Goal: Task Accomplishment & Management: Use online tool/utility

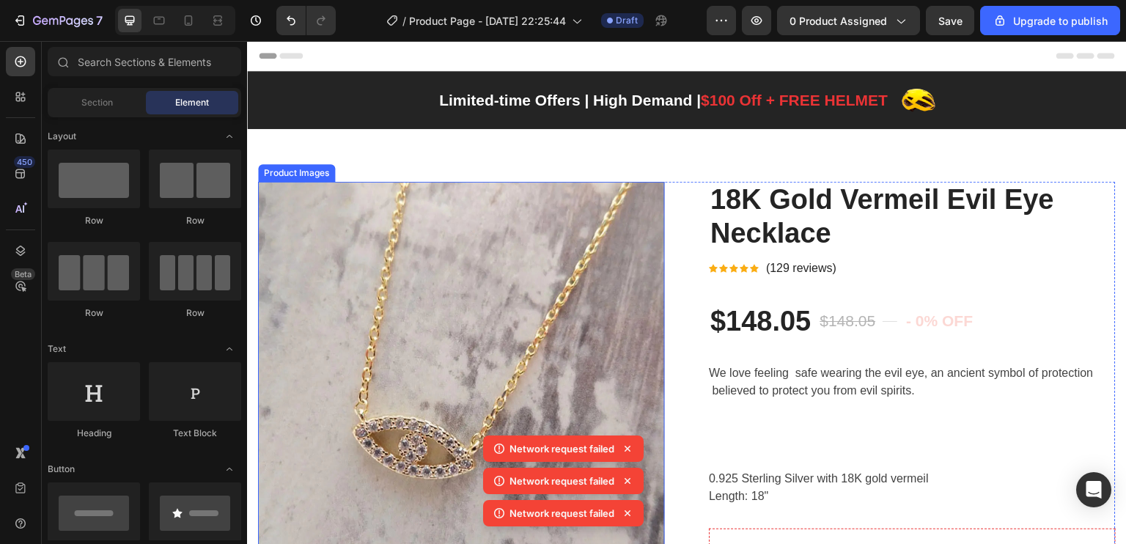
click at [596, 231] on img at bounding box center [461, 385] width 407 height 407
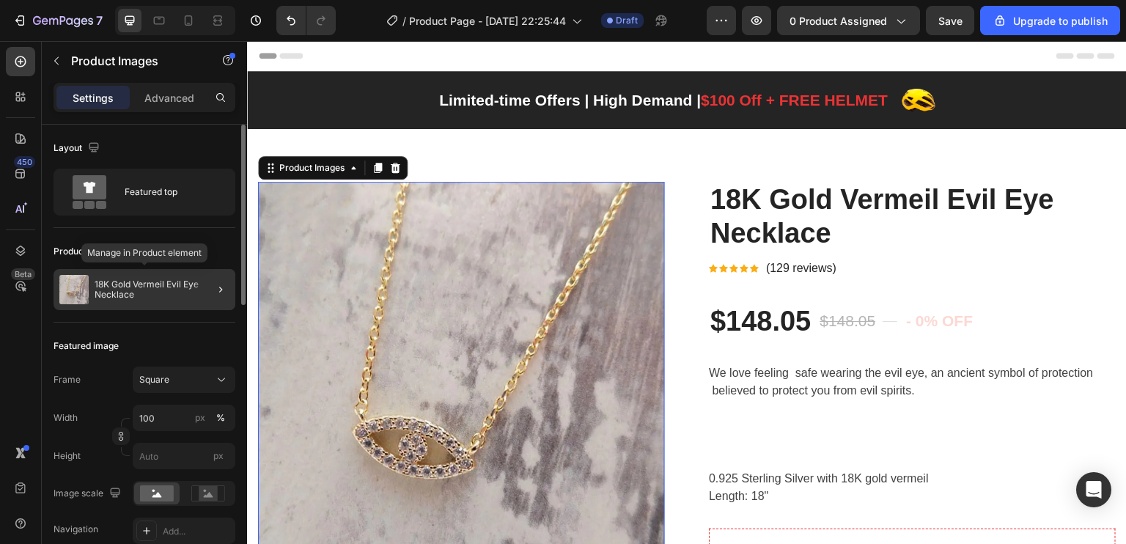
click at [145, 295] on p "18K Gold Vermeil Evil Eye Necklace" at bounding box center [162, 289] width 135 height 21
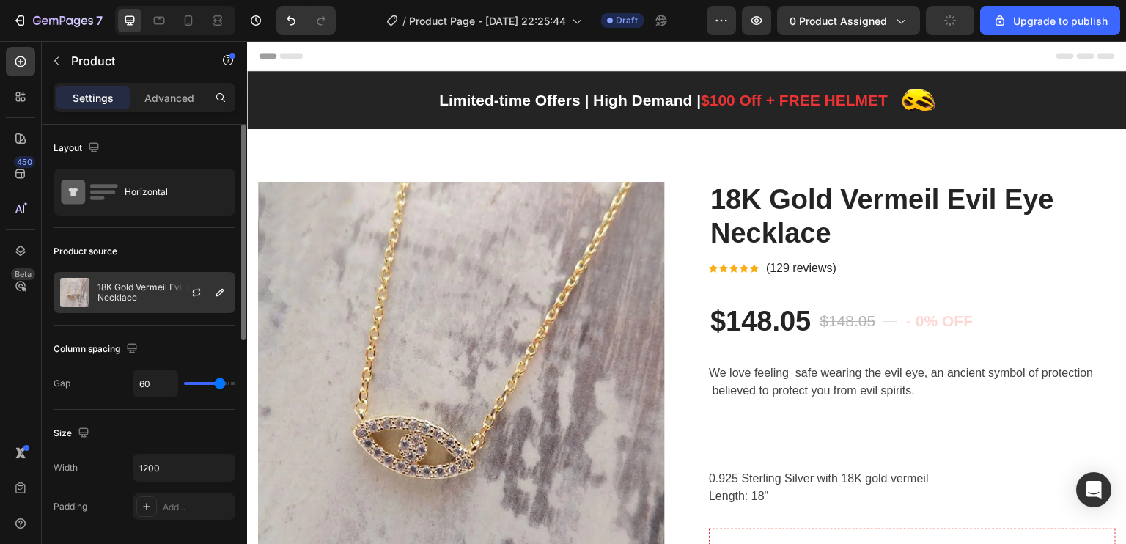
click at [163, 297] on p "18K Gold Vermeil Evil Eye Necklace" at bounding box center [162, 292] width 131 height 21
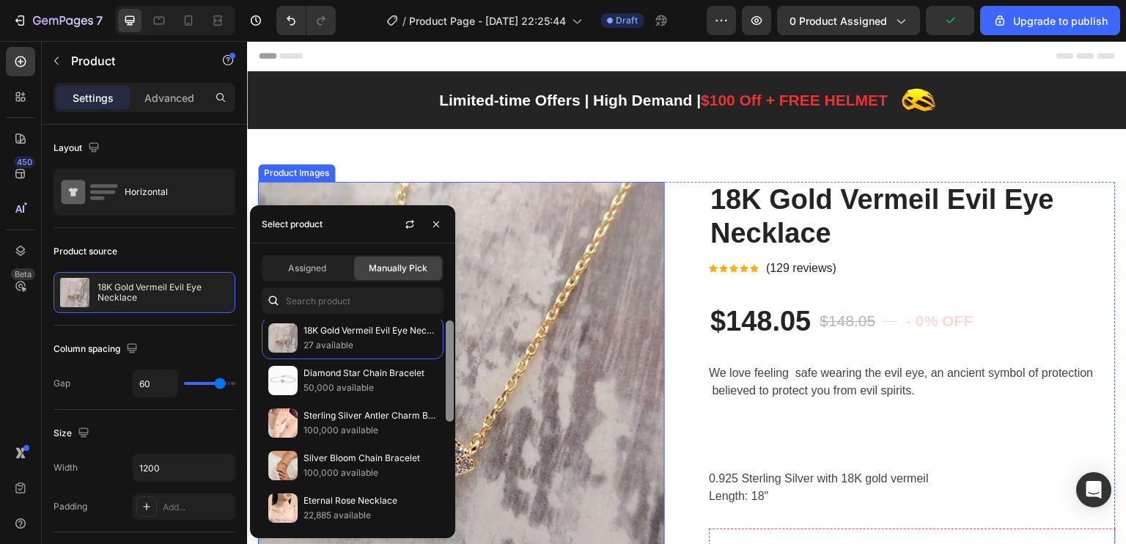
drag, startPoint x: 699, startPoint y: 376, endPoint x: 460, endPoint y: 428, distance: 244.6
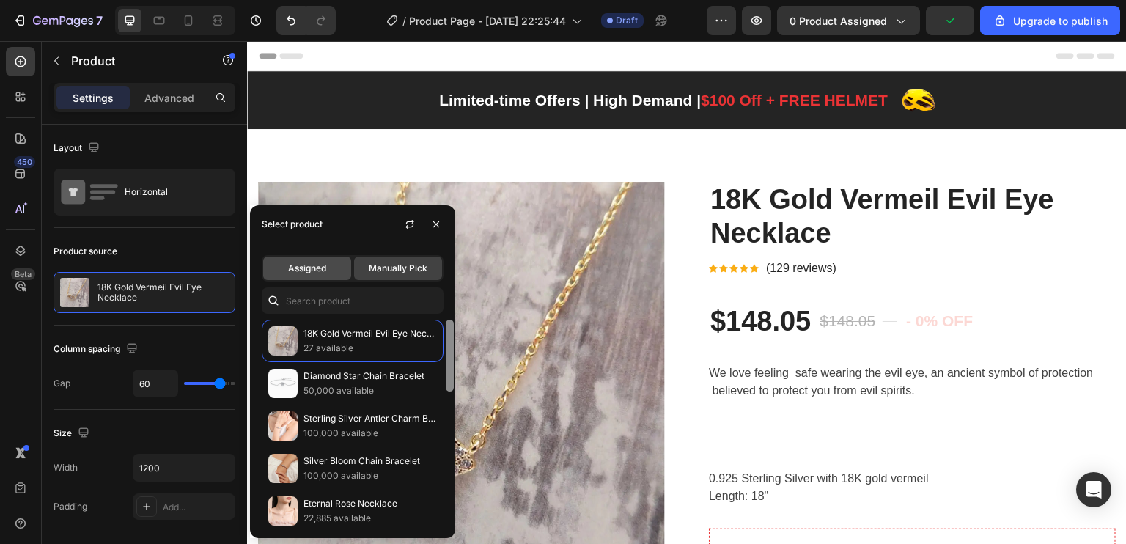
click at [321, 277] on div "Assigned" at bounding box center [307, 268] width 88 height 23
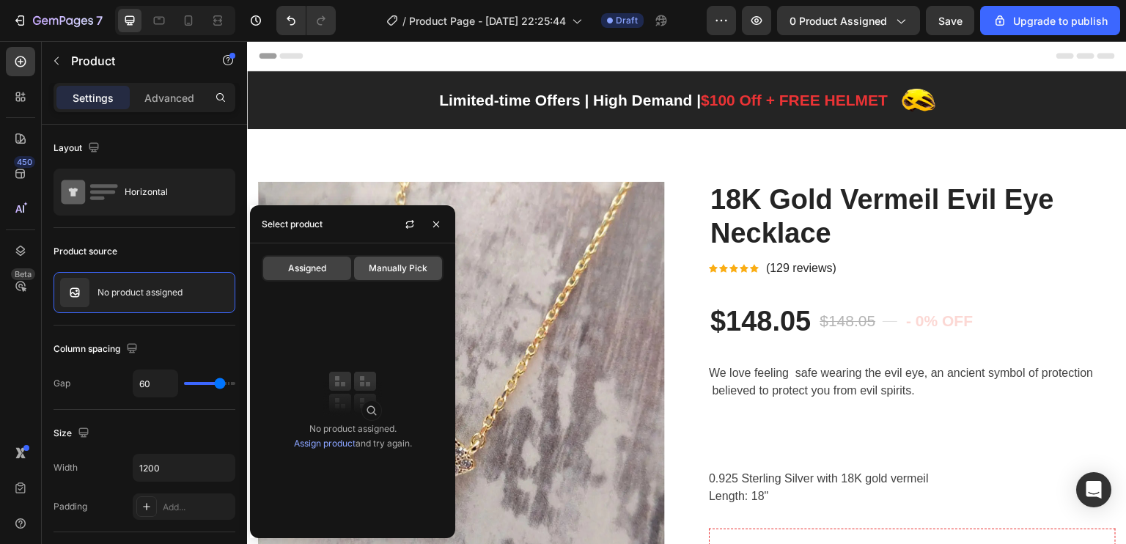
click at [394, 259] on div "Manually Pick" at bounding box center [398, 268] width 88 height 23
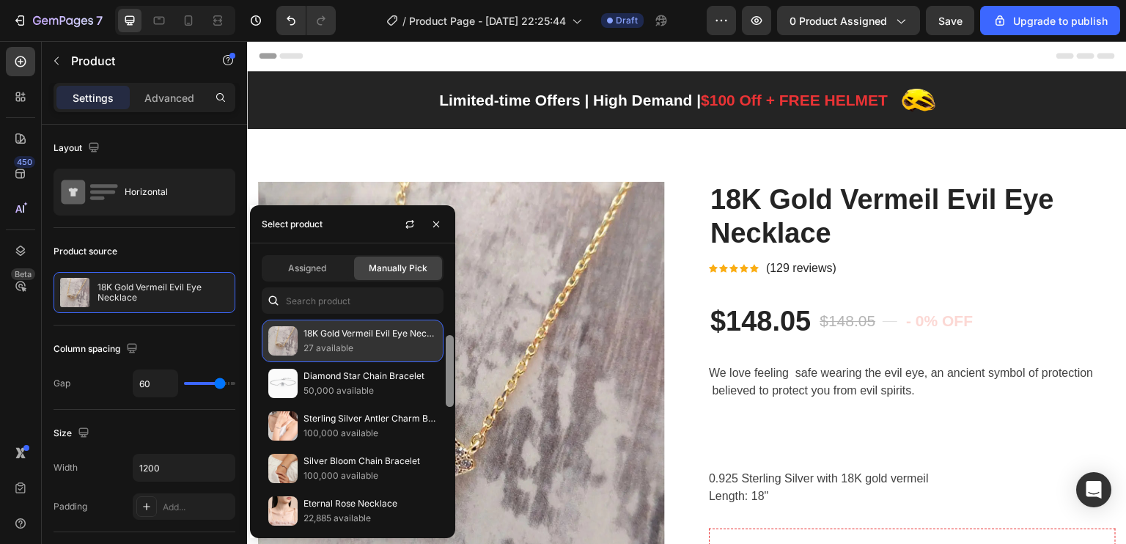
drag, startPoint x: 447, startPoint y: 353, endPoint x: 400, endPoint y: 347, distance: 47.2
click at [401, 348] on div "18K Gold Vermeil Evil Eye Necklace 27 available Diamond Star Chain Bracelet 50,…" at bounding box center [352, 423] width 205 height 207
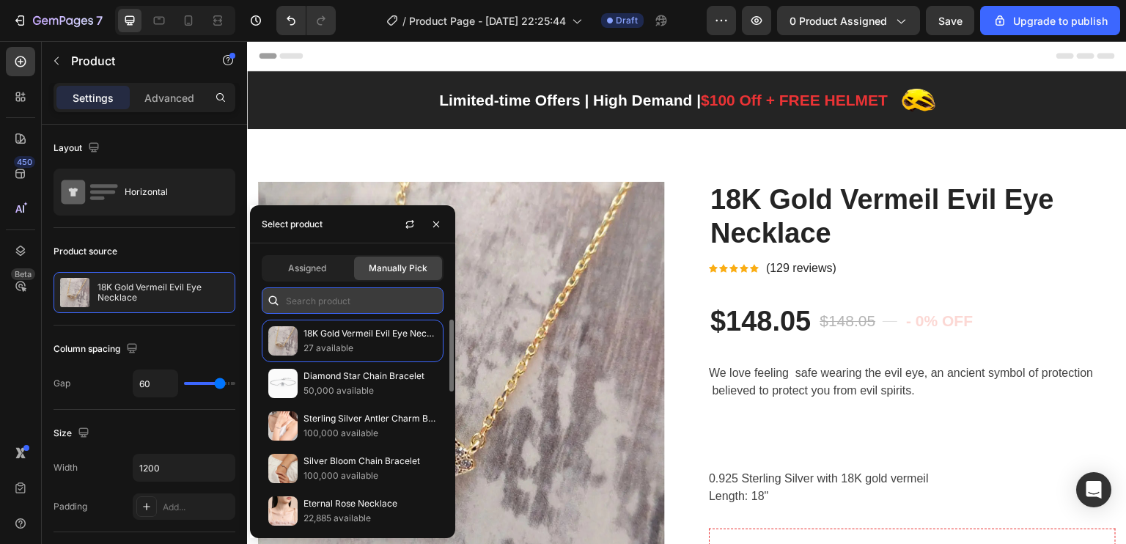
click at [359, 301] on input "text" at bounding box center [353, 300] width 182 height 26
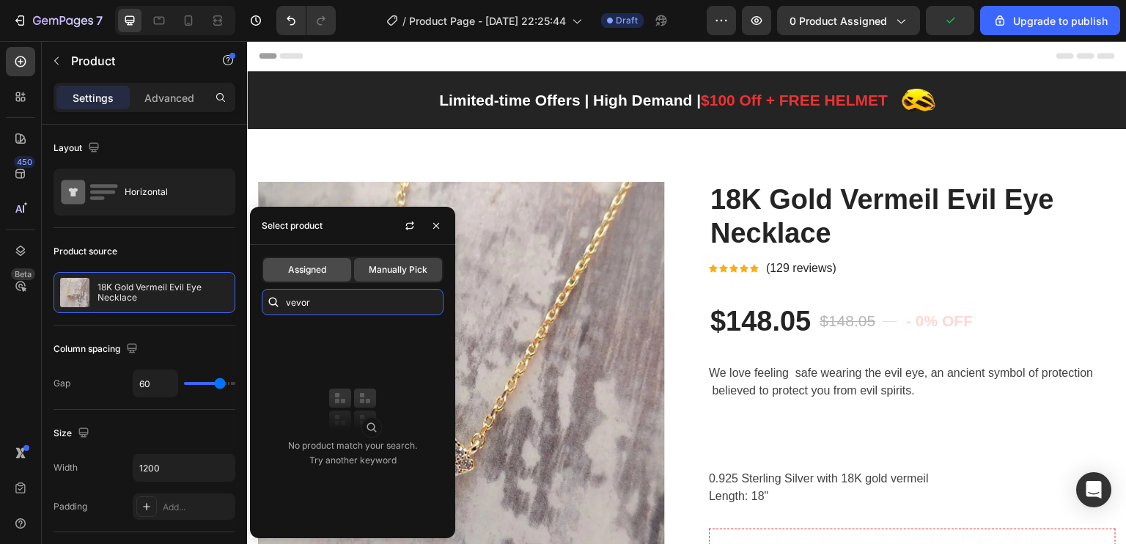
type input "vevor"
click at [320, 273] on span "Assigned" at bounding box center [307, 269] width 38 height 13
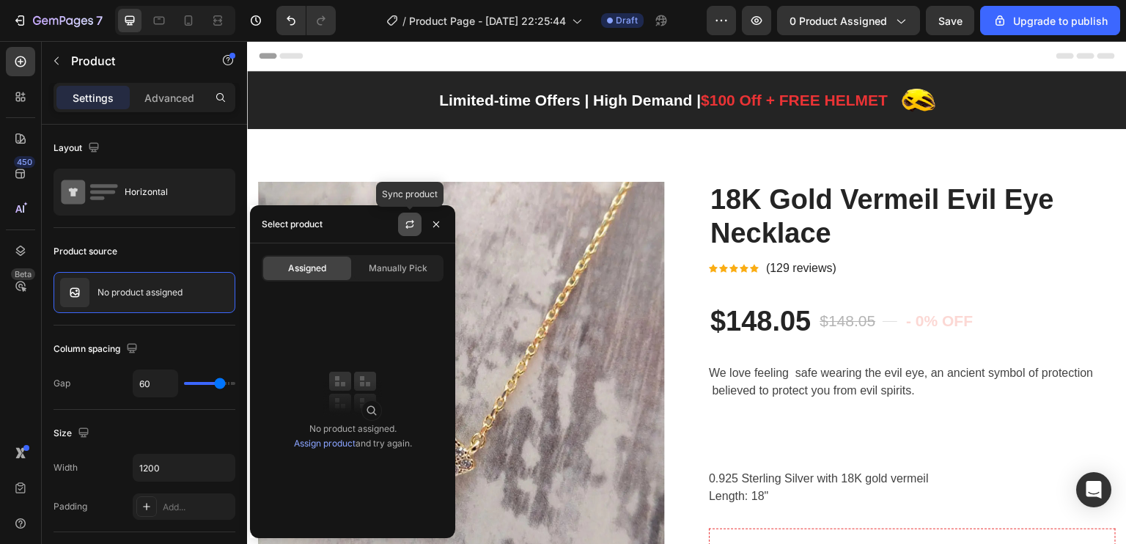
click at [405, 233] on button "button" at bounding box center [409, 224] width 23 height 23
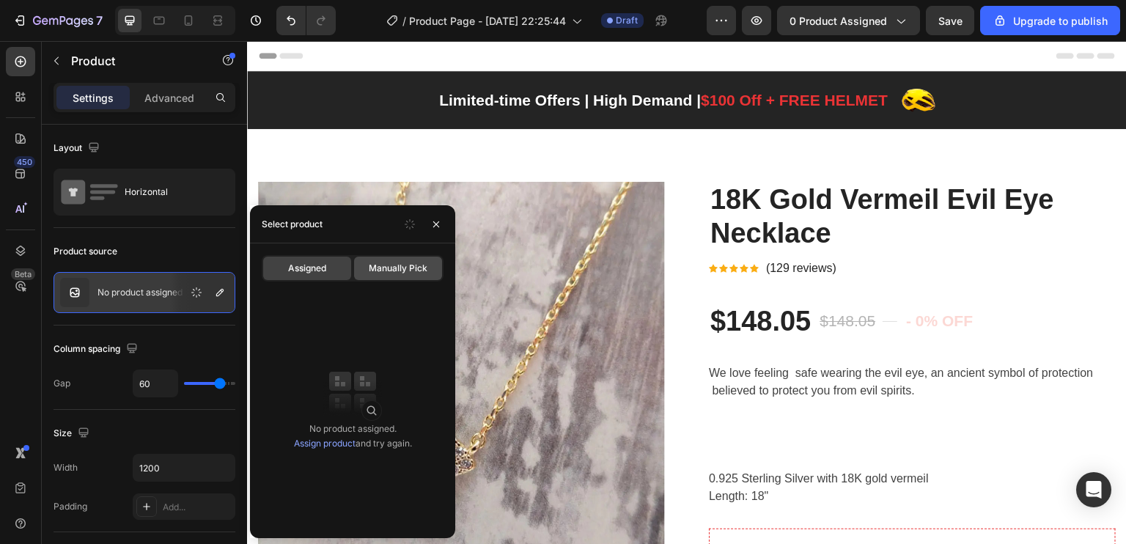
click at [399, 269] on span "Manually Pick" at bounding box center [398, 268] width 59 height 13
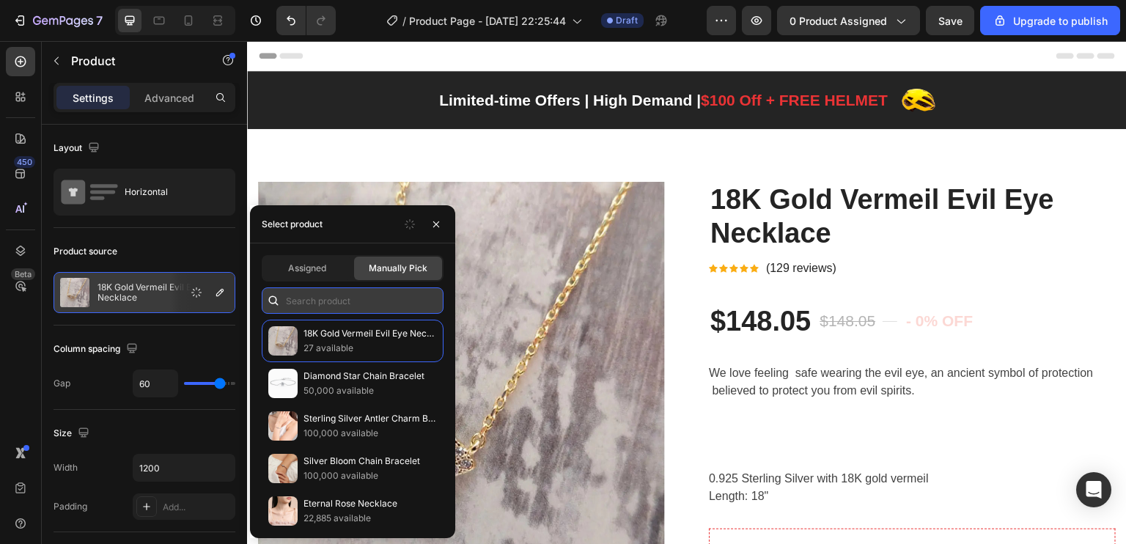
click at [358, 301] on input "text" at bounding box center [353, 300] width 182 height 26
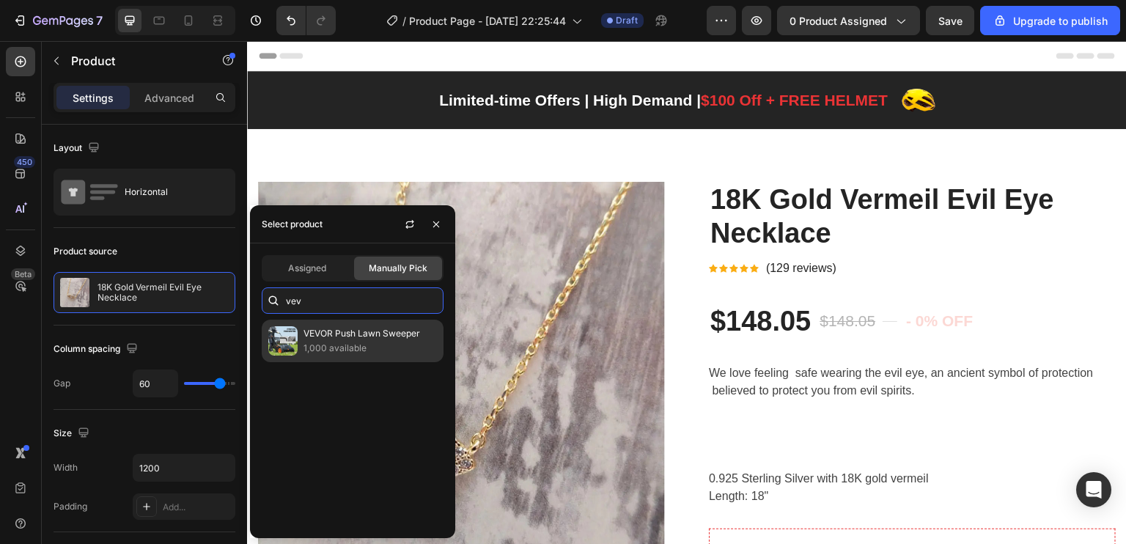
type input "vev"
click at [334, 359] on div "VEVOR Push Lawn Sweeper 1,000 available" at bounding box center [353, 341] width 182 height 43
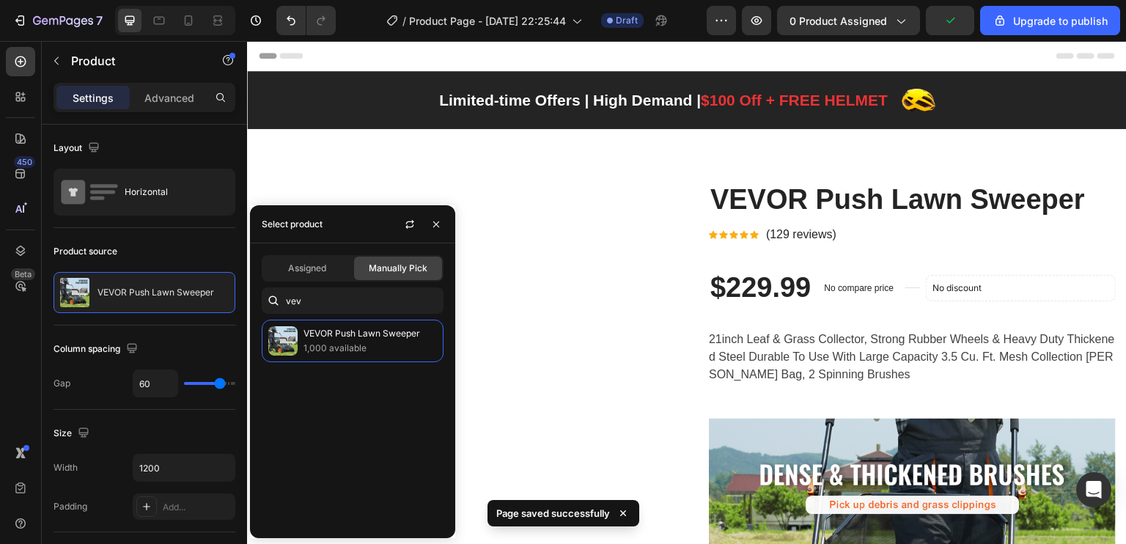
scroll to position [20, 0]
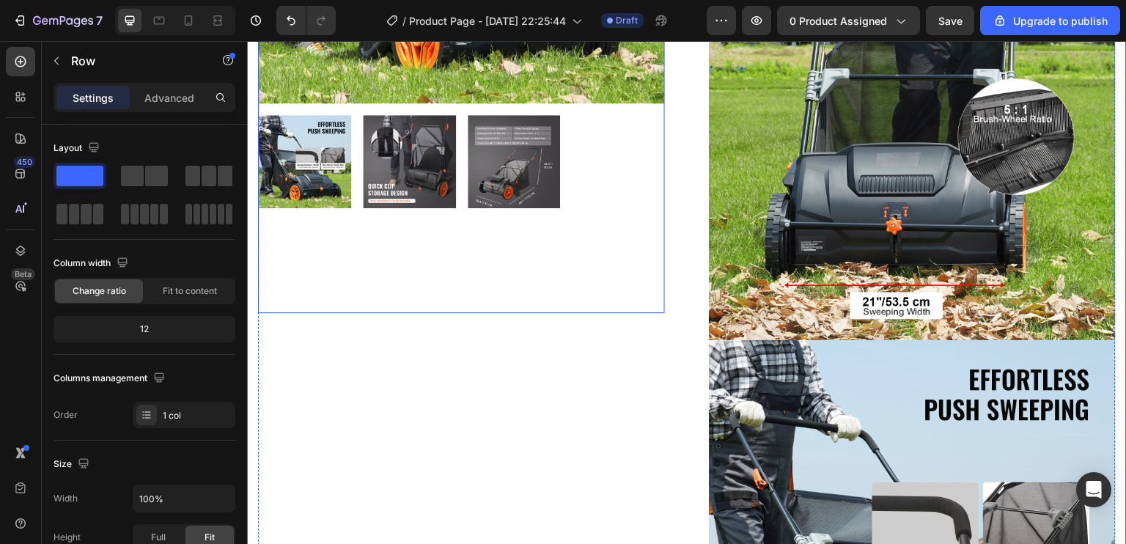
scroll to position [484, 0]
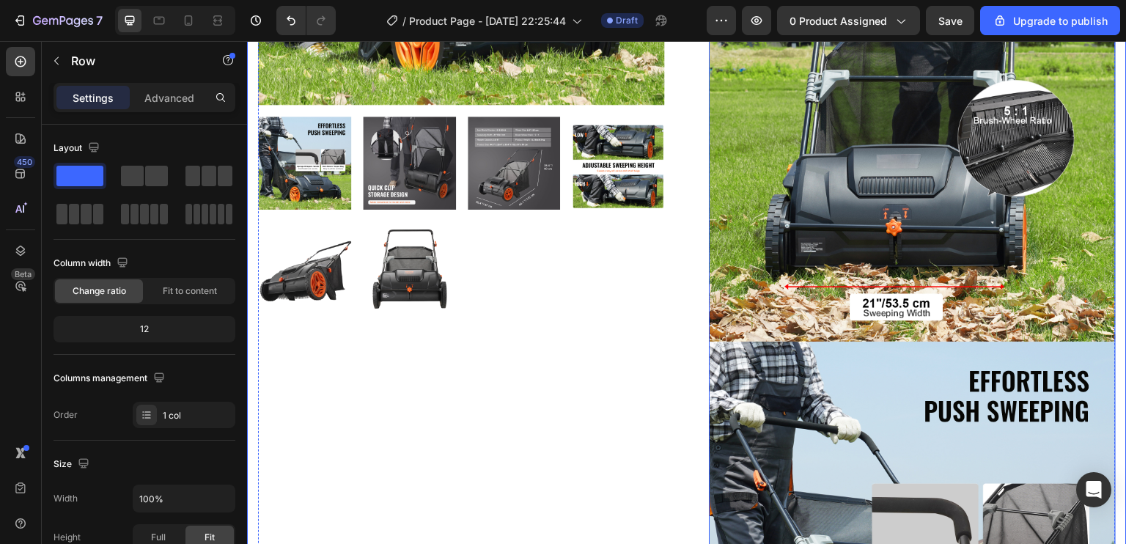
click at [723, 292] on img at bounding box center [912, 138] width 407 height 407
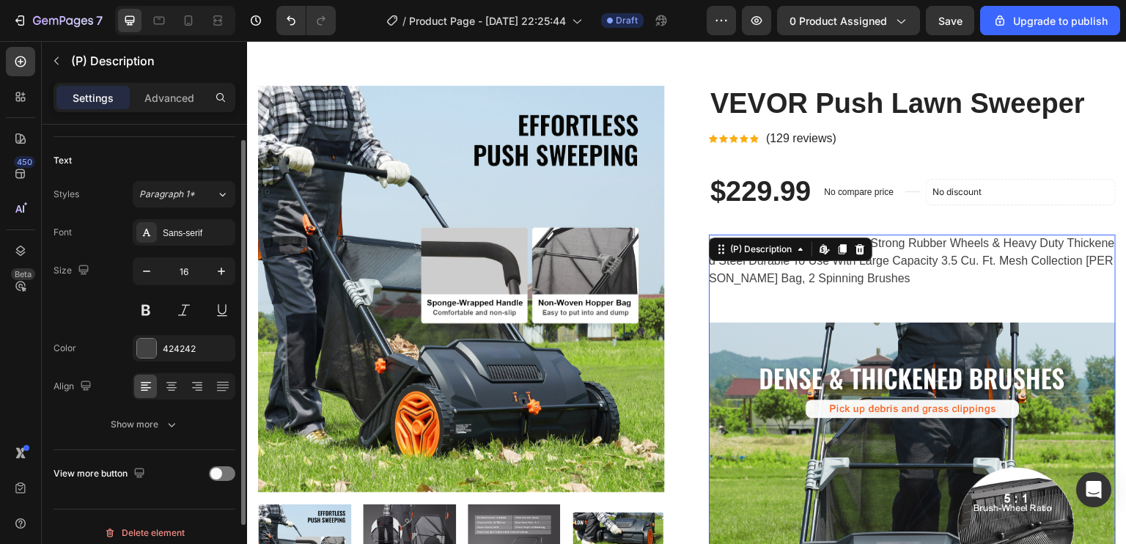
scroll to position [92, 0]
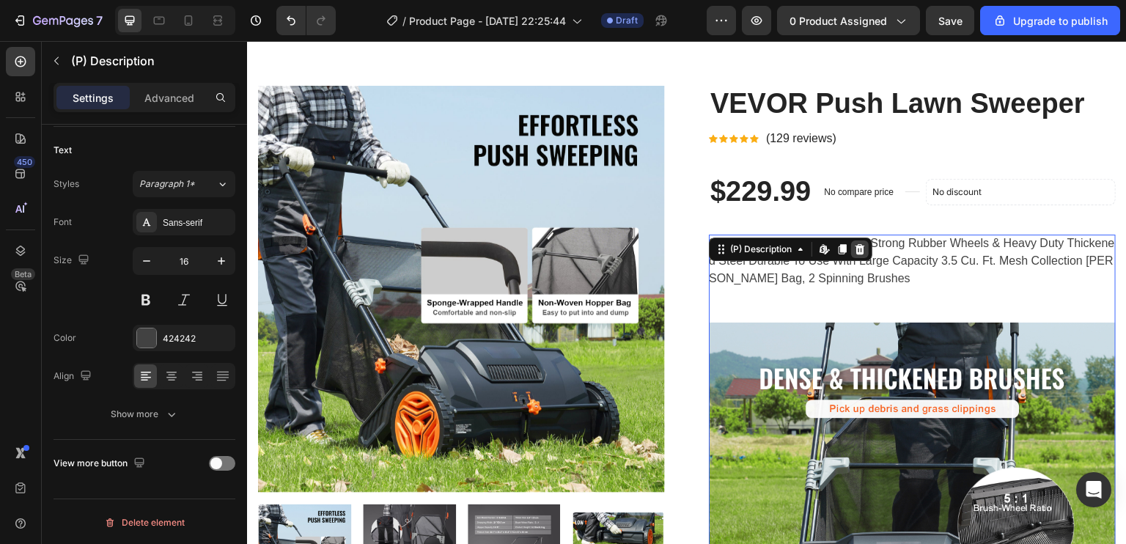
click at [855, 249] on icon at bounding box center [860, 249] width 10 height 10
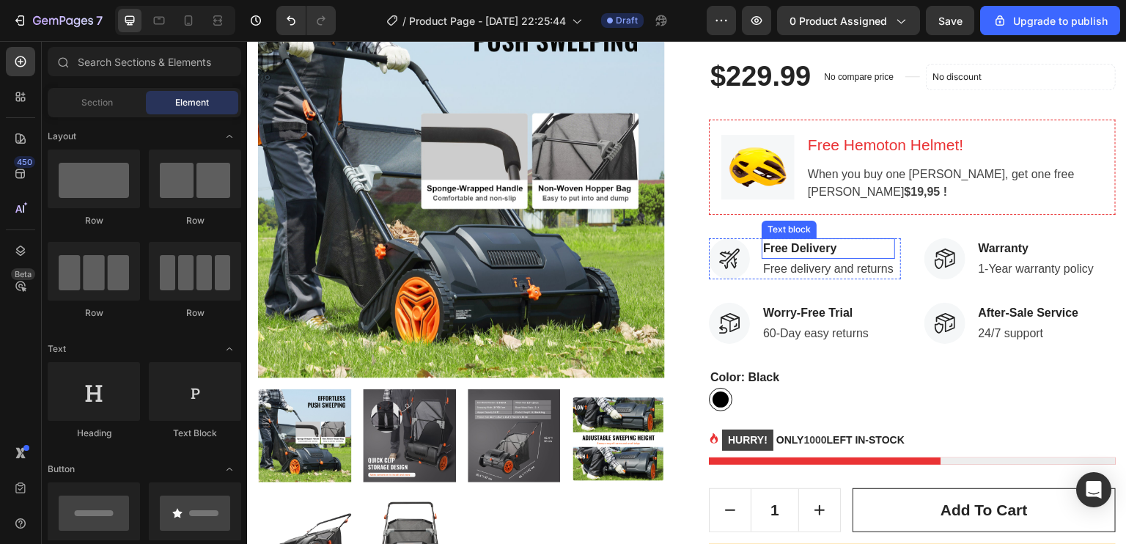
scroll to position [205, 0]
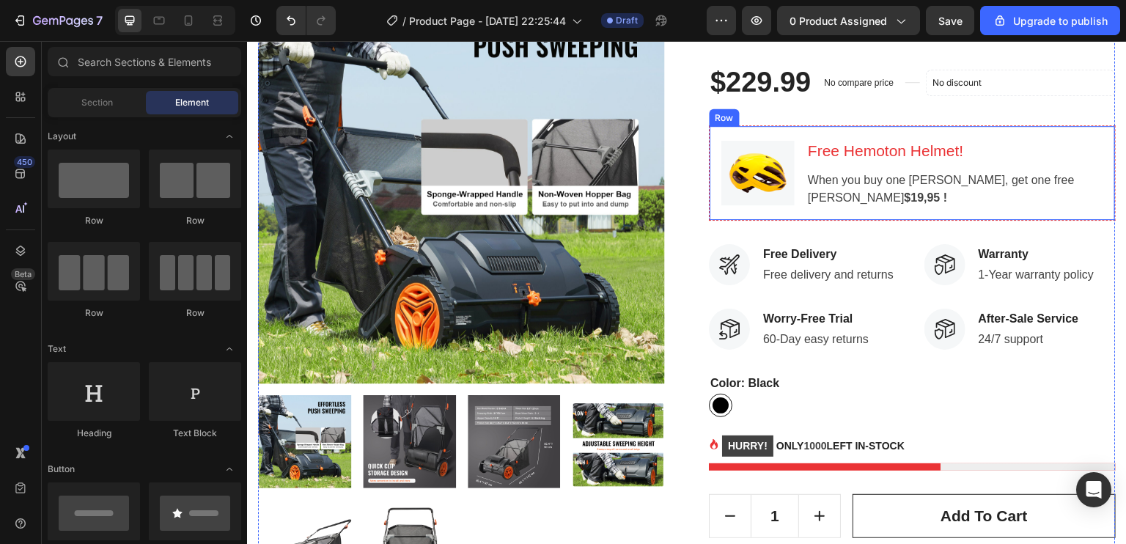
click at [995, 129] on div "Image Free Hemoton Helmet! Heading When you buy one Hemoton Bike, get one free …" at bounding box center [912, 172] width 407 height 95
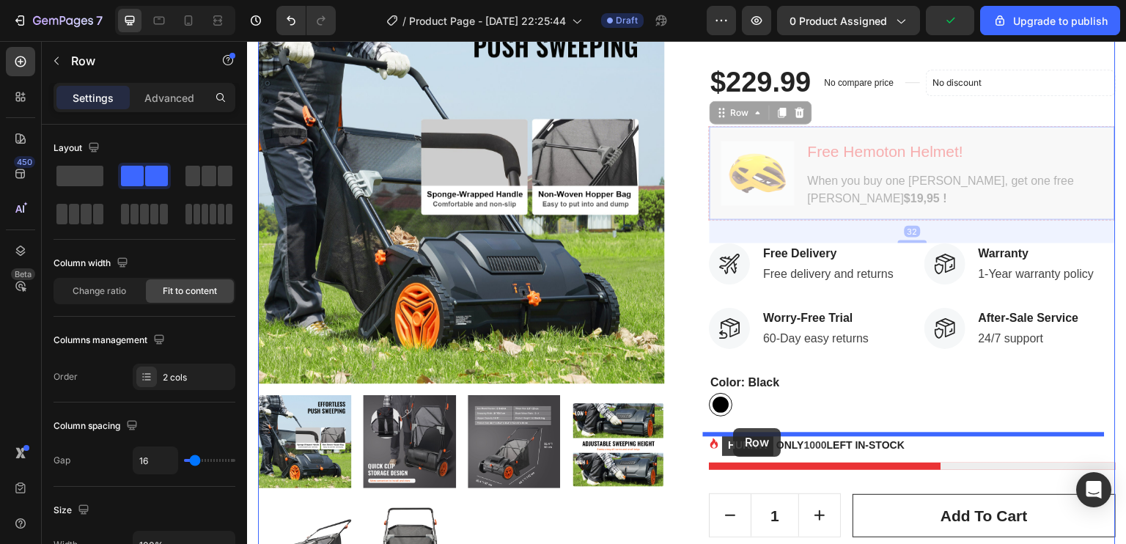
drag, startPoint x: 713, startPoint y: 108, endPoint x: 733, endPoint y: 428, distance: 320.2
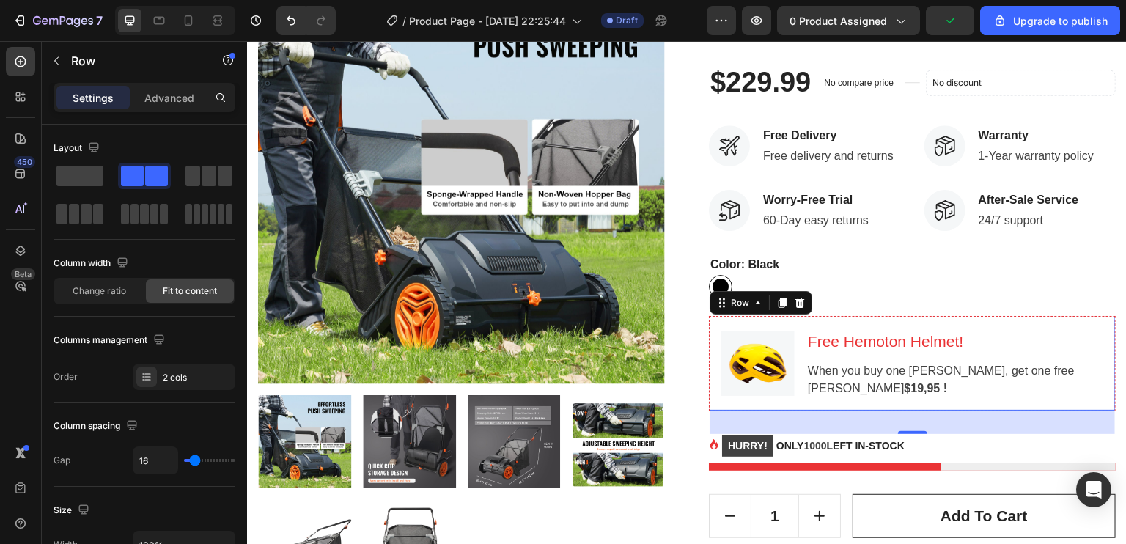
click at [720, 408] on div "Image Free Hemoton Helmet! Heading When you buy one Hemoton Bike, get one free …" at bounding box center [912, 363] width 407 height 95
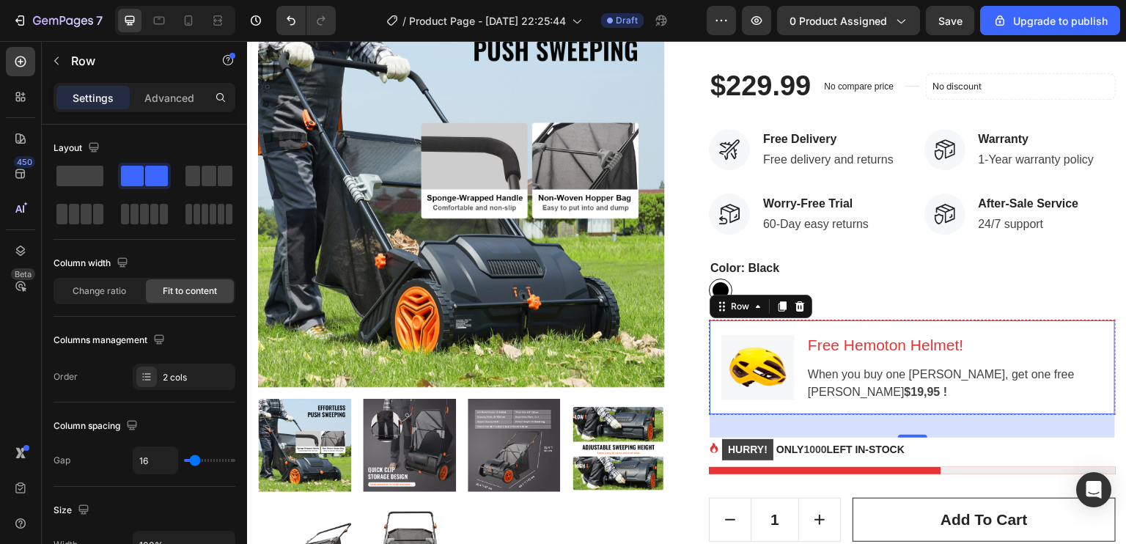
scroll to position [202, 0]
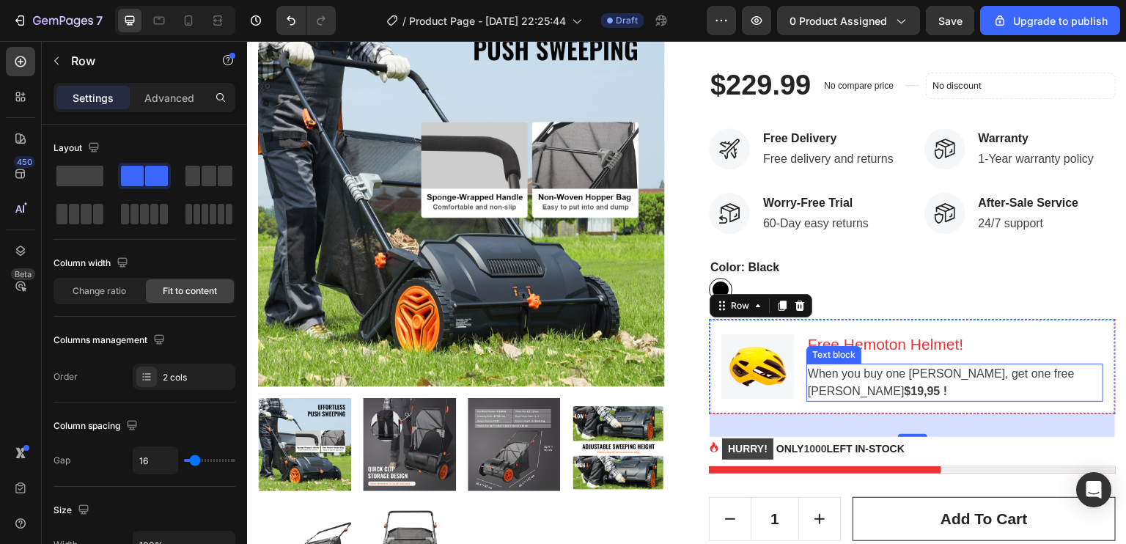
click at [844, 352] on div "Text block" at bounding box center [833, 354] width 49 height 13
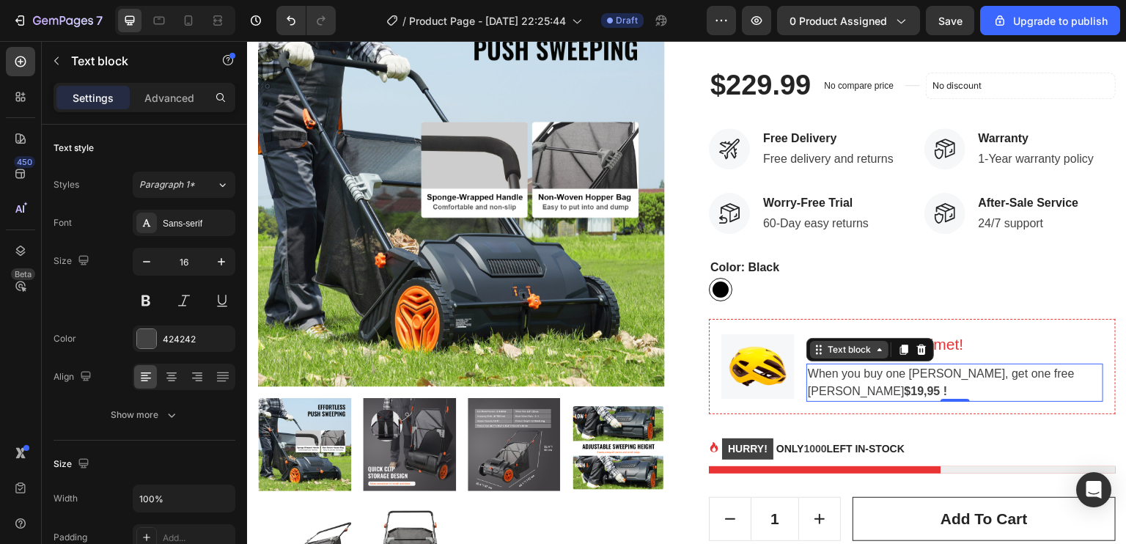
scroll to position [204, 0]
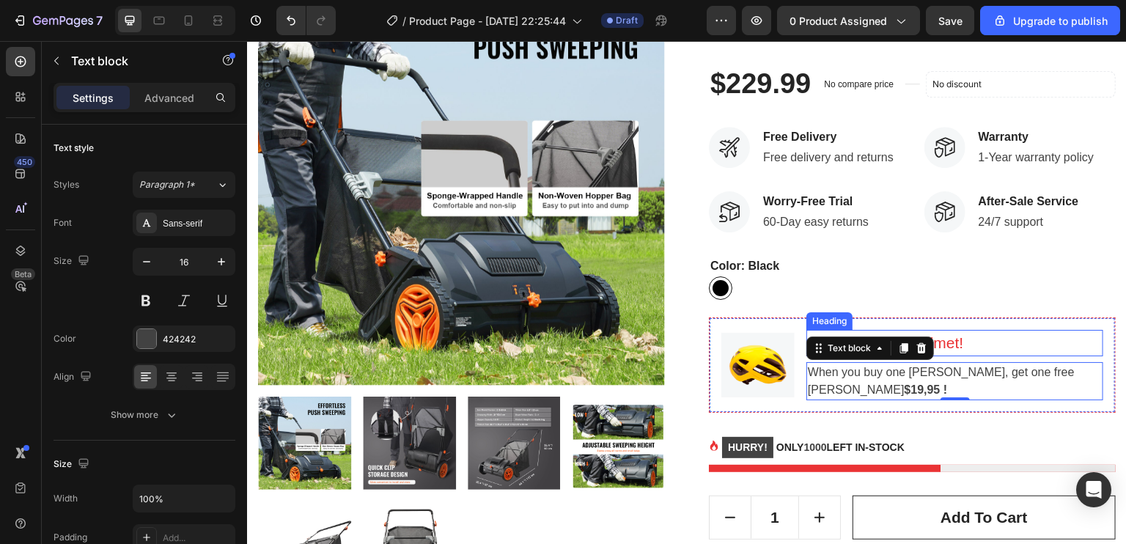
click at [956, 349] on p "Free Hemoton Helmet!" at bounding box center [955, 342] width 294 height 23
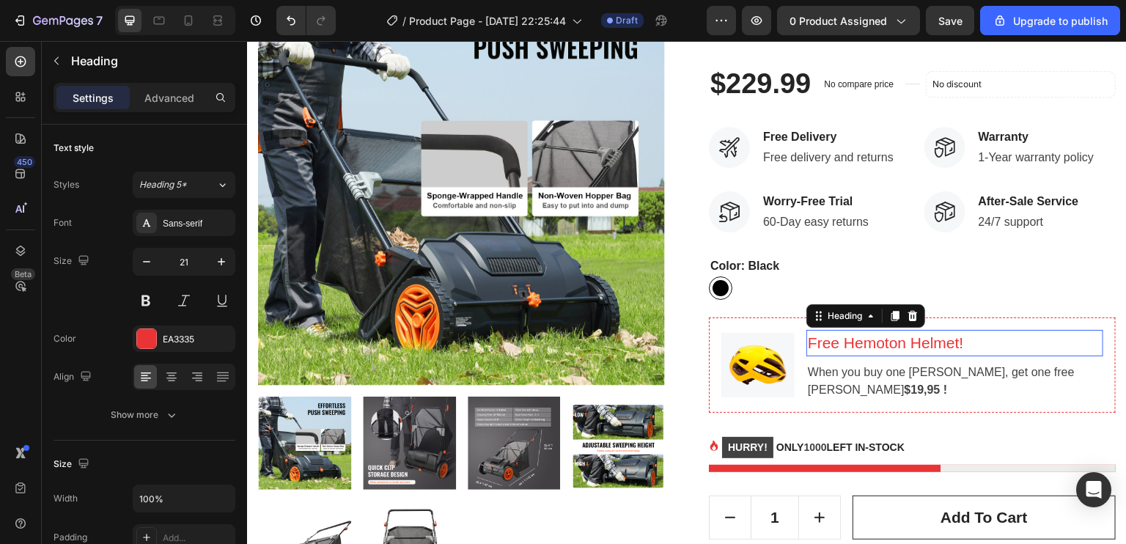
click at [956, 349] on p "Free Hemoton Helmet!" at bounding box center [955, 342] width 294 height 23
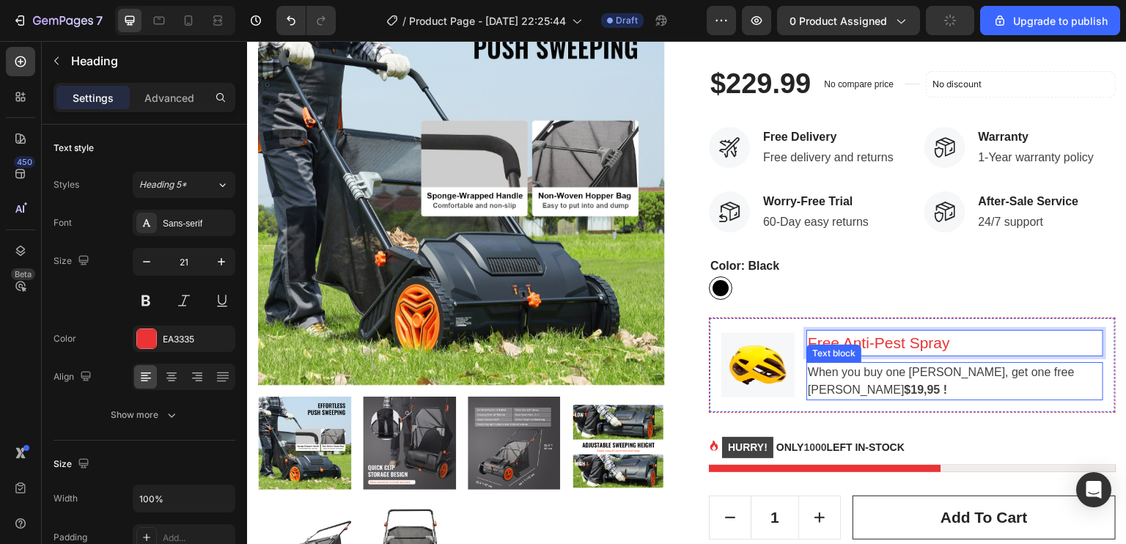
click at [838, 372] on p "When you buy one Hemoton Bike, get one free Hemoton Helmet $19,95 !" at bounding box center [955, 381] width 294 height 35
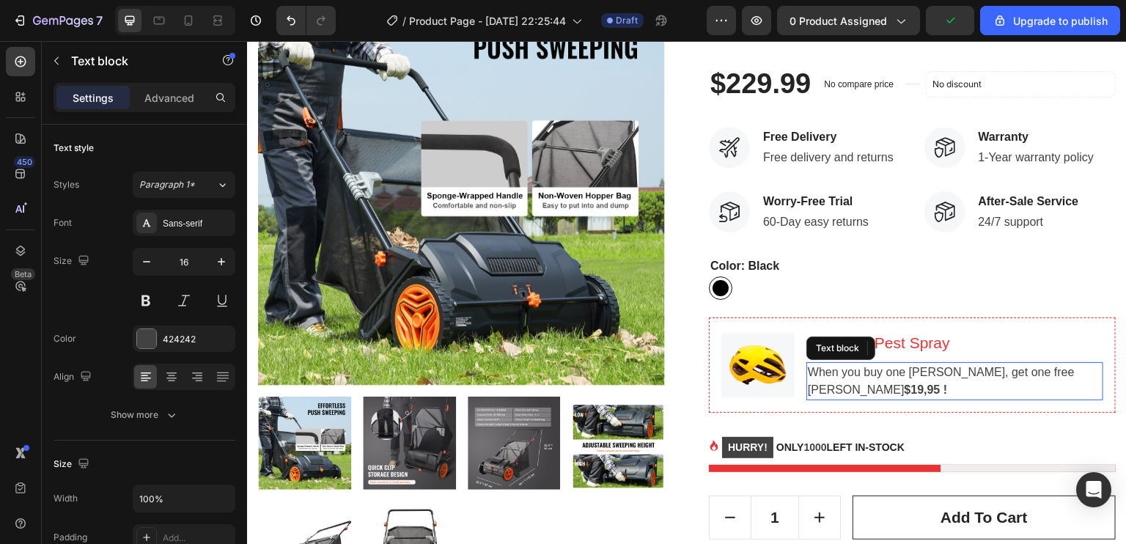
click at [838, 372] on p "When you buy one Hemoton Bike, get one free Hemoton Helmet $19,95 !" at bounding box center [955, 381] width 294 height 35
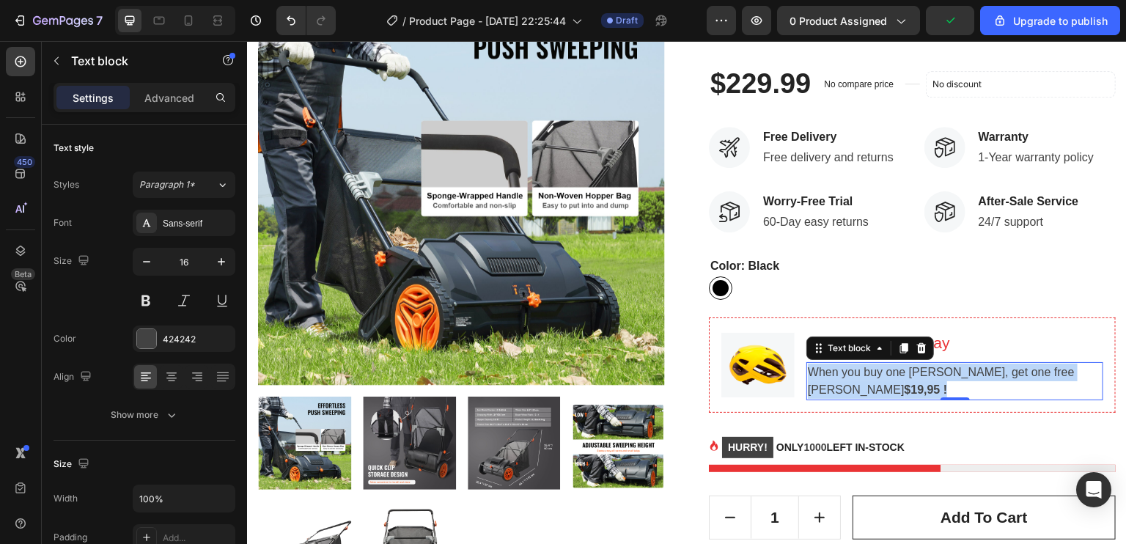
click at [838, 372] on p "When you buy one Hemoton Bike, get one free Hemoton Helmet $19,95 !" at bounding box center [955, 381] width 294 height 35
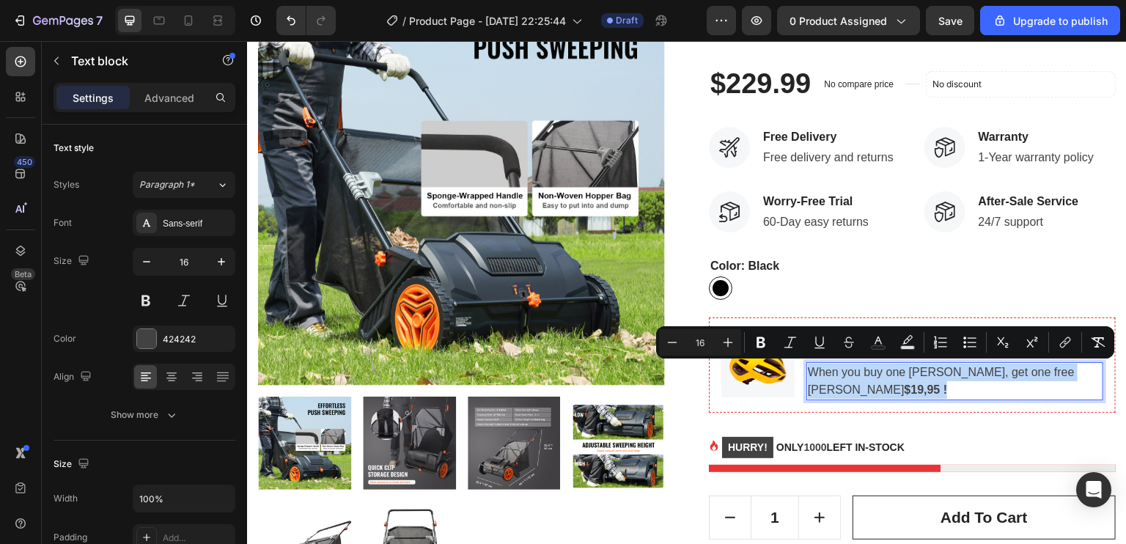
click at [951, 388] on p "When you buy one Hemoton Bike, get one free Hemoton Helmet $19,95 !" at bounding box center [955, 381] width 294 height 35
drag, startPoint x: 951, startPoint y: 388, endPoint x: 903, endPoint y: 368, distance: 51.6
click at [903, 368] on p "When you buy one Hemoton Bike, get one free Hemoton Helmet $19,95 !" at bounding box center [955, 381] width 294 height 35
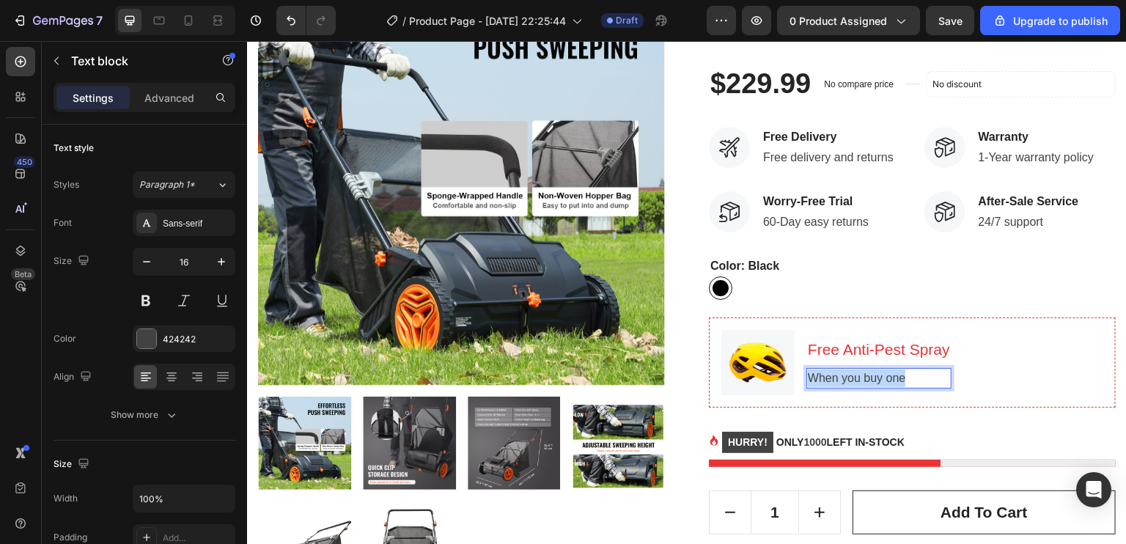
scroll to position [210, 0]
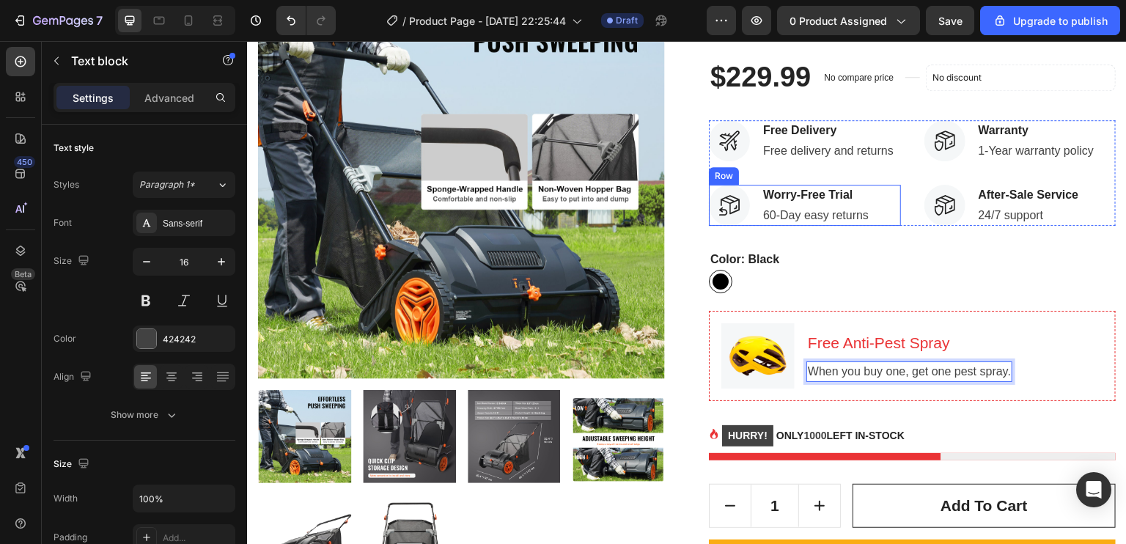
click at [869, 222] on div "Image Worry-Free Trial Text block 60-Day easy returns Text block Row" at bounding box center [805, 205] width 192 height 41
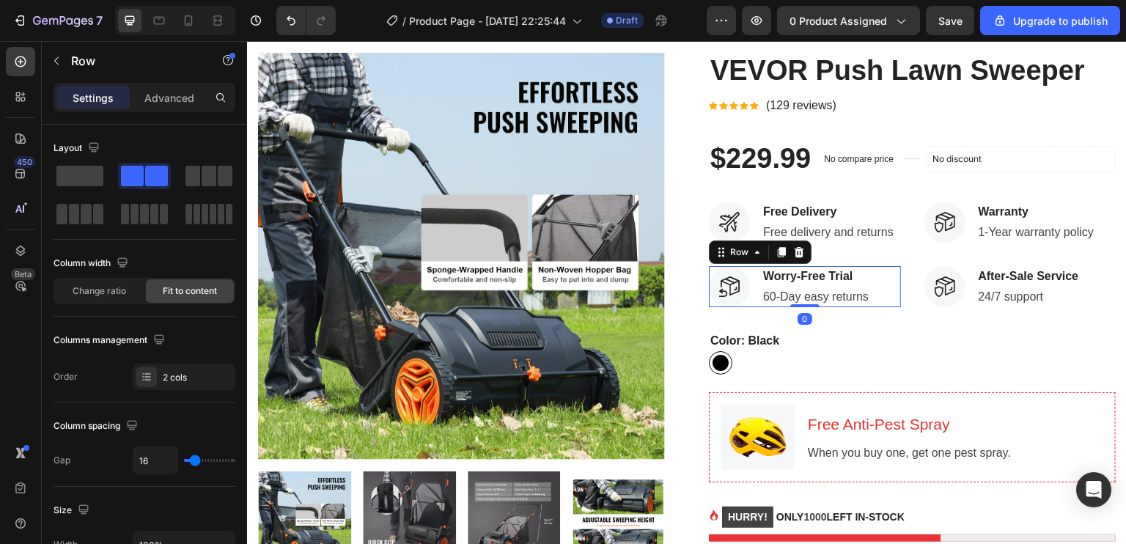
scroll to position [128, 0]
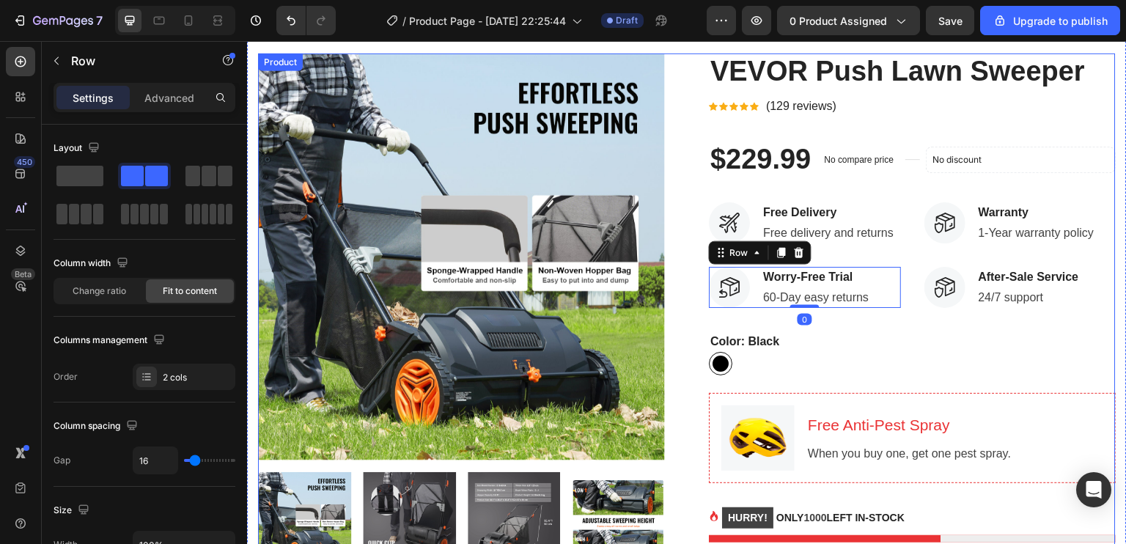
click at [895, 317] on div "VEVOR Push Lawn Sweeper (P) Title Icon Icon Icon Icon Icon Icon List Hoz (129 r…" at bounding box center [912, 371] width 407 height 635
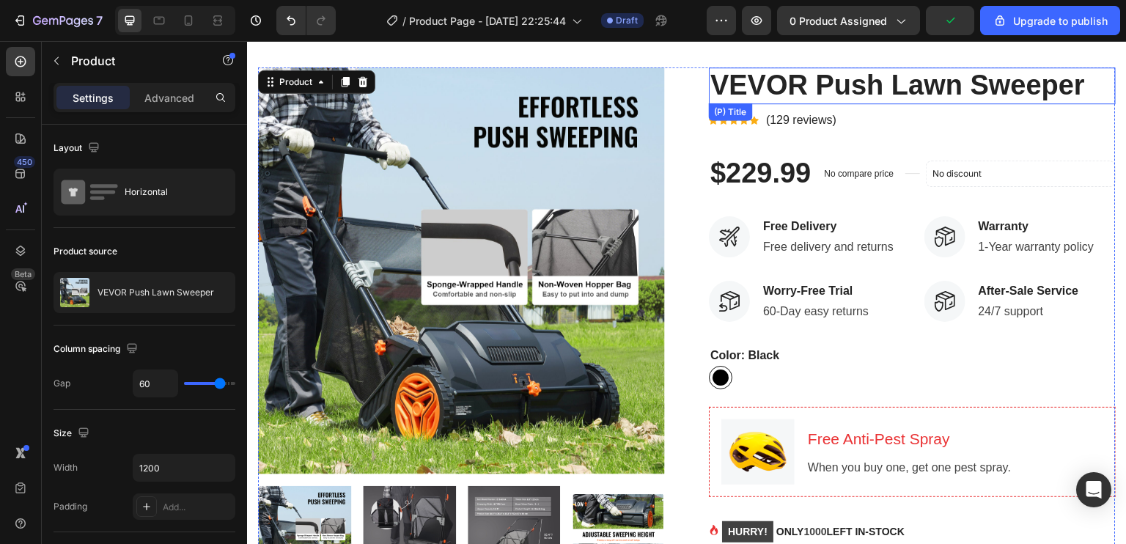
scroll to position [114, 0]
click at [746, 84] on h2 "VEVOR Push Lawn Sweeper" at bounding box center [912, 85] width 407 height 37
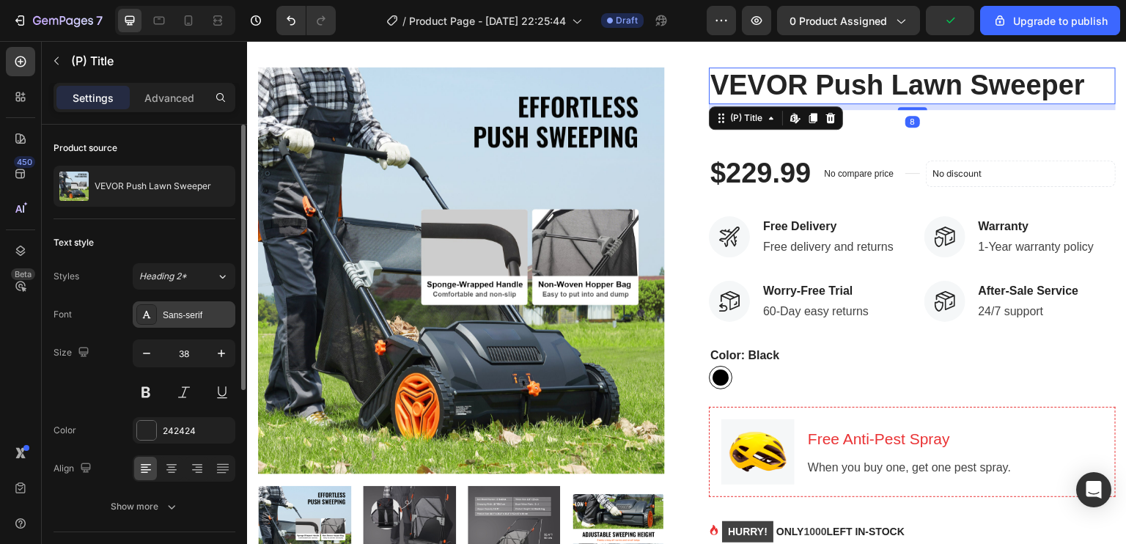
click at [182, 313] on div "Sans-serif" at bounding box center [197, 315] width 69 height 13
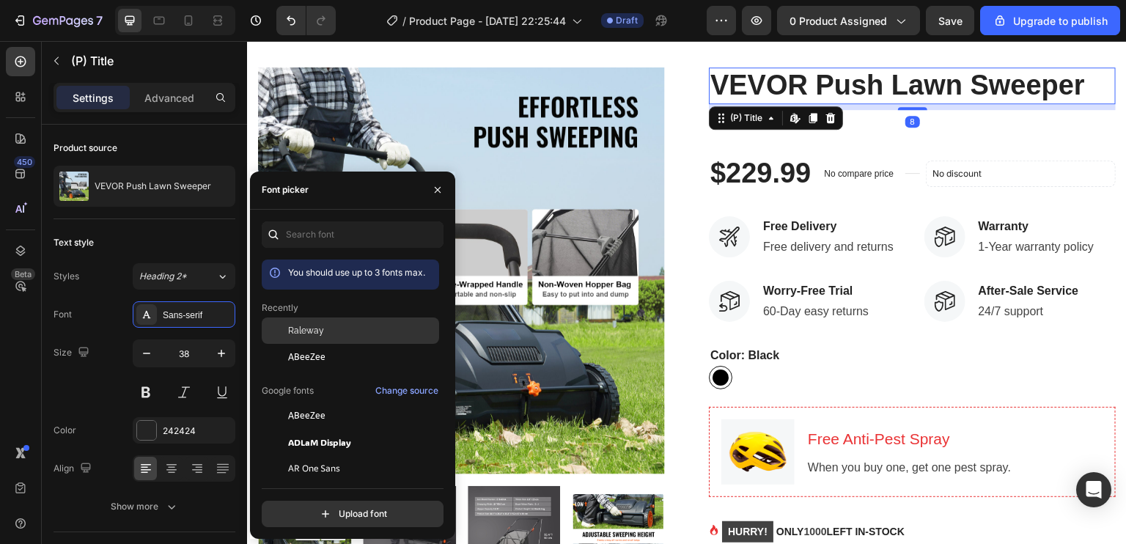
click at [330, 429] on div "Raleway" at bounding box center [350, 442] width 177 height 26
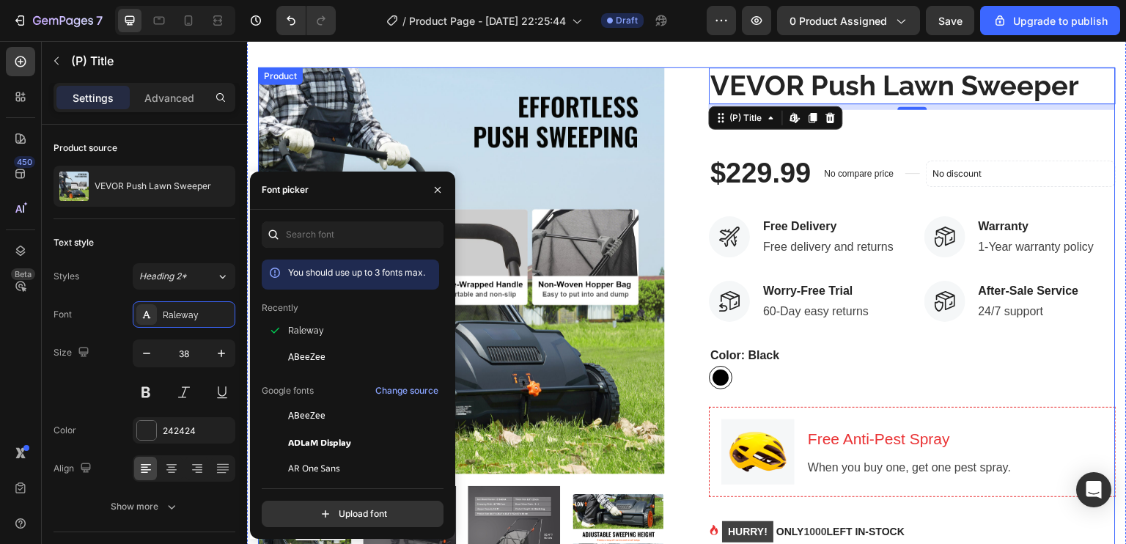
click at [682, 129] on div "Product Images VEVOR Push Lawn Sweeper (P) Title Edit content in Shopify 8 Icon…" at bounding box center [687, 384] width 858 height 635
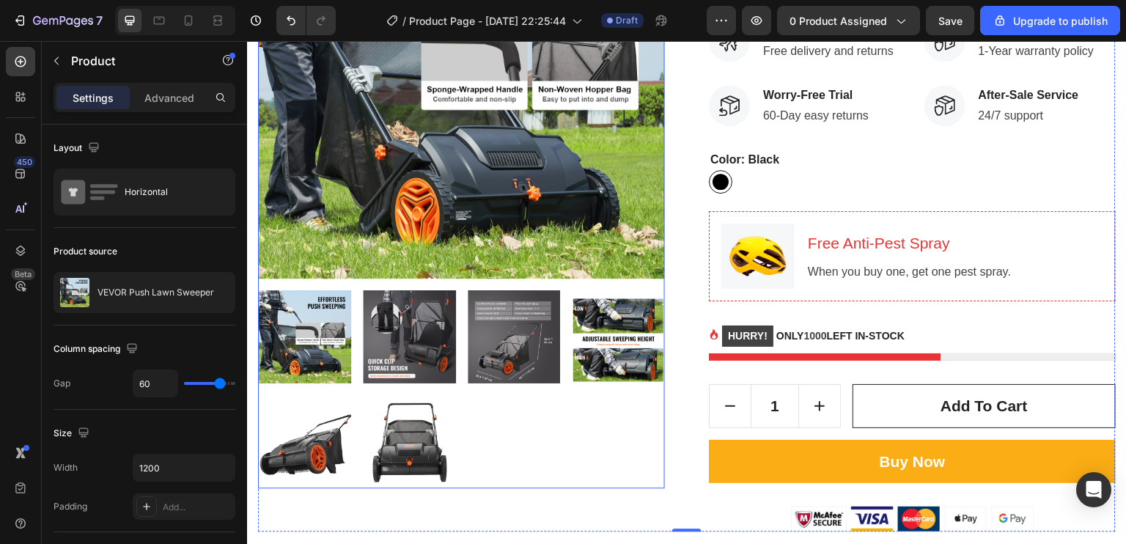
scroll to position [314, 0]
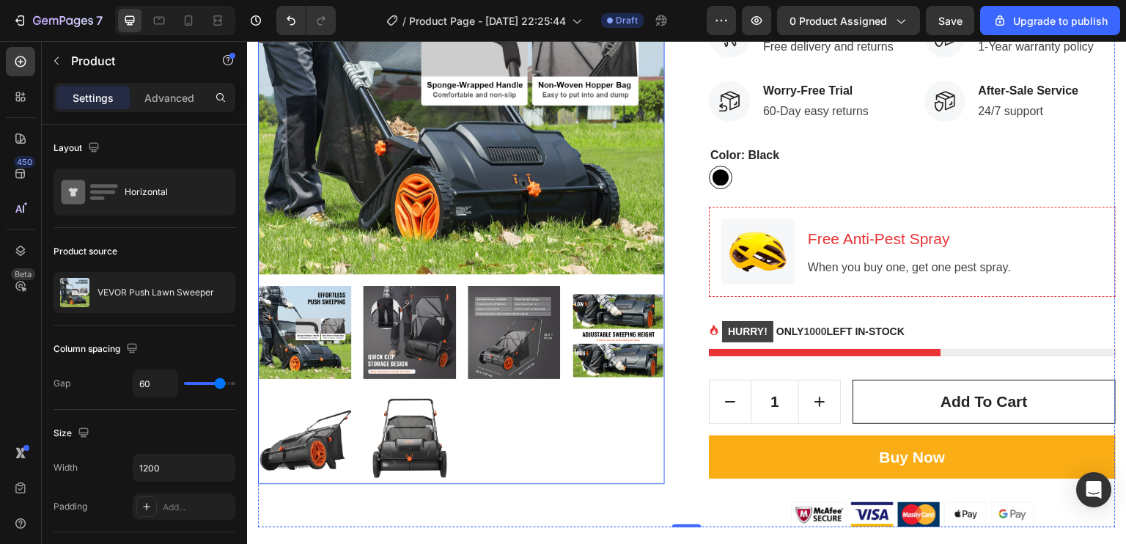
click at [331, 425] on img at bounding box center [304, 437] width 93 height 93
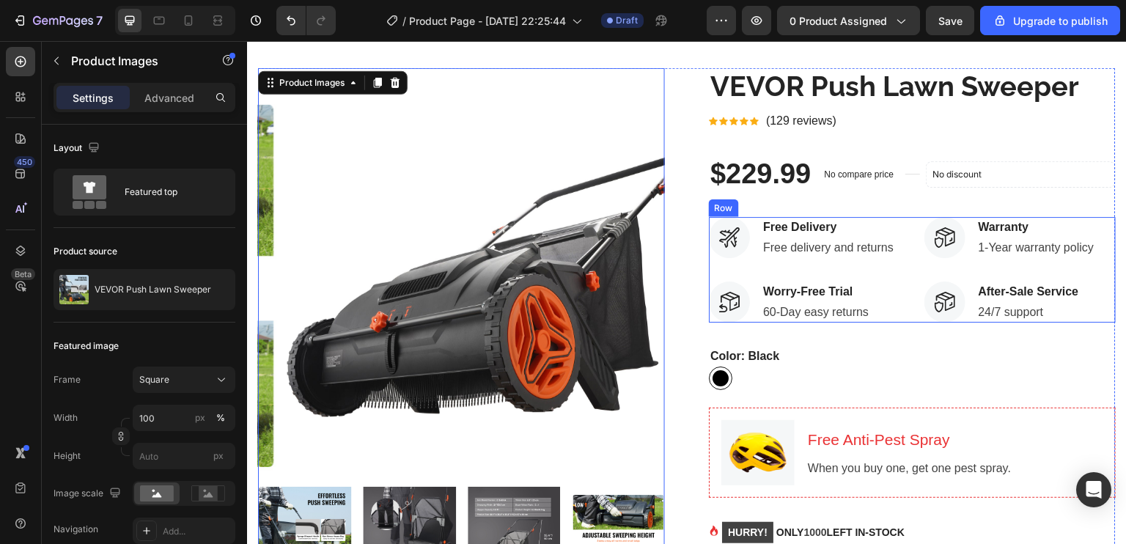
scroll to position [117, 0]
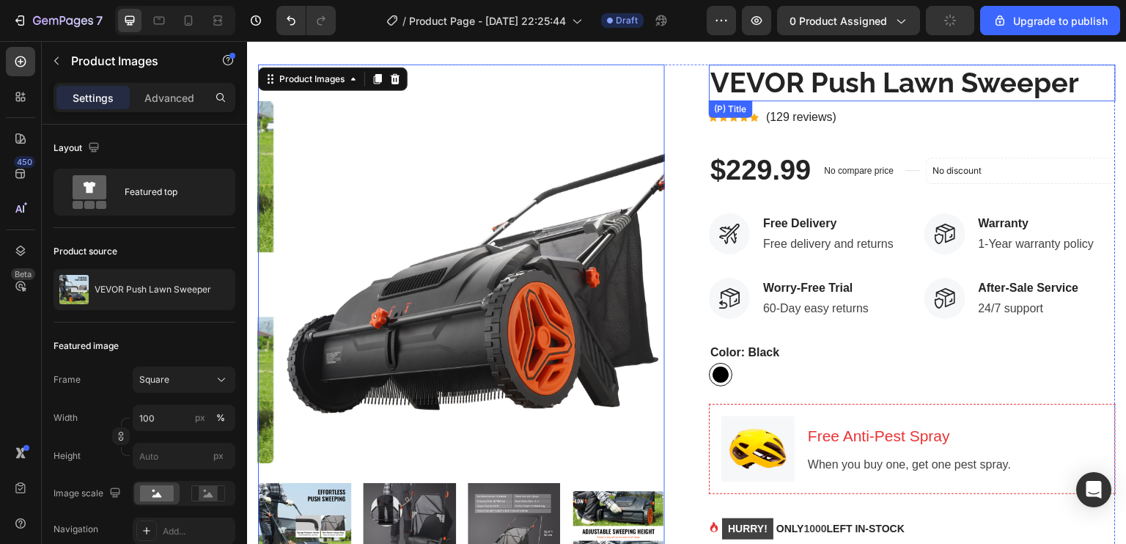
click at [809, 84] on h2 "VEVOR Push Lawn Sweeper" at bounding box center [912, 83] width 407 height 37
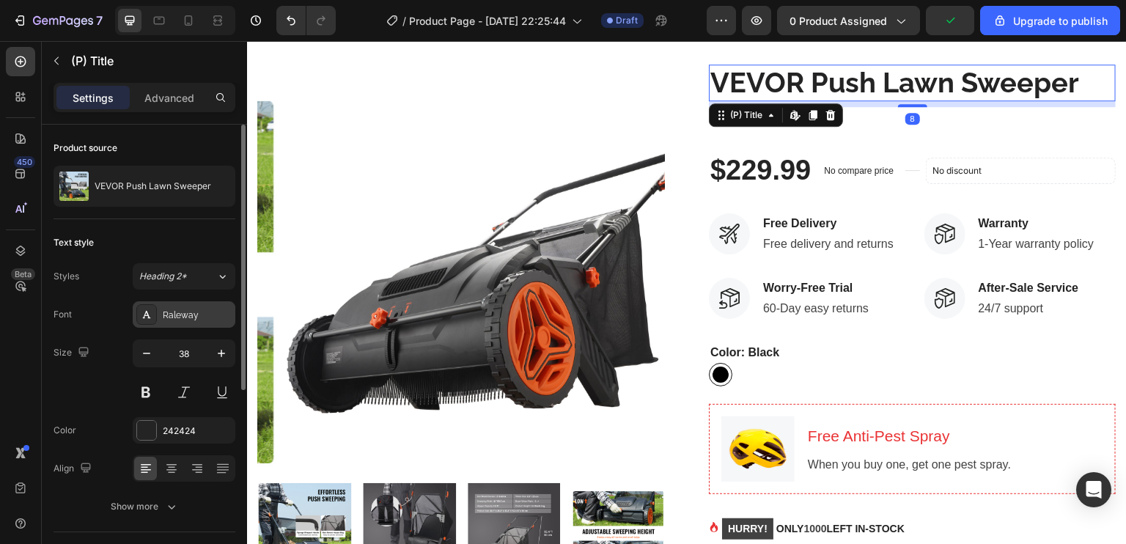
click at [207, 313] on div "Raleway" at bounding box center [197, 315] width 69 height 13
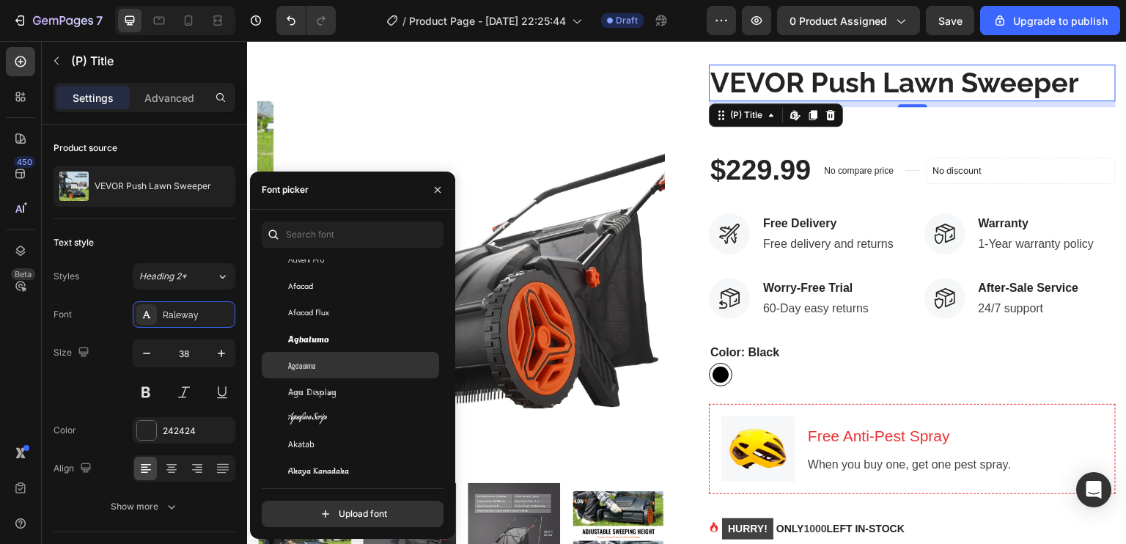
scroll to position [650, 0]
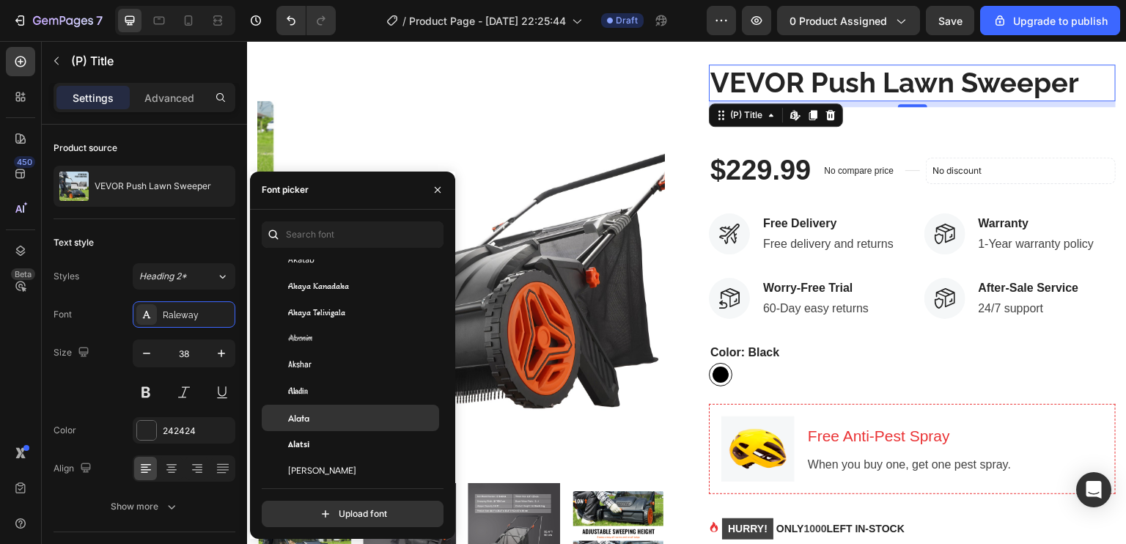
click at [367, 421] on div "Alata" at bounding box center [362, 417] width 148 height 13
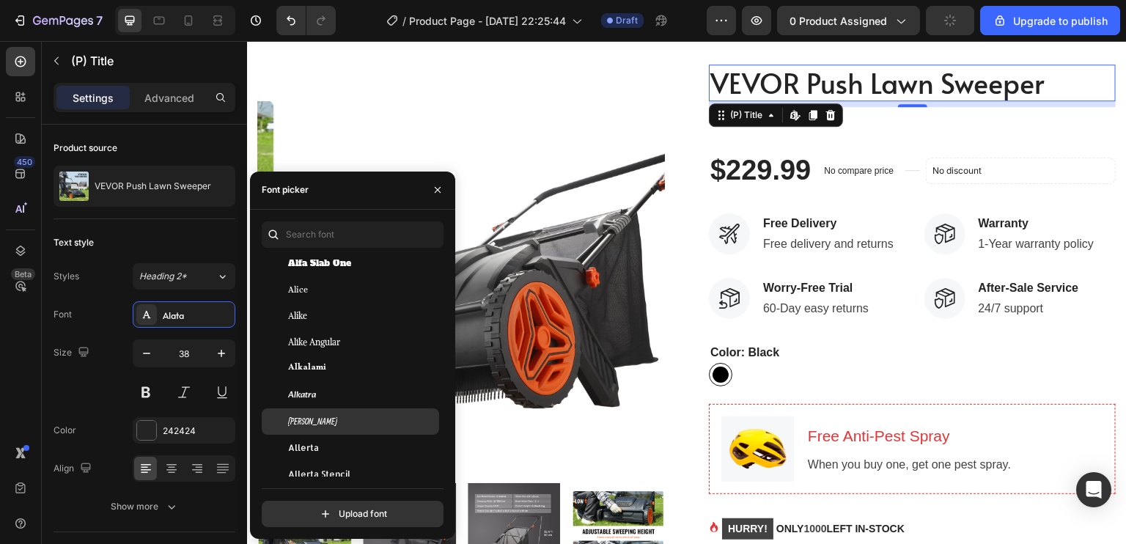
scroll to position [1234, 0]
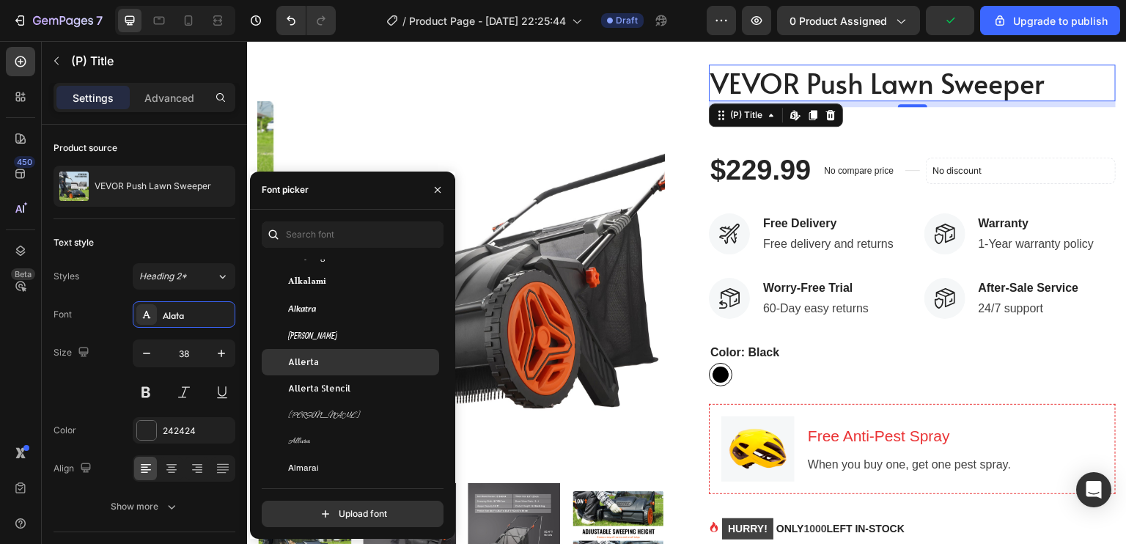
click at [378, 365] on div "Allerta" at bounding box center [362, 362] width 148 height 13
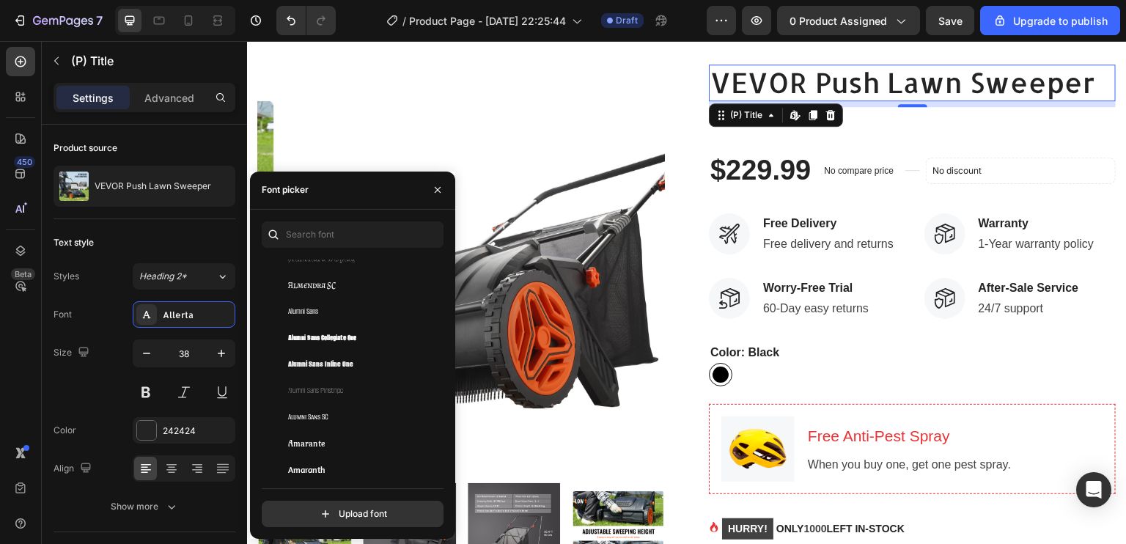
scroll to position [1498, 0]
click at [380, 356] on div "Alumni Sans Inline One" at bounding box center [362, 362] width 148 height 13
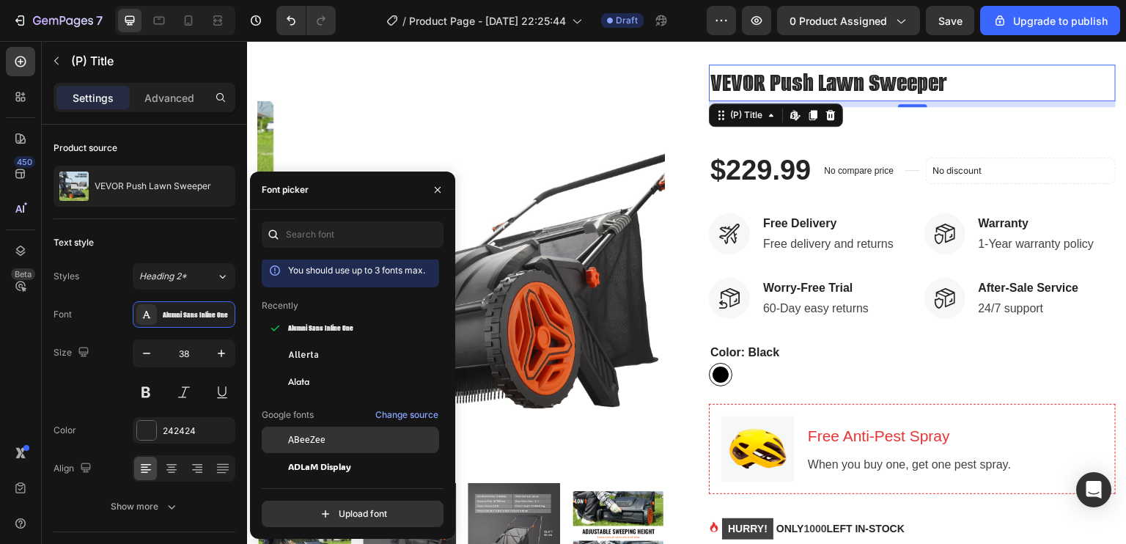
scroll to position [0, 0]
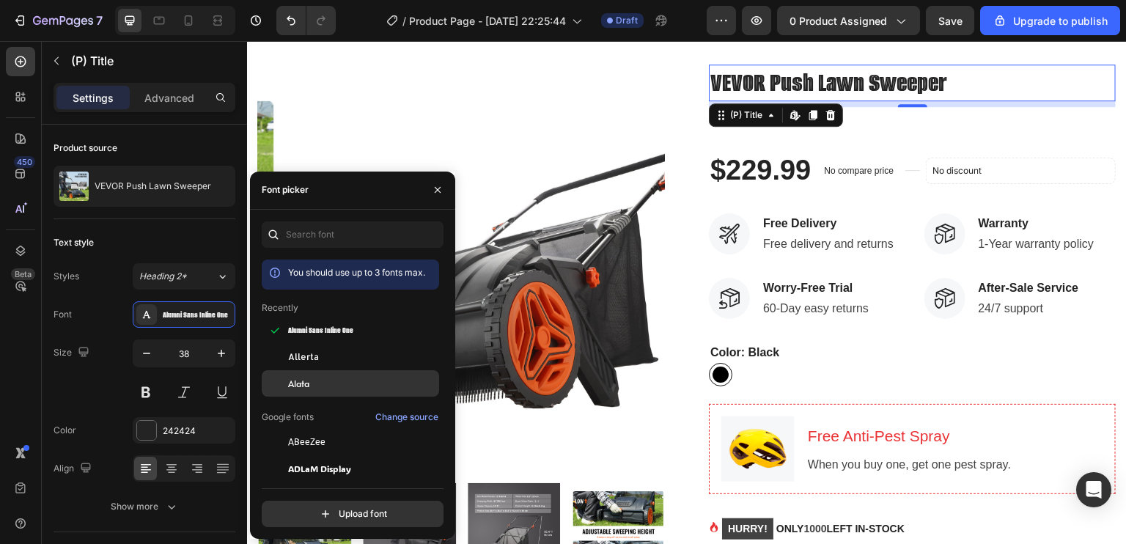
click at [351, 377] on div "Alata" at bounding box center [362, 383] width 148 height 13
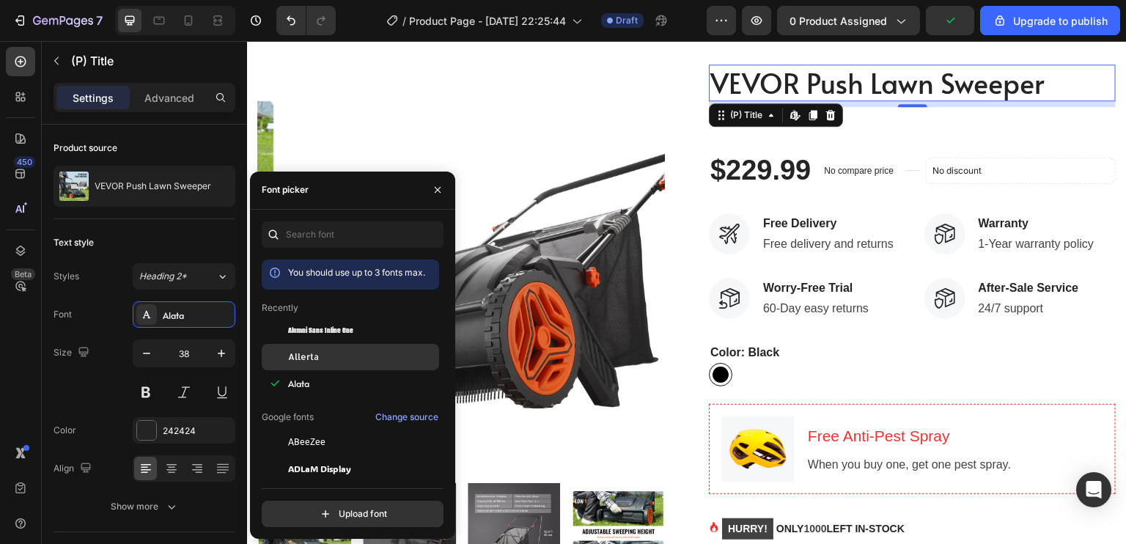
click at [357, 508] on div "Allerta" at bounding box center [350, 521] width 177 height 26
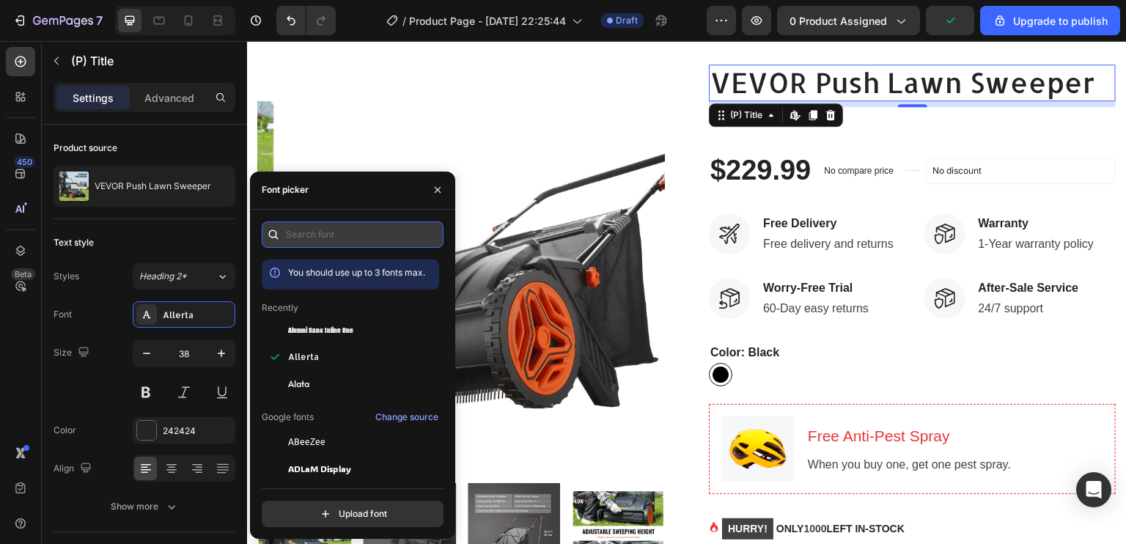
click at [312, 234] on input "text" at bounding box center [353, 234] width 182 height 26
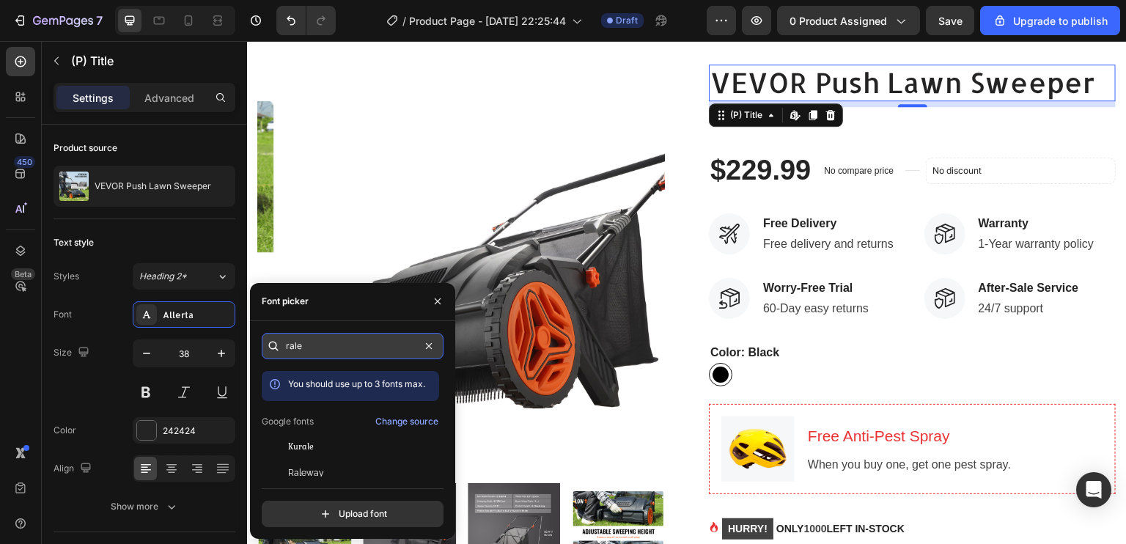
type input "rale"
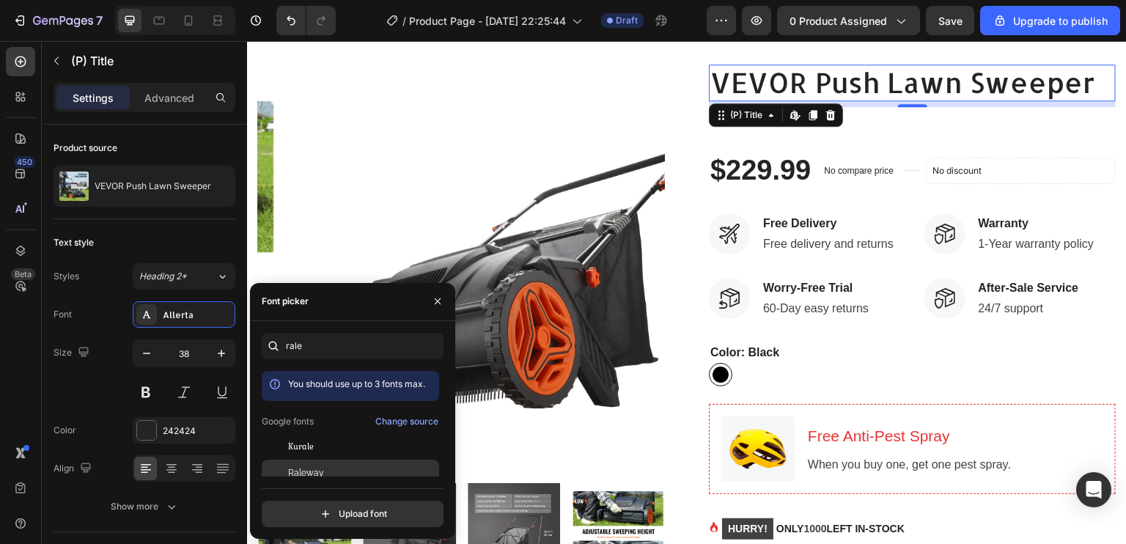
click at [313, 466] on span "Raleway" at bounding box center [306, 472] width 36 height 13
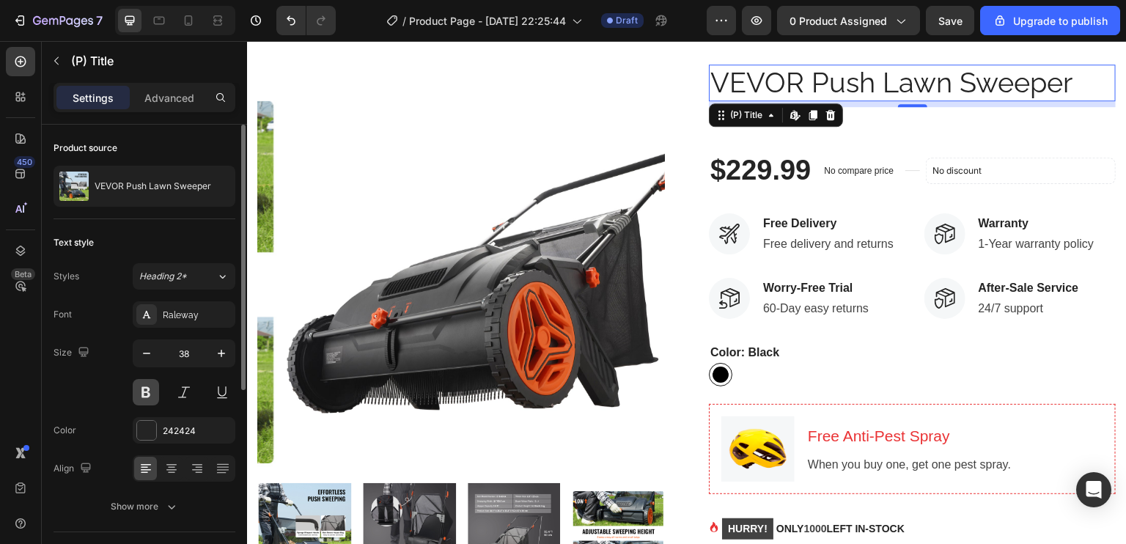
click at [150, 386] on button at bounding box center [146, 392] width 26 height 26
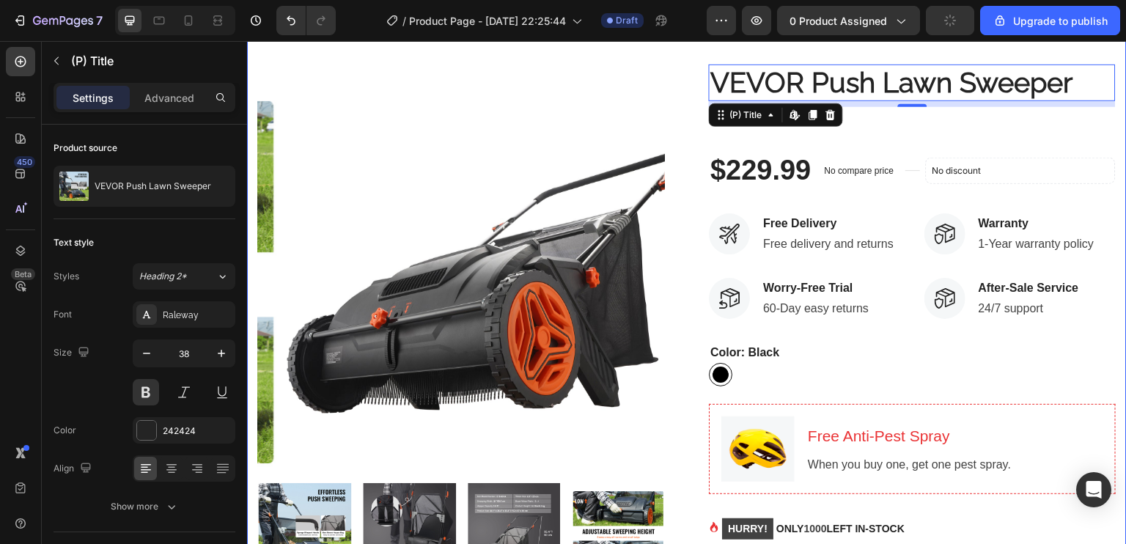
click at [652, 51] on div "Product Images VEVOR Push Lawn Sweeper (P) Title Edit content in Shopify 8 Icon…" at bounding box center [687, 394] width 880 height 765
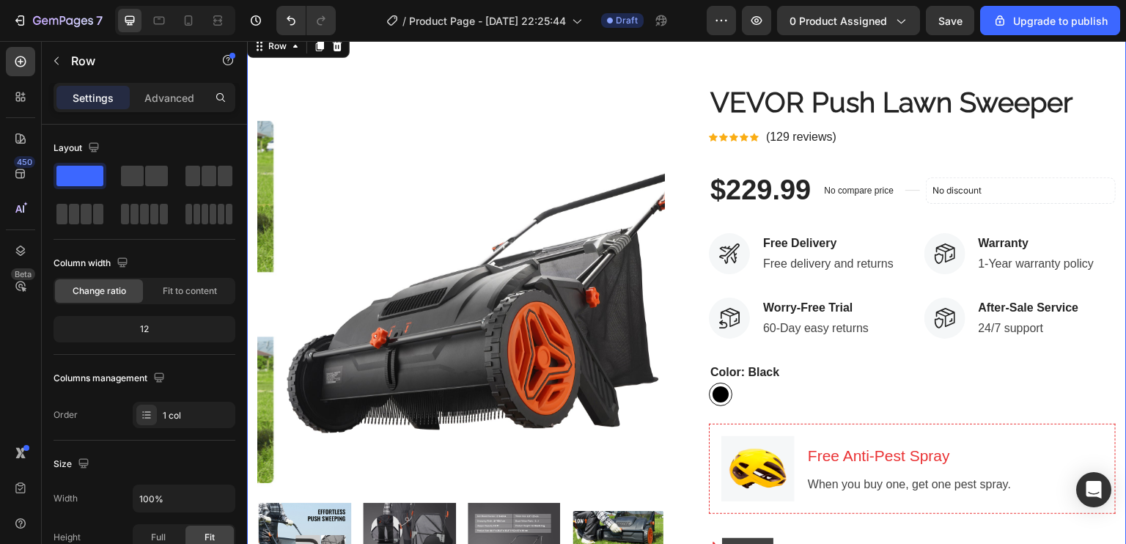
scroll to position [91, 0]
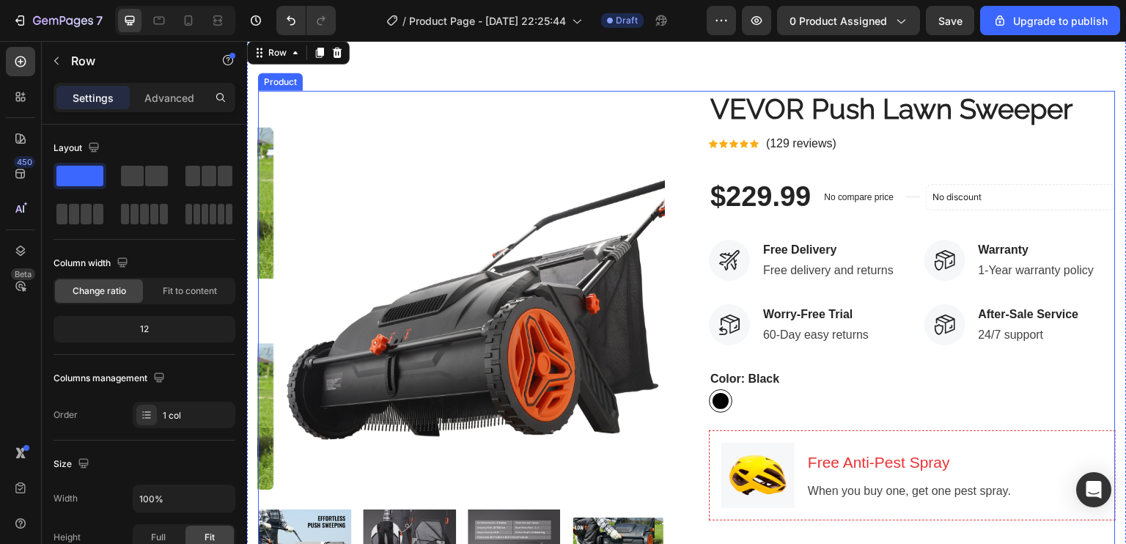
click at [801, 127] on div "Text block" at bounding box center [792, 124] width 49 height 13
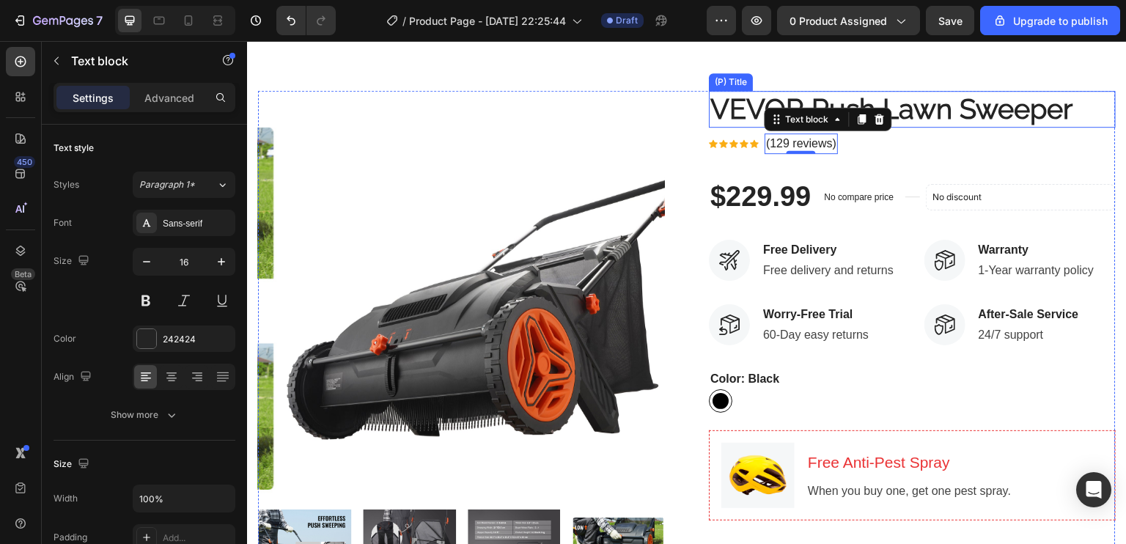
click at [953, 108] on h2 "VEVOR Push Lawn Sweeper" at bounding box center [912, 109] width 407 height 37
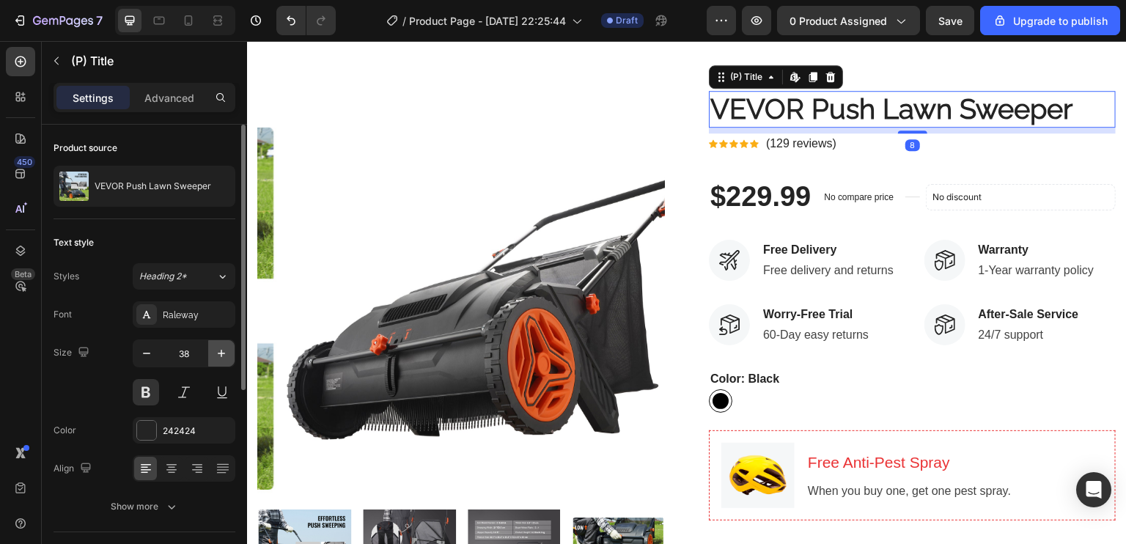
click at [226, 357] on icon "button" at bounding box center [221, 353] width 15 height 15
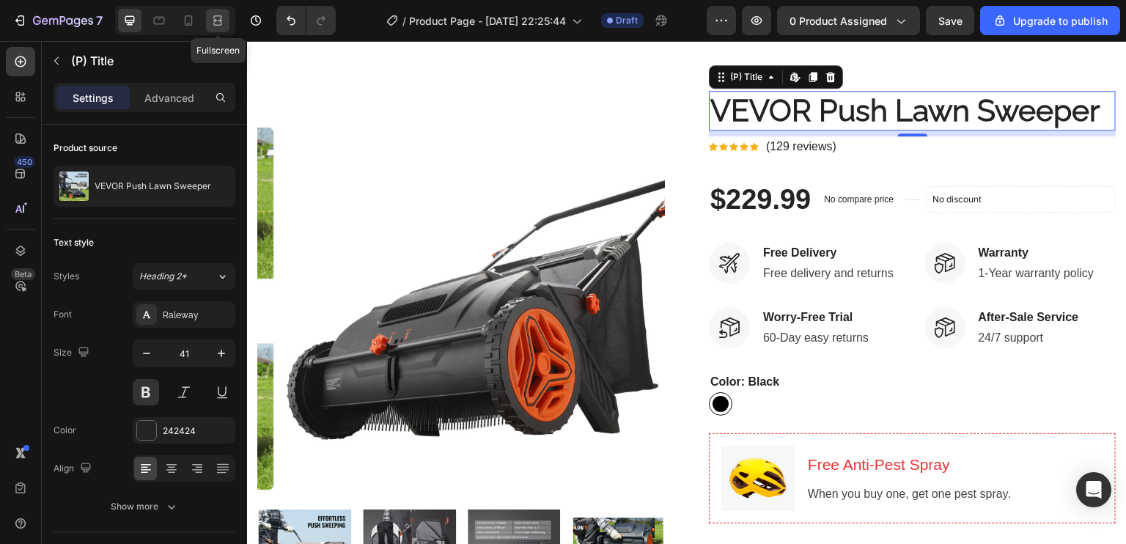
click at [224, 32] on div at bounding box center [217, 20] width 23 height 23
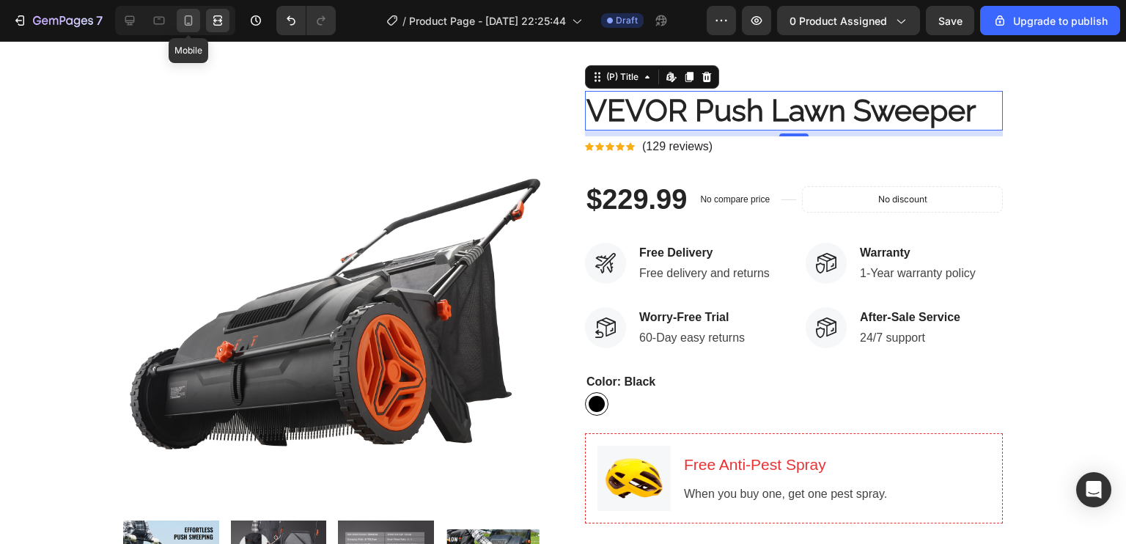
click at [194, 30] on div at bounding box center [188, 20] width 23 height 23
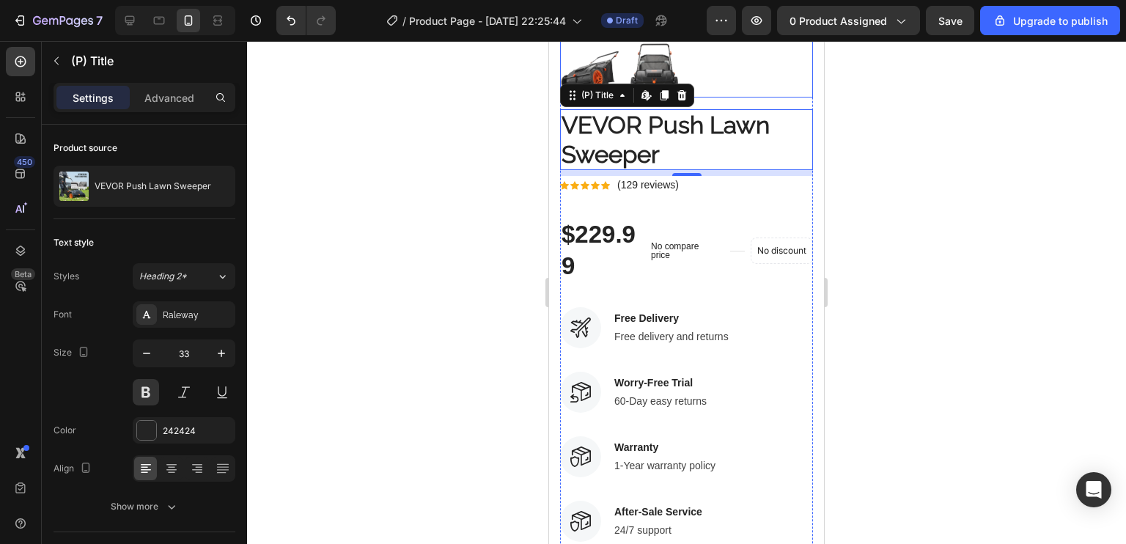
scroll to position [309, 0]
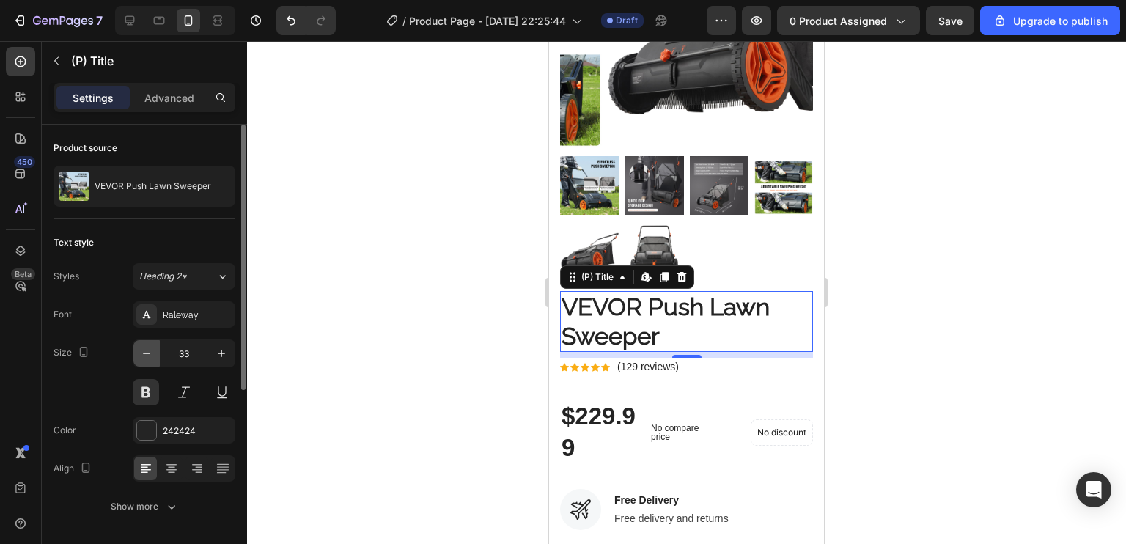
click at [138, 355] on button "button" at bounding box center [146, 353] width 26 height 26
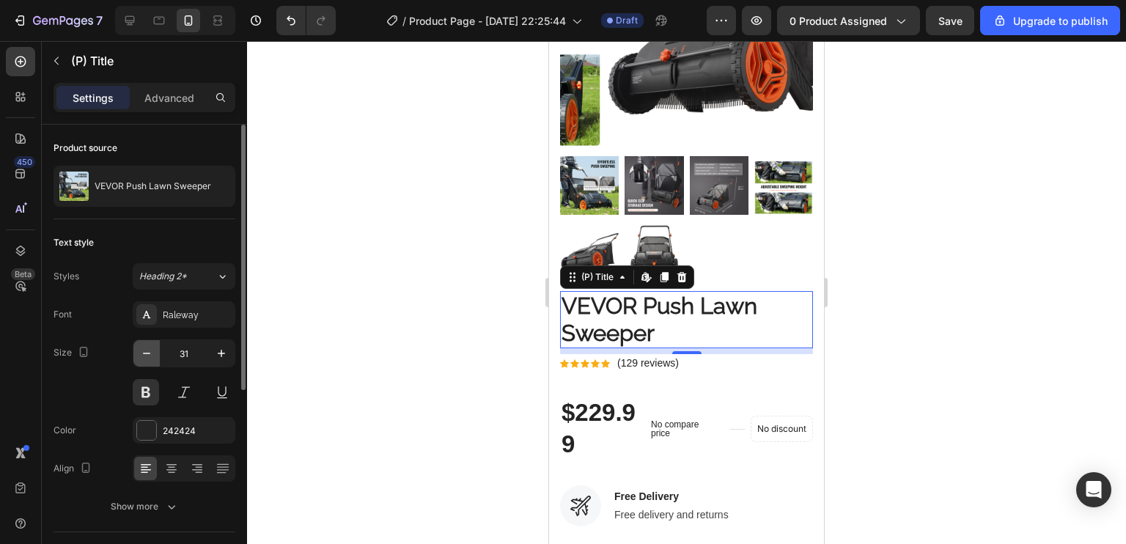
click at [138, 354] on button "button" at bounding box center [146, 353] width 26 height 26
type input "30"
click at [172, 458] on div at bounding box center [171, 468] width 23 height 23
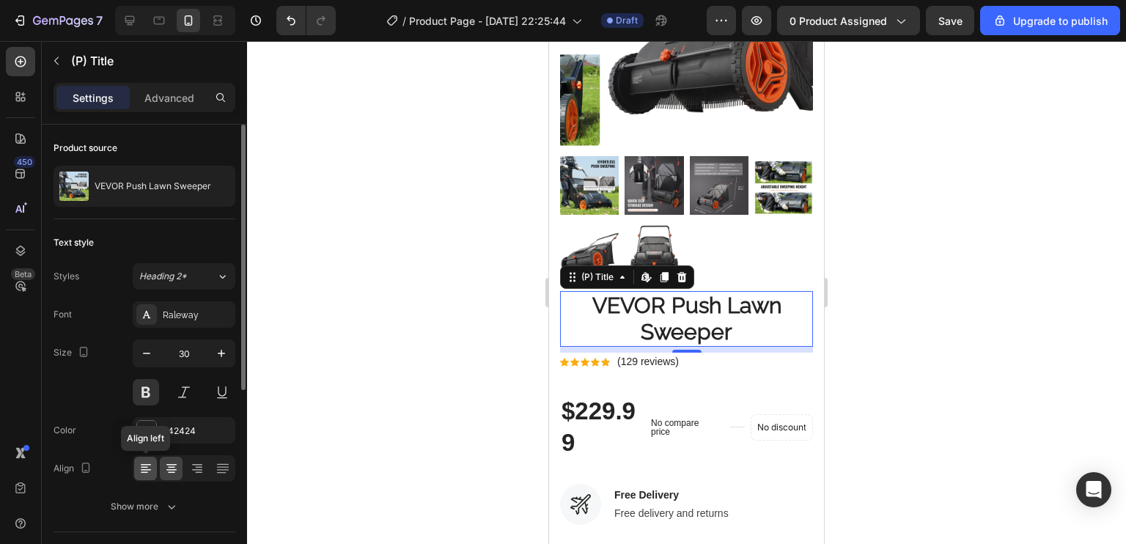
click at [152, 461] on div at bounding box center [145, 468] width 23 height 23
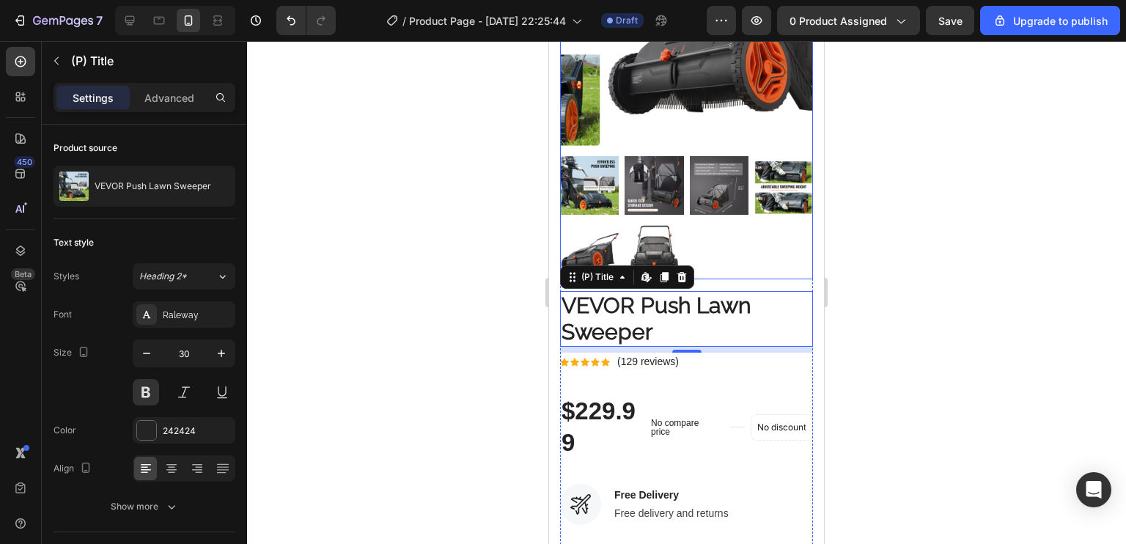
scroll to position [256, 0]
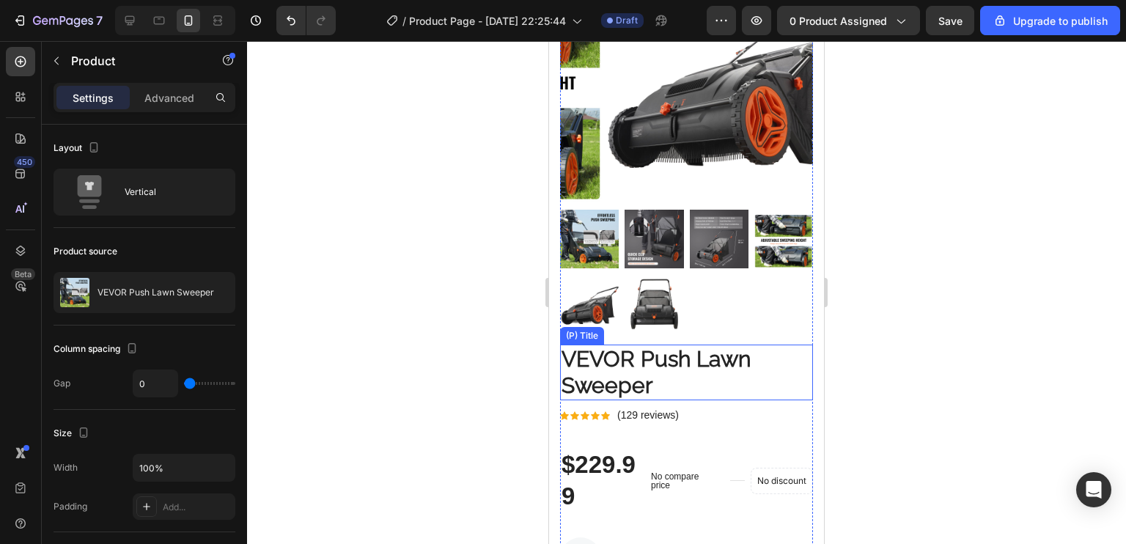
click at [706, 367] on h2 "VEVOR Push Lawn Sweeper" at bounding box center [686, 373] width 253 height 56
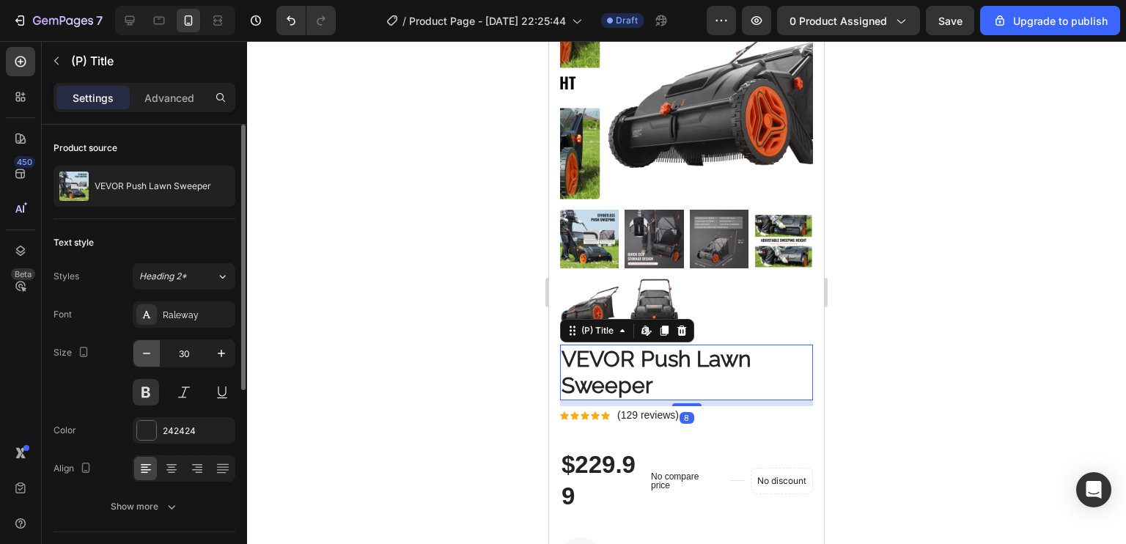
click at [155, 348] on button "button" at bounding box center [146, 353] width 26 height 26
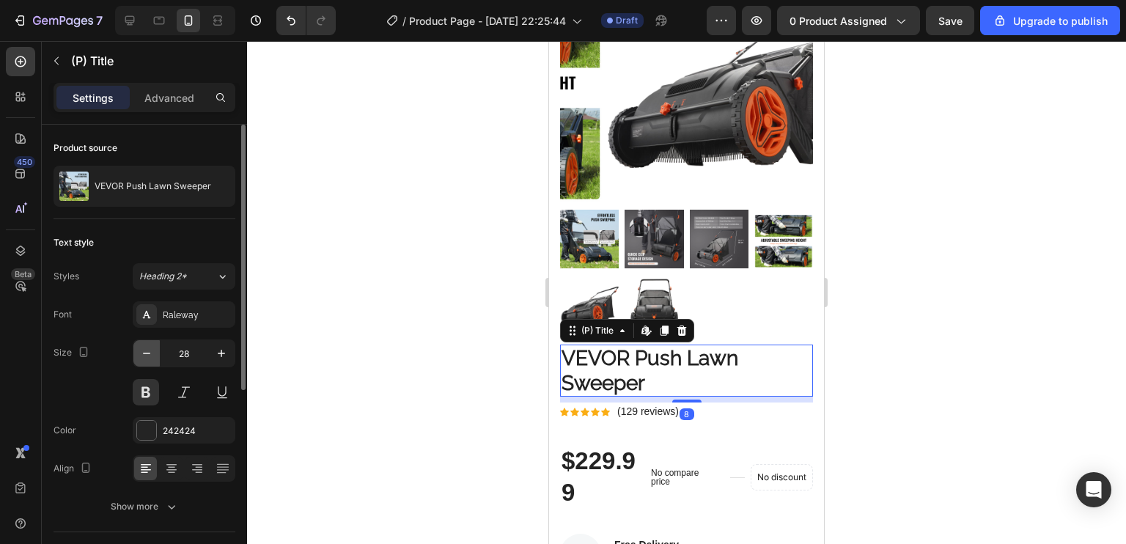
click at [155, 348] on button "button" at bounding box center [146, 353] width 26 height 26
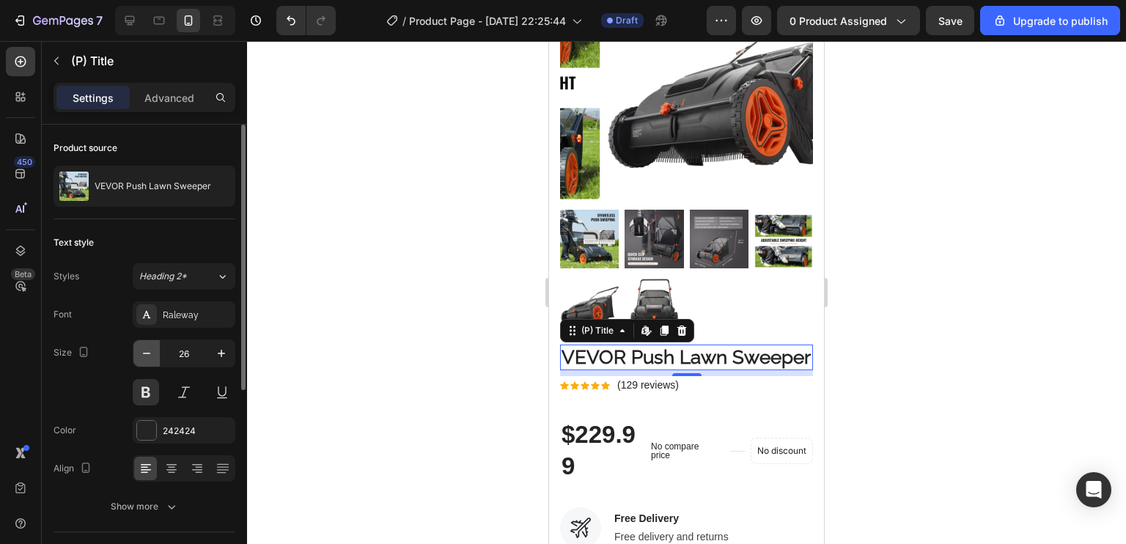
click at [155, 350] on button "button" at bounding box center [146, 353] width 26 height 26
click at [227, 360] on icon "button" at bounding box center [221, 353] width 15 height 15
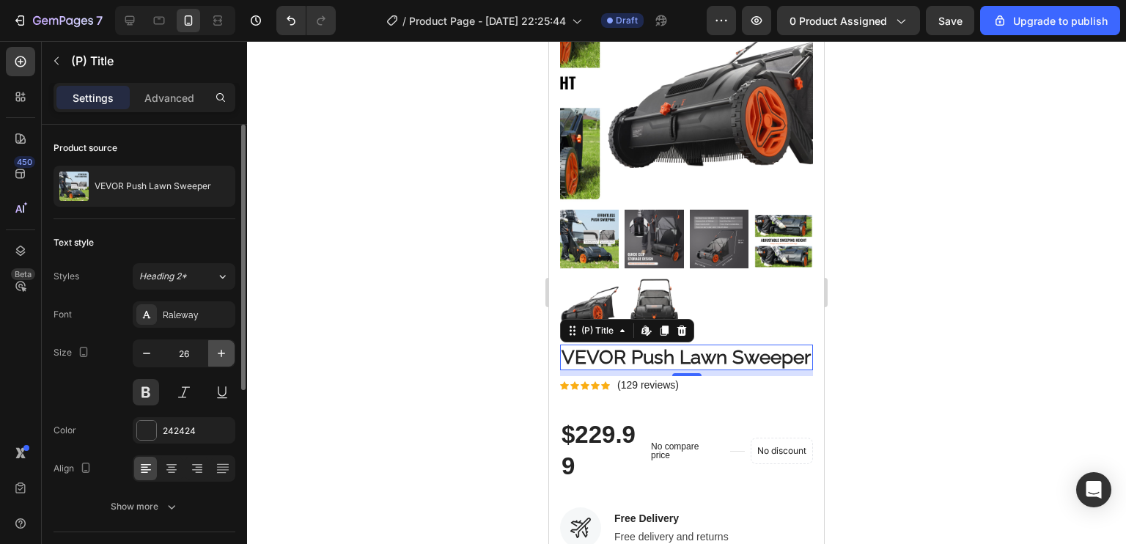
click at [227, 360] on icon "button" at bounding box center [221, 353] width 15 height 15
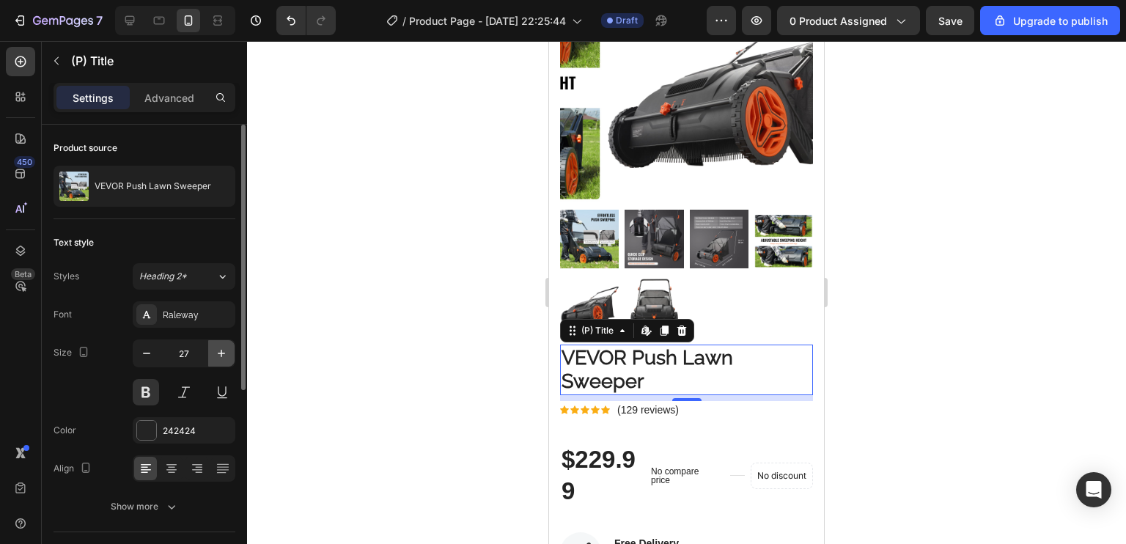
click at [227, 360] on icon "button" at bounding box center [221, 353] width 15 height 15
click at [227, 361] on button "button" at bounding box center [221, 353] width 26 height 26
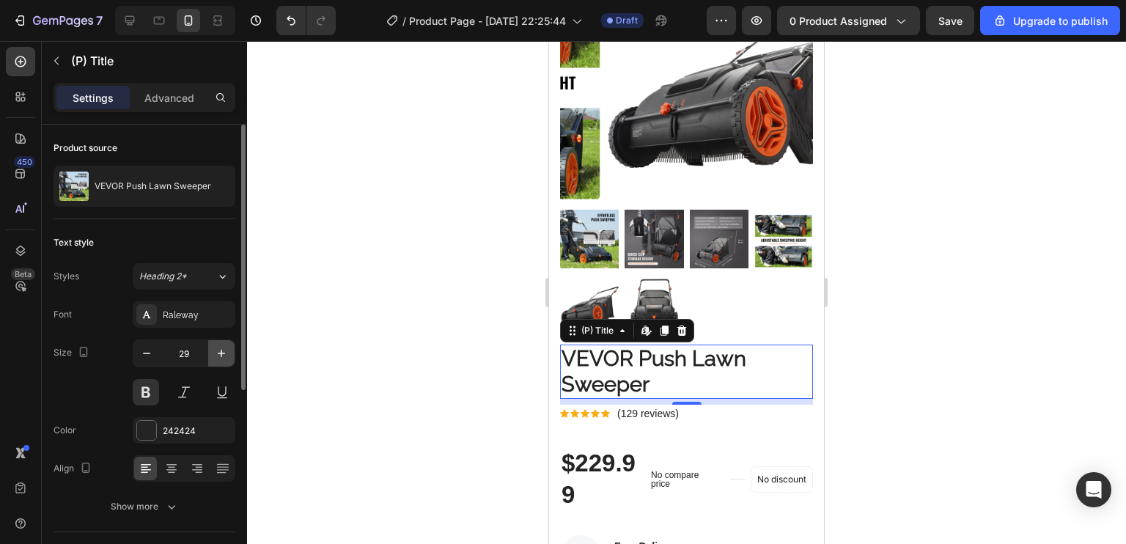
click at [227, 361] on button "button" at bounding box center [221, 353] width 26 height 26
type input "31"
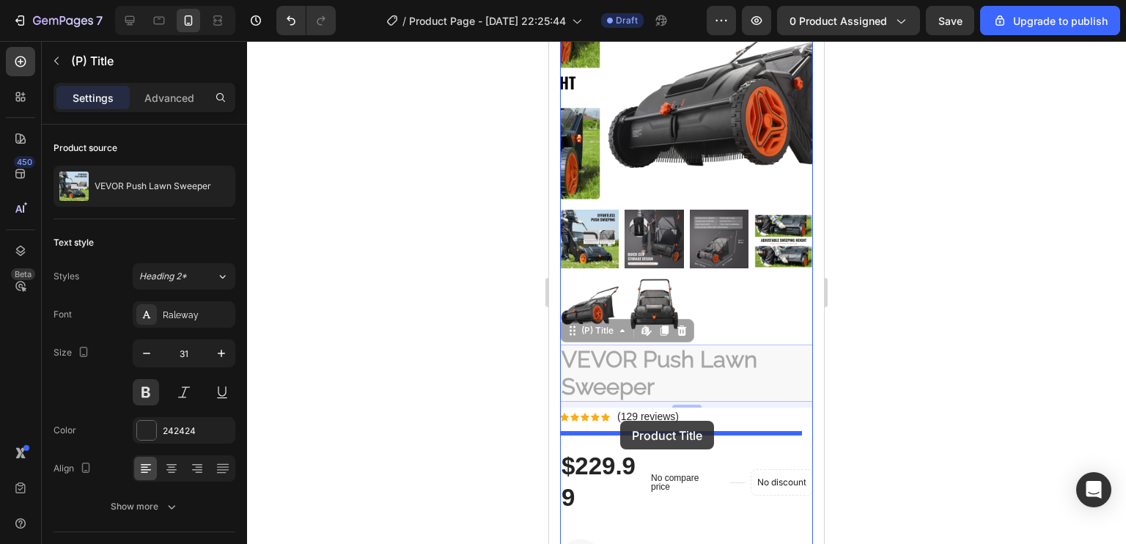
drag, startPoint x: 573, startPoint y: 321, endPoint x: 620, endPoint y: 421, distance: 110.5
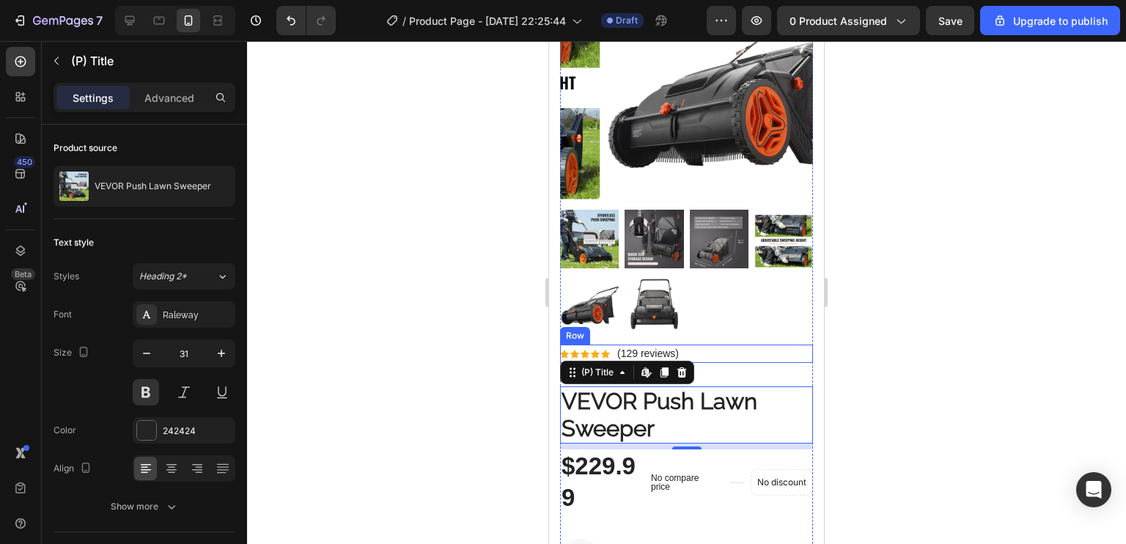
click at [756, 345] on div "Icon Icon Icon Icon Icon Icon List Hoz (129 reviews) Text block Row" at bounding box center [686, 354] width 253 height 18
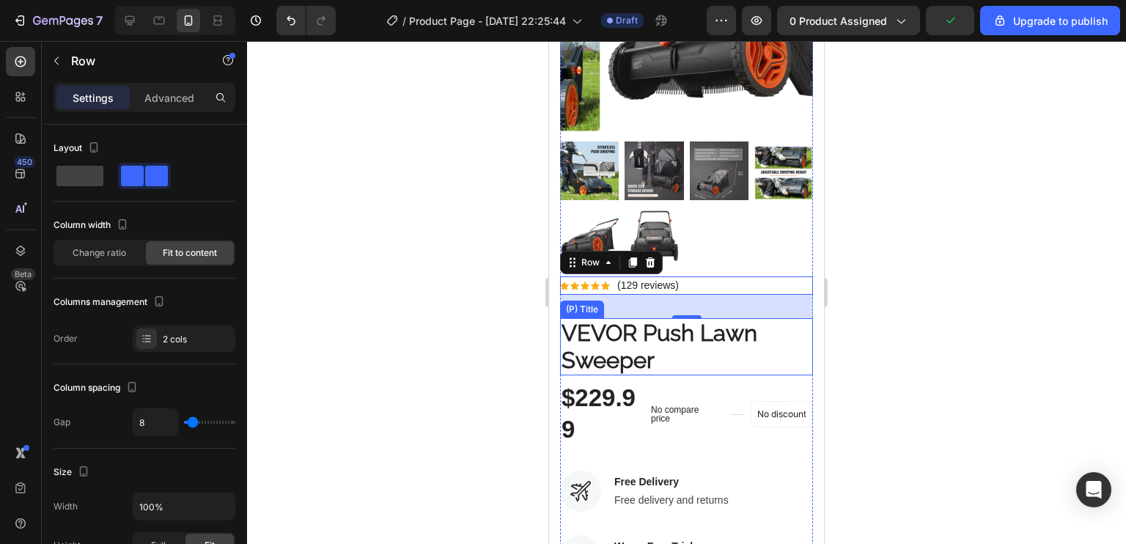
scroll to position [325, 0]
click at [638, 317] on h2 "VEVOR Push Lawn Sweeper" at bounding box center [686, 345] width 253 height 57
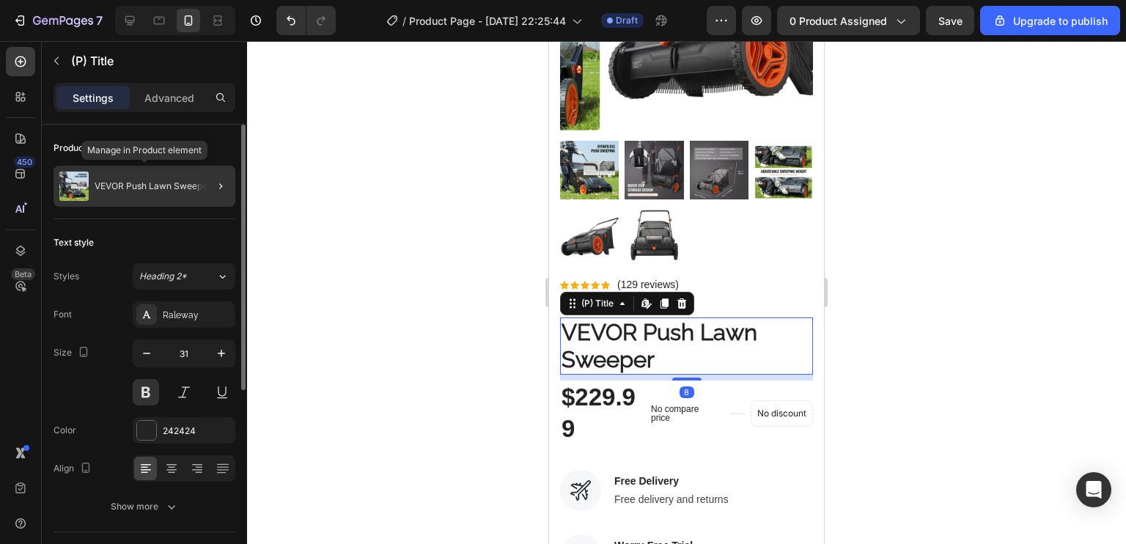
click at [153, 185] on p "VEVOR Push Lawn Sweeper" at bounding box center [153, 186] width 117 height 10
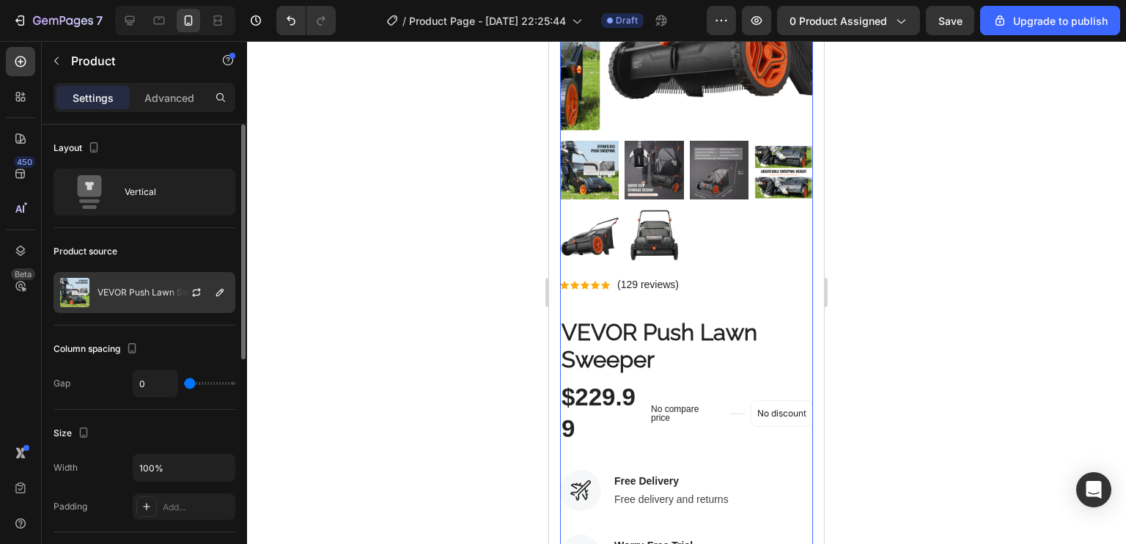
click at [150, 281] on div "VEVOR Push Lawn Sweeper" at bounding box center [145, 292] width 182 height 41
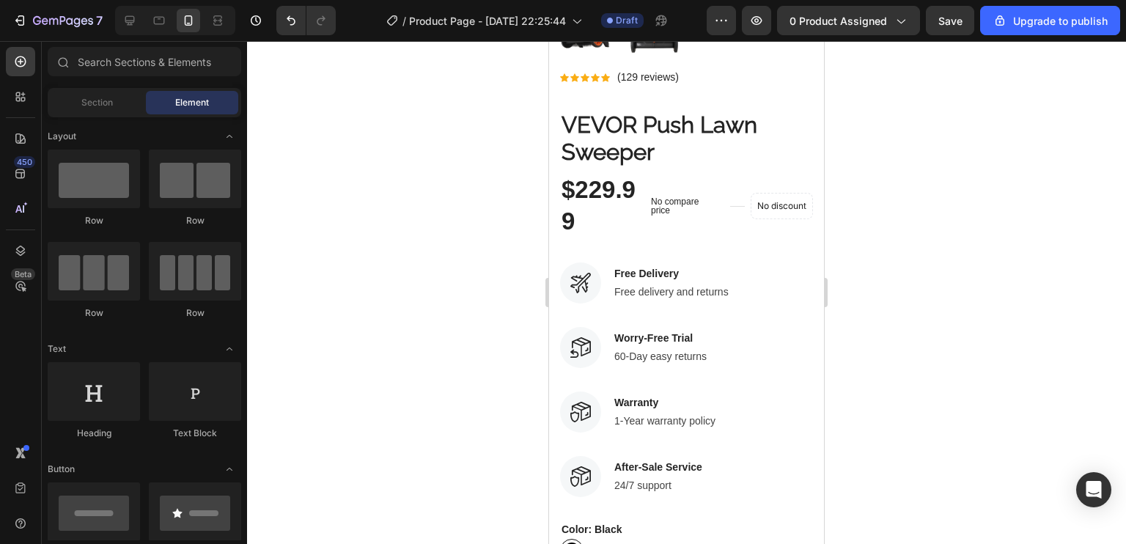
scroll to position [570, 0]
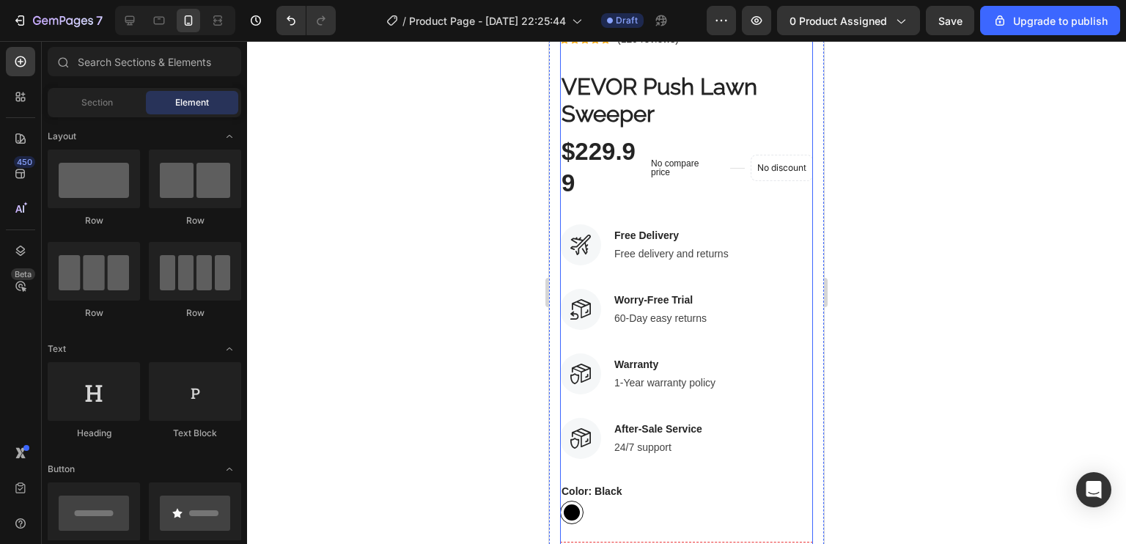
click at [578, 224] on img at bounding box center [580, 244] width 41 height 41
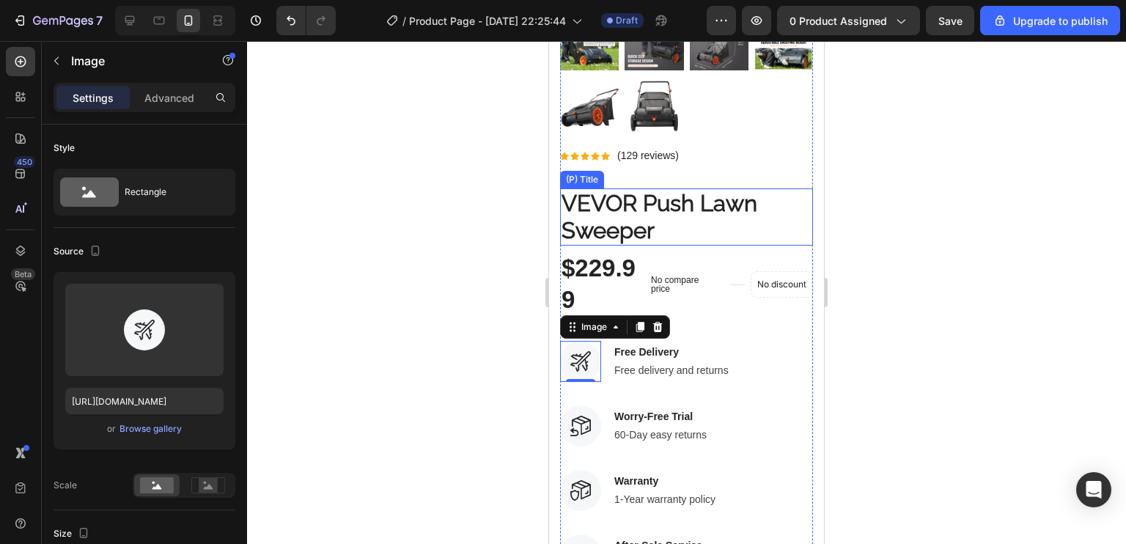
scroll to position [453, 0]
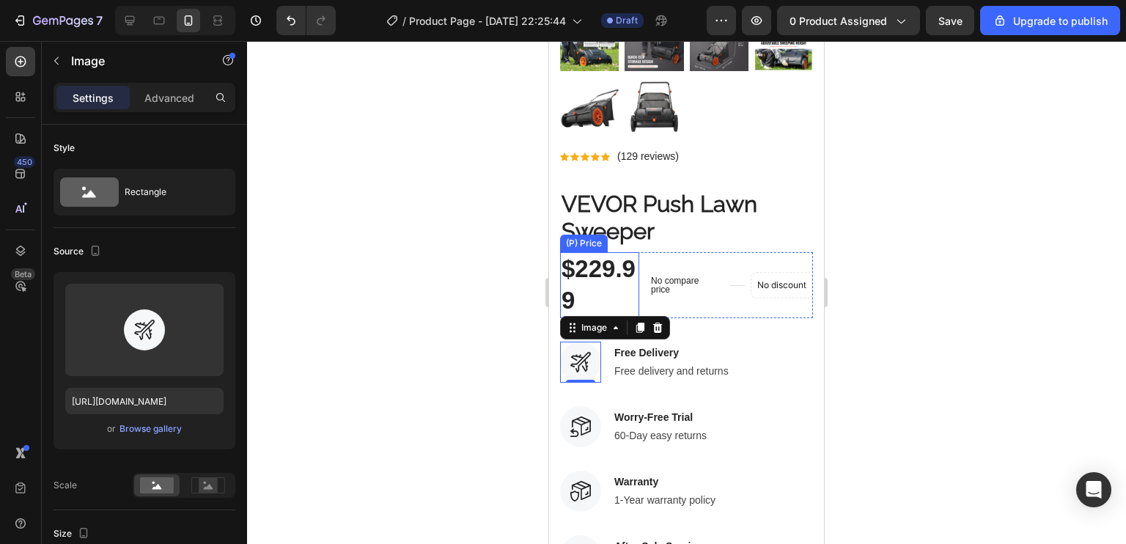
click at [614, 255] on div "$229.99" at bounding box center [599, 285] width 79 height 66
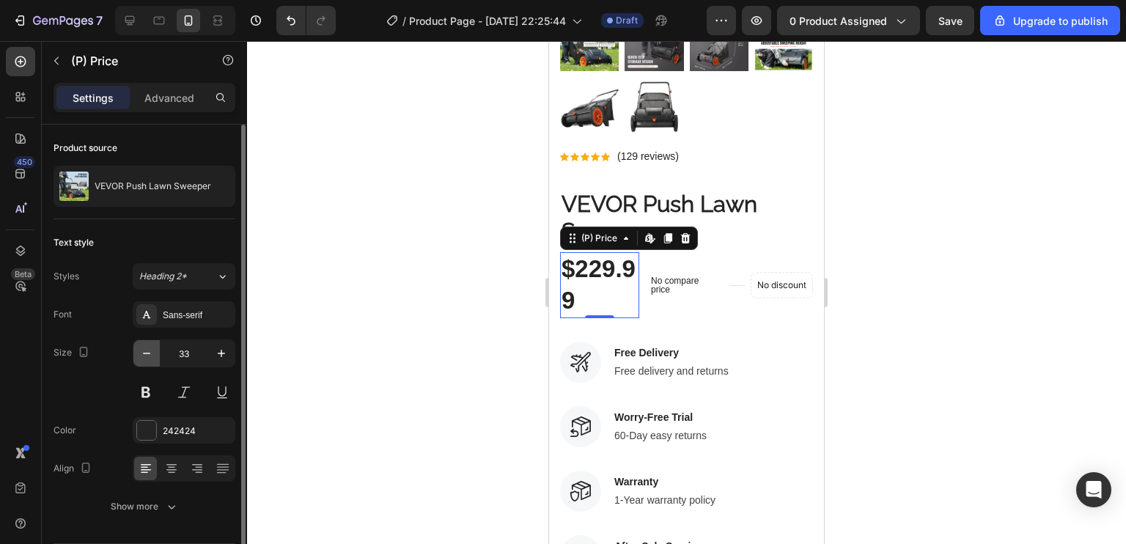
click at [144, 347] on icon "button" at bounding box center [146, 353] width 15 height 15
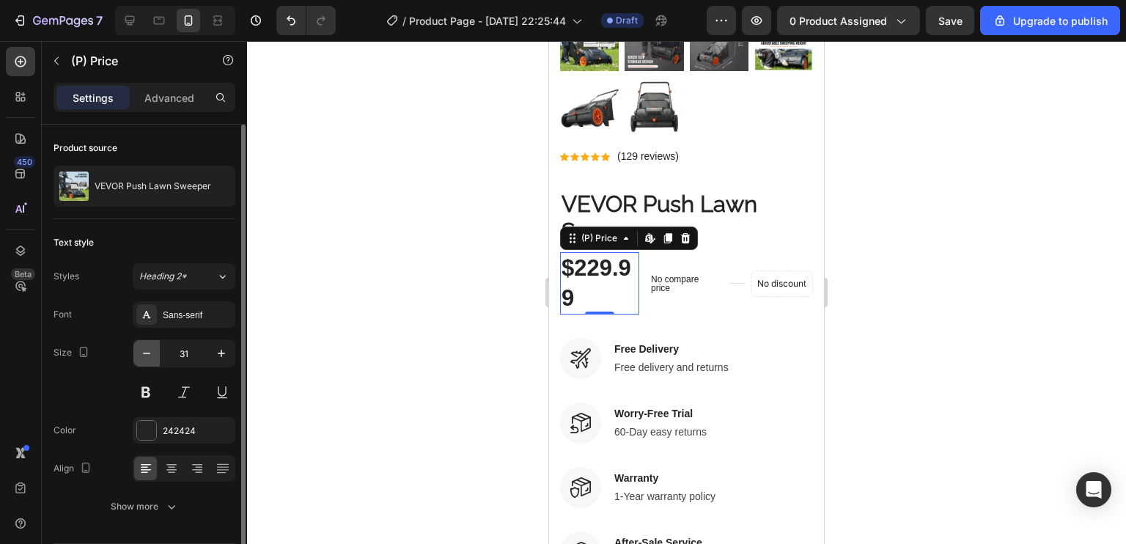
click at [144, 347] on icon "button" at bounding box center [146, 353] width 15 height 15
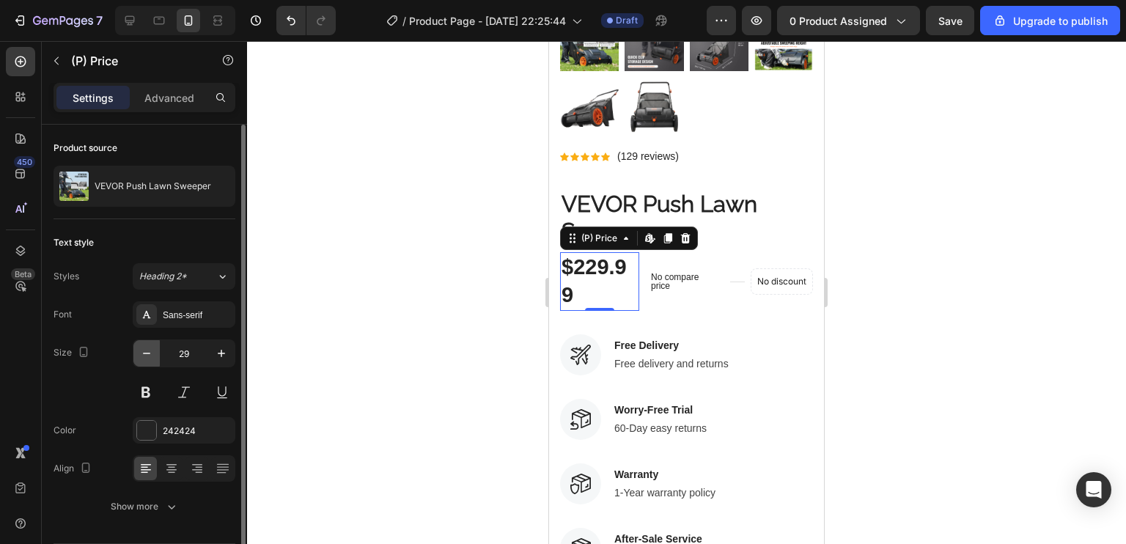
click at [144, 347] on icon "button" at bounding box center [146, 353] width 15 height 15
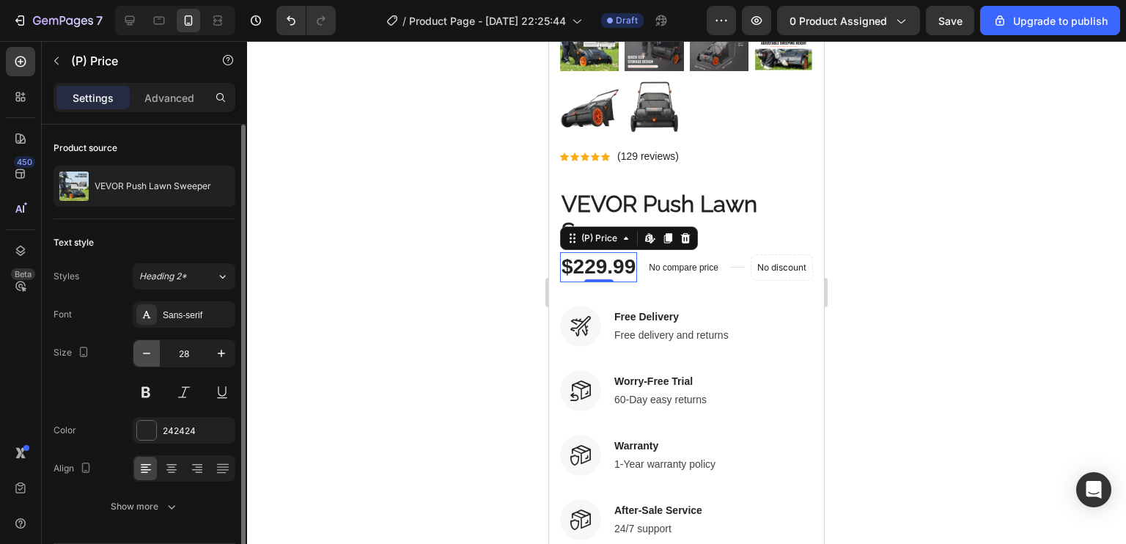
click at [142, 349] on icon "button" at bounding box center [146, 353] width 15 height 15
type input "26"
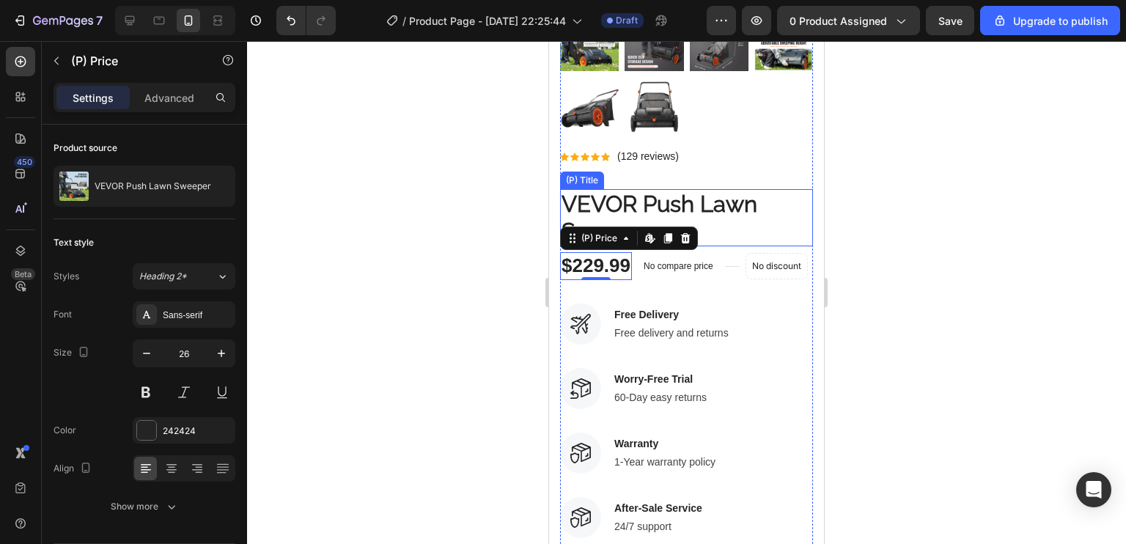
click at [788, 210] on h2 "VEVOR Push Lawn Sweeper" at bounding box center [686, 217] width 253 height 57
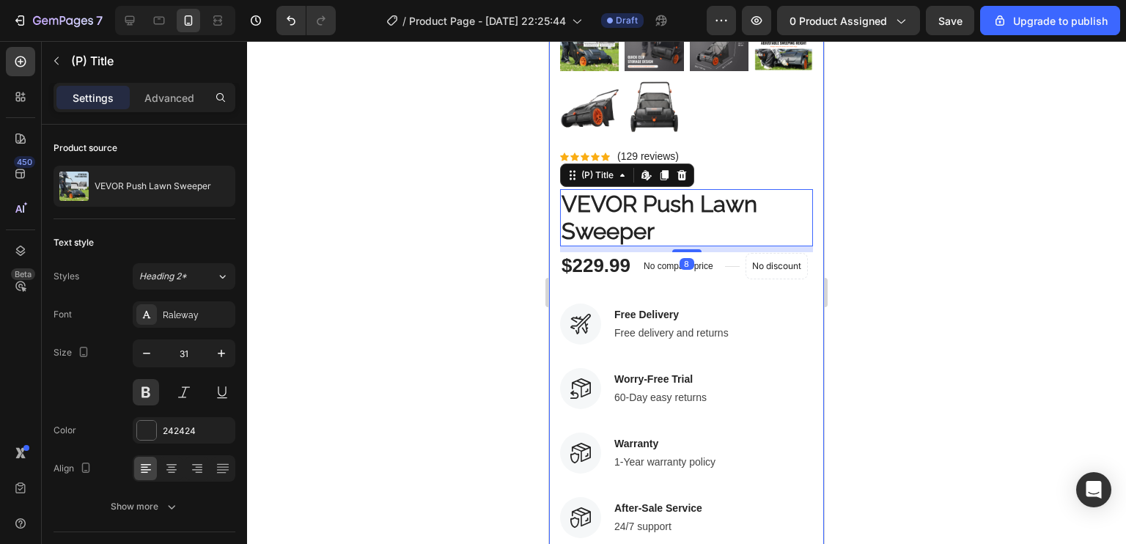
click at [800, 147] on div "Icon Icon Icon Icon Icon Icon List Hoz (129 reviews) Text block Row" at bounding box center [686, 156] width 253 height 18
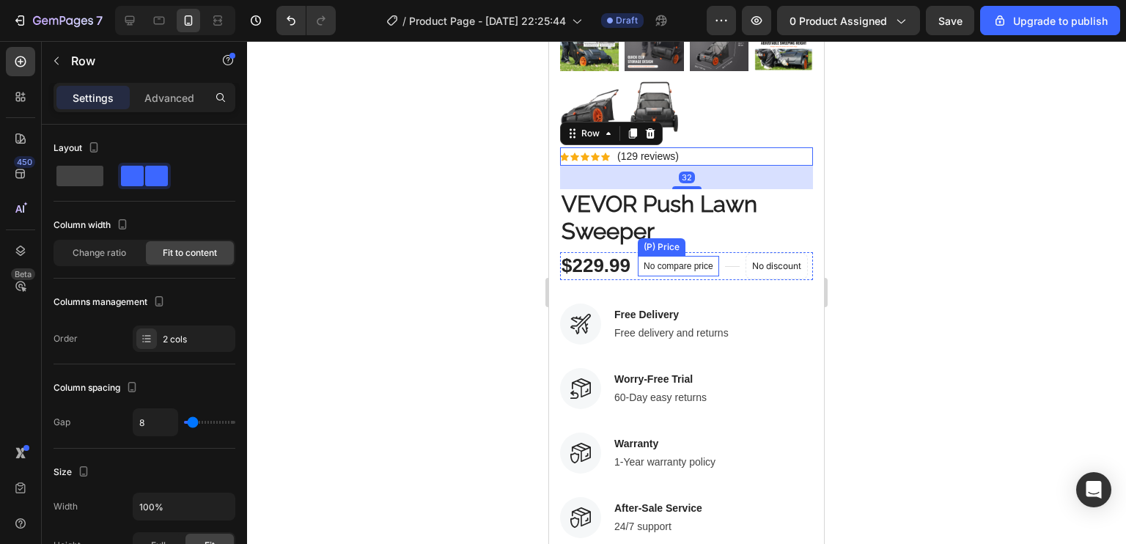
click at [649, 261] on div "No compare price" at bounding box center [678, 266] width 81 height 21
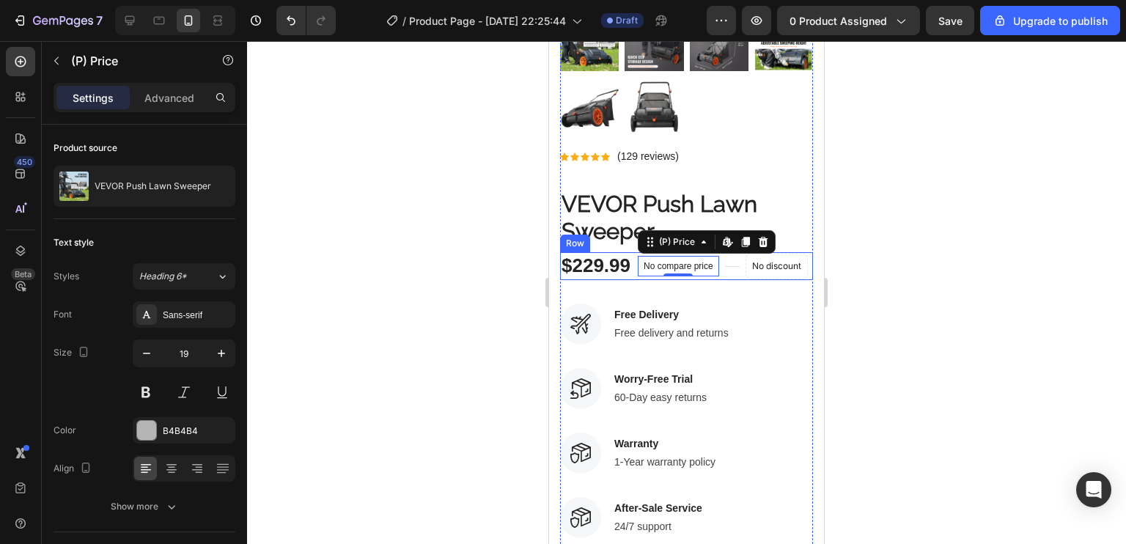
click at [633, 252] on div "$229.99 (P) Price (P) Price No compare price (P) Price Edit content in Shopify …" at bounding box center [686, 266] width 253 height 28
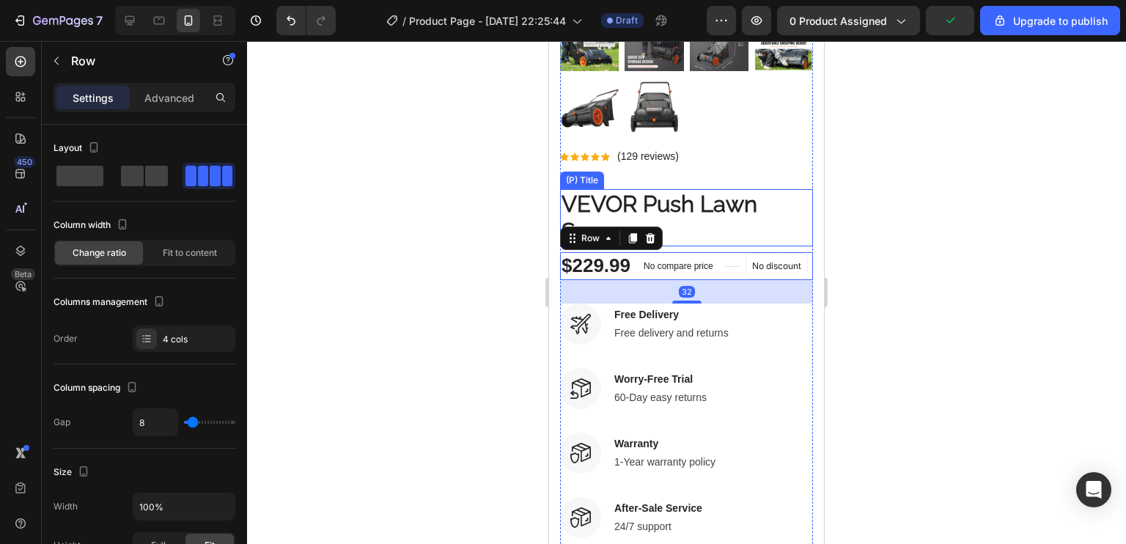
click at [702, 189] on h2 "VEVOR Push Lawn Sweeper" at bounding box center [686, 217] width 253 height 57
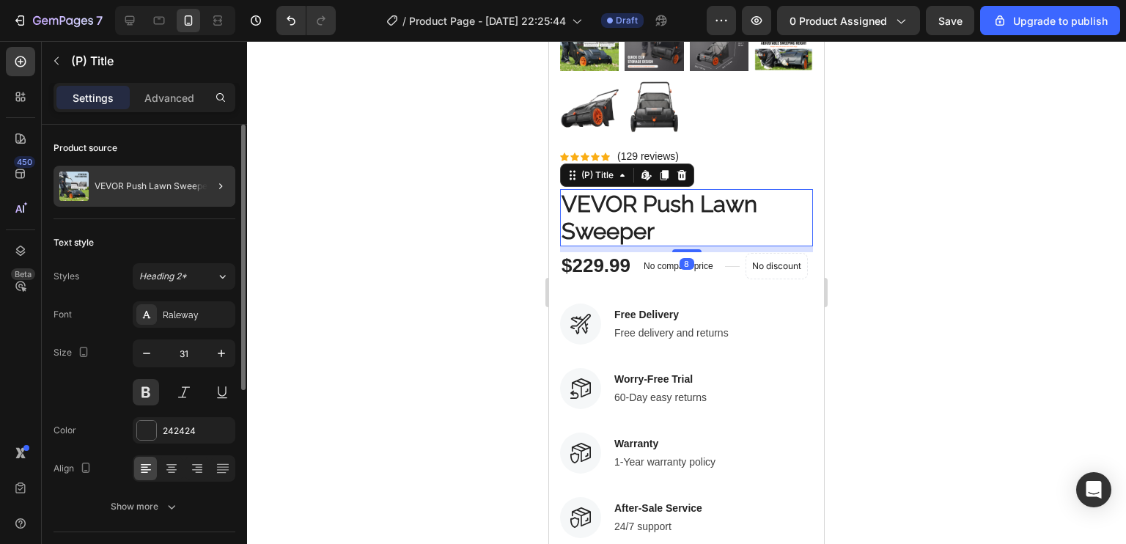
click at [184, 181] on p "VEVOR Push Lawn Sweeper" at bounding box center [153, 186] width 117 height 10
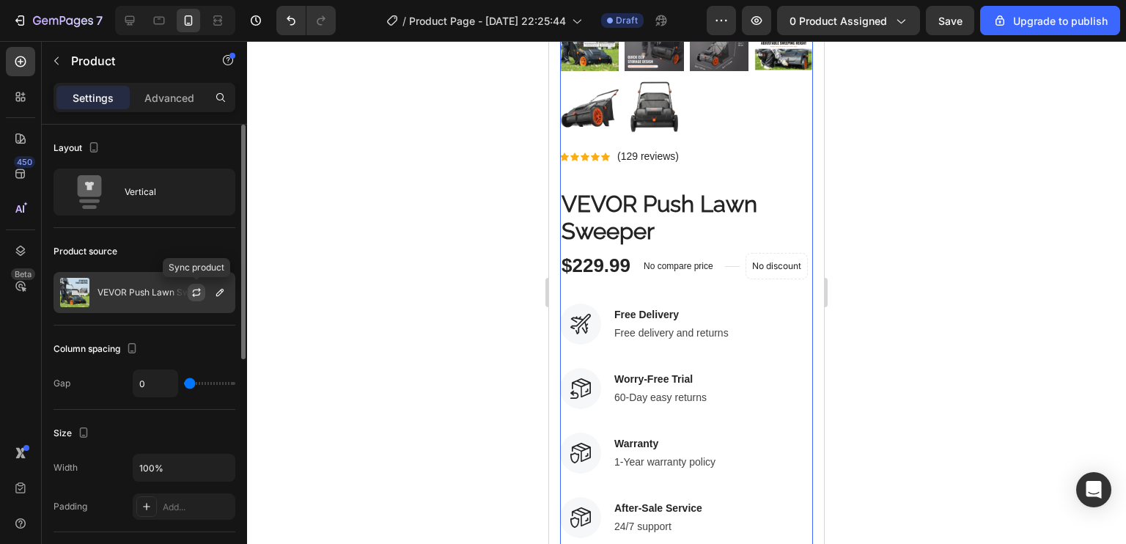
click at [200, 287] on icon "button" at bounding box center [197, 293] width 12 height 12
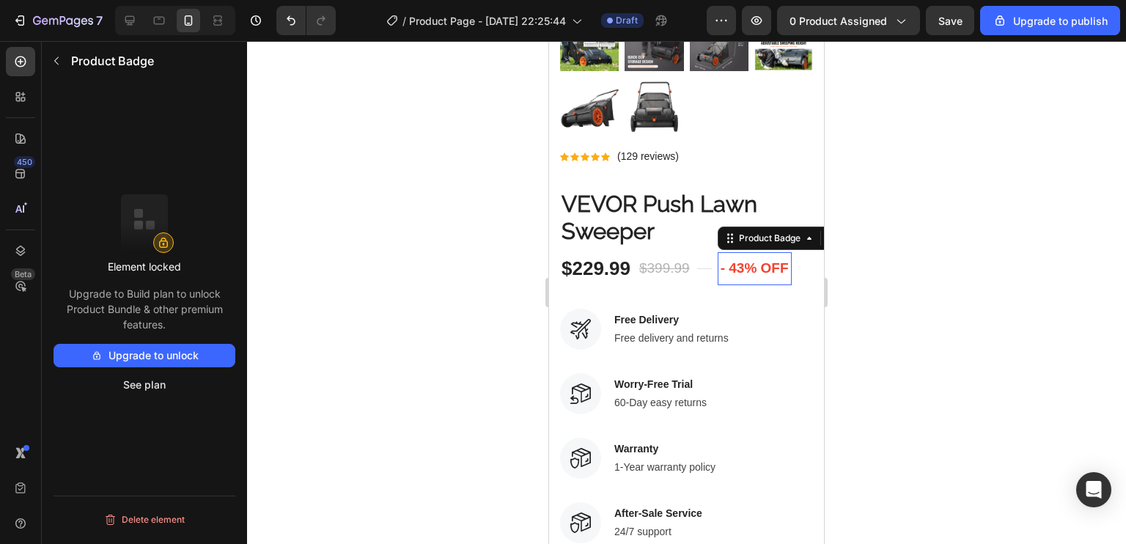
click at [744, 254] on pre "- 43% off" at bounding box center [755, 268] width 74 height 33
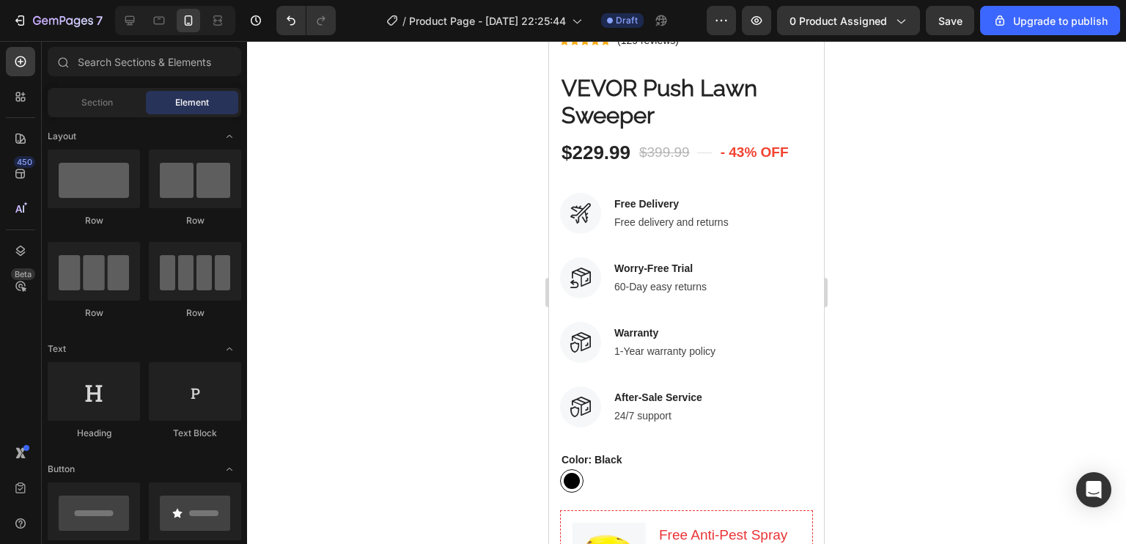
scroll to position [549, 0]
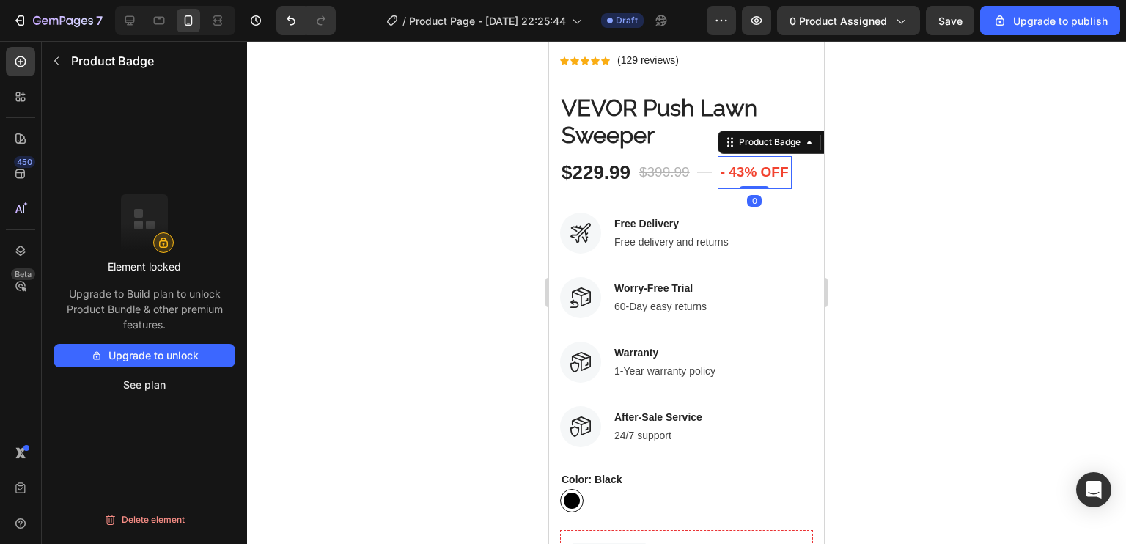
click at [727, 159] on pre "- 43% off" at bounding box center [755, 172] width 74 height 33
click at [179, 351] on button "Upgrade to unlock" at bounding box center [145, 355] width 182 height 23
click at [739, 93] on h2 "VEVOR Push Lawn Sweeper" at bounding box center [686, 121] width 253 height 57
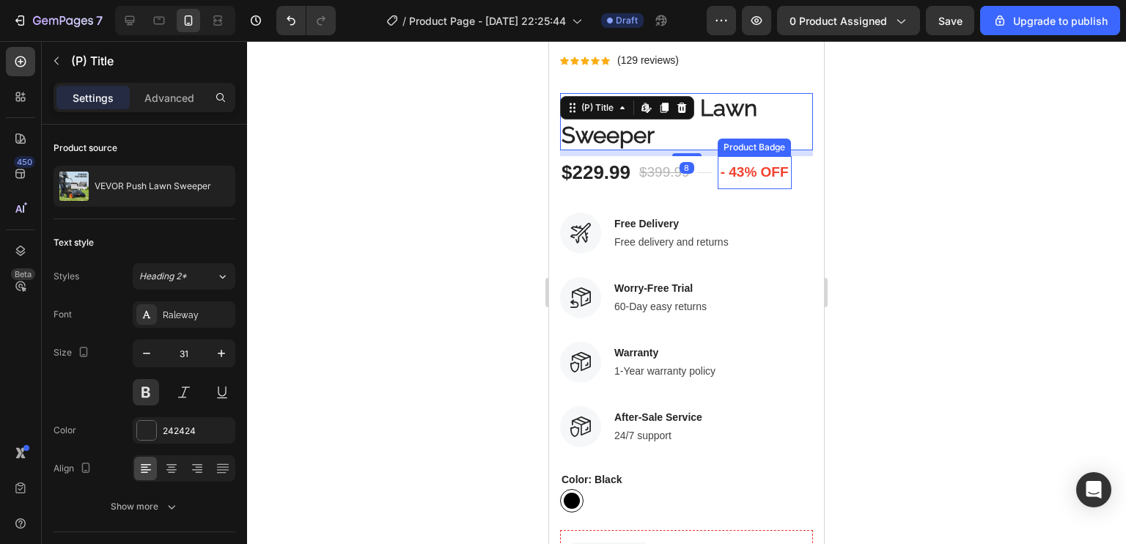
click at [740, 156] on pre "- 43% off" at bounding box center [755, 172] width 74 height 33
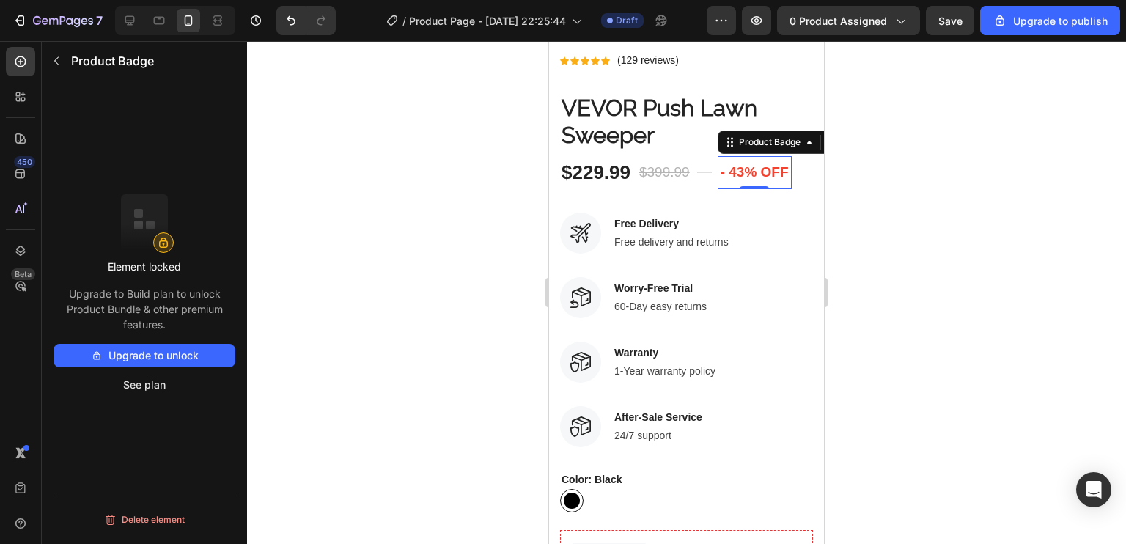
drag, startPoint x: 141, startPoint y: 383, endPoint x: 172, endPoint y: 410, distance: 40.5
click at [164, 418] on div "Element locked Upgrade to Build plan to unlock Product Bundle & other premium f…" at bounding box center [144, 334] width 205 height 503
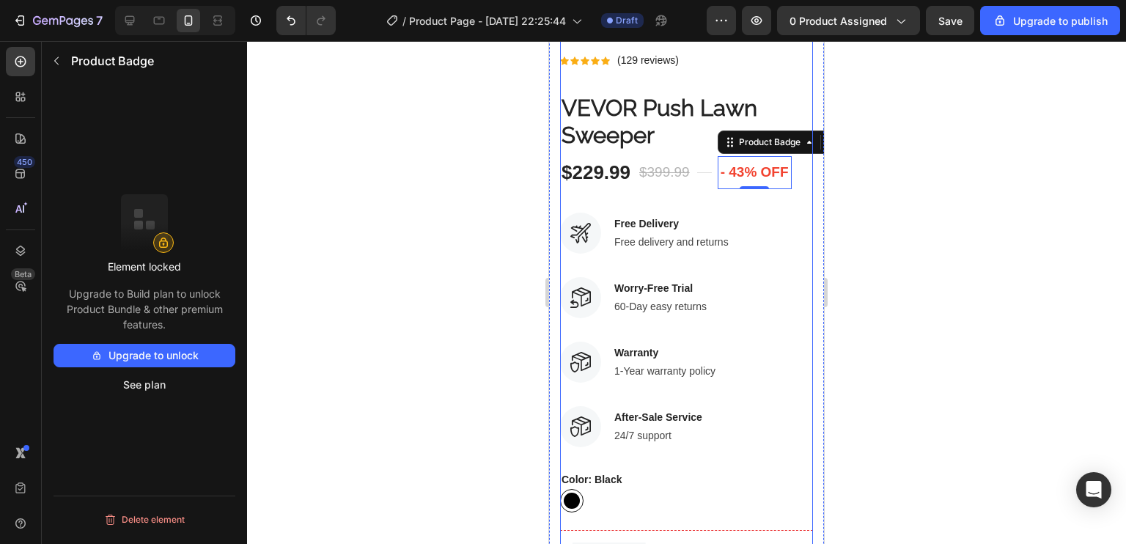
click at [740, 172] on div "Icon Icon Icon Icon Icon Icon List Hoz (129 reviews) Text block Row VEVOR Push …" at bounding box center [686, 470] width 253 height 838
click at [715, 216] on p "Free Delivery" at bounding box center [671, 223] width 114 height 15
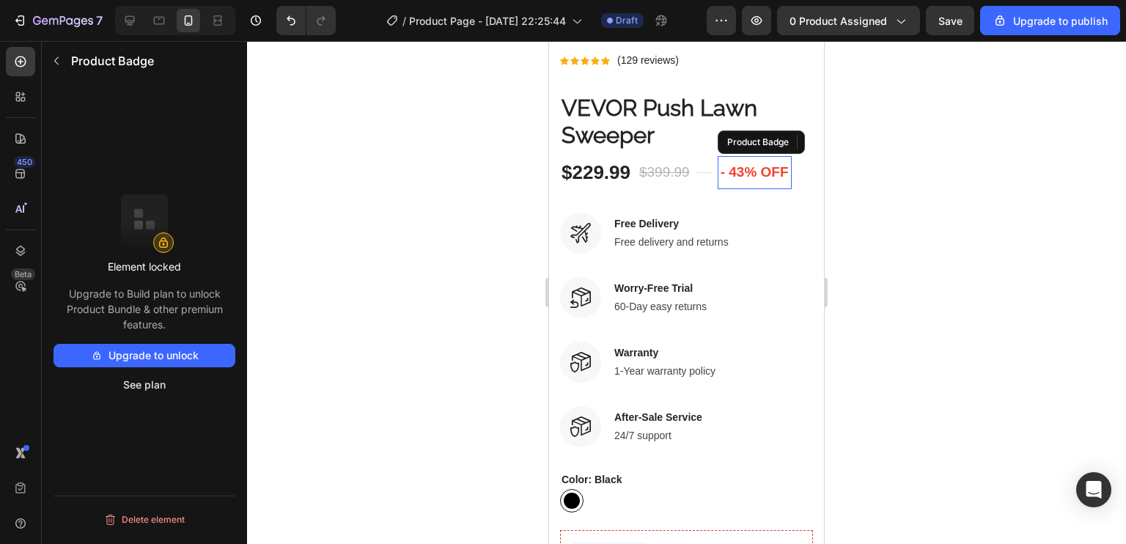
click at [759, 159] on pre "- 43% off" at bounding box center [755, 172] width 74 height 33
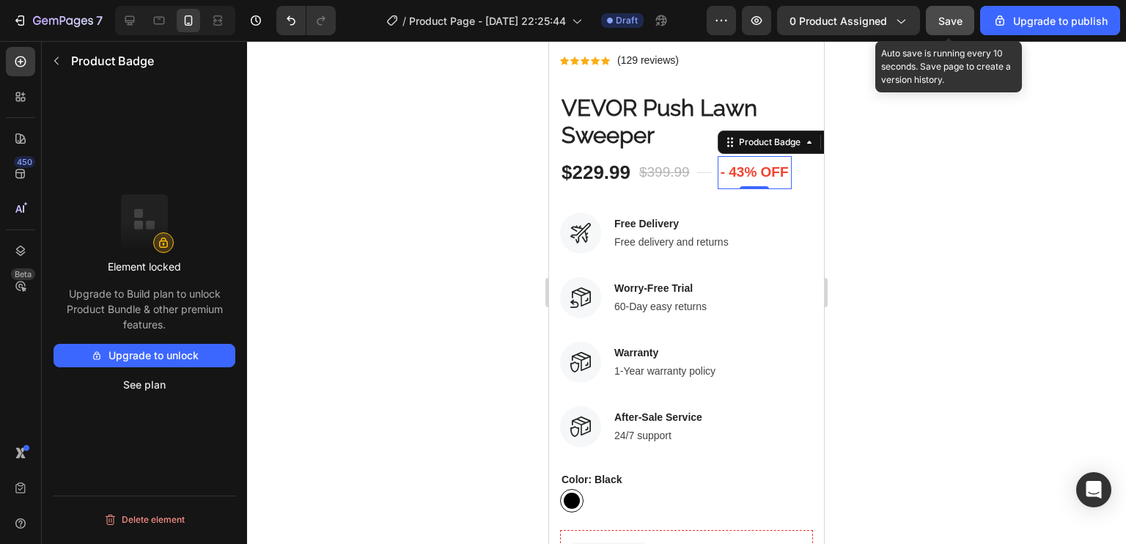
click at [942, 22] on span "Save" at bounding box center [950, 21] width 24 height 12
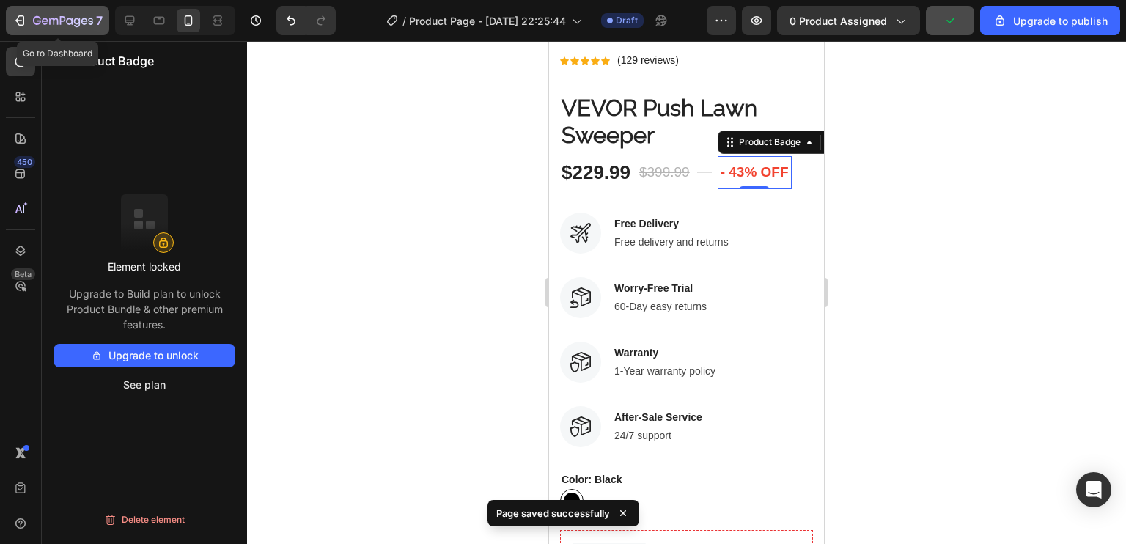
click at [70, 24] on icon "button" at bounding box center [63, 21] width 60 height 12
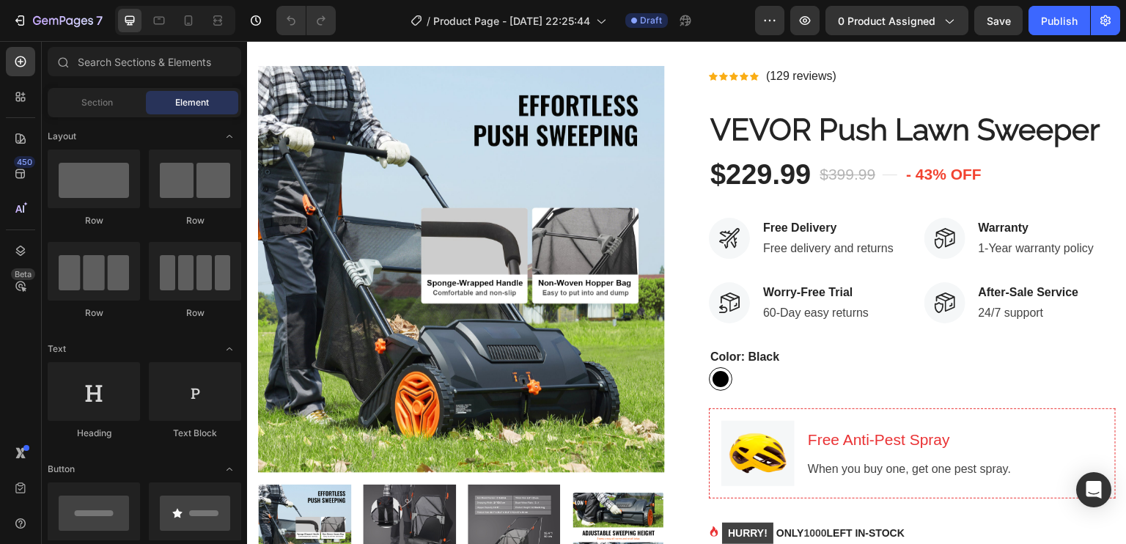
scroll to position [52, 0]
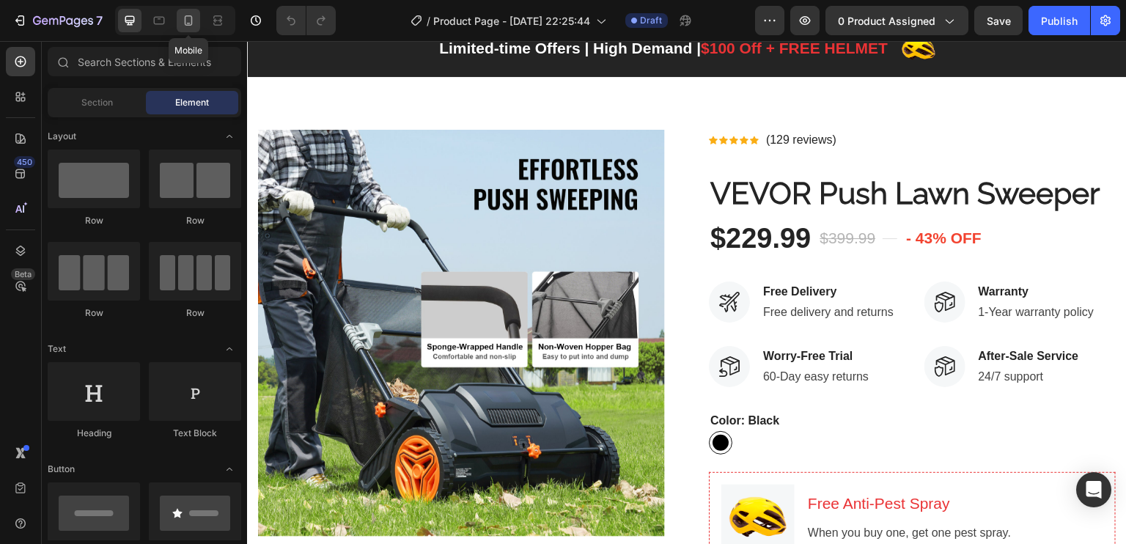
click at [188, 26] on icon at bounding box center [189, 20] width 8 height 10
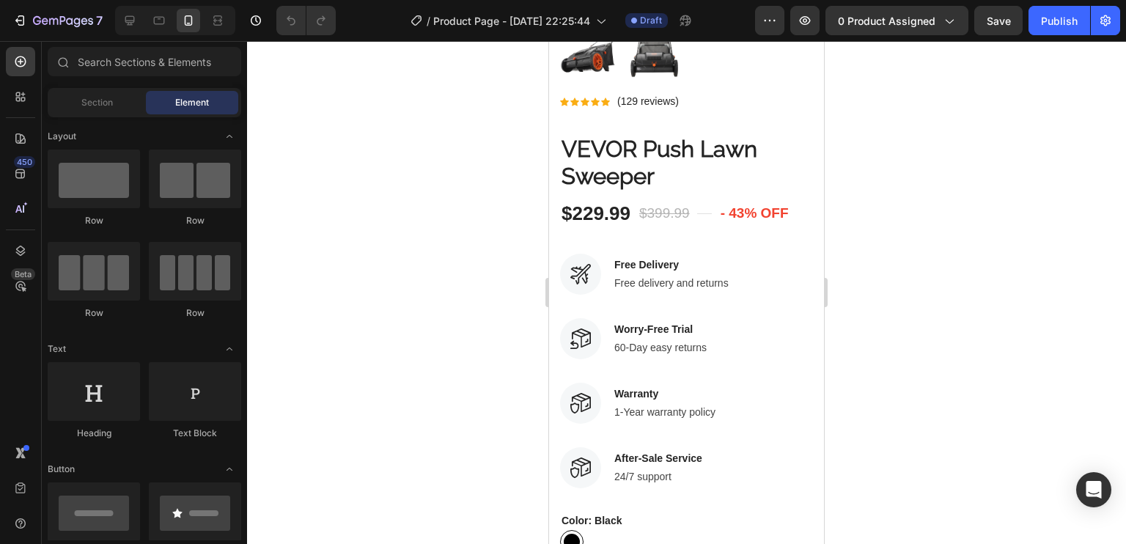
scroll to position [536, 0]
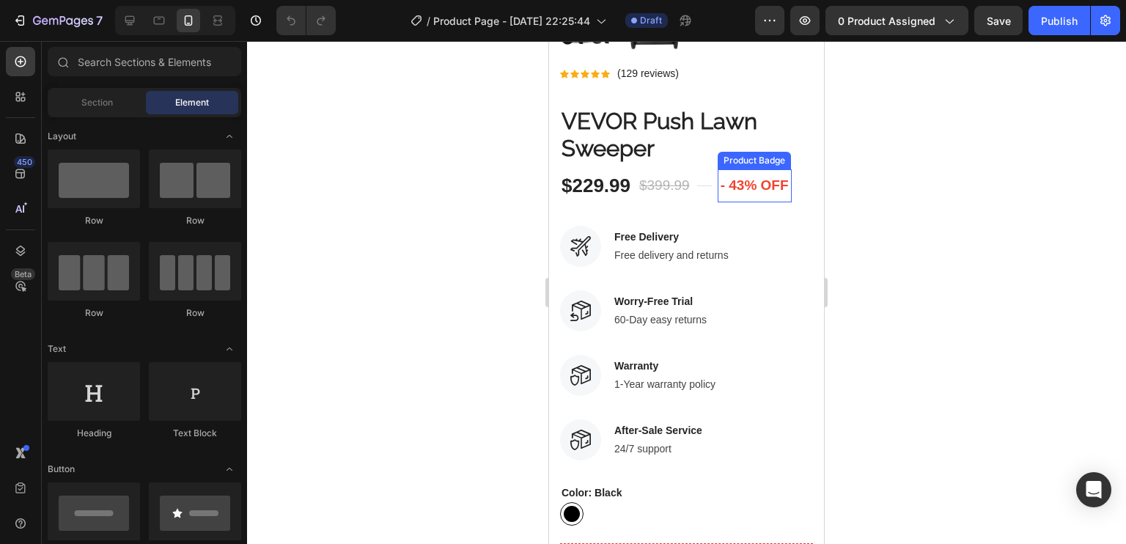
drag, startPoint x: 776, startPoint y: 158, endPoint x: 663, endPoint y: 176, distance: 114.4
click at [776, 169] on pre "- 43% off" at bounding box center [755, 185] width 74 height 33
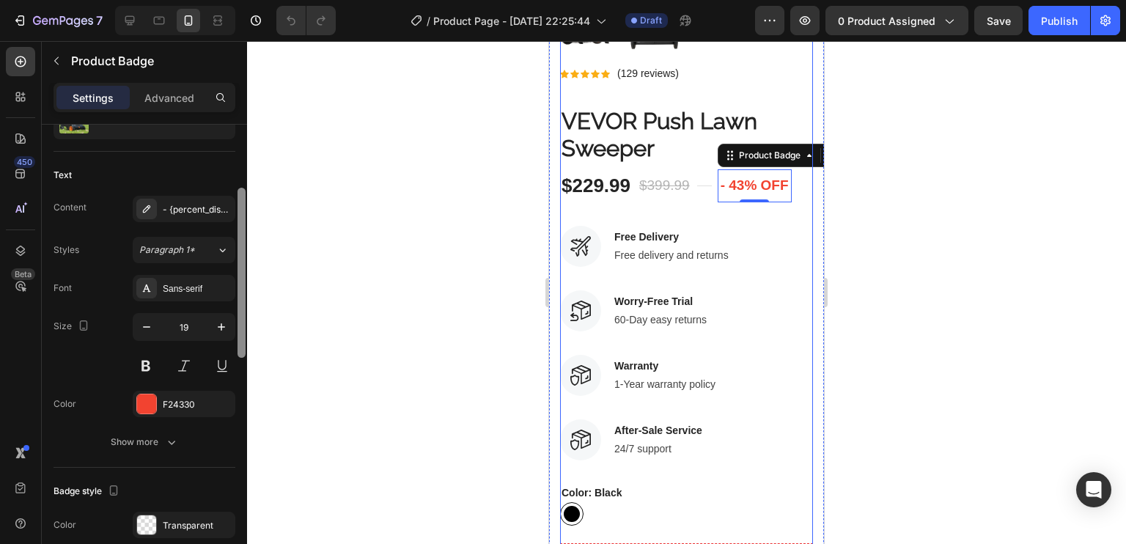
scroll to position [178, 0]
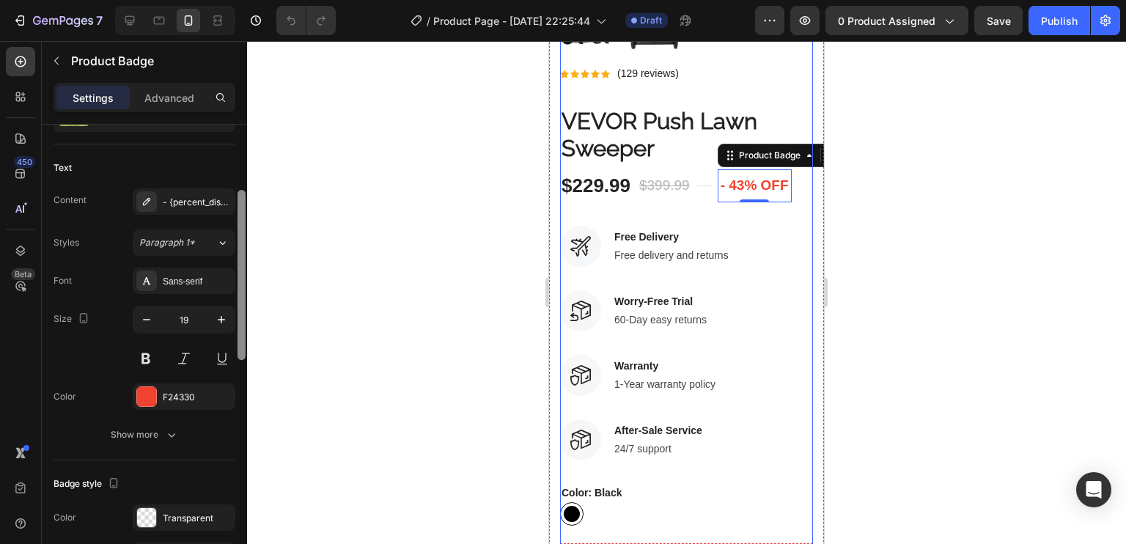
drag, startPoint x: 240, startPoint y: 199, endPoint x: 238, endPoint y: 273, distance: 73.3
click at [238, 273] on div at bounding box center [242, 275] width 8 height 170
click at [202, 275] on div "Sans-serif" at bounding box center [197, 281] width 69 height 13
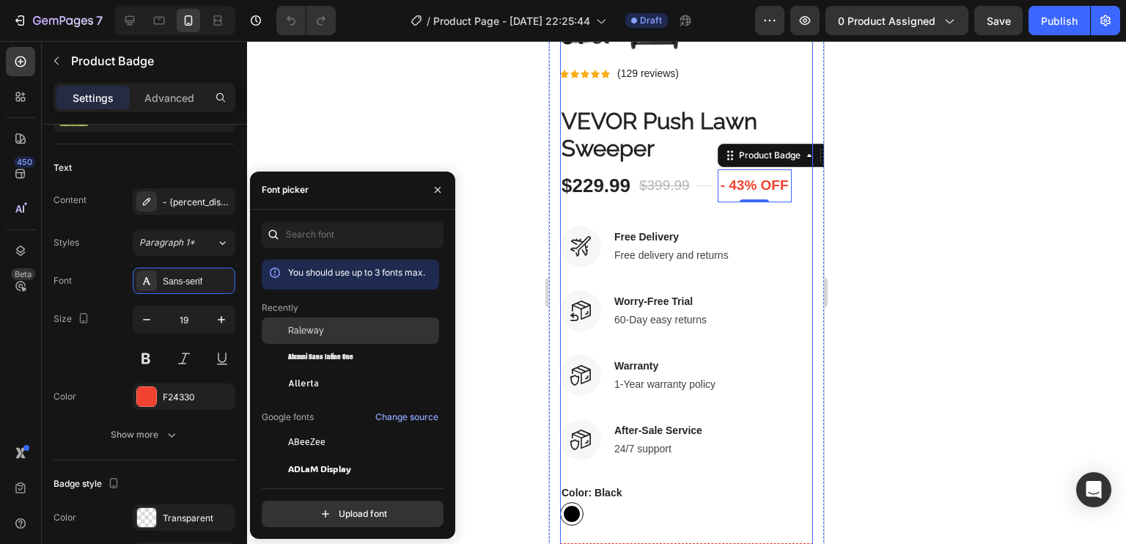
click at [308, 330] on span "Raleway" at bounding box center [306, 330] width 36 height 13
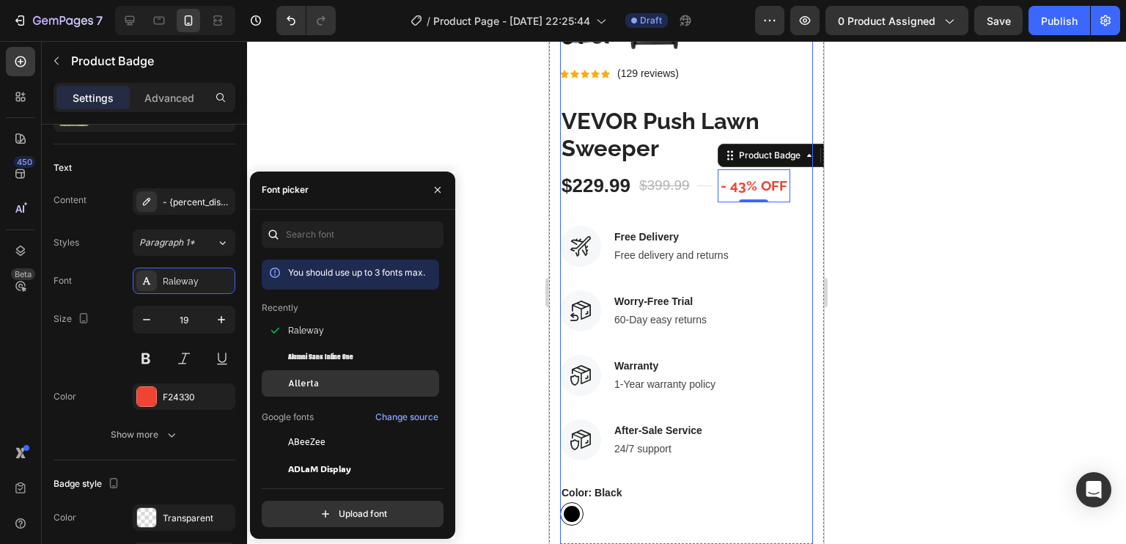
click at [276, 372] on div at bounding box center [275, 383] width 26 height 26
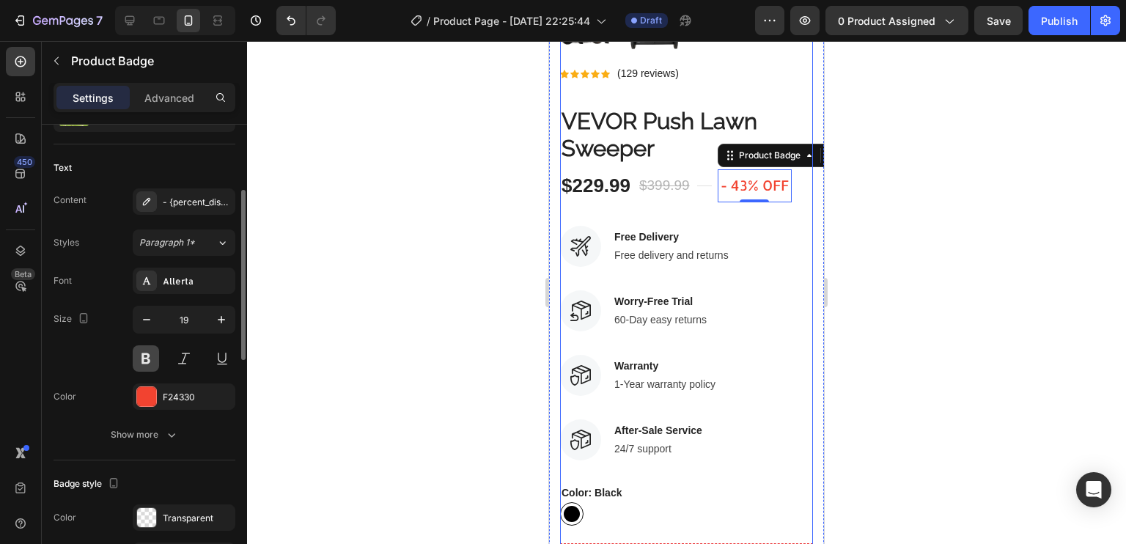
click at [147, 363] on button at bounding box center [146, 358] width 26 height 26
click at [147, 360] on button at bounding box center [146, 358] width 26 height 26
click at [200, 287] on div "Allerta" at bounding box center [184, 281] width 103 height 26
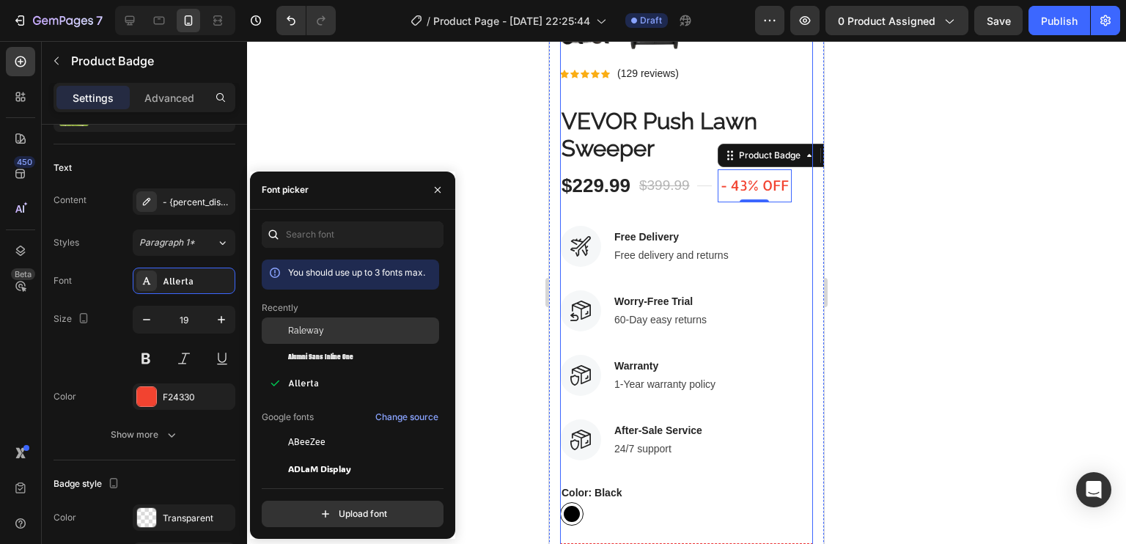
click at [301, 429] on div "Raleway" at bounding box center [350, 442] width 177 height 26
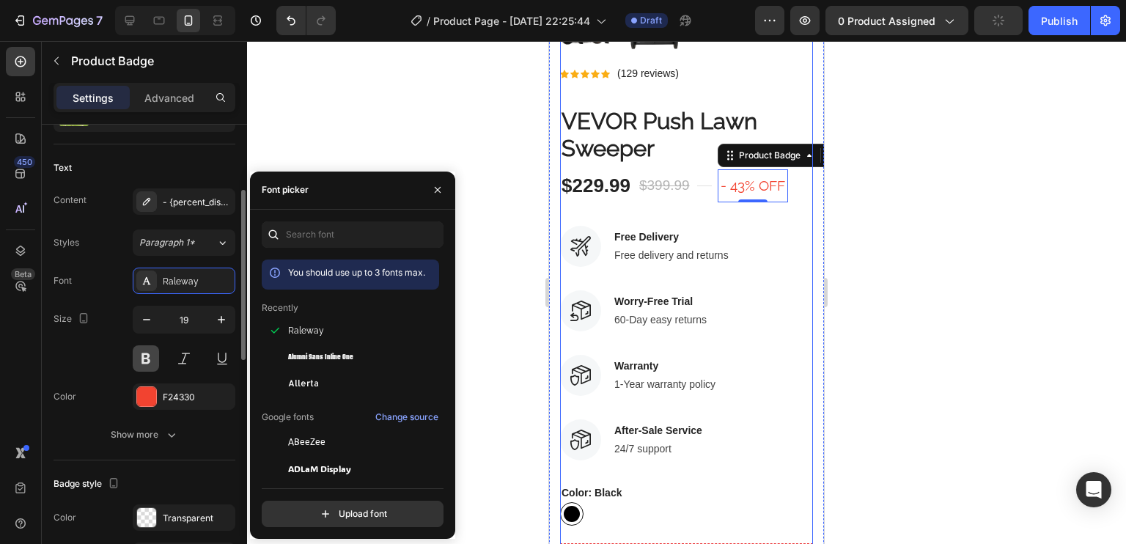
drag, startPoint x: 139, startPoint y: 362, endPoint x: 140, endPoint y: 396, distance: 33.8
click at [139, 362] on button at bounding box center [146, 358] width 26 height 26
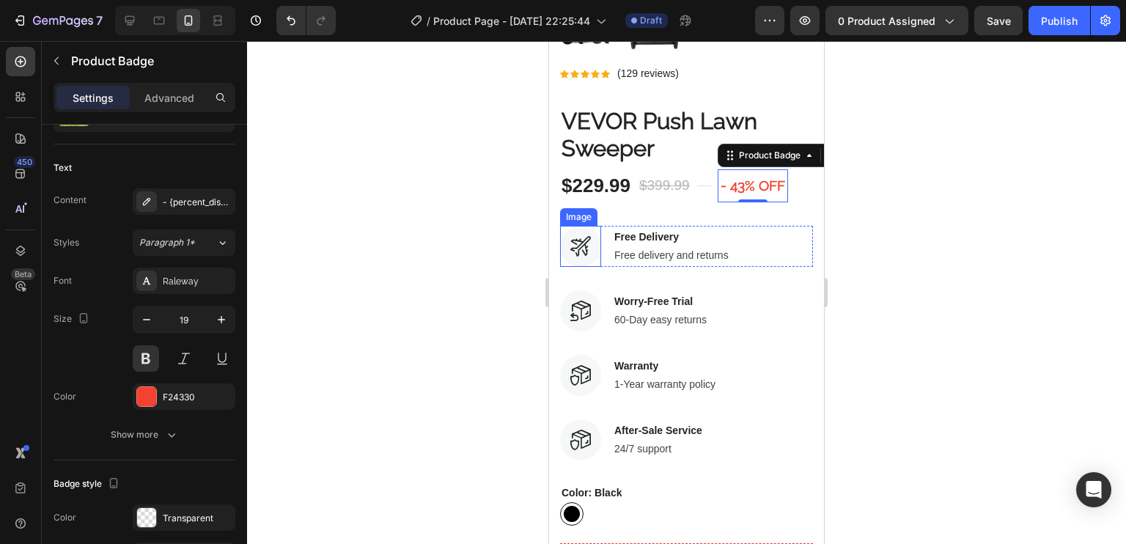
click at [597, 232] on img at bounding box center [580, 246] width 41 height 41
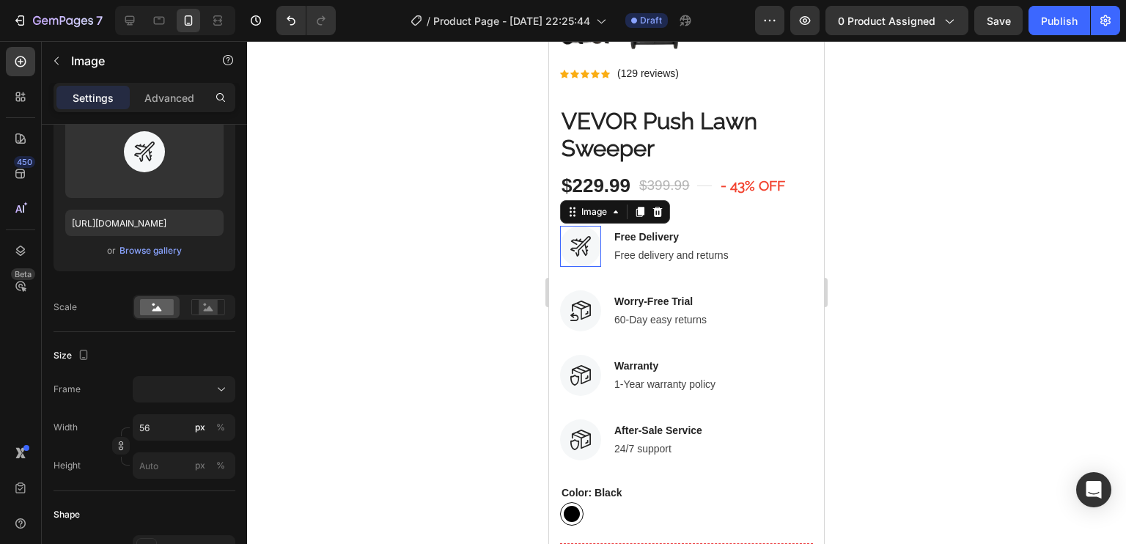
scroll to position [0, 0]
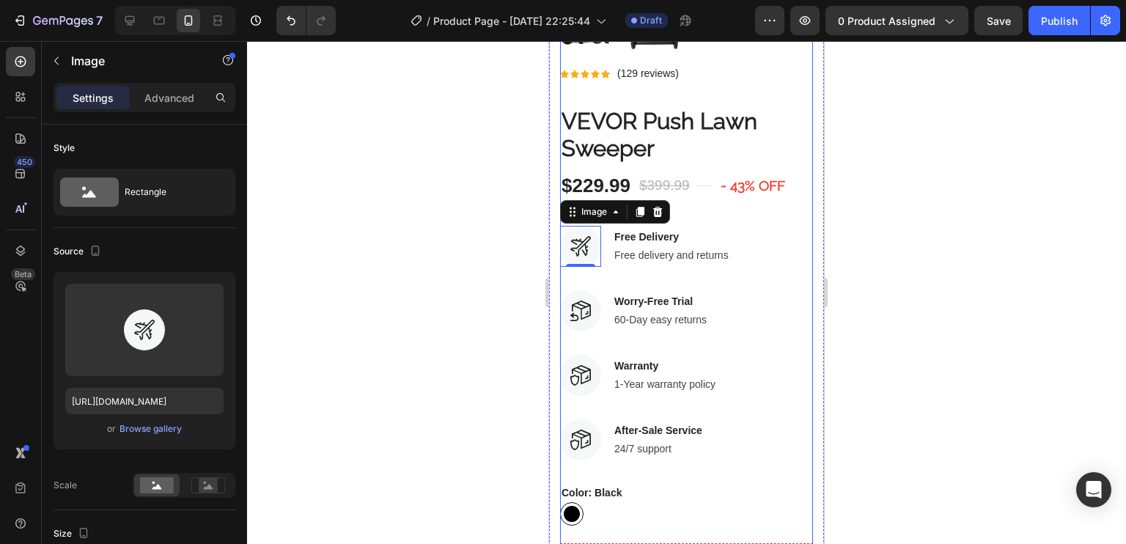
click at [777, 147] on div "Icon Icon Icon Icon Icon Icon List Hoz (129 reviews) Text block Row VEVOR Push …" at bounding box center [686, 471] width 253 height 812
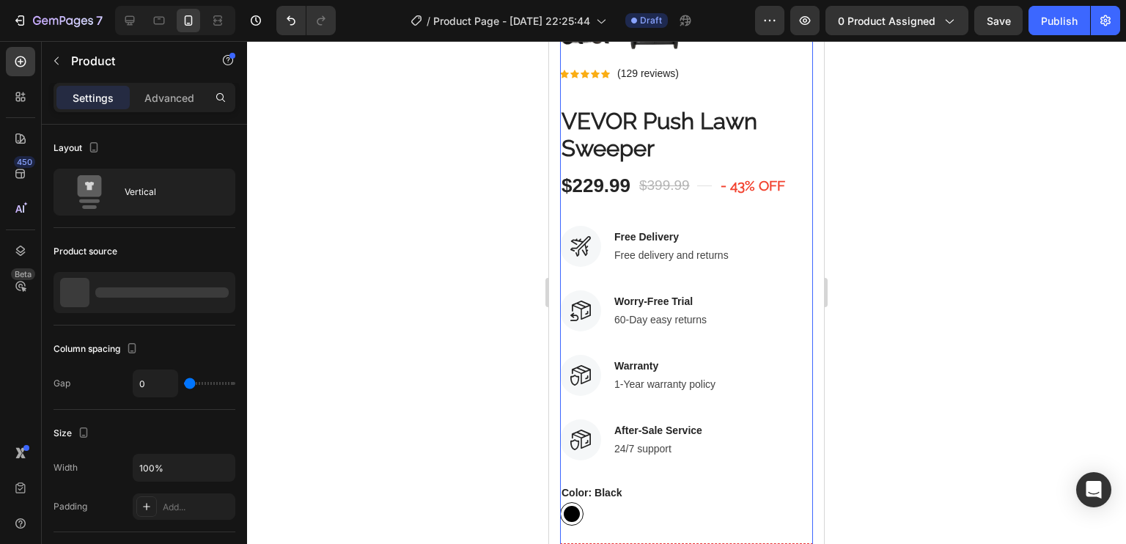
click at [768, 169] on pre "- 43% off" at bounding box center [753, 185] width 70 height 33
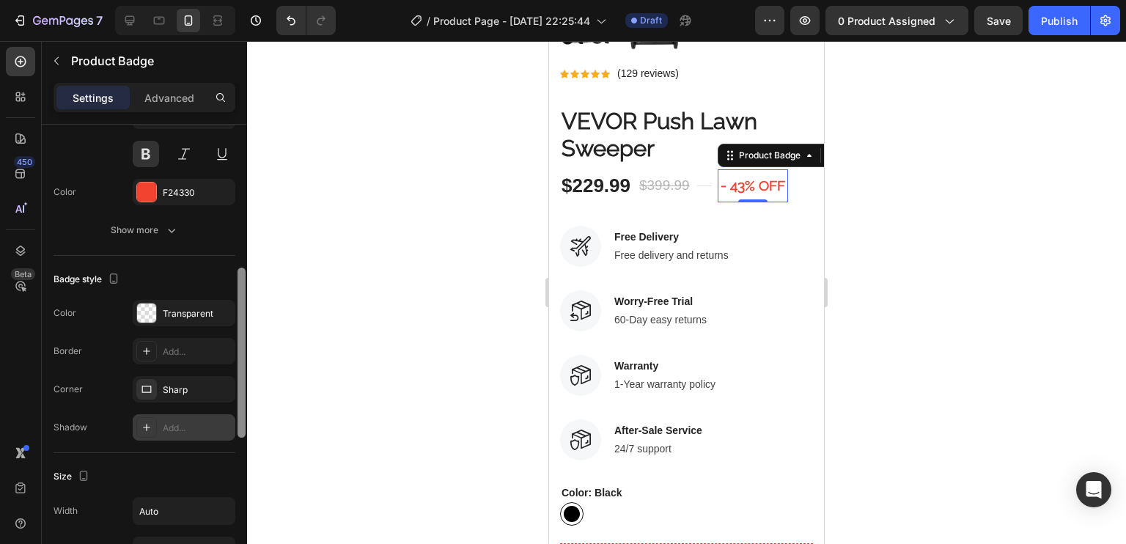
scroll to position [393, 0]
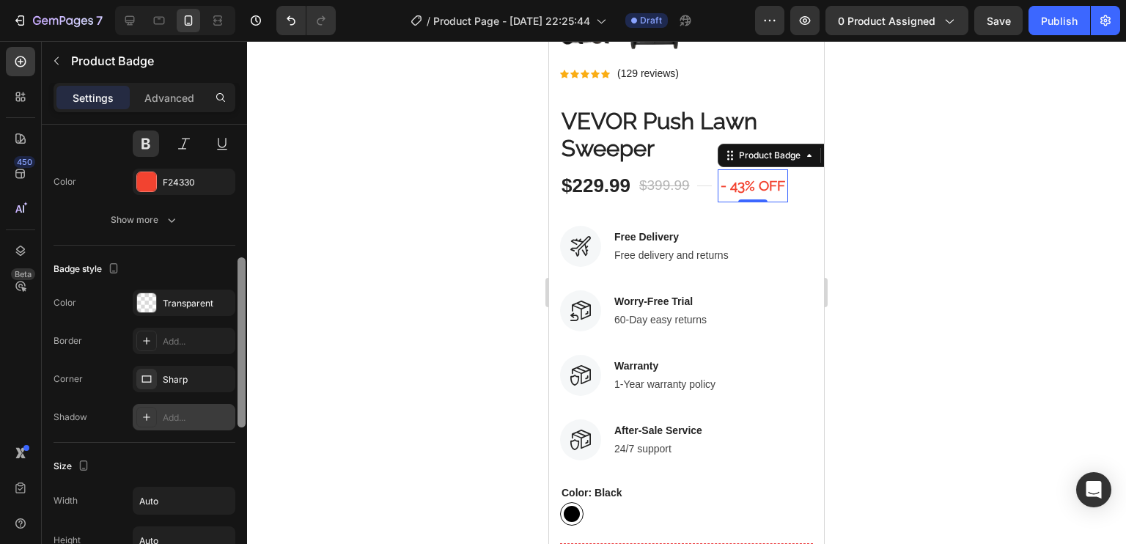
drag, startPoint x: 243, startPoint y: 272, endPoint x: 226, endPoint y: 417, distance: 146.1
click at [226, 417] on div "Style Text horizontal Product source VEVOR Push Lawn Sweeper Text Content - {pe…" at bounding box center [144, 355] width 205 height 461
click at [142, 309] on div at bounding box center [146, 302] width 19 height 19
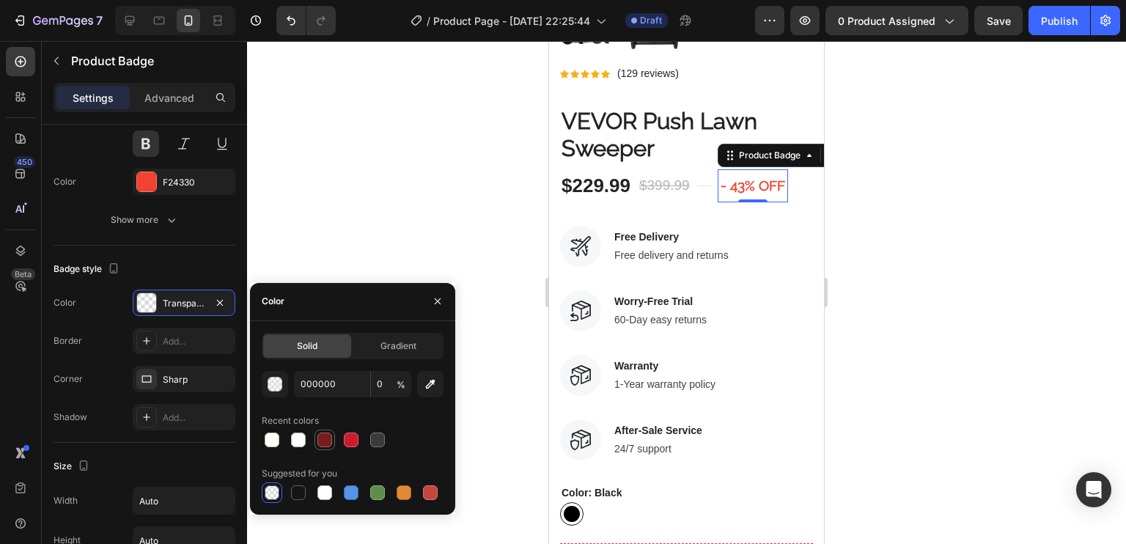
click at [320, 441] on div at bounding box center [324, 439] width 15 height 15
type input "771D1D"
type input "100"
click at [292, 436] on div at bounding box center [298, 439] width 15 height 15
click at [302, 437] on div at bounding box center [298, 439] width 15 height 15
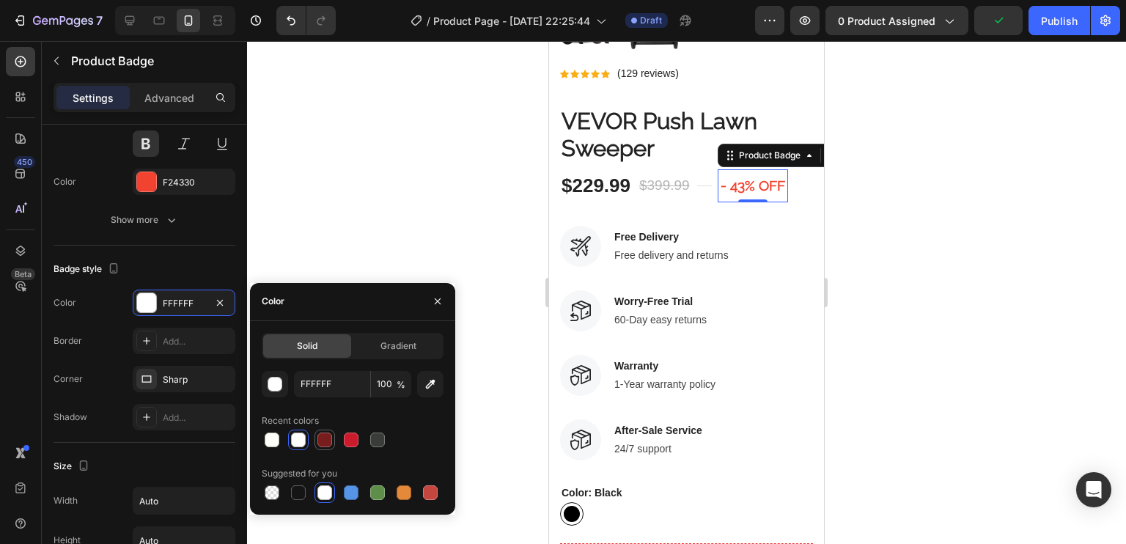
click at [324, 442] on div at bounding box center [324, 439] width 15 height 15
type input "771D1D"
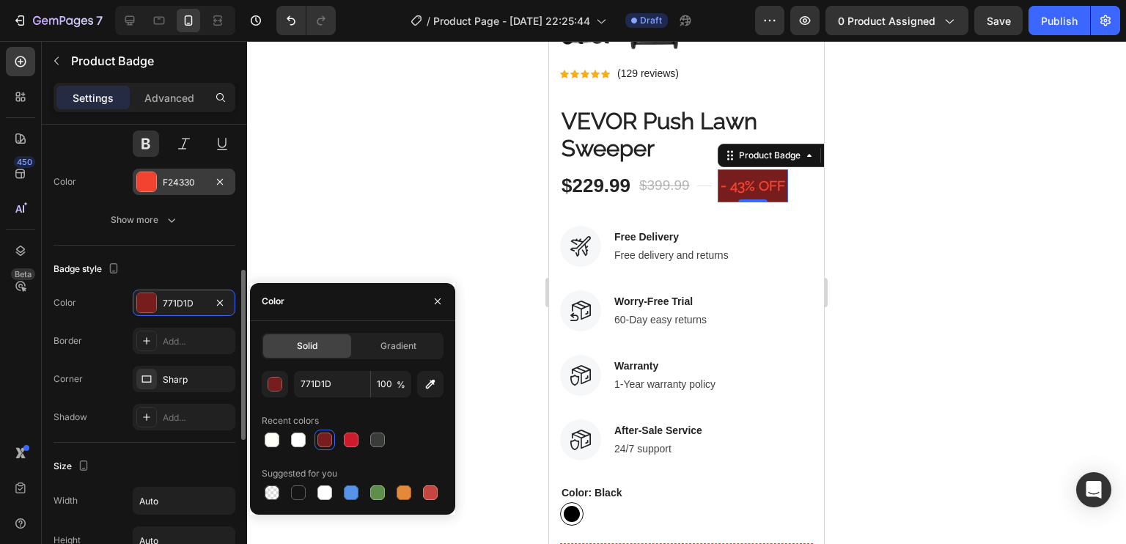
click at [169, 183] on div "F24330" at bounding box center [184, 182] width 43 height 13
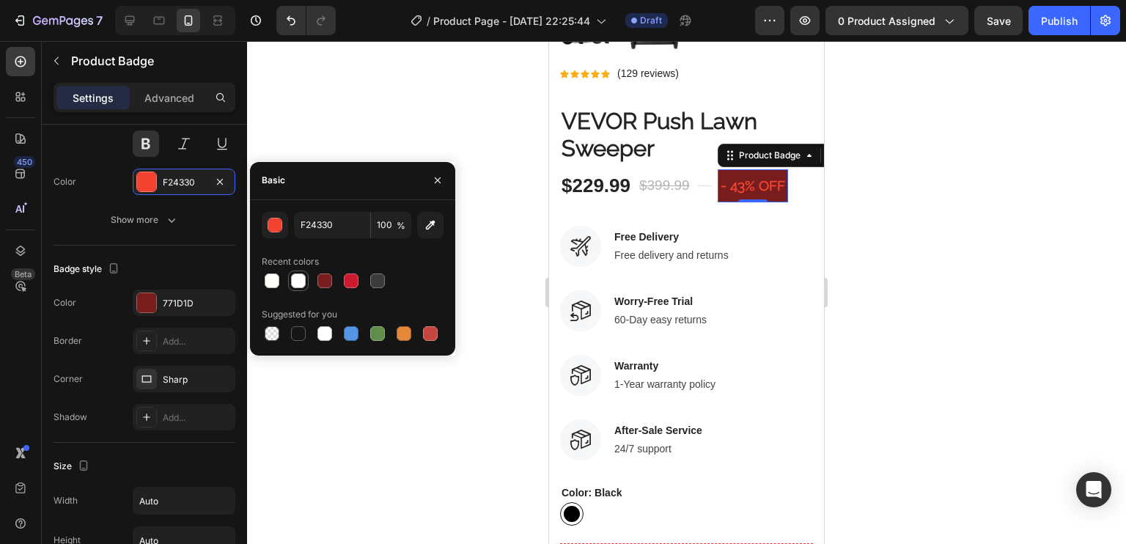
click at [299, 271] on div at bounding box center [298, 280] width 21 height 21
type input "FFFFFF"
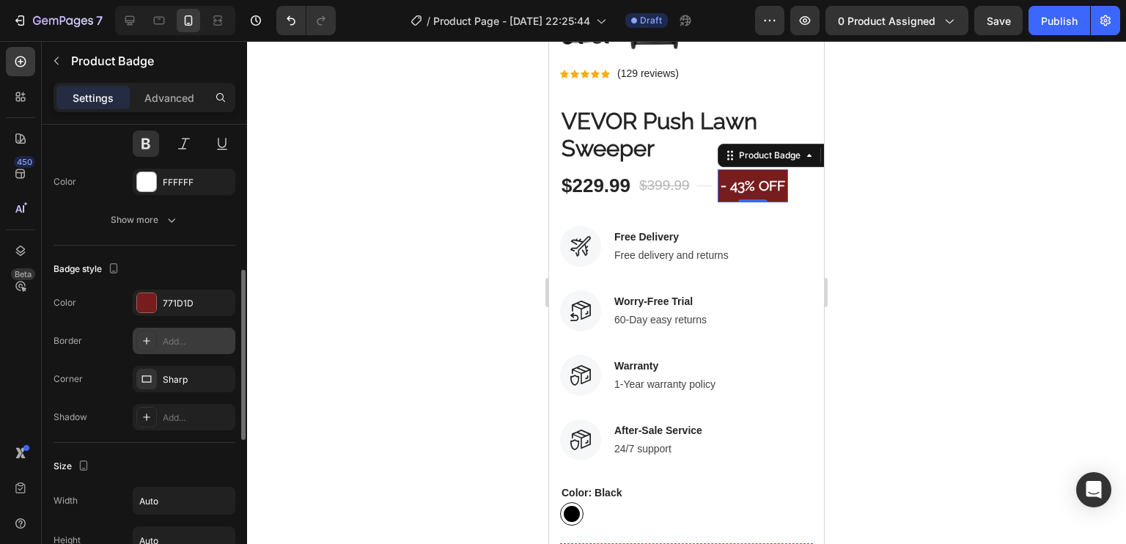
click at [141, 345] on icon at bounding box center [147, 341] width 12 height 12
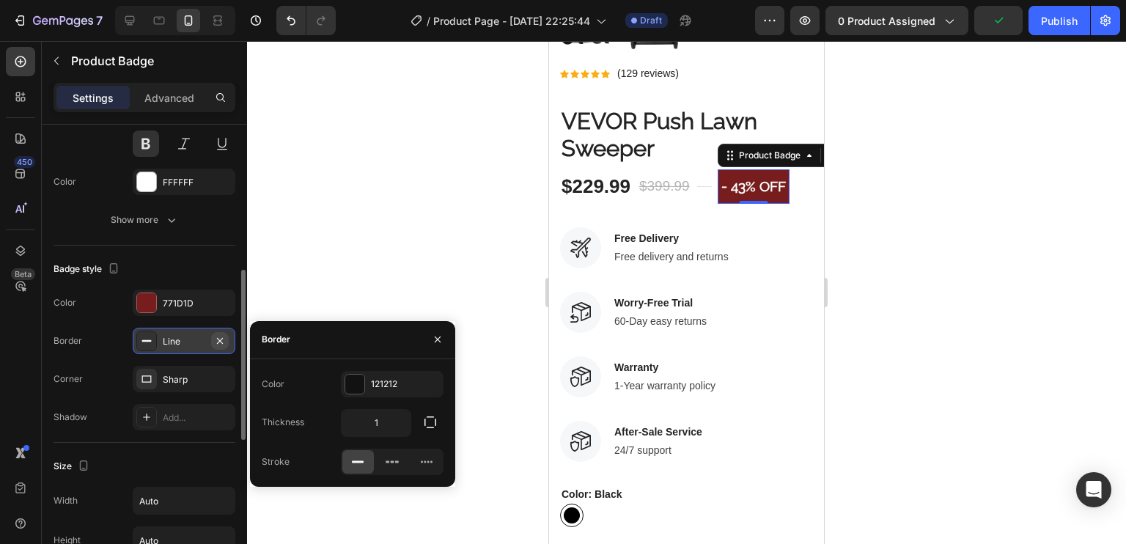
click at [224, 334] on button "button" at bounding box center [220, 341] width 18 height 18
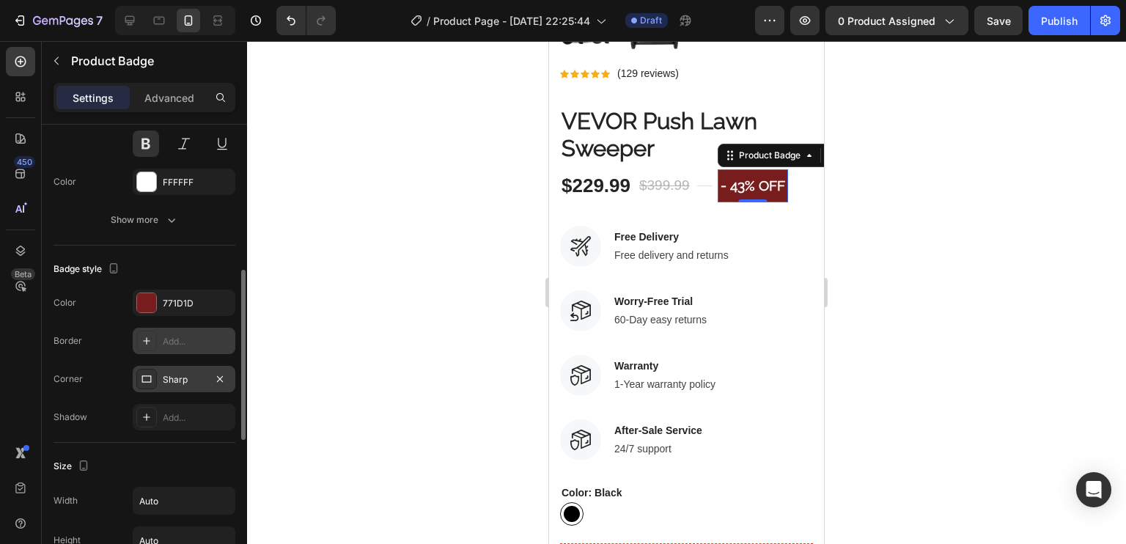
click at [164, 374] on div "Sharp" at bounding box center [184, 379] width 43 height 13
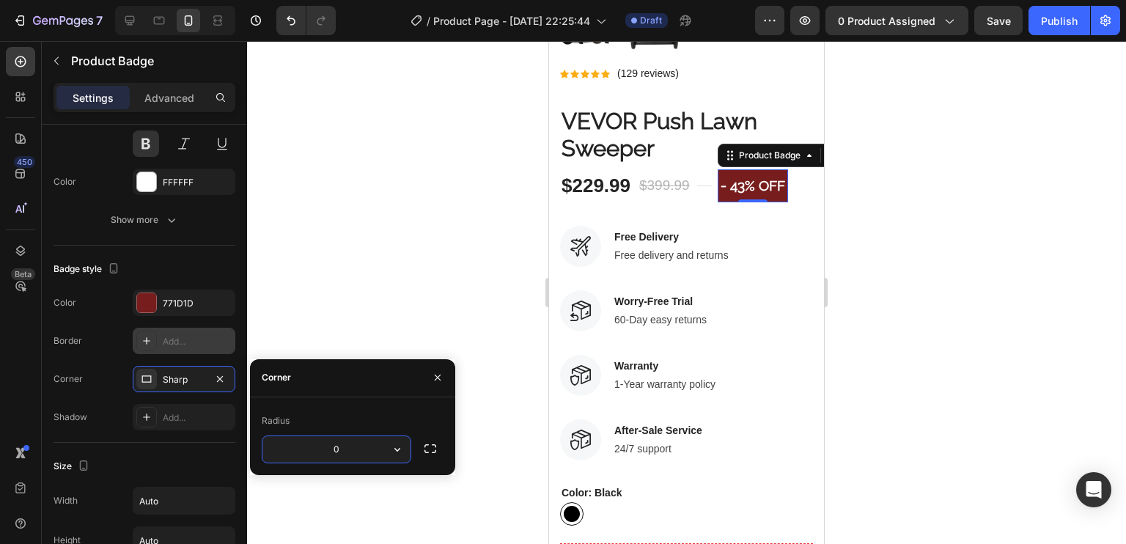
click at [381, 446] on input "0" at bounding box center [336, 449] width 148 height 26
click at [431, 446] on icon "button" at bounding box center [430, 448] width 15 height 15
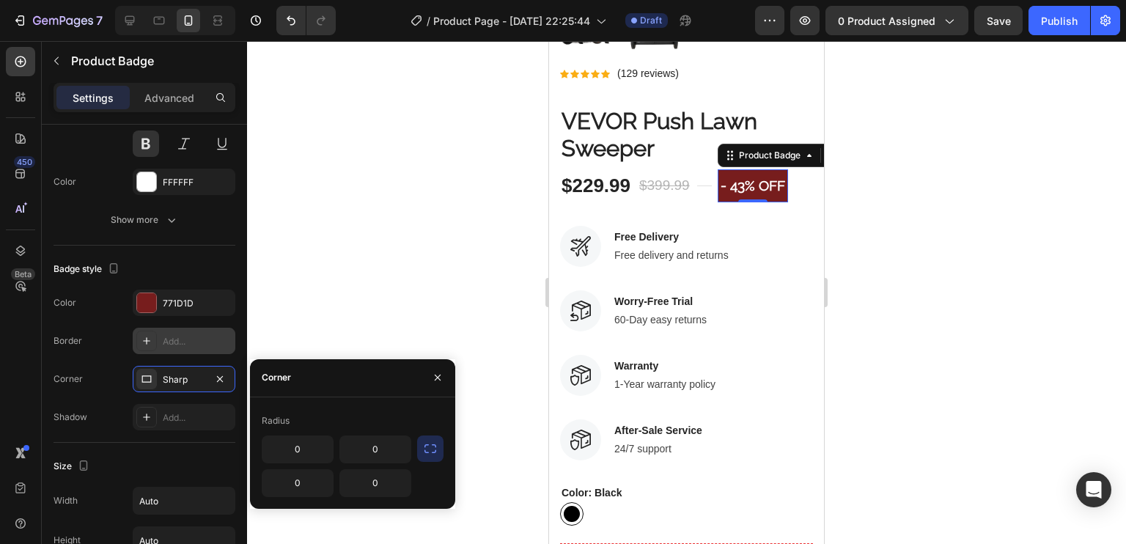
click at [435, 445] on icon "button" at bounding box center [430, 448] width 12 height 9
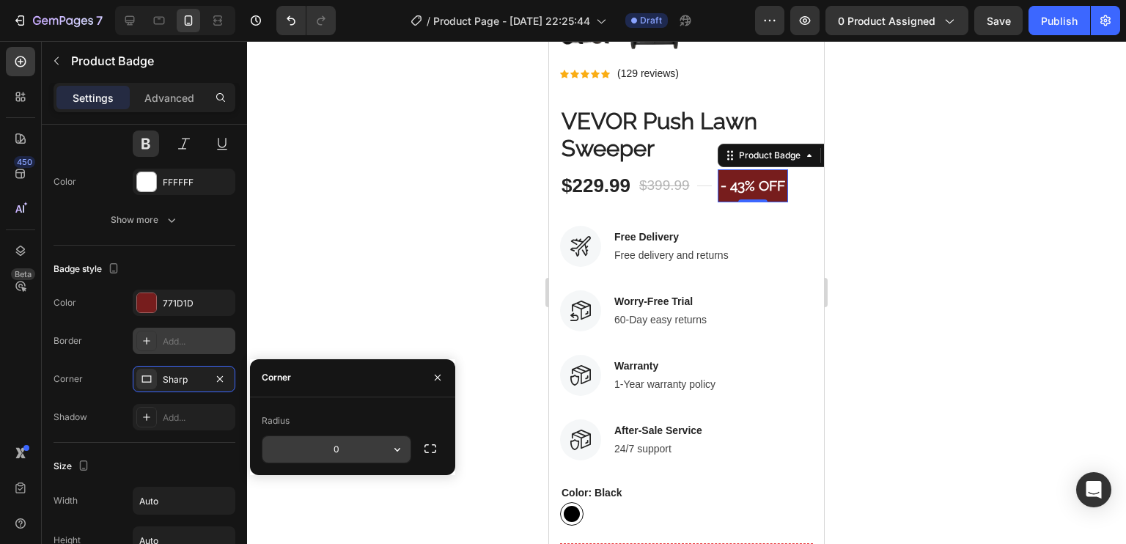
click at [337, 444] on input "0" at bounding box center [336, 449] width 148 height 26
type input "08"
click at [217, 250] on div "Badge style Color 771D1D Border Add... Corner Sharp Shadow Add..." at bounding box center [145, 344] width 182 height 197
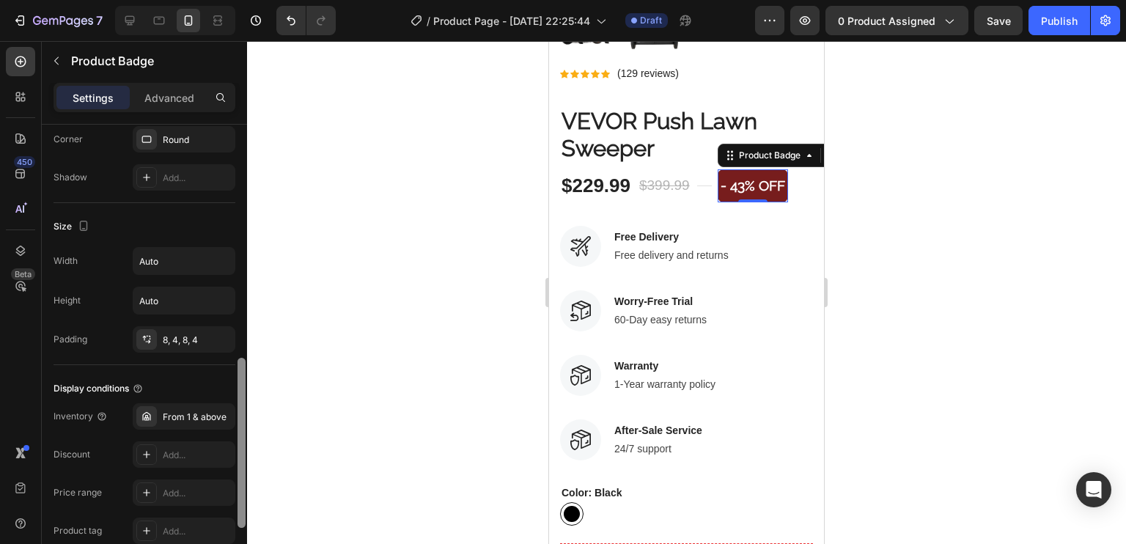
scroll to position [629, 0]
drag, startPoint x: 243, startPoint y: 280, endPoint x: 241, endPoint y: 366, distance: 85.8
click at [242, 367] on div at bounding box center [242, 446] width 8 height 170
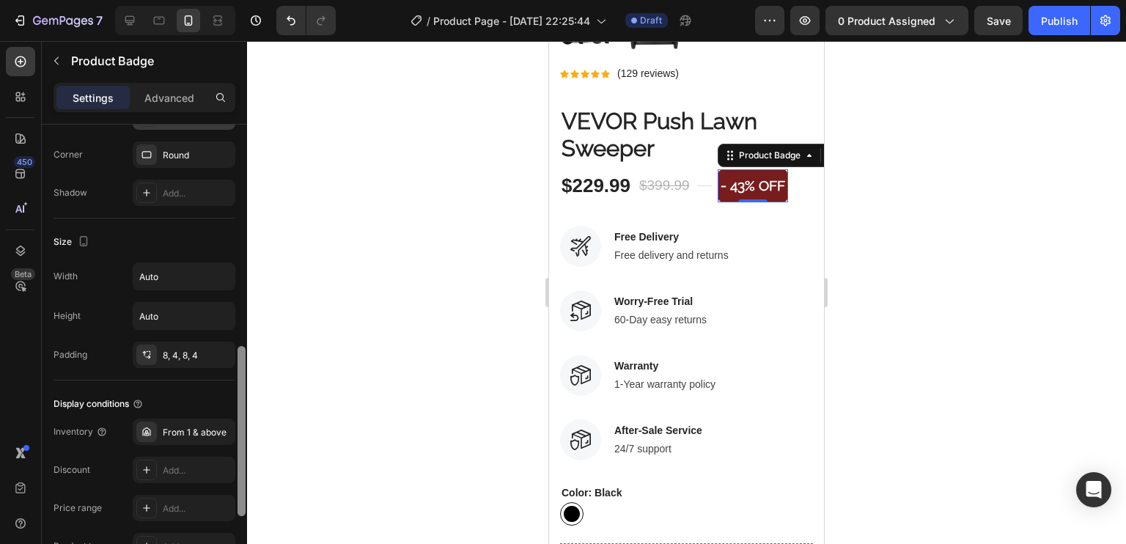
scroll to position [605, 0]
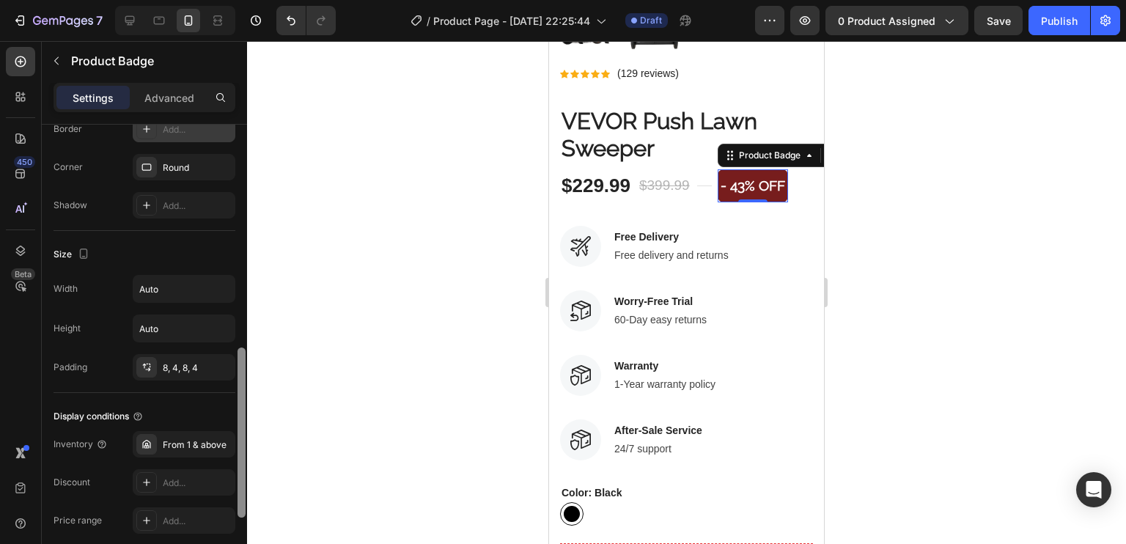
drag, startPoint x: 241, startPoint y: 366, endPoint x: 238, endPoint y: 357, distance: 9.3
click at [238, 357] on div at bounding box center [242, 432] width 8 height 170
click at [147, 361] on icon at bounding box center [147, 367] width 12 height 12
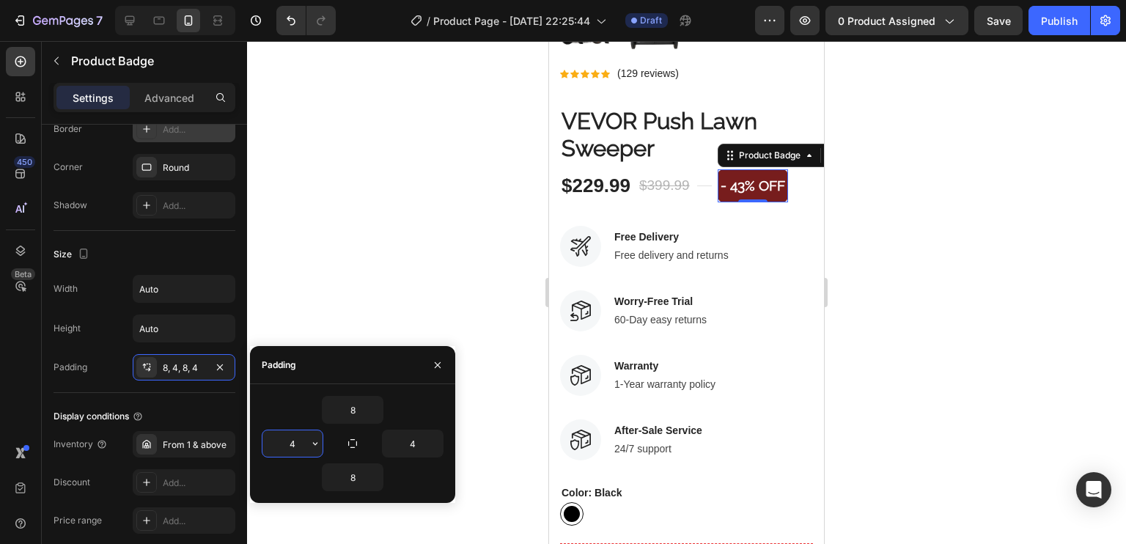
click at [281, 438] on input "4" at bounding box center [292, 443] width 60 height 26
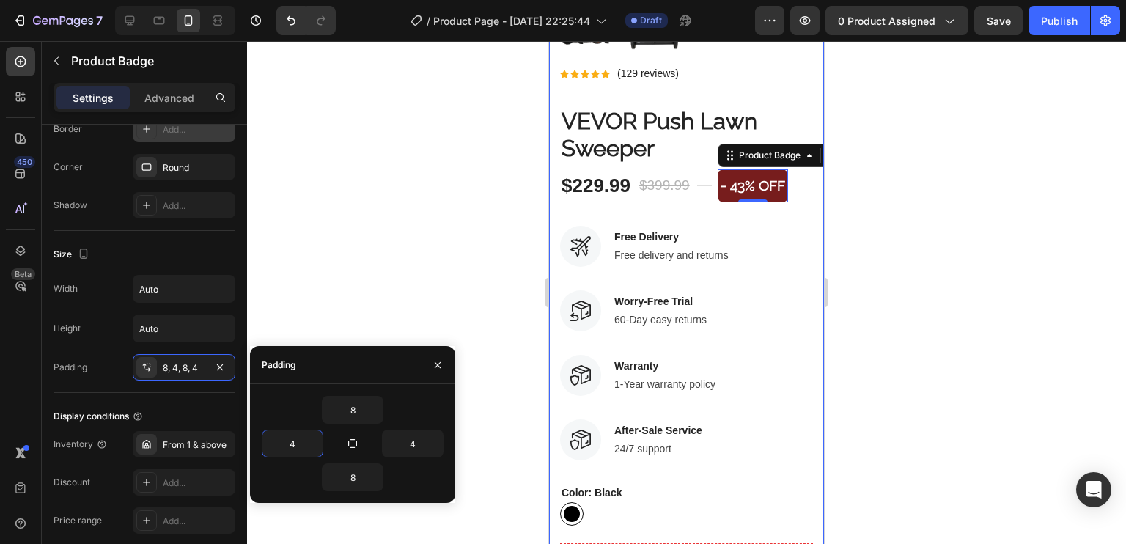
type input "8"
type input "1"
type input "12"
click at [424, 435] on input "4" at bounding box center [413, 443] width 60 height 26
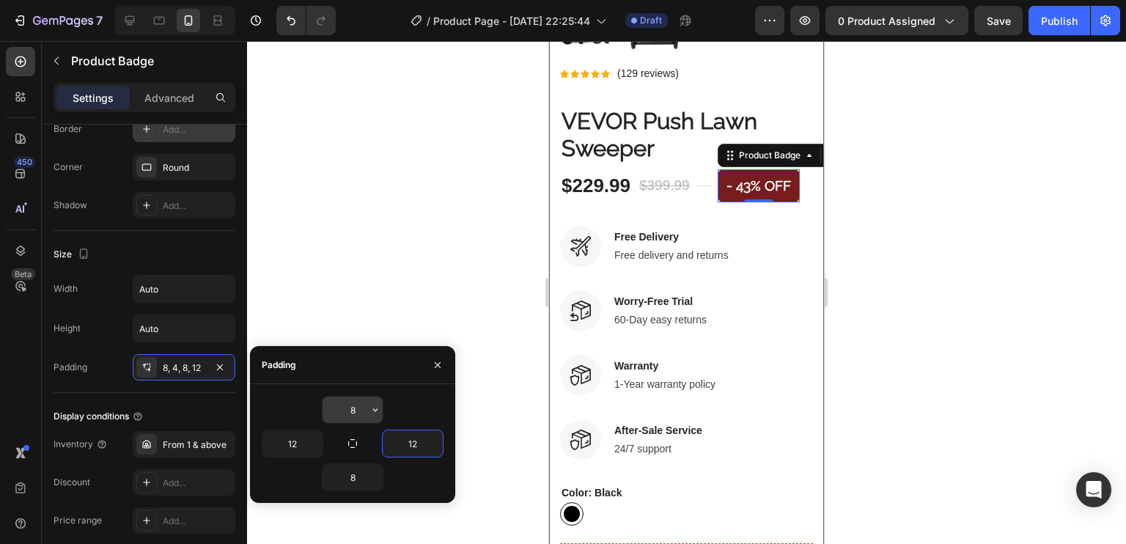
type input "12"
click at [363, 402] on input "8" at bounding box center [353, 410] width 60 height 26
type input "6"
click at [350, 476] on input "8" at bounding box center [353, 477] width 60 height 26
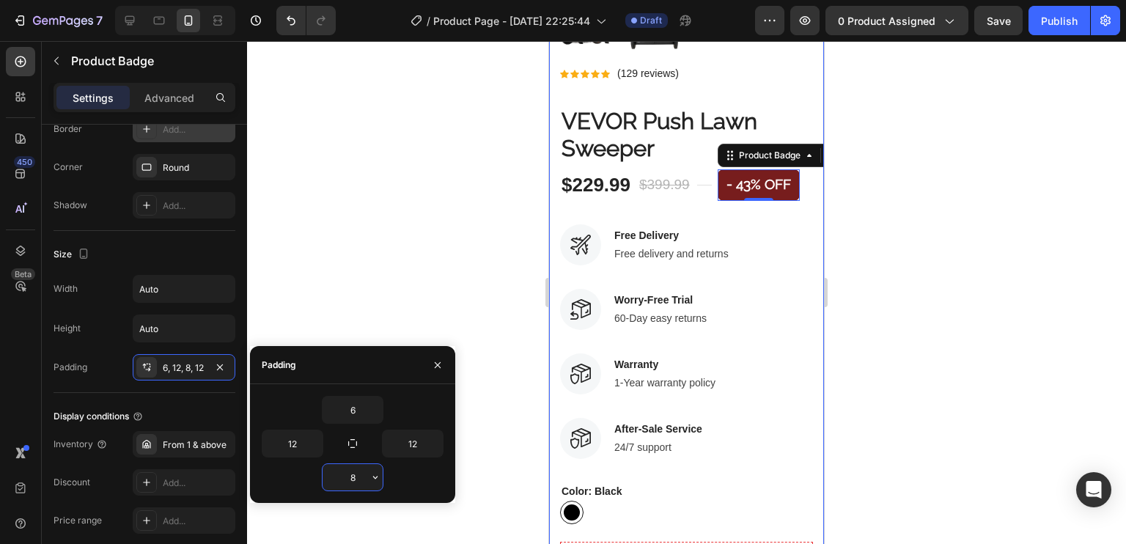
click at [350, 476] on input "8" at bounding box center [353, 477] width 60 height 26
type input "6"
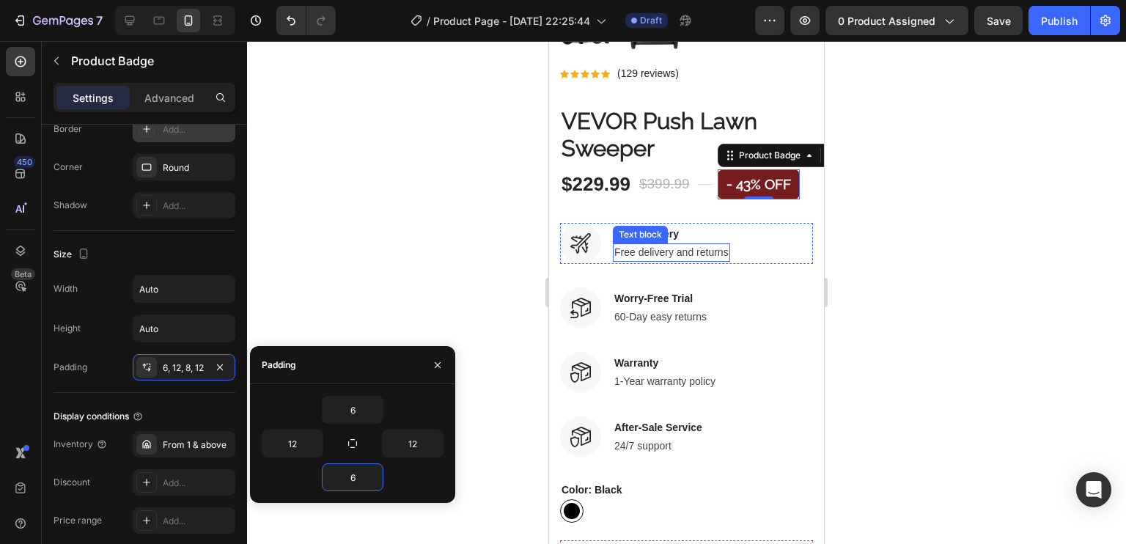
click at [697, 243] on div "Free delivery and returns" at bounding box center [671, 252] width 117 height 18
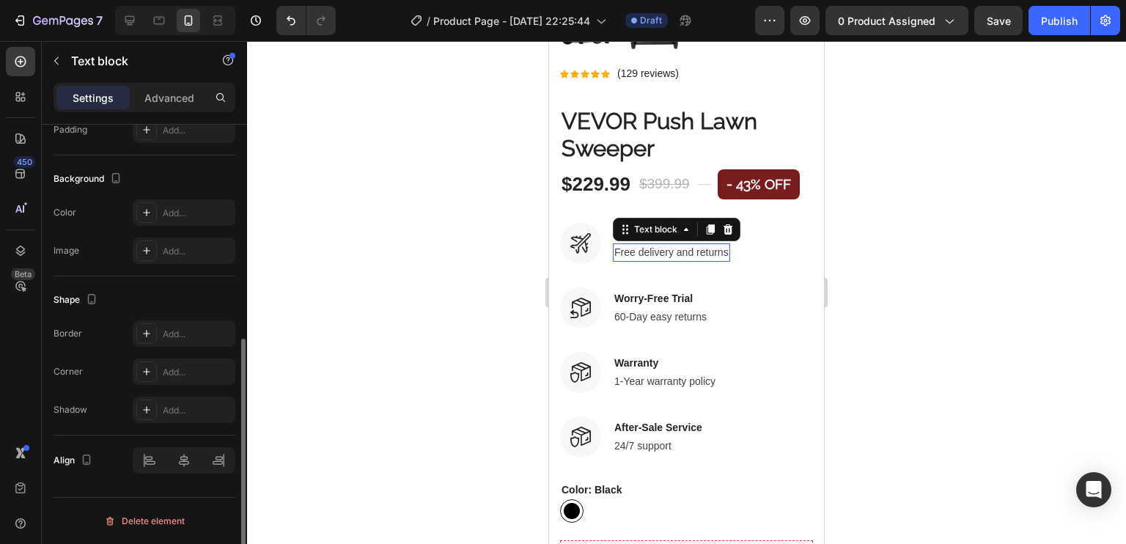
scroll to position [0, 0]
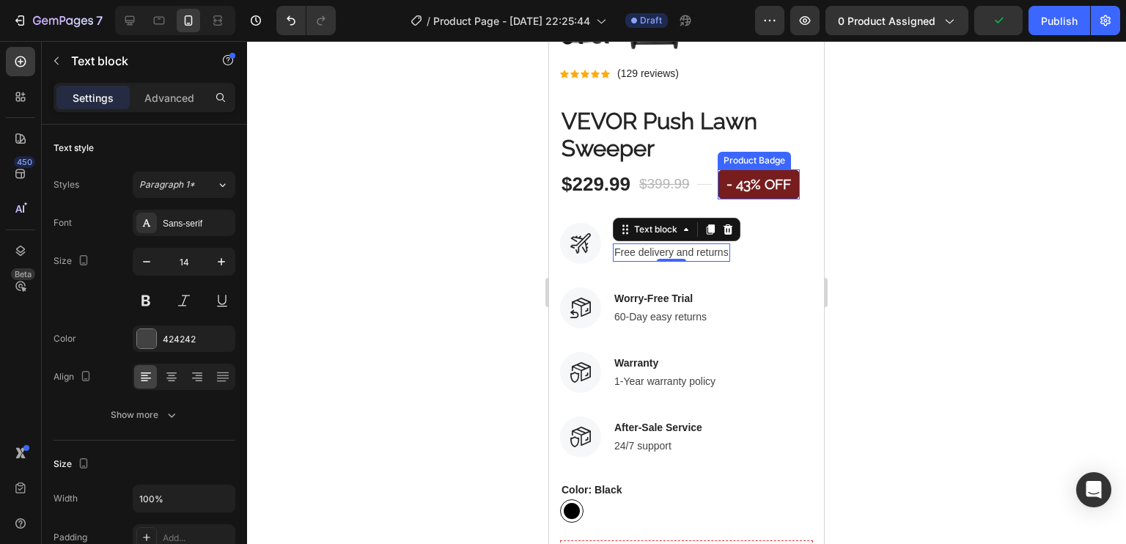
click at [756, 173] on pre "- 43% off" at bounding box center [759, 184] width 82 height 30
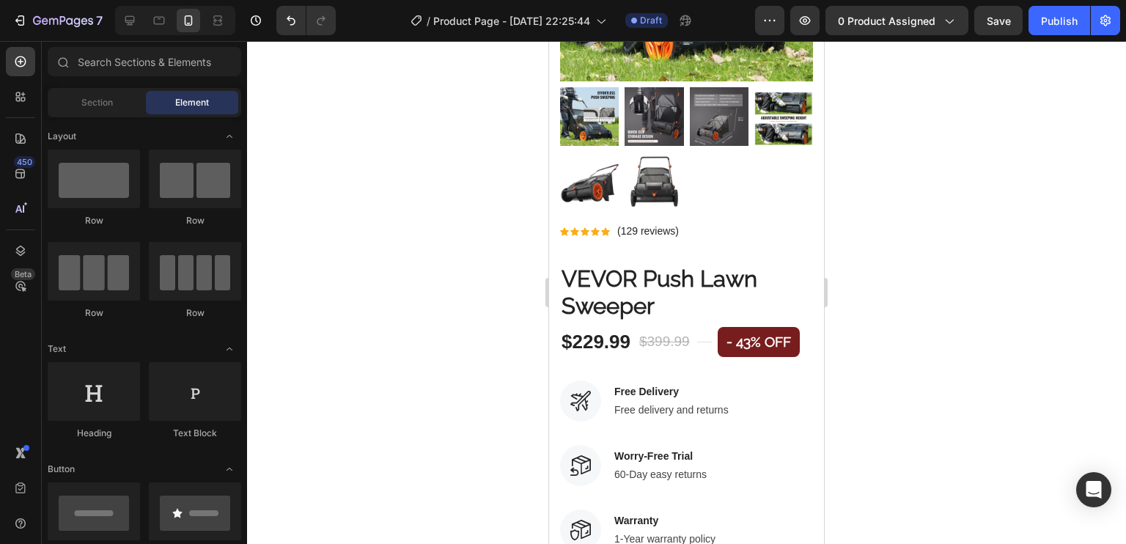
scroll to position [392, 0]
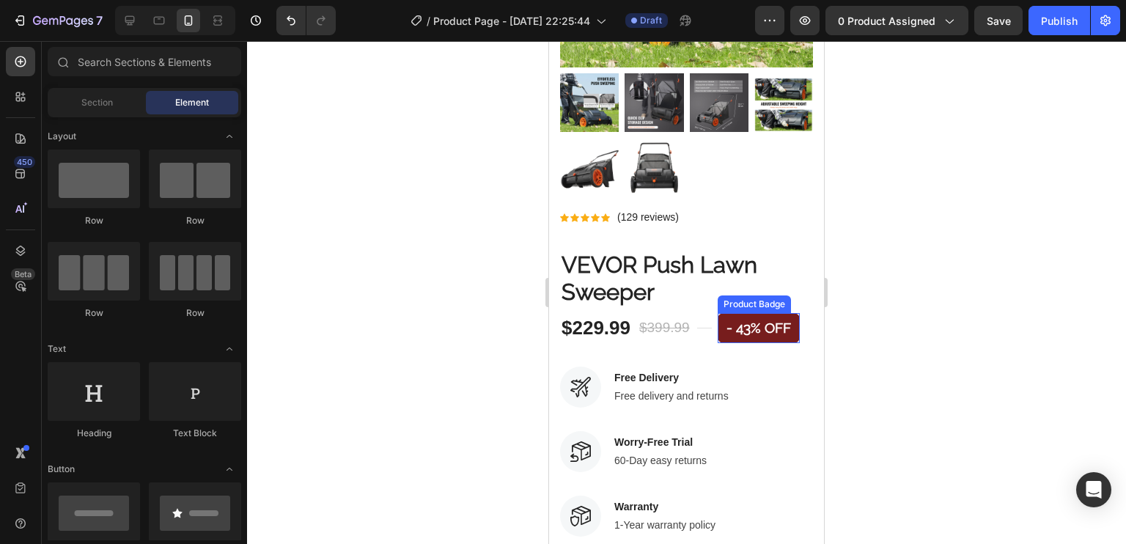
click at [746, 313] on pre "- 43% off" at bounding box center [759, 328] width 82 height 30
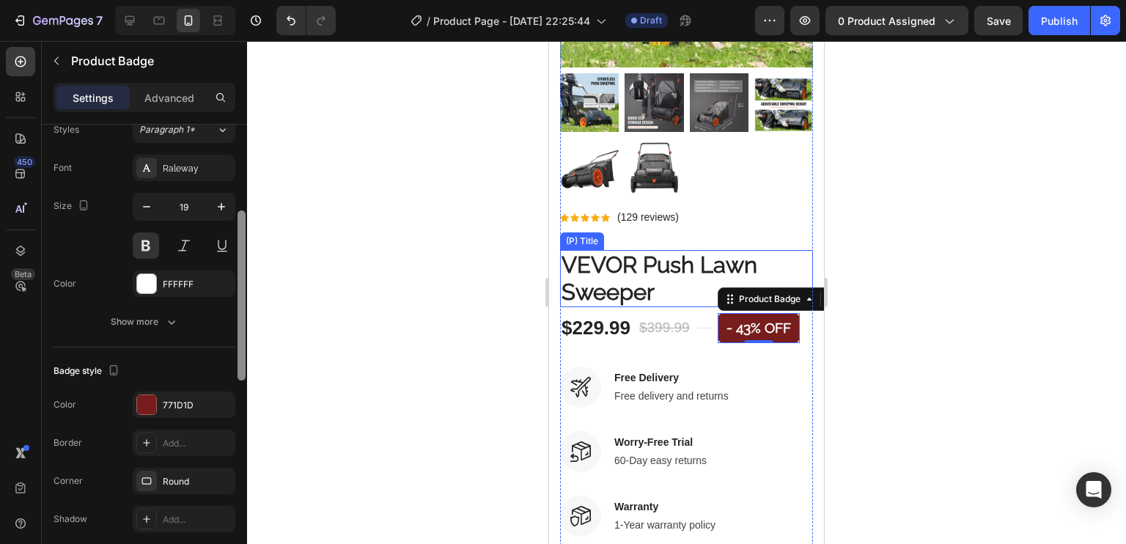
scroll to position [325, 0]
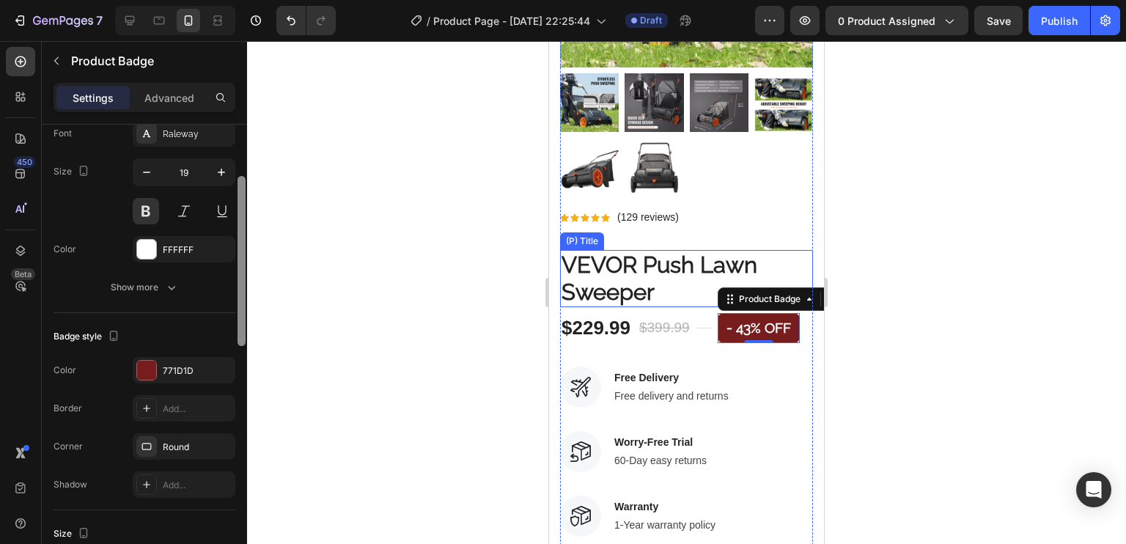
drag, startPoint x: 243, startPoint y: 216, endPoint x: 245, endPoint y: 330, distance: 113.6
click at [246, 328] on div at bounding box center [241, 306] width 11 height 462
click at [152, 367] on div at bounding box center [146, 370] width 19 height 19
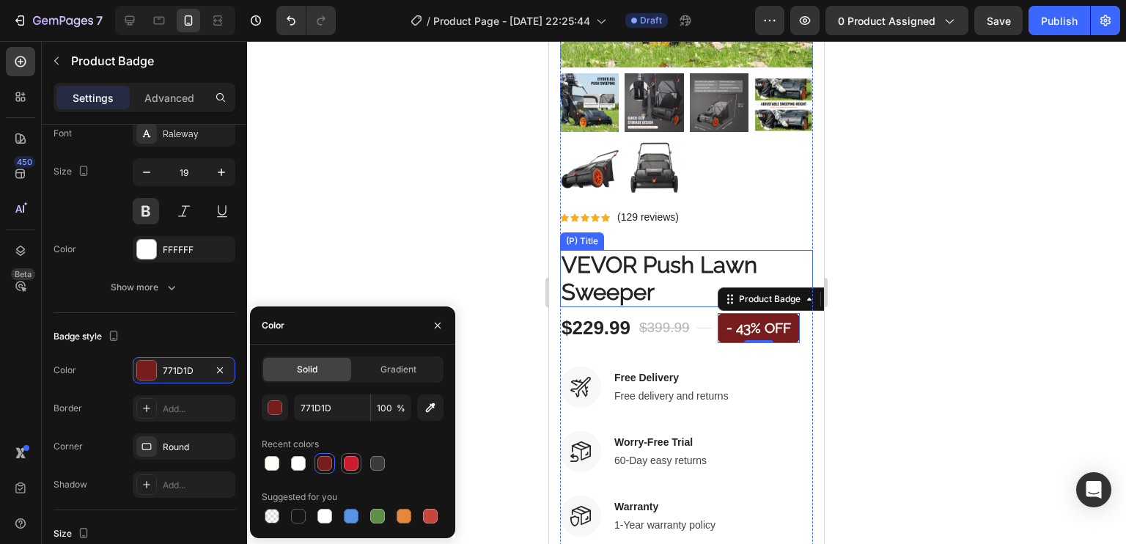
click at [356, 460] on div at bounding box center [351, 463] width 15 height 15
click at [281, 414] on div "button" at bounding box center [275, 407] width 15 height 15
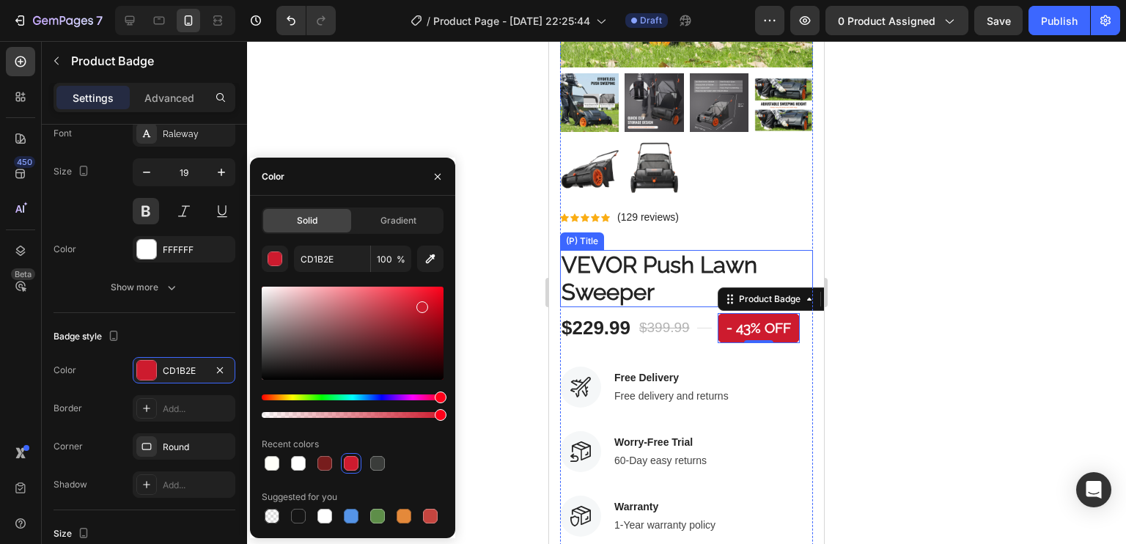
click at [443, 303] on div "Solid Gradient CD1B2E 100 % Recent colors Suggested for you" at bounding box center [352, 366] width 205 height 319
click at [437, 301] on div at bounding box center [353, 333] width 182 height 93
drag, startPoint x: 437, startPoint y: 299, endPoint x: 437, endPoint y: 287, distance: 12.5
click at [437, 287] on div at bounding box center [439, 290] width 12 height 12
click at [440, 315] on div at bounding box center [441, 318] width 12 height 12
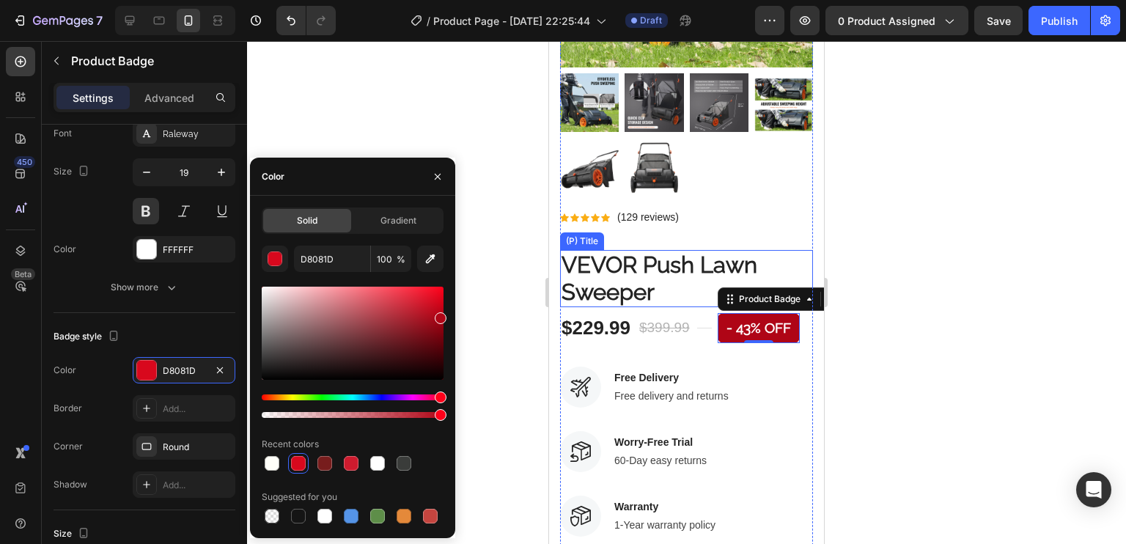
type input "AF0516"
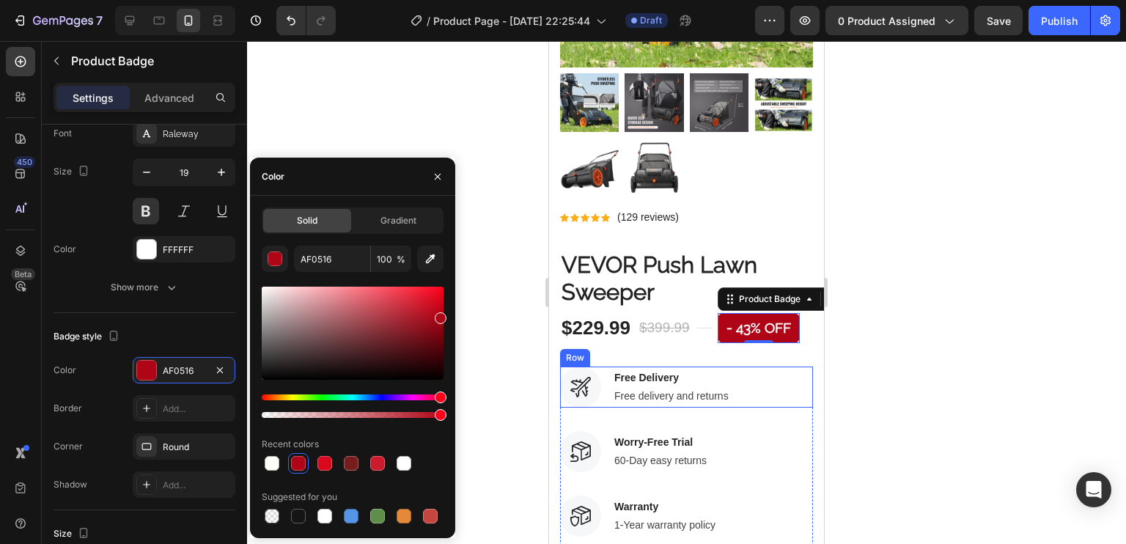
click at [756, 367] on div "Image Free Delivery Text block Free delivery and returns Text block Row" at bounding box center [686, 387] width 253 height 41
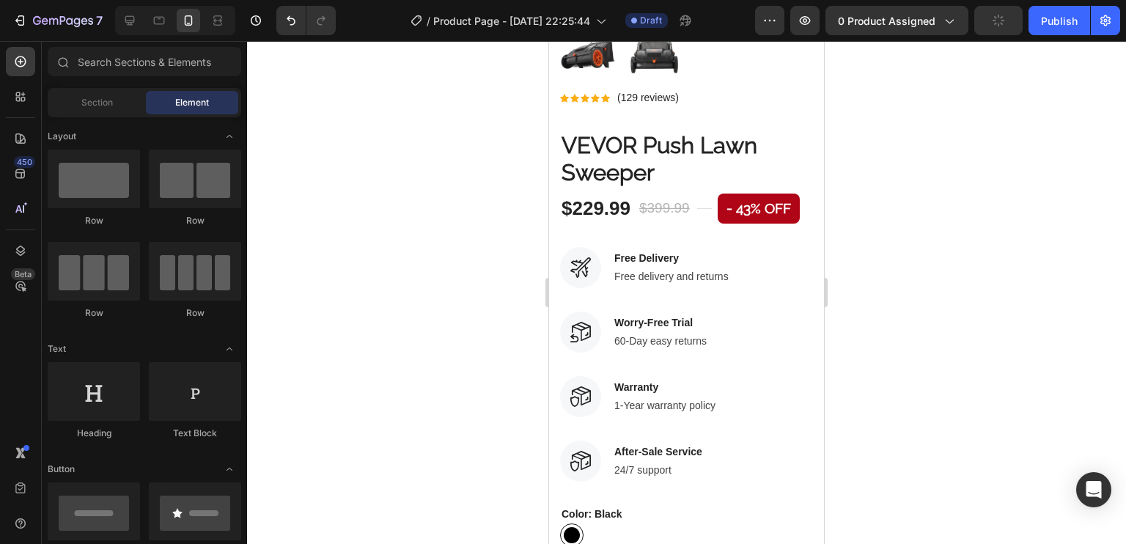
scroll to position [504, 0]
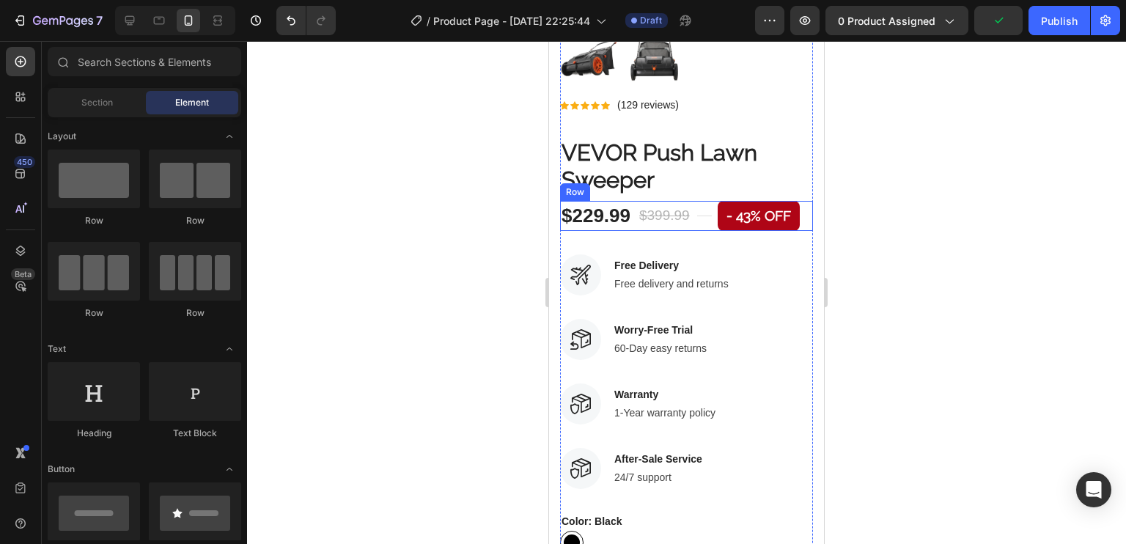
click at [644, 204] on div "$399.99" at bounding box center [665, 216] width 54 height 24
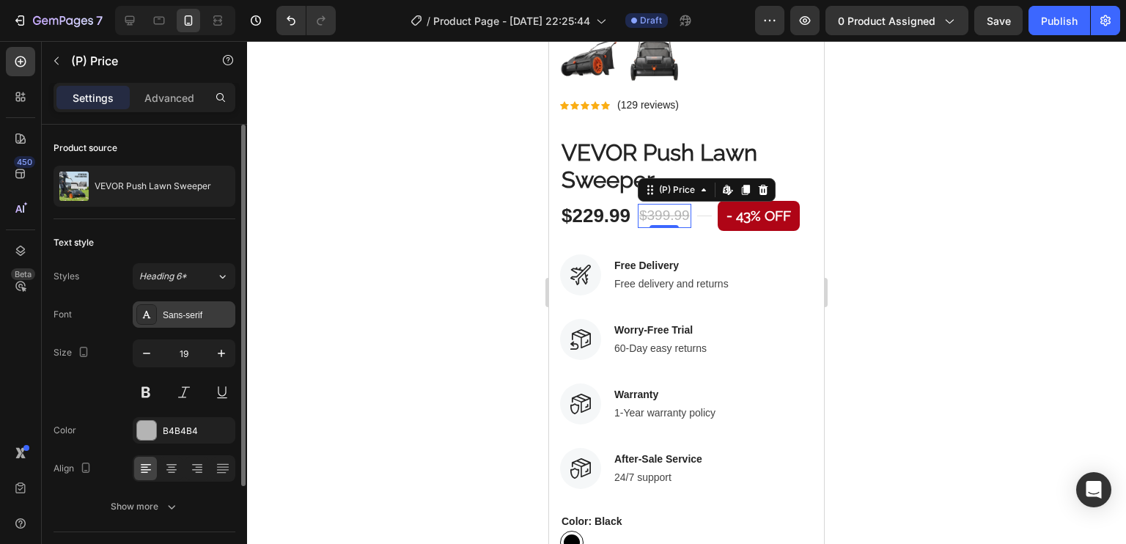
click at [200, 316] on div "Sans-serif" at bounding box center [197, 315] width 69 height 13
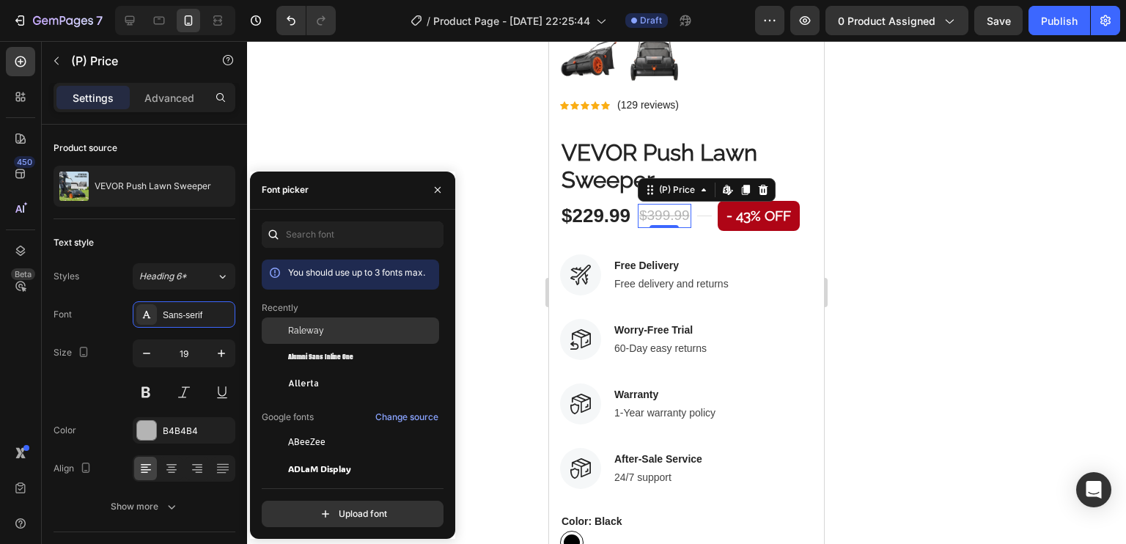
click at [300, 334] on span "Raleway" at bounding box center [306, 330] width 36 height 13
click at [576, 202] on div "$229.99 (P) Price (P) Price" at bounding box center [596, 216] width 72 height 28
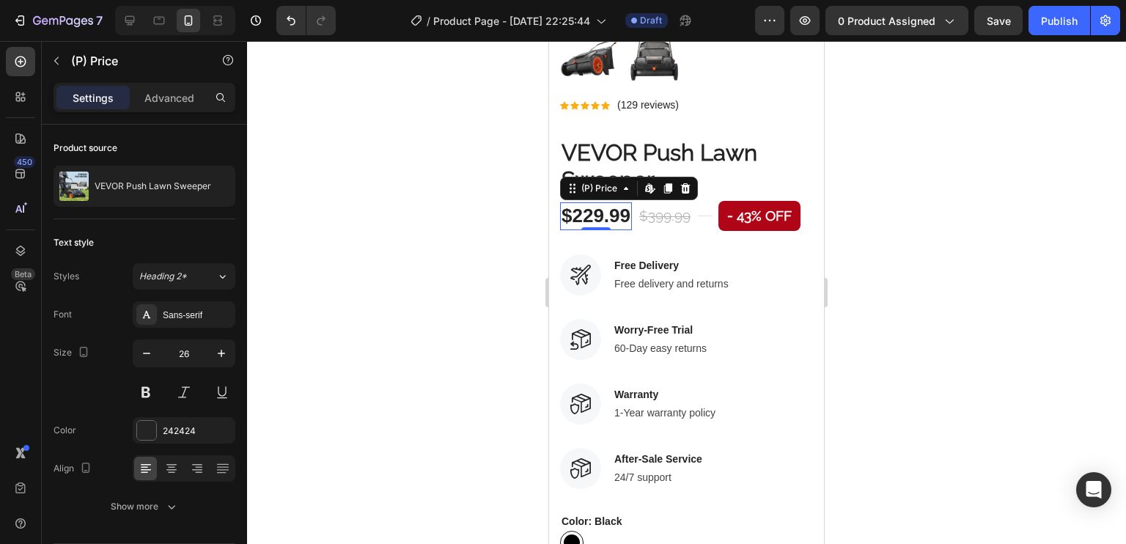
click at [580, 202] on div "$229.99" at bounding box center [596, 216] width 72 height 28
click at [213, 321] on div "Sans-serif" at bounding box center [184, 314] width 103 height 26
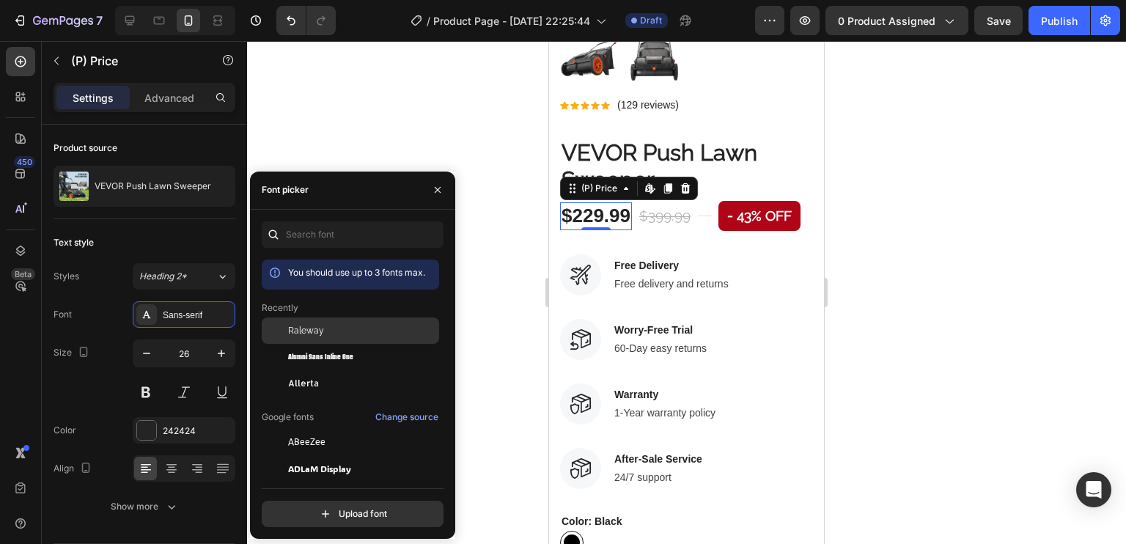
drag, startPoint x: 325, startPoint y: 331, endPoint x: 185, endPoint y: 181, distance: 204.4
click at [325, 331] on div "Raleway" at bounding box center [362, 330] width 148 height 13
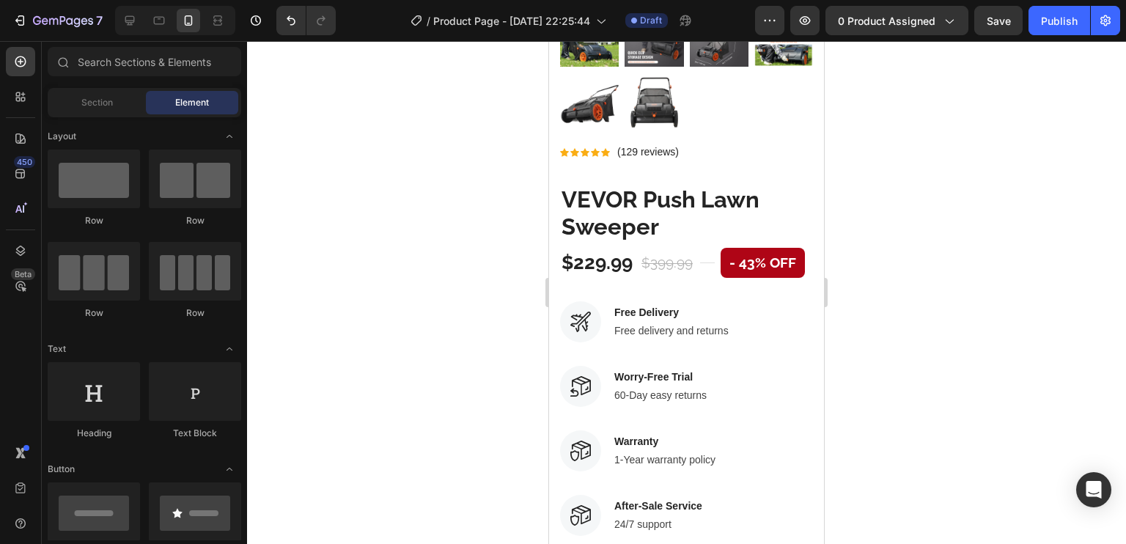
scroll to position [451, 0]
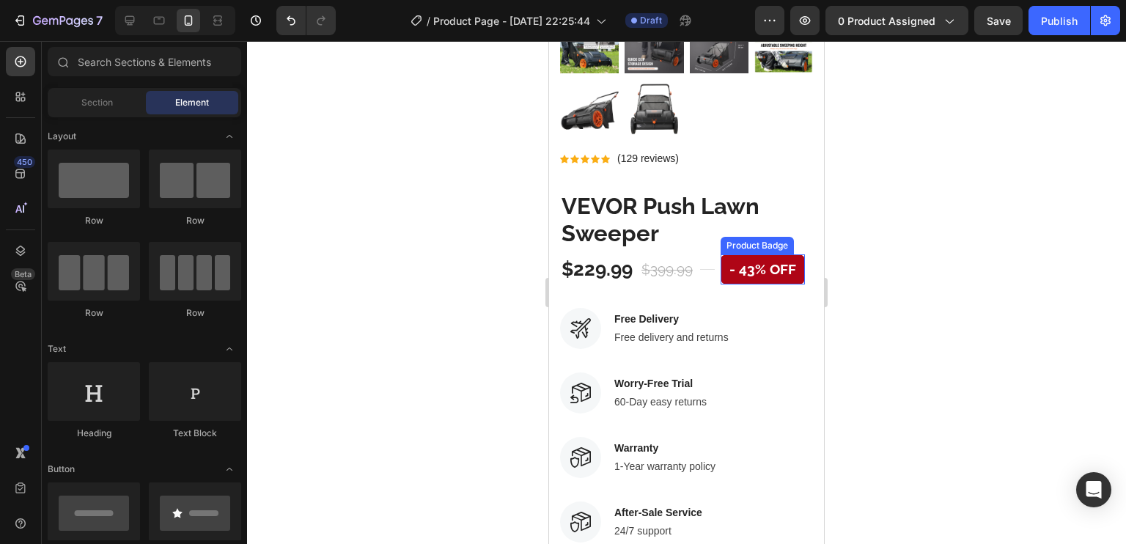
click at [728, 258] on pre "- 43% off" at bounding box center [763, 269] width 84 height 30
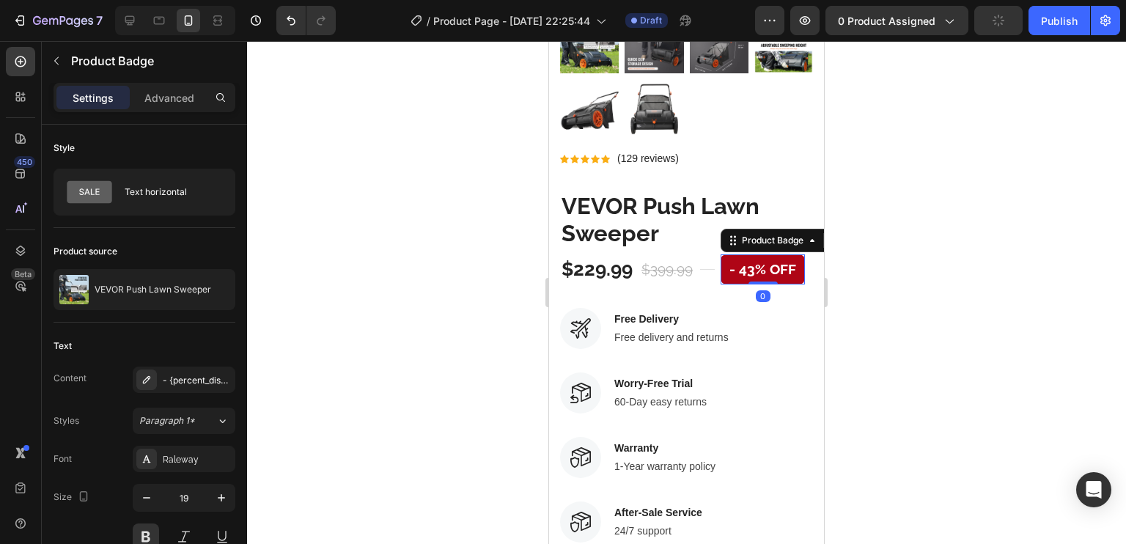
click at [769, 254] on pre "- 43% off" at bounding box center [763, 269] width 84 height 30
click at [756, 259] on pre "- 43% off" at bounding box center [763, 269] width 84 height 30
click at [155, 495] on button "button" at bounding box center [146, 498] width 26 height 26
click at [147, 490] on icon "button" at bounding box center [146, 497] width 15 height 15
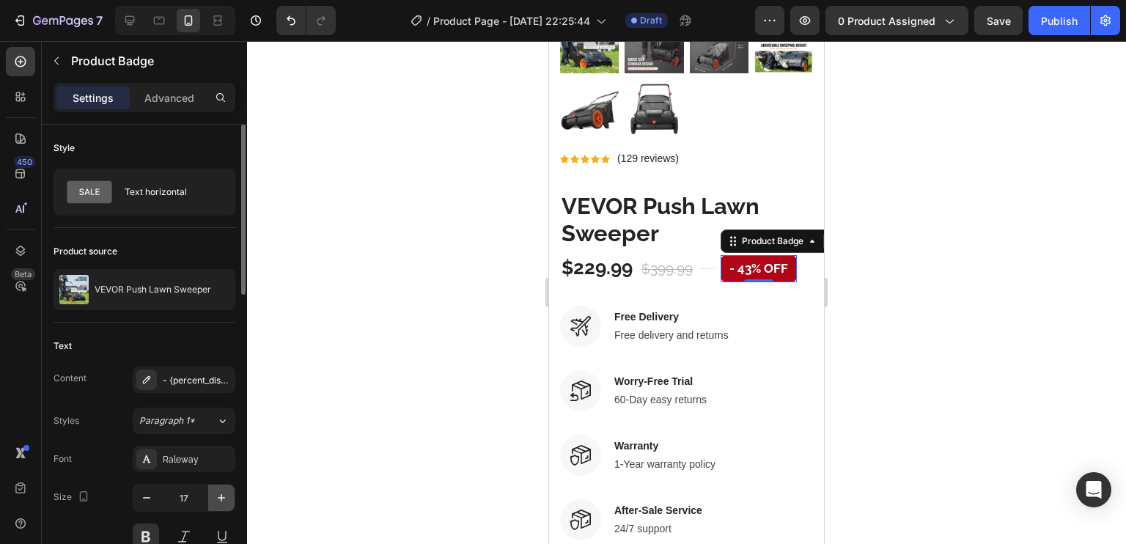
click at [226, 492] on icon "button" at bounding box center [221, 497] width 15 height 15
type input "18"
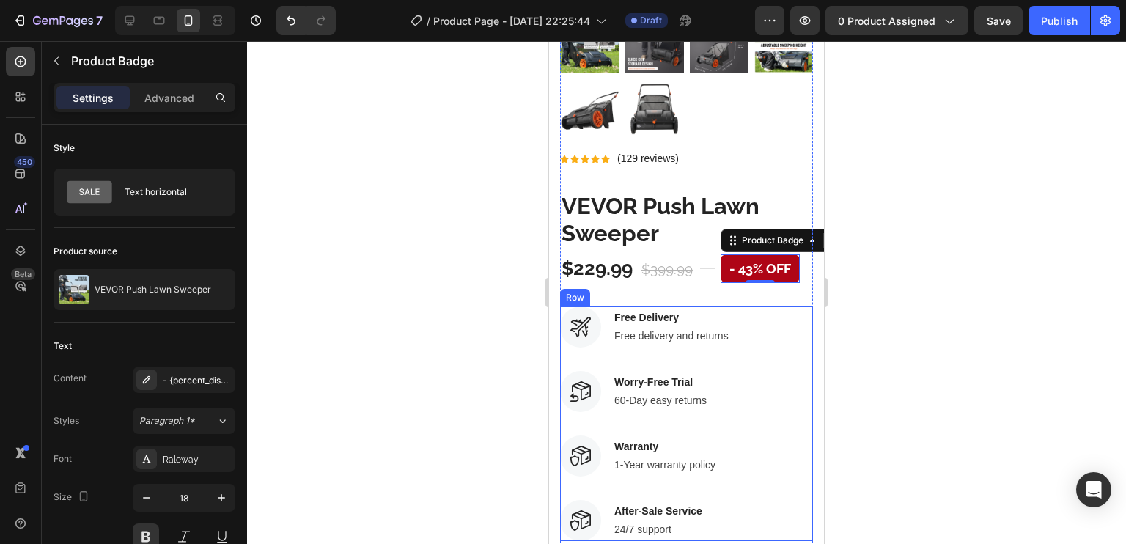
click at [695, 333] on div "Image Free Delivery Text block Free delivery and returns Text block Row Image W…" at bounding box center [686, 370] width 253 height 129
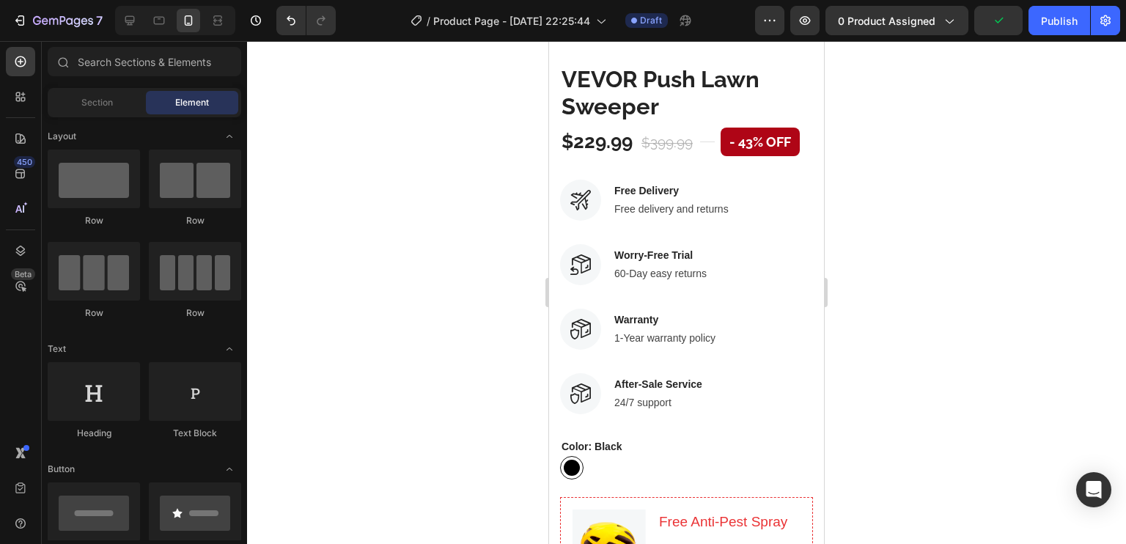
scroll to position [563, 0]
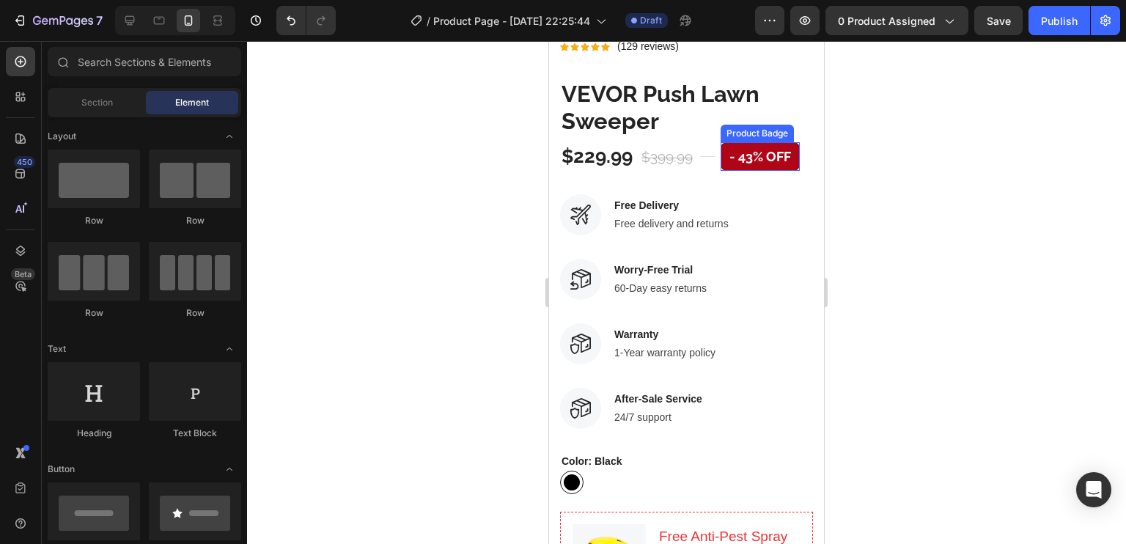
click at [759, 142] on pre "- 43% off" at bounding box center [760, 156] width 79 height 29
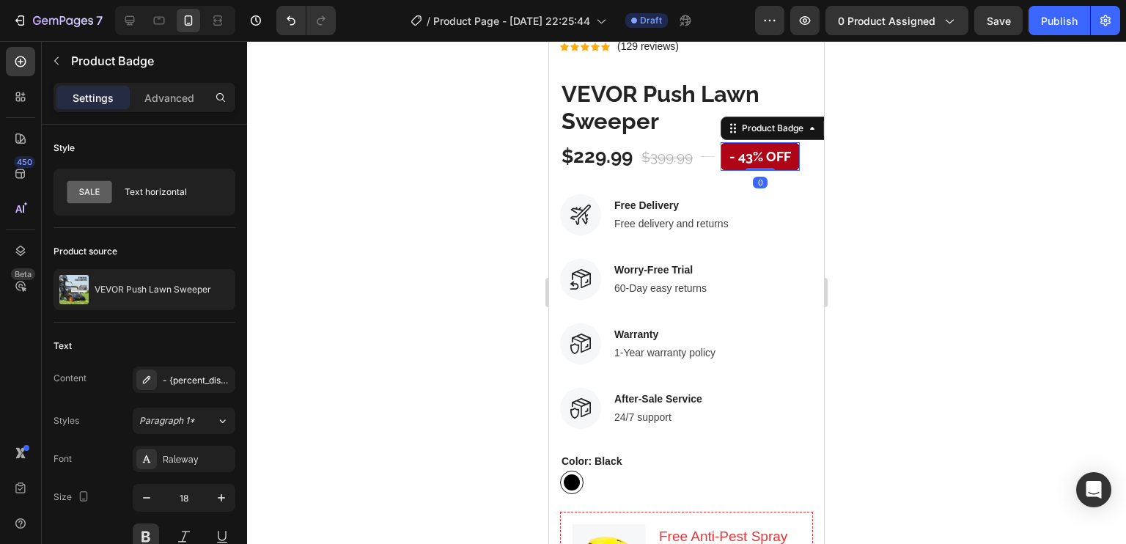
click at [734, 147] on pre "- 43% off" at bounding box center [760, 156] width 79 height 29
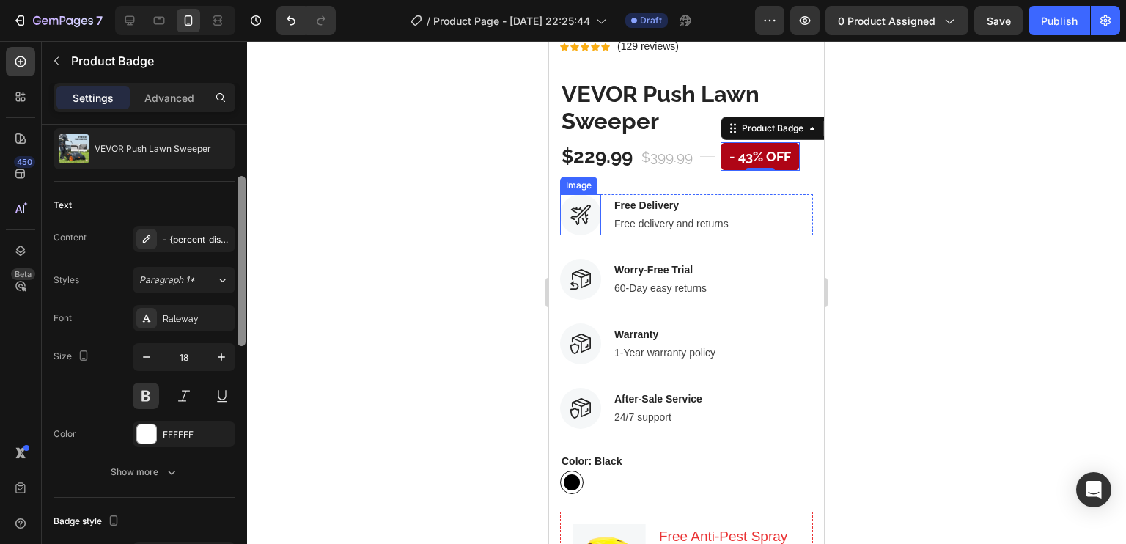
scroll to position [125, 0]
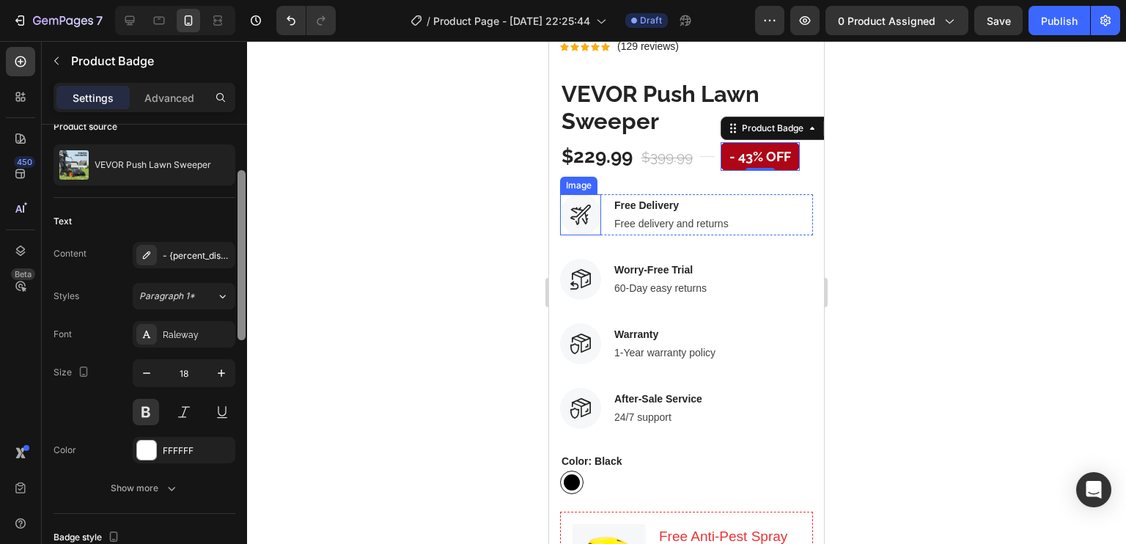
drag, startPoint x: 240, startPoint y: 155, endPoint x: 223, endPoint y: 202, distance: 49.2
click at [223, 202] on div "Style Text horizontal Product source VEVOR Push Lawn Sweeper Text Content - {pe…" at bounding box center [144, 355] width 205 height 461
click at [192, 250] on div "- {percent_discount} off" at bounding box center [197, 255] width 69 height 13
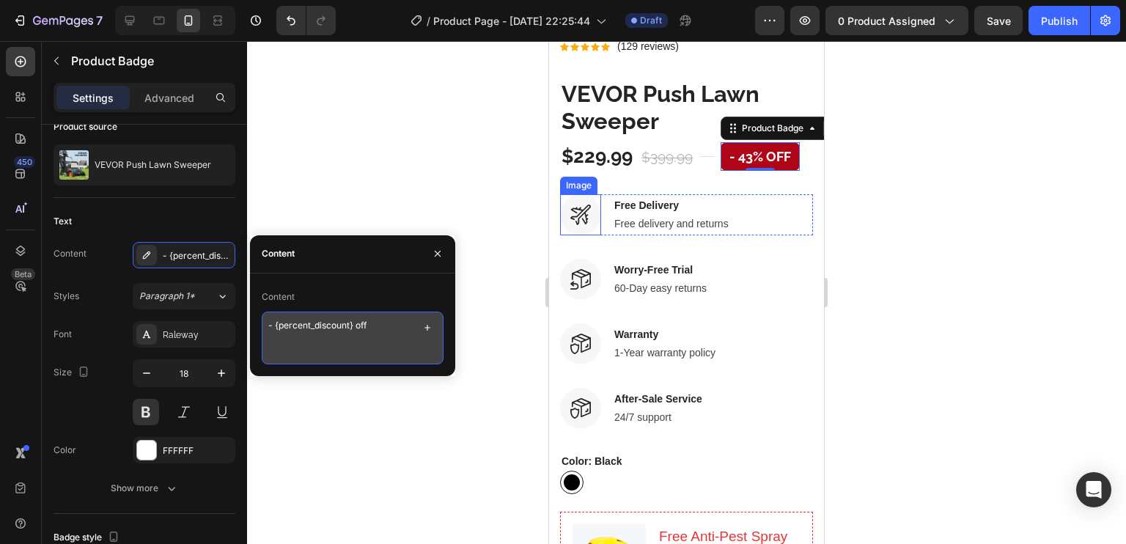
click at [369, 316] on textarea "- {percent_discount} off" at bounding box center [353, 338] width 182 height 53
click at [432, 329] on icon "button" at bounding box center [427, 328] width 12 height 12
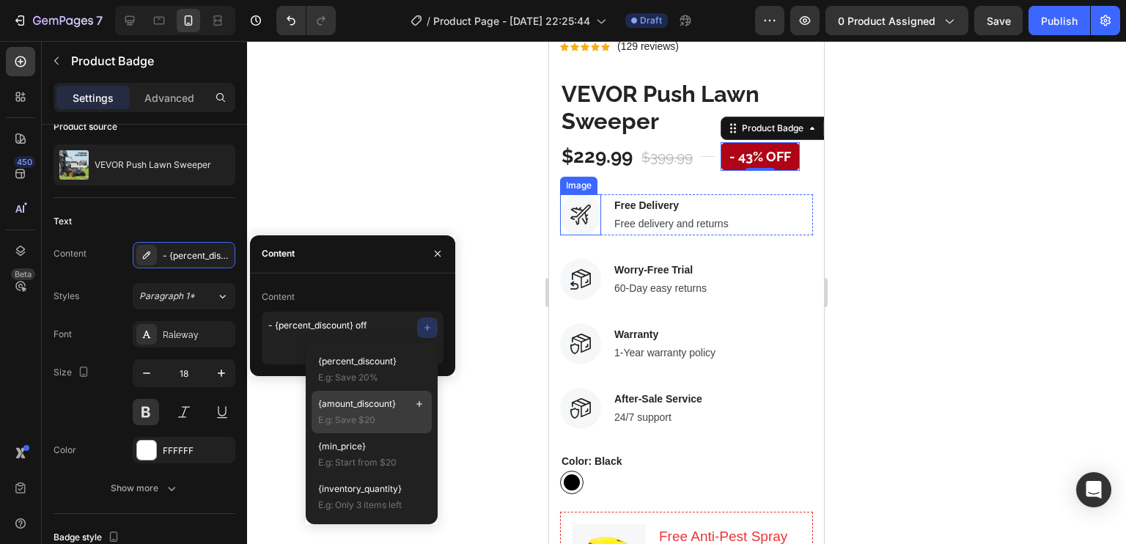
click at [380, 413] on span "E.g: Save $20" at bounding box center [371, 419] width 107 height 13
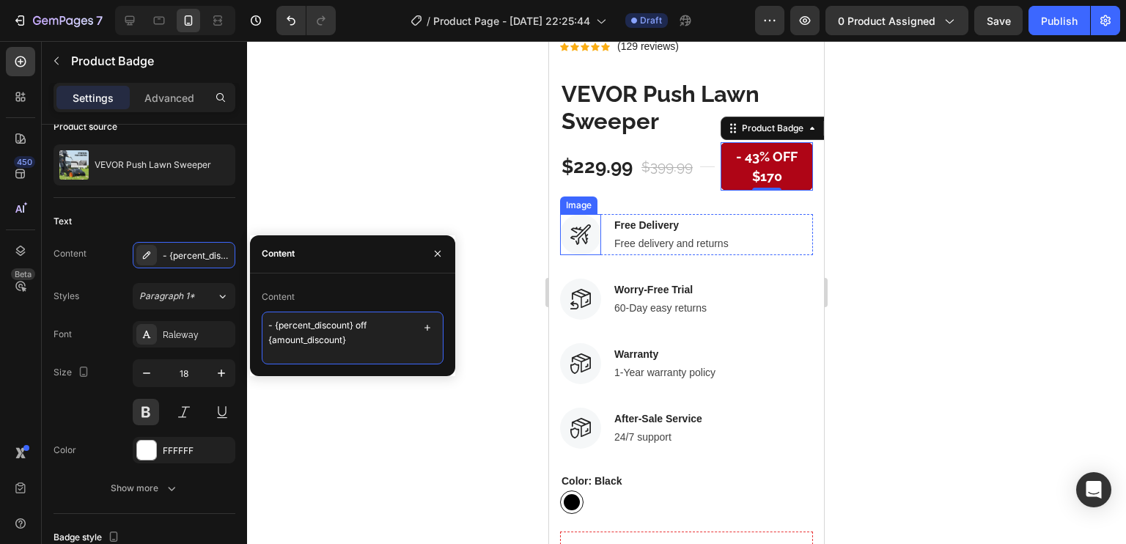
click at [375, 316] on textarea "- {percent_discount} off {amount_discount}" at bounding box center [353, 338] width 182 height 53
drag, startPoint x: 354, startPoint y: 325, endPoint x: 191, endPoint y: 317, distance: 162.9
click at [191, 317] on div "450 Beta Sections(18) Elements(84) Section Element Hero Section Product Detail …" at bounding box center [123, 292] width 247 height 503
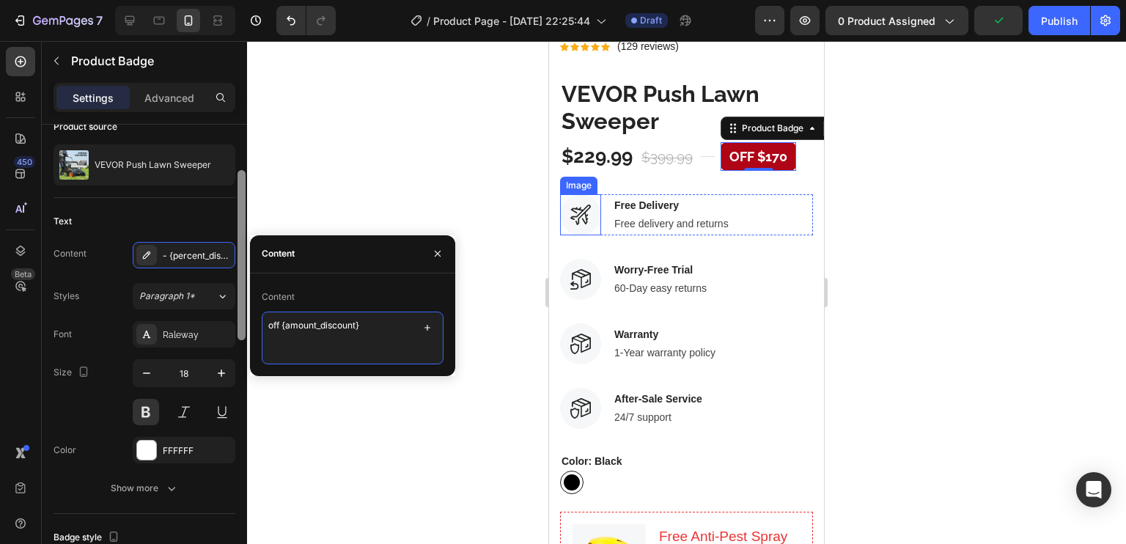
drag, startPoint x: 287, startPoint y: 328, endPoint x: 246, endPoint y: 328, distance: 41.1
click at [246, 328] on div "450 Beta Sections(18) Elements(84) Section Element Hero Section Product Detail …" at bounding box center [123, 292] width 247 height 503
click at [411, 342] on textarea "off {amount_discount}" at bounding box center [353, 338] width 182 height 53
click at [286, 327] on textarea "off {amount_discount}" at bounding box center [353, 338] width 182 height 53
click at [284, 327] on textarea "off {amount_discount}" at bounding box center [353, 338] width 182 height 53
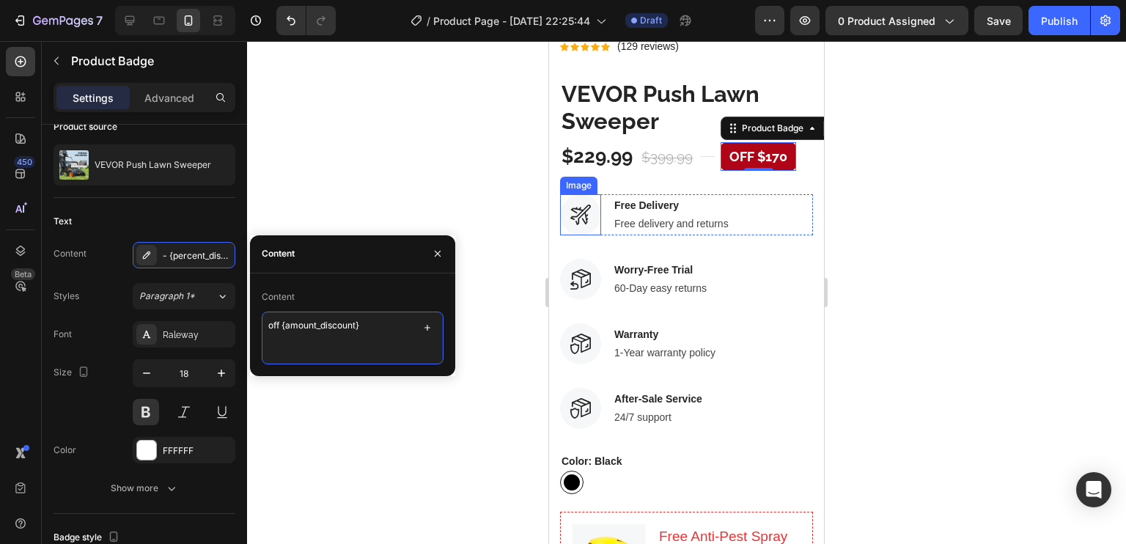
drag, startPoint x: 284, startPoint y: 327, endPoint x: 251, endPoint y: 325, distance: 33.1
click at [251, 325] on div "Content off {amount_discount}" at bounding box center [352, 324] width 205 height 79
click at [345, 323] on textarea "{amount_discount}" at bounding box center [353, 338] width 182 height 53
paste textarea "off"
type textarea "{amount_discount} off"
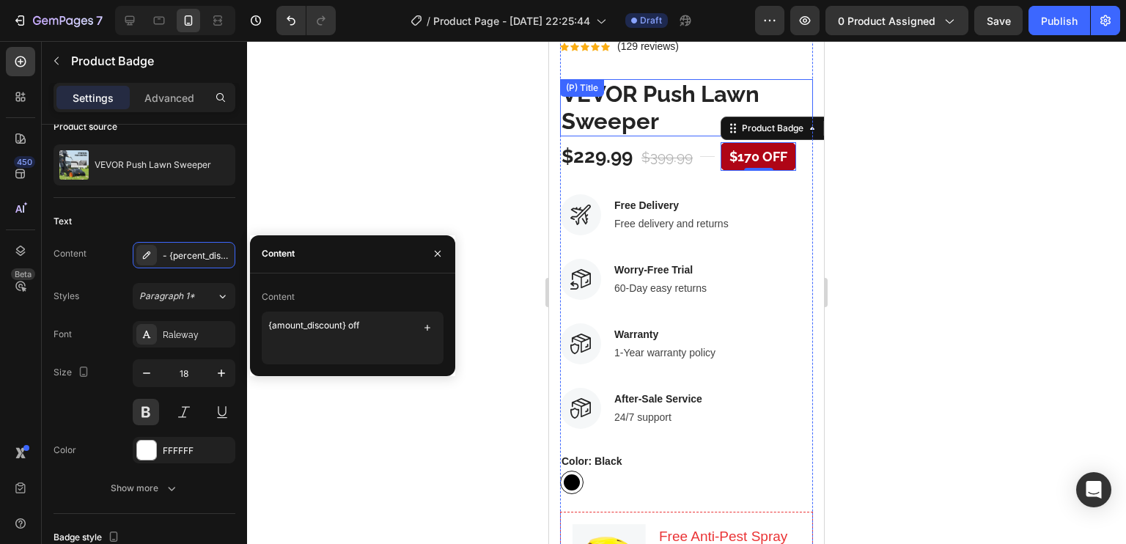
click at [674, 95] on h2 "VEVOR Push Lawn Sweeper" at bounding box center [686, 107] width 253 height 57
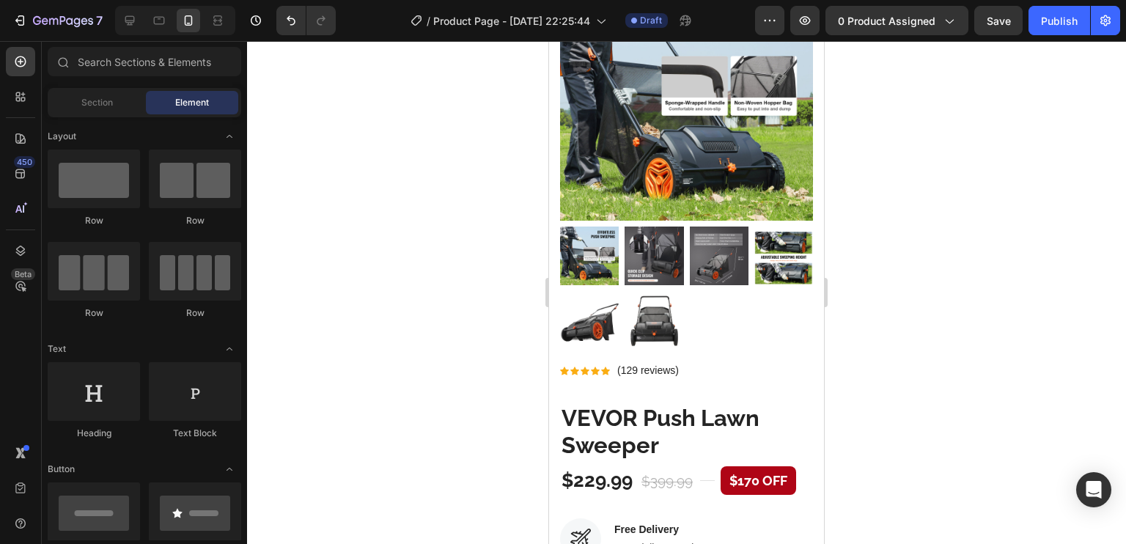
scroll to position [302, 0]
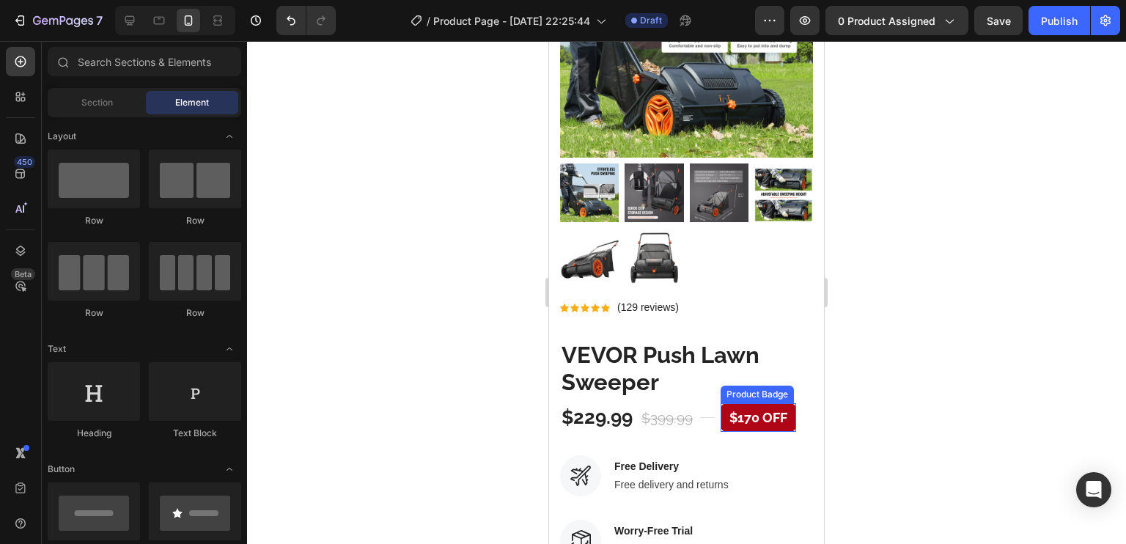
click at [765, 403] on pre "$170 off" at bounding box center [759, 417] width 76 height 29
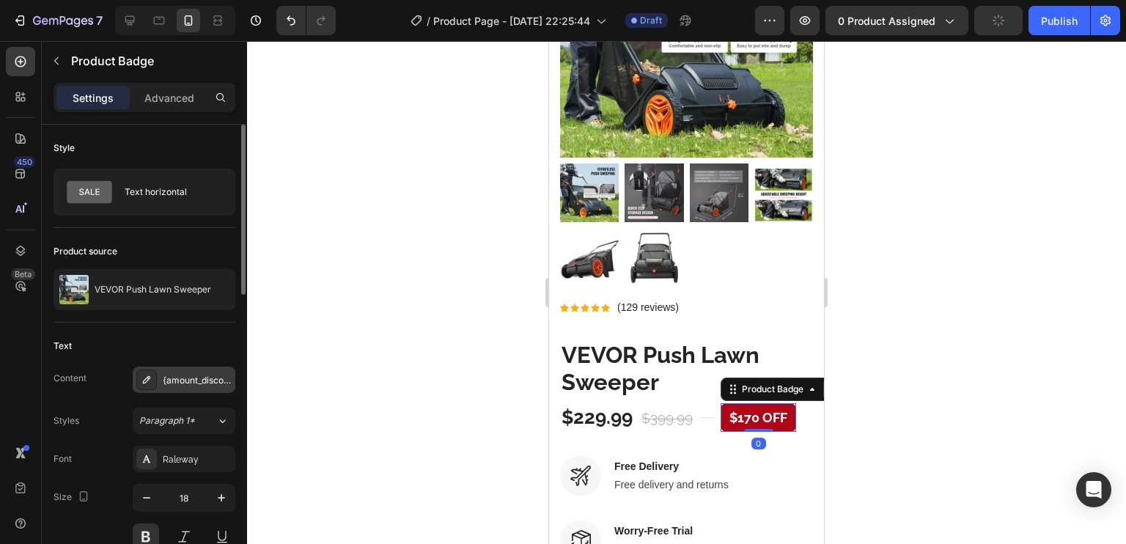
click at [188, 374] on div "{amount_discount} off" at bounding box center [197, 380] width 69 height 13
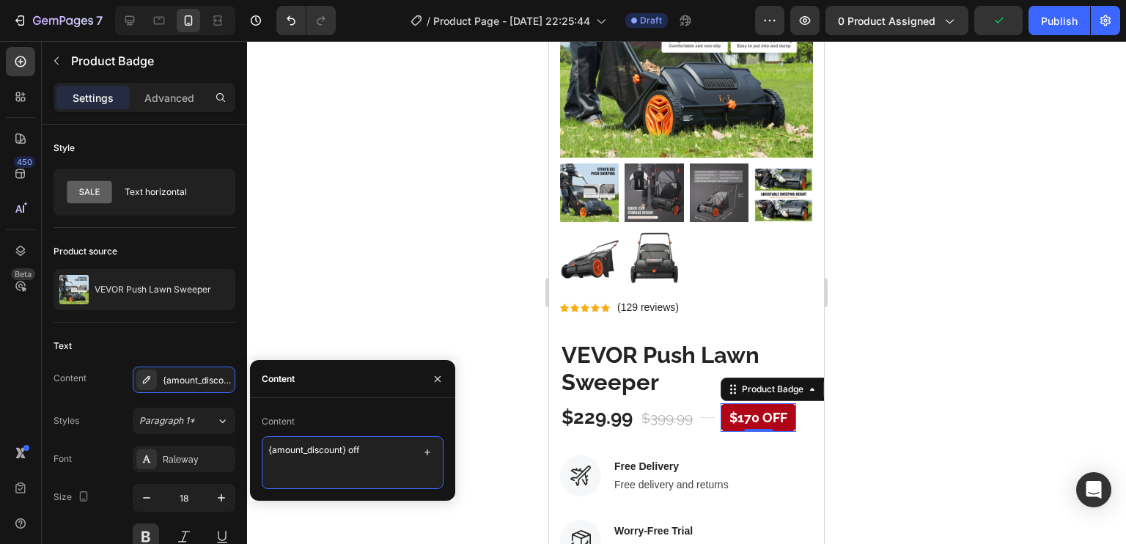
drag, startPoint x: 386, startPoint y: 457, endPoint x: 351, endPoint y: 461, distance: 35.5
click at [351, 461] on textarea "{amount_discount} off" at bounding box center [353, 462] width 182 height 53
click at [266, 457] on textarea "{amount_discount}" at bounding box center [353, 462] width 182 height 53
type textarea "Save {amount_discount}"
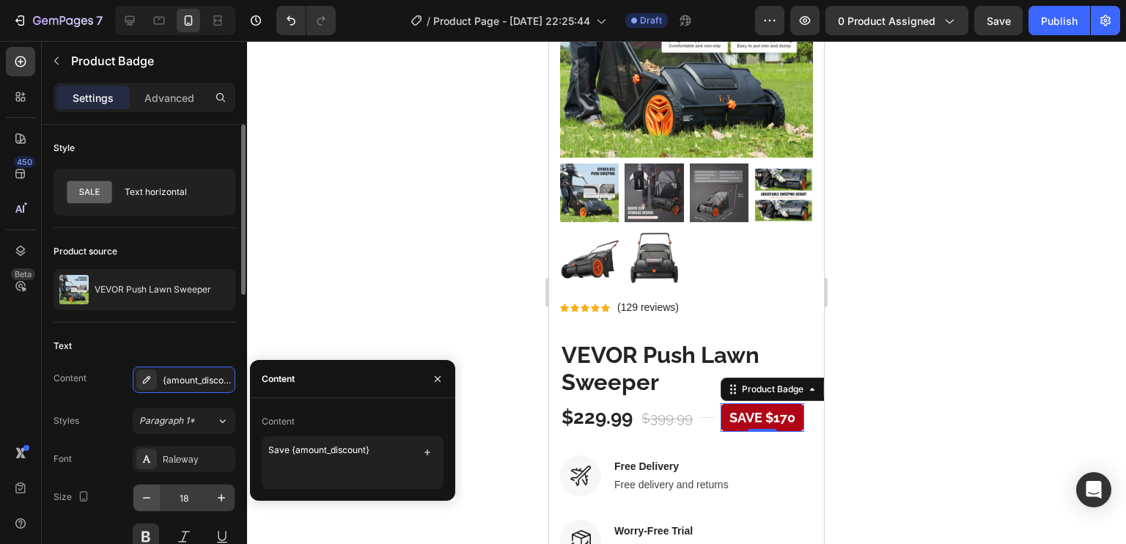
click at [132, 492] on div "Size 18" at bounding box center [145, 517] width 182 height 66
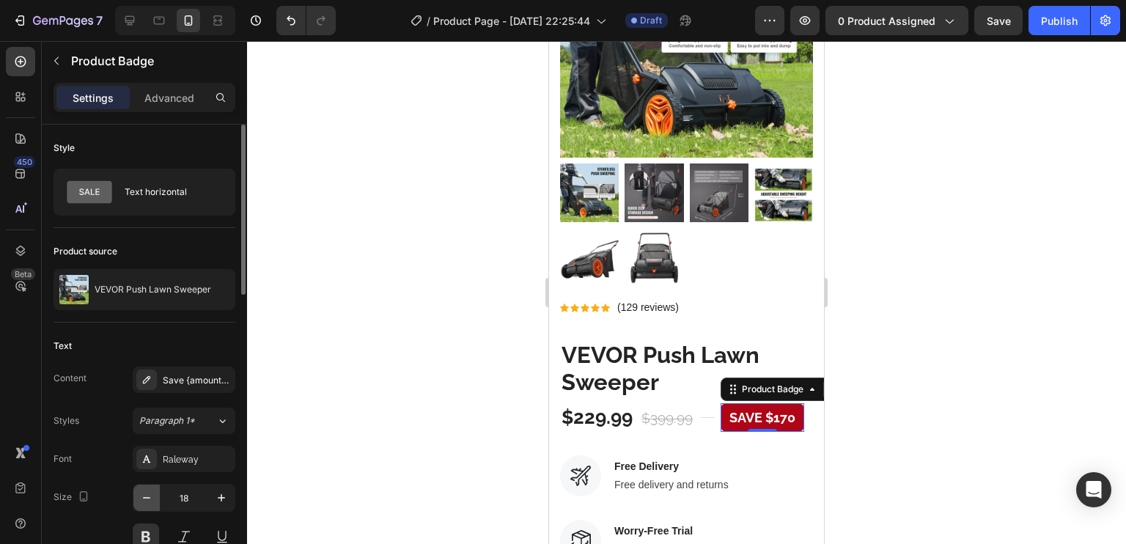
click at [141, 492] on icon "button" at bounding box center [146, 497] width 15 height 15
type input "17"
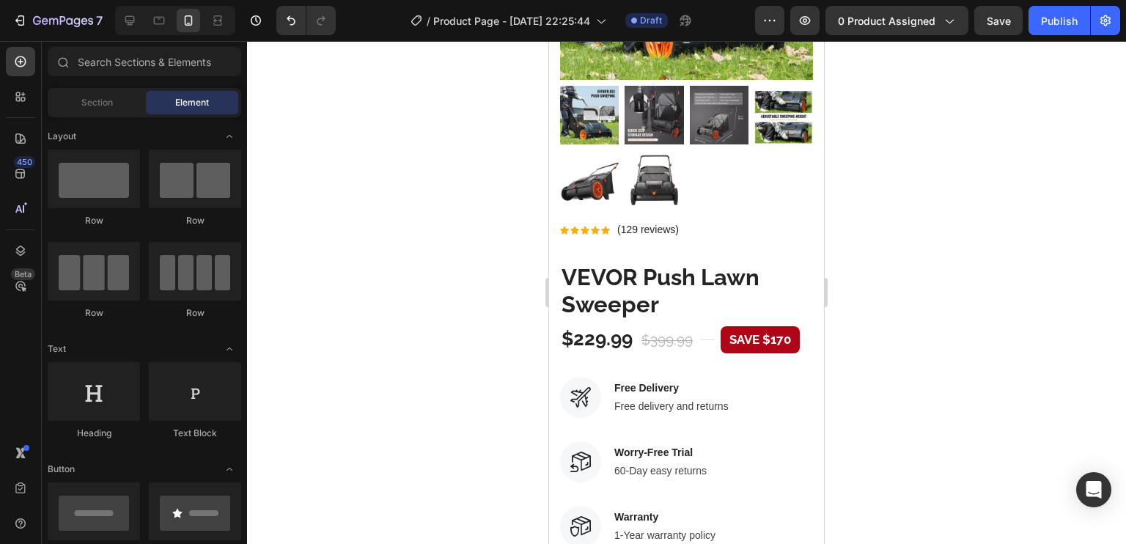
scroll to position [386, 0]
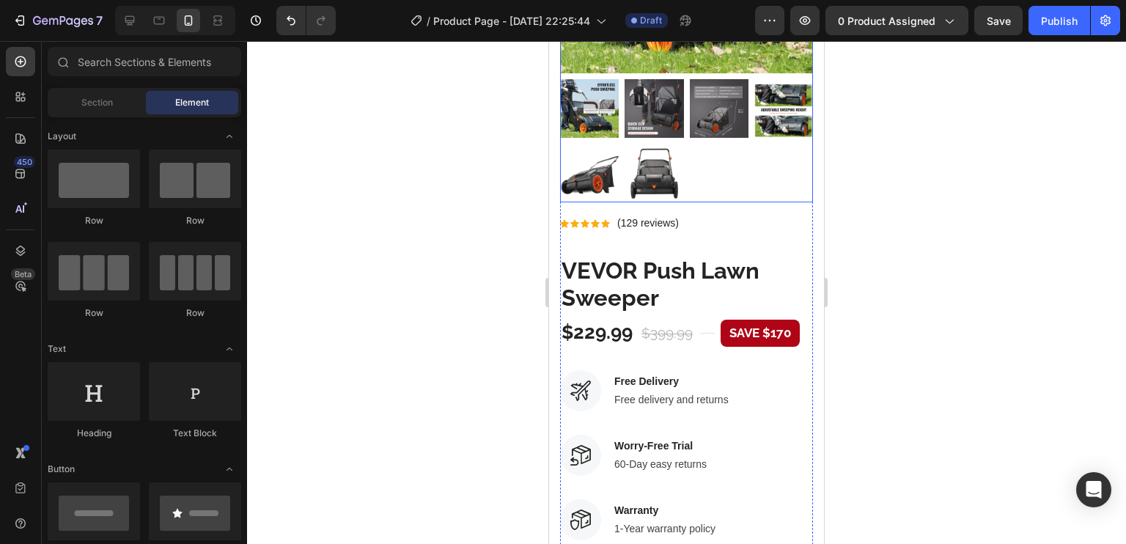
click at [765, 174] on div at bounding box center [686, 141] width 253 height 124
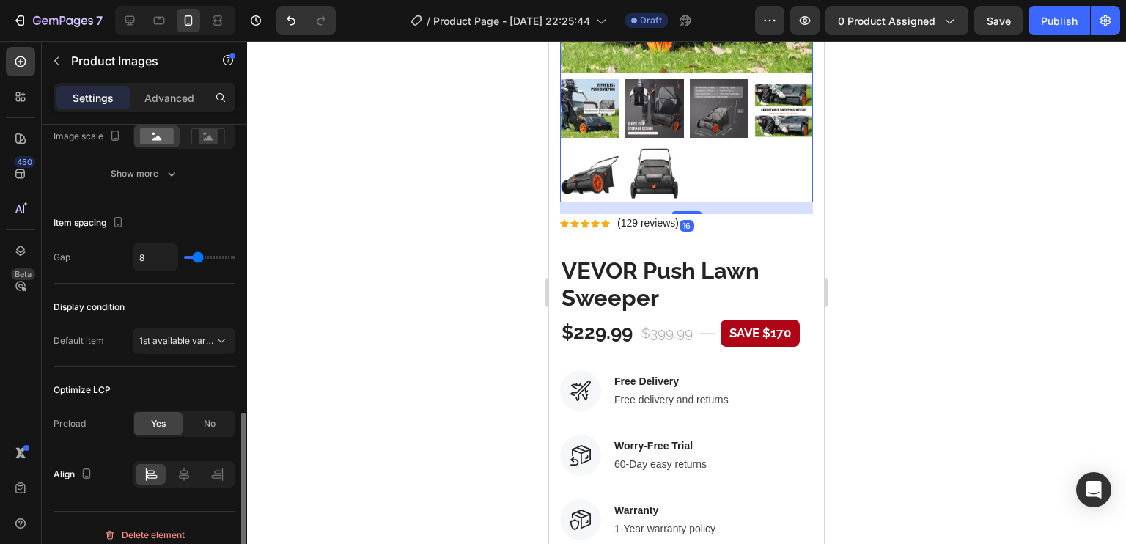
scroll to position [718, 0]
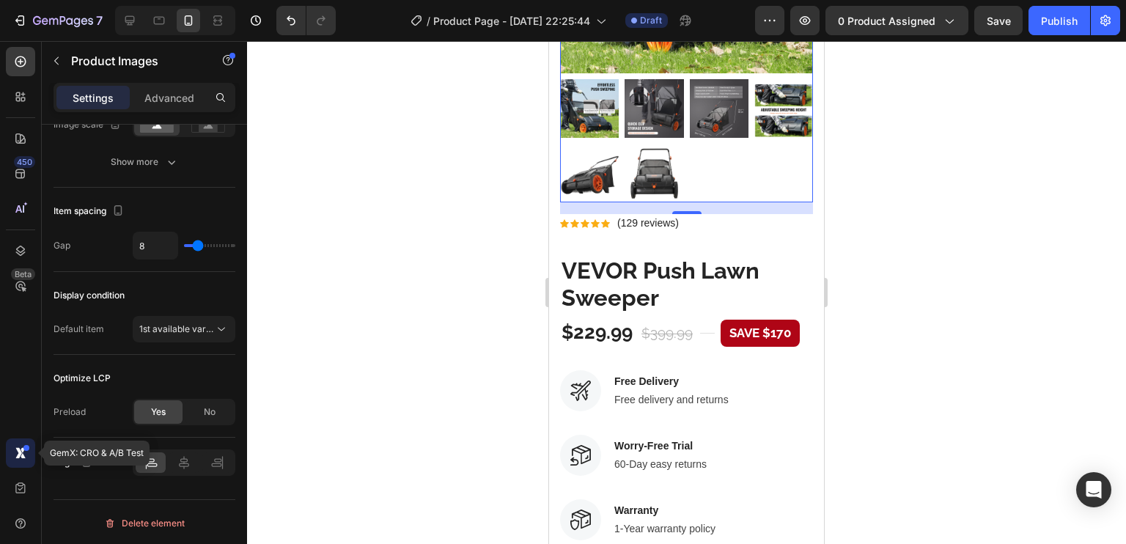
click at [26, 445] on div at bounding box center [20, 452] width 29 height 29
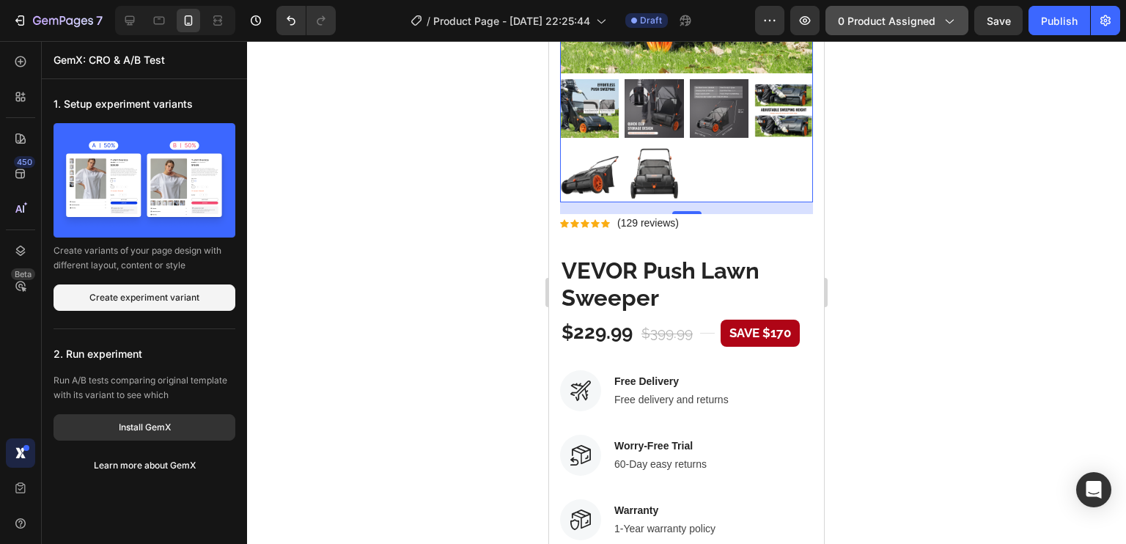
click at [896, 17] on span "0 product assigned" at bounding box center [886, 20] width 97 height 15
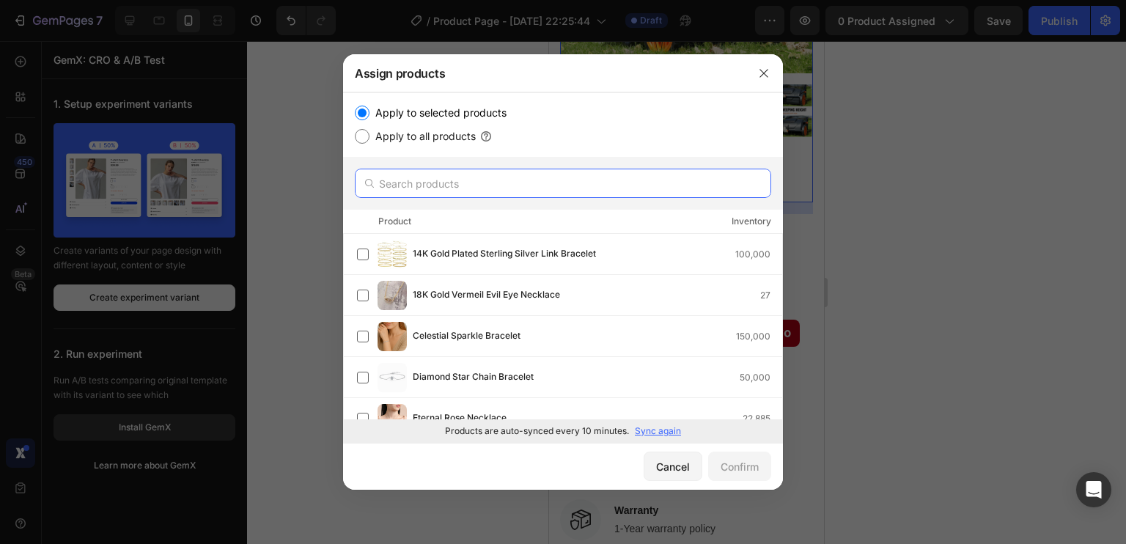
click at [442, 190] on input "text" at bounding box center [563, 183] width 416 height 29
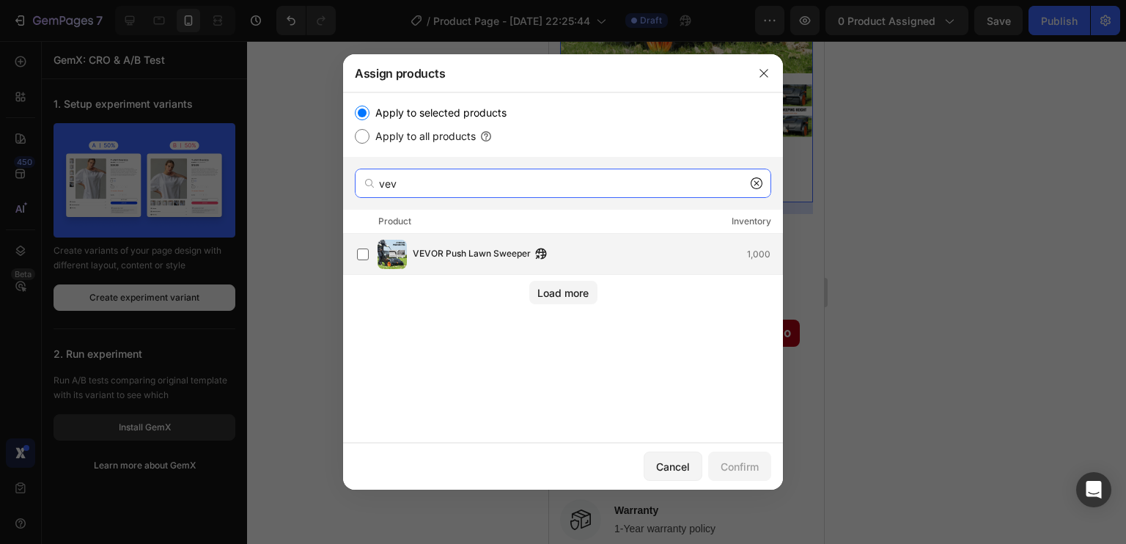
type input "vev"
click at [400, 260] on img at bounding box center [392, 254] width 29 height 29
click at [760, 460] on button "Confirm" at bounding box center [739, 466] width 63 height 29
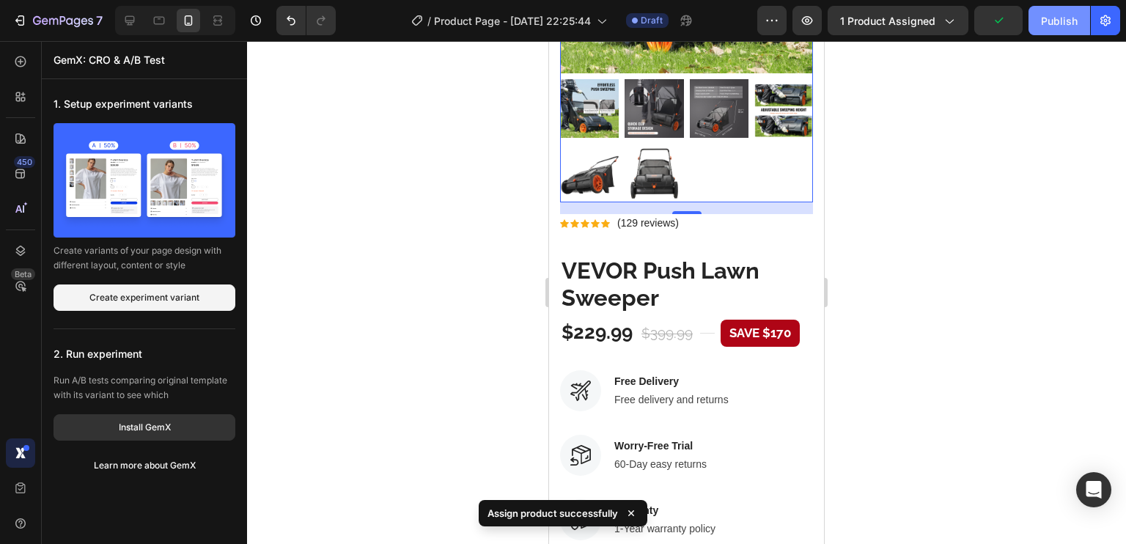
click at [1058, 17] on div "Publish" at bounding box center [1059, 20] width 37 height 15
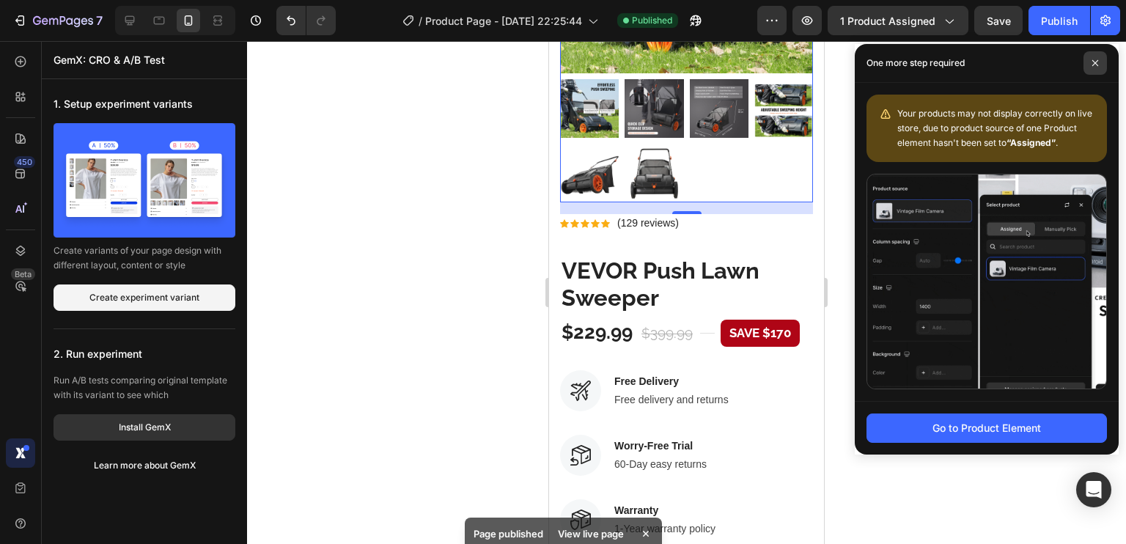
click at [1094, 56] on span at bounding box center [1094, 62] width 23 height 23
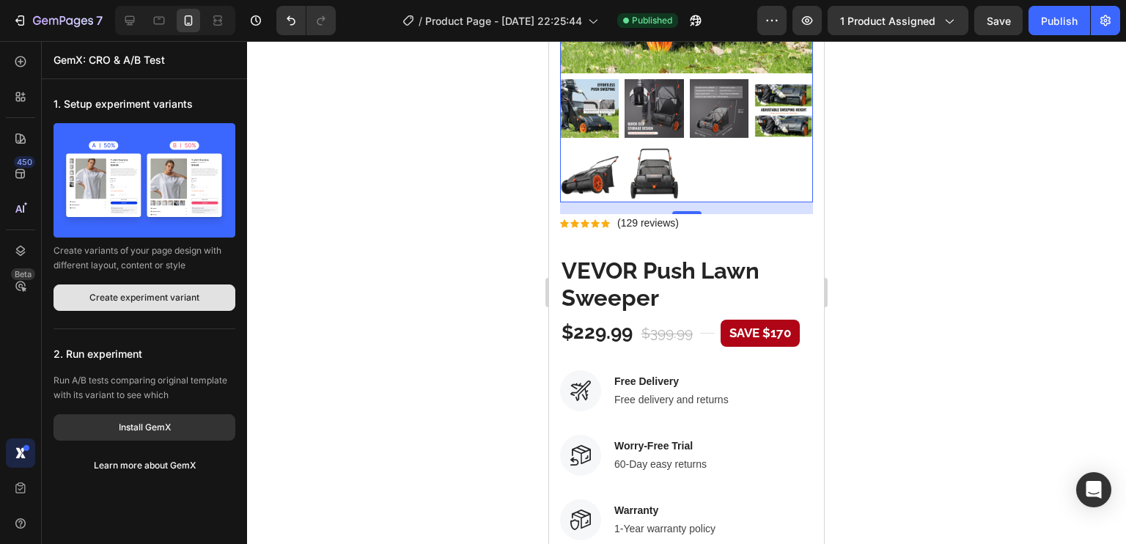
click at [135, 295] on div "Create experiment variant" at bounding box center [144, 297] width 110 height 13
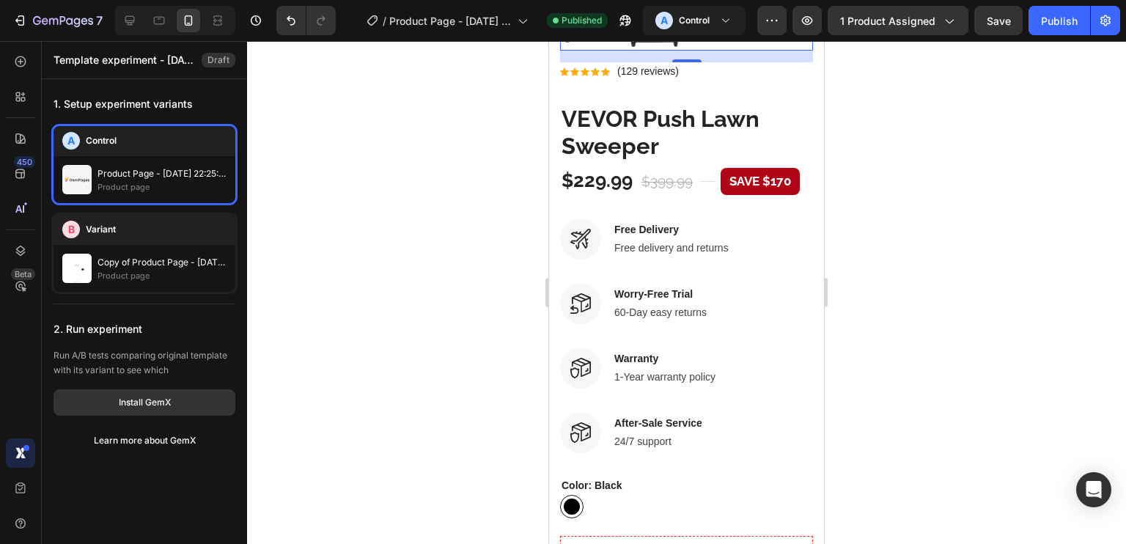
scroll to position [537, 0]
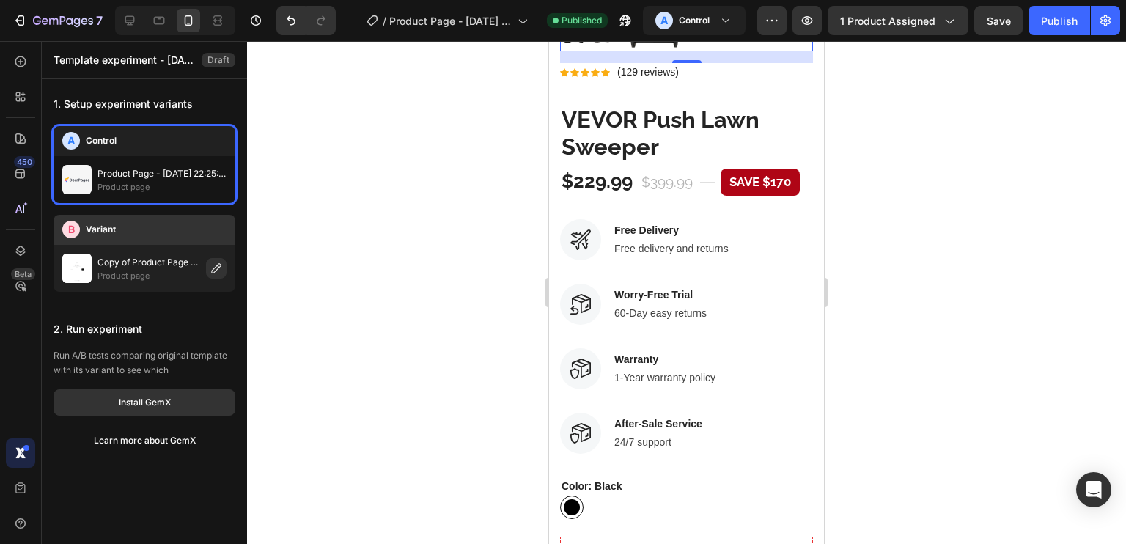
click at [178, 227] on div "B Variant" at bounding box center [144, 230] width 164 height 18
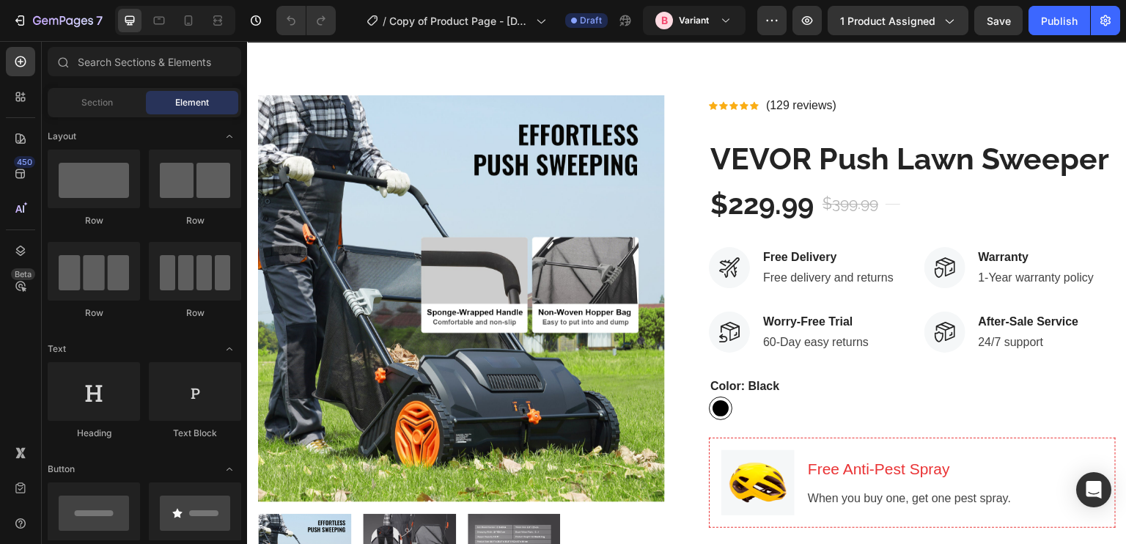
scroll to position [35, 0]
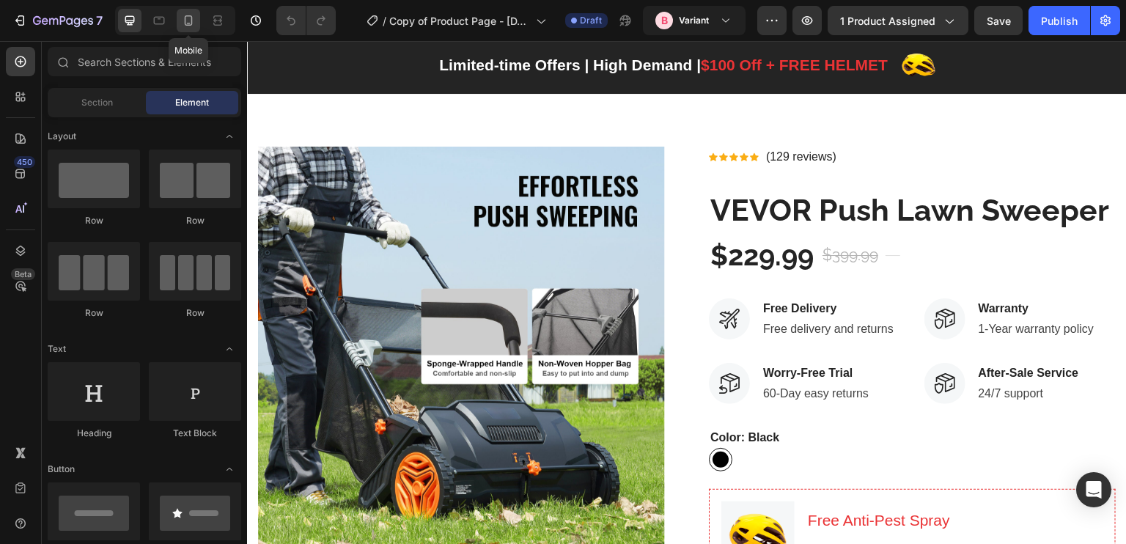
click at [182, 21] on icon at bounding box center [188, 20] width 15 height 15
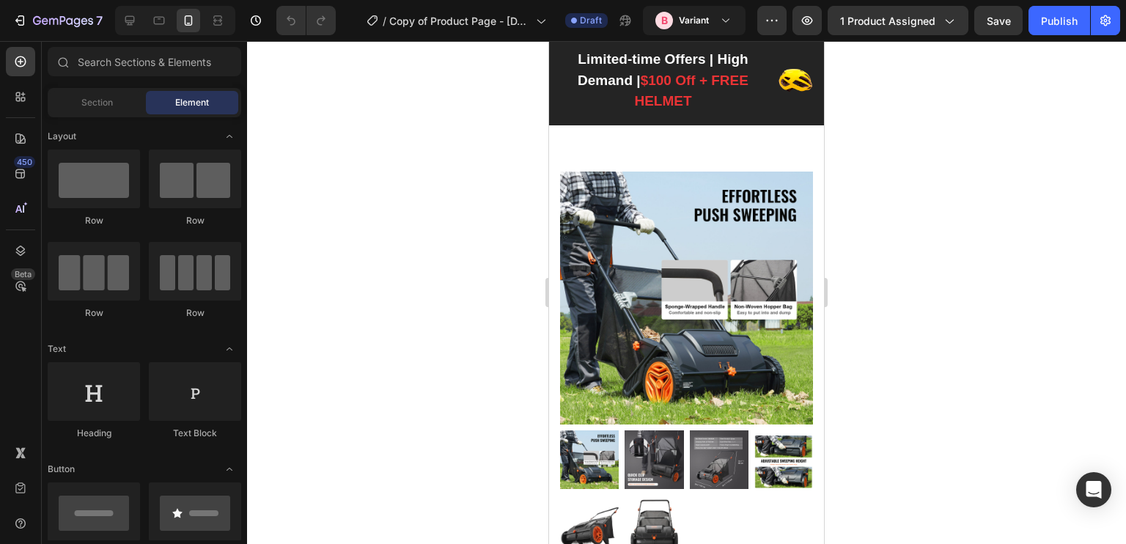
scroll to position [526, 0]
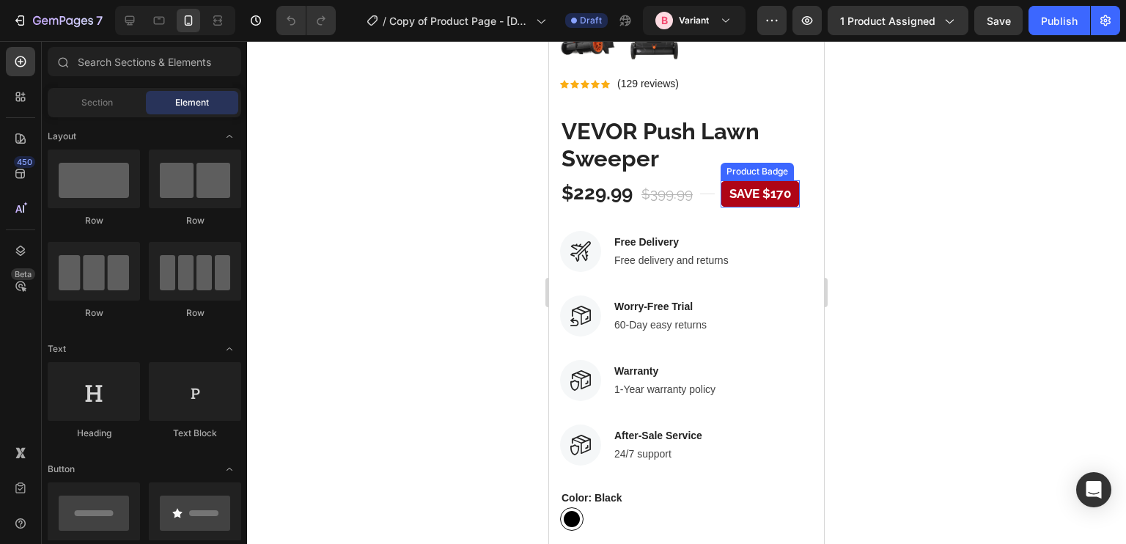
click at [765, 180] on pre "Save $170" at bounding box center [760, 194] width 79 height 28
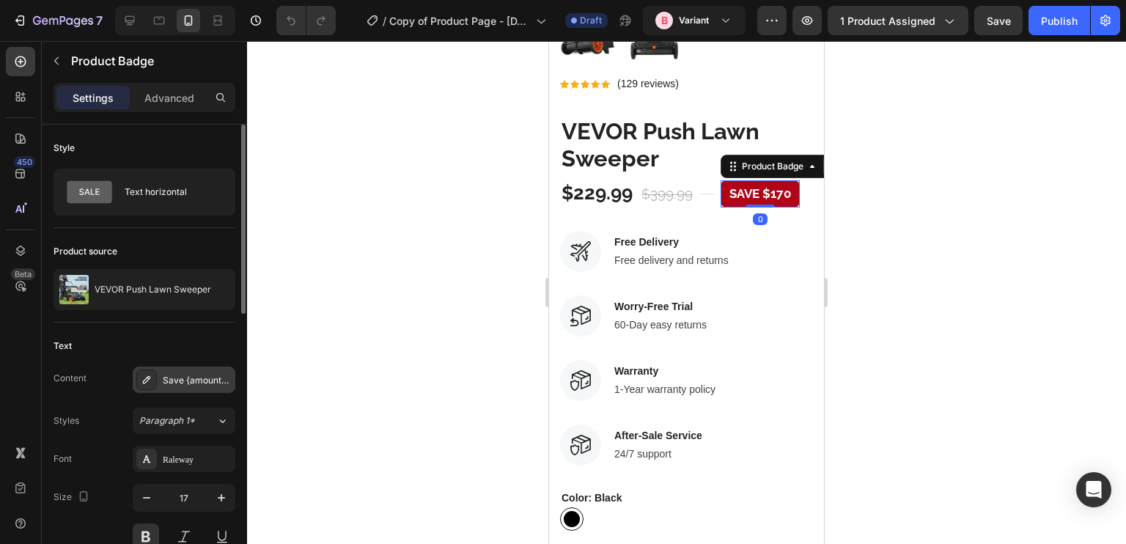
click at [184, 386] on div "Save {amount_discount}" at bounding box center [184, 380] width 103 height 26
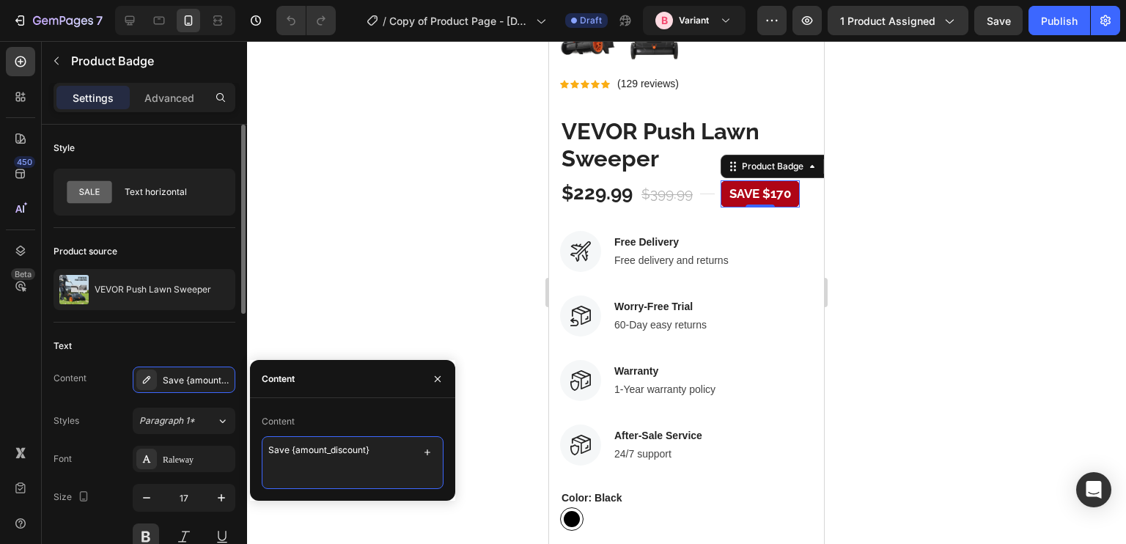
drag, startPoint x: 389, startPoint y: 445, endPoint x: 210, endPoint y: 436, distance: 179.8
click at [210, 436] on div "450 Beta Sections(18) Elements(84) Section Element Hero Section Product Detail …" at bounding box center [123, 292] width 247 height 503
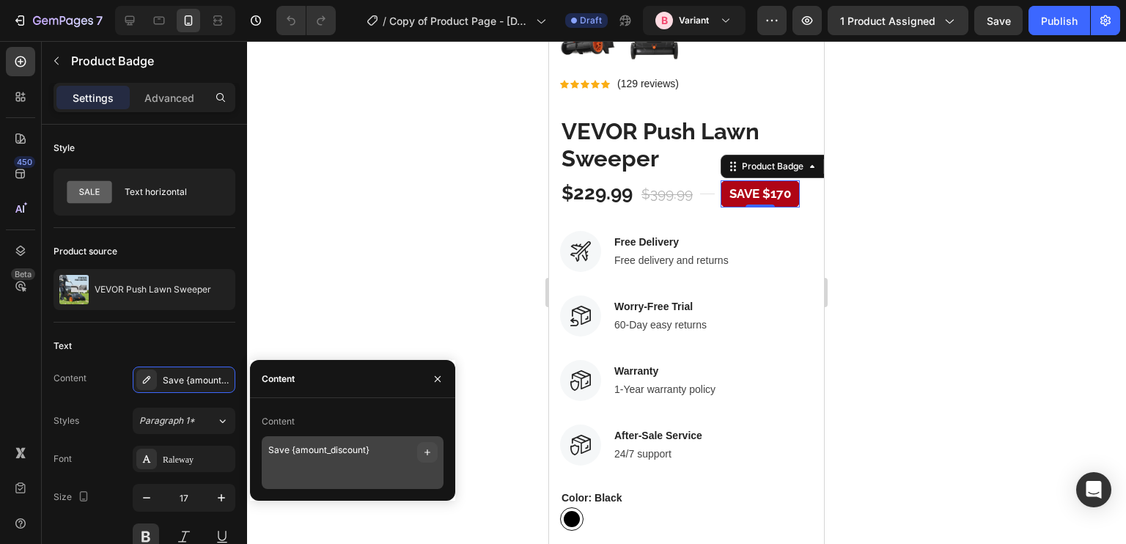
click at [422, 454] on icon "button" at bounding box center [427, 452] width 12 height 12
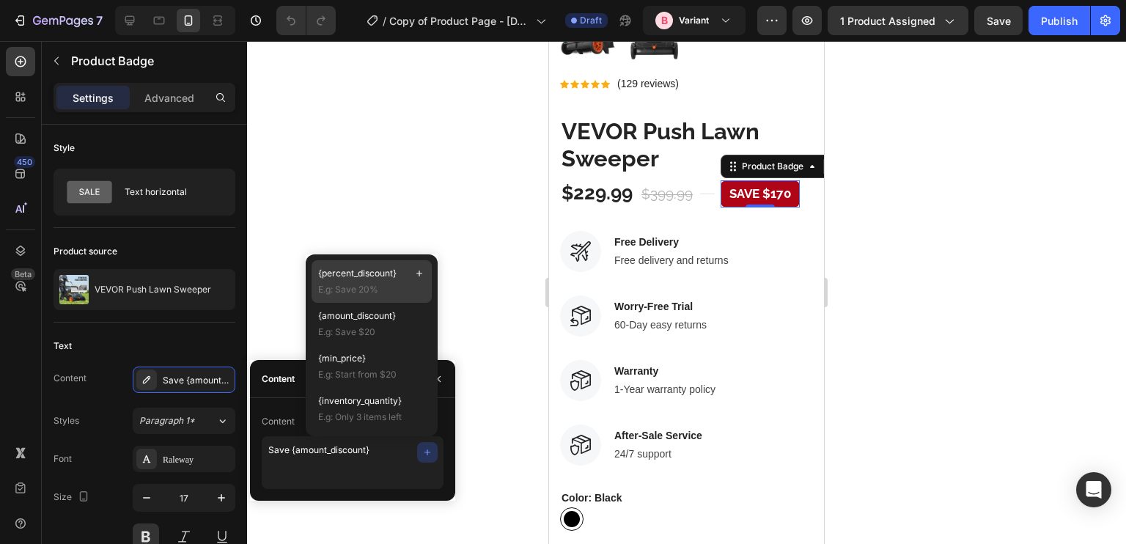
click at [367, 303] on div "{percent_discount} E.g: Save 20%" at bounding box center [372, 324] width 120 height 43
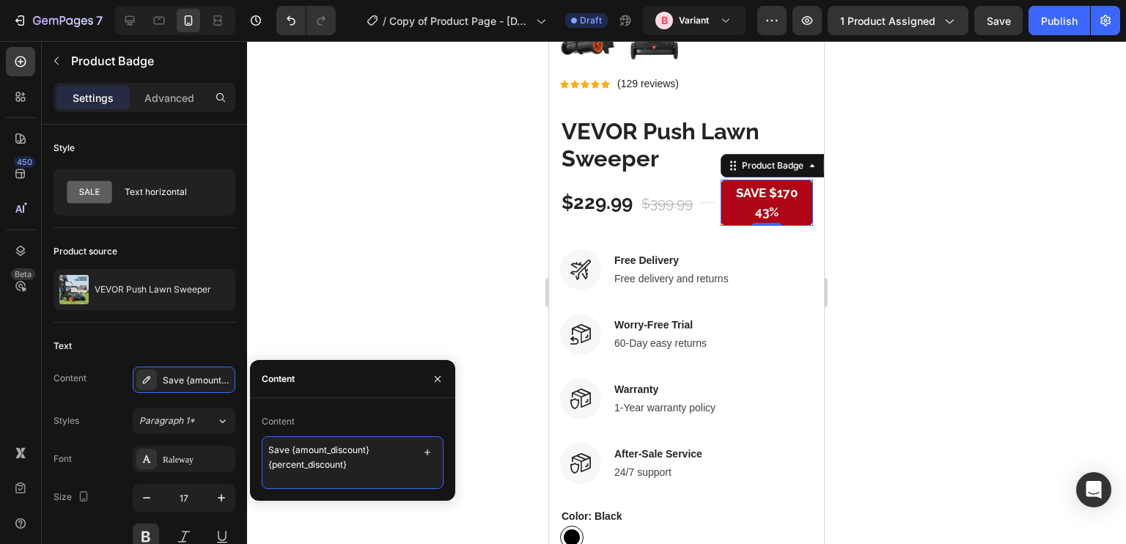
drag, startPoint x: 384, startPoint y: 449, endPoint x: 258, endPoint y: 454, distance: 126.2
click at [258, 454] on div "Content Save {amount_discount} {percent_discount}" at bounding box center [352, 449] width 205 height 79
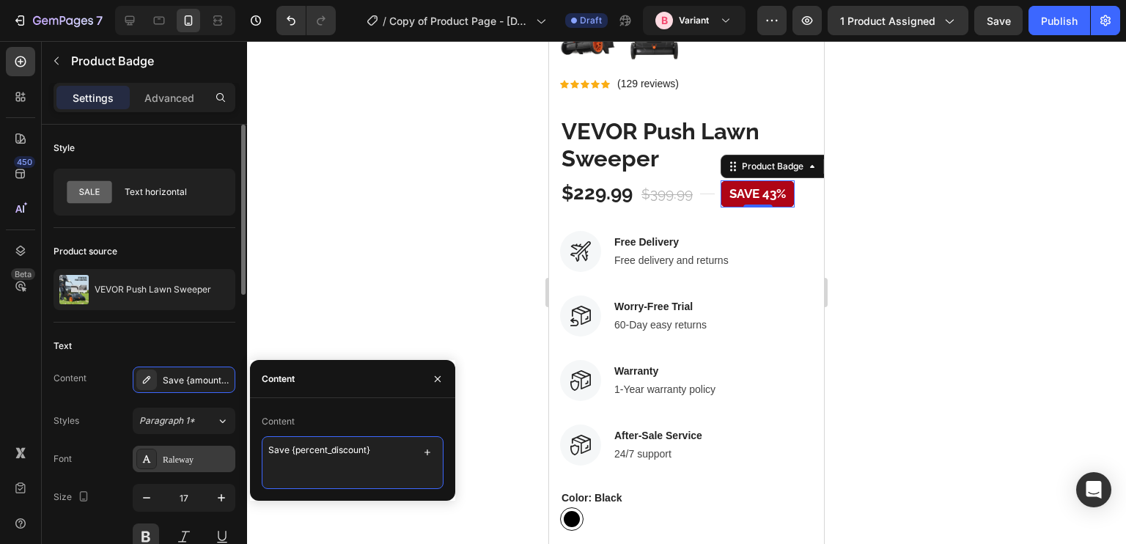
drag, startPoint x: 292, startPoint y: 451, endPoint x: 224, endPoint y: 446, distance: 68.4
click at [224, 446] on div "450 Beta Sections(18) Elements(84) Section Element Hero Section Product Detail …" at bounding box center [123, 292] width 247 height 503
type textarea "{percent_discount} off"
click at [144, 334] on div "Text" at bounding box center [145, 345] width 182 height 23
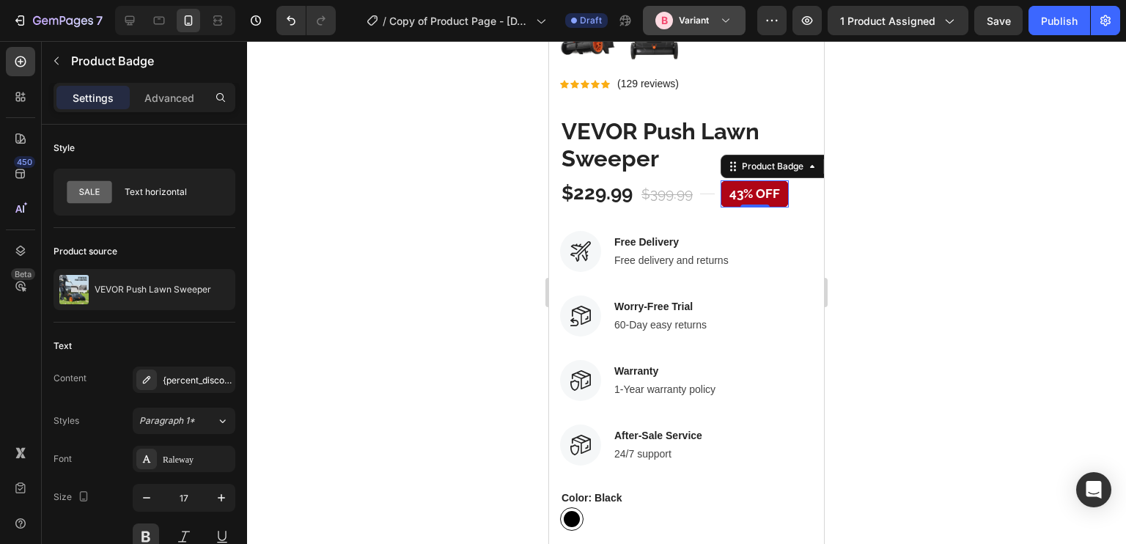
click at [673, 29] on button "B Variant" at bounding box center [694, 20] width 103 height 29
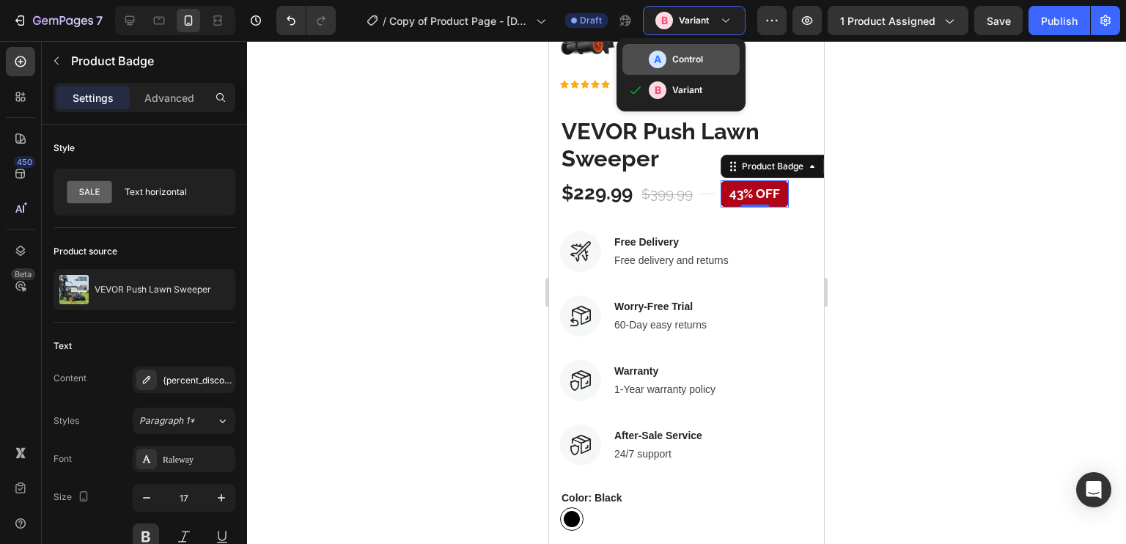
click at [679, 54] on h3 "Control" at bounding box center [687, 59] width 31 height 15
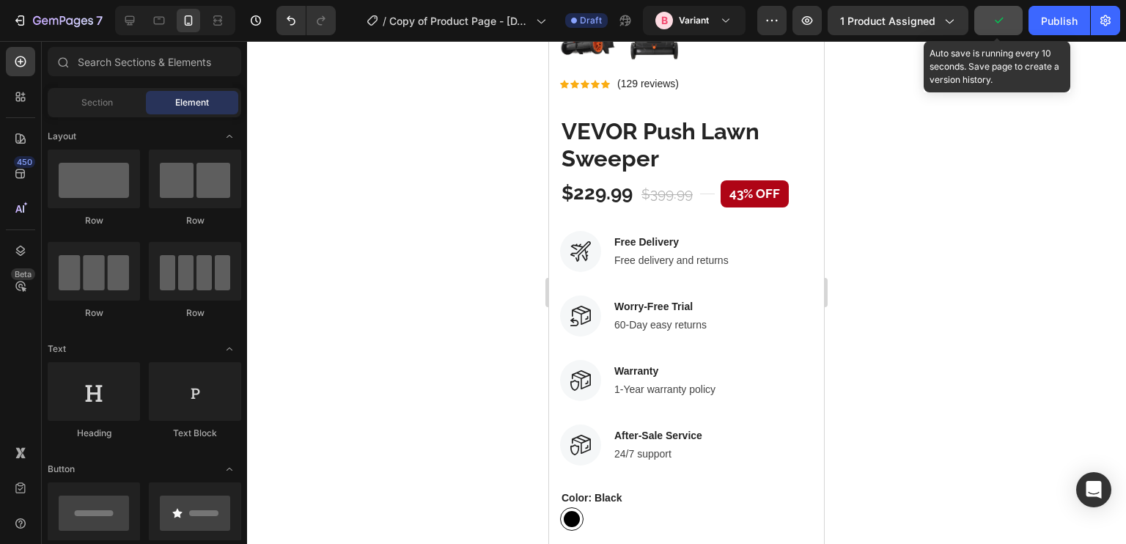
click at [1006, 32] on button "button" at bounding box center [998, 20] width 48 height 29
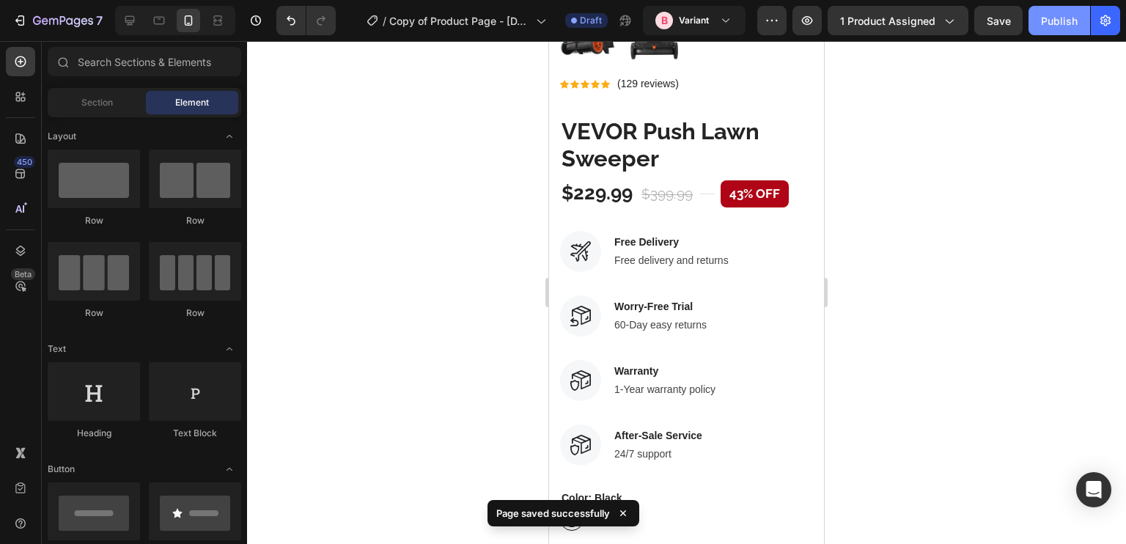
drag, startPoint x: 1017, startPoint y: 34, endPoint x: 1042, endPoint y: 34, distance: 24.2
click at [1031, 35] on div "7 Version history / Copy of Product Page - Aug 25, 22:25:44 Draft B Variant Pre…" at bounding box center [563, 21] width 1126 height 42
drag, startPoint x: 1044, startPoint y: 33, endPoint x: 1030, endPoint y: 37, distance: 14.6
click at [1030, 37] on div "7 Version history / Copy of Product Page - Aug 25, 22:25:44 Draft B Variant Pre…" at bounding box center [563, 21] width 1126 height 42
click at [671, 29] on button "B Variant" at bounding box center [694, 20] width 103 height 29
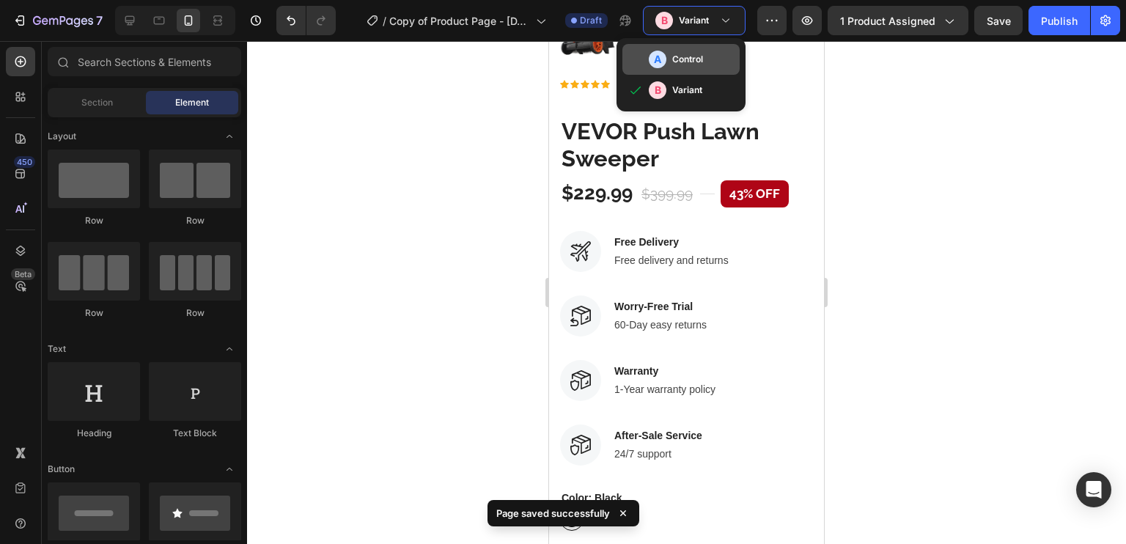
click at [673, 61] on div "A Control" at bounding box center [691, 60] width 85 height 18
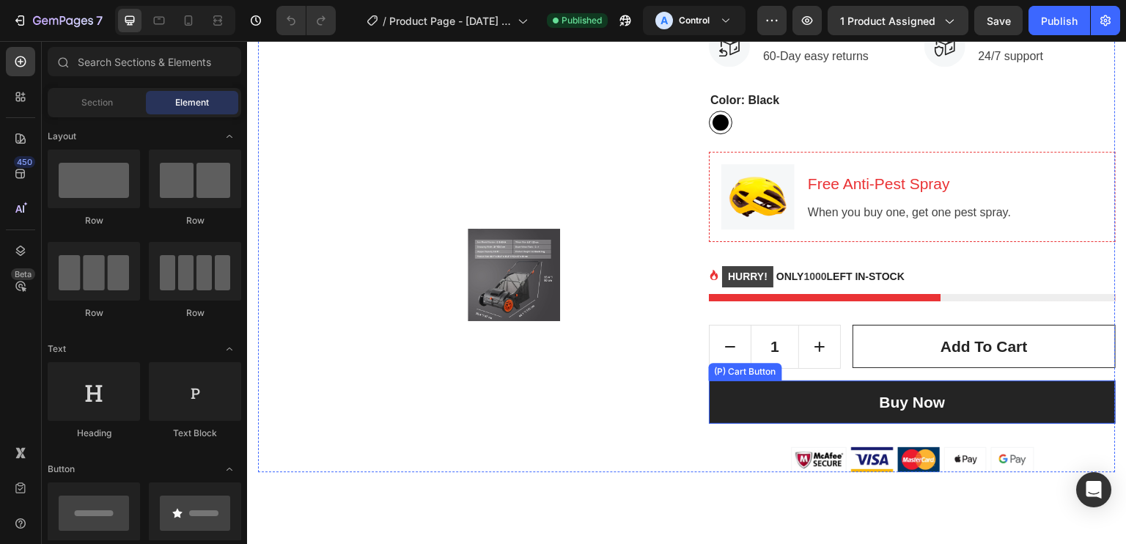
scroll to position [375, 0]
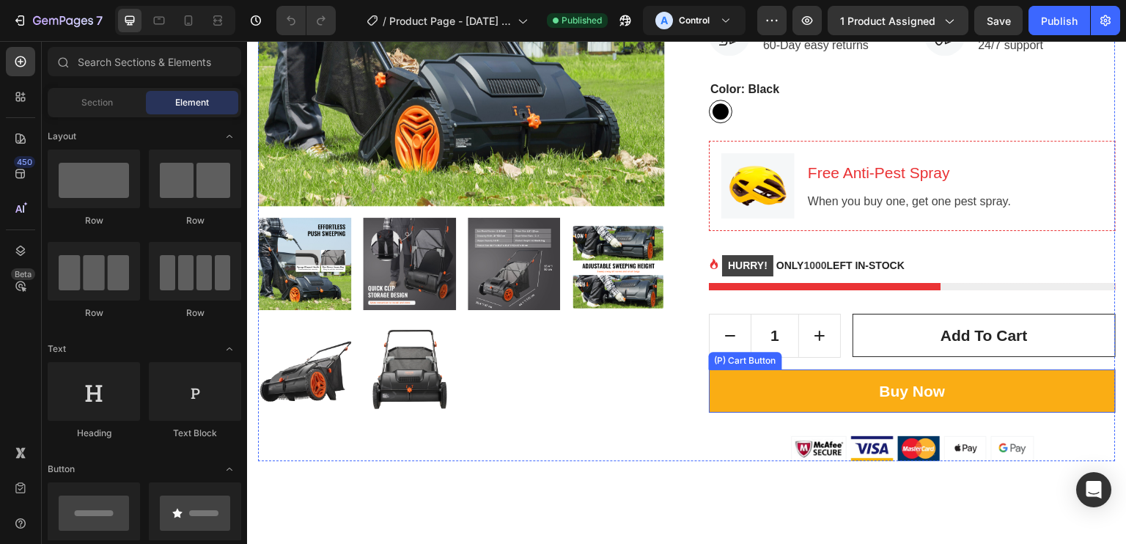
drag, startPoint x: 767, startPoint y: 400, endPoint x: 331, endPoint y: 354, distance: 437.8
click at [767, 400] on button "Buy Now" at bounding box center [912, 391] width 407 height 44
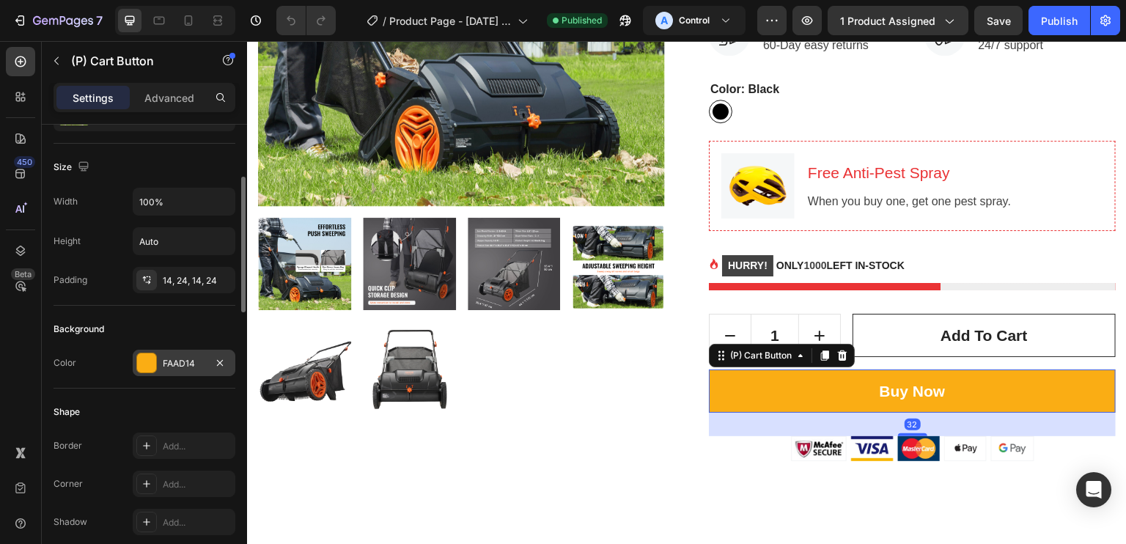
scroll to position [180, 0]
click at [185, 363] on div "FAAD14" at bounding box center [184, 362] width 43 height 13
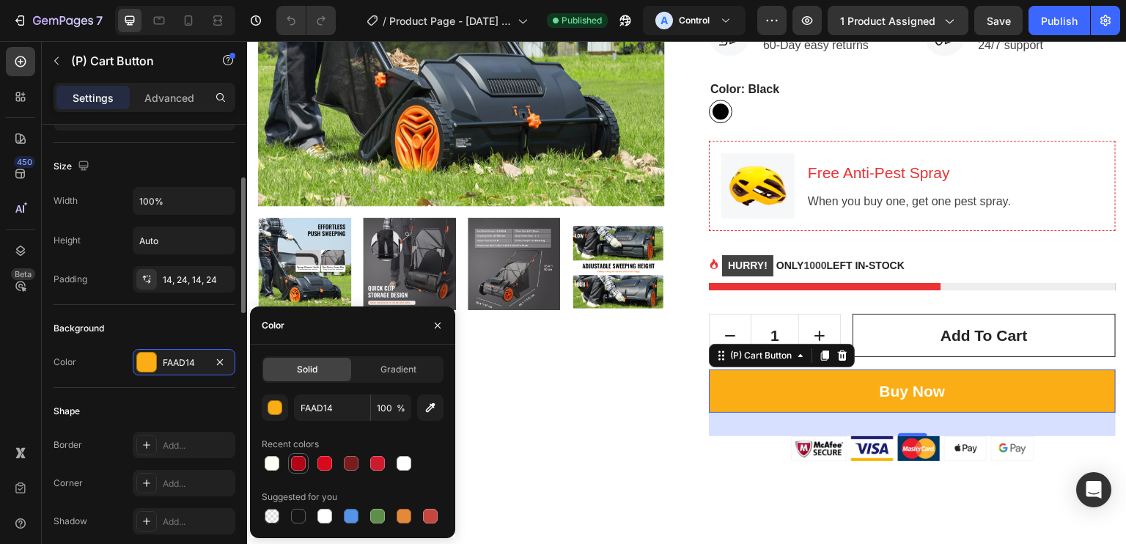
click at [303, 457] on div at bounding box center [298, 463] width 15 height 15
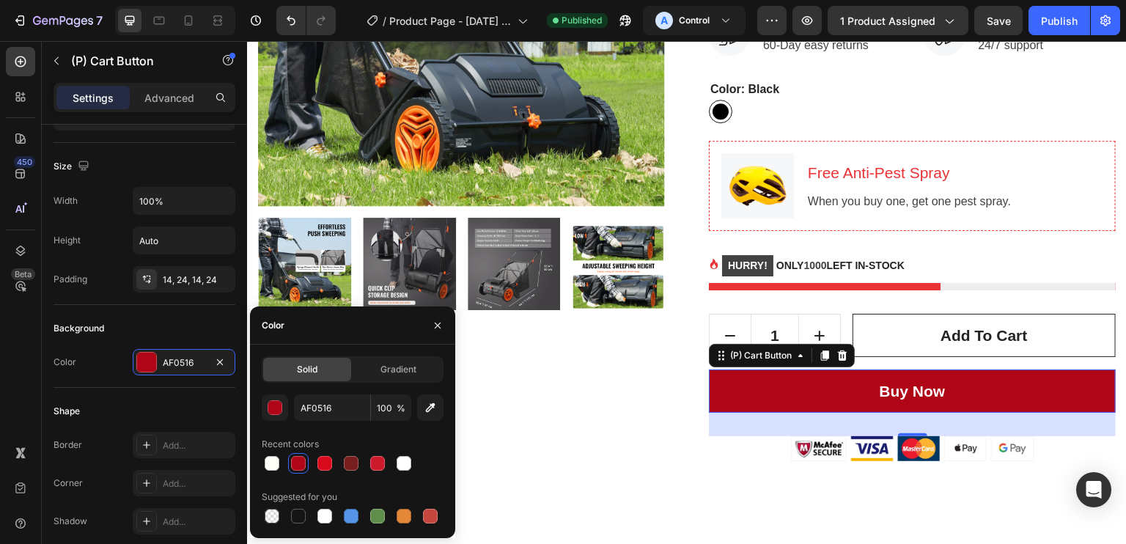
click at [338, 454] on div at bounding box center [353, 463] width 182 height 21
click at [317, 459] on div at bounding box center [324, 463] width 15 height 15
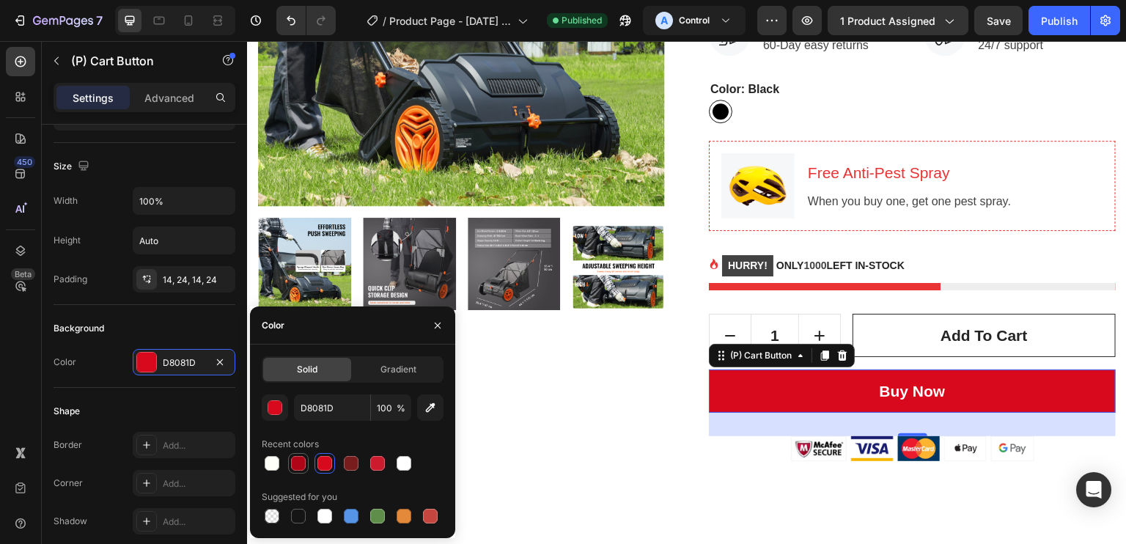
click at [299, 461] on div at bounding box center [298, 463] width 15 height 15
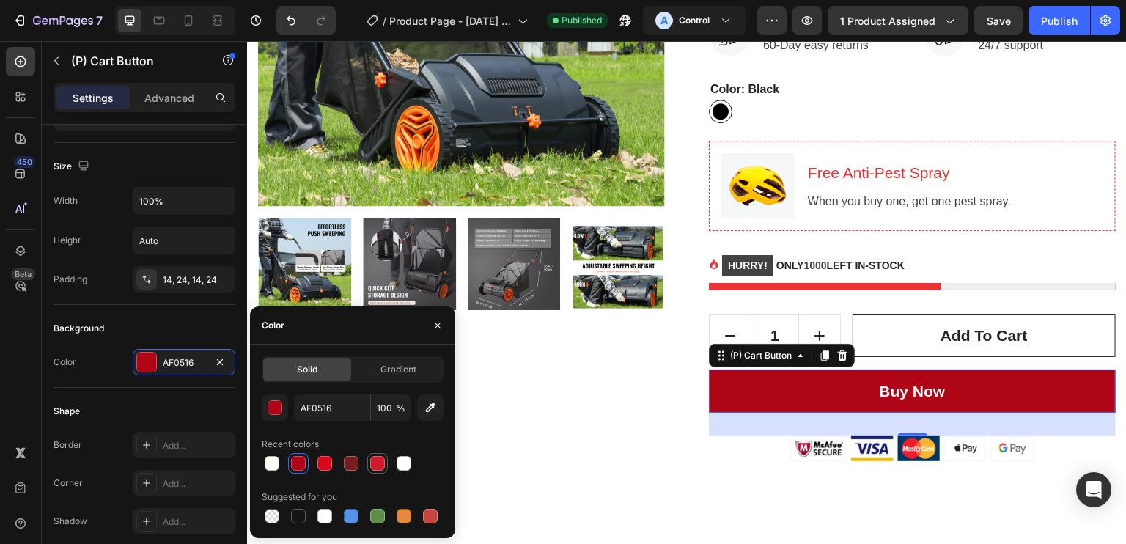
click at [369, 460] on div at bounding box center [378, 463] width 18 height 18
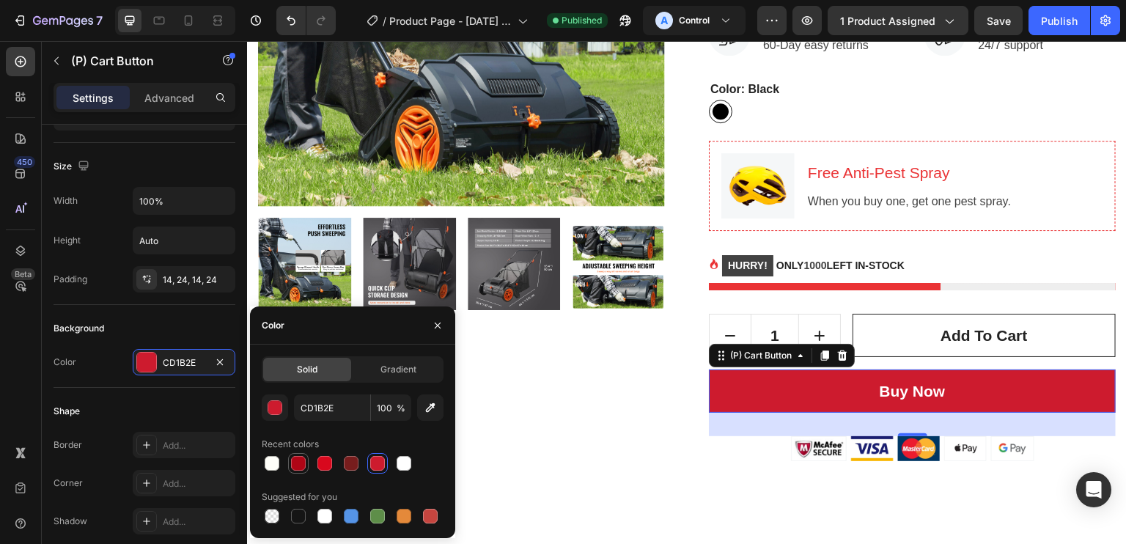
click at [301, 457] on div at bounding box center [298, 463] width 15 height 15
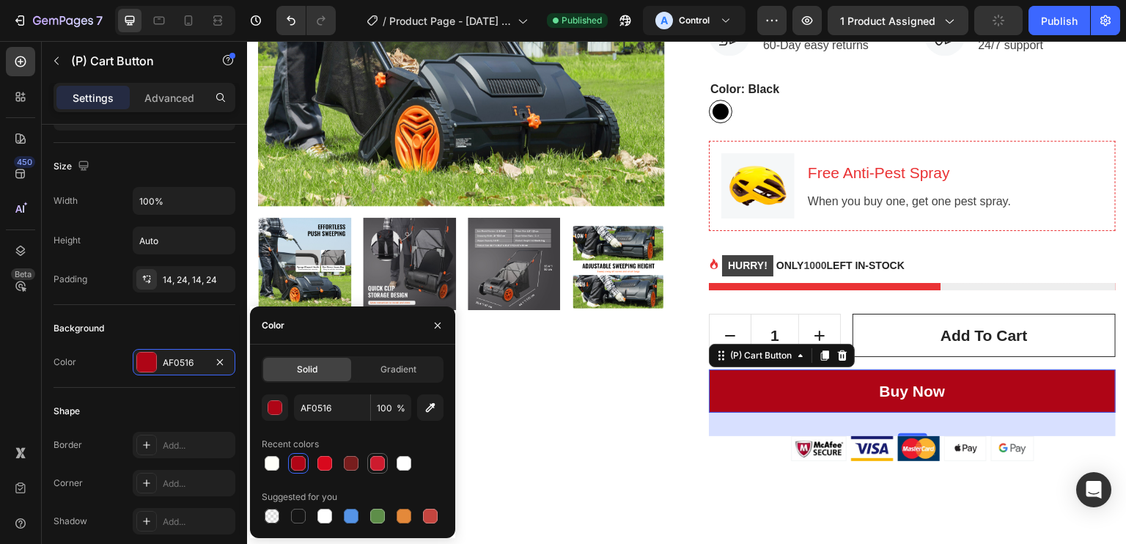
click at [378, 460] on div at bounding box center [377, 463] width 15 height 15
type input "CD1B2E"
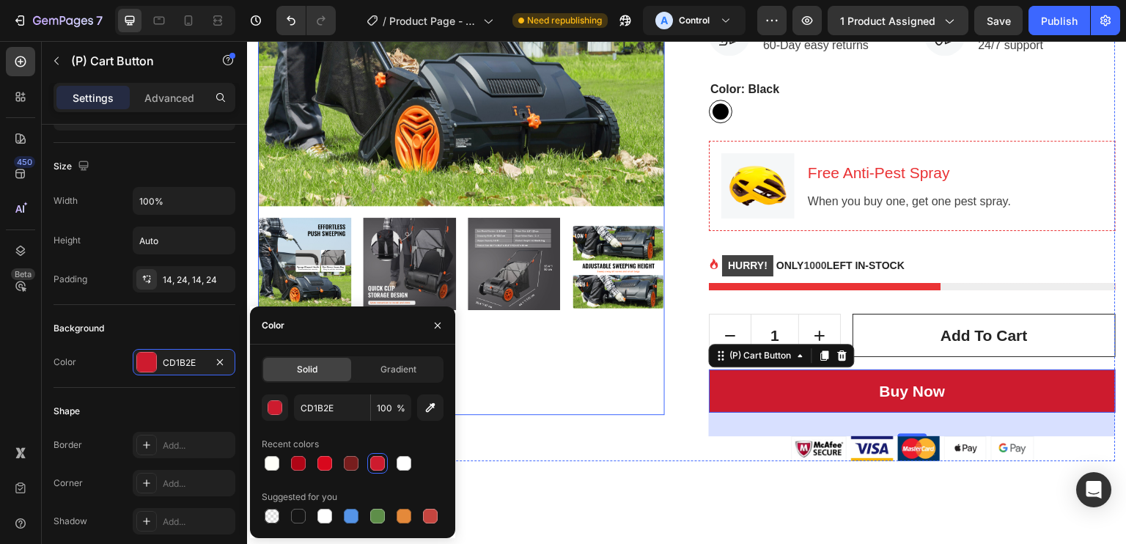
click at [610, 396] on div at bounding box center [461, 317] width 407 height 198
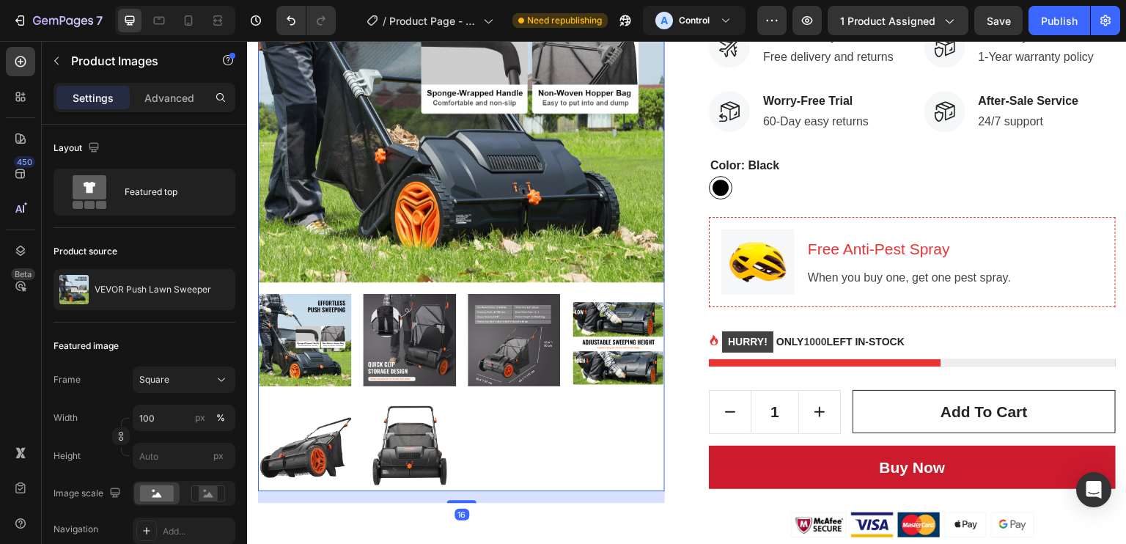
scroll to position [299, 0]
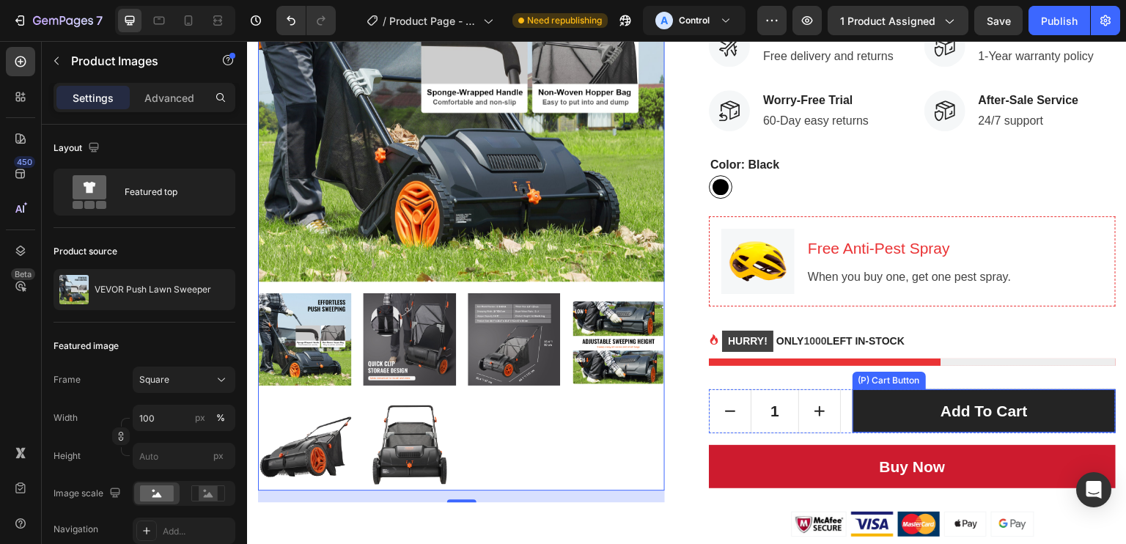
click at [877, 433] on button "Add to cart" at bounding box center [984, 411] width 263 height 44
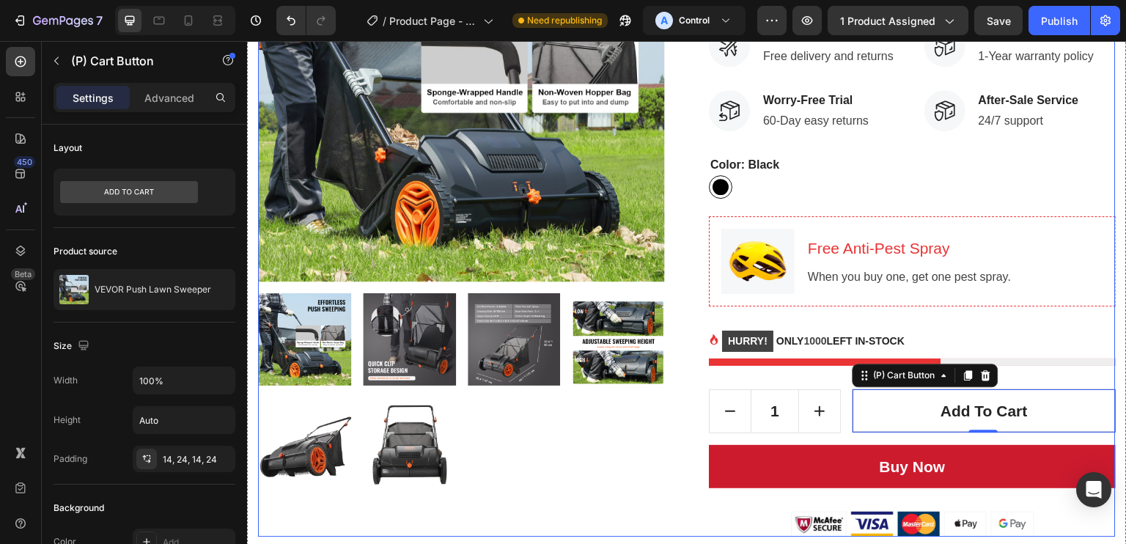
click at [805, 448] on div "Icon Icon Icon Icon Icon Icon List Hoz (129 reviews) Text block Row VEVOR Push …" at bounding box center [912, 206] width 407 height 662
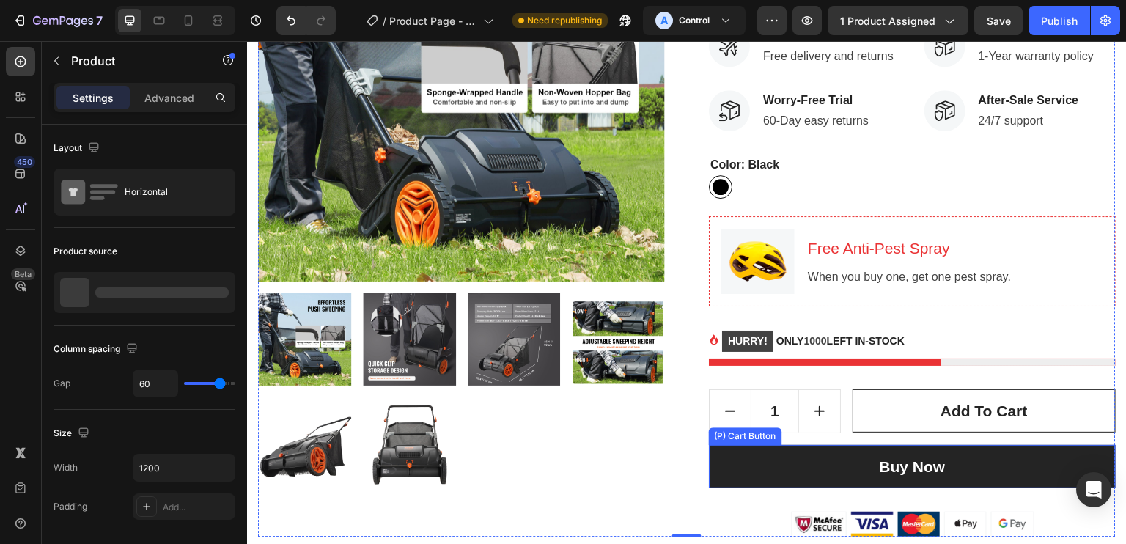
click at [806, 454] on button "Buy Now" at bounding box center [912, 467] width 407 height 44
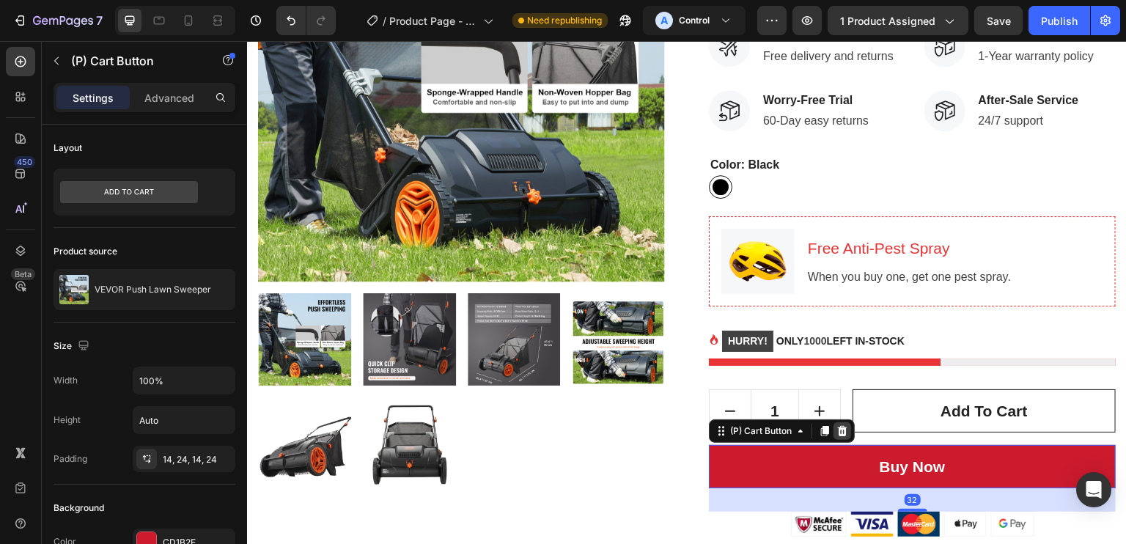
click at [836, 437] on icon at bounding box center [842, 431] width 12 height 12
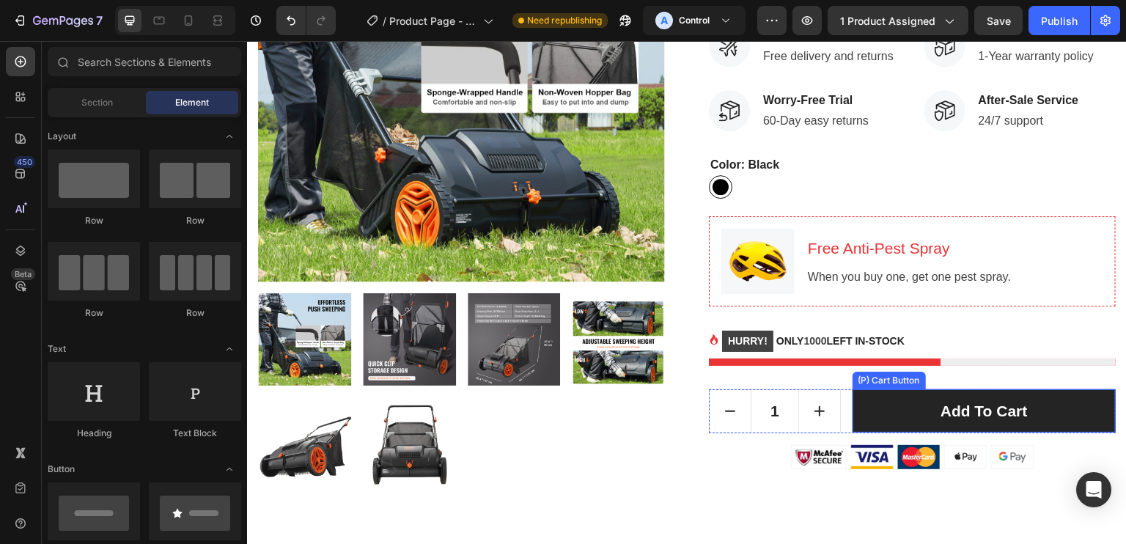
click at [872, 419] on button "Add to cart" at bounding box center [984, 411] width 263 height 44
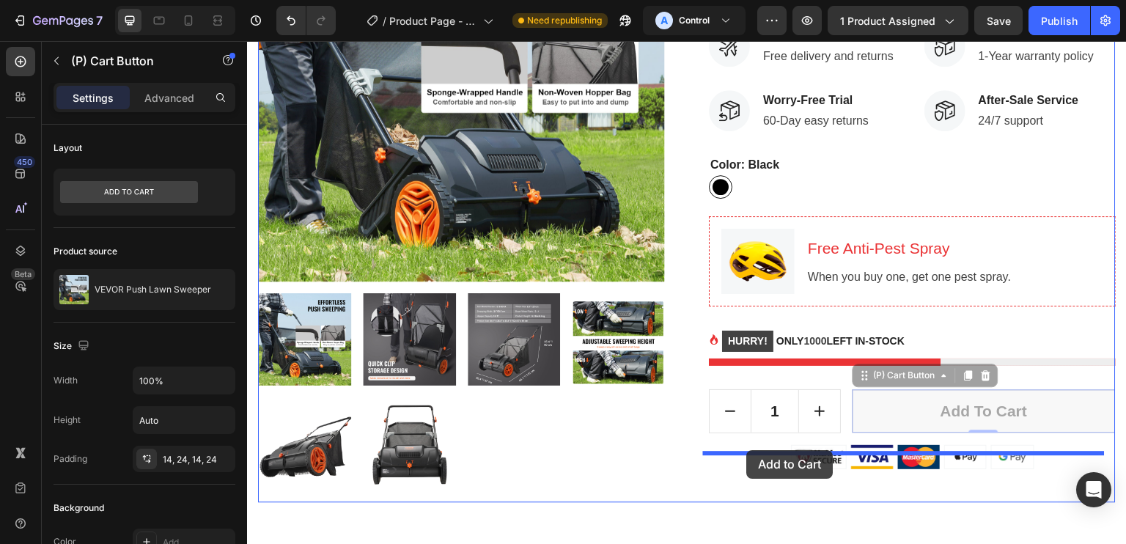
drag, startPoint x: 864, startPoint y: 390, endPoint x: 747, endPoint y: 450, distance: 131.8
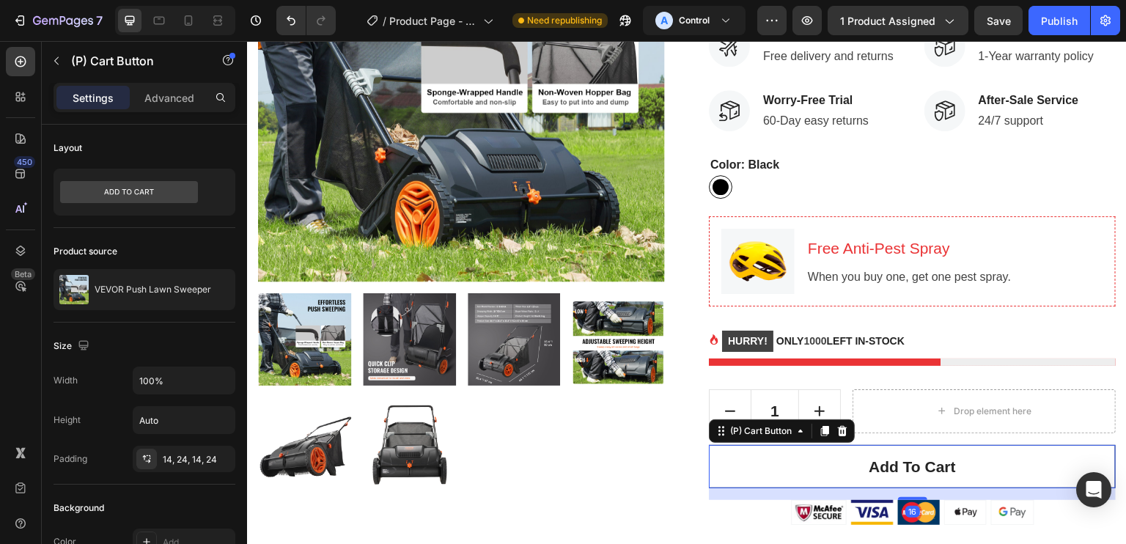
click at [633, 439] on div at bounding box center [461, 392] width 407 height 198
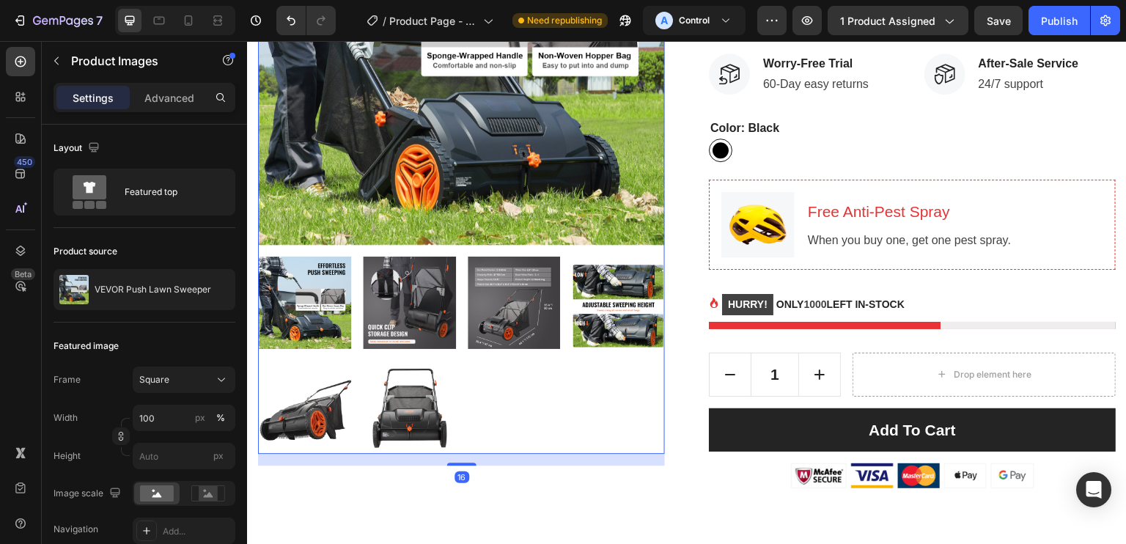
click at [720, 426] on button "Add to cart" at bounding box center [912, 430] width 407 height 44
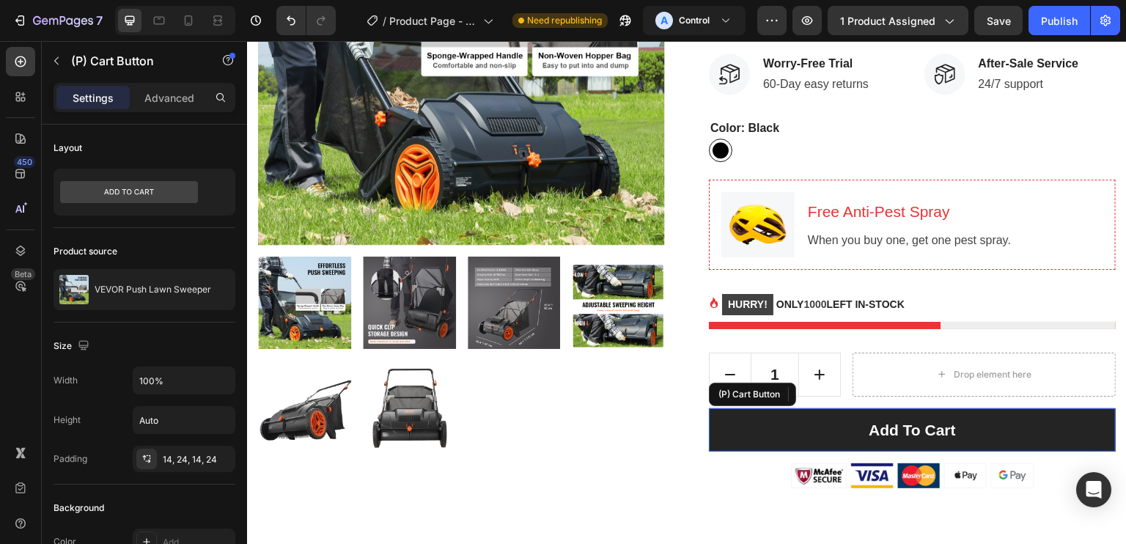
scroll to position [349, 0]
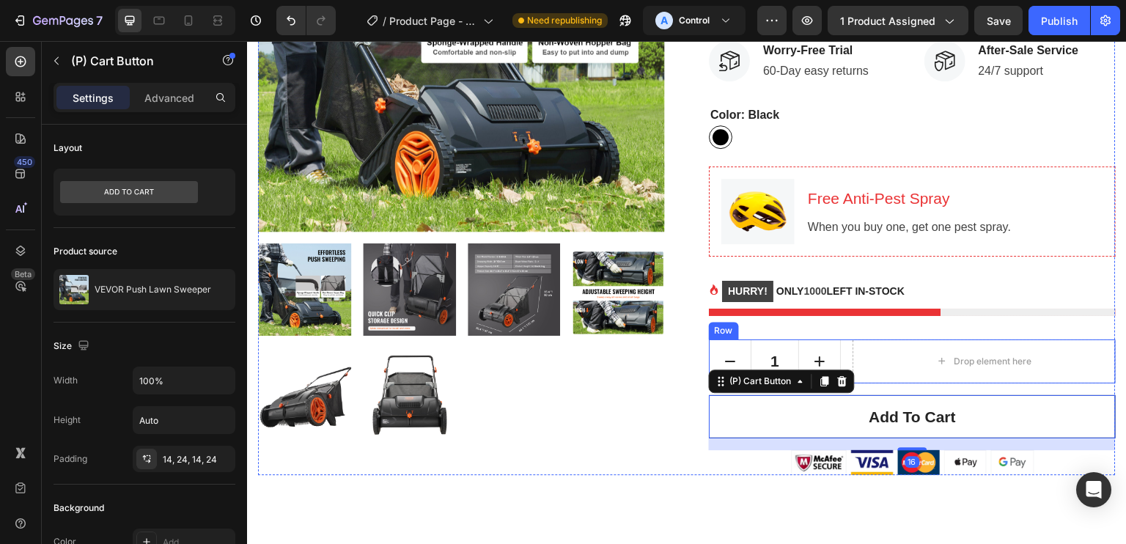
click at [843, 360] on div "1 Product Quantity Drop element here Row" at bounding box center [912, 361] width 407 height 44
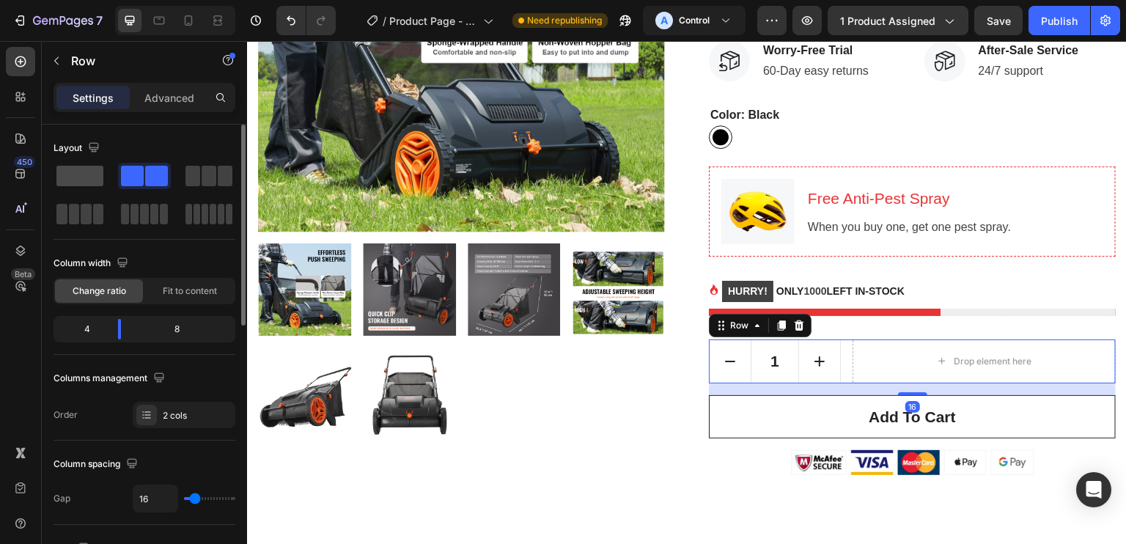
drag, startPoint x: 78, startPoint y: 181, endPoint x: 613, endPoint y: 375, distance: 568.3
click at [78, 181] on span at bounding box center [79, 176] width 47 height 21
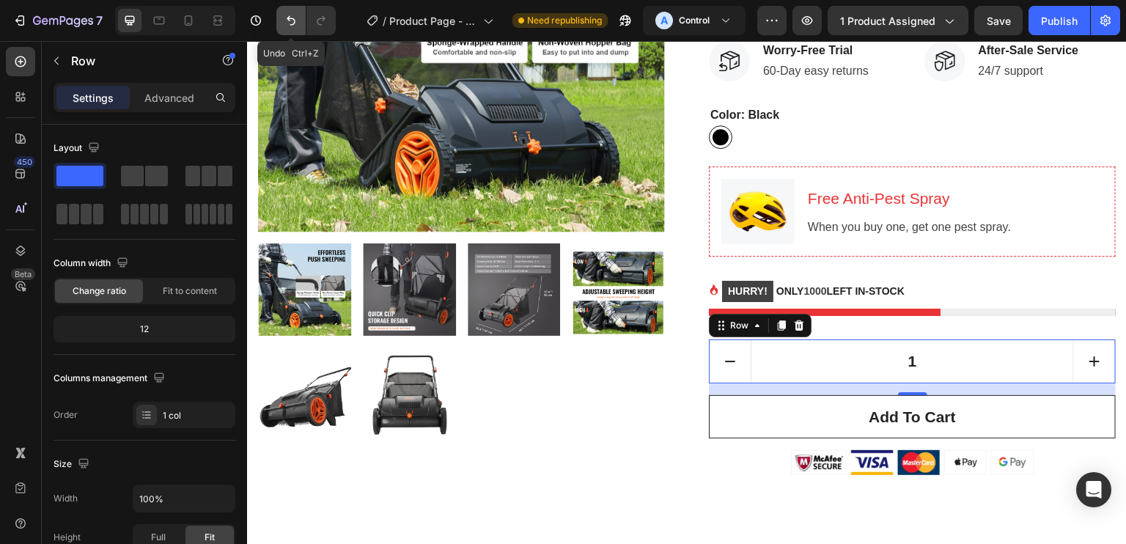
click at [281, 28] on button "Undo/Redo" at bounding box center [290, 20] width 29 height 29
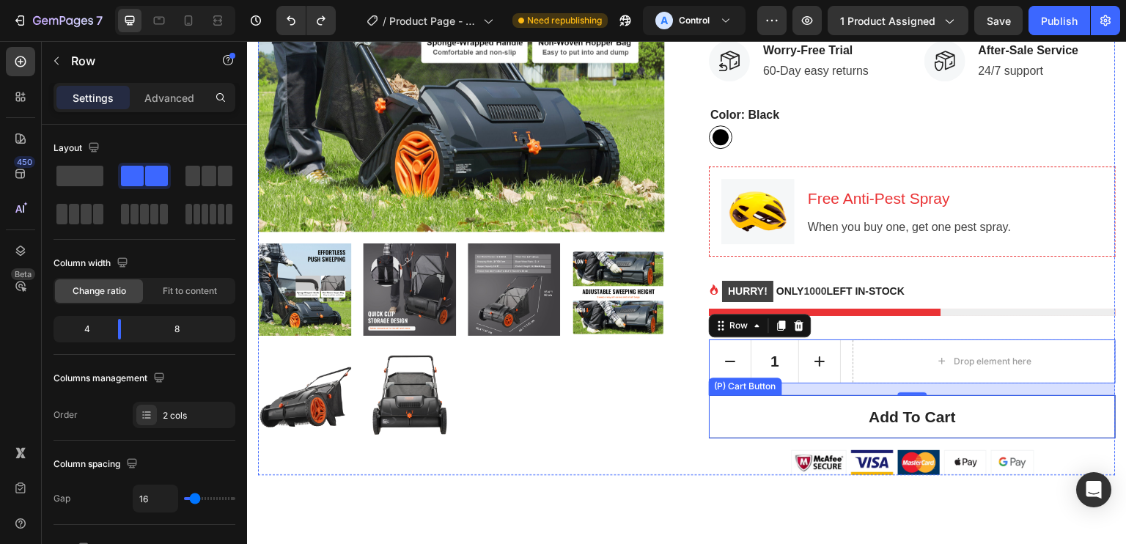
click at [735, 415] on button "Add to cart" at bounding box center [912, 417] width 407 height 44
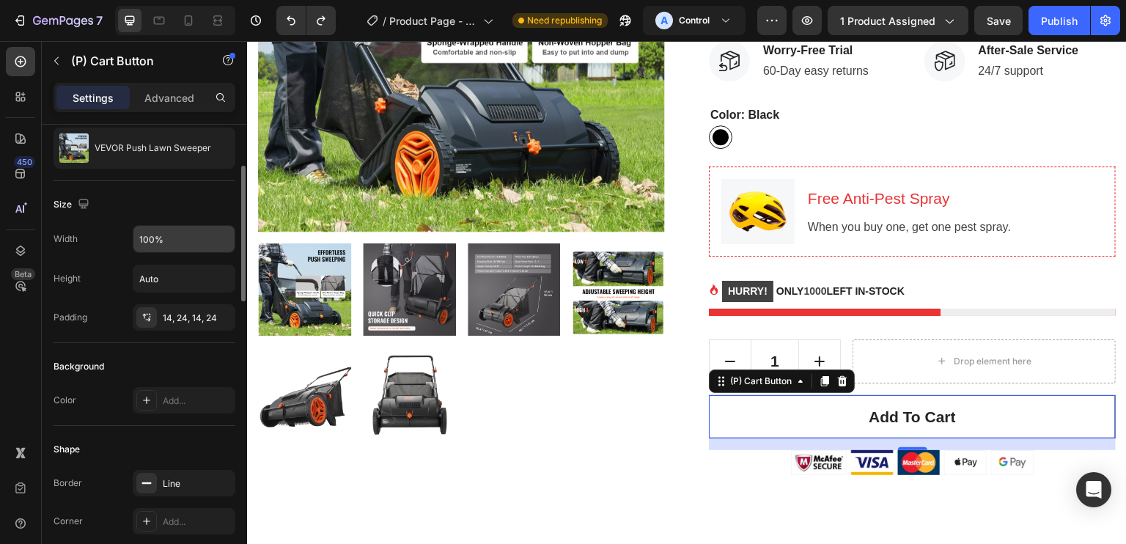
scroll to position [141, 0]
click at [189, 273] on input "Auto" at bounding box center [183, 279] width 101 height 26
click at [187, 254] on div "Width 100% Height Auto Padding 14, 24, 14, 24" at bounding box center [145, 279] width 182 height 106
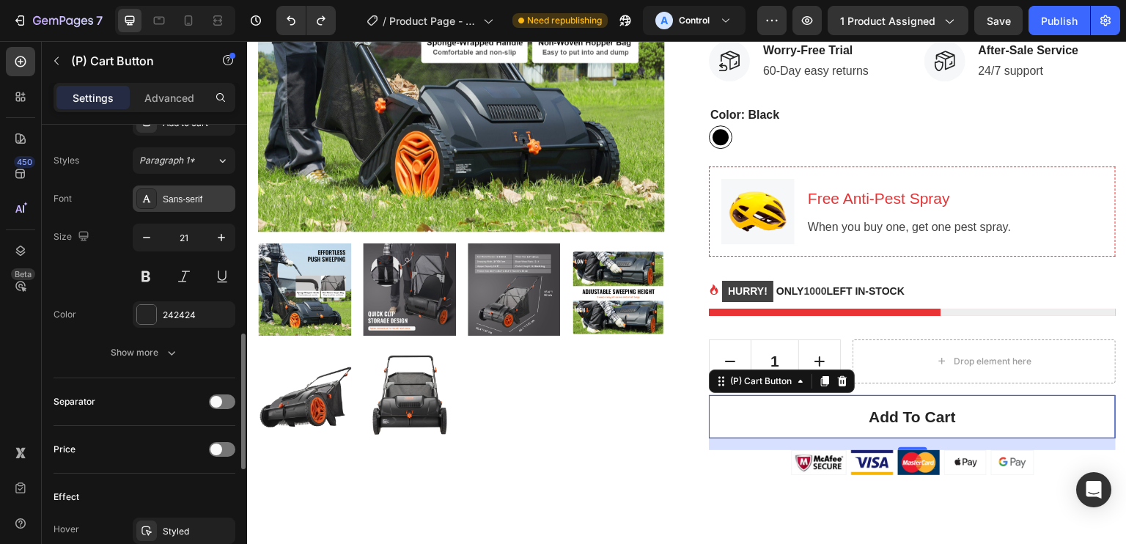
scroll to position [708, 0]
click at [187, 209] on div "Sans-serif" at bounding box center [184, 199] width 103 height 26
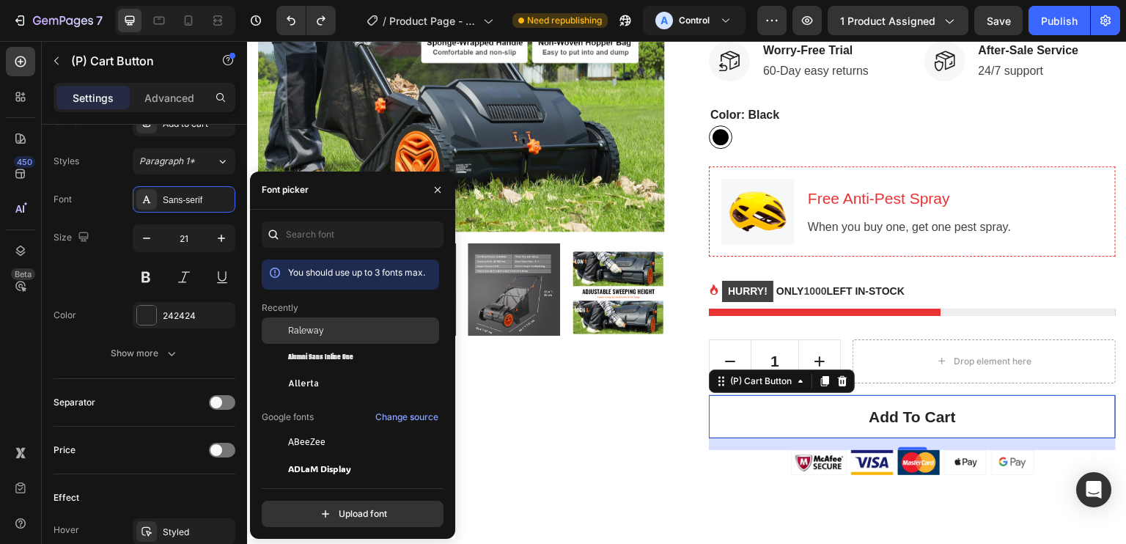
click at [293, 328] on span "Raleway" at bounding box center [306, 330] width 36 height 13
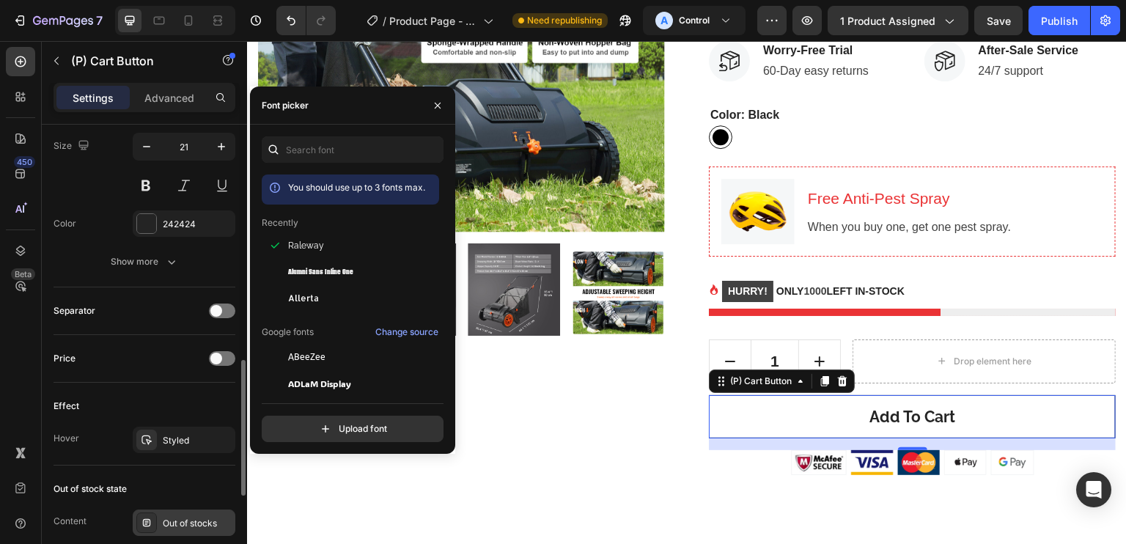
scroll to position [800, 0]
click at [172, 235] on div "Font Raleway Size 21 Color 242424 Show more" at bounding box center [145, 184] width 182 height 180
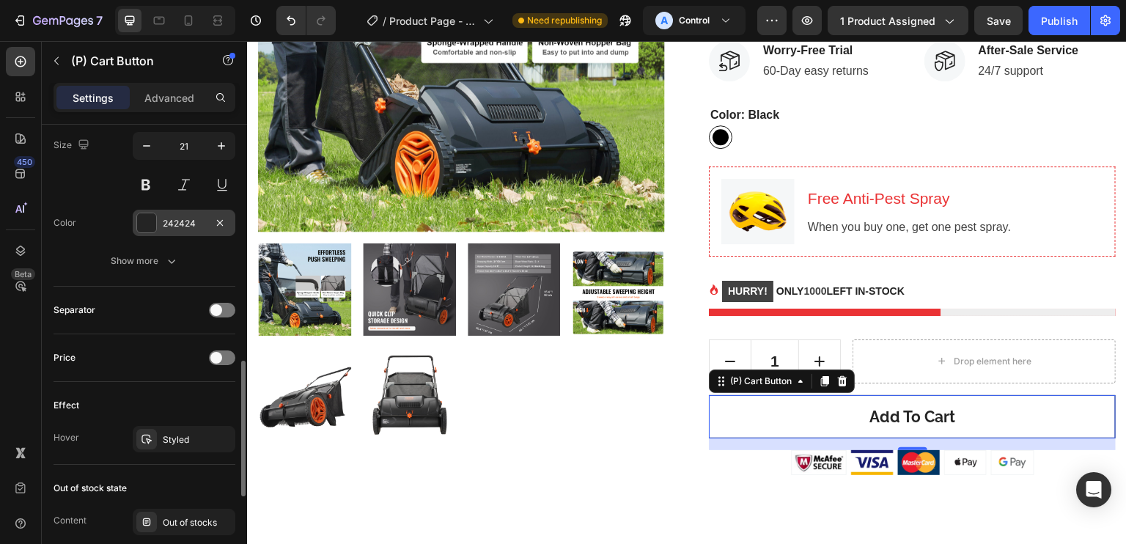
click at [171, 229] on div "242424" at bounding box center [184, 223] width 103 height 26
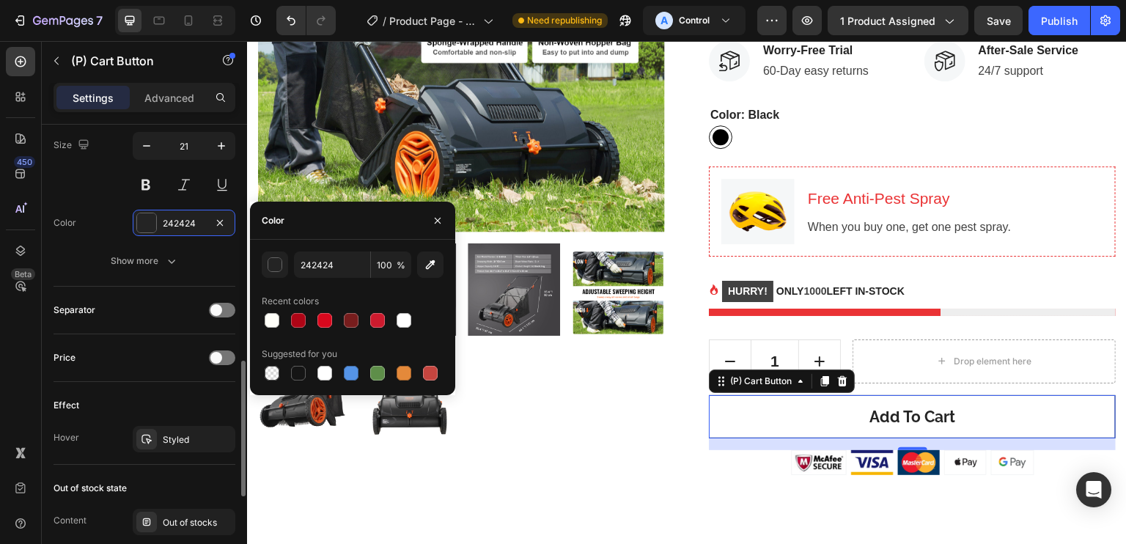
click at [162, 311] on div "Separator" at bounding box center [145, 309] width 182 height 23
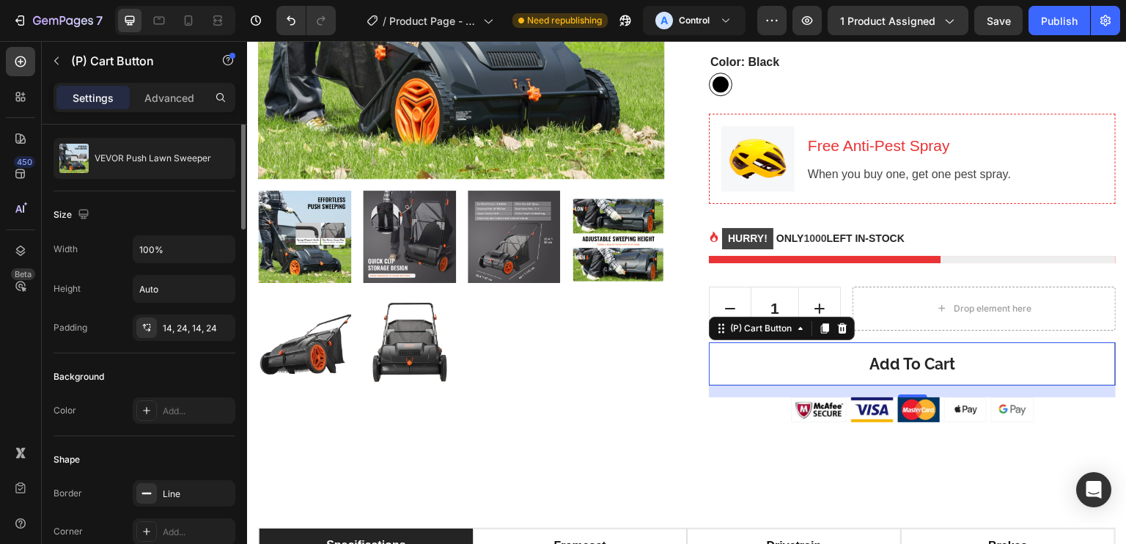
scroll to position [0, 0]
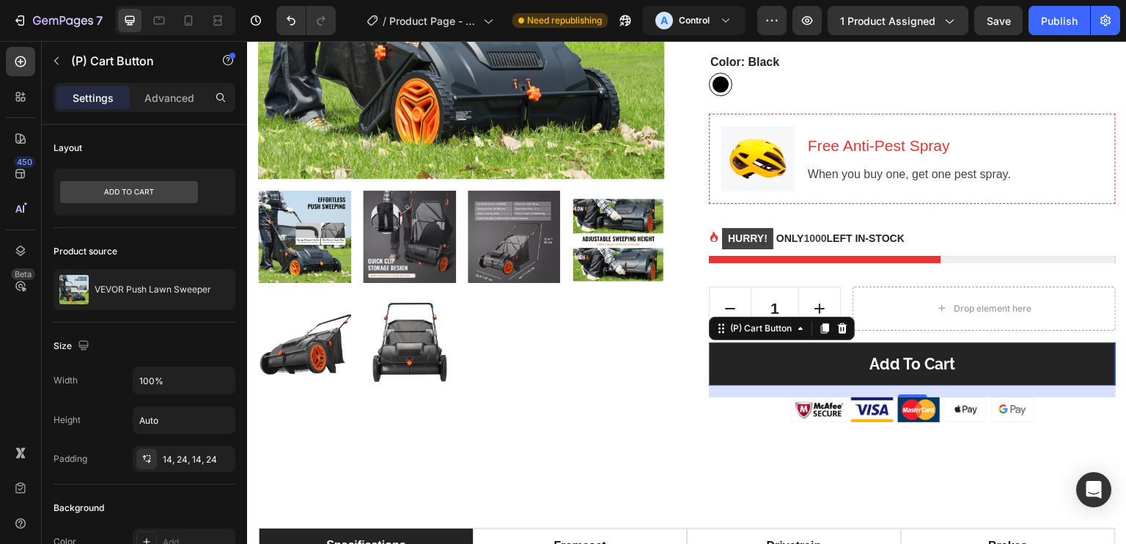
click at [993, 364] on button "Add to cart" at bounding box center [912, 364] width 407 height 44
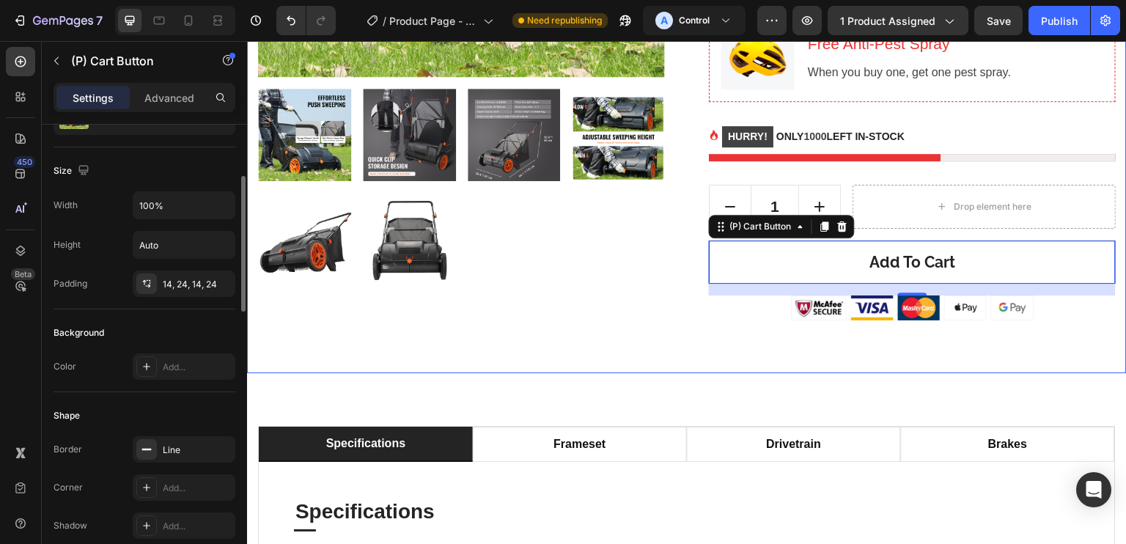
scroll to position [503, 0]
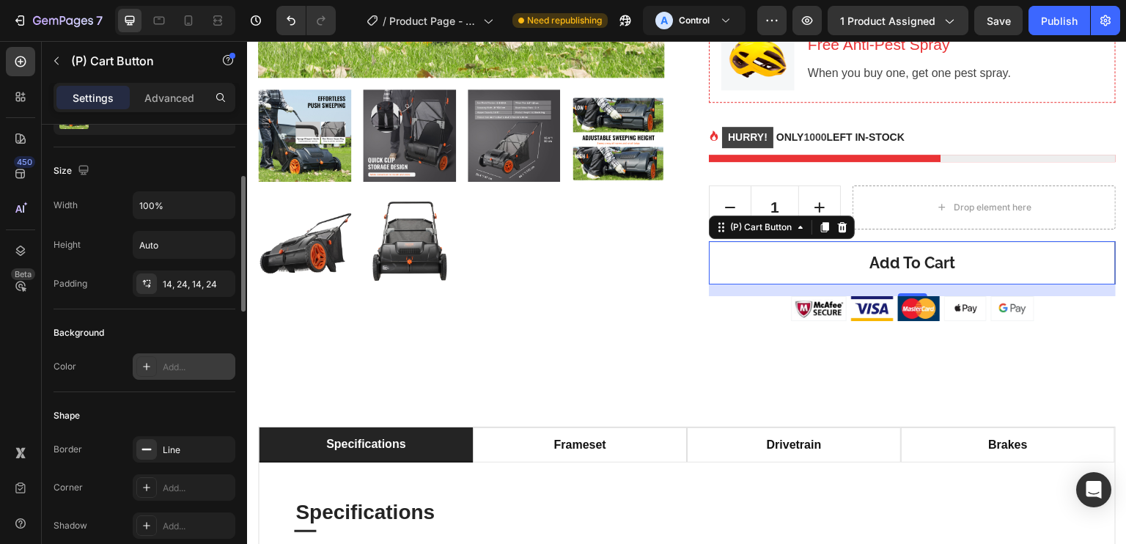
click at [207, 358] on div "Add..." at bounding box center [184, 366] width 103 height 26
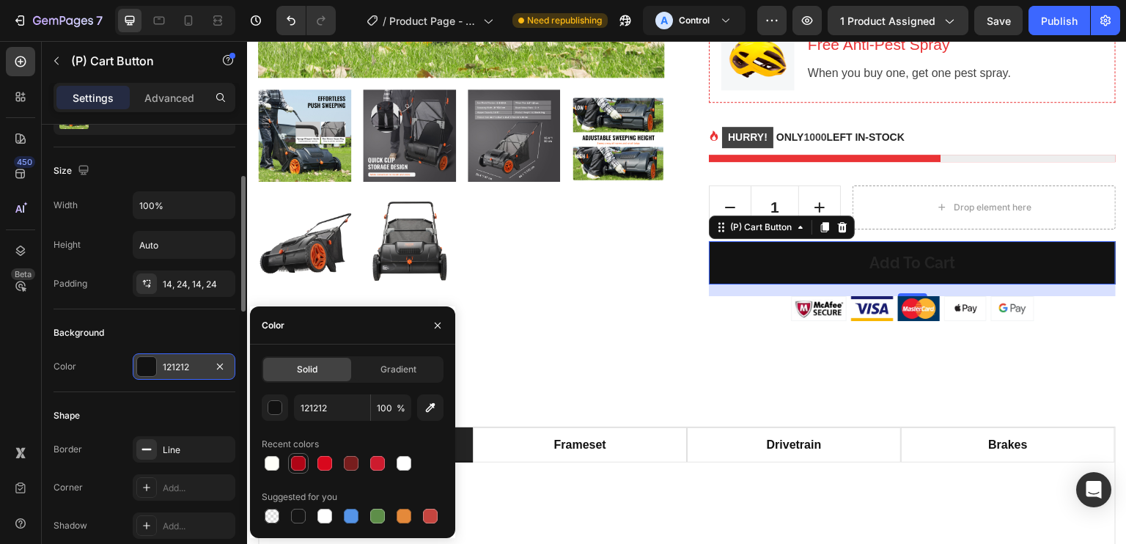
click at [296, 464] on div at bounding box center [298, 463] width 15 height 15
type input "AF0516"
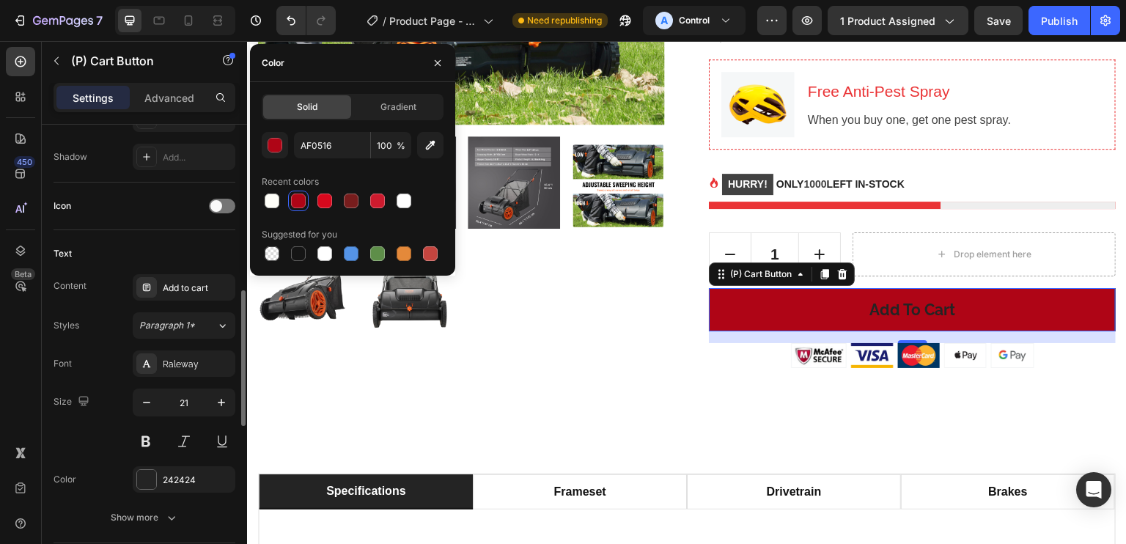
scroll to position [548, 0]
click at [186, 462] on div "242424" at bounding box center [184, 475] width 103 height 26
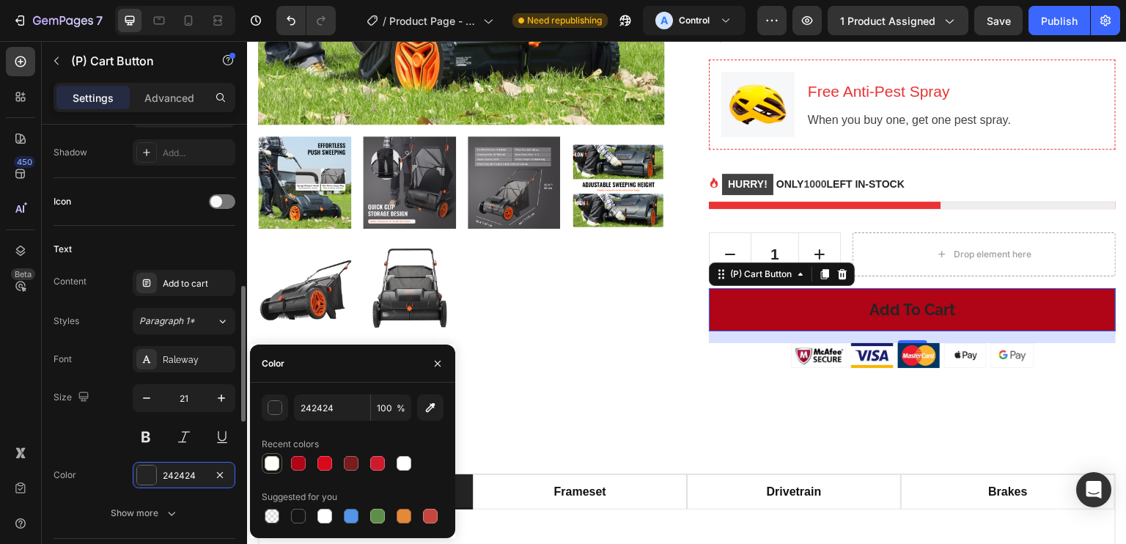
click at [276, 460] on div at bounding box center [272, 463] width 15 height 15
click at [418, 465] on div at bounding box center [353, 463] width 182 height 21
click at [402, 464] on div at bounding box center [404, 463] width 15 height 15
type input "FFFFFF"
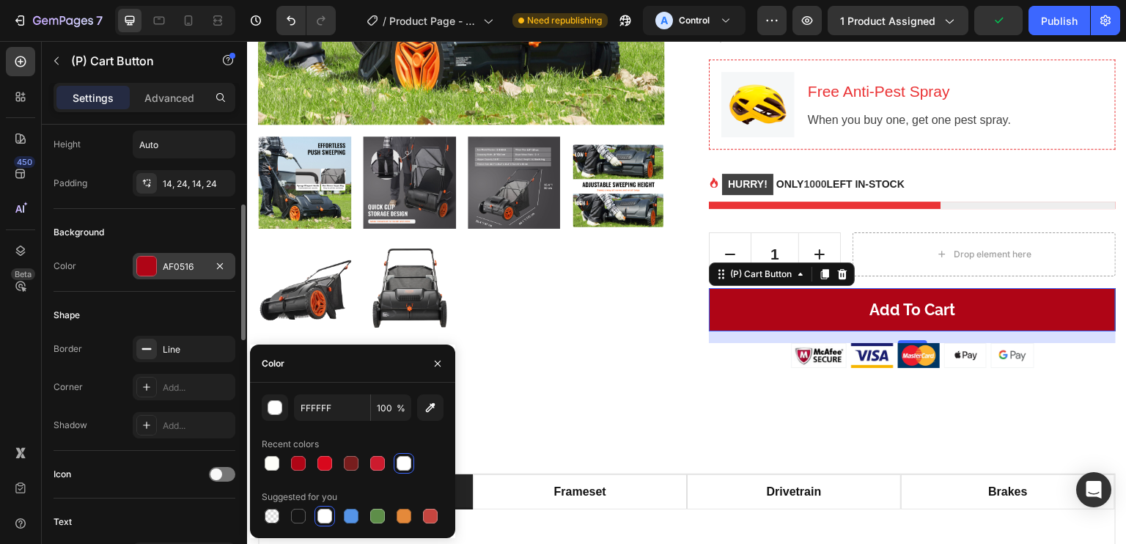
scroll to position [275, 0]
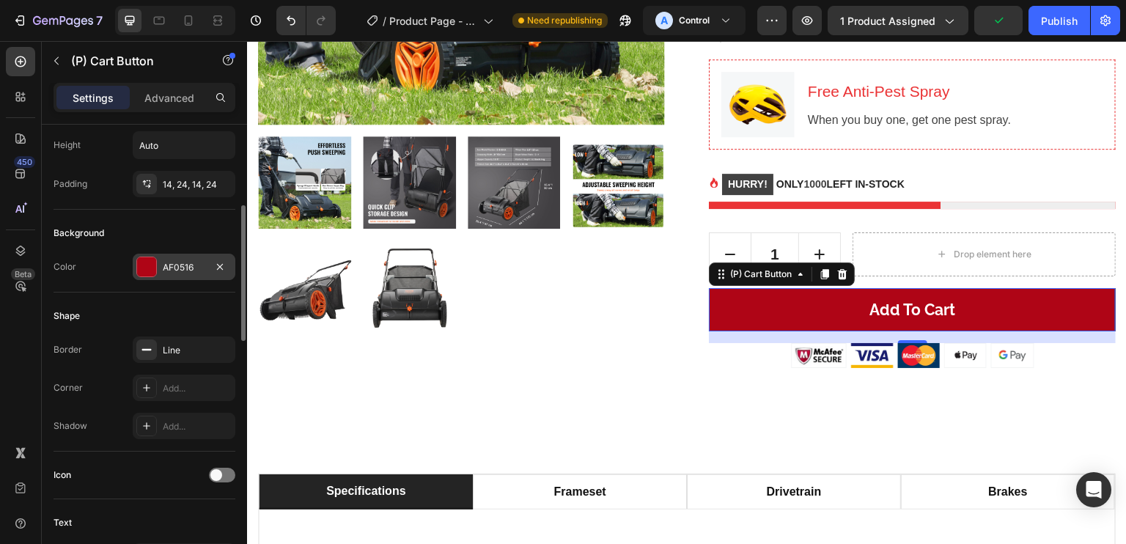
click at [168, 266] on div "AF0516" at bounding box center [184, 267] width 43 height 13
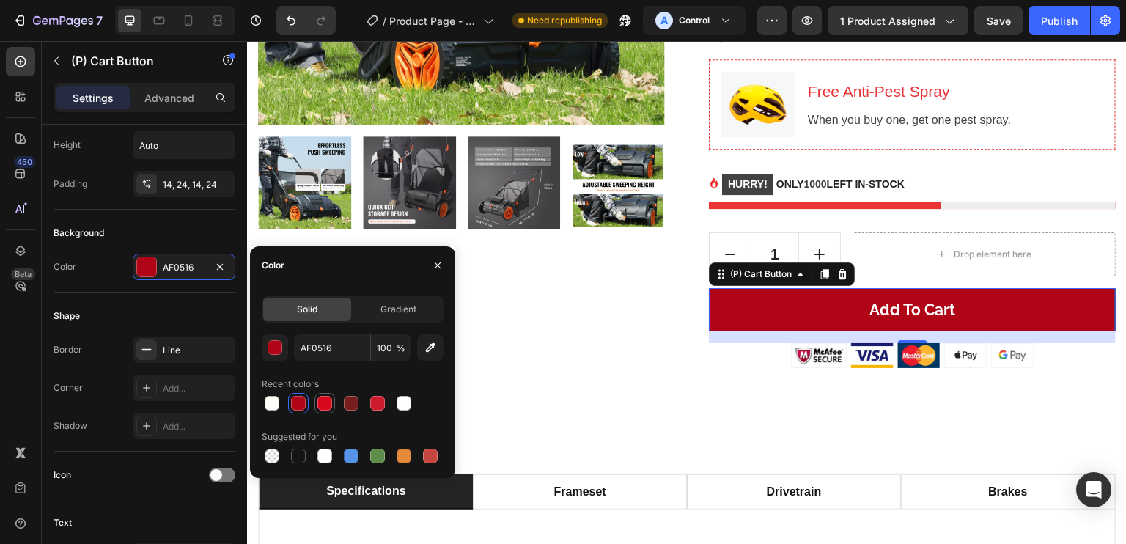
drag, startPoint x: 328, startPoint y: 409, endPoint x: 335, endPoint y: 348, distance: 61.2
click at [328, 409] on div at bounding box center [324, 403] width 15 height 15
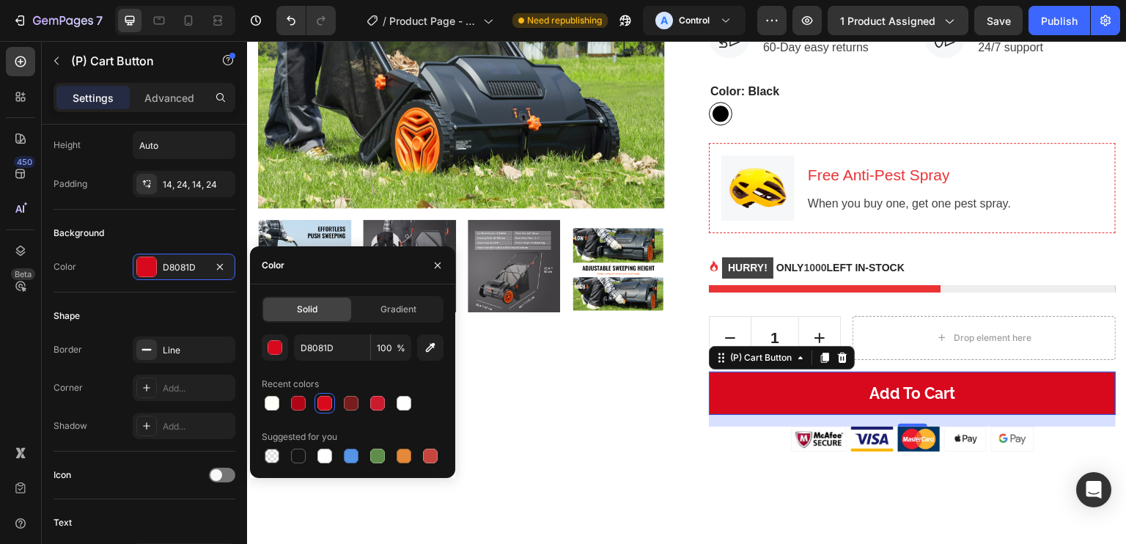
scroll to position [383, 0]
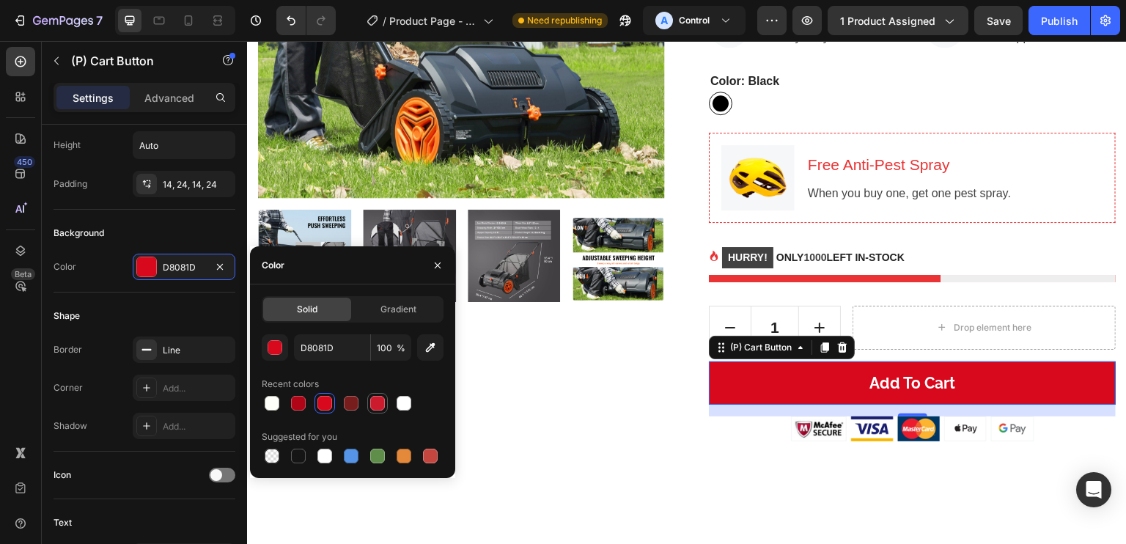
click at [376, 409] on div at bounding box center [377, 403] width 15 height 15
type input "CD1B2E"
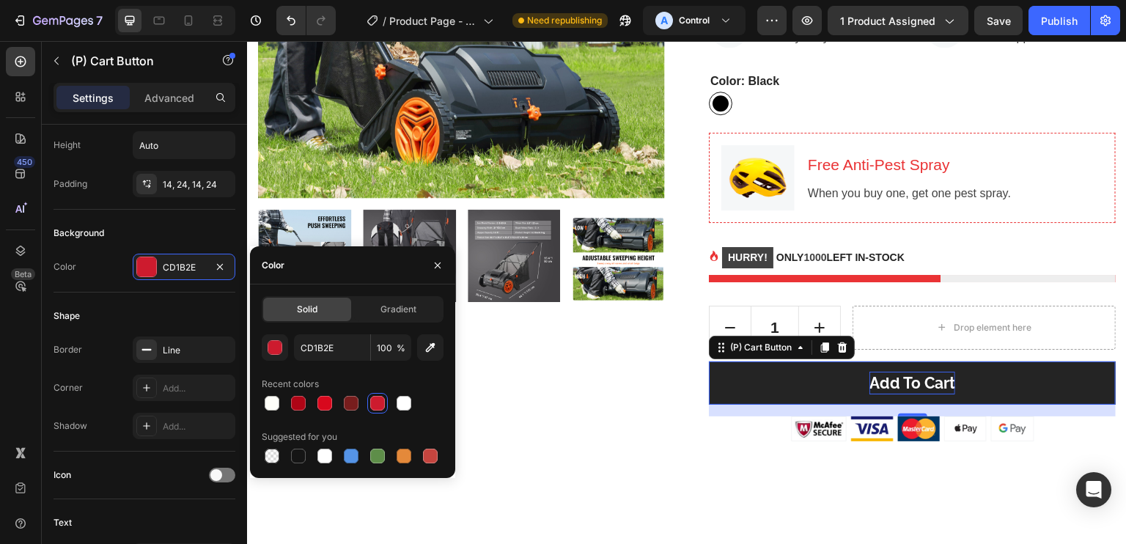
click at [885, 394] on div "Add to cart" at bounding box center [912, 383] width 86 height 23
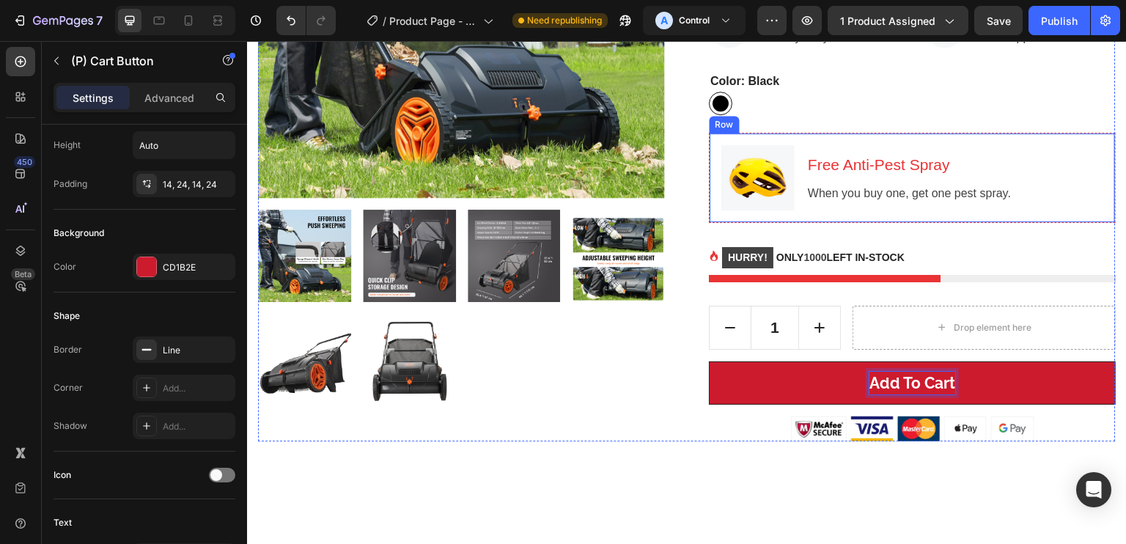
click at [962, 154] on div "Free Anti-Pest Spray Heading When you buy one, get one pest spray. Text block" at bounding box center [909, 177] width 206 height 65
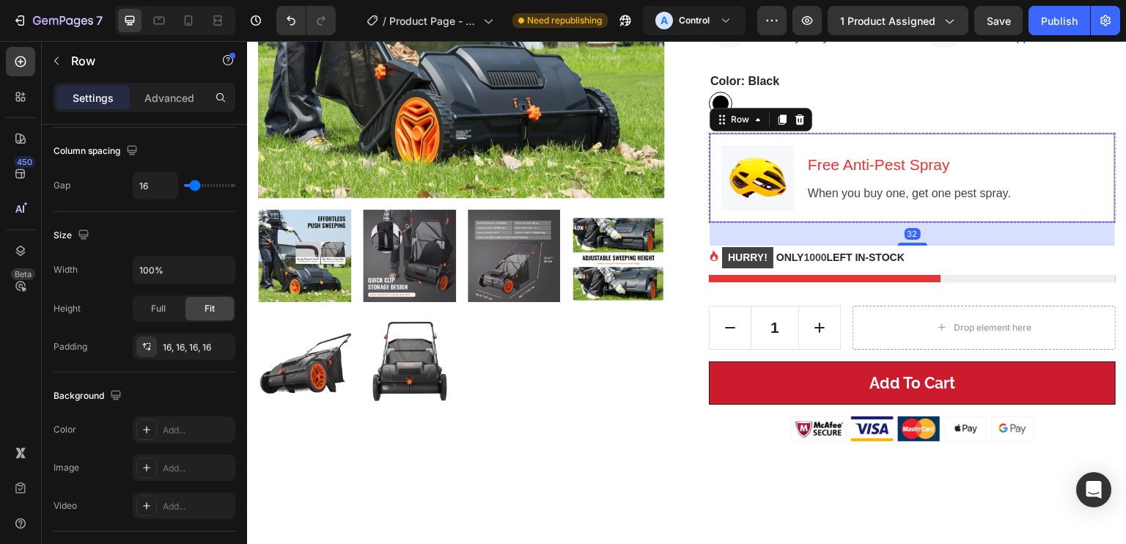
scroll to position [0, 0]
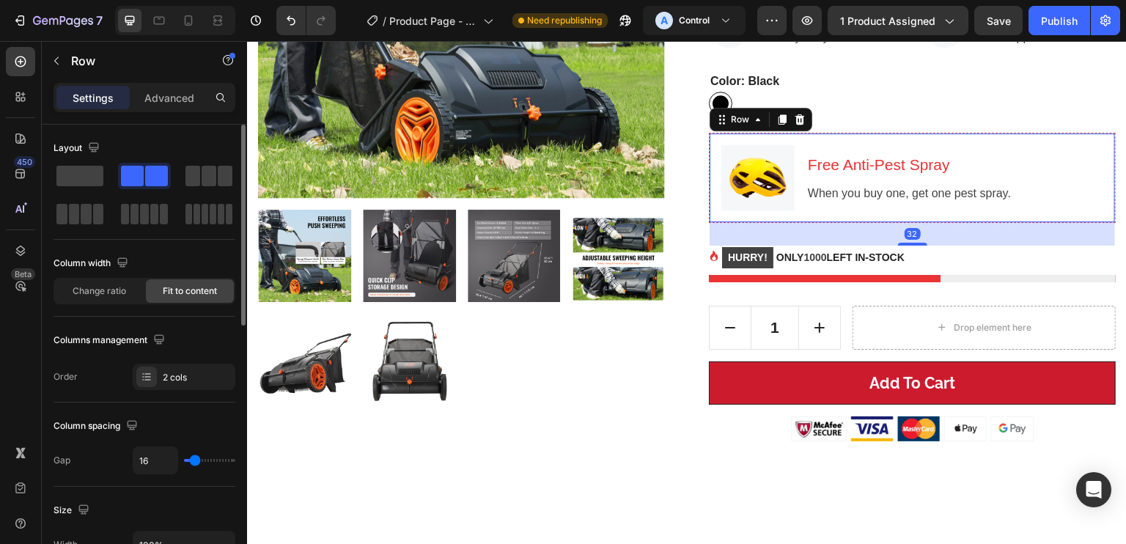
click at [946, 246] on div "32" at bounding box center [912, 233] width 405 height 23
click at [940, 262] on div "HURRY! ONLY 1000 LEFT IN-STOCK" at bounding box center [912, 257] width 407 height 23
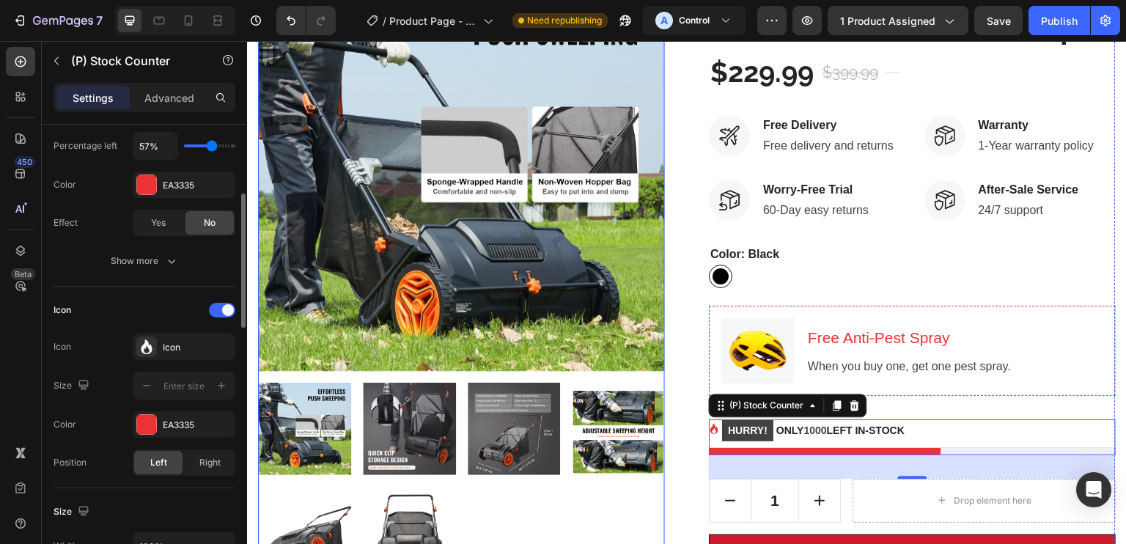
scroll to position [211, 0]
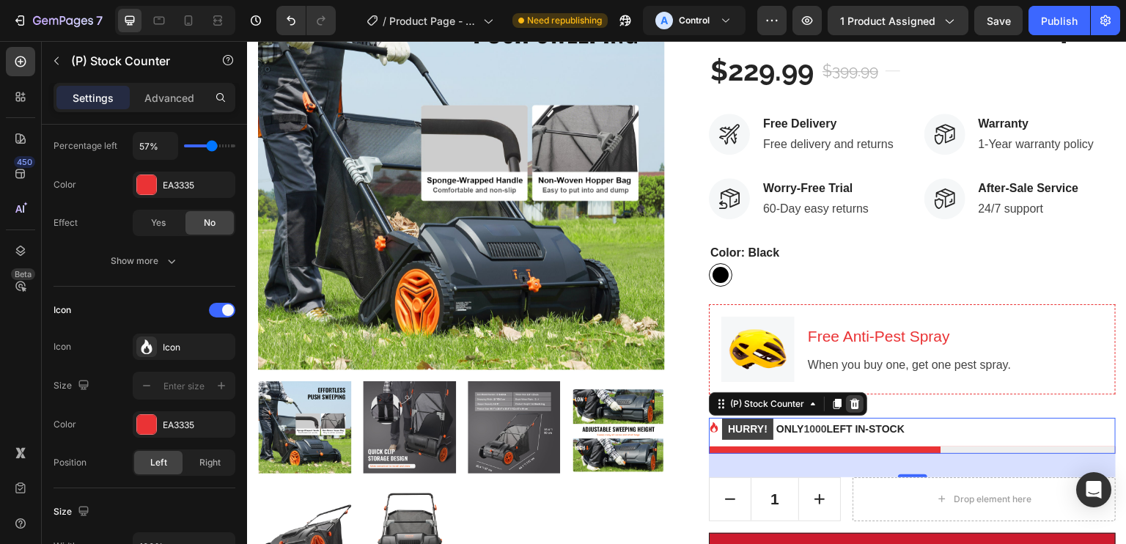
click at [850, 409] on icon at bounding box center [855, 404] width 10 height 10
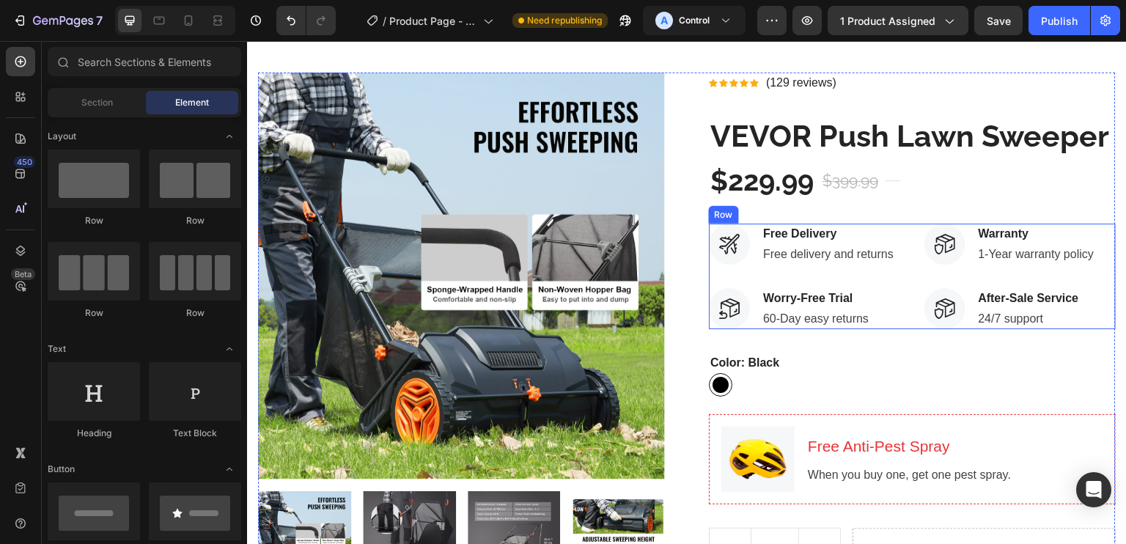
scroll to position [108, 0]
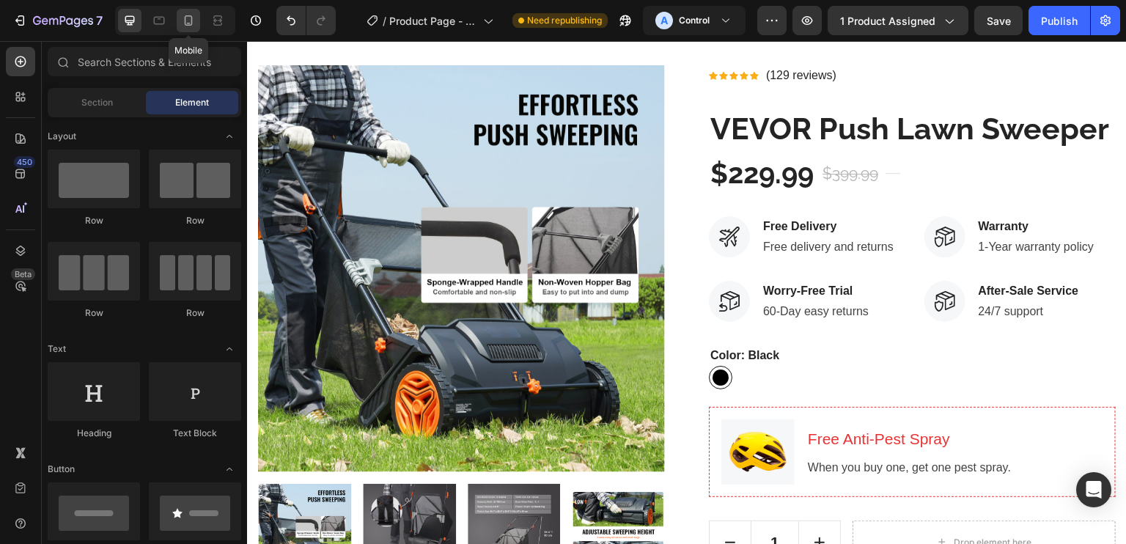
click at [188, 31] on div at bounding box center [188, 20] width 23 height 23
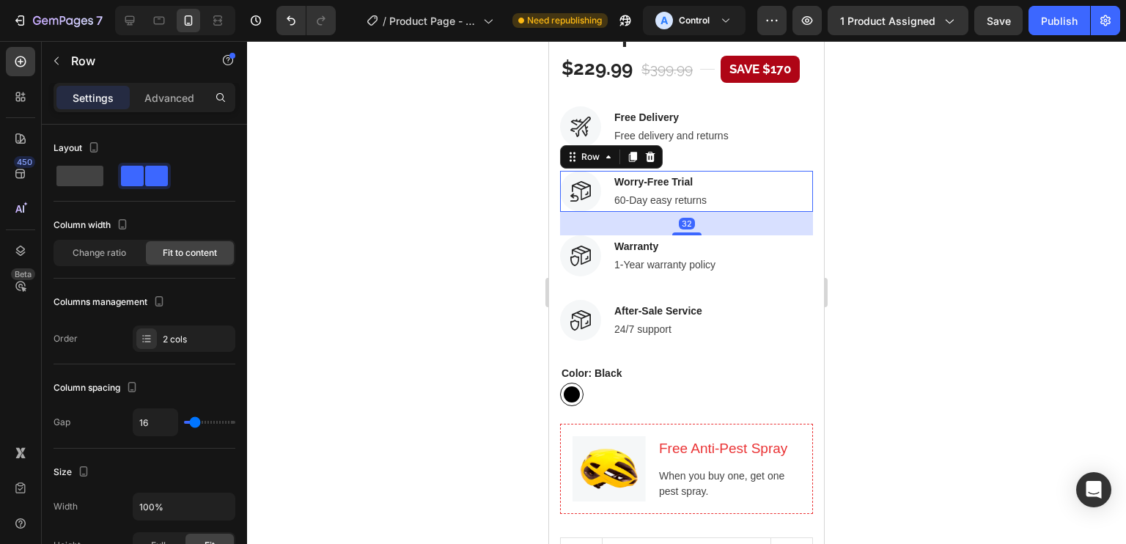
scroll to position [651, 0]
click at [768, 214] on div "32" at bounding box center [686, 222] width 253 height 23
click at [786, 241] on div "Image Warranty Text block 1-Year warranty policy Text block Row" at bounding box center [686, 255] width 253 height 41
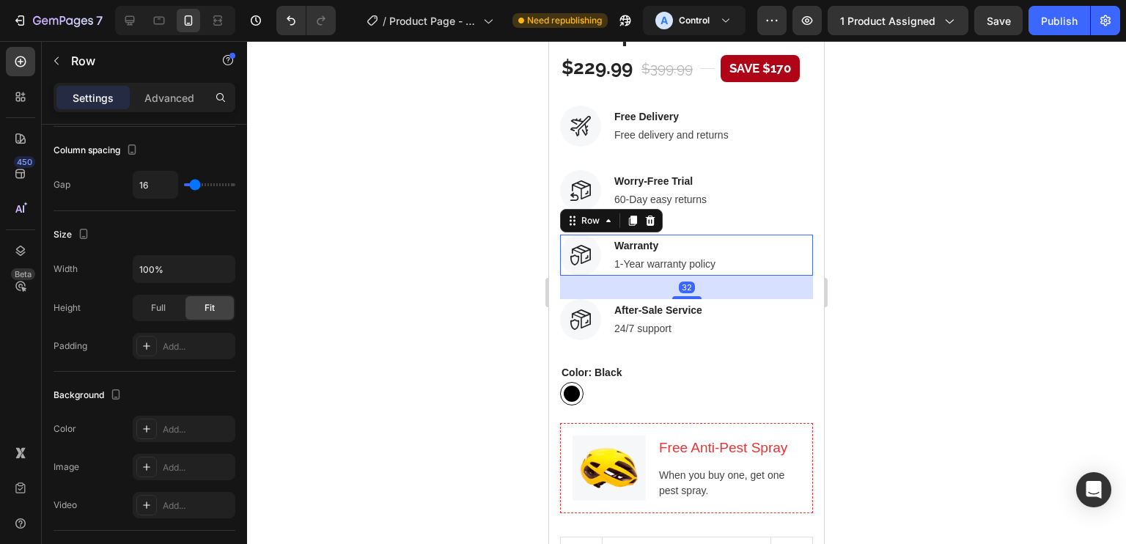
click at [800, 277] on div "32" at bounding box center [686, 287] width 253 height 23
click at [763, 315] on div "Image After-Sale Service Text block 24/7 support Text block Row" at bounding box center [686, 319] width 253 height 41
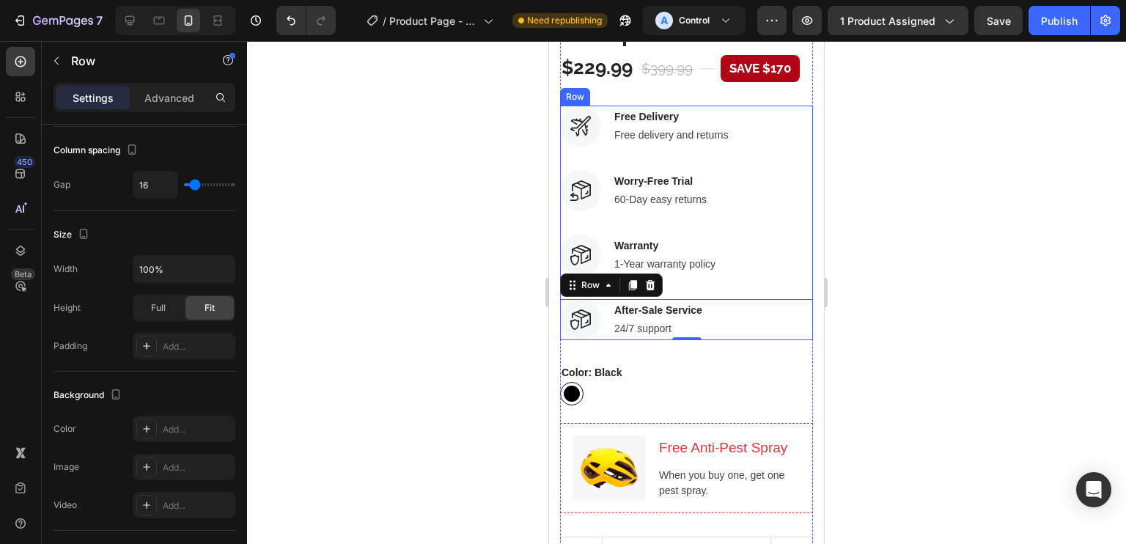
click at [623, 133] on div "Image Free Delivery Text block Free delivery and returns Text block Row Image W…" at bounding box center [686, 170] width 253 height 129
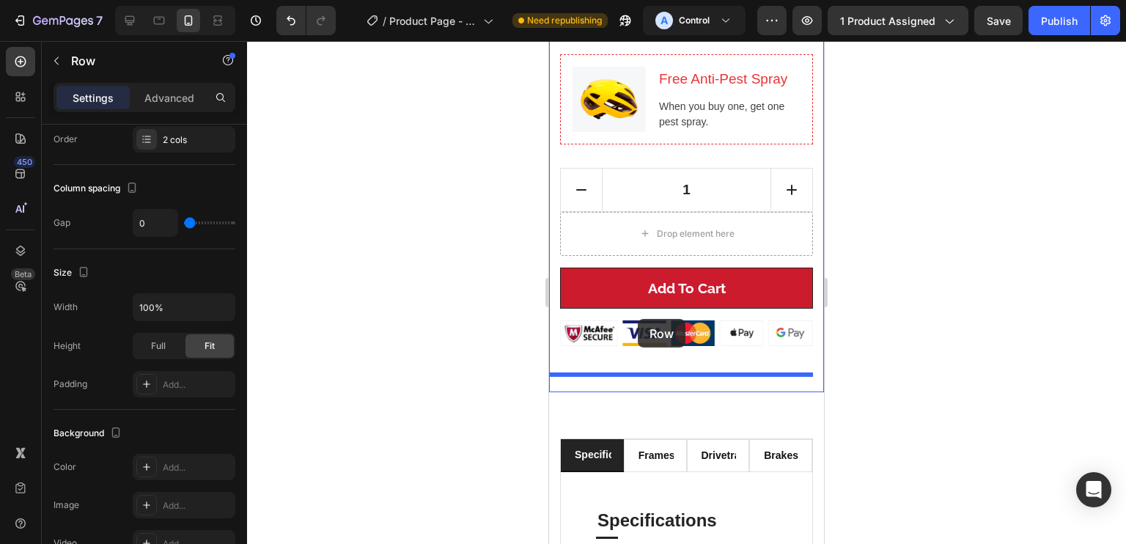
scroll to position [1023, 0]
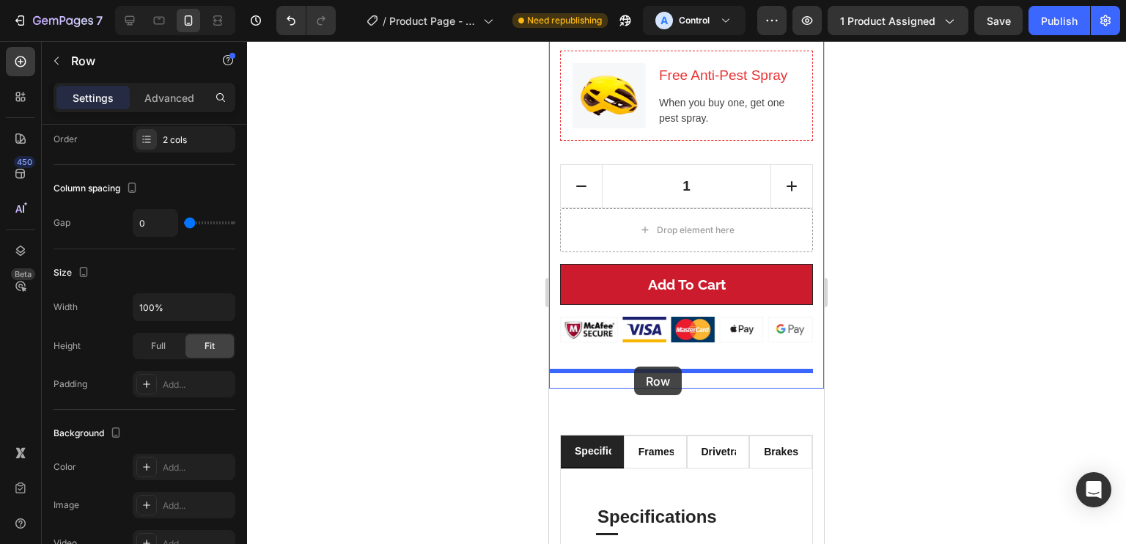
drag, startPoint x: 573, startPoint y: 108, endPoint x: 634, endPoint y: 367, distance: 265.8
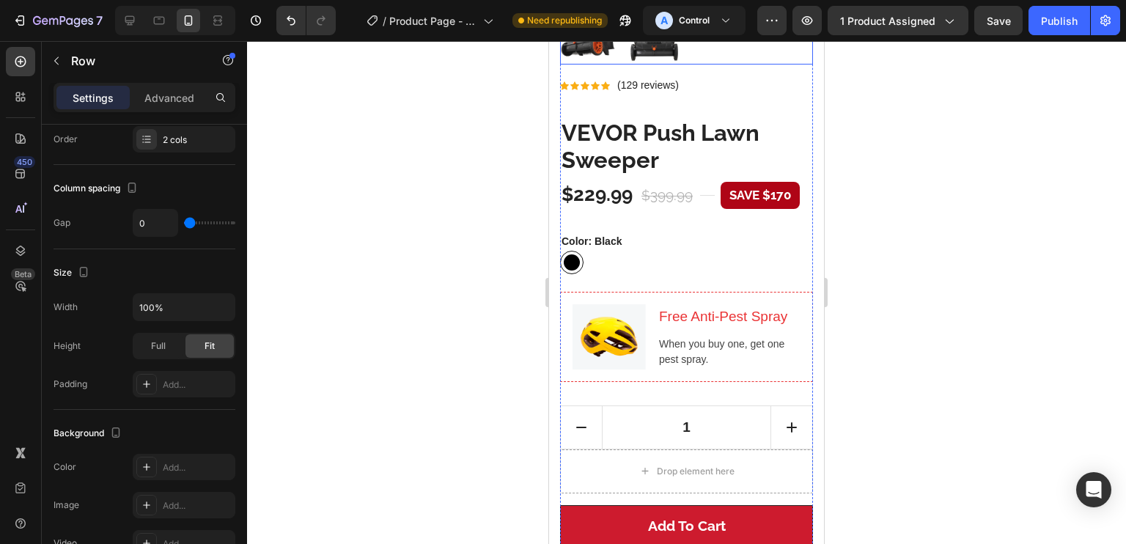
scroll to position [525, 0]
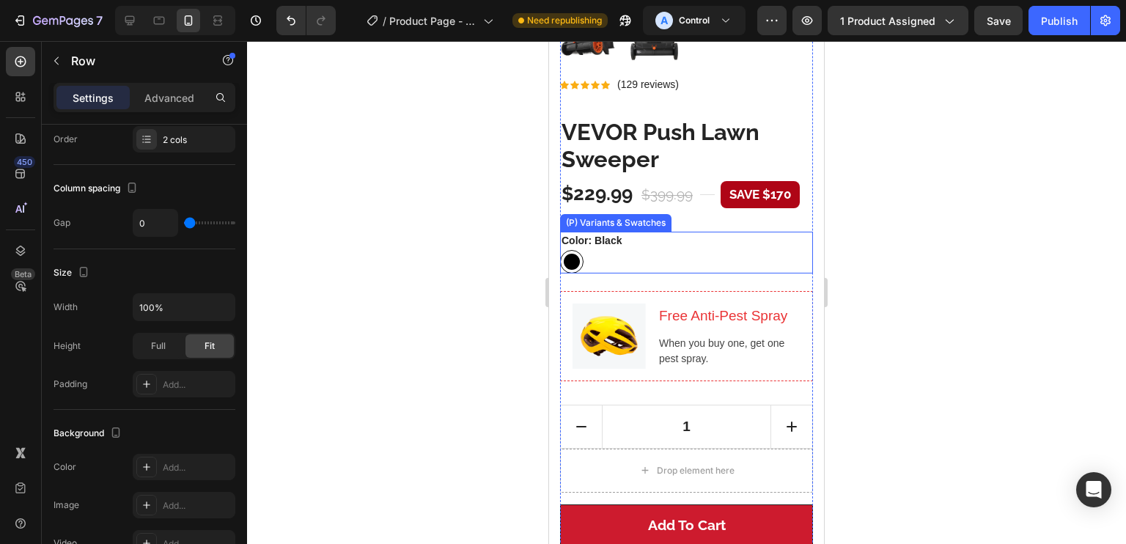
click at [630, 232] on div "Color: Black Black Black" at bounding box center [686, 253] width 253 height 42
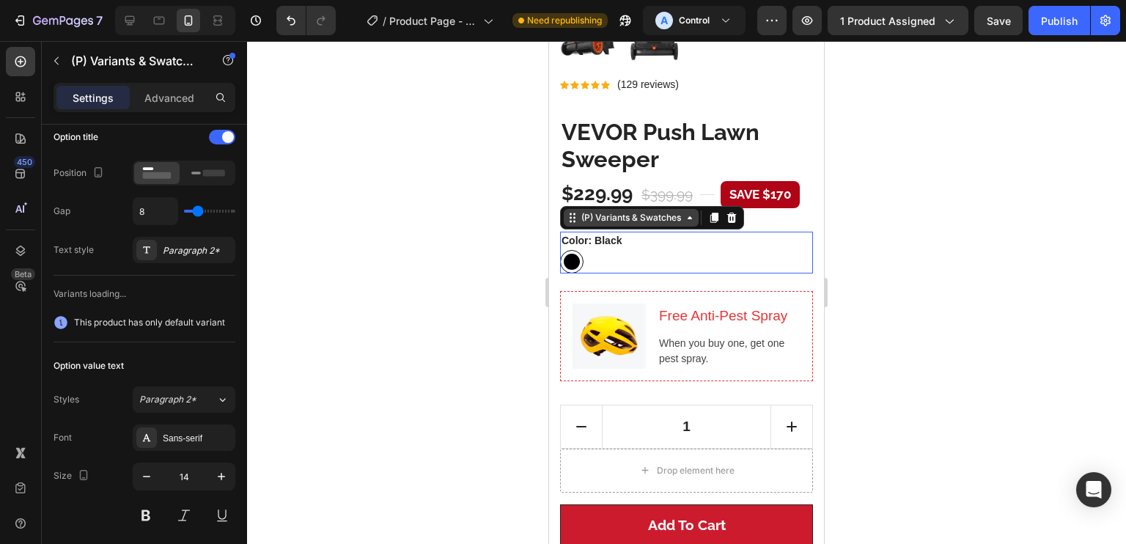
scroll to position [0, 0]
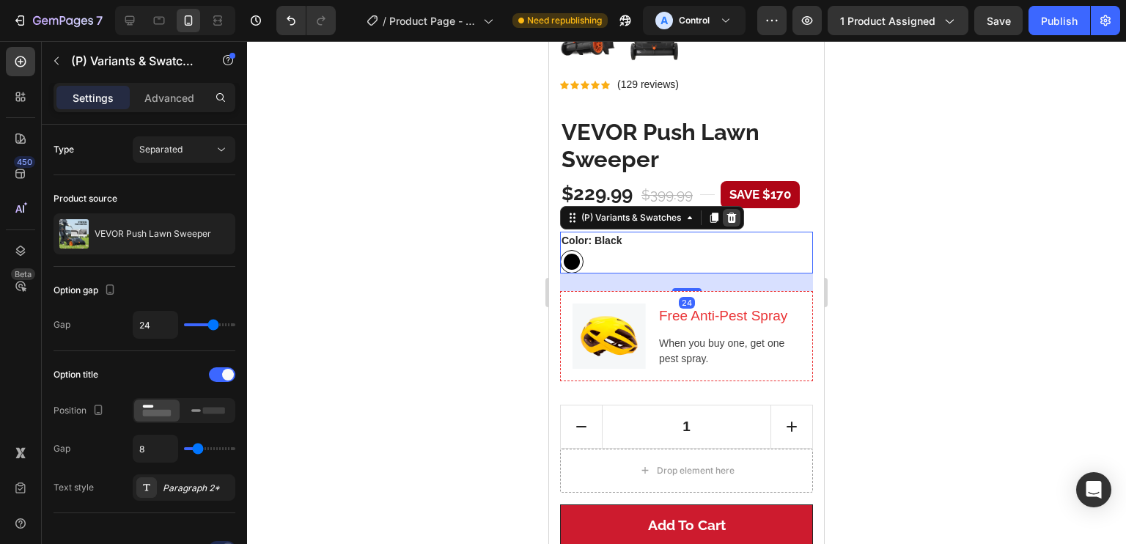
click at [732, 212] on icon at bounding box center [732, 218] width 12 height 12
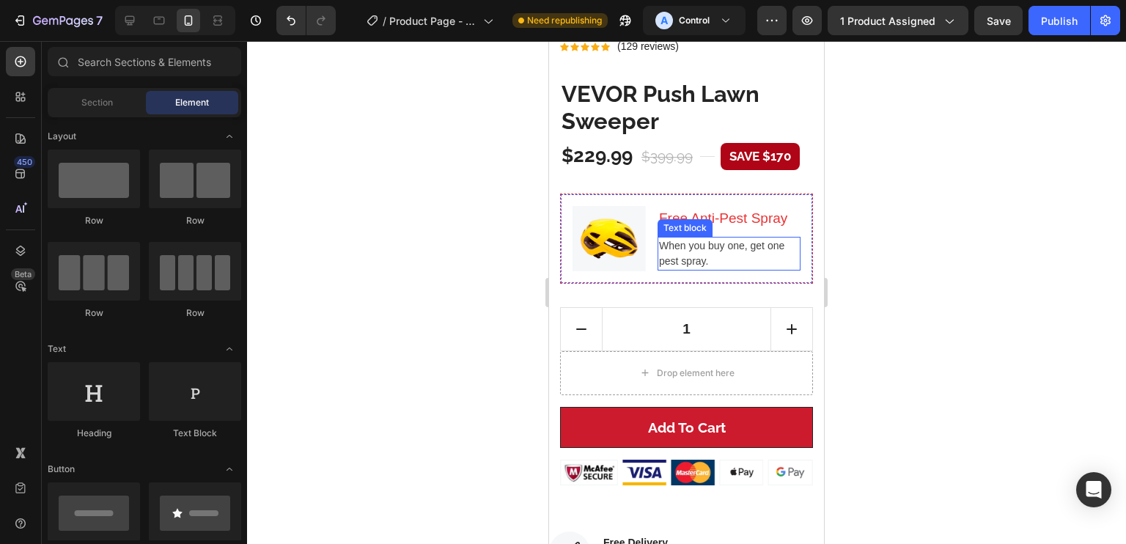
scroll to position [540, 0]
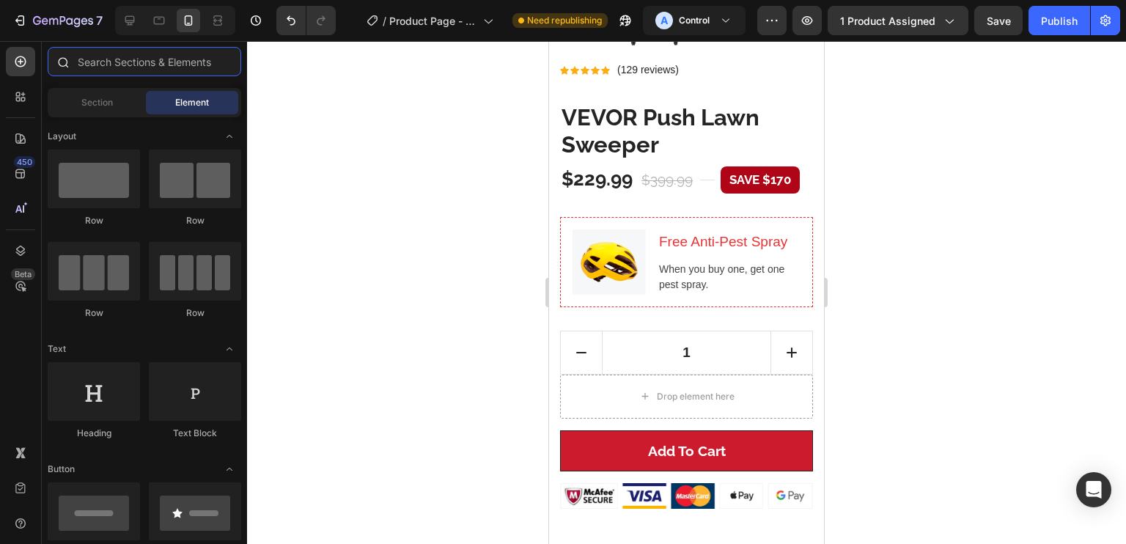
click at [141, 67] on input "text" at bounding box center [145, 61] width 194 height 29
type input "a"
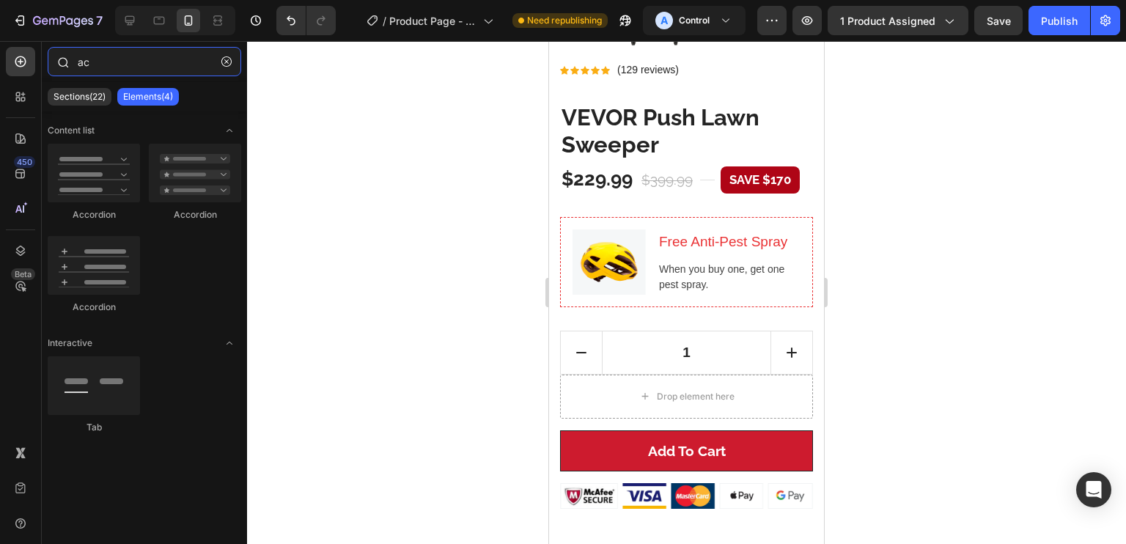
type input "a"
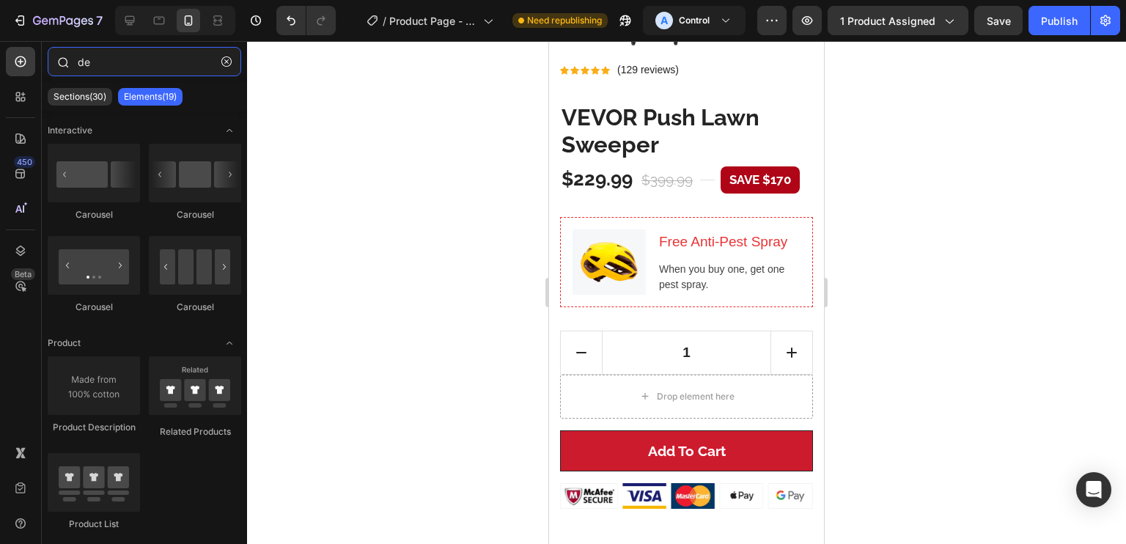
type input "d"
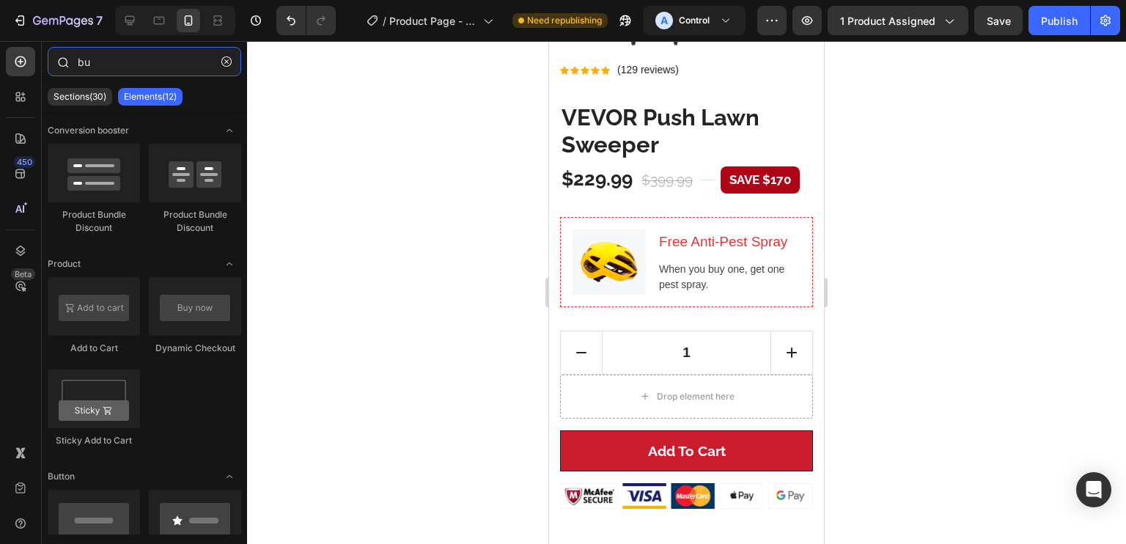
type input "b"
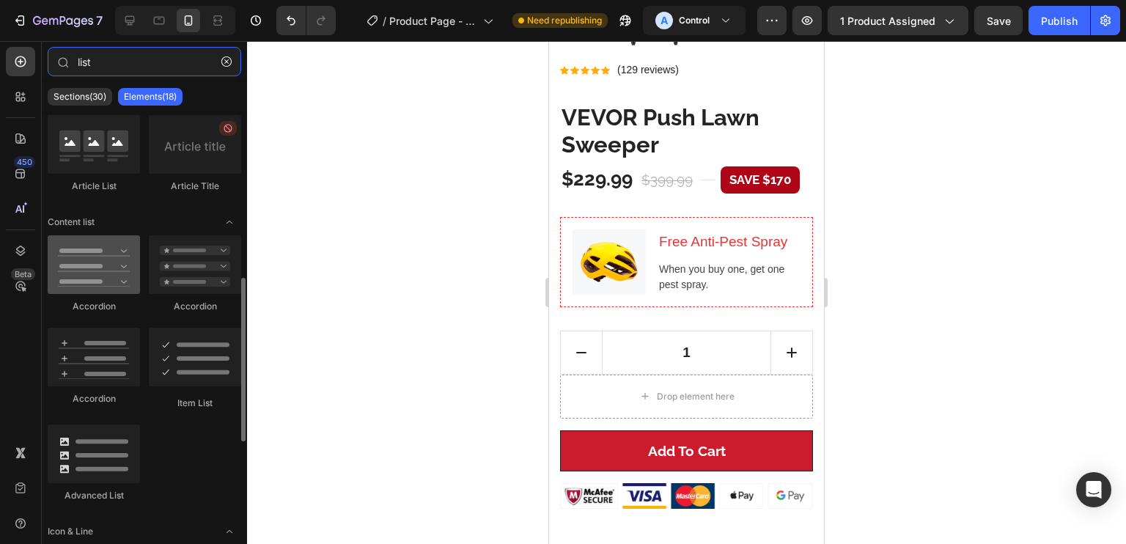
scroll to position [431, 0]
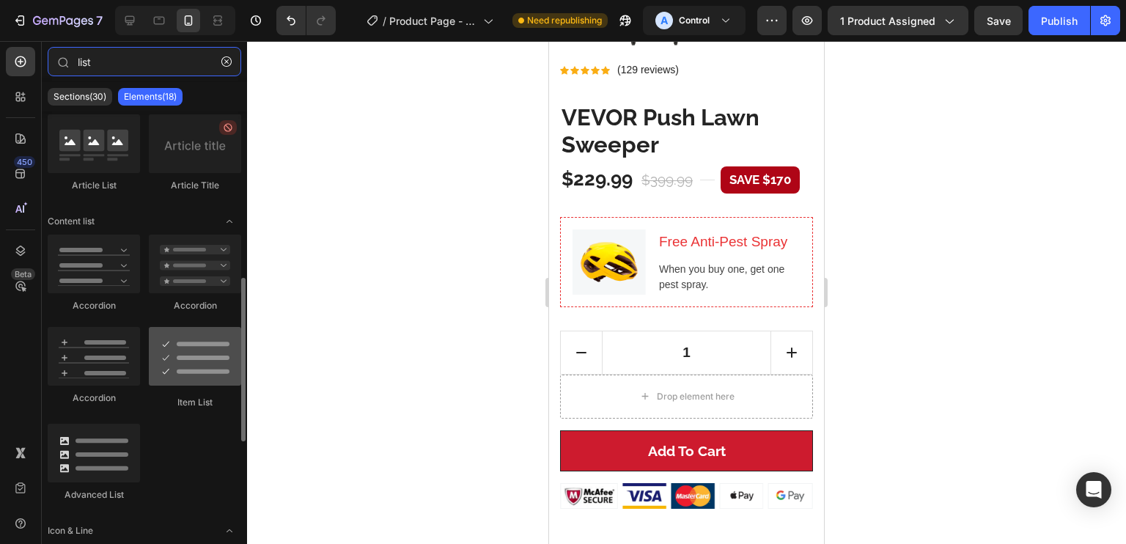
type input "list"
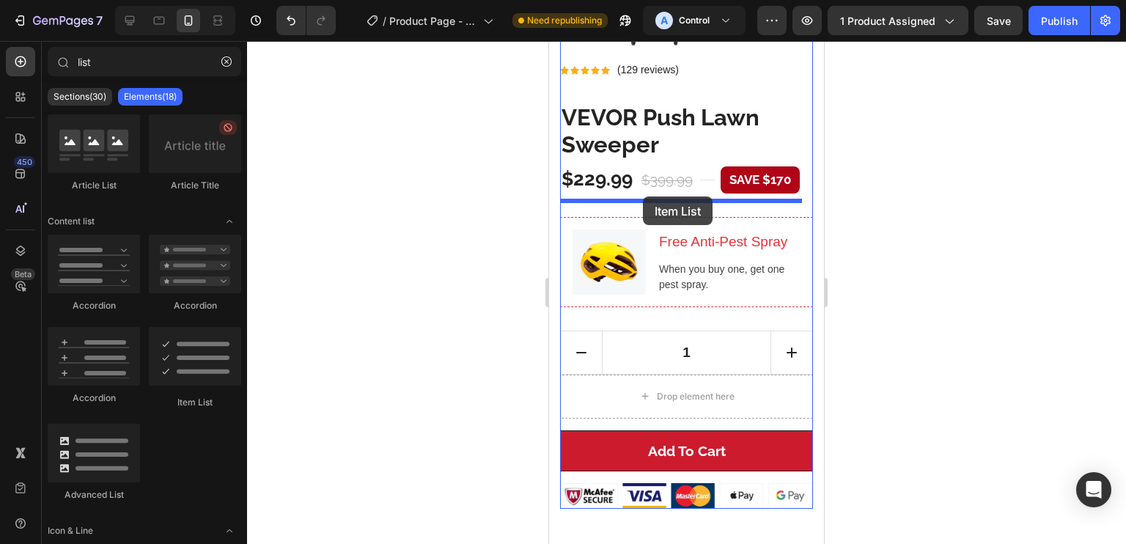
drag, startPoint x: 738, startPoint y: 392, endPoint x: 643, endPoint y: 196, distance: 217.7
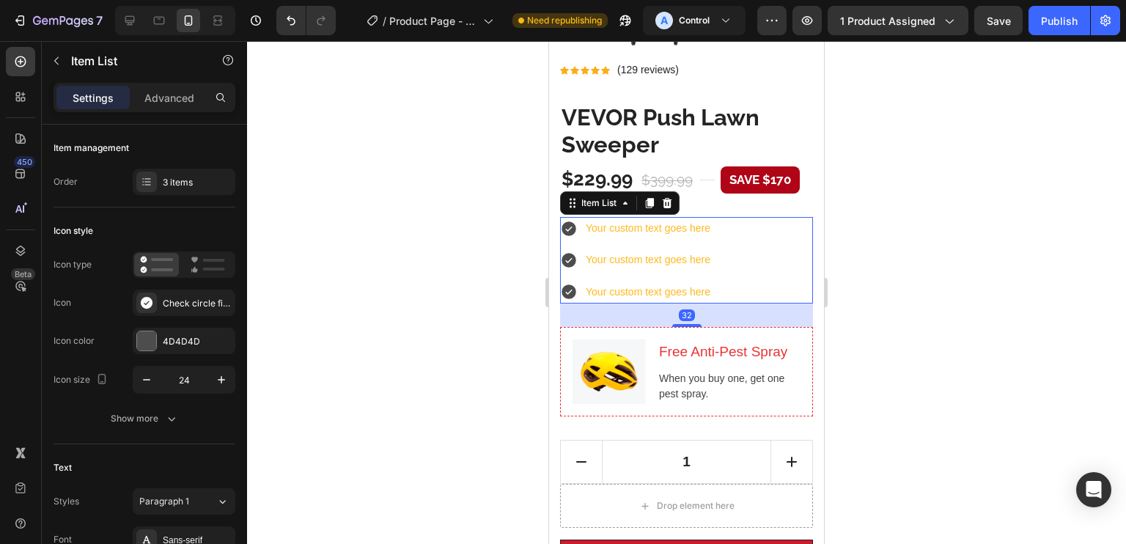
click at [655, 217] on div "Your custom text goes here" at bounding box center [647, 228] width 129 height 23
click at [655, 219] on p "Your custom text goes here" at bounding box center [648, 228] width 125 height 18
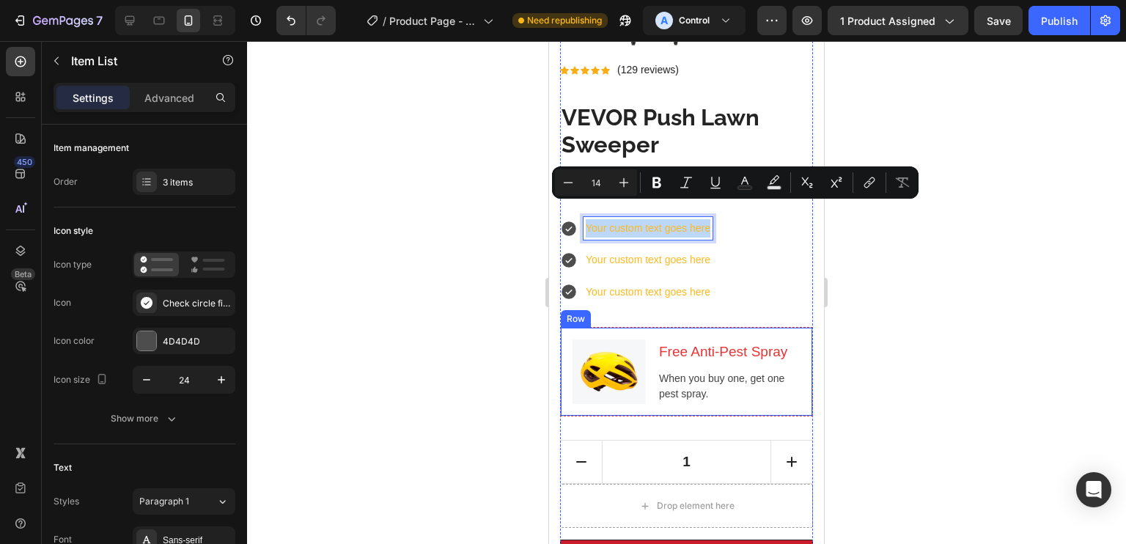
click at [751, 327] on div "Image Free Anti-Pest Spray Heading When you buy one, get one pest spray. Text b…" at bounding box center [686, 372] width 253 height 90
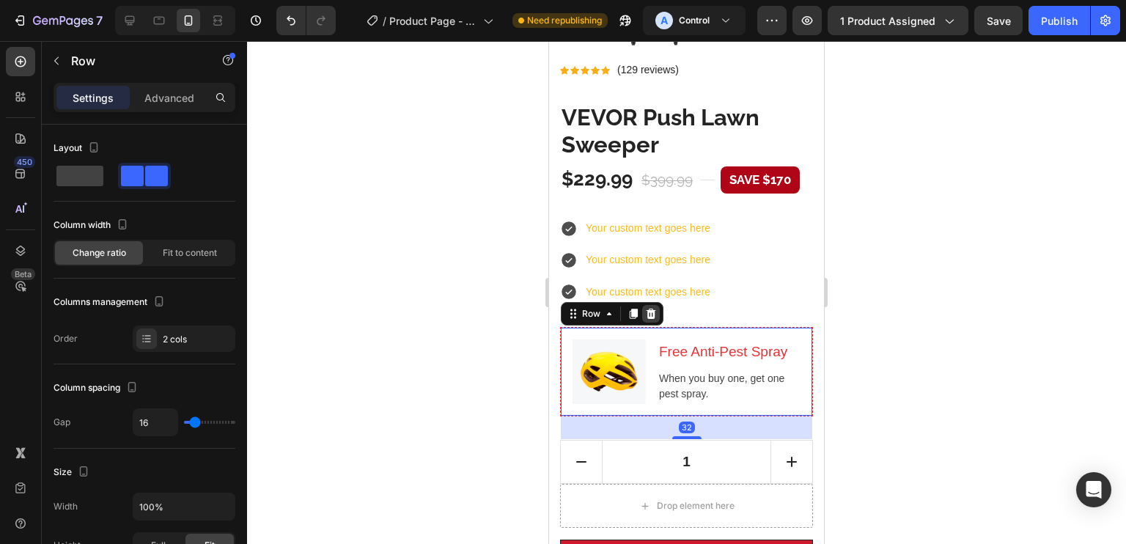
click at [657, 305] on div at bounding box center [651, 314] width 18 height 18
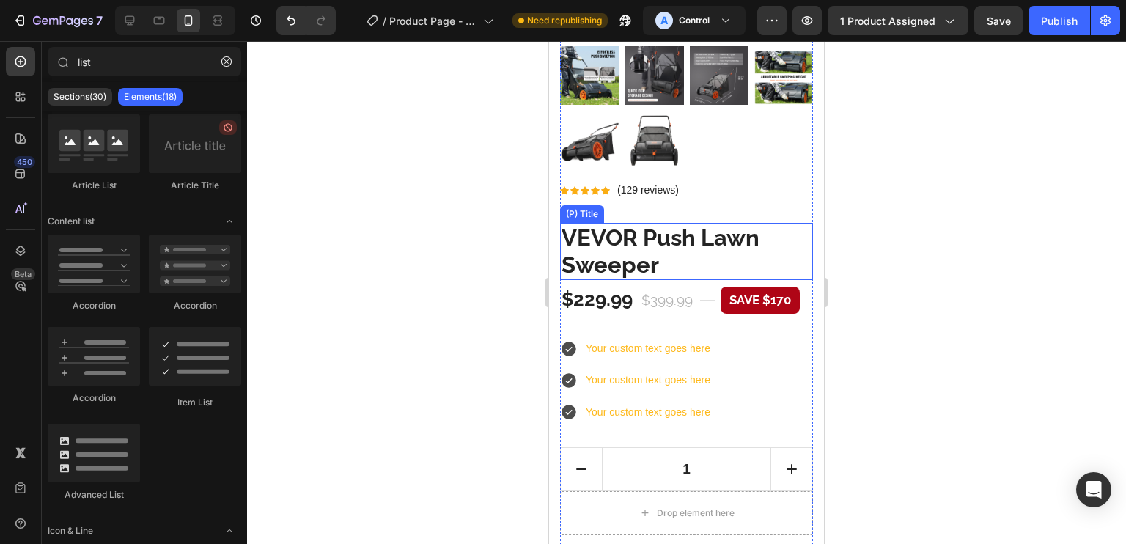
scroll to position [425, 0]
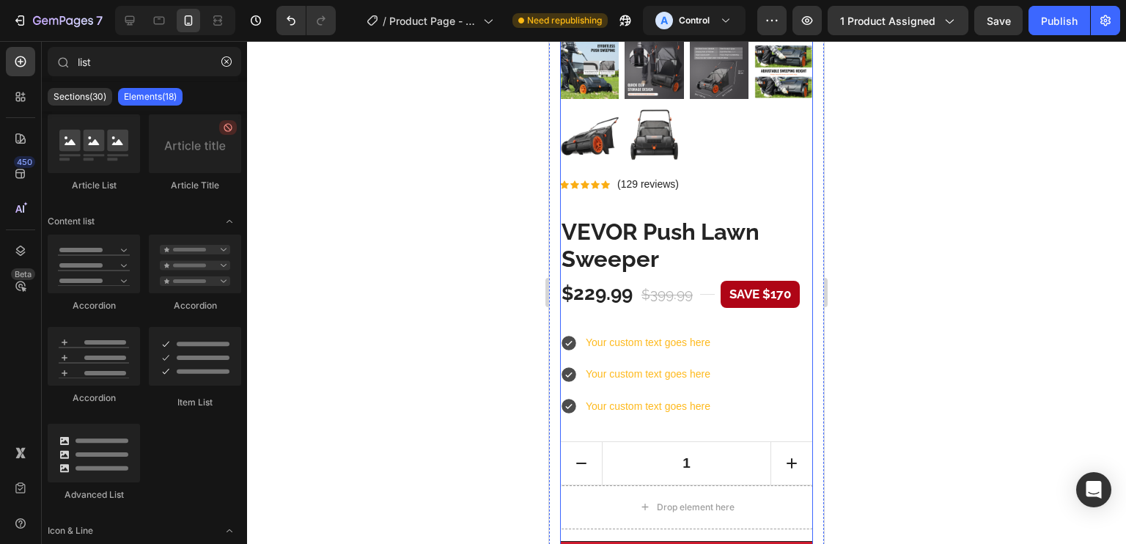
click at [636, 334] on p "Your custom text goes here" at bounding box center [648, 343] width 125 height 18
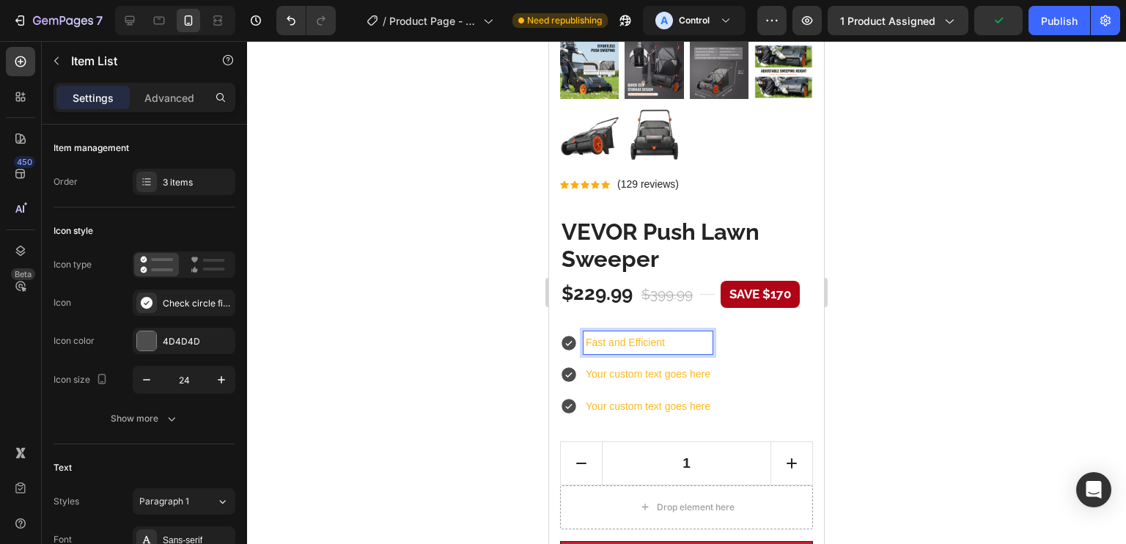
click at [683, 365] on p "Your custom text goes here" at bounding box center [648, 374] width 125 height 18
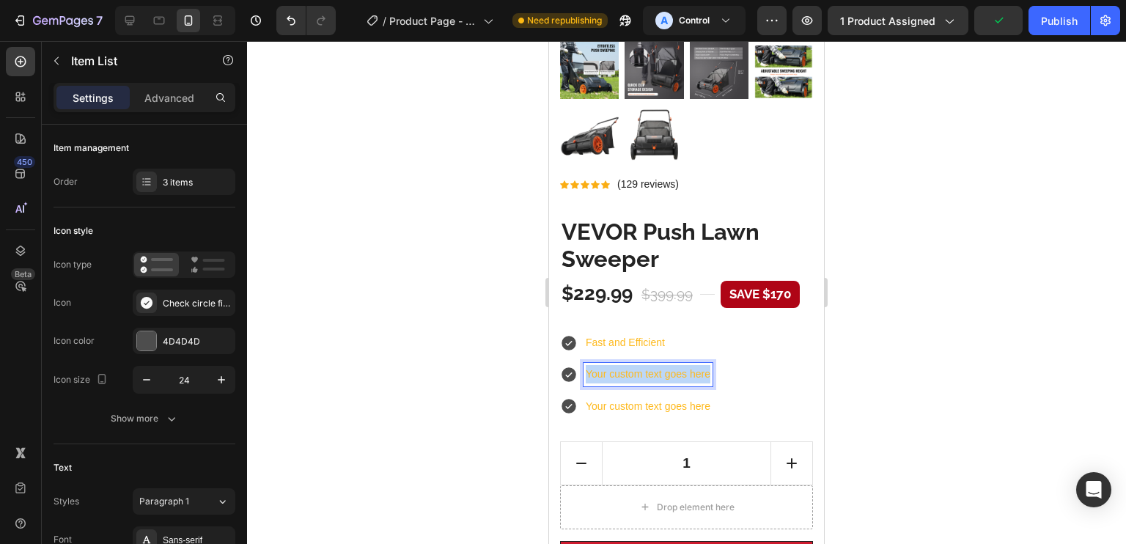
click at [683, 365] on p "Your custom text goes here" at bounding box center [648, 374] width 125 height 18
click at [648, 397] on p "Your custom text goes here" at bounding box center [648, 406] width 125 height 18
click at [660, 377] on div "Fast and Efficient Back-Saver Design Your custom text goes here" at bounding box center [636, 374] width 152 height 86
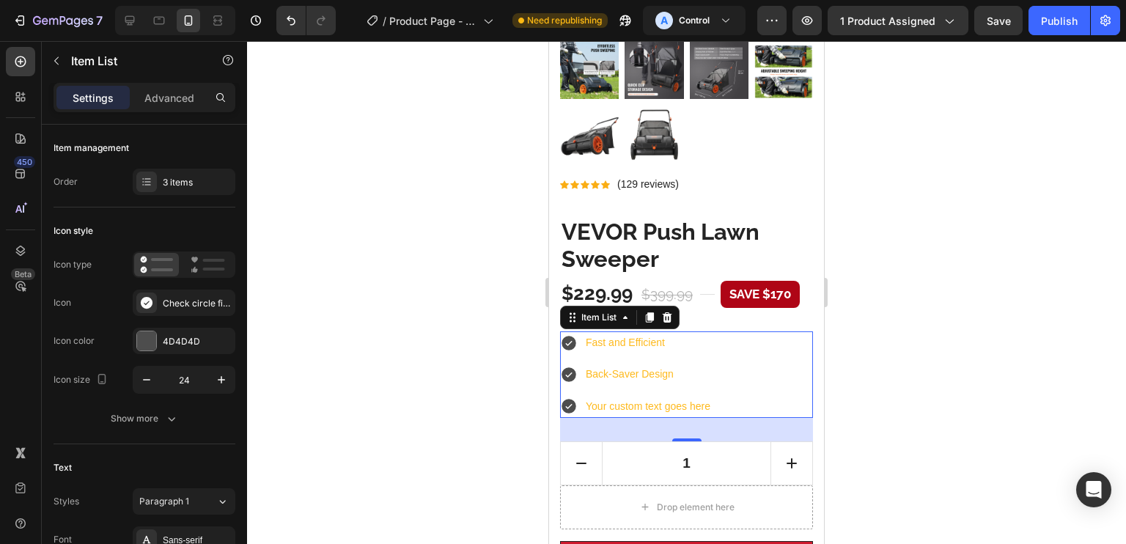
click at [660, 377] on div "Fast and Efficient Back-Saver Design Your custom text goes here" at bounding box center [636, 374] width 152 height 86
click at [660, 397] on p "Your custom text goes here" at bounding box center [648, 406] width 125 height 18
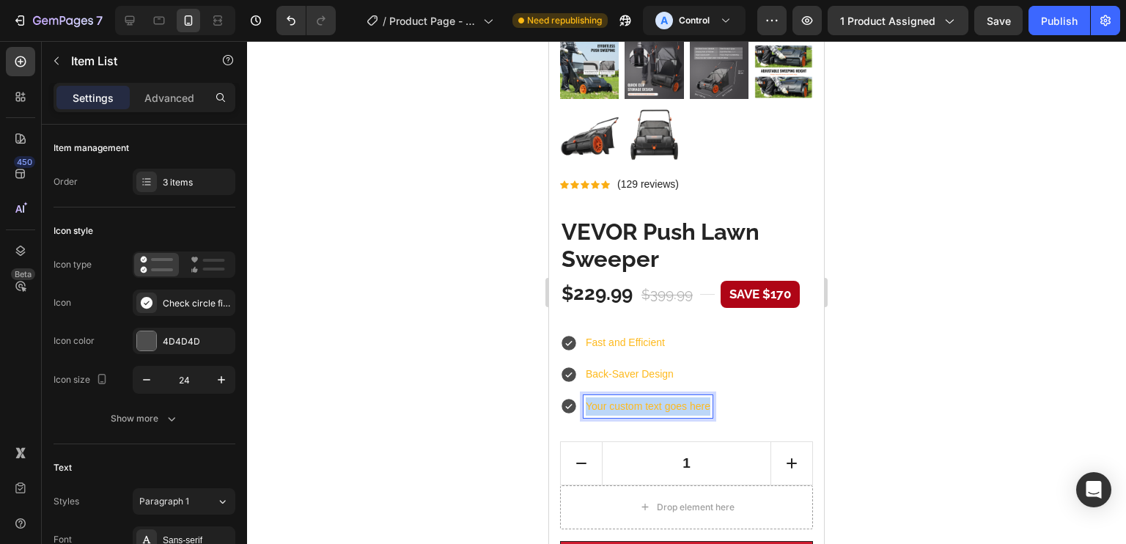
click at [660, 397] on p "Your custom text goes here" at bounding box center [648, 406] width 125 height 18
click at [687, 334] on p "Fast and Efficient" at bounding box center [664, 343] width 156 height 18
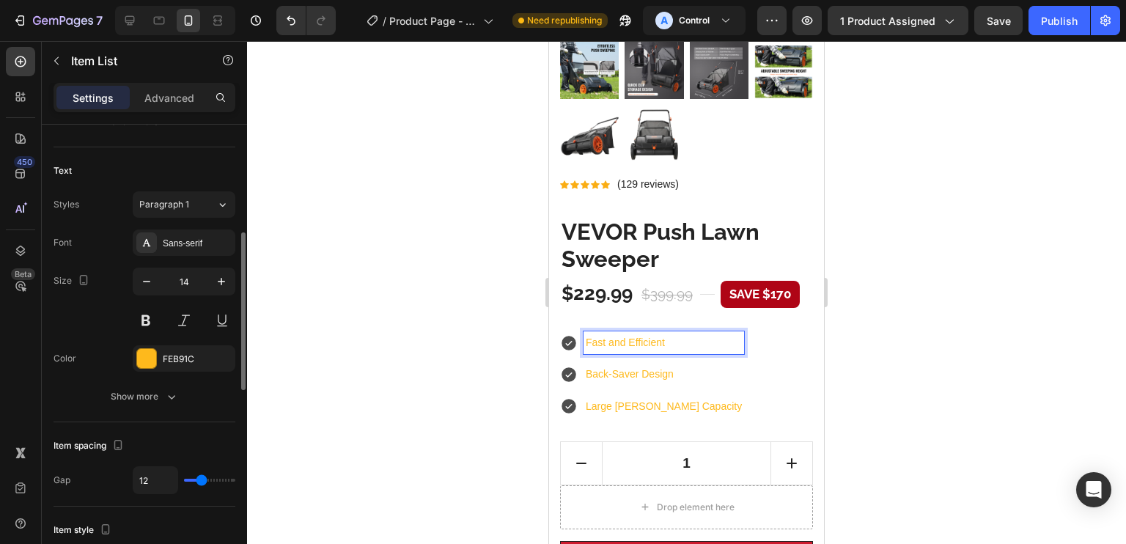
scroll to position [302, 0]
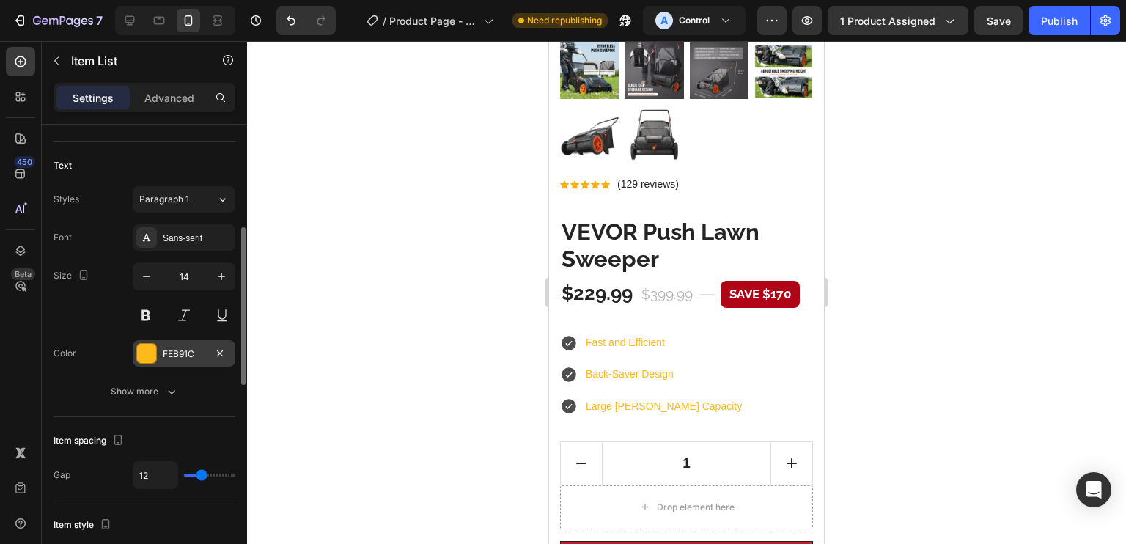
click at [173, 363] on div "FEB91C" at bounding box center [184, 353] width 103 height 26
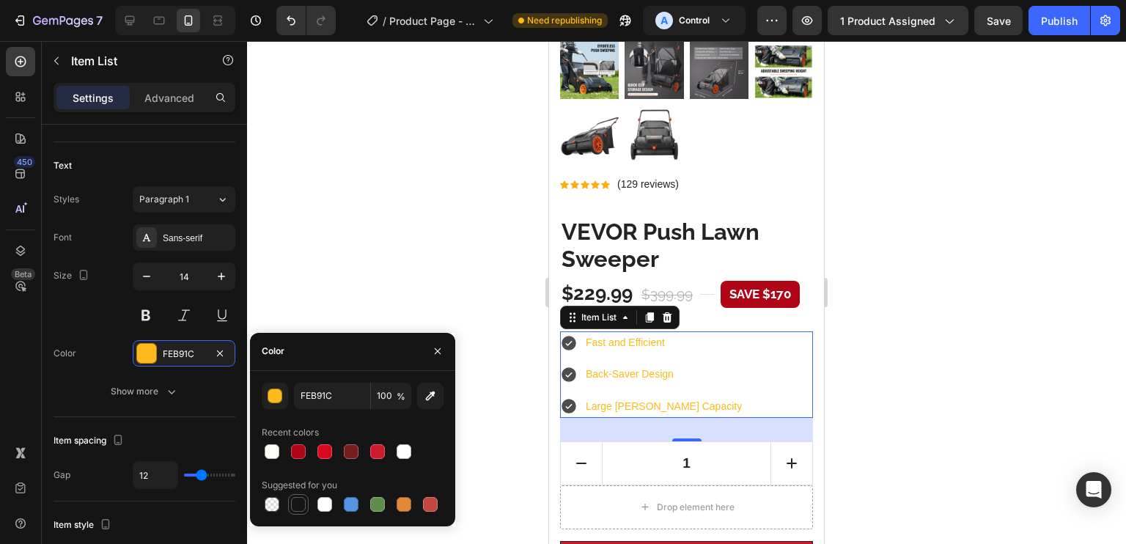
click at [296, 498] on div at bounding box center [298, 504] width 15 height 15
type input "151515"
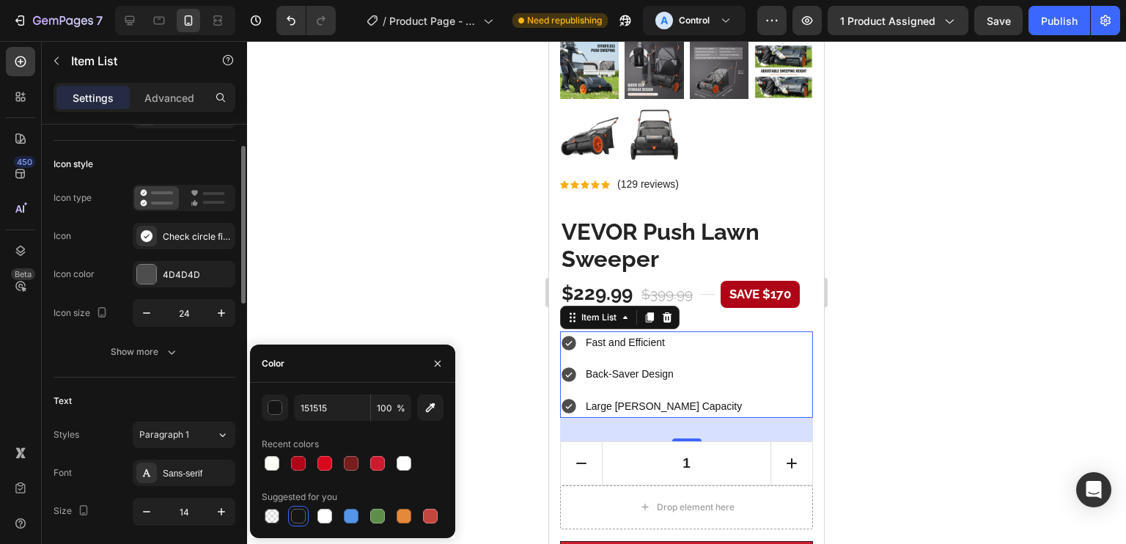
scroll to position [65, 0]
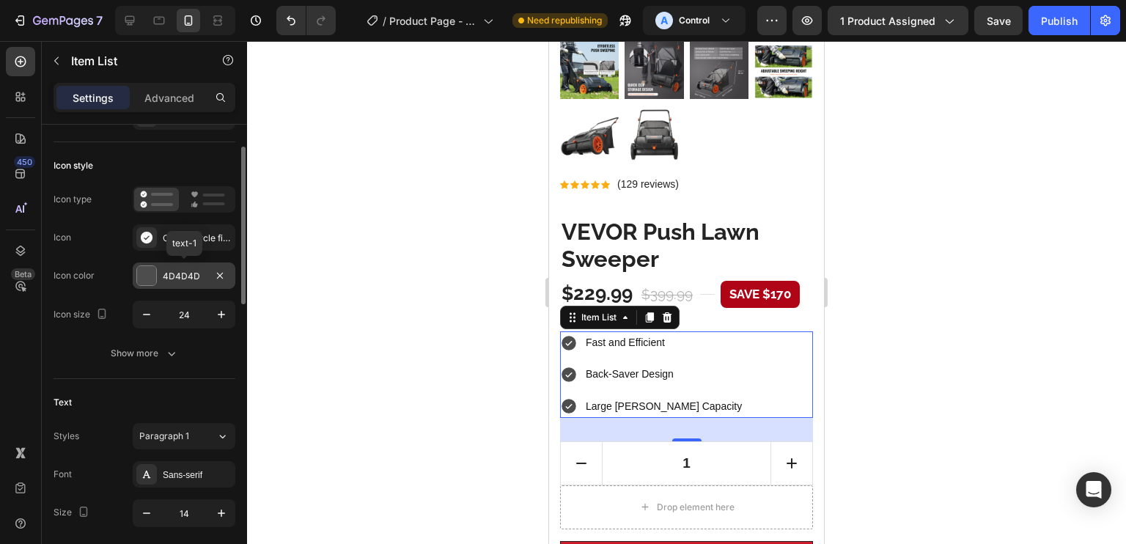
click at [150, 273] on div at bounding box center [146, 275] width 19 height 19
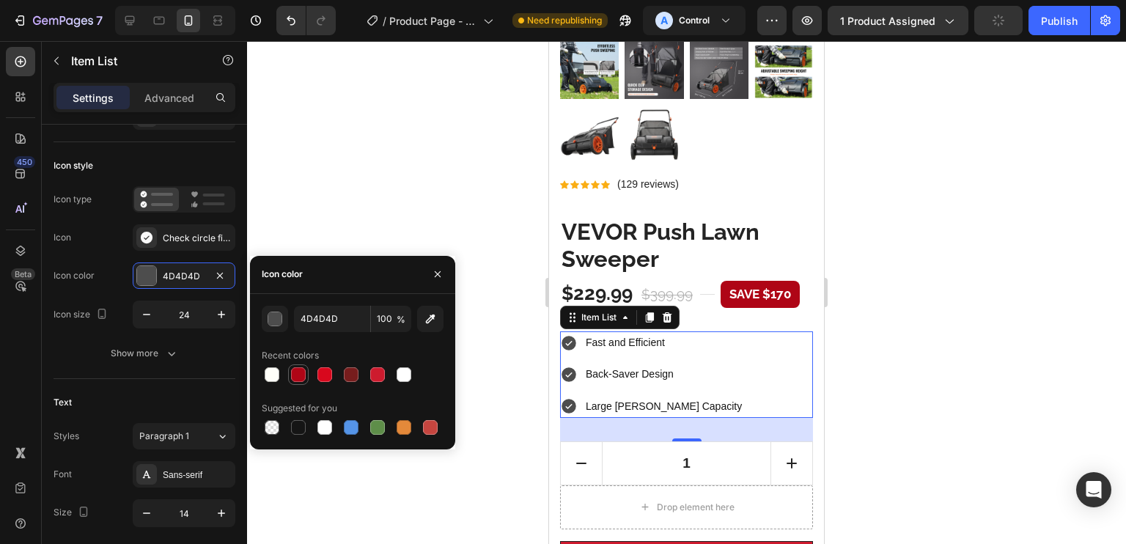
click at [299, 372] on div at bounding box center [298, 374] width 15 height 15
click at [334, 373] on div at bounding box center [324, 374] width 21 height 21
click at [273, 321] on div "button" at bounding box center [275, 319] width 15 height 15
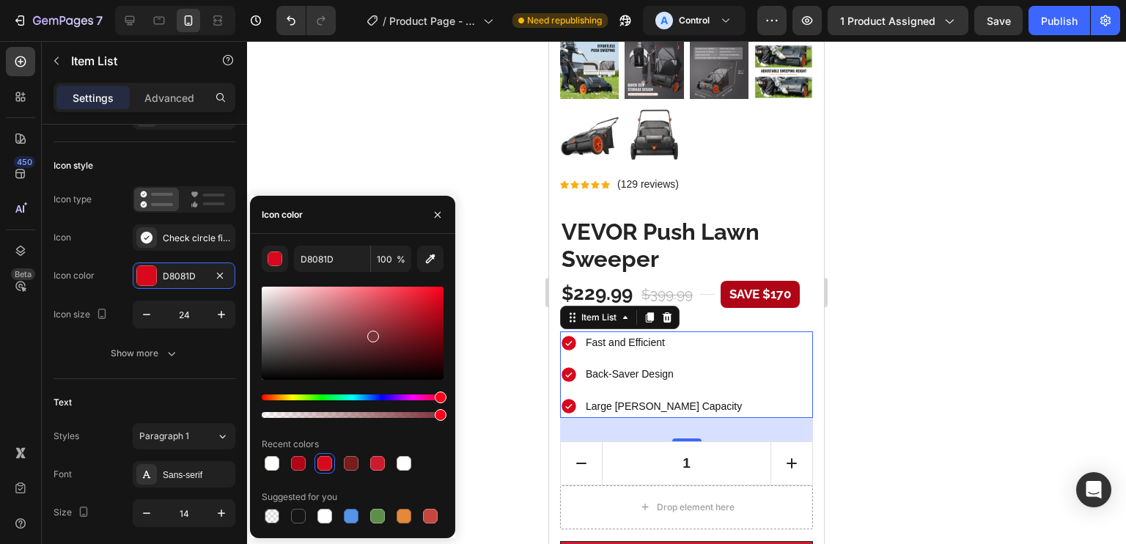
drag, startPoint x: 372, startPoint y: 334, endPoint x: 362, endPoint y: 325, distance: 13.0
click at [370, 332] on div at bounding box center [353, 333] width 182 height 93
click at [376, 316] on div at bounding box center [353, 333] width 182 height 93
drag, startPoint x: 350, startPoint y: 306, endPoint x: 340, endPoint y: 301, distance: 11.2
click at [344, 303] on div at bounding box center [353, 333] width 182 height 93
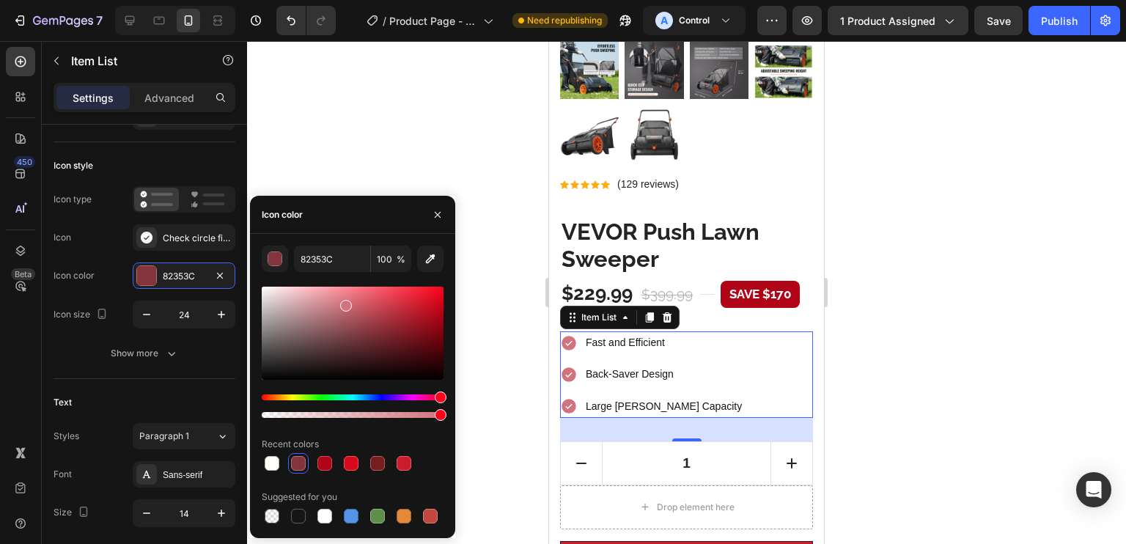
click at [339, 300] on div at bounding box center [353, 333] width 182 height 93
click at [357, 305] on div at bounding box center [353, 333] width 182 height 93
click at [369, 306] on div at bounding box center [353, 333] width 182 height 93
type input "C9525E"
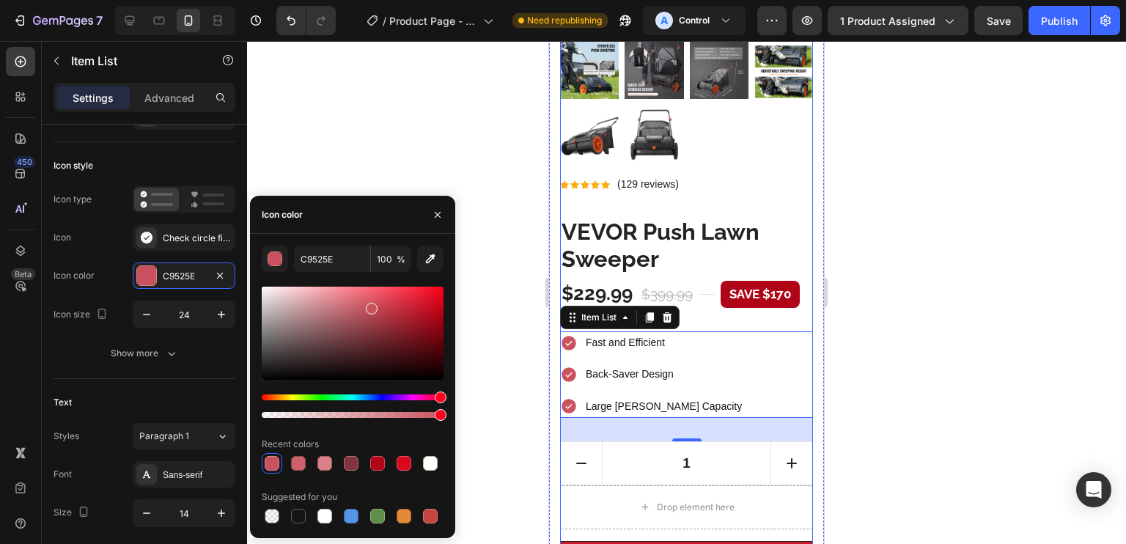
drag, startPoint x: 751, startPoint y: 156, endPoint x: 744, endPoint y: 163, distance: 9.3
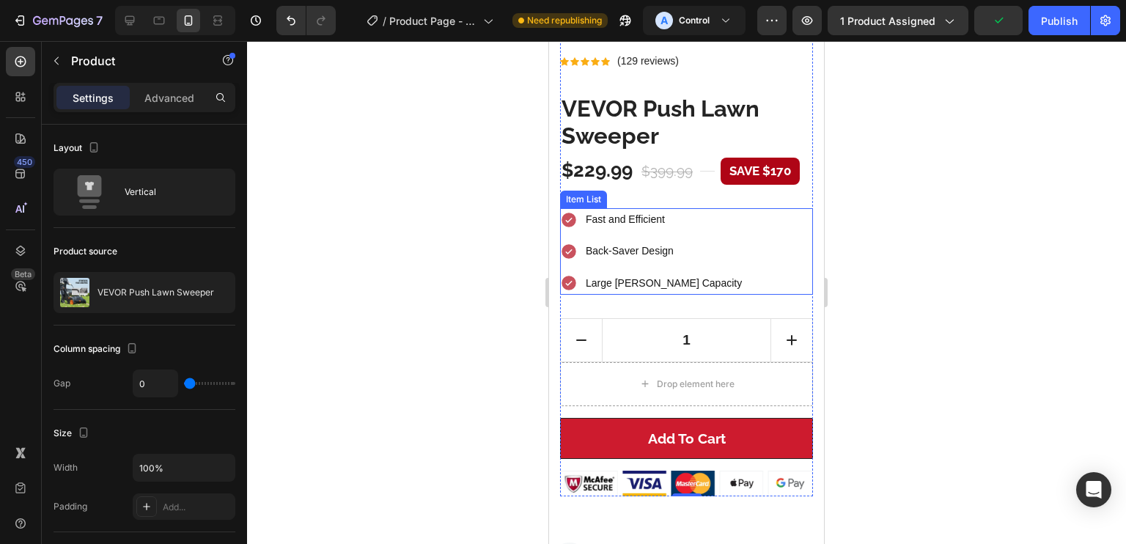
scroll to position [545, 0]
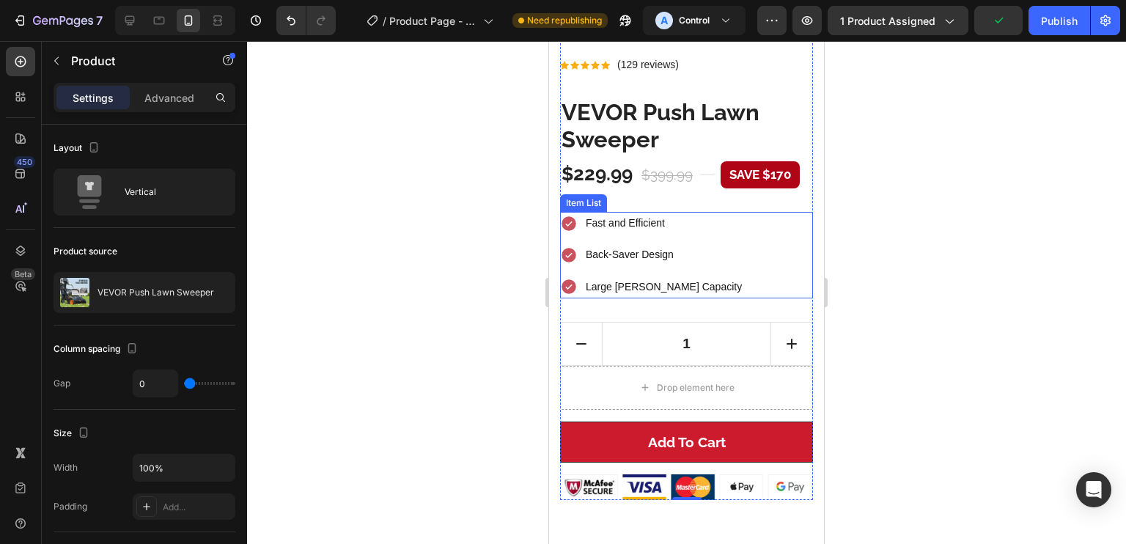
click at [613, 214] on p "Fast and Efficient" at bounding box center [664, 223] width 156 height 18
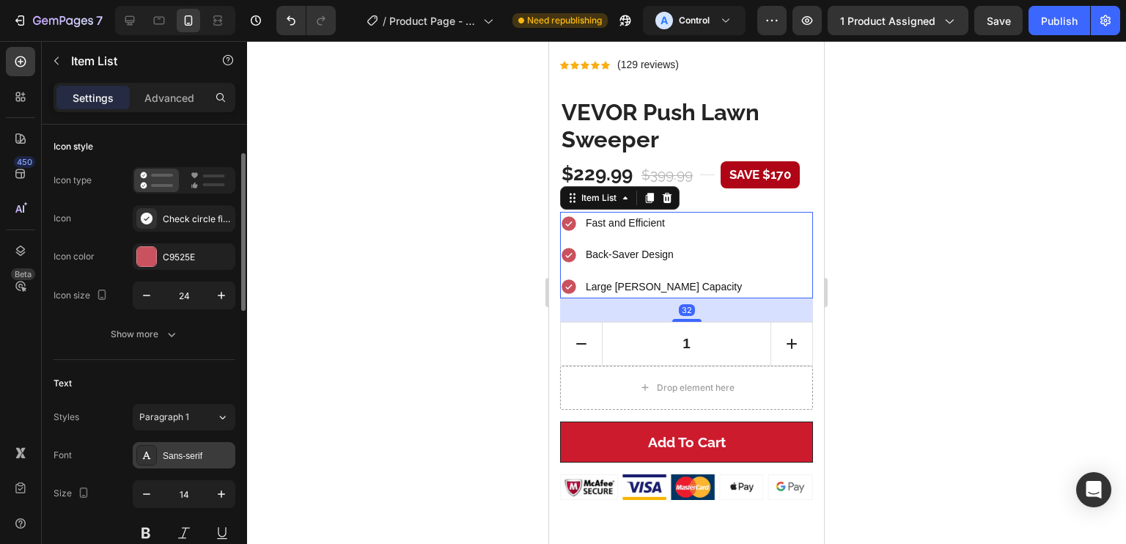
scroll to position [84, 0]
click at [158, 454] on div "Sans-serif" at bounding box center [184, 456] width 103 height 26
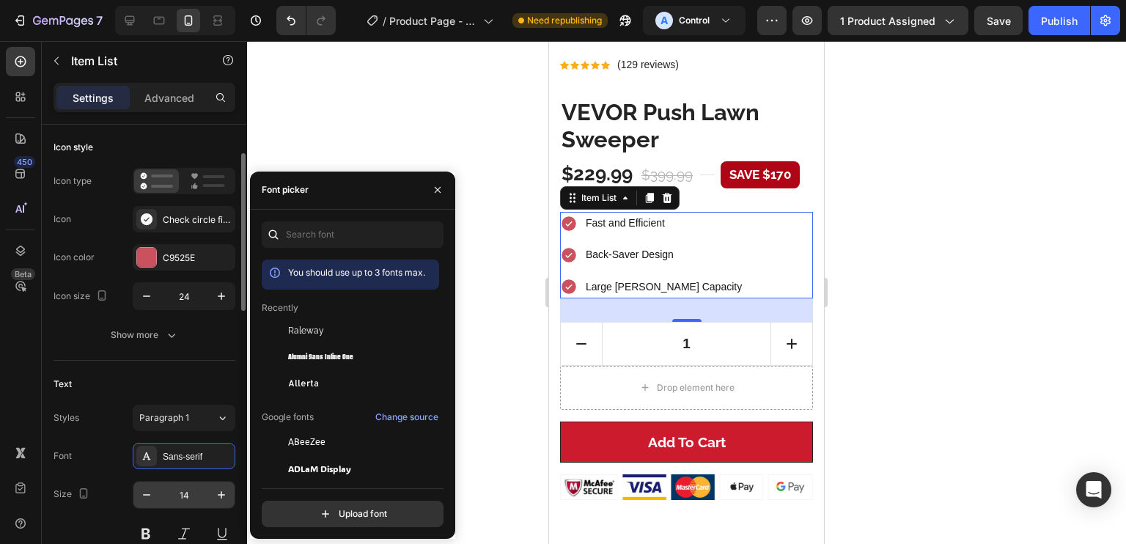
click at [330, 324] on div "Raleway" at bounding box center [362, 330] width 148 height 13
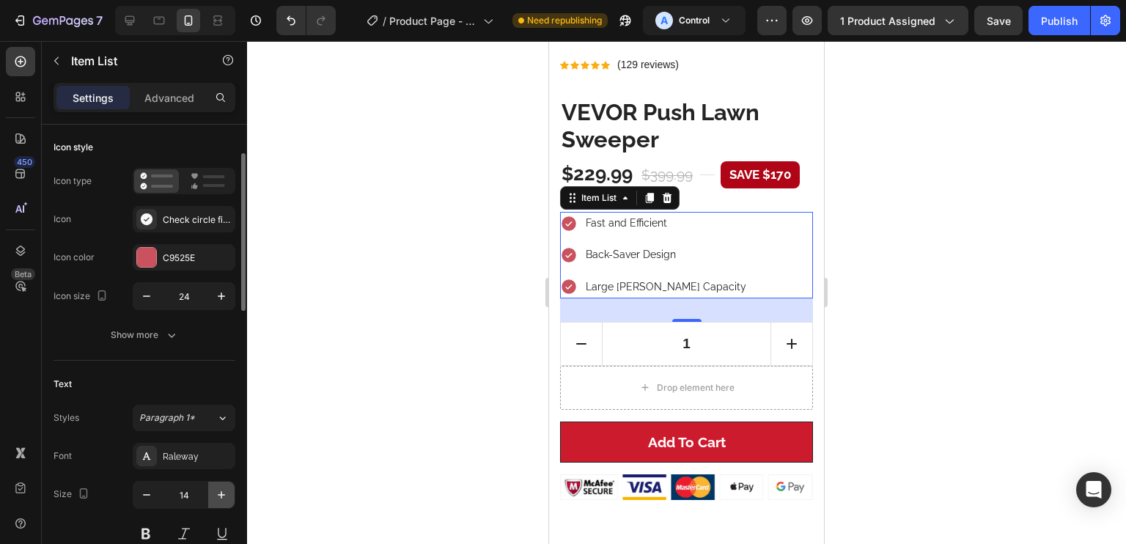
click at [210, 488] on button "button" at bounding box center [221, 495] width 26 height 26
click at [210, 487] on button "button" at bounding box center [221, 495] width 26 height 26
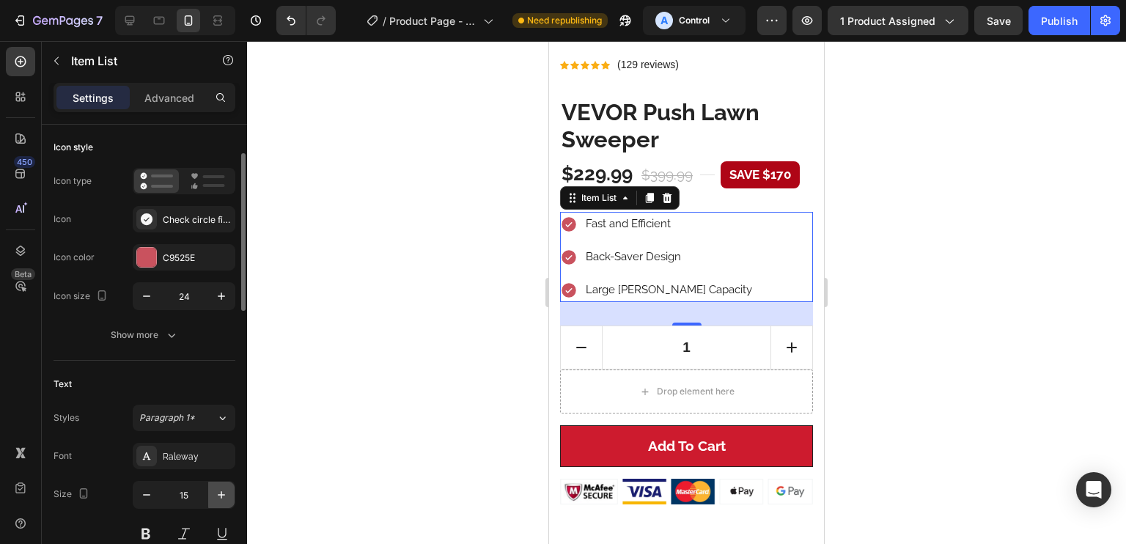
click at [210, 487] on button "button" at bounding box center [221, 495] width 26 height 26
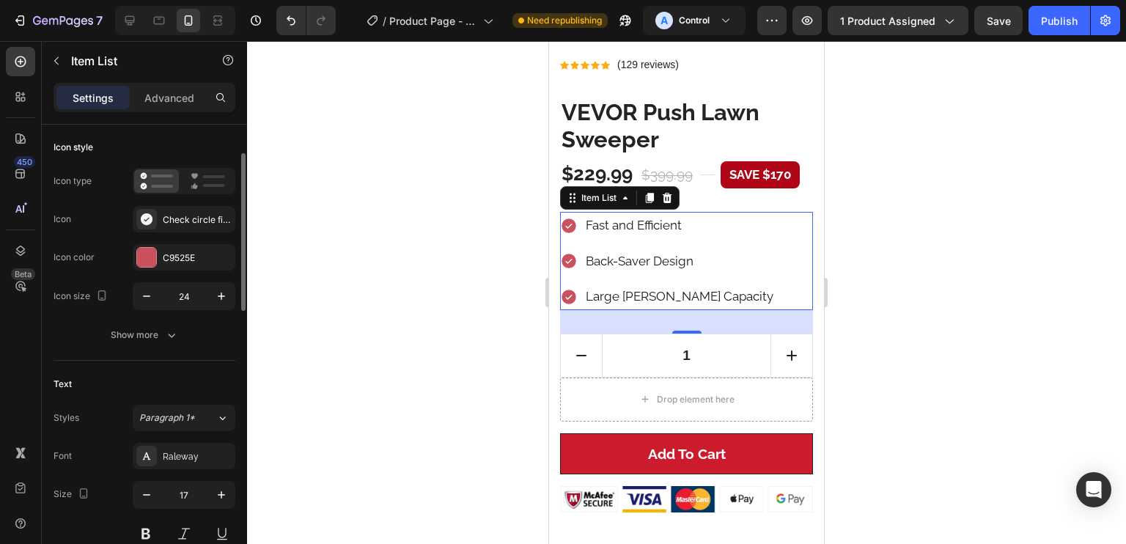
drag, startPoint x: 141, startPoint y: 523, endPoint x: 149, endPoint y: 512, distance: 13.1
click at [141, 521] on button at bounding box center [146, 533] width 26 height 26
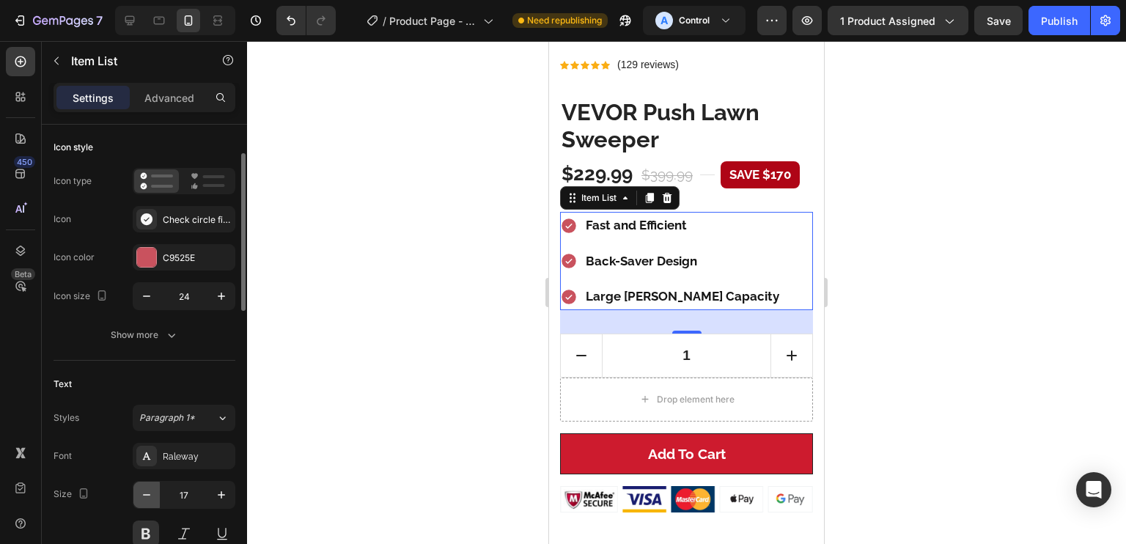
click at [153, 490] on icon "button" at bounding box center [146, 494] width 15 height 15
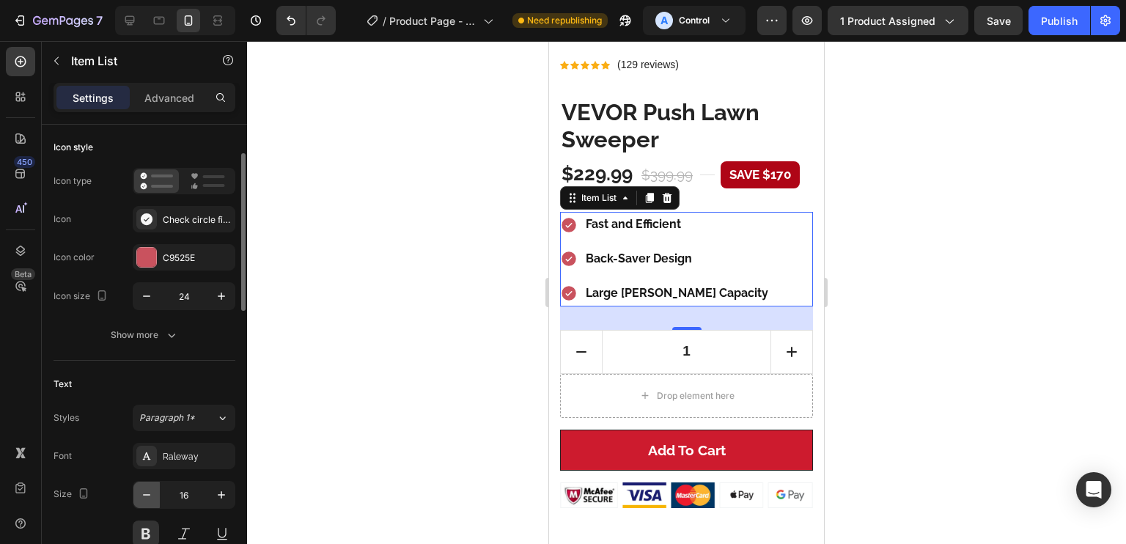
click at [153, 489] on icon "button" at bounding box center [146, 494] width 15 height 15
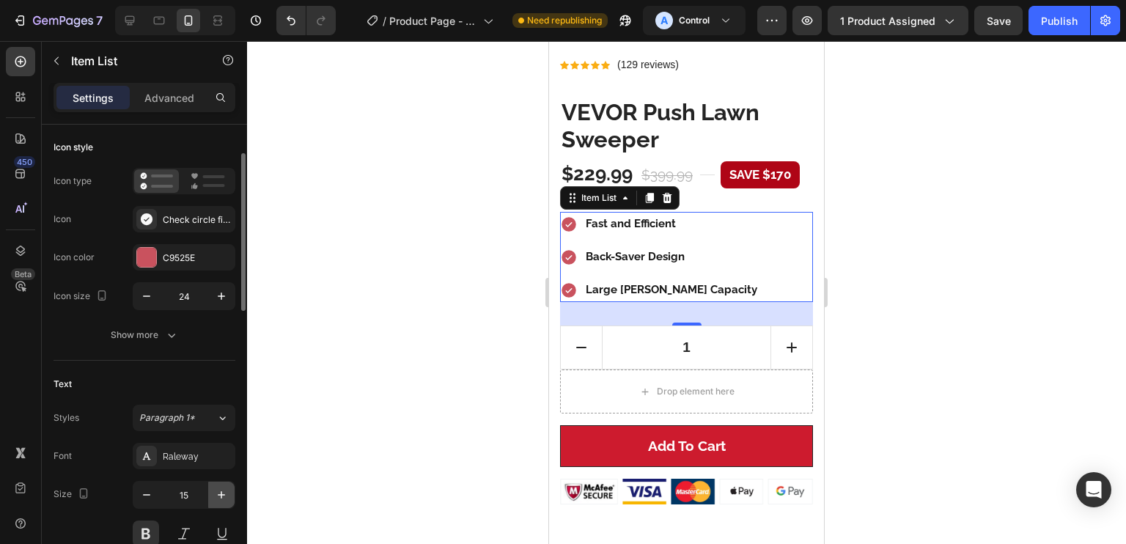
click at [218, 501] on icon "button" at bounding box center [221, 494] width 15 height 15
type input "16"
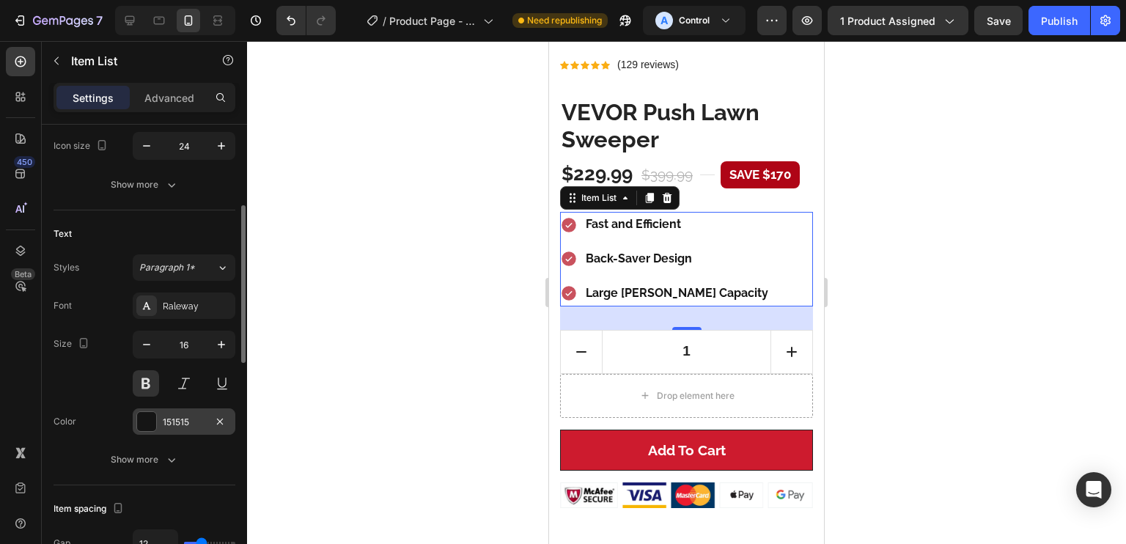
scroll to position [230, 0]
click at [131, 430] on div "Color 151515" at bounding box center [145, 425] width 182 height 26
click at [158, 430] on div "151515" at bounding box center [184, 425] width 103 height 26
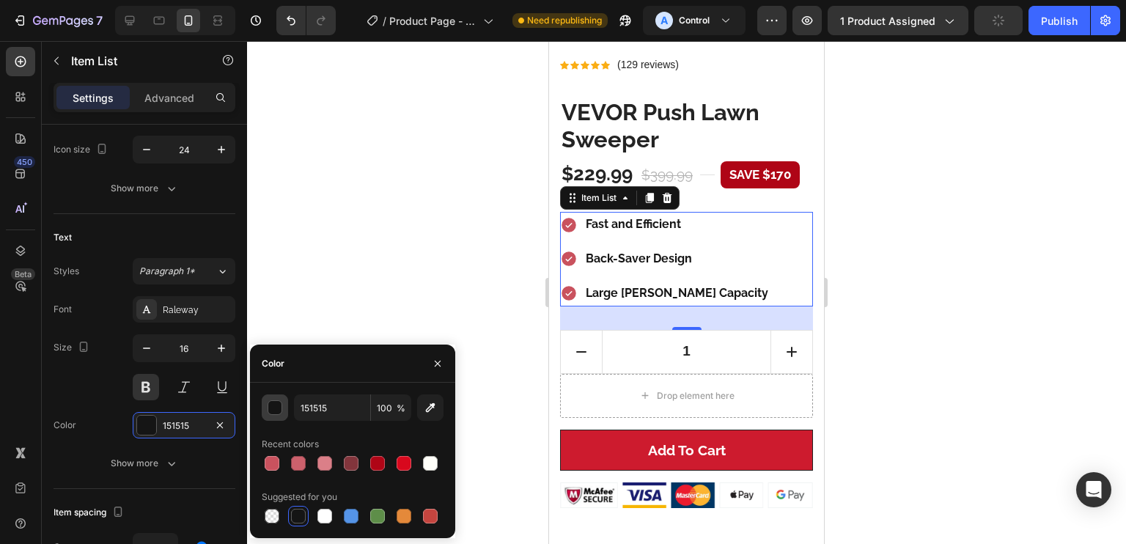
click at [284, 408] on button "button" at bounding box center [275, 407] width 26 height 26
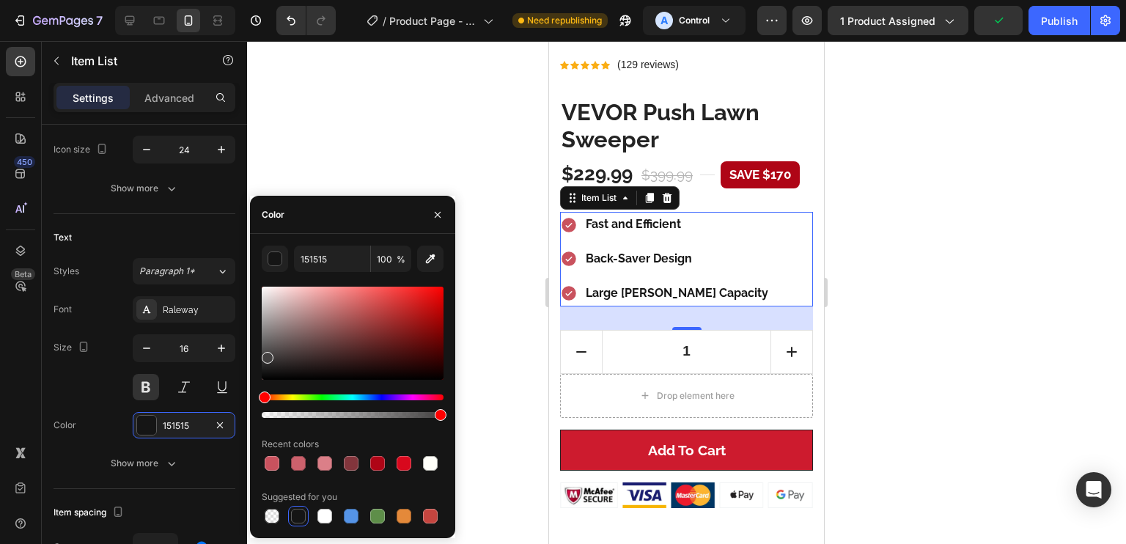
click at [267, 356] on div at bounding box center [353, 333] width 182 height 93
type input "424040"
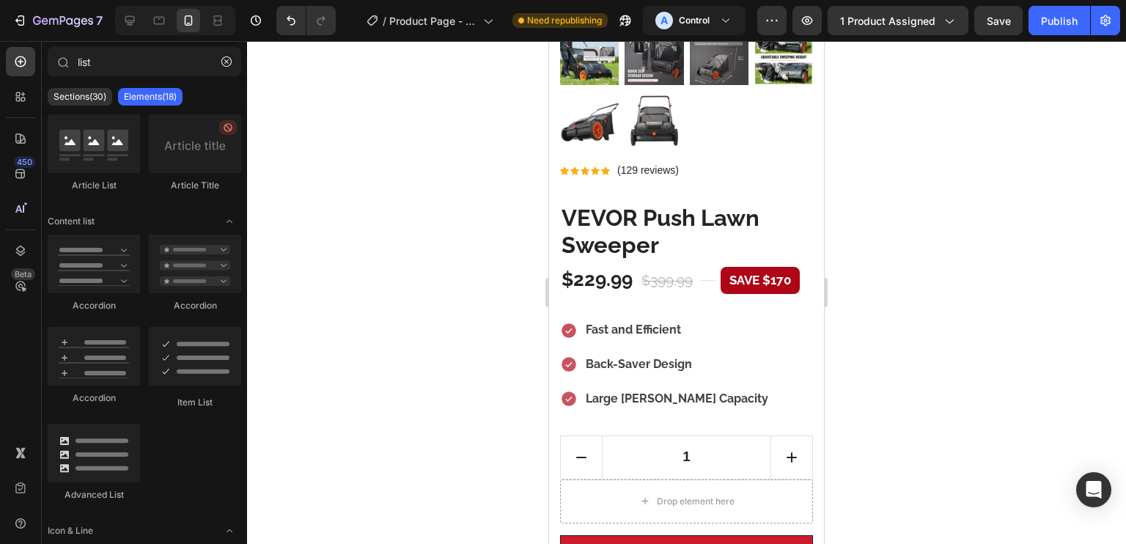
scroll to position [460, 0]
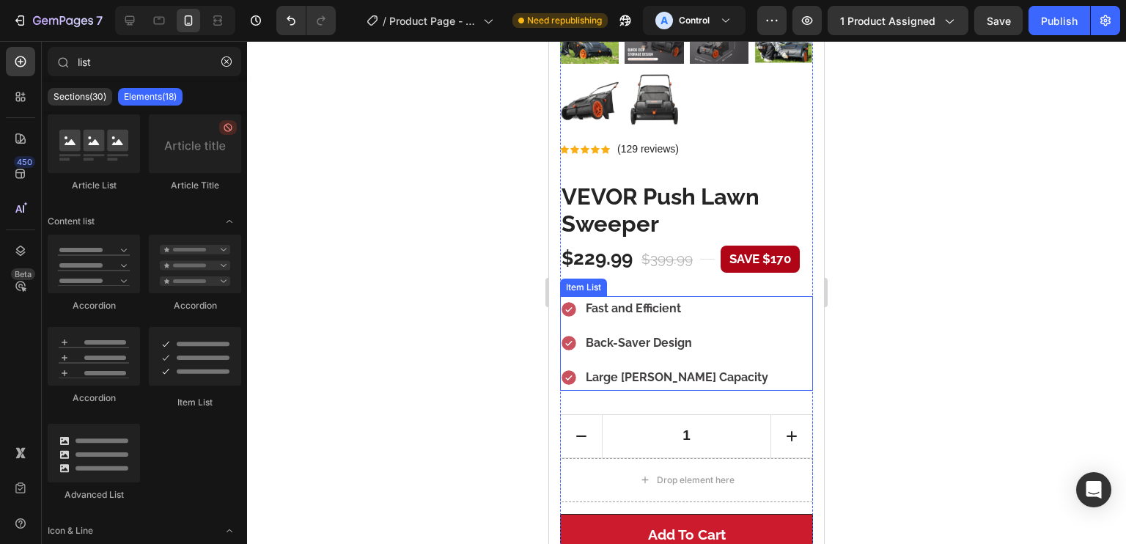
click at [669, 298] on p "Fast and Efficient" at bounding box center [677, 308] width 183 height 21
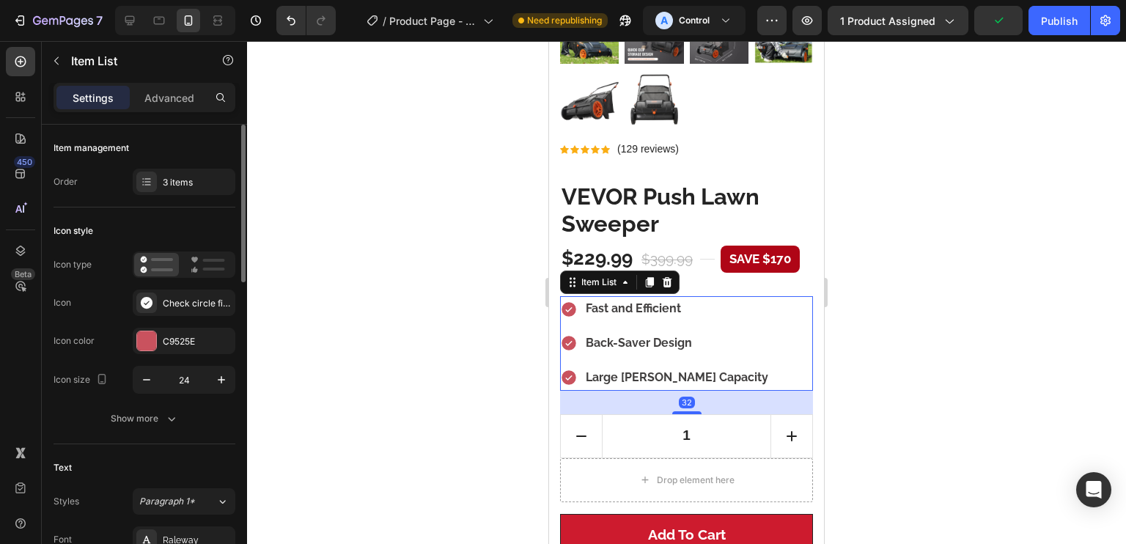
drag, startPoint x: 133, startPoint y: 375, endPoint x: 185, endPoint y: 435, distance: 79.0
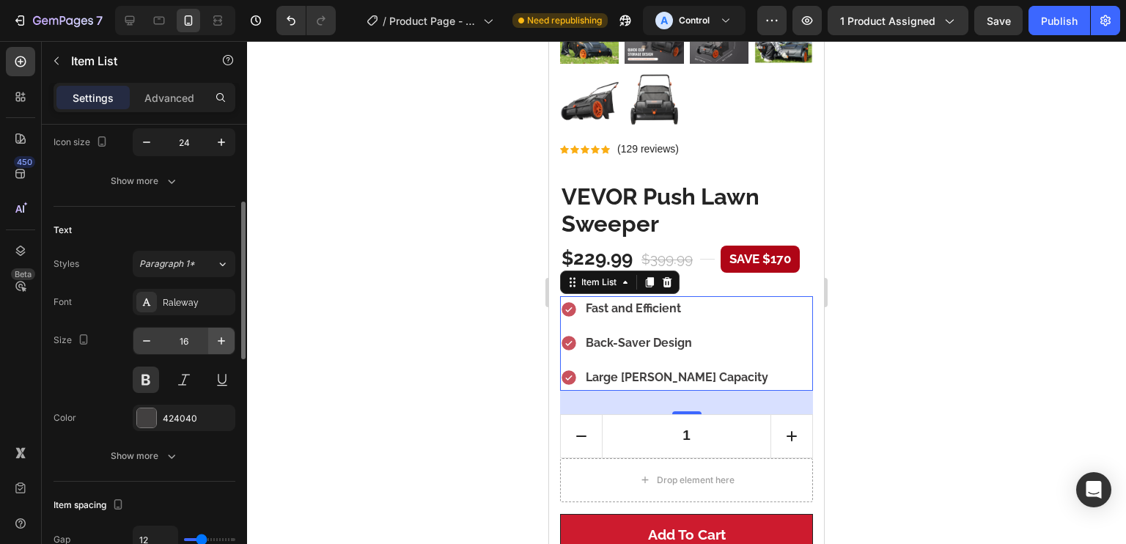
scroll to position [238, 0]
click at [231, 334] on button "button" at bounding box center [221, 340] width 26 height 26
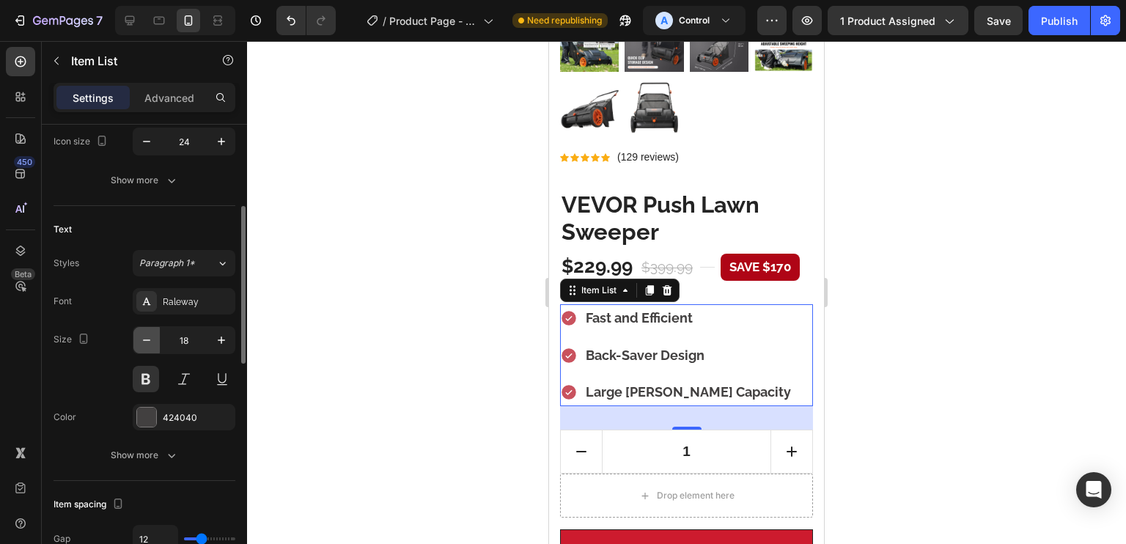
scroll to position [452, 0]
click at [158, 339] on button "button" at bounding box center [146, 340] width 26 height 26
type input "17"
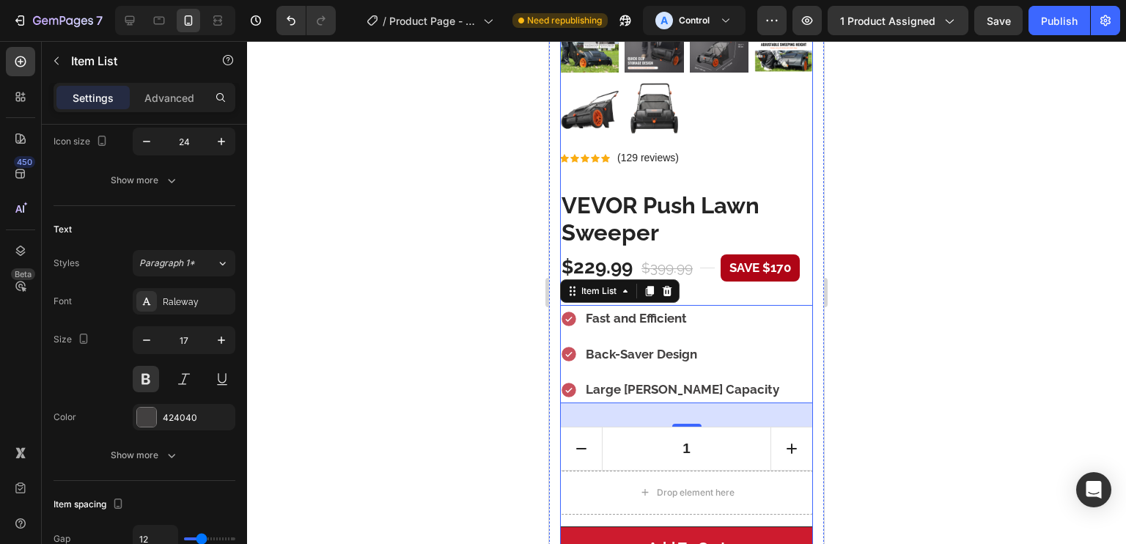
click at [737, 158] on div "Icon Icon Icon Icon Icon Icon List Hoz (129 reviews) Text block Row VEVOR Push …" at bounding box center [686, 377] width 253 height 457
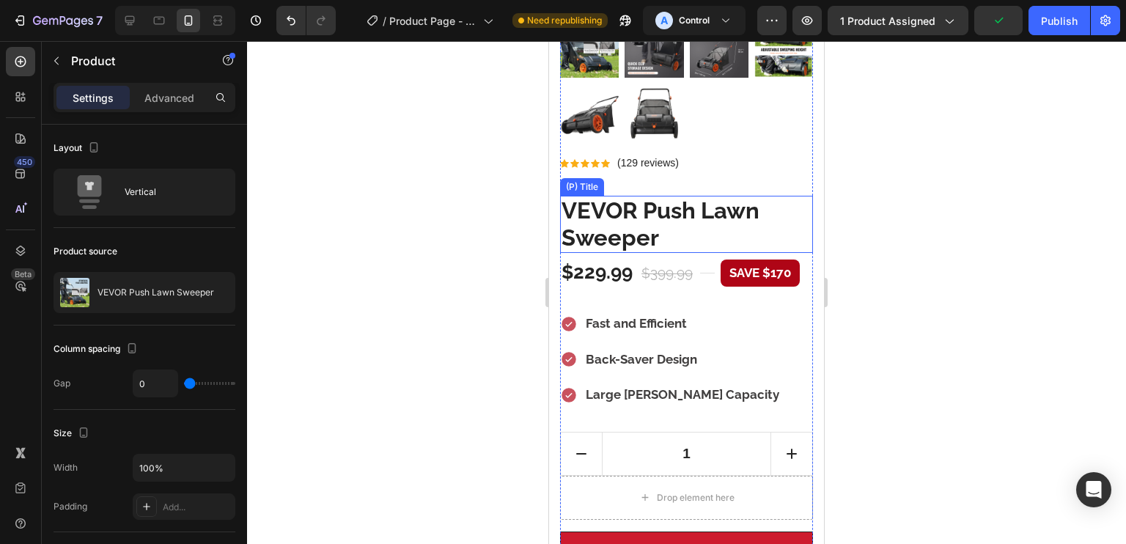
scroll to position [427, 0]
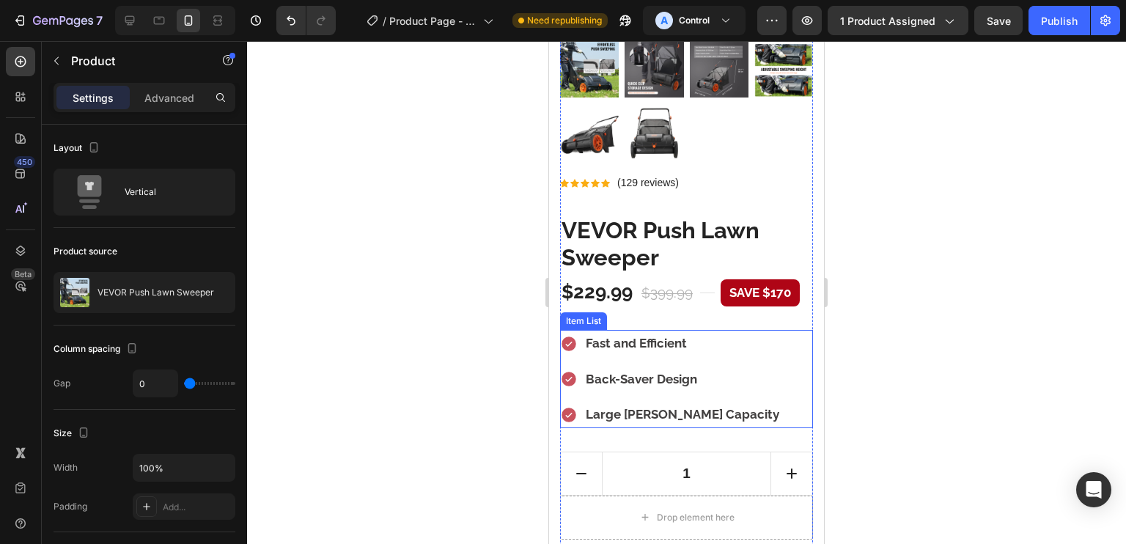
click at [735, 330] on div "Fast and Efficient Back-Saver Design Large Hopper Capacity" at bounding box center [686, 379] width 253 height 98
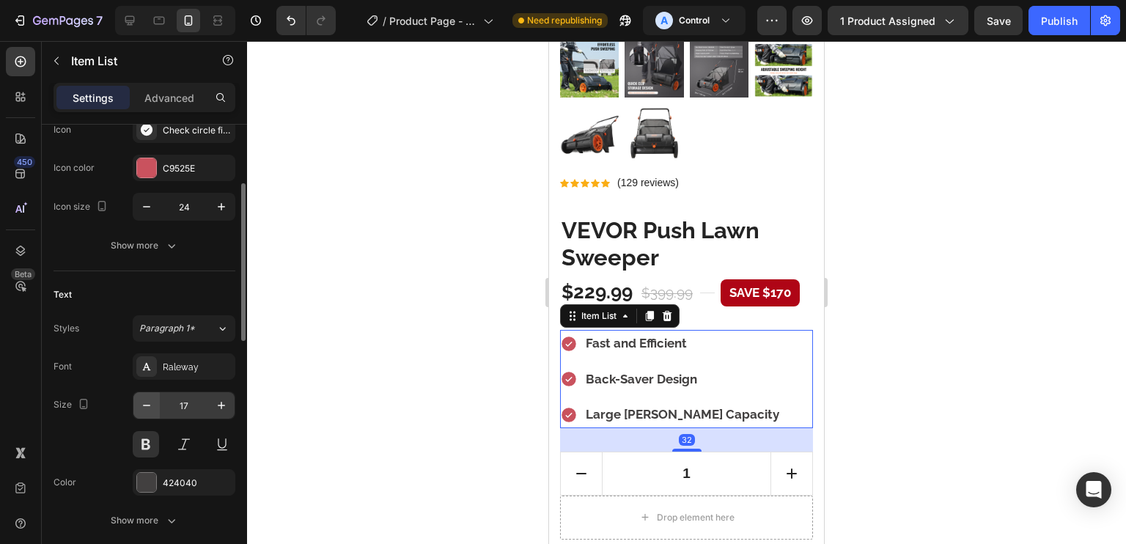
scroll to position [172, 0]
drag, startPoint x: 155, startPoint y: 407, endPoint x: 226, endPoint y: 367, distance: 80.7
click at [155, 408] on button "button" at bounding box center [146, 407] width 26 height 26
type input "16"
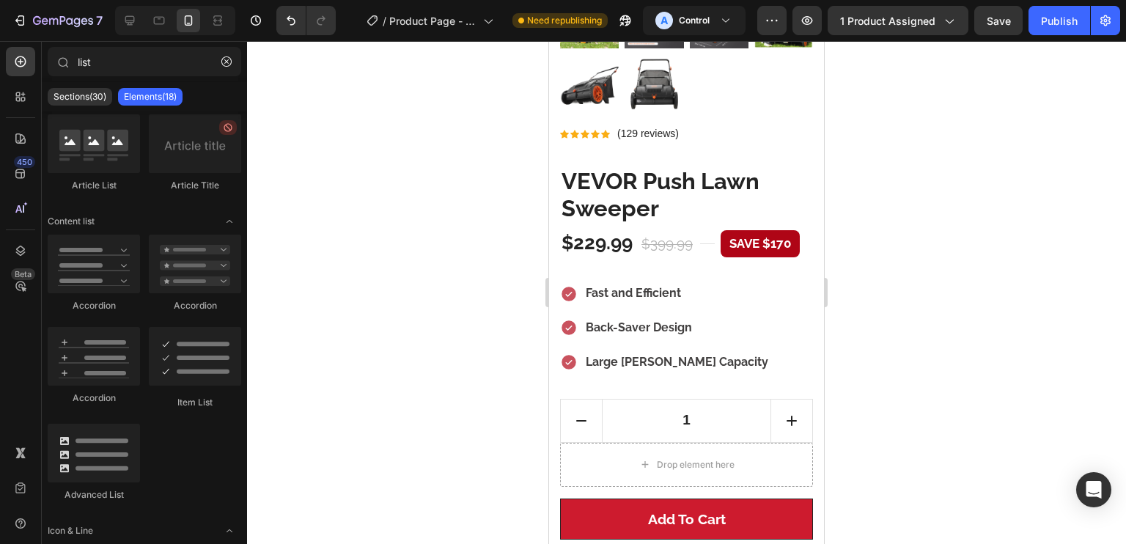
scroll to position [440, 0]
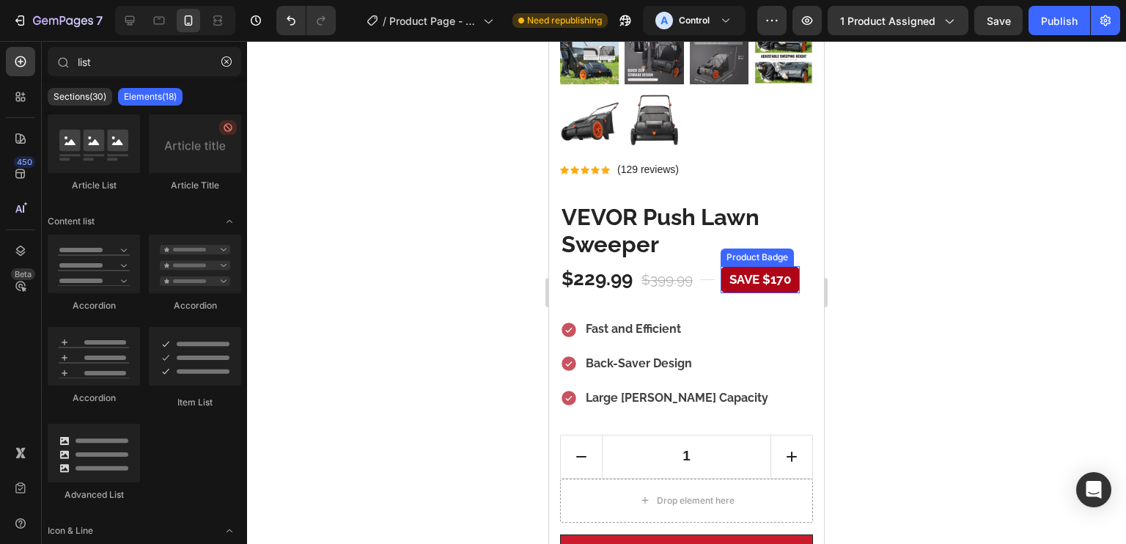
click at [726, 267] on pre "Save $170" at bounding box center [760, 280] width 79 height 28
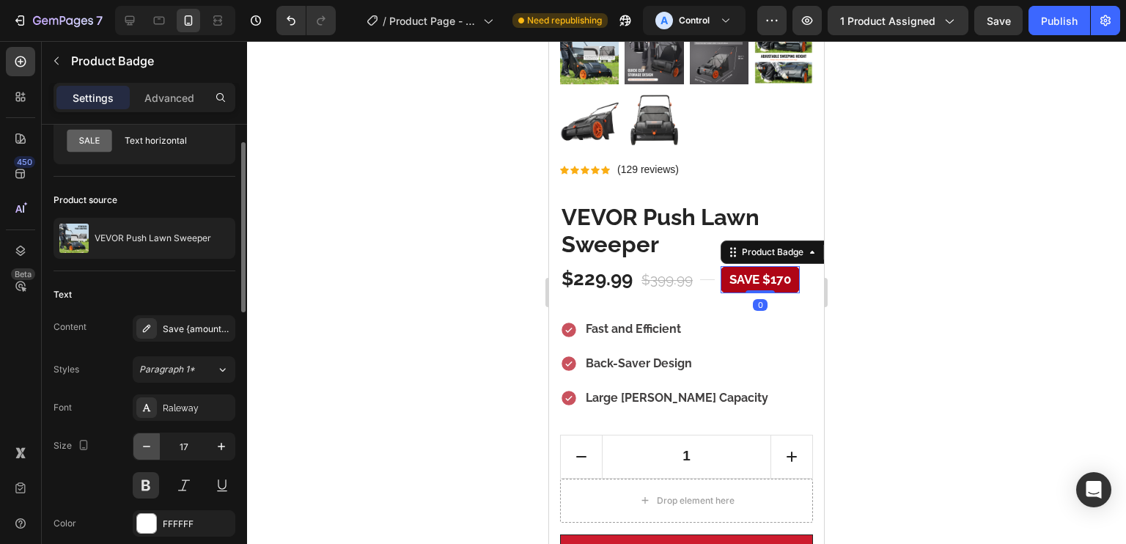
scroll to position [50, 0]
click at [147, 441] on icon "button" at bounding box center [146, 448] width 15 height 15
type input "16"
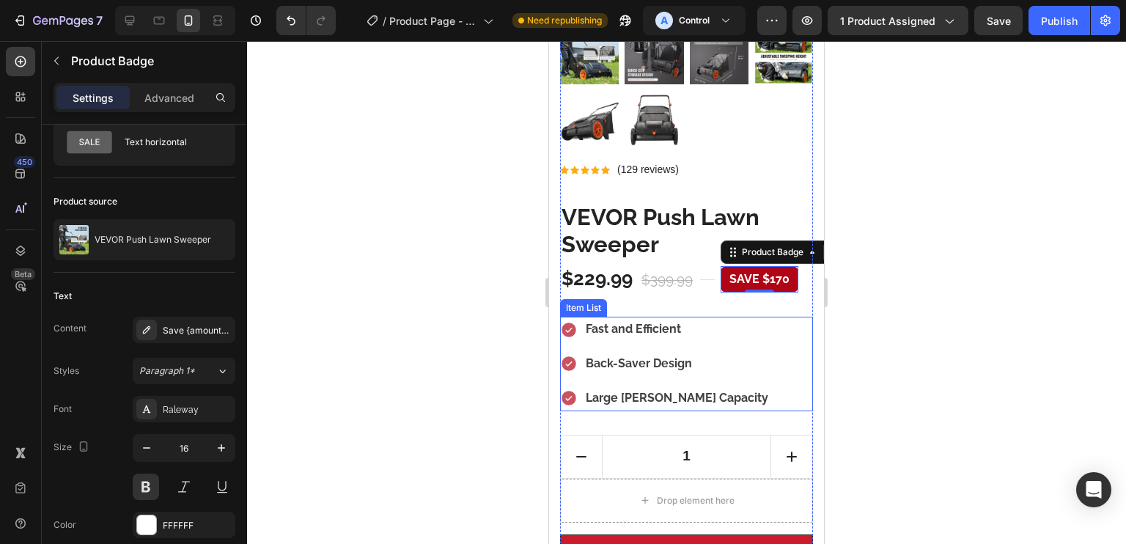
click at [773, 326] on div "Fast and Efficient Back-Saver Design Large Hopper Capacity" at bounding box center [686, 364] width 253 height 94
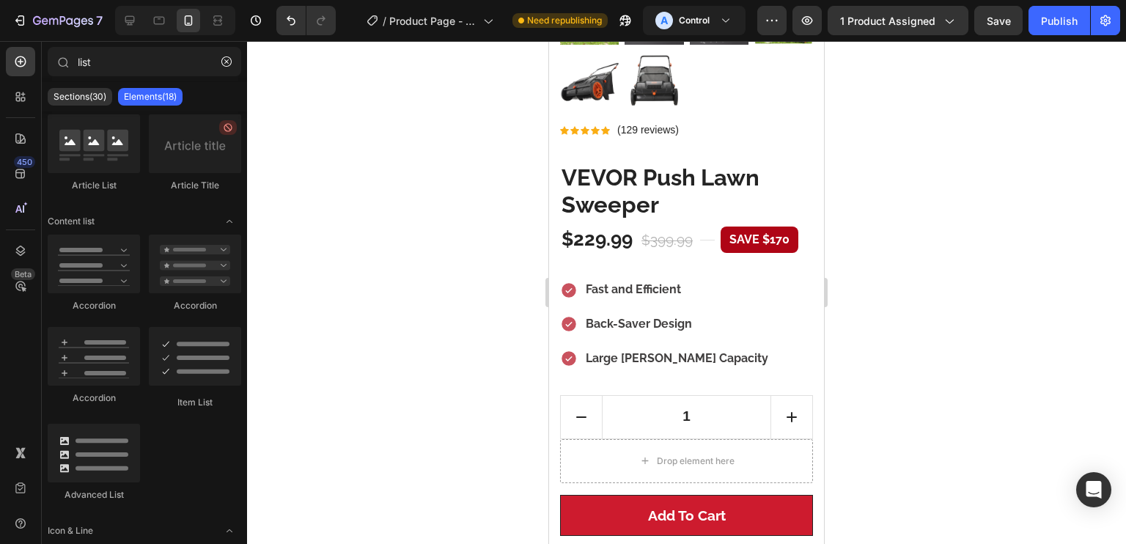
scroll to position [493, 0]
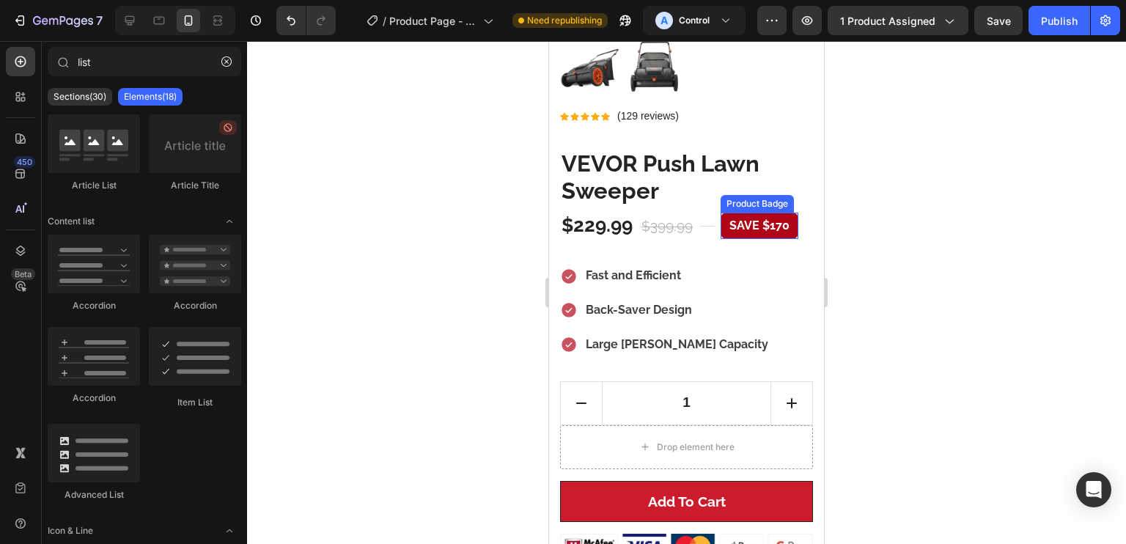
click at [767, 221] on pre "Save $170" at bounding box center [760, 226] width 78 height 26
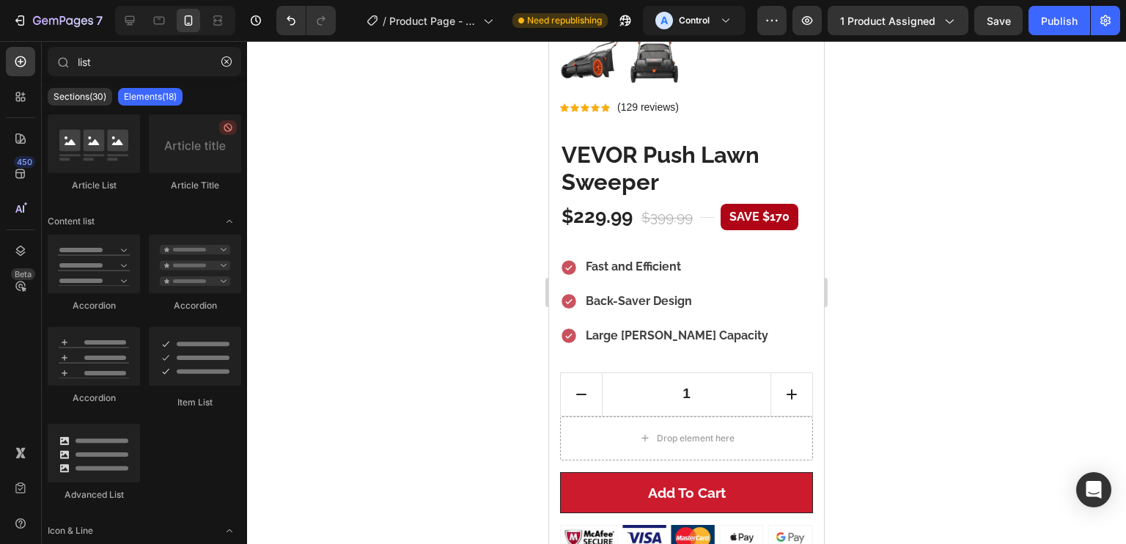
scroll to position [402, 0]
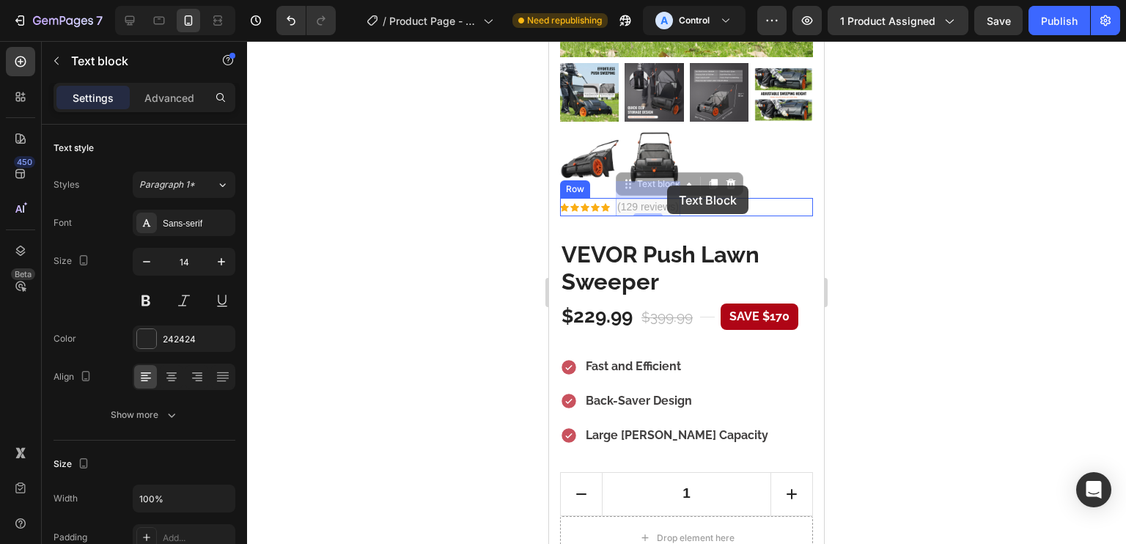
drag, startPoint x: 677, startPoint y: 193, endPoint x: 667, endPoint y: 185, distance: 12.0
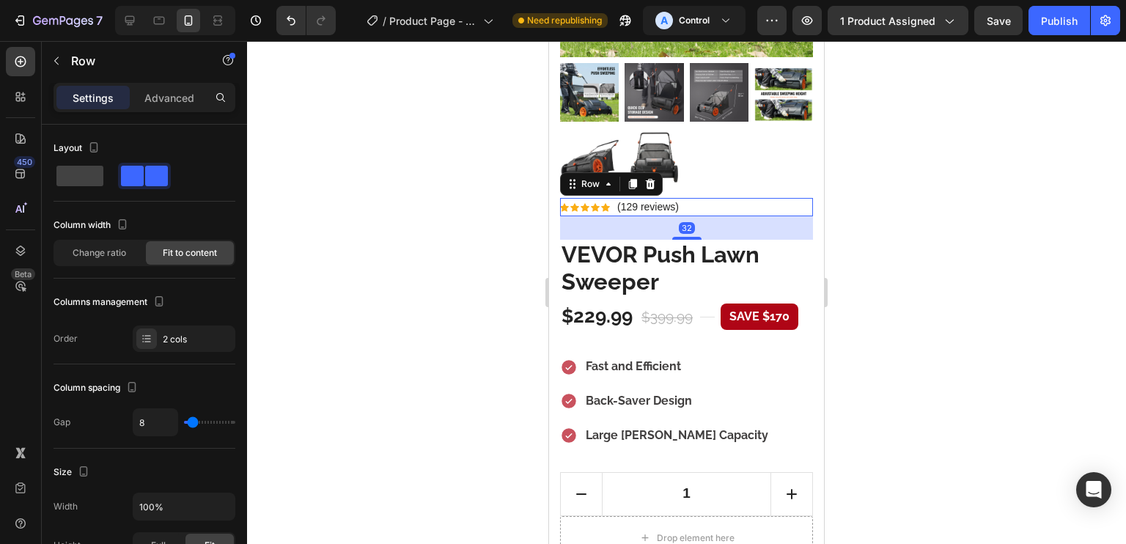
click at [727, 198] on div "Icon Icon Icon Icon Icon Icon List Hoz (129 reviews) Text block Row 32" at bounding box center [686, 207] width 253 height 18
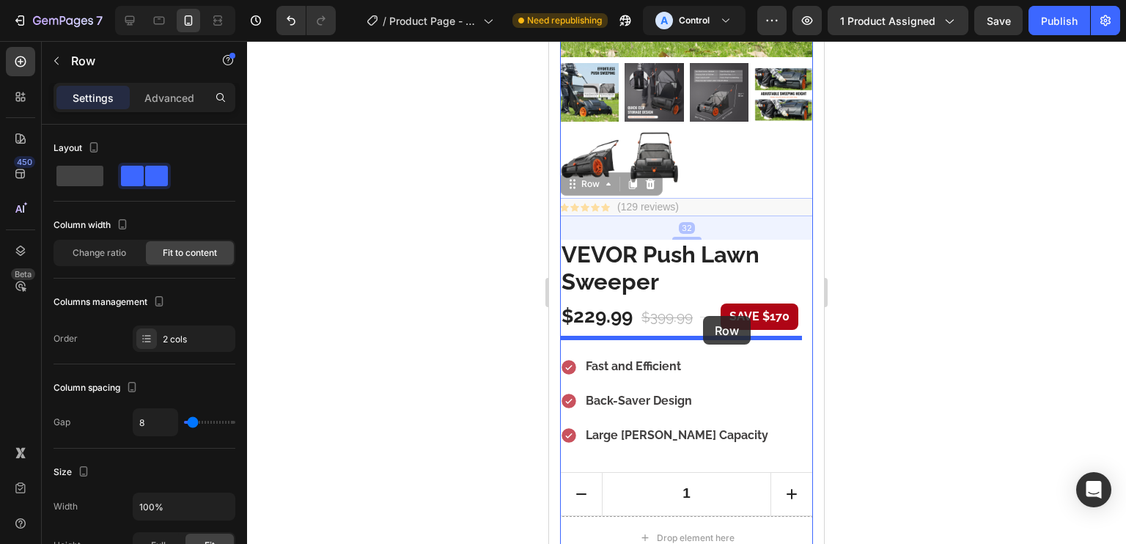
drag, startPoint x: 727, startPoint y: 189, endPoint x: 695, endPoint y: 318, distance: 133.0
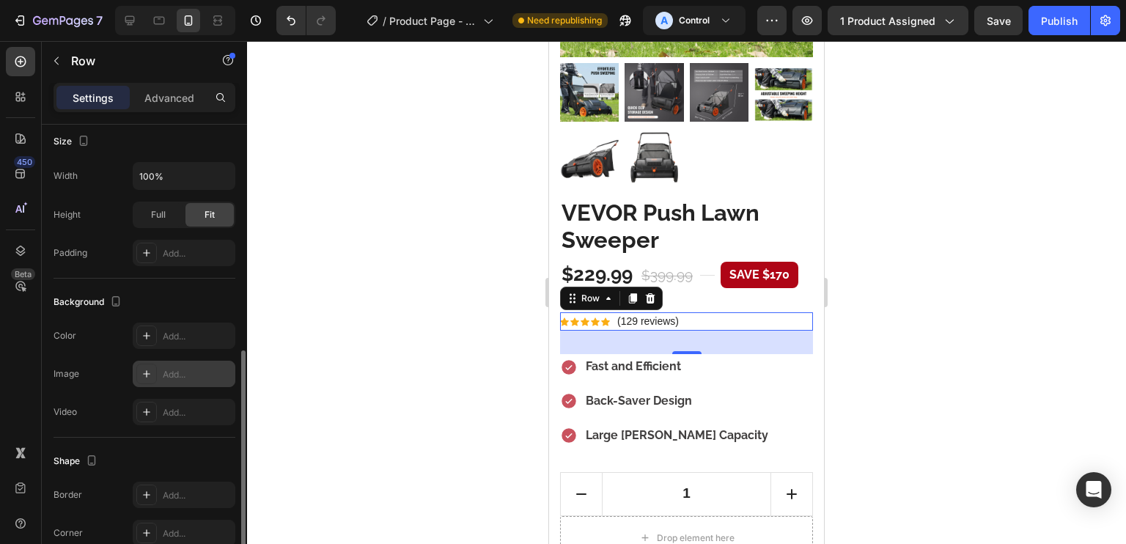
scroll to position [560, 0]
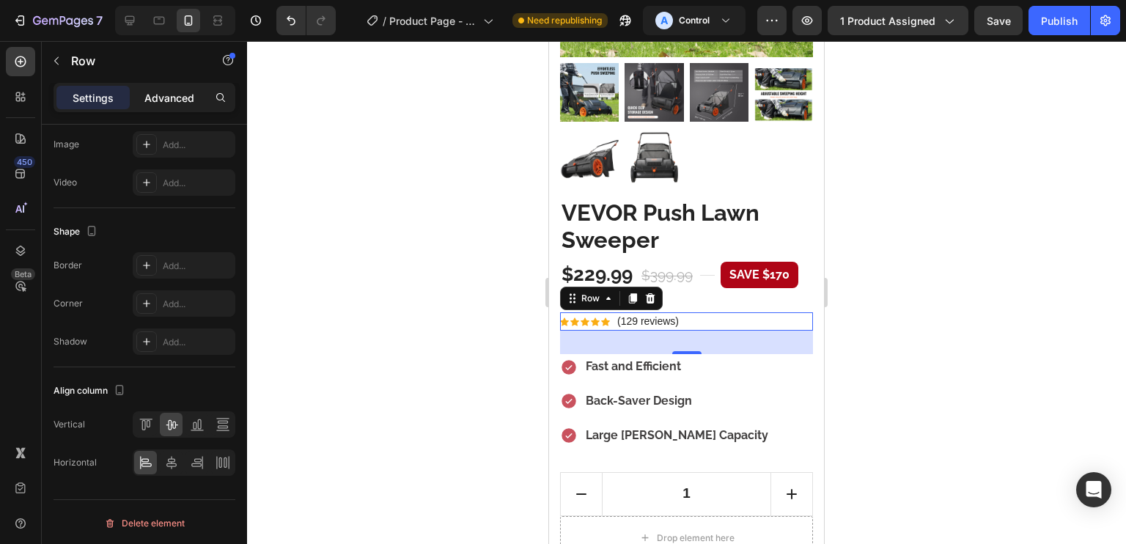
click at [190, 95] on p "Advanced" at bounding box center [169, 97] width 50 height 15
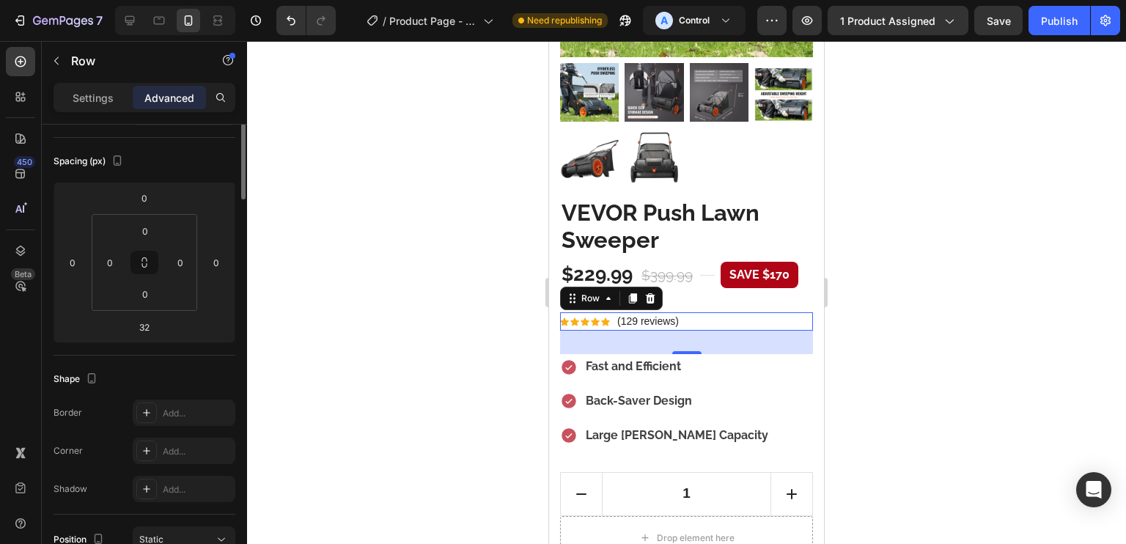
scroll to position [0, 0]
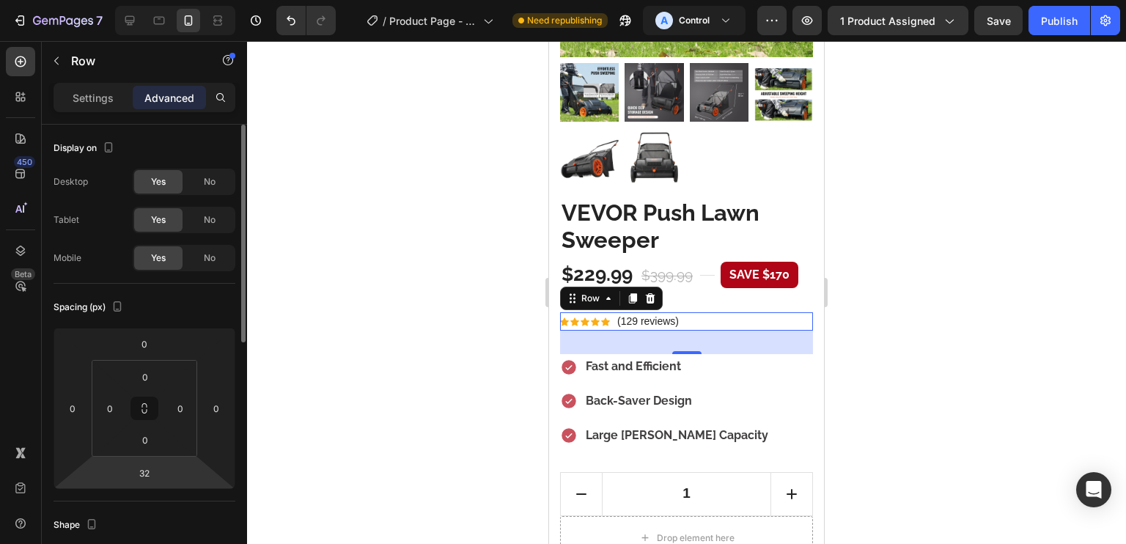
click at [156, 471] on input "32" at bounding box center [144, 473] width 29 height 22
type input "12"
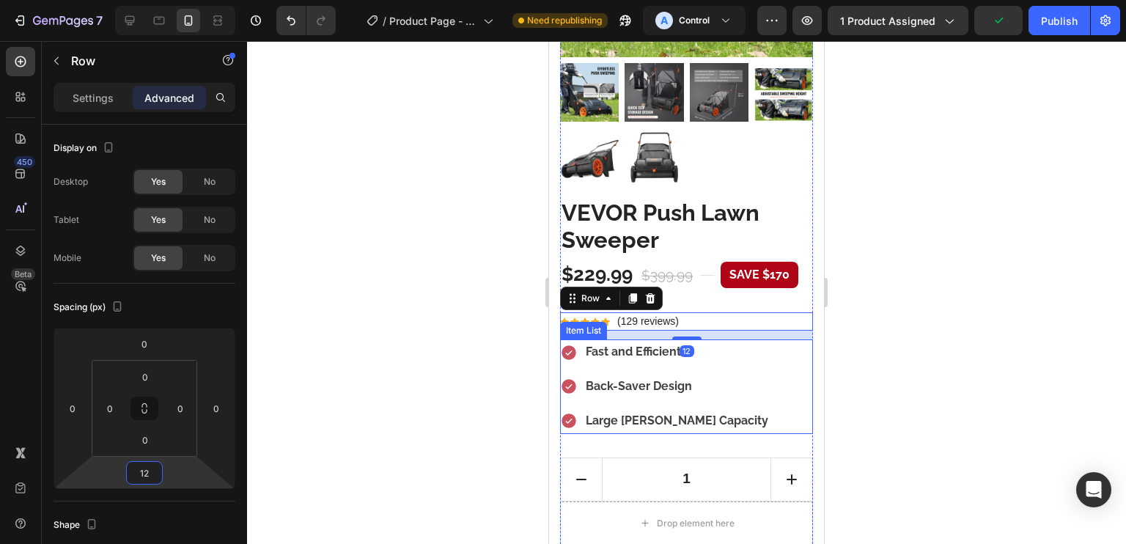
click at [734, 347] on div "Fast and Efficient Back-Saver Design Large Hopper Capacity" at bounding box center [686, 386] width 253 height 94
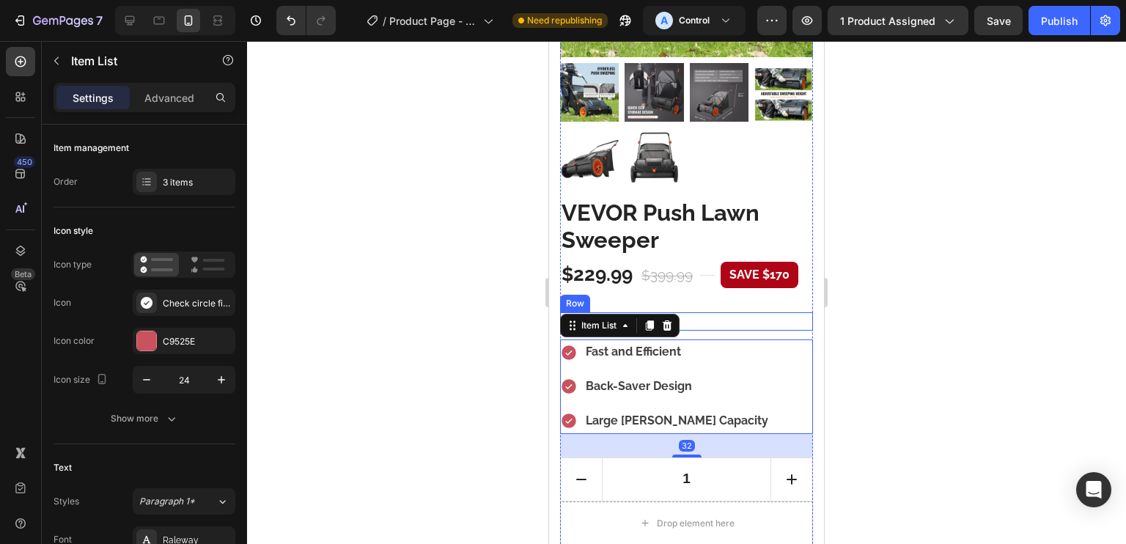
click at [721, 312] on div "Icon Icon Icon Icon Icon Icon List Hoz (129 reviews) Text block Row" at bounding box center [686, 321] width 253 height 18
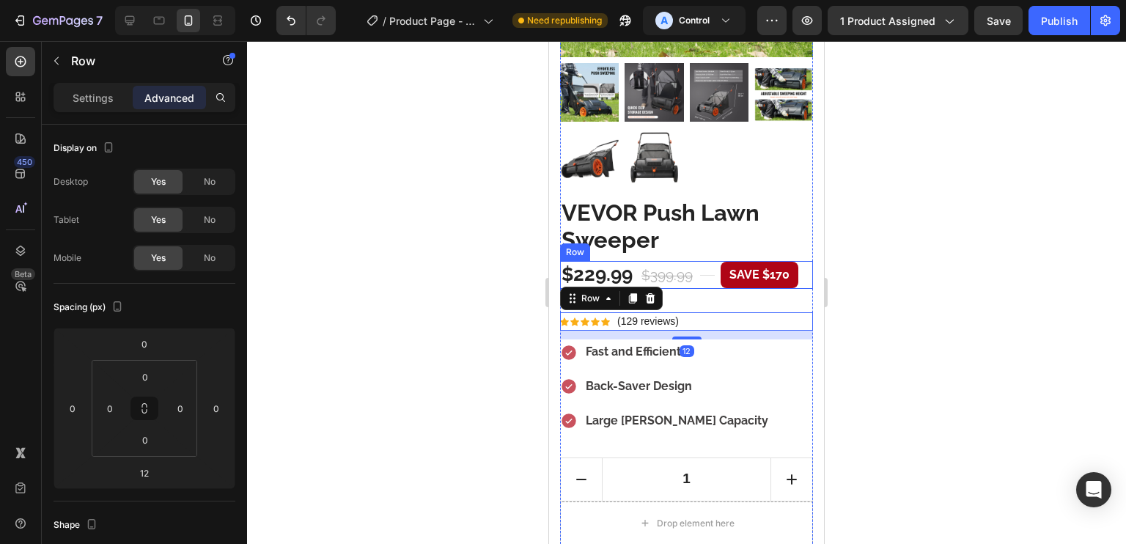
click at [702, 269] on div "Title Line" at bounding box center [707, 275] width 15 height 28
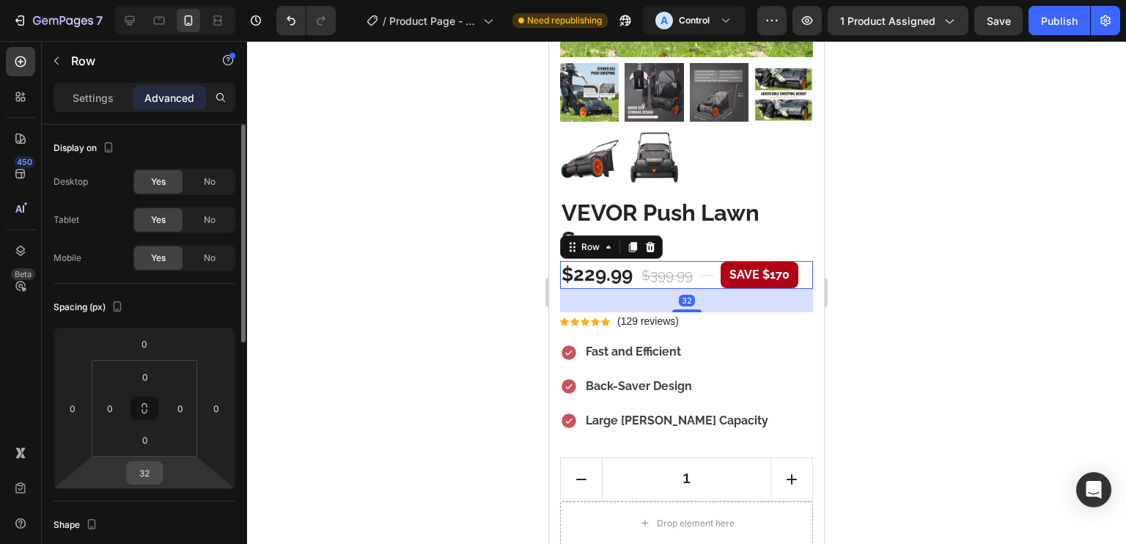
click at [141, 479] on input "32" at bounding box center [144, 473] width 29 height 22
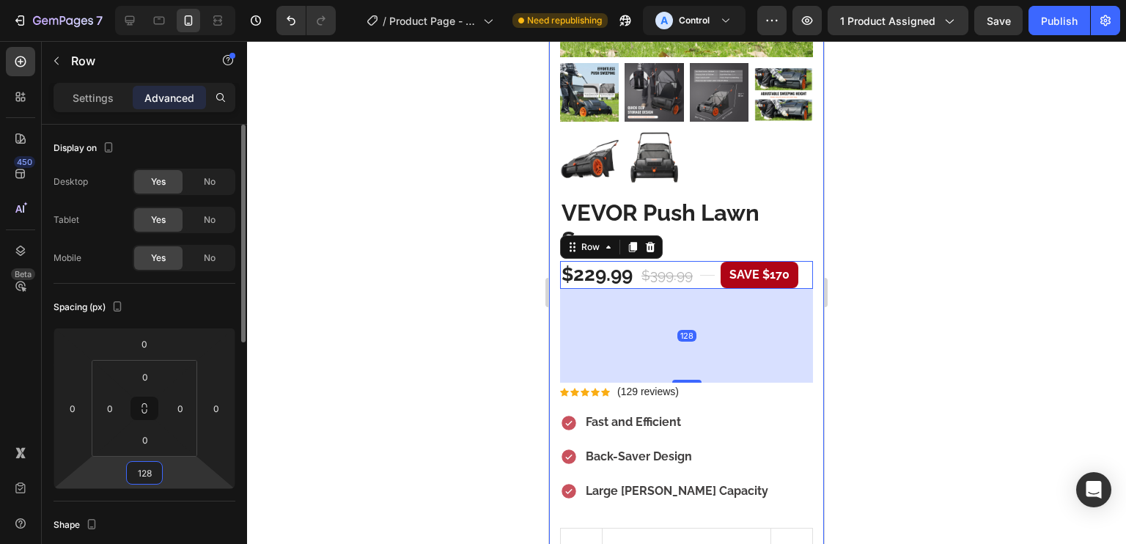
drag, startPoint x: 158, startPoint y: 472, endPoint x: 115, endPoint y: 471, distance: 43.3
click at [115, 471] on div "0 0 128 0" at bounding box center [145, 408] width 182 height 161
type input "8"
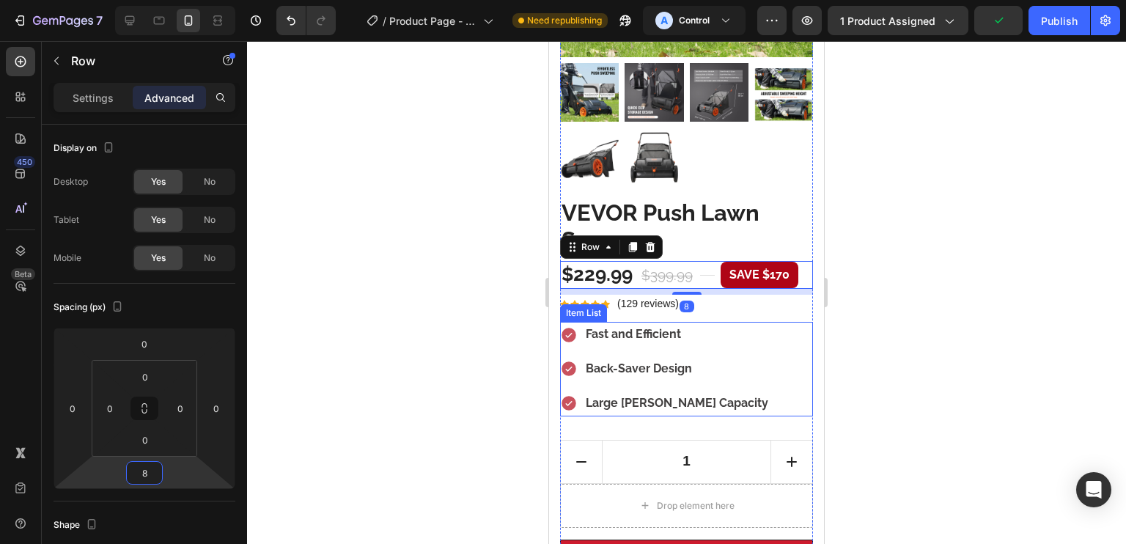
click at [721, 295] on div "Icon Icon Icon Icon Icon Icon List Hoz (129 reviews) Text block Row" at bounding box center [686, 304] width 253 height 18
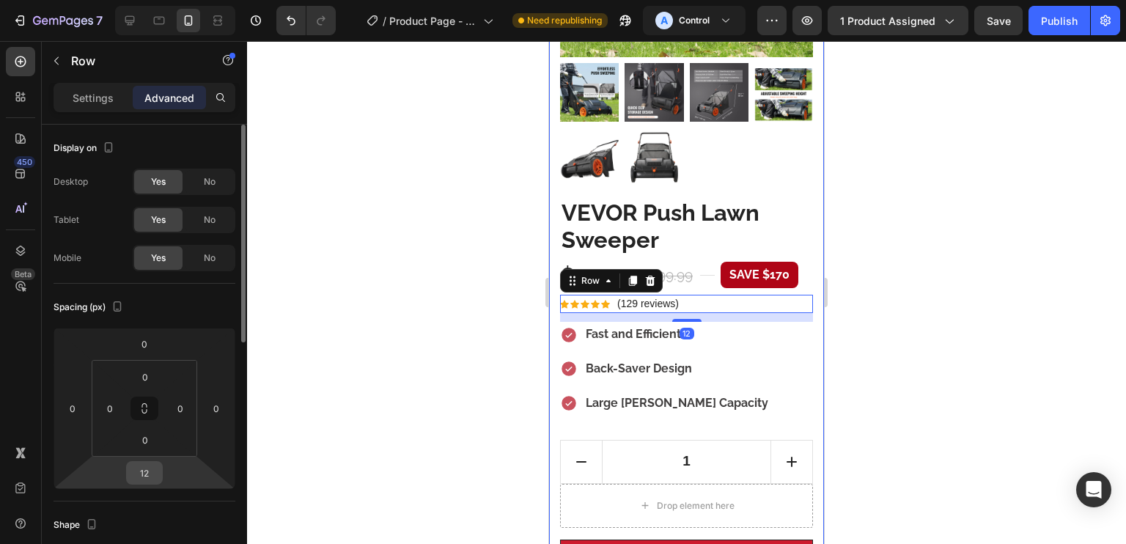
click at [147, 471] on input "12" at bounding box center [144, 473] width 29 height 22
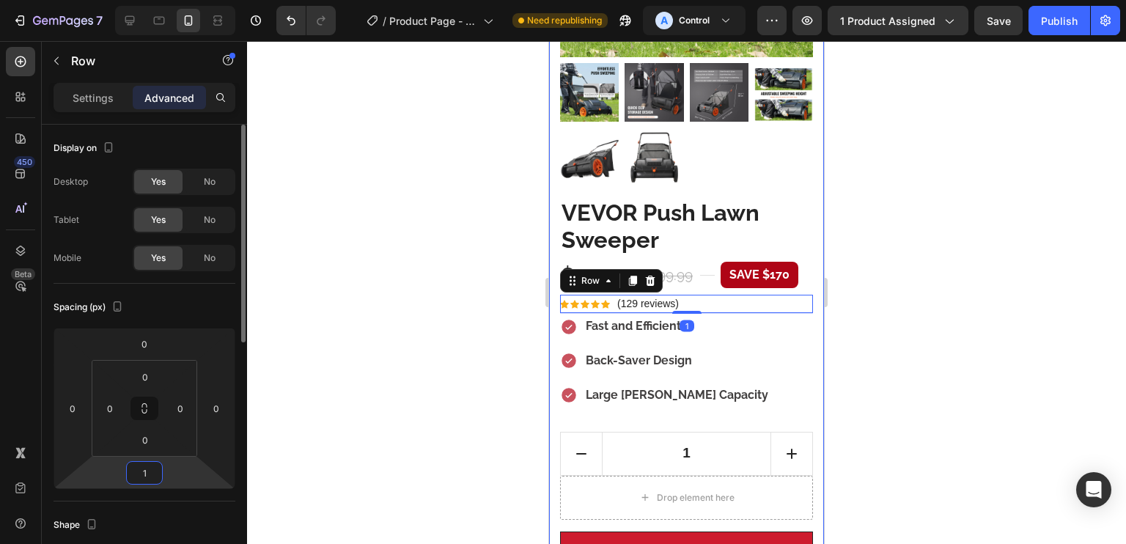
type input "16"
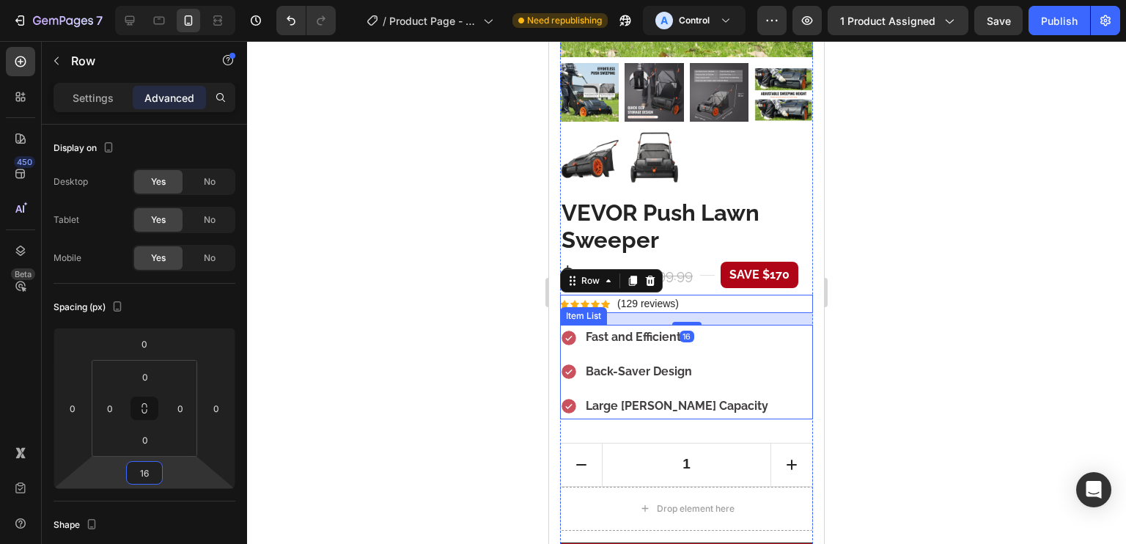
click at [773, 353] on div "Fast and Efficient Back-Saver Design Large Hopper Capacity" at bounding box center [686, 372] width 253 height 94
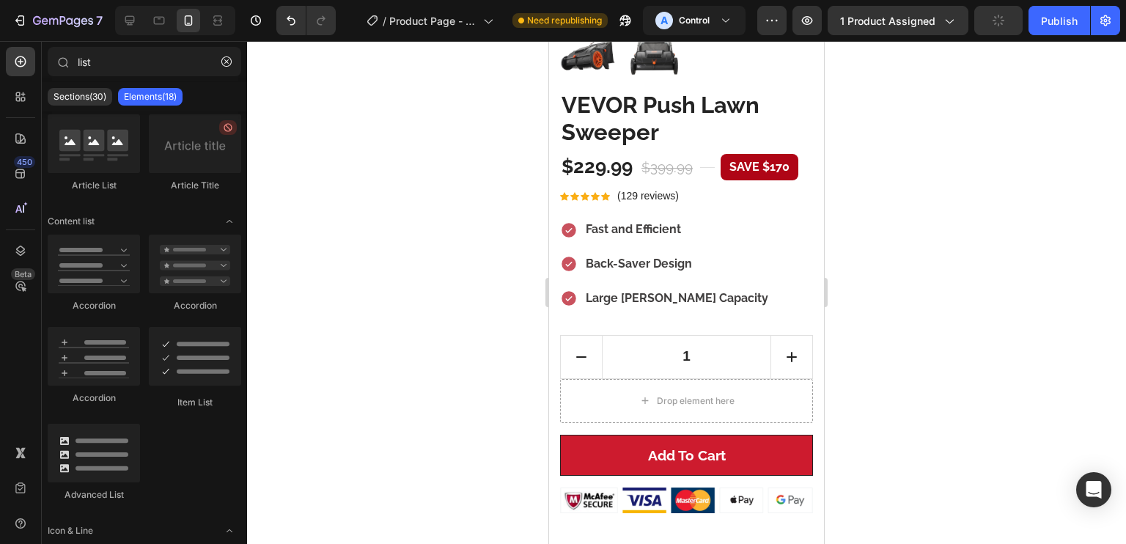
scroll to position [369, 0]
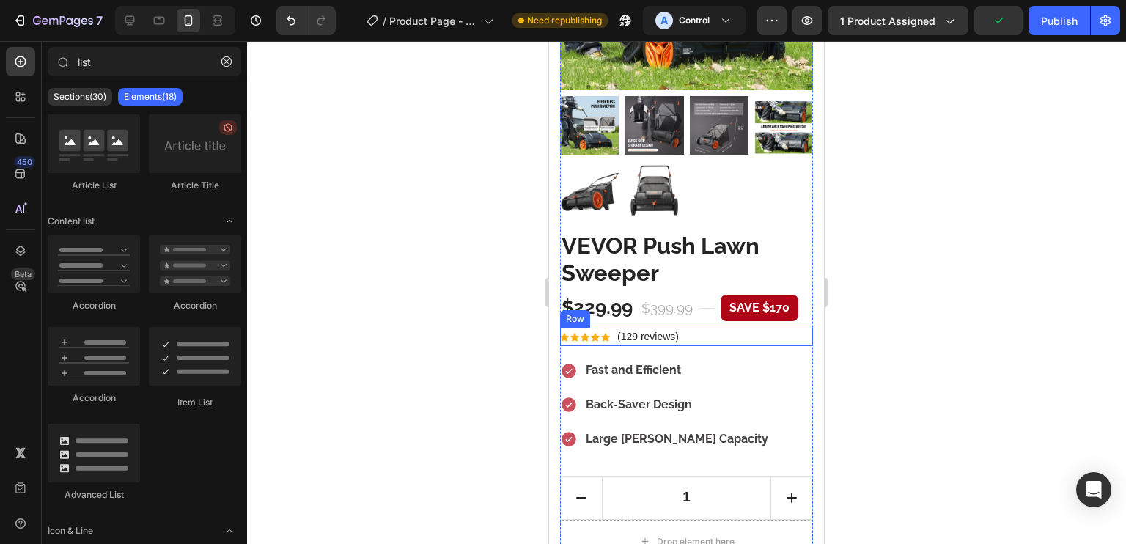
click at [718, 328] on div "Icon Icon Icon Icon Icon Icon List Hoz (129 reviews) Text block Row" at bounding box center [686, 337] width 253 height 18
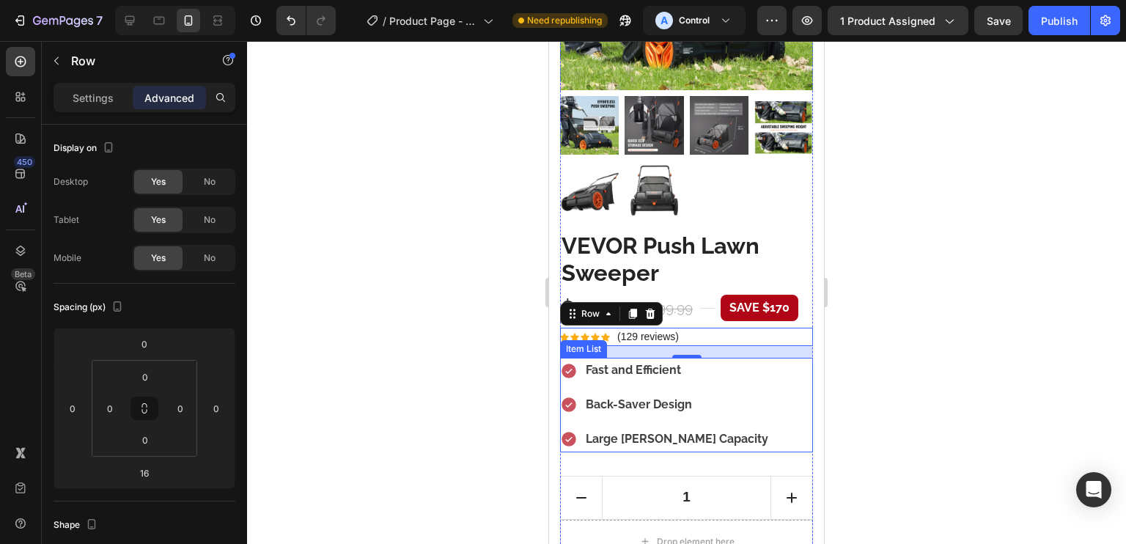
click at [759, 421] on div "Fast and Efficient Back-Saver Design Large Hopper Capacity" at bounding box center [686, 405] width 253 height 94
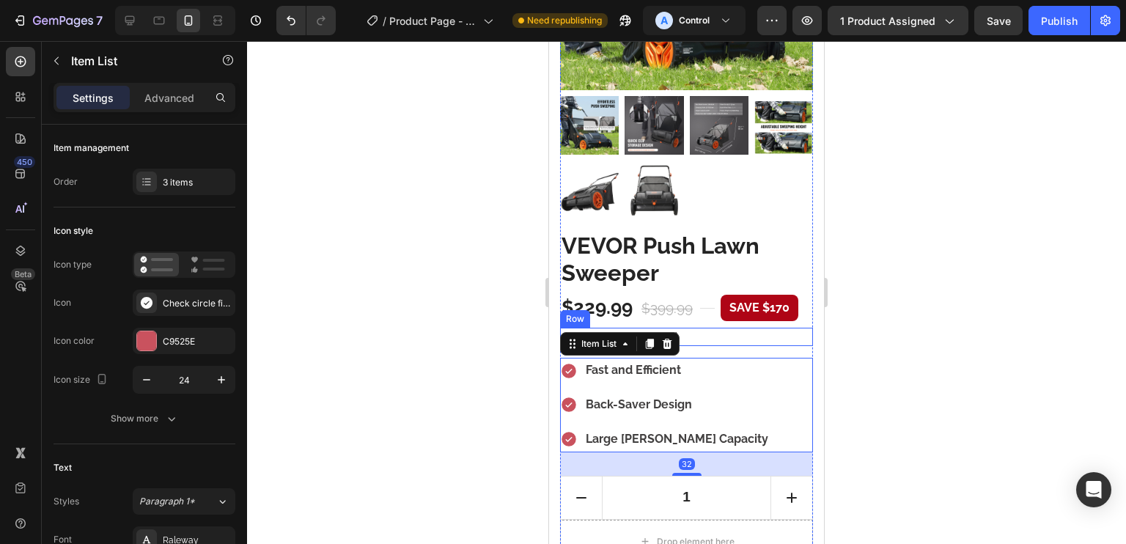
click at [751, 328] on div "Icon Icon Icon Icon Icon Icon List Hoz (129 reviews) Text block Row" at bounding box center [686, 337] width 253 height 18
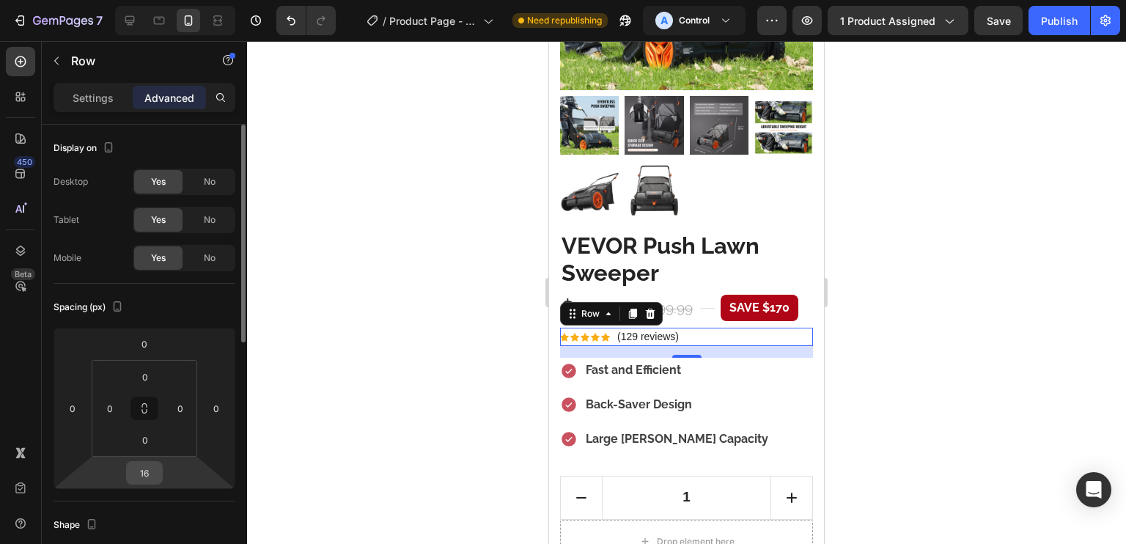
click at [143, 468] on input "16" at bounding box center [144, 473] width 29 height 22
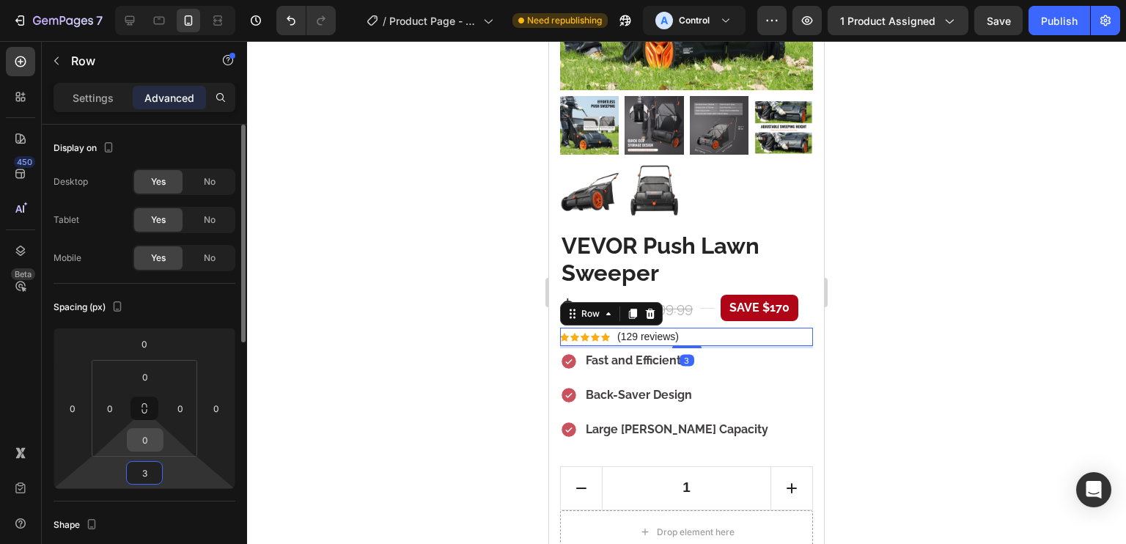
type input "32"
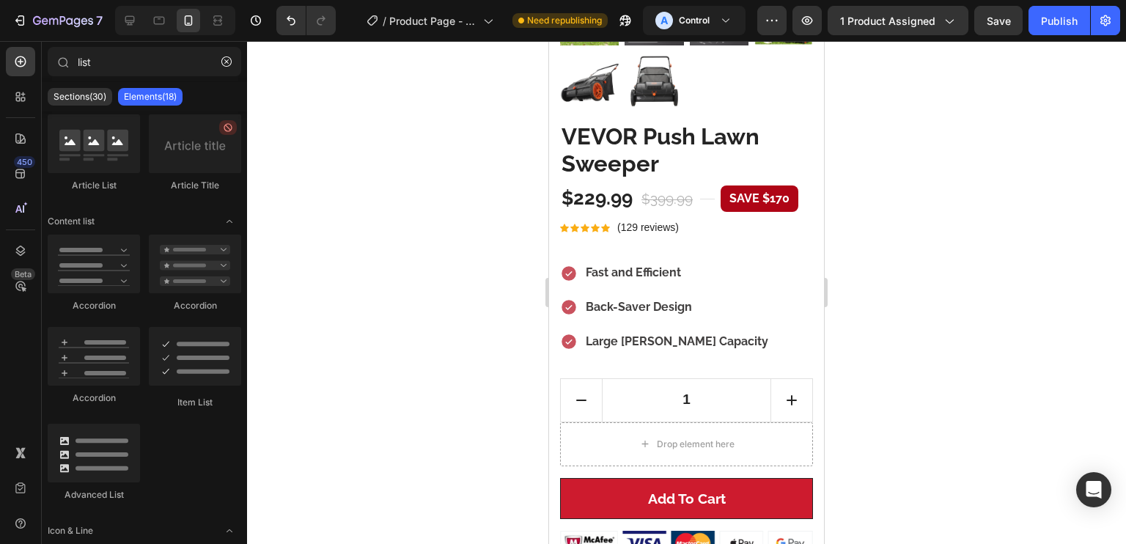
scroll to position [487, 0]
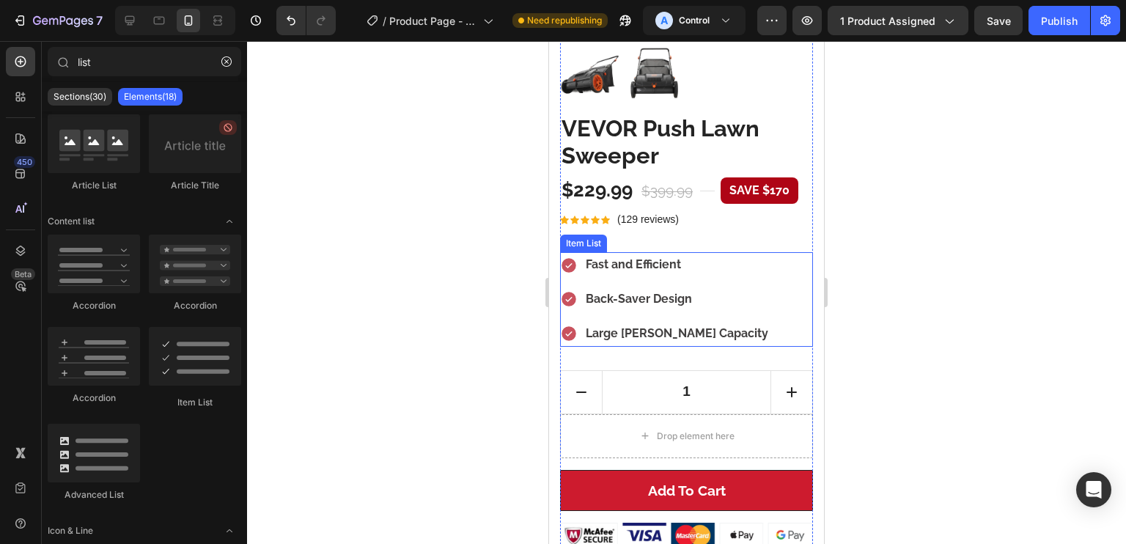
click at [570, 258] on icon at bounding box center [569, 265] width 15 height 15
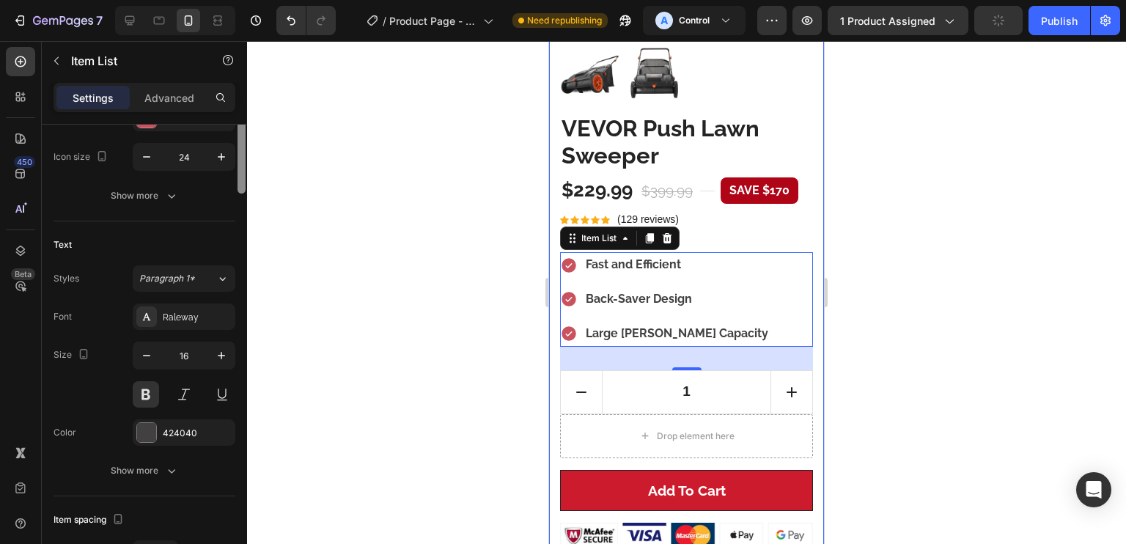
scroll to position [88, 0]
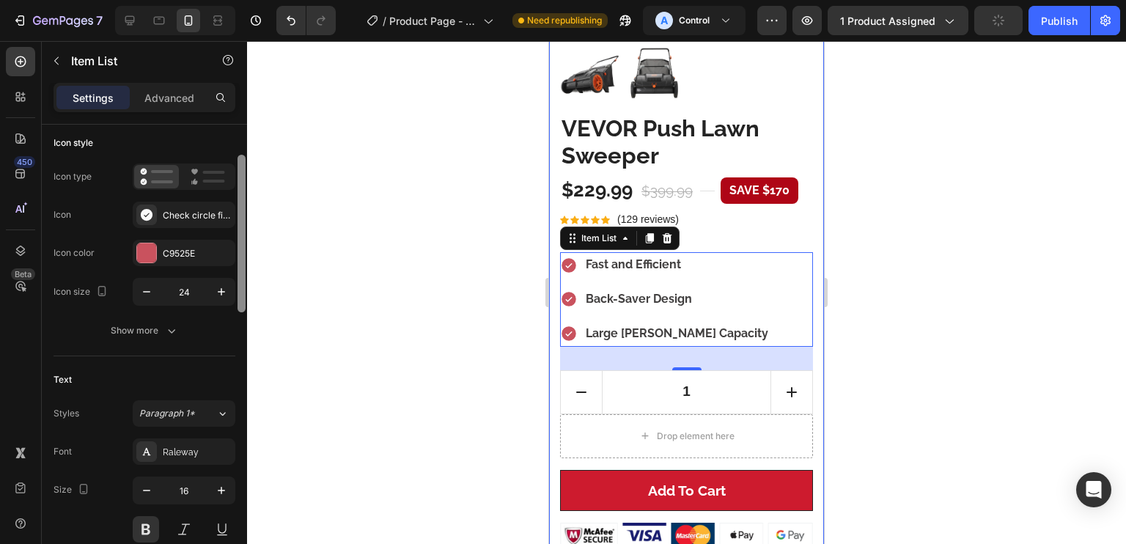
drag, startPoint x: 240, startPoint y: 210, endPoint x: 260, endPoint y: 240, distance: 36.0
click at [260, 0] on div "7 Version history / Product Page - Aug 25, 22:25:44 Need republishing A Control…" at bounding box center [563, 0] width 1126 height 0
click at [196, 205] on div "Check circle filled" at bounding box center [184, 215] width 103 height 26
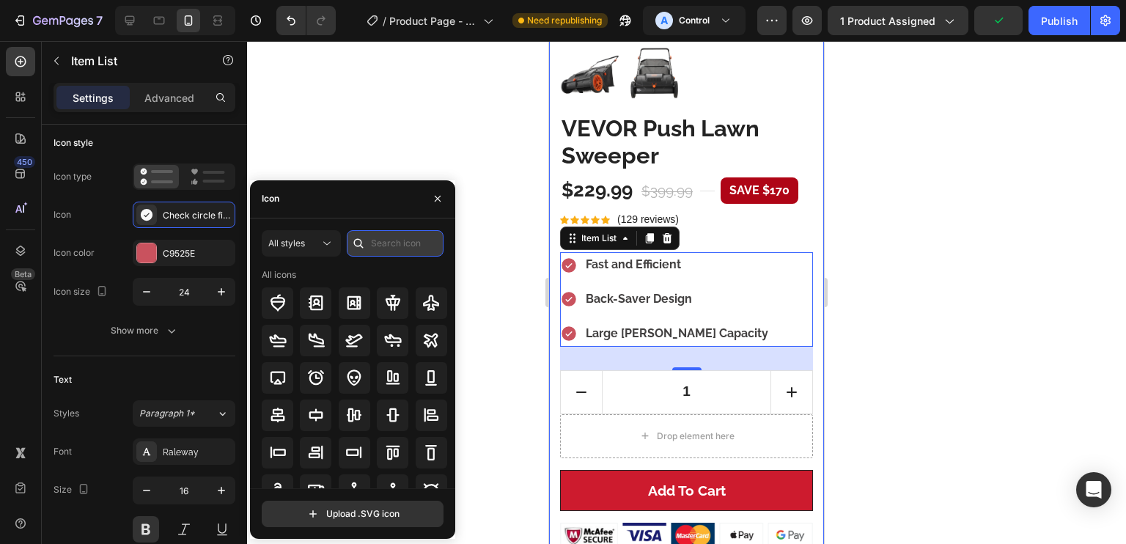
click at [392, 246] on input "text" at bounding box center [395, 243] width 97 height 26
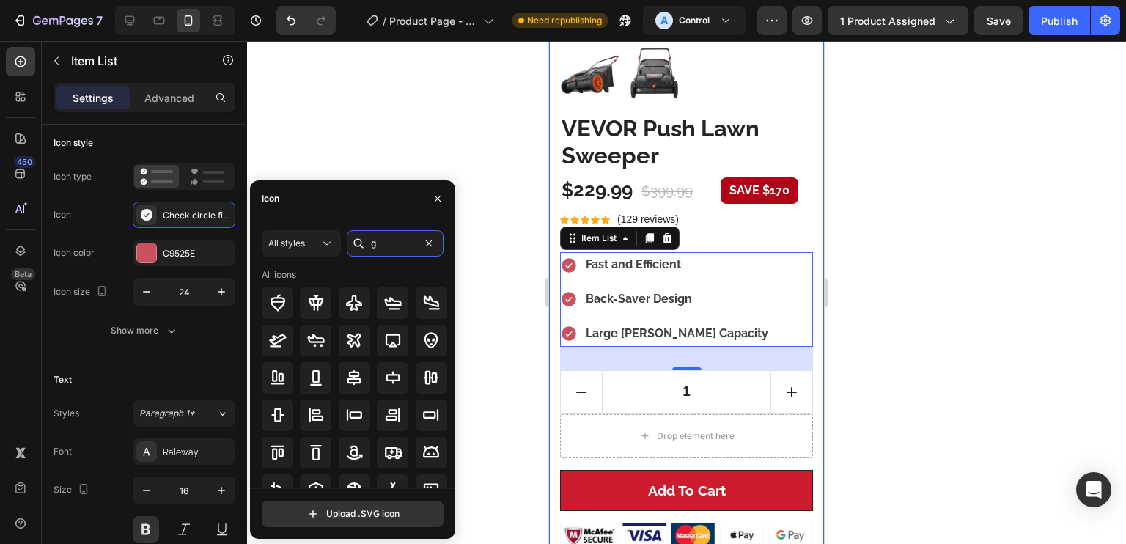
drag, startPoint x: 389, startPoint y: 251, endPoint x: 364, endPoint y: 247, distance: 25.2
click at [364, 247] on div "g" at bounding box center [395, 243] width 97 height 26
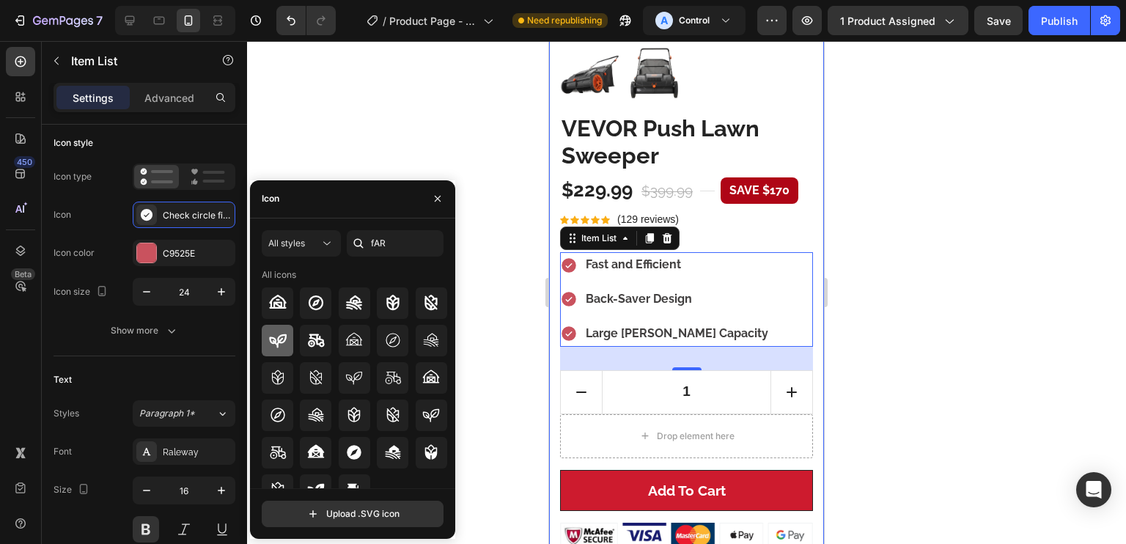
click at [271, 334] on icon at bounding box center [278, 340] width 18 height 18
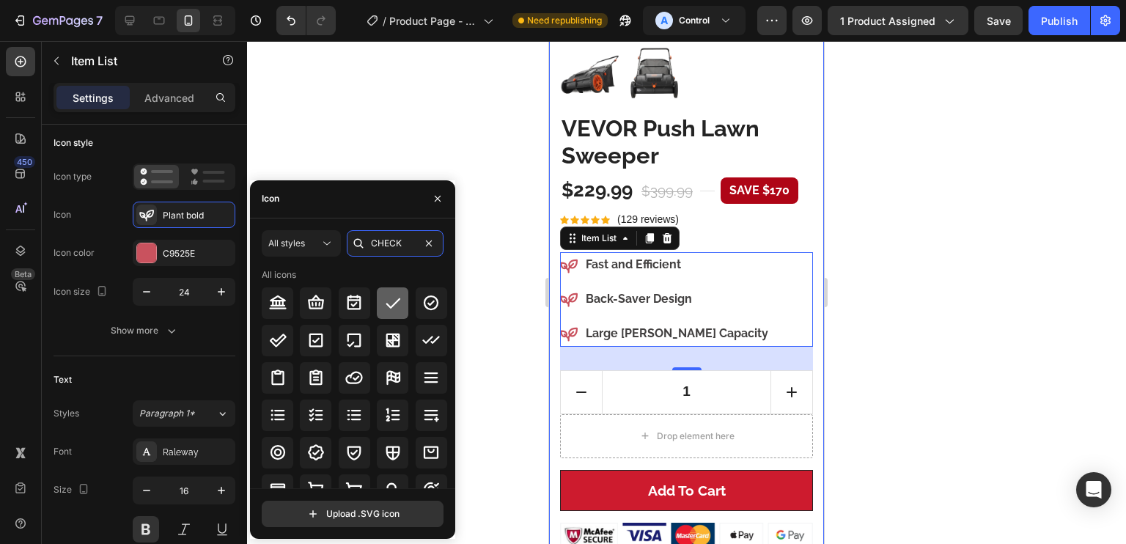
type input "CHECK"
click at [384, 305] on icon at bounding box center [393, 303] width 18 height 18
click at [410, 319] on div "All icons" at bounding box center [355, 425] width 186 height 315
click at [417, 310] on div at bounding box center [432, 303] width 32 height 32
click at [429, 322] on div "All icons" at bounding box center [355, 425] width 186 height 315
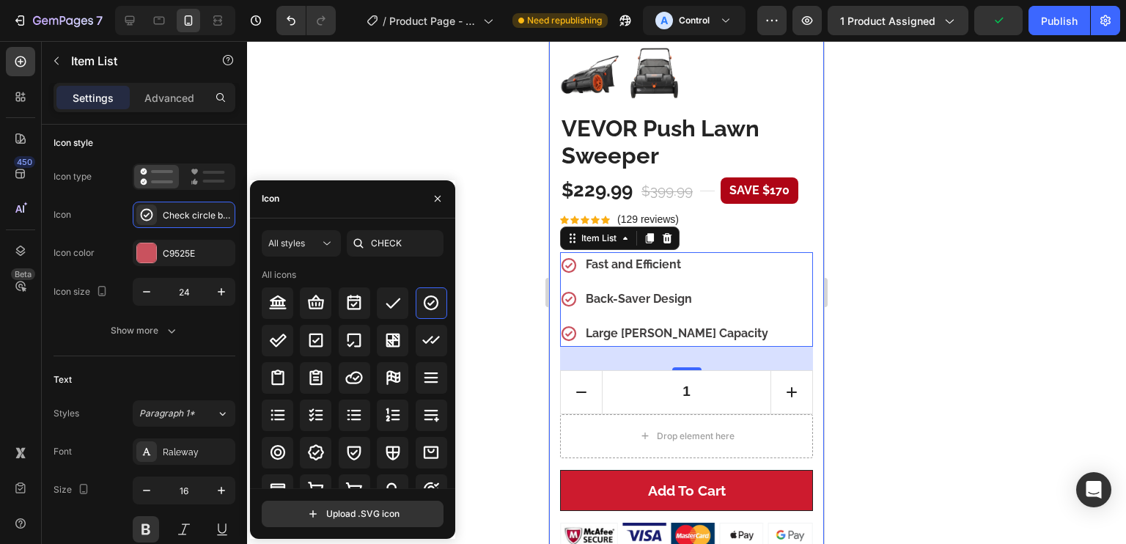
click at [433, 331] on div at bounding box center [432, 341] width 32 height 32
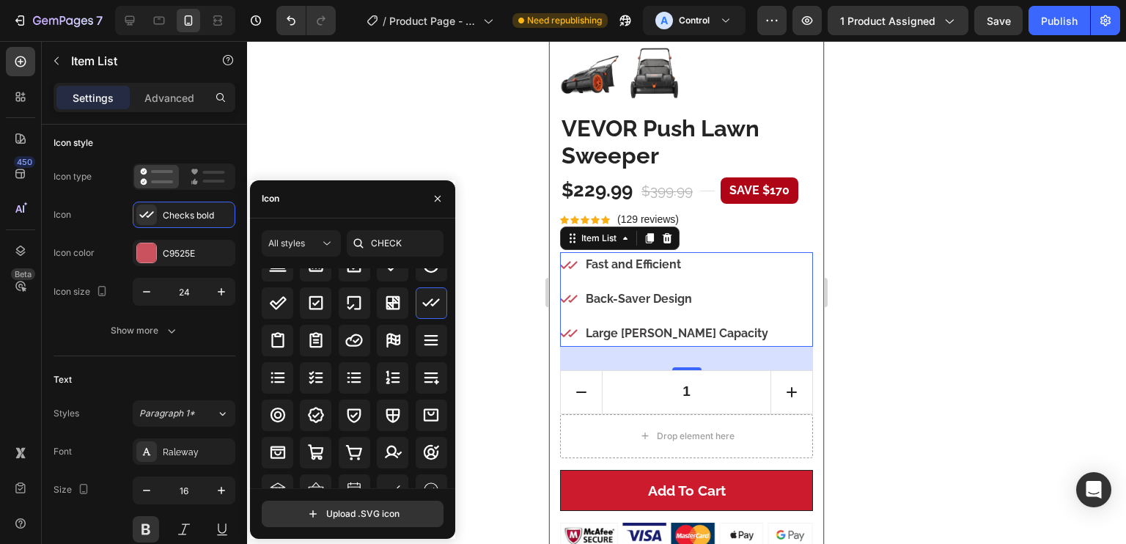
scroll to position [0, 0]
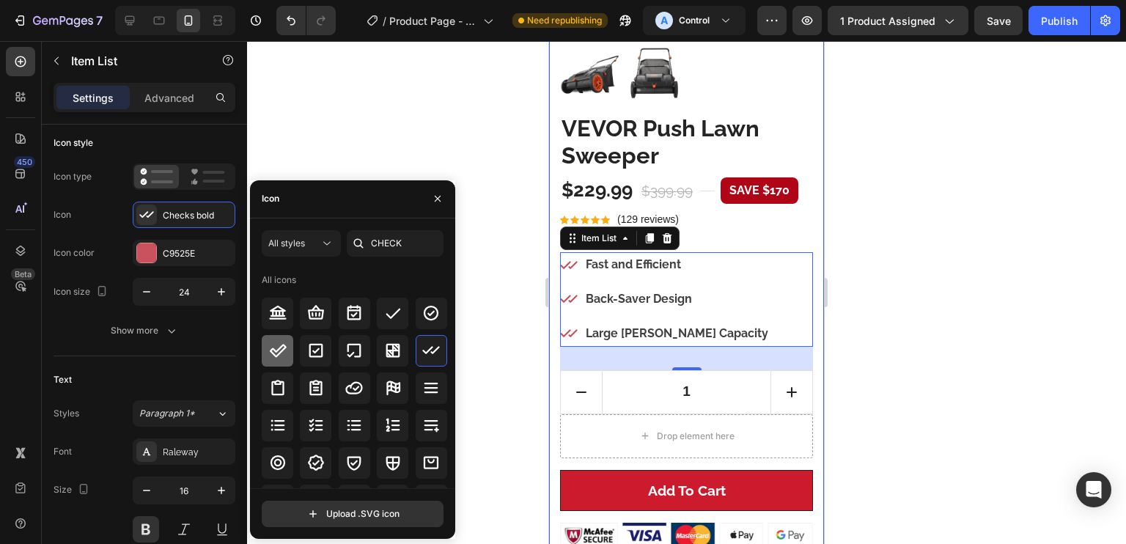
click at [272, 353] on icon at bounding box center [278, 350] width 17 height 13
click at [398, 321] on icon at bounding box center [393, 313] width 18 height 18
click at [418, 316] on div at bounding box center [432, 314] width 32 height 32
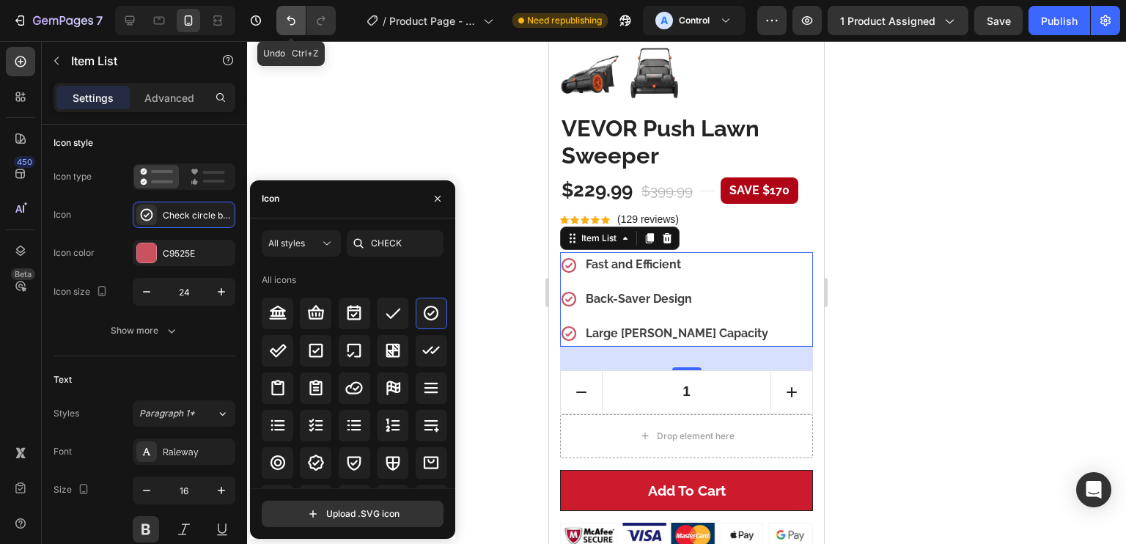
click at [281, 26] on button "Undo/Redo" at bounding box center [290, 20] width 29 height 29
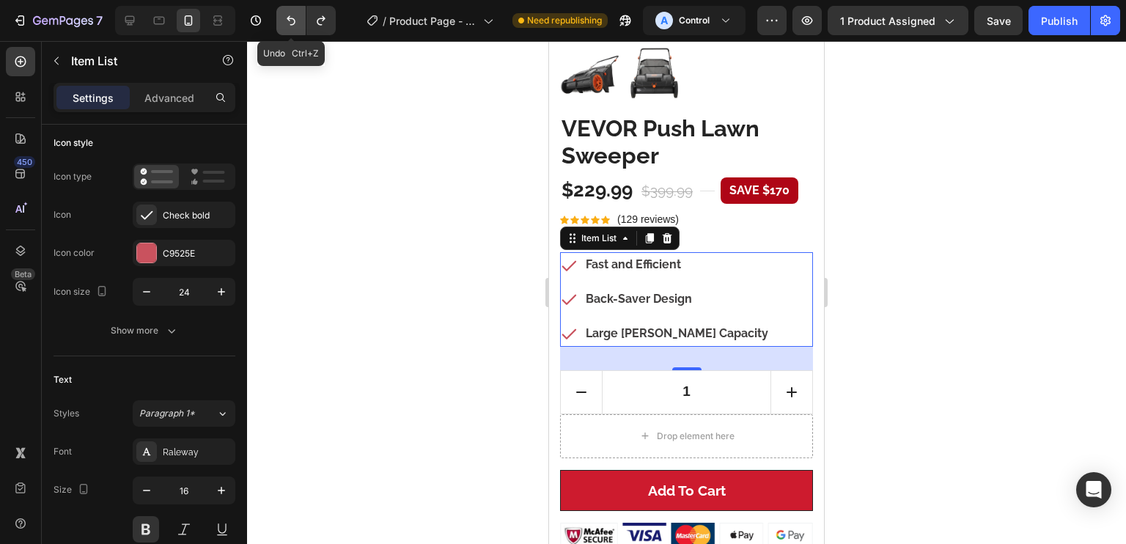
click at [281, 26] on button "Undo/Redo" at bounding box center [290, 20] width 29 height 29
click at [281, 28] on button "Undo/Redo" at bounding box center [290, 20] width 29 height 29
click at [281, 32] on button "Undo/Redo" at bounding box center [290, 20] width 29 height 29
click at [282, 35] on div "7 Version history Undo Ctrl+Z / Product Page - Aug 25, 22:25:44 Need republishi…" at bounding box center [563, 21] width 1126 height 42
click at [287, 37] on div "7 Version history / Product Page - [DATE] 22:25:44 Need republishing A Control …" at bounding box center [563, 21] width 1126 height 42
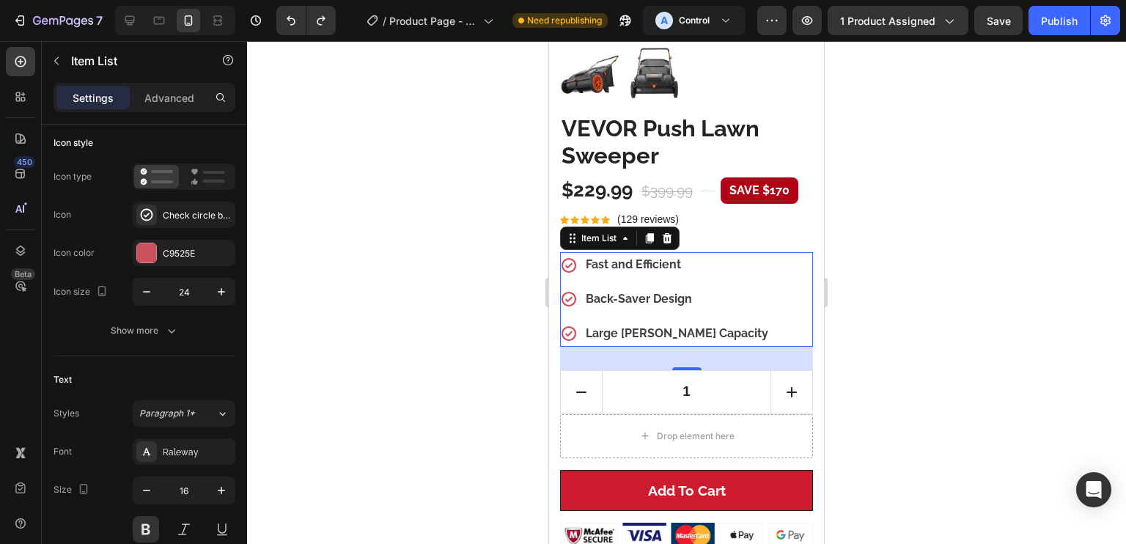
click at [287, 37] on div "7 Version history / Product Page - [DATE] 22:25:44 Need republishing A Control …" at bounding box center [563, 21] width 1126 height 42
click at [290, 32] on button "Undo/Redo" at bounding box center [290, 20] width 29 height 29
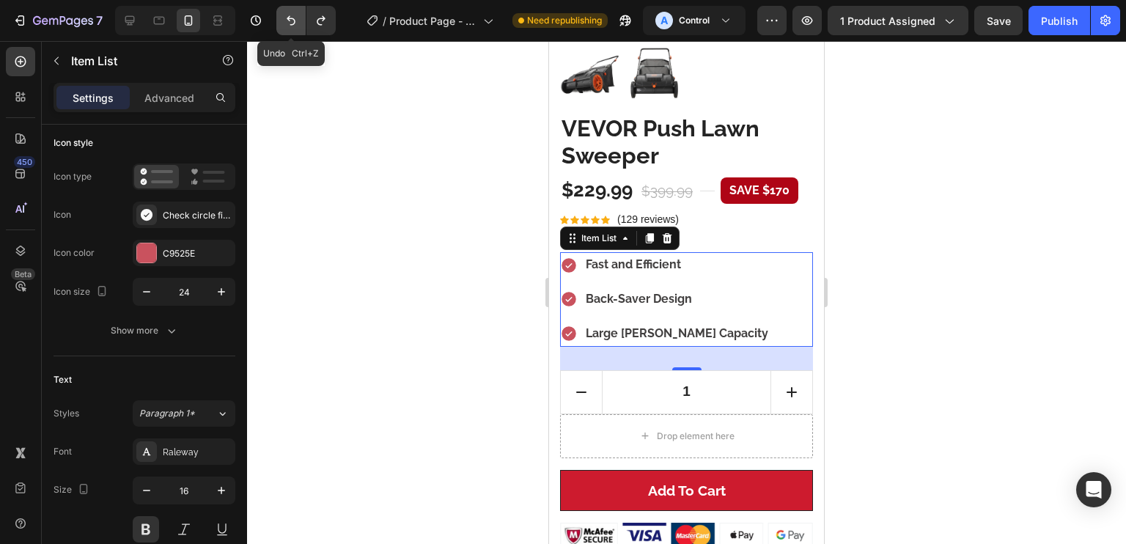
click at [290, 32] on button "Undo/Redo" at bounding box center [290, 20] width 29 height 29
click at [311, 37] on div "7 Version history / Product Page - [DATE] 22:25:44 Need republishing A Control …" at bounding box center [563, 21] width 1126 height 42
click at [318, 24] on icon "Undo/Redo" at bounding box center [321, 21] width 8 height 10
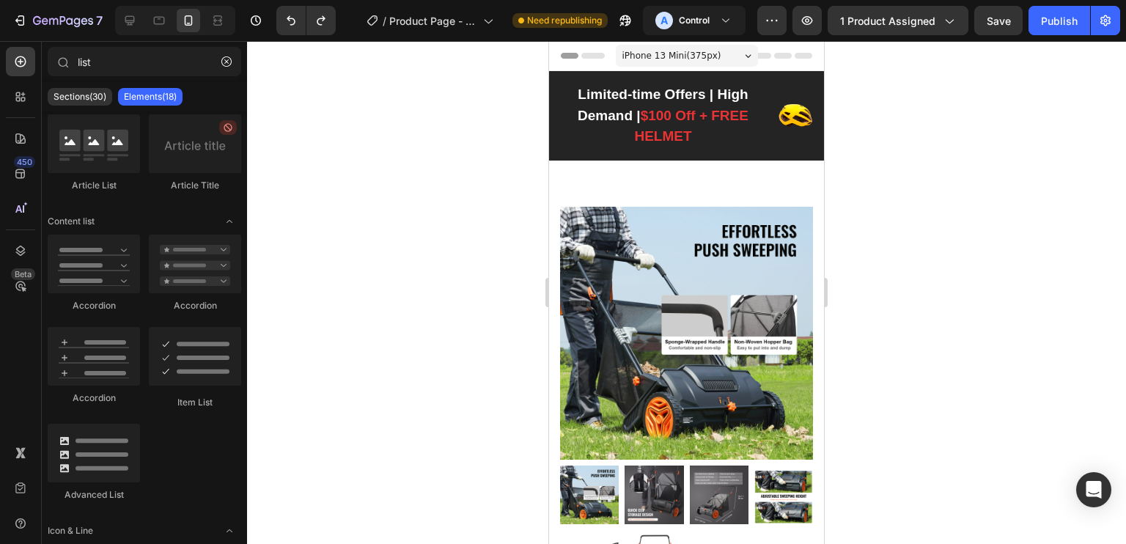
drag, startPoint x: 822, startPoint y: 106, endPoint x: 1380, endPoint y: 100, distance: 557.9
click at [757, 78] on div "Limited-time Offers | High Demand | $100 Off + FREE HELMET Text block Image Row…" at bounding box center [686, 115] width 275 height 89
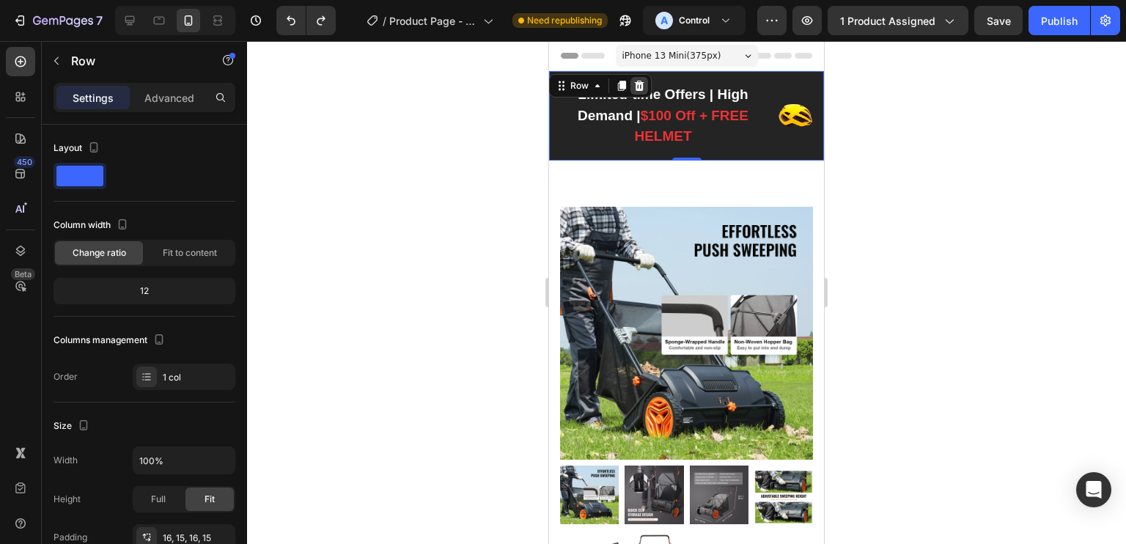
click at [643, 83] on icon at bounding box center [639, 86] width 12 height 12
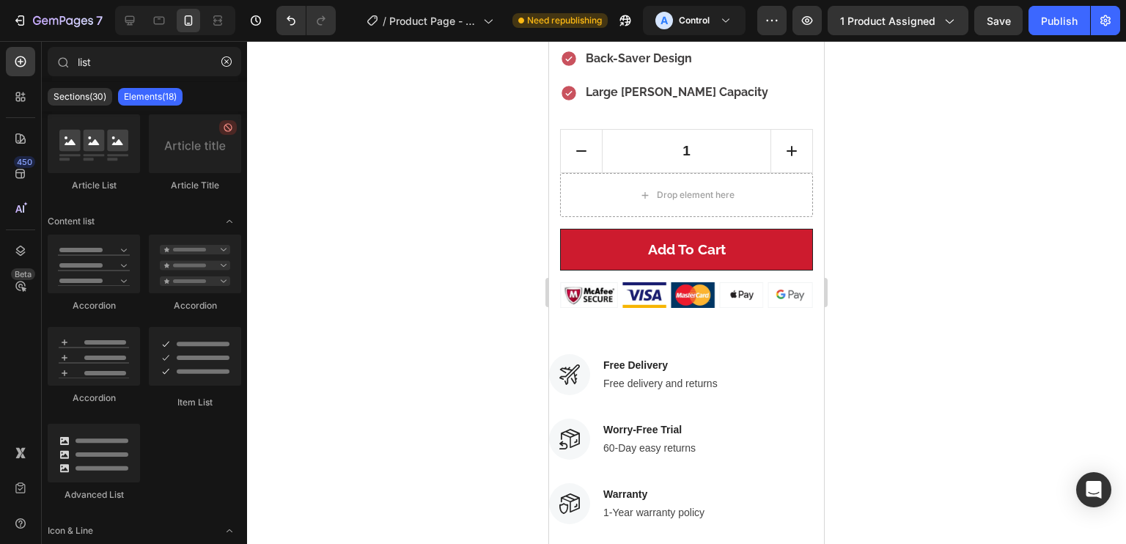
scroll to position [652, 0]
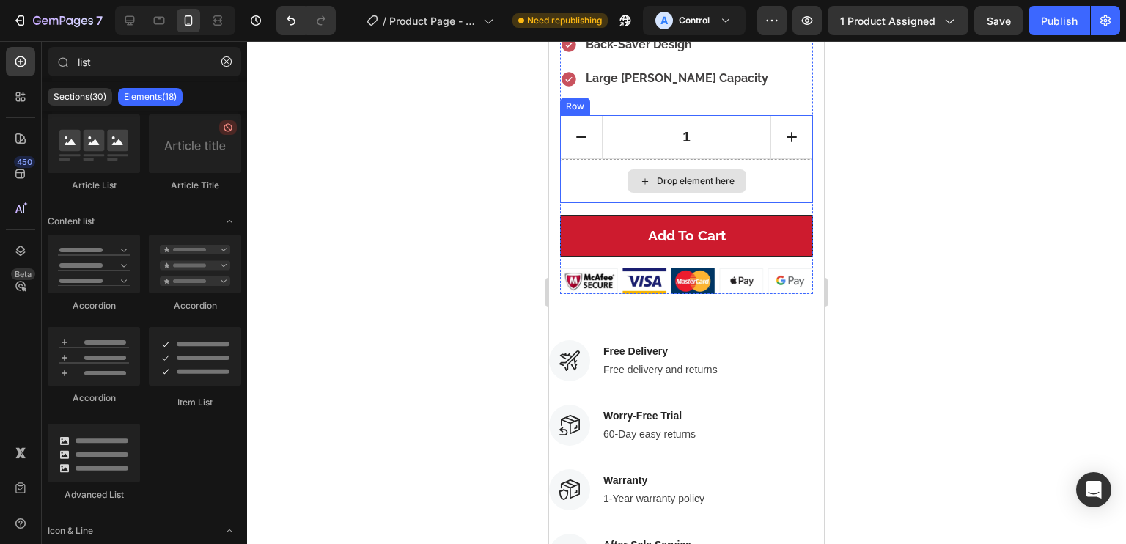
click at [778, 159] on div "Drop element here" at bounding box center [686, 181] width 253 height 44
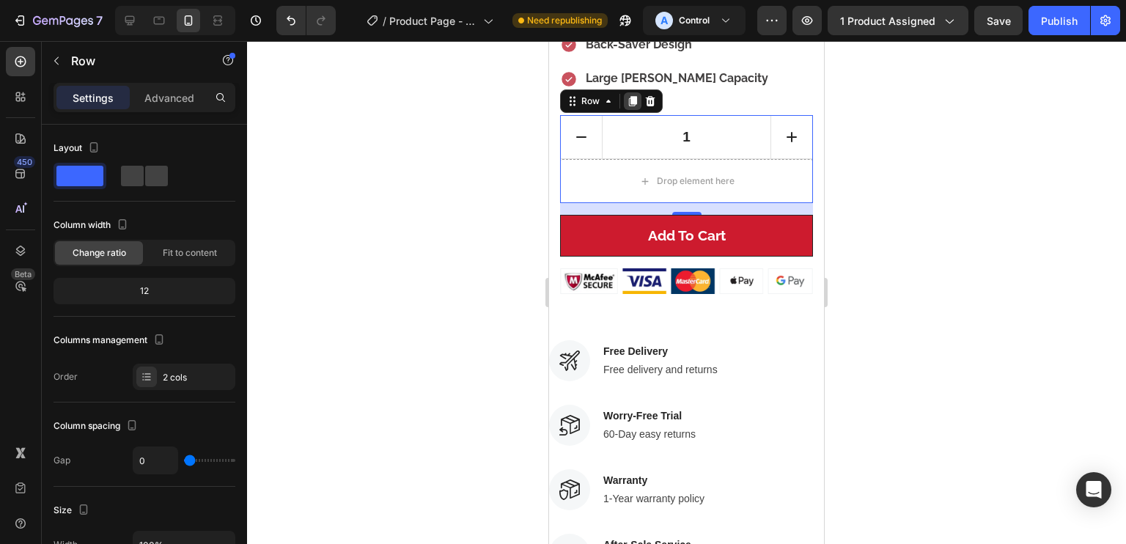
click at [630, 95] on icon at bounding box center [633, 101] width 12 height 12
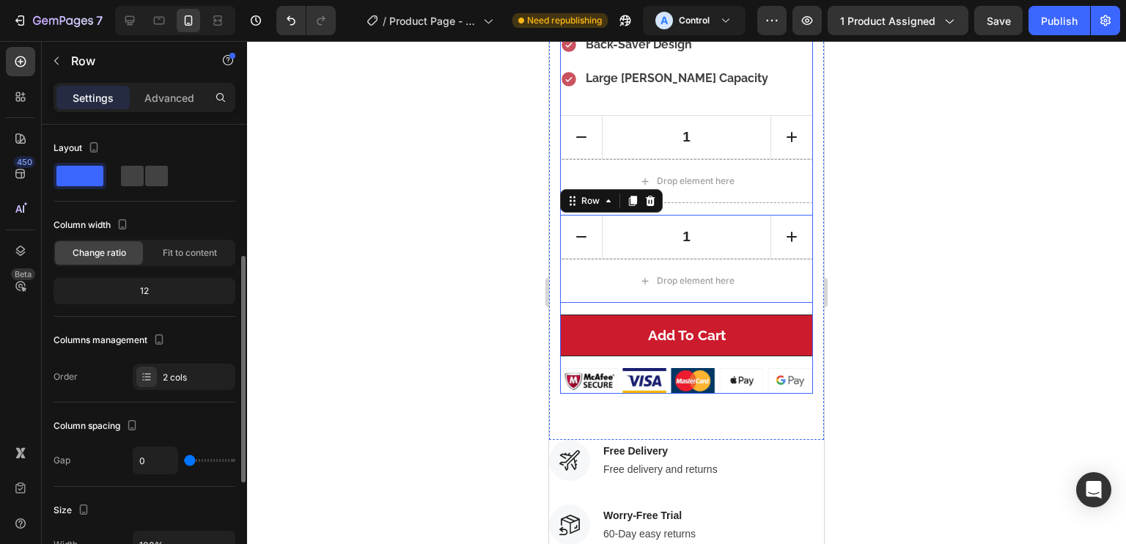
scroll to position [88, 0]
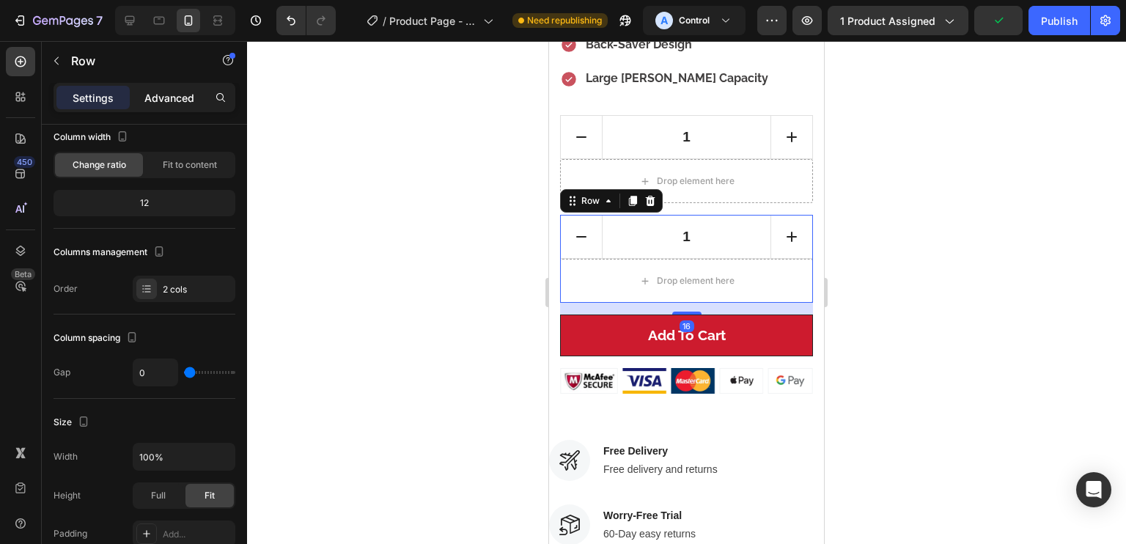
click at [172, 97] on p "Advanced" at bounding box center [169, 97] width 50 height 15
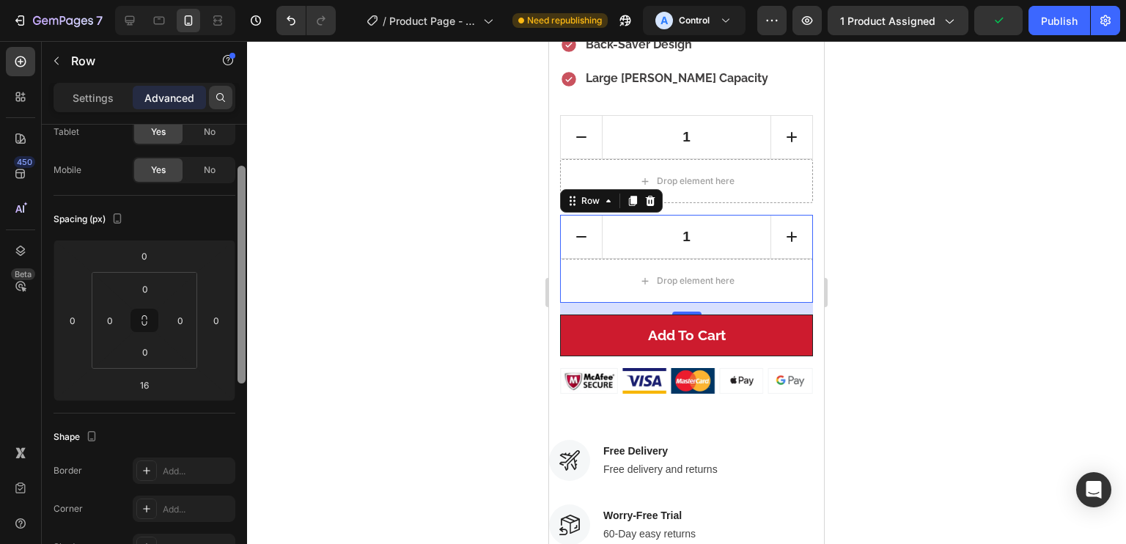
scroll to position [0, 0]
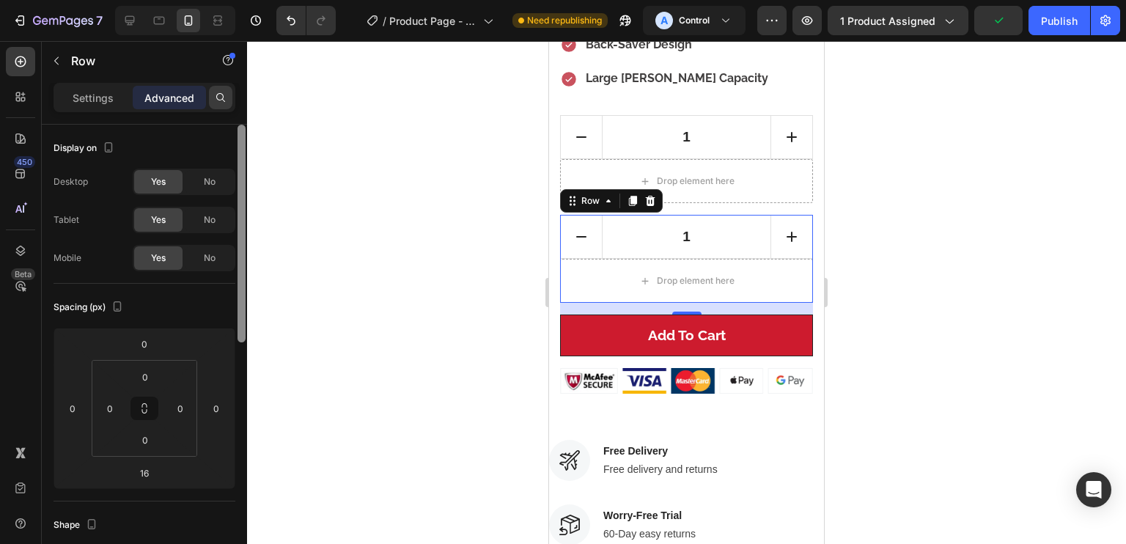
drag, startPoint x: 240, startPoint y: 174, endPoint x: 229, endPoint y: 92, distance: 83.6
click at [229, 92] on div "Settings Advanced Display on Desktop Yes No Tablet Yes No Mobile Yes No Spacing…" at bounding box center [144, 334] width 205 height 503
drag, startPoint x: 87, startPoint y: 92, endPoint x: 115, endPoint y: 97, distance: 28.5
click at [87, 92] on p "Settings" at bounding box center [93, 97] width 41 height 15
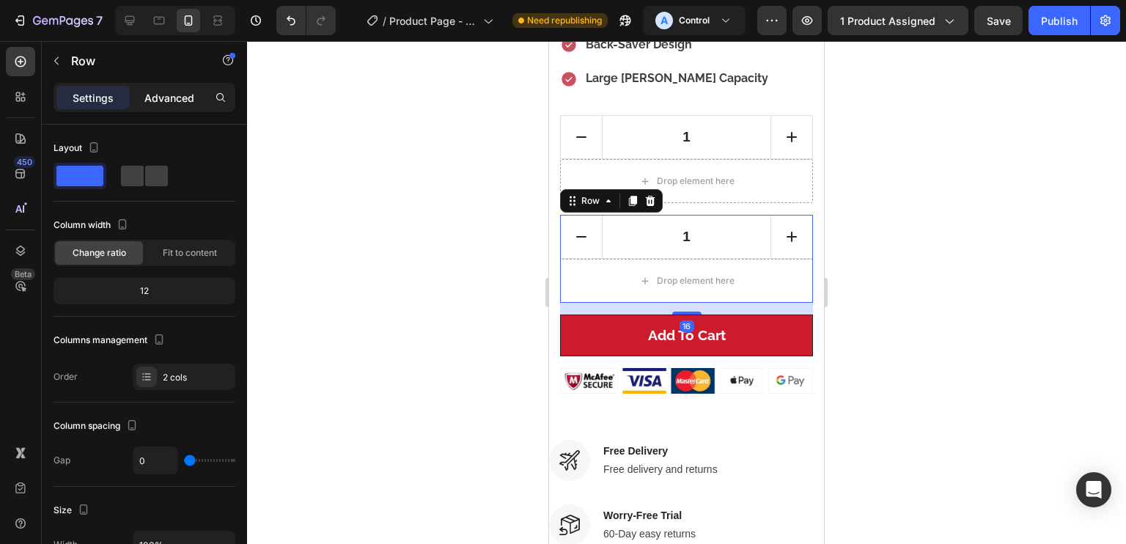
click at [166, 99] on p "Advanced" at bounding box center [169, 97] width 50 height 15
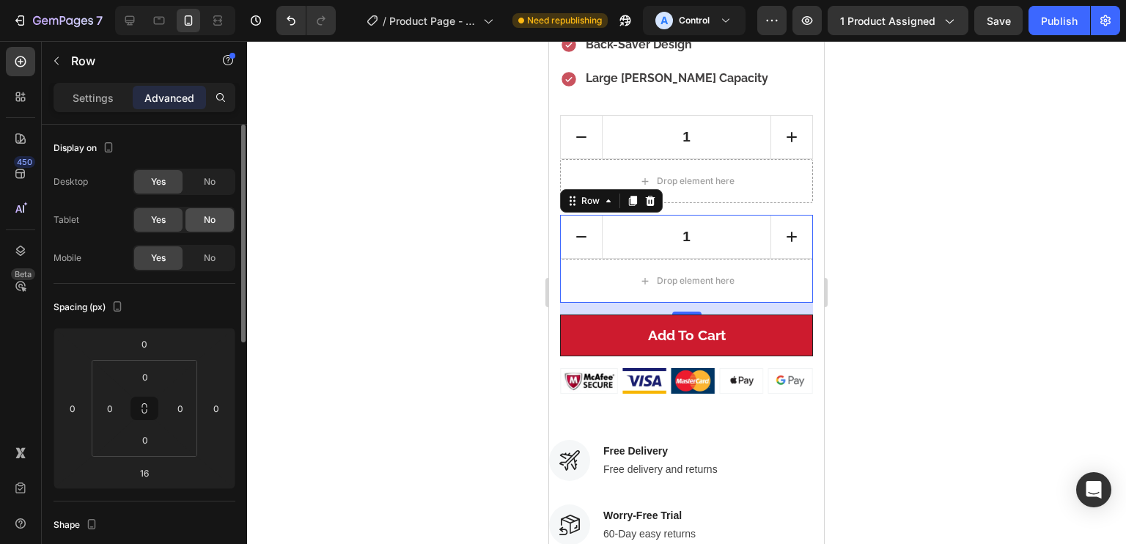
click at [212, 221] on span "No" at bounding box center [210, 219] width 12 height 13
click at [206, 173] on div "No" at bounding box center [209, 181] width 48 height 23
click at [87, 95] on p "Settings" at bounding box center [93, 97] width 41 height 15
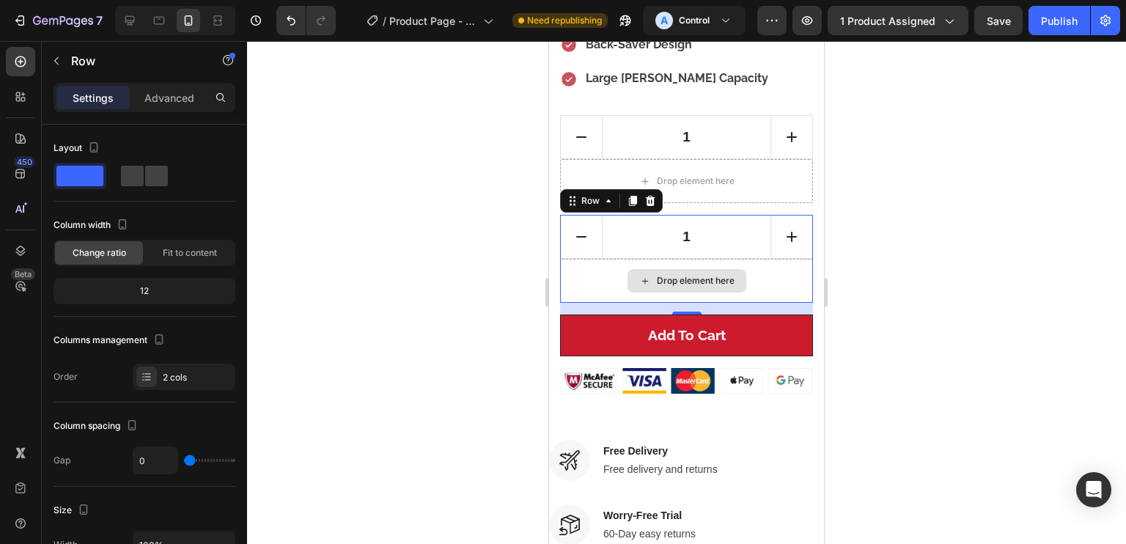
click at [583, 259] on div "Drop element here" at bounding box center [686, 281] width 253 height 44
click at [147, 174] on span at bounding box center [156, 176] width 23 height 21
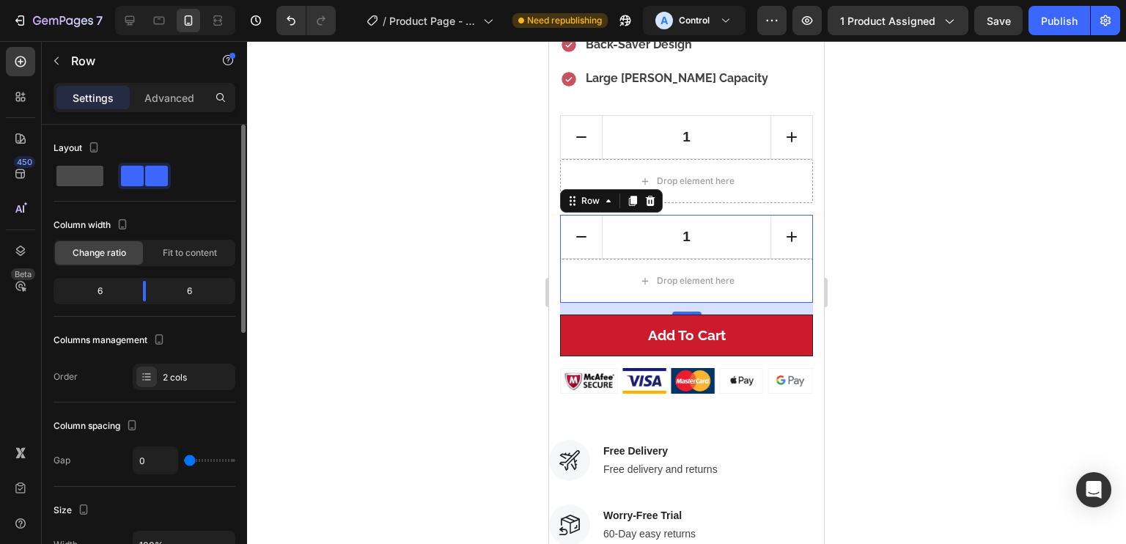
type input "16"
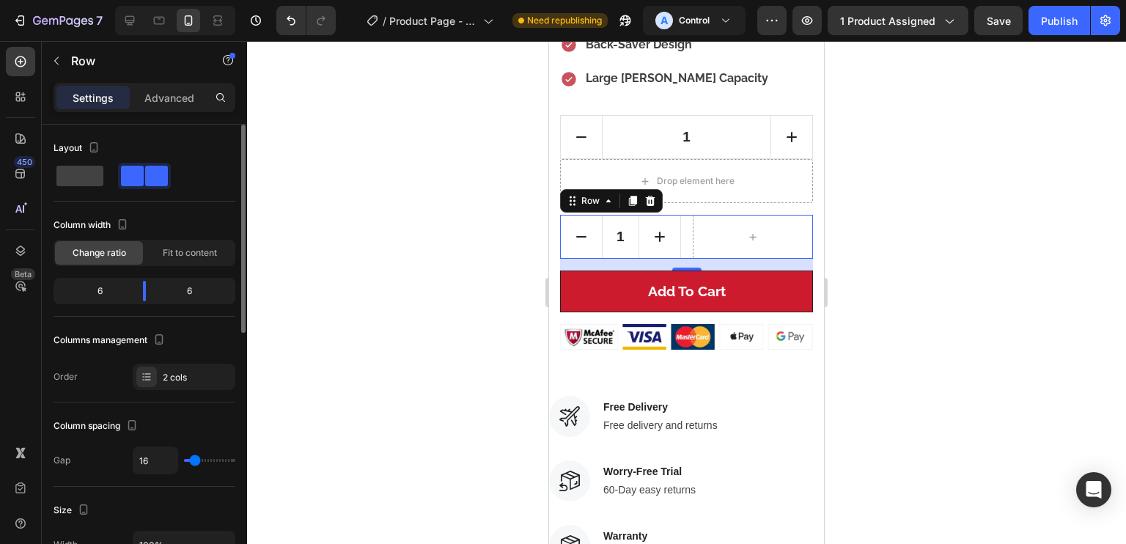
click at [107, 187] on div at bounding box center [145, 176] width 182 height 26
click at [118, 187] on div at bounding box center [144, 176] width 53 height 26
type input "0"
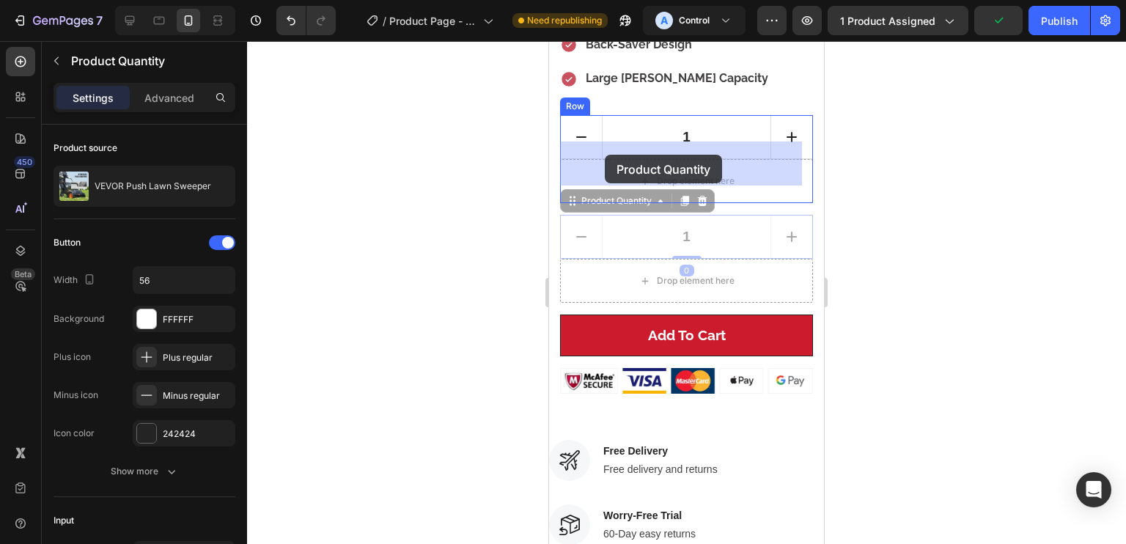
drag, startPoint x: 566, startPoint y: 185, endPoint x: 604, endPoint y: 155, distance: 49.0
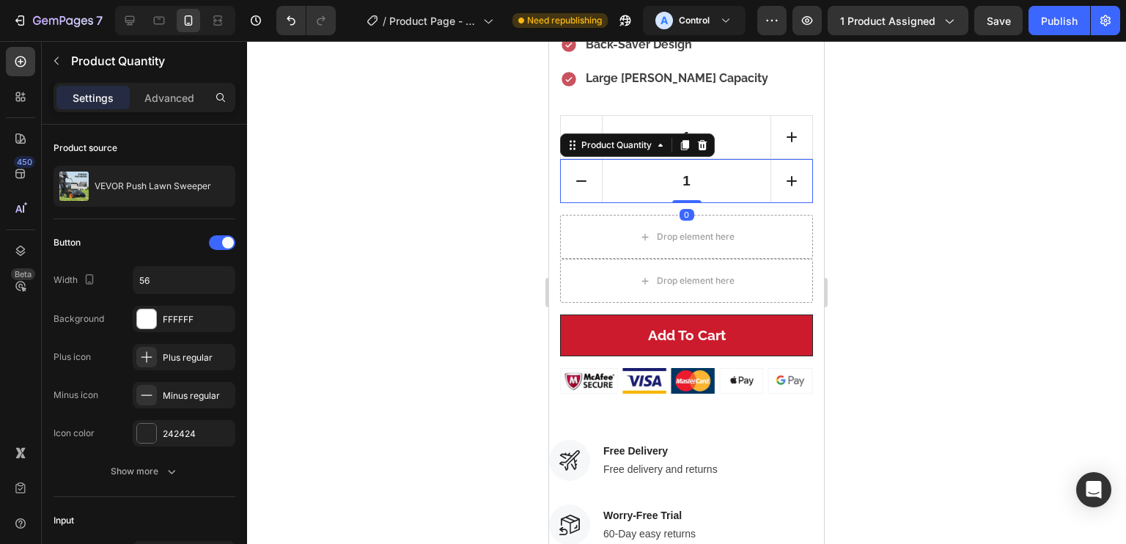
click at [699, 139] on icon at bounding box center [702, 145] width 12 height 12
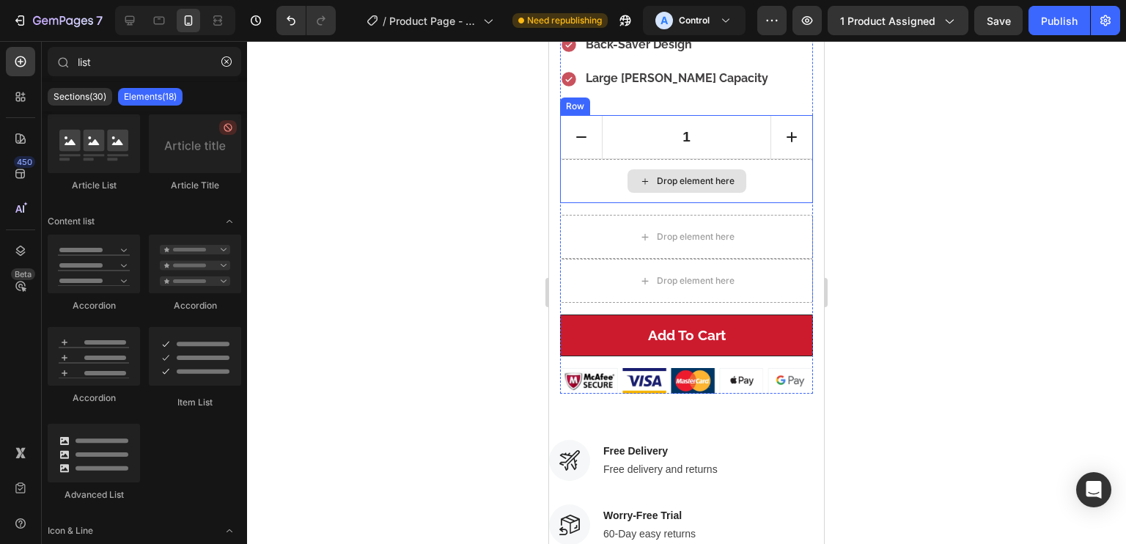
click at [626, 129] on input "1" at bounding box center [686, 137] width 169 height 43
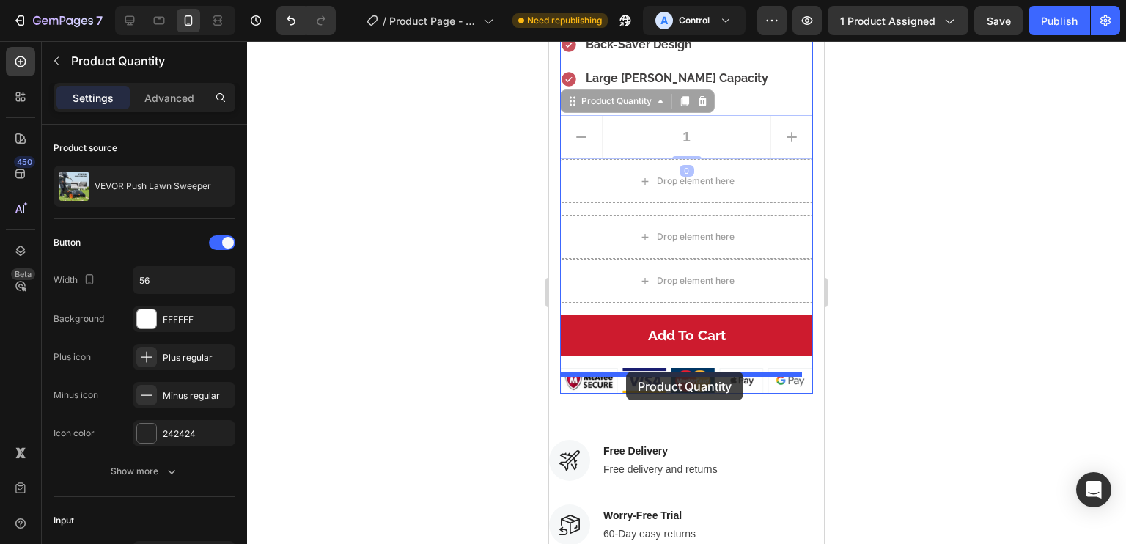
drag, startPoint x: 575, startPoint y: 105, endPoint x: 626, endPoint y: 372, distance: 271.6
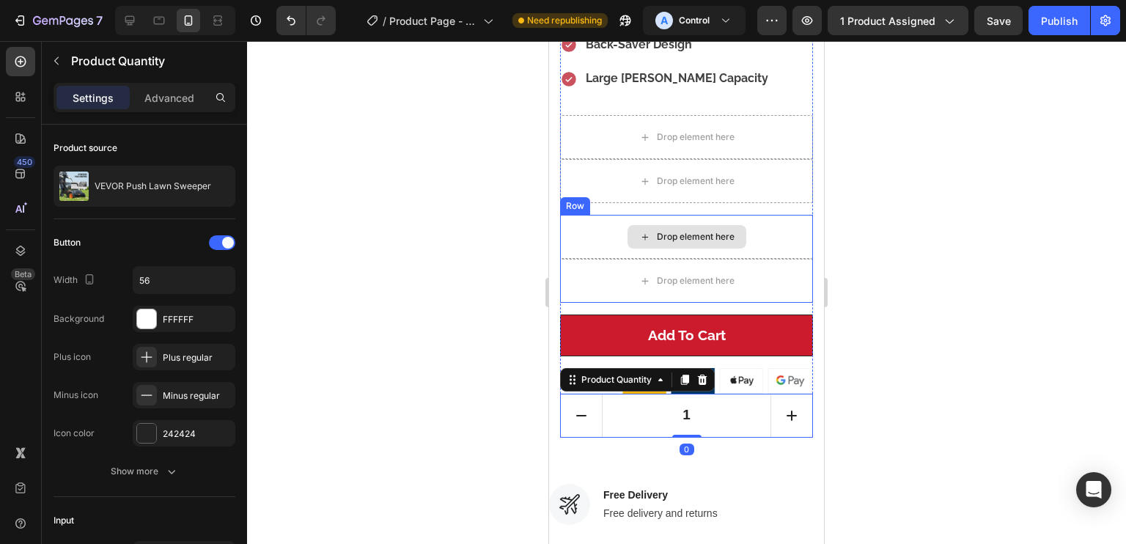
click at [630, 215] on div "Drop element here" at bounding box center [686, 237] width 253 height 44
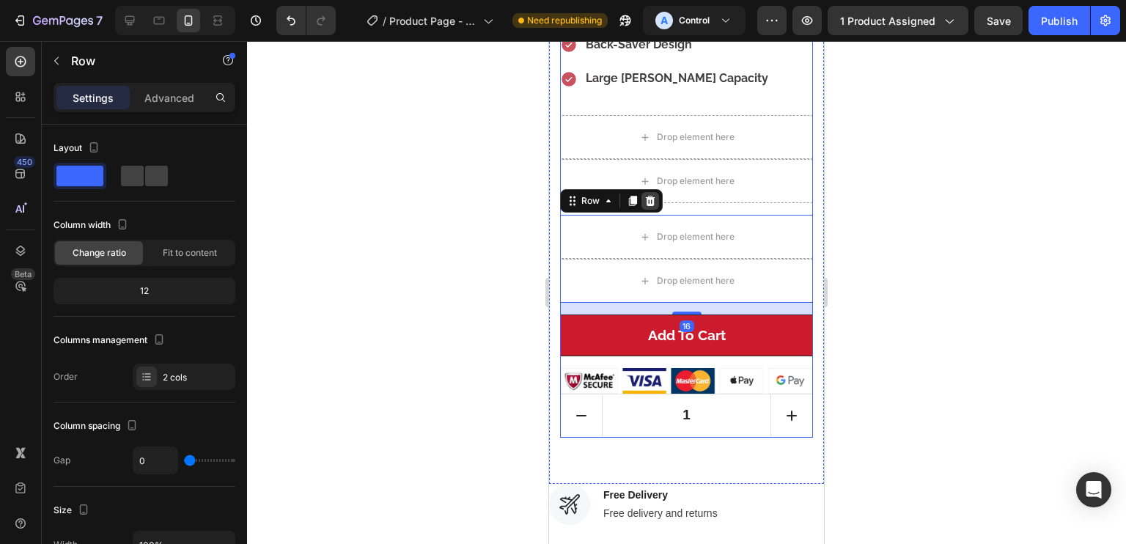
click at [657, 192] on div at bounding box center [650, 201] width 18 height 18
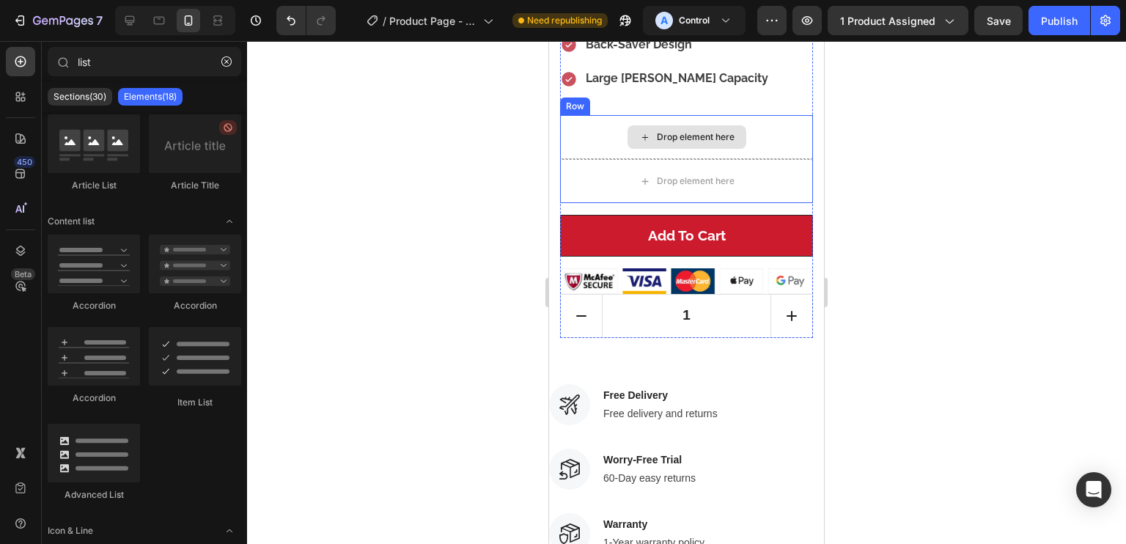
click at [639, 131] on icon at bounding box center [645, 137] width 12 height 12
click at [630, 128] on div "Drop element here" at bounding box center [686, 136] width 119 height 23
click at [619, 135] on div "Drop element here" at bounding box center [686, 137] width 253 height 44
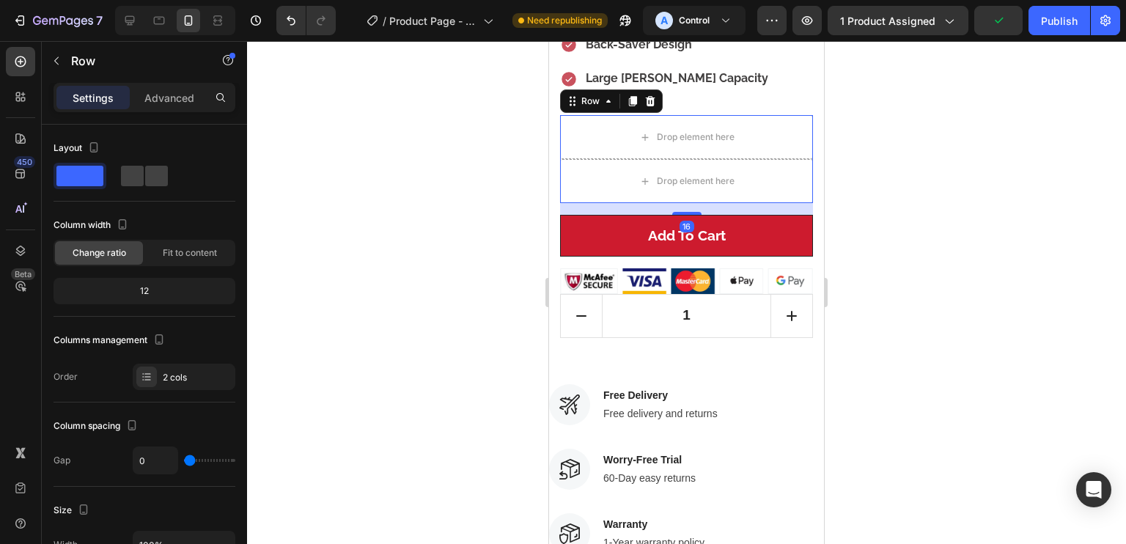
click at [660, 89] on div "Row" at bounding box center [611, 100] width 103 height 23
click at [658, 92] on div at bounding box center [650, 101] width 18 height 18
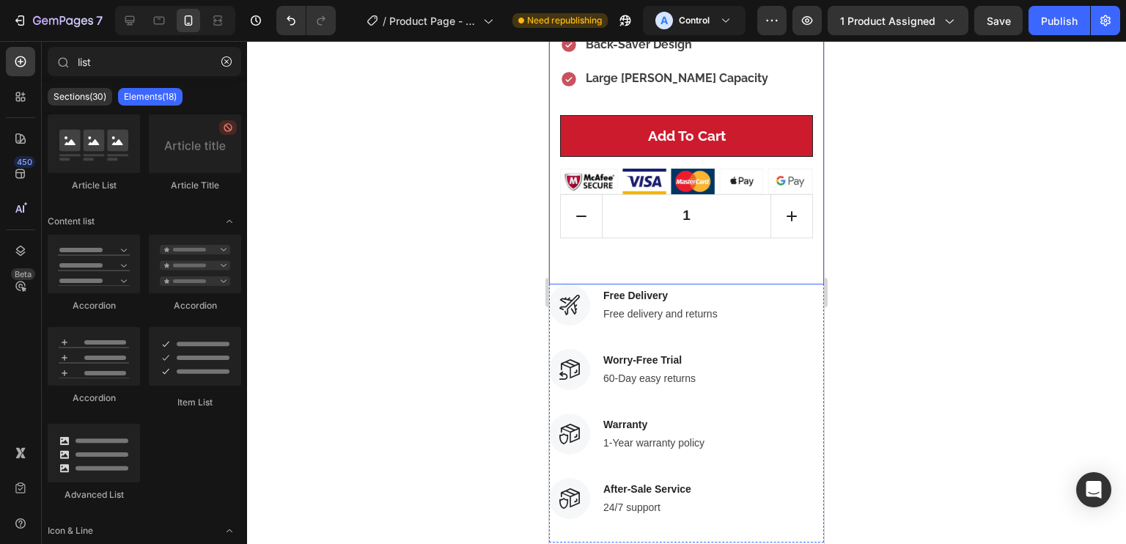
click at [633, 195] on input "1" at bounding box center [686, 216] width 169 height 43
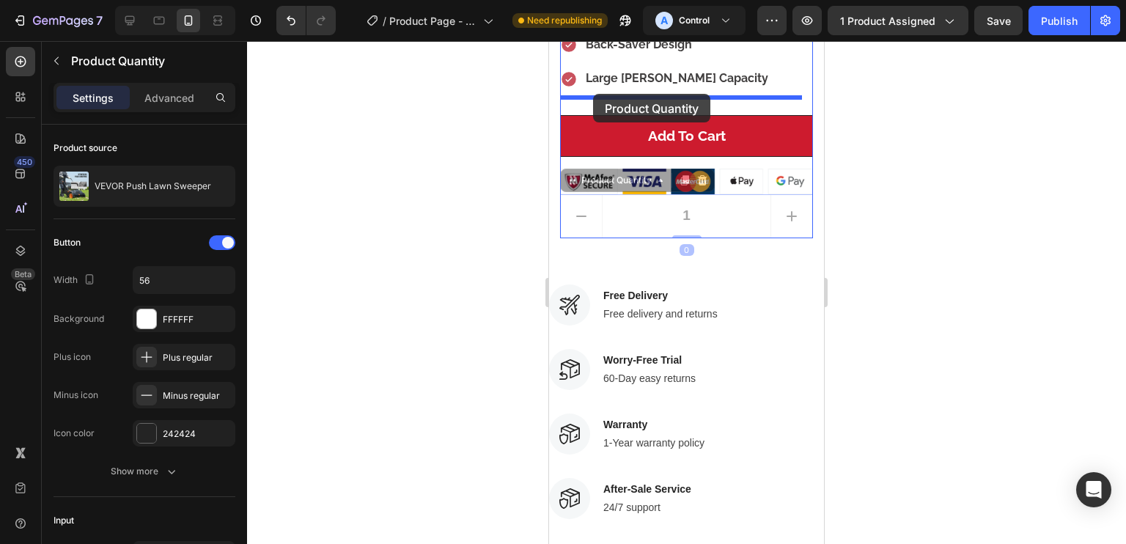
drag, startPoint x: 575, startPoint y: 152, endPoint x: 592, endPoint y: 103, distance: 52.6
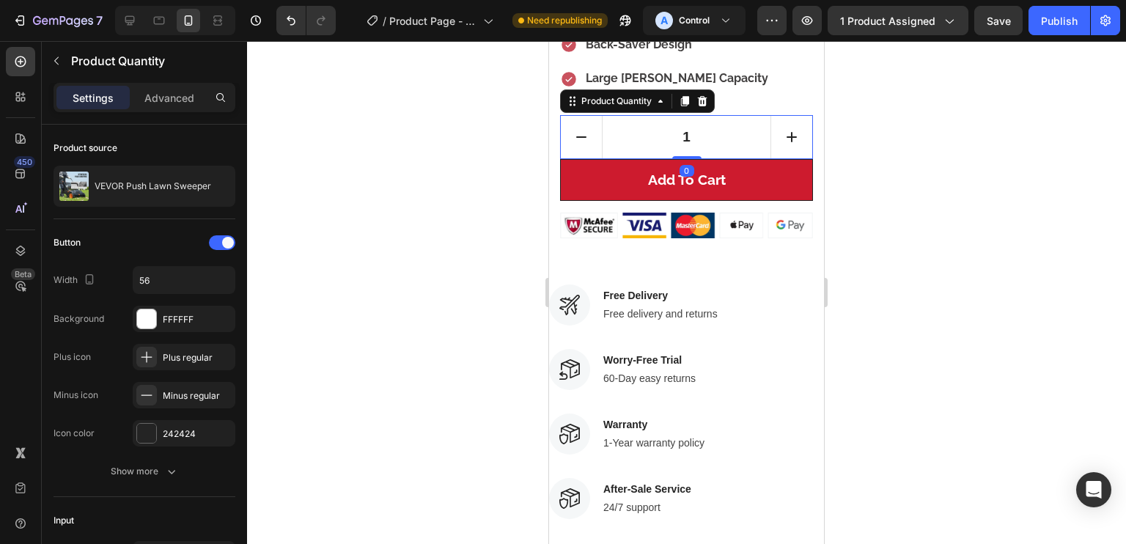
scroll to position [638, 0]
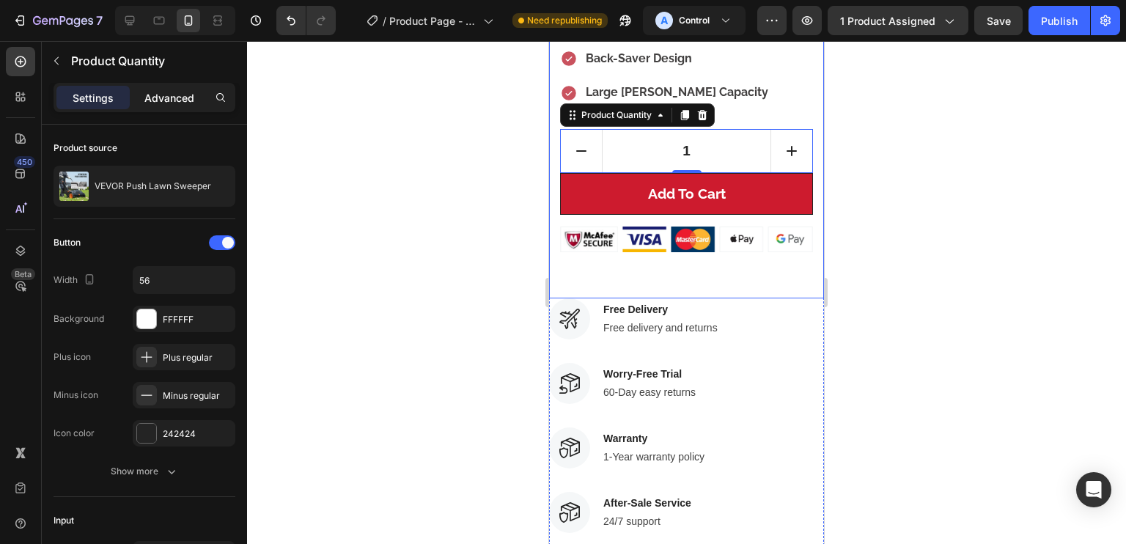
click at [175, 96] on p "Advanced" at bounding box center [169, 97] width 50 height 15
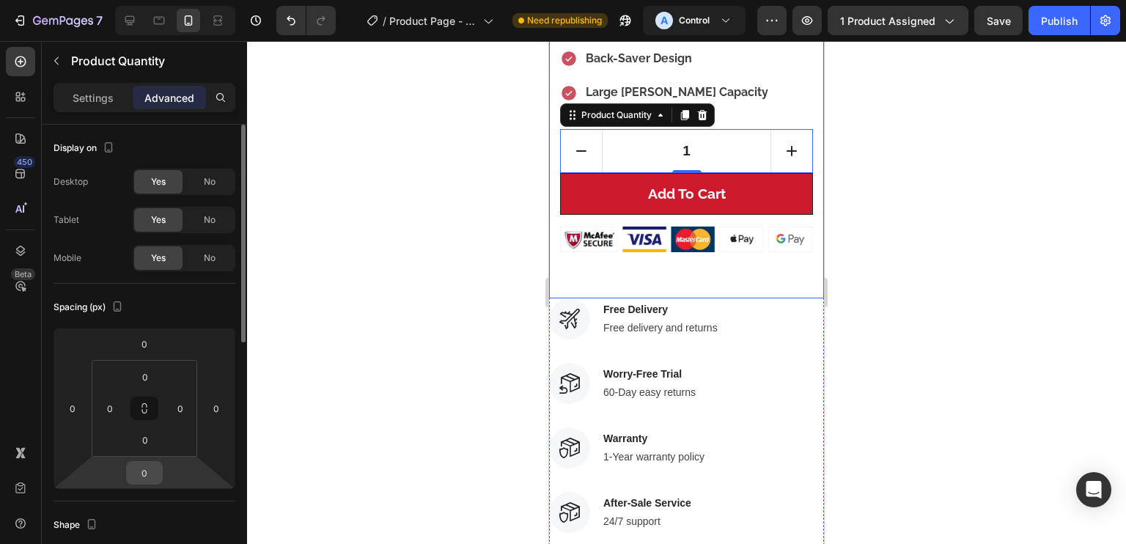
click at [150, 464] on input "0" at bounding box center [144, 473] width 29 height 22
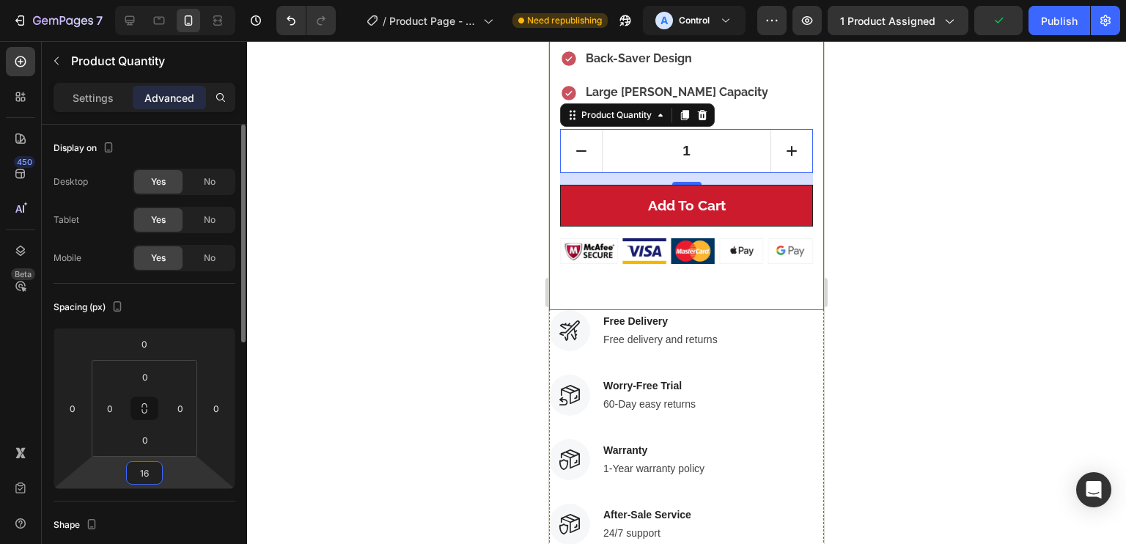
drag, startPoint x: 151, startPoint y: 474, endPoint x: 132, endPoint y: 473, distance: 19.1
click at [128, 474] on div "16" at bounding box center [144, 472] width 37 height 23
type input "32"
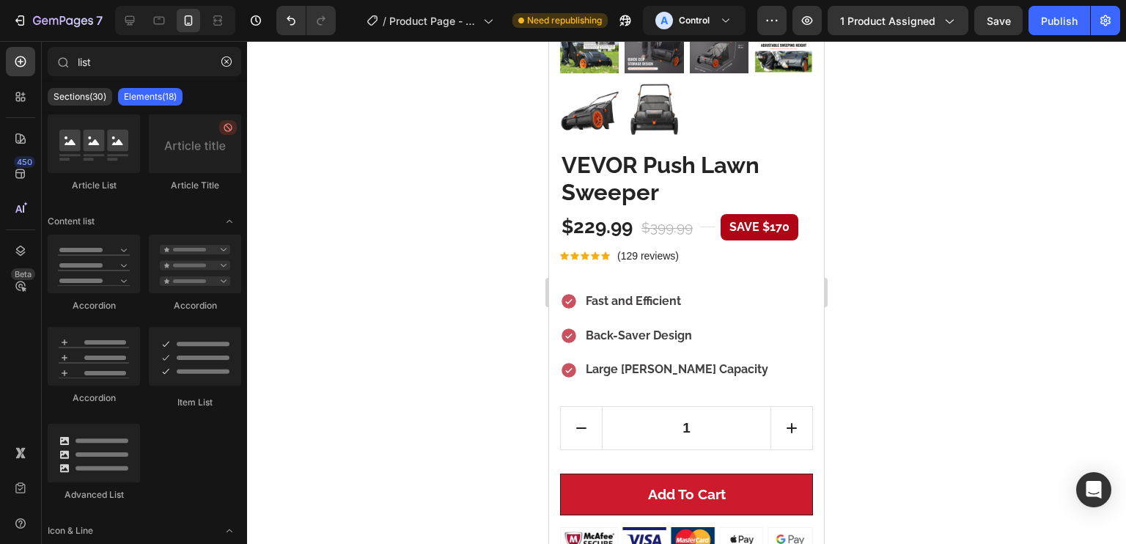
scroll to position [369, 0]
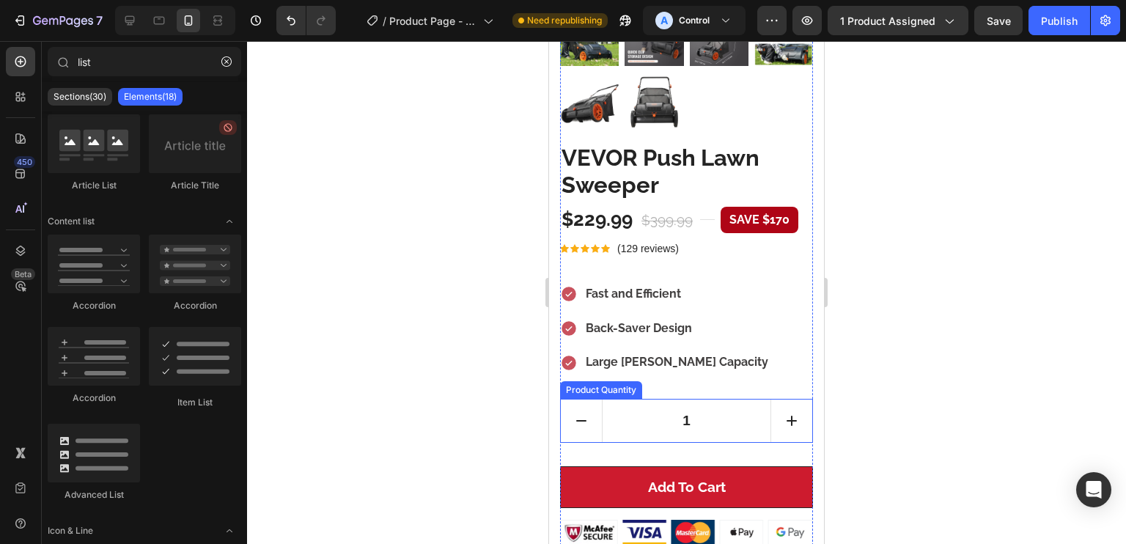
click at [716, 400] on input "1" at bounding box center [686, 421] width 169 height 43
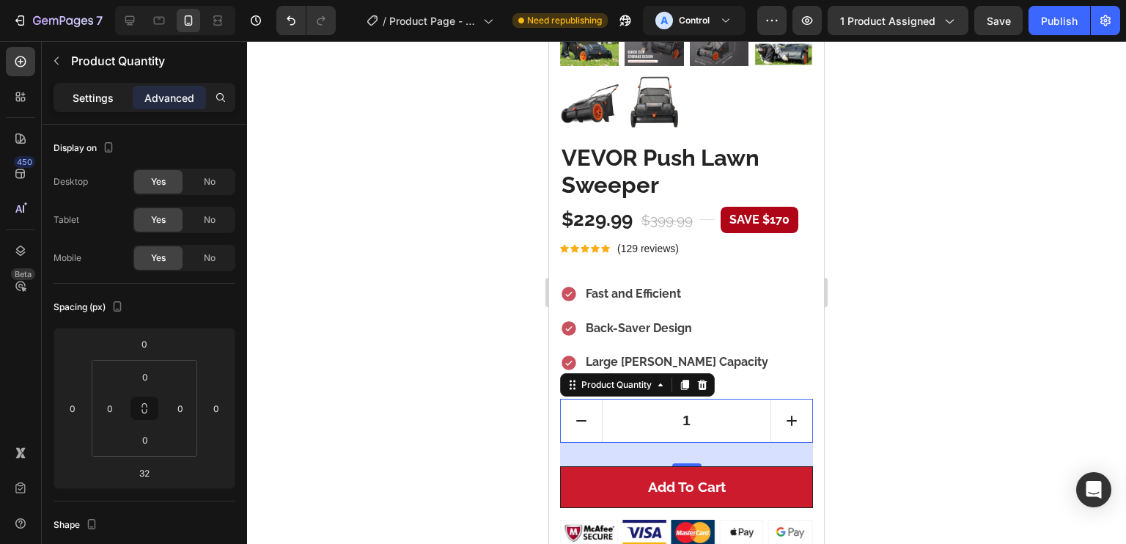
click at [106, 90] on p "Settings" at bounding box center [93, 97] width 41 height 15
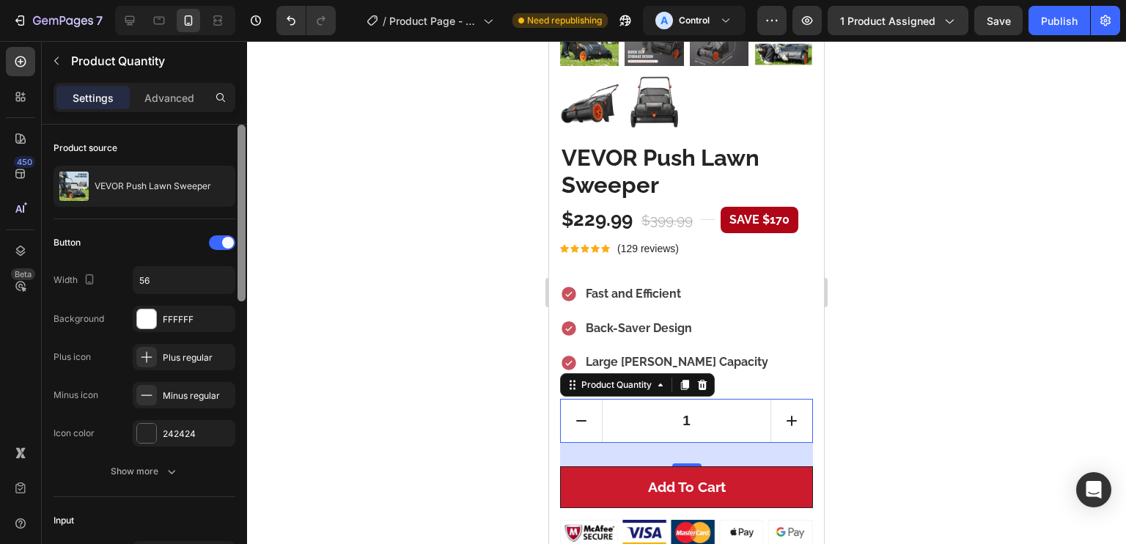
scroll to position [462, 0]
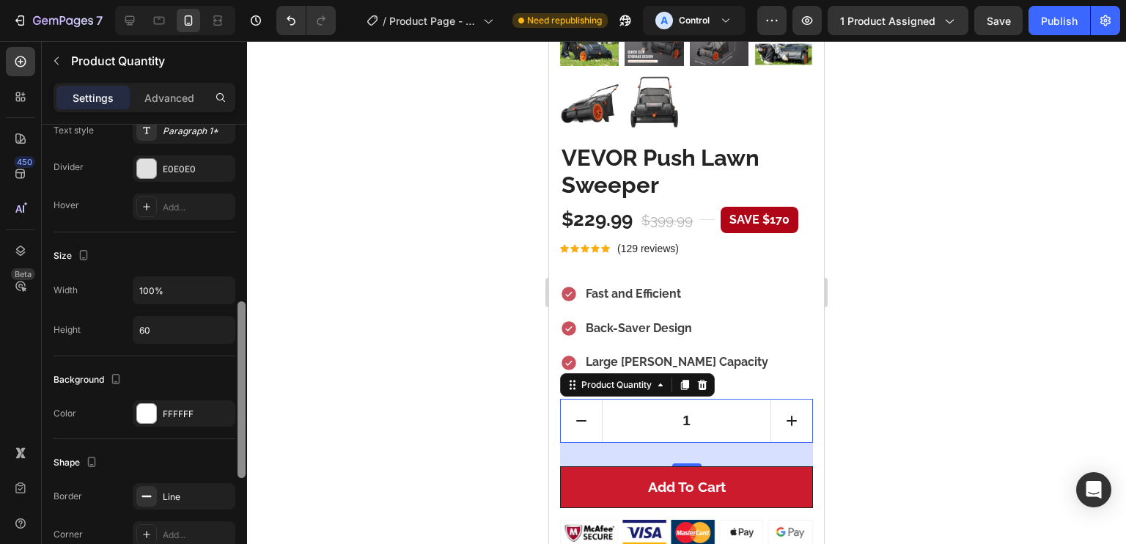
drag, startPoint x: 237, startPoint y: 253, endPoint x: 238, endPoint y: 309, distance: 55.7
click at [238, 309] on div at bounding box center [241, 356] width 11 height 462
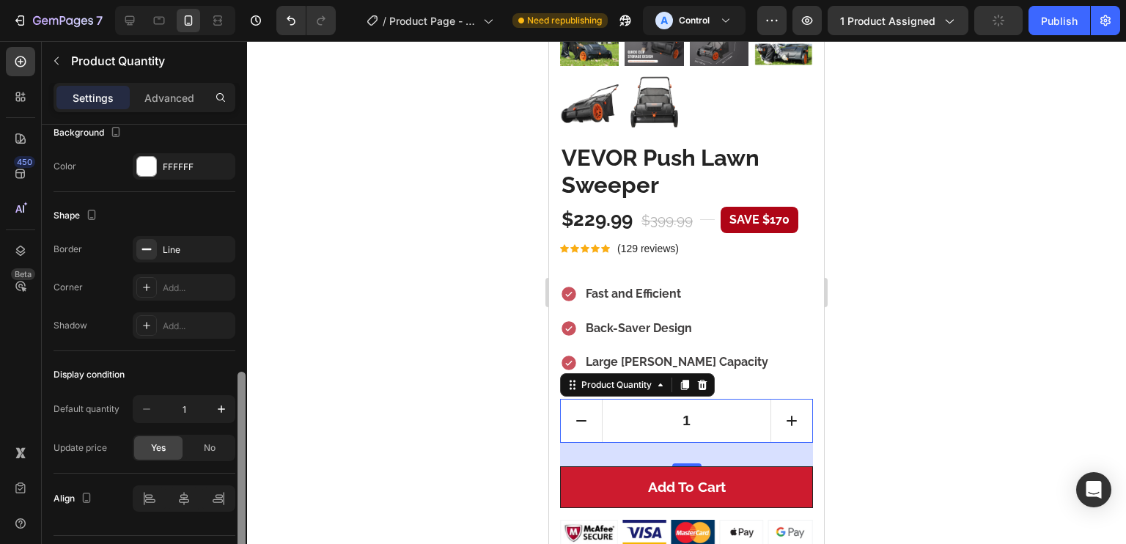
scroll to position [744, 0]
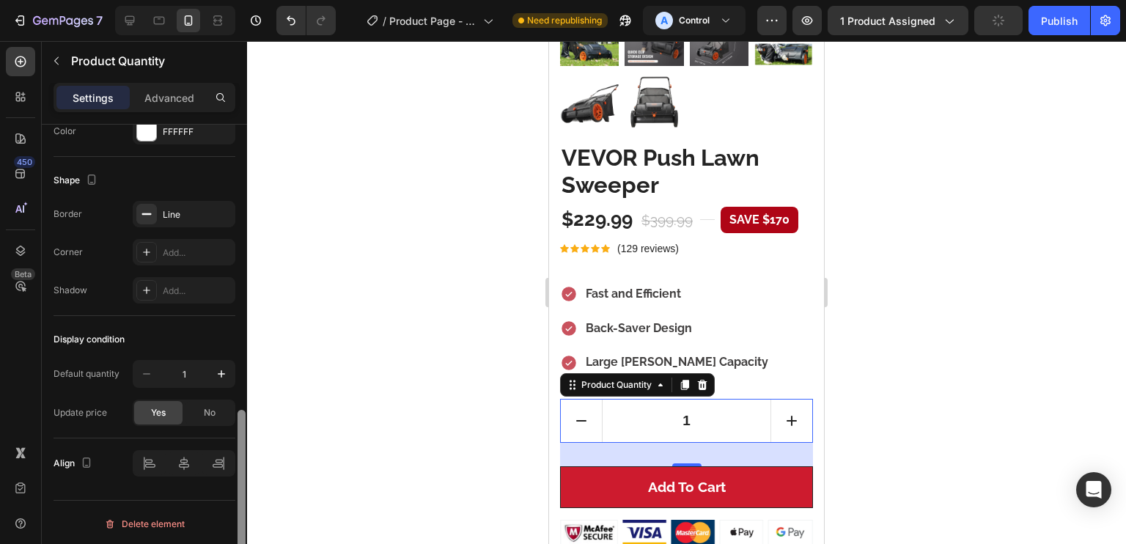
drag, startPoint x: 240, startPoint y: 320, endPoint x: 240, endPoint y: 421, distance: 101.2
click at [236, 435] on div at bounding box center [241, 356] width 11 height 462
click at [166, 208] on div "Line" at bounding box center [184, 214] width 43 height 13
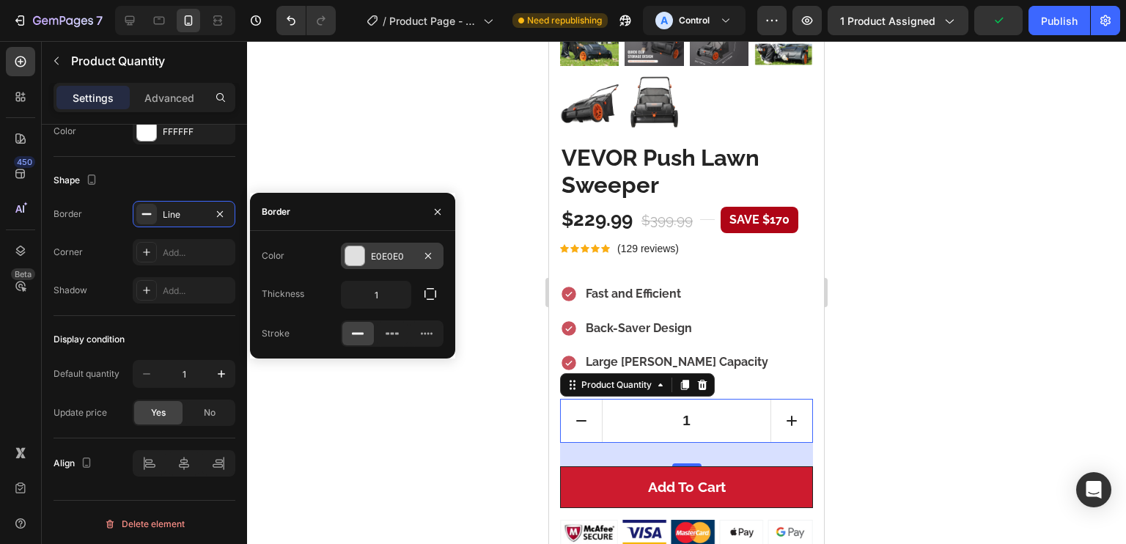
click at [354, 252] on div at bounding box center [354, 255] width 19 height 19
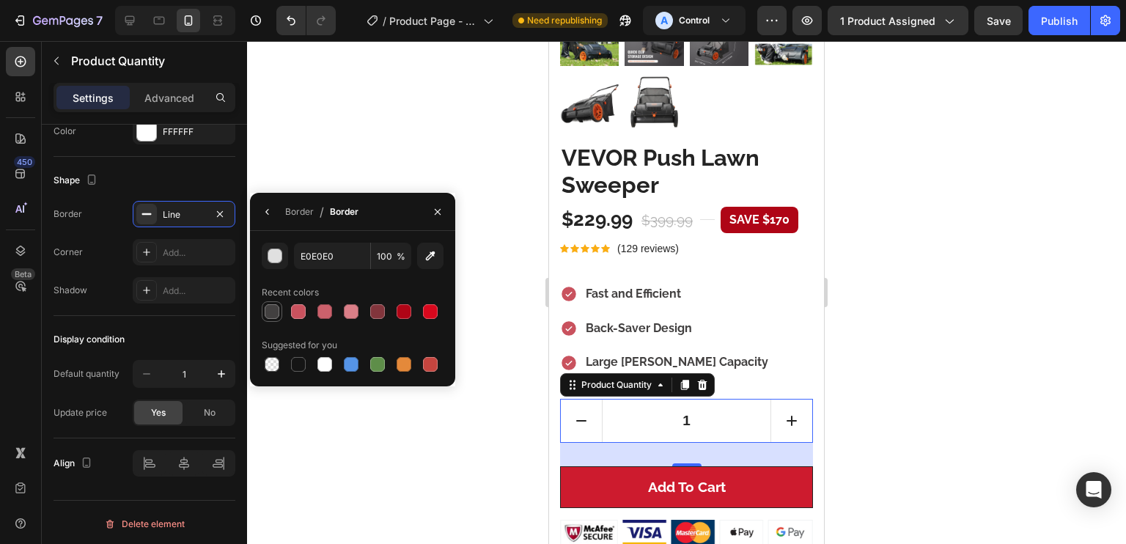
click at [276, 310] on div at bounding box center [272, 311] width 15 height 15
type input "424040"
click at [214, 323] on div "Display condition Default quantity 1 Update price Yes No" at bounding box center [145, 377] width 182 height 122
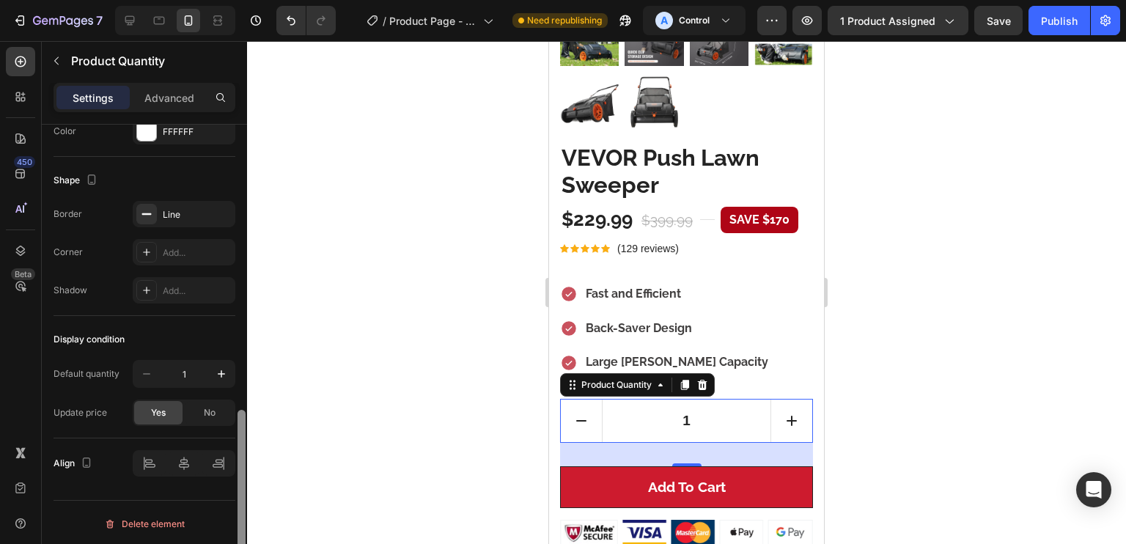
drag, startPoint x: 246, startPoint y: 437, endPoint x: 246, endPoint y: 408, distance: 28.6
click at [246, 408] on div at bounding box center [241, 356] width 11 height 462
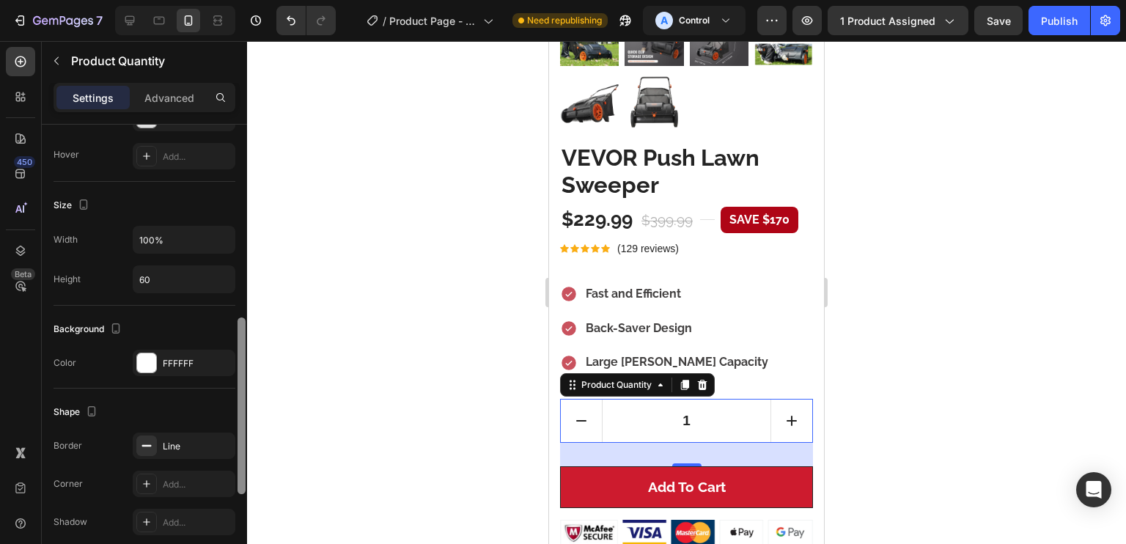
scroll to position [515, 0]
drag, startPoint x: 243, startPoint y: 421, endPoint x: 238, endPoint y: 334, distance: 88.1
click at [238, 334] on div at bounding box center [242, 410] width 8 height 177
click at [150, 359] on div at bounding box center [146, 360] width 19 height 19
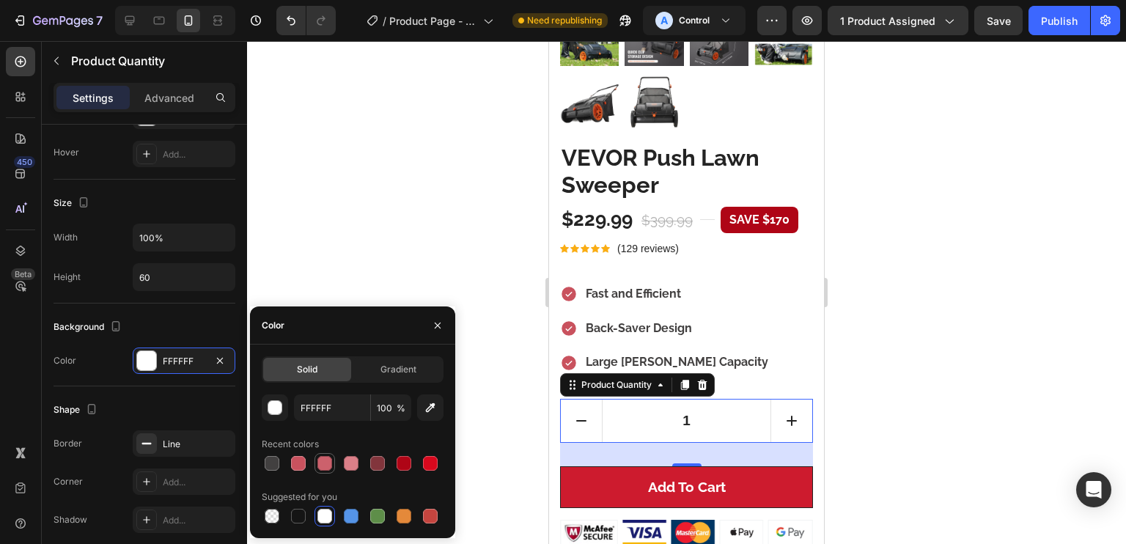
click at [320, 462] on div at bounding box center [324, 463] width 15 height 15
type input "CC616C"
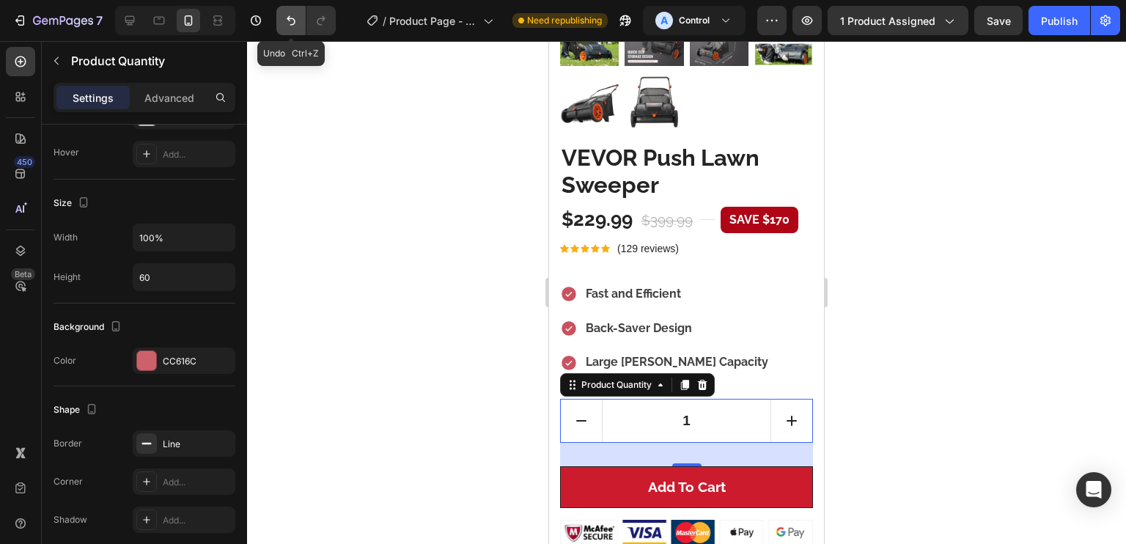
drag, startPoint x: 302, startPoint y: 14, endPoint x: 302, endPoint y: 32, distance: 17.6
click at [303, 18] on button "Undo/Redo" at bounding box center [290, 20] width 29 height 29
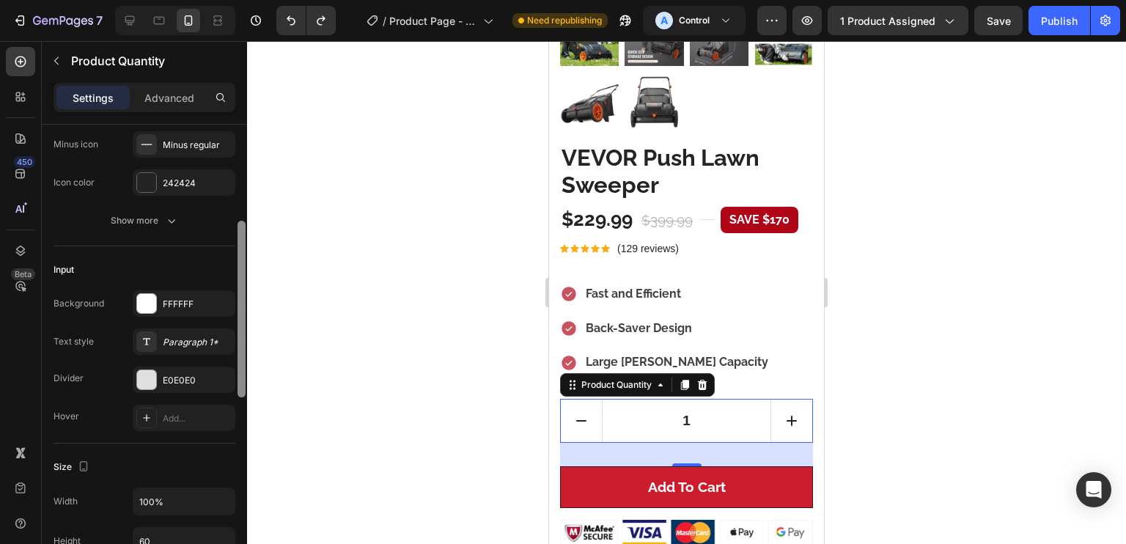
drag, startPoint x: 244, startPoint y: 350, endPoint x: 249, endPoint y: 254, distance: 96.2
click at [249, 0] on div "7 Version history / Product Page - Aug 25, 22:25:44 Need republishing A Control…" at bounding box center [563, 0] width 1126 height 0
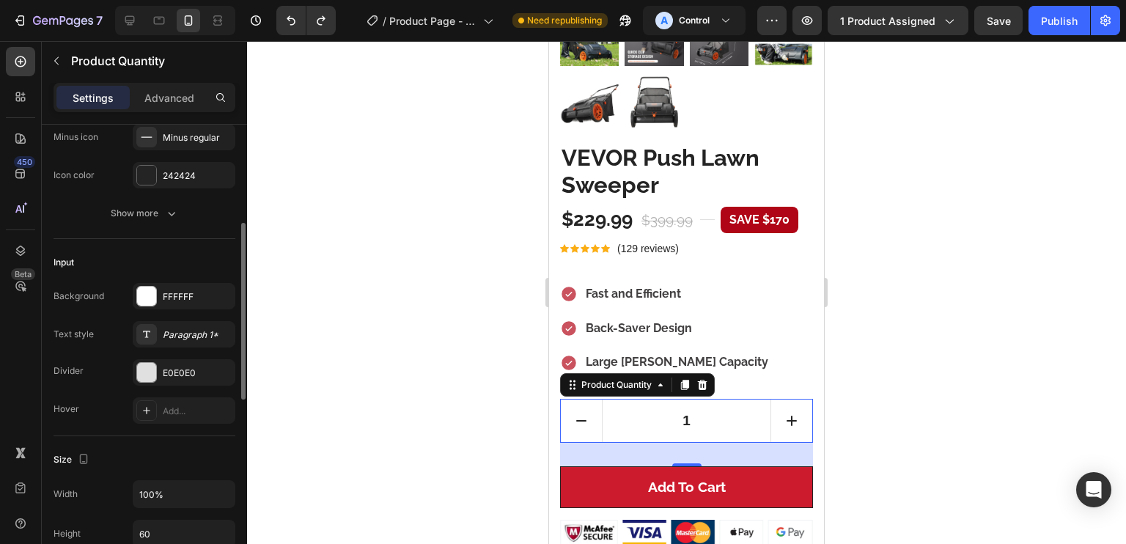
click at [163, 304] on div "FFFFFF" at bounding box center [184, 296] width 103 height 26
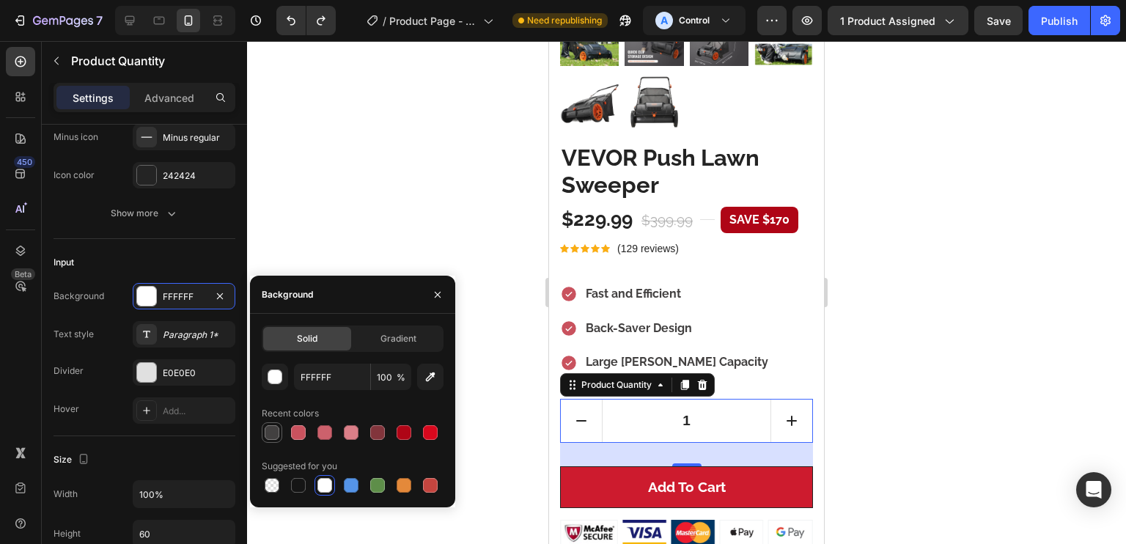
click at [279, 432] on div at bounding box center [272, 432] width 15 height 15
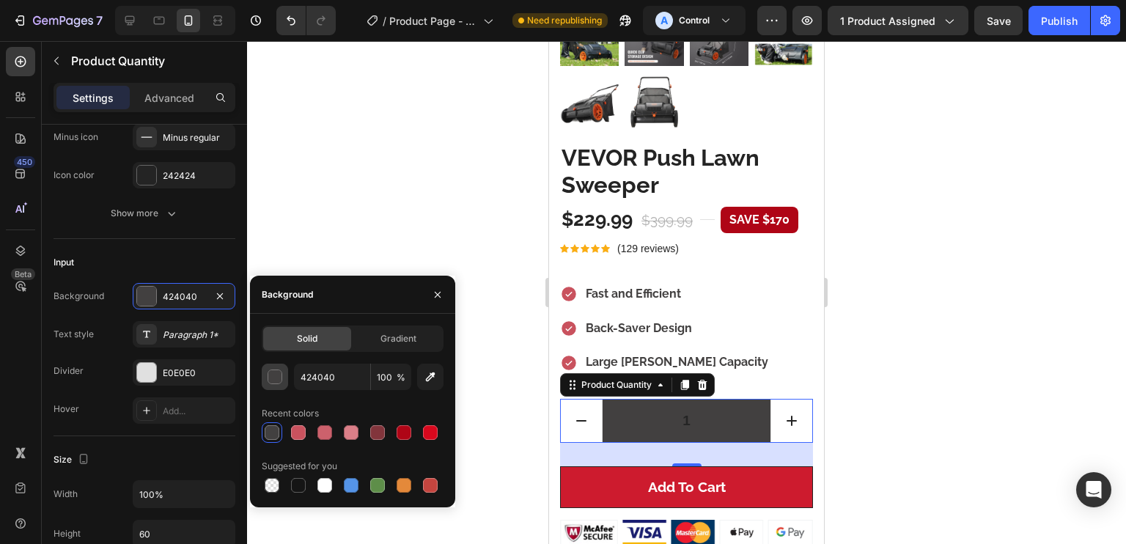
click at [268, 372] on div "button" at bounding box center [275, 377] width 15 height 15
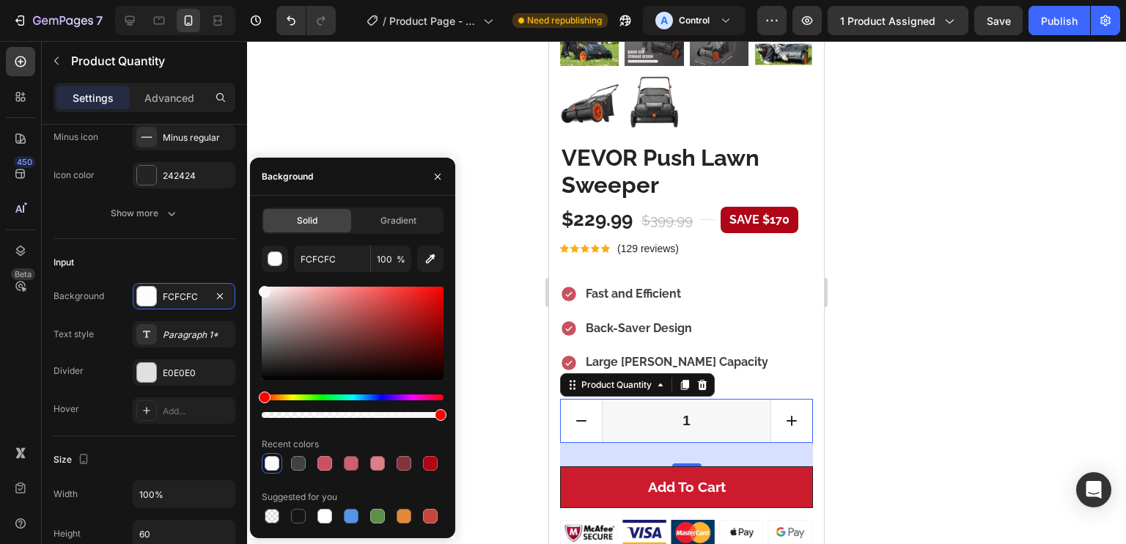
drag, startPoint x: 267, startPoint y: 343, endPoint x: 251, endPoint y: 289, distance: 56.4
click at [251, 289] on div "Solid Gradient FCFCFC 100 % Recent colors Suggested for you" at bounding box center [352, 366] width 205 height 319
type input "F7F7F7"
click at [188, 265] on div "Input" at bounding box center [145, 262] width 182 height 23
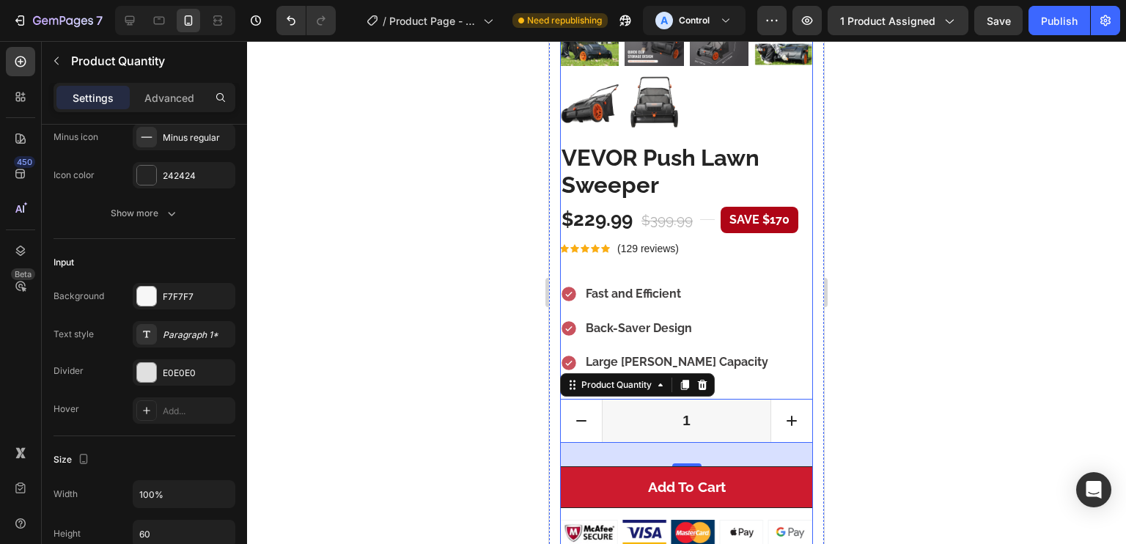
click at [780, 259] on div "VEVOR Push Lawn Sweeper (P) Title $229.99 (P) Price (P) Price $399.99 (P) Price…" at bounding box center [686, 344] width 253 height 402
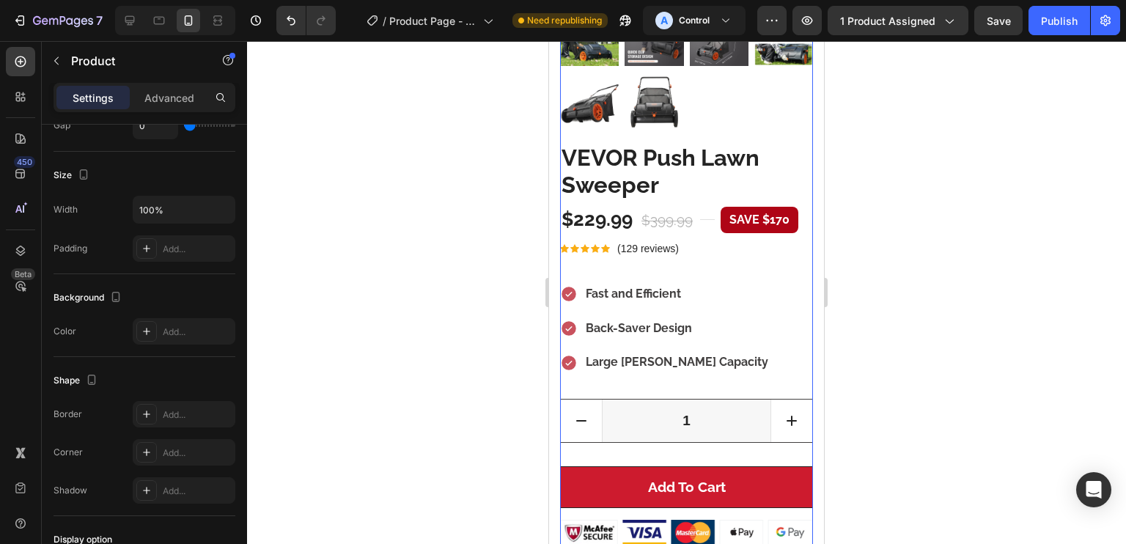
scroll to position [0, 0]
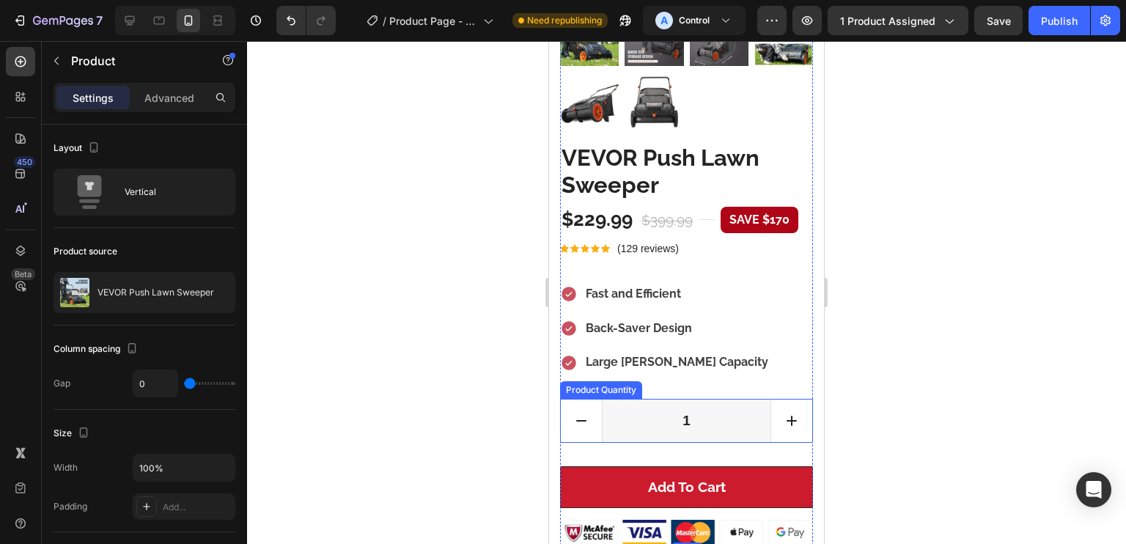
click at [742, 400] on input "1" at bounding box center [686, 421] width 169 height 43
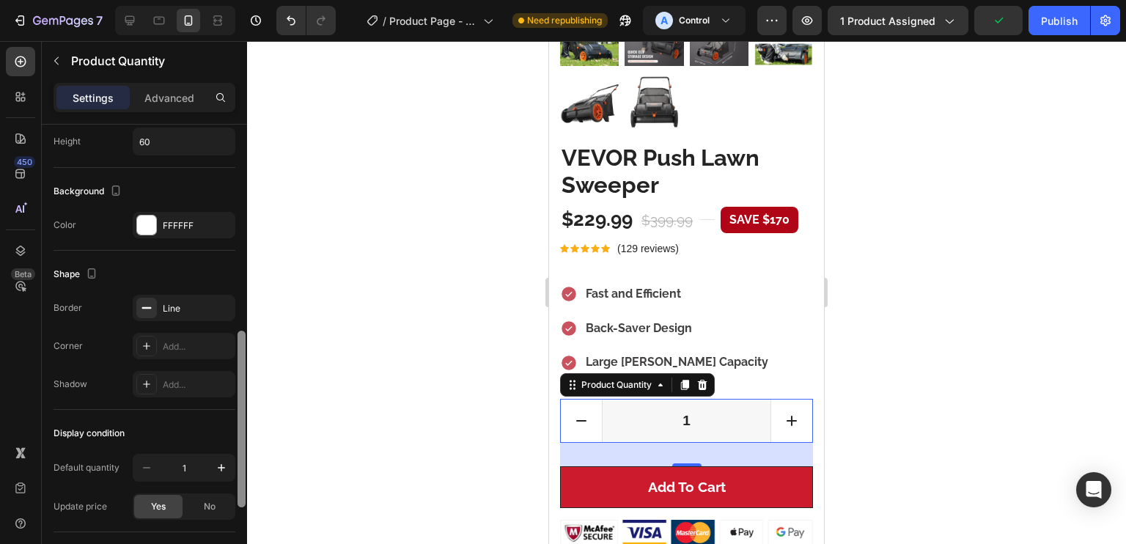
drag, startPoint x: 240, startPoint y: 161, endPoint x: 280, endPoint y: 408, distance: 249.6
click at [279, 0] on div "7 Version history / Product Page - Aug 25, 22:25:44 Need republishing A Control…" at bounding box center [563, 0] width 1126 height 0
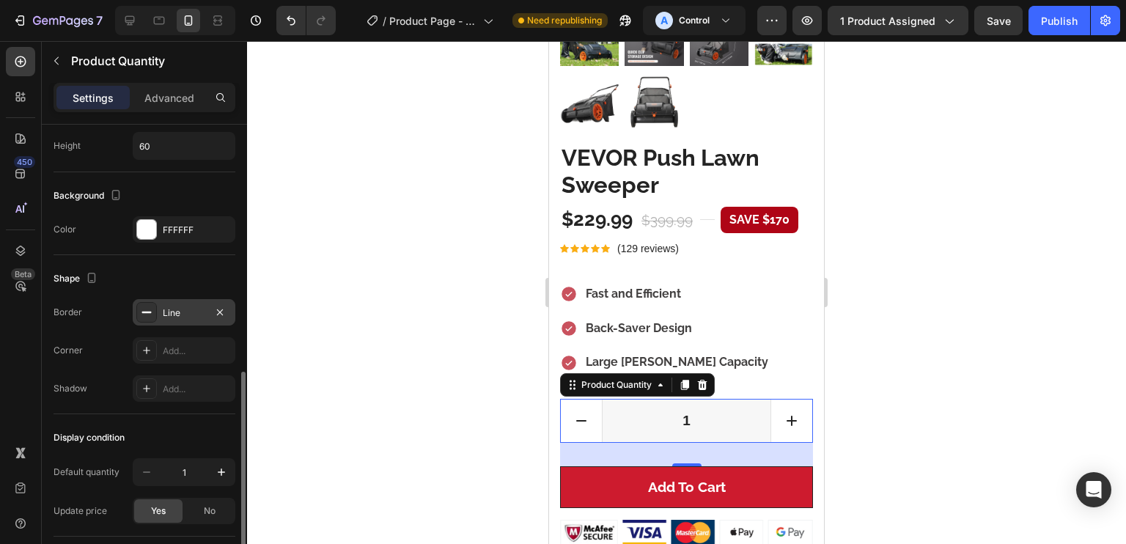
click at [173, 312] on div "Line" at bounding box center [184, 312] width 43 height 13
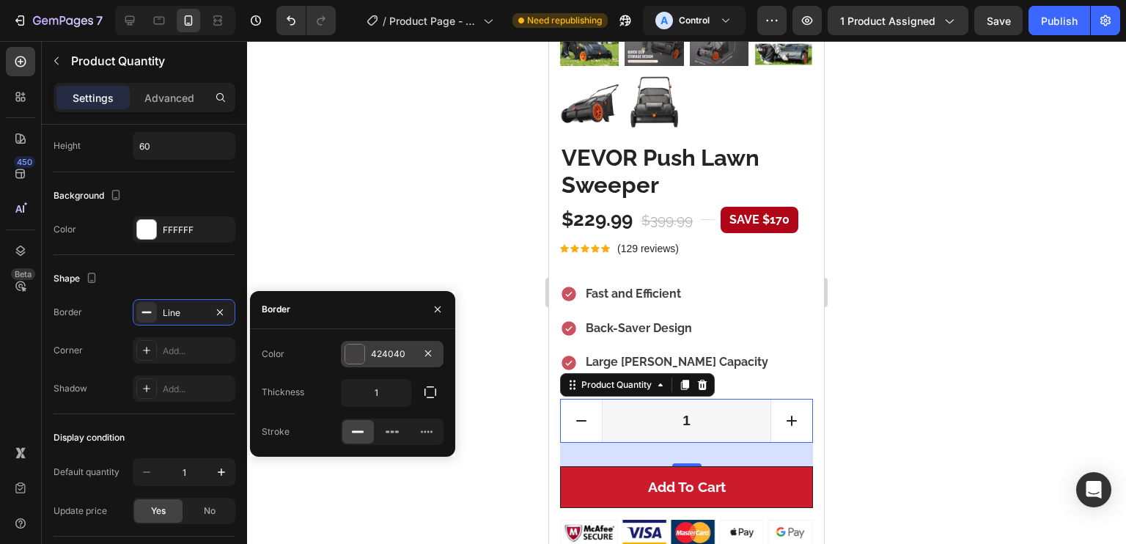
click at [356, 349] on div at bounding box center [354, 354] width 19 height 19
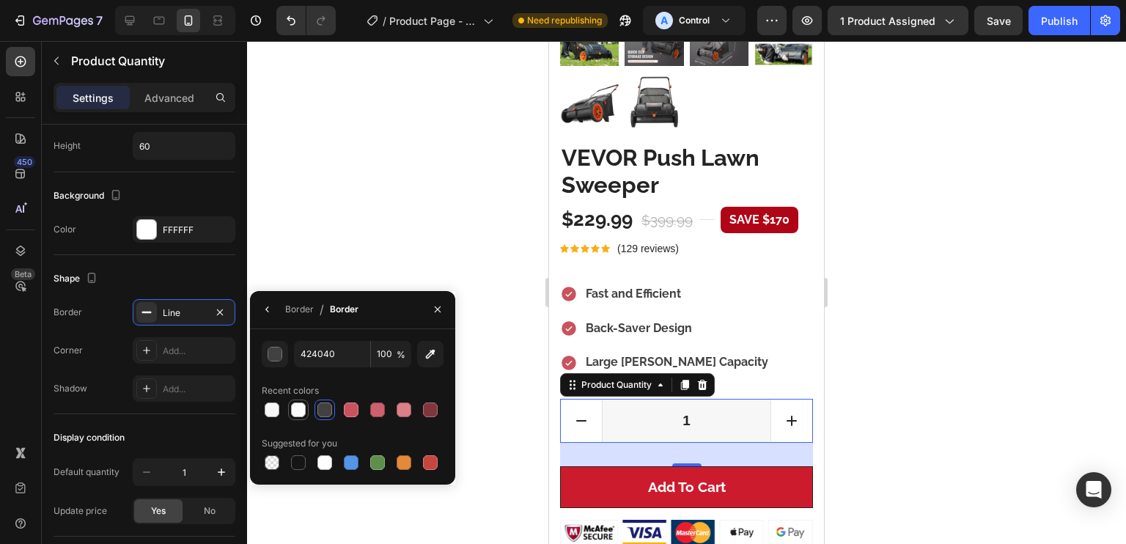
click at [298, 416] on div at bounding box center [298, 409] width 15 height 15
type input "FCFCFC"
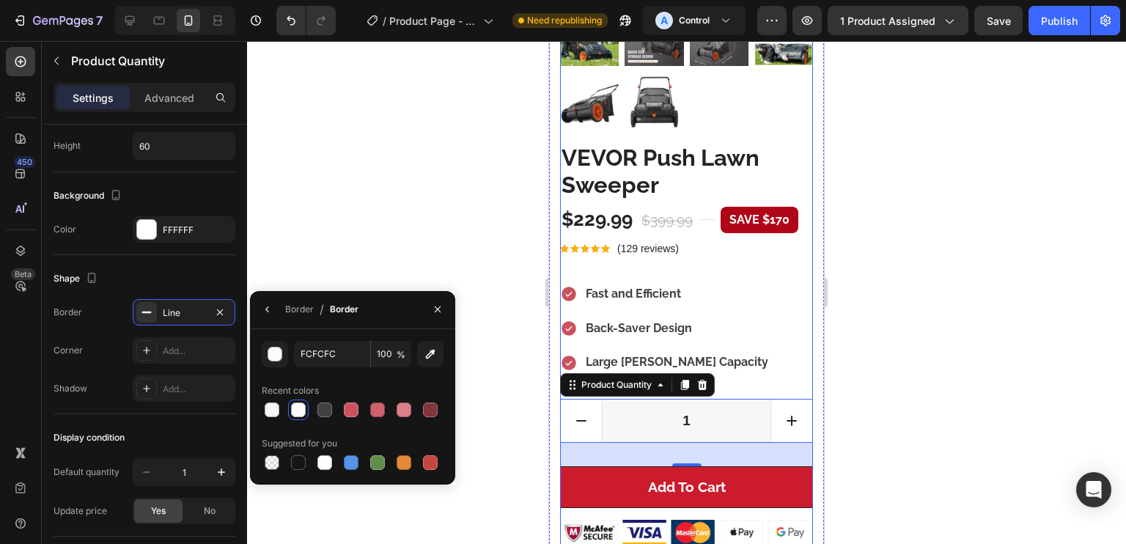
click at [745, 281] on div "Fast and Efficient Back-Saver Design Large Hopper Capacity" at bounding box center [686, 328] width 253 height 94
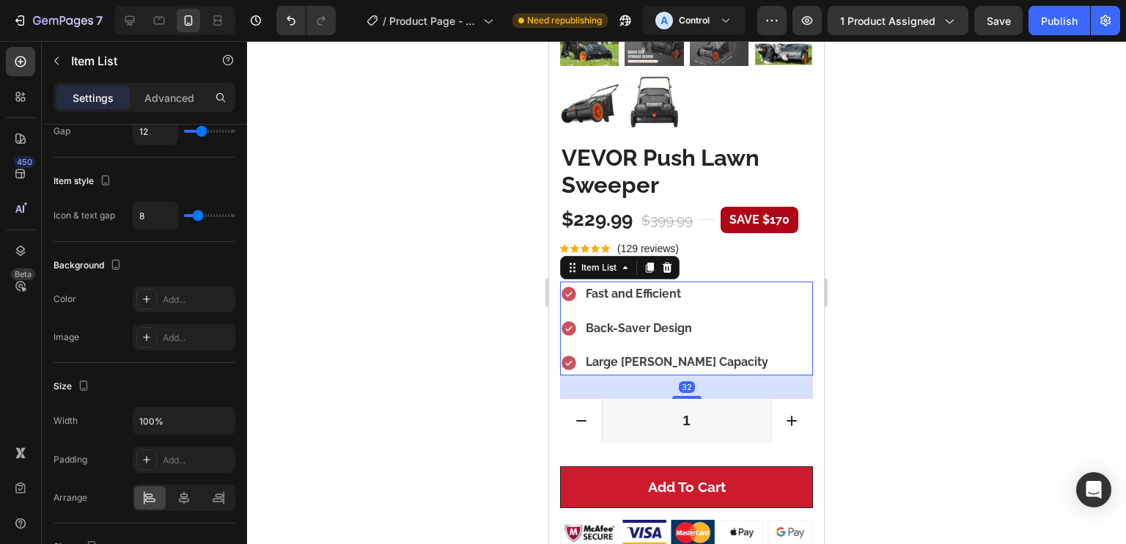
scroll to position [0, 0]
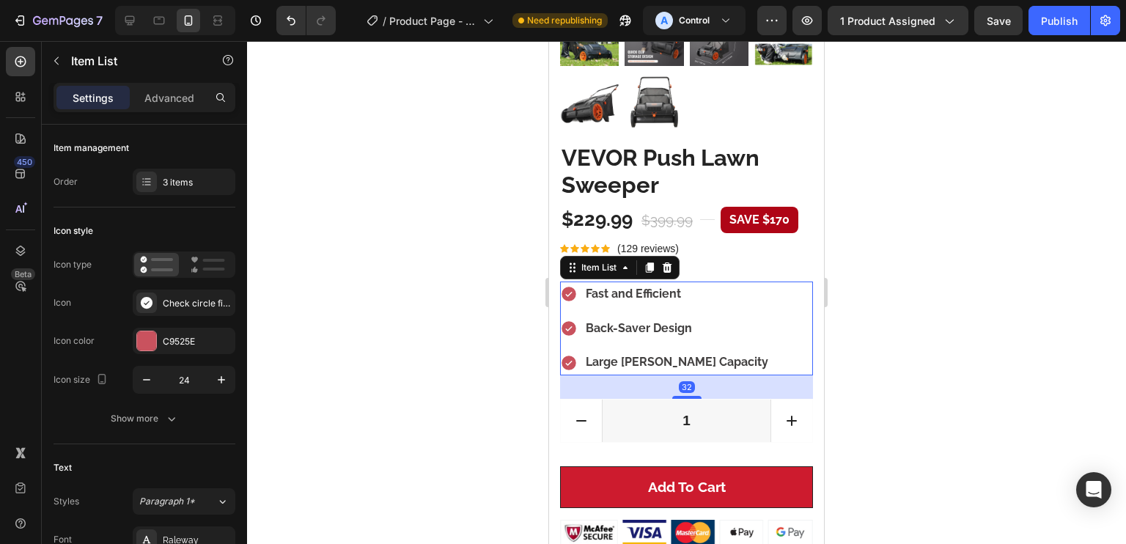
click at [737, 400] on input "1" at bounding box center [686, 421] width 169 height 43
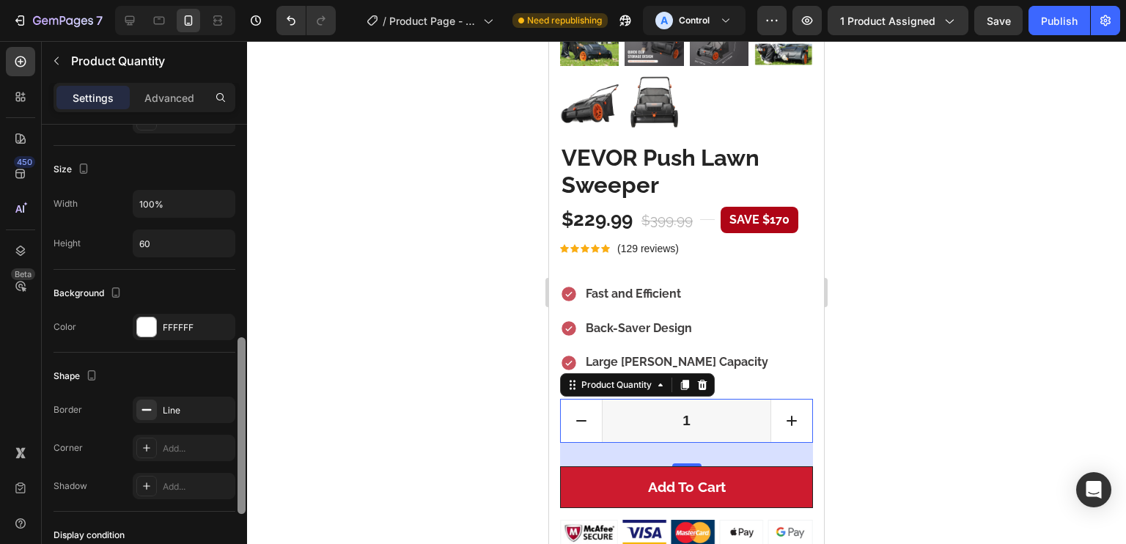
scroll to position [551, 0]
drag, startPoint x: 238, startPoint y: 248, endPoint x: 236, endPoint y: 457, distance: 208.2
click at [236, 457] on div at bounding box center [241, 356] width 11 height 462
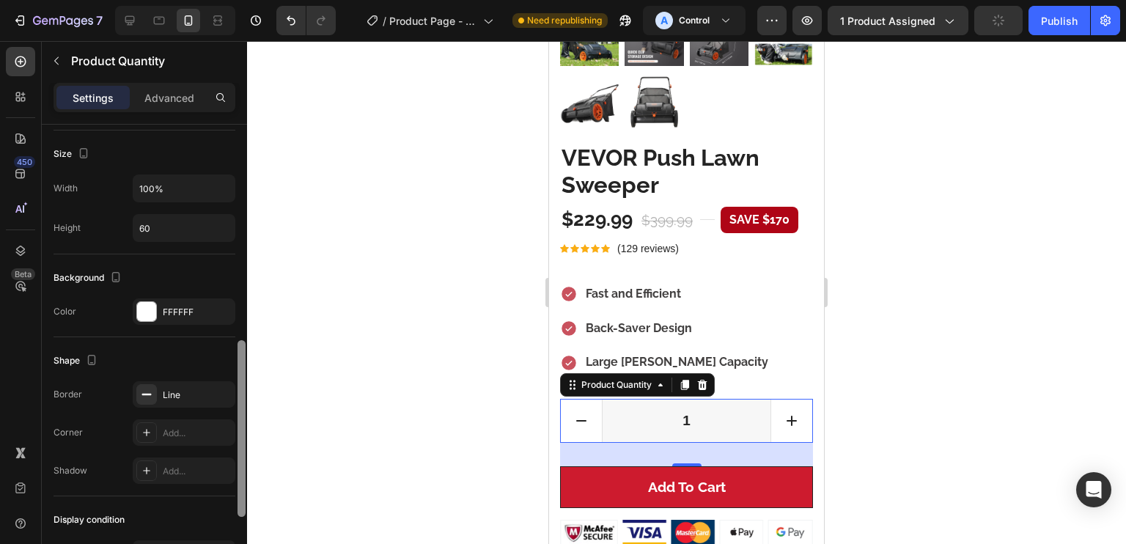
drag, startPoint x: 241, startPoint y: 364, endPoint x: 214, endPoint y: 371, distance: 27.9
click at [214, 371] on div "Product source VEVOR Push Lawn Sweeper Button Width 56 Background FFFFFF Plus i…" at bounding box center [144, 355] width 205 height 461
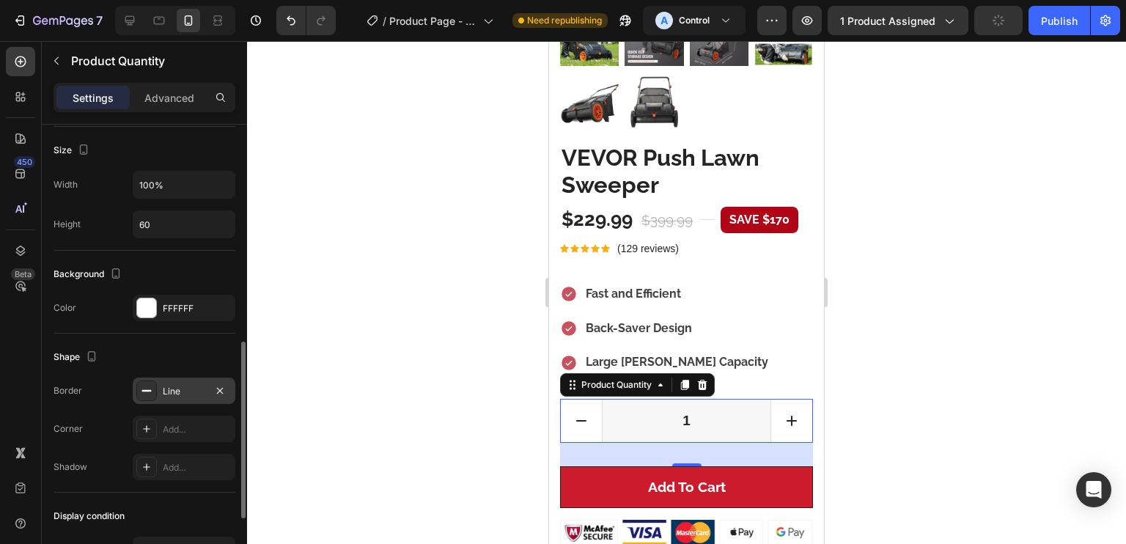
click at [144, 385] on icon at bounding box center [147, 391] width 12 height 12
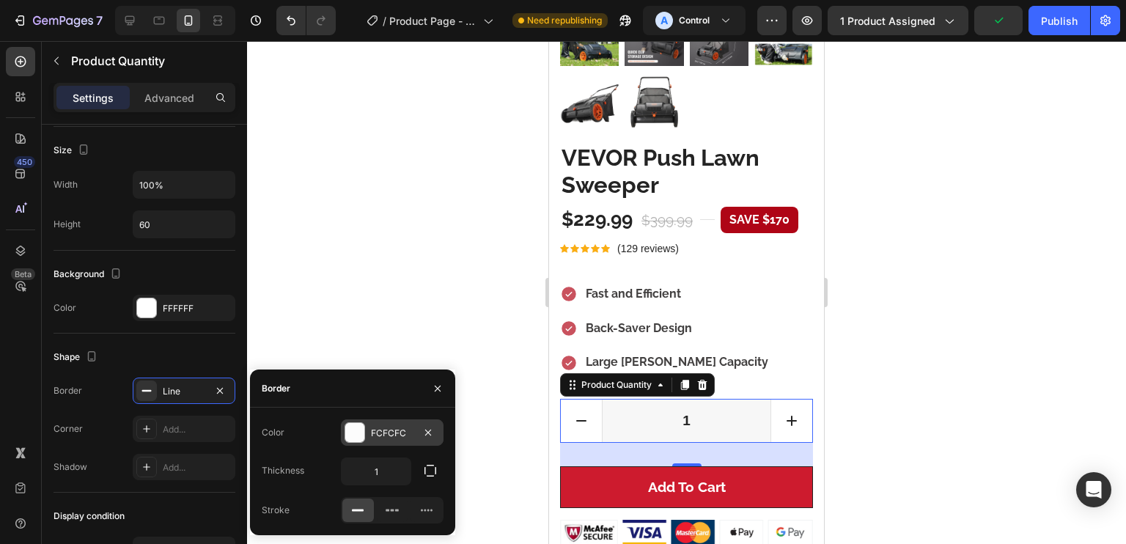
click at [349, 427] on div at bounding box center [354, 432] width 19 height 19
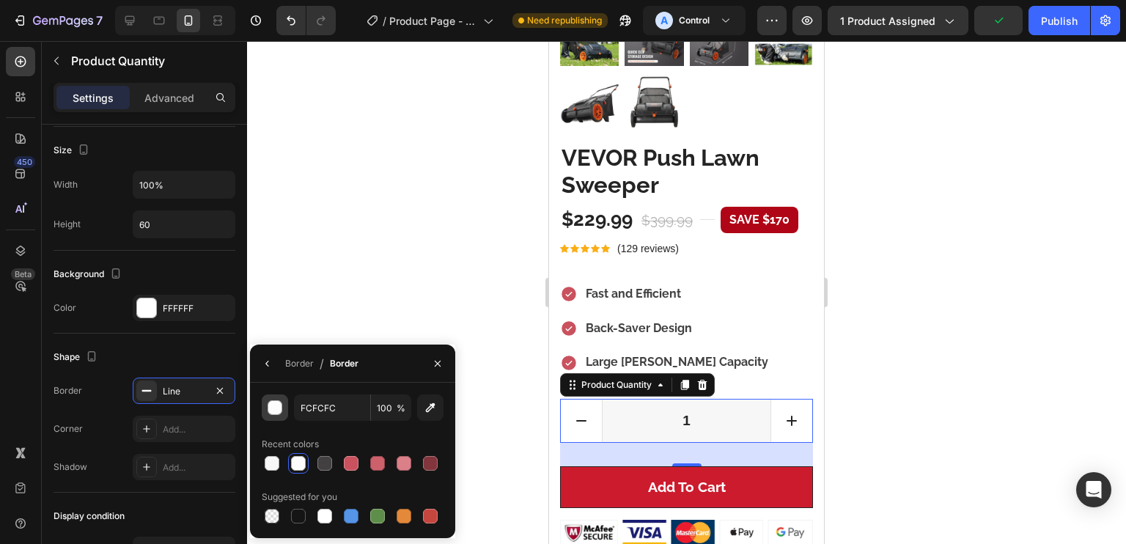
click at [270, 406] on div "button" at bounding box center [275, 408] width 15 height 15
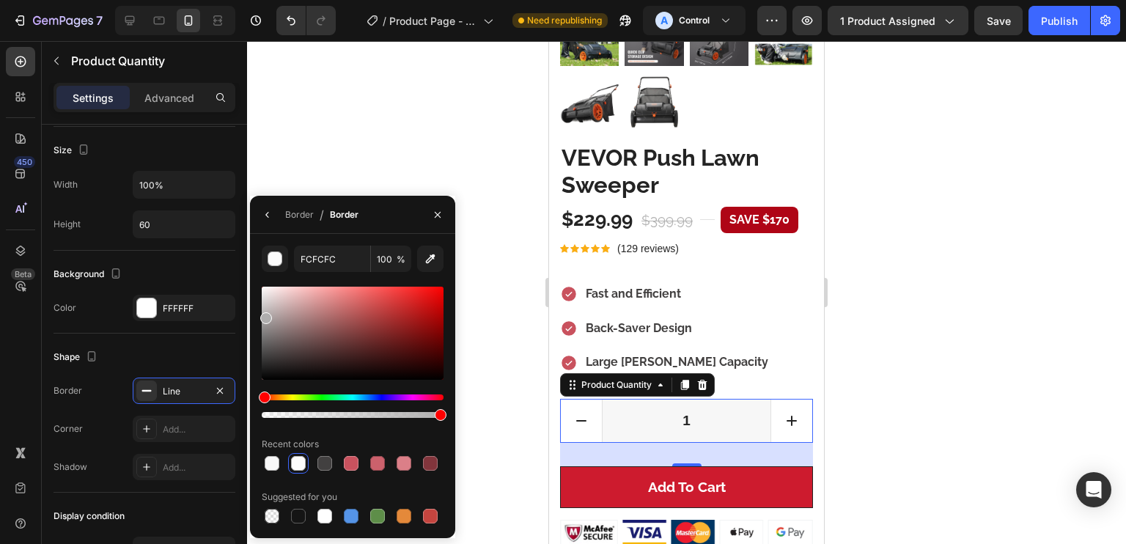
click at [264, 315] on div at bounding box center [353, 333] width 182 height 93
drag, startPoint x: 264, startPoint y: 319, endPoint x: 270, endPoint y: 328, distance: 11.2
click at [270, 328] on div at bounding box center [268, 330] width 12 height 12
drag, startPoint x: 270, startPoint y: 328, endPoint x: 255, endPoint y: 325, distance: 15.0
click at [255, 325] on div "FCFCFC 100 % Recent colors Suggested for you" at bounding box center [352, 386] width 205 height 281
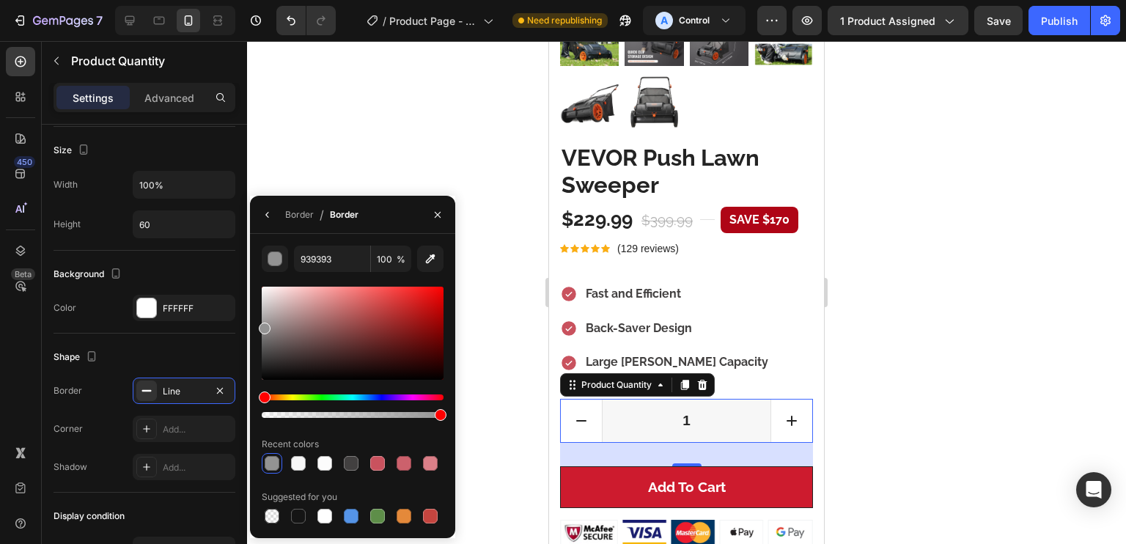
click at [264, 315] on div at bounding box center [353, 333] width 182 height 93
click at [265, 312] on div at bounding box center [353, 333] width 182 height 93
click at [262, 307] on div at bounding box center [353, 333] width 182 height 93
type input "C6C6C6"
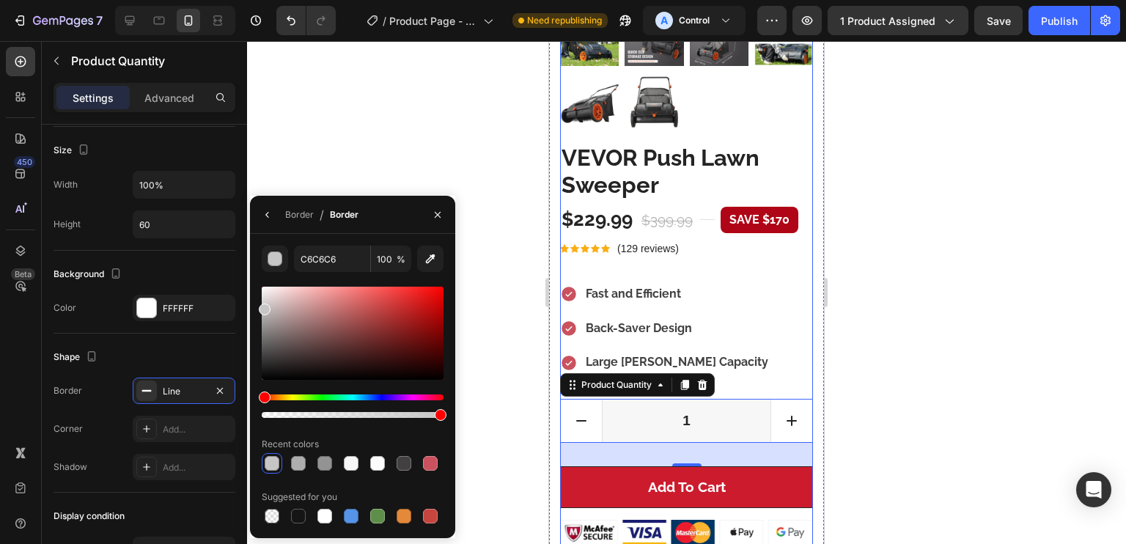
click at [745, 248] on div "VEVOR Push Lawn Sweeper (P) Title $229.99 (P) Price (P) Price $399.99 (P) Price…" at bounding box center [686, 344] width 253 height 402
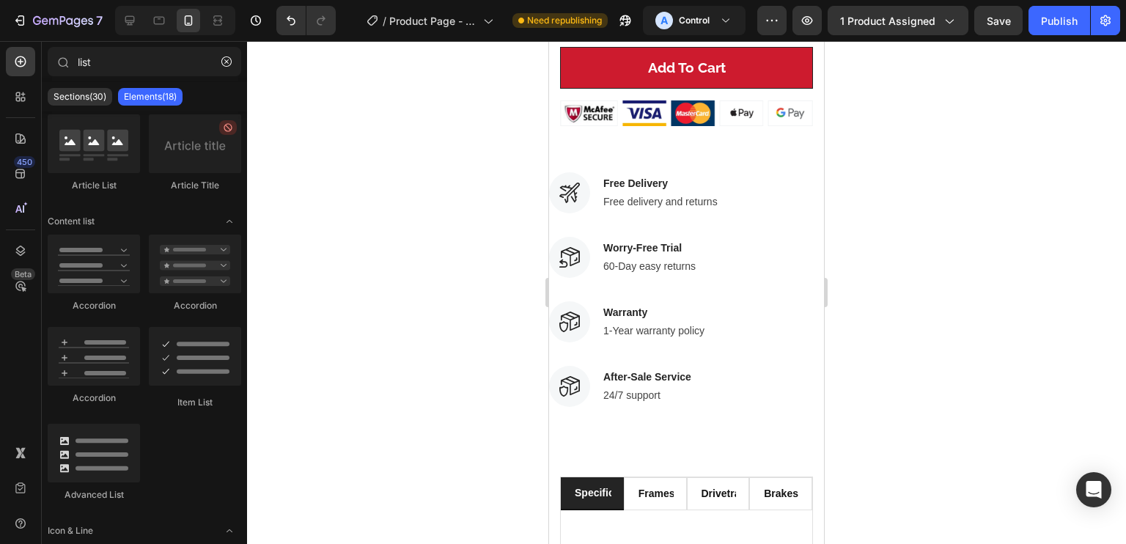
scroll to position [795, 0]
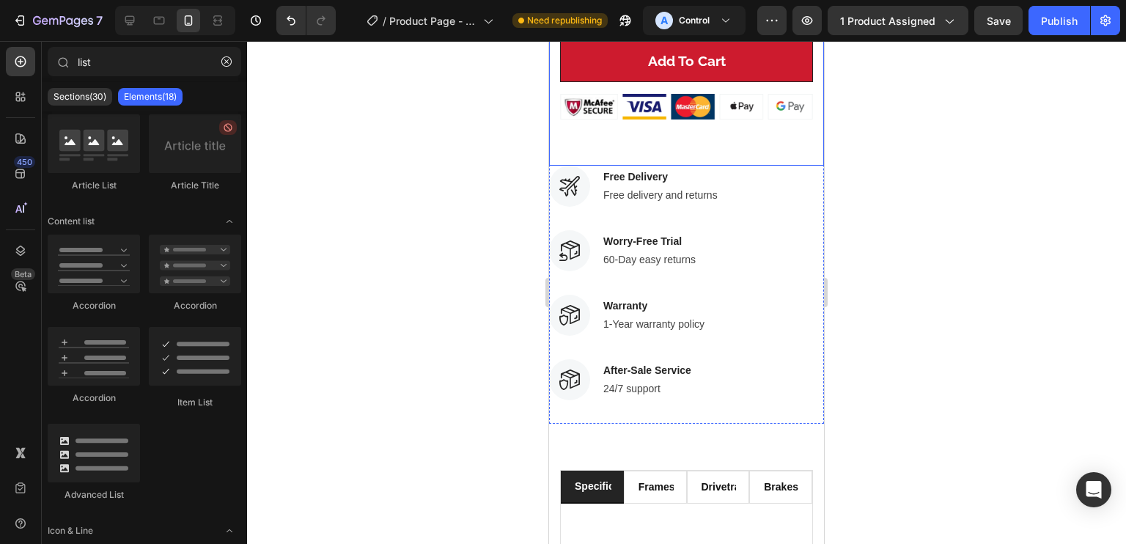
click at [778, 166] on div "Image Free Delivery Text block Free delivery and returns Text block Row" at bounding box center [686, 186] width 275 height 41
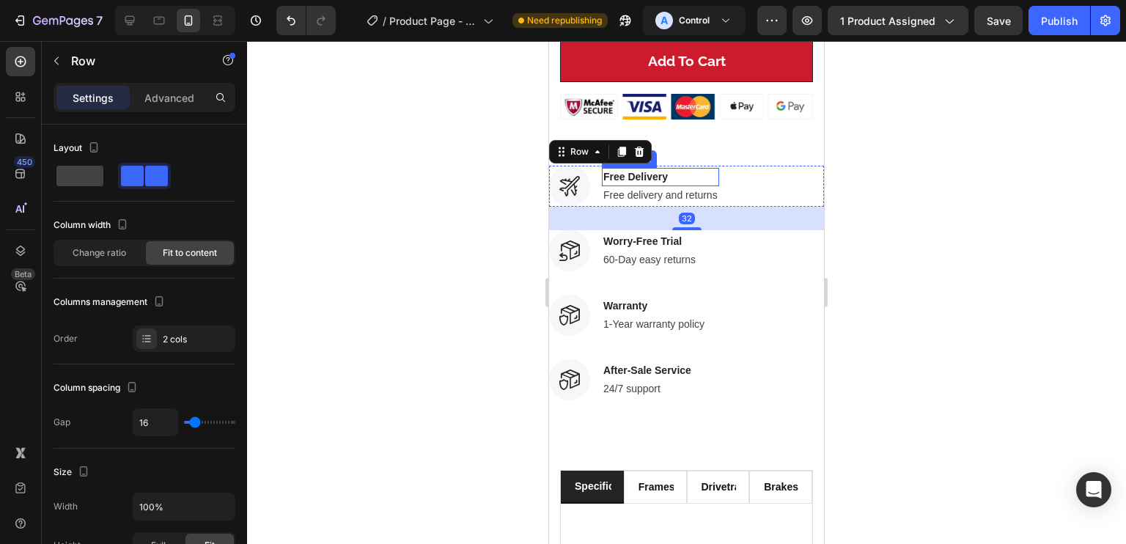
click at [650, 169] on p "Free Delivery" at bounding box center [660, 176] width 114 height 15
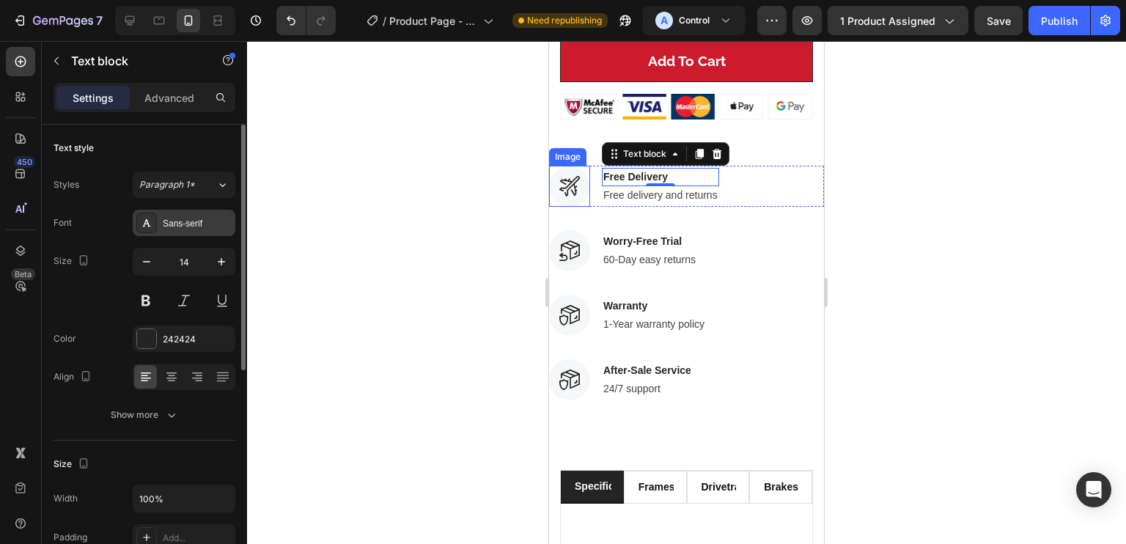
click at [193, 221] on div "Sans-serif" at bounding box center [197, 223] width 69 height 13
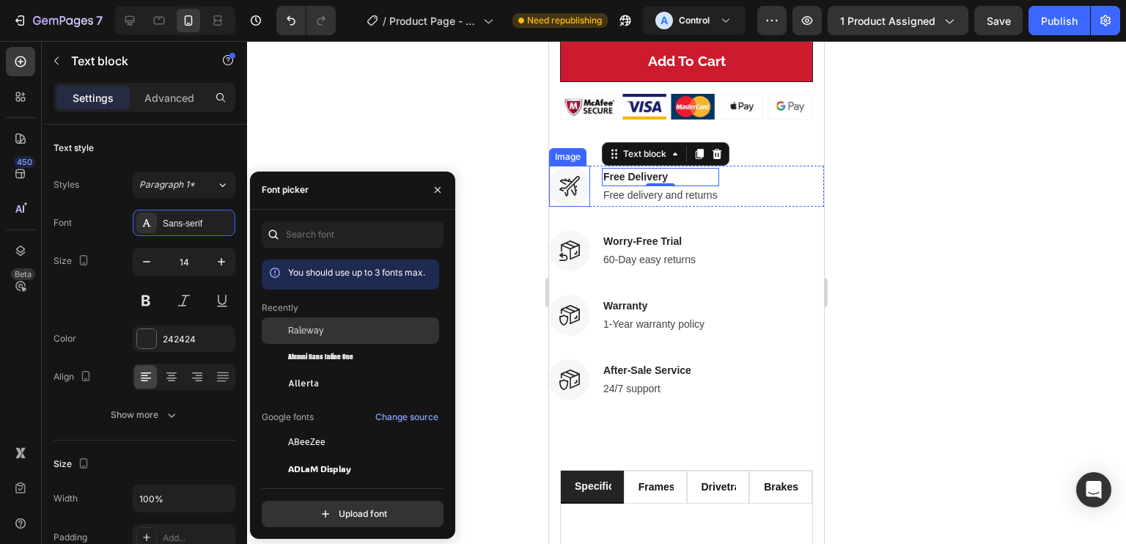
click at [355, 335] on div "Raleway" at bounding box center [362, 330] width 148 height 13
click at [661, 188] on p "Free delivery and returns" at bounding box center [660, 195] width 114 height 15
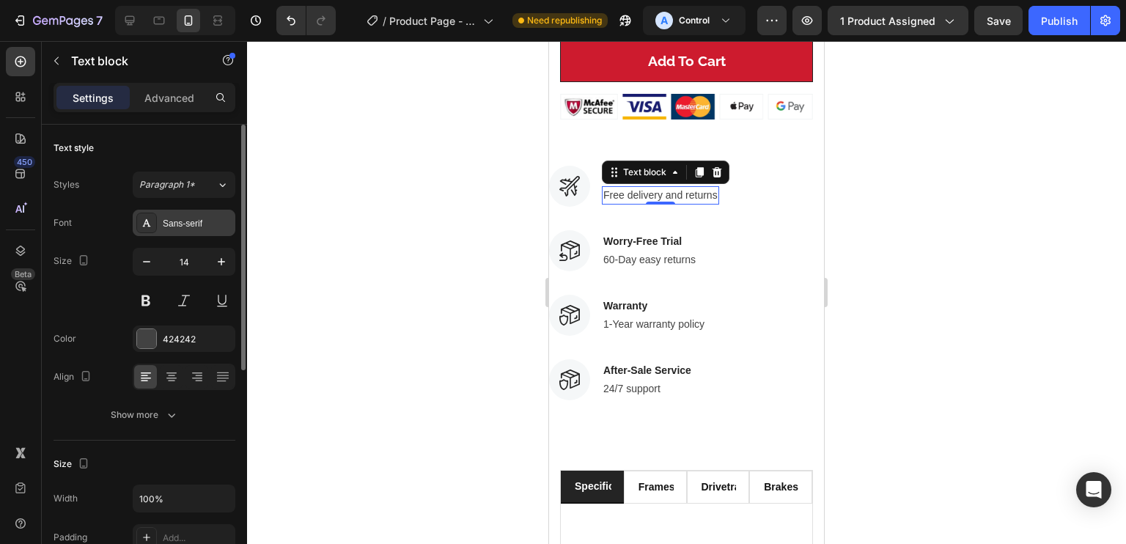
click at [199, 221] on div "Sans-serif" at bounding box center [197, 223] width 69 height 13
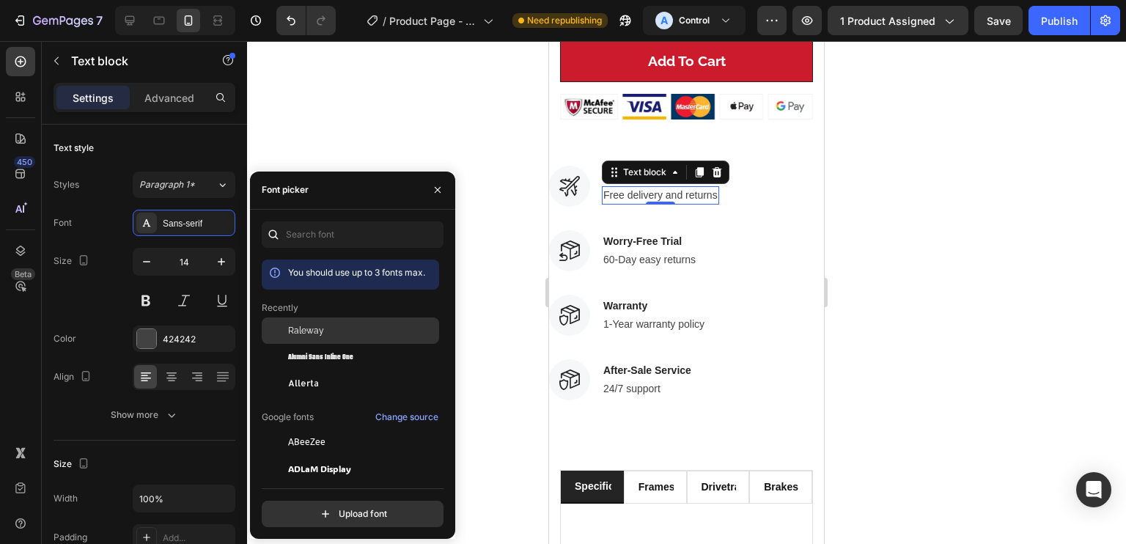
click at [323, 332] on div "Raleway" at bounding box center [362, 330] width 148 height 13
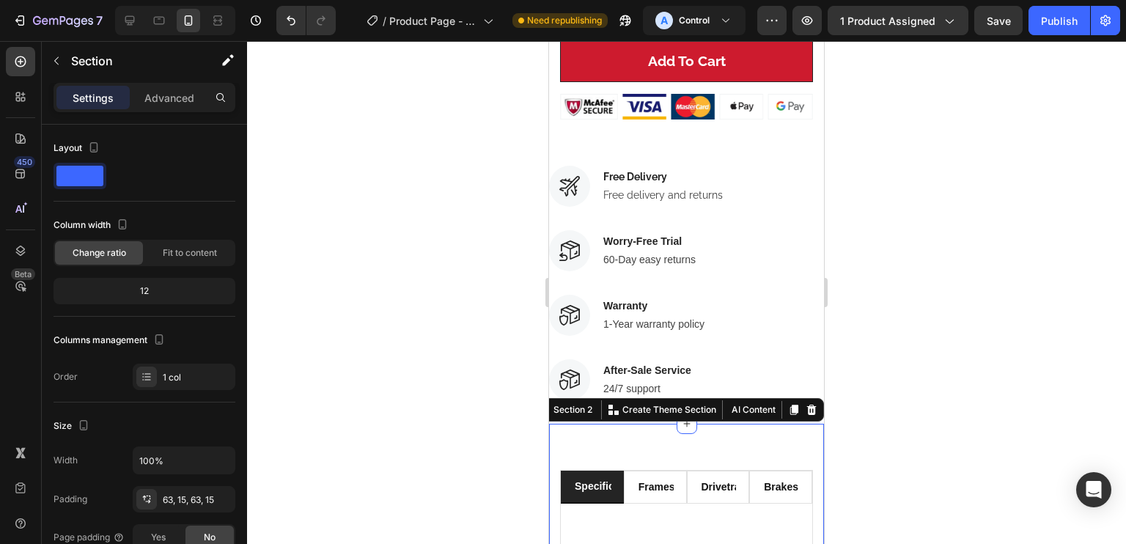
drag, startPoint x: 750, startPoint y: 424, endPoint x: 691, endPoint y: 133, distance: 296.1
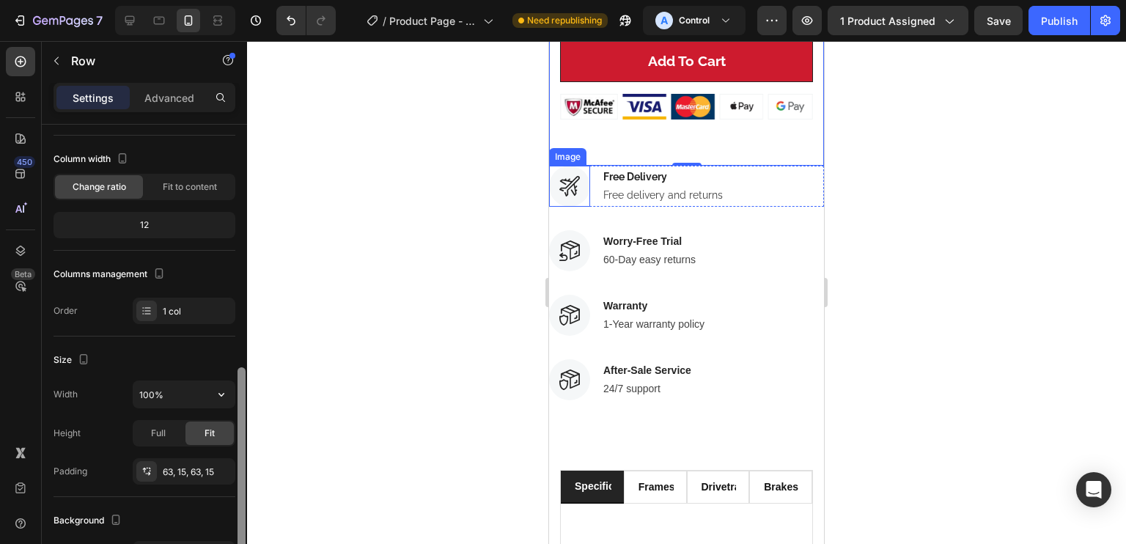
drag, startPoint x: 245, startPoint y: 151, endPoint x: 248, endPoint y: 186, distance: 35.4
click at [248, 0] on div "7 Version history / Product Page - Aug 25, 22:25:44 Need republishing A Control…" at bounding box center [563, 0] width 1126 height 0
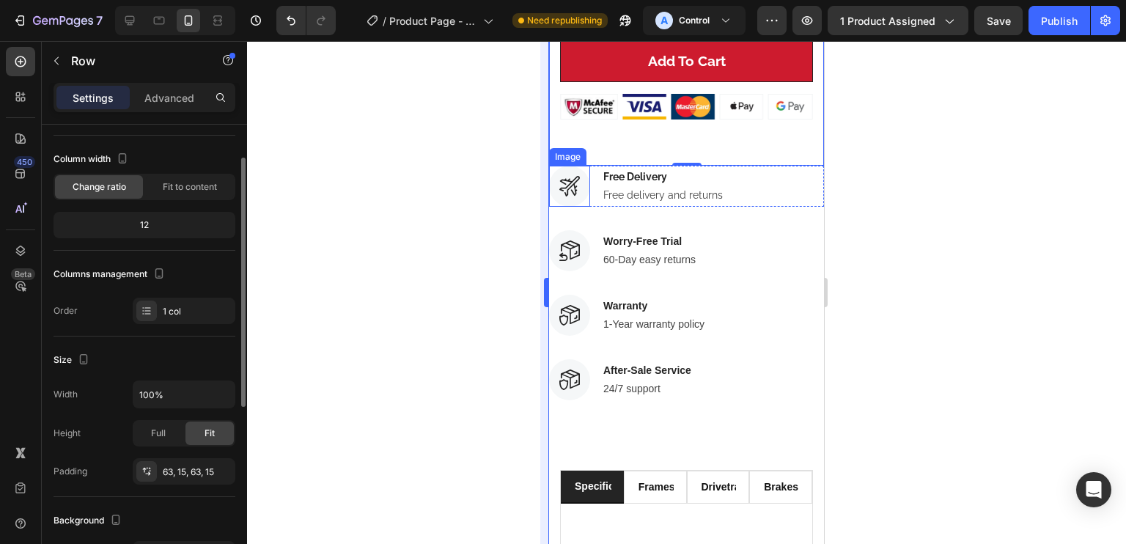
scroll to position [65, 0]
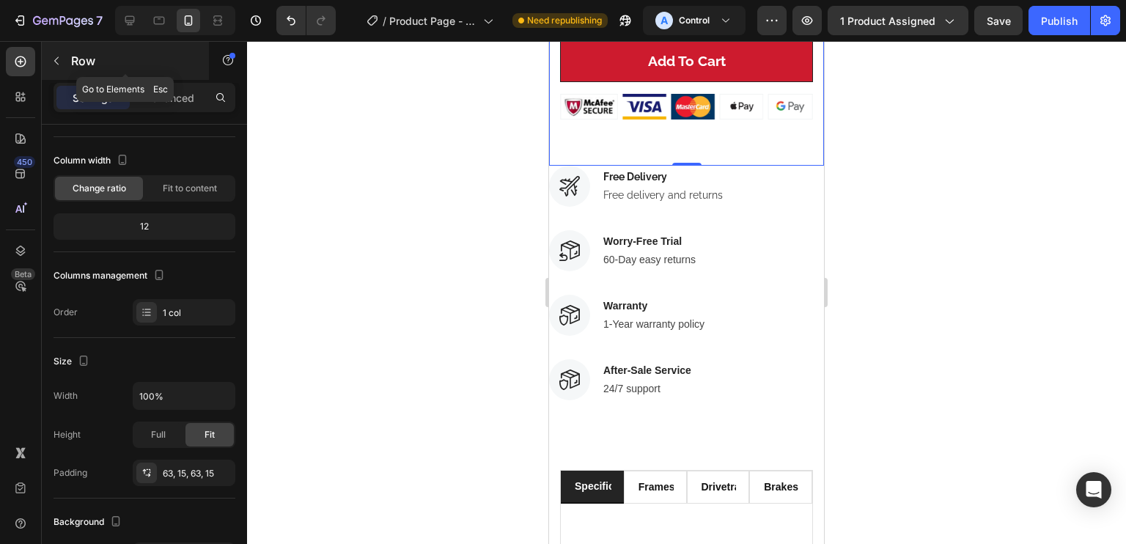
click at [91, 61] on p "Row" at bounding box center [133, 61] width 125 height 18
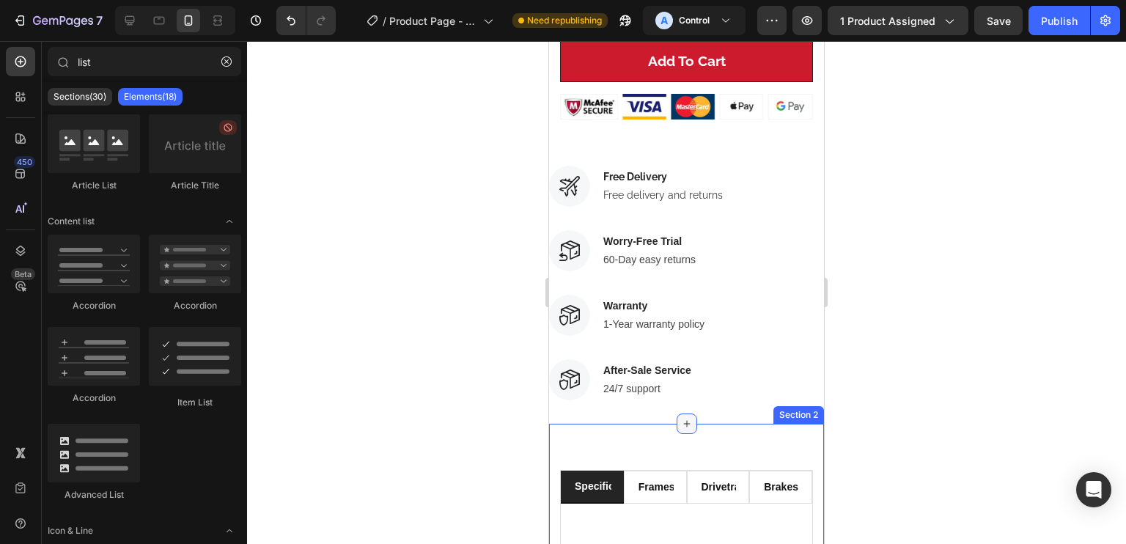
click at [683, 418] on icon at bounding box center [687, 424] width 12 height 12
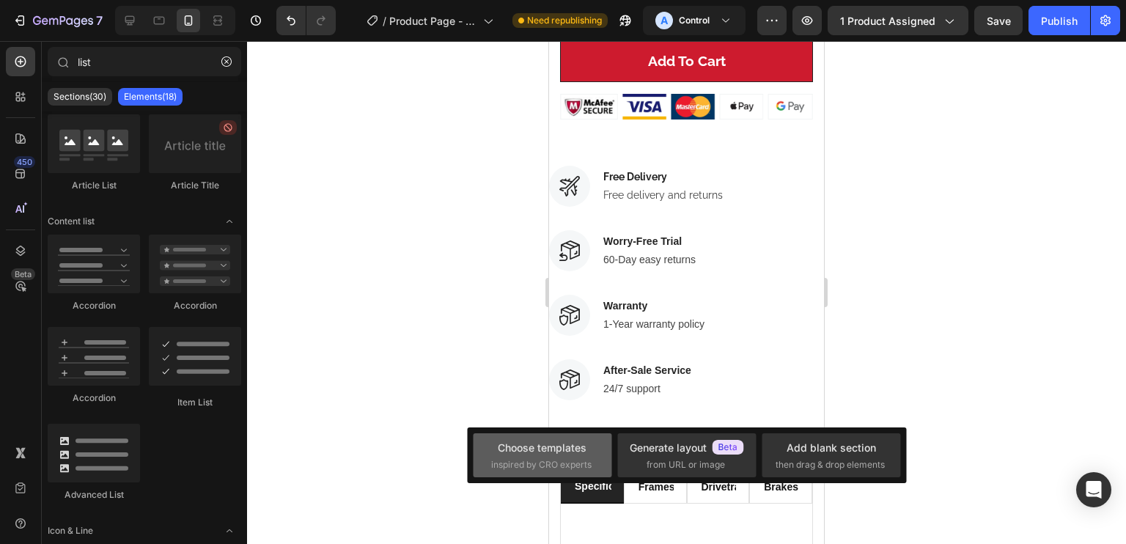
click at [564, 456] on div "Choose templates inspired by CRO experts" at bounding box center [542, 456] width 103 height 32
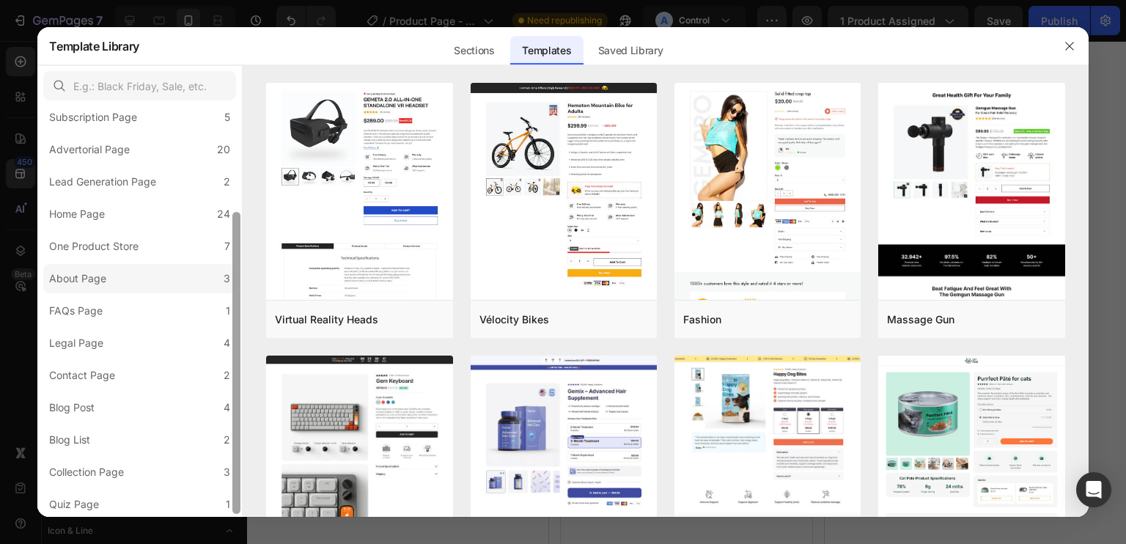
scroll to position [147, 0]
drag, startPoint x: 238, startPoint y: 145, endPoint x: 221, endPoint y: 266, distance: 122.2
click at [221, 270] on div "All Templates 117 Product Page 16 Click-through Landing Page 22 Seasonal Landin…" at bounding box center [139, 311] width 205 height 411
click at [216, 276] on label "About Page 3" at bounding box center [139, 276] width 193 height 29
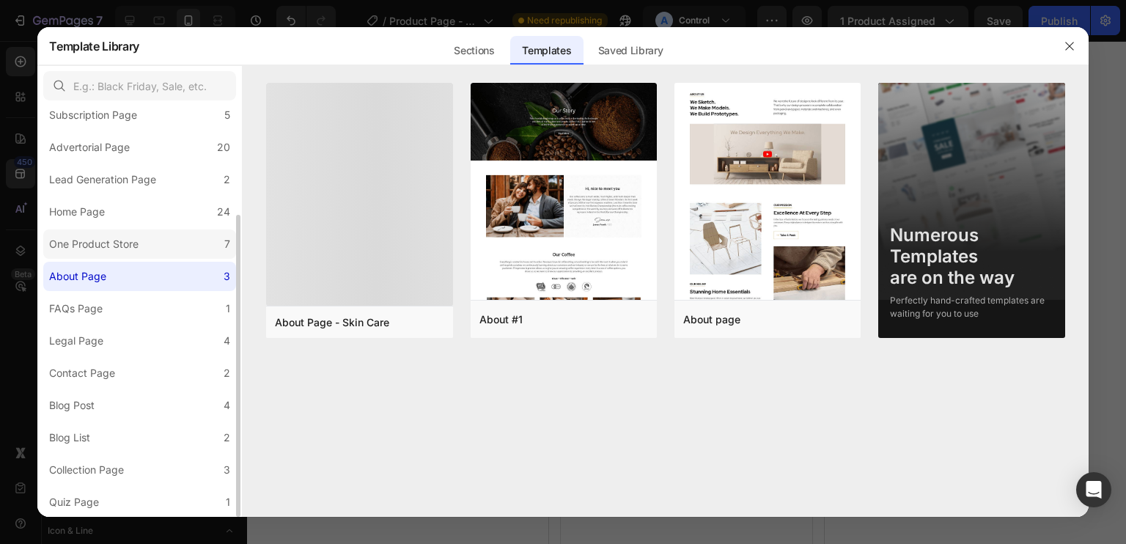
click at [212, 246] on label "One Product Store 7" at bounding box center [139, 243] width 193 height 29
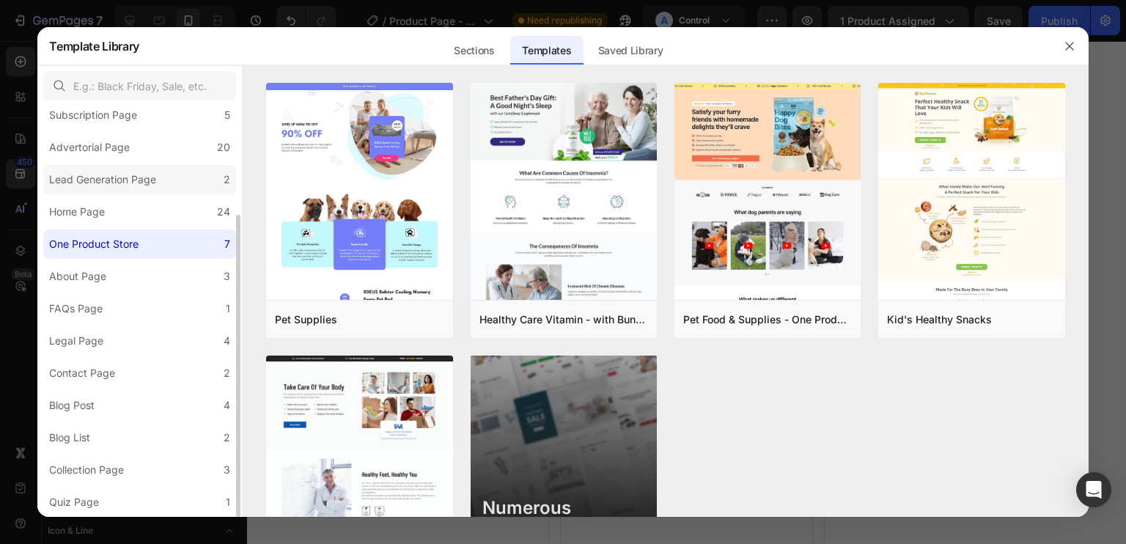
click at [211, 169] on label "Lead Generation Page 2" at bounding box center [139, 179] width 193 height 29
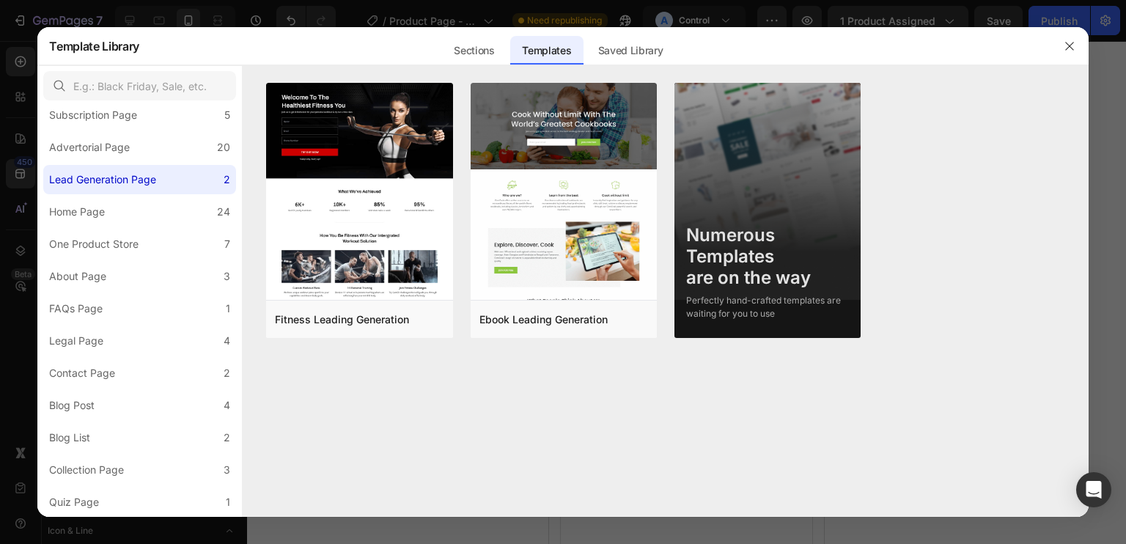
click at [1061, 48] on button "button" at bounding box center [1069, 45] width 23 height 23
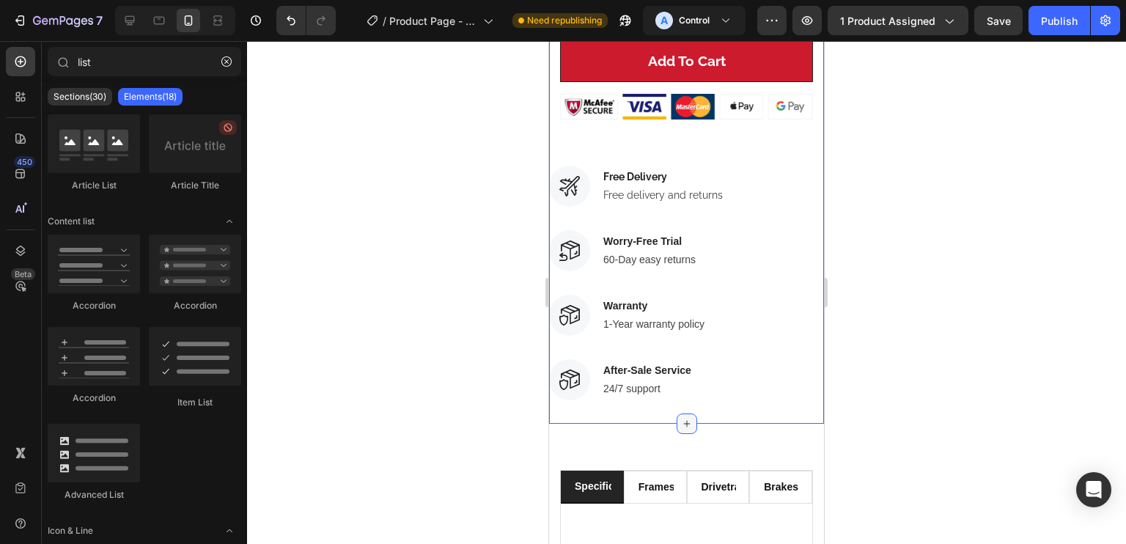
click at [687, 413] on div at bounding box center [687, 423] width 21 height 21
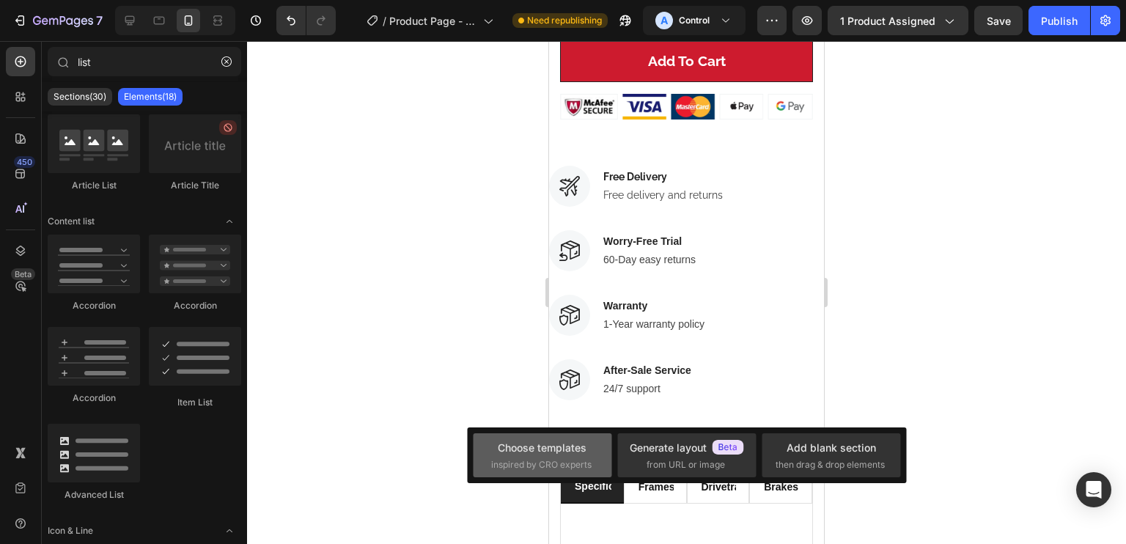
click at [578, 442] on div "Choose templates" at bounding box center [542, 447] width 89 height 15
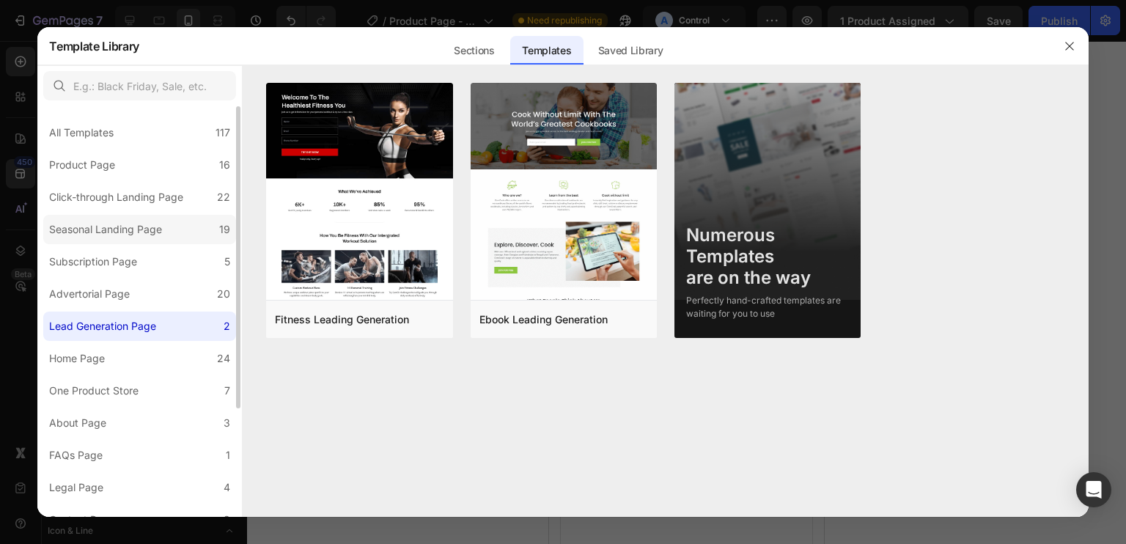
drag, startPoint x: 191, startPoint y: 223, endPoint x: 196, endPoint y: 213, distance: 11.2
click at [191, 222] on label "Seasonal Landing Page 19" at bounding box center [139, 229] width 193 height 29
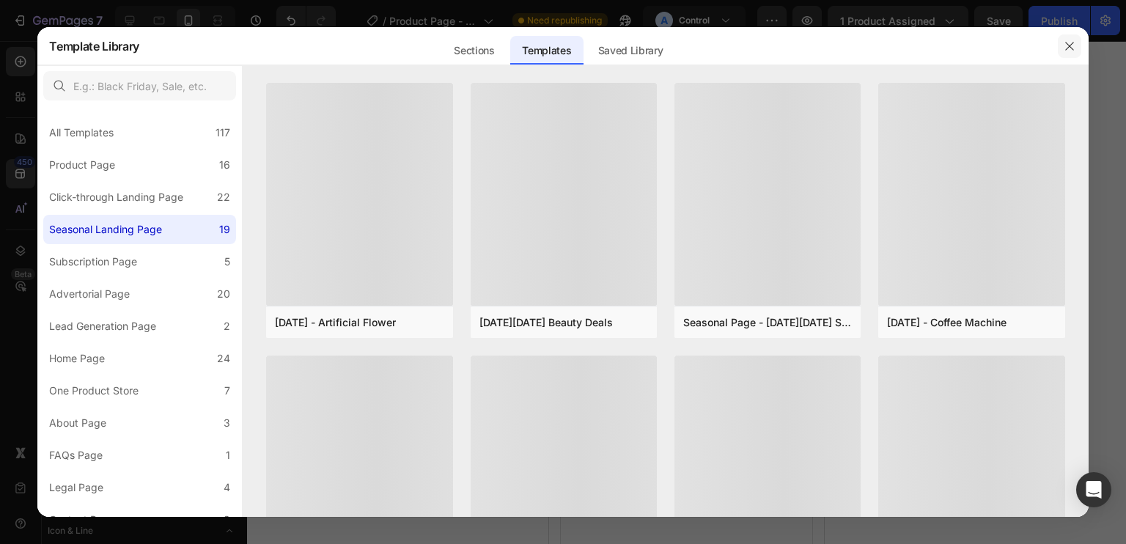
click at [1077, 55] on button "button" at bounding box center [1069, 45] width 23 height 23
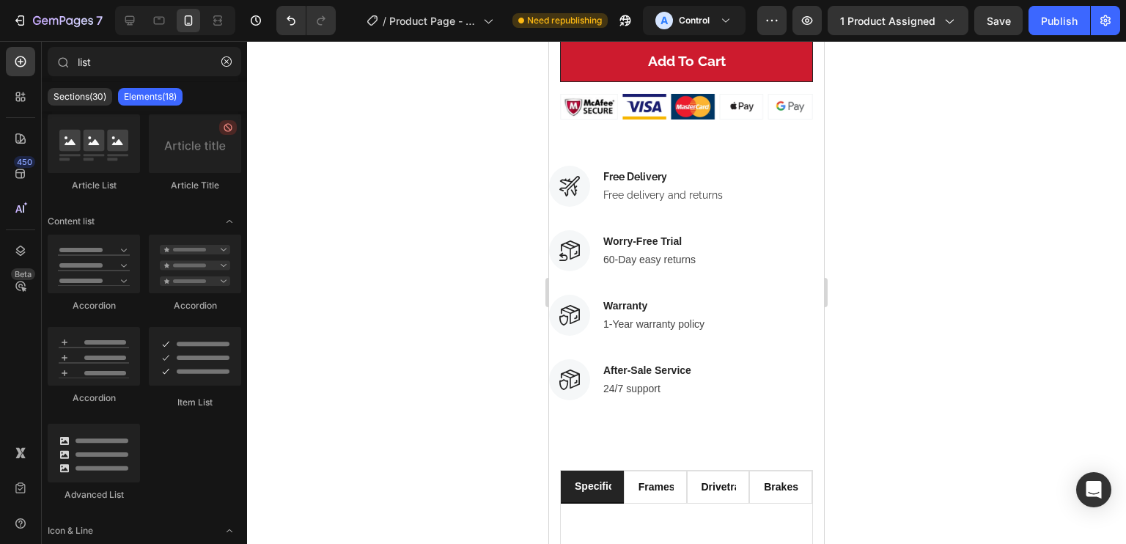
click at [90, 109] on div "Sections(30) Elements(18)" at bounding box center [144, 96] width 205 height 29
click at [90, 100] on p "Sections(30)" at bounding box center [80, 97] width 53 height 12
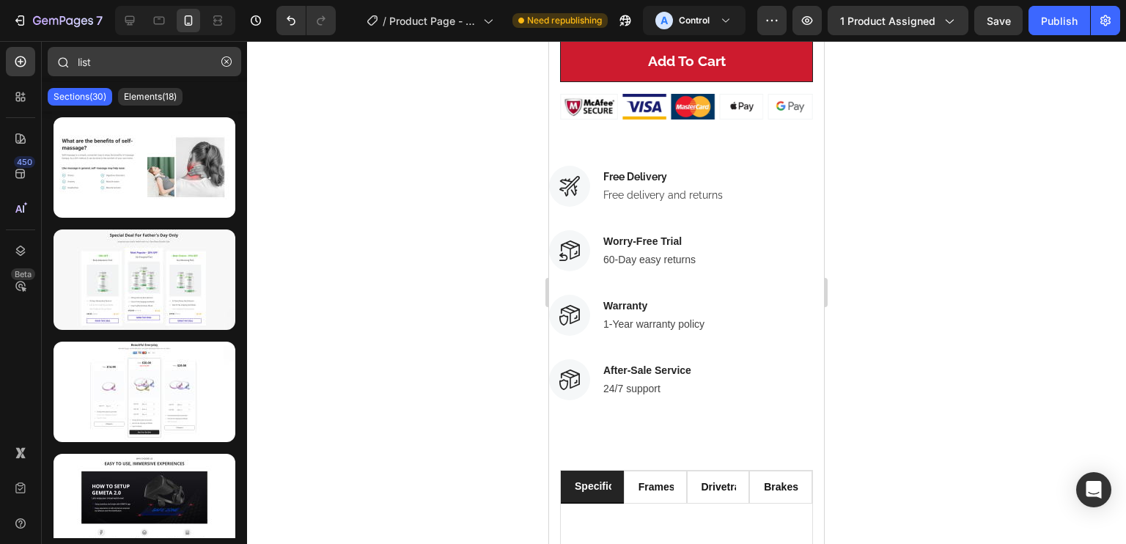
click at [229, 62] on icon "button" at bounding box center [226, 61] width 10 height 10
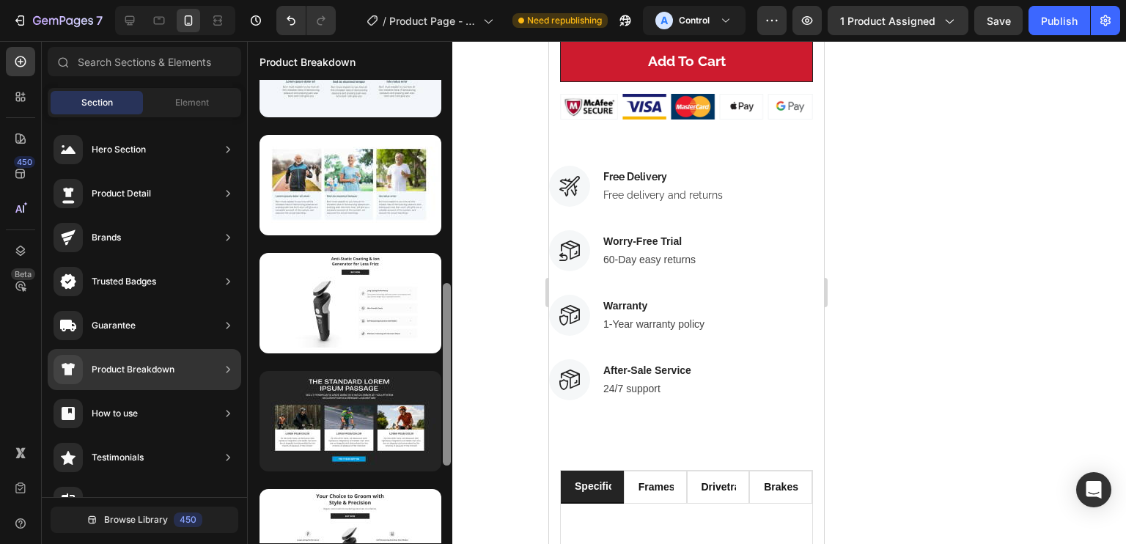
scroll to position [0, 0]
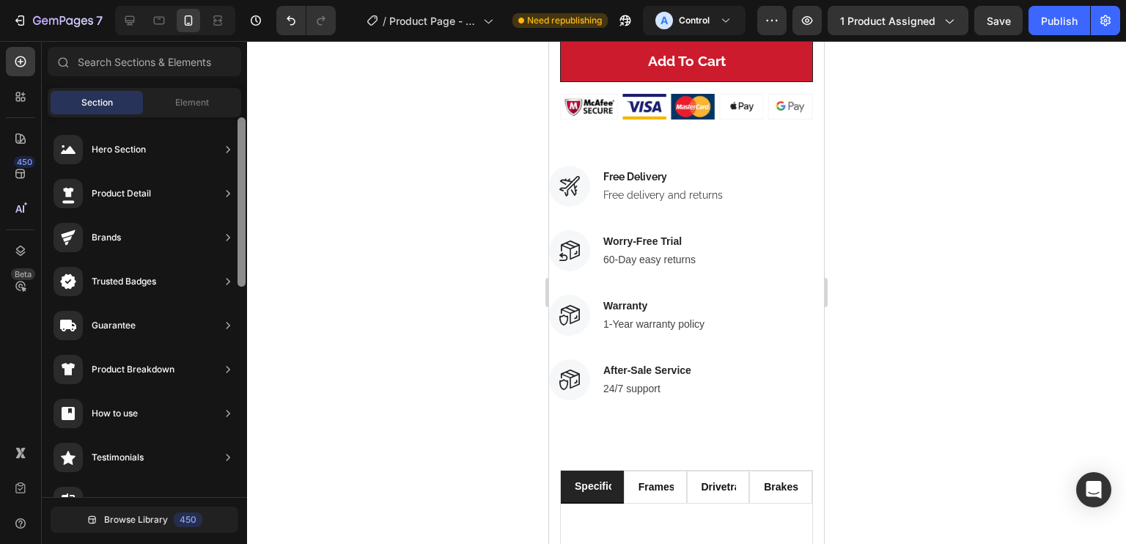
drag, startPoint x: 447, startPoint y: 242, endPoint x: 242, endPoint y: 418, distance: 270.3
click at [242, 418] on div "450 Beta Sections(30) Elements(84) Section Element Hero Section Product Detail …" at bounding box center [123, 292] width 247 height 503
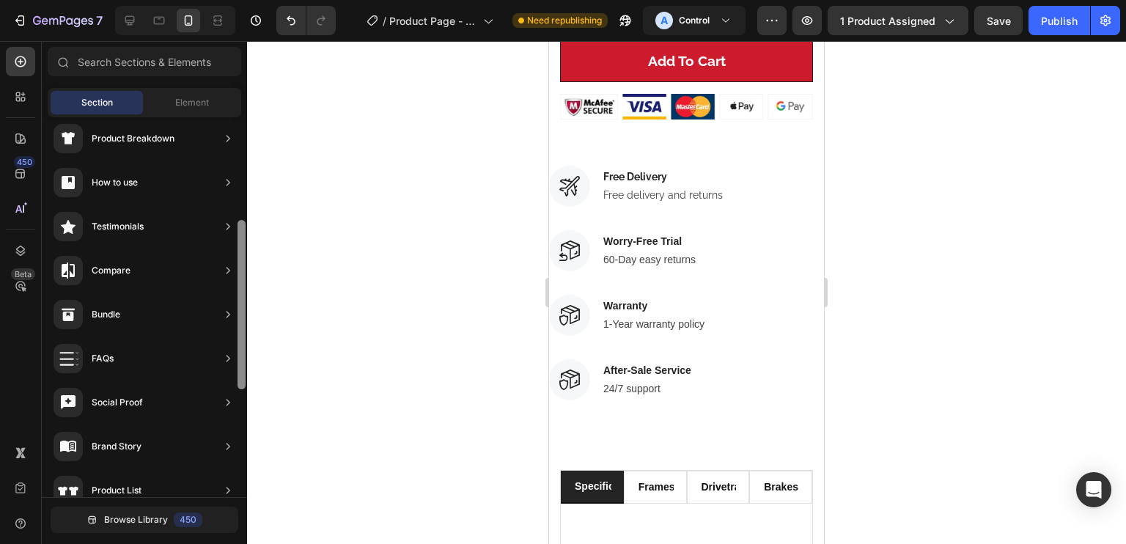
drag, startPoint x: 247, startPoint y: 322, endPoint x: 252, endPoint y: 371, distance: 49.4
click at [252, 0] on div "7 Version history / Product Page - Aug 25, 22:25:44 Need republishing A Control…" at bounding box center [563, 0] width 1126 height 0
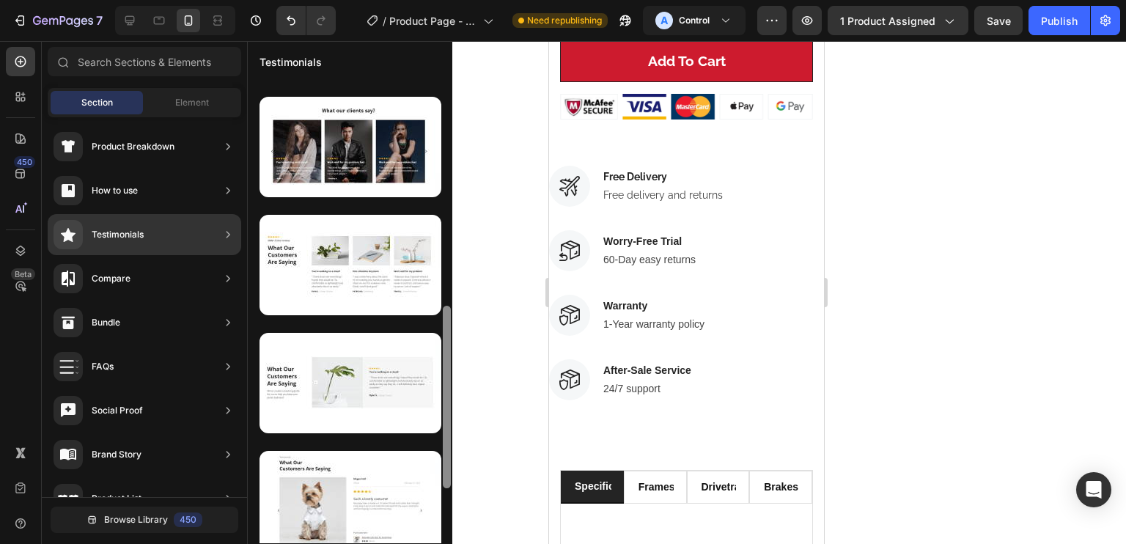
scroll to position [581, 0]
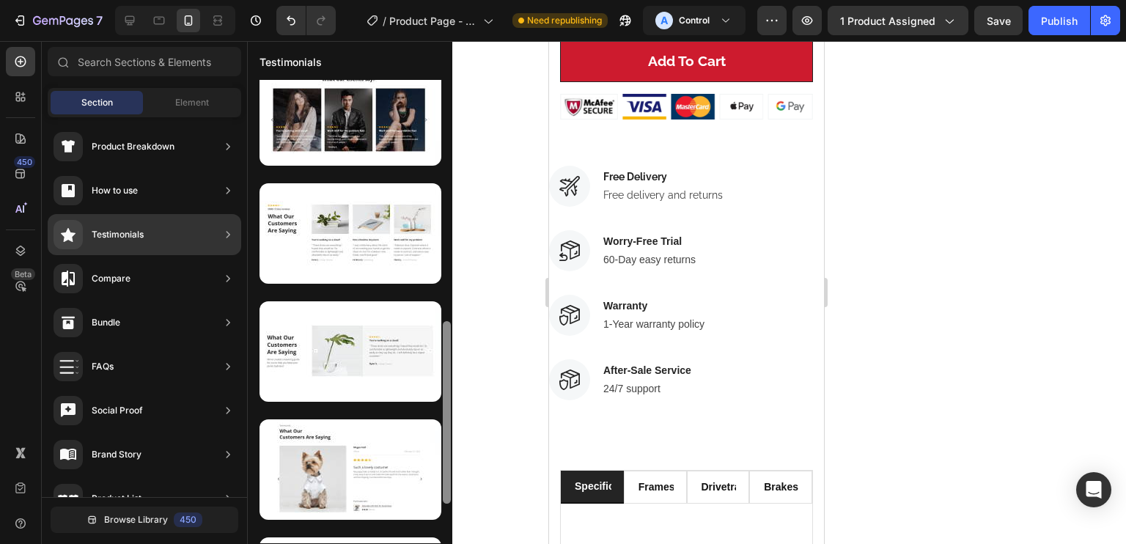
drag, startPoint x: 447, startPoint y: 240, endPoint x: 442, endPoint y: 435, distance: 195.1
click at [442, 435] on div at bounding box center [446, 311] width 11 height 463
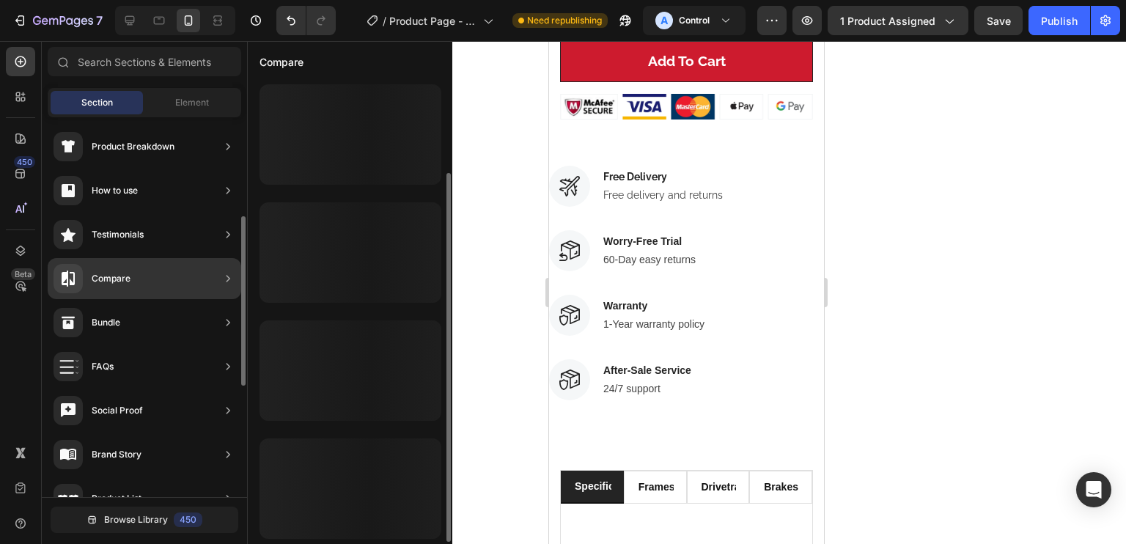
scroll to position [117, 0]
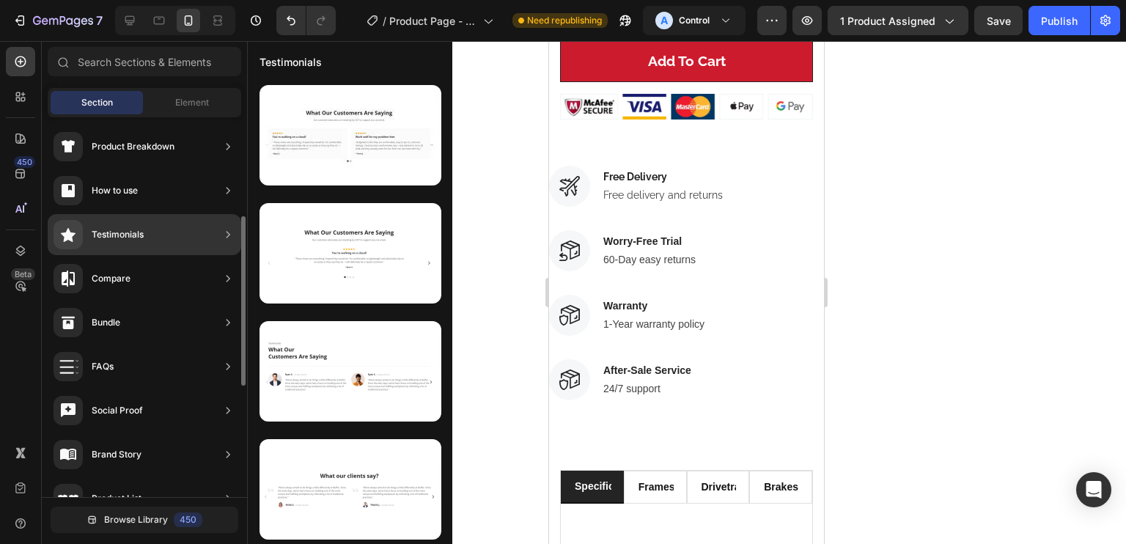
click at [173, 302] on div "Compare" at bounding box center [145, 322] width 194 height 41
click at [188, 346] on div "Bundle" at bounding box center [145, 366] width 194 height 41
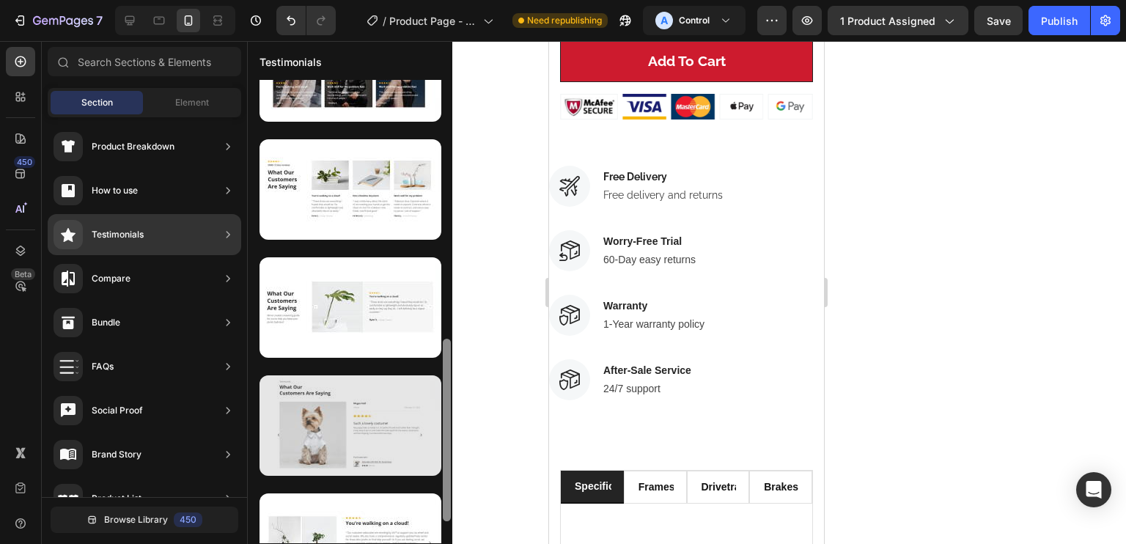
drag, startPoint x: 449, startPoint y: 232, endPoint x: 403, endPoint y: 445, distance: 217.4
click at [403, 445] on div at bounding box center [350, 311] width 205 height 463
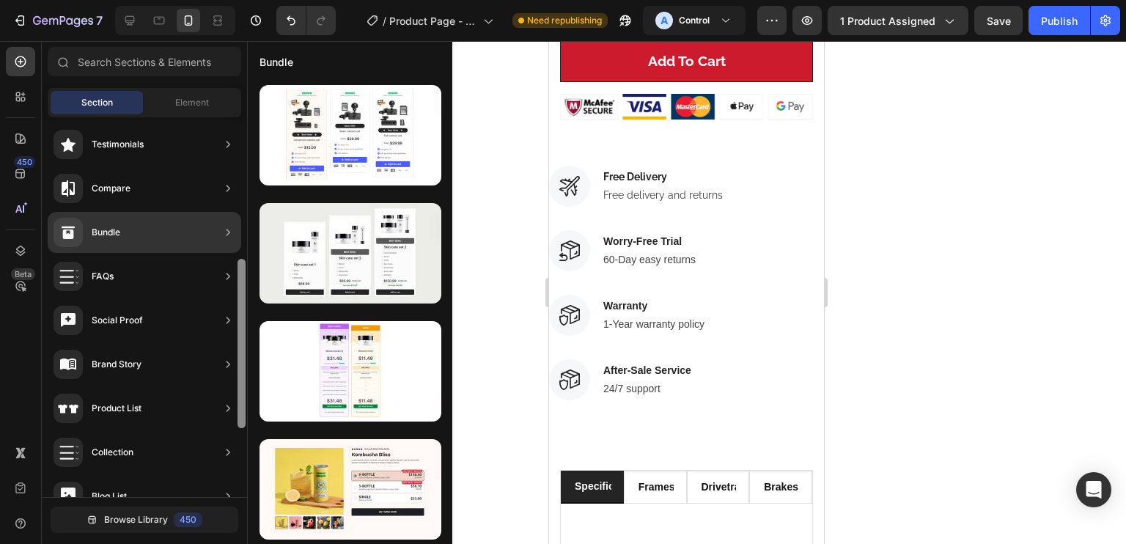
scroll to position [314, 0]
drag, startPoint x: 243, startPoint y: 292, endPoint x: 242, endPoint y: 334, distance: 41.1
click at [242, 334] on div at bounding box center [242, 341] width 8 height 169
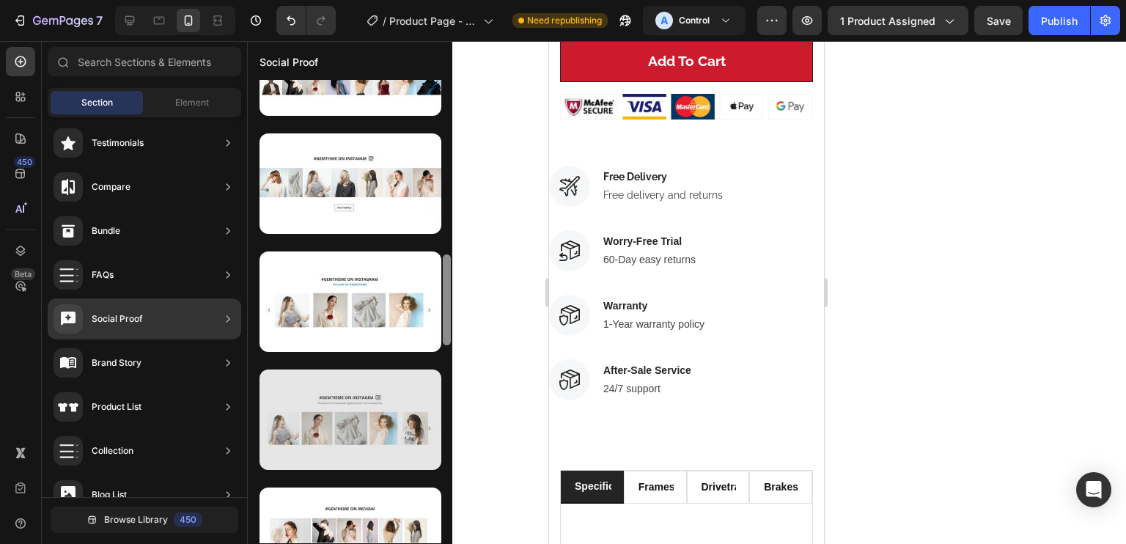
scroll to position [886, 0]
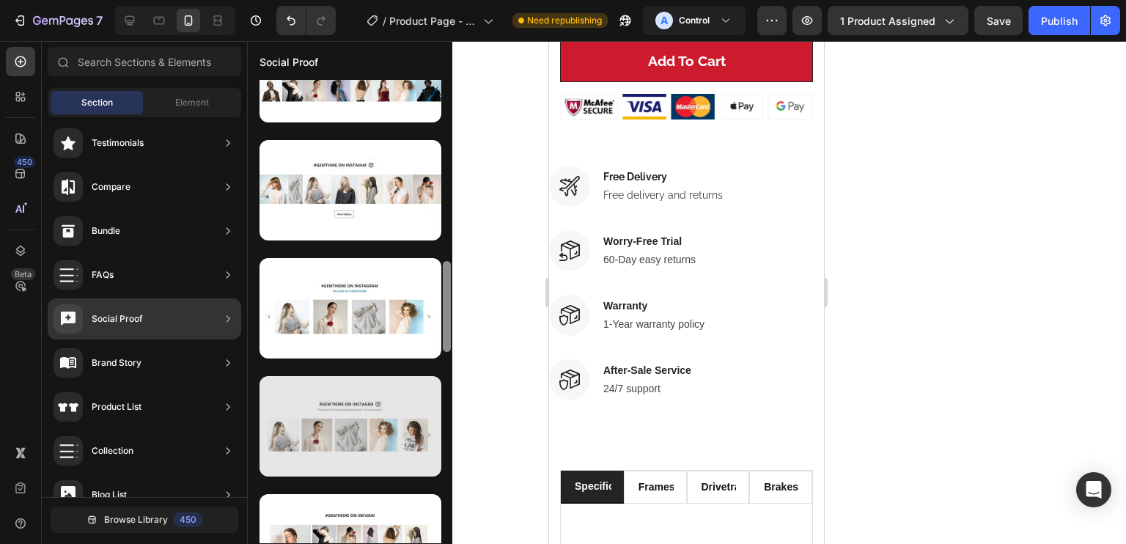
drag, startPoint x: 445, startPoint y: 169, endPoint x: 419, endPoint y: 474, distance: 305.3
click at [419, 474] on div at bounding box center [350, 311] width 205 height 463
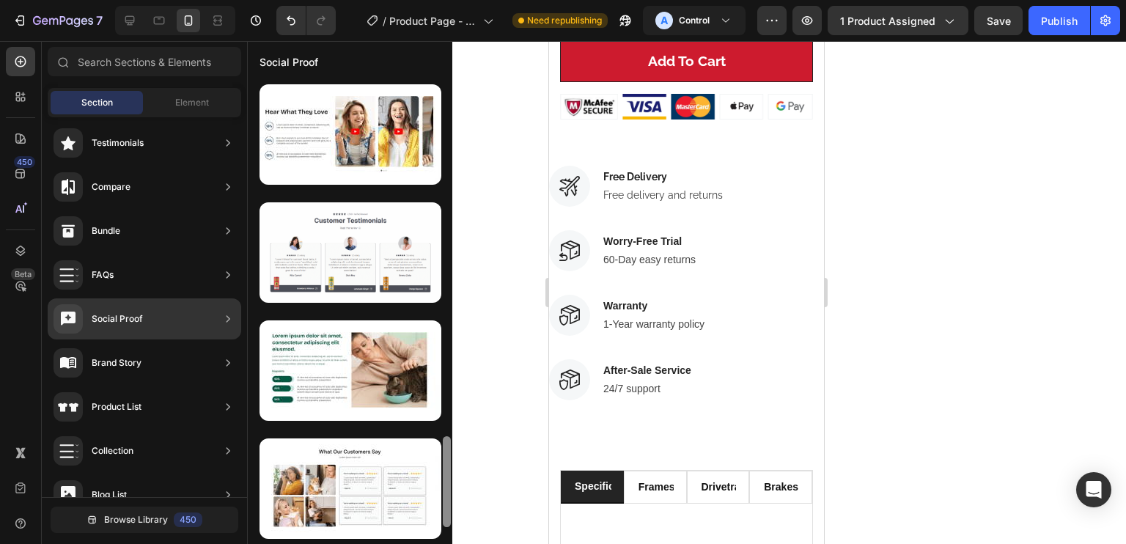
scroll to position [1972, 0]
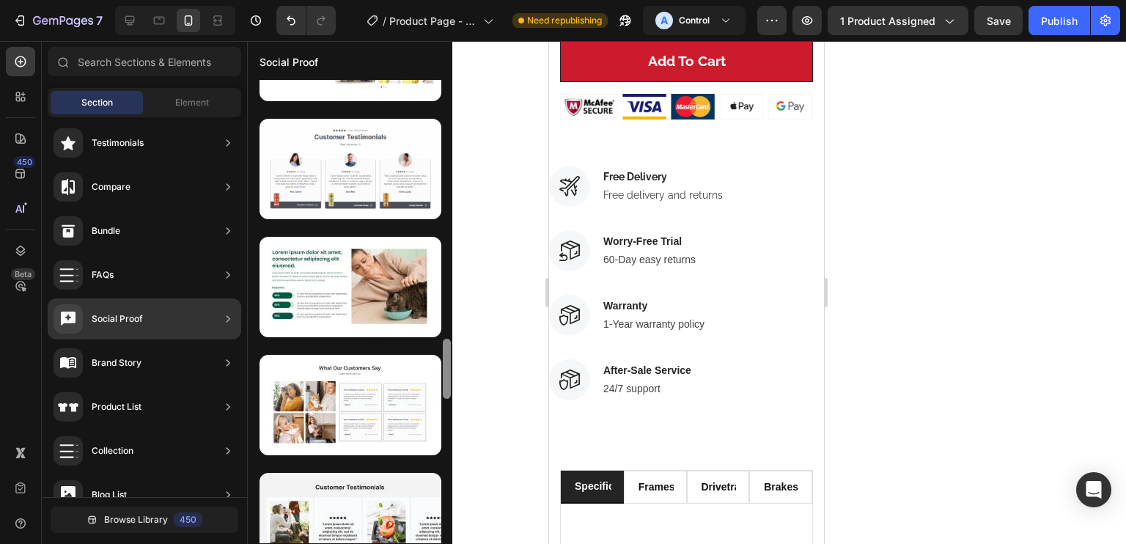
drag, startPoint x: 448, startPoint y: 297, endPoint x: 438, endPoint y: 511, distance: 214.3
click at [438, 511] on div at bounding box center [350, 311] width 205 height 463
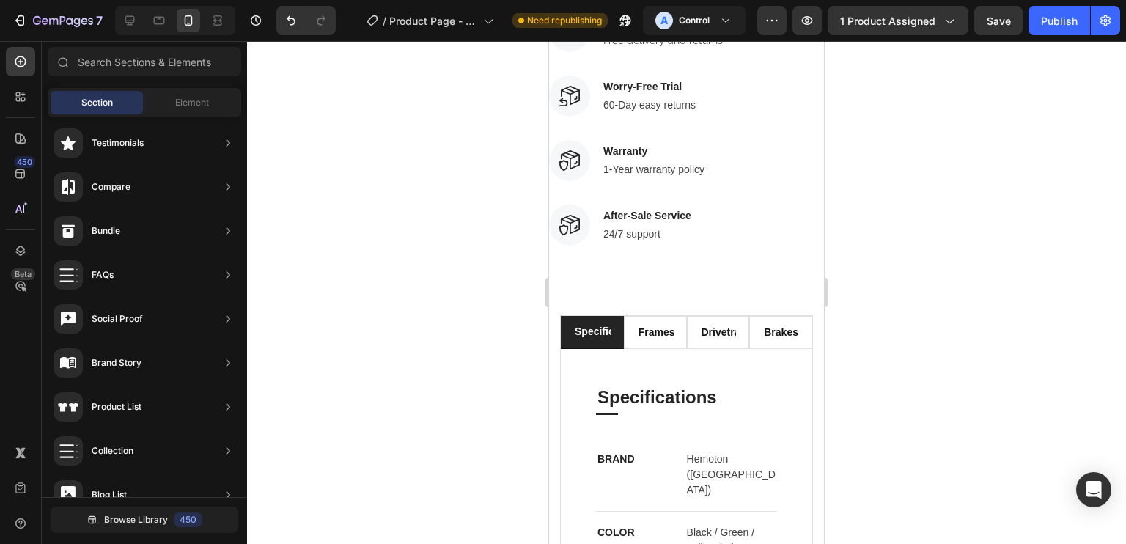
scroll to position [998, 0]
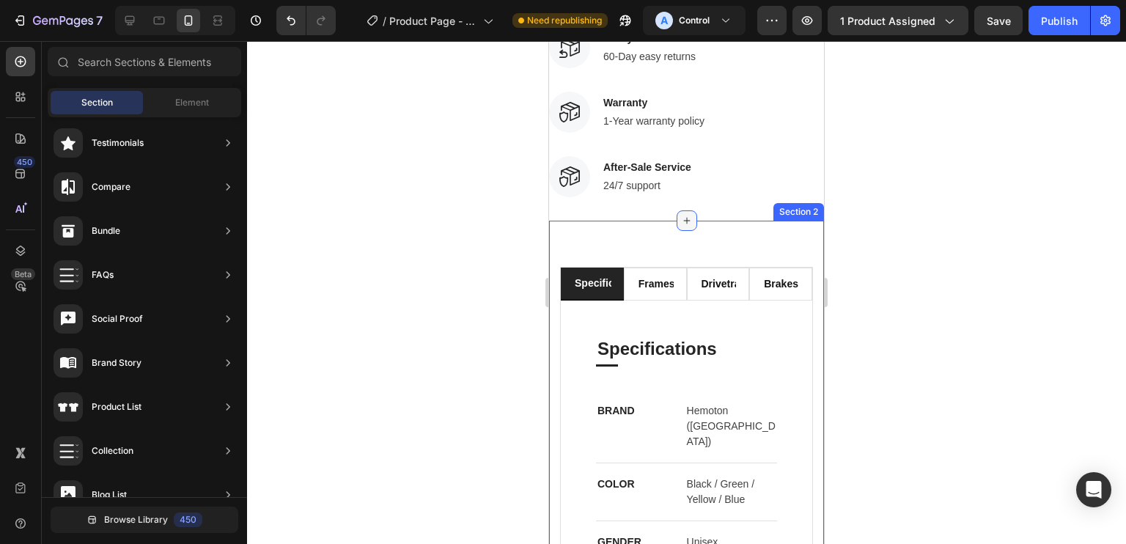
click at [681, 215] on icon at bounding box center [687, 221] width 12 height 12
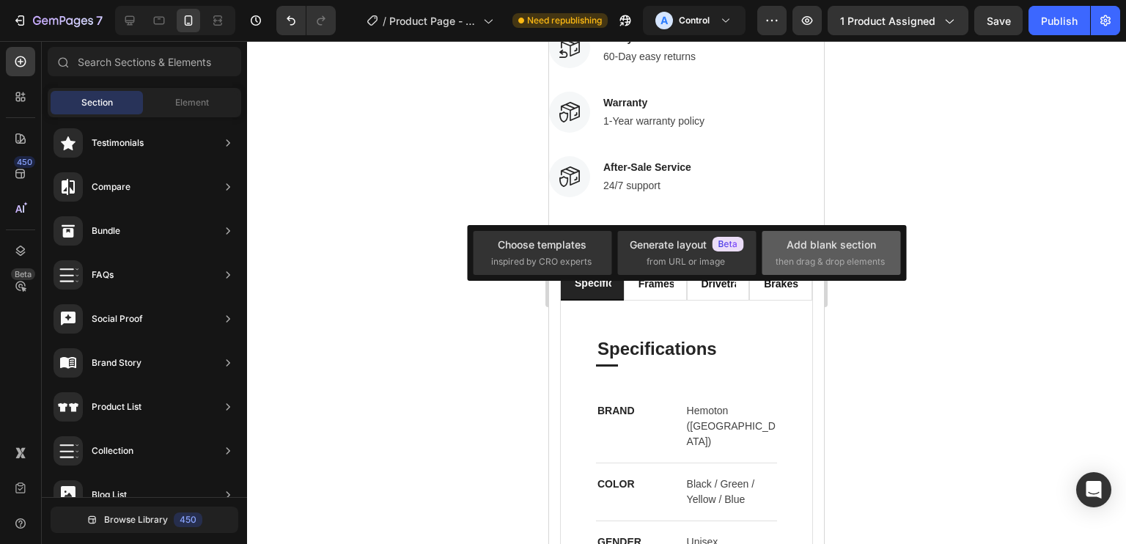
click at [774, 242] on div "Add blank section then drag & drop elements" at bounding box center [831, 253] width 139 height 44
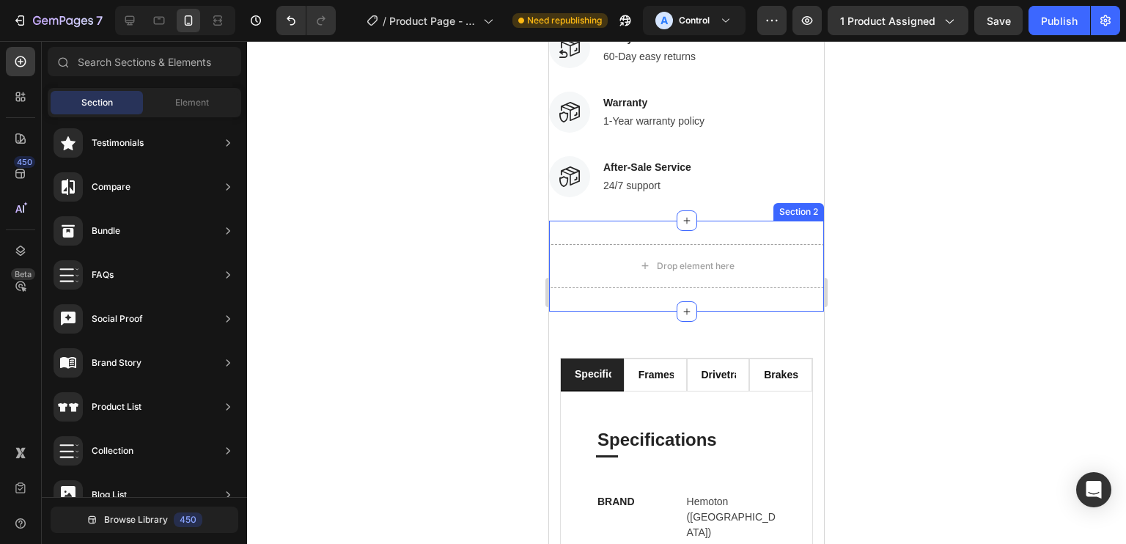
click at [703, 221] on div "Drop element here Section 2" at bounding box center [686, 266] width 275 height 91
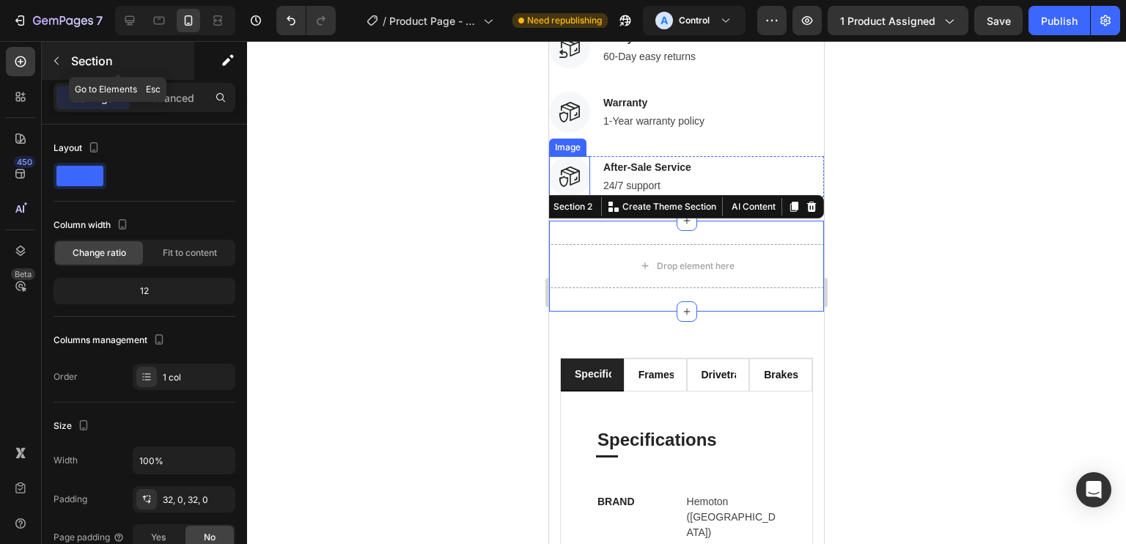
click at [99, 52] on p "Section" at bounding box center [131, 61] width 120 height 18
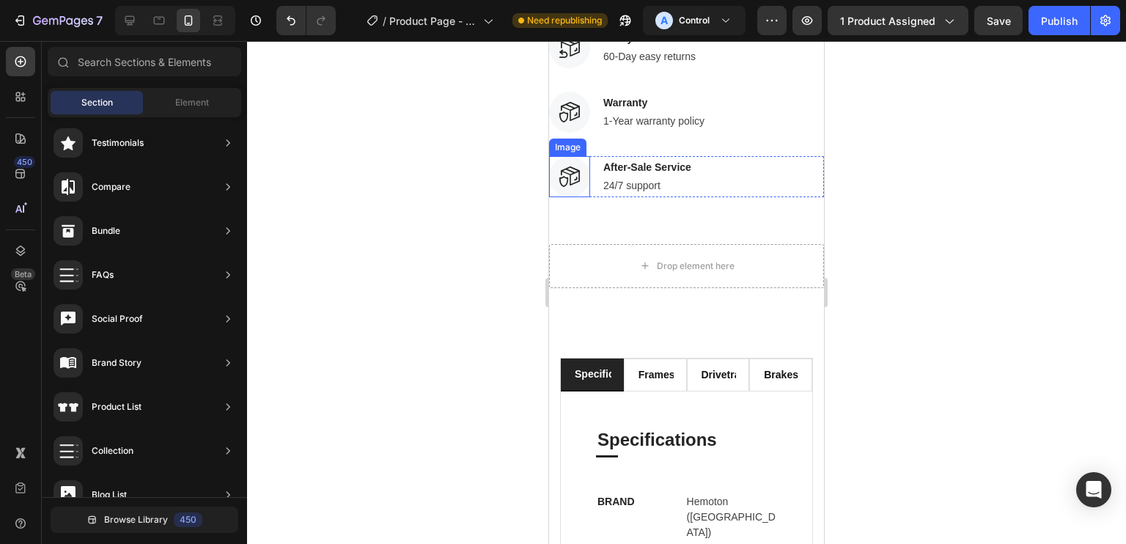
scroll to position [0, 0]
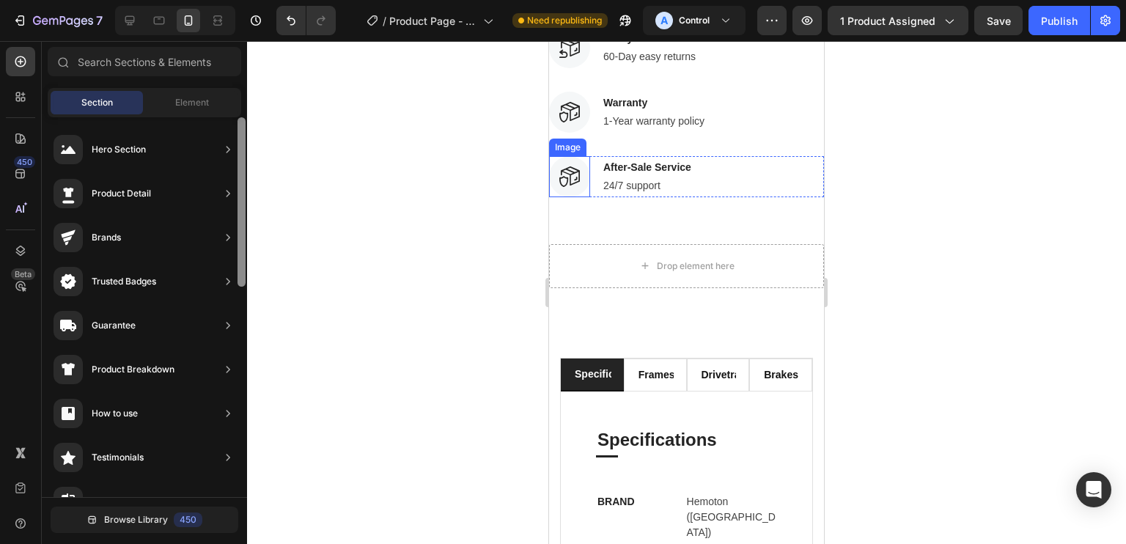
click at [244, 196] on div at bounding box center [241, 307] width 11 height 380
click at [183, 64] on input "text" at bounding box center [145, 61] width 194 height 29
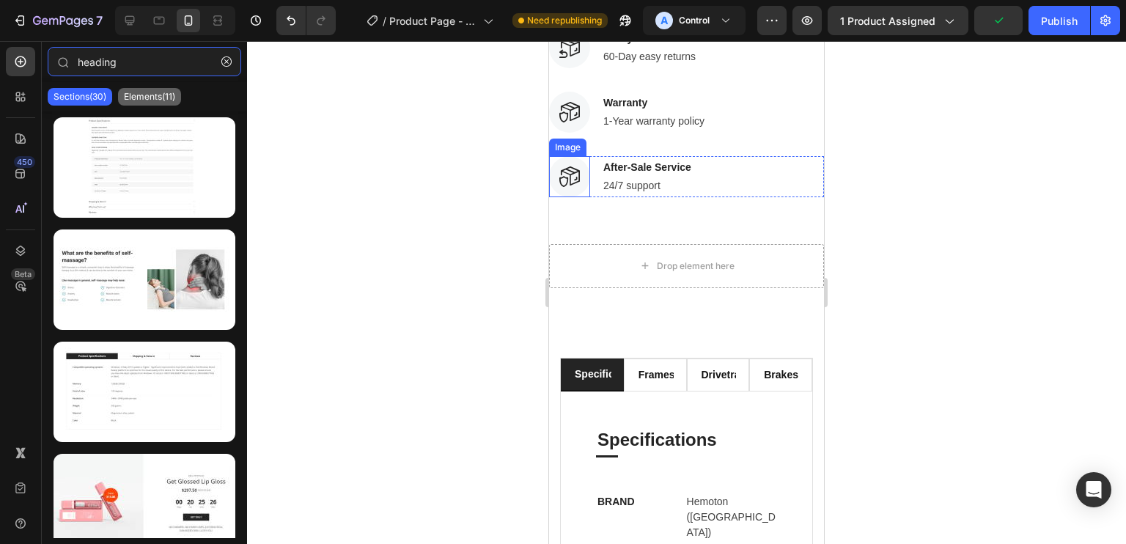
type input "heading"
click at [132, 92] on p "Elements(11)" at bounding box center [149, 97] width 51 height 12
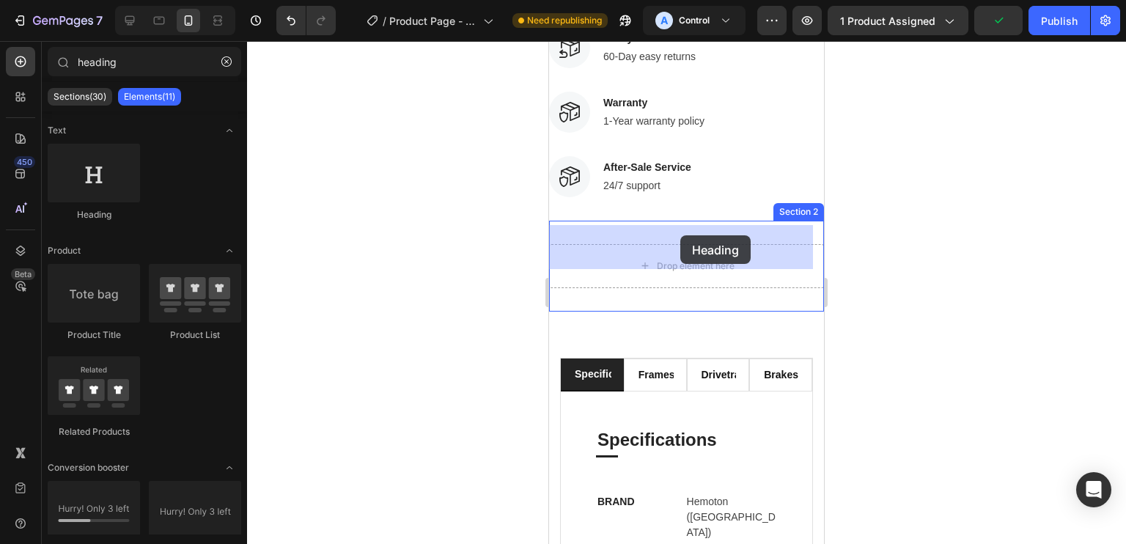
drag, startPoint x: 682, startPoint y: 235, endPoint x: 685, endPoint y: 224, distance: 11.4
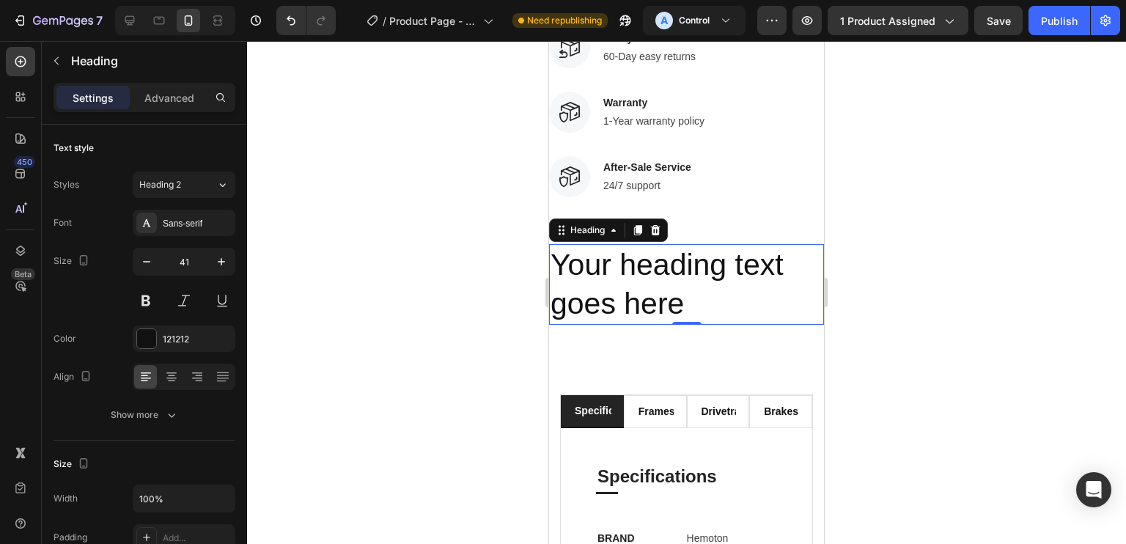
click at [660, 244] on h2 "Your heading text goes here" at bounding box center [686, 284] width 275 height 81
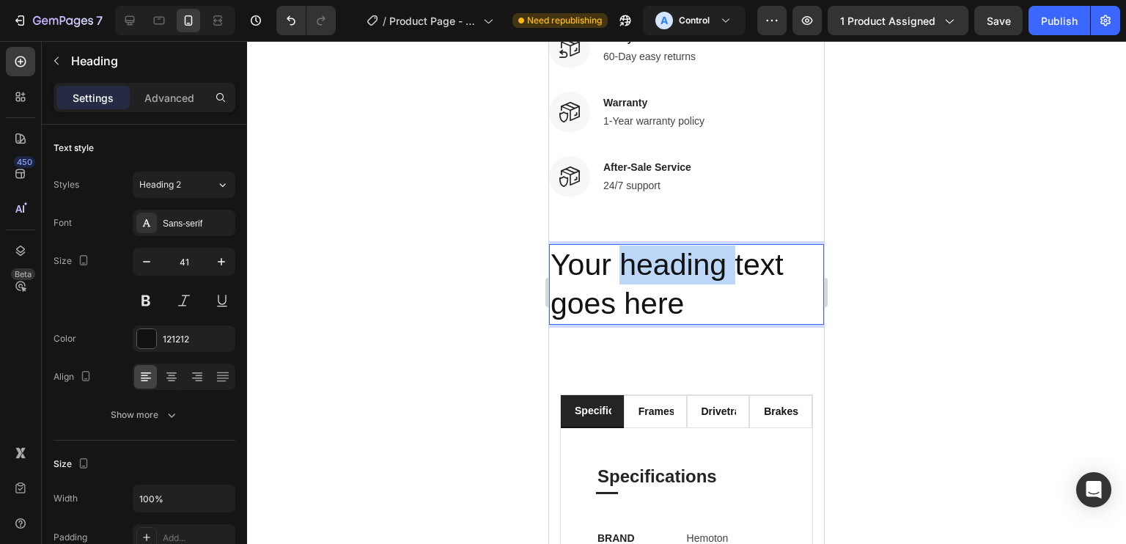
click at [660, 246] on p "Your heading text goes here" at bounding box center [687, 285] width 272 height 78
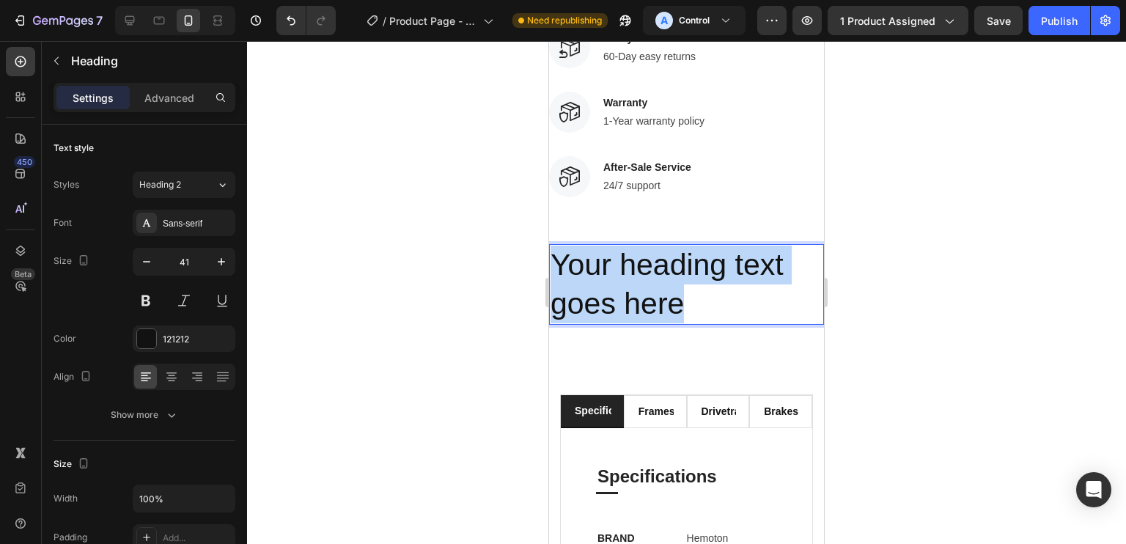
click at [660, 246] on p "Your heading text goes here" at bounding box center [687, 285] width 272 height 78
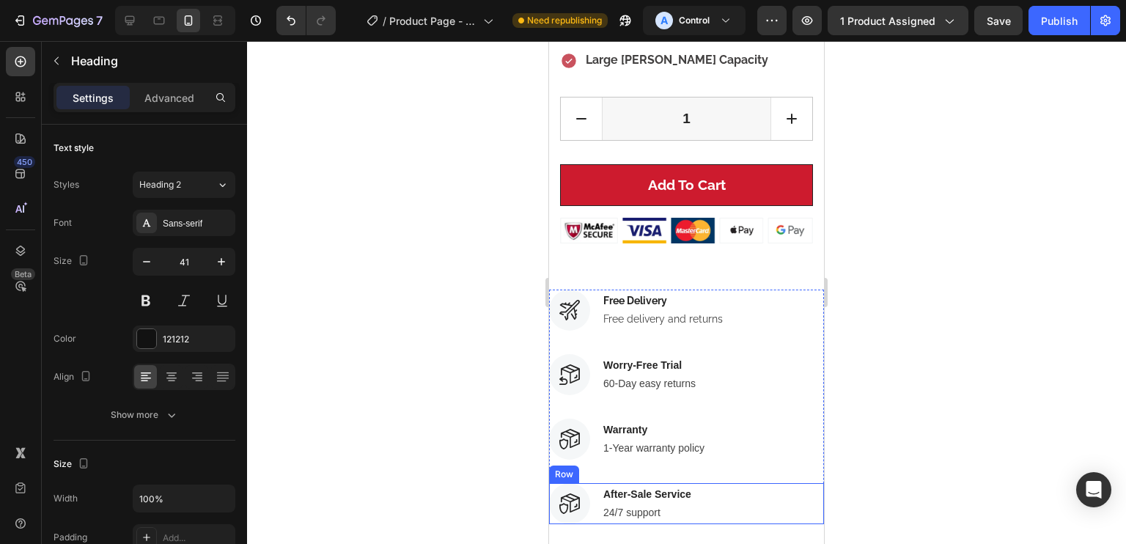
type input "16"
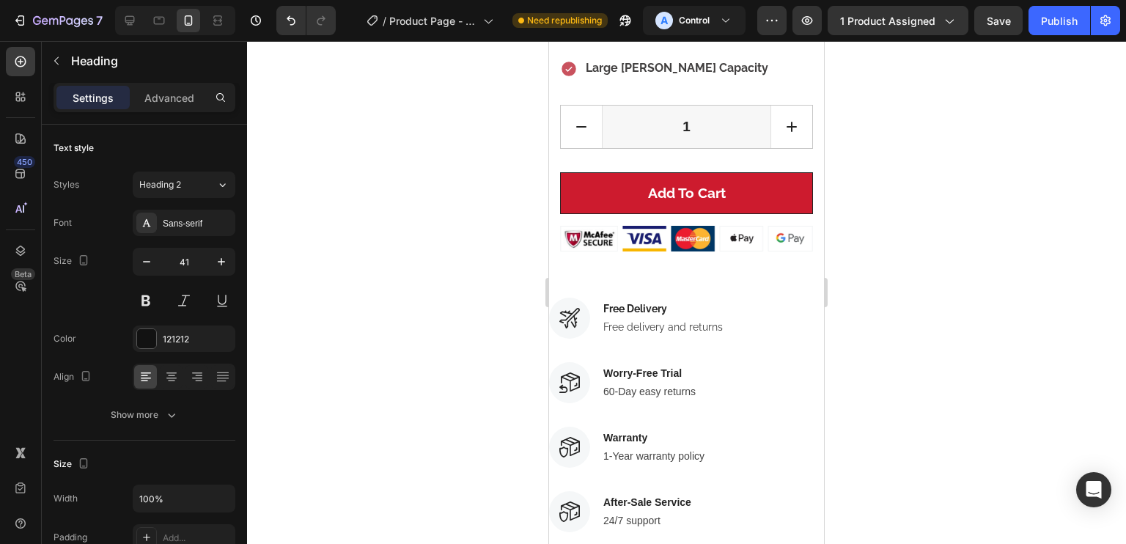
scroll to position [944, 0]
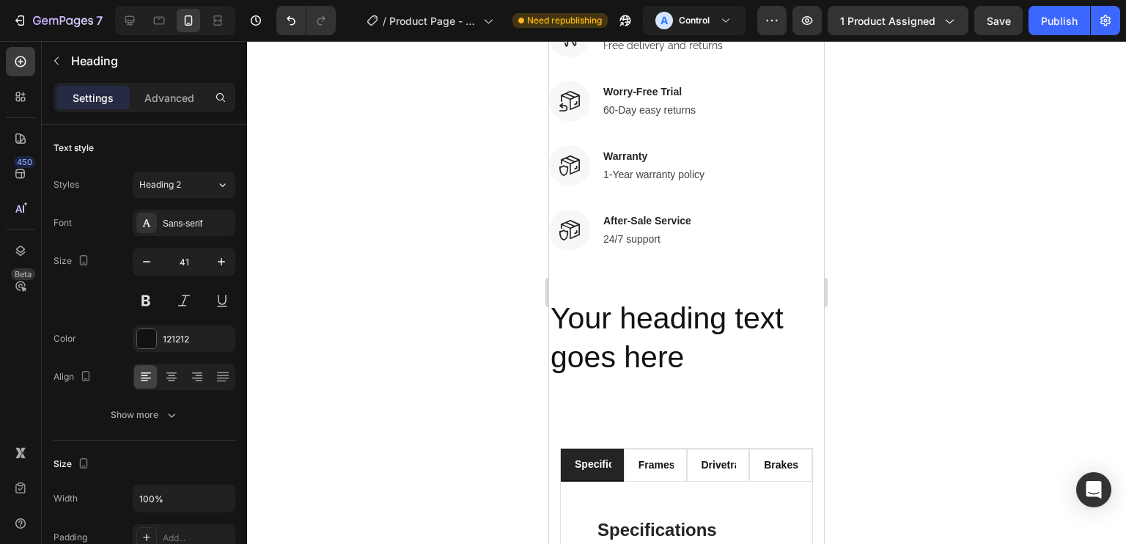
click at [656, 299] on h2 "Your heading text goes here" at bounding box center [686, 338] width 275 height 81
click at [656, 299] on p "Your heading text goes here" at bounding box center [687, 338] width 272 height 78
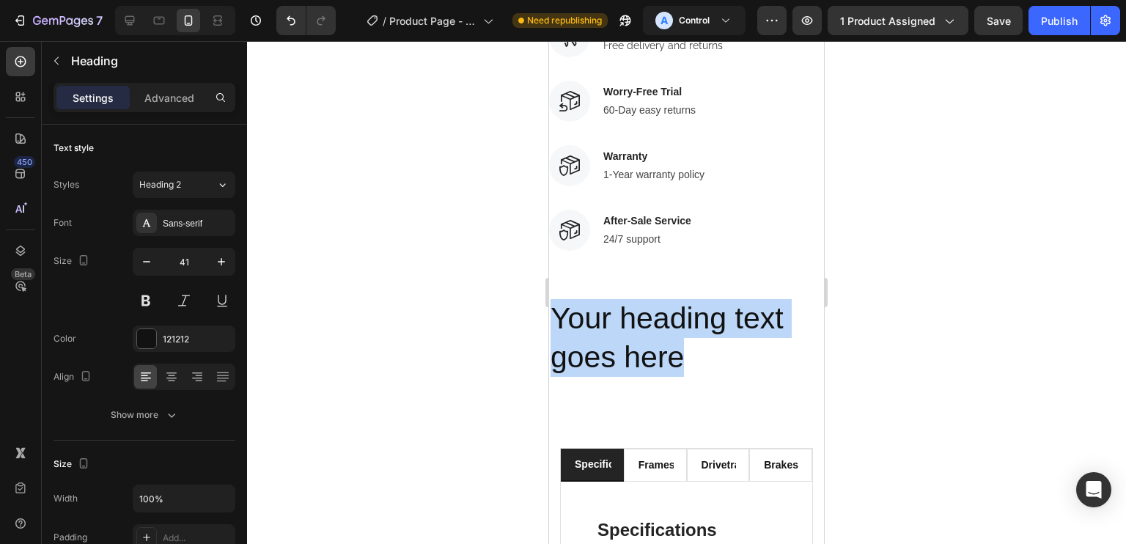
click at [656, 299] on p "Your heading text goes here" at bounding box center [687, 338] width 272 height 78
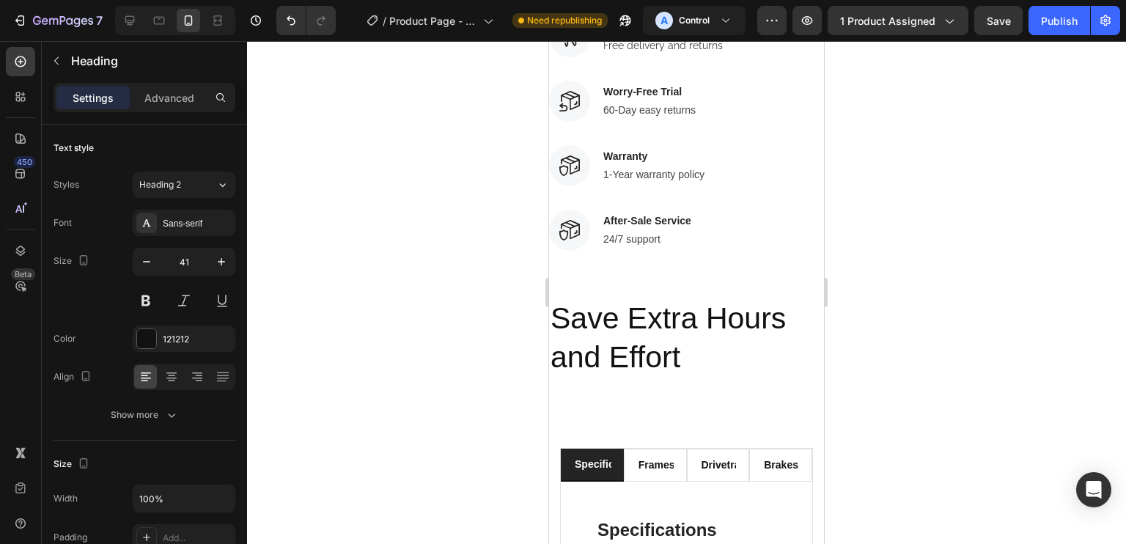
click at [713, 342] on p "Save Extra Hours and Effort" at bounding box center [687, 338] width 272 height 78
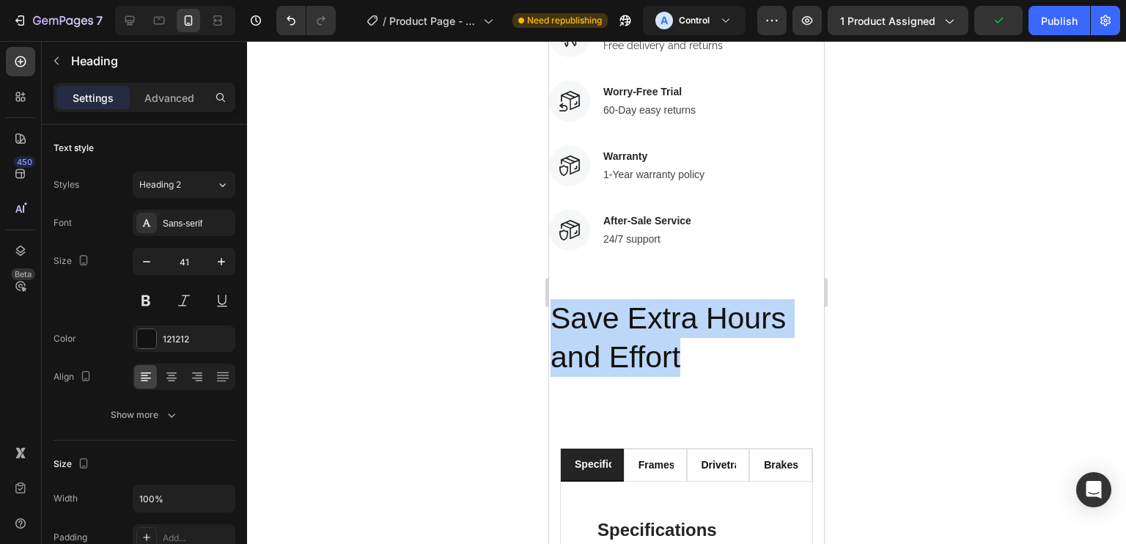
click at [713, 342] on p "Save Extra Hours and Effort" at bounding box center [687, 338] width 272 height 78
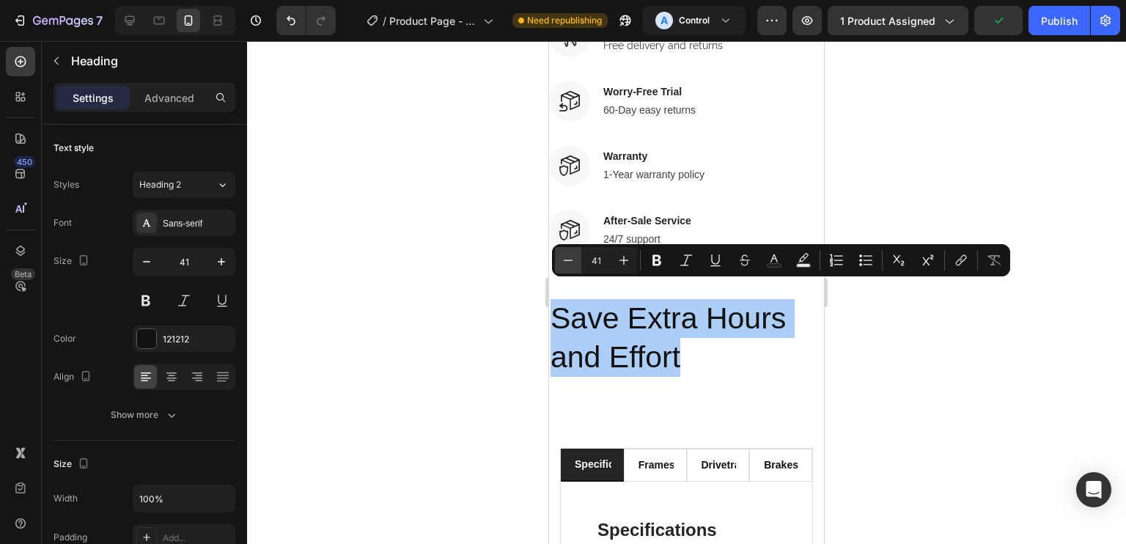
click at [567, 259] on icon "Editor contextual toolbar" at bounding box center [569, 259] width 10 height 1
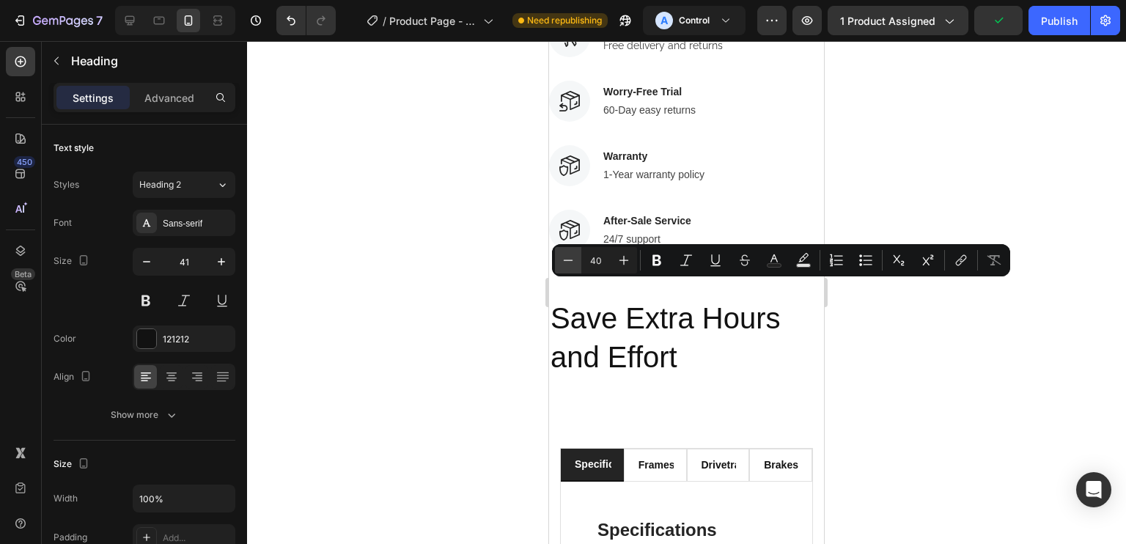
click at [567, 259] on icon "Editor contextual toolbar" at bounding box center [569, 259] width 10 height 1
click at [566, 260] on icon "Editor contextual toolbar" at bounding box center [569, 259] width 10 height 1
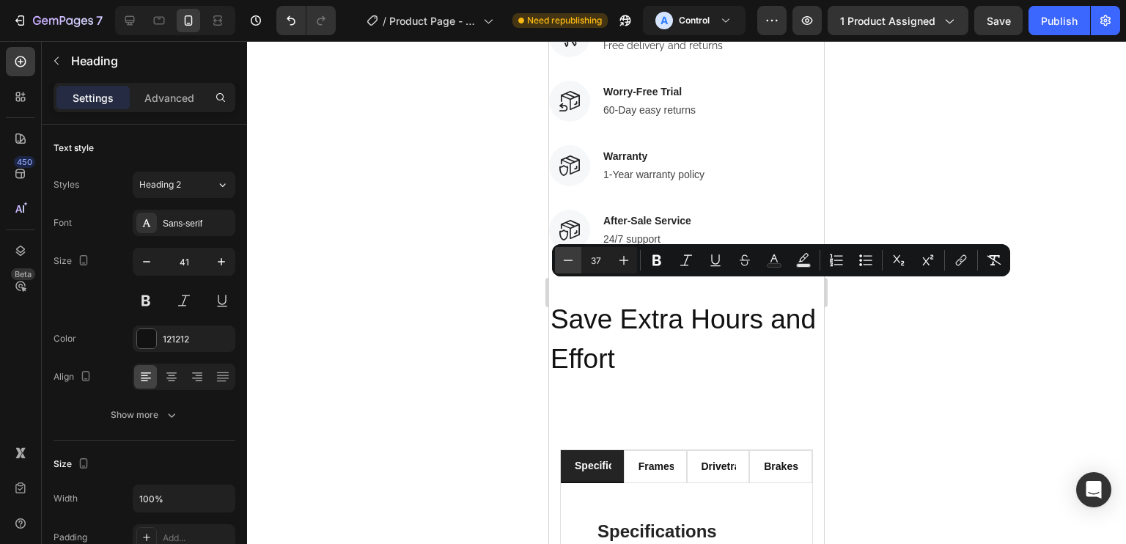
click at [573, 265] on icon "Editor contextual toolbar" at bounding box center [568, 260] width 15 height 15
type input "36"
click at [158, 102] on p "Advanced" at bounding box center [169, 97] width 50 height 15
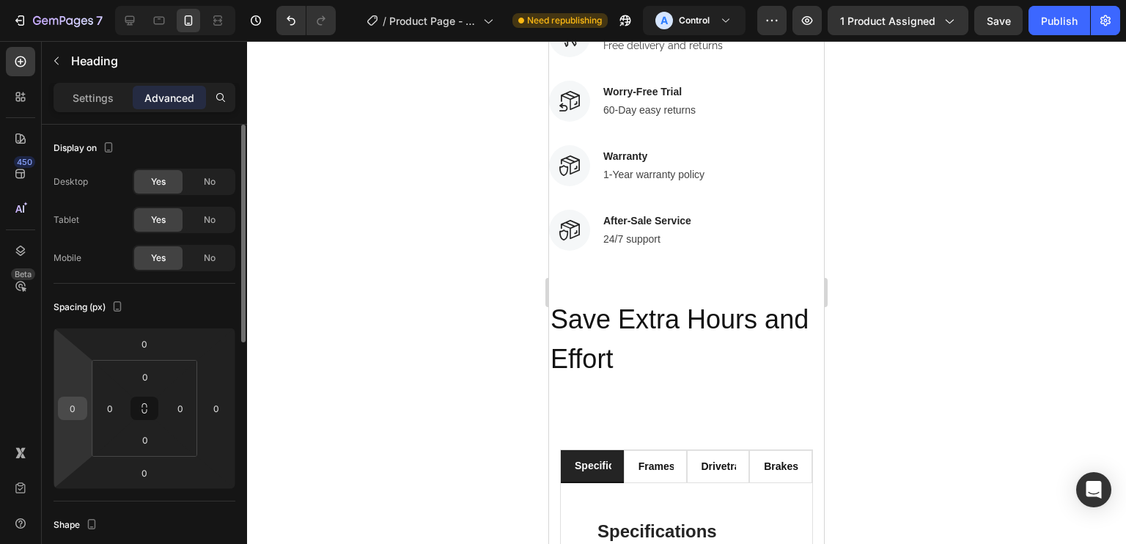
click at [77, 411] on input "0" at bounding box center [73, 408] width 22 height 22
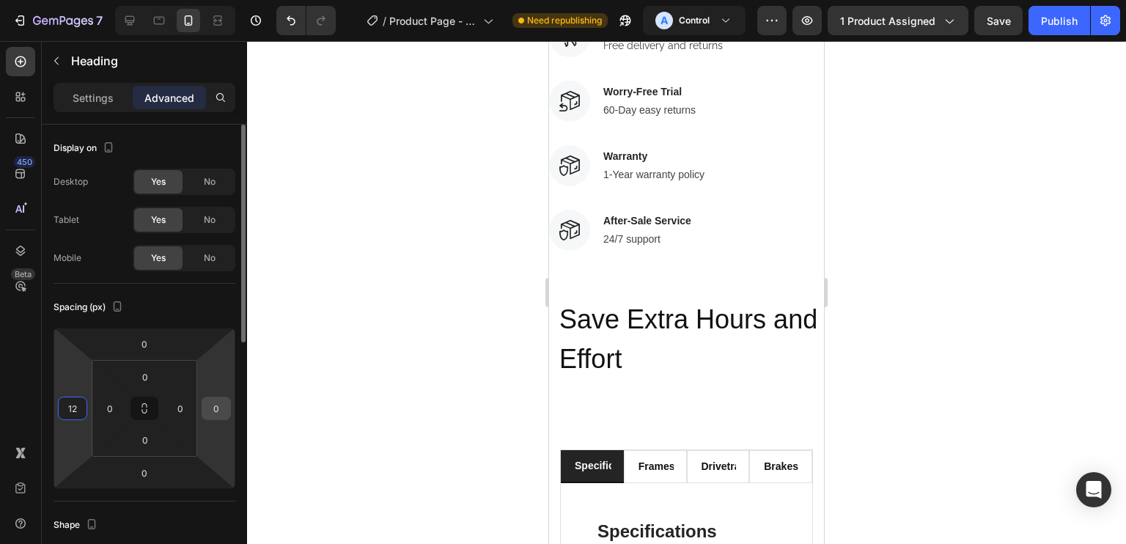
type input "12"
click at [217, 408] on input "0" at bounding box center [216, 408] width 22 height 22
type input "12"
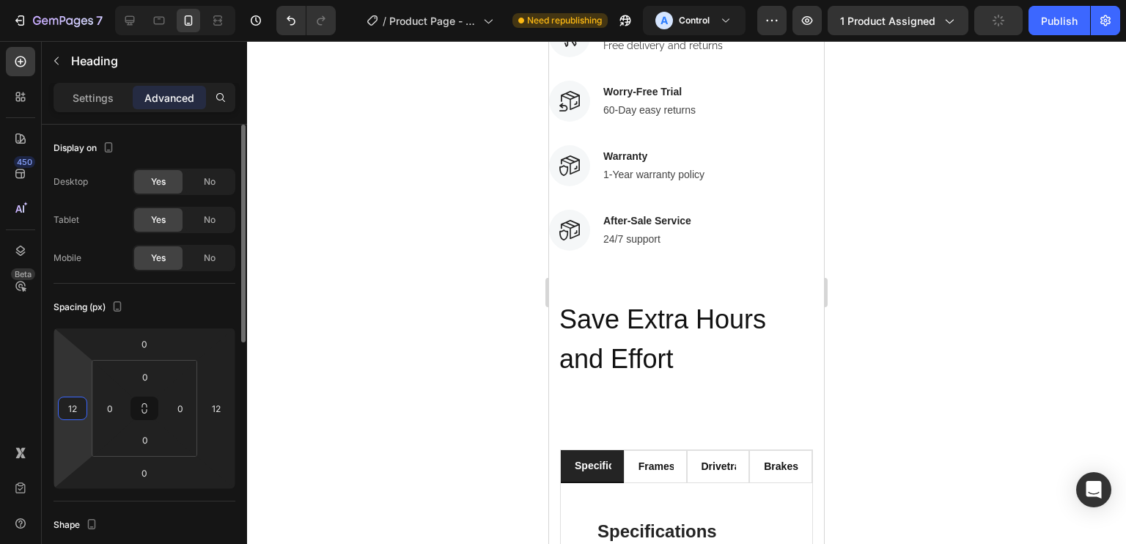
click at [62, 401] on input "12" at bounding box center [73, 408] width 22 height 22
type input "16"
click at [216, 413] on input "12" at bounding box center [216, 408] width 22 height 22
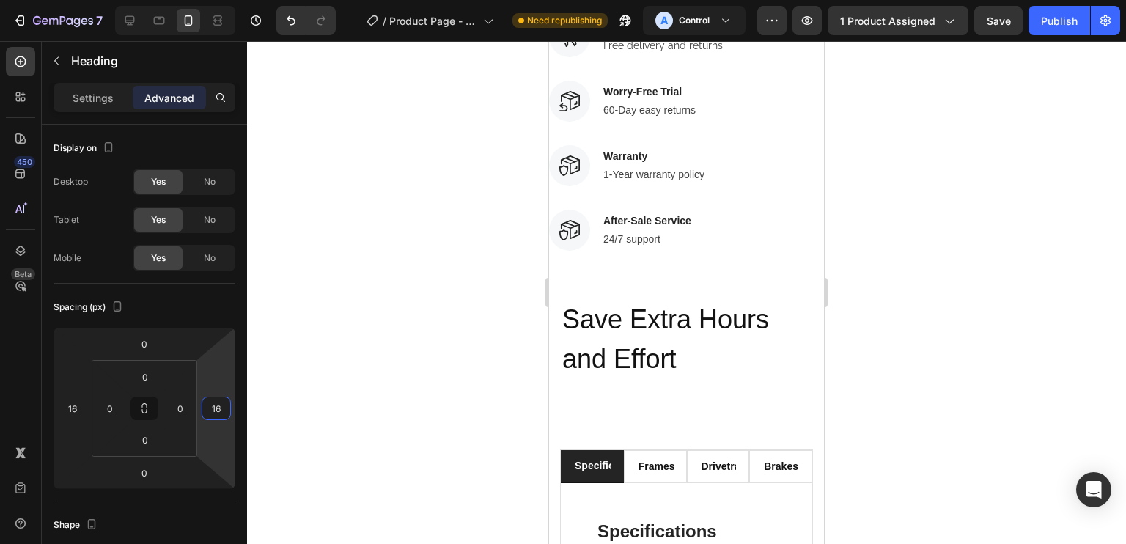
type input "16"
click at [718, 368] on div "Save Extra Hours and Effort Heading Section 2" at bounding box center [686, 339] width 275 height 130
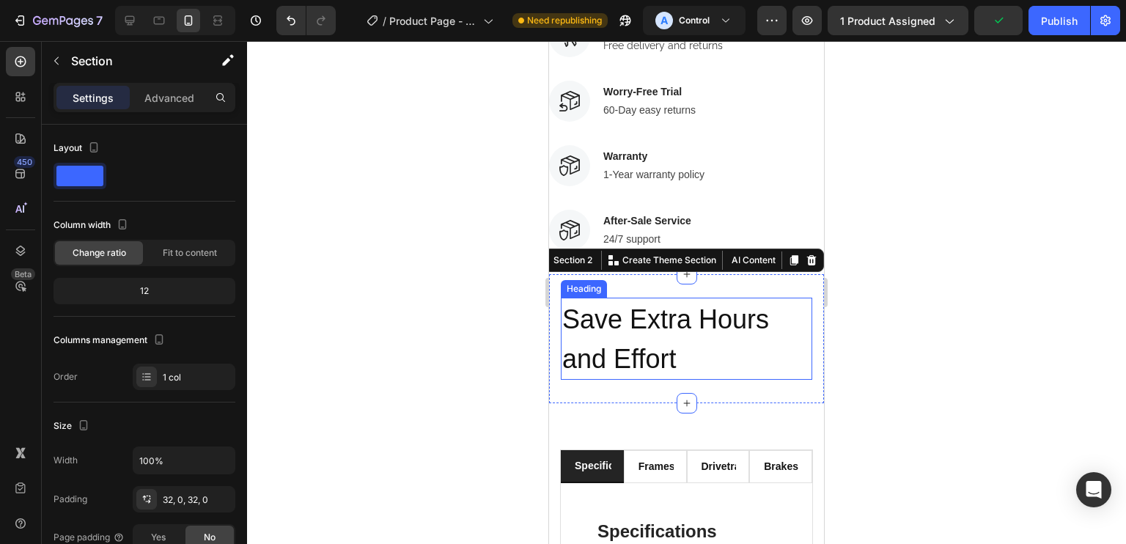
click at [705, 351] on p "⁠⁠⁠⁠⁠⁠⁠ Save Extra Hours and Effort" at bounding box center [686, 339] width 248 height 80
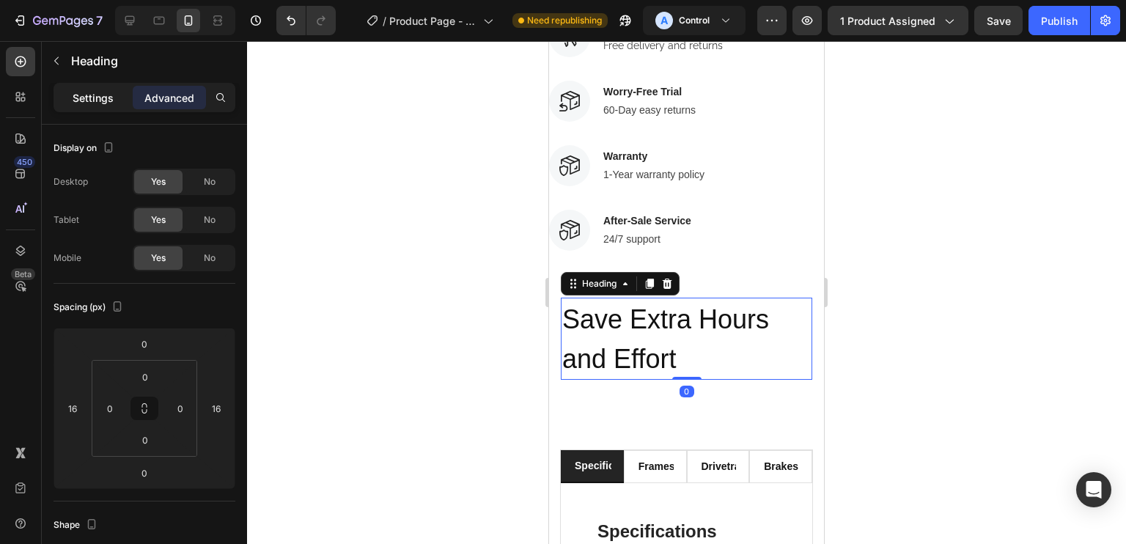
click at [88, 103] on p "Settings" at bounding box center [93, 97] width 41 height 15
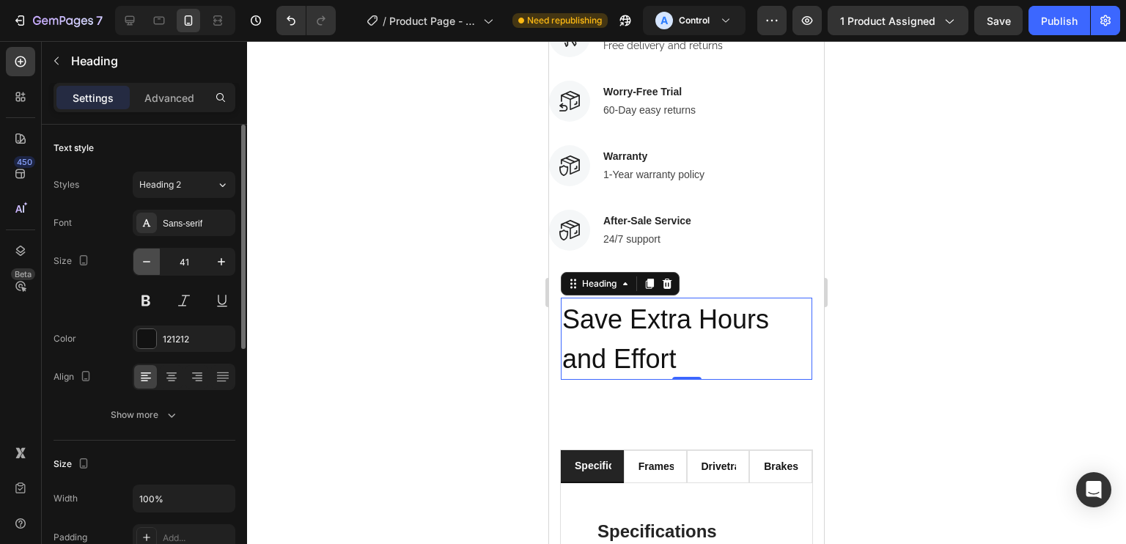
click at [152, 253] on button "button" at bounding box center [146, 261] width 26 height 26
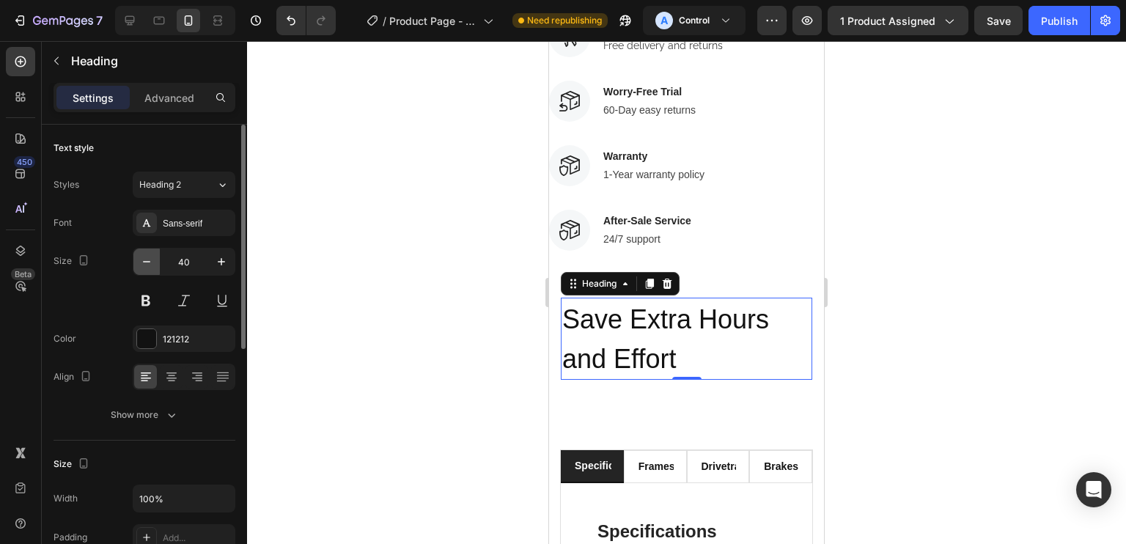
click at [152, 253] on button "button" at bounding box center [146, 261] width 26 height 26
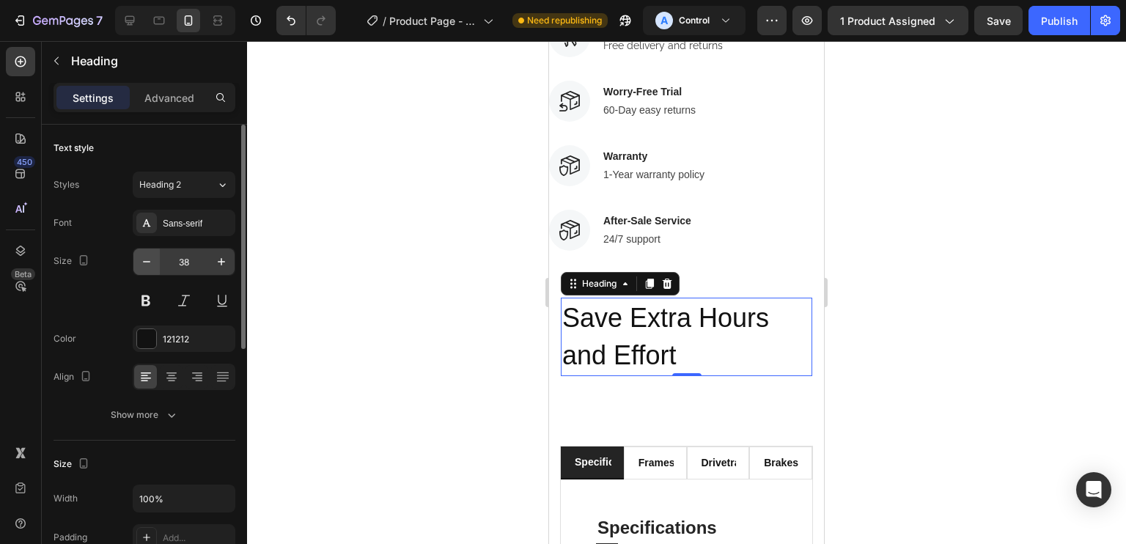
click at [148, 267] on icon "button" at bounding box center [146, 261] width 15 height 15
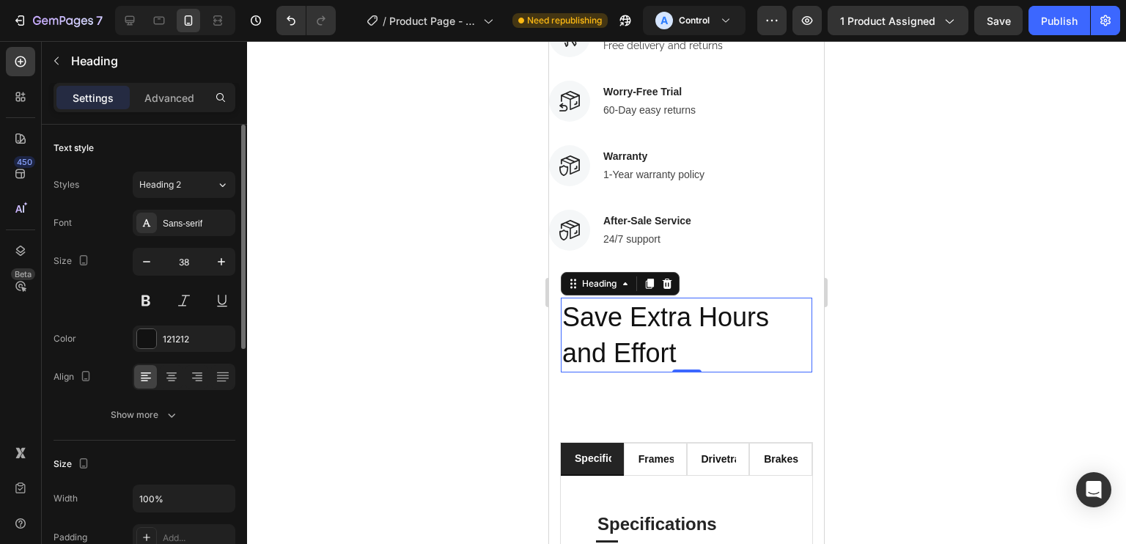
click at [185, 216] on div "Sans-serif" at bounding box center [184, 223] width 103 height 26
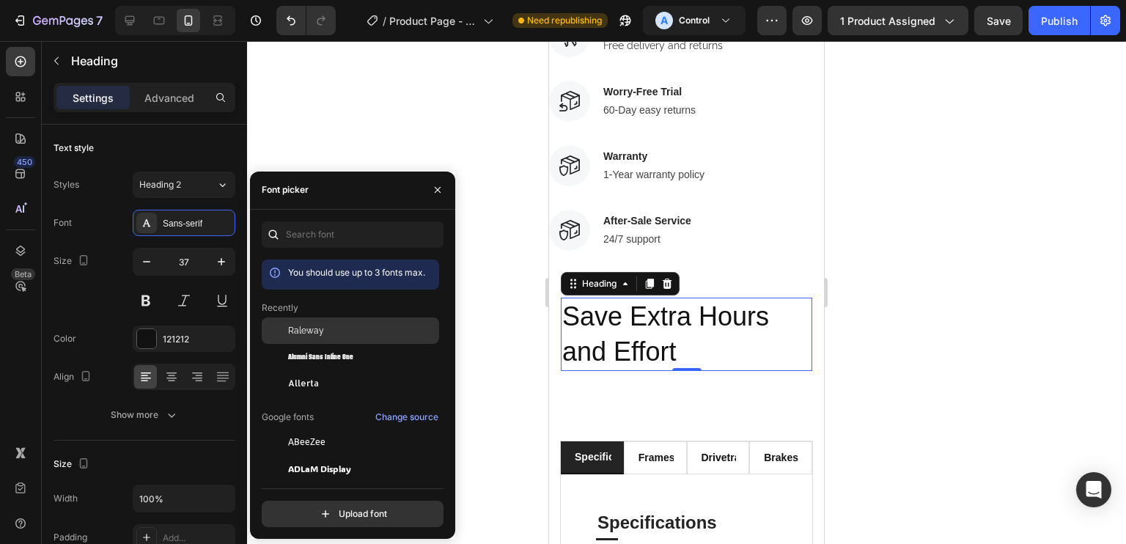
click at [325, 429] on div "Raleway" at bounding box center [350, 442] width 177 height 26
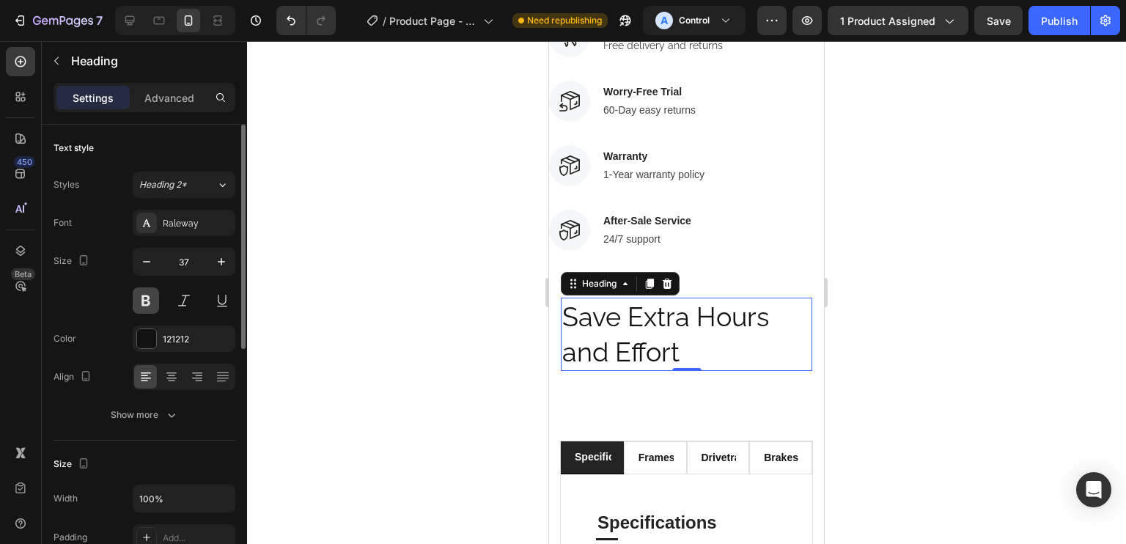
click at [152, 298] on button at bounding box center [146, 300] width 26 height 26
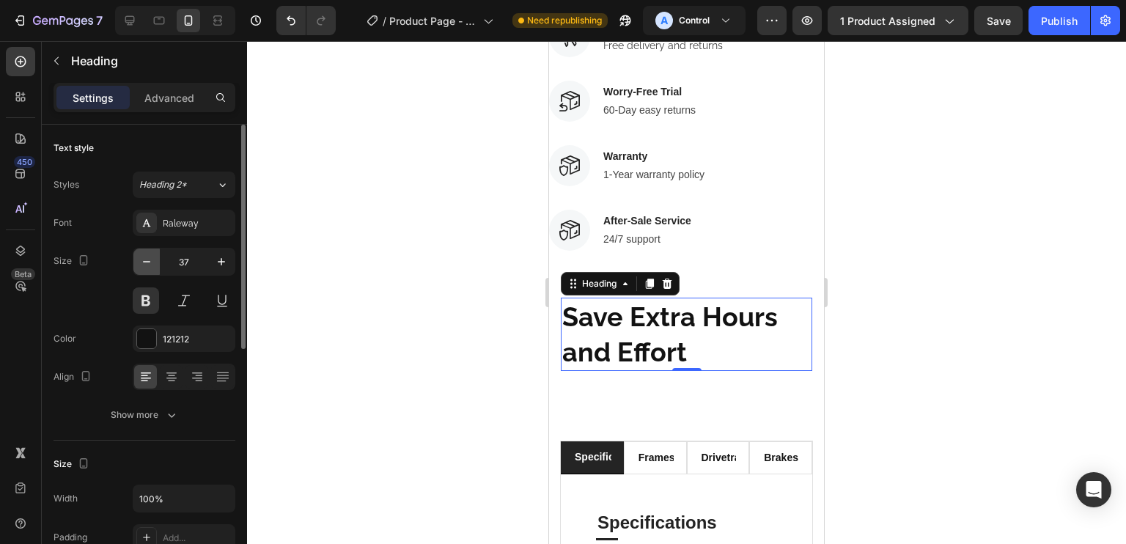
click at [155, 261] on button "button" at bounding box center [146, 261] width 26 height 26
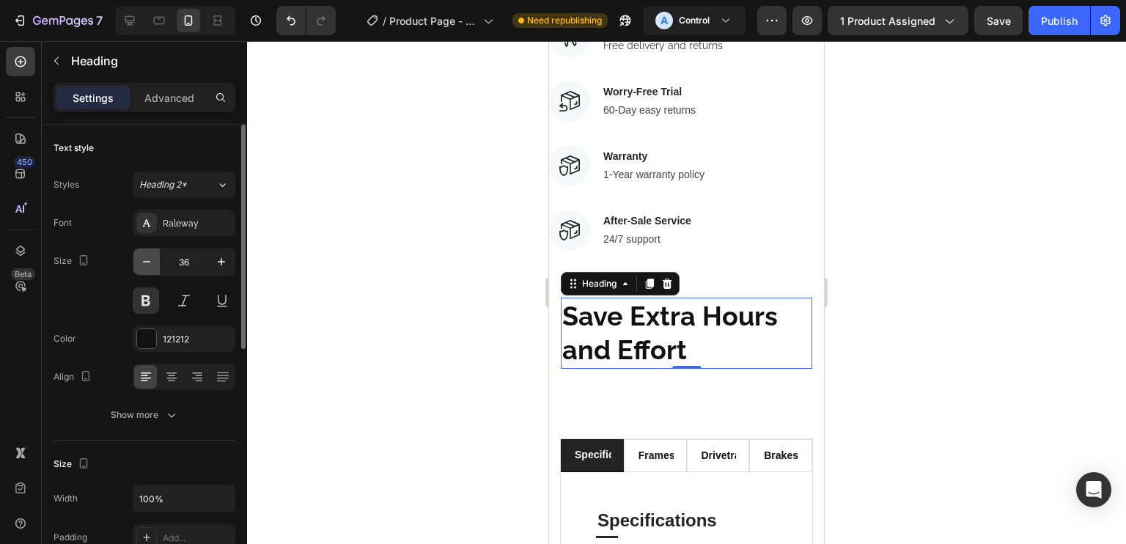
click at [155, 262] on button "button" at bounding box center [146, 261] width 26 height 26
click at [155, 263] on button "button" at bounding box center [146, 261] width 26 height 26
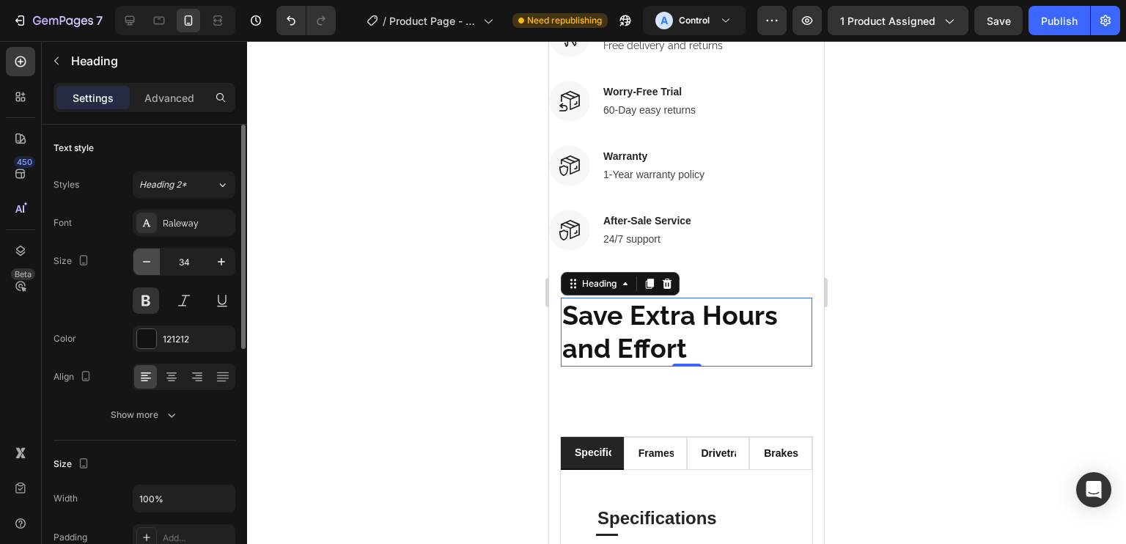
click at [155, 263] on button "button" at bounding box center [146, 261] width 26 height 26
click at [152, 263] on button "button" at bounding box center [146, 261] width 26 height 26
click at [152, 263] on icon "button" at bounding box center [146, 261] width 15 height 15
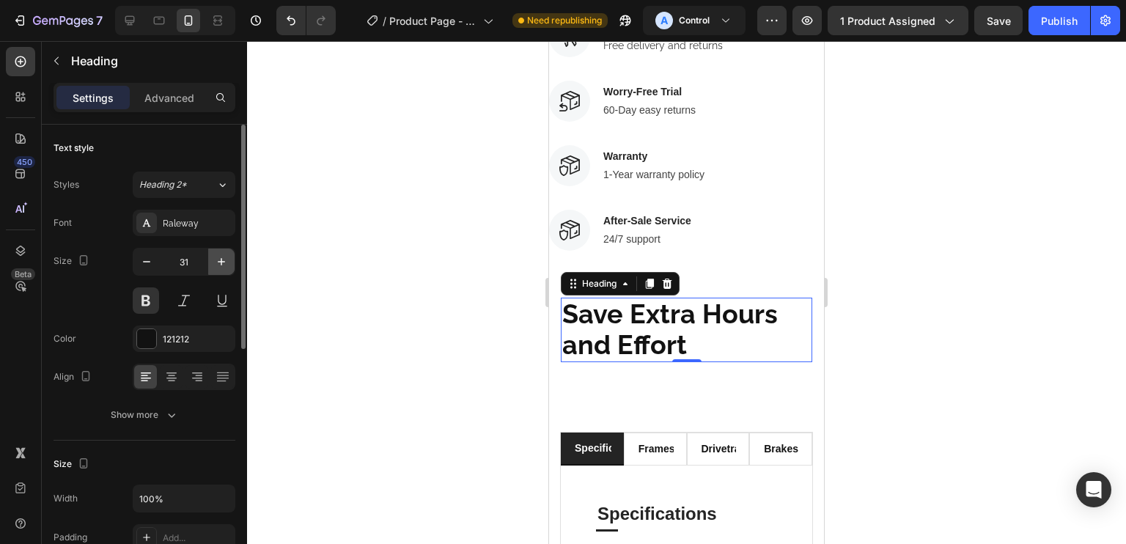
click at [234, 257] on button "button" at bounding box center [221, 261] width 26 height 26
click at [233, 257] on button "button" at bounding box center [221, 261] width 26 height 26
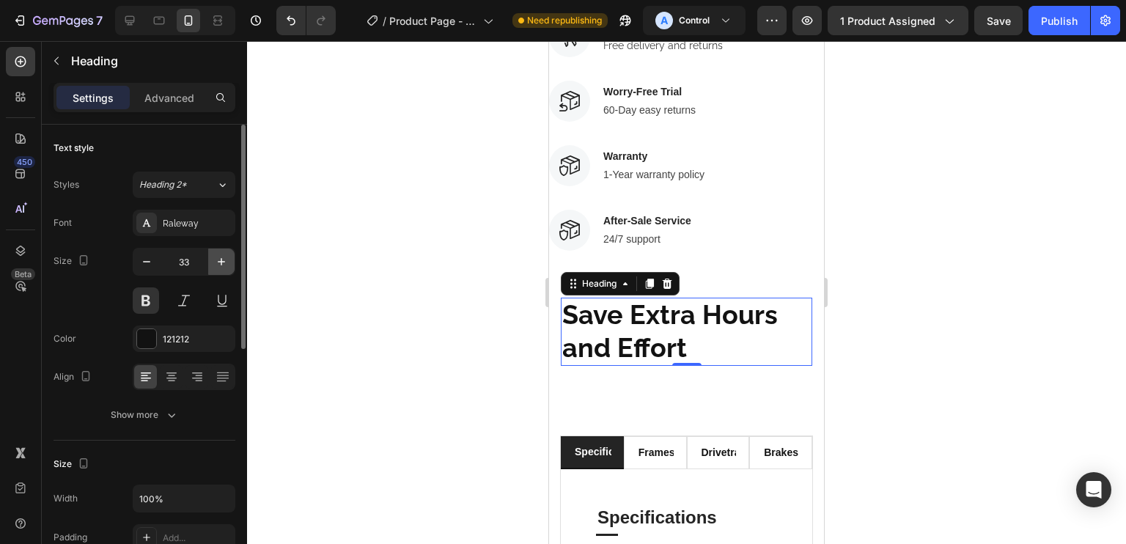
click at [232, 257] on button "button" at bounding box center [221, 261] width 26 height 26
type input "35"
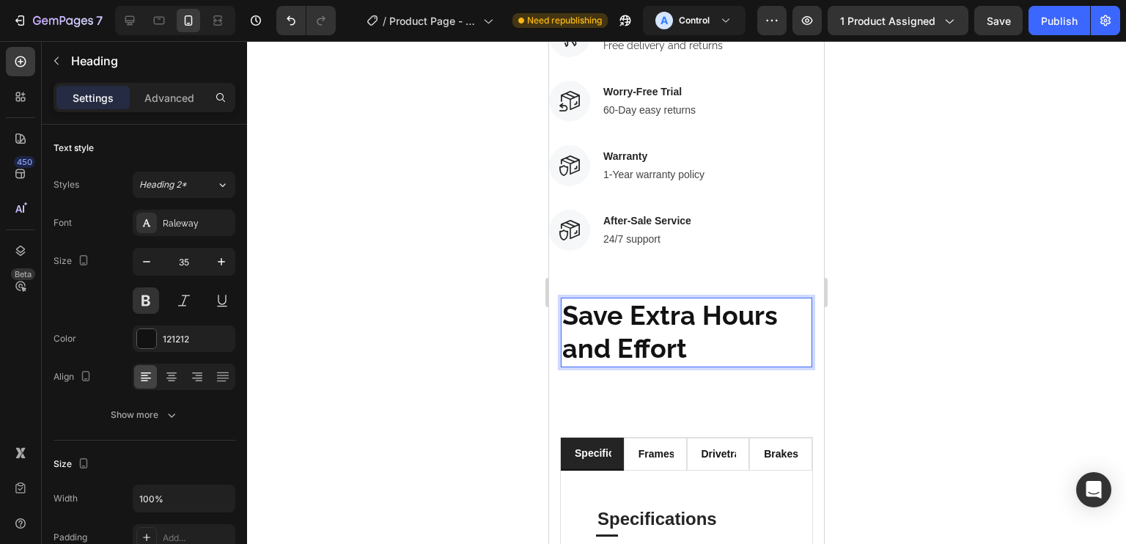
click at [686, 331] on p "Save Extra Hours and Effort" at bounding box center [686, 332] width 248 height 67
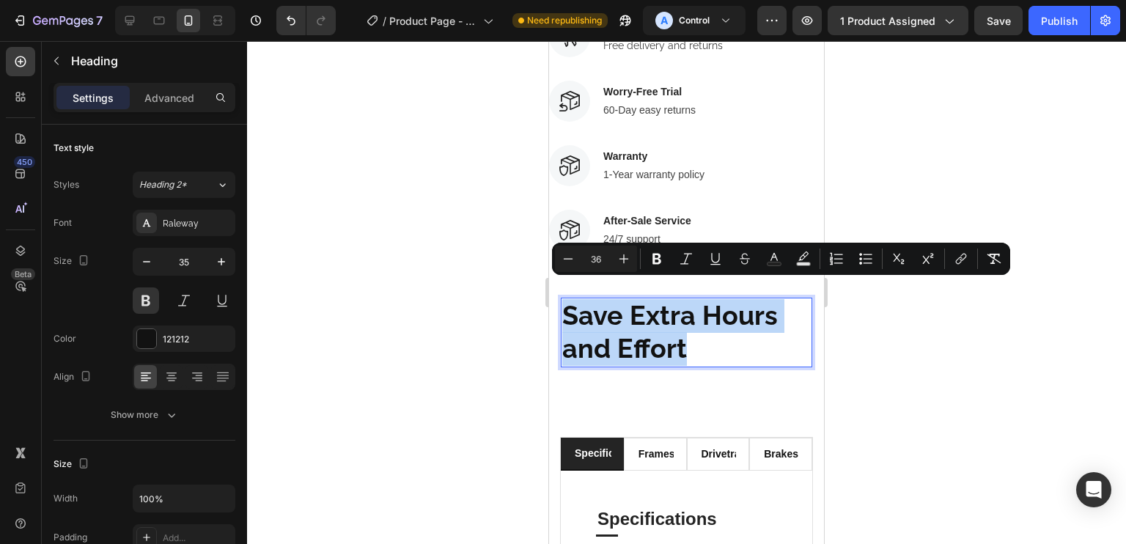
click at [686, 331] on p "Save Extra Hours and Effort" at bounding box center [686, 332] width 248 height 67
click at [684, 334] on span "Save Extra Hours and Effort" at bounding box center [670, 332] width 216 height 65
drag, startPoint x: 684, startPoint y: 334, endPoint x: 700, endPoint y: 296, distance: 40.7
click at [700, 300] on span "Save Extra Hours and Effort" at bounding box center [670, 332] width 216 height 65
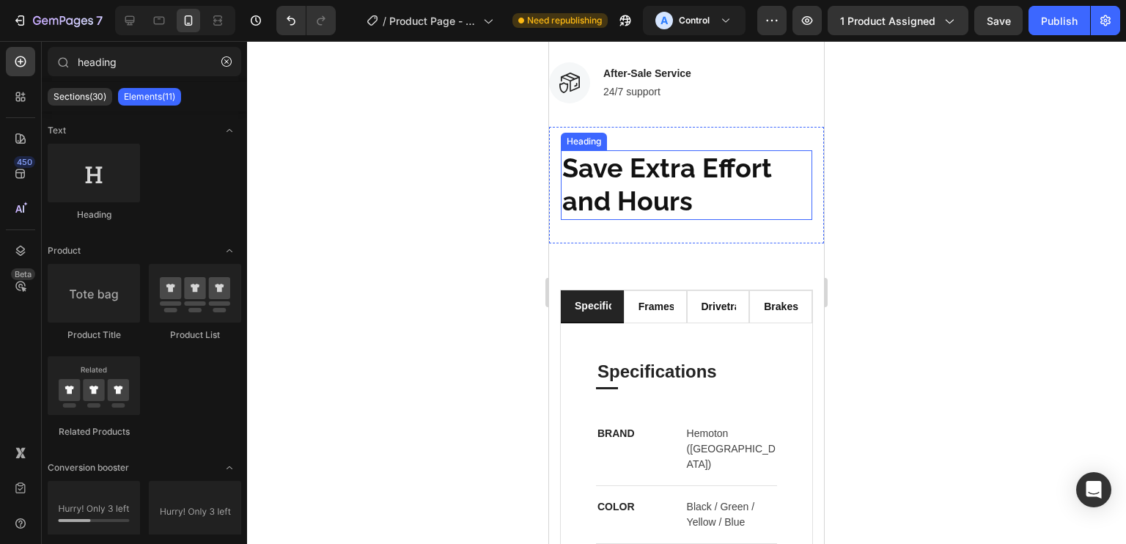
scroll to position [1092, 0]
click at [723, 185] on p "⁠⁠⁠⁠⁠⁠⁠ Save Extra Effort and Hours" at bounding box center [686, 184] width 248 height 67
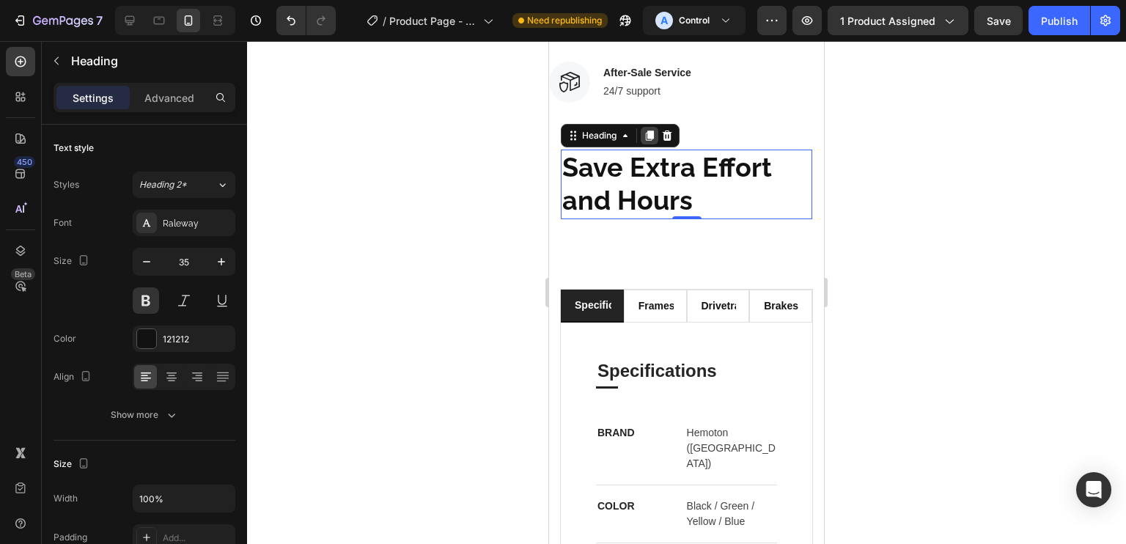
click at [652, 130] on icon at bounding box center [650, 135] width 8 height 10
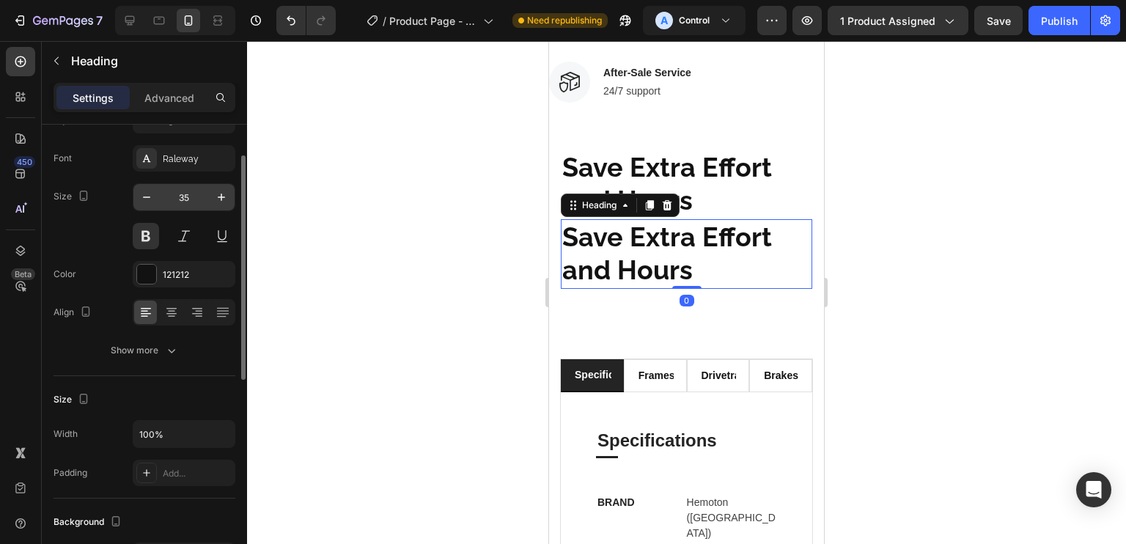
scroll to position [488, 0]
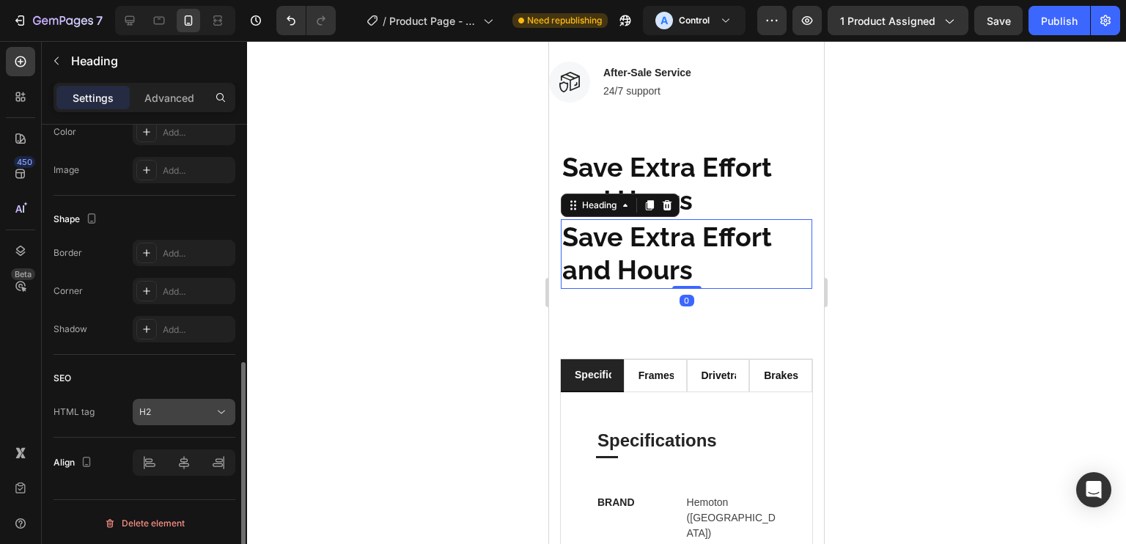
click at [188, 419] on button "H2" at bounding box center [184, 412] width 103 height 26
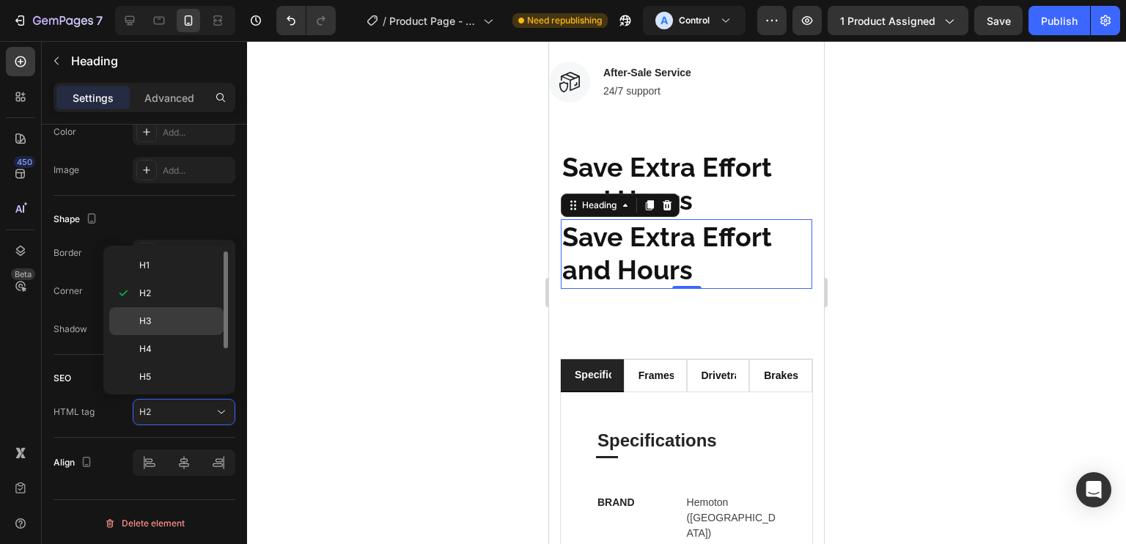
click at [203, 335] on div "H3" at bounding box center [166, 349] width 114 height 28
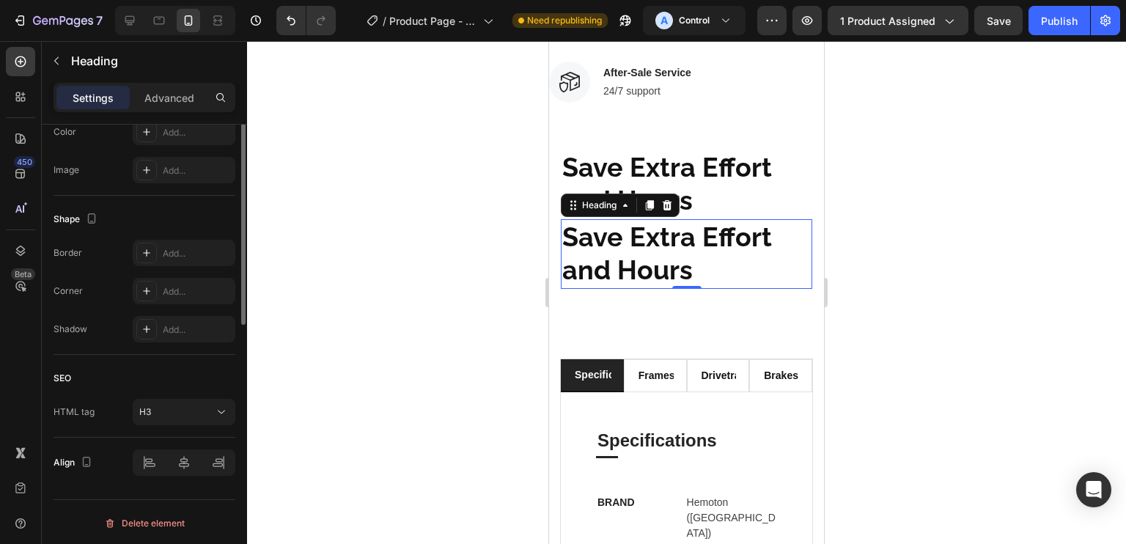
scroll to position [0, 0]
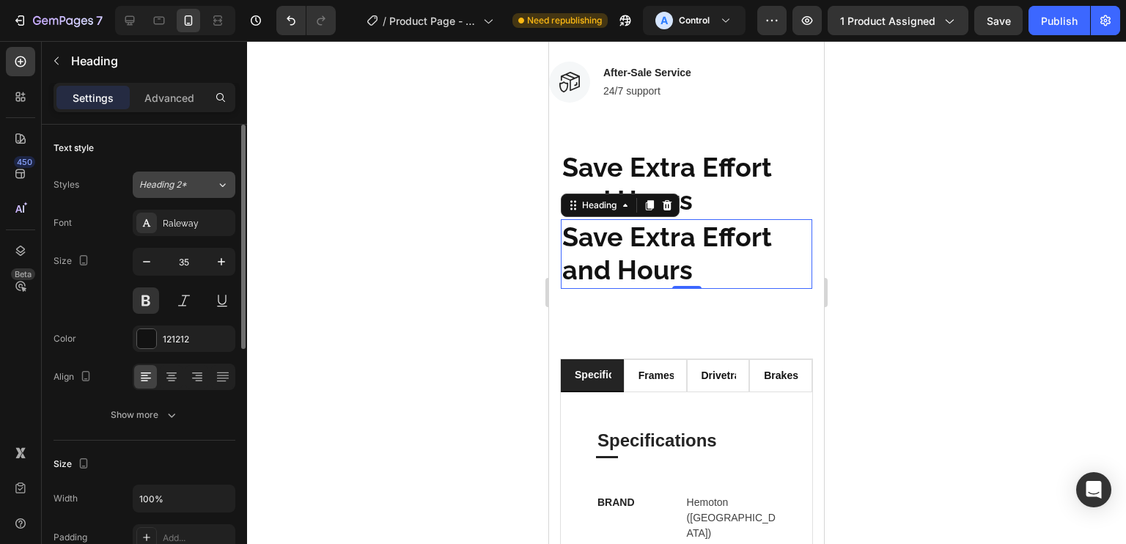
click at [203, 190] on div "Heading 2*" at bounding box center [177, 184] width 77 height 13
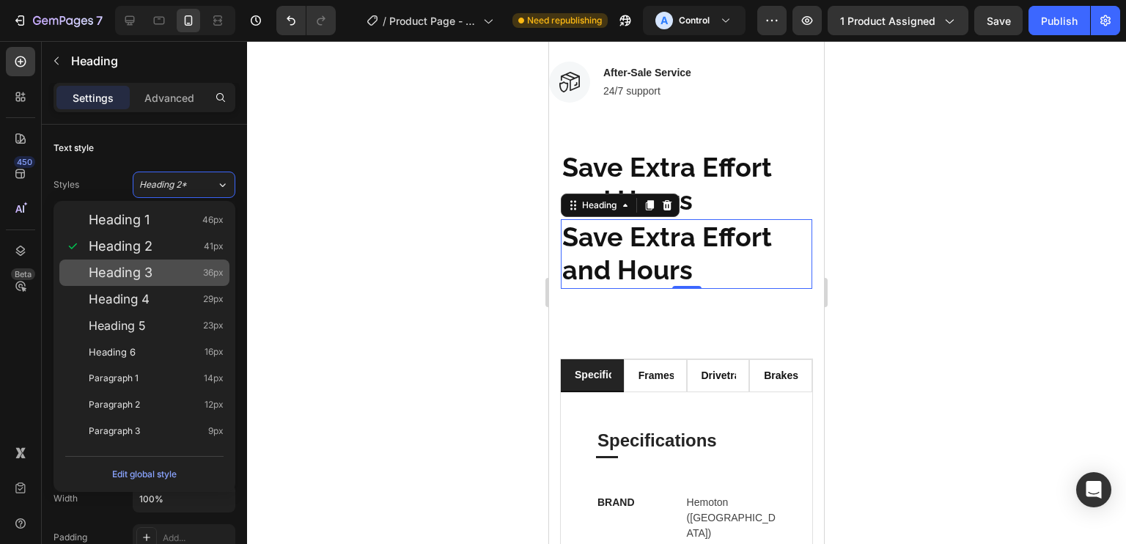
click at [211, 284] on div "Heading 3 36px" at bounding box center [144, 272] width 170 height 26
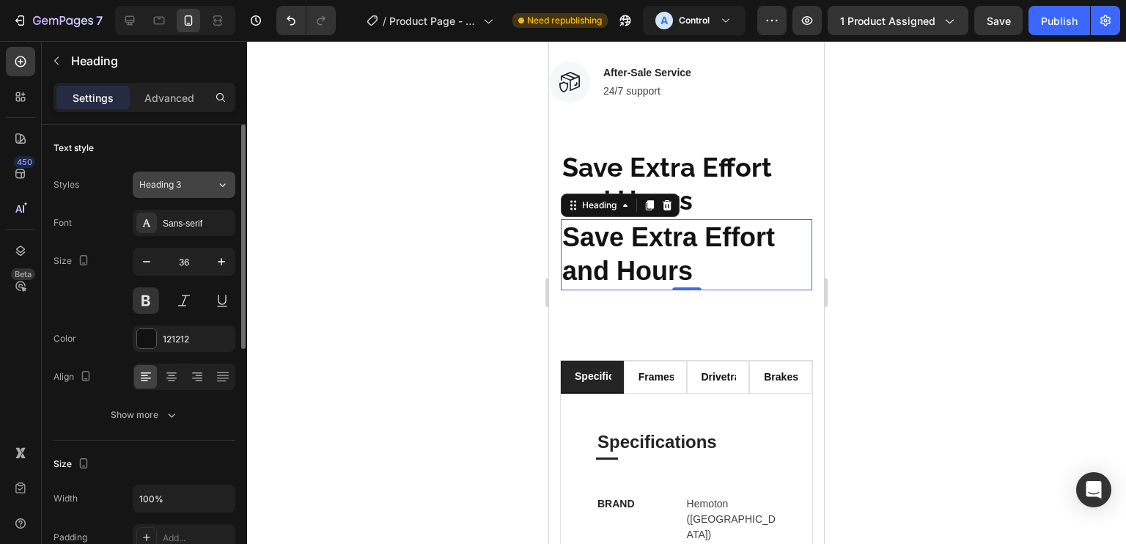
click at [163, 194] on button "Heading 3" at bounding box center [184, 185] width 103 height 26
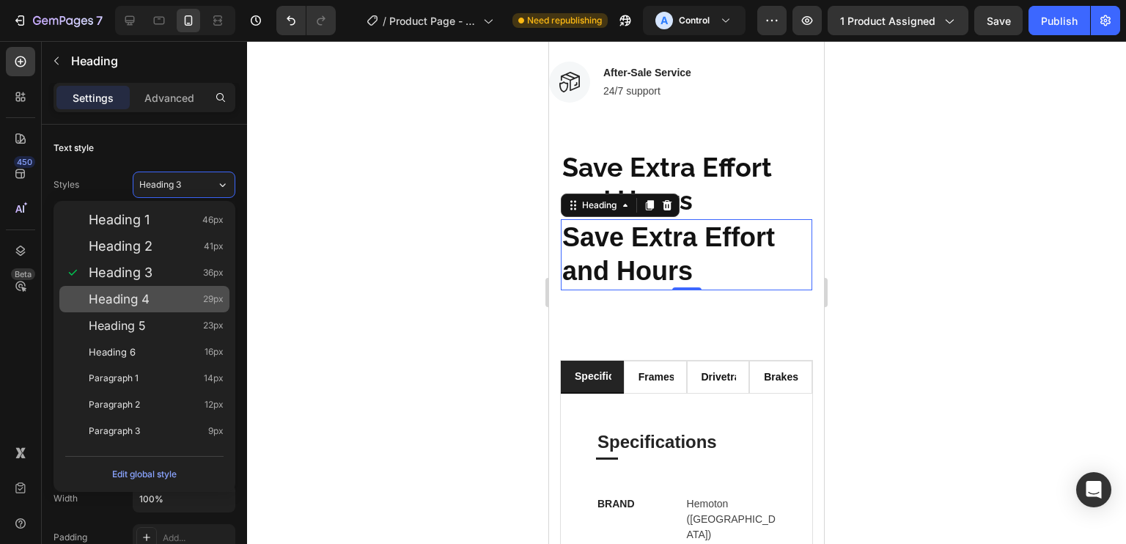
click at [185, 299] on div "Heading 4 29px" at bounding box center [156, 299] width 135 height 15
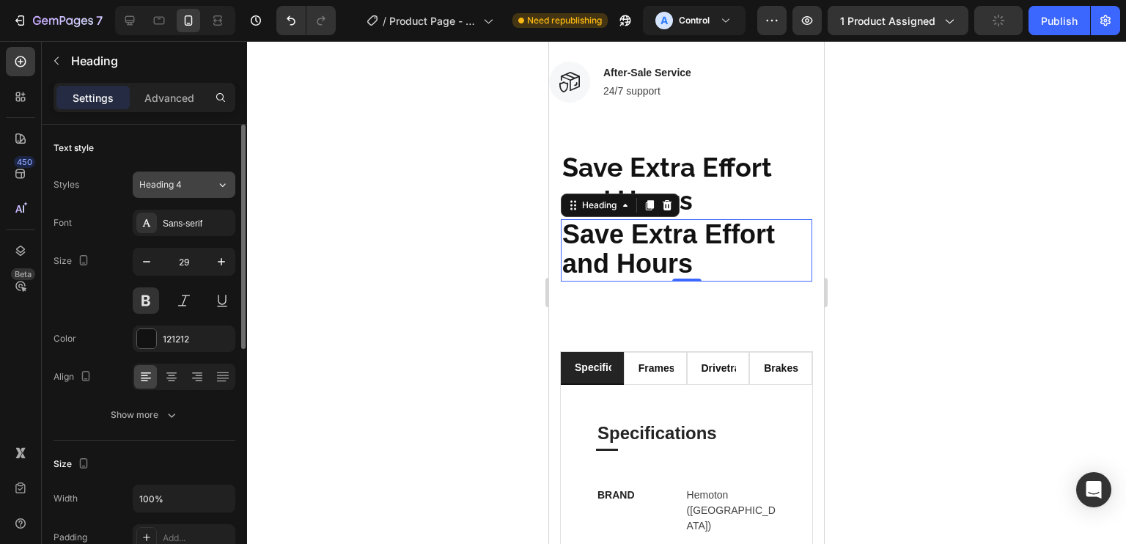
click at [196, 184] on div "Heading 4" at bounding box center [168, 184] width 59 height 13
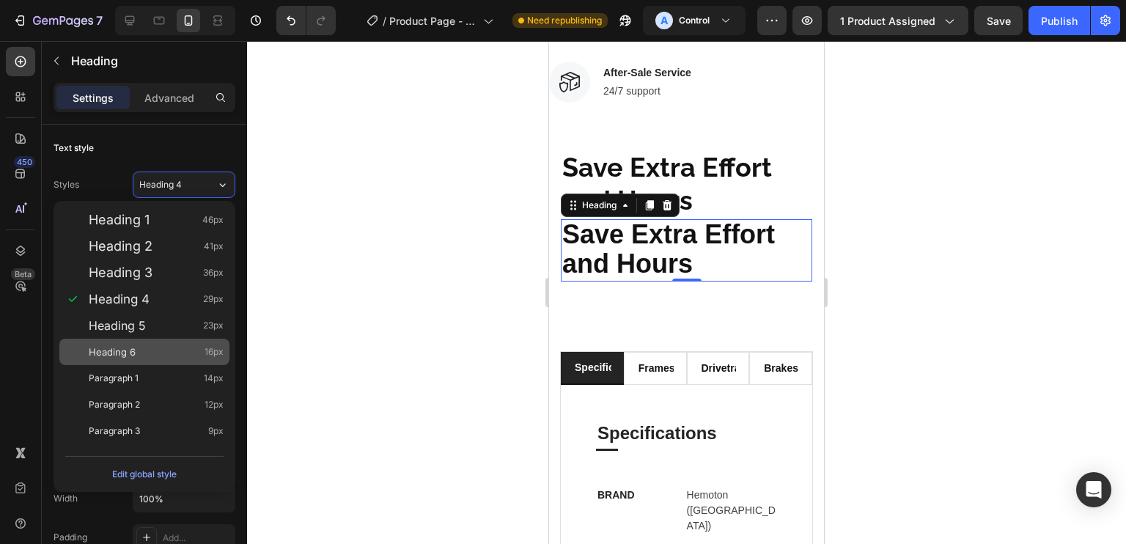
click at [205, 351] on span "16px" at bounding box center [214, 352] width 19 height 15
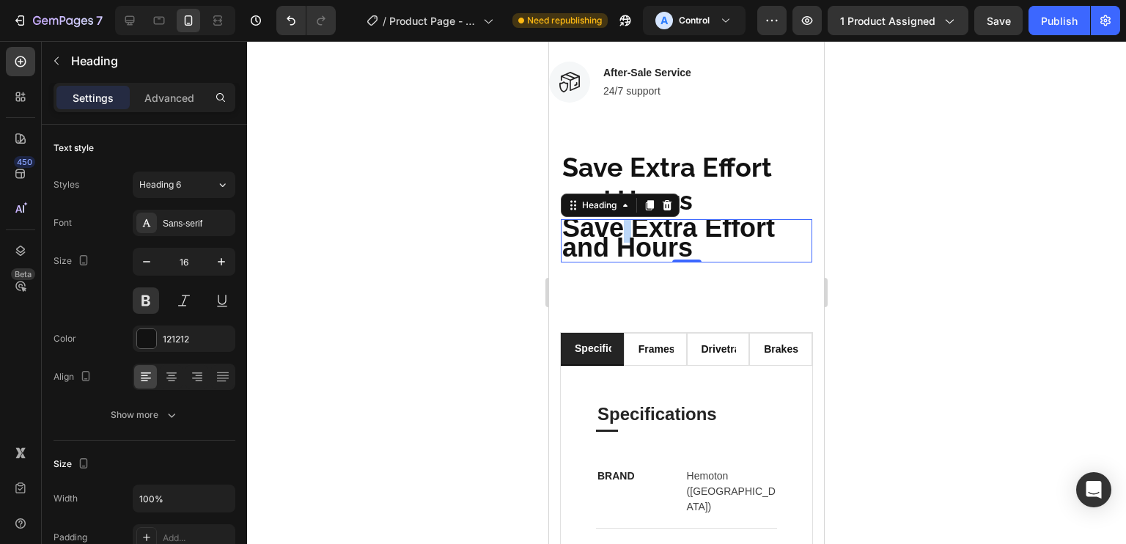
click at [621, 213] on span "Save Extra Effort and Hours" at bounding box center [668, 238] width 213 height 51
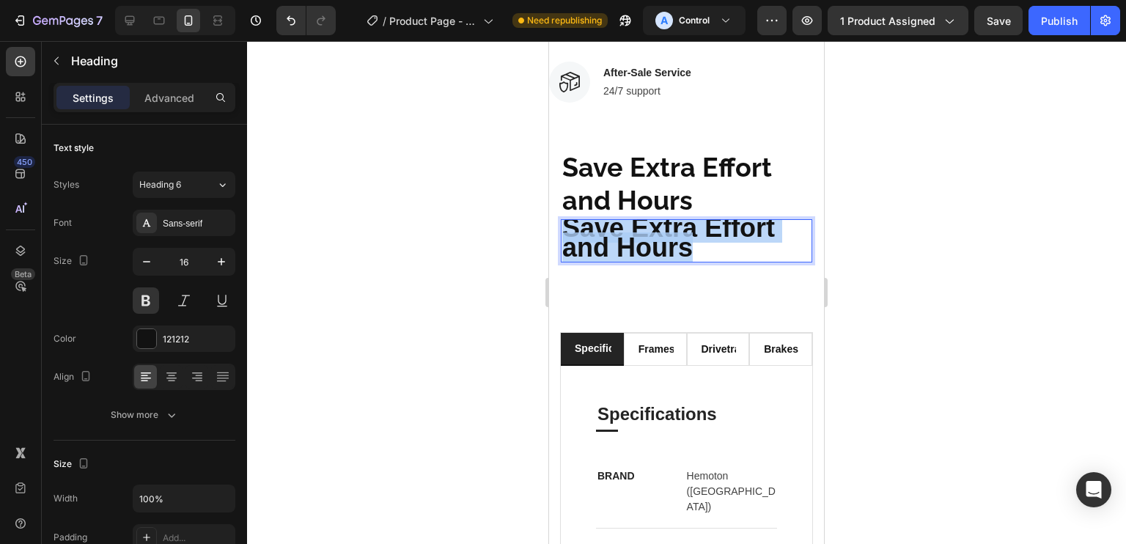
click at [621, 213] on span "Save Extra Effort and Hours" at bounding box center [668, 238] width 213 height 51
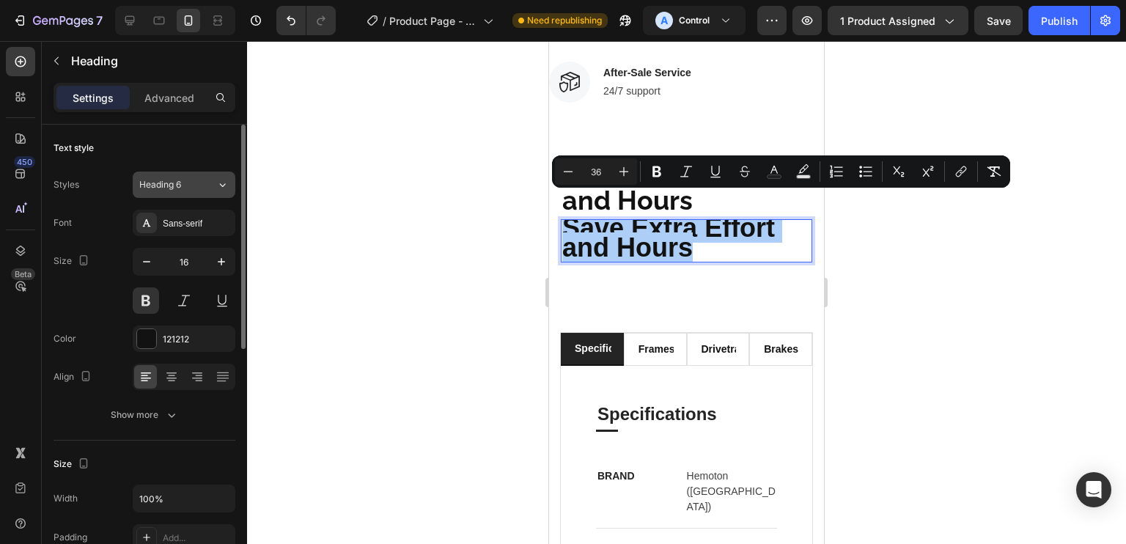
click at [194, 190] on div "Heading 6" at bounding box center [168, 184] width 59 height 13
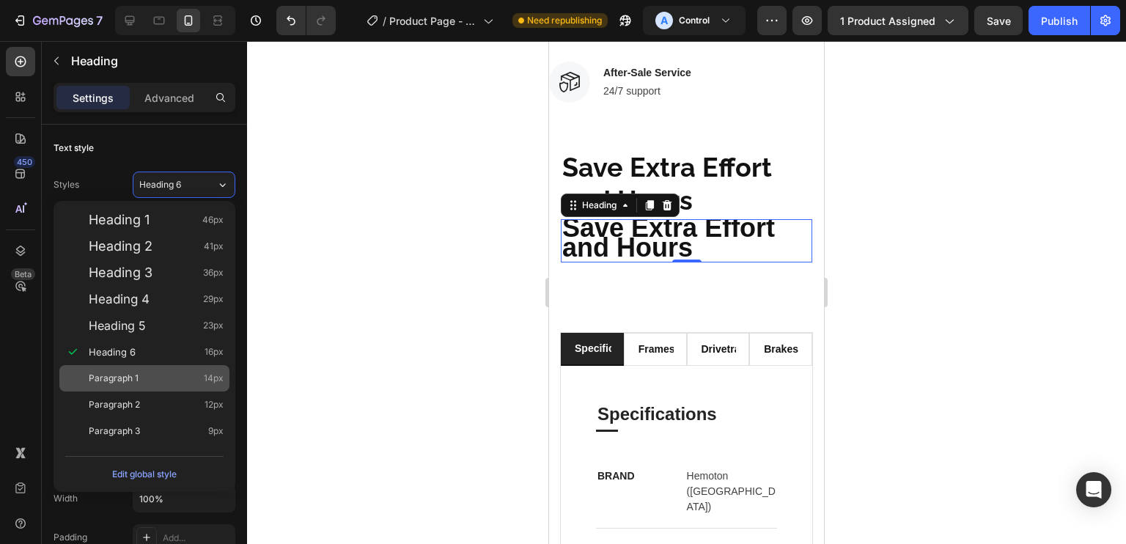
click at [177, 375] on div "Paragraph 1 14px" at bounding box center [156, 378] width 135 height 15
type input "14"
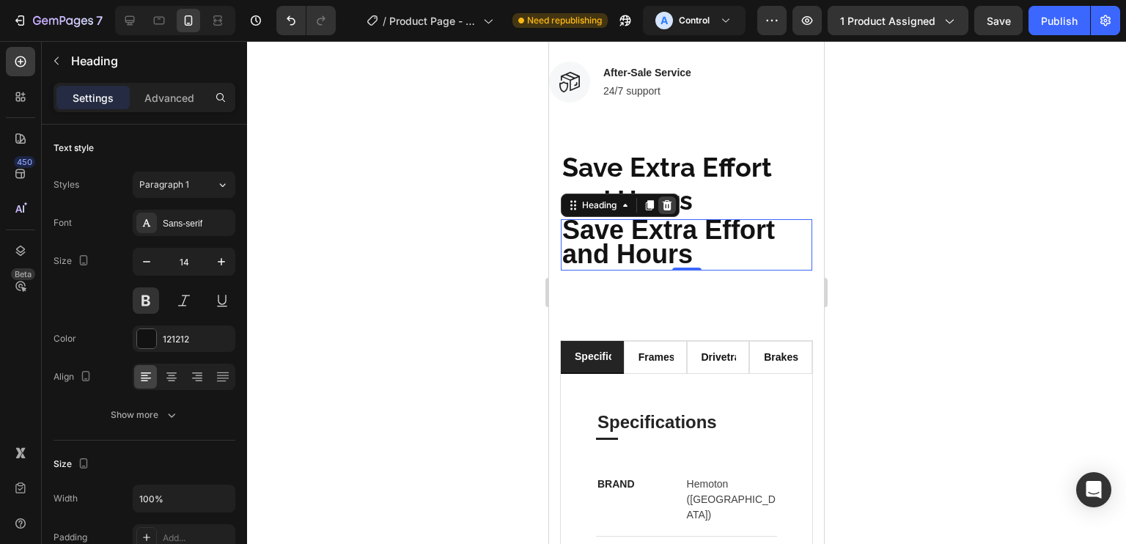
click at [663, 199] on icon at bounding box center [667, 205] width 12 height 12
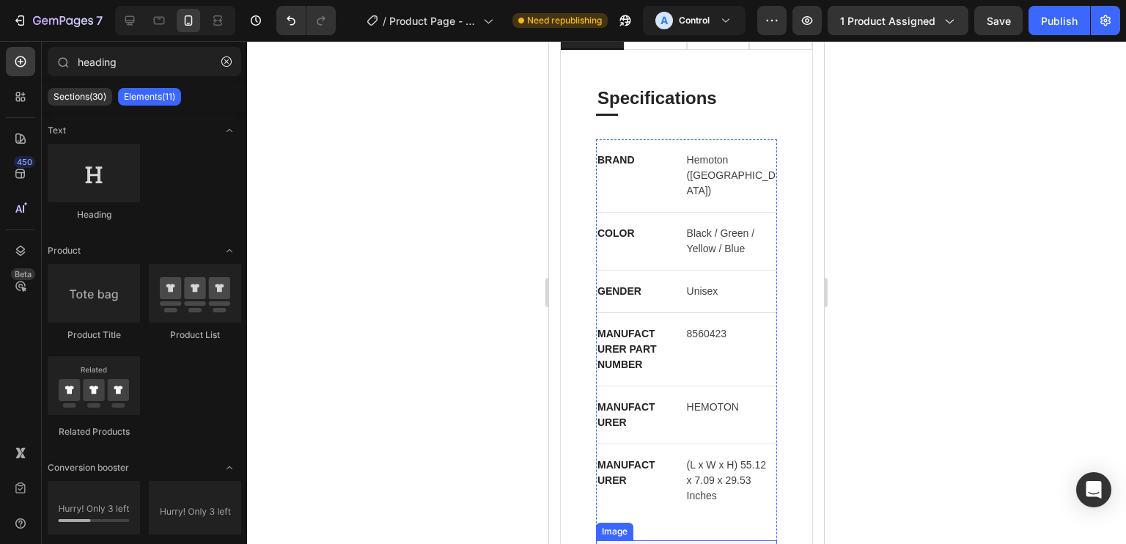
scroll to position [1072, 0]
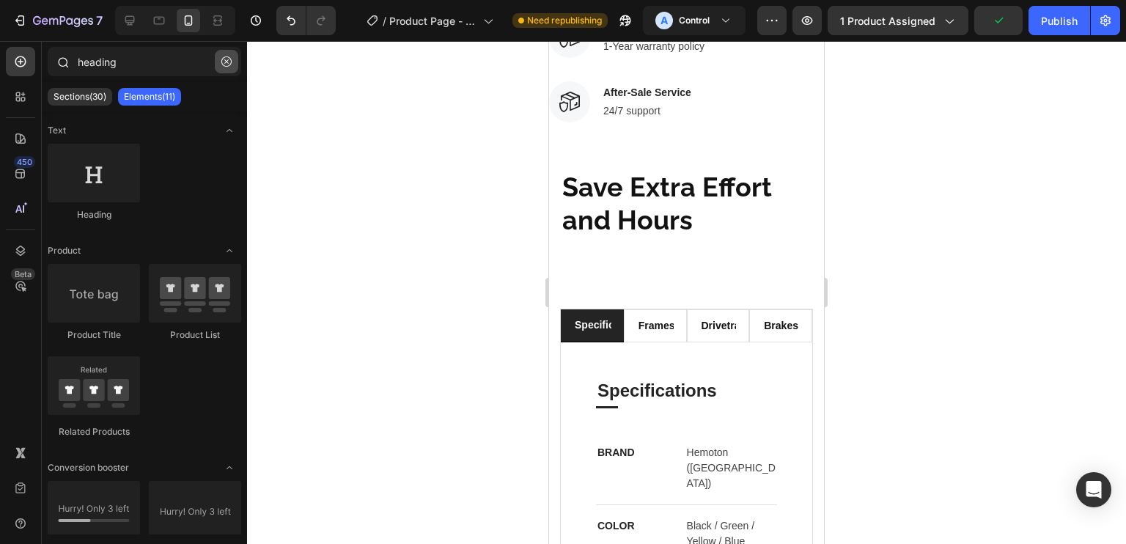
click at [223, 64] on icon "button" at bounding box center [226, 61] width 10 height 10
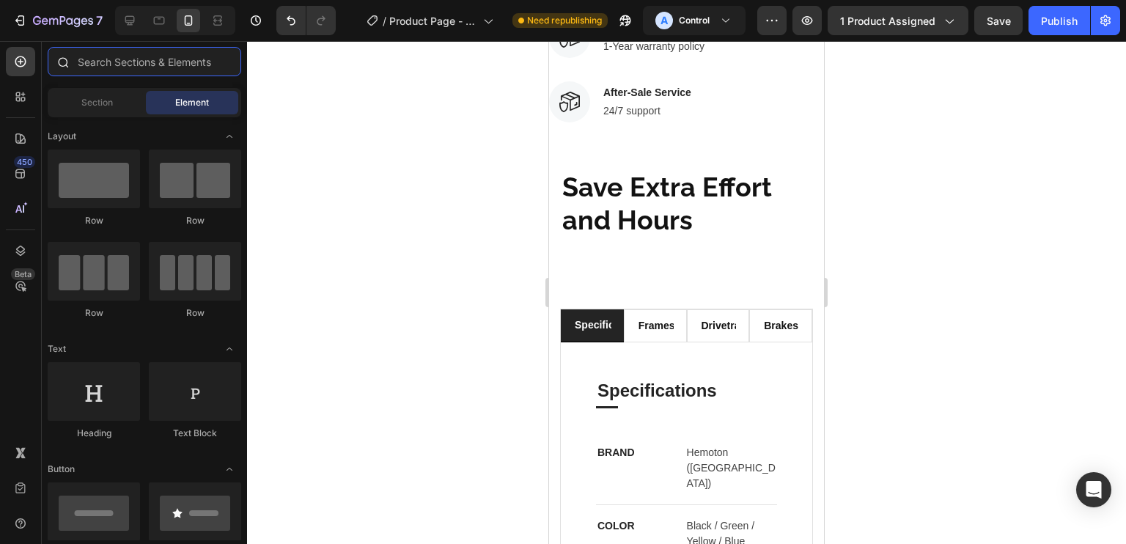
click at [122, 72] on input "text" at bounding box center [145, 61] width 194 height 29
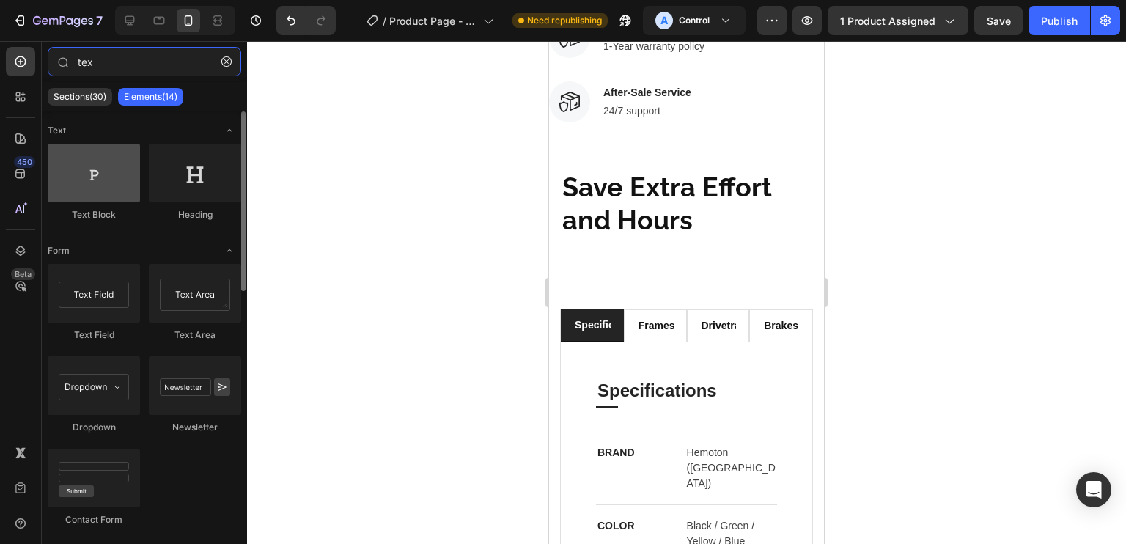
type input "tex"
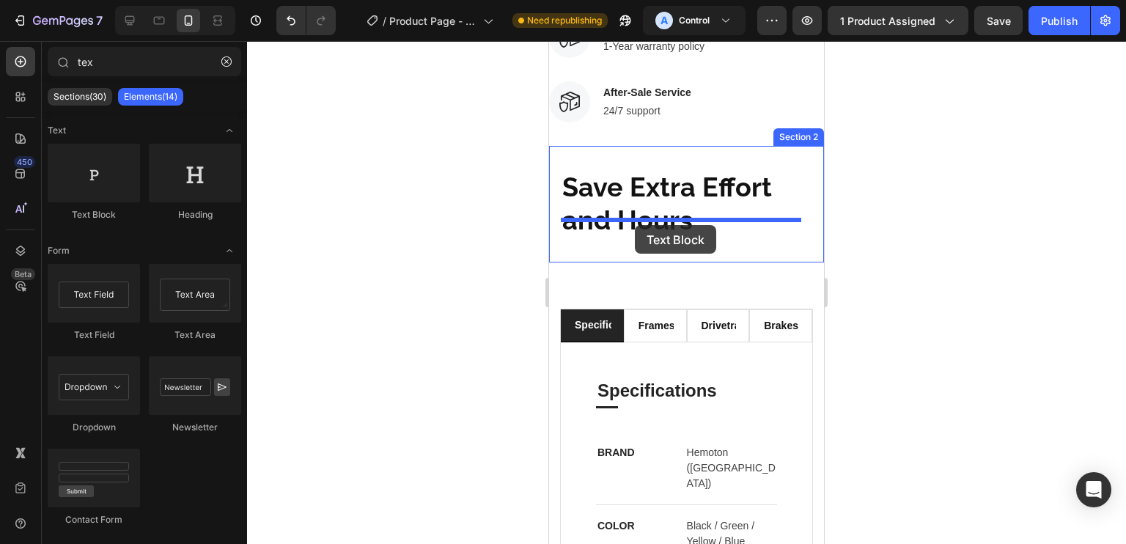
drag, startPoint x: 666, startPoint y: 234, endPoint x: 633, endPoint y: 221, distance: 35.9
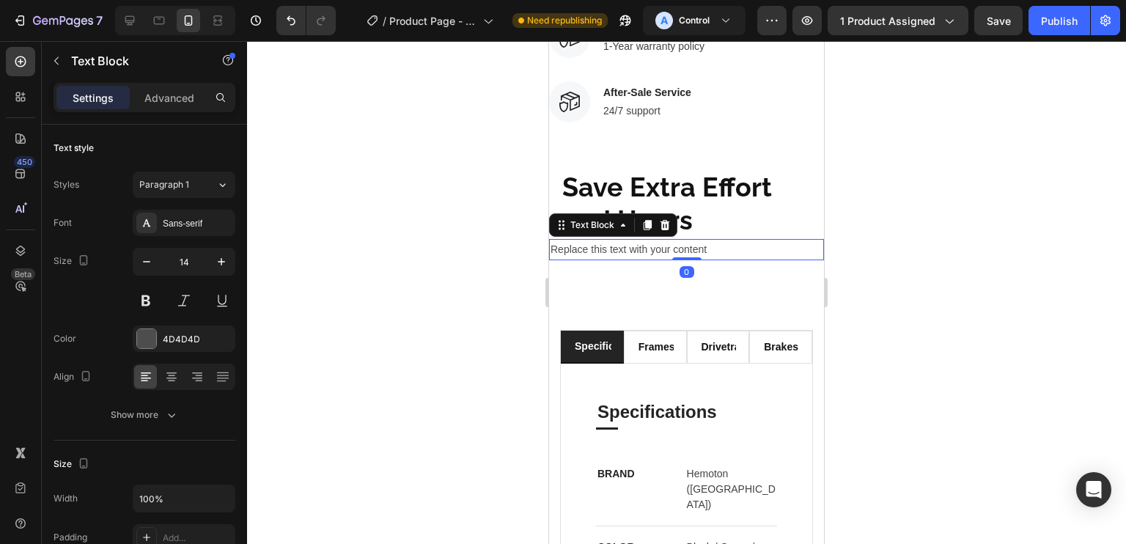
click at [627, 239] on div "Replace this text with your content" at bounding box center [686, 249] width 275 height 21
click at [627, 240] on p "Replace this text with your content" at bounding box center [687, 249] width 272 height 18
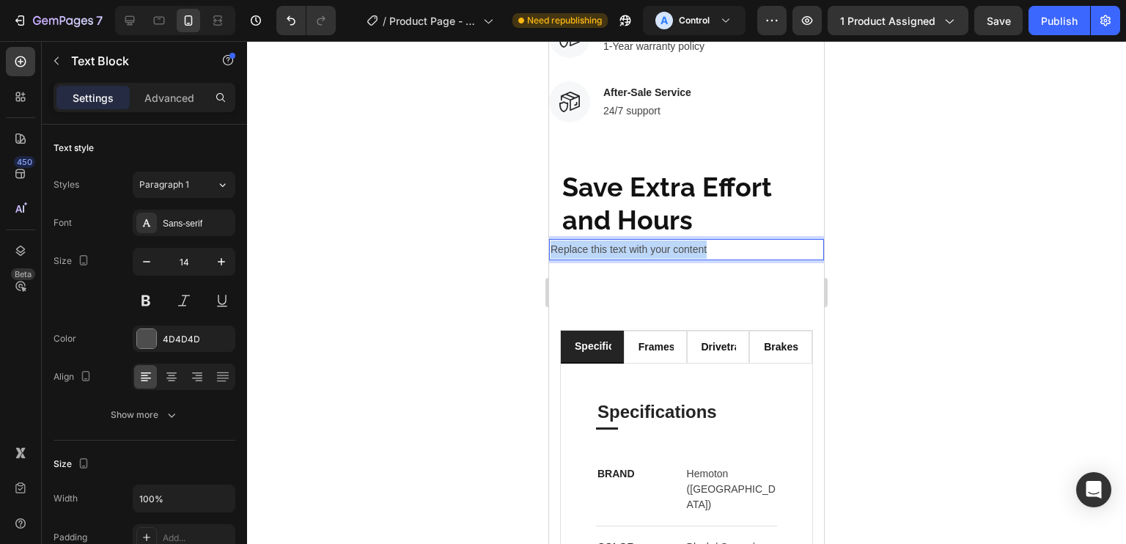
click at [627, 240] on p "Replace this text with your content" at bounding box center [687, 249] width 272 height 18
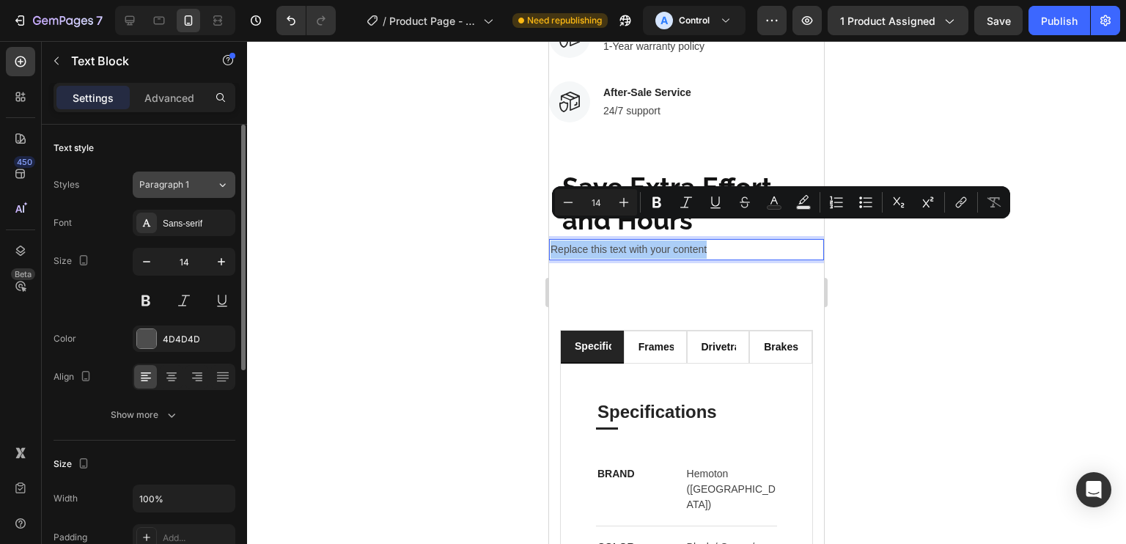
click at [199, 185] on div "Paragraph 1" at bounding box center [177, 184] width 77 height 13
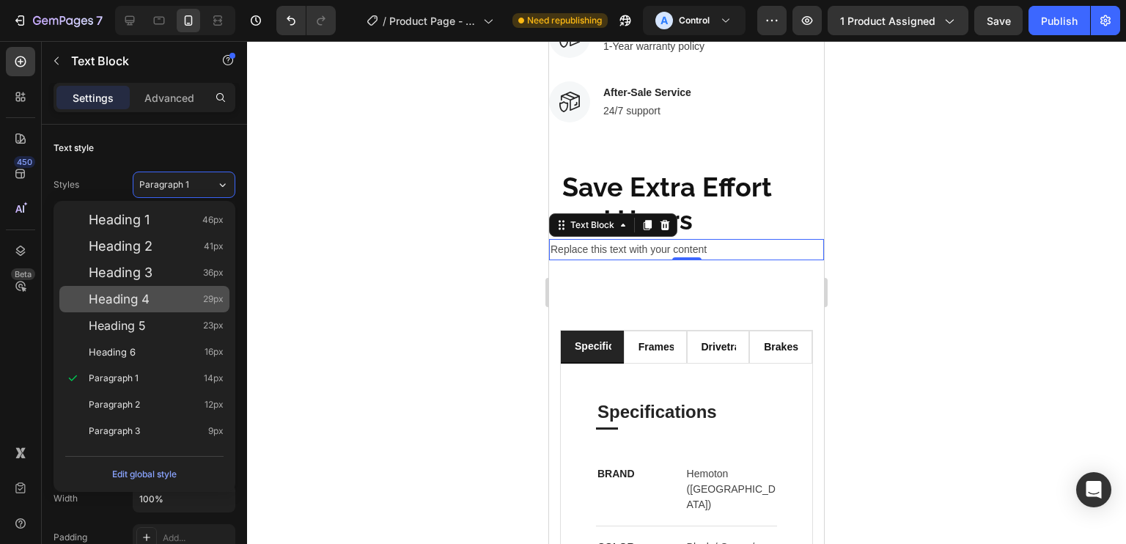
click at [216, 293] on span "29px" at bounding box center [213, 299] width 21 height 15
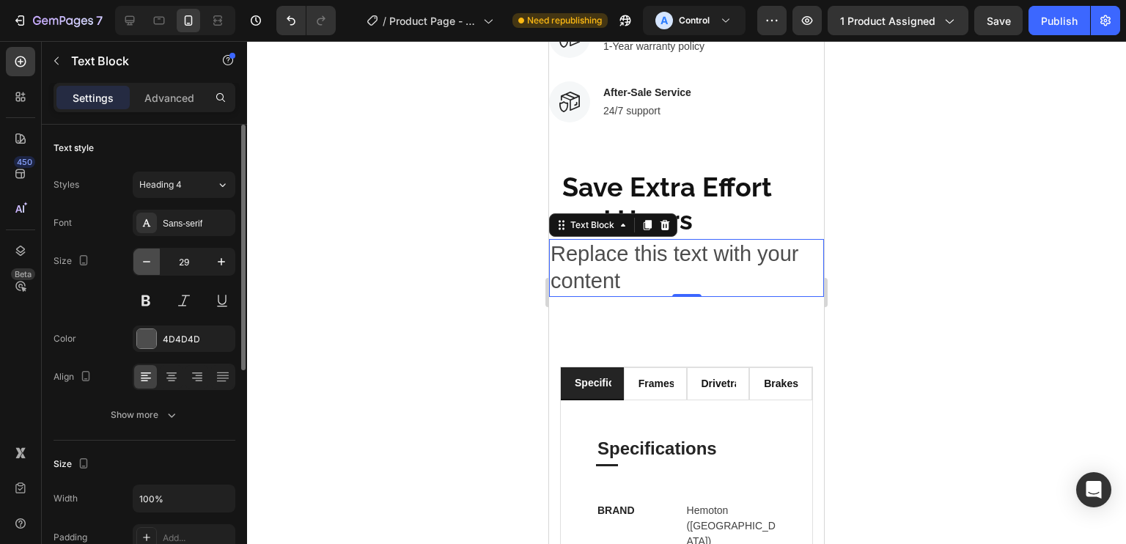
click at [139, 257] on icon "button" at bounding box center [146, 261] width 15 height 15
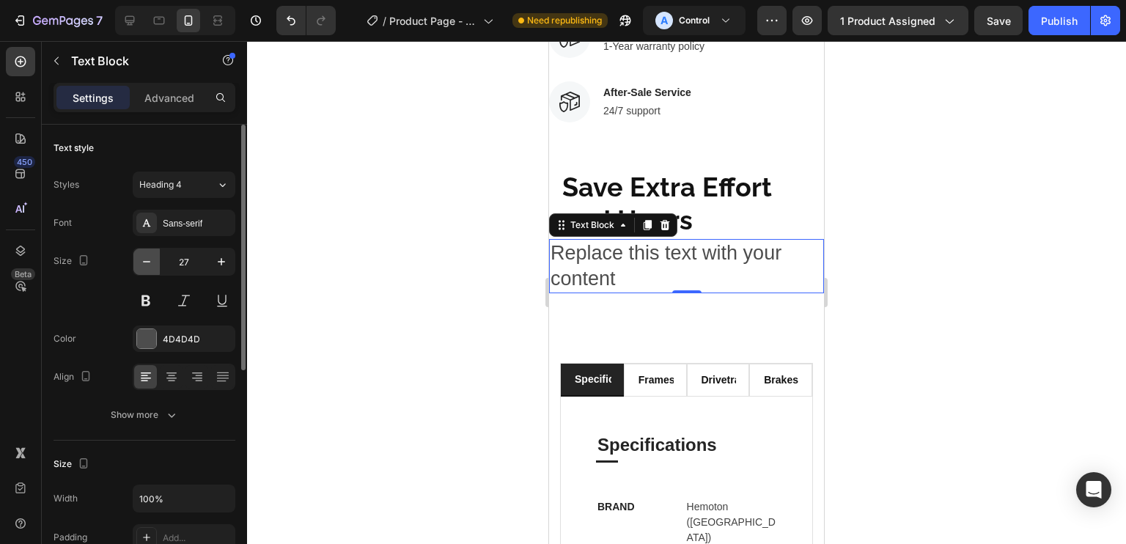
click at [139, 257] on icon "button" at bounding box center [146, 261] width 15 height 15
type input "26"
click at [191, 217] on div "Sans-serif" at bounding box center [197, 223] width 69 height 13
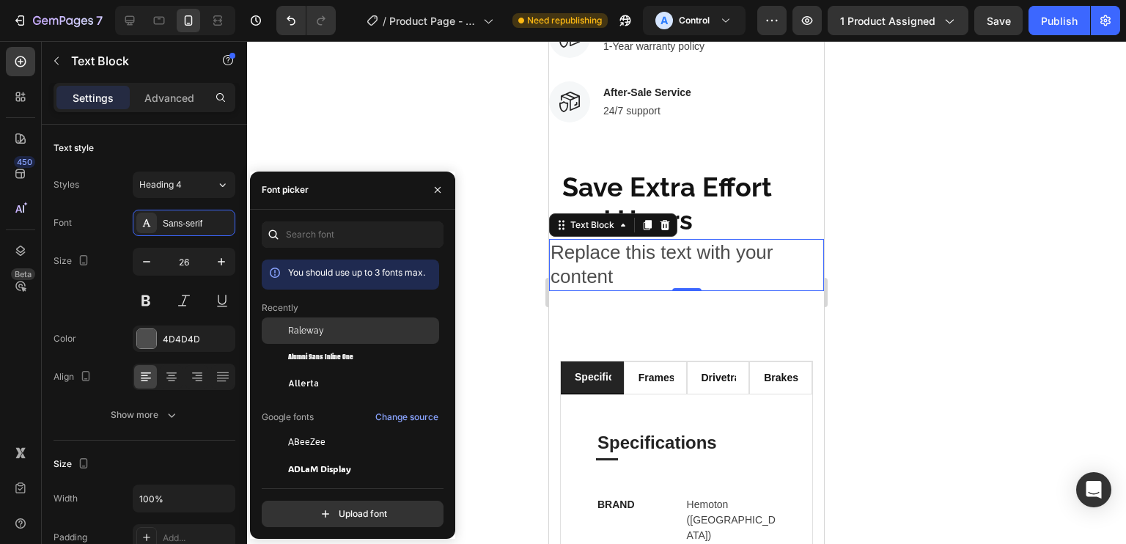
drag, startPoint x: 321, startPoint y: 331, endPoint x: 100, endPoint y: 191, distance: 260.9
click at [321, 331] on span "Raleway" at bounding box center [306, 330] width 36 height 13
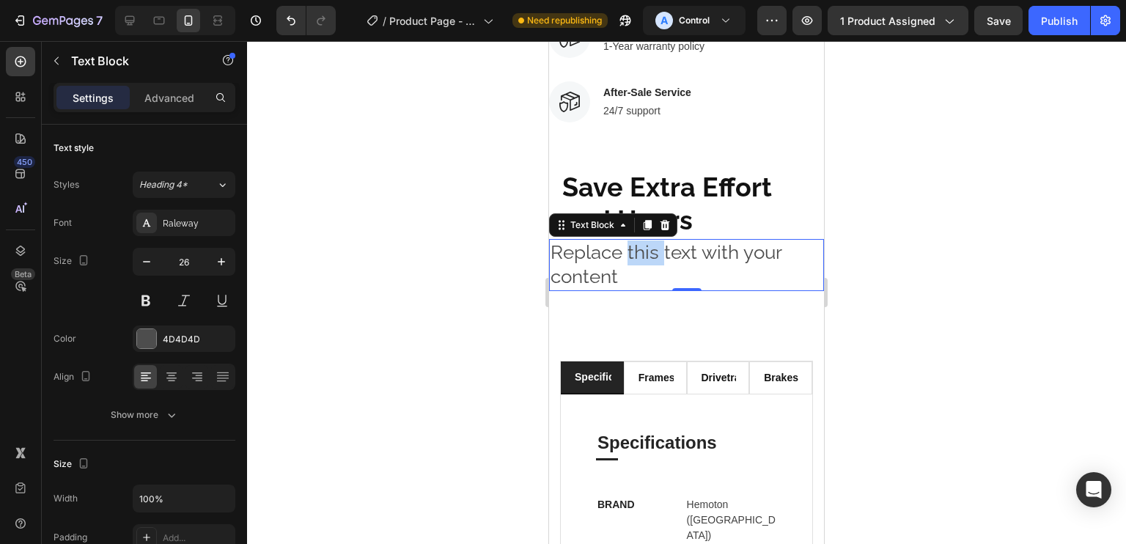
click at [649, 240] on p "Replace this text with your content" at bounding box center [687, 265] width 272 height 50
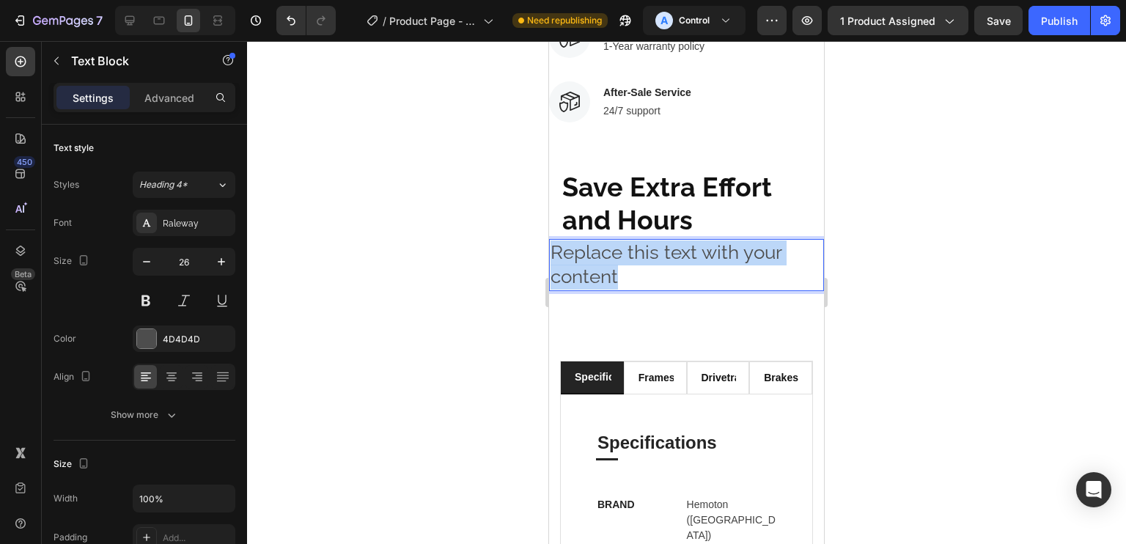
click at [649, 240] on p "Replace this text with your content" at bounding box center [687, 265] width 272 height 50
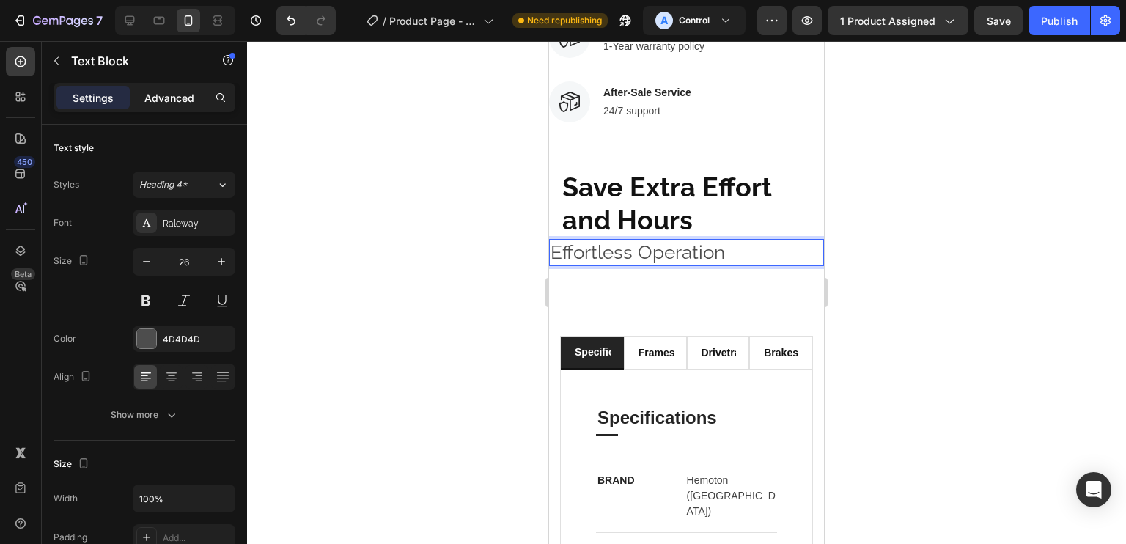
click at [139, 100] on div "Advanced" at bounding box center [169, 97] width 73 height 23
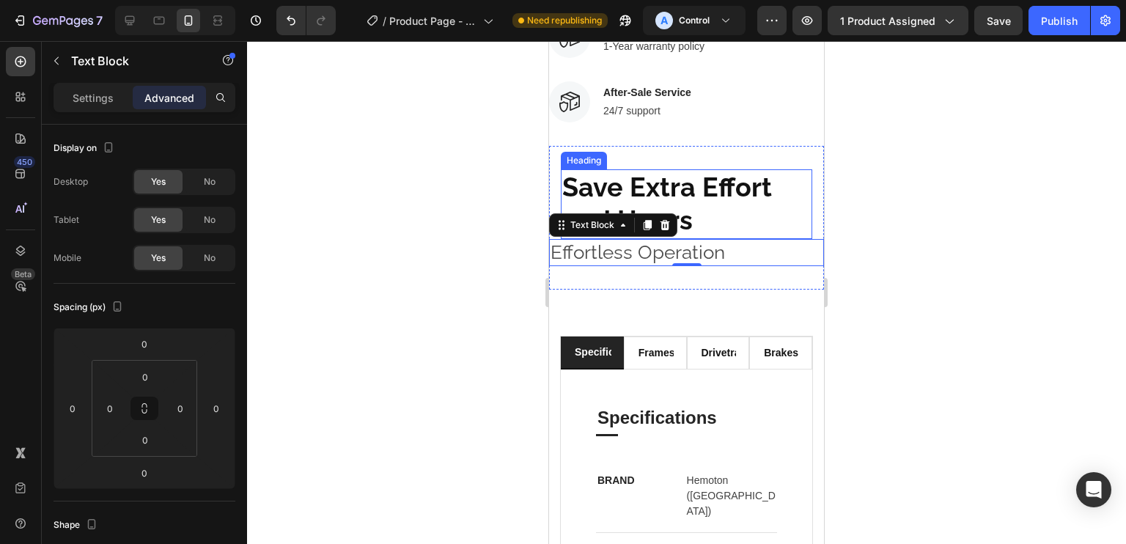
click at [632, 172] on span "Save Extra Effort and Hours" at bounding box center [667, 204] width 210 height 65
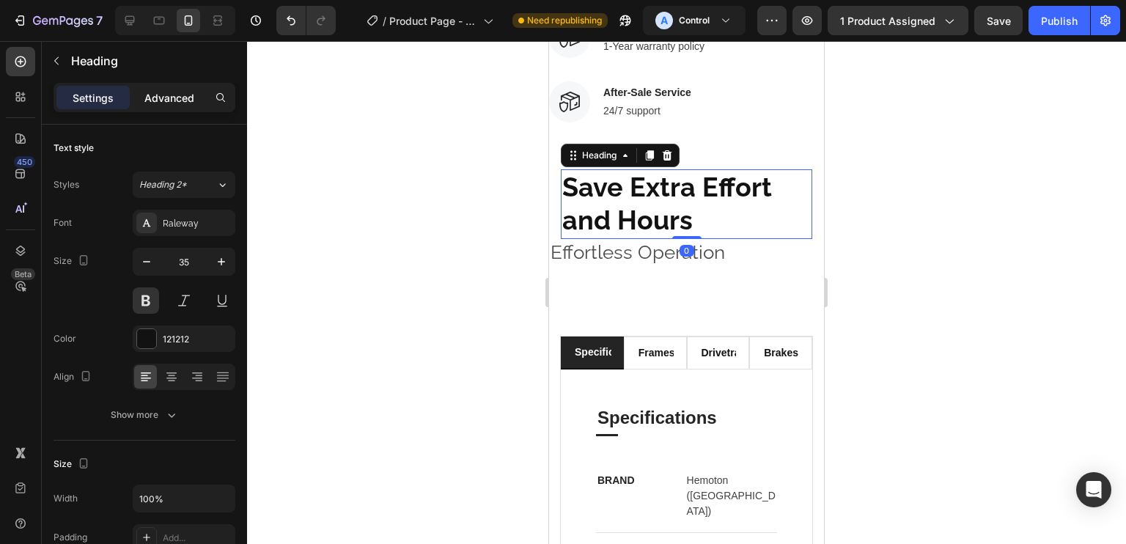
click at [158, 94] on p "Advanced" at bounding box center [169, 97] width 50 height 15
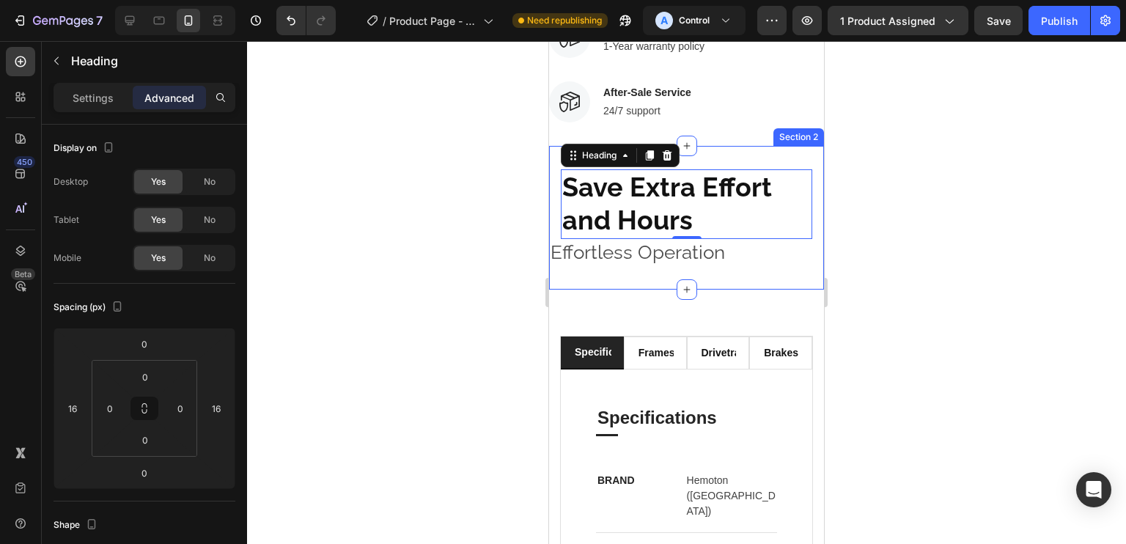
click at [731, 242] on p "Effortless Operation" at bounding box center [687, 252] width 272 height 25
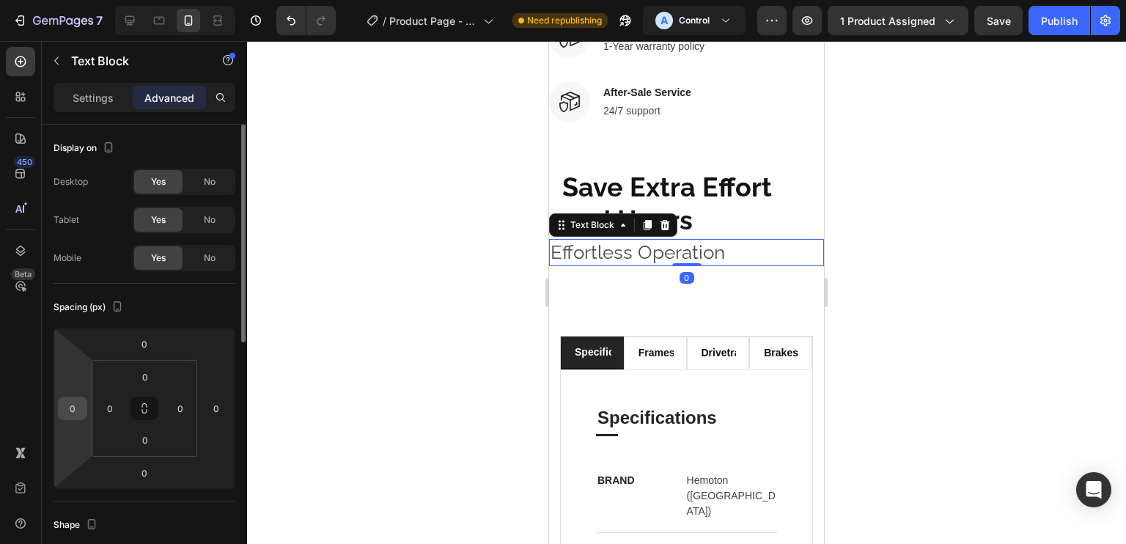
click at [75, 411] on input "0" at bounding box center [73, 408] width 22 height 22
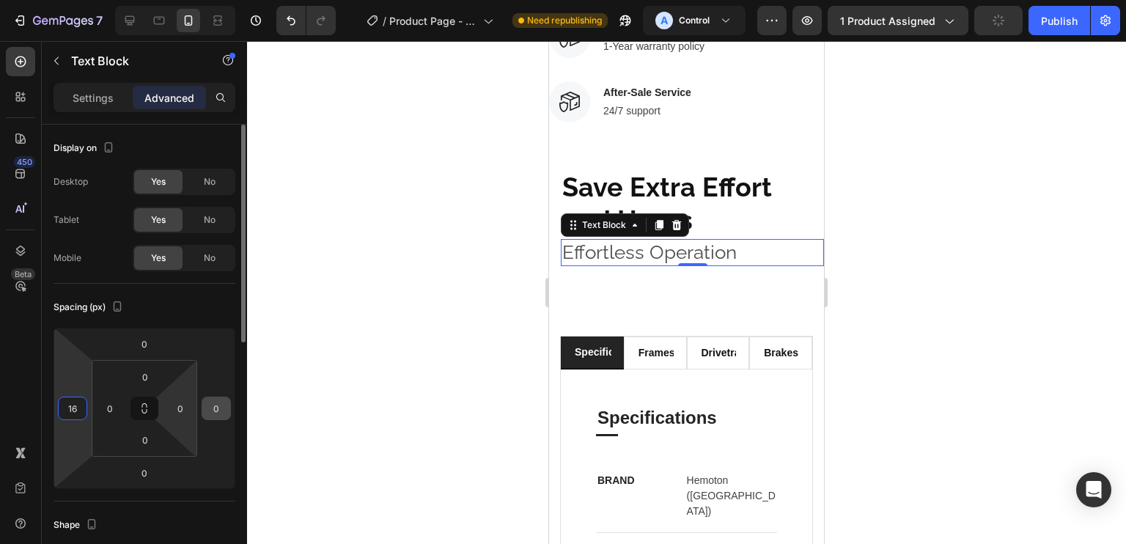
type input "16"
click at [226, 402] on input "0" at bounding box center [216, 408] width 22 height 22
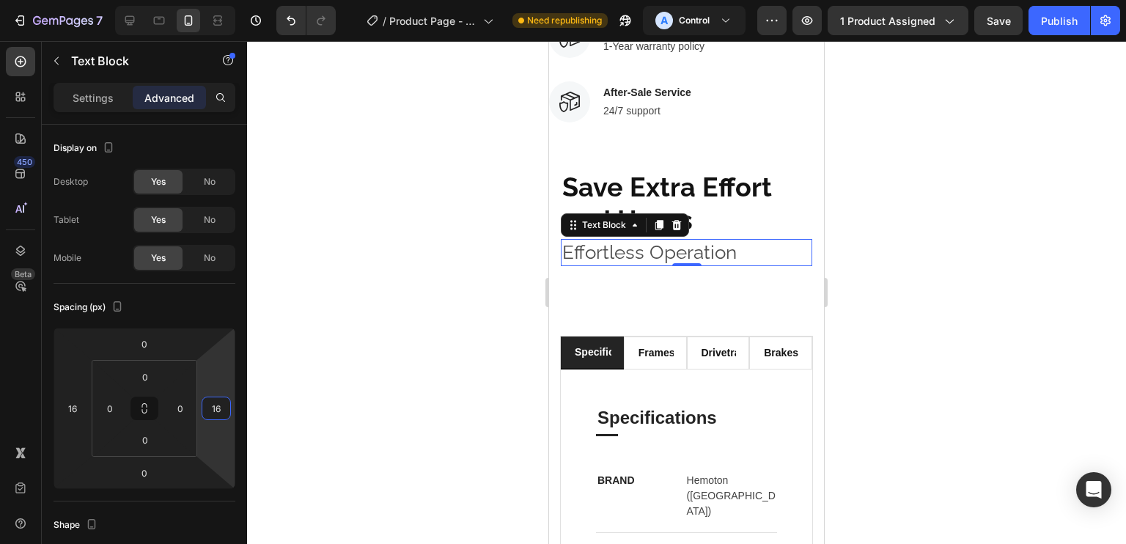
type input "16"
click at [141, 336] on input "0" at bounding box center [144, 344] width 29 height 22
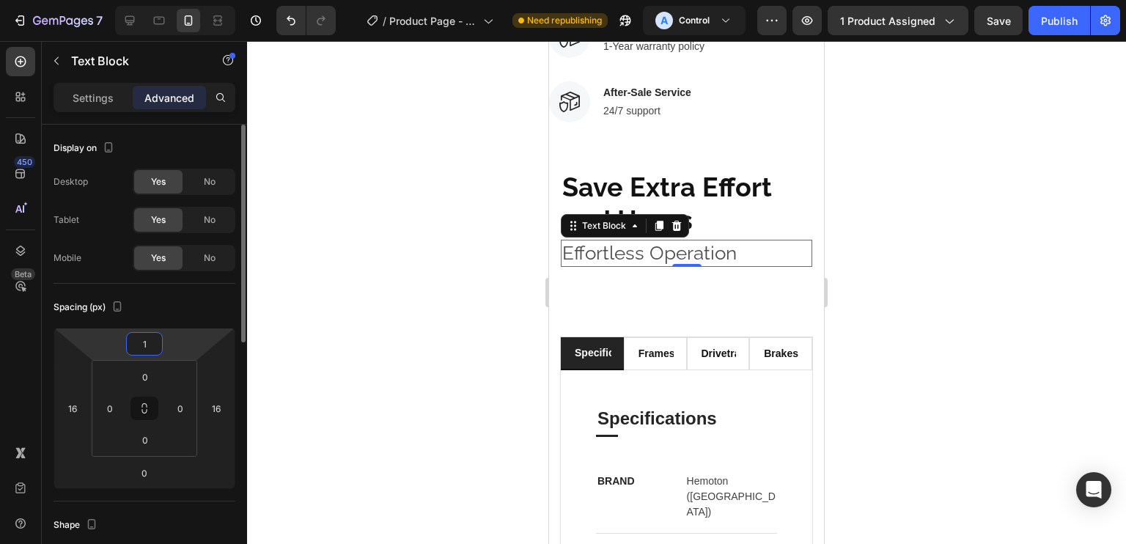
type input "16"
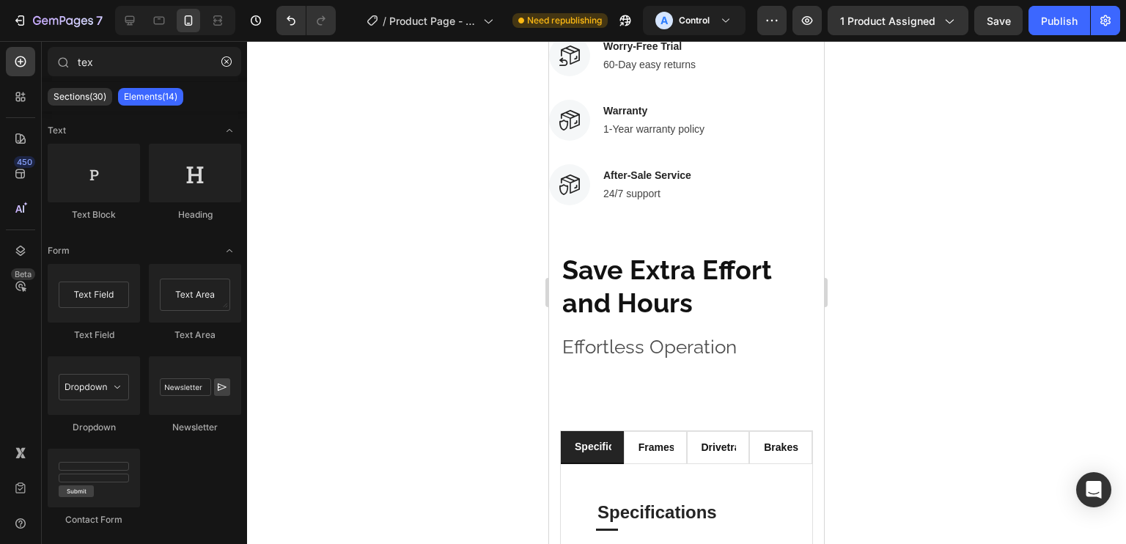
scroll to position [1074, 0]
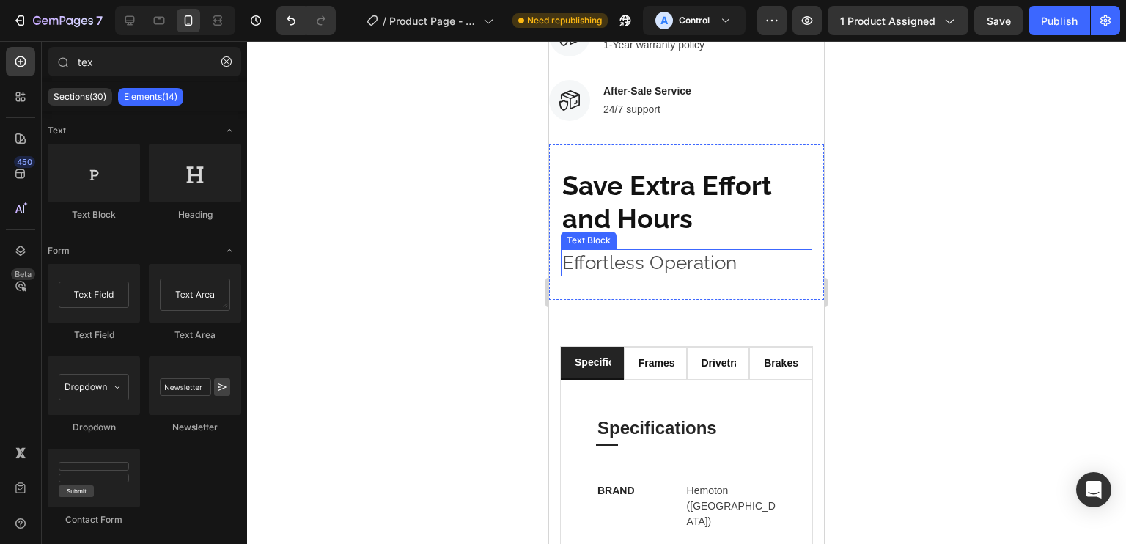
click at [712, 251] on p "Effortless Operation" at bounding box center [686, 263] width 248 height 25
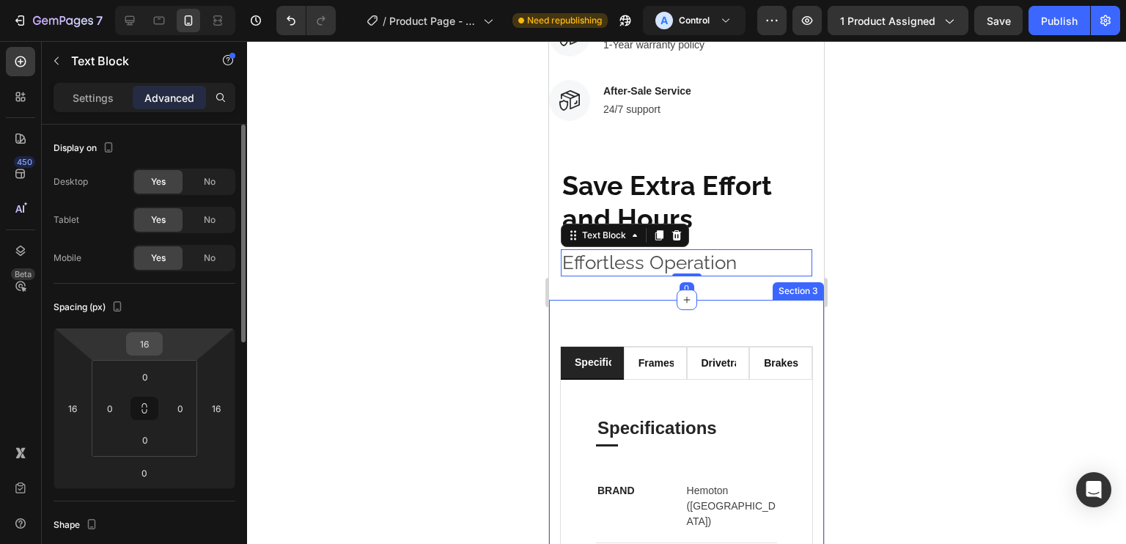
click at [146, 345] on input "16" at bounding box center [144, 344] width 29 height 22
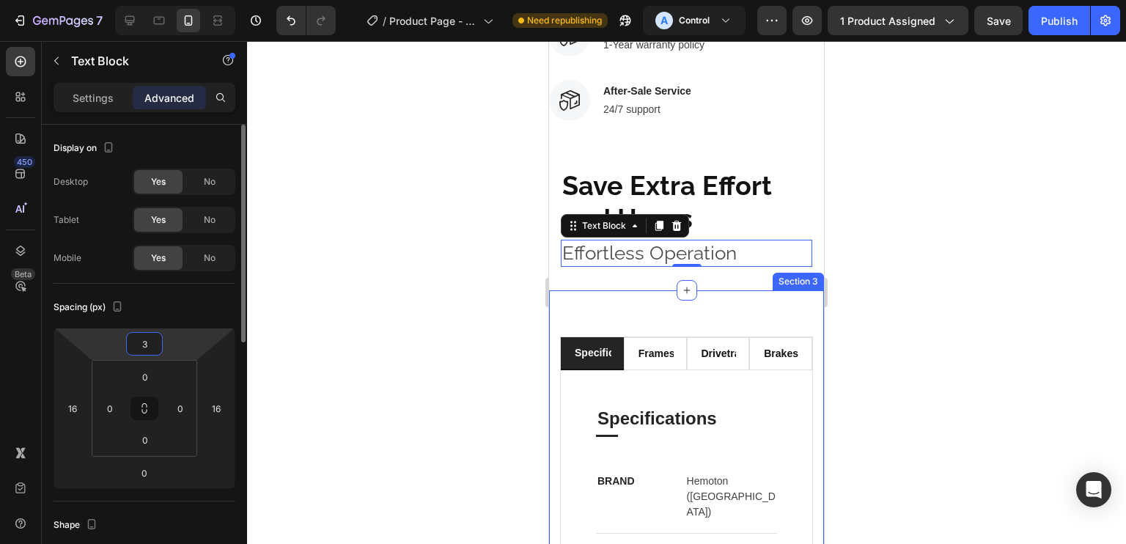
type input "32"
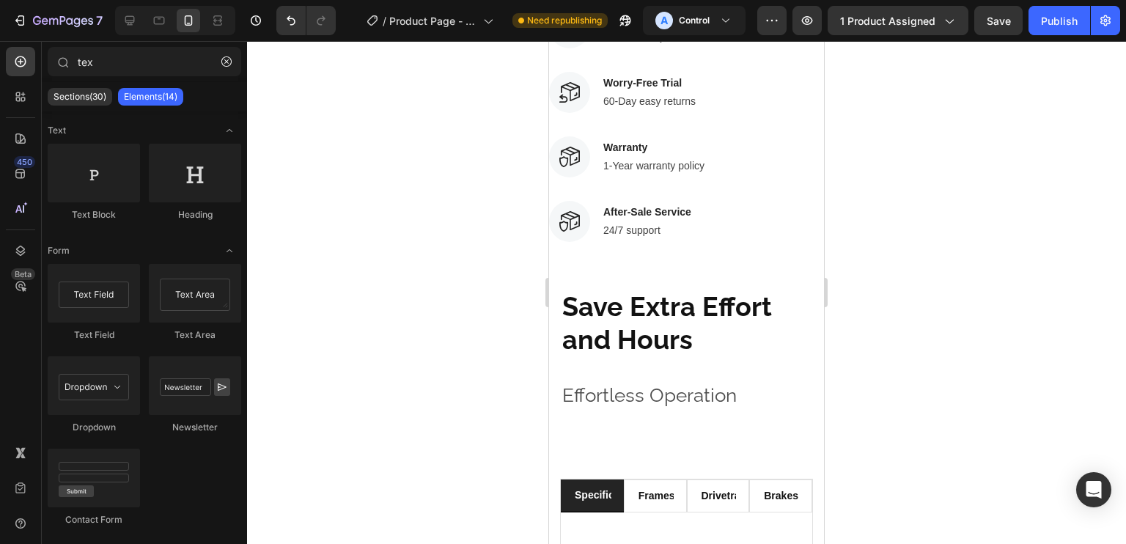
scroll to position [1100, 0]
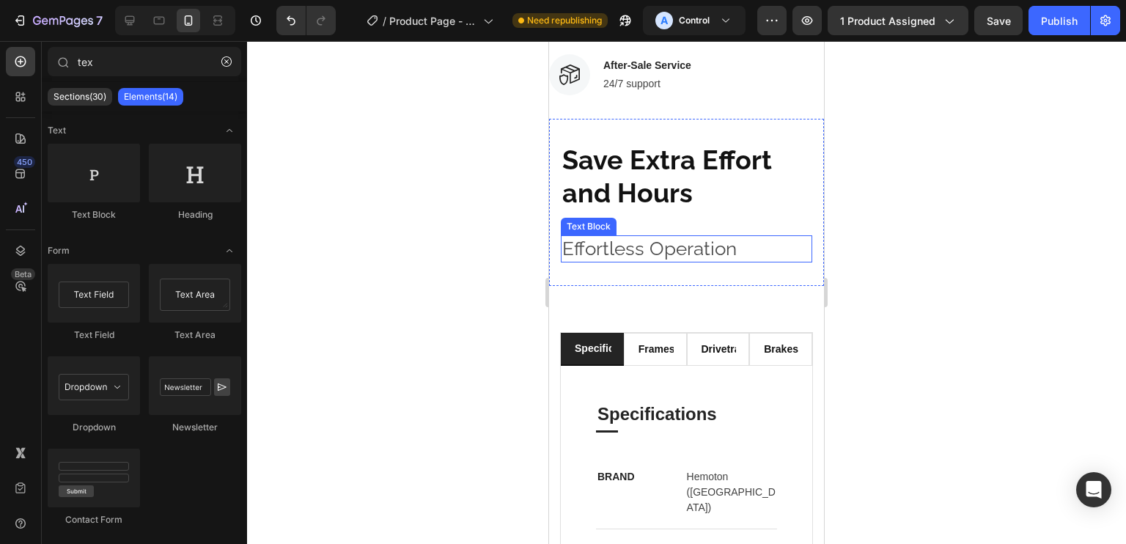
click at [741, 237] on p "Effortless Operation" at bounding box center [686, 249] width 248 height 25
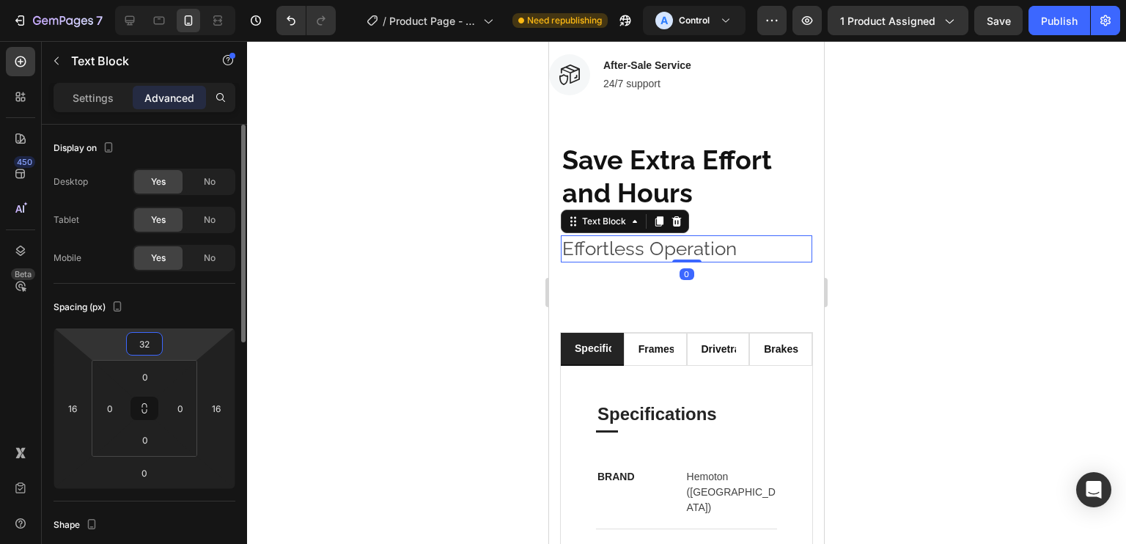
click at [150, 347] on input "32" at bounding box center [144, 344] width 29 height 22
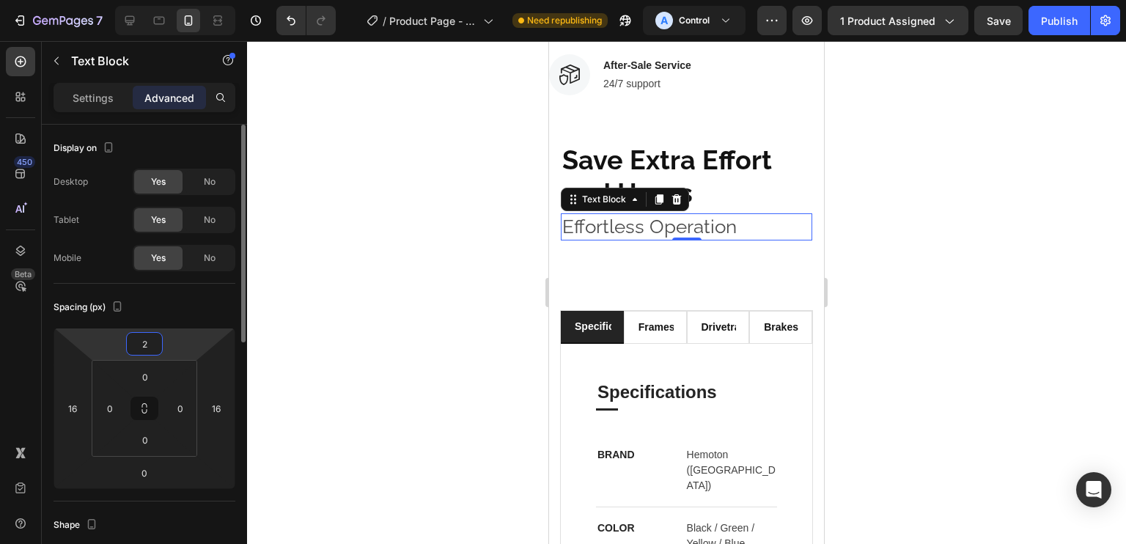
type input "28"
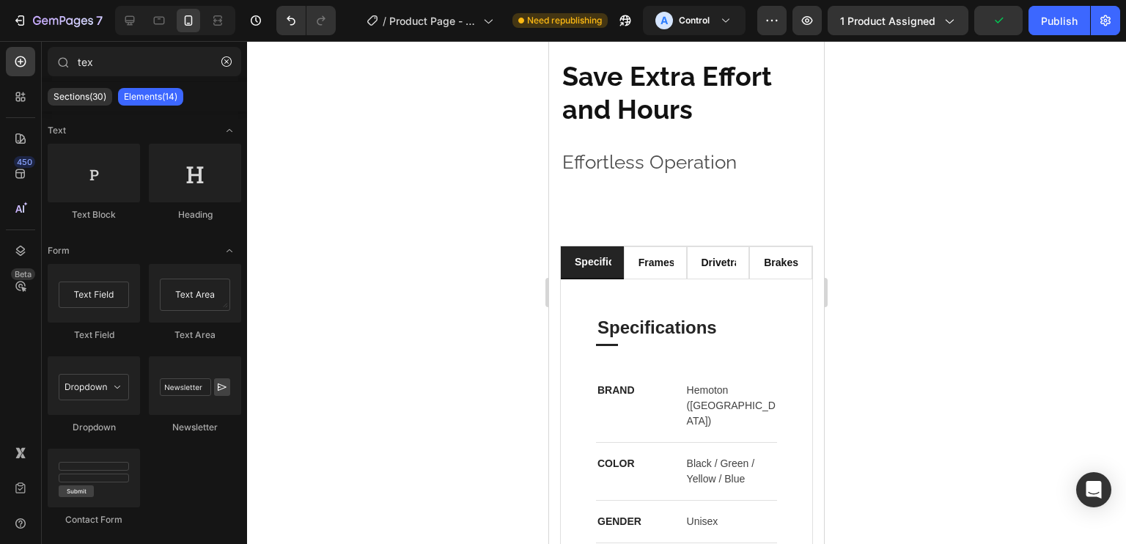
scroll to position [1155, 0]
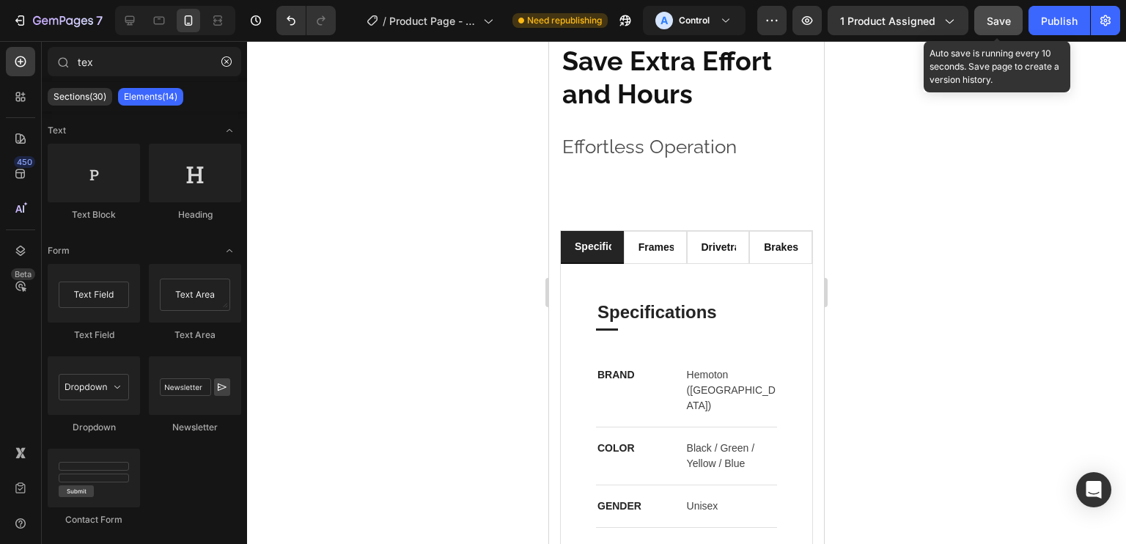
click at [988, 20] on span "Save" at bounding box center [999, 21] width 24 height 12
click at [692, 160] on p "Effortless Operation" at bounding box center [686, 147] width 248 height 25
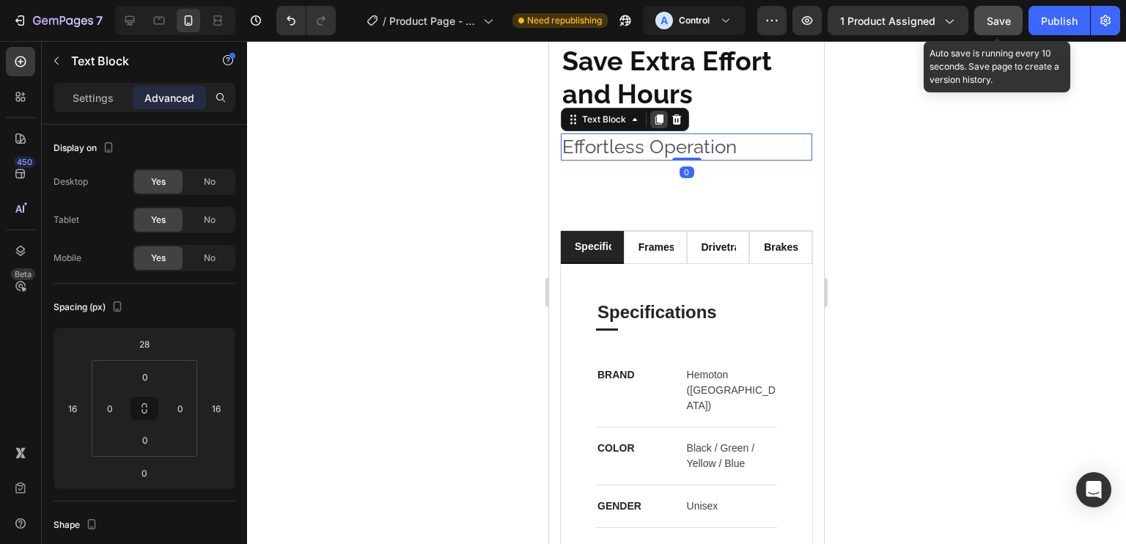
click at [653, 125] on icon at bounding box center [659, 120] width 12 height 12
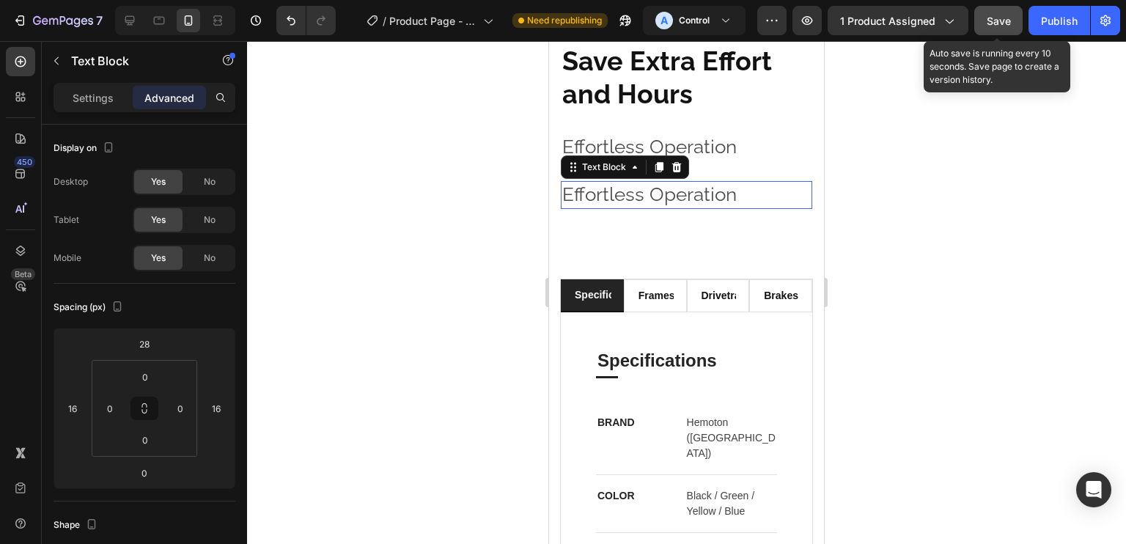
click at [642, 207] on p "Effortless Operation" at bounding box center [686, 195] width 248 height 25
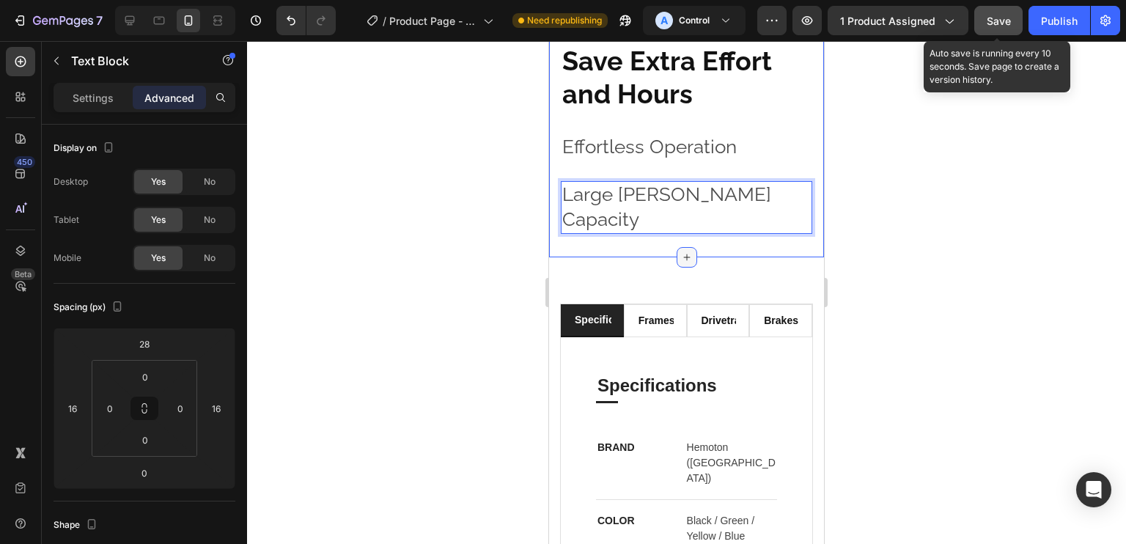
click at [677, 248] on div at bounding box center [687, 257] width 21 height 21
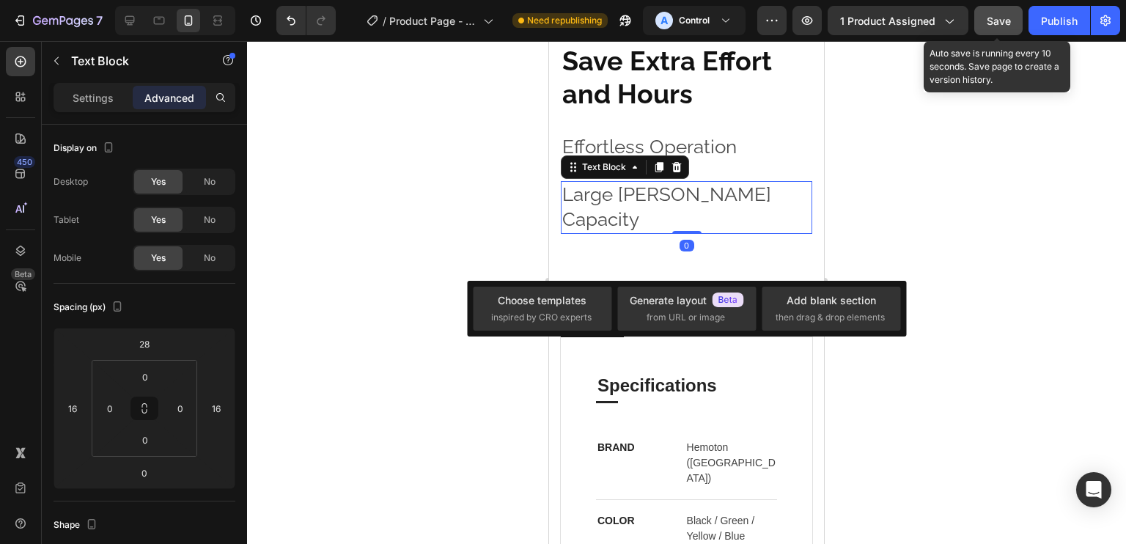
click at [735, 216] on p "Large [PERSON_NAME] Capacity" at bounding box center [686, 208] width 248 height 50
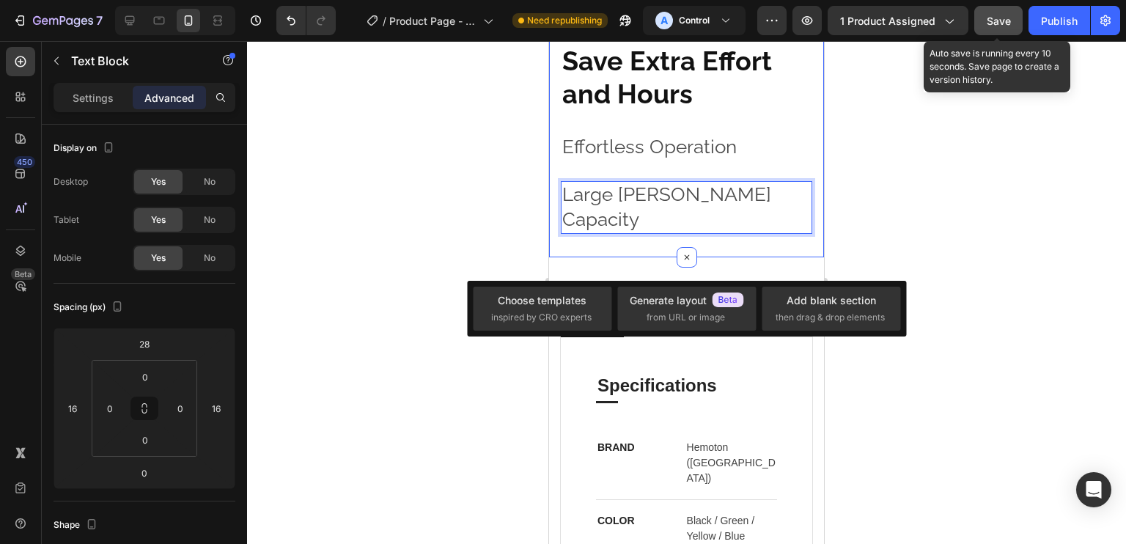
click at [754, 189] on div "Save Extra Effort and Hours Heading Effortless Operation Text Block Large [PERS…" at bounding box center [686, 138] width 275 height 191
click at [751, 211] on p "Large [PERSON_NAME] Capacity" at bounding box center [686, 208] width 248 height 50
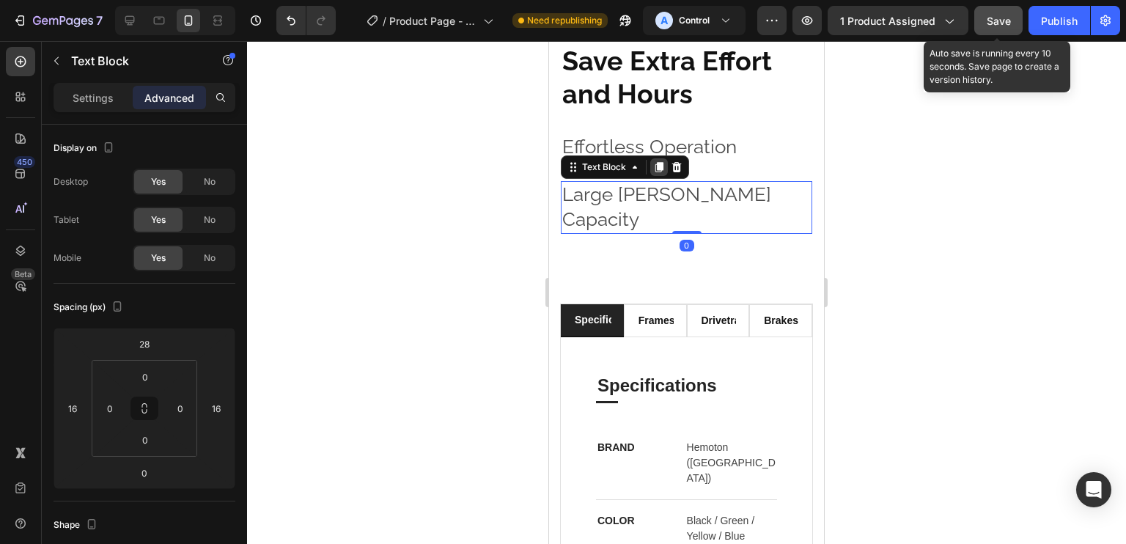
click at [659, 173] on icon at bounding box center [659, 168] width 8 height 10
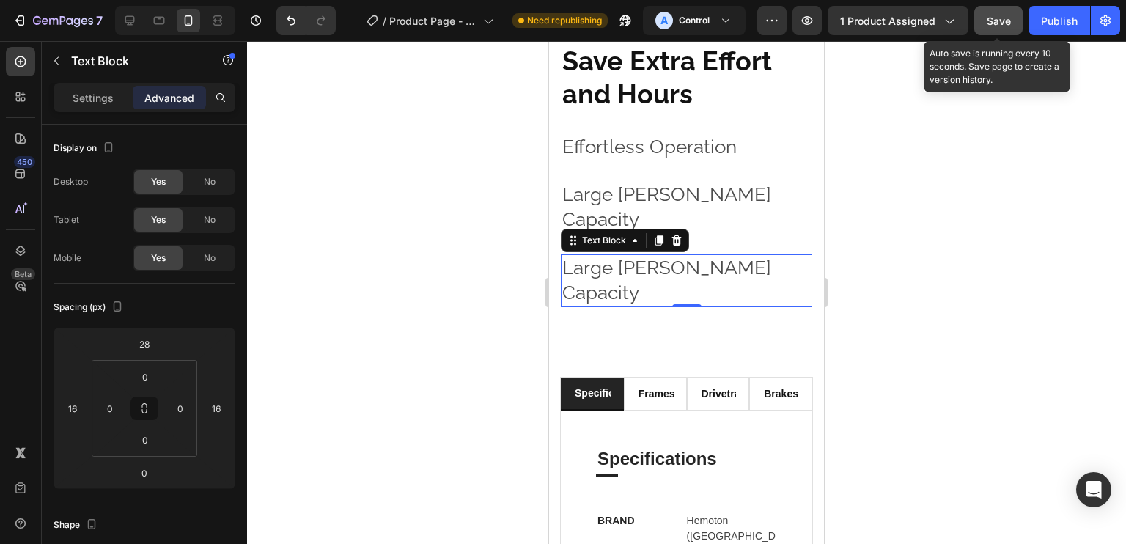
click at [673, 269] on p "Large [PERSON_NAME] Capacity" at bounding box center [686, 281] width 248 height 50
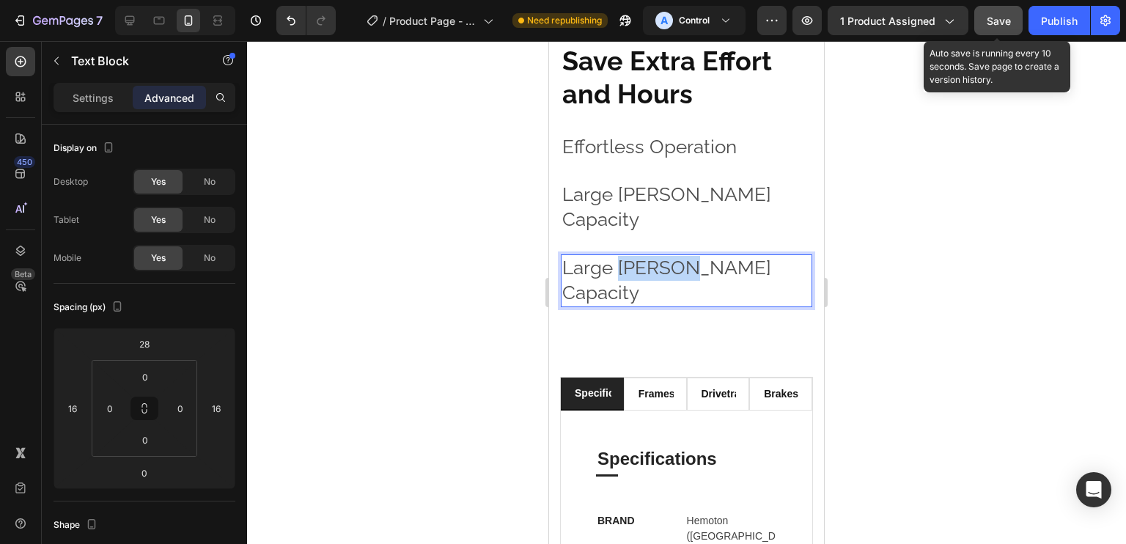
click at [673, 269] on p "Large [PERSON_NAME] Capacity" at bounding box center [686, 281] width 248 height 50
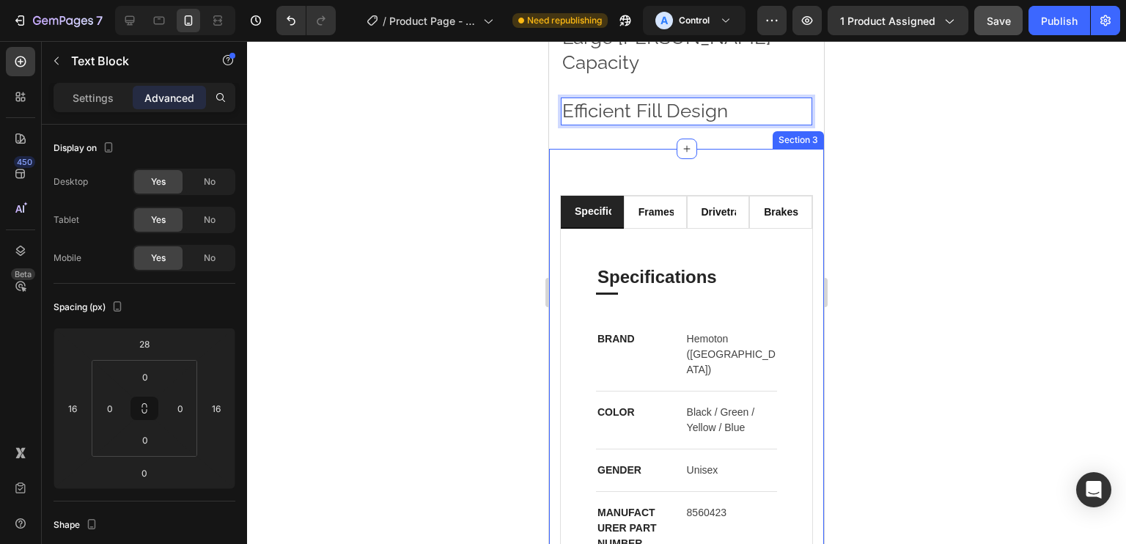
scroll to position [1343, 0]
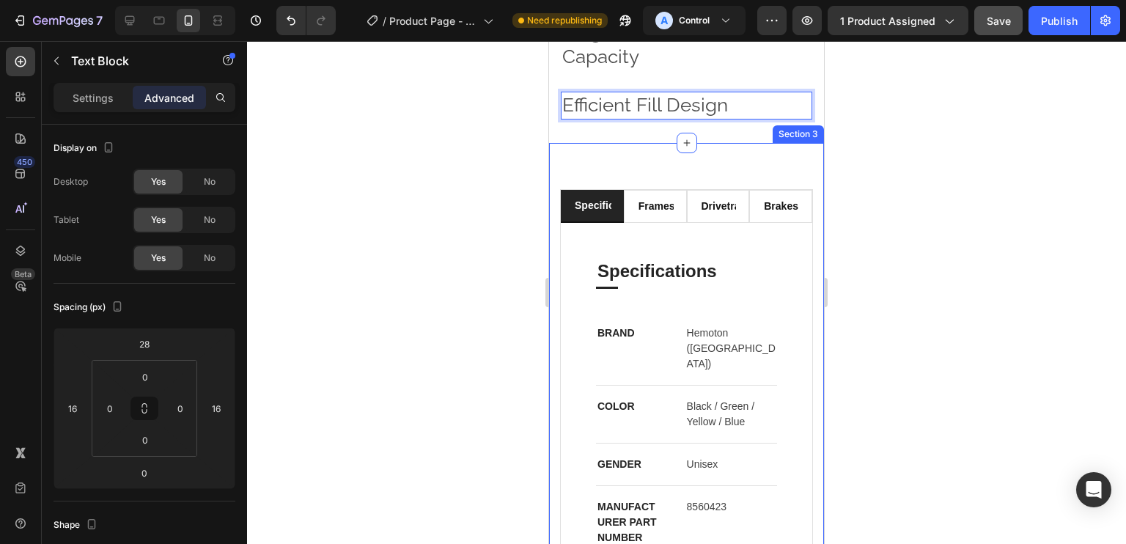
click at [791, 143] on div "specifications frameset drivetrain brakes Specifications Heading Title Line BRA…" at bounding box center [686, 469] width 275 height 652
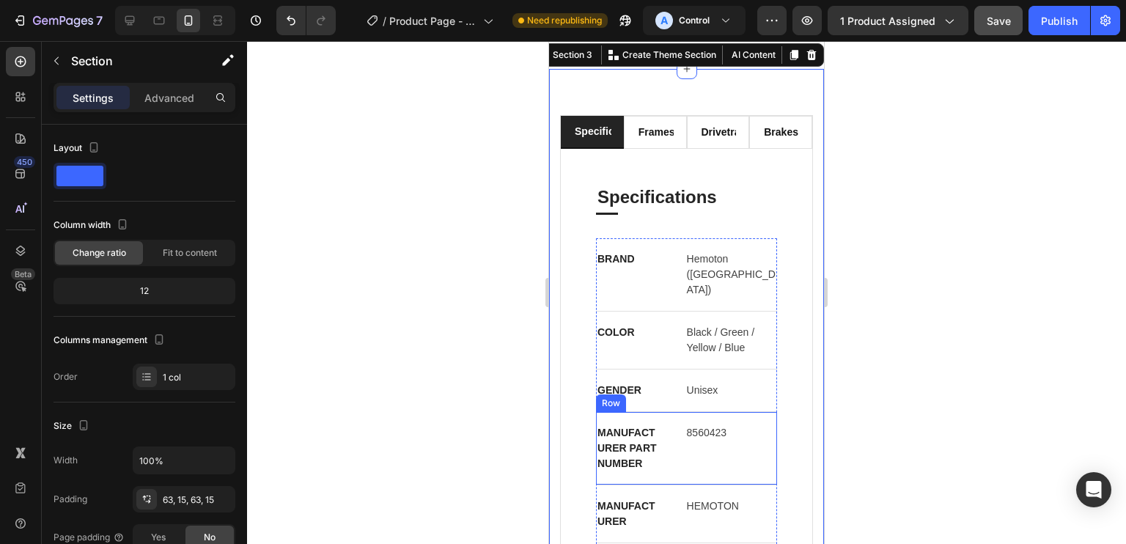
scroll to position [1171, 0]
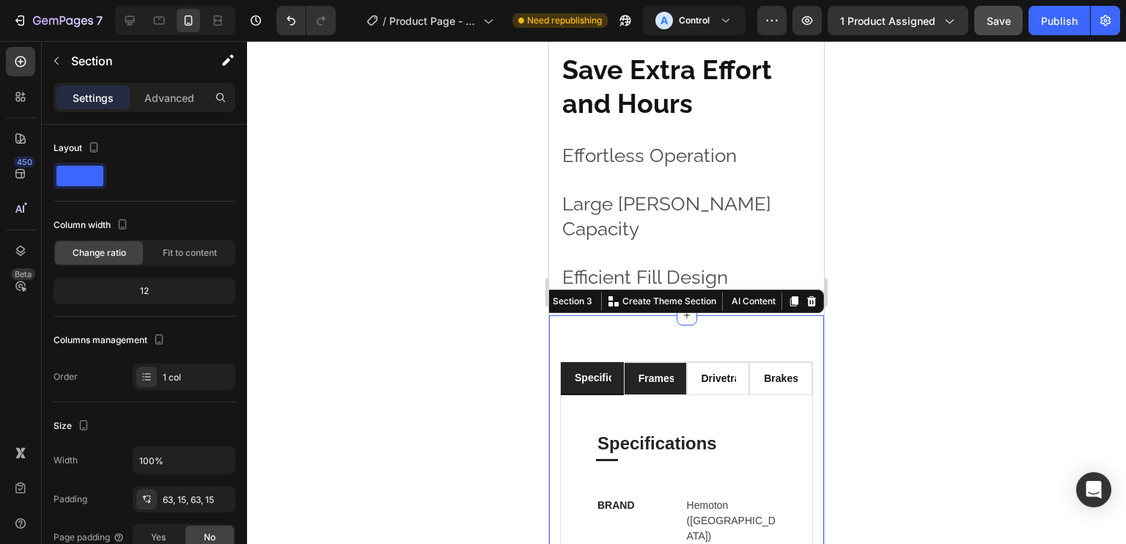
drag, startPoint x: 654, startPoint y: 334, endPoint x: 655, endPoint y: 346, distance: 12.5
click at [655, 369] on div "frameset" at bounding box center [655, 379] width 38 height 20
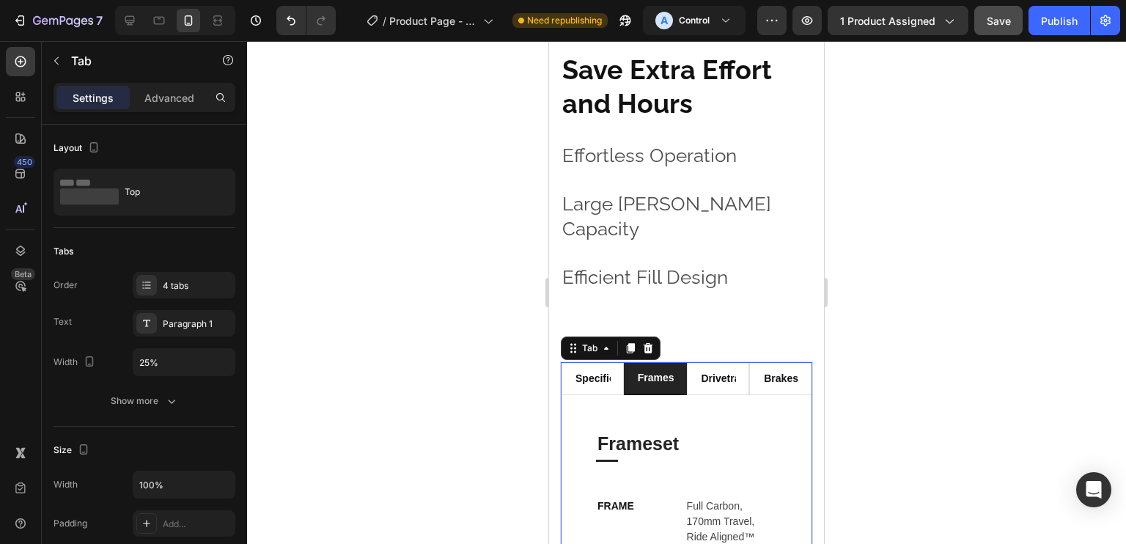
click at [624, 362] on li "frameset" at bounding box center [655, 378] width 63 height 33
click at [606, 369] on div "specifications" at bounding box center [592, 379] width 38 height 20
click at [731, 362] on li "drivetrain" at bounding box center [718, 378] width 63 height 33
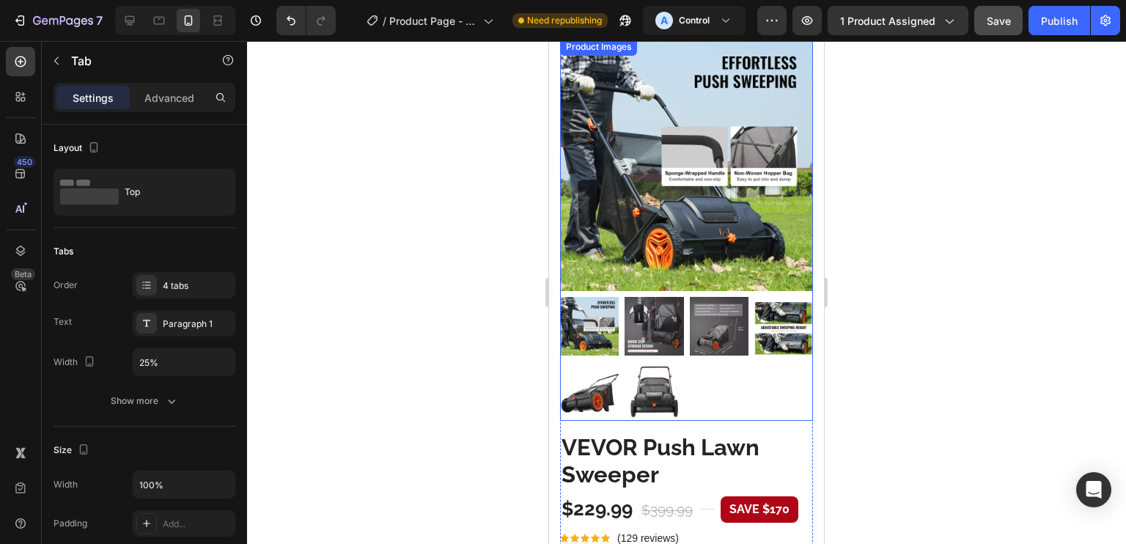
scroll to position [78, 0]
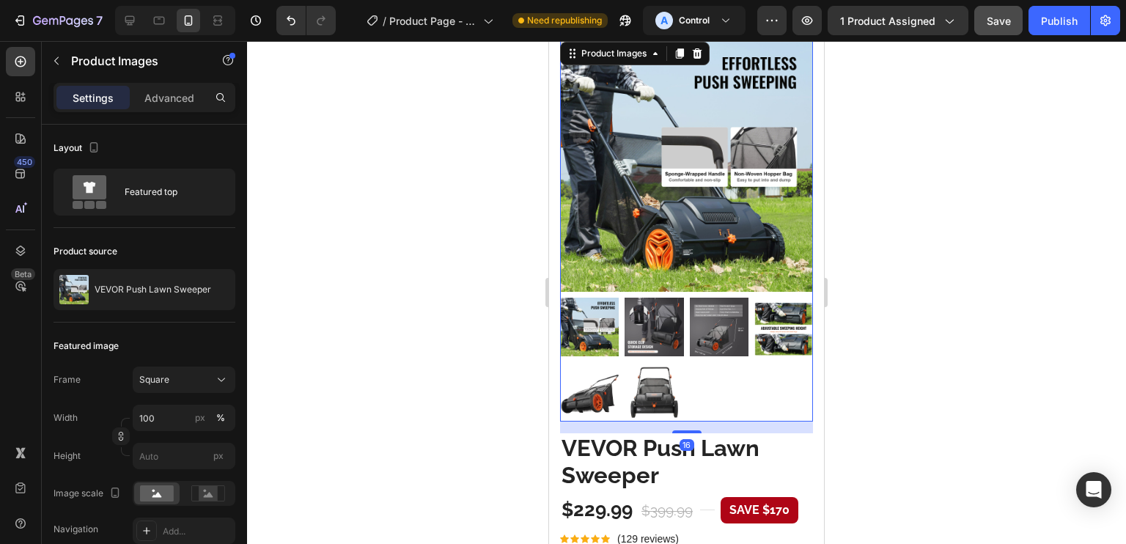
click at [663, 380] on img at bounding box center [654, 391] width 59 height 59
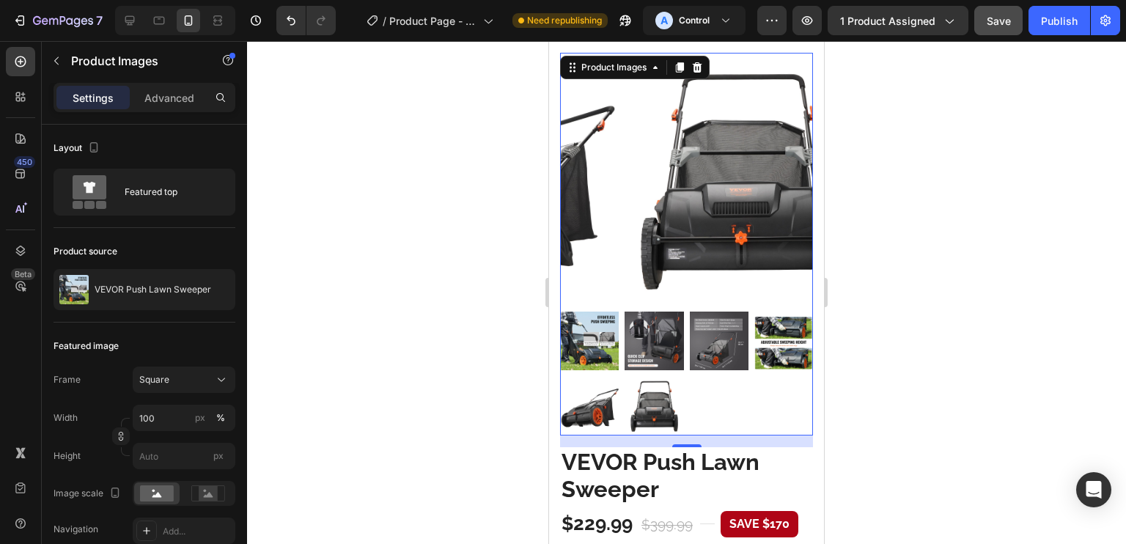
scroll to position [67, 0]
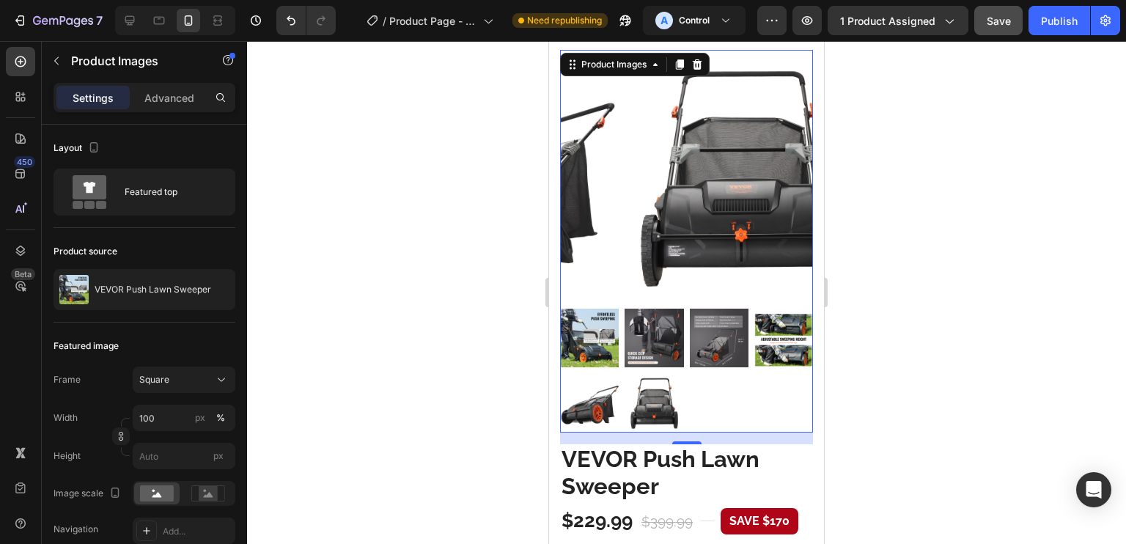
click at [603, 381] on img at bounding box center [589, 402] width 59 height 59
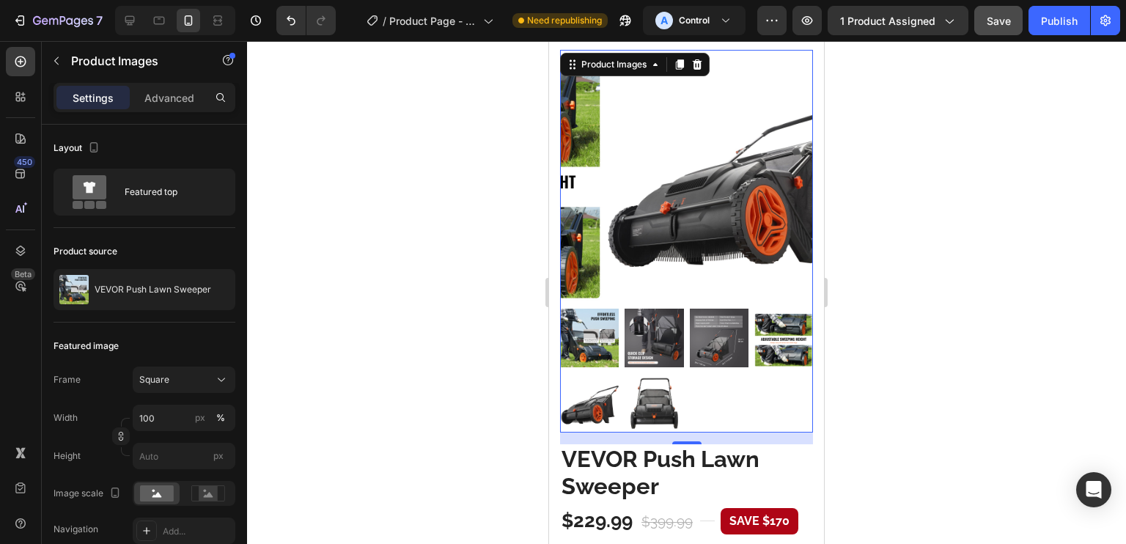
click at [632, 381] on img at bounding box center [654, 402] width 59 height 59
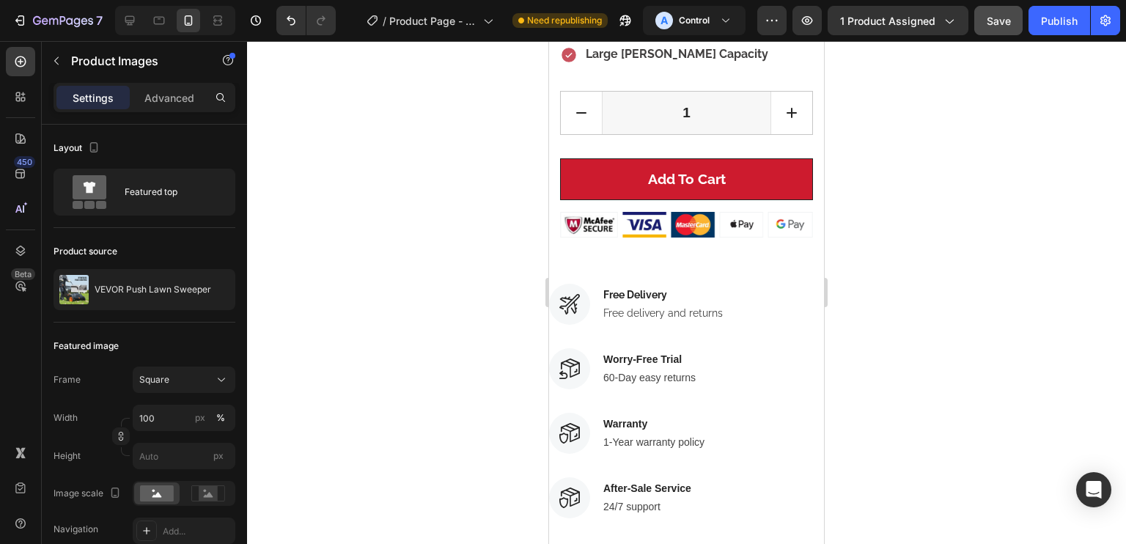
scroll to position [1330, 0]
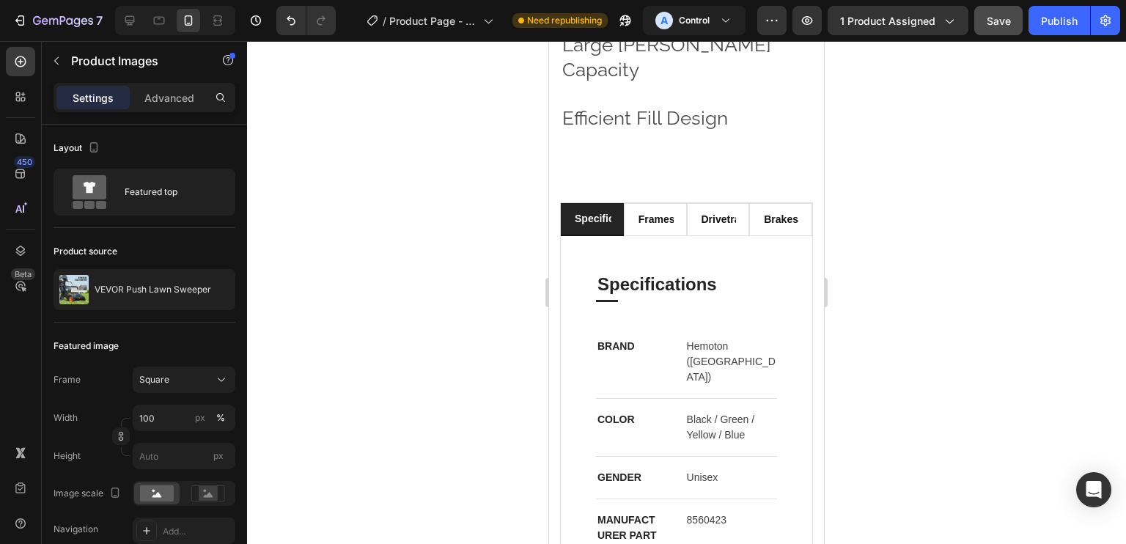
drag, startPoint x: 820, startPoint y: 169, endPoint x: 792, endPoint y: 152, distance: 33.6
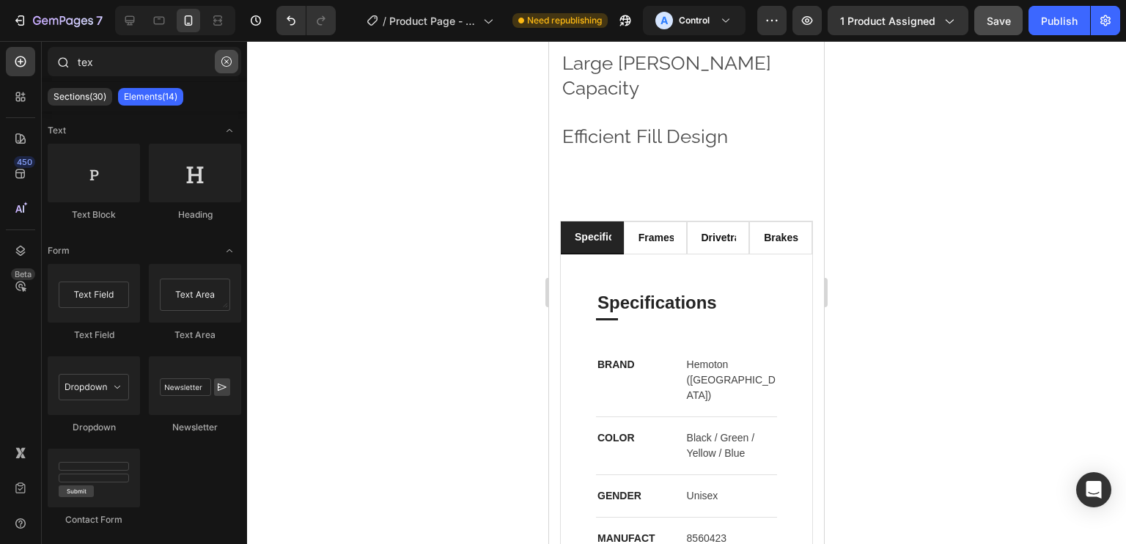
scroll to position [1027, 0]
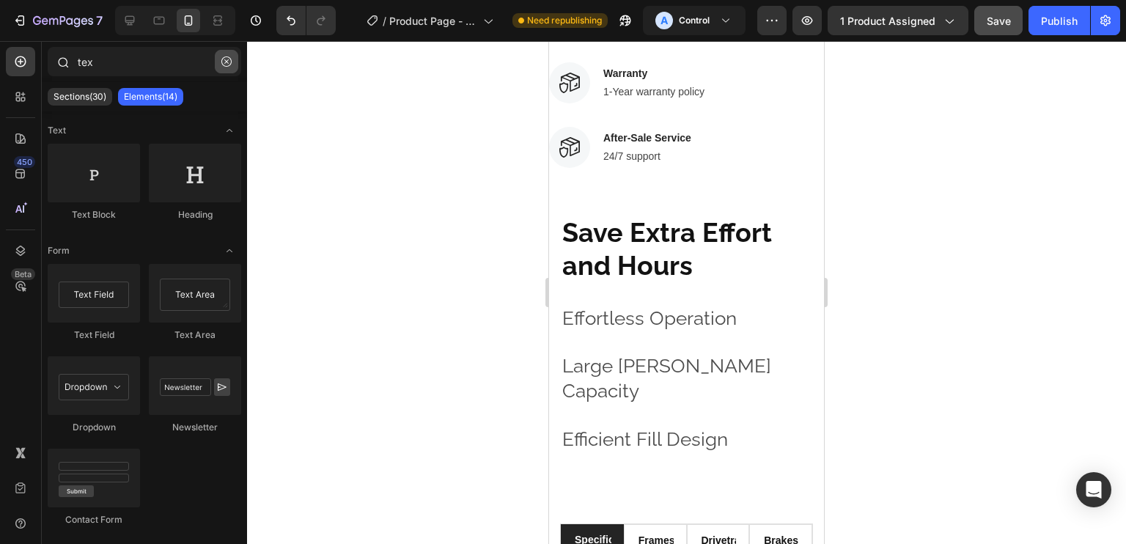
click at [227, 56] on icon "button" at bounding box center [226, 61] width 10 height 10
click at [133, 70] on input "tex" at bounding box center [145, 61] width 194 height 29
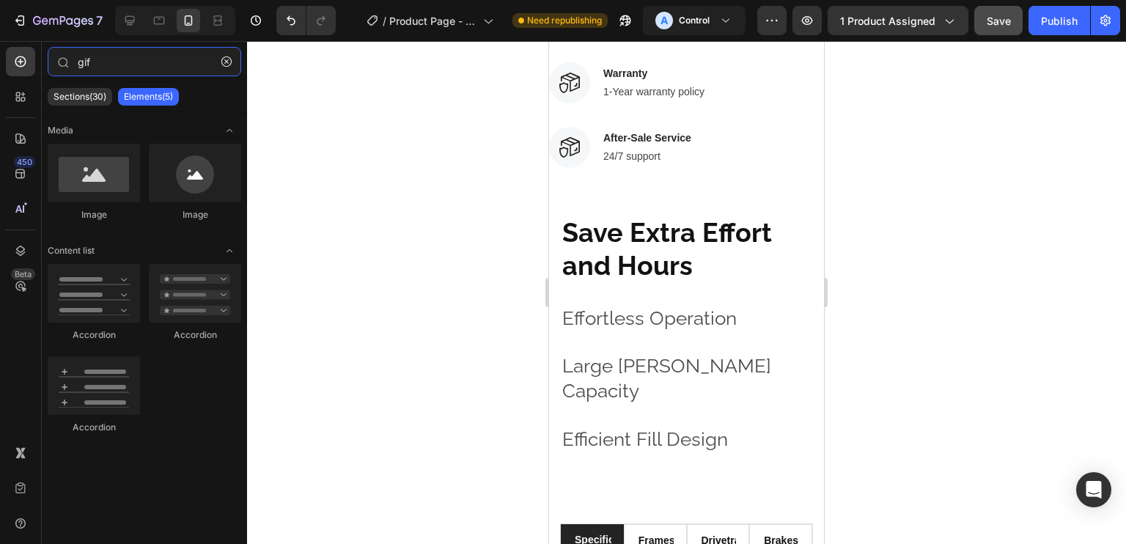
type input "gif"
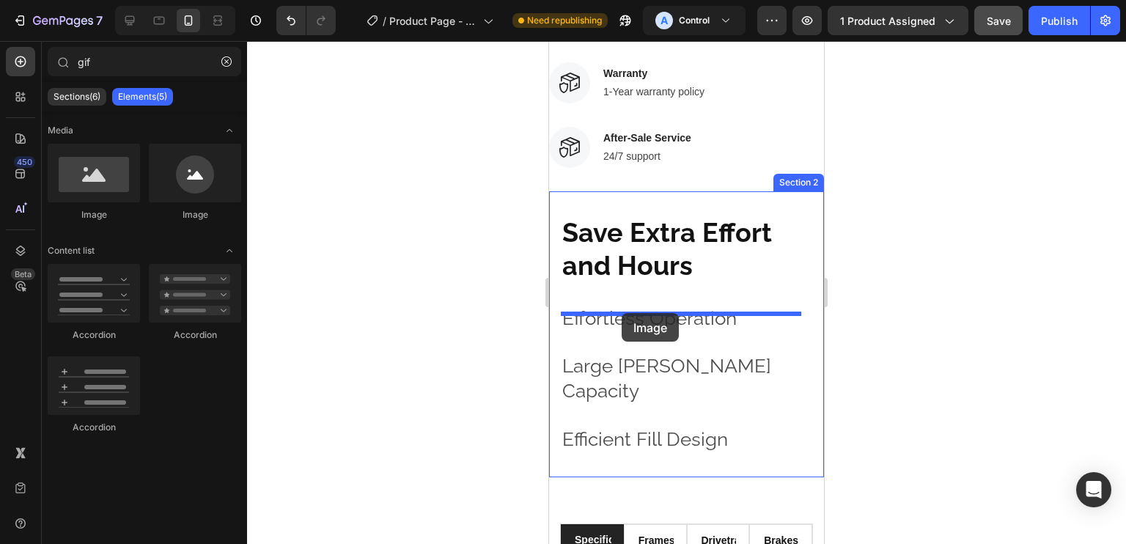
drag, startPoint x: 992, startPoint y: 321, endPoint x: 622, endPoint y: 313, distance: 370.3
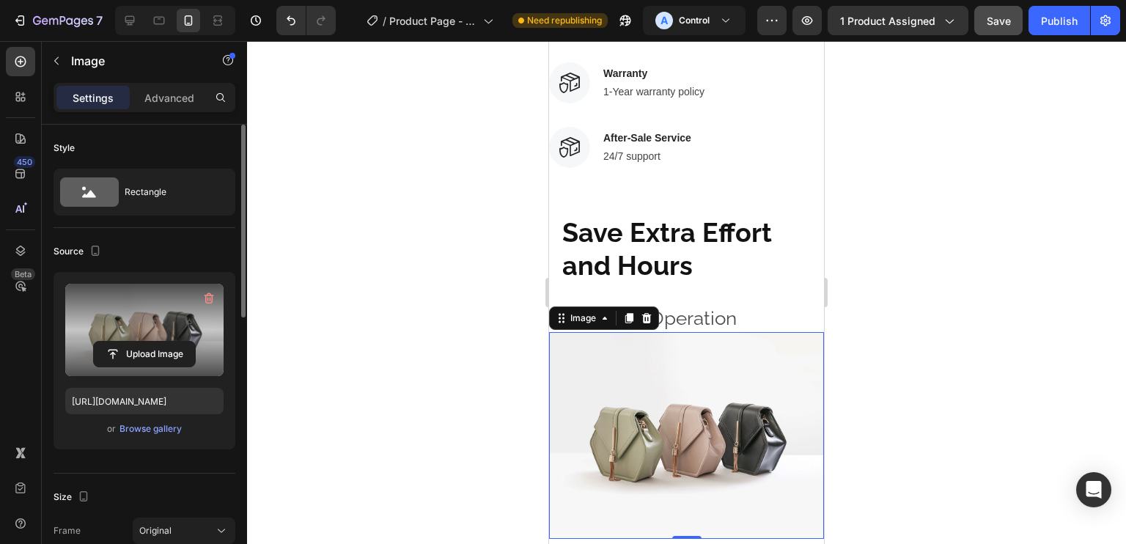
click at [123, 305] on label at bounding box center [144, 330] width 158 height 92
click at [123, 342] on input "file" at bounding box center [144, 354] width 101 height 25
type input "C:\fakepath\FelineFrenzy Product Pictures (800 x 1000 px) (1).gif"
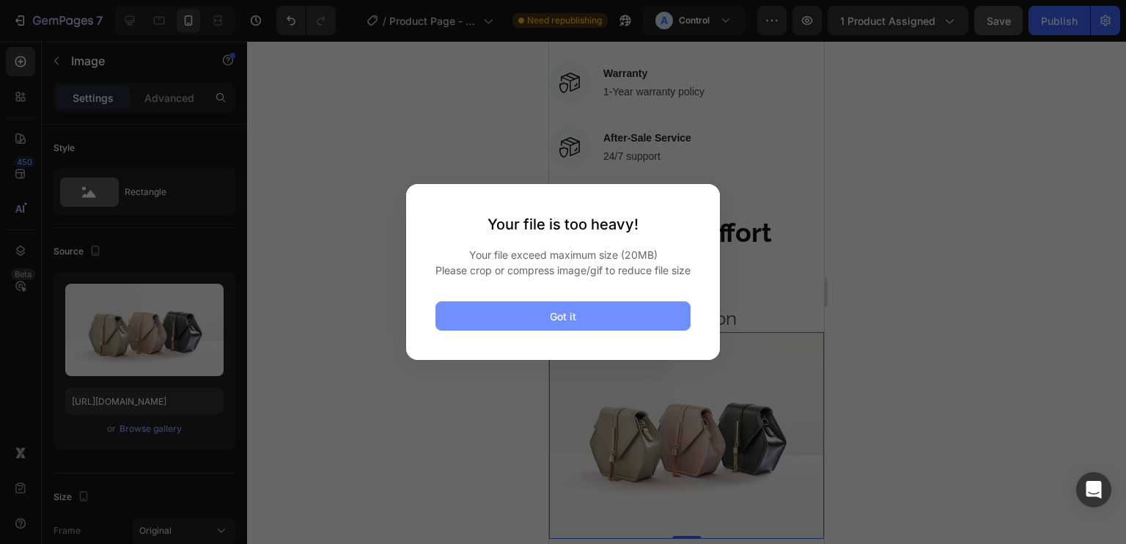
click at [579, 317] on button "Got it" at bounding box center [562, 315] width 255 height 29
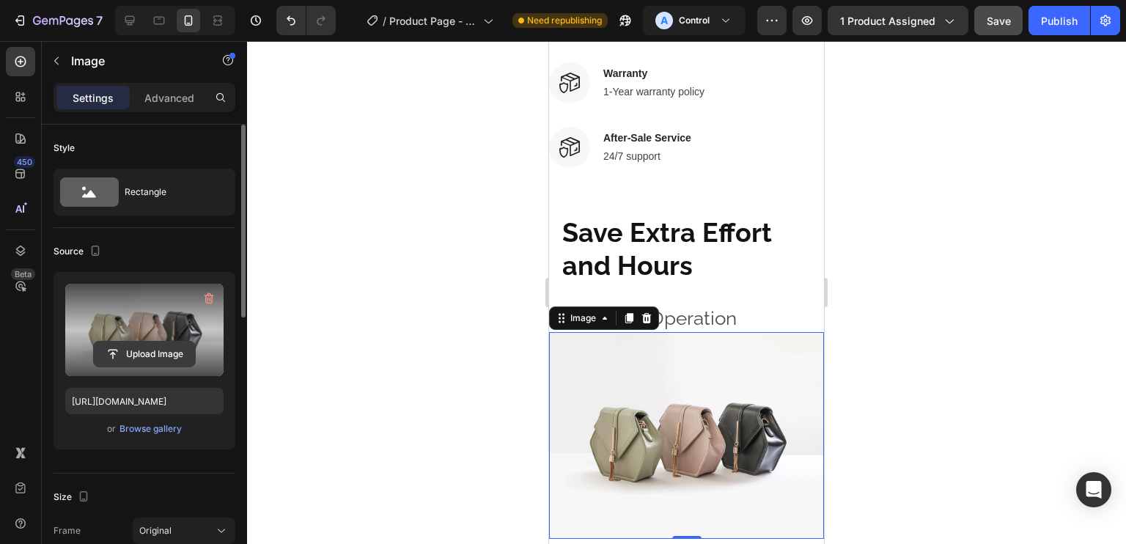
click at [165, 342] on input "file" at bounding box center [144, 354] width 101 height 25
click at [154, 348] on input "file" at bounding box center [144, 354] width 101 height 25
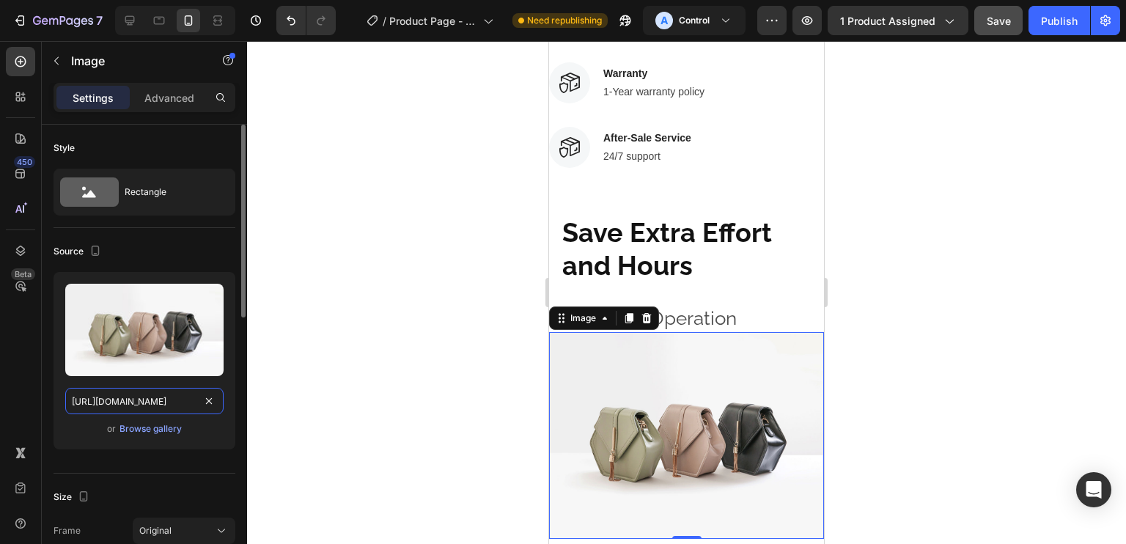
click at [196, 398] on input "[URL][DOMAIN_NAME]" at bounding box center [144, 401] width 158 height 26
click at [144, 426] on div "Browse gallery" at bounding box center [150, 428] width 62 height 13
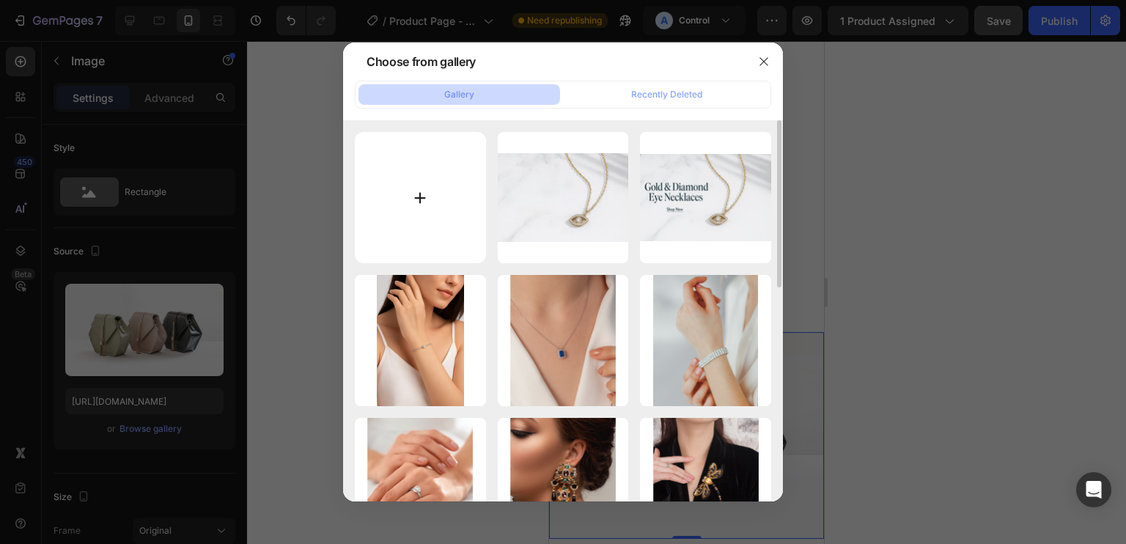
click at [447, 219] on input "file" at bounding box center [420, 197] width 131 height 131
type input "C:\fakepath\FelineFrenzy Product Pictures (800 x 1000 px) (1).gif"
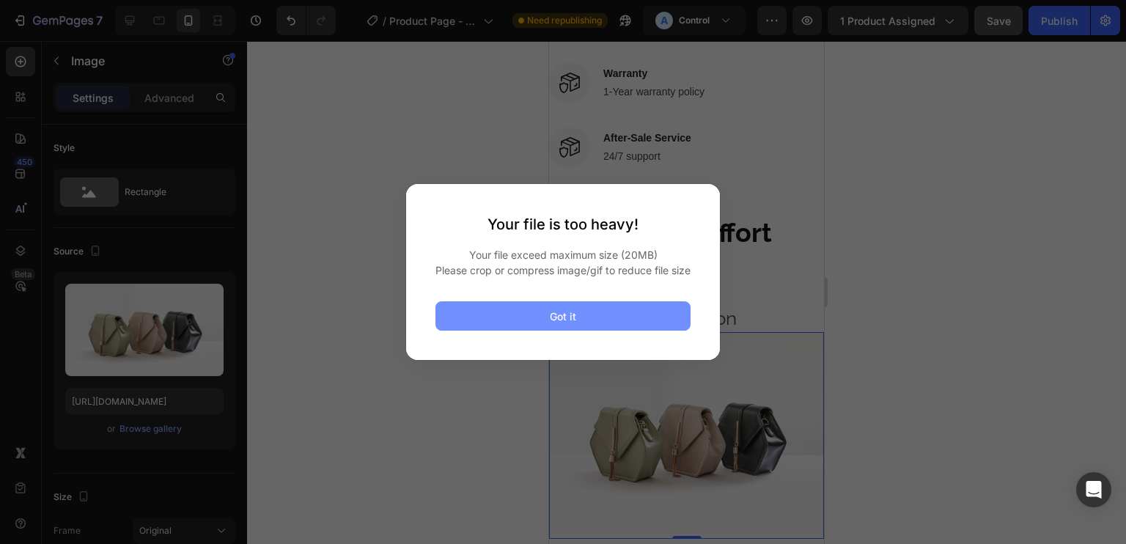
click at [581, 320] on button "Got it" at bounding box center [562, 315] width 255 height 29
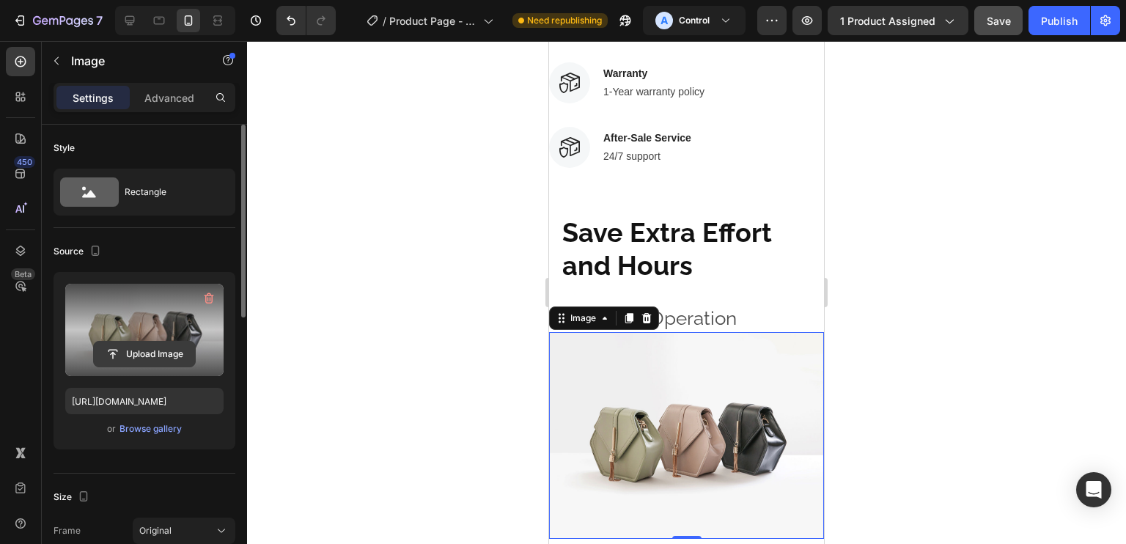
click at [168, 351] on input "file" at bounding box center [144, 354] width 101 height 25
click at [153, 347] on input "file" at bounding box center [144, 354] width 101 height 25
click at [182, 357] on input "file" at bounding box center [144, 354] width 101 height 25
click at [174, 350] on input "file" at bounding box center [144, 354] width 101 height 25
type input "C:\fakepath\FelineFrenzy Product Pictures (800 x 1000 px) (2).gif"
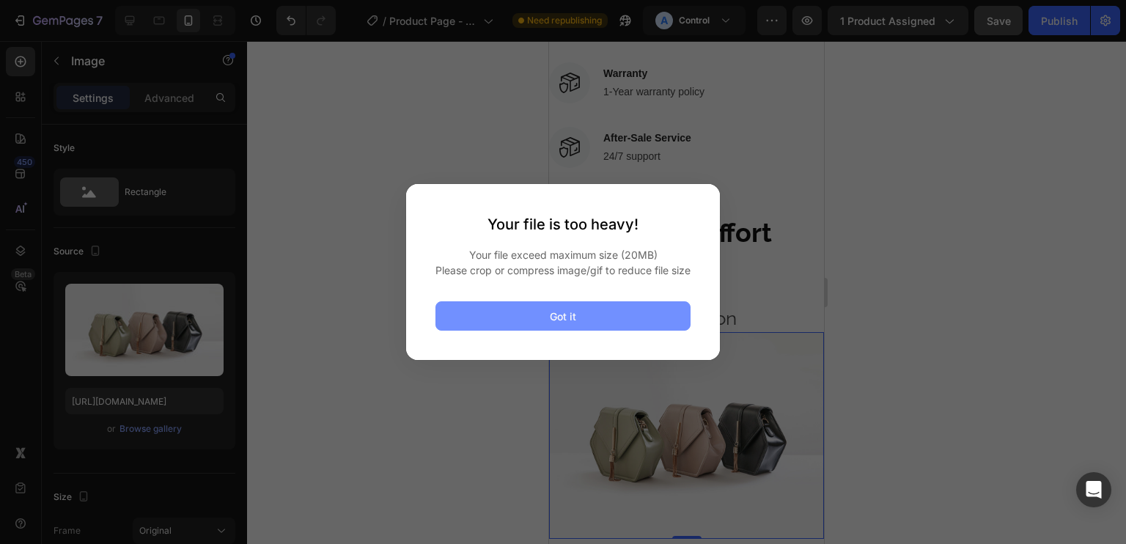
click at [567, 319] on div "Got it" at bounding box center [563, 316] width 26 height 15
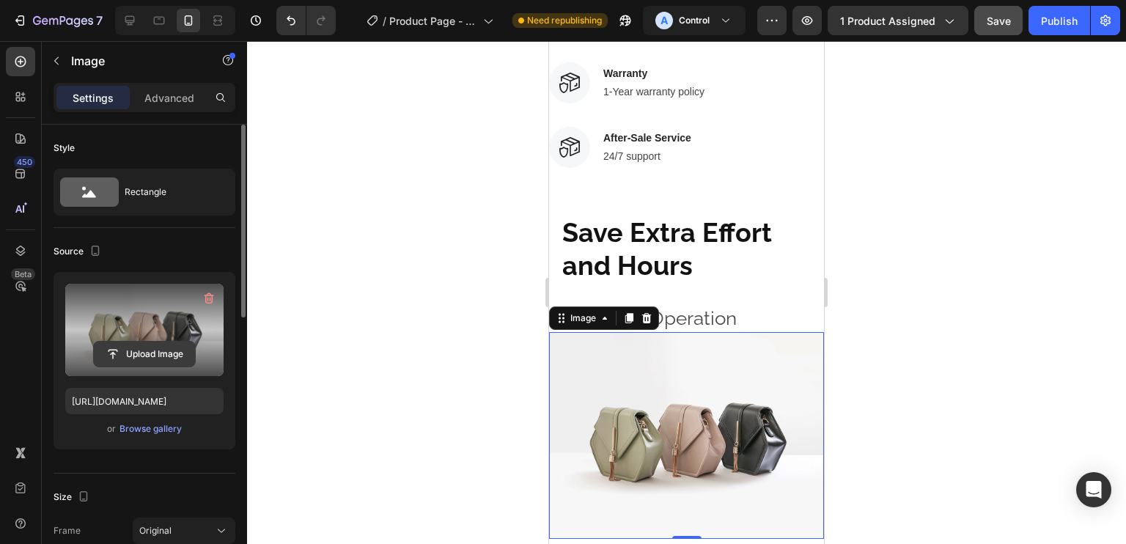
click at [158, 348] on input "file" at bounding box center [144, 354] width 101 height 25
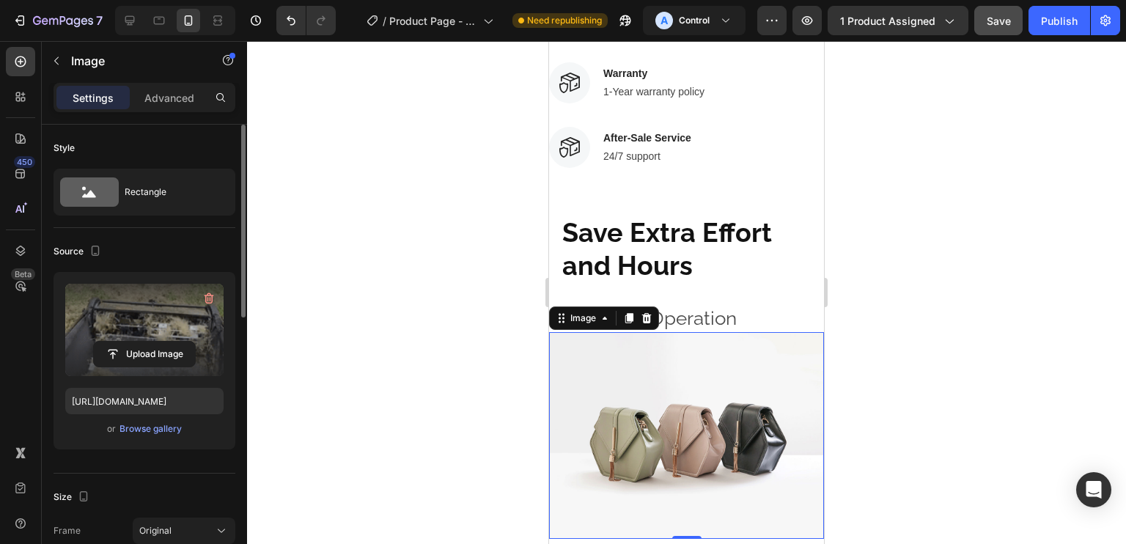
type input "[URL][DOMAIN_NAME]"
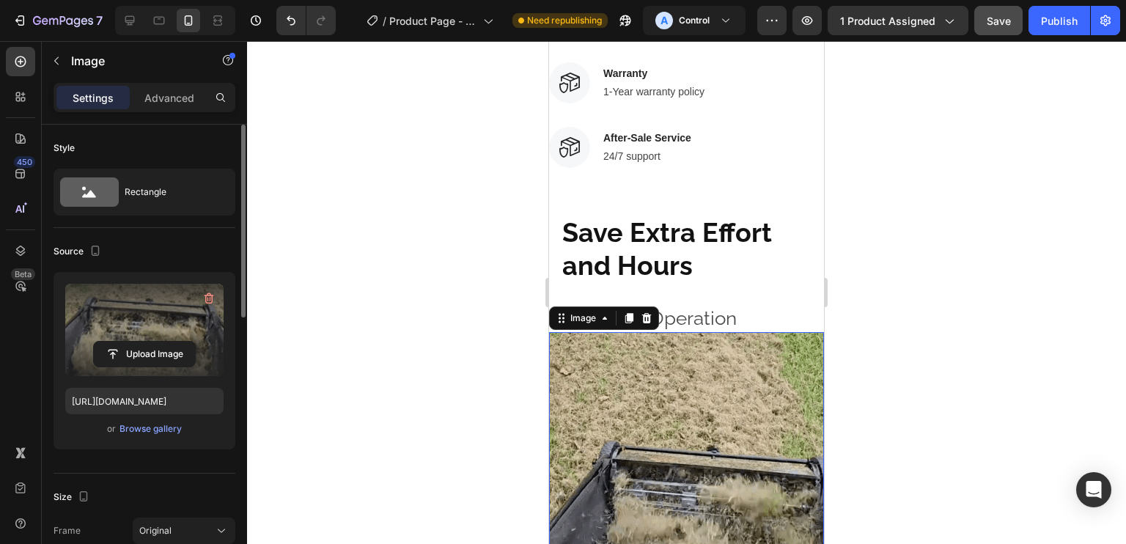
click at [222, 251] on div "Source" at bounding box center [145, 251] width 182 height 23
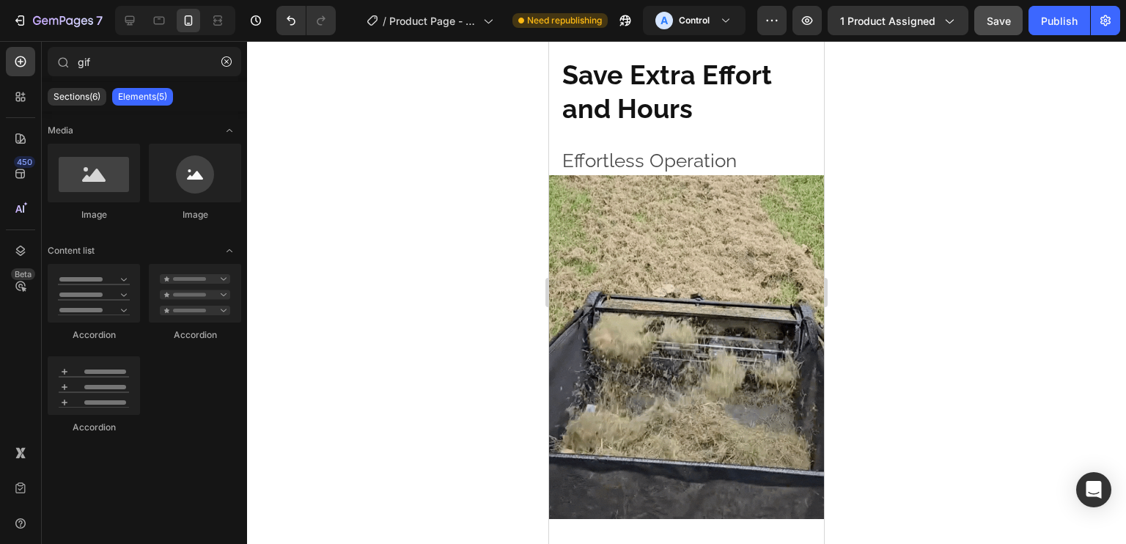
scroll to position [1237, 0]
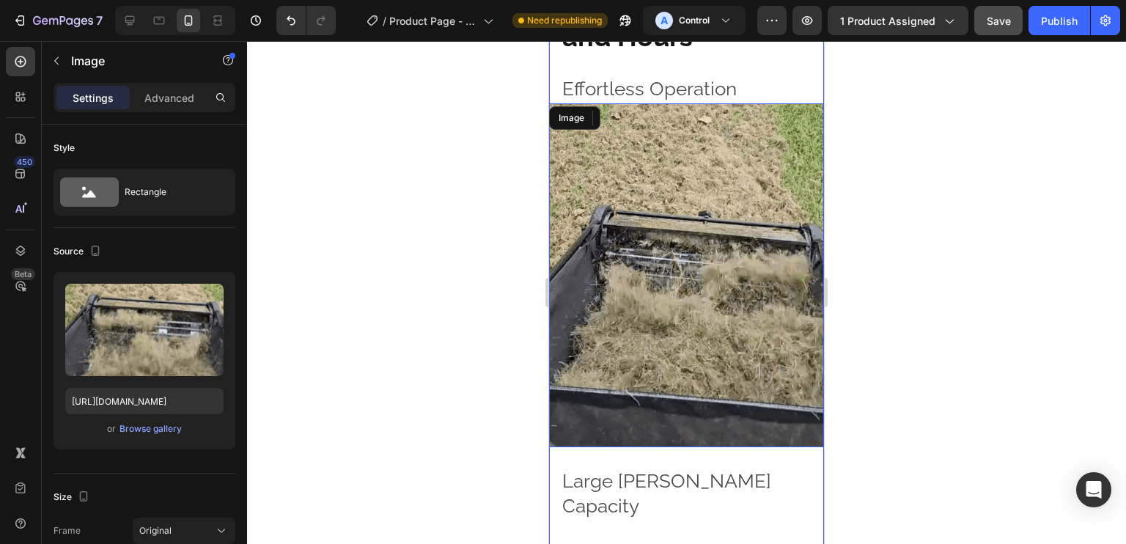
drag, startPoint x: 762, startPoint y: 503, endPoint x: 762, endPoint y: 391, distance: 111.4
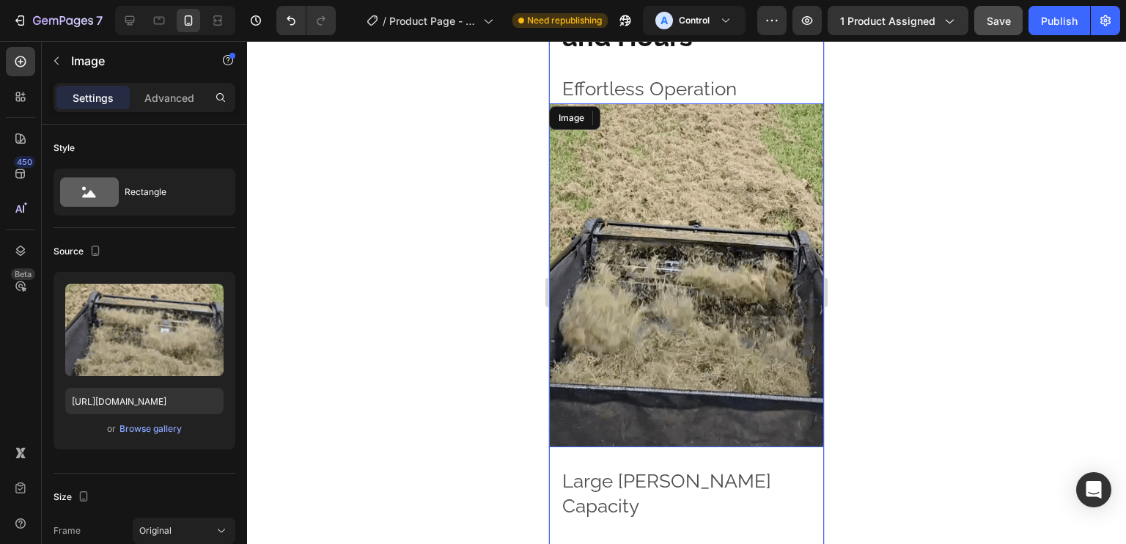
click at [762, 492] on div "Save Extra Effort and Hours Heading Effortless Operation Text Block Image Large…" at bounding box center [686, 276] width 275 height 583
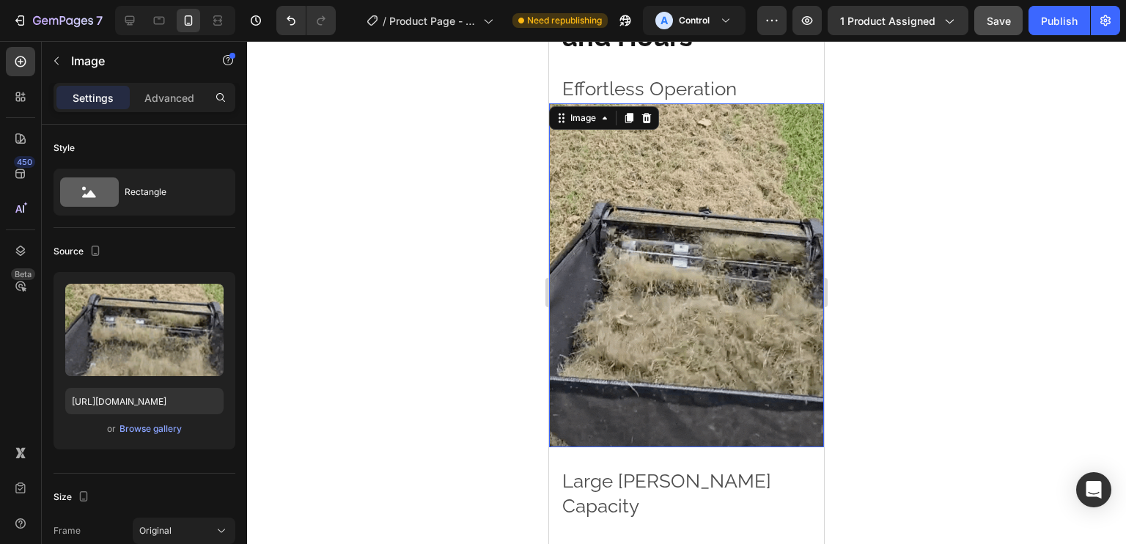
scroll to position [1270, 0]
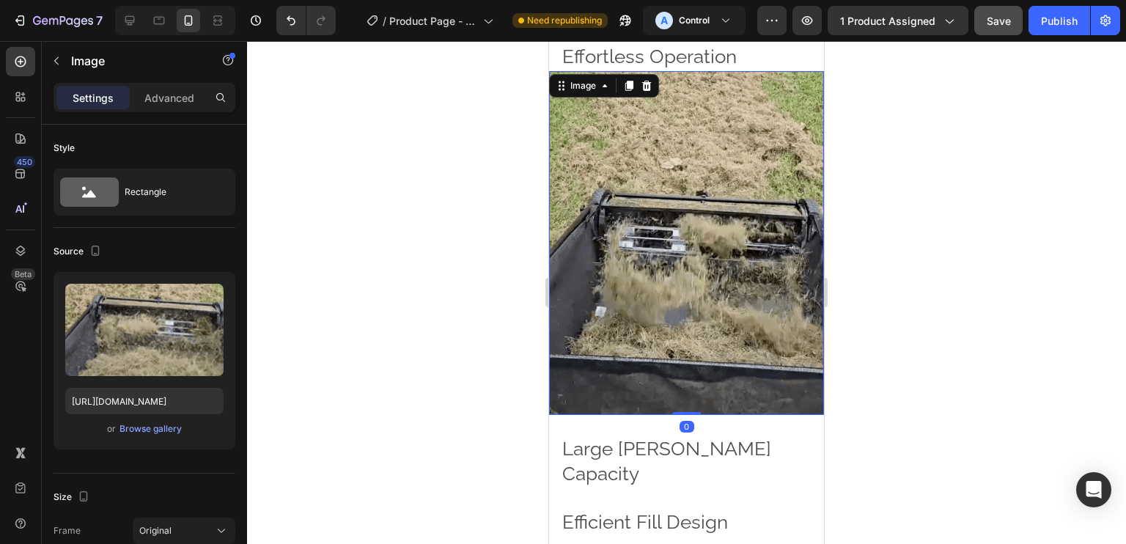
click at [753, 359] on img at bounding box center [686, 243] width 275 height 344
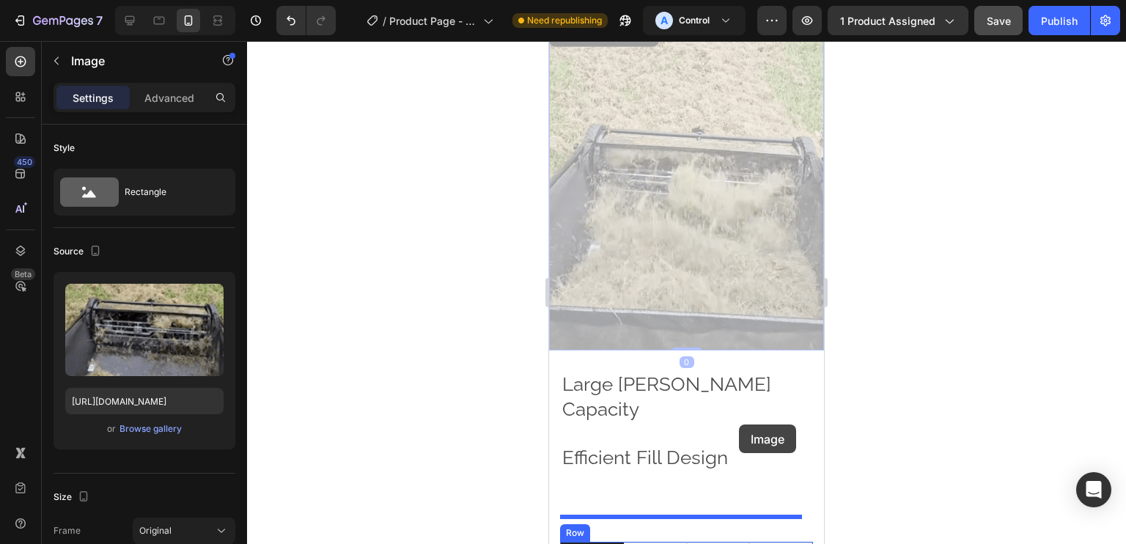
scroll to position [1325, 0]
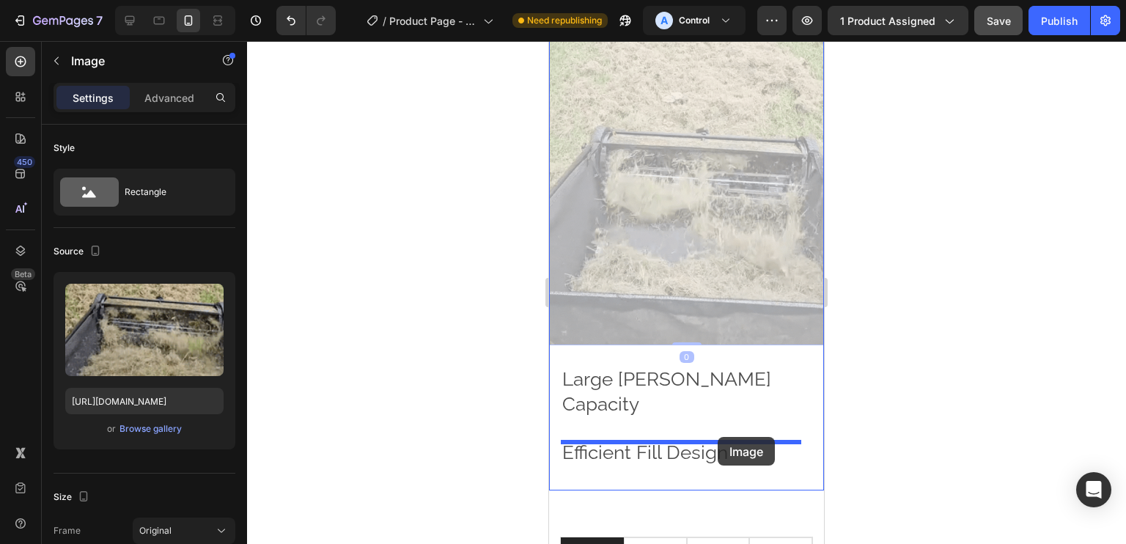
drag, startPoint x: 715, startPoint y: 295, endPoint x: 718, endPoint y: 437, distance: 141.5
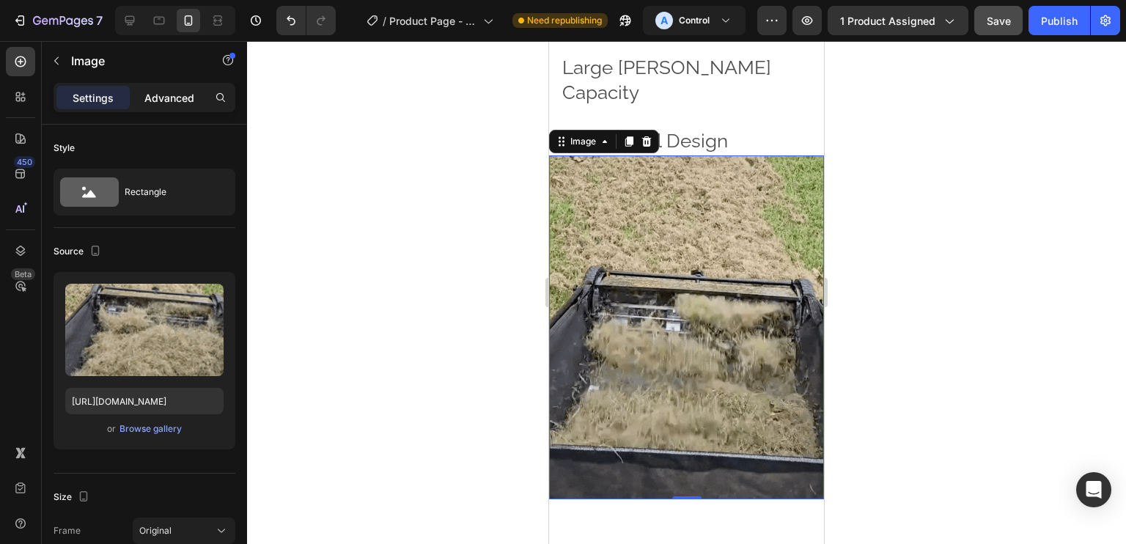
scroll to position [995, 0]
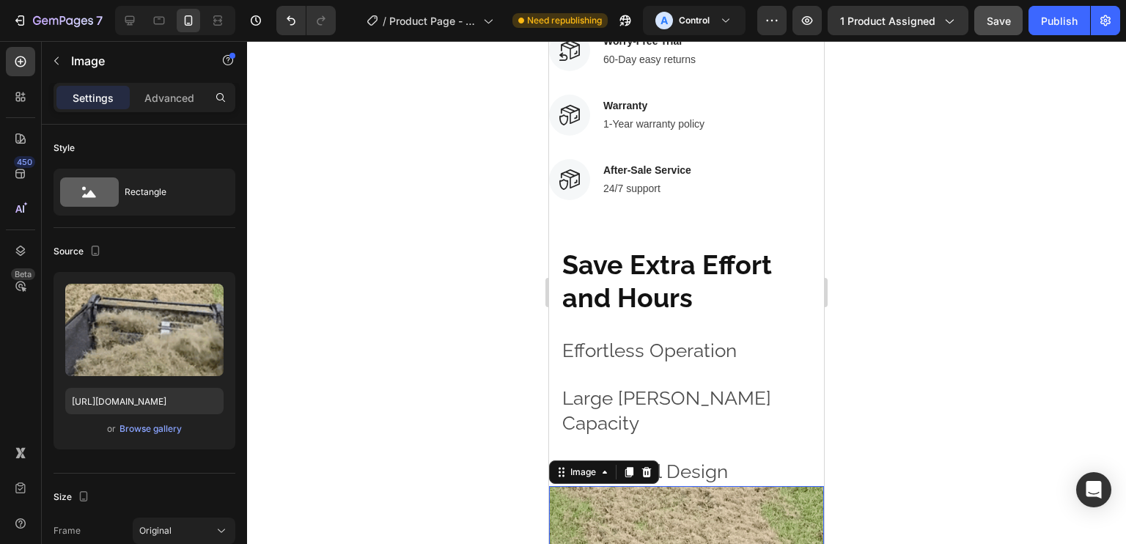
click at [141, 105] on div "Advanced" at bounding box center [169, 97] width 73 height 23
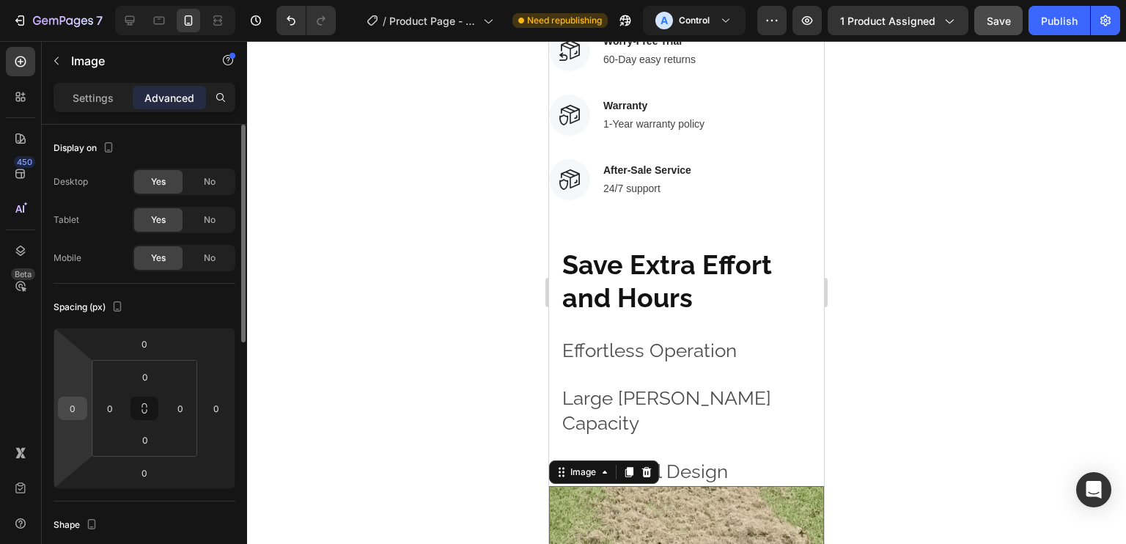
click at [73, 409] on input "0" at bounding box center [73, 408] width 22 height 22
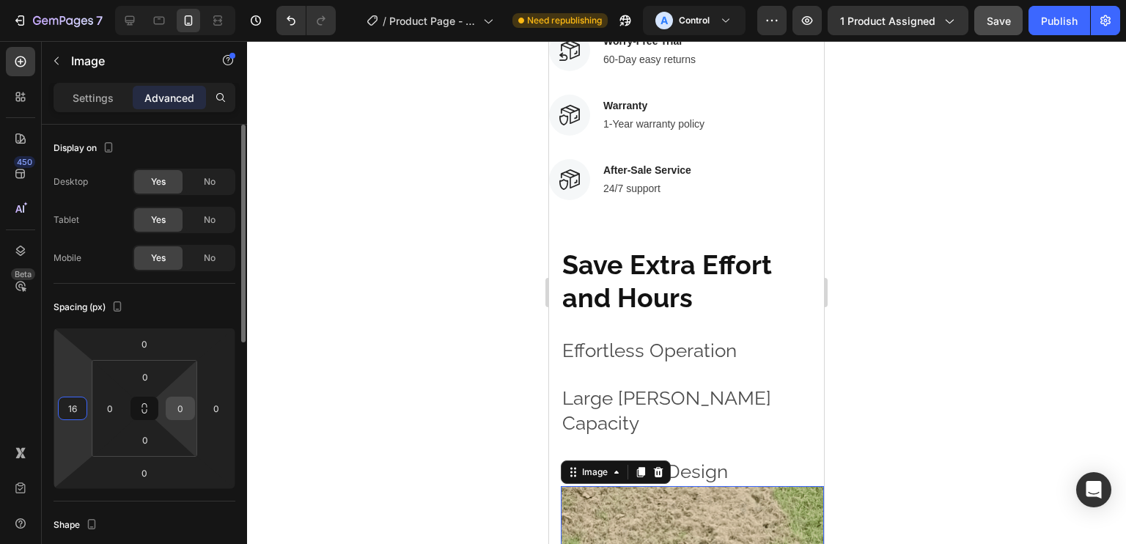
type input "16"
click at [176, 408] on input "0" at bounding box center [180, 408] width 22 height 22
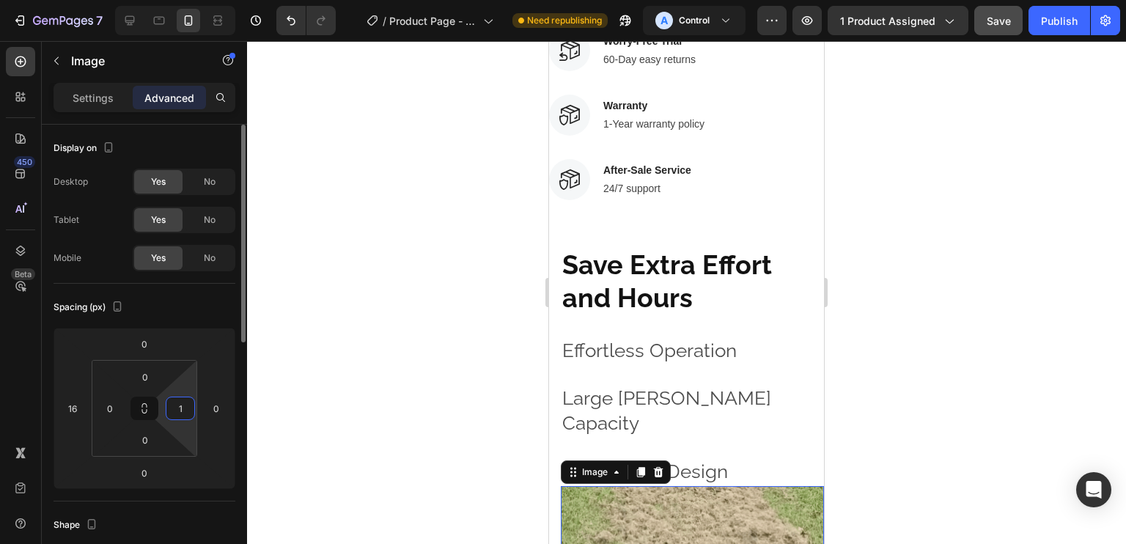
type input "16"
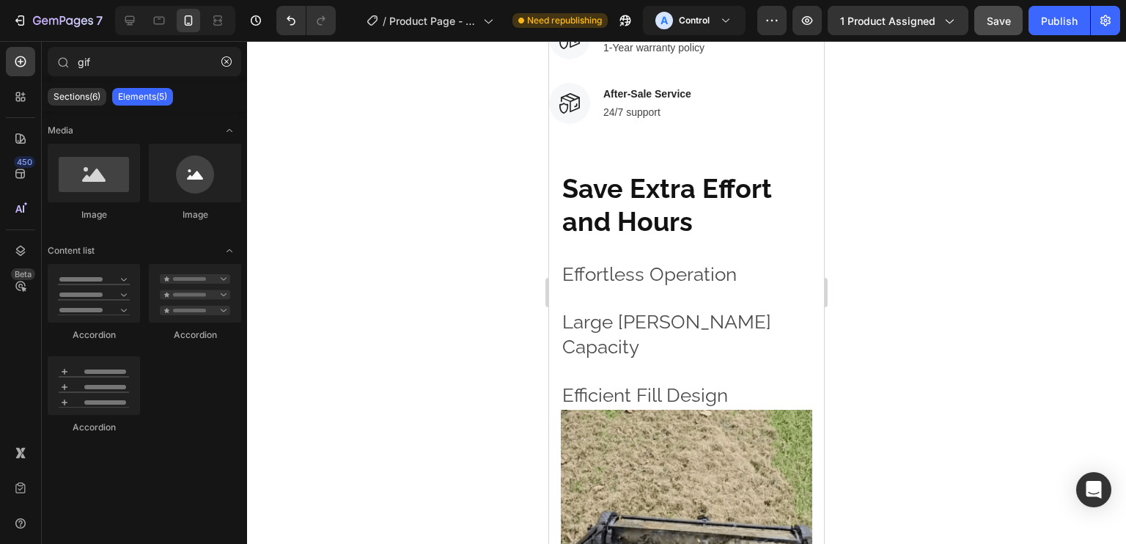
scroll to position [1111, 0]
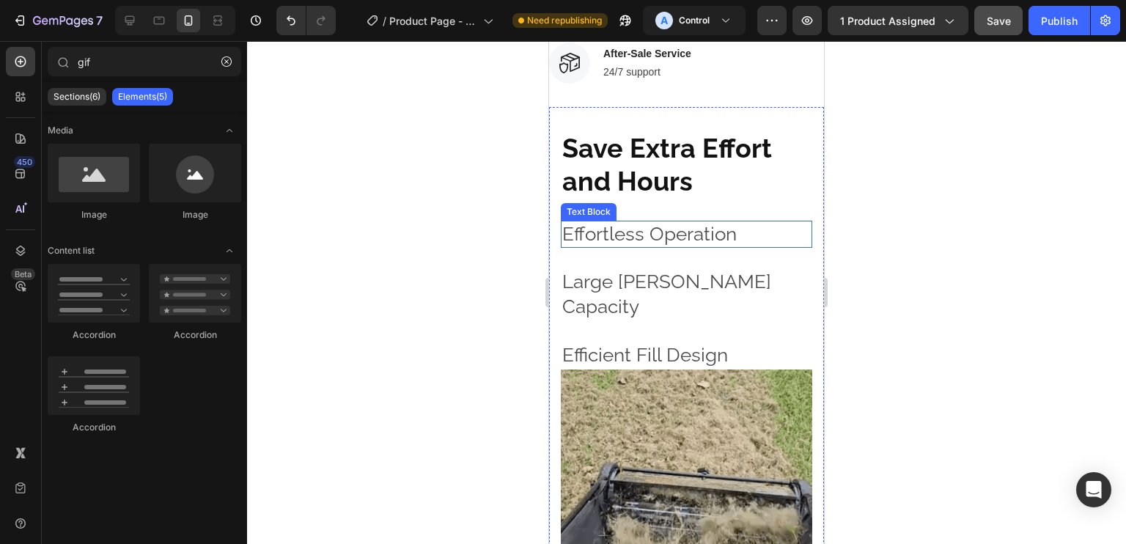
click at [774, 222] on p "Effortless Operation" at bounding box center [686, 234] width 248 height 25
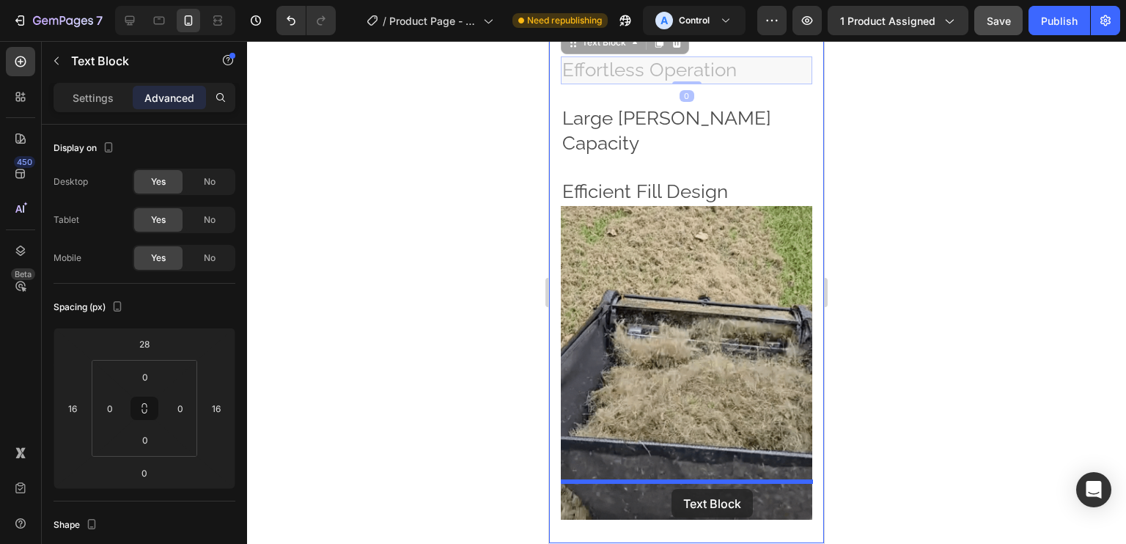
scroll to position [1268, 0]
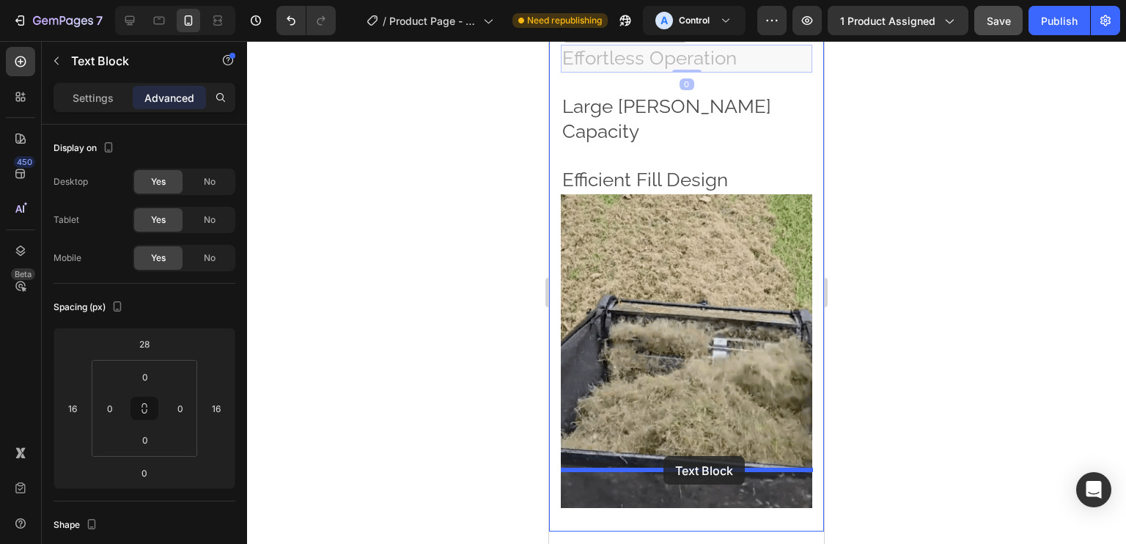
drag, startPoint x: 575, startPoint y: 190, endPoint x: 663, endPoint y: 456, distance: 280.3
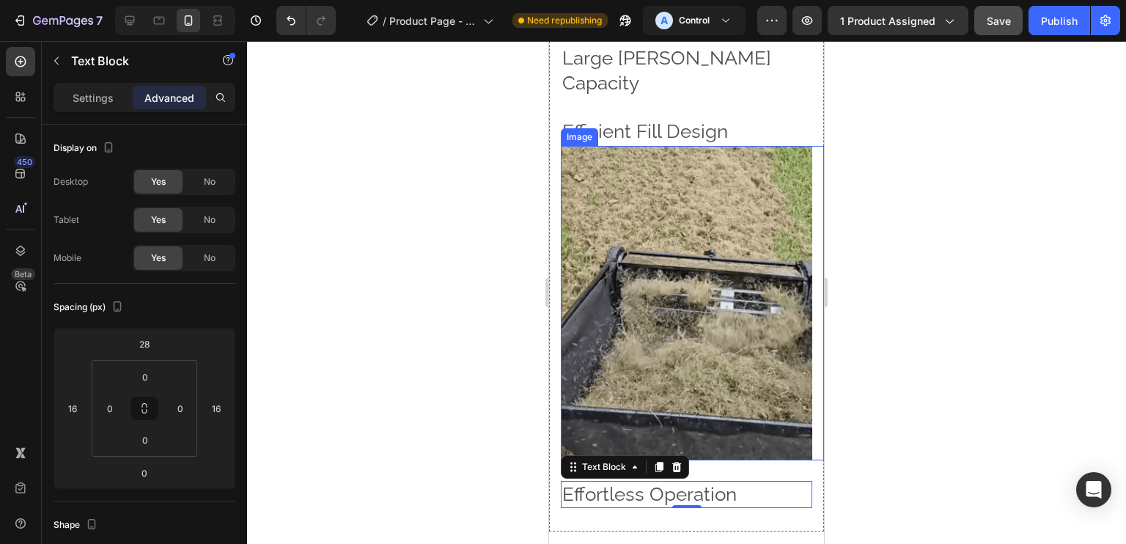
scroll to position [1220, 0]
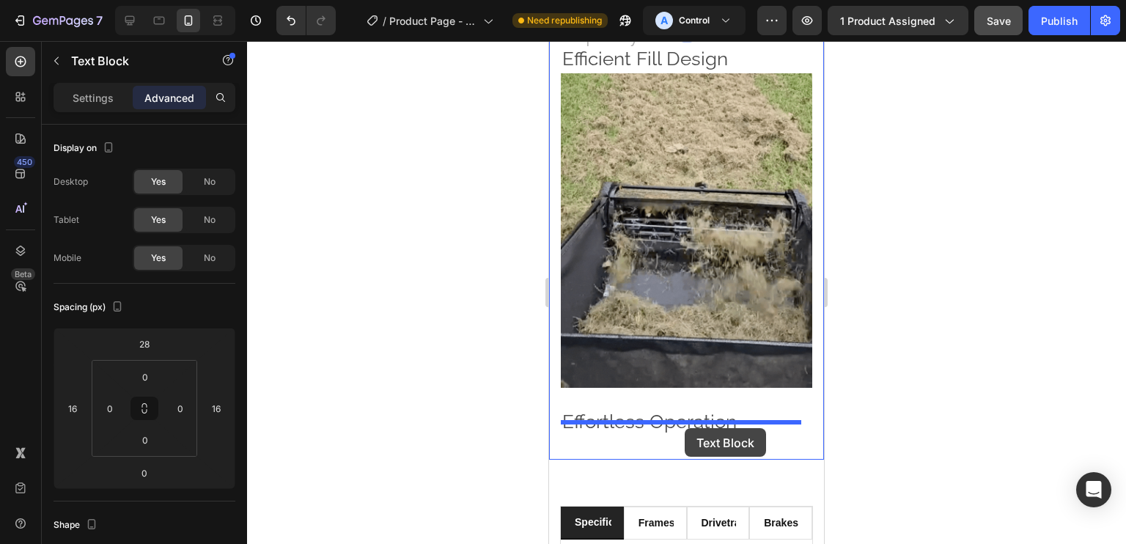
drag, startPoint x: 679, startPoint y: 372, endPoint x: 685, endPoint y: 426, distance: 53.8
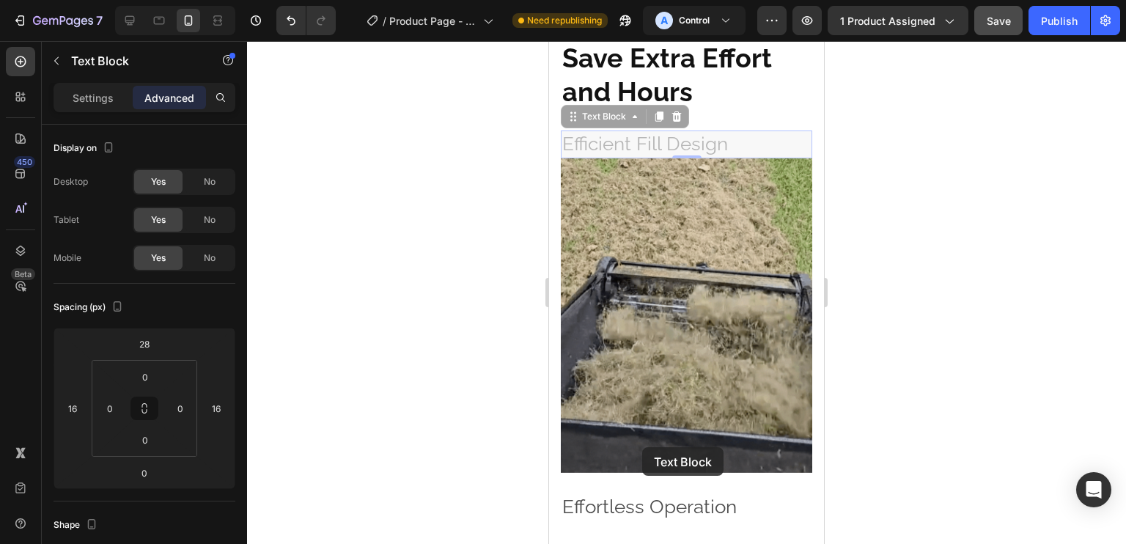
scroll to position [1303, 0]
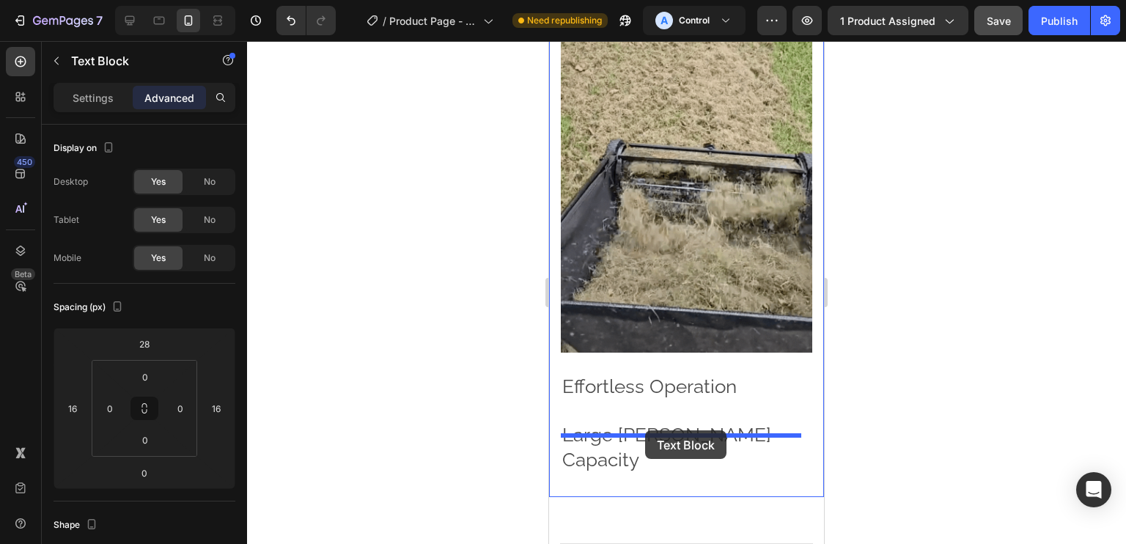
drag, startPoint x: 664, startPoint y: 195, endPoint x: 645, endPoint y: 430, distance: 236.1
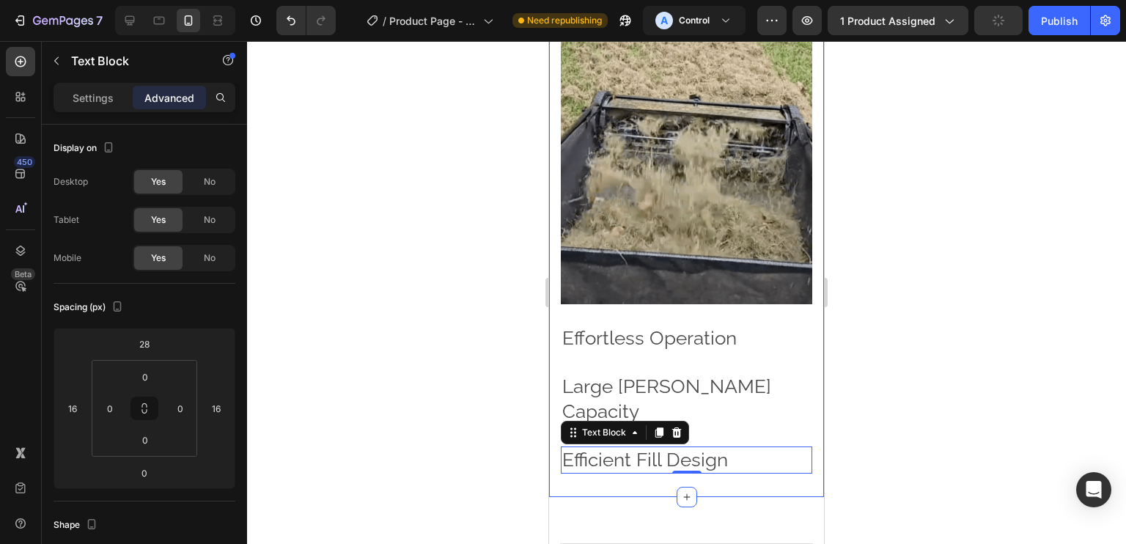
scroll to position [1255, 0]
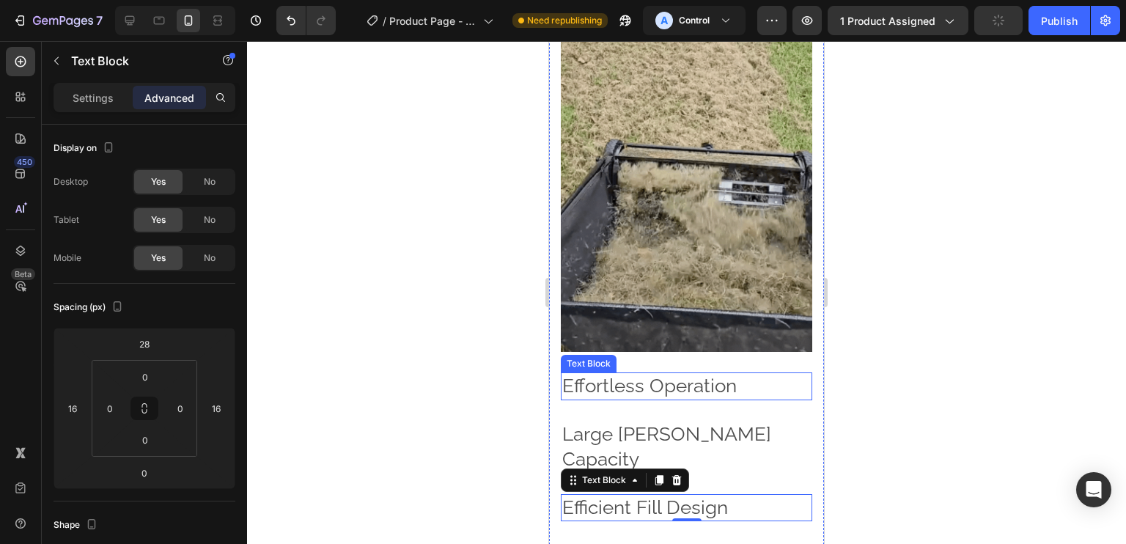
click at [680, 374] on p "Effortless Operation" at bounding box center [686, 386] width 248 height 25
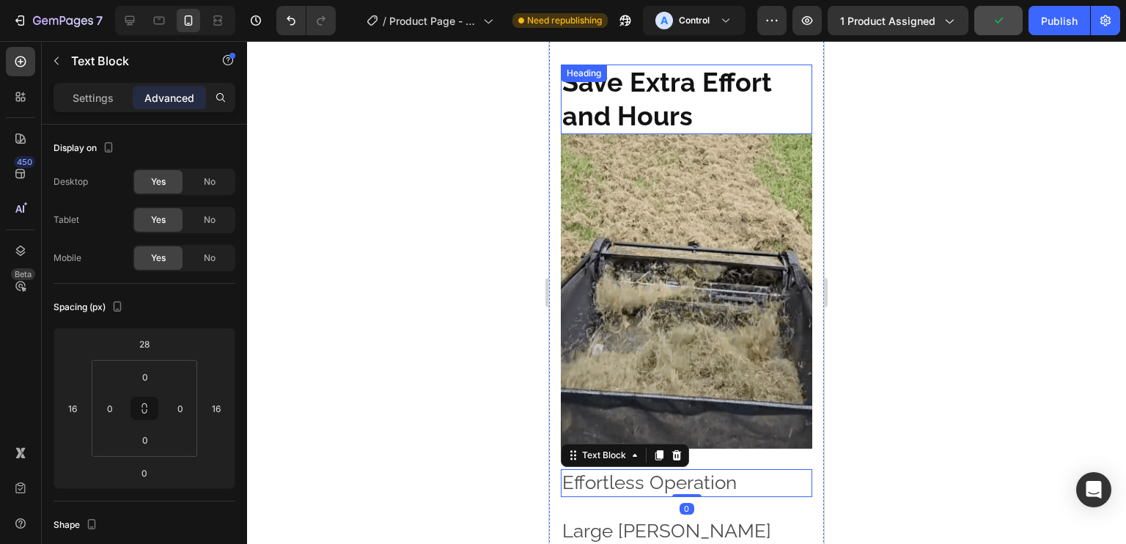
scroll to position [1159, 0]
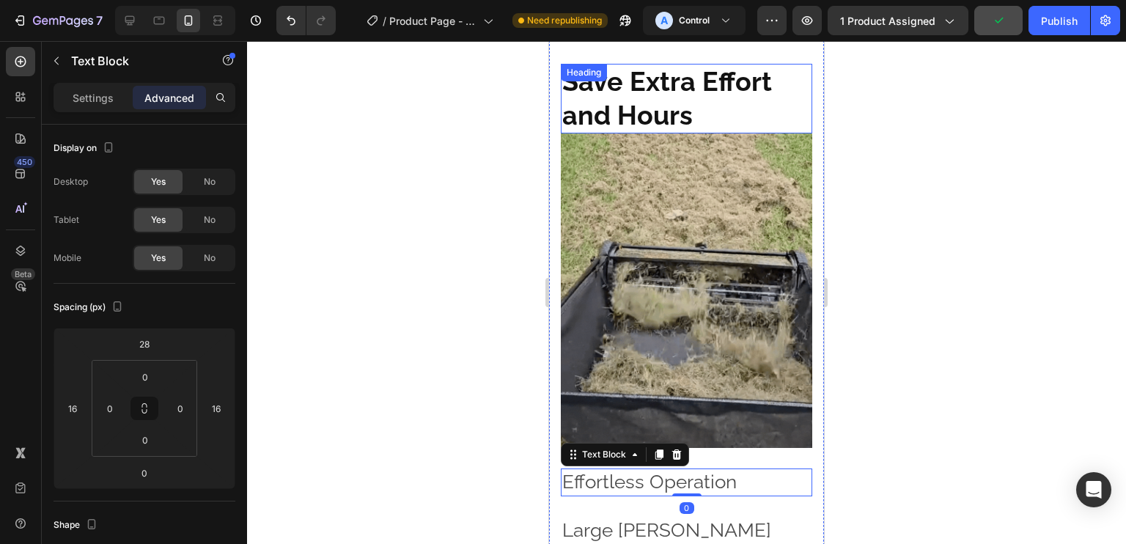
click at [663, 93] on span "Save Extra Effort and Hours" at bounding box center [667, 98] width 210 height 65
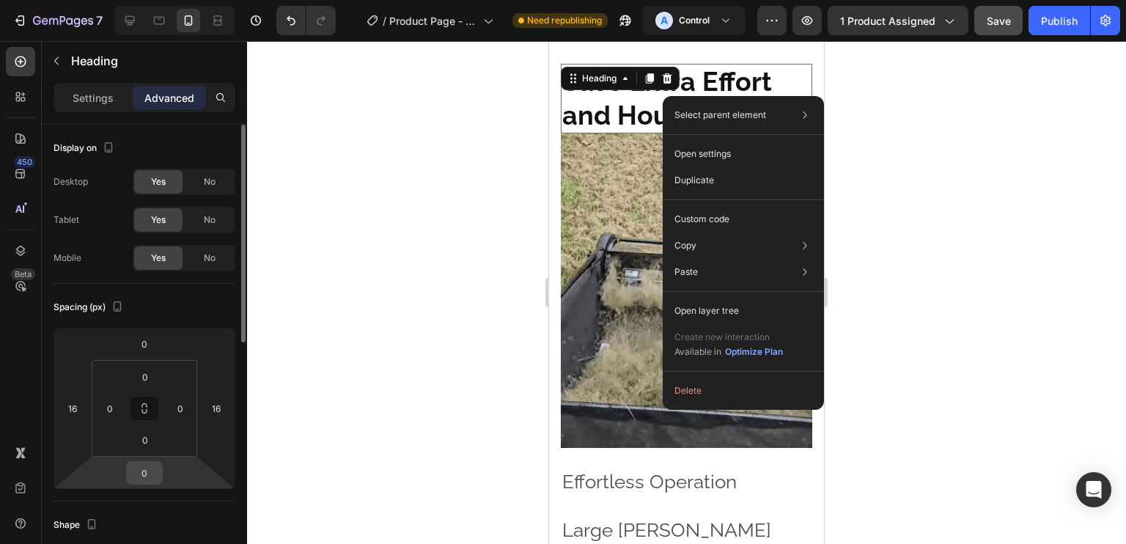
click at [155, 472] on input "0" at bounding box center [144, 473] width 29 height 22
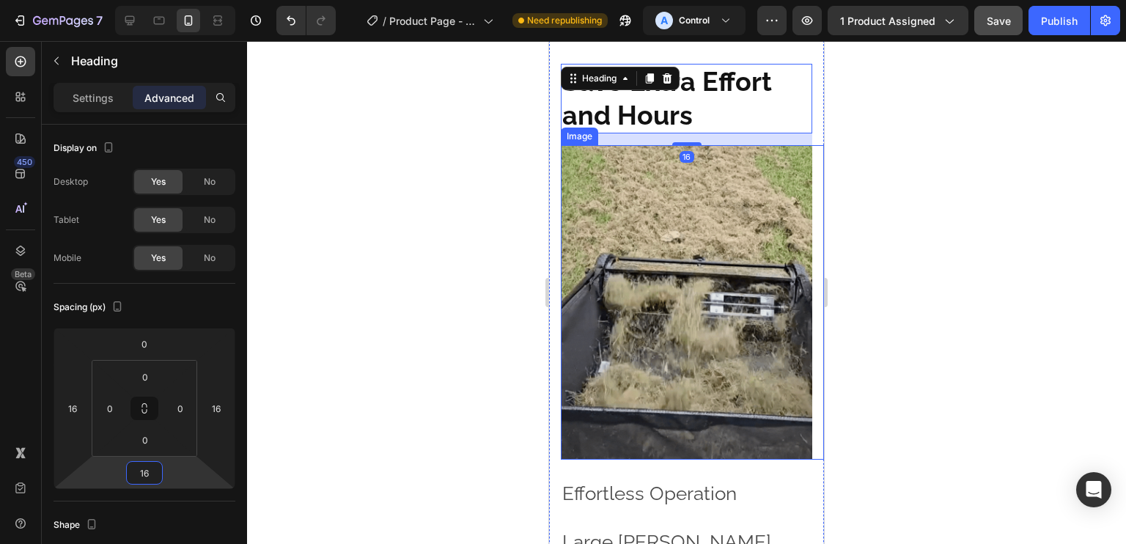
type input "16"
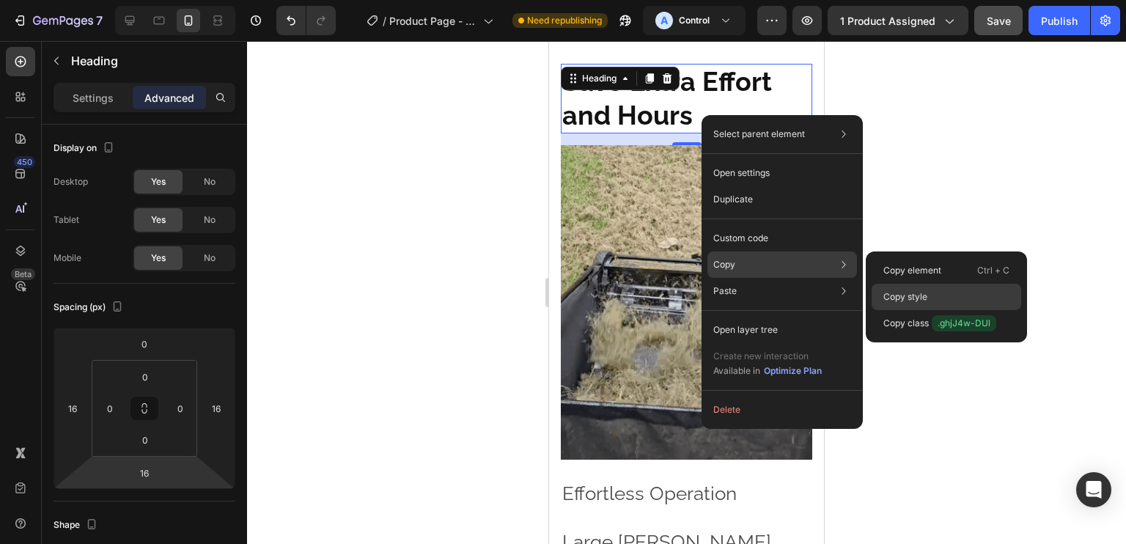
click at [919, 292] on p "Copy style" at bounding box center [905, 296] width 44 height 13
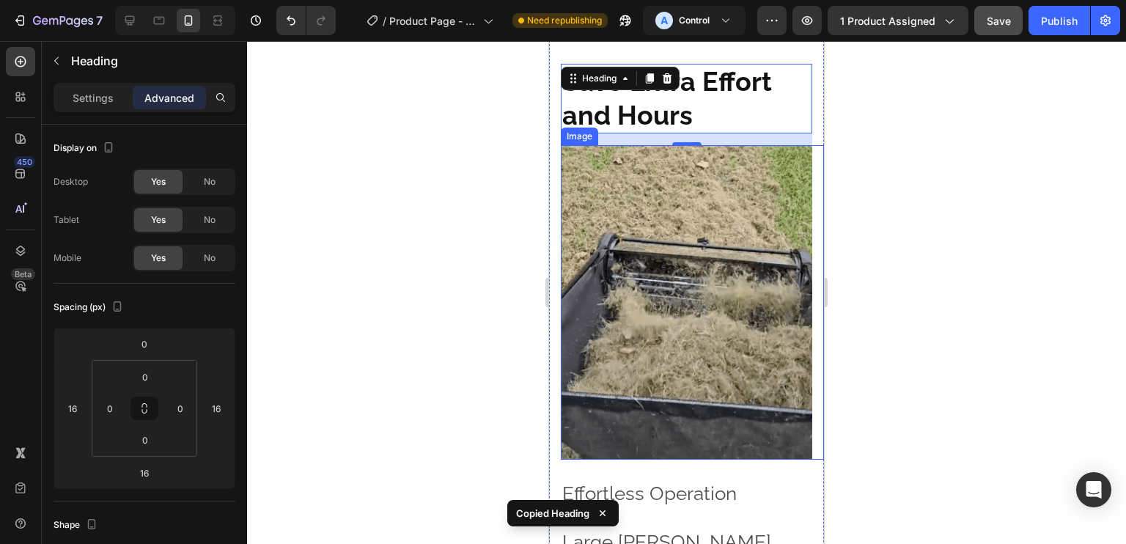
click at [702, 482] on p "Effortless Operation" at bounding box center [686, 494] width 248 height 25
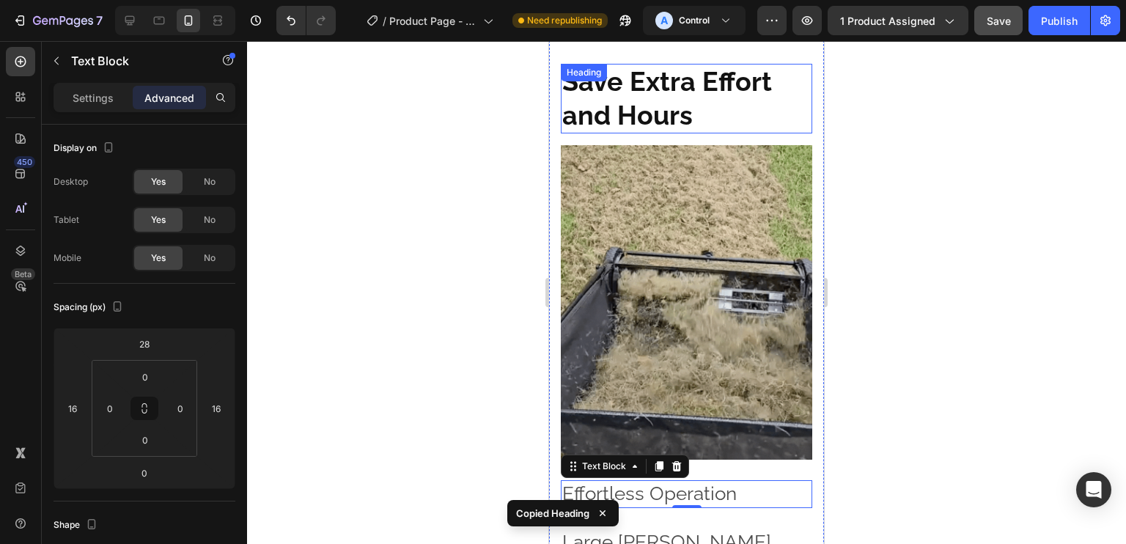
click at [692, 97] on h2 "Save Extra Effort and Hours" at bounding box center [686, 99] width 251 height 70
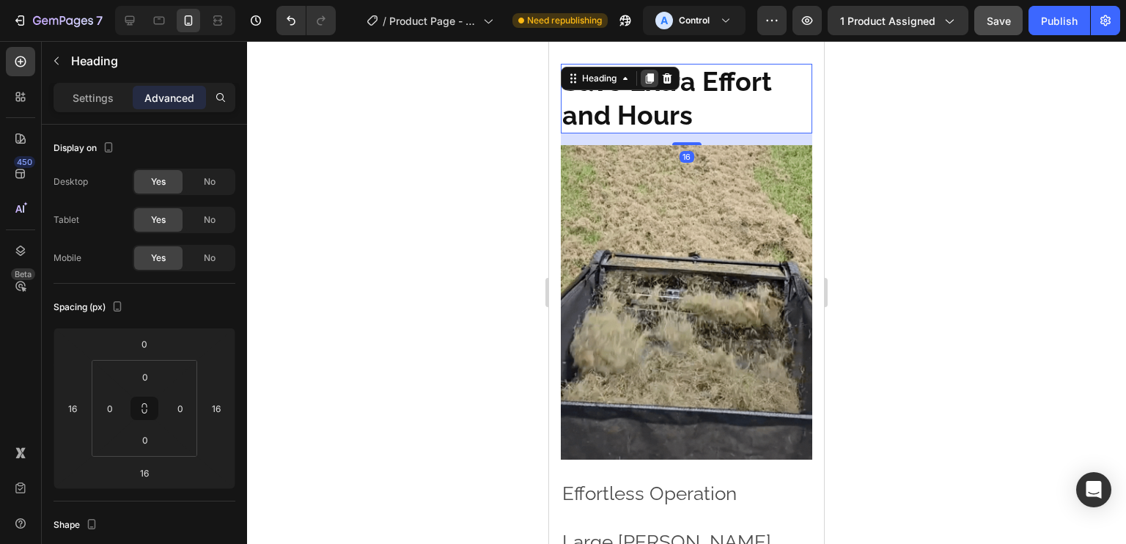
click at [652, 73] on icon at bounding box center [650, 79] width 12 height 12
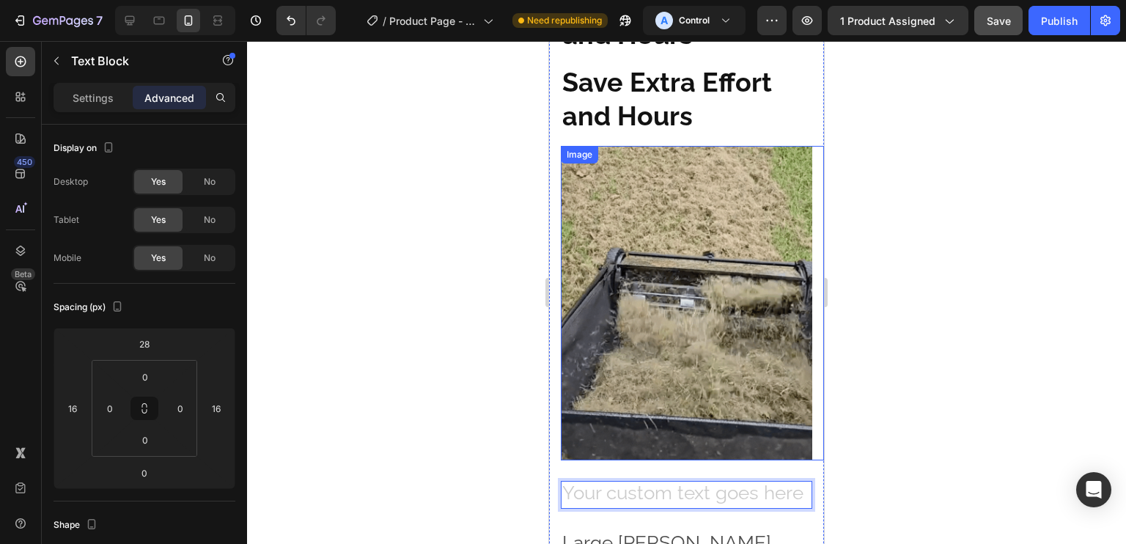
scroll to position [1243, 0]
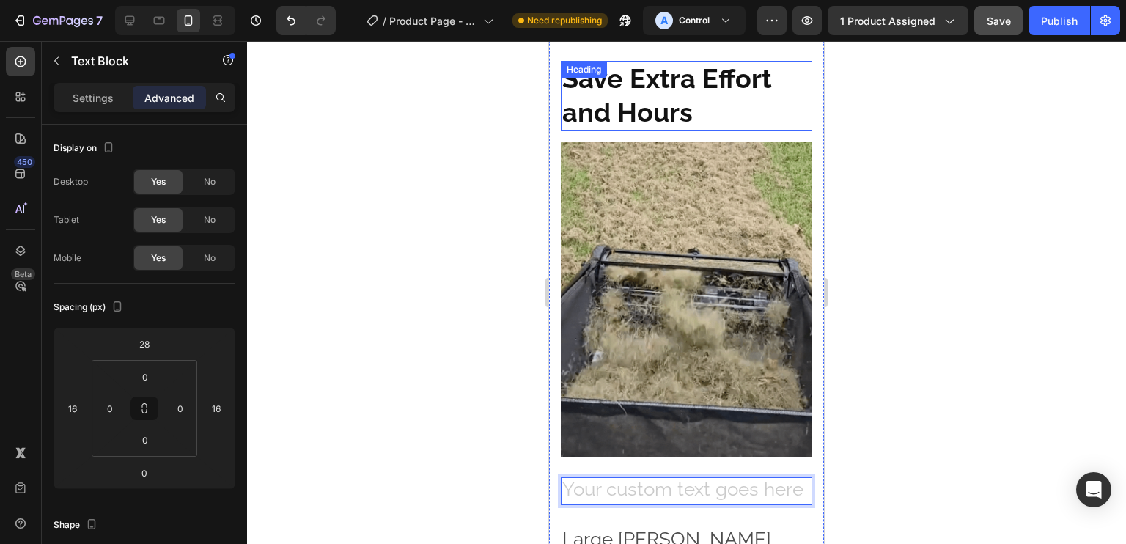
click at [651, 103] on span "Save Extra Effort and Hours" at bounding box center [667, 95] width 210 height 65
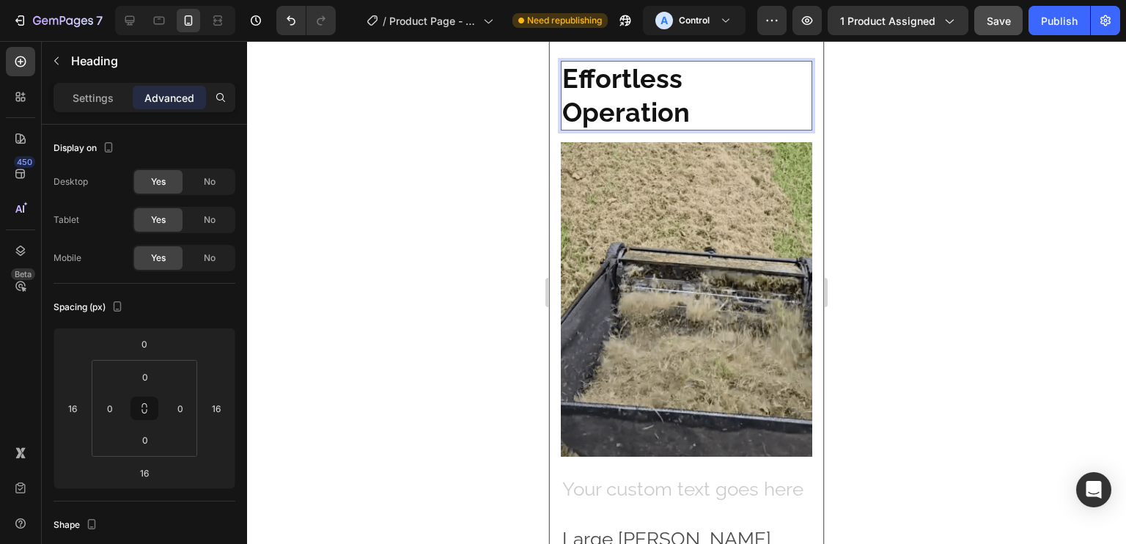
click at [690, 477] on div "Rich Text Editor. Editing area: main" at bounding box center [686, 491] width 251 height 28
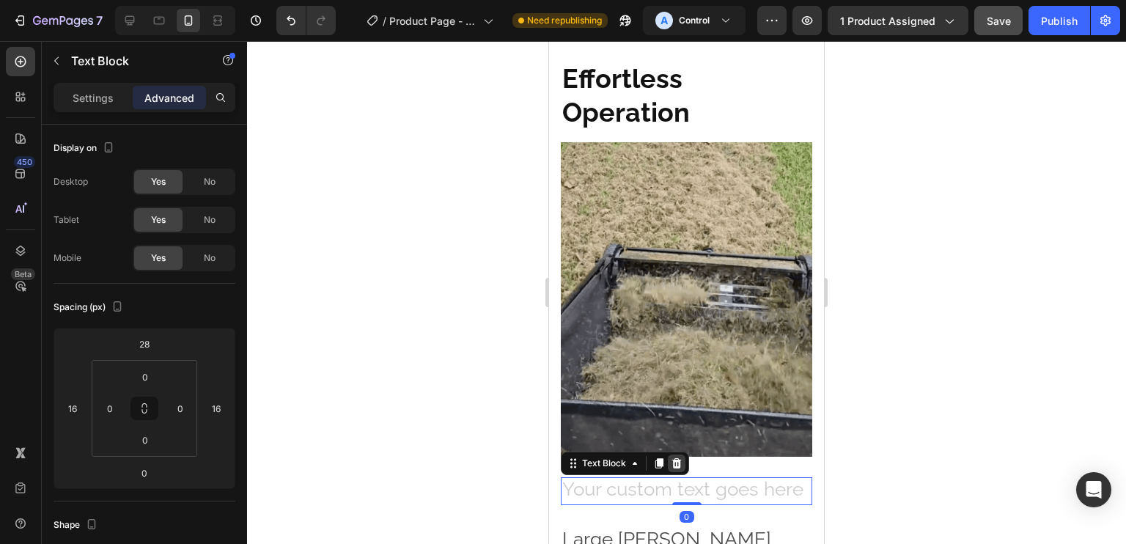
click at [672, 458] on icon at bounding box center [677, 463] width 10 height 10
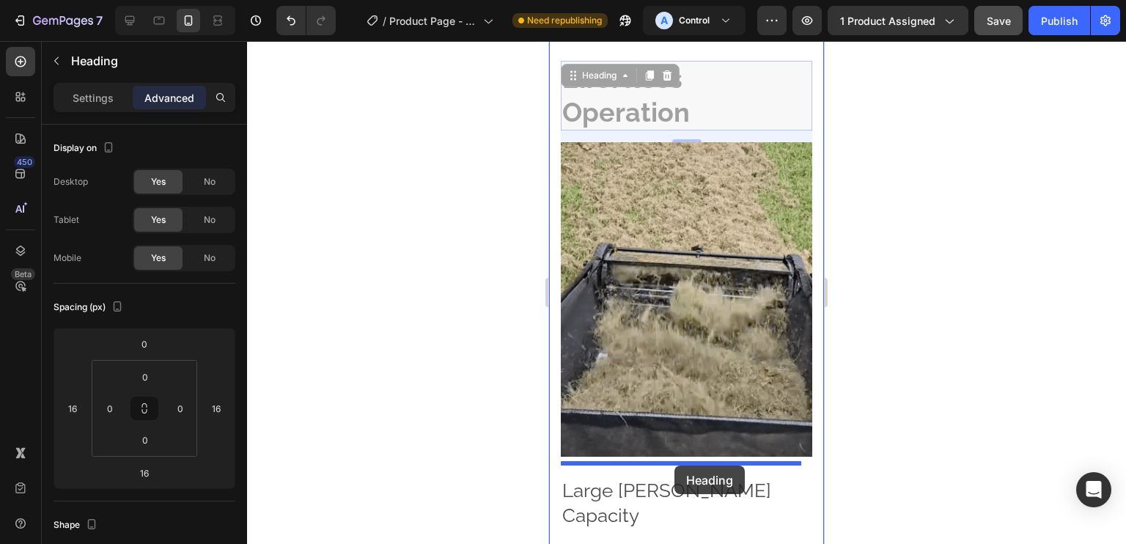
drag, startPoint x: 695, startPoint y: 413, endPoint x: 674, endPoint y: 465, distance: 56.6
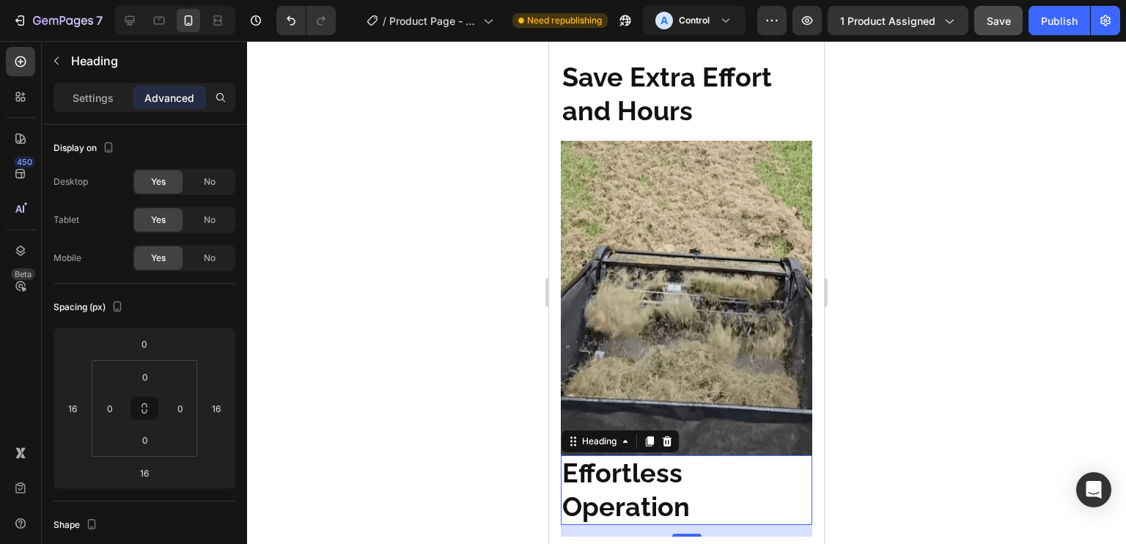
scroll to position [1164, 0]
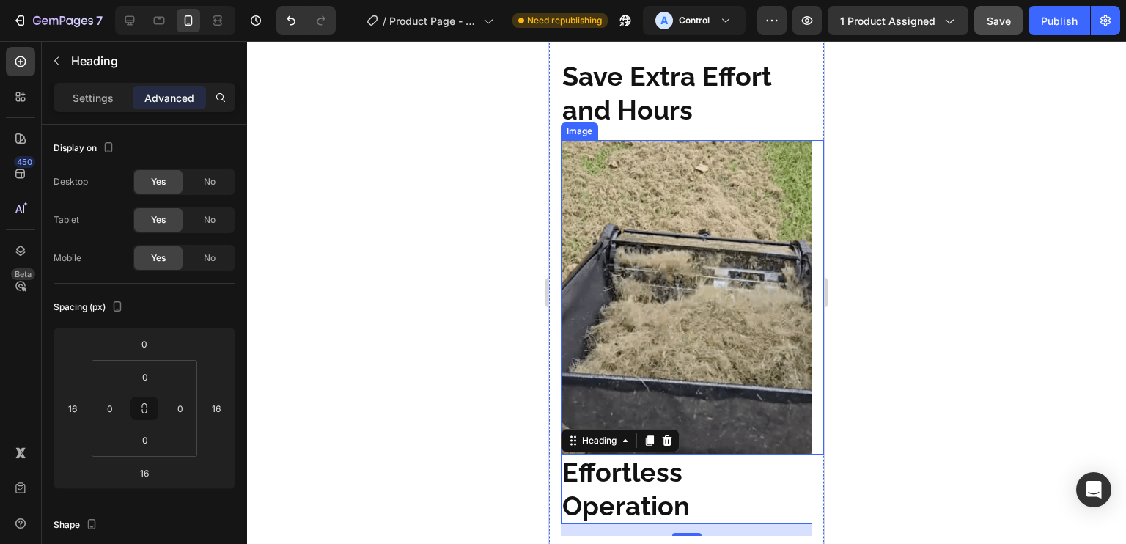
click at [680, 240] on img at bounding box center [686, 297] width 251 height 314
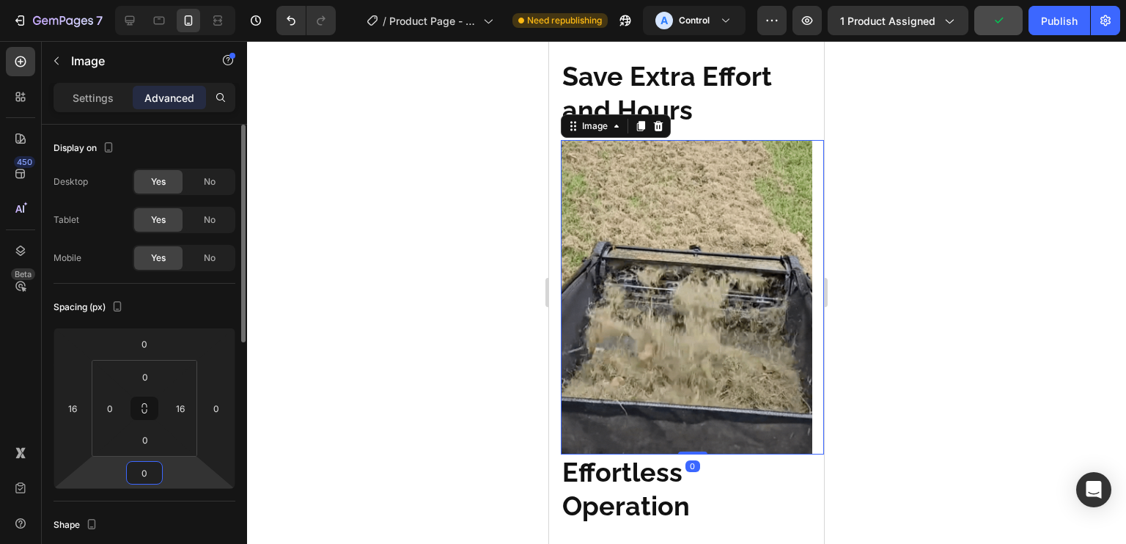
click at [150, 477] on input "0" at bounding box center [144, 473] width 29 height 22
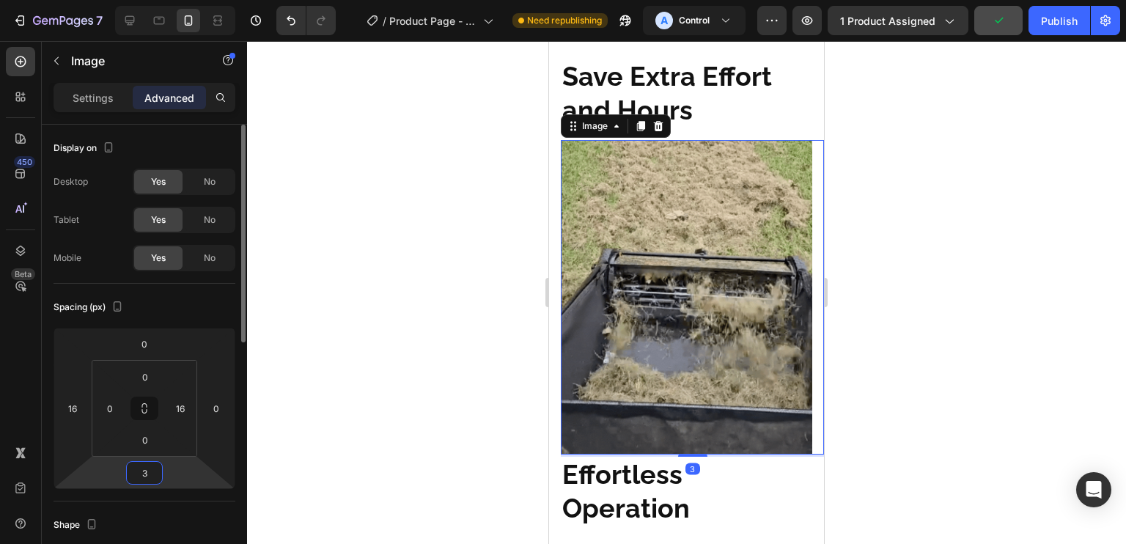
type input "32"
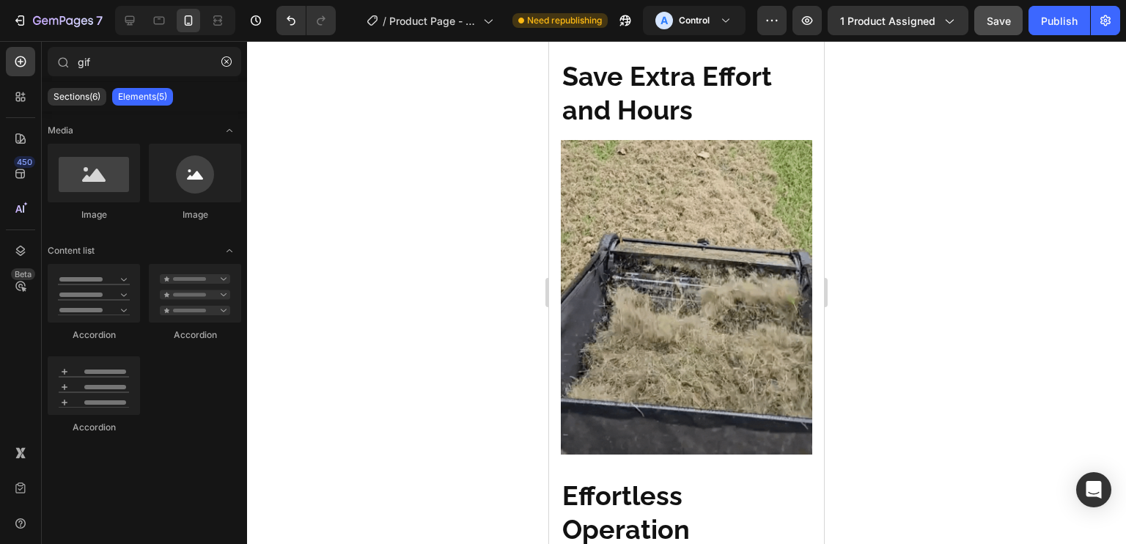
scroll to position [1048, 0]
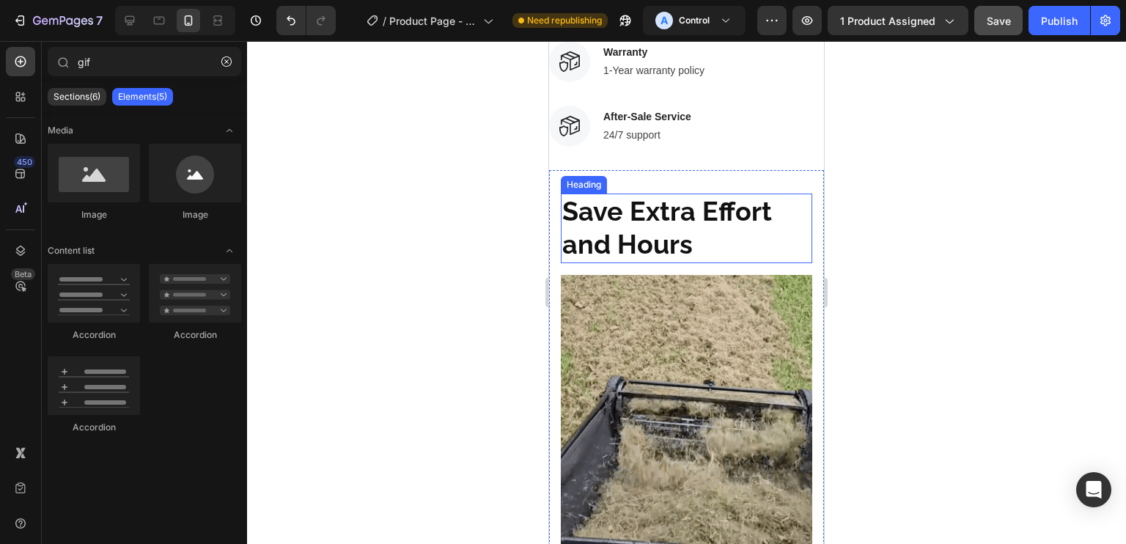
click at [657, 210] on span "Save Extra Effort and Hours" at bounding box center [667, 228] width 210 height 65
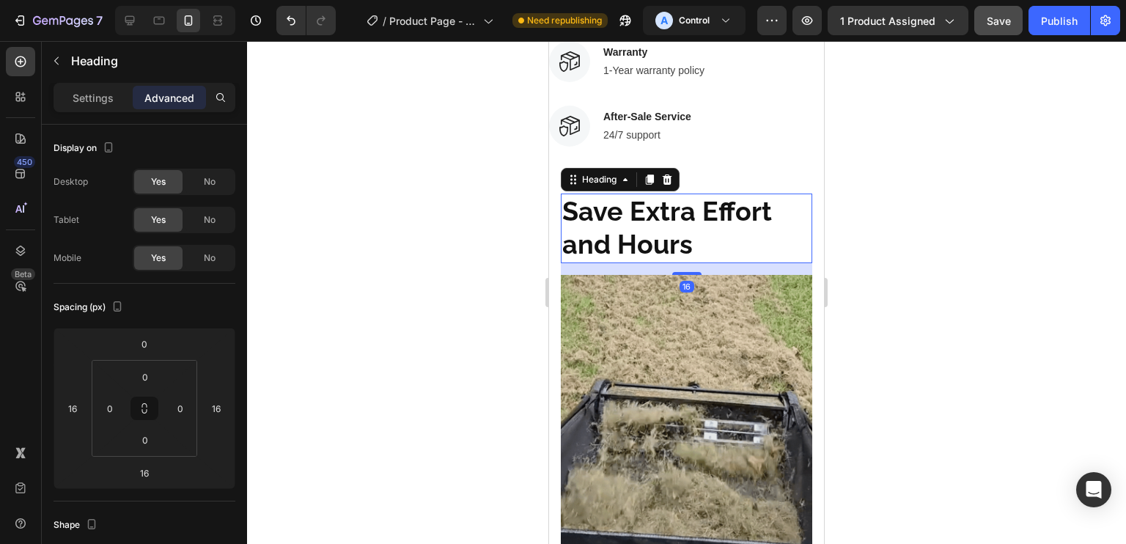
scroll to position [987, 0]
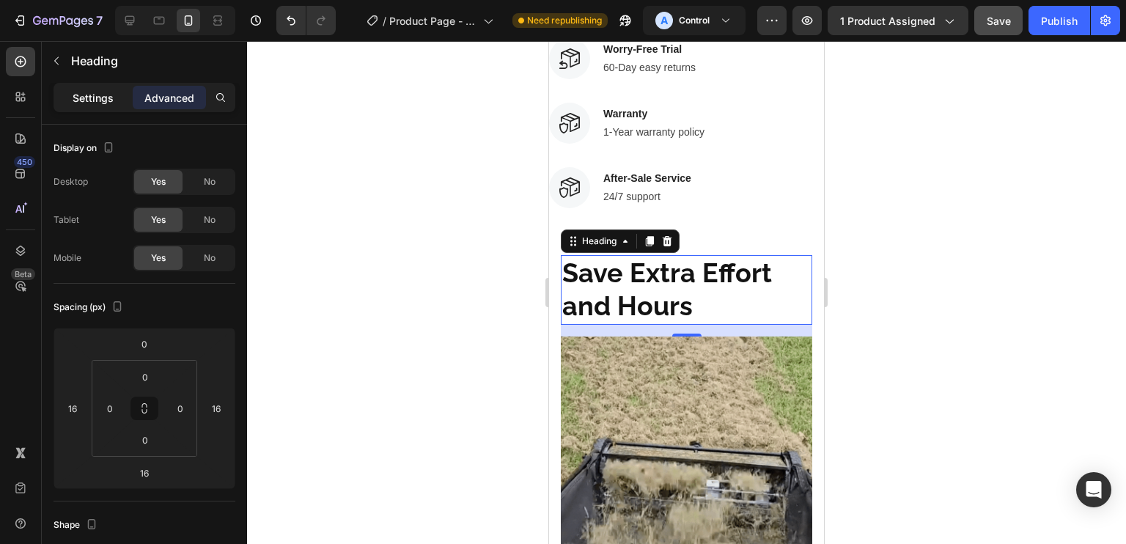
click at [103, 96] on p "Settings" at bounding box center [93, 97] width 41 height 15
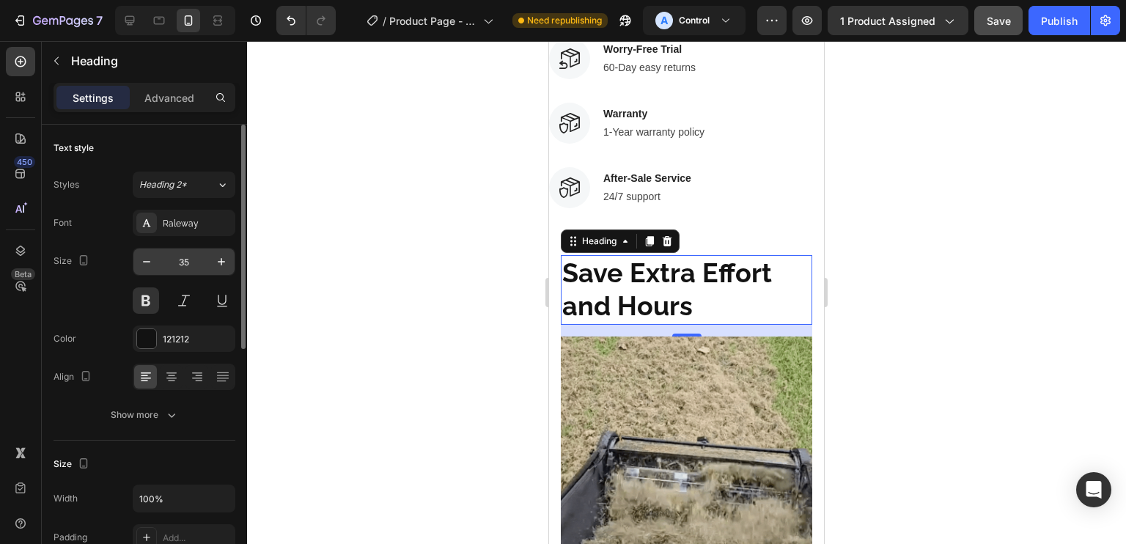
click at [182, 265] on input "35" at bounding box center [184, 261] width 48 height 26
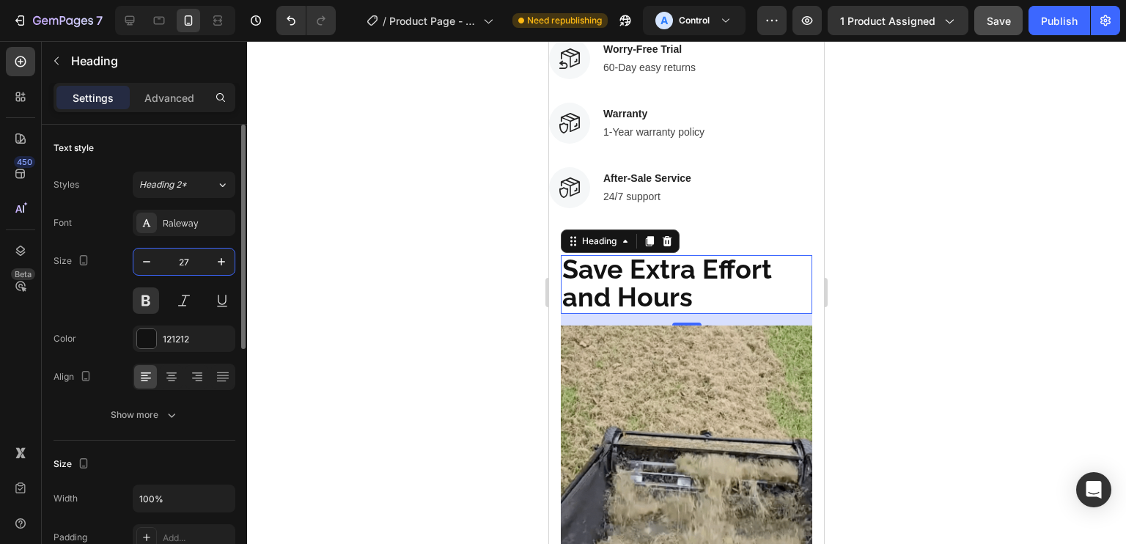
click at [183, 254] on input "27" at bounding box center [184, 261] width 48 height 26
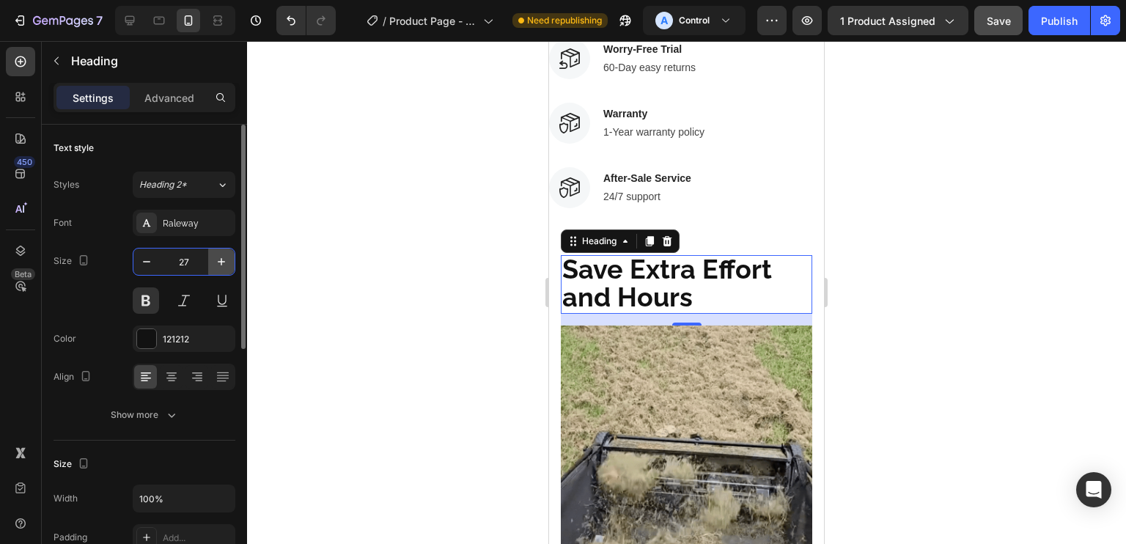
type input "24"
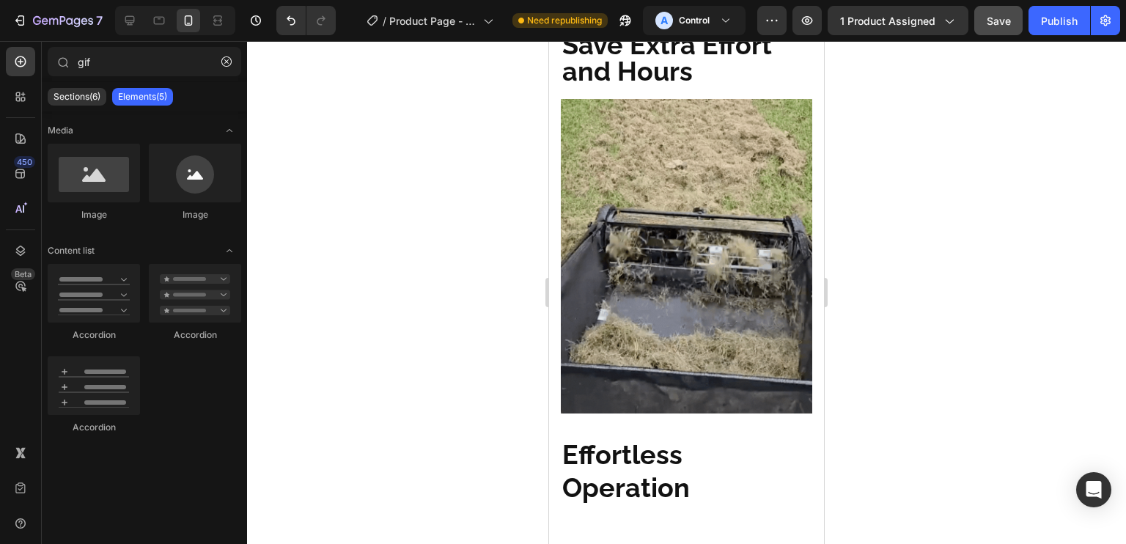
scroll to position [1182, 0]
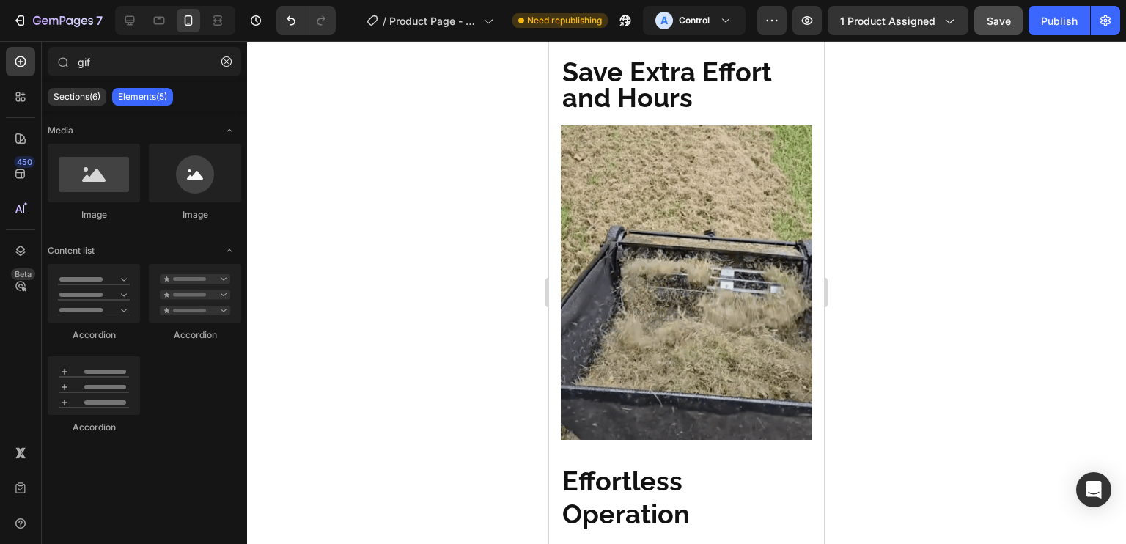
drag, startPoint x: 820, startPoint y: 150, endPoint x: 1376, endPoint y: 204, distance: 558.9
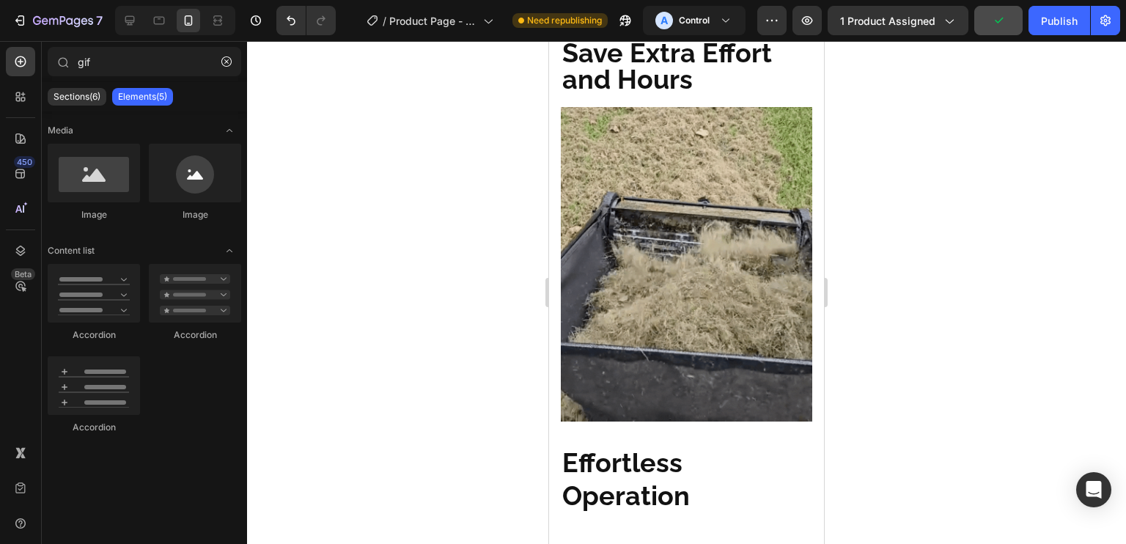
click at [748, 95] on h2 "Save Extra Effort and Hours" at bounding box center [686, 67] width 251 height 54
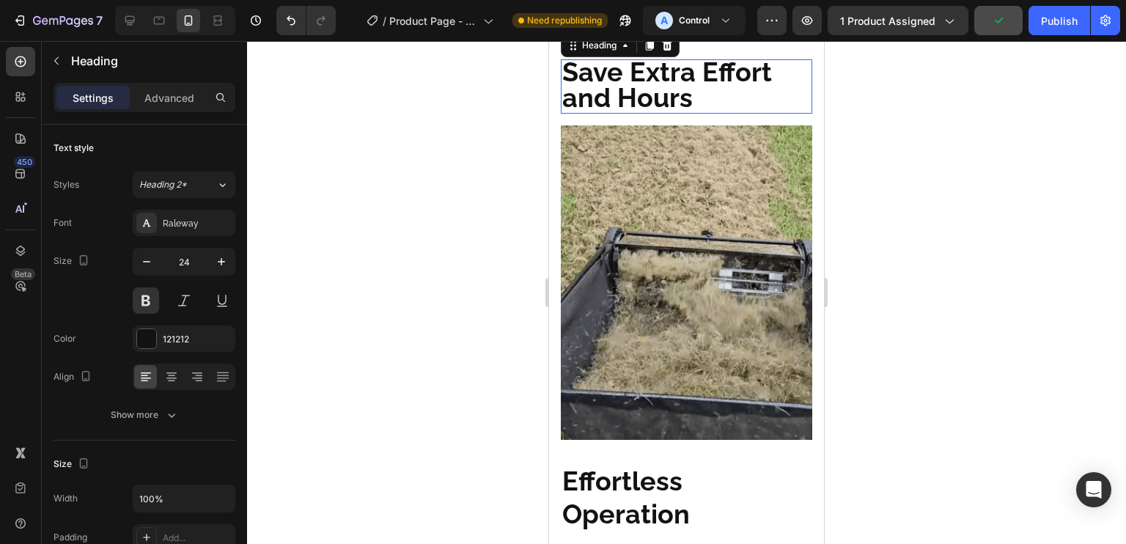
scroll to position [1126, 0]
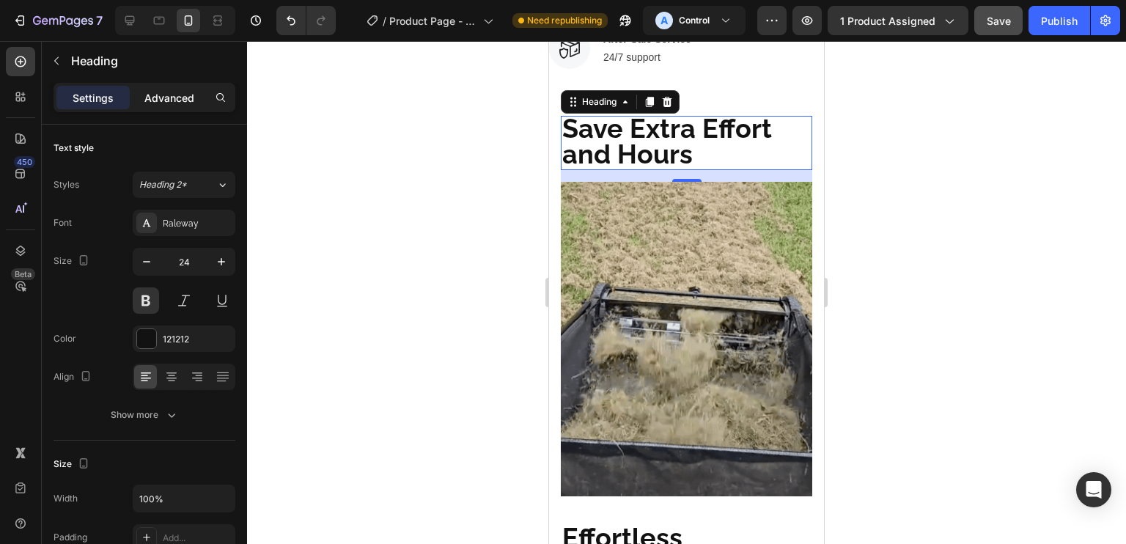
click at [185, 98] on p "Advanced" at bounding box center [169, 97] width 50 height 15
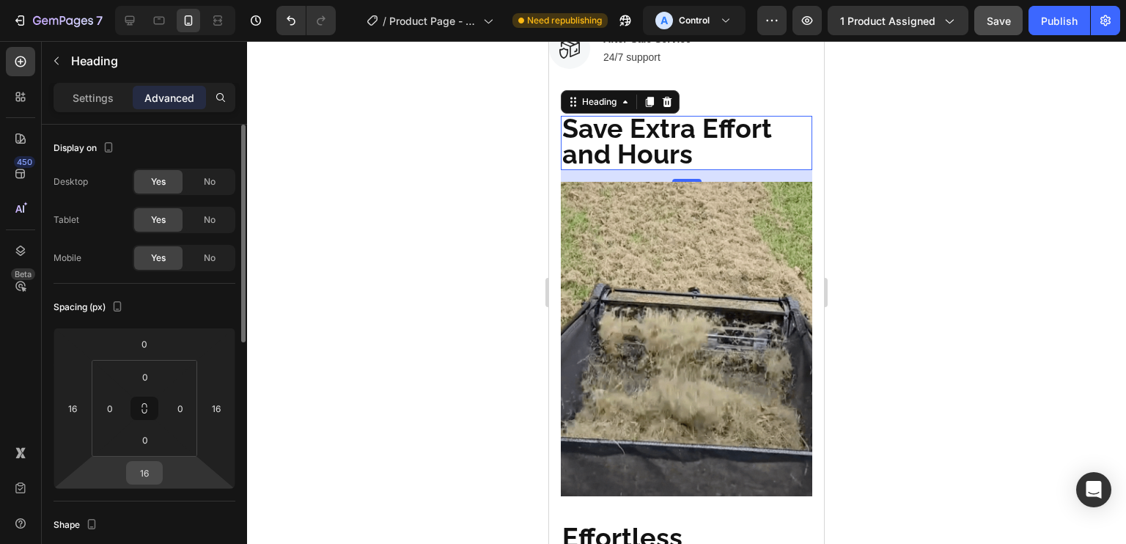
click at [152, 470] on input "16" at bounding box center [144, 473] width 29 height 22
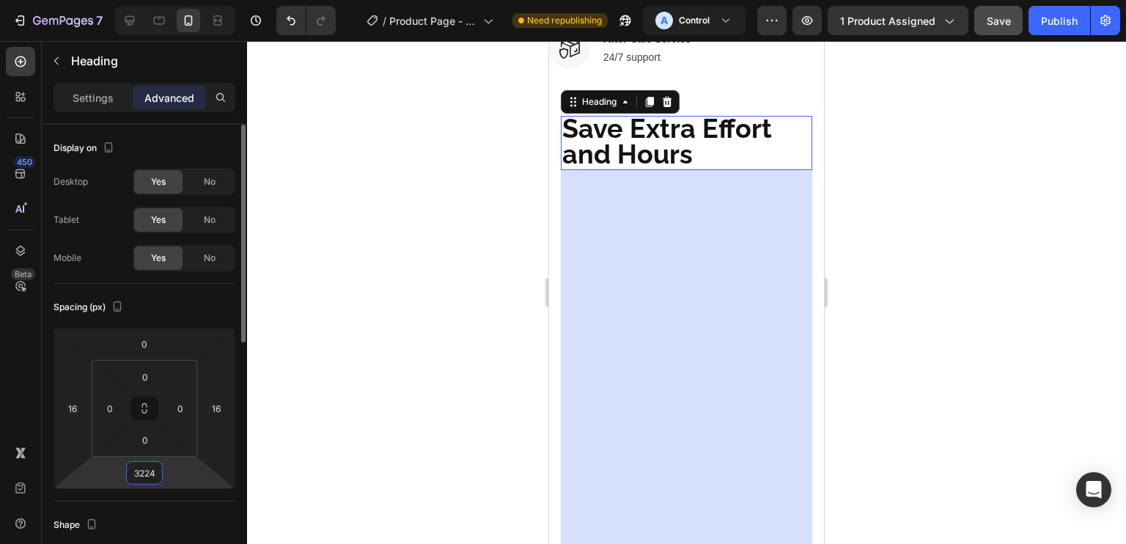
click at [152, 472] on input "3224" at bounding box center [144, 473] width 29 height 22
type input "24"
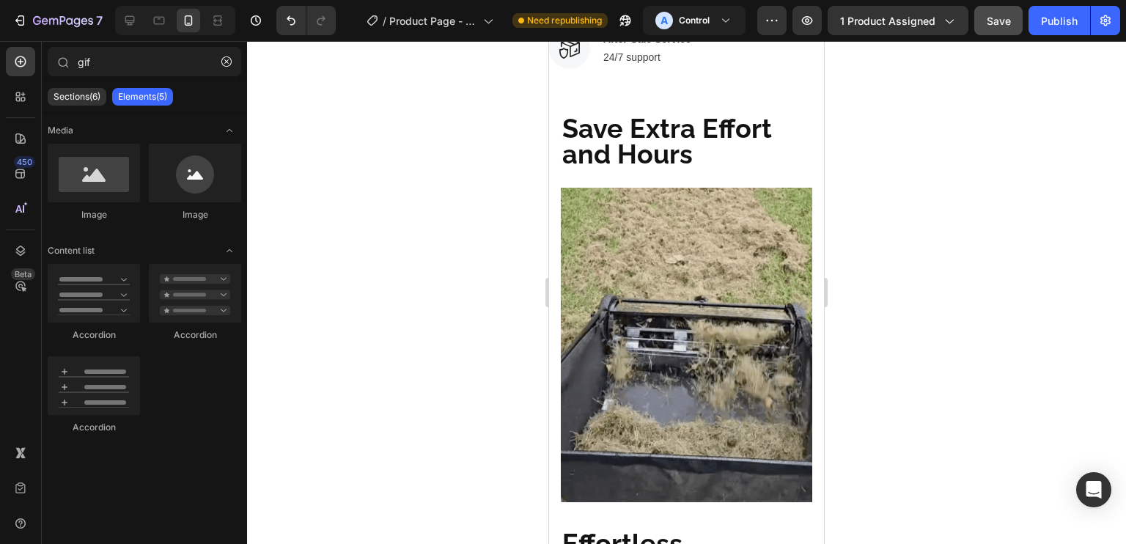
scroll to position [821, 0]
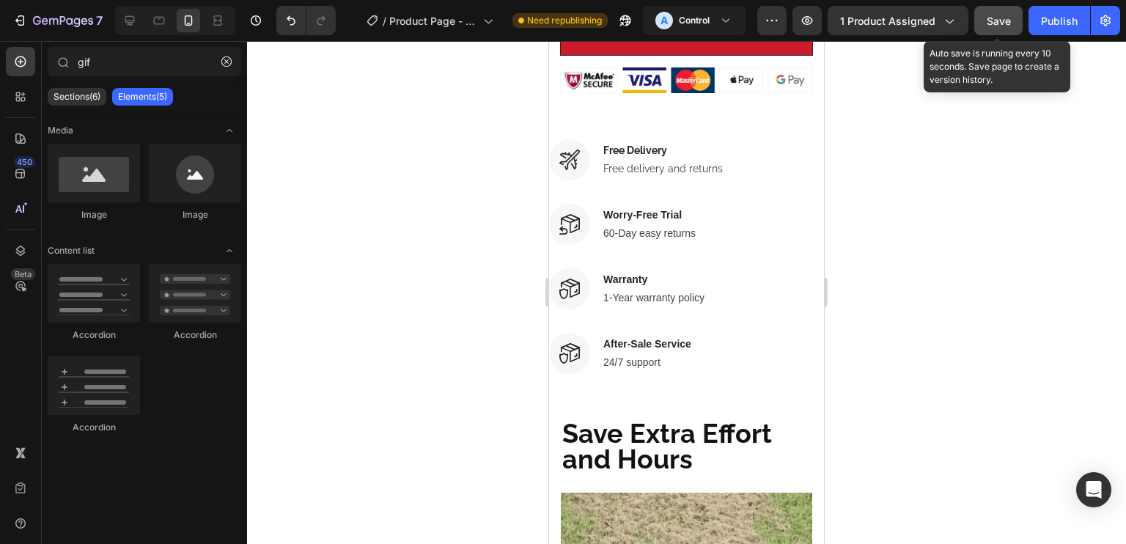
click at [1004, 11] on button "Save" at bounding box center [998, 20] width 48 height 29
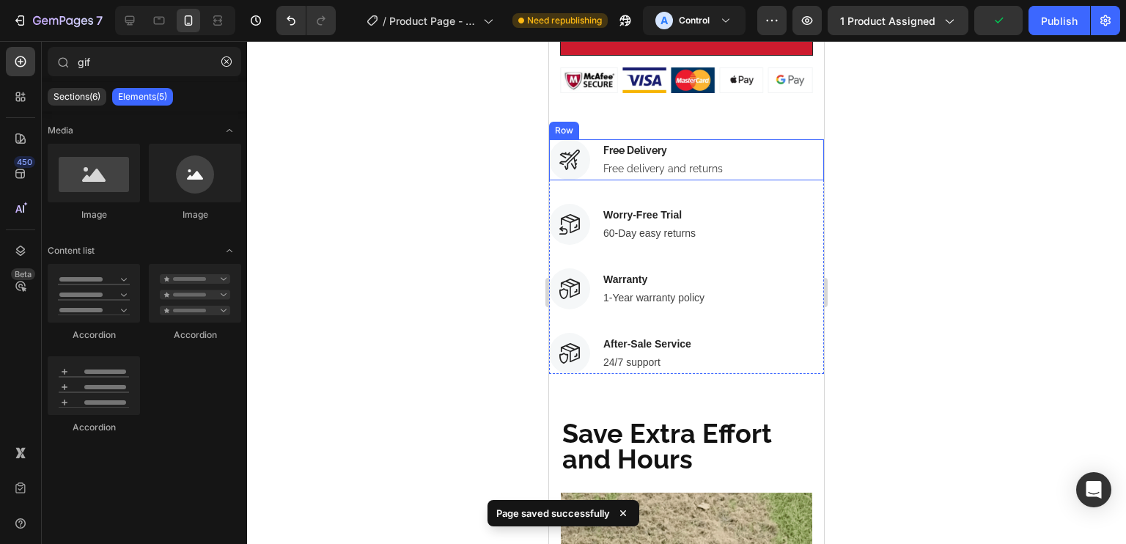
click at [779, 166] on div "Image Free Delivery Text block Free delivery and returns Text block Row Image W…" at bounding box center [686, 203] width 275 height 129
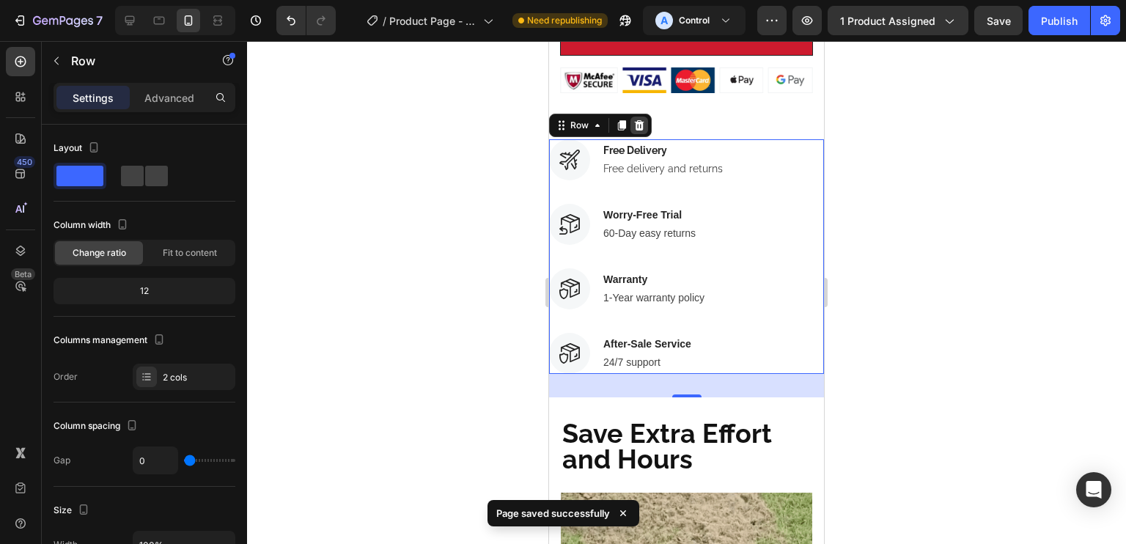
click at [641, 120] on icon at bounding box center [640, 125] width 10 height 10
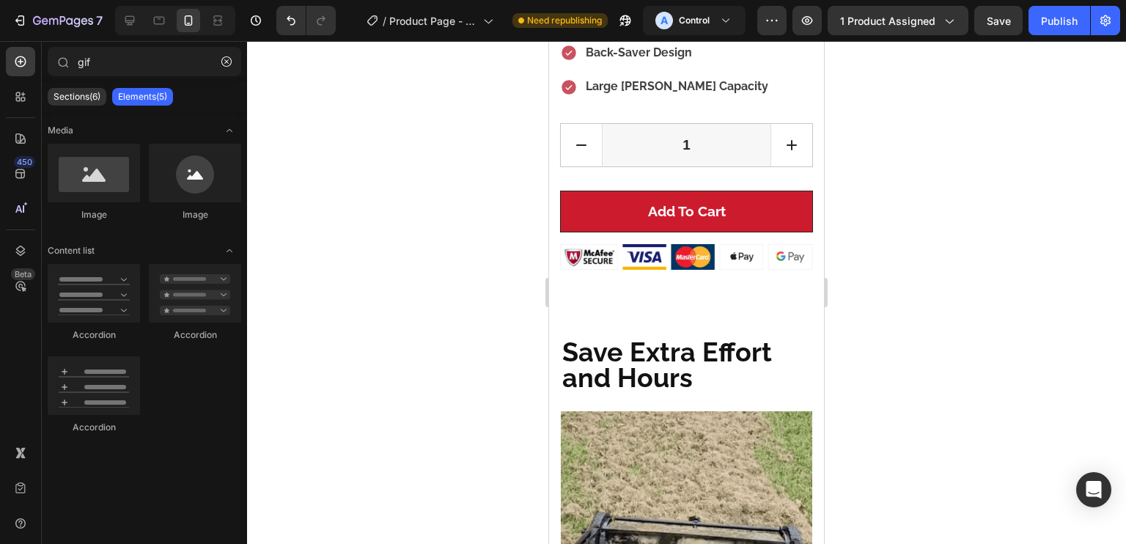
scroll to position [652, 0]
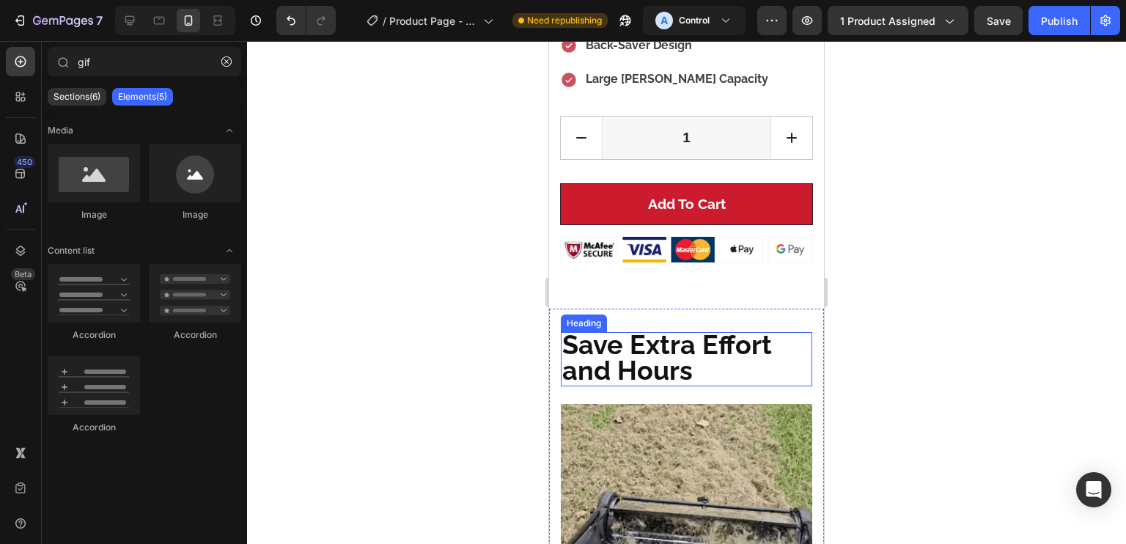
click at [679, 342] on span "Save Extra Effort and Hours" at bounding box center [667, 357] width 210 height 56
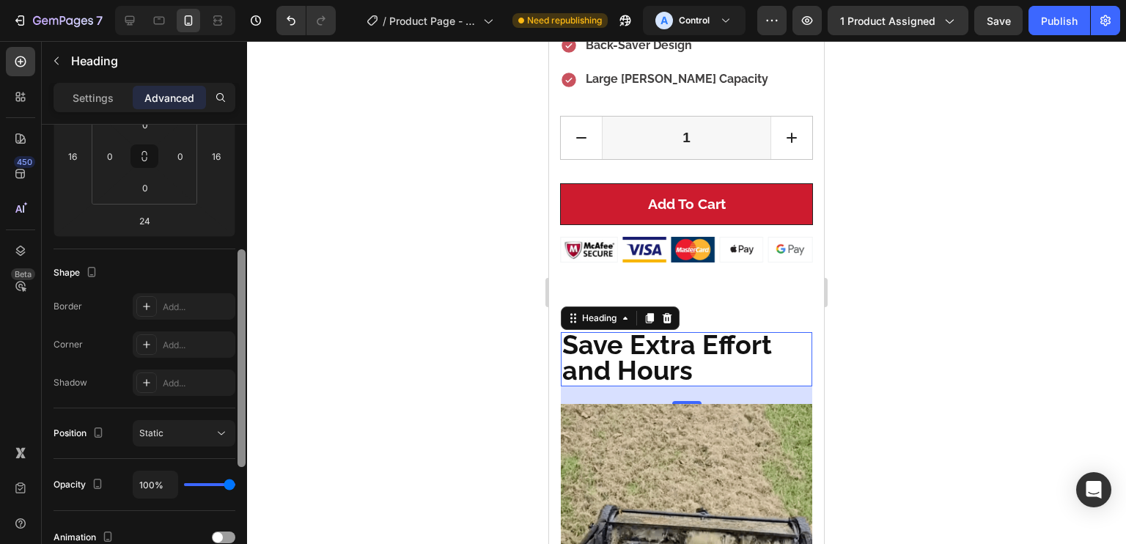
scroll to position [256, 0]
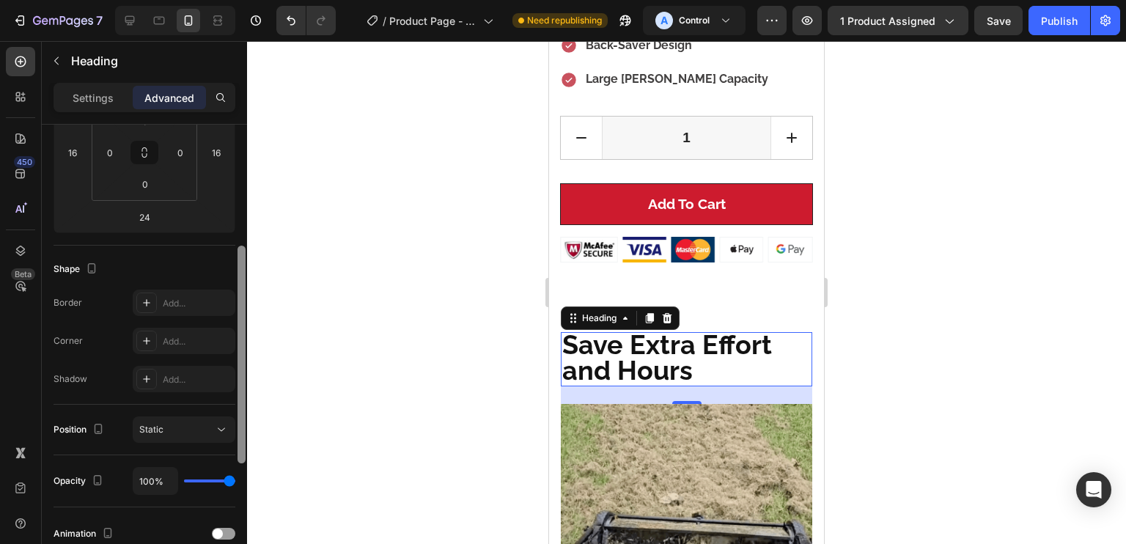
drag, startPoint x: 250, startPoint y: 216, endPoint x: 278, endPoint y: 310, distance: 98.6
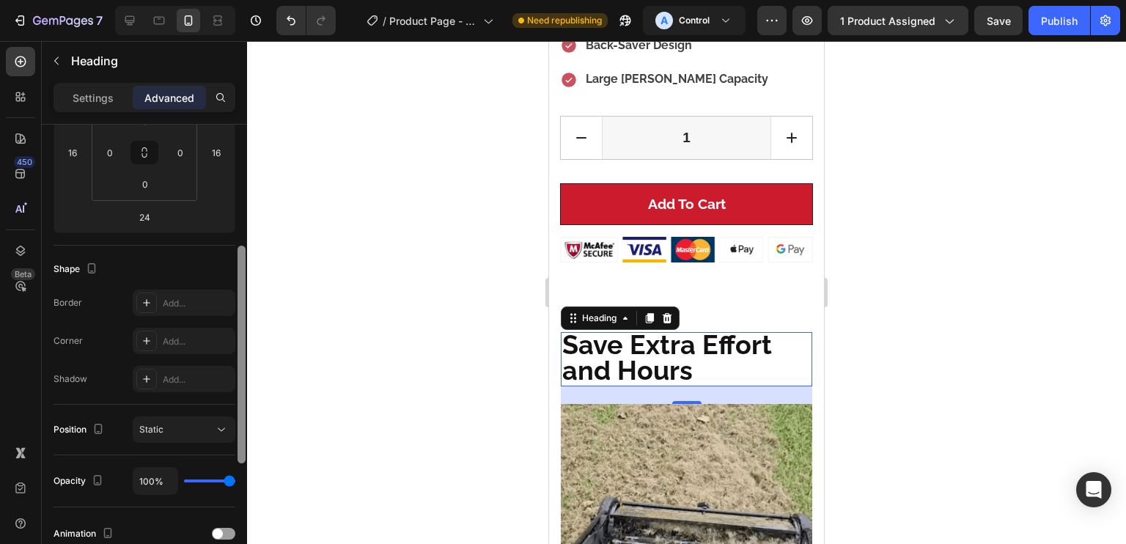
click at [270, 0] on div "7 Version history / Product Page - [DATE] 22:25:44 Need republishing A Control …" at bounding box center [563, 0] width 1126 height 0
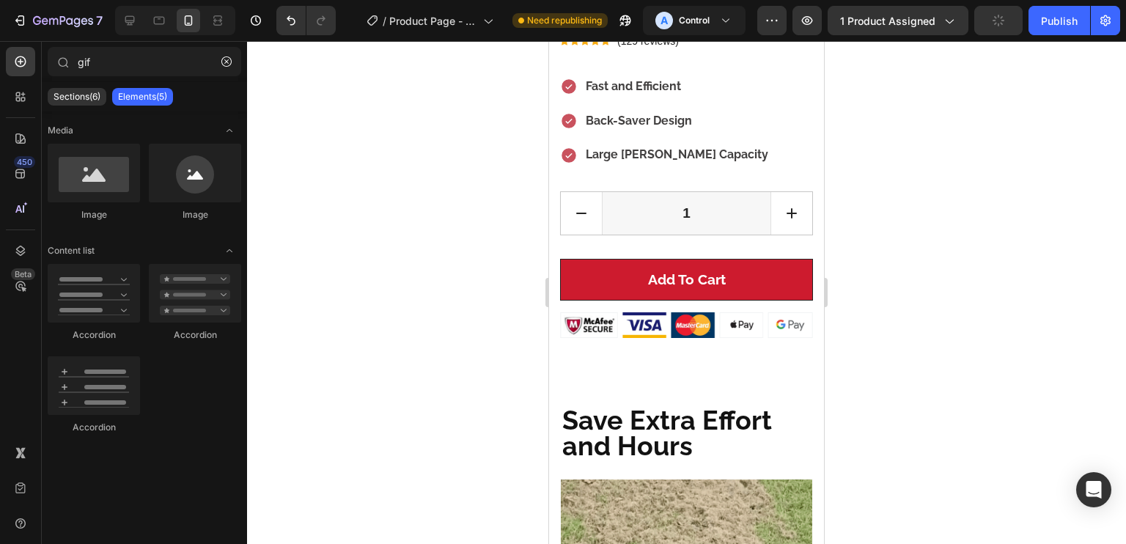
scroll to position [569, 0]
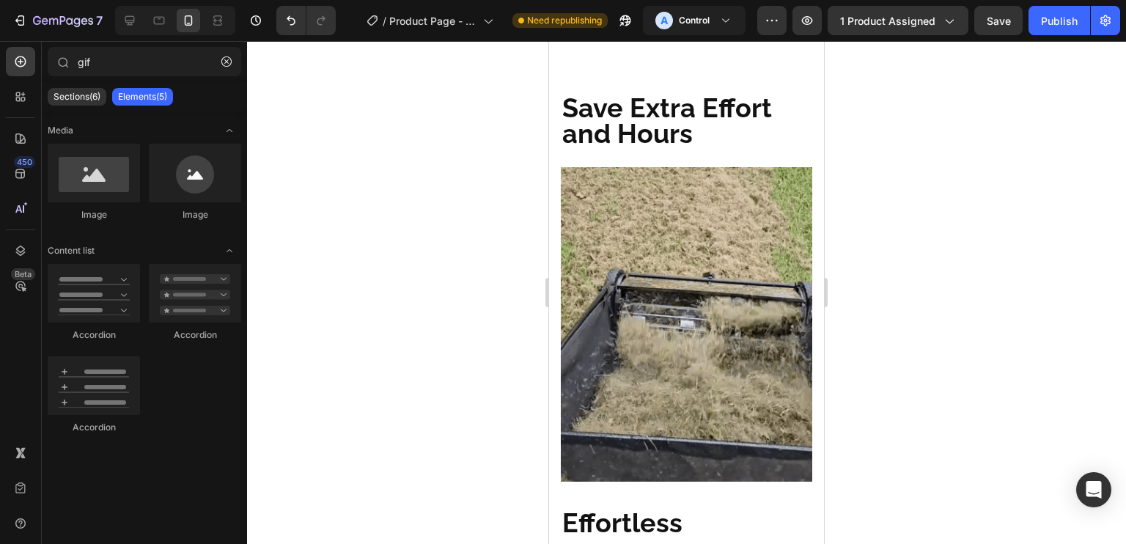
scroll to position [897, 0]
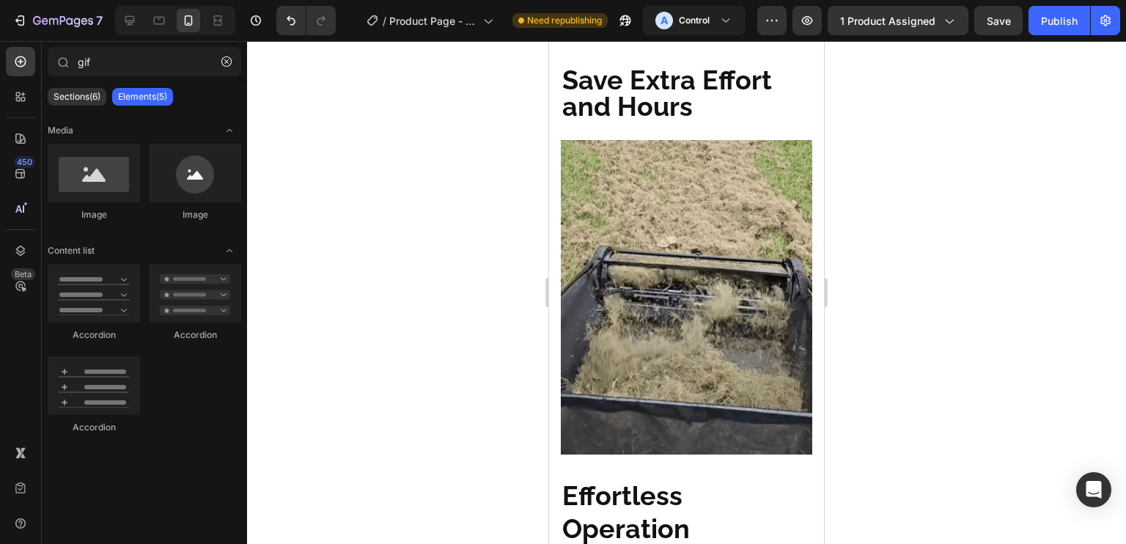
click at [809, 155] on div "Image" at bounding box center [692, 297] width 263 height 314
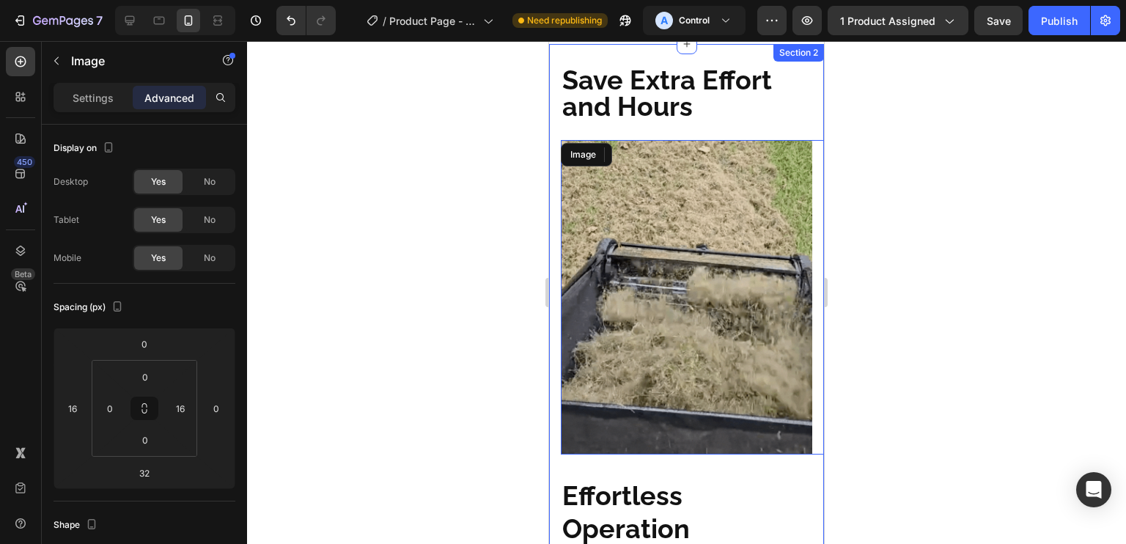
scroll to position [1044, 0]
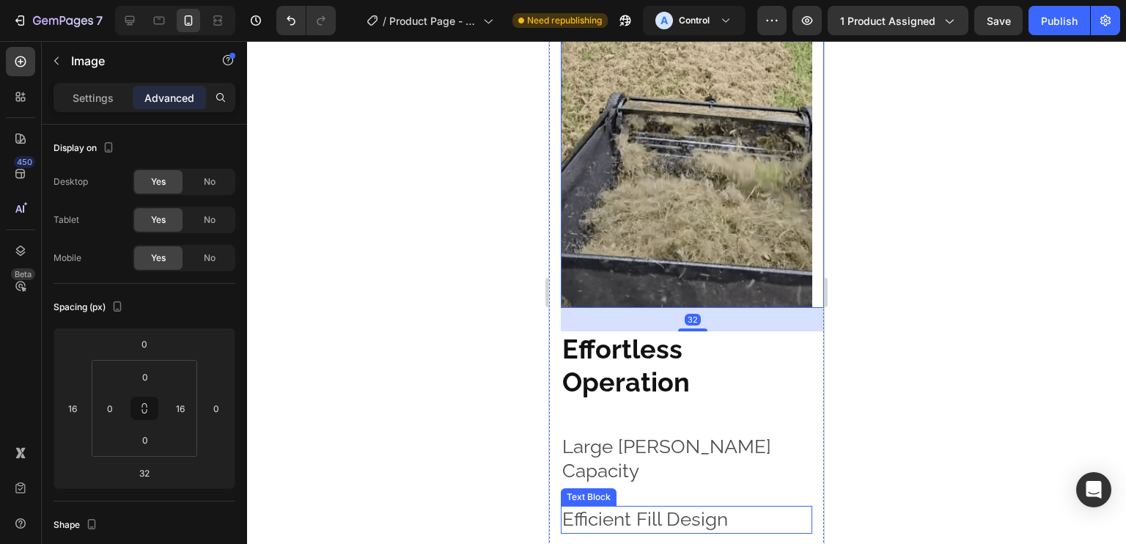
click at [619, 507] on p "Efficient Fill Design" at bounding box center [686, 519] width 248 height 25
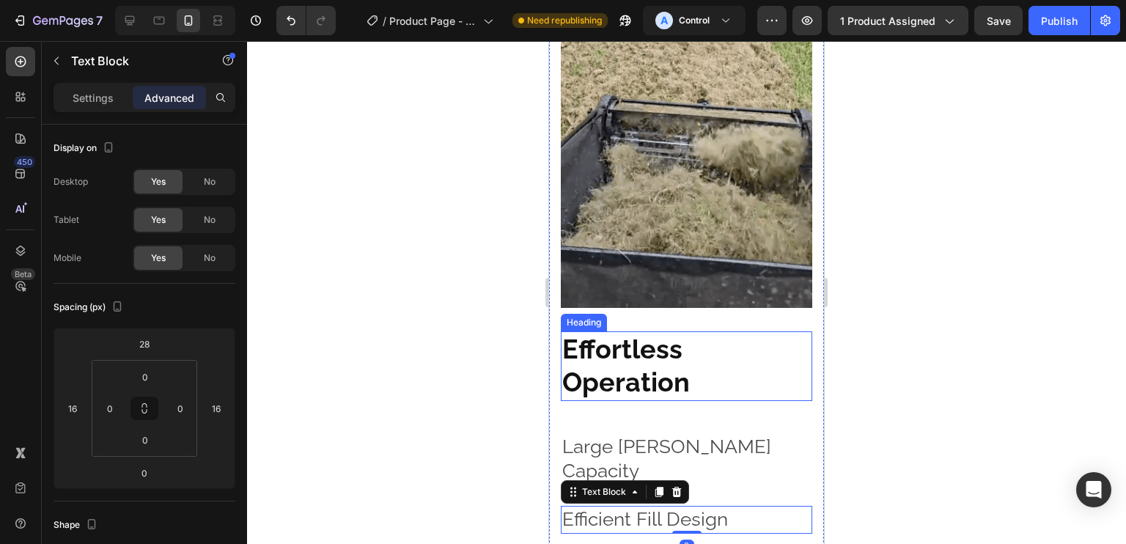
click at [670, 364] on span "Effortless Operation" at bounding box center [626, 366] width 128 height 65
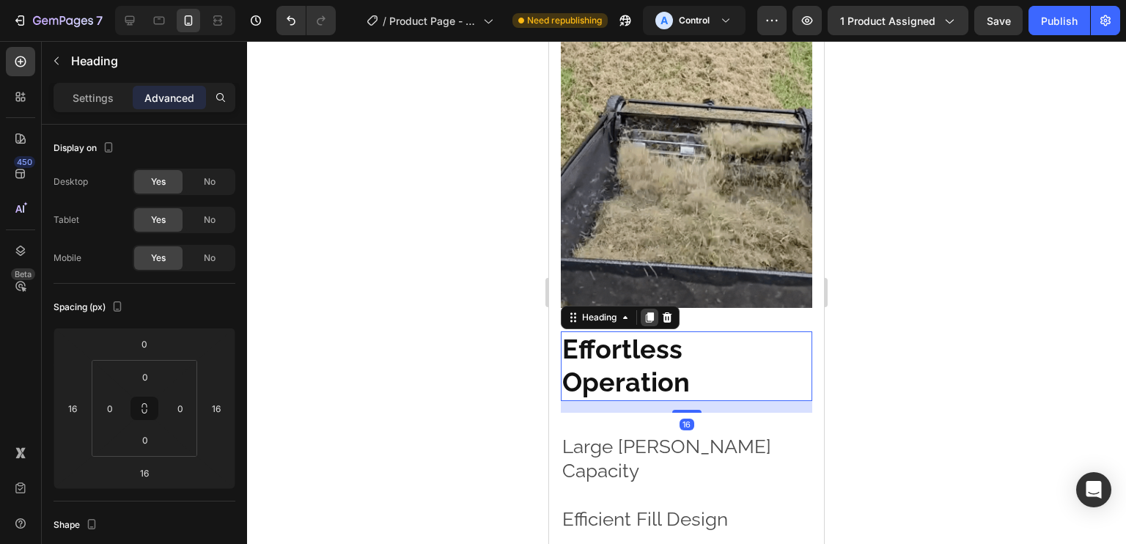
click at [657, 309] on div at bounding box center [650, 318] width 18 height 18
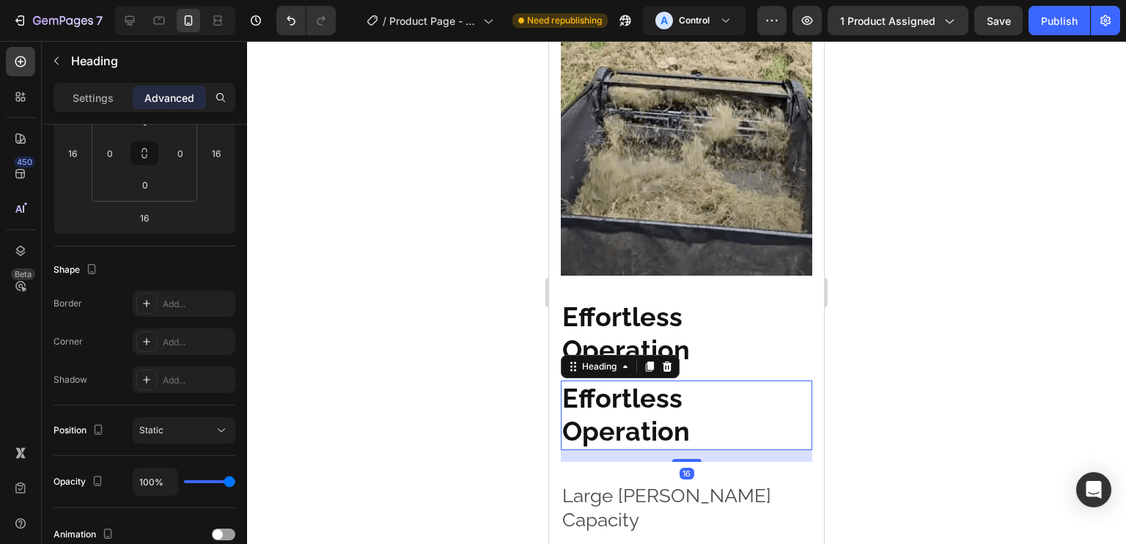
scroll to position [1091, 0]
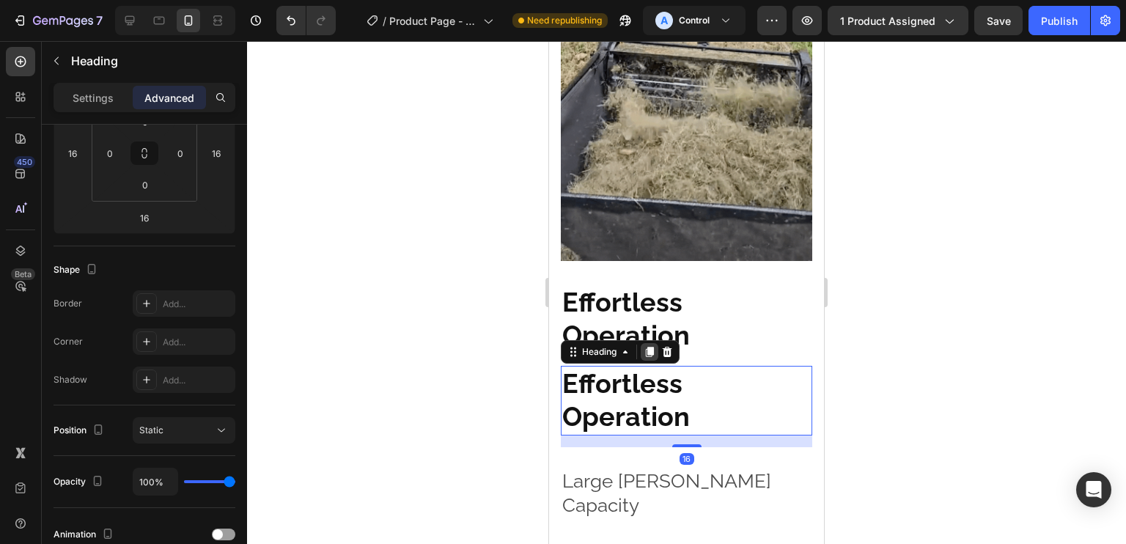
click at [649, 347] on icon at bounding box center [650, 352] width 8 height 10
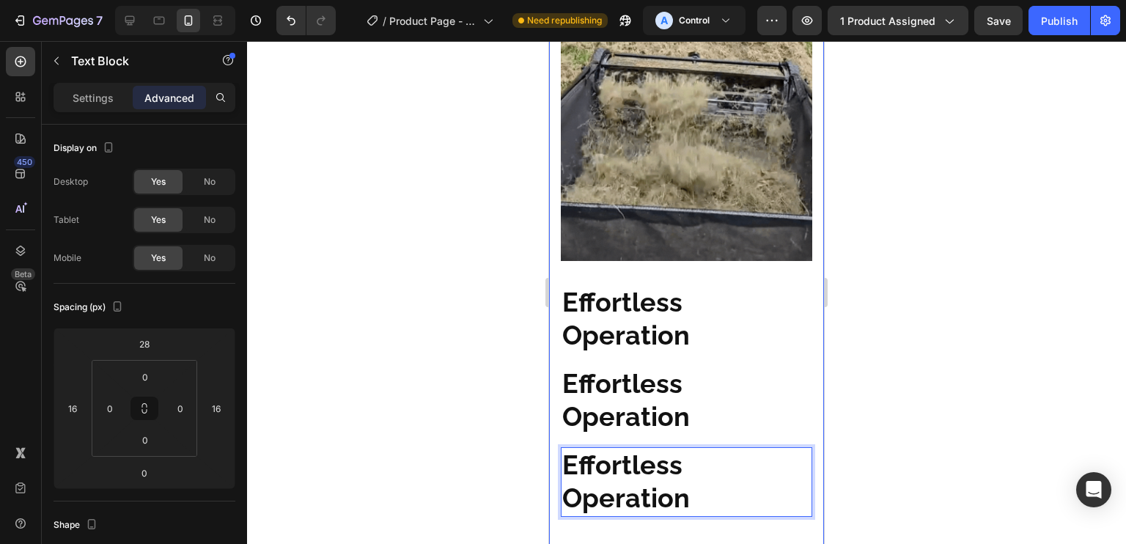
scroll to position [1209, 0]
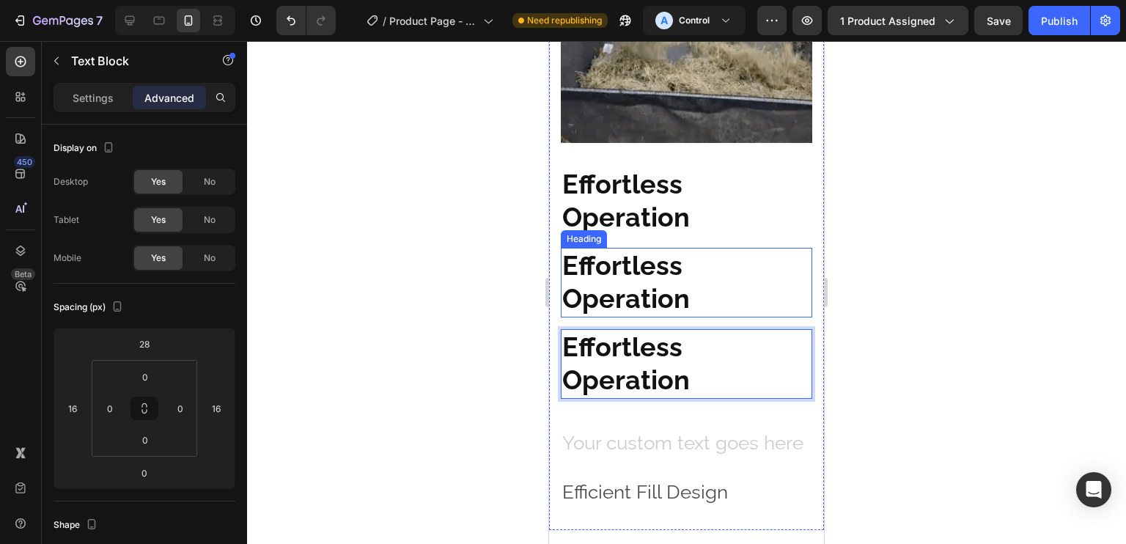
click at [673, 262] on span "Effortless Operation" at bounding box center [626, 282] width 128 height 65
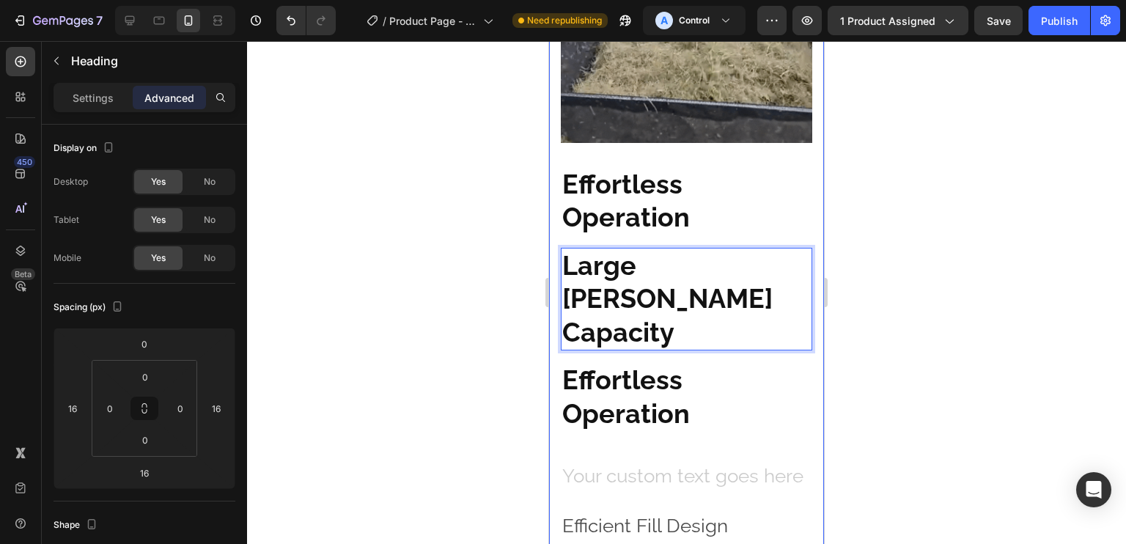
click at [671, 514] on p "Efficient Fill Design" at bounding box center [686, 526] width 248 height 25
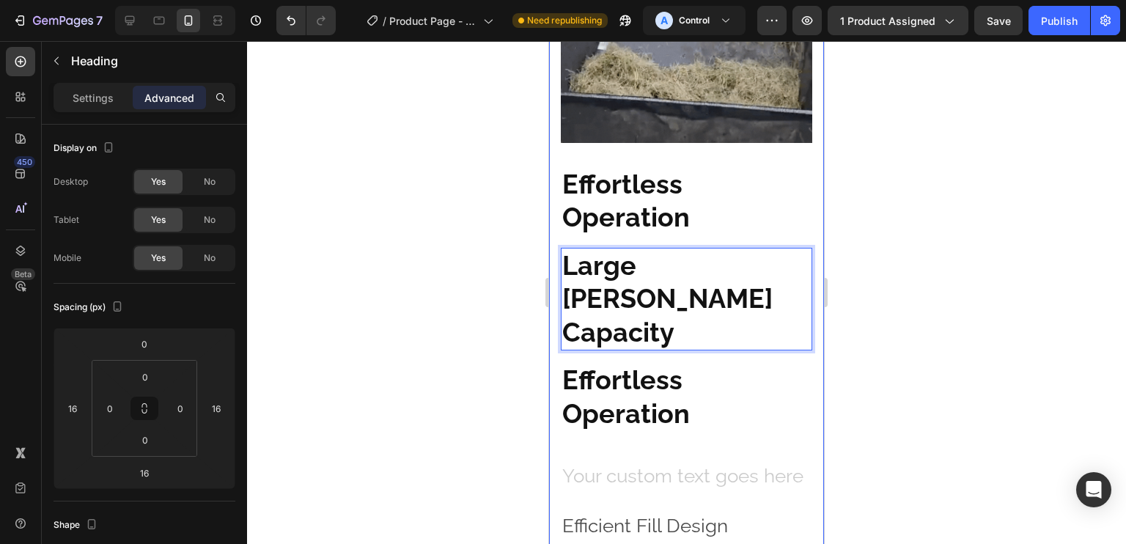
click at [671, 514] on p "Efficient Fill Design" at bounding box center [686, 526] width 248 height 25
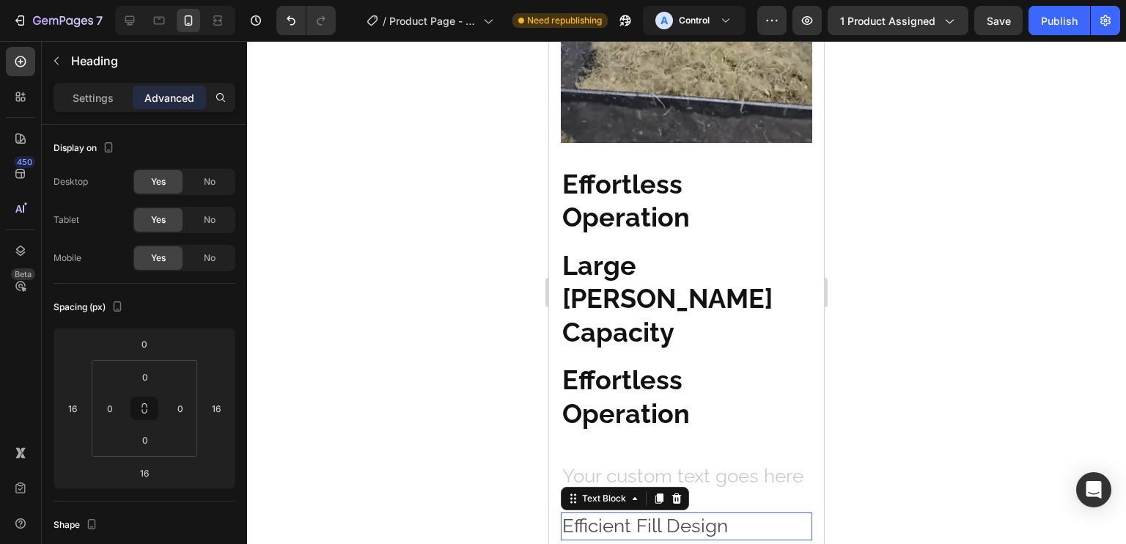
click at [671, 514] on p "Efficient Fill Design" at bounding box center [686, 526] width 248 height 25
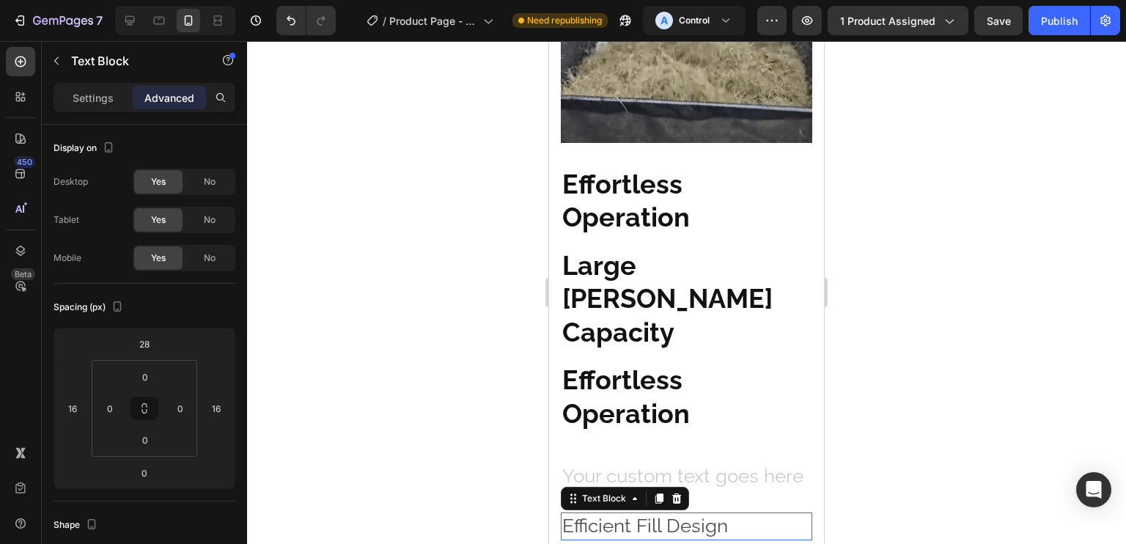
click at [677, 364] on span "Effortless Operation" at bounding box center [626, 396] width 128 height 65
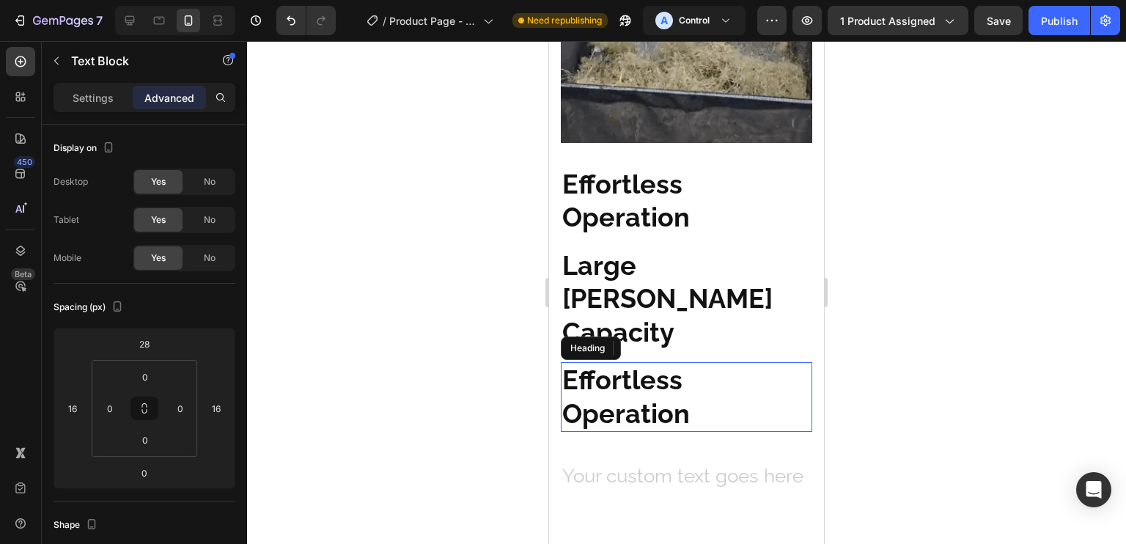
click at [677, 364] on span "Effortless Operation" at bounding box center [626, 396] width 128 height 65
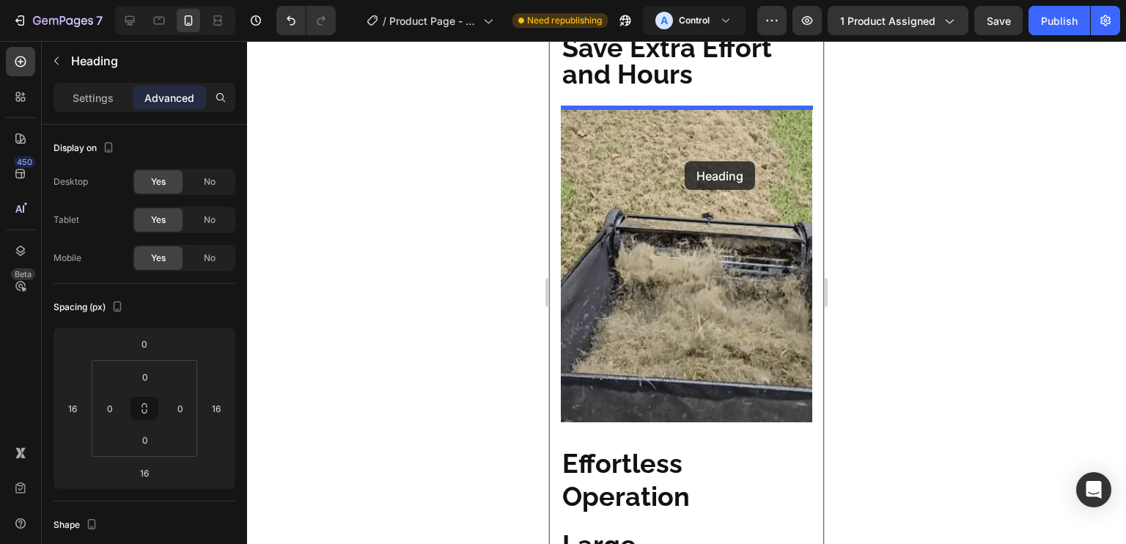
scroll to position [929, 0]
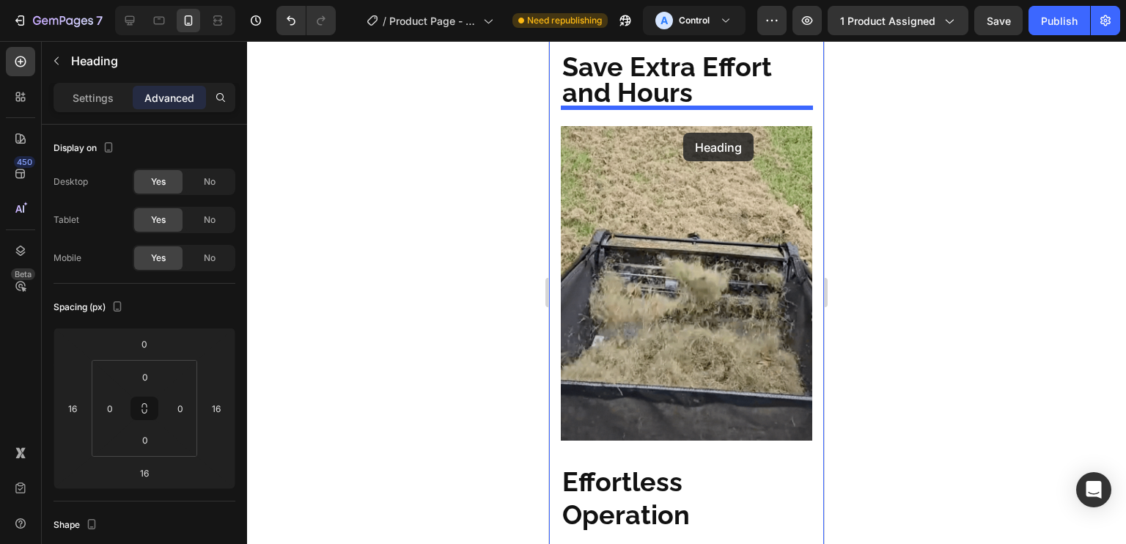
drag, startPoint x: 663, startPoint y: 339, endPoint x: 678, endPoint y: 153, distance: 186.1
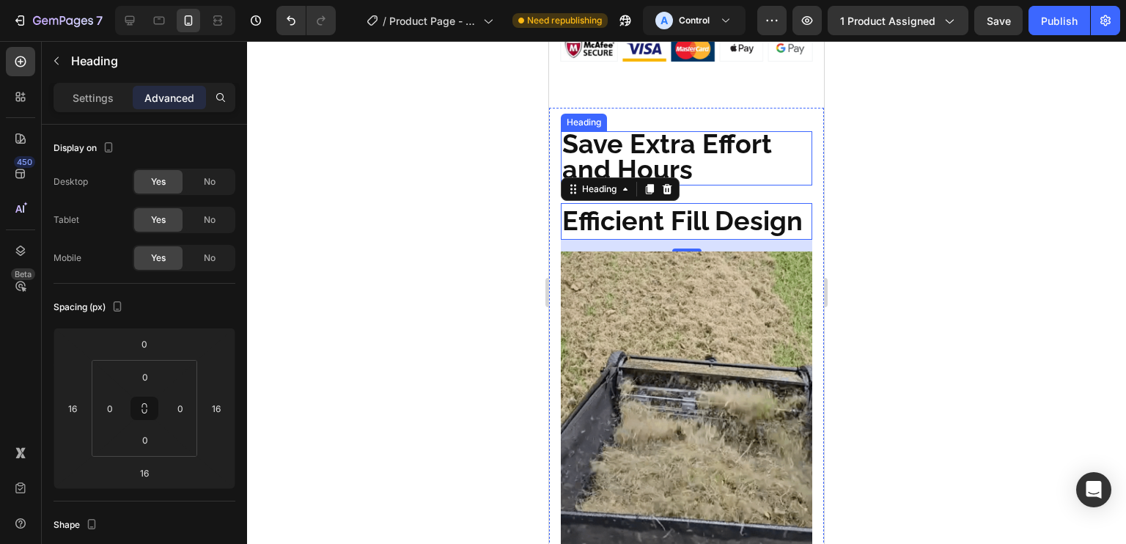
click at [710, 128] on span "Save Extra Effort and Hours" at bounding box center [667, 156] width 210 height 56
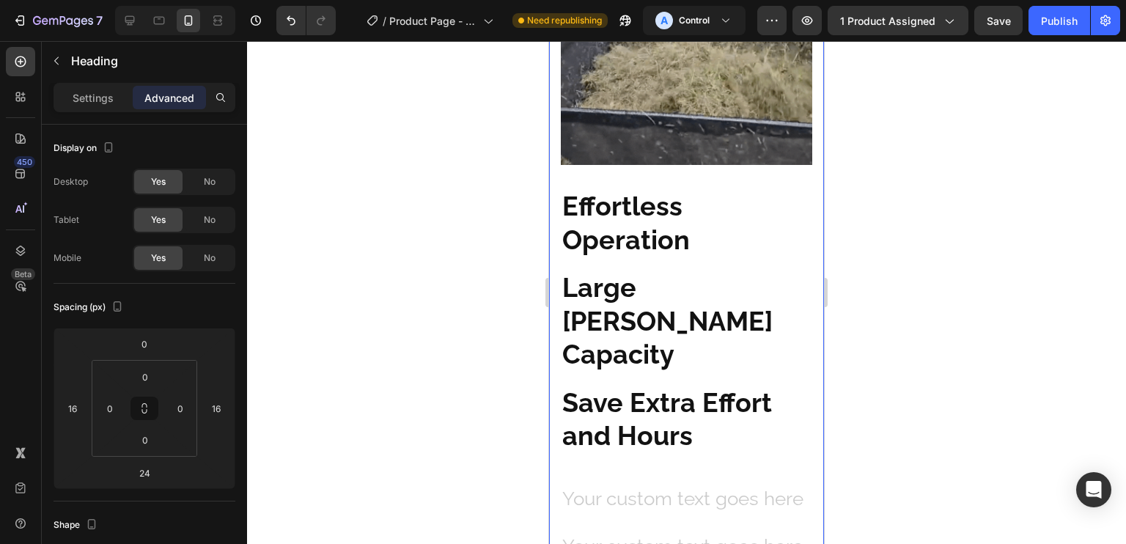
scroll to position [1340, 0]
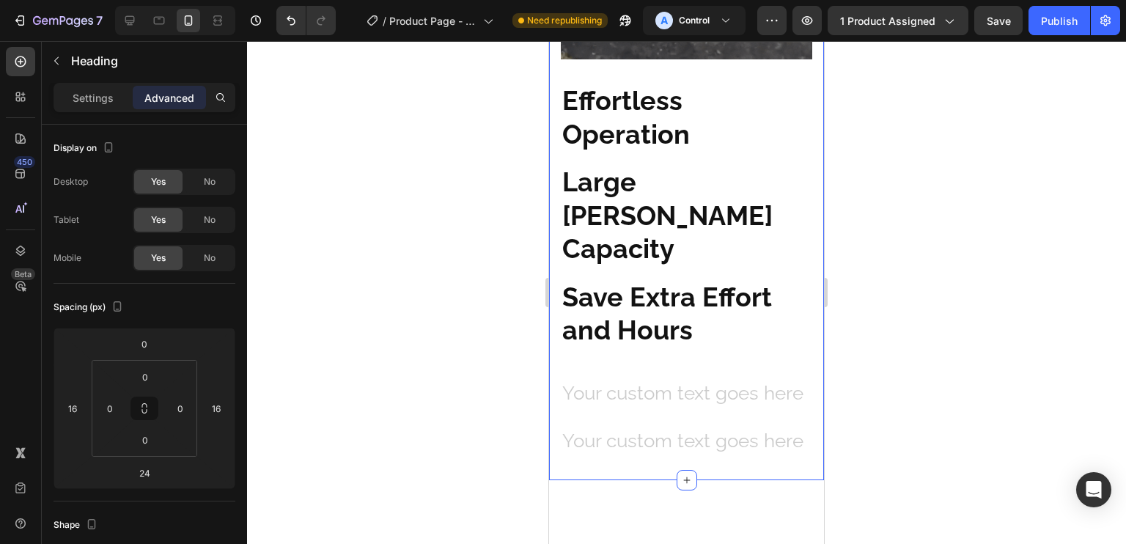
drag, startPoint x: 639, startPoint y: 119, endPoint x: 798, endPoint y: 111, distance: 159.3
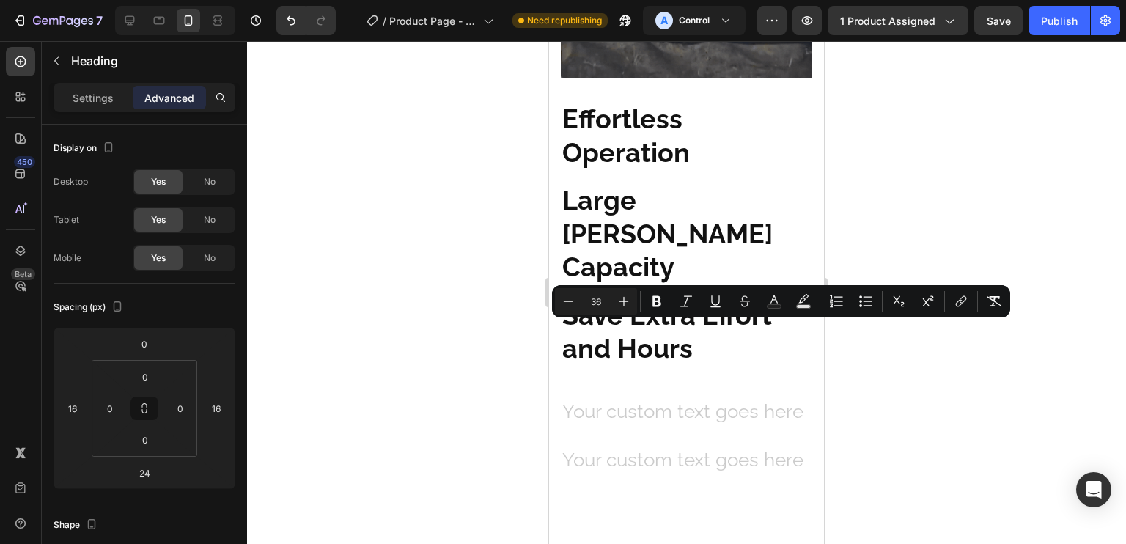
scroll to position [638, 0]
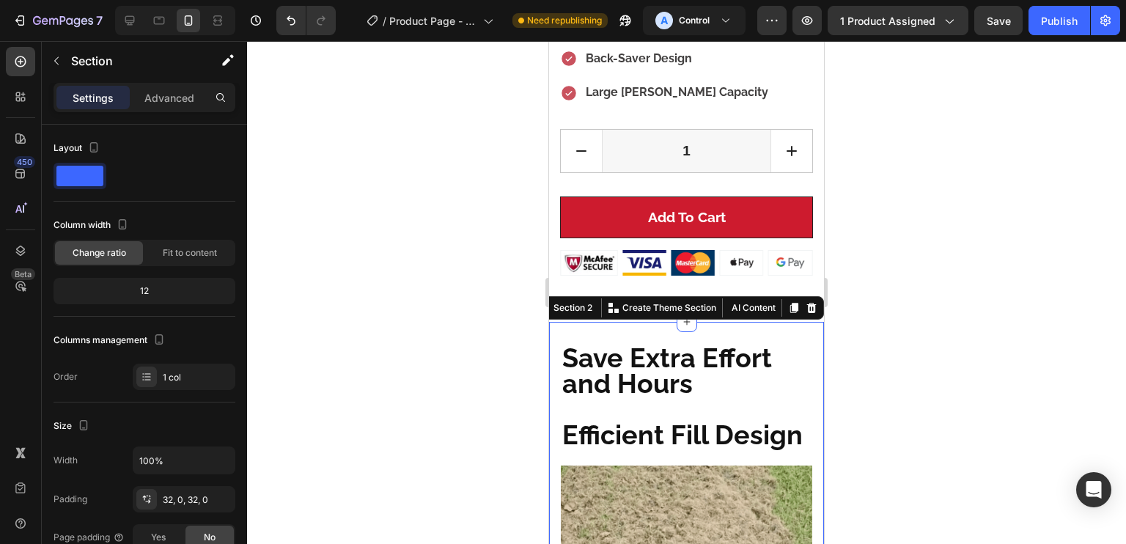
click at [708, 358] on p "⁠⁠⁠⁠⁠⁠⁠ Save Extra Effort and Hours" at bounding box center [686, 372] width 248 height 51
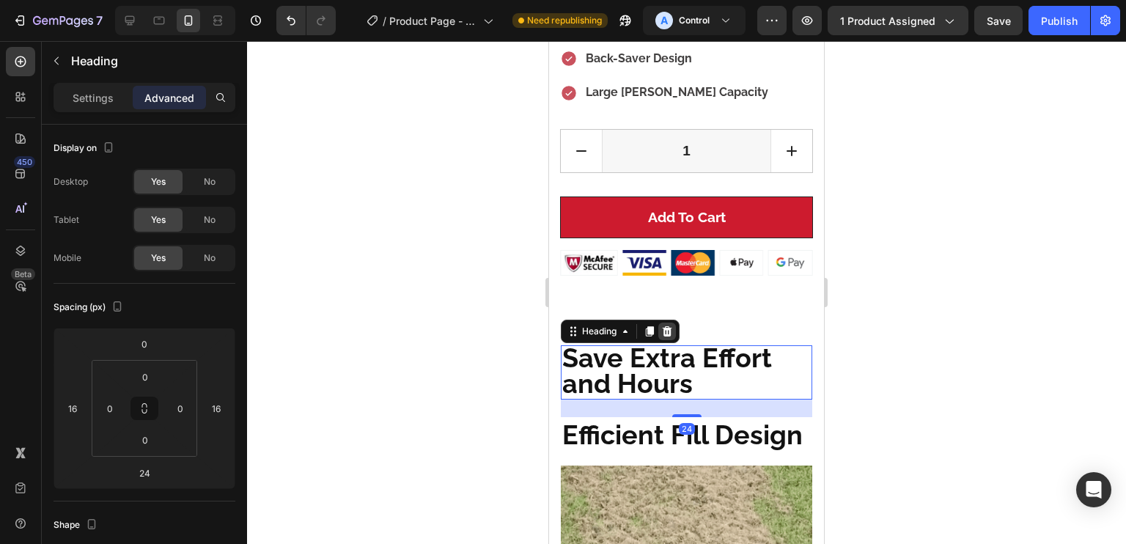
click at [673, 325] on icon at bounding box center [667, 331] width 12 height 12
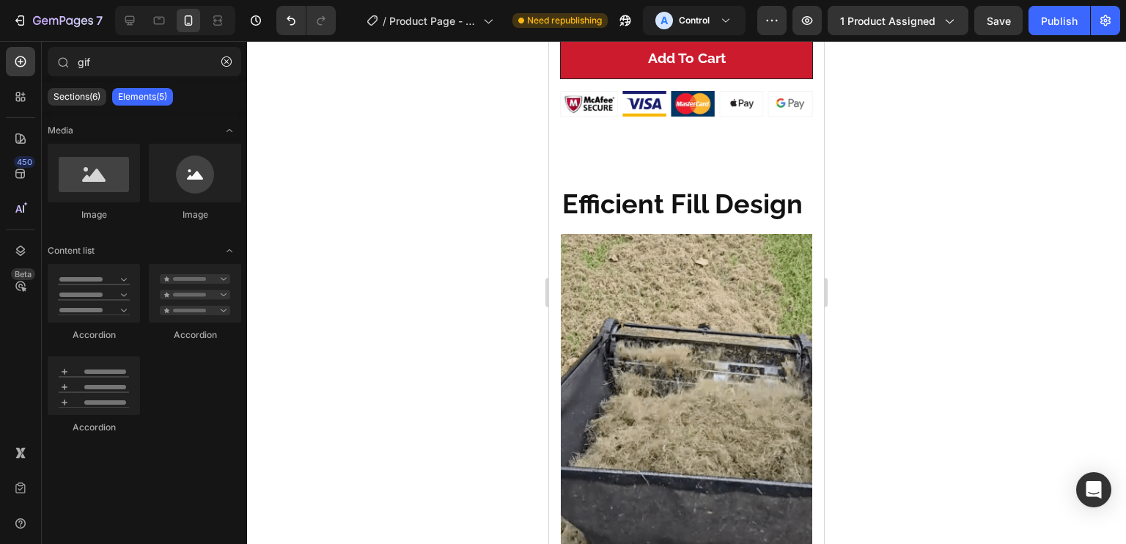
scroll to position [797, 0]
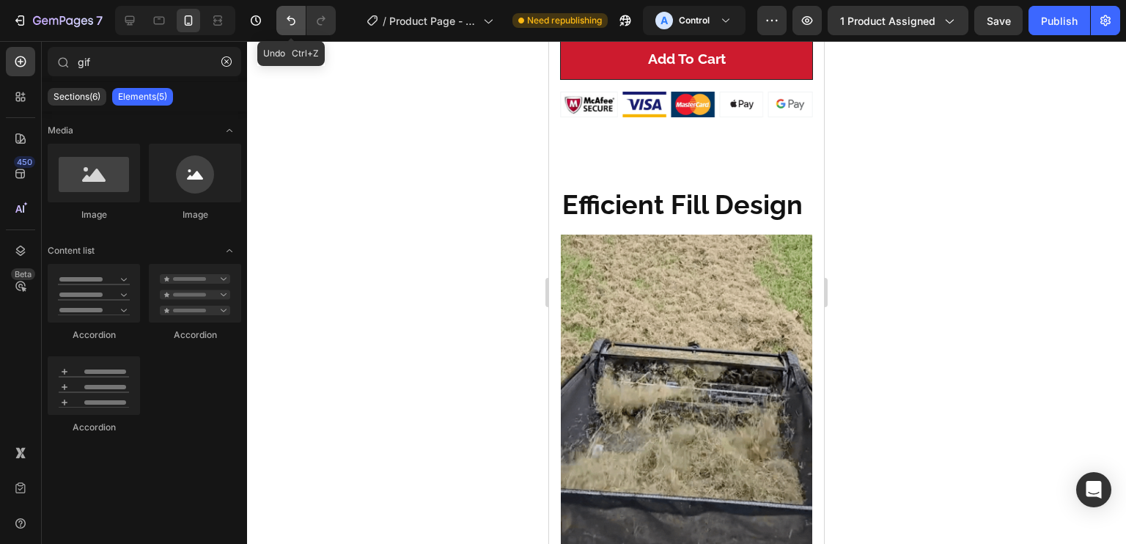
click at [292, 24] on icon "Undo/Redo" at bounding box center [291, 21] width 9 height 10
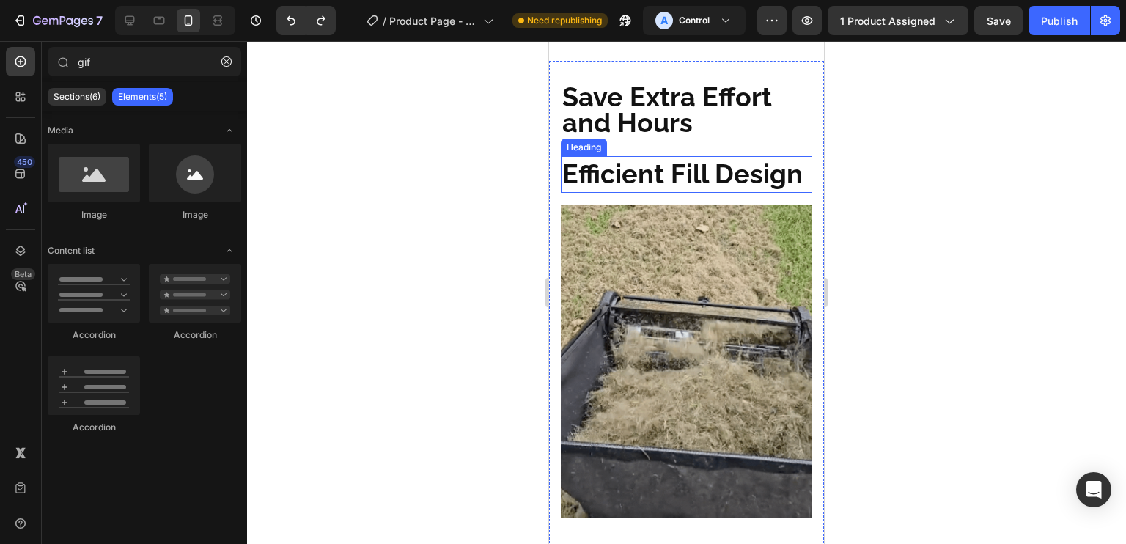
scroll to position [898, 0]
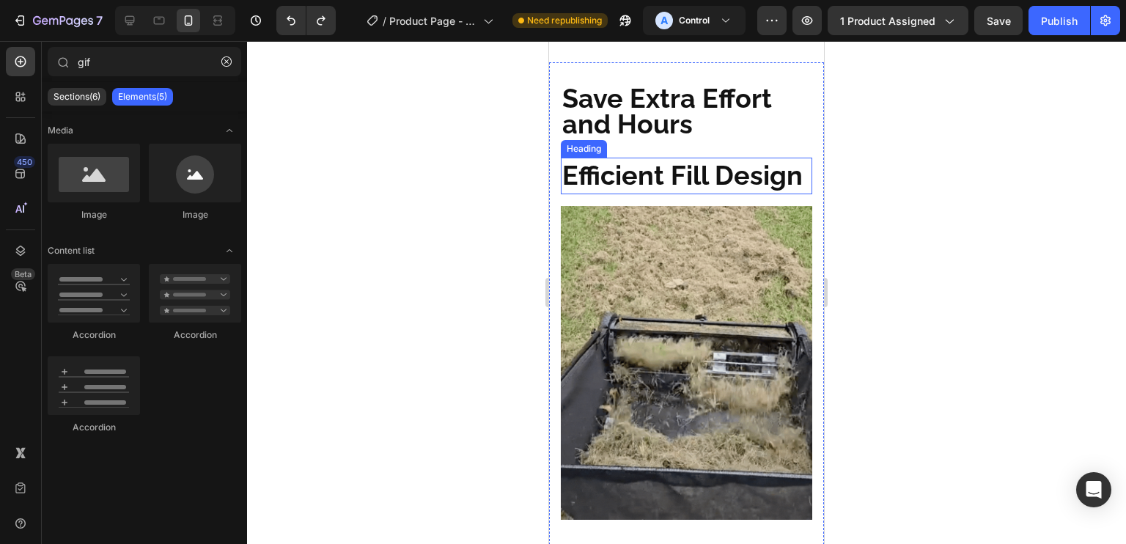
click at [658, 180] on p "⁠⁠⁠⁠⁠⁠⁠ Efficient Fill Design" at bounding box center [686, 176] width 248 height 34
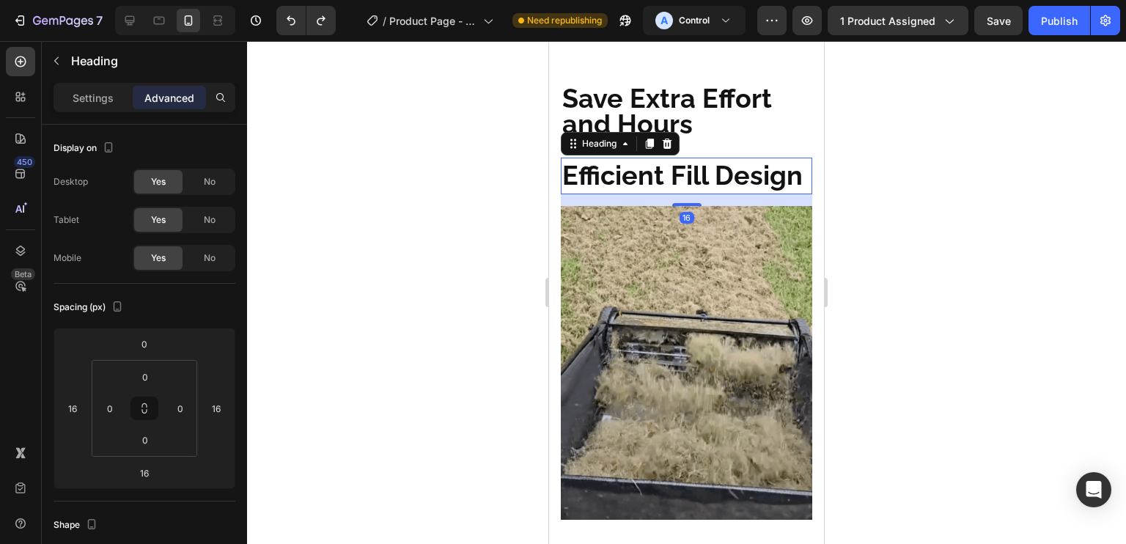
drag, startPoint x: 665, startPoint y: 122, endPoint x: 780, endPoint y: 128, distance: 115.2
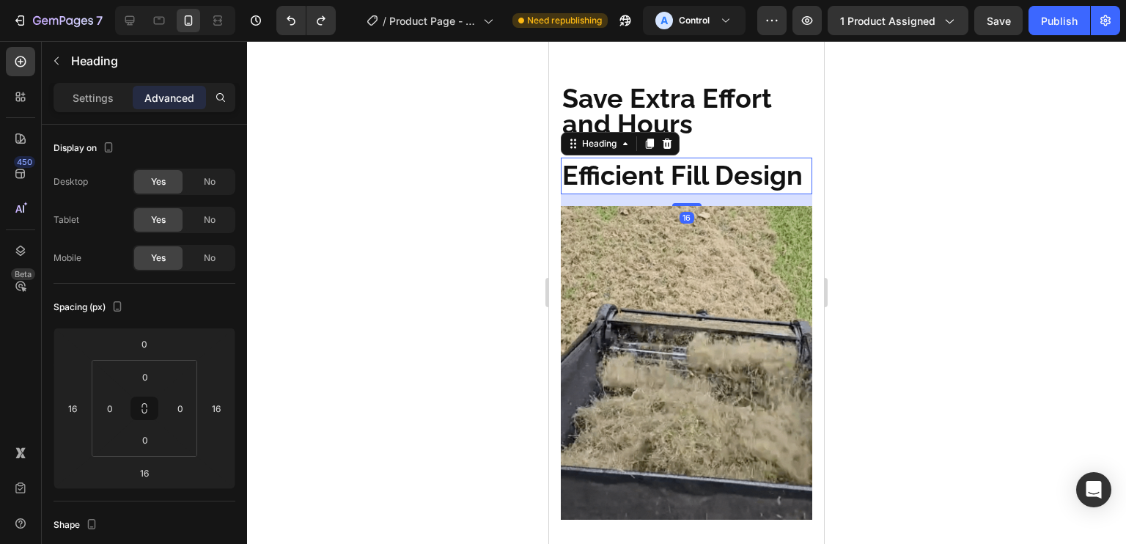
click at [666, 139] on icon at bounding box center [668, 144] width 10 height 10
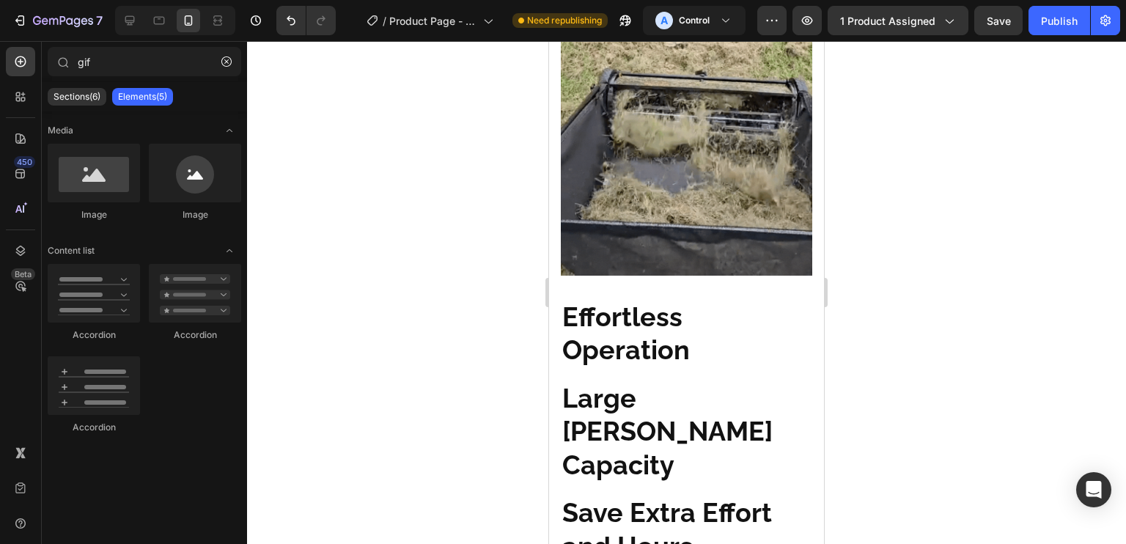
scroll to position [1052, 0]
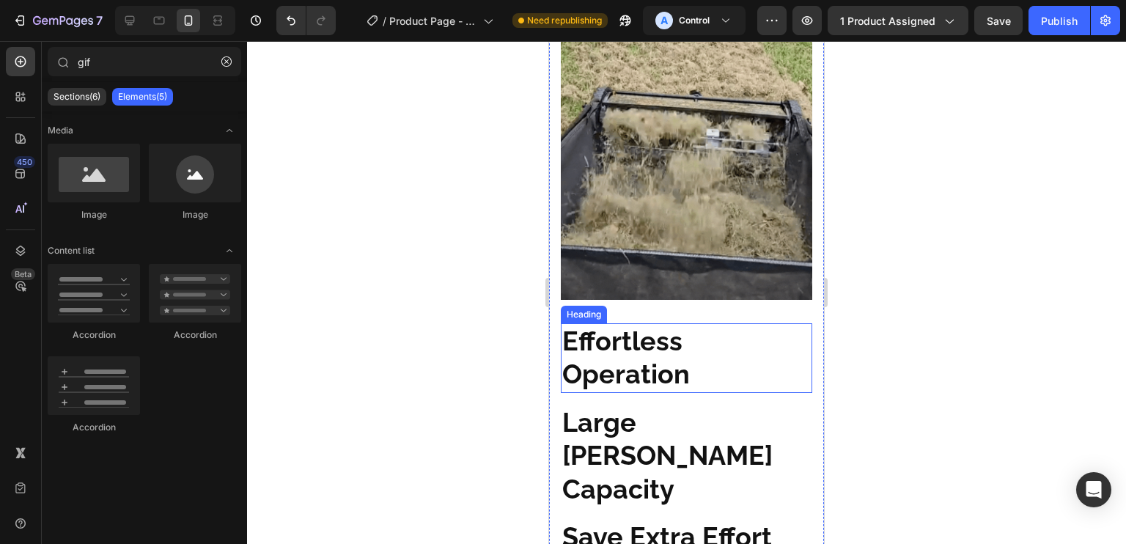
click at [689, 327] on h2 "Effortless Operation" at bounding box center [686, 358] width 251 height 70
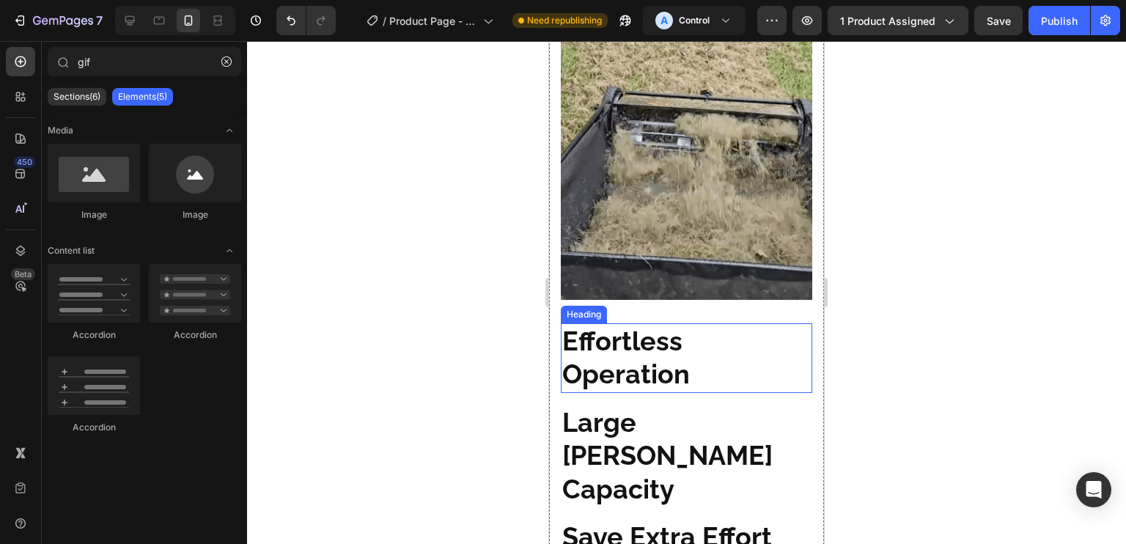
click at [689, 327] on h2 "Effortless Operation" at bounding box center [686, 358] width 251 height 70
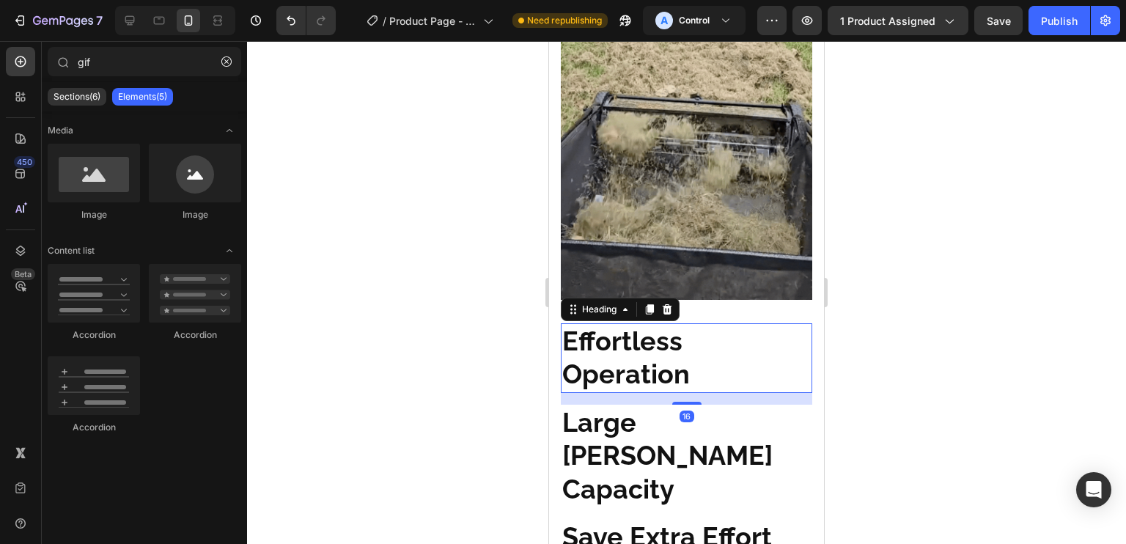
click at [689, 327] on p "Effortless Operation" at bounding box center [686, 358] width 248 height 67
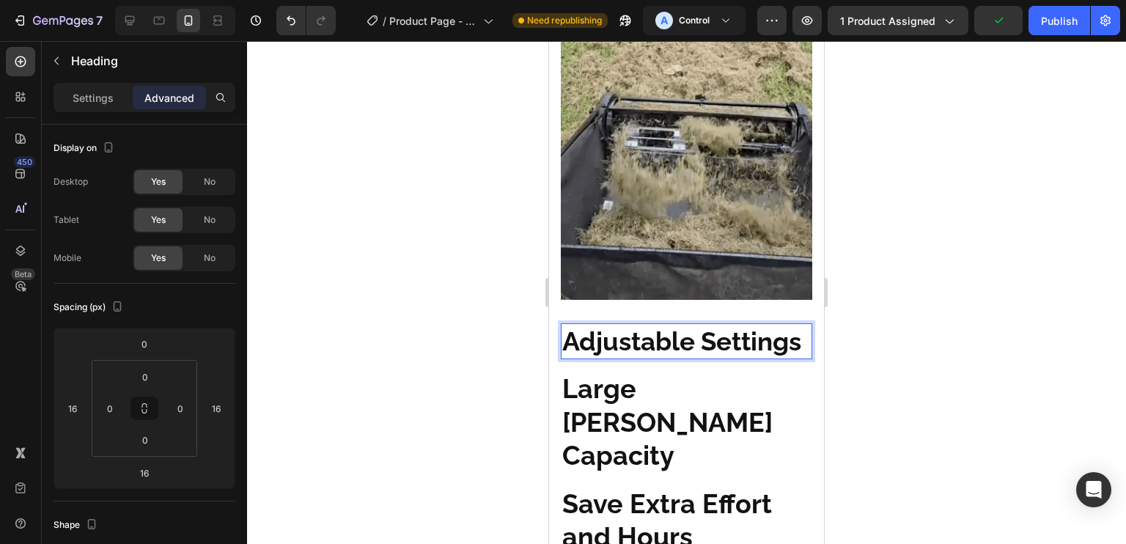
click at [567, 325] on p "Adjustable Settings" at bounding box center [686, 342] width 248 height 34
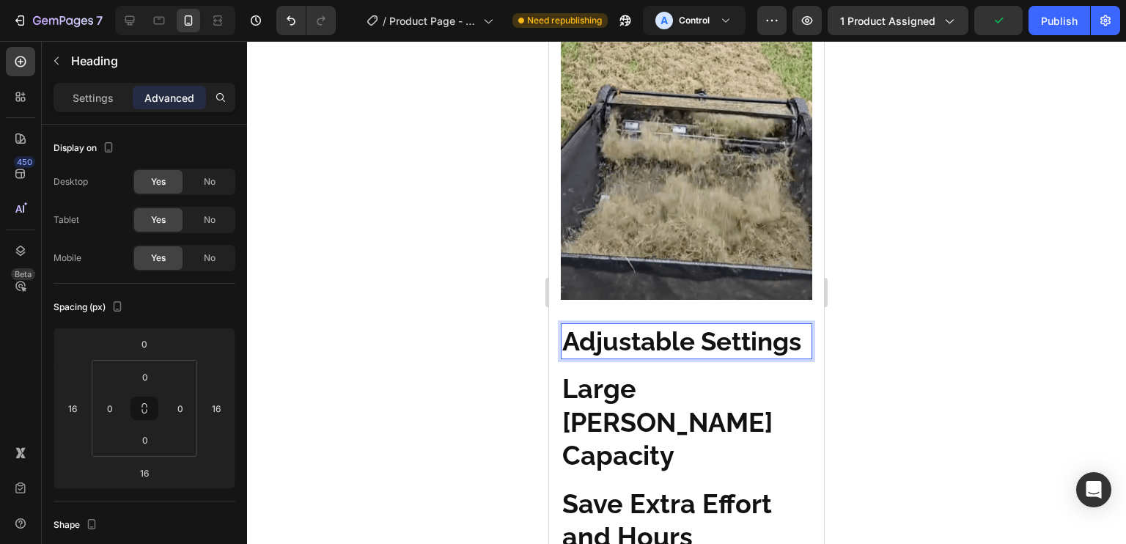
click at [696, 351] on p "Adjustable Settings" at bounding box center [686, 342] width 248 height 34
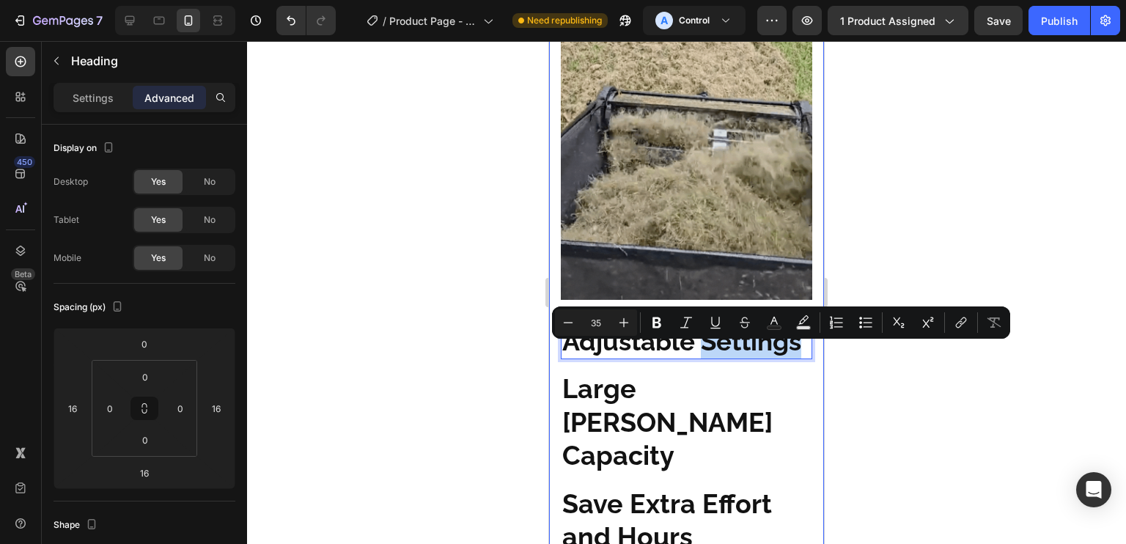
drag, startPoint x: 701, startPoint y: 366, endPoint x: 557, endPoint y: 354, distance: 144.2
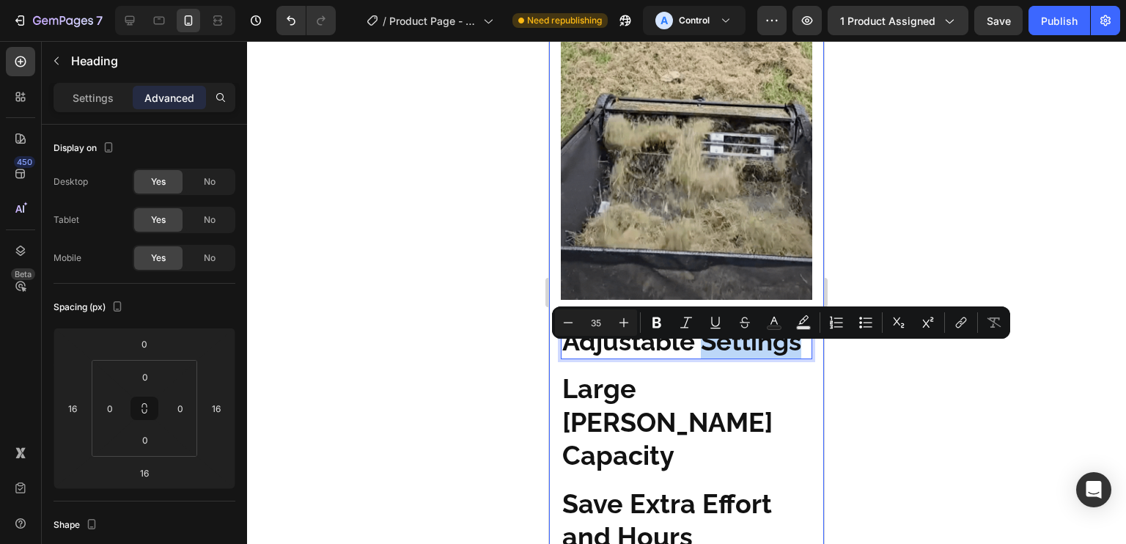
click at [557, 354] on div "Save Extra Effort and Hours Heading Image Adjustable Settings Heading 16 ⁠⁠⁠⁠⁠⁠…" at bounding box center [686, 288] width 275 height 751
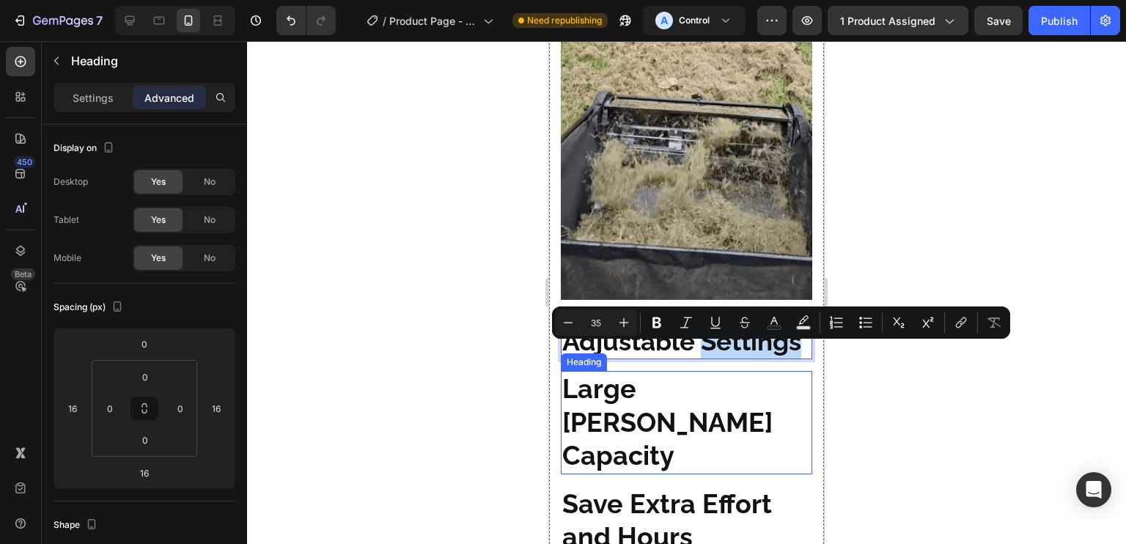
click at [715, 398] on span "Large [PERSON_NAME] Capacity" at bounding box center [667, 421] width 210 height 97
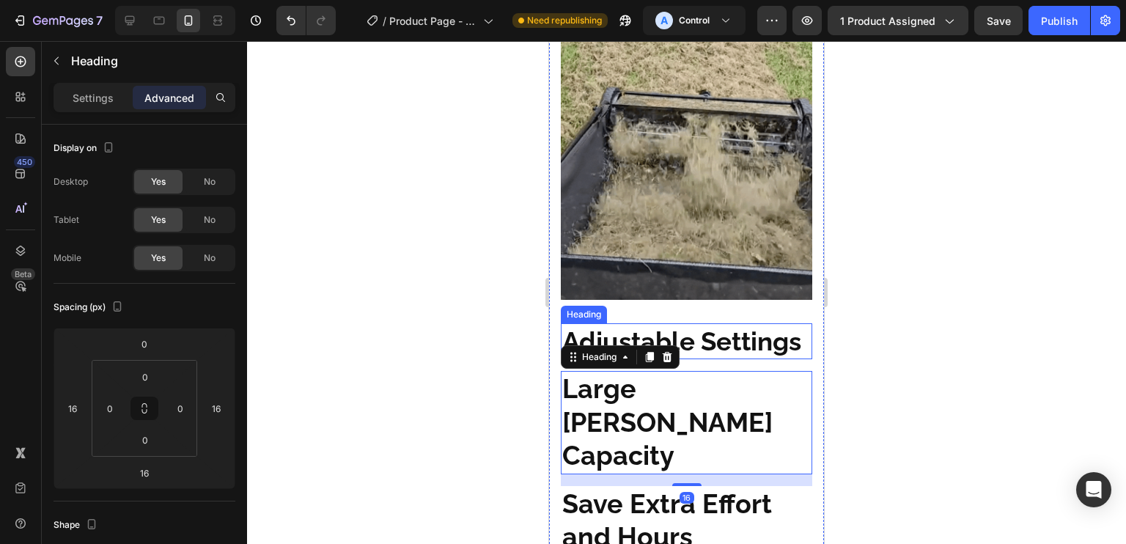
click at [707, 358] on p "Adjustable Settings" at bounding box center [686, 342] width 248 height 34
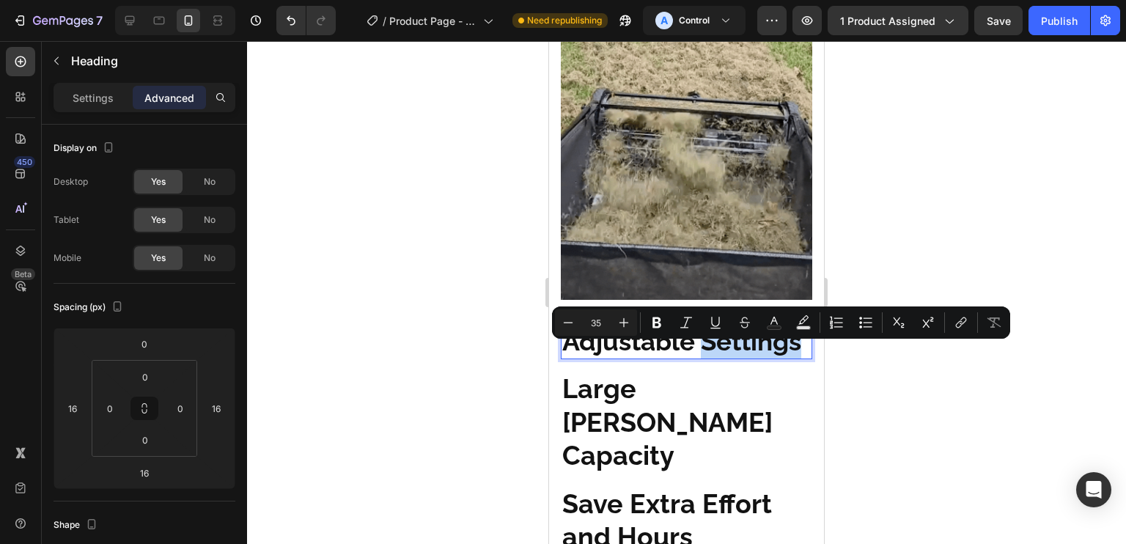
drag, startPoint x: 680, startPoint y: 361, endPoint x: 562, endPoint y: 371, distance: 119.2
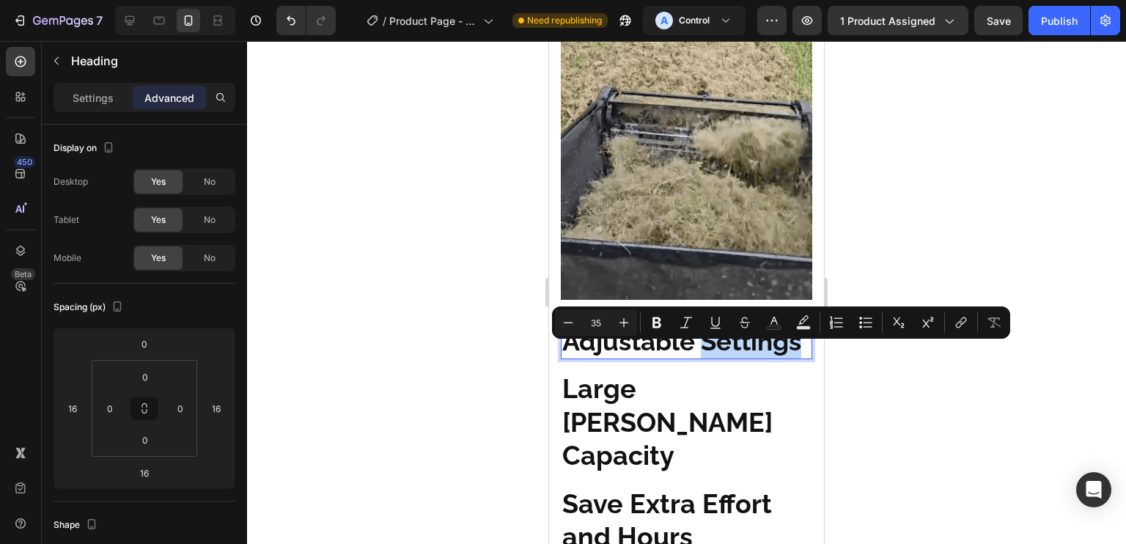
click at [562, 358] on p "Adjustable Settings" at bounding box center [686, 342] width 248 height 34
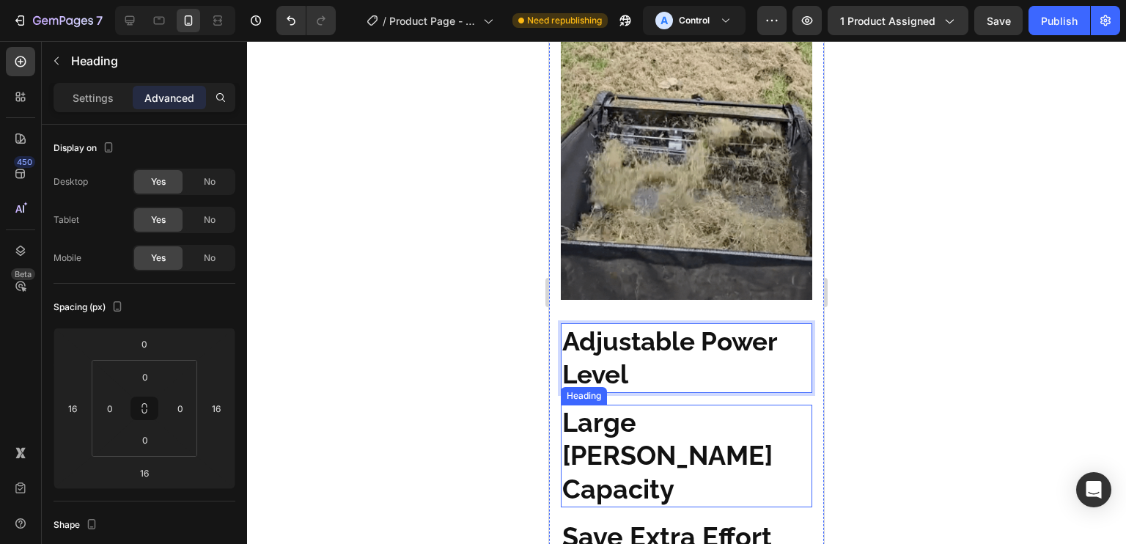
click at [692, 409] on span "Large [PERSON_NAME] Capacity" at bounding box center [667, 455] width 210 height 97
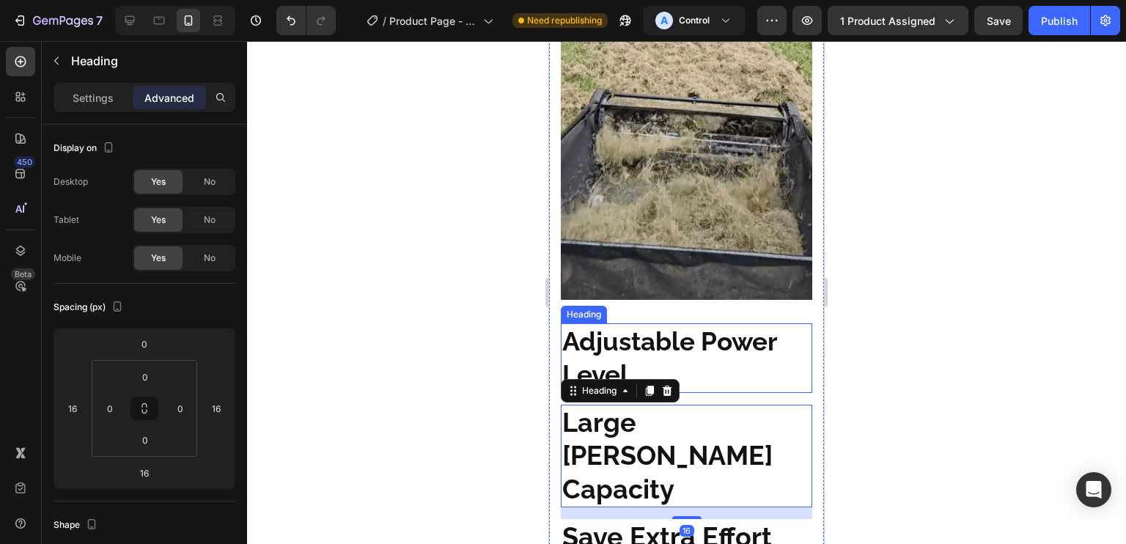
click at [770, 357] on p "Adjustable Power Level" at bounding box center [686, 358] width 248 height 67
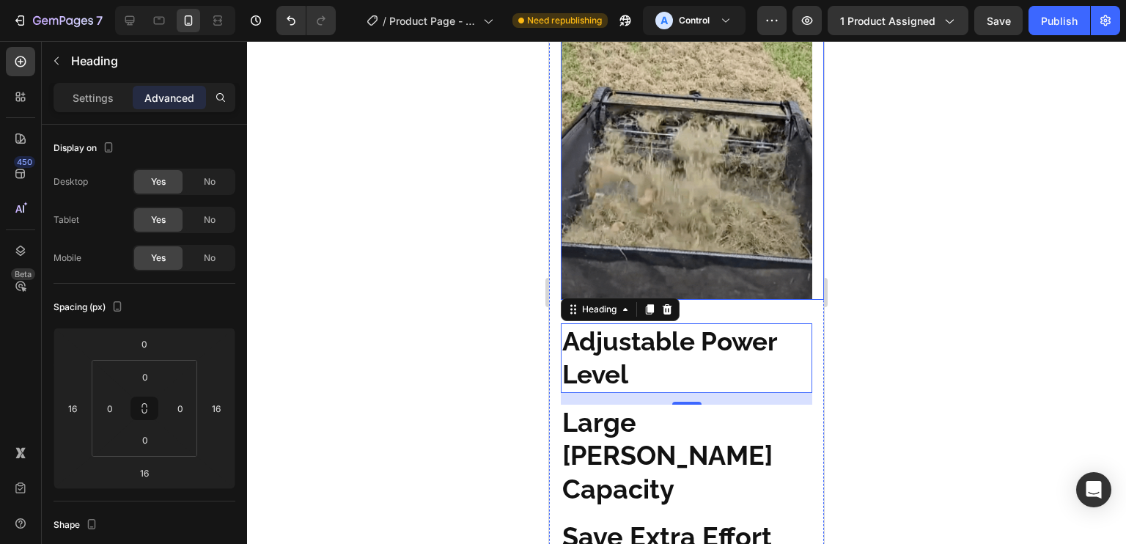
click at [760, 204] on img at bounding box center [686, 142] width 251 height 314
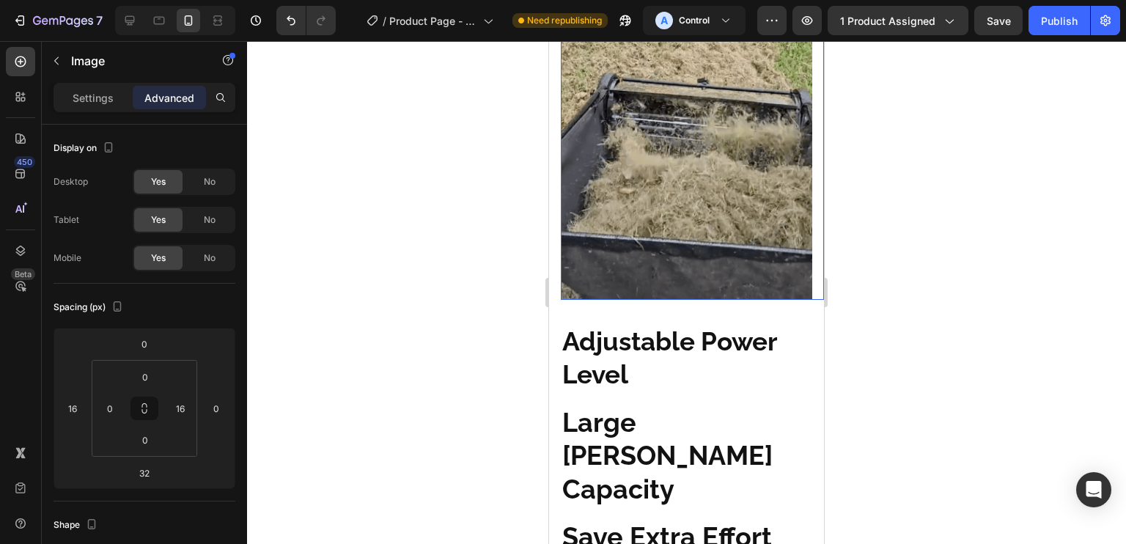
drag, startPoint x: 817, startPoint y: 150, endPoint x: 1020, endPoint y: 242, distance: 223.7
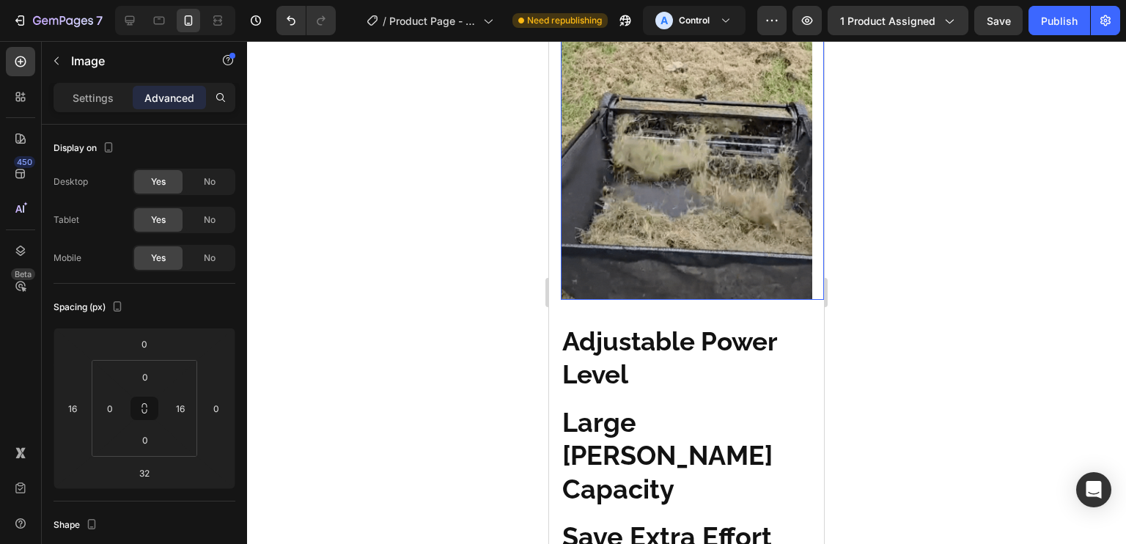
click at [762, 230] on img at bounding box center [686, 142] width 251 height 314
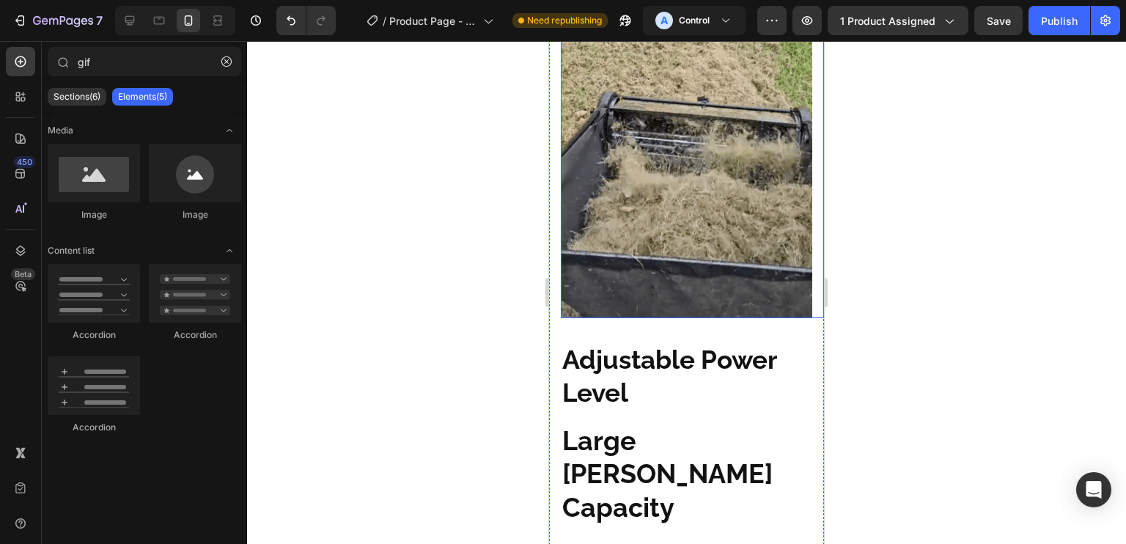
scroll to position [878, 0]
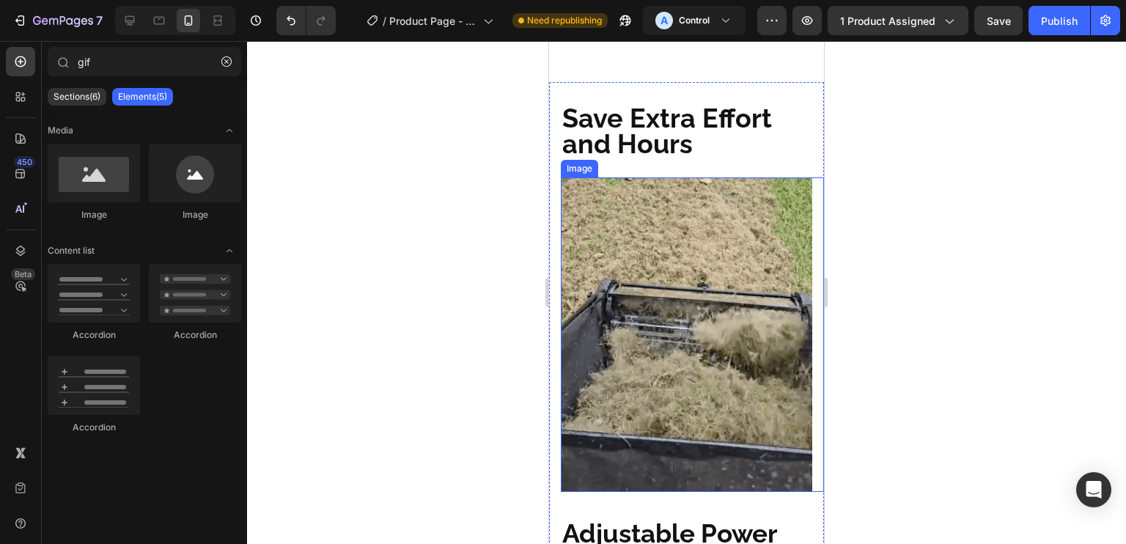
click at [668, 200] on img at bounding box center [686, 334] width 251 height 314
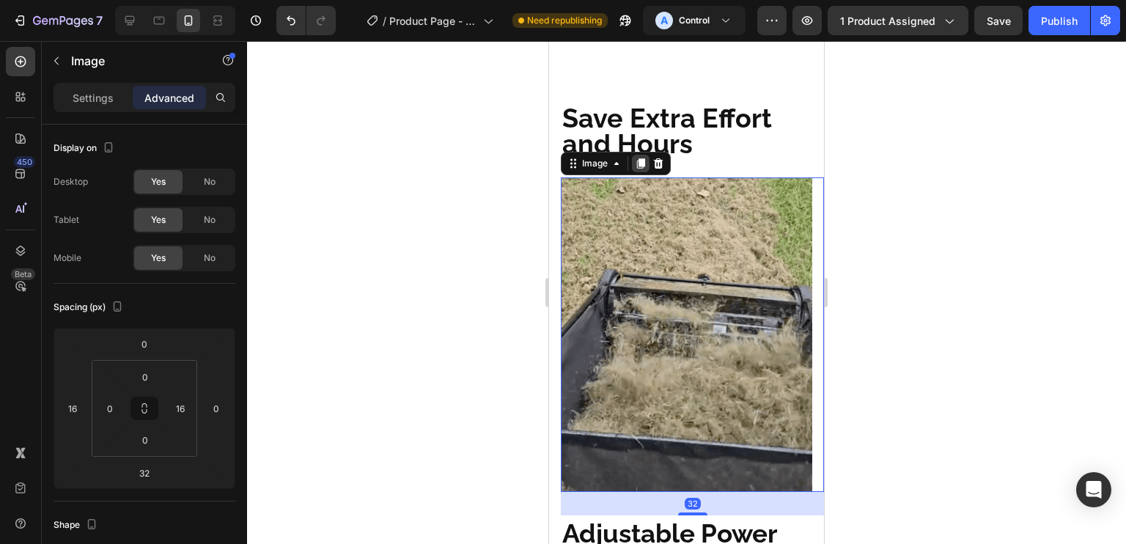
click at [641, 158] on icon at bounding box center [641, 163] width 8 height 10
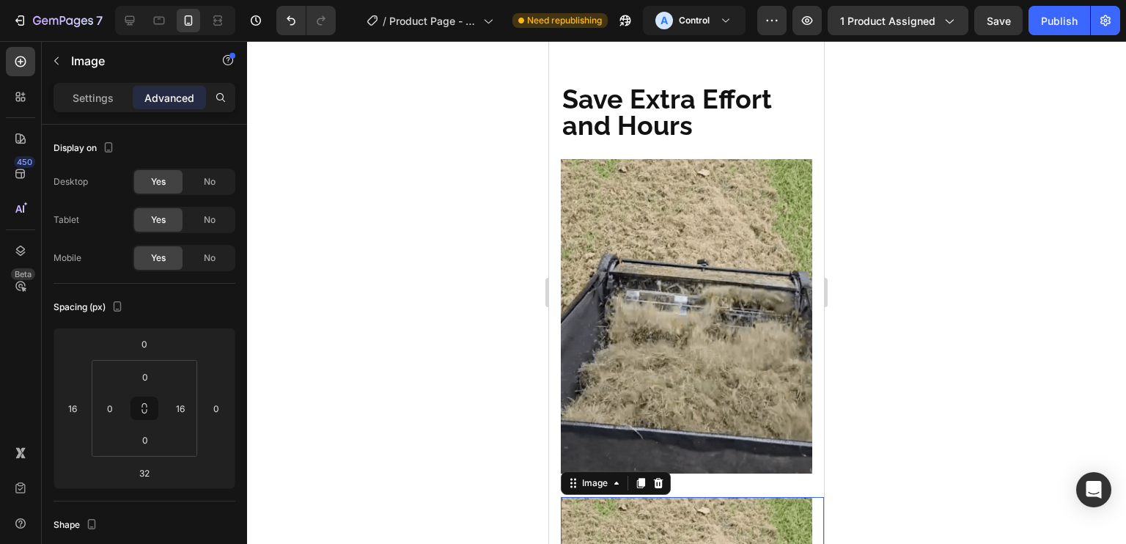
scroll to position [1268, 0]
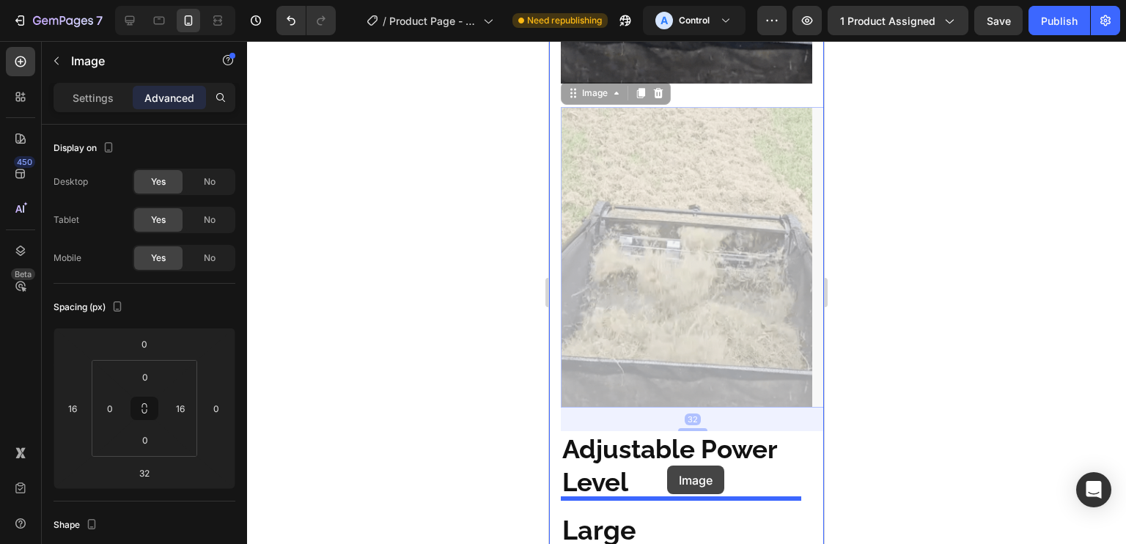
drag, startPoint x: 580, startPoint y: 84, endPoint x: 664, endPoint y: 463, distance: 387.5
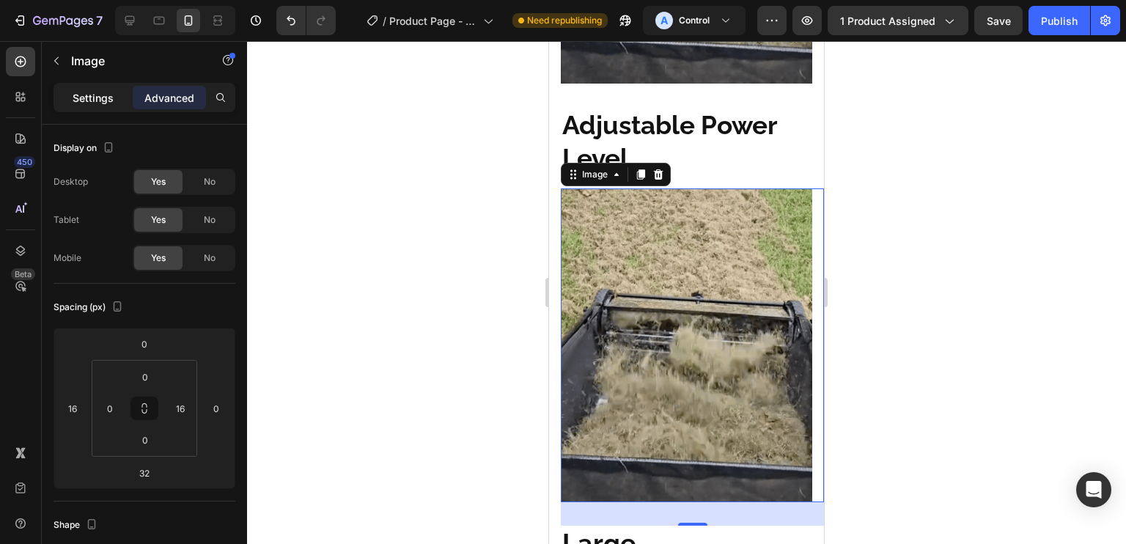
click at [111, 99] on p "Settings" at bounding box center [93, 97] width 41 height 15
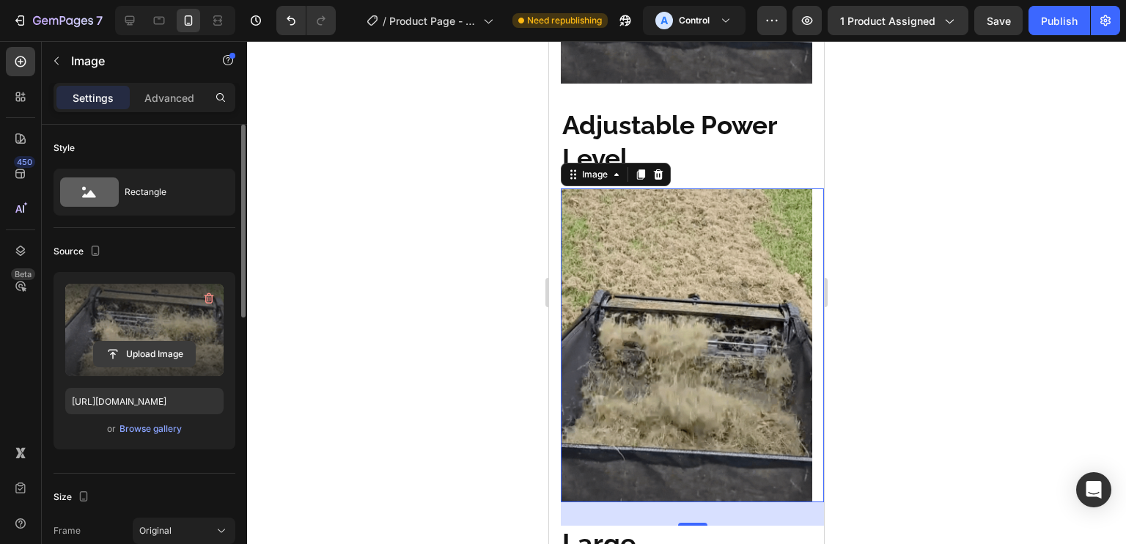
click at [158, 359] on input "file" at bounding box center [144, 354] width 101 height 25
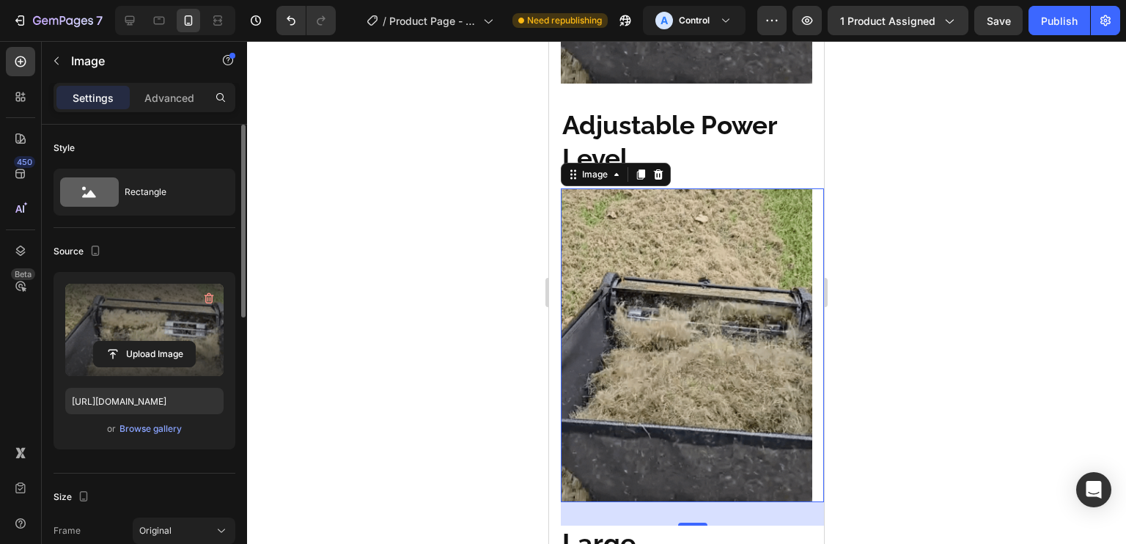
click at [135, 335] on label at bounding box center [144, 330] width 158 height 92
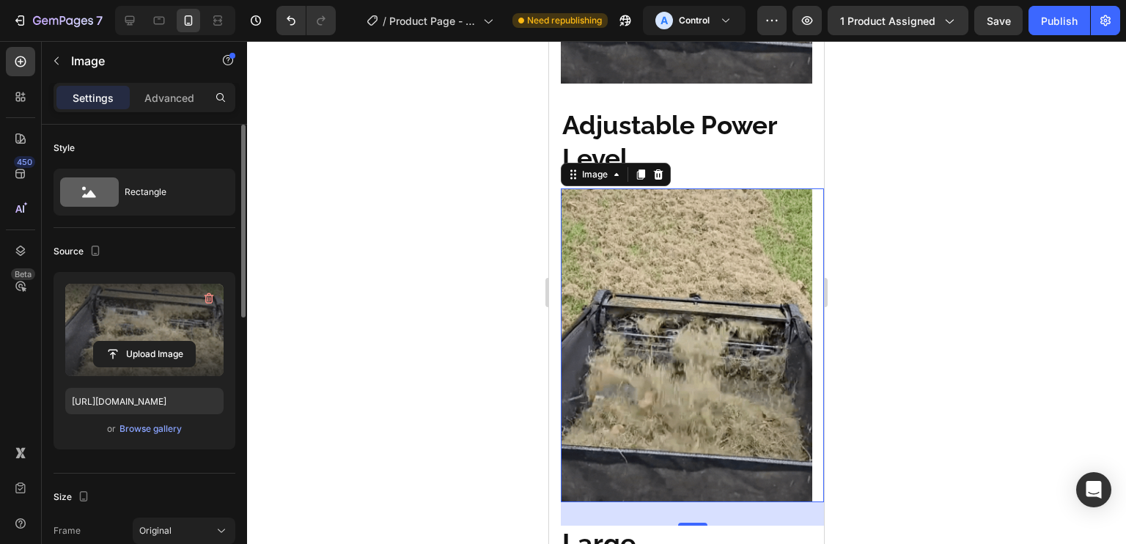
click at [135, 342] on input "file" at bounding box center [144, 354] width 101 height 25
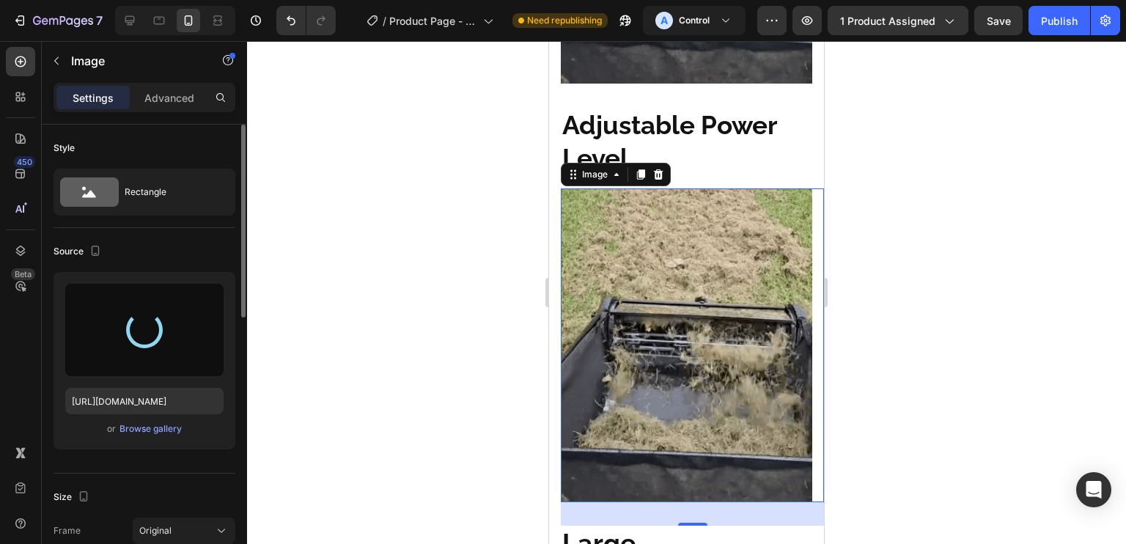
type input "https://cdn.shopify.com/s/files/1/0758/4445/2578/files/gempages_573642816610108…"
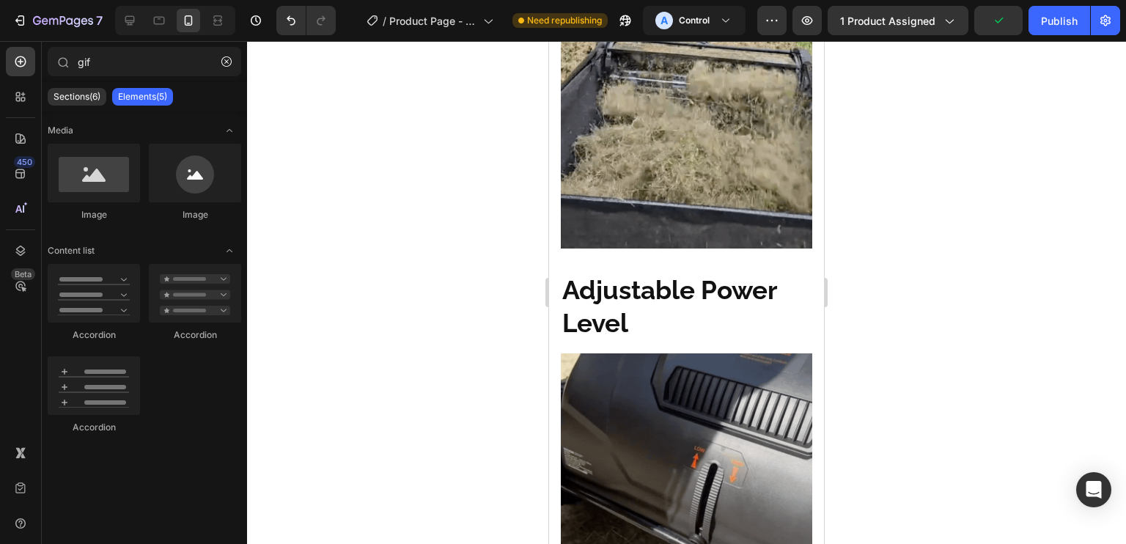
scroll to position [1220, 0]
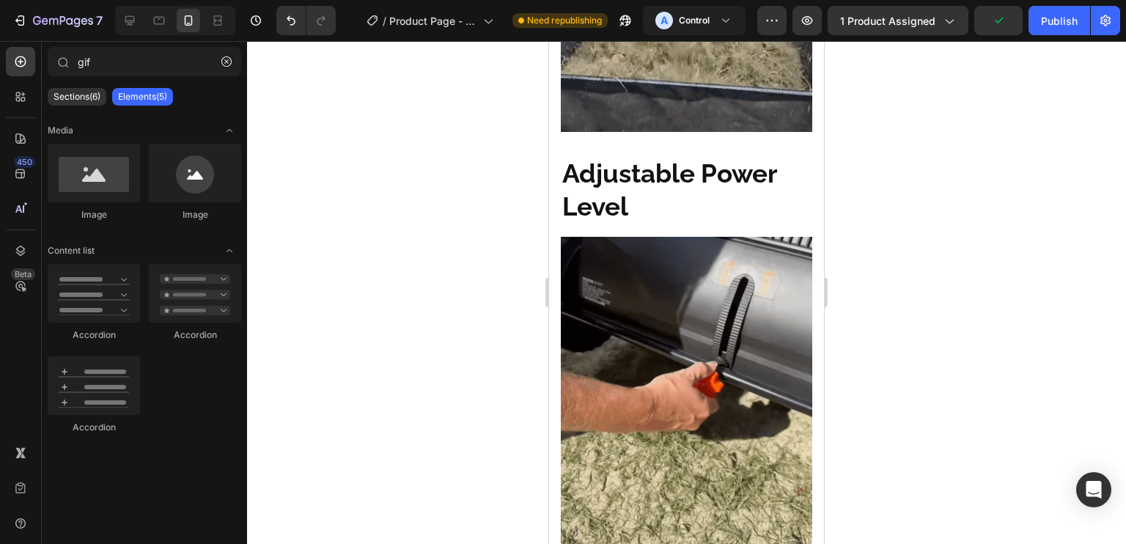
click at [762, 243] on img at bounding box center [686, 394] width 251 height 314
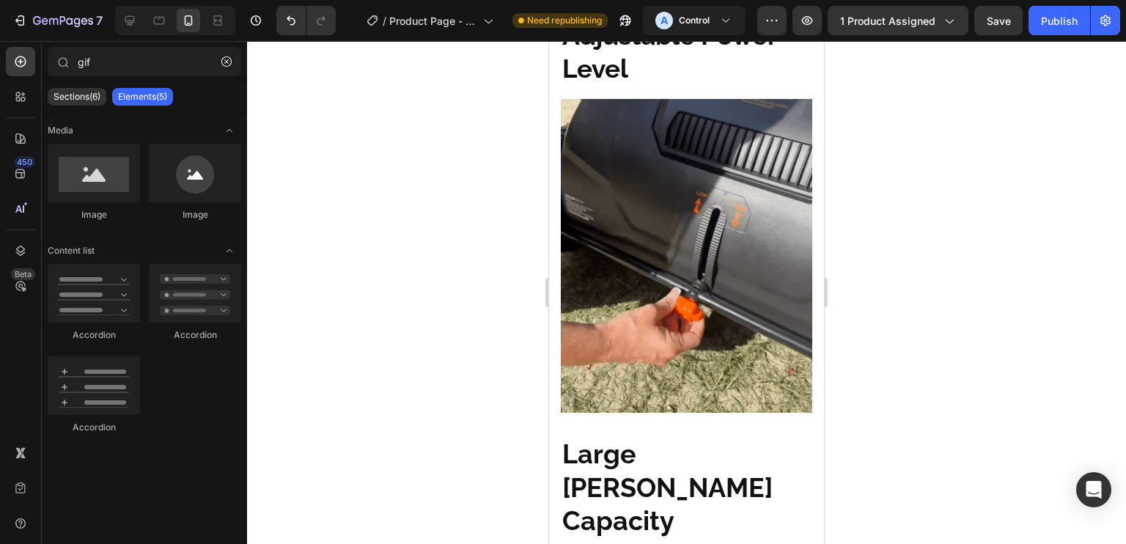
scroll to position [1340, 0]
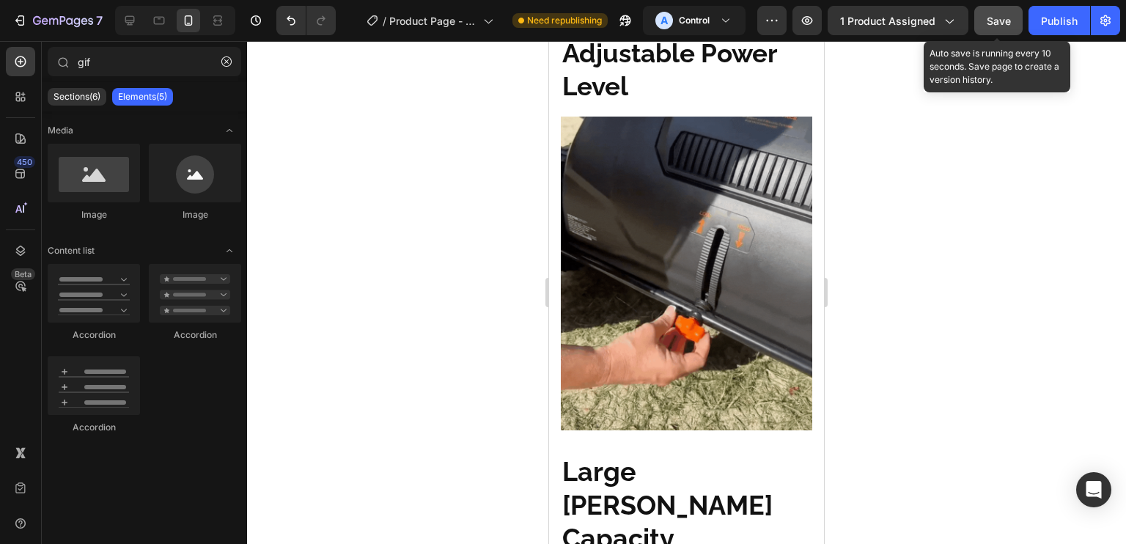
click at [1015, 20] on button "Save" at bounding box center [998, 20] width 48 height 29
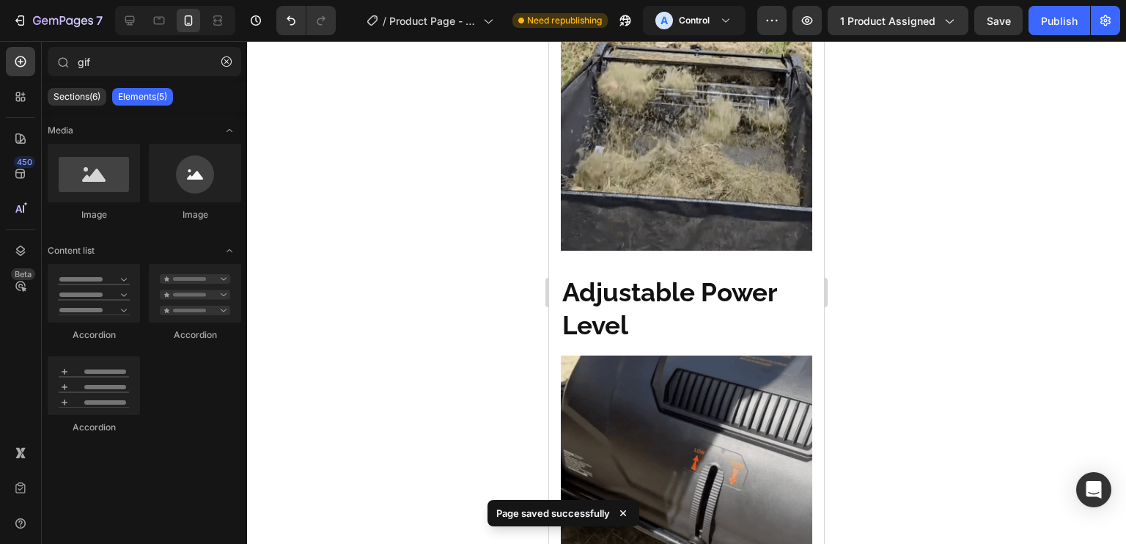
scroll to position [885, 0]
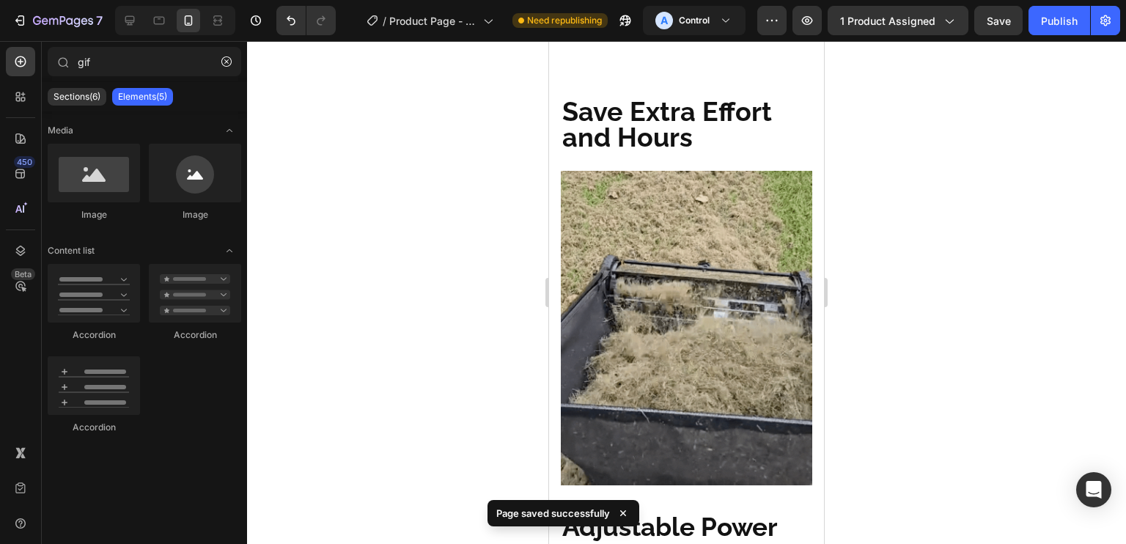
drag, startPoint x: 820, startPoint y: 166, endPoint x: 1385, endPoint y: 158, distance: 564.5
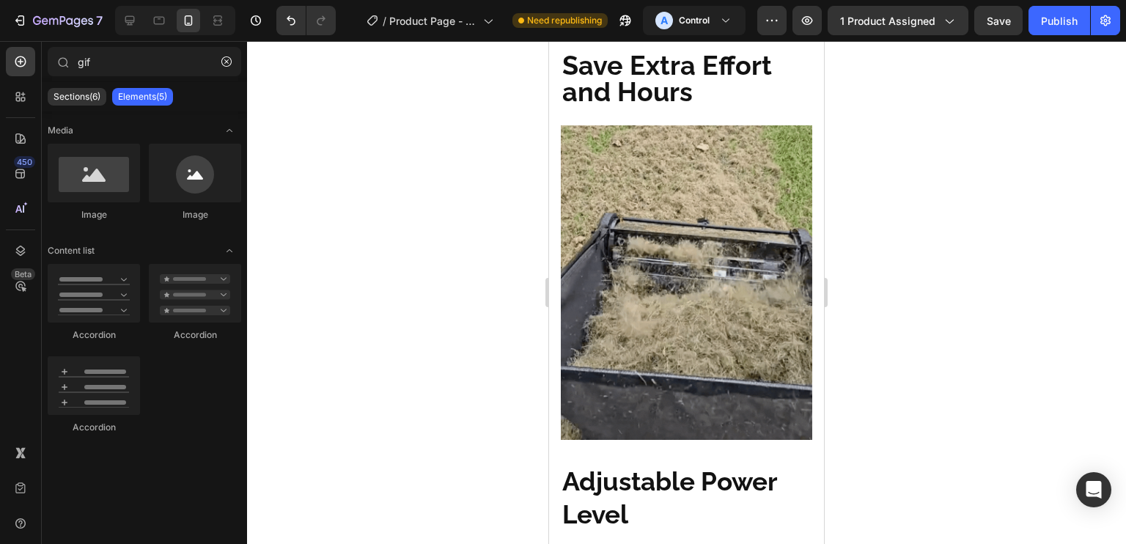
scroll to position [928, 0]
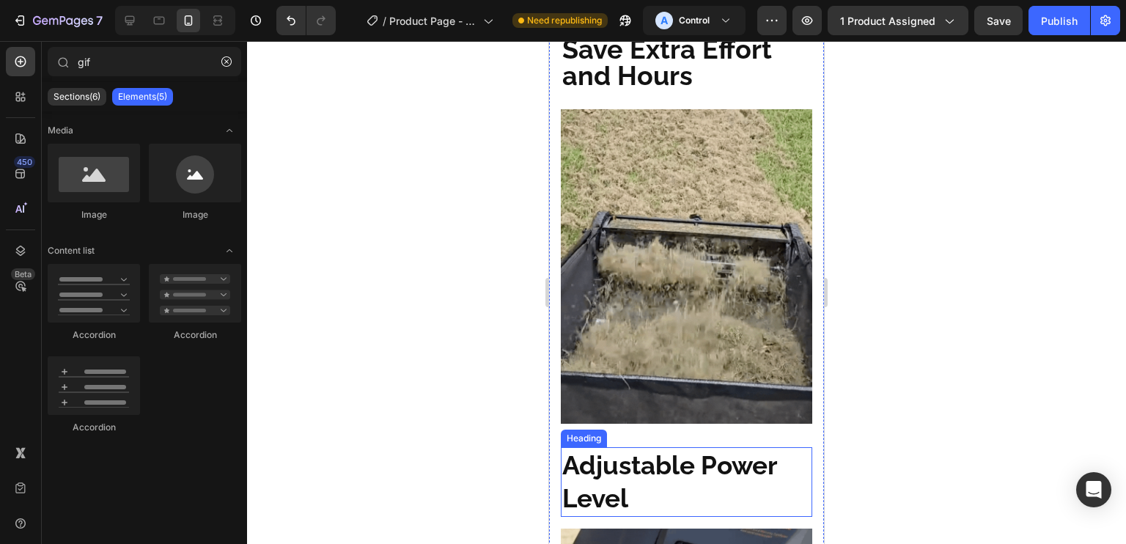
click at [658, 447] on h2 "Adjustable Power Level" at bounding box center [686, 482] width 251 height 70
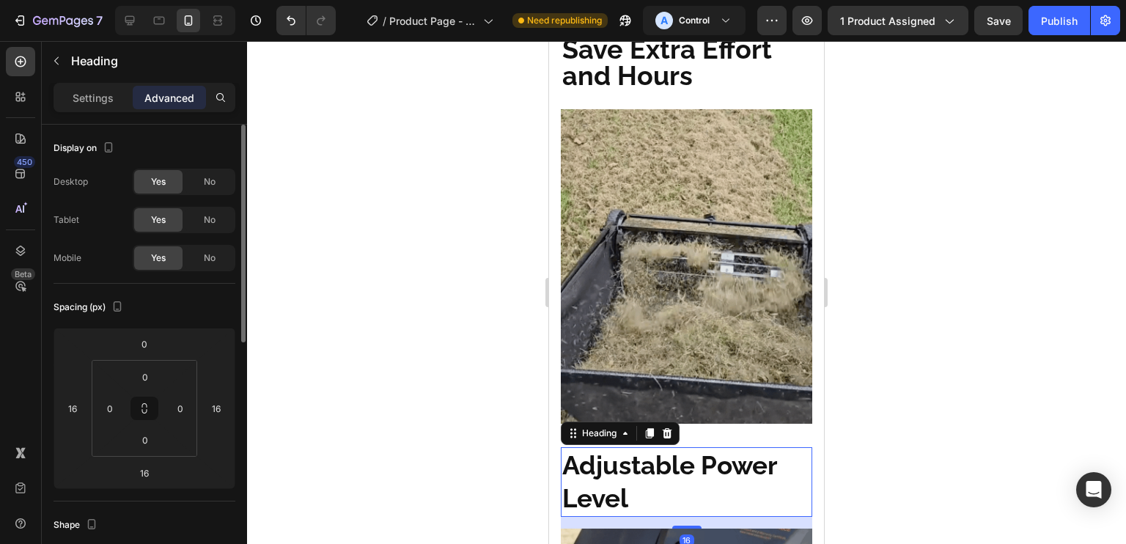
click at [59, 99] on div "Settings" at bounding box center [92, 97] width 73 height 23
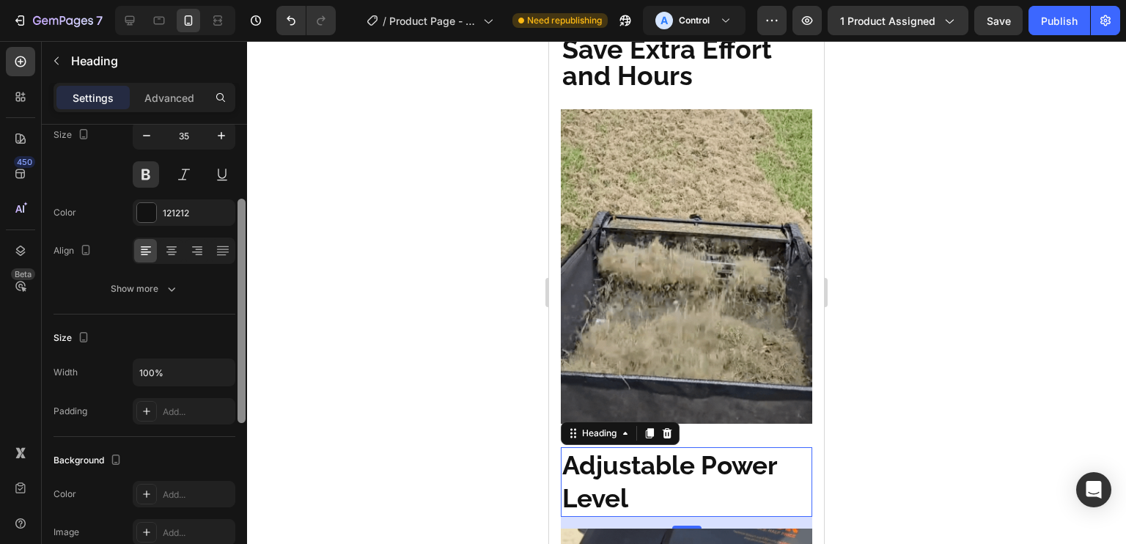
scroll to position [114, 0]
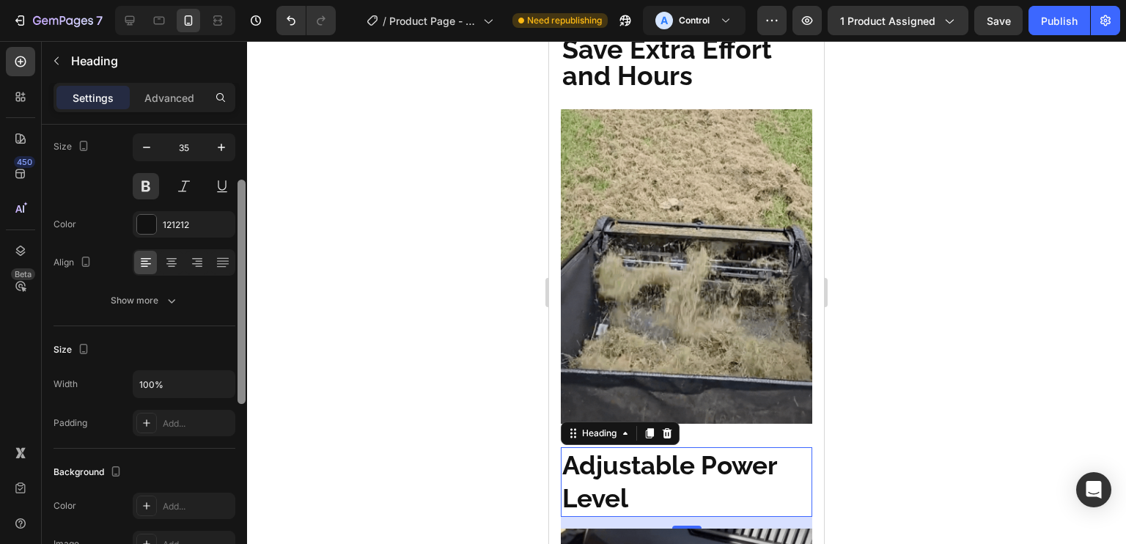
drag, startPoint x: 240, startPoint y: 143, endPoint x: 209, endPoint y: 199, distance: 64.0
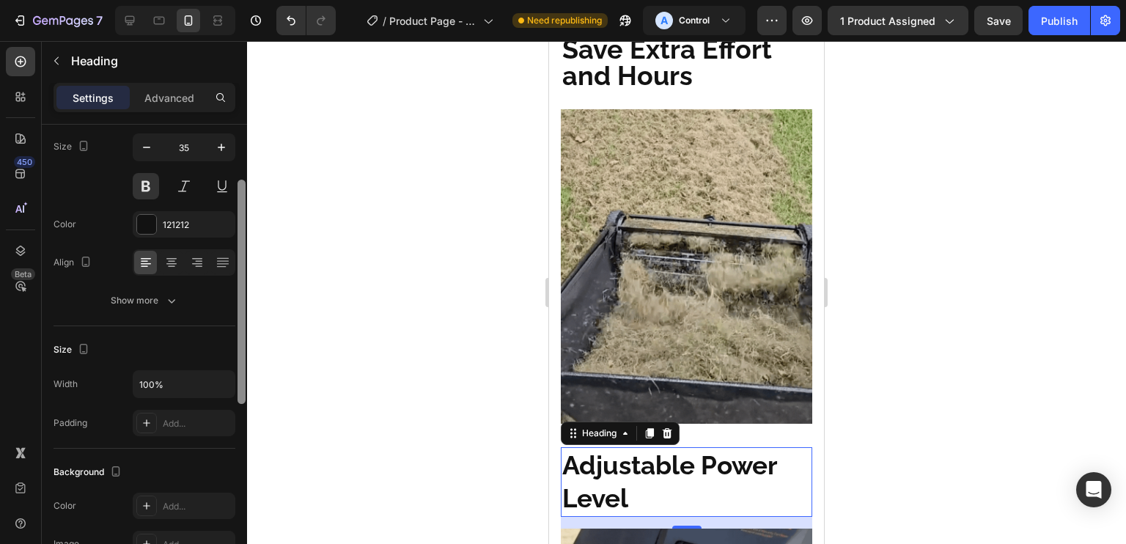
click at [209, 199] on div "Text style Styles Heading 2* Font Raleway Size 35 Color 121212 Align Show more …" at bounding box center [144, 355] width 205 height 461
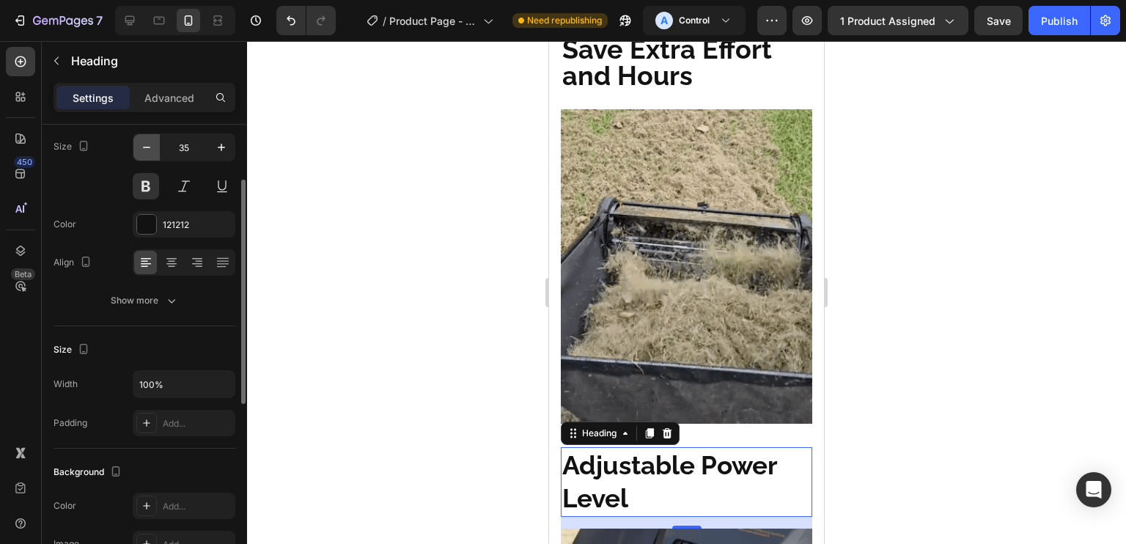
drag, startPoint x: 209, startPoint y: 198, endPoint x: 133, endPoint y: 148, distance: 91.1
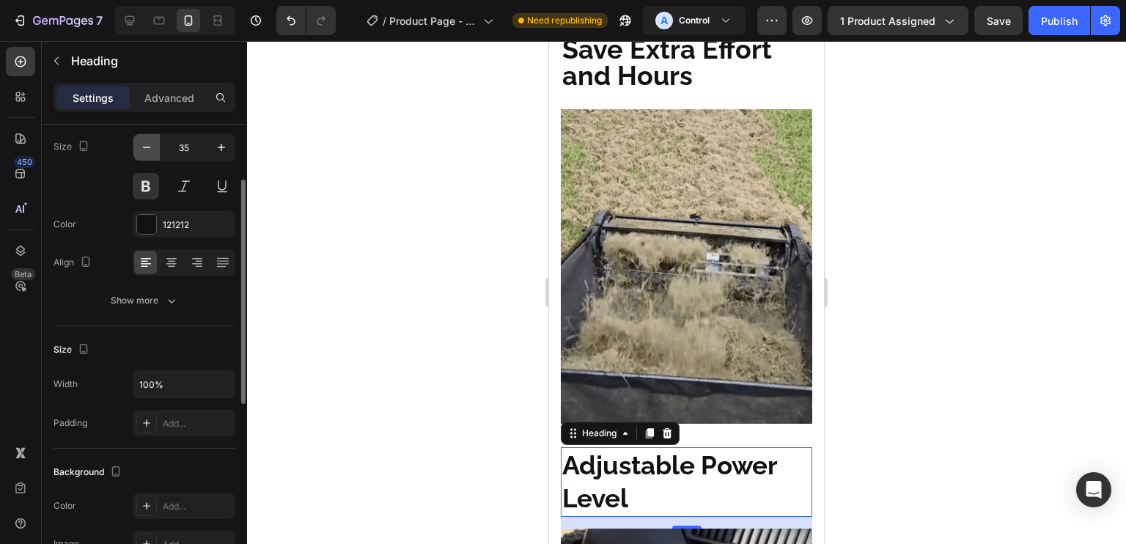
click at [138, 150] on div "35" at bounding box center [184, 166] width 103 height 66
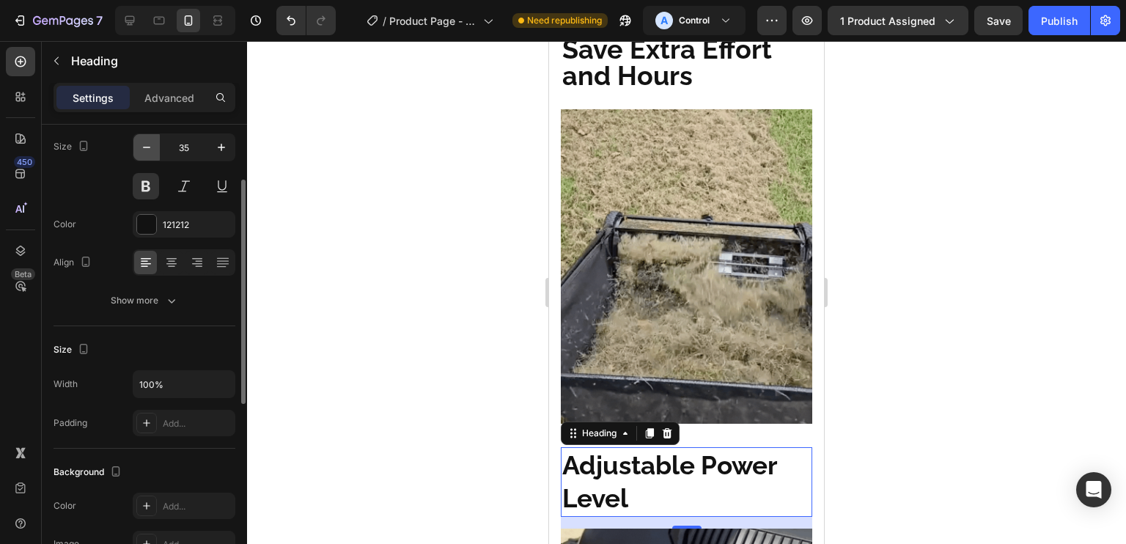
click at [133, 147] on button "button" at bounding box center [146, 147] width 26 height 26
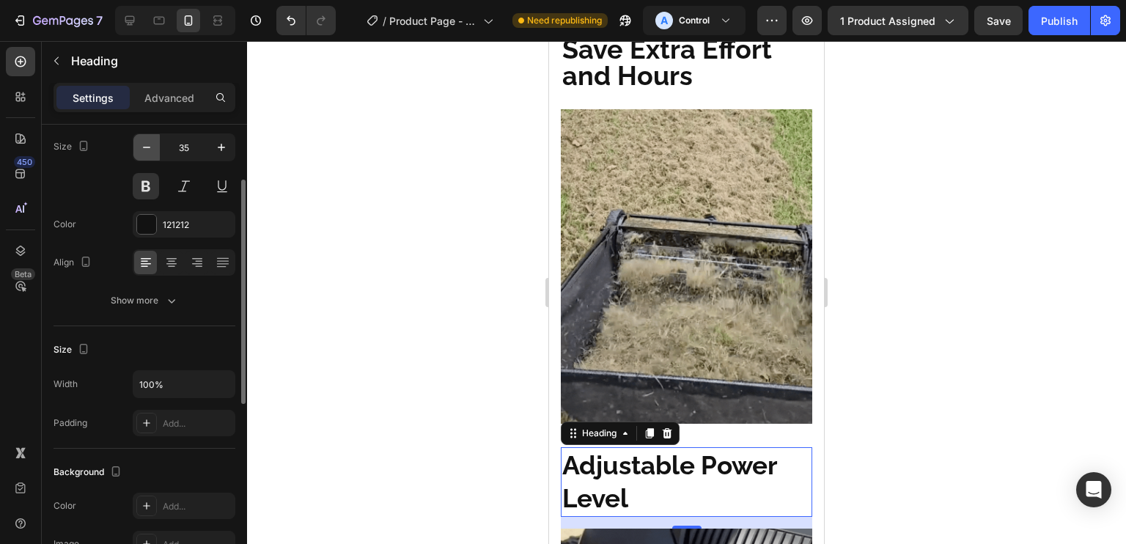
click at [133, 147] on button "button" at bounding box center [146, 147] width 26 height 26
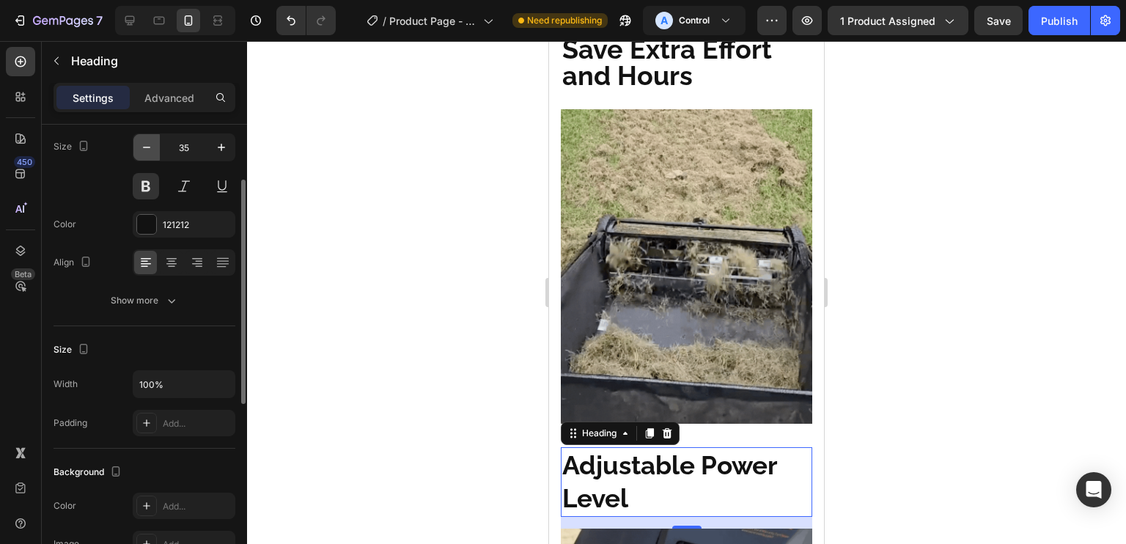
click at [133, 147] on button "button" at bounding box center [146, 147] width 26 height 26
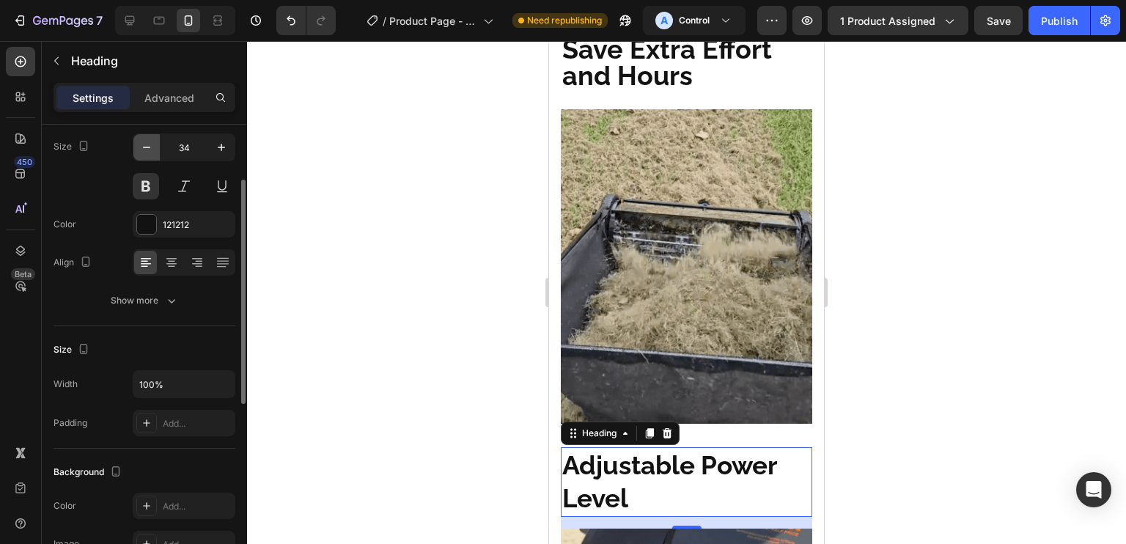
click at [133, 147] on button "button" at bounding box center [146, 147] width 26 height 26
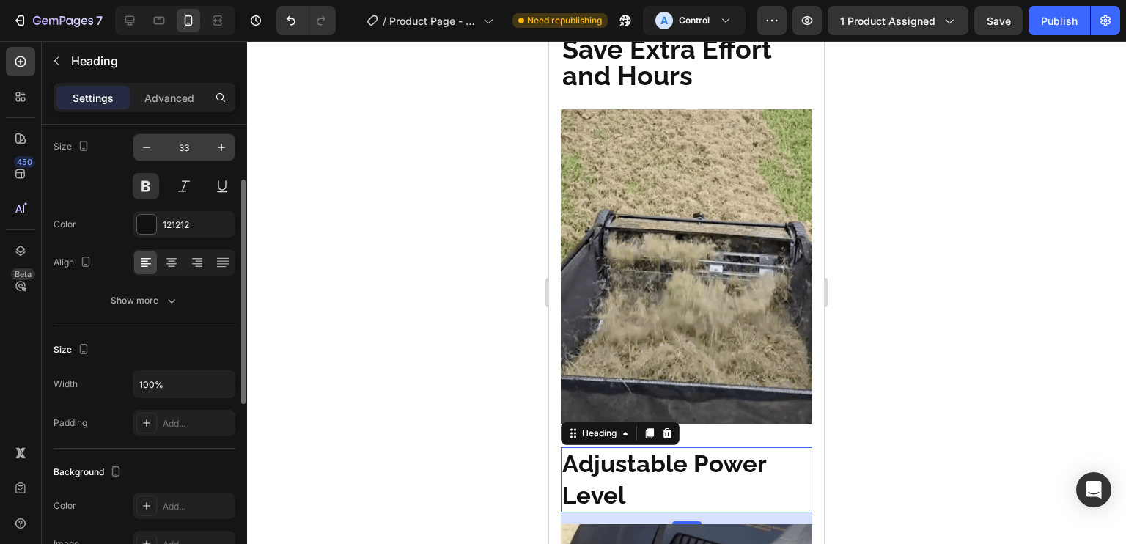
click at [175, 150] on input "33" at bounding box center [184, 147] width 48 height 26
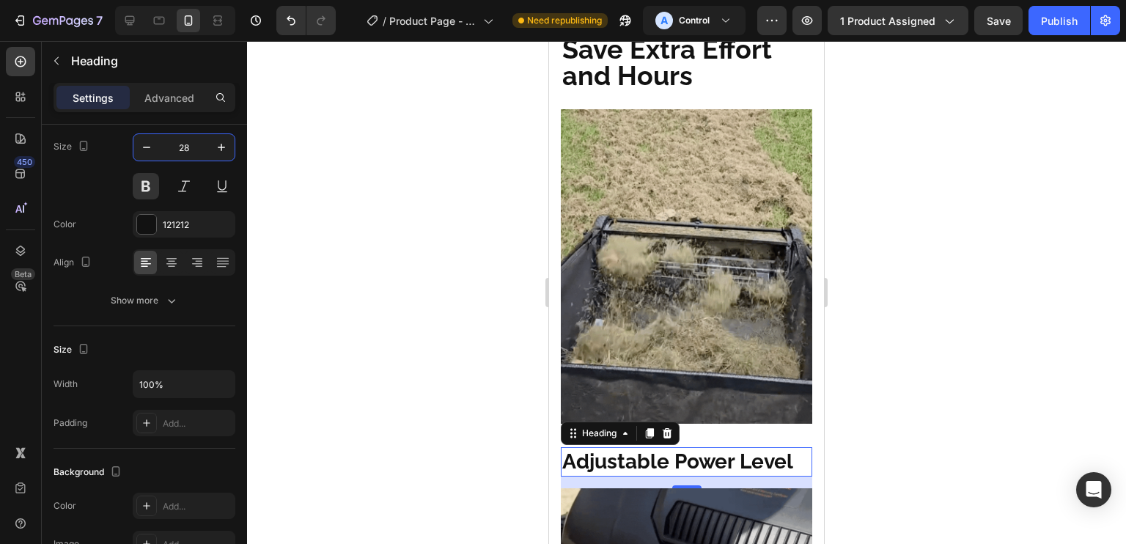
type input "28"
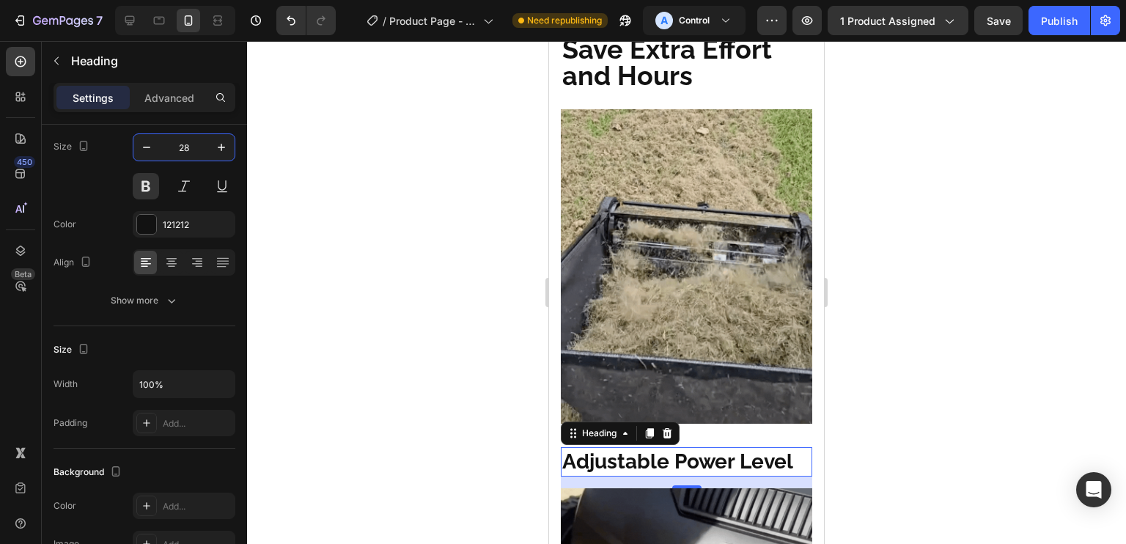
click at [647, 40] on div "7 Version history / Product Page - Aug 25, 22:25:44 Need republishing A Control…" at bounding box center [563, 21] width 1126 height 42
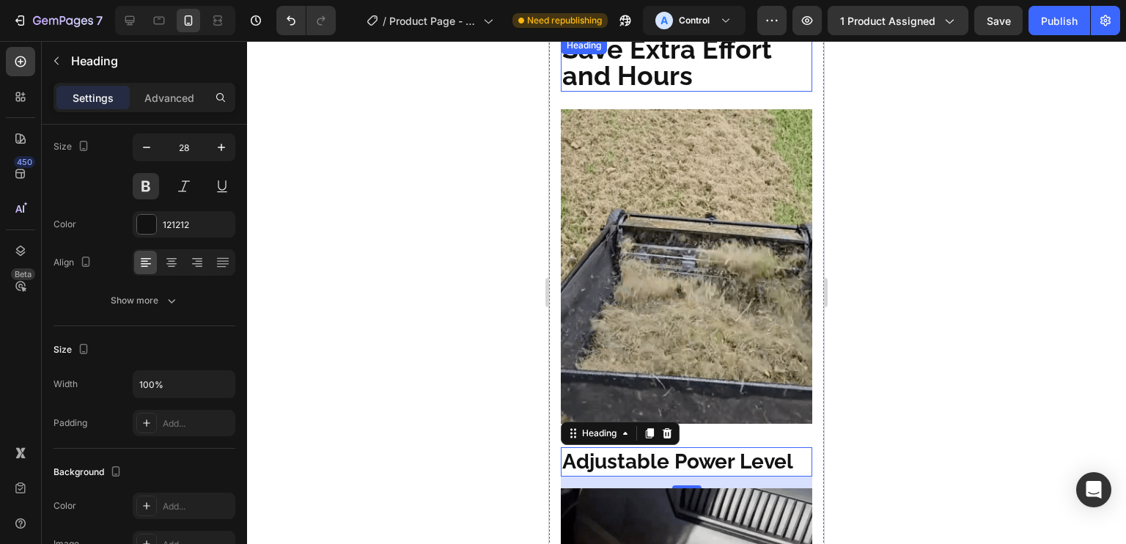
click at [618, 76] on span "Save Extra Effort and Hours" at bounding box center [667, 62] width 210 height 56
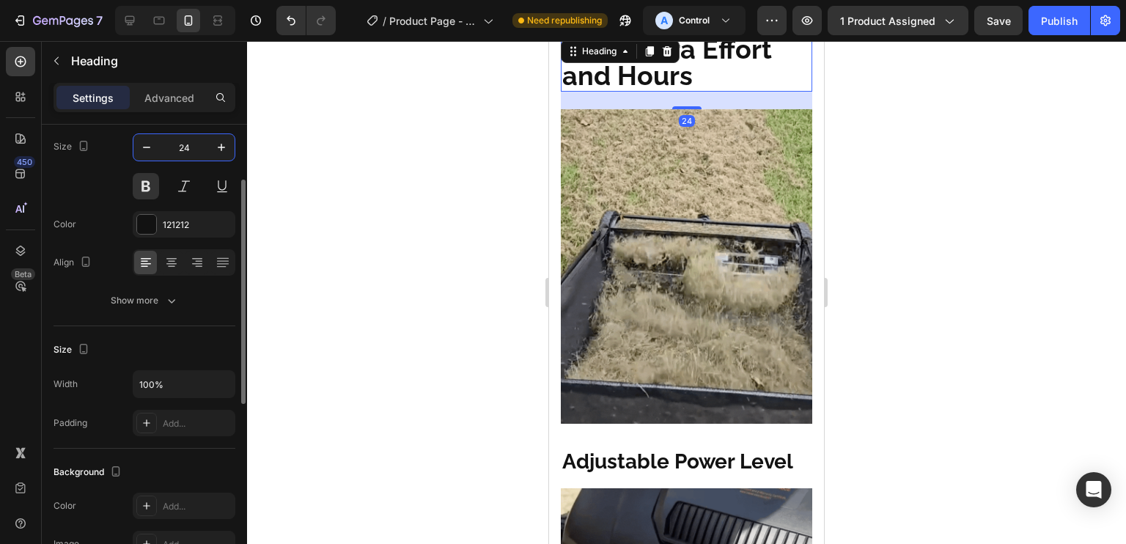
click at [177, 141] on input "24" at bounding box center [184, 147] width 48 height 26
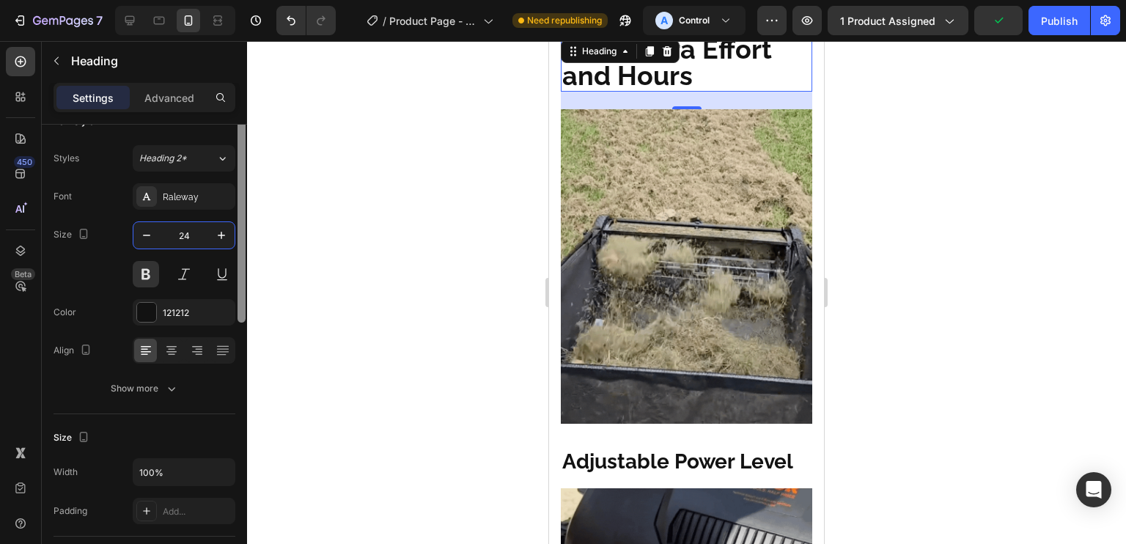
scroll to position [0, 0]
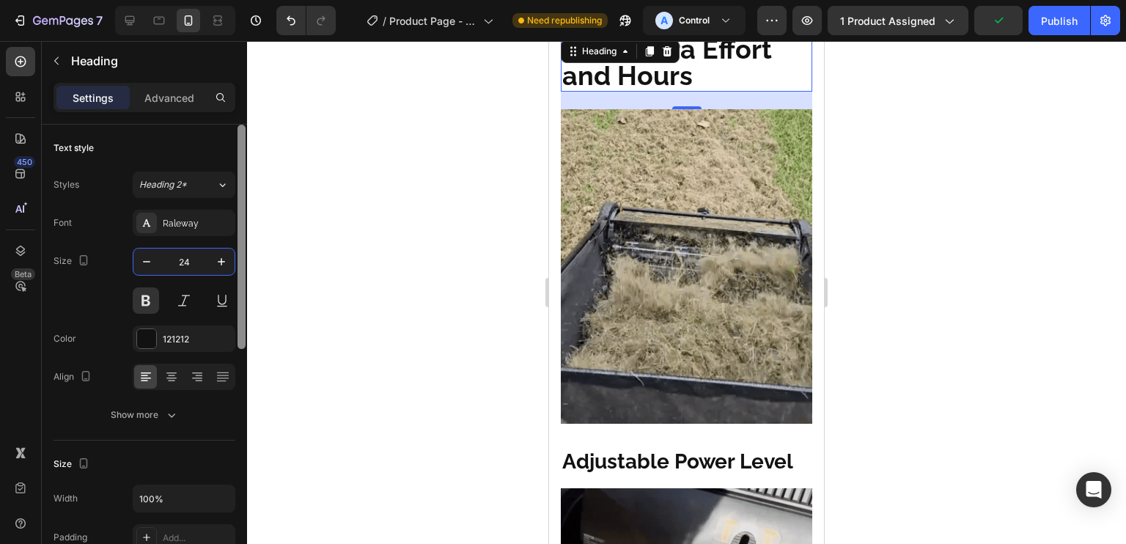
drag, startPoint x: 241, startPoint y: 184, endPoint x: 235, endPoint y: 128, distance: 56.0
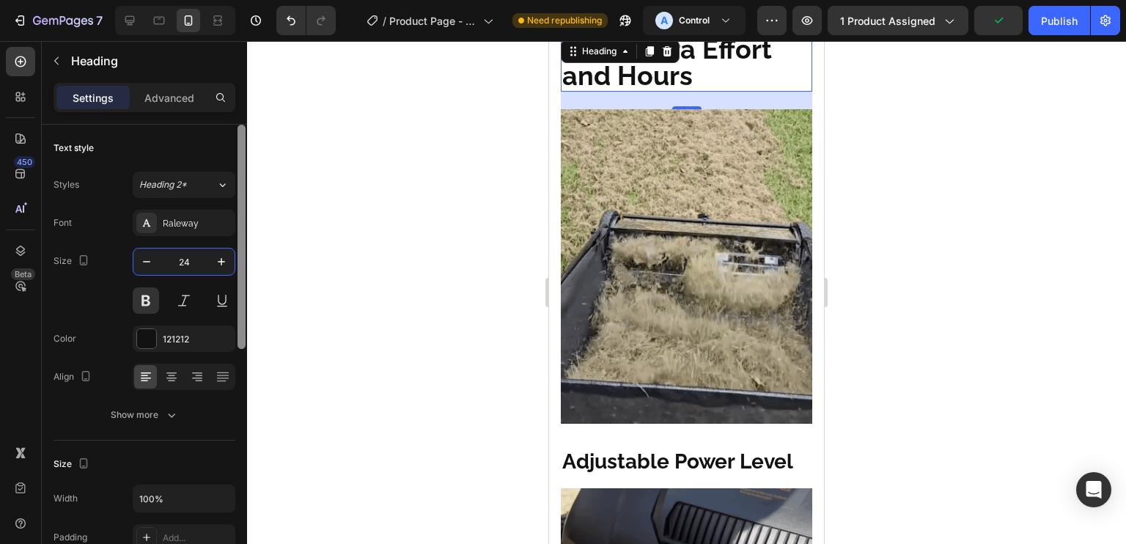
click at [236, 128] on div at bounding box center [241, 356] width 11 height 462
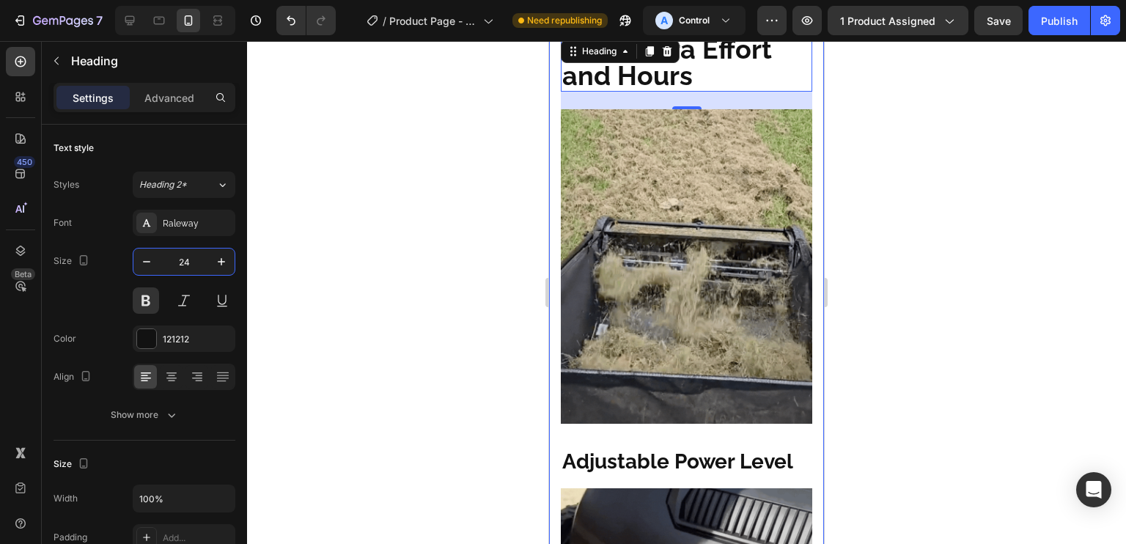
click at [671, 454] on h2 "Adjustable Power Level" at bounding box center [686, 461] width 251 height 29
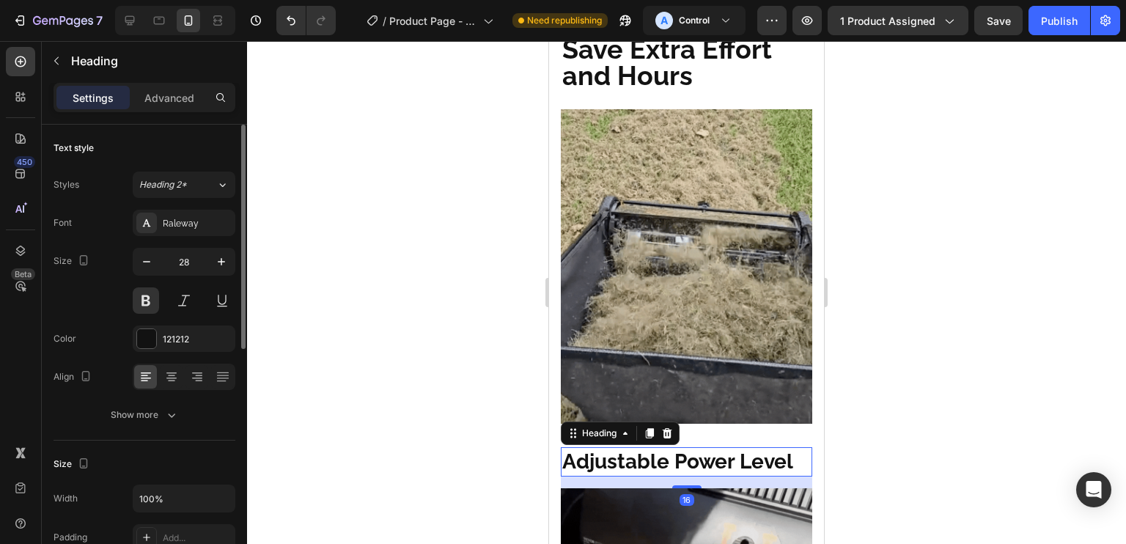
click at [93, 286] on div "Size 28" at bounding box center [145, 281] width 182 height 66
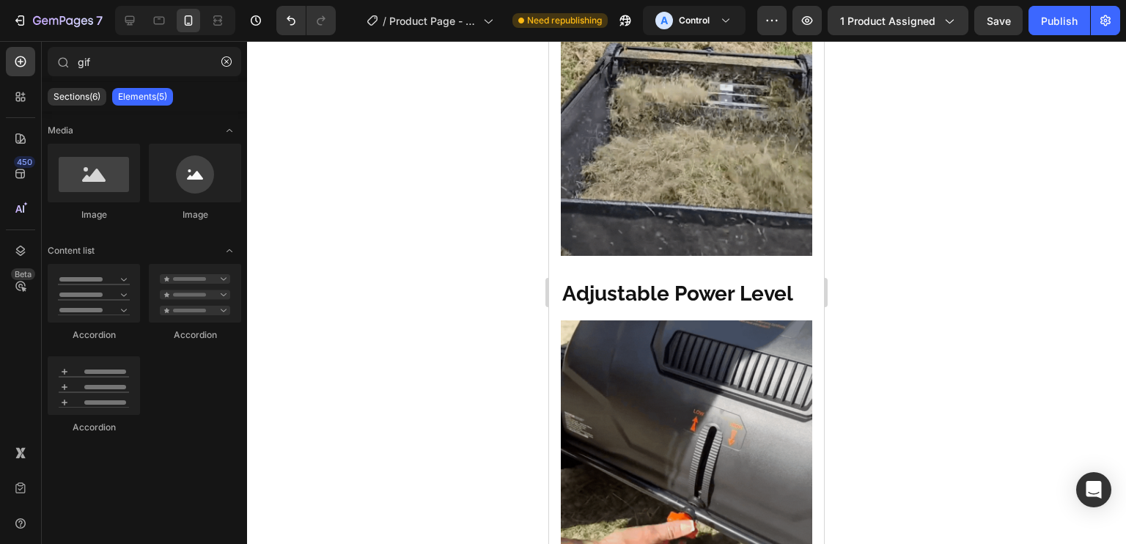
scroll to position [1179, 0]
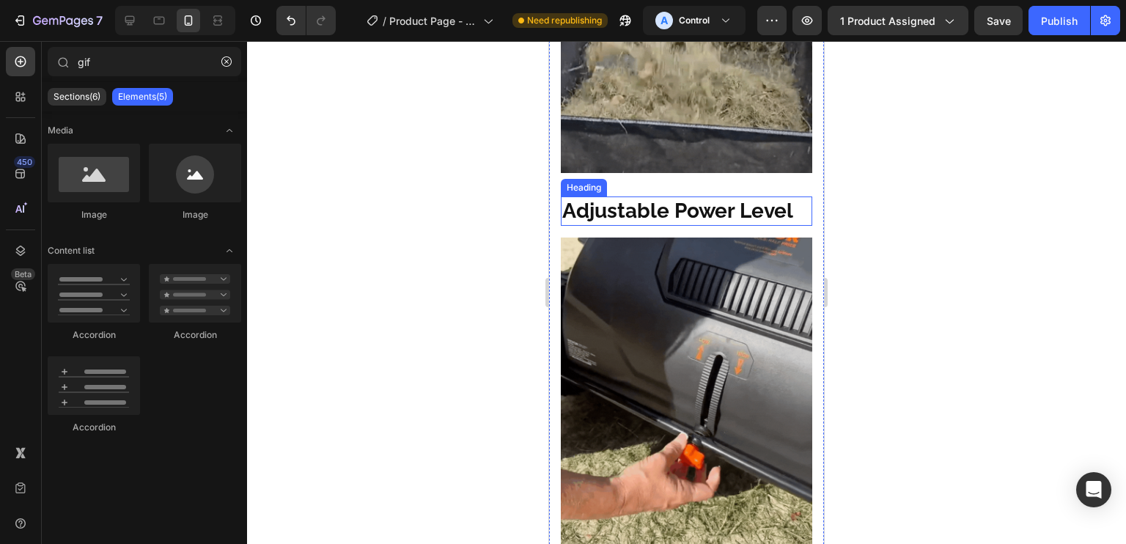
click at [747, 196] on h2 "Adjustable Power Level" at bounding box center [686, 210] width 251 height 29
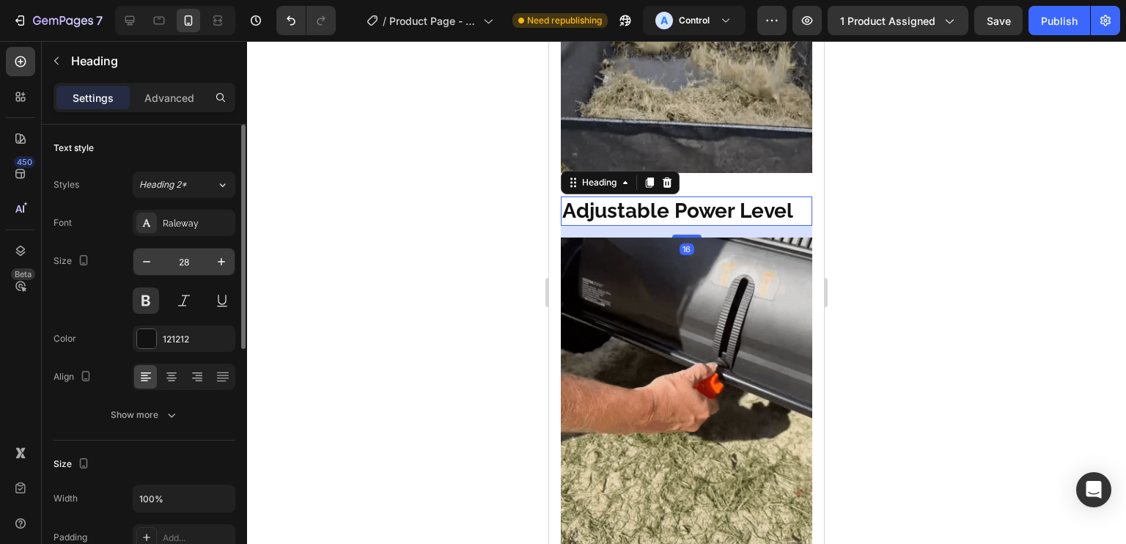
click at [185, 258] on input "28" at bounding box center [184, 261] width 48 height 26
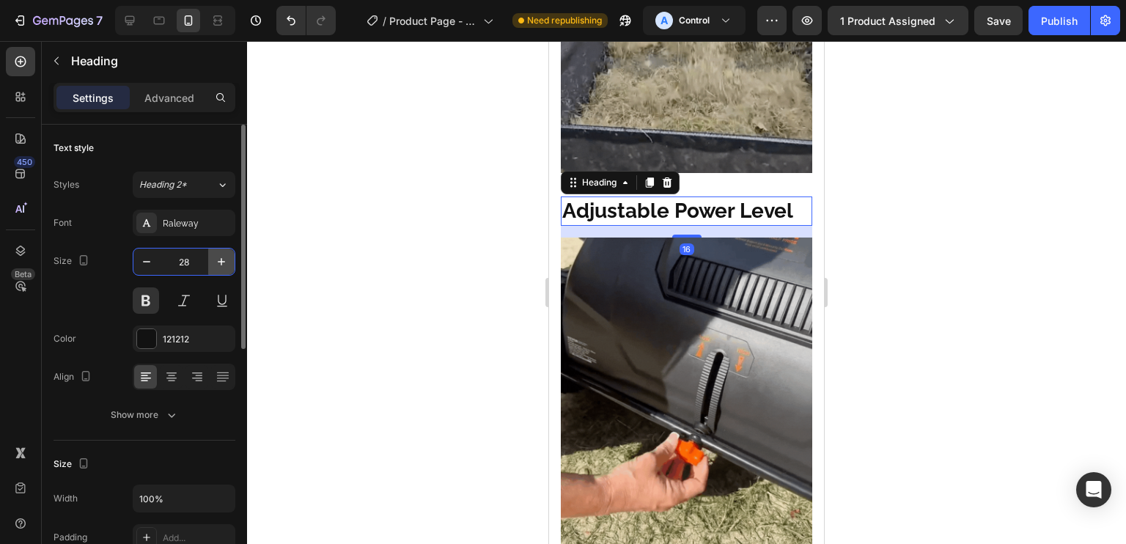
click at [224, 254] on icon "button" at bounding box center [221, 261] width 15 height 15
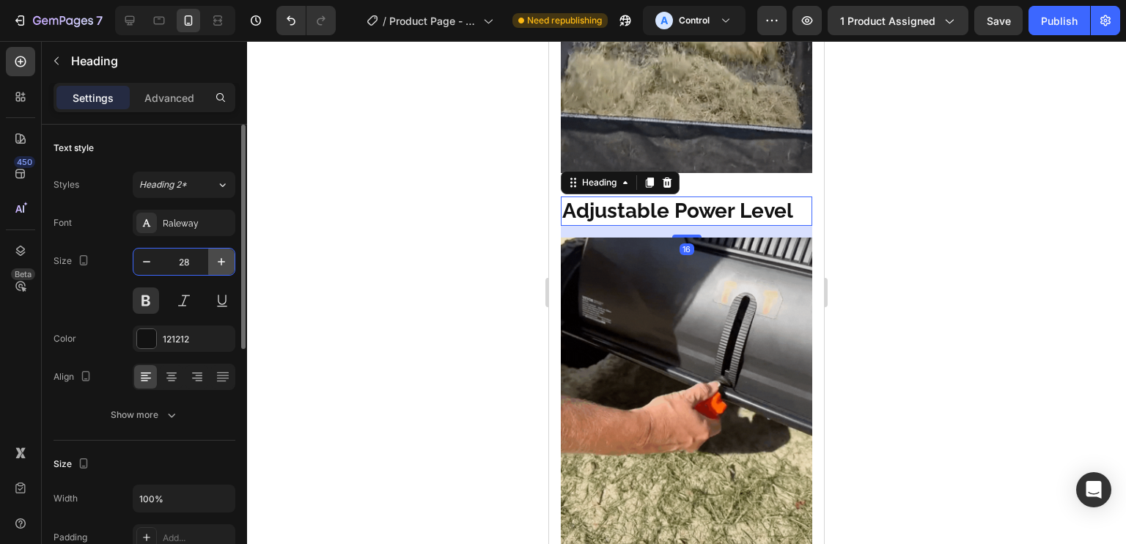
click at [224, 254] on icon "button" at bounding box center [221, 261] width 15 height 15
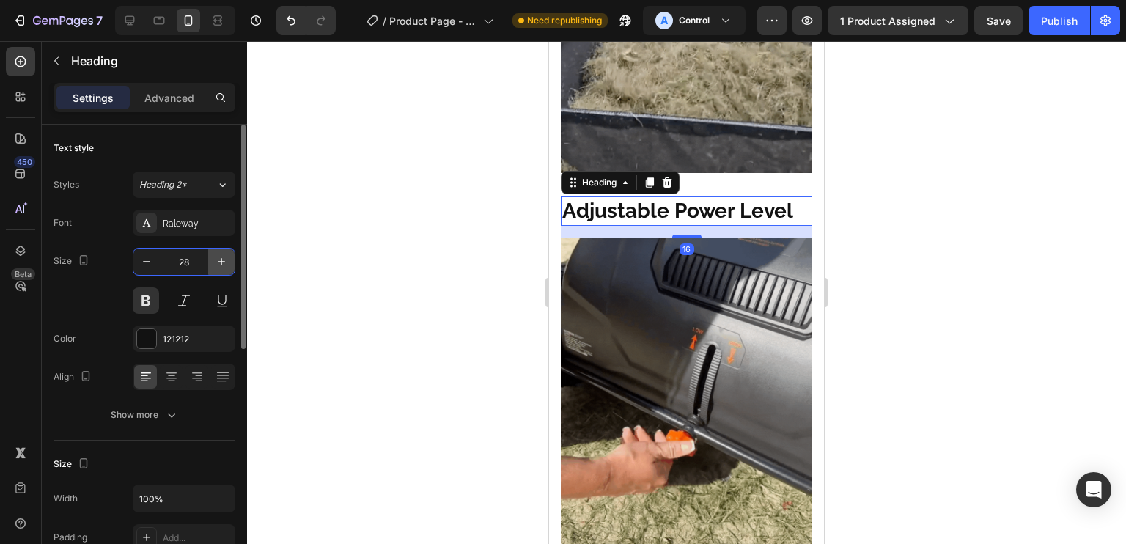
click at [224, 254] on icon "button" at bounding box center [221, 261] width 15 height 15
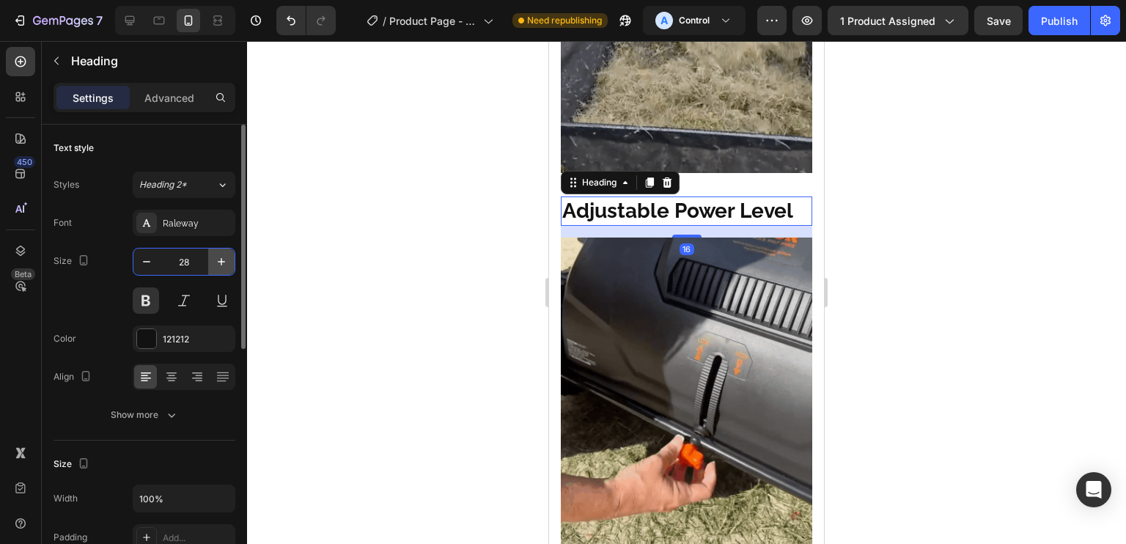
click at [224, 254] on icon "button" at bounding box center [221, 261] width 15 height 15
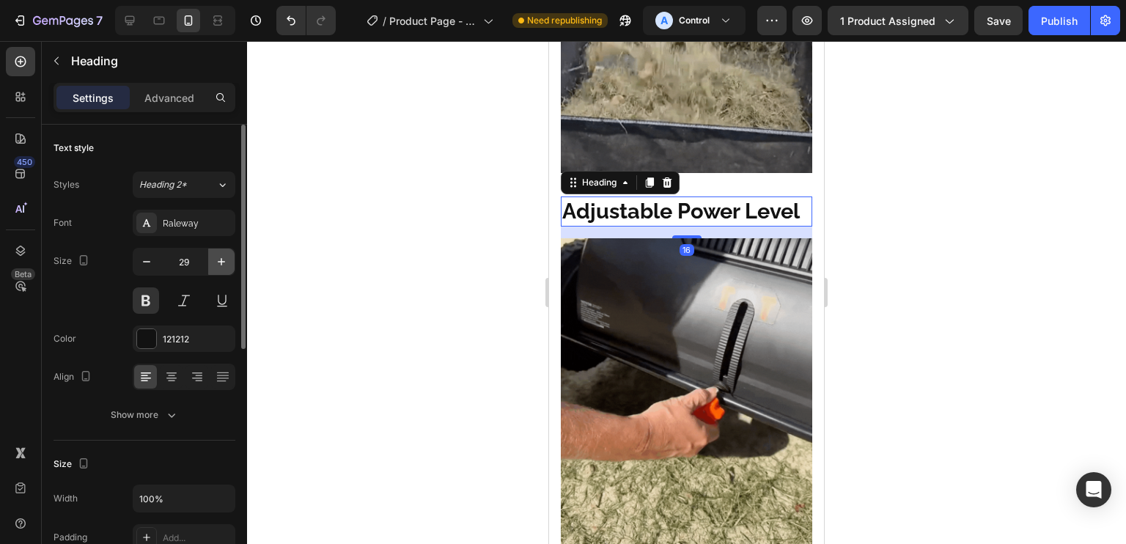
click at [224, 254] on icon "button" at bounding box center [221, 261] width 15 height 15
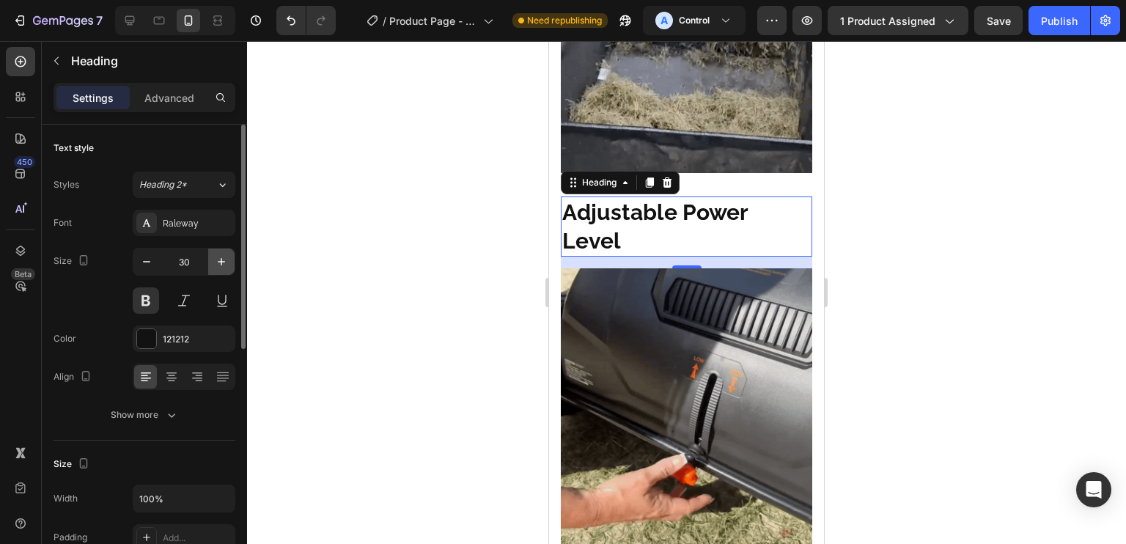
click at [224, 254] on icon "button" at bounding box center [221, 261] width 15 height 15
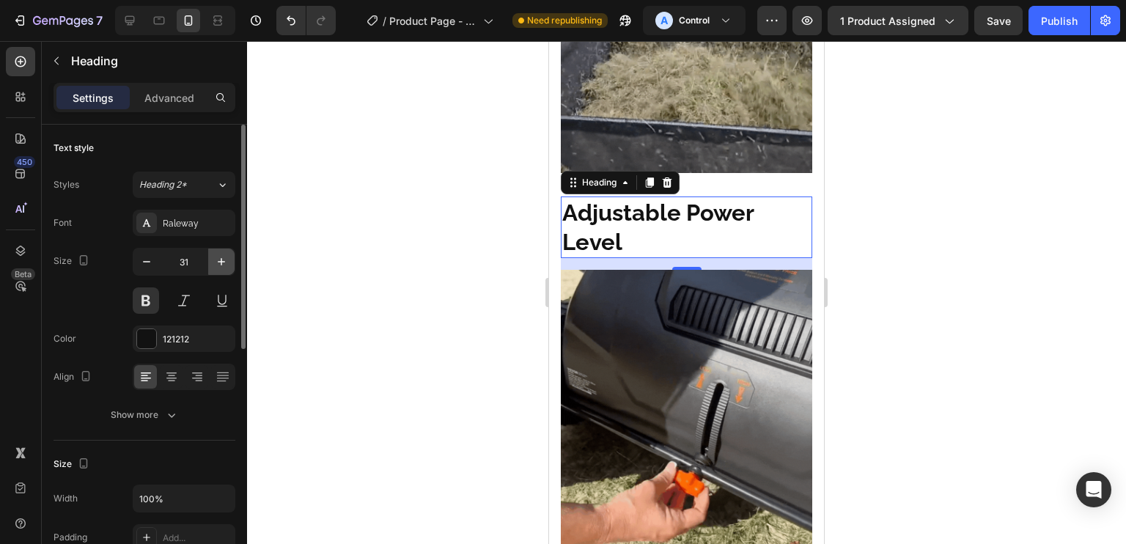
click at [224, 254] on icon "button" at bounding box center [221, 261] width 15 height 15
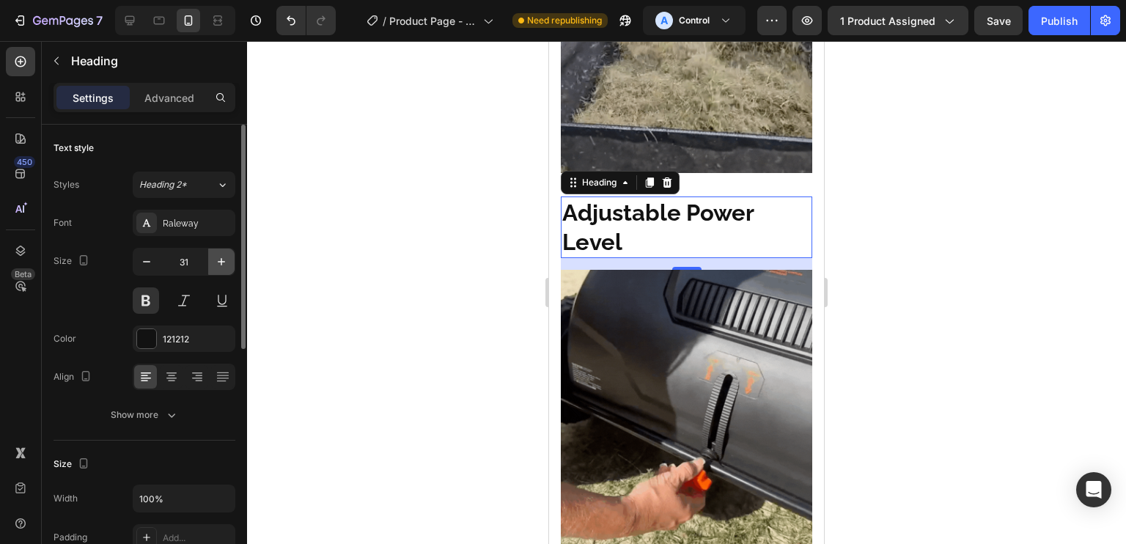
type input "32"
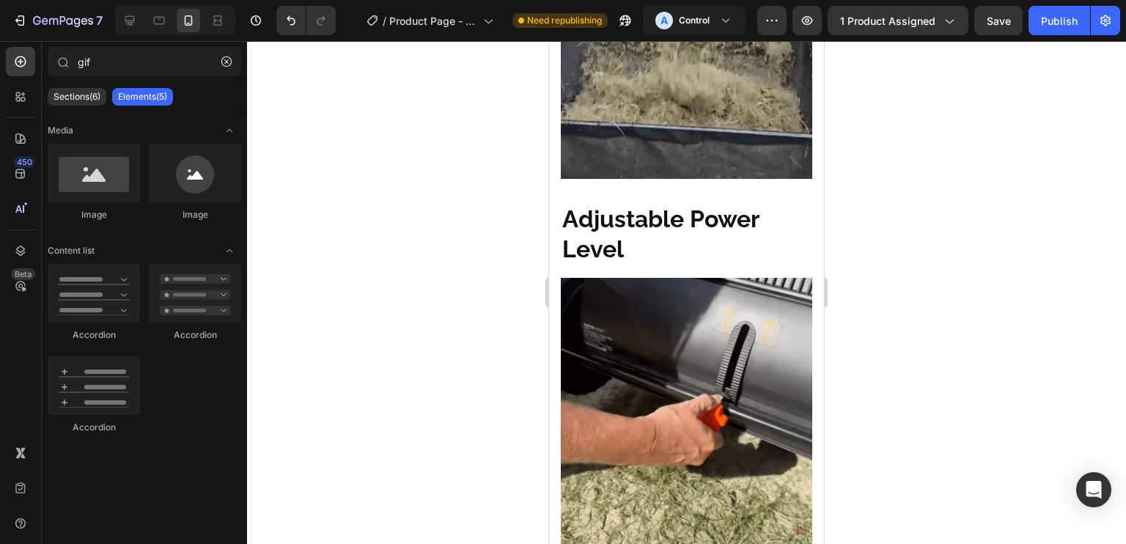
scroll to position [1223, 0]
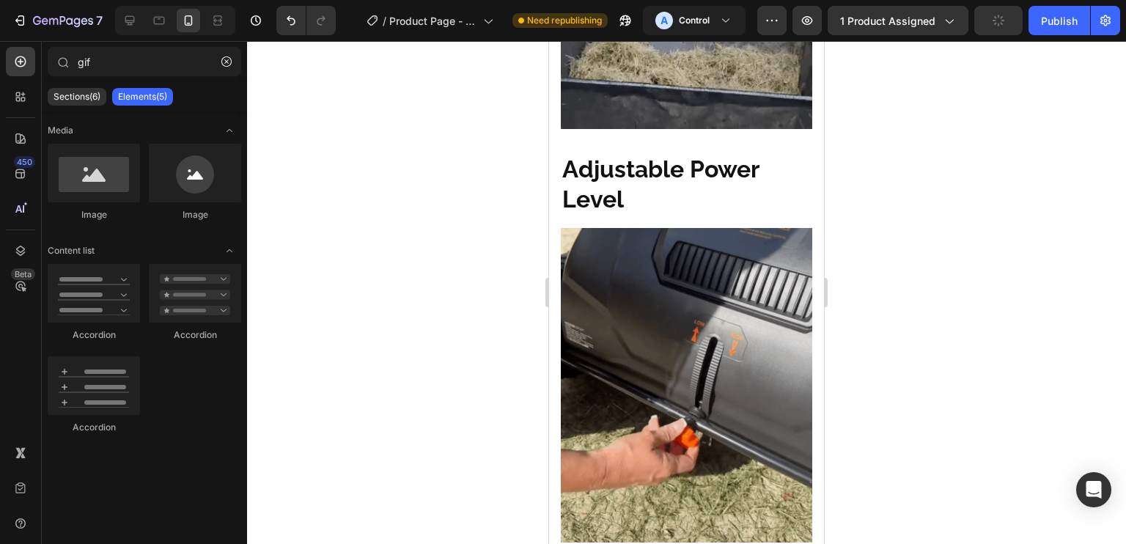
drag, startPoint x: 819, startPoint y: 158, endPoint x: 1374, endPoint y: 161, distance: 555.7
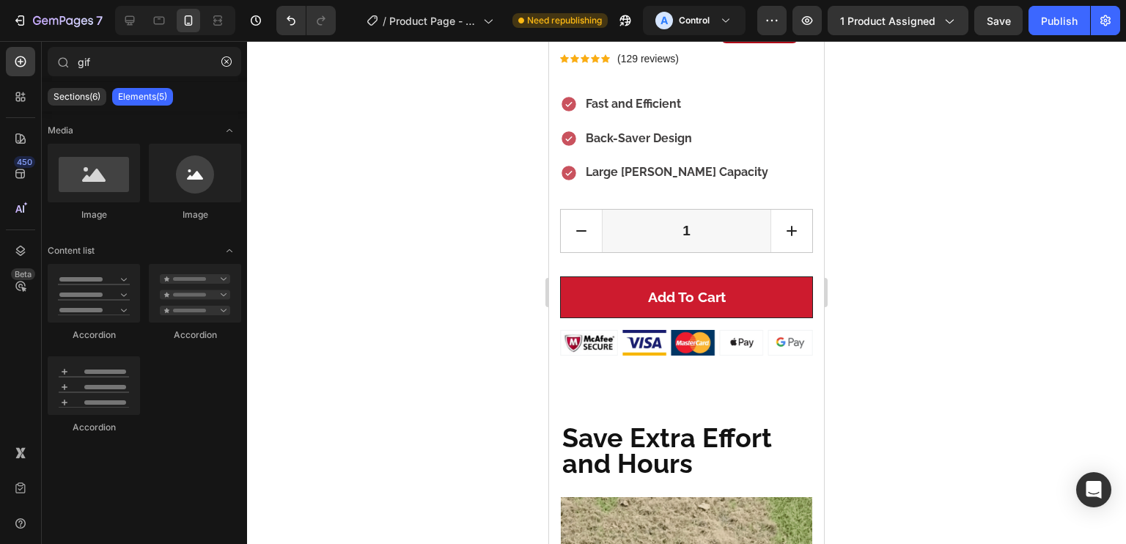
scroll to position [583, 0]
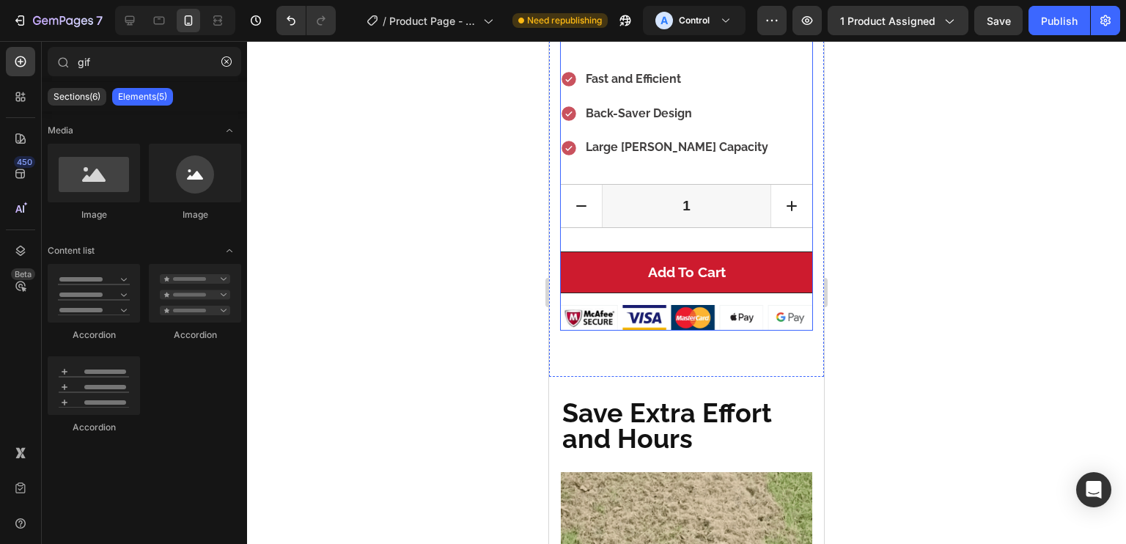
click at [744, 283] on div "Add to cart (P) Cart Button" at bounding box center [686, 278] width 253 height 54
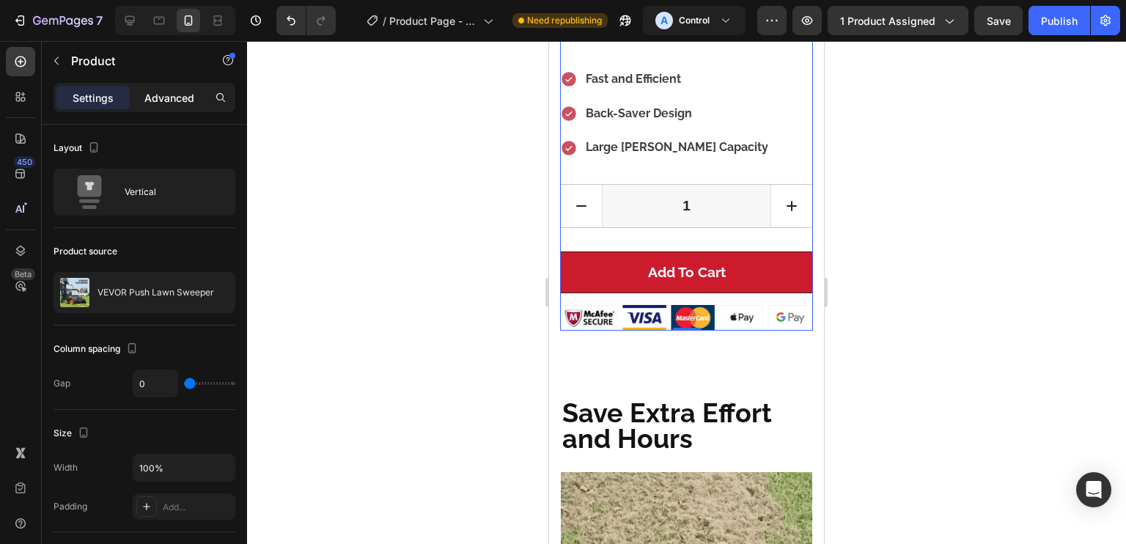
click at [163, 96] on p "Advanced" at bounding box center [169, 97] width 50 height 15
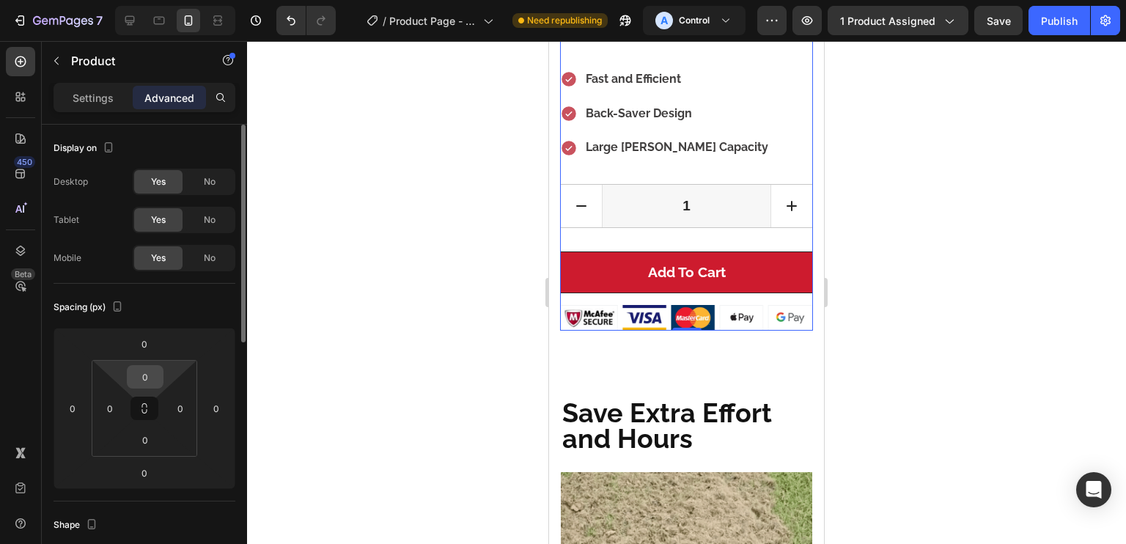
click at [152, 369] on input "0" at bounding box center [144, 377] width 29 height 22
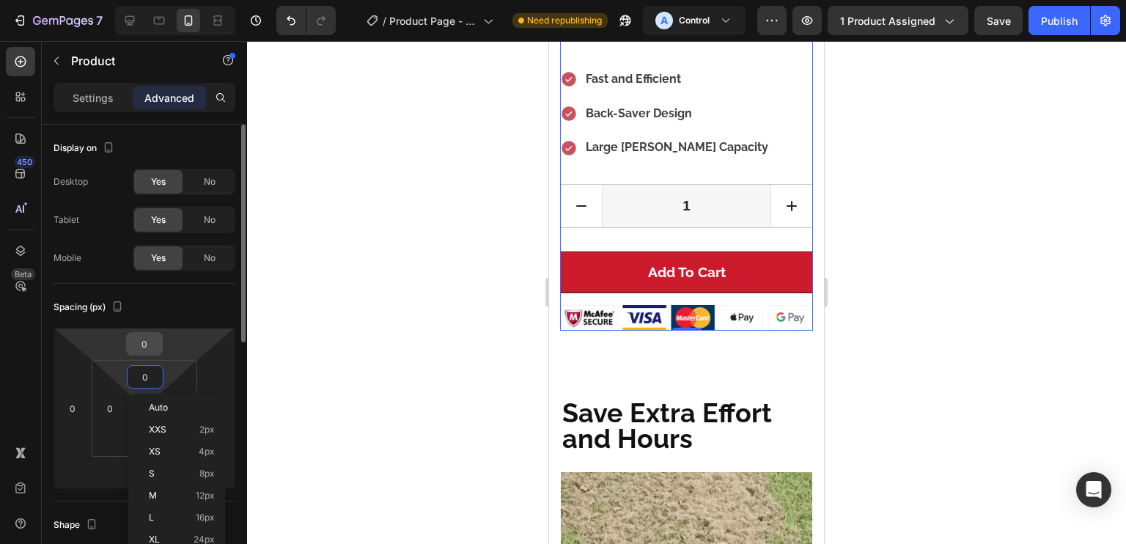
click at [144, 345] on input "0" at bounding box center [144, 344] width 29 height 22
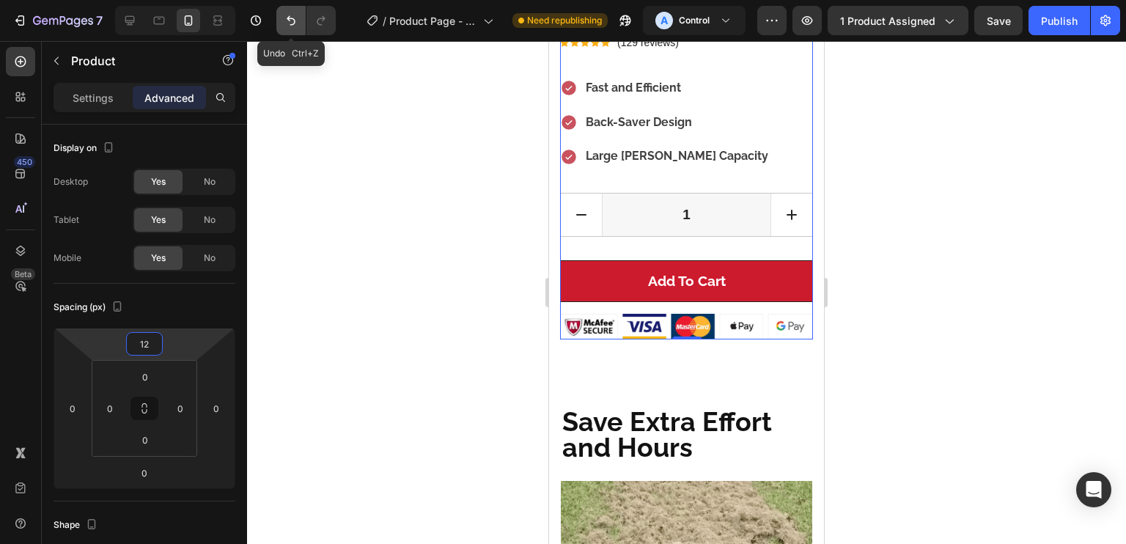
click at [281, 12] on button "Undo/Redo" at bounding box center [290, 20] width 29 height 29
click at [293, 13] on icon "Undo/Redo" at bounding box center [291, 20] width 15 height 15
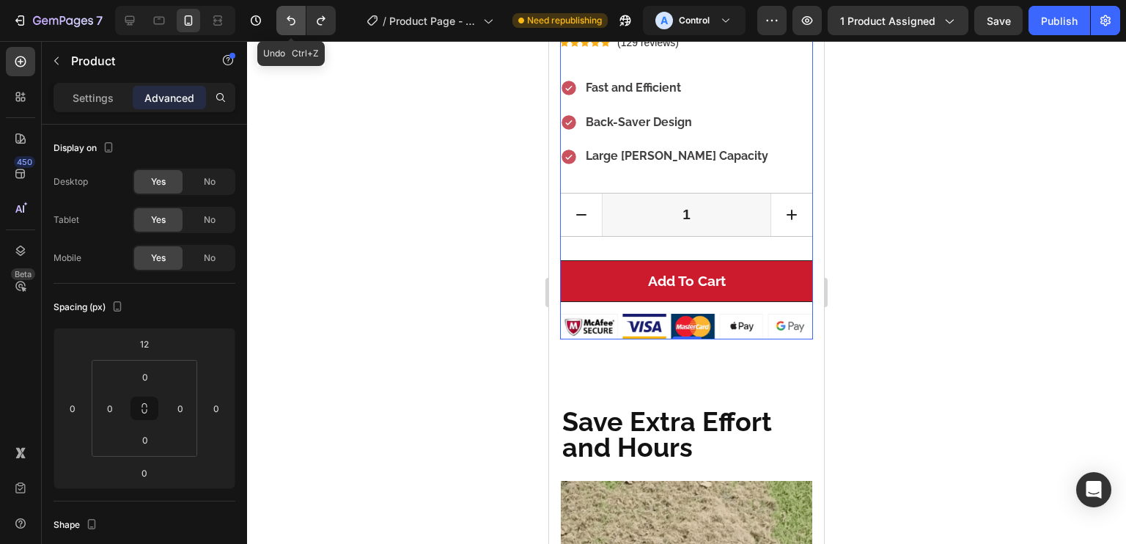
type input "0"
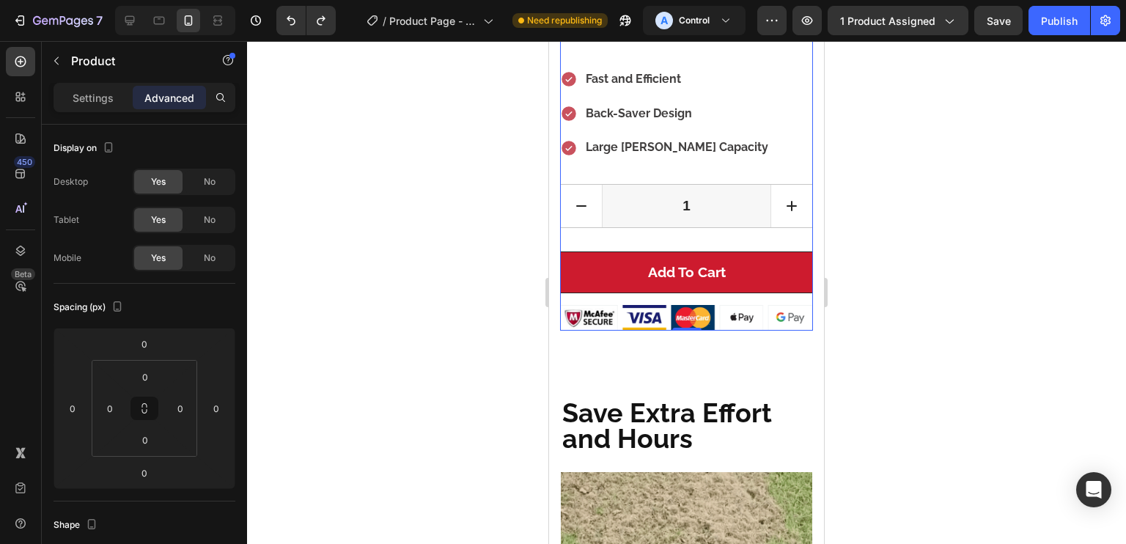
click at [675, 305] on img at bounding box center [686, 318] width 253 height 26
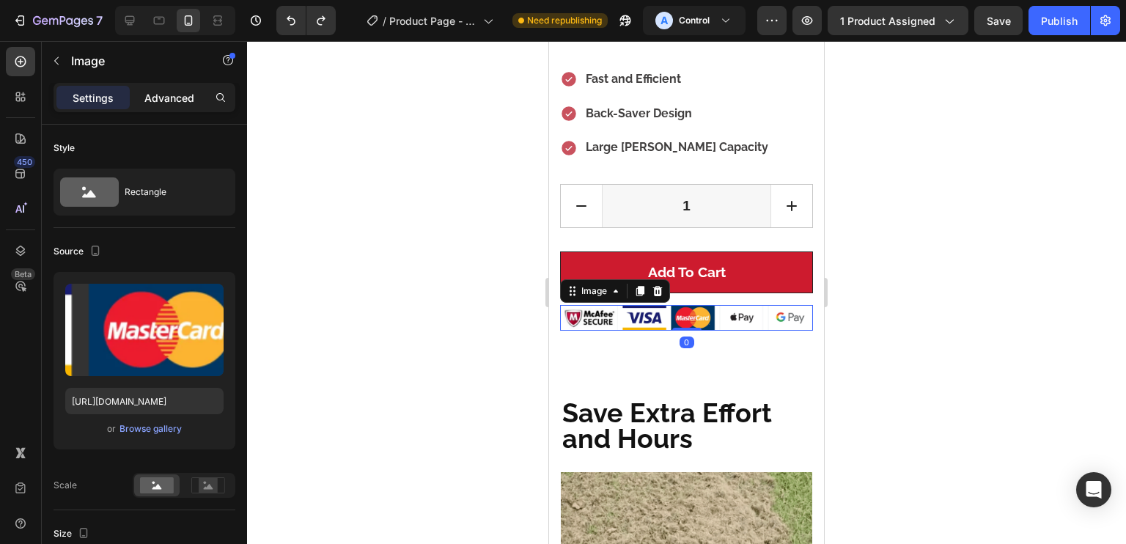
click at [172, 104] on p "Advanced" at bounding box center [169, 97] width 50 height 15
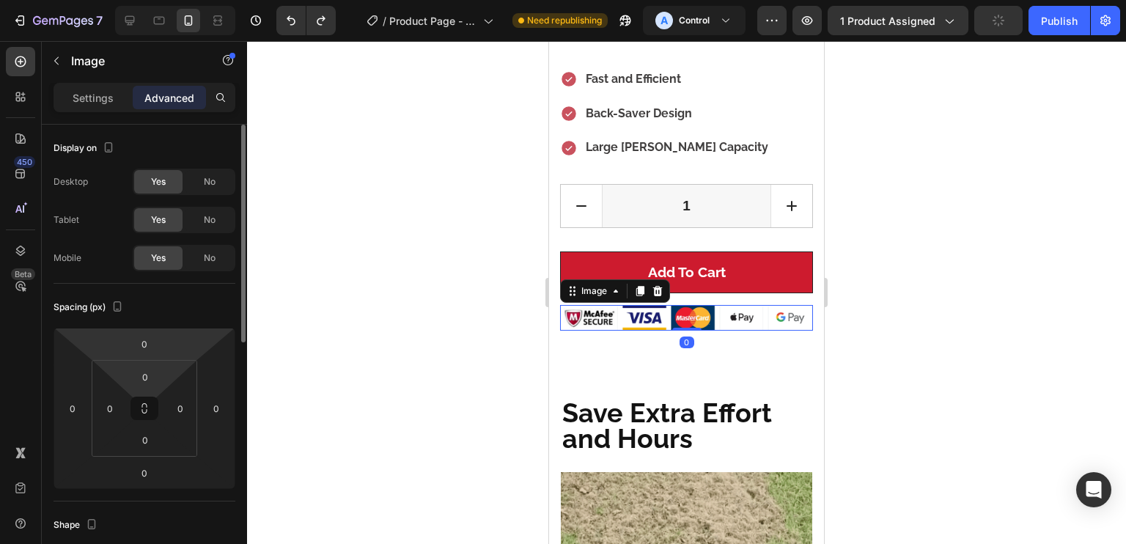
click at [151, 0] on html "7 Version history / Product Page - Aug 25, 22:25:44 Need republishing A Control…" at bounding box center [563, 0] width 1126 height 0
click at [150, 340] on input "0" at bounding box center [144, 344] width 29 height 22
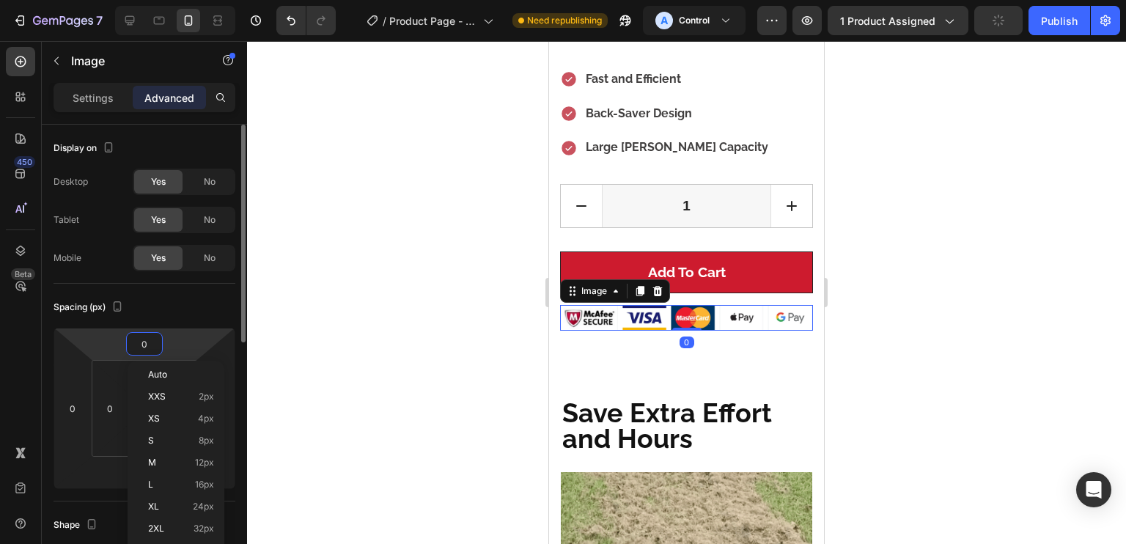
click at [150, 340] on input "0" at bounding box center [144, 344] width 29 height 22
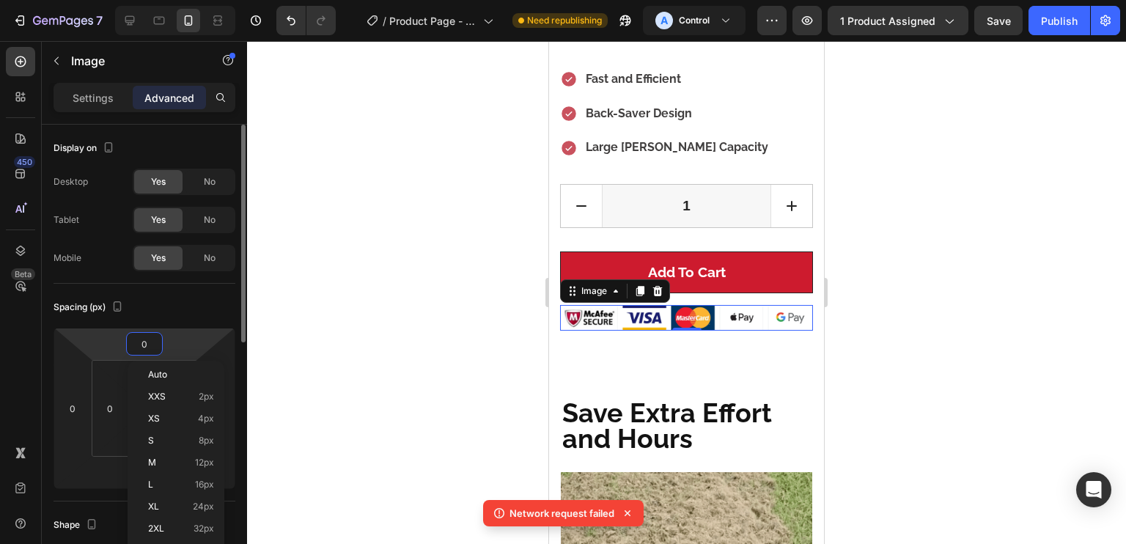
type input "1"
type input "2"
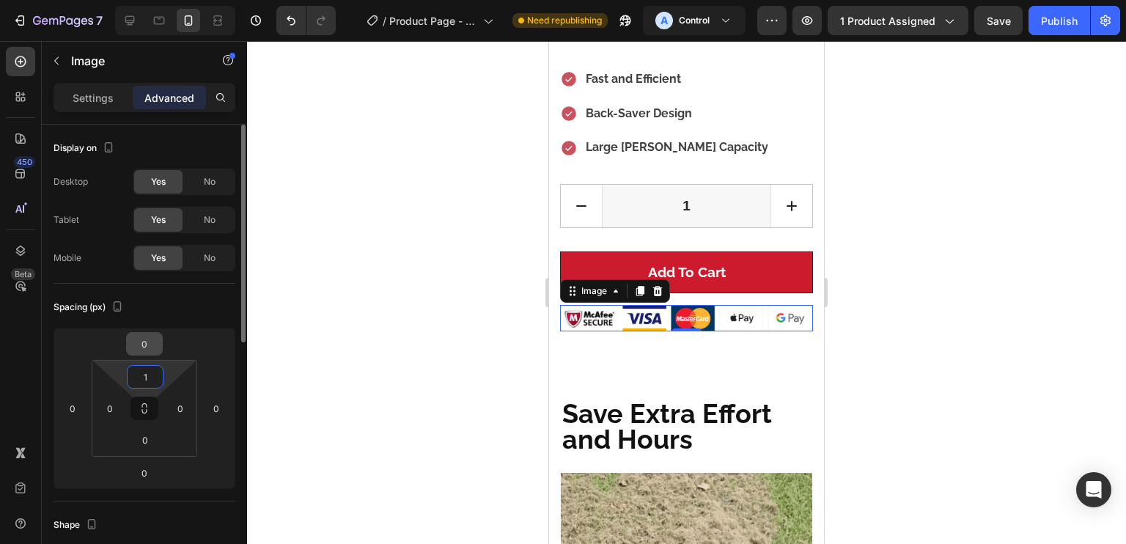
type input "-1"
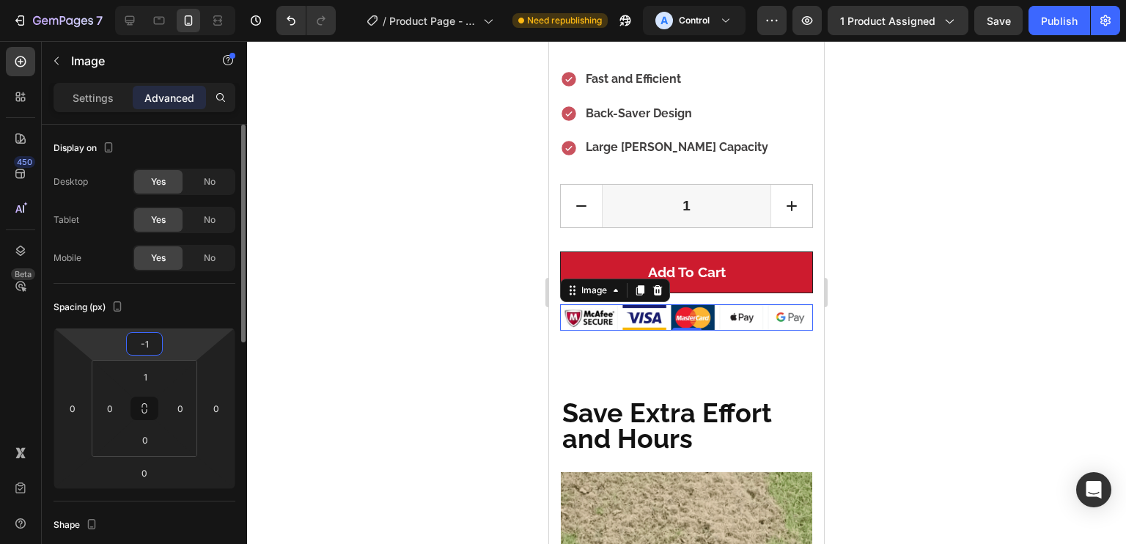
click at [191, 295] on div "Spacing (px)" at bounding box center [145, 306] width 182 height 23
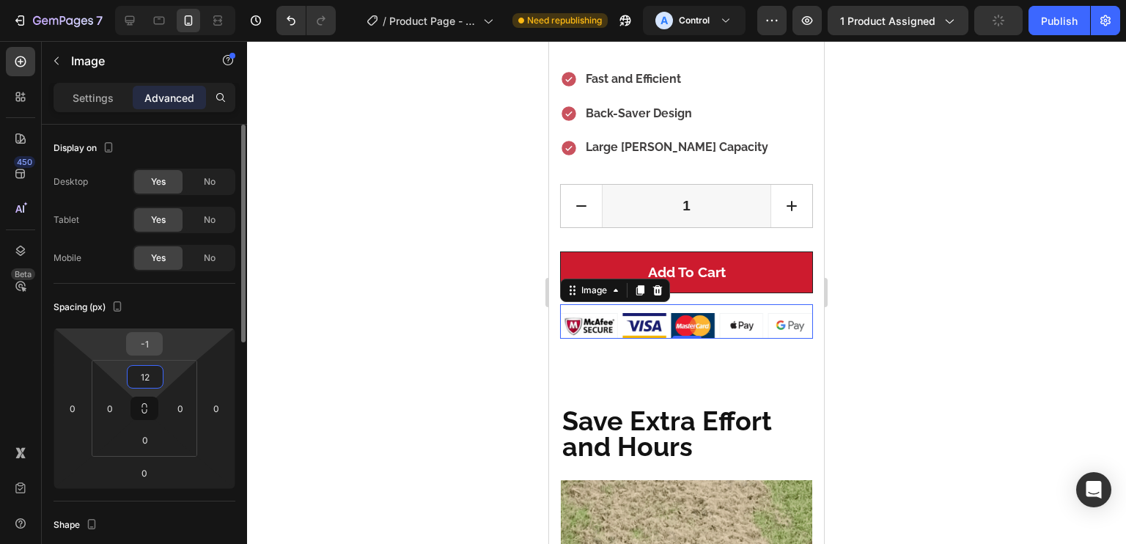
type input "12"
click at [144, 338] on input "-1" at bounding box center [144, 344] width 29 height 22
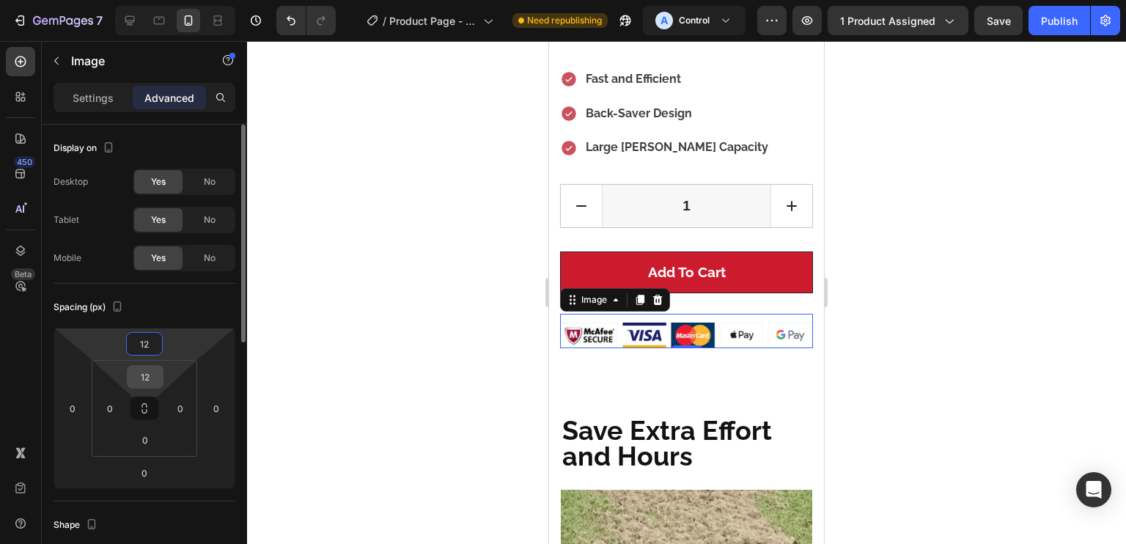
type input "12"
click at [144, 385] on input "12" at bounding box center [144, 377] width 29 height 22
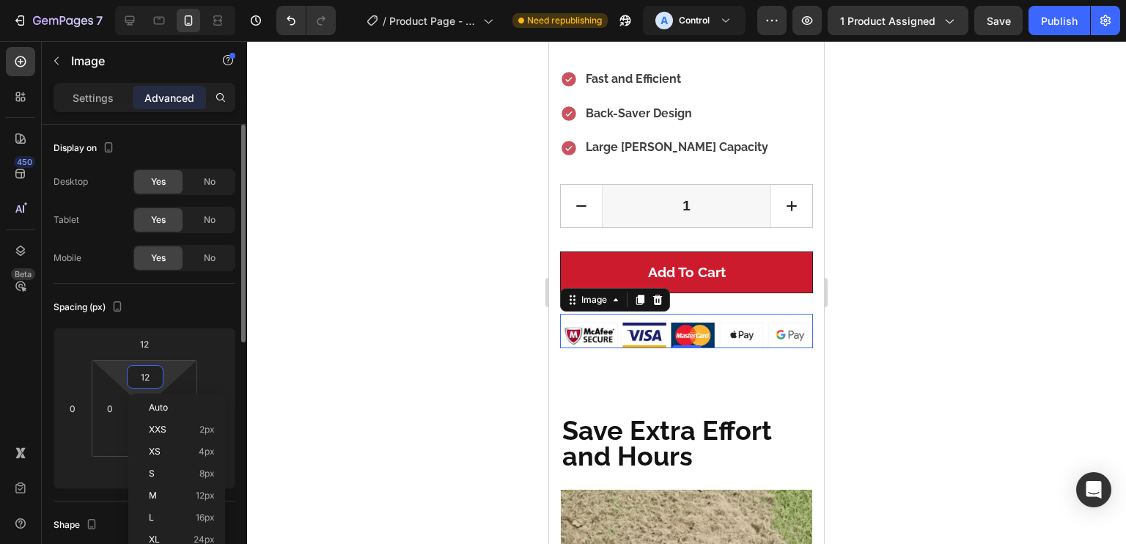
type input "0"
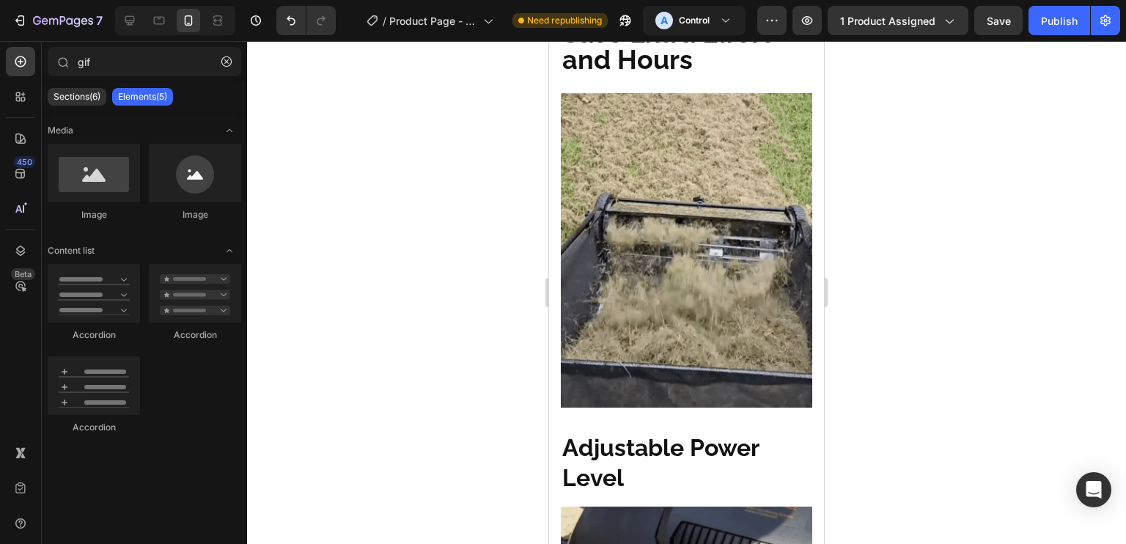
scroll to position [1553, 0]
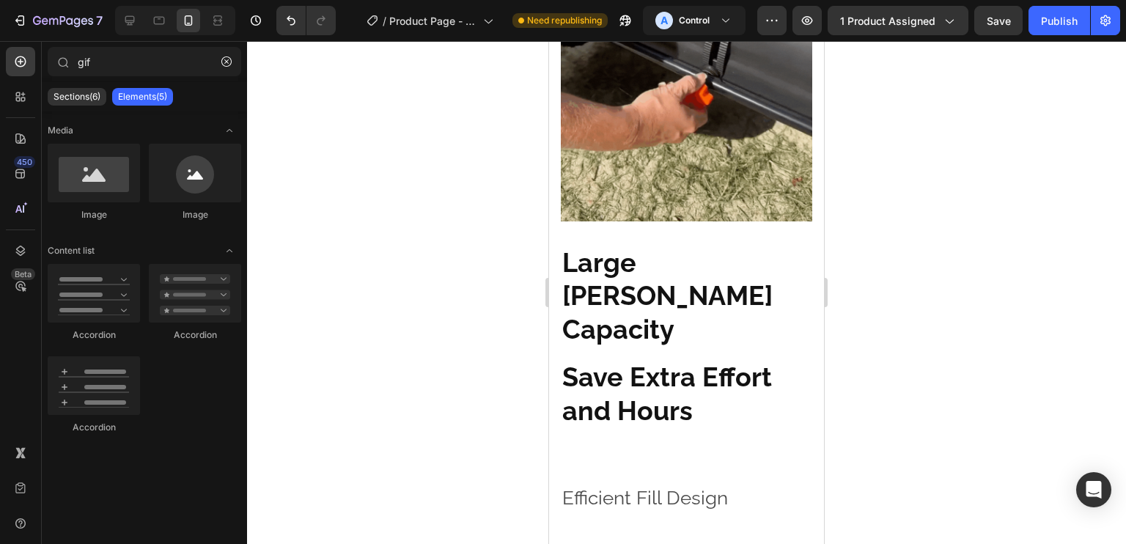
drag, startPoint x: 1373, startPoint y: 153, endPoint x: 1410, endPoint y: 131, distance: 43.4
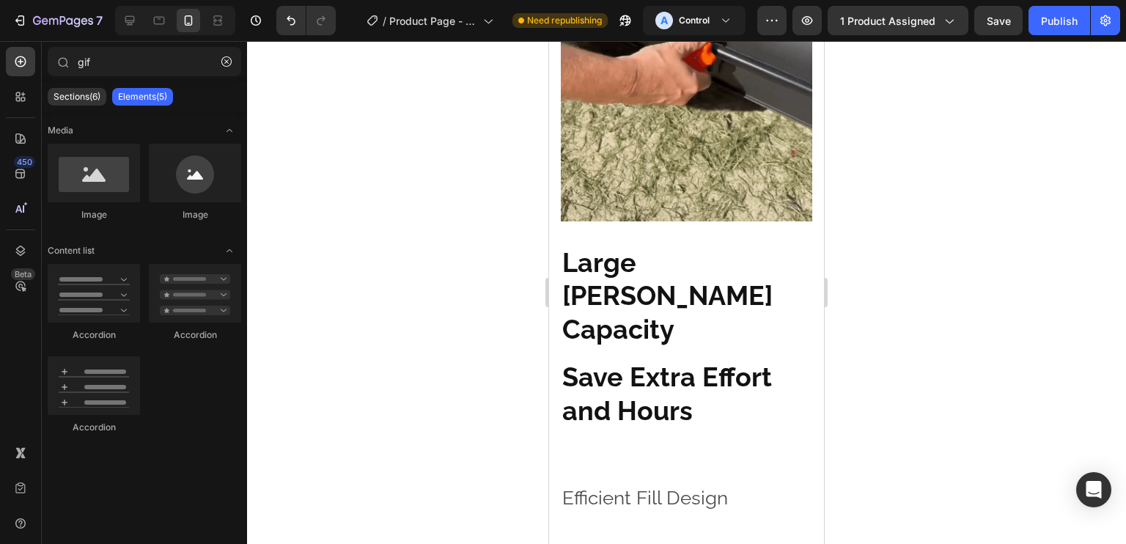
click at [699, 125] on img at bounding box center [686, 64] width 251 height 314
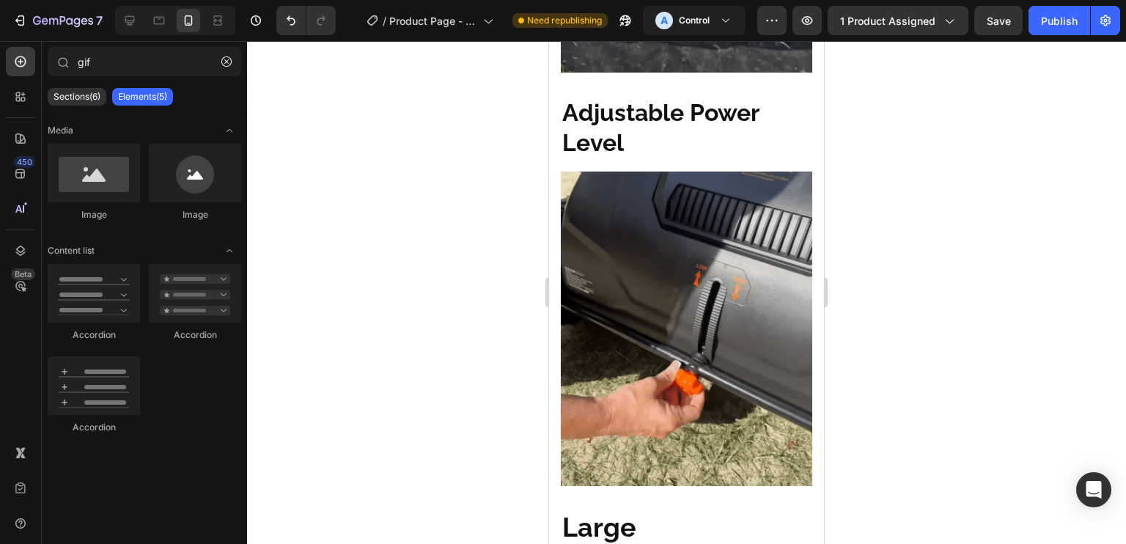
scroll to position [1413, 0]
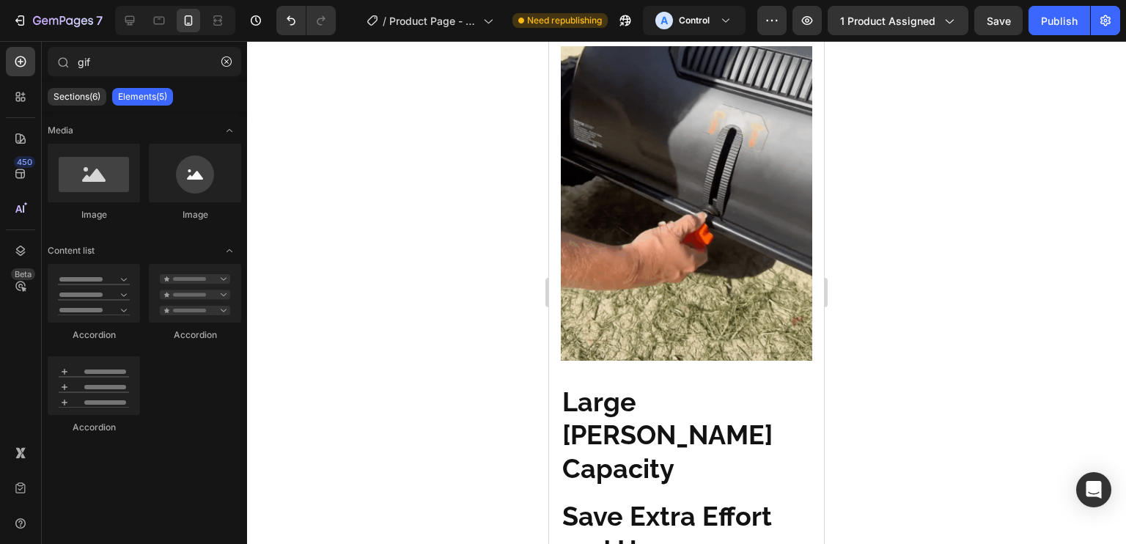
click at [764, 166] on img at bounding box center [686, 203] width 251 height 314
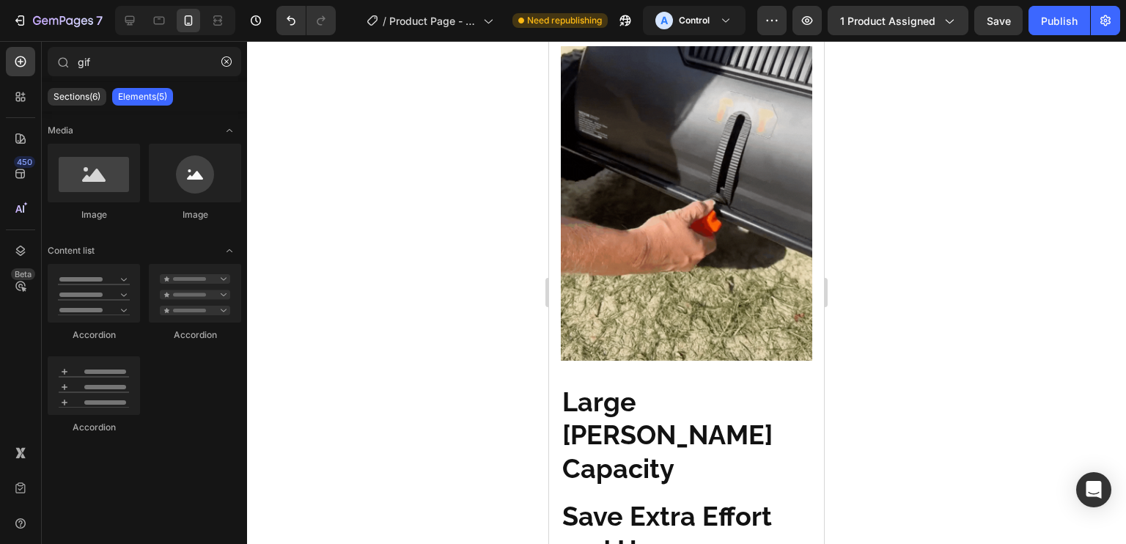
scroll to position [1190, 0]
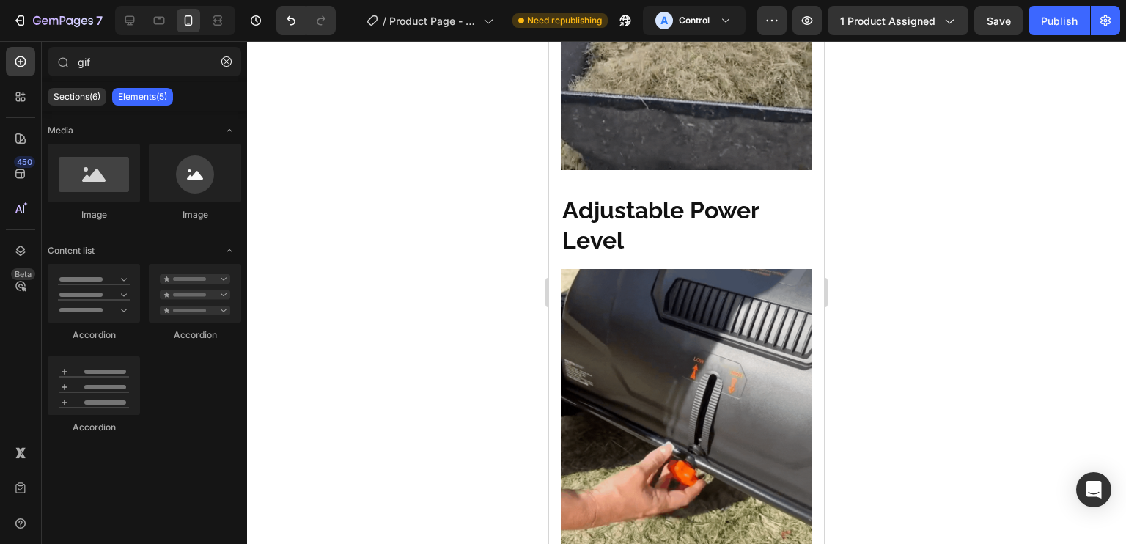
click at [758, 251] on div "Save Extra Effort and Hours Heading Image Adjustable Power Level Heading Image …" at bounding box center [686, 328] width 275 height 1091
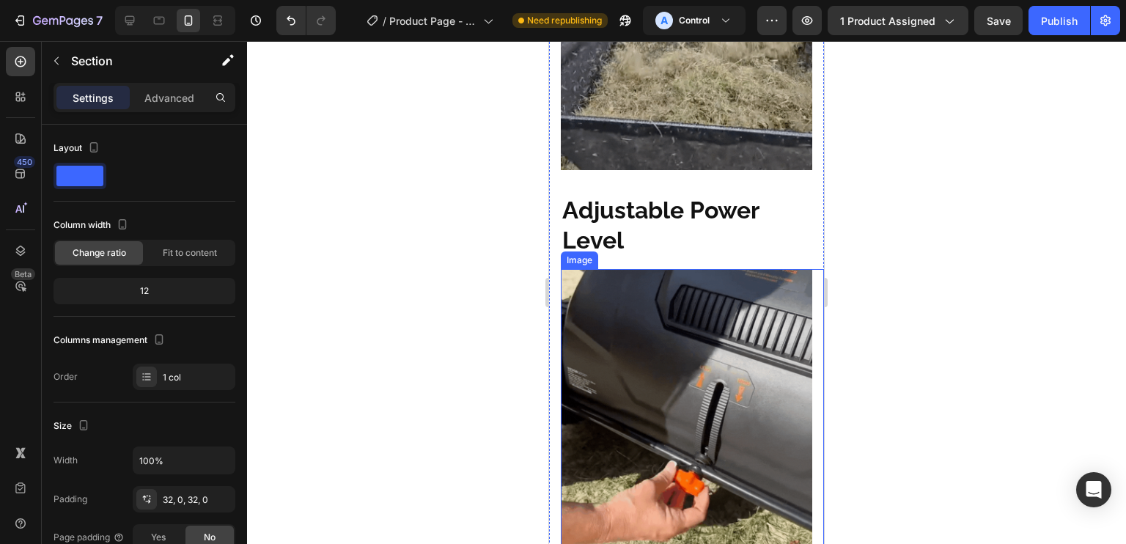
click at [751, 269] on img at bounding box center [686, 426] width 251 height 314
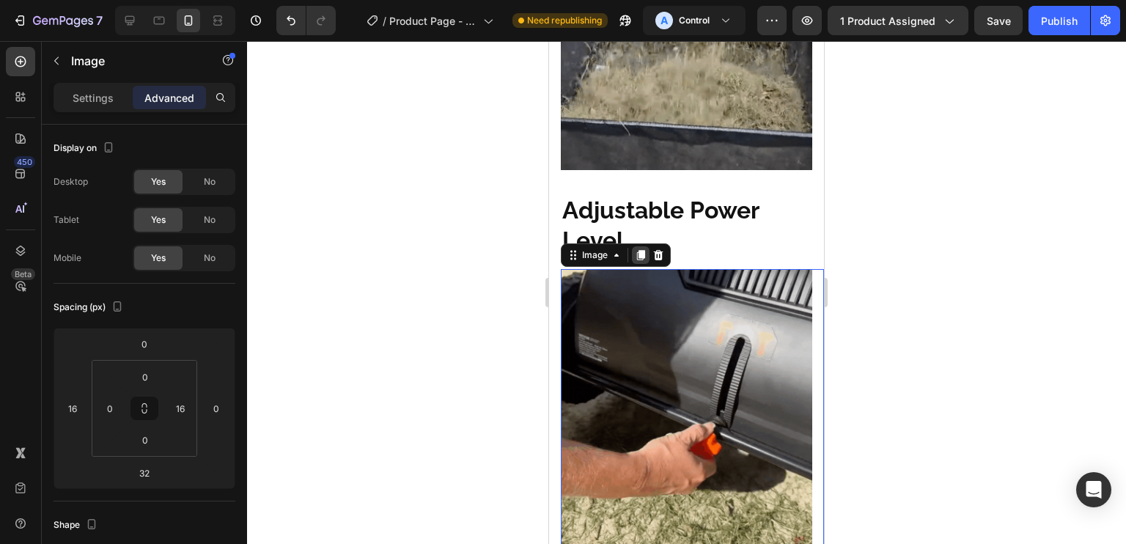
click at [637, 249] on icon at bounding box center [641, 255] width 12 height 12
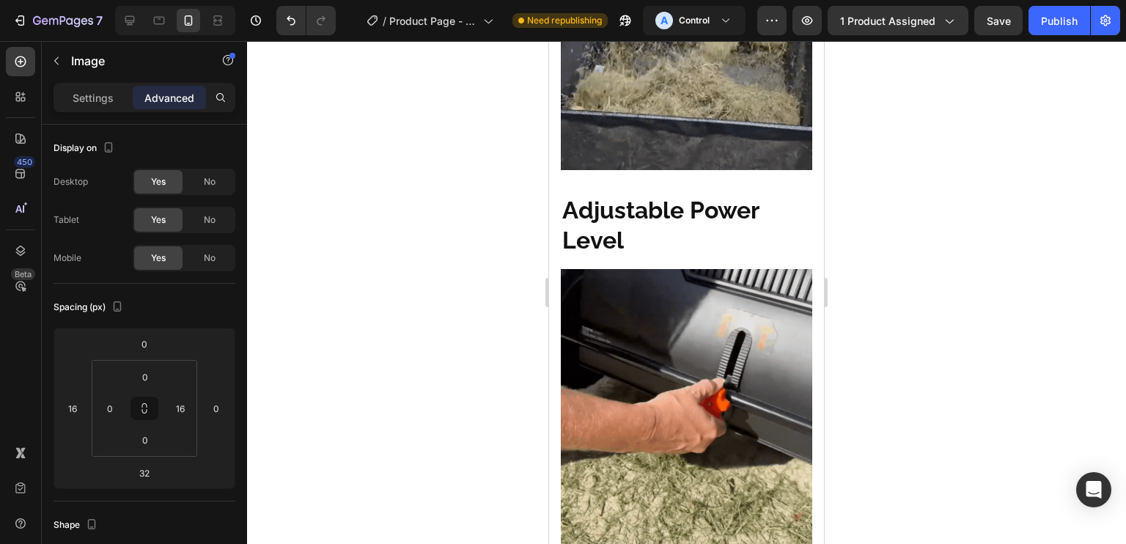
scroll to position [1677, 0]
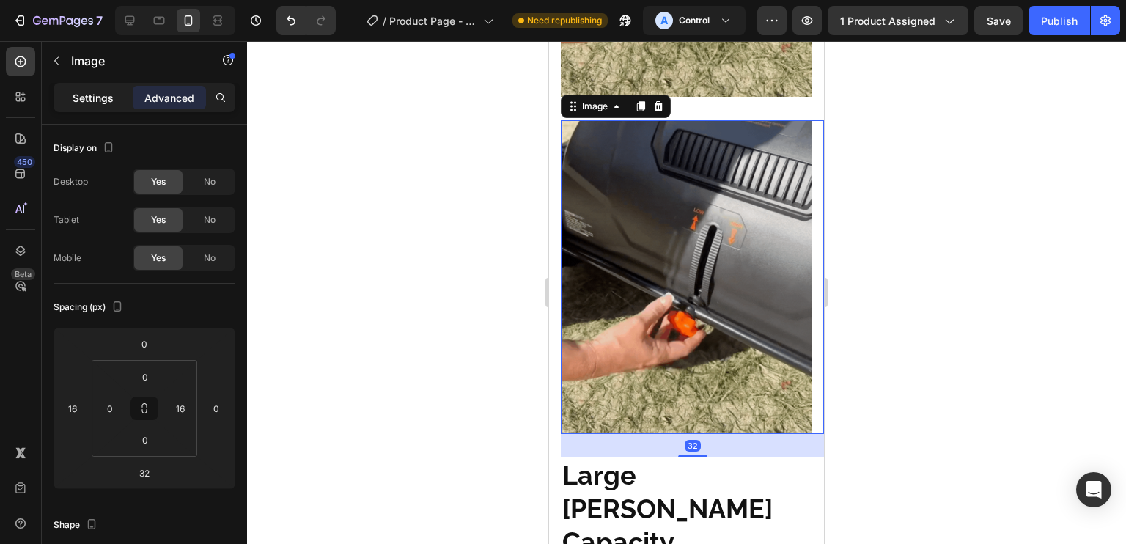
click at [105, 100] on p "Settings" at bounding box center [93, 97] width 41 height 15
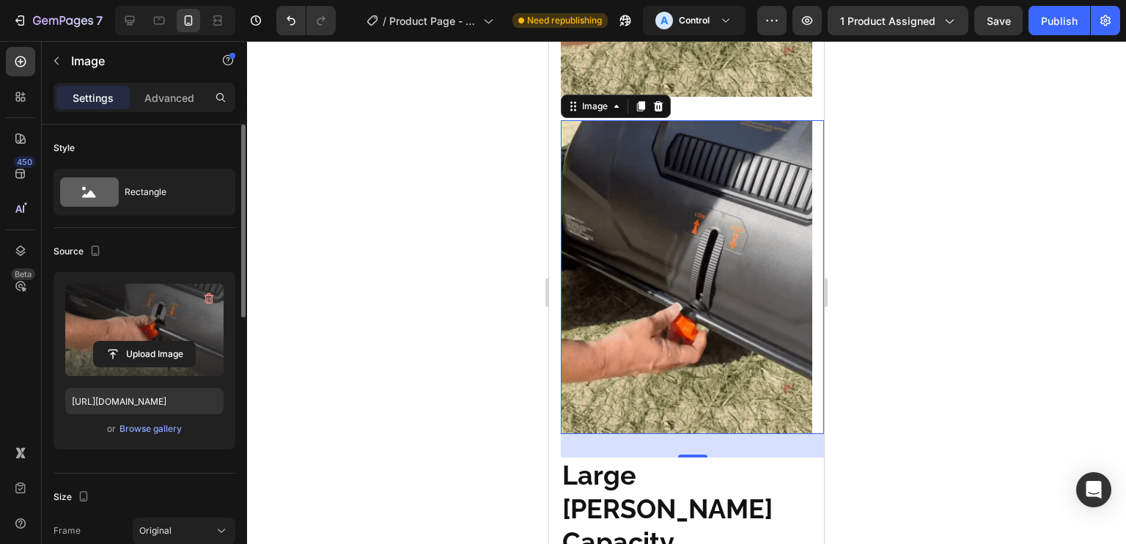
click at [135, 335] on label at bounding box center [144, 330] width 158 height 92
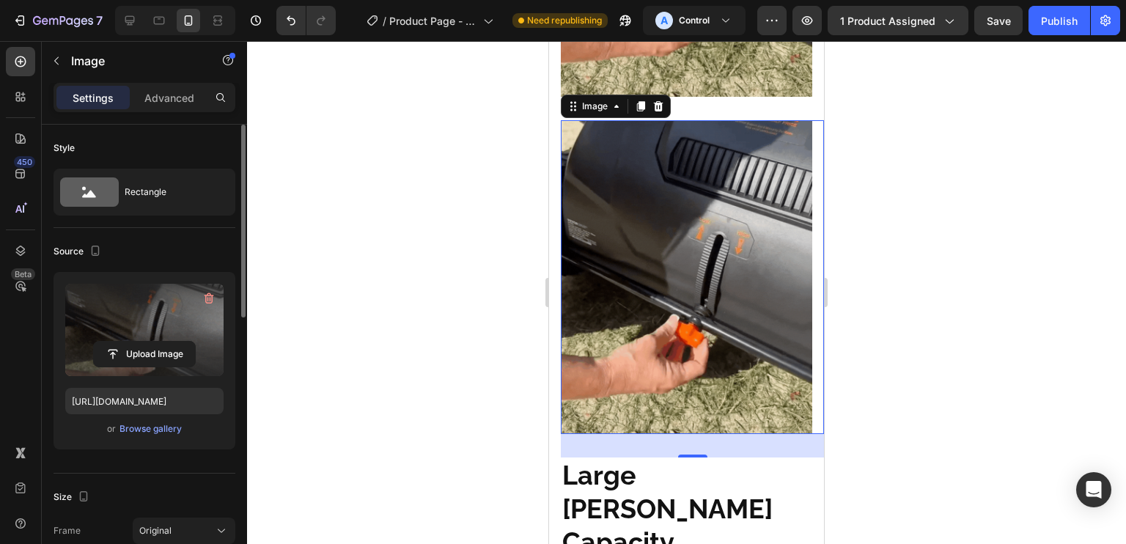
click at [135, 342] on input "file" at bounding box center [144, 354] width 101 height 25
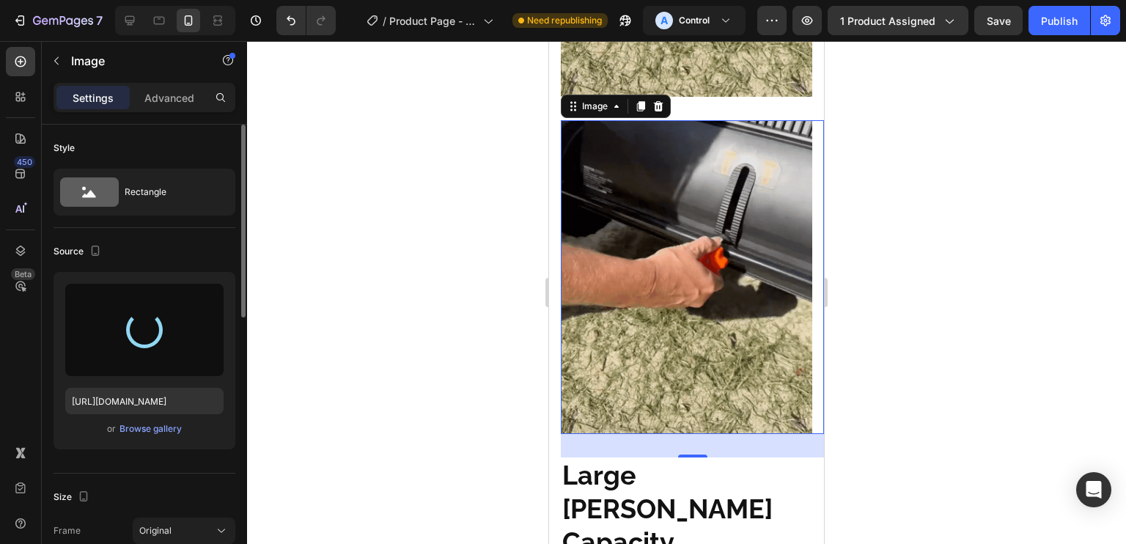
type input "https://cdn.shopify.com/s/files/1/0758/4445/2578/files/gempages_573642816610108…"
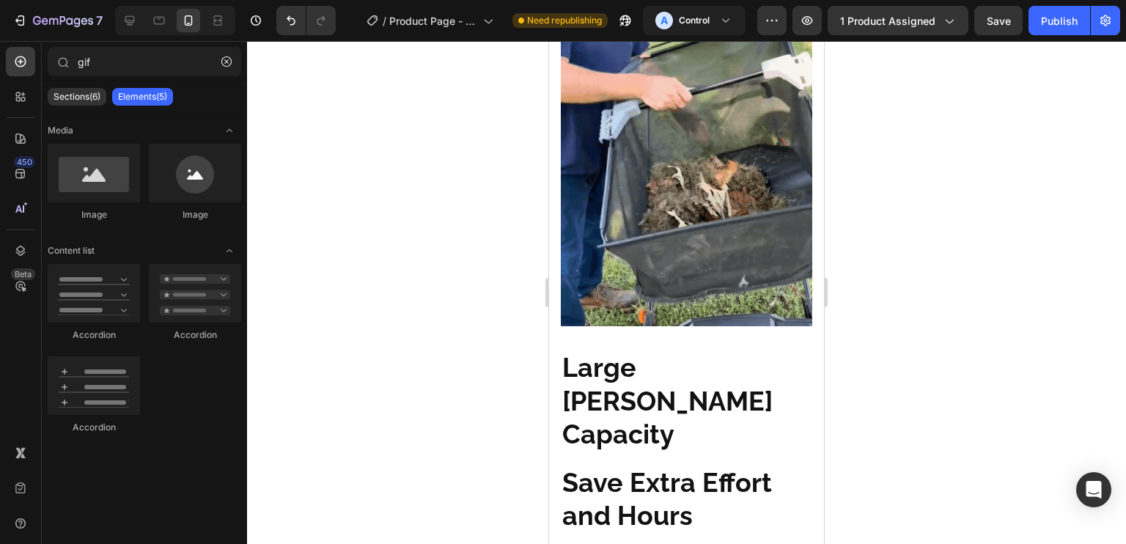
scroll to position [1663, 0]
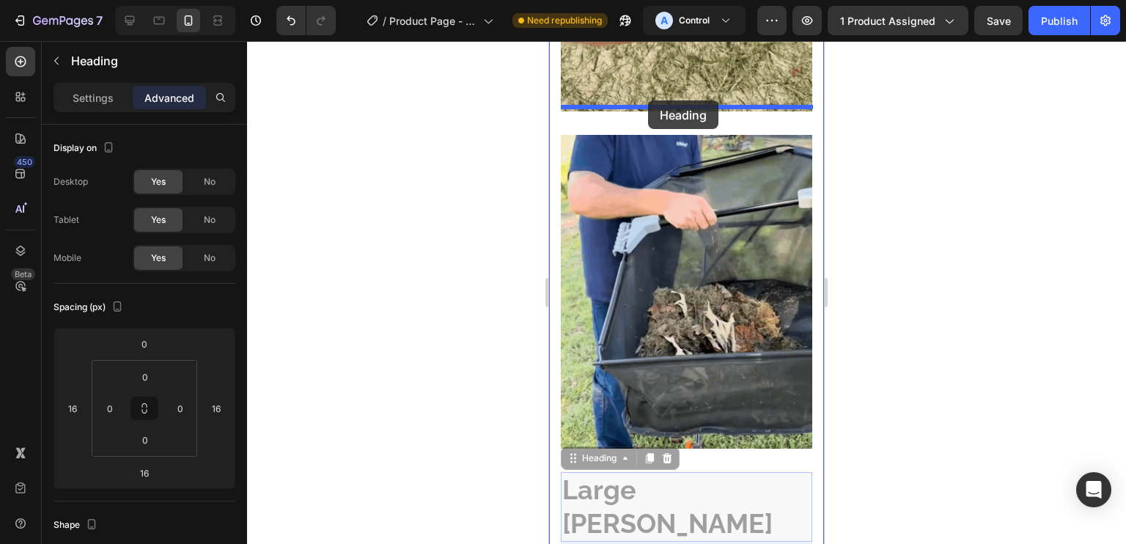
drag, startPoint x: 685, startPoint y: 458, endPoint x: 648, endPoint y: 100, distance: 359.7
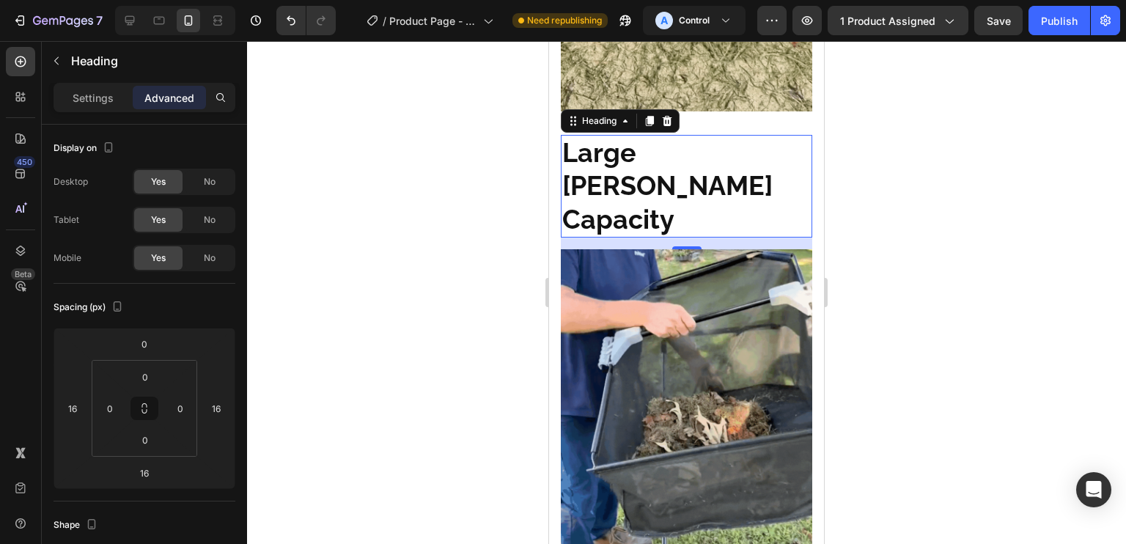
click at [666, 138] on span "Large [PERSON_NAME] Capacity" at bounding box center [667, 185] width 210 height 97
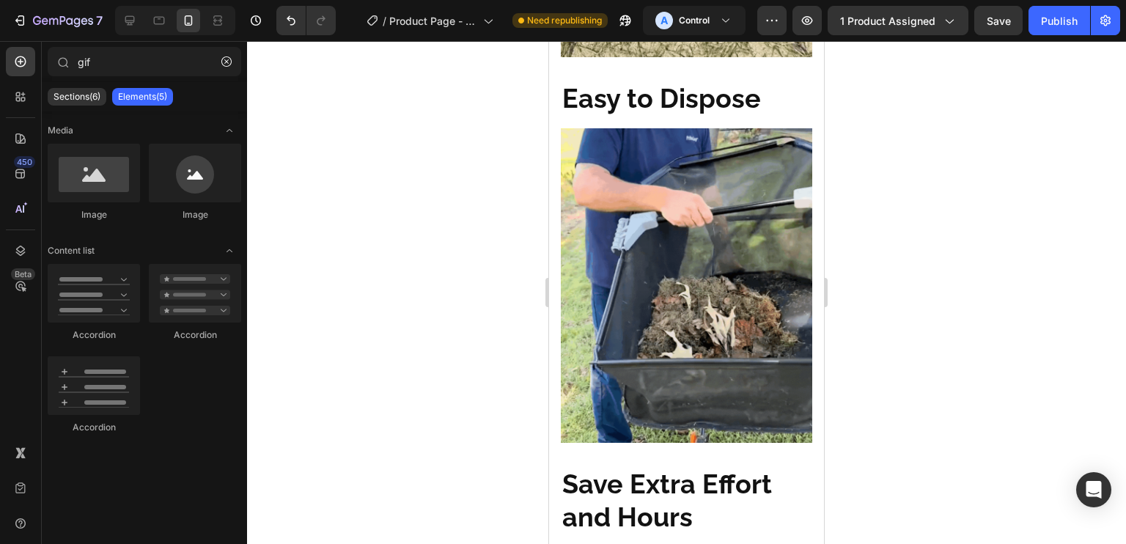
scroll to position [1734, 0]
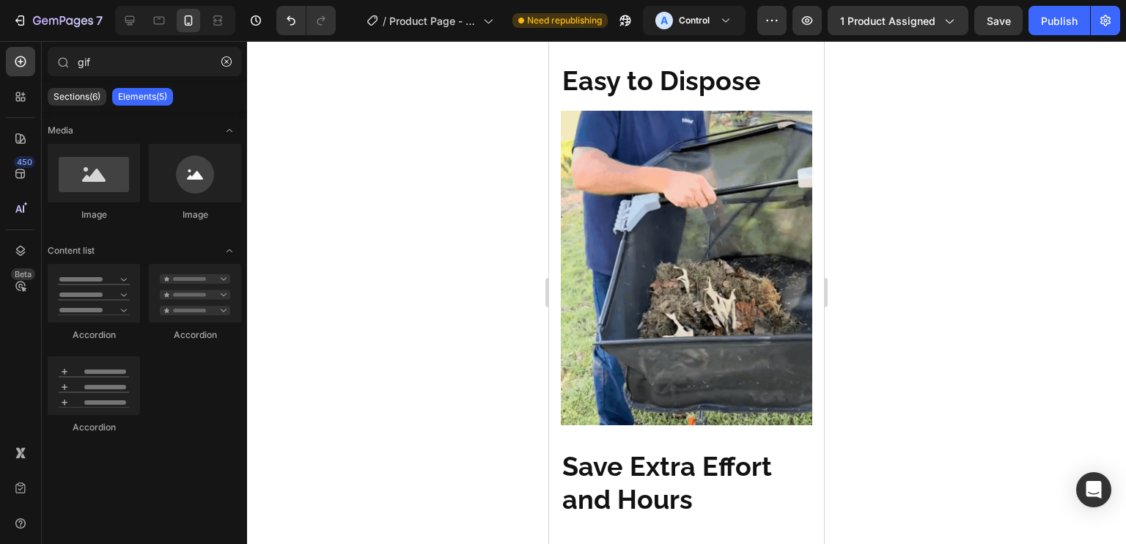
click at [674, 451] on span "Save Extra Effort and Hours" at bounding box center [667, 483] width 210 height 65
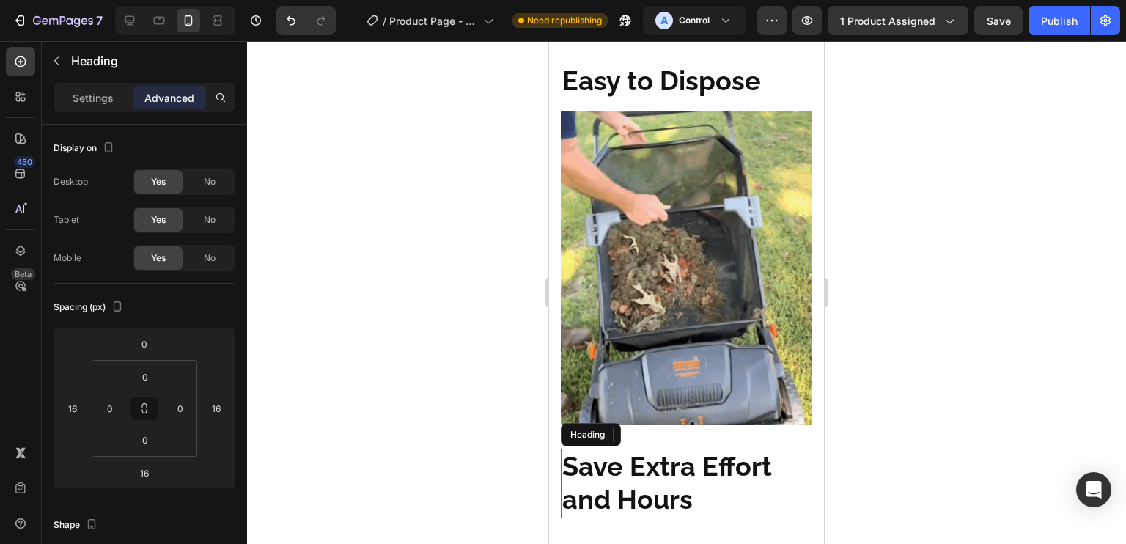
scroll to position [1804, 0]
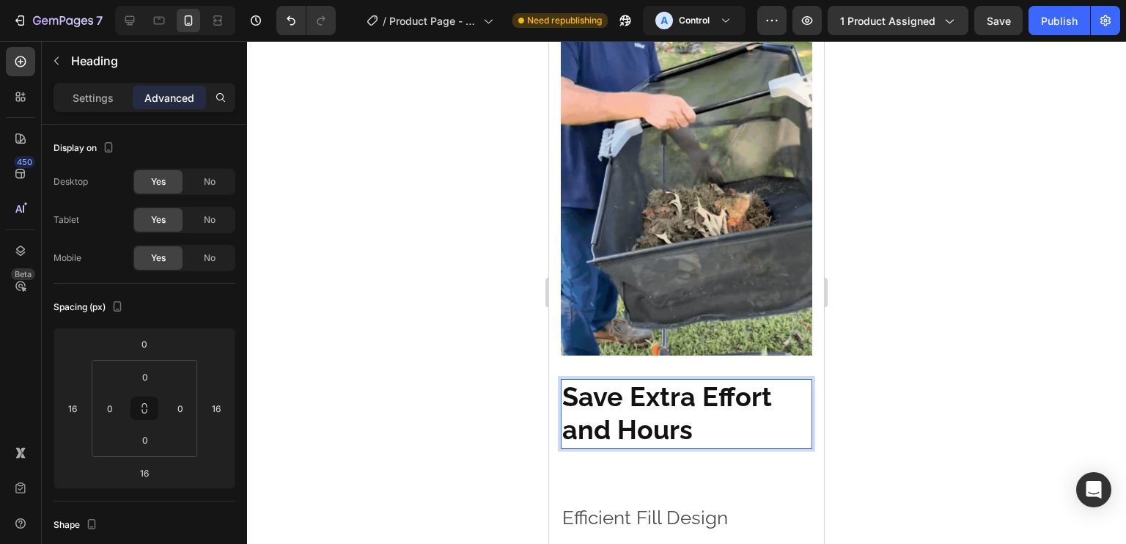
click at [671, 381] on span "Save Extra Effort and Hours" at bounding box center [667, 413] width 210 height 65
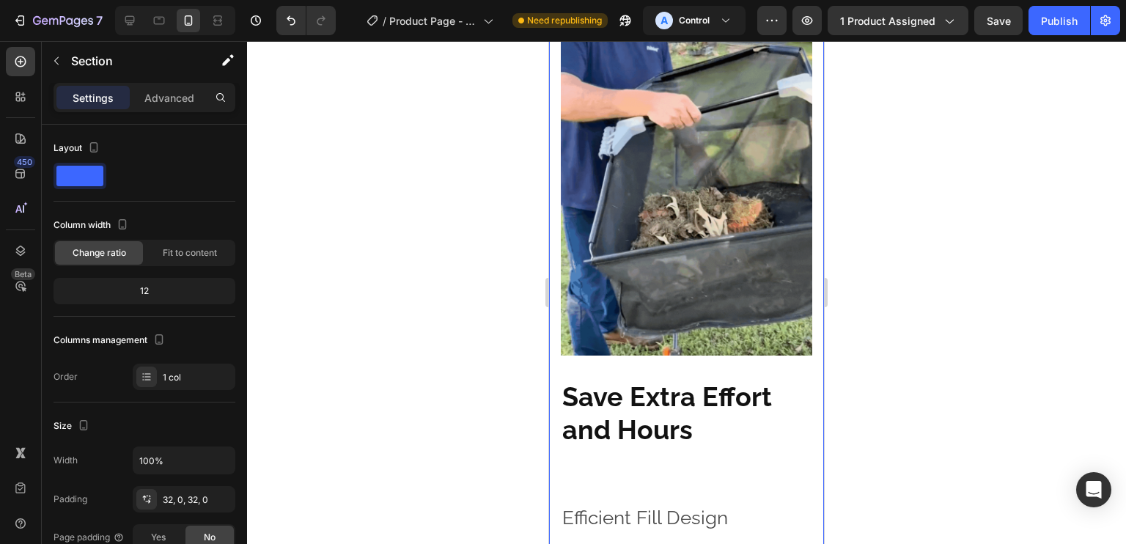
click at [709, 405] on h2 "⁠⁠⁠⁠⁠⁠⁠ Save Extra Effort and Hours" at bounding box center [686, 414] width 251 height 70
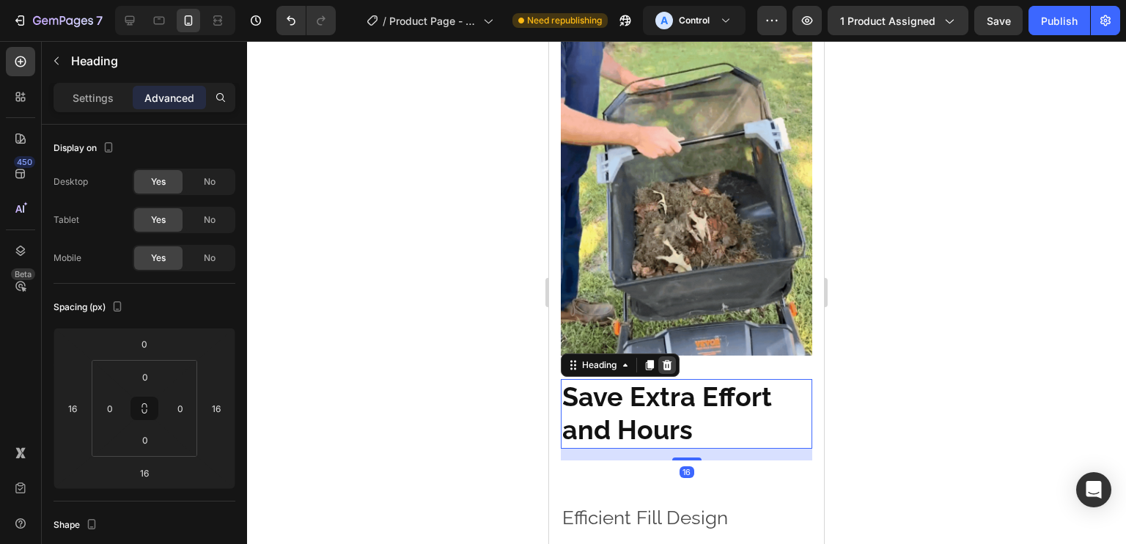
click at [673, 359] on icon at bounding box center [667, 365] width 12 height 12
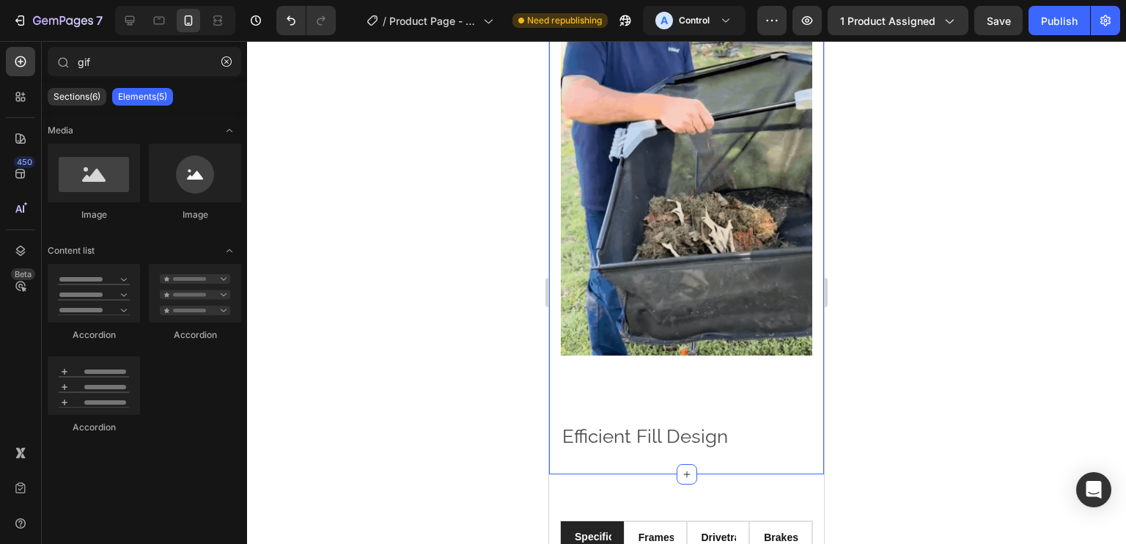
click at [698, 424] on p "Efficient Fill Design" at bounding box center [686, 436] width 248 height 25
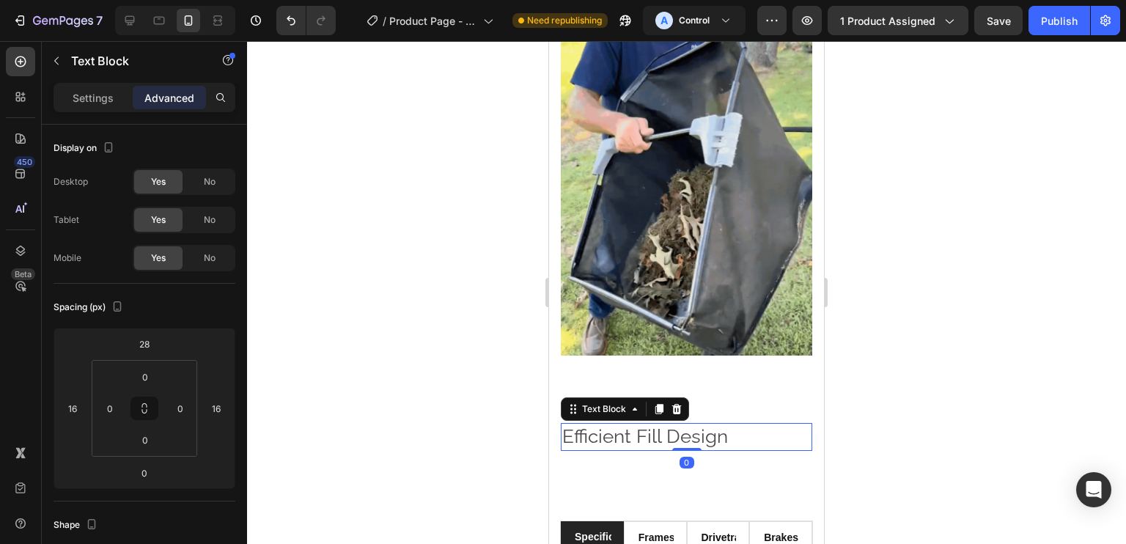
click at [681, 403] on icon at bounding box center [677, 409] width 12 height 12
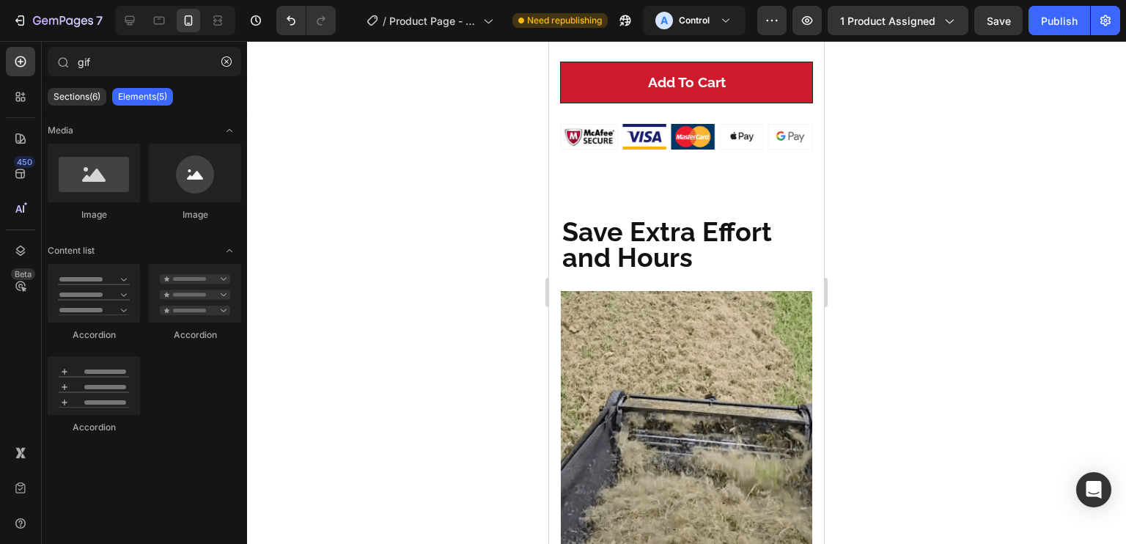
scroll to position [790, 0]
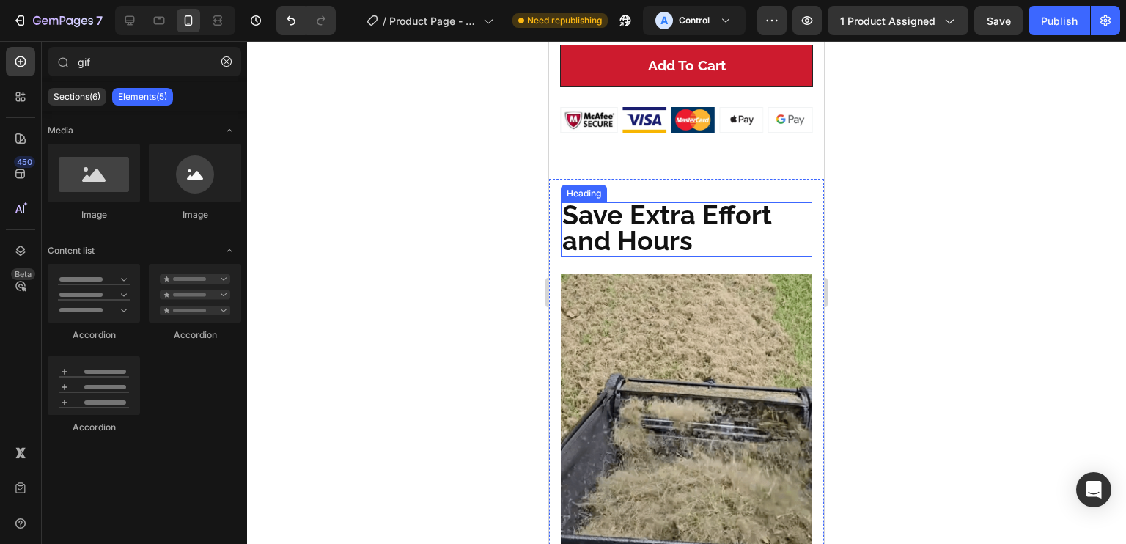
click at [721, 199] on span "Save Extra Effort and Hours" at bounding box center [667, 227] width 210 height 56
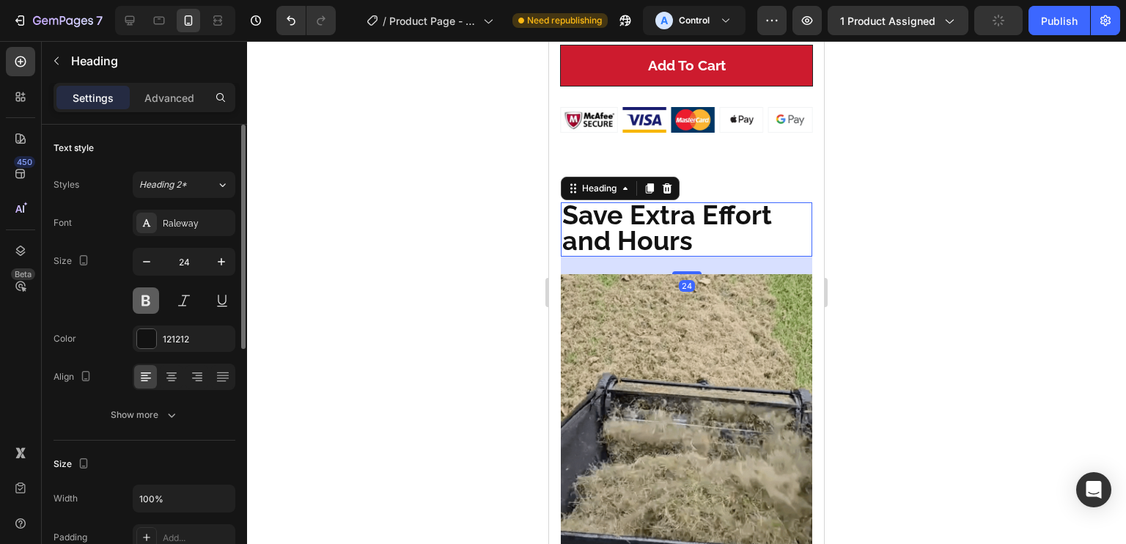
click at [144, 306] on button at bounding box center [146, 300] width 26 height 26
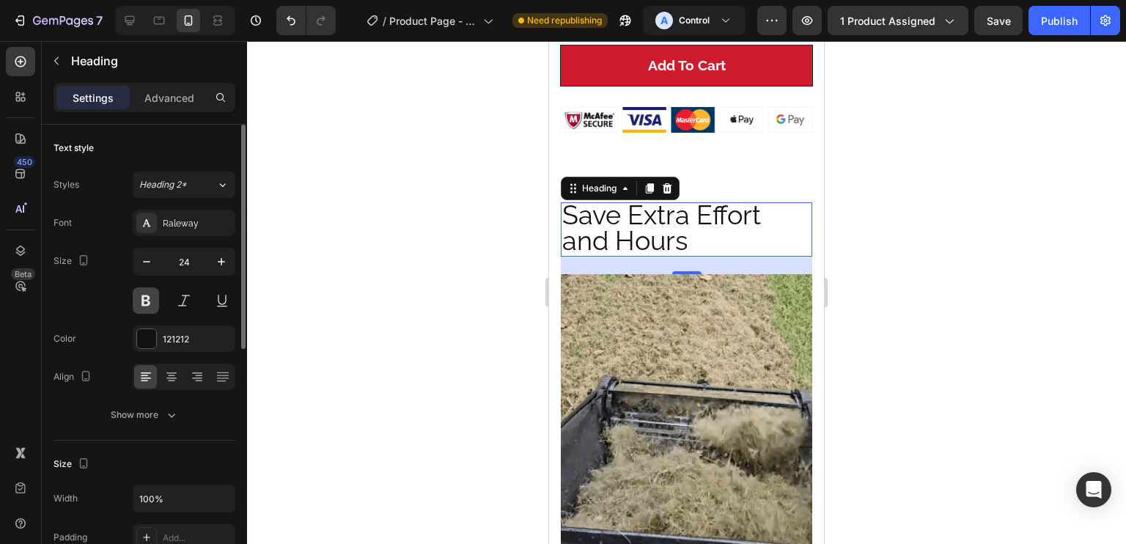
click at [144, 306] on button at bounding box center [146, 300] width 26 height 26
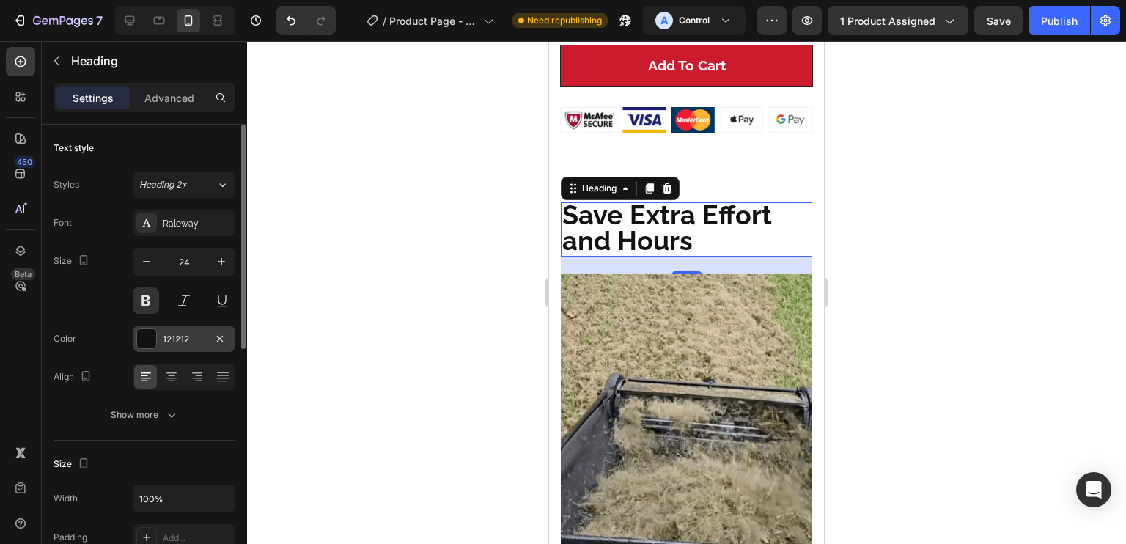
click at [145, 336] on div at bounding box center [146, 338] width 19 height 19
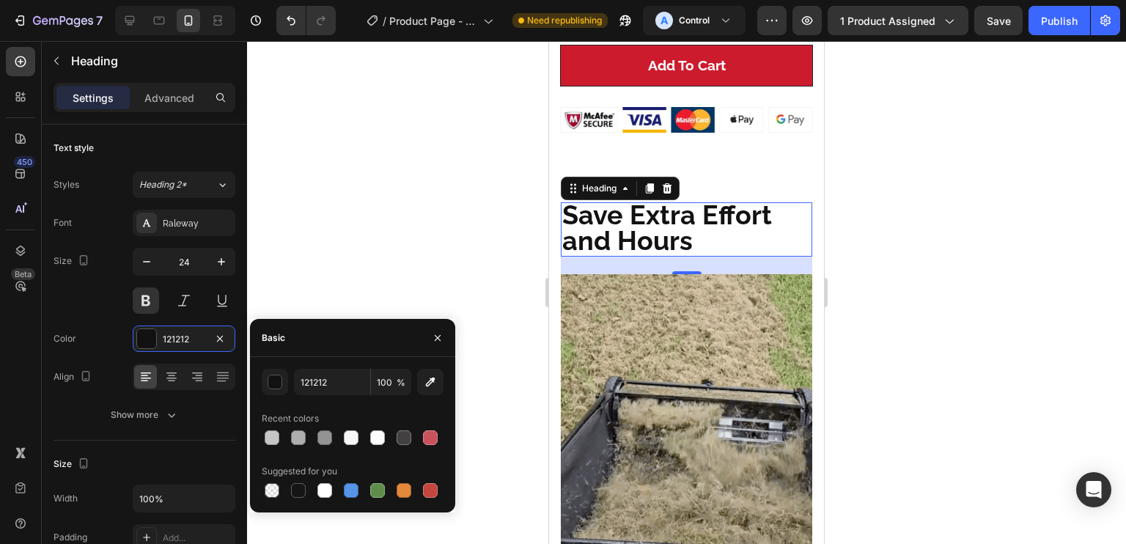
click at [419, 433] on div at bounding box center [353, 437] width 182 height 21
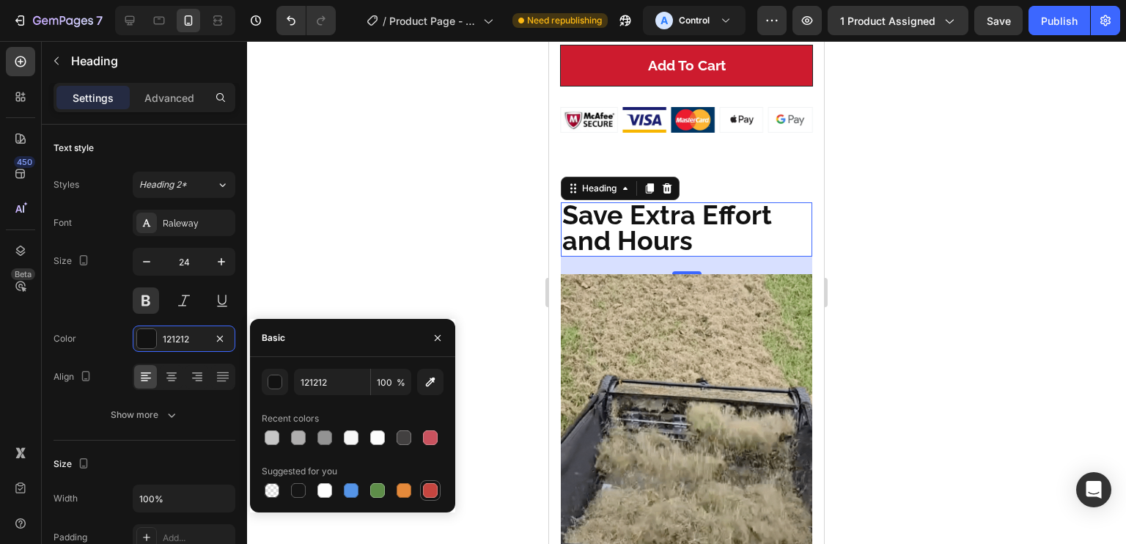
click at [427, 486] on div at bounding box center [430, 490] width 15 height 15
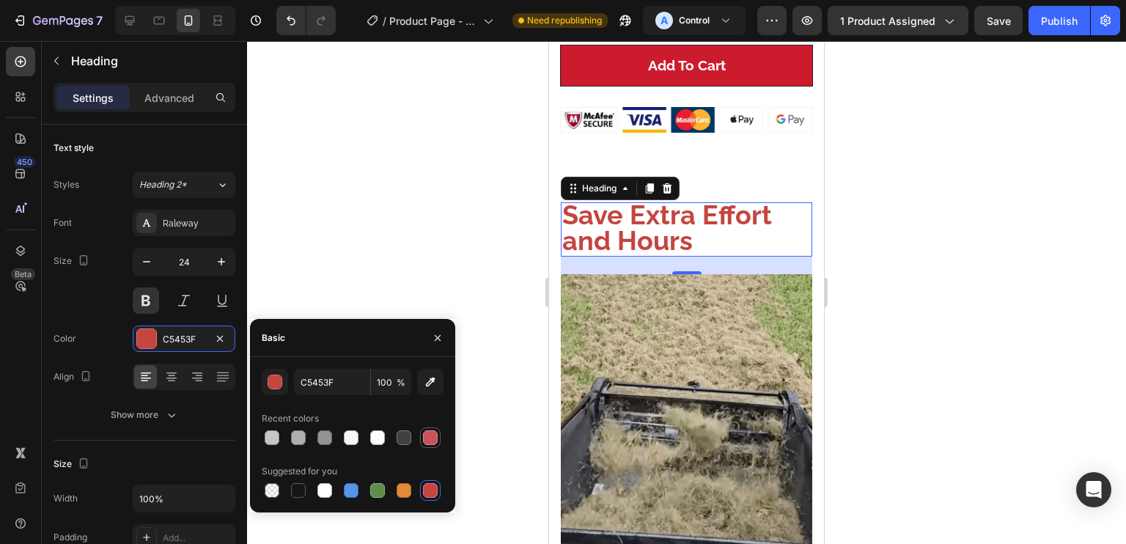
click at [435, 434] on div at bounding box center [430, 437] width 15 height 15
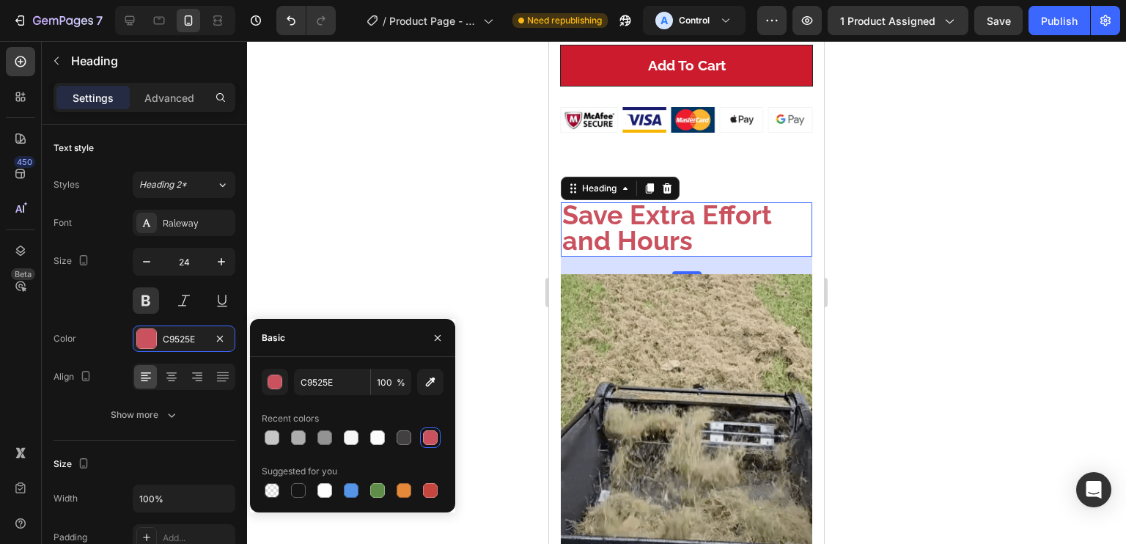
click at [414, 434] on div at bounding box center [353, 437] width 182 height 21
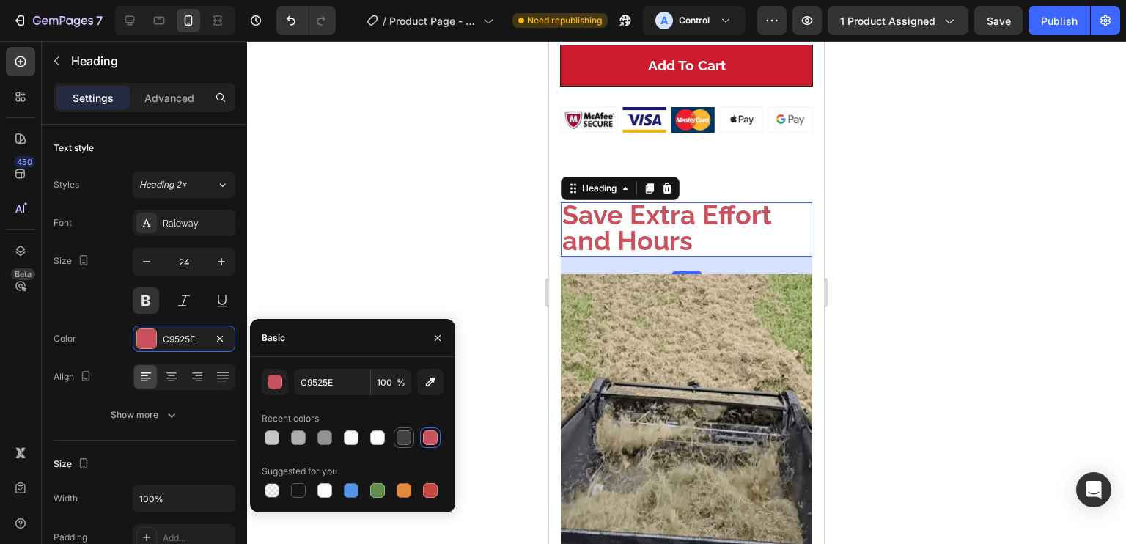
click at [395, 435] on div at bounding box center [404, 438] width 18 height 18
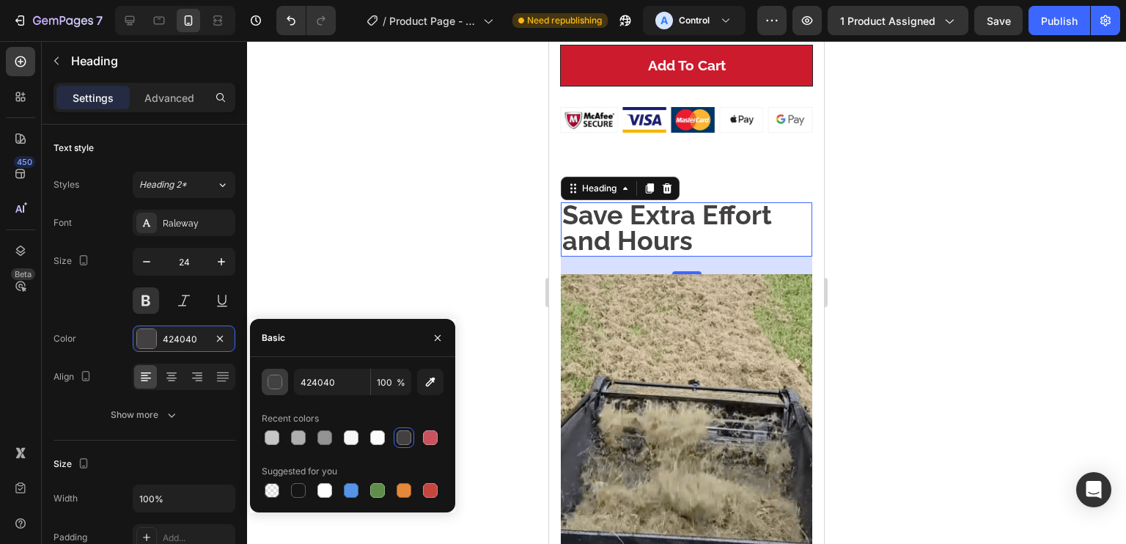
click at [270, 372] on button "button" at bounding box center [275, 382] width 26 height 26
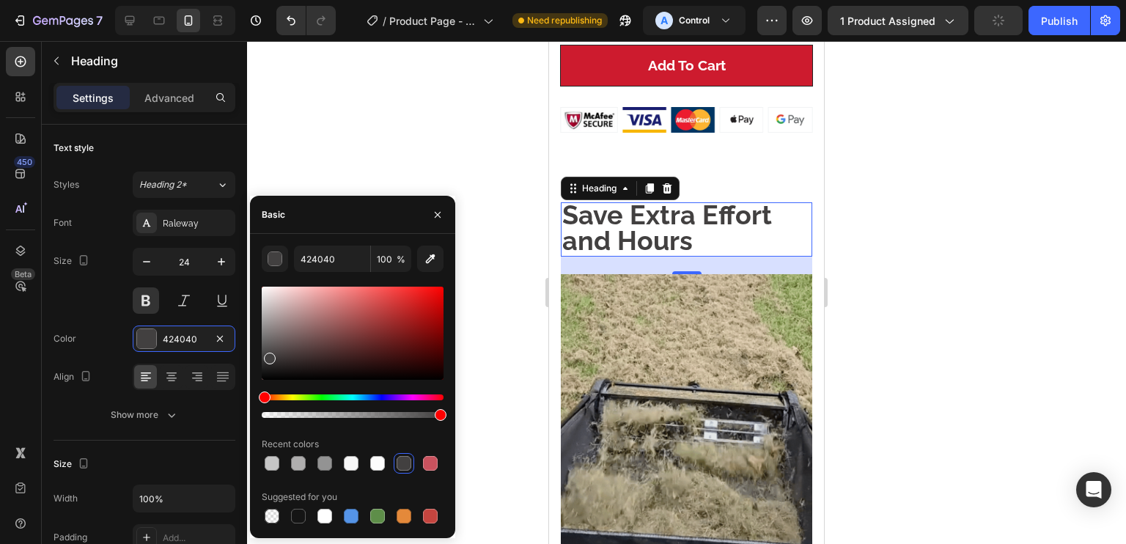
click at [280, 361] on div at bounding box center [353, 333] width 182 height 93
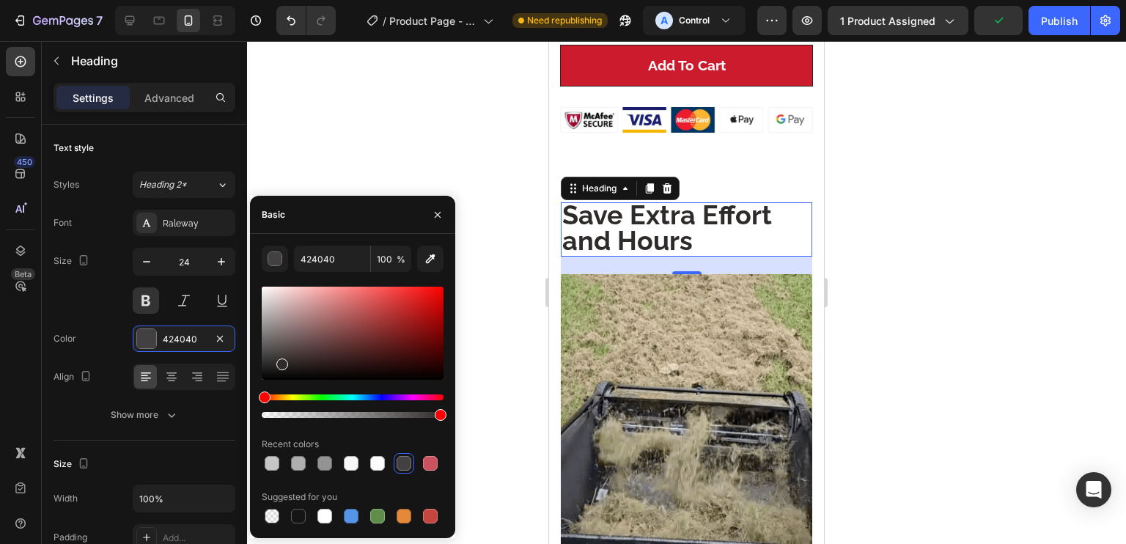
type input "302B2B"
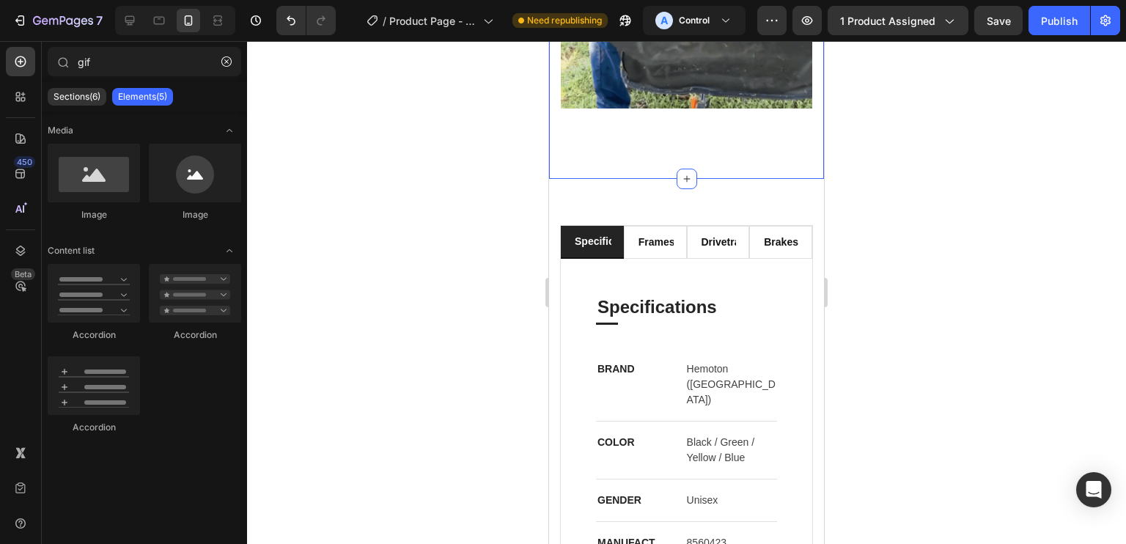
scroll to position [2052, 0]
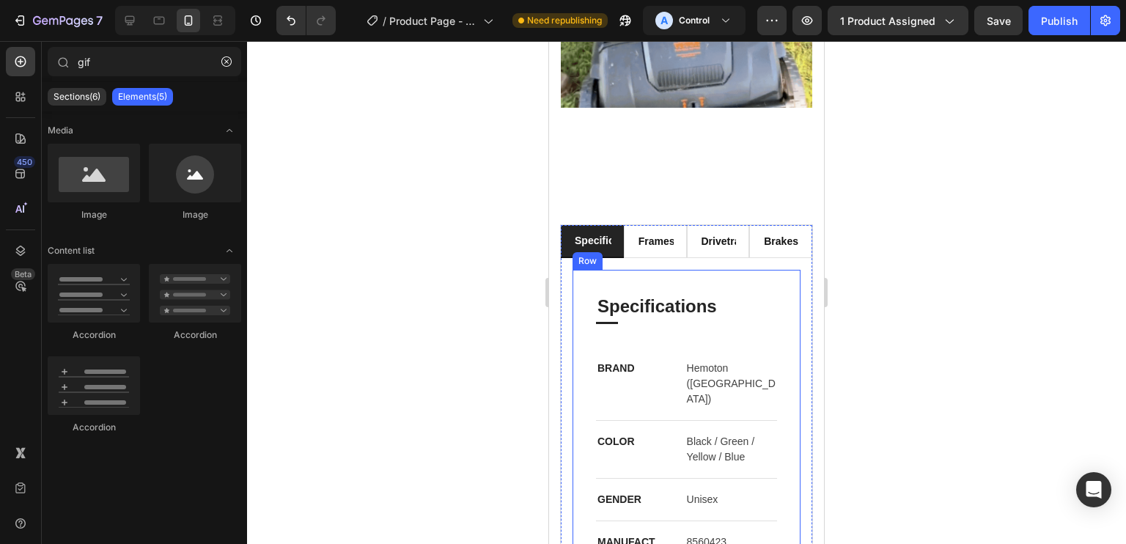
click at [633, 361] on p "BRAND" at bounding box center [628, 368] width 63 height 15
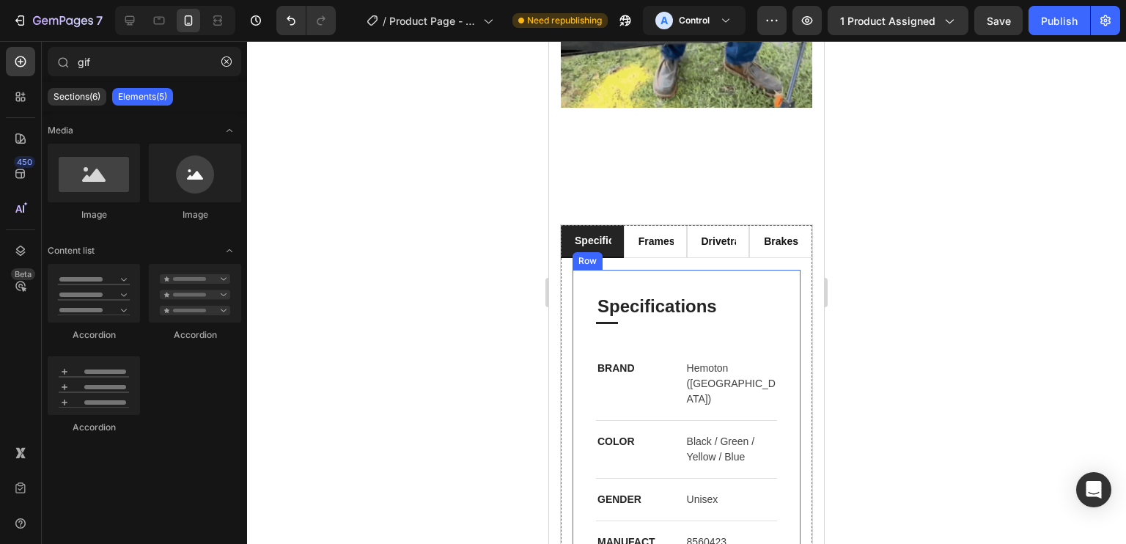
click at [633, 361] on p "BRAND" at bounding box center [628, 368] width 63 height 15
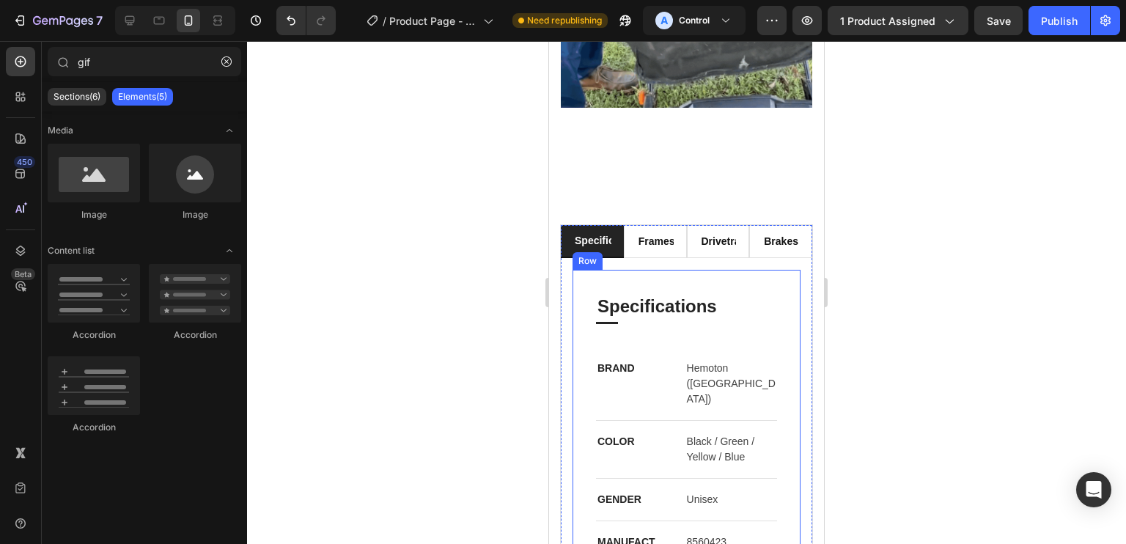
click at [633, 361] on p "BRAND" at bounding box center [628, 368] width 63 height 15
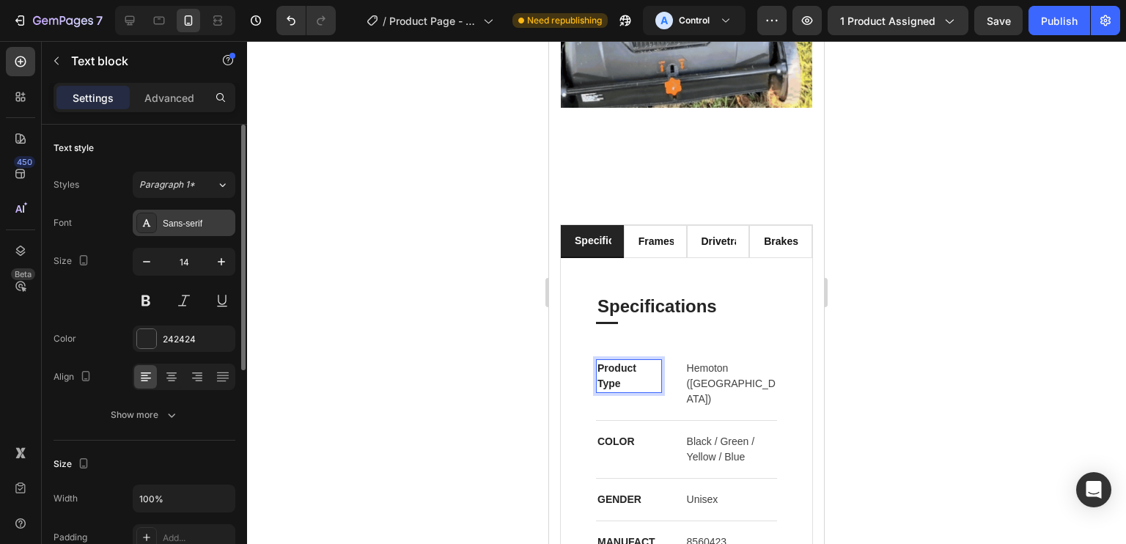
click at [208, 217] on div "Sans-serif" at bounding box center [197, 223] width 69 height 13
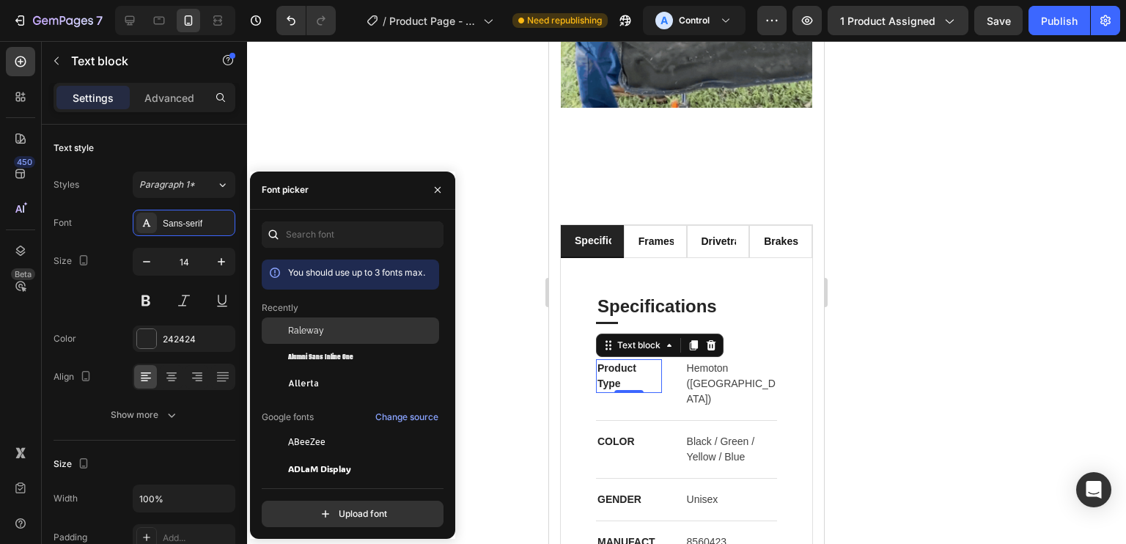
click at [358, 331] on div "Raleway" at bounding box center [362, 330] width 148 height 13
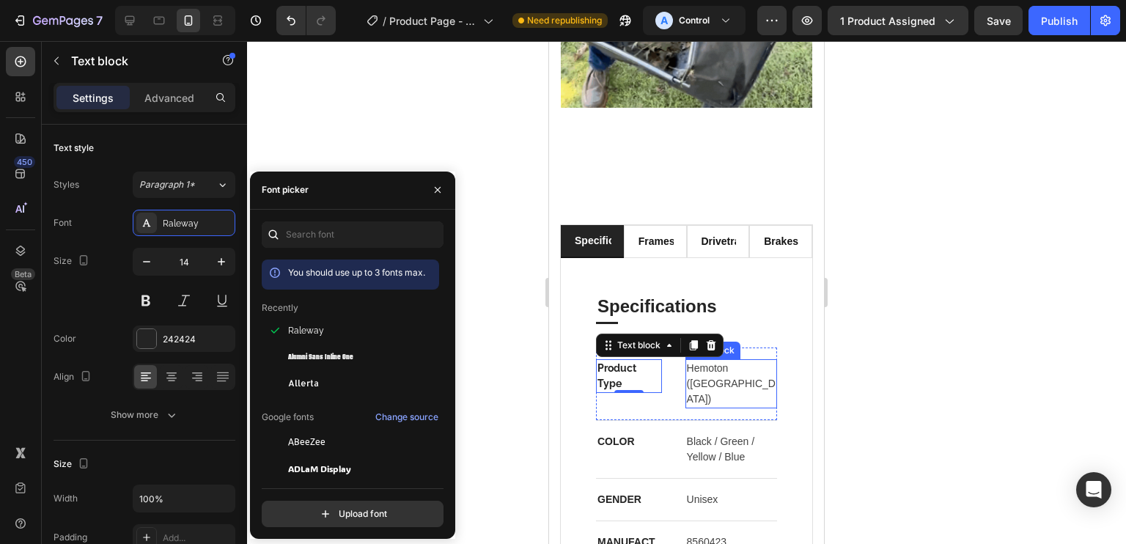
click at [694, 361] on p "Hemoton (USA)" at bounding box center [731, 384] width 89 height 46
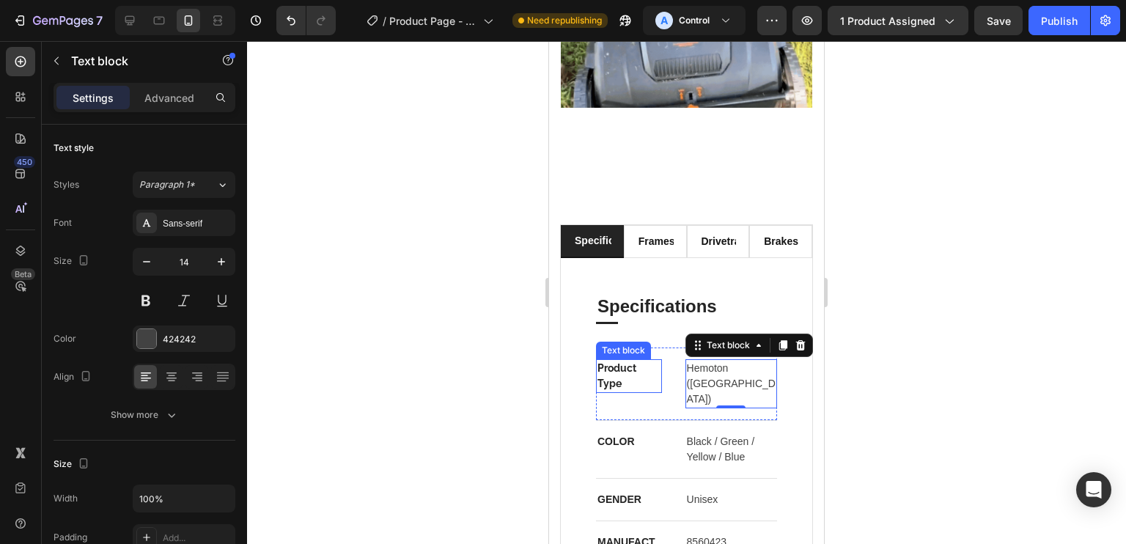
click at [626, 361] on p "Product Type" at bounding box center [628, 376] width 63 height 31
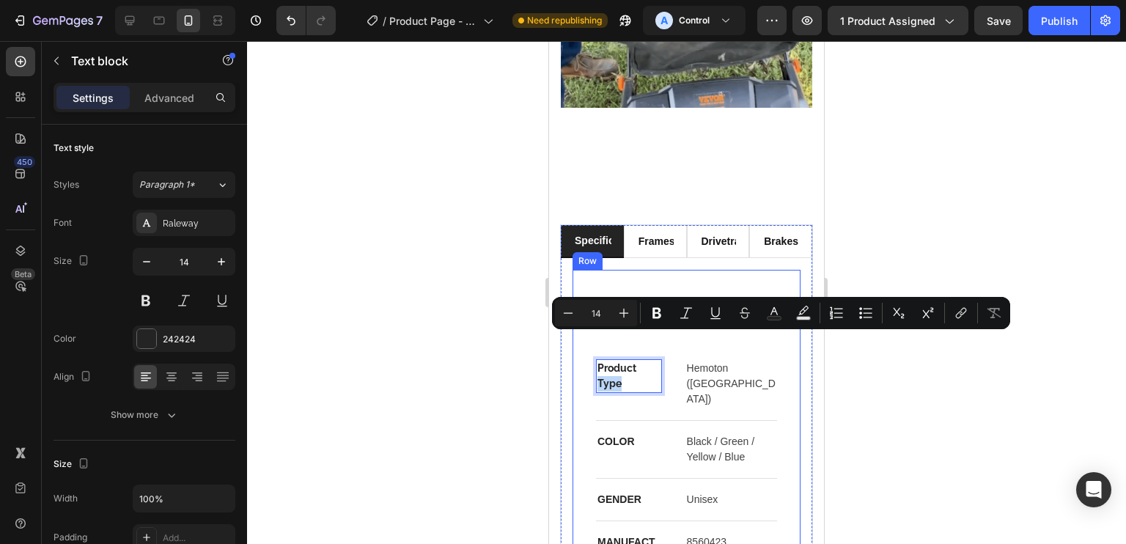
drag, startPoint x: 610, startPoint y: 339, endPoint x: 583, endPoint y: 338, distance: 27.1
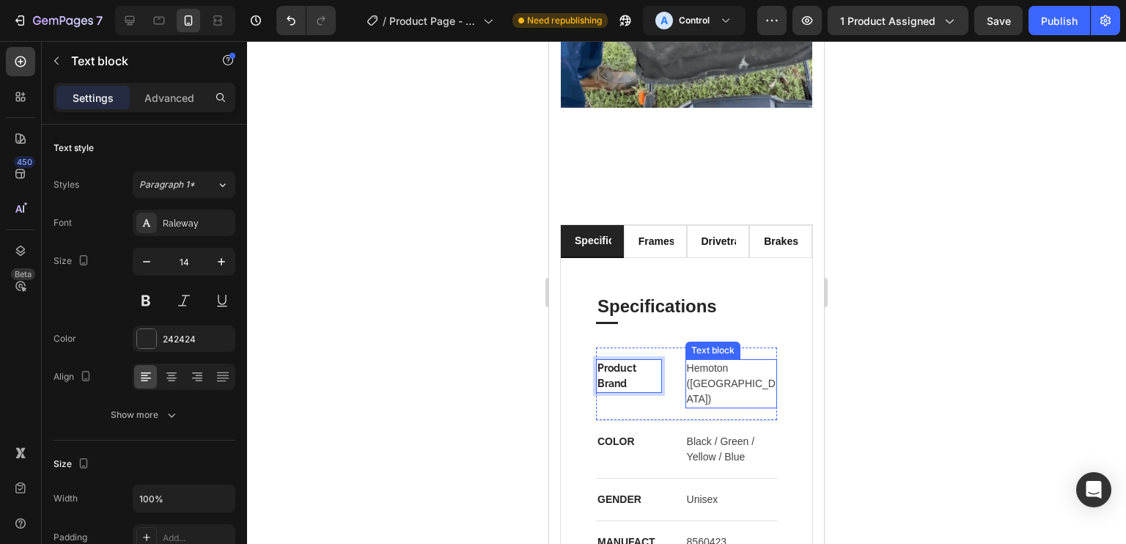
click at [732, 361] on p "Hemoton (USA)" at bounding box center [731, 384] width 89 height 46
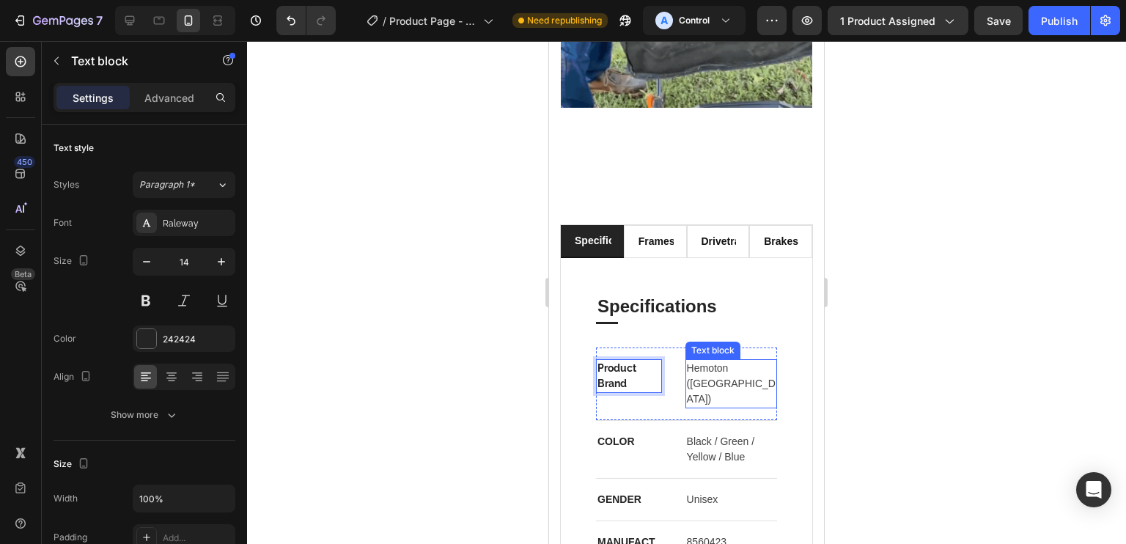
click at [732, 361] on p "Hemoton (USA)" at bounding box center [731, 384] width 89 height 46
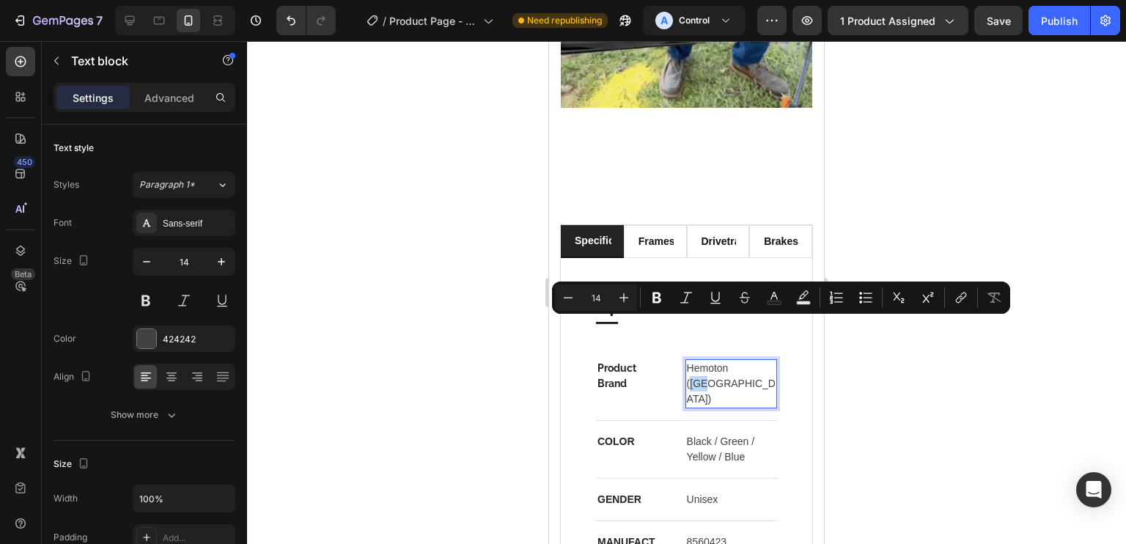
click at [732, 361] on p "Hemoton (USA)" at bounding box center [731, 384] width 89 height 46
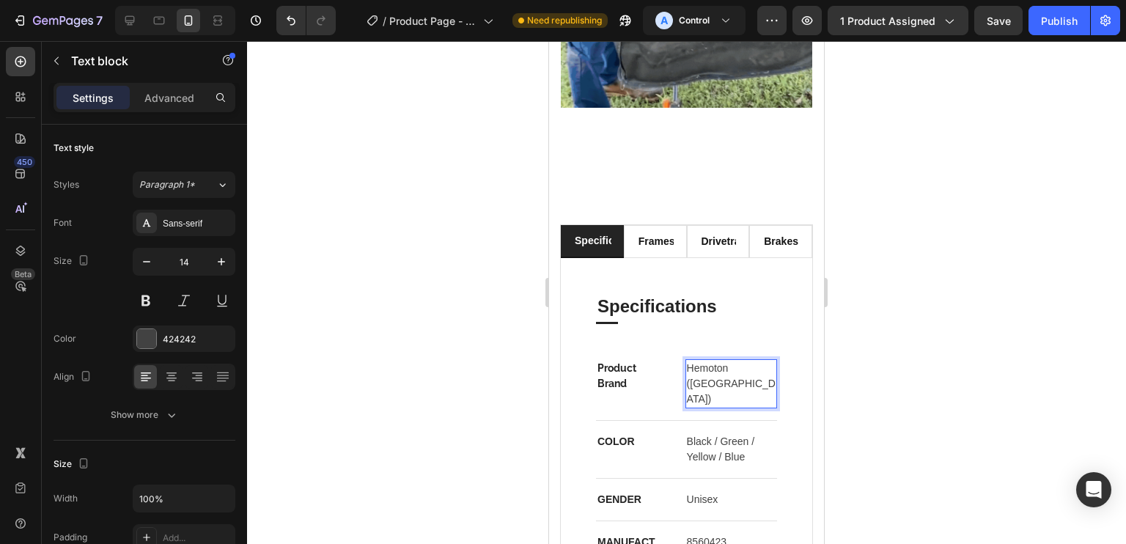
click at [720, 361] on p "Hemoton (USA)" at bounding box center [731, 384] width 89 height 46
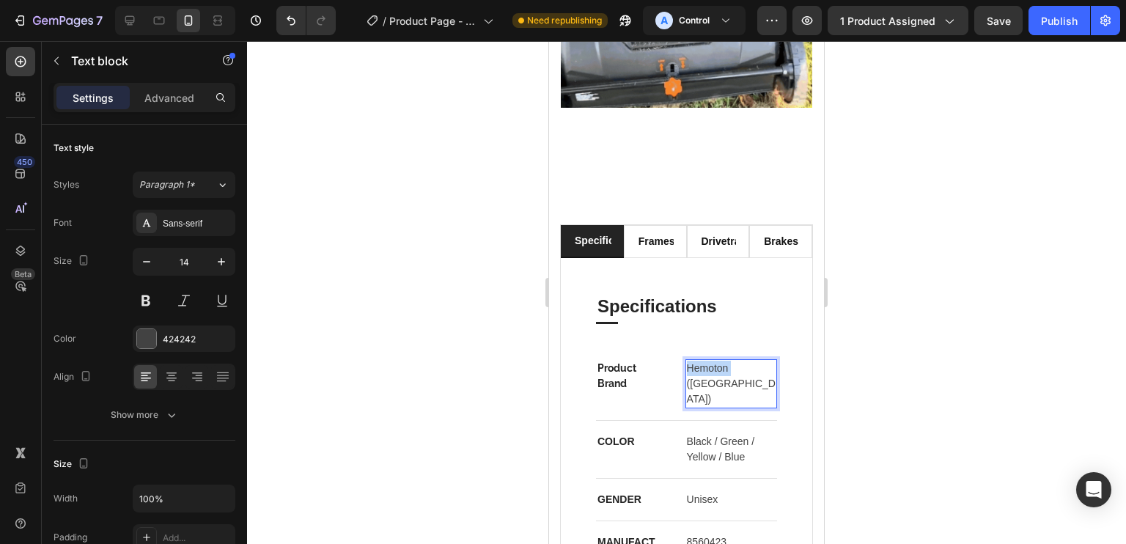
click at [720, 361] on p "Hemoton (USA)" at bounding box center [731, 384] width 89 height 46
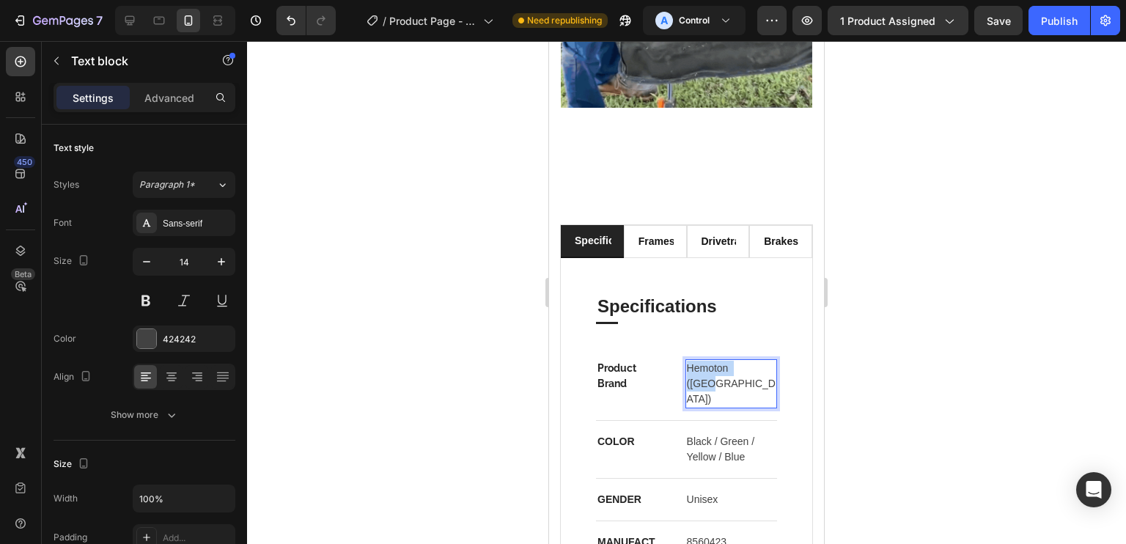
click at [720, 361] on p "Hemoton (USA)" at bounding box center [731, 384] width 89 height 46
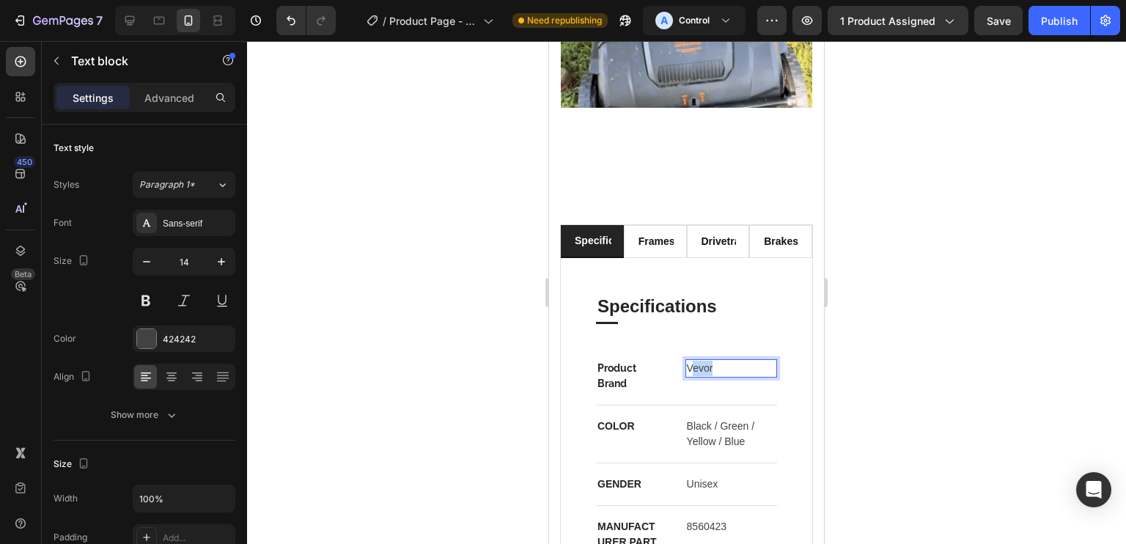
drag, startPoint x: 713, startPoint y: 325, endPoint x: 686, endPoint y: 325, distance: 27.1
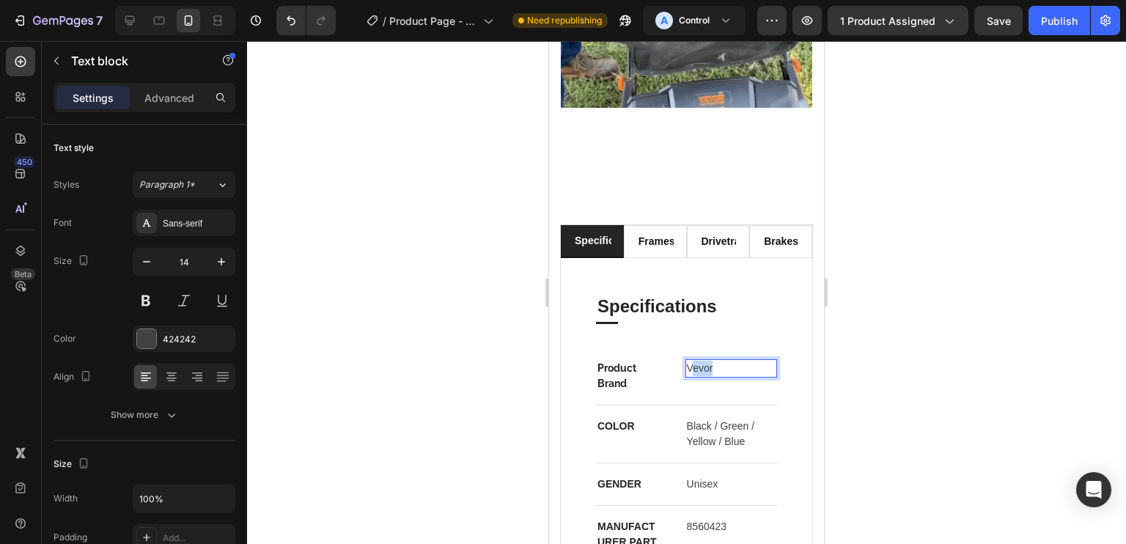
click at [687, 361] on p "Vevor" at bounding box center [731, 368] width 89 height 15
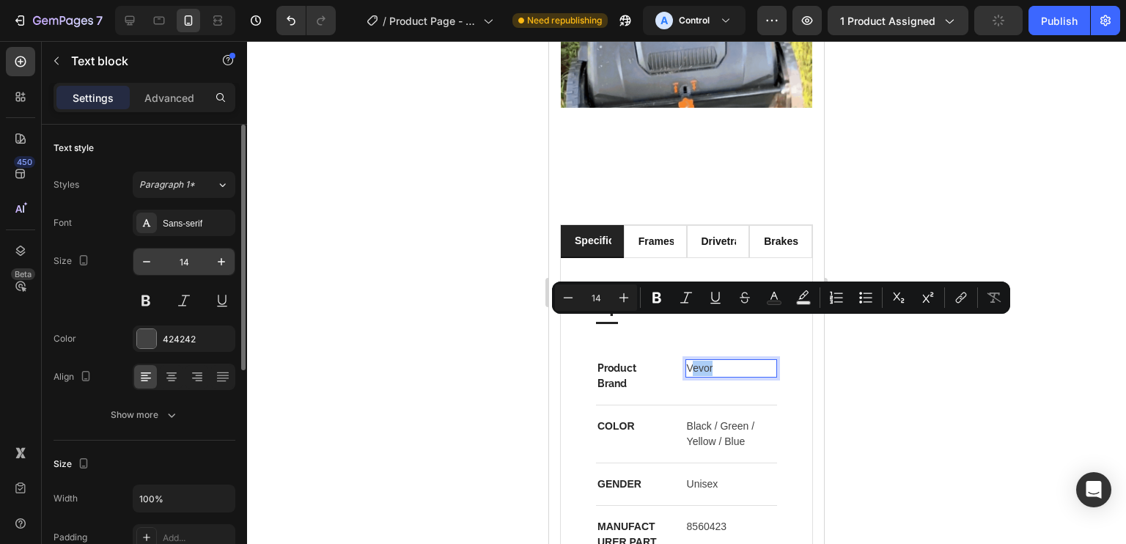
click at [188, 228] on div "Sans-serif" at bounding box center [197, 223] width 69 height 13
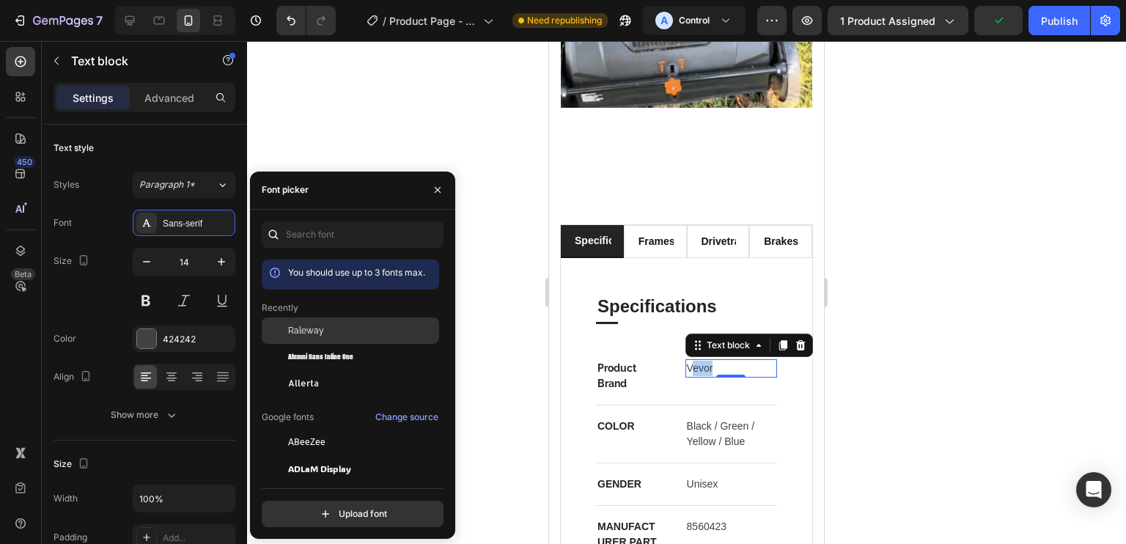
click at [301, 334] on span "Raleway" at bounding box center [306, 330] width 36 height 13
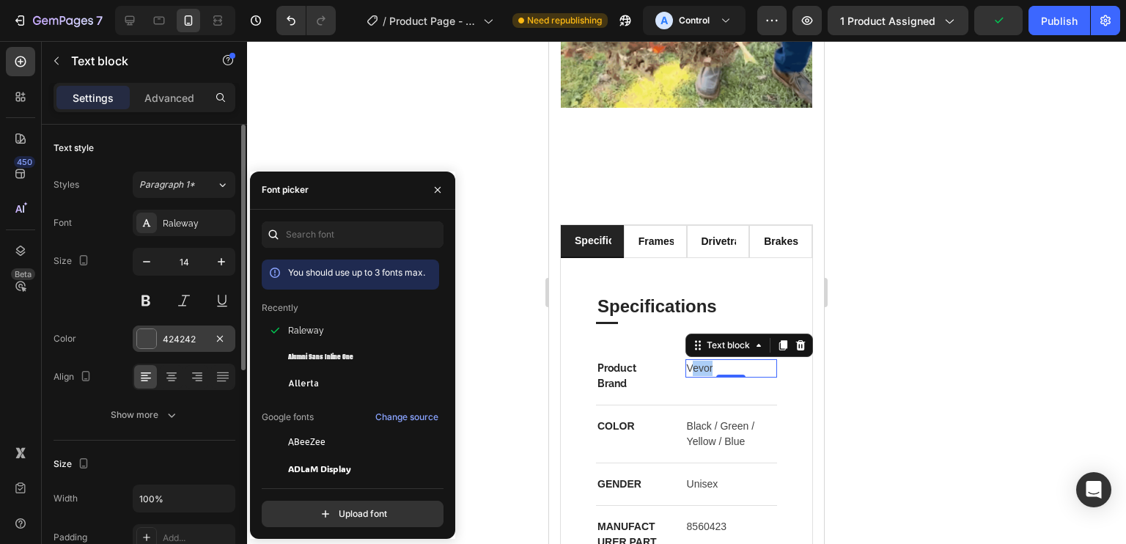
click at [152, 339] on div at bounding box center [146, 338] width 19 height 19
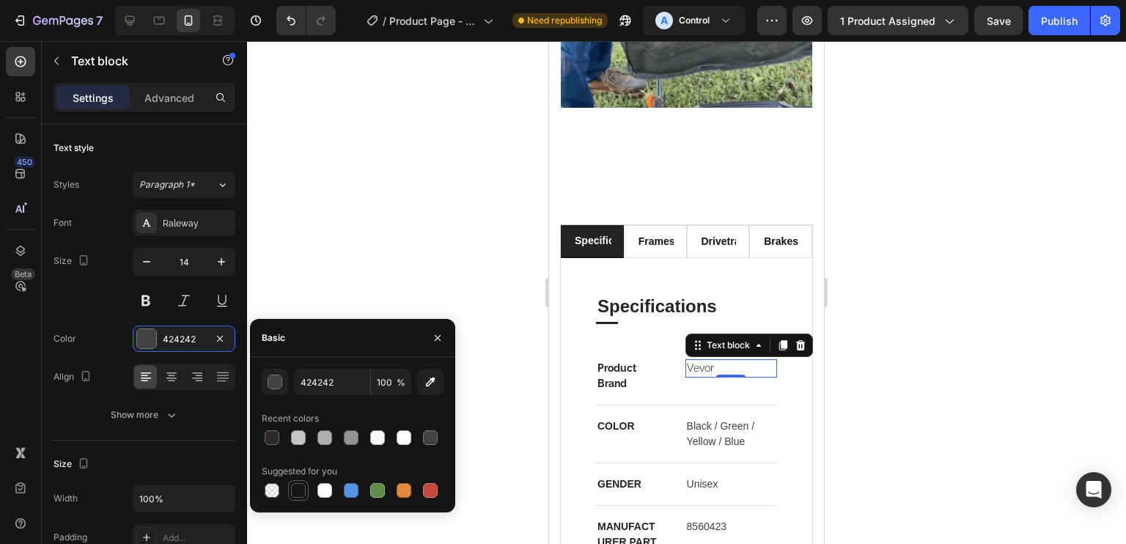
click at [301, 486] on div at bounding box center [298, 490] width 15 height 15
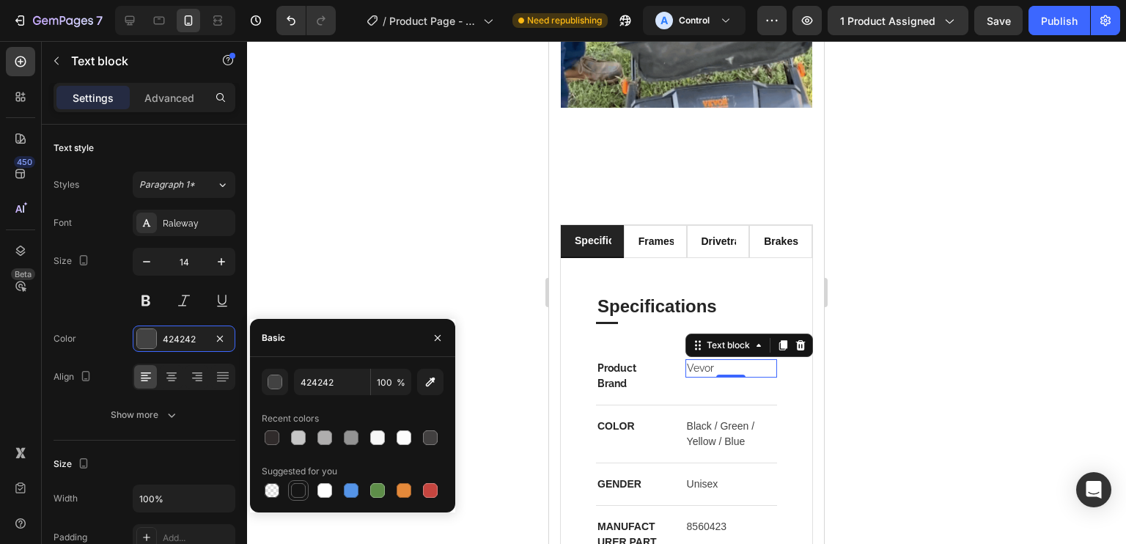
type input "151515"
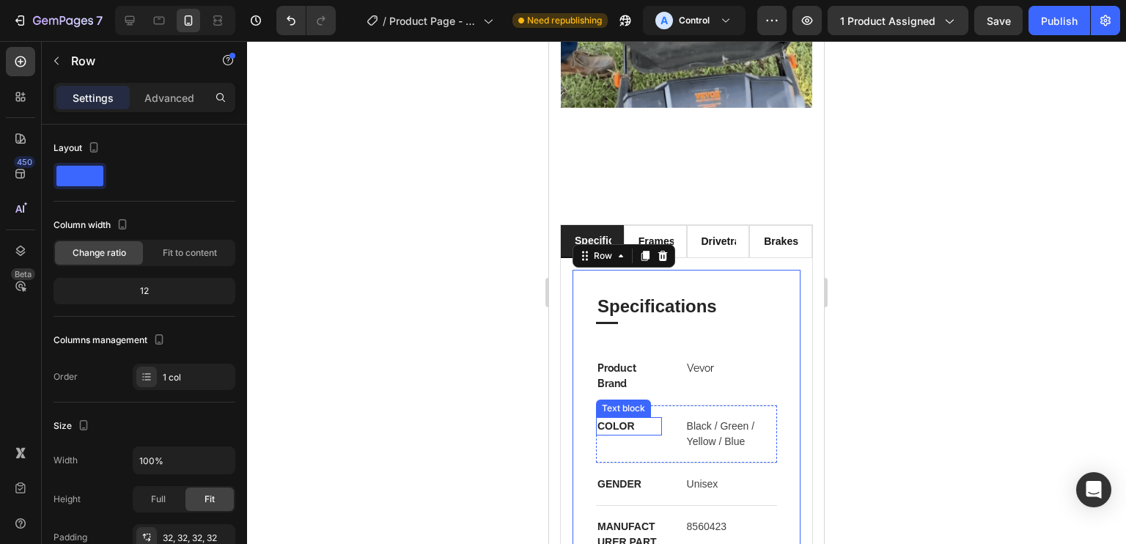
click at [616, 361] on p "Product Brand" at bounding box center [628, 376] width 63 height 31
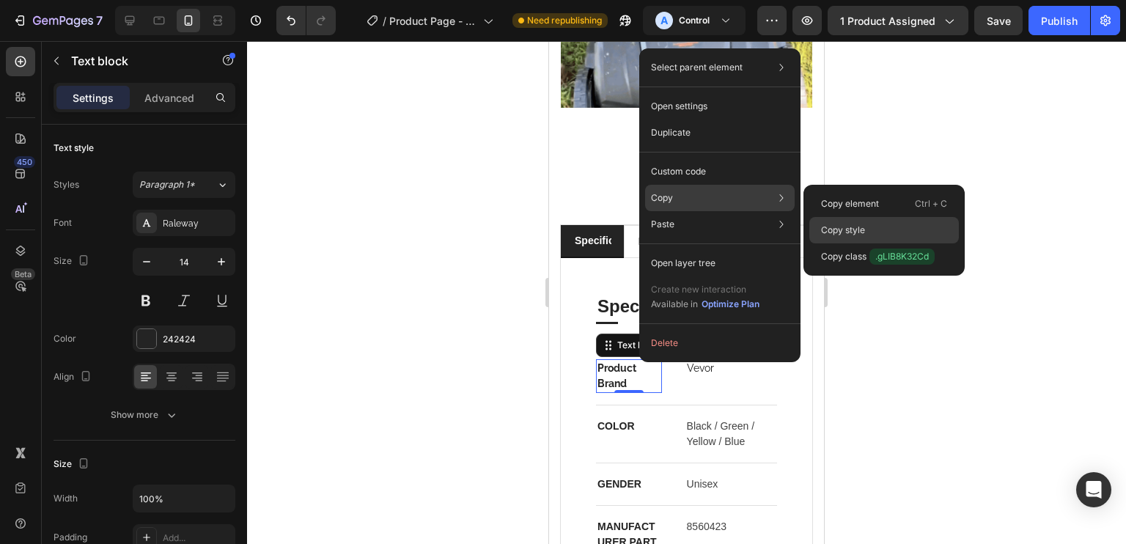
click at [847, 225] on p "Copy style" at bounding box center [843, 230] width 44 height 13
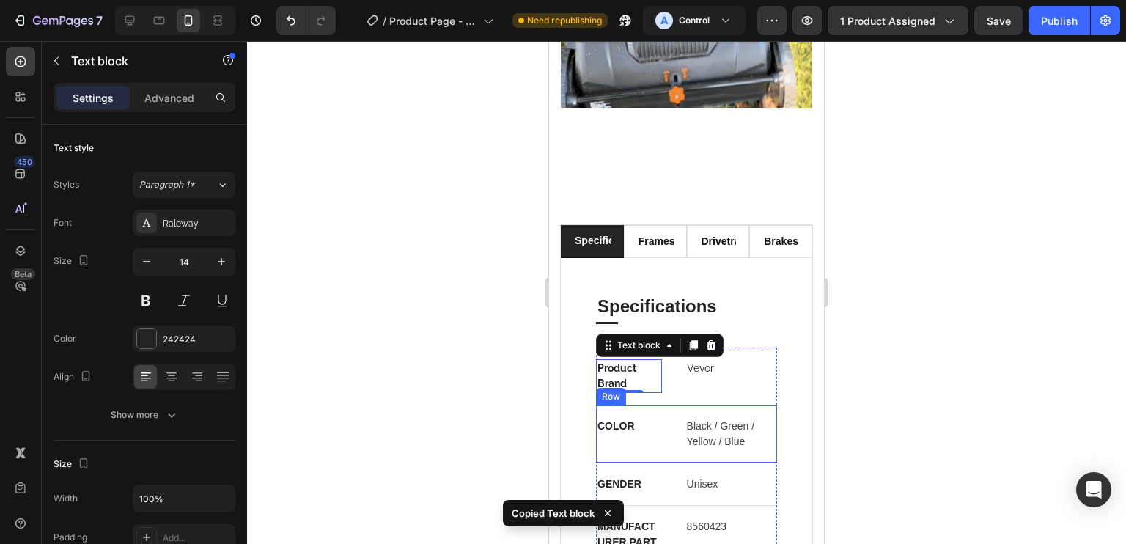
click at [631, 419] on p "COLOR" at bounding box center [628, 426] width 63 height 15
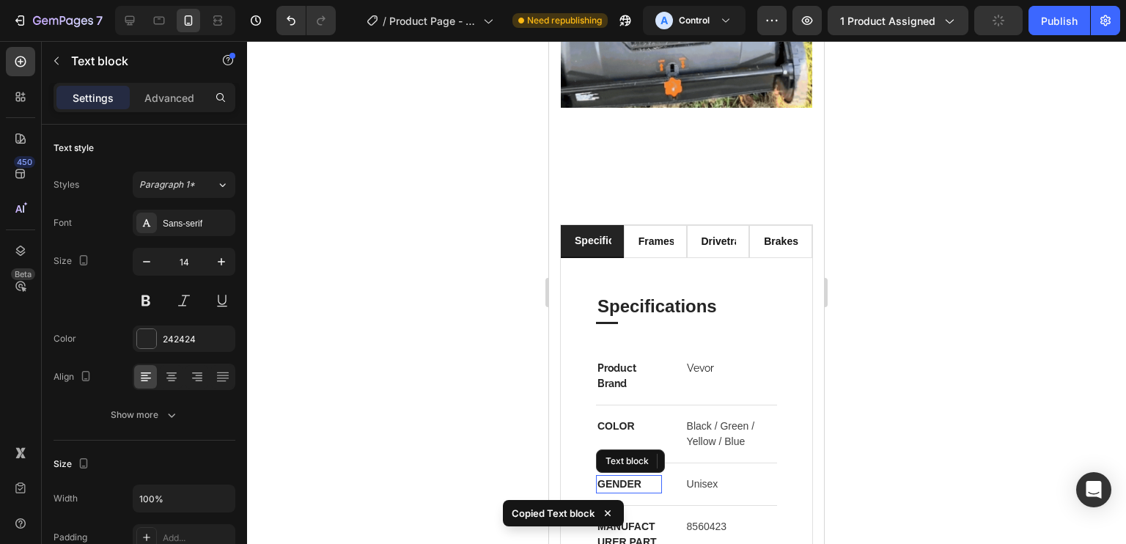
click at [638, 476] on p "GENDER" at bounding box center [628, 483] width 63 height 15
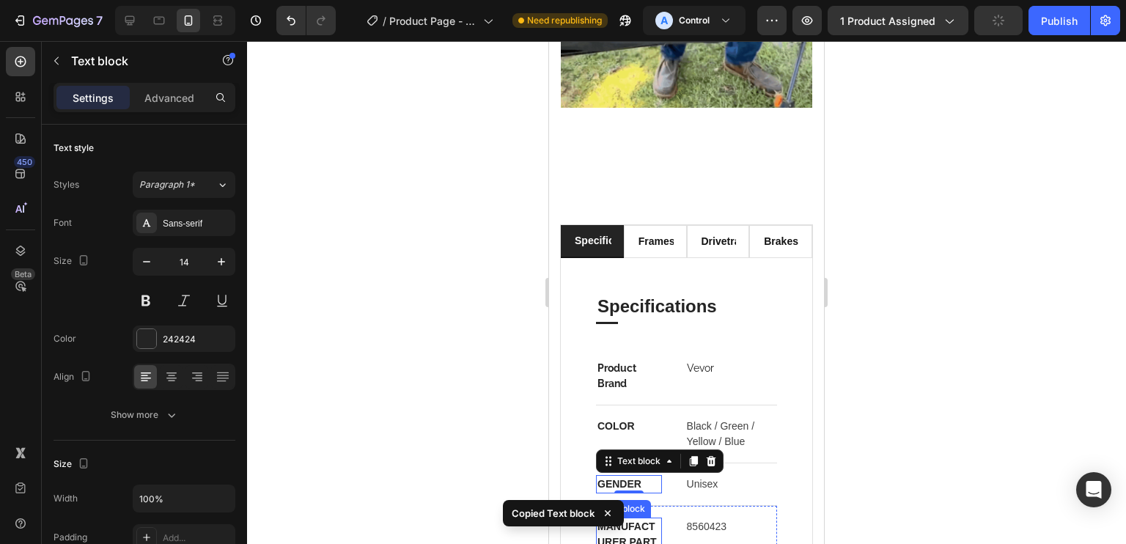
click at [638, 519] on p "MANUFACTURER PART NUMBER" at bounding box center [628, 542] width 63 height 46
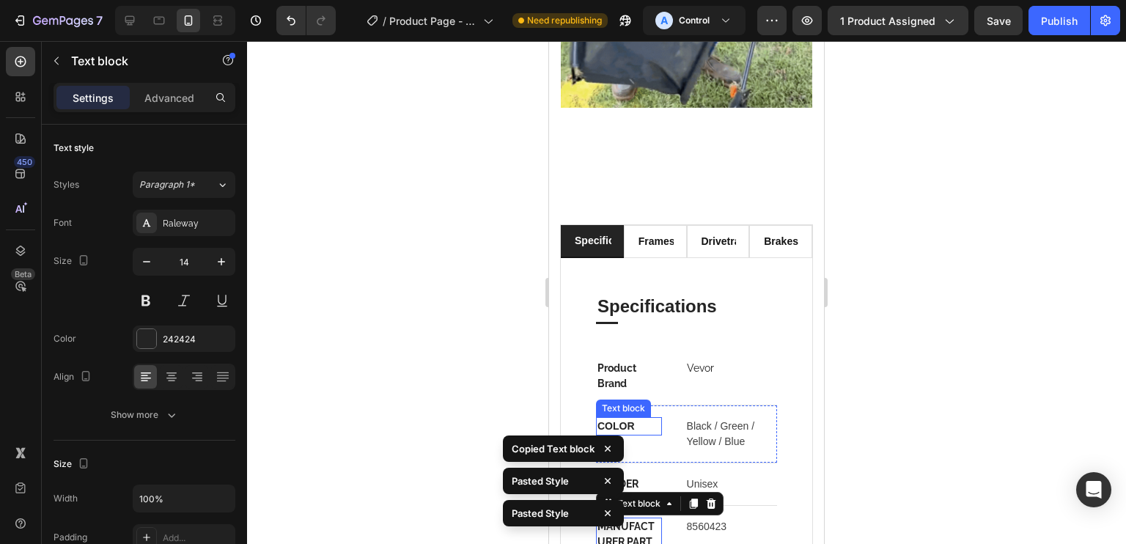
click at [630, 419] on p "COLOR" at bounding box center [628, 426] width 63 height 15
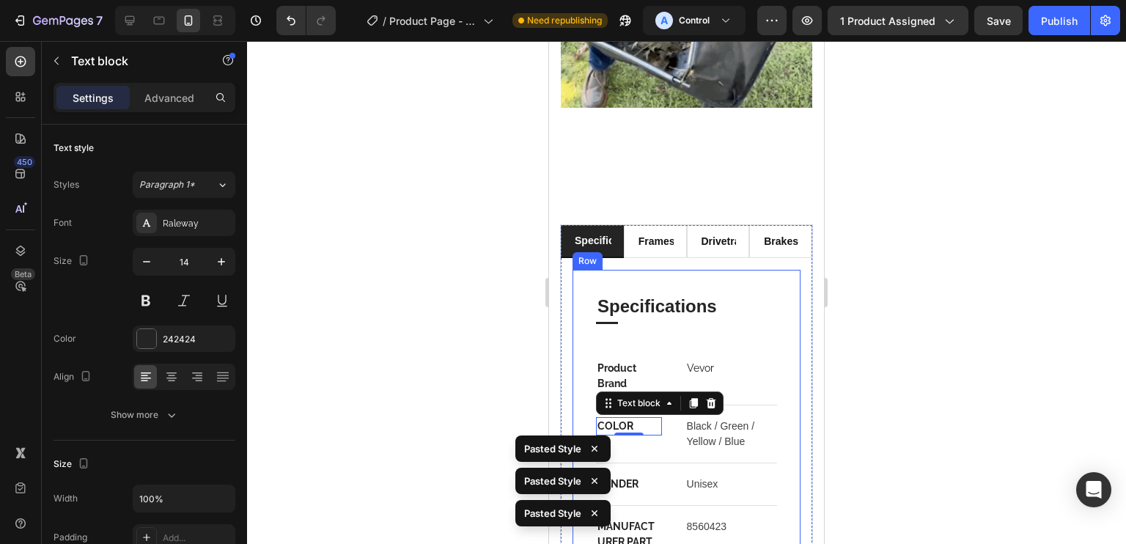
click at [531, 383] on div at bounding box center [686, 292] width 879 height 503
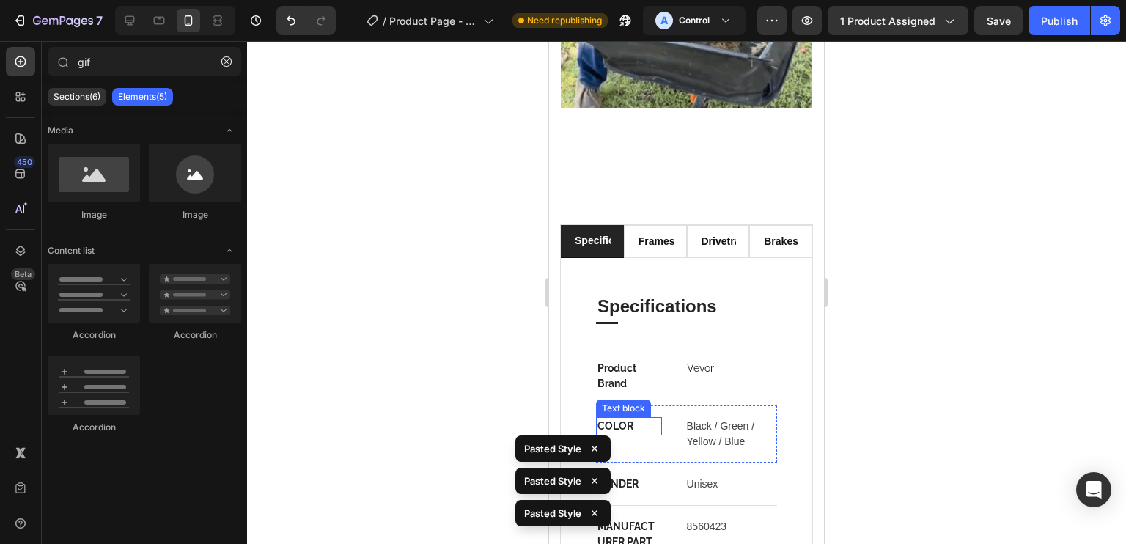
click at [633, 419] on p "COLOR" at bounding box center [628, 426] width 63 height 15
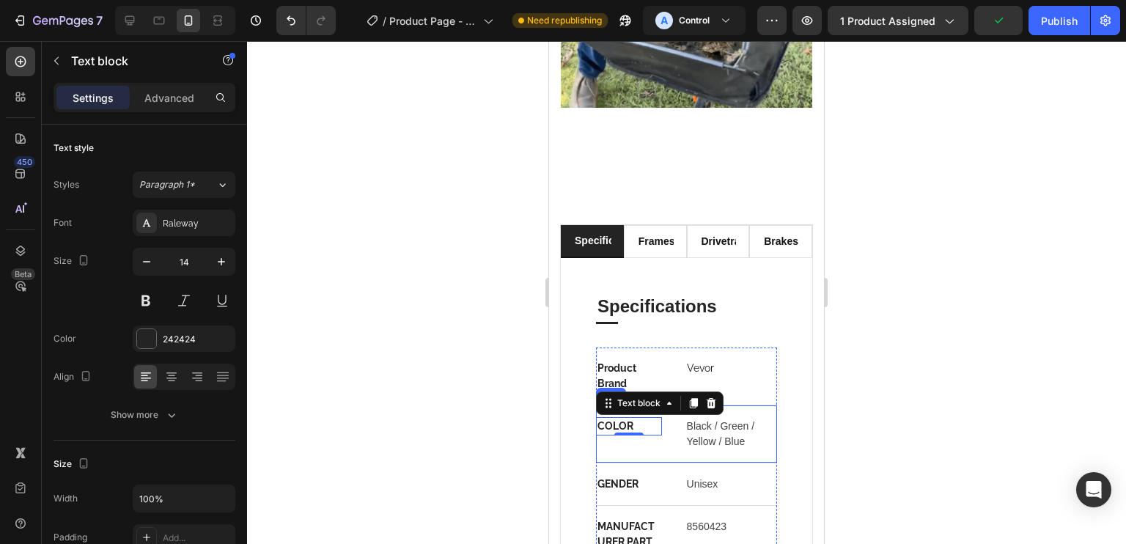
click at [618, 419] on p "COLOR" at bounding box center [628, 426] width 63 height 15
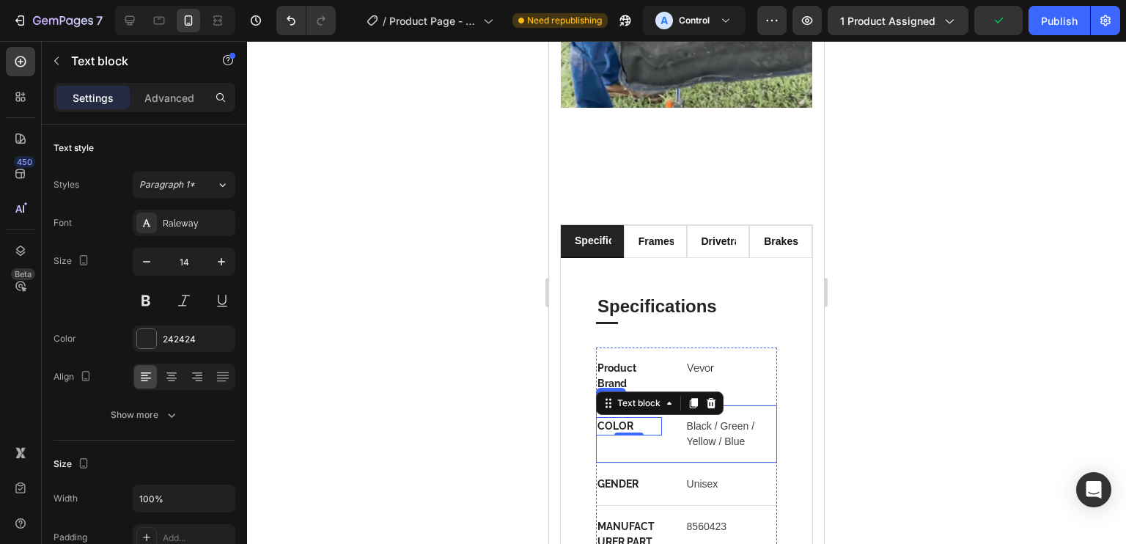
click at [618, 419] on p "COLOR" at bounding box center [628, 426] width 63 height 15
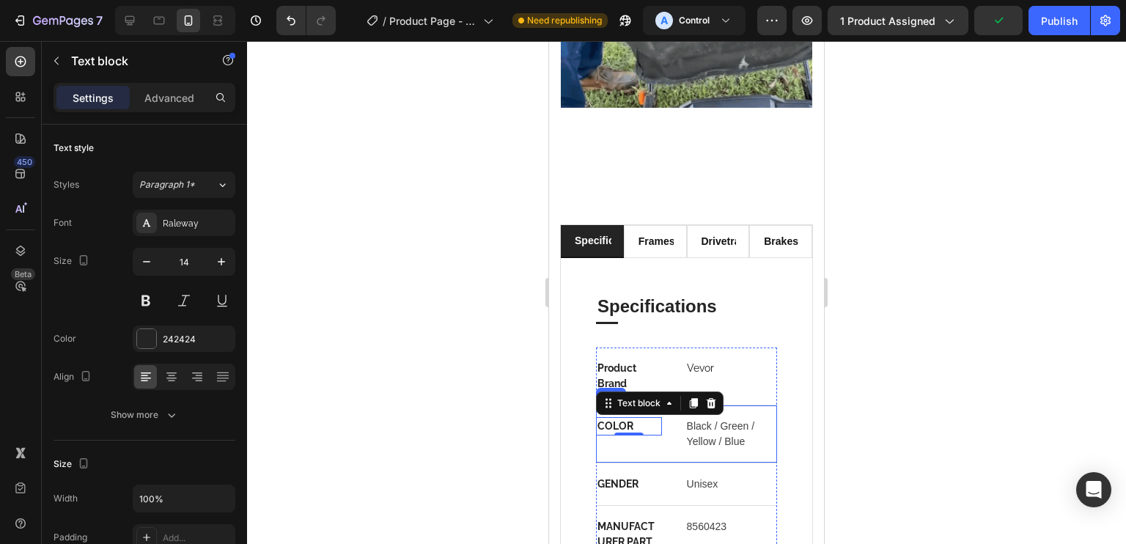
click at [618, 419] on p "COLOR" at bounding box center [628, 426] width 63 height 15
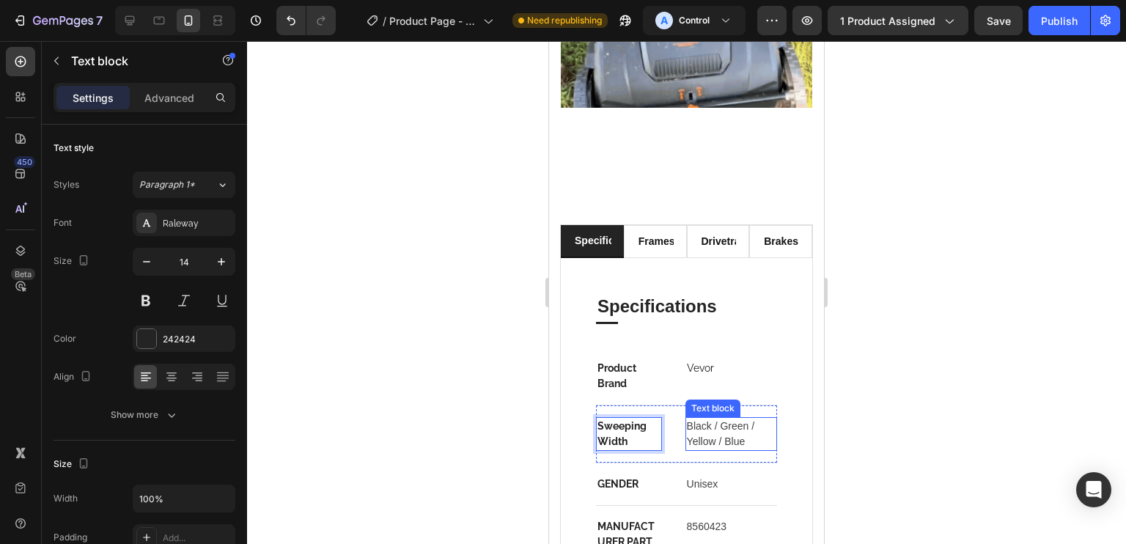
click at [708, 419] on p "Black / Green / Yellow / Blue" at bounding box center [731, 434] width 89 height 31
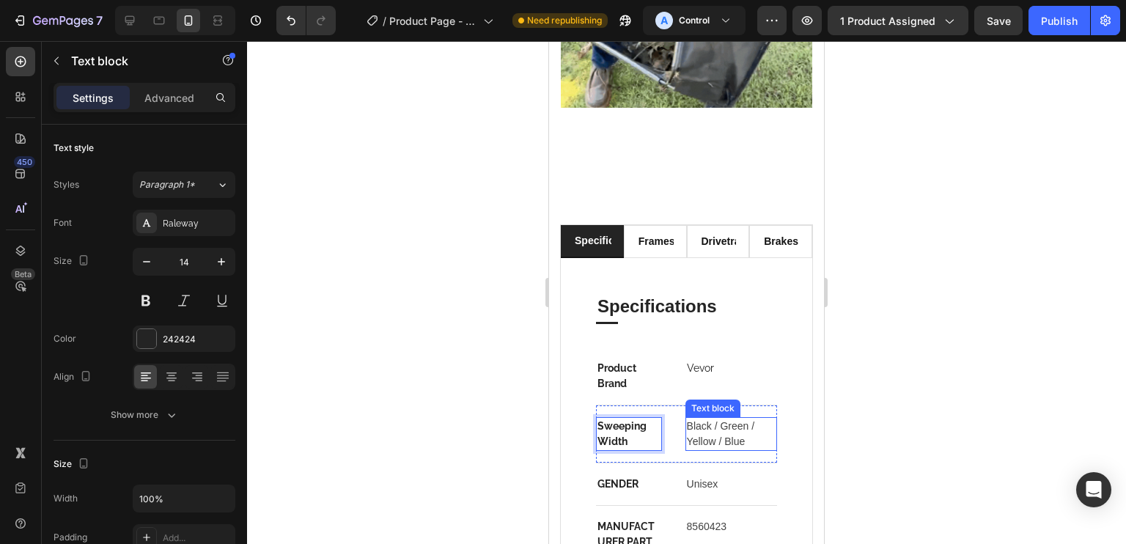
click at [708, 419] on p "Black / Green / Yellow / Blue" at bounding box center [731, 434] width 89 height 31
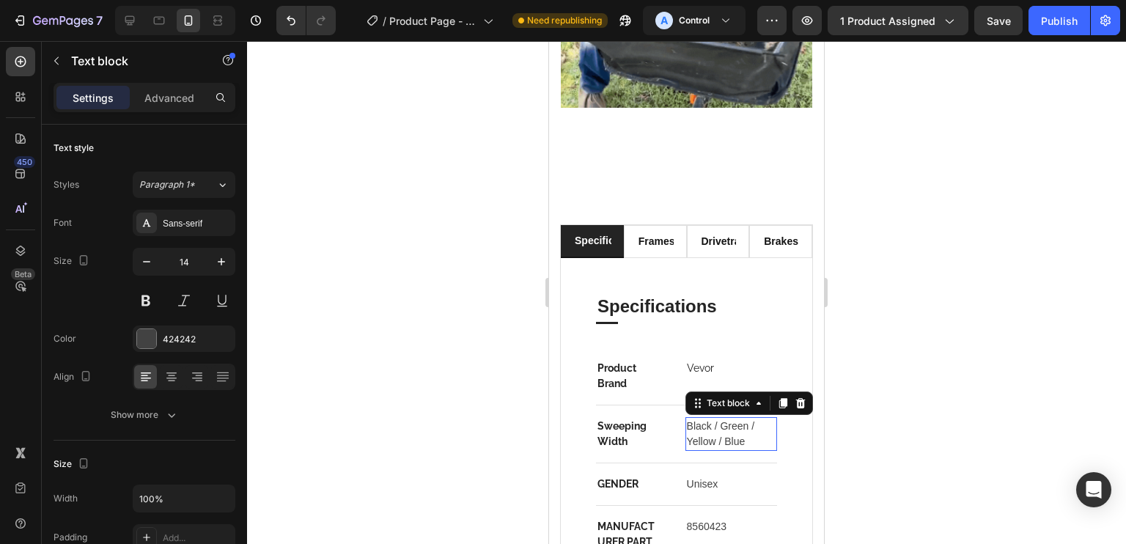
click at [708, 419] on p "Black / Green / Yellow / Blue" at bounding box center [731, 434] width 89 height 31
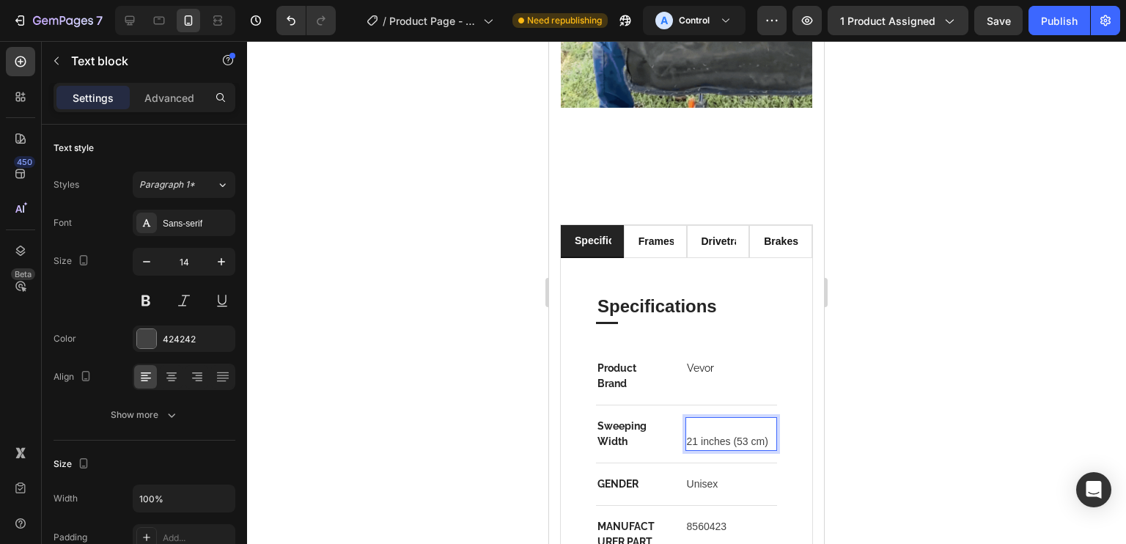
click at [680, 405] on div "Sweeping Width Text block 21 inches (53 cm) Text block 0 Row" at bounding box center [686, 434] width 181 height 58
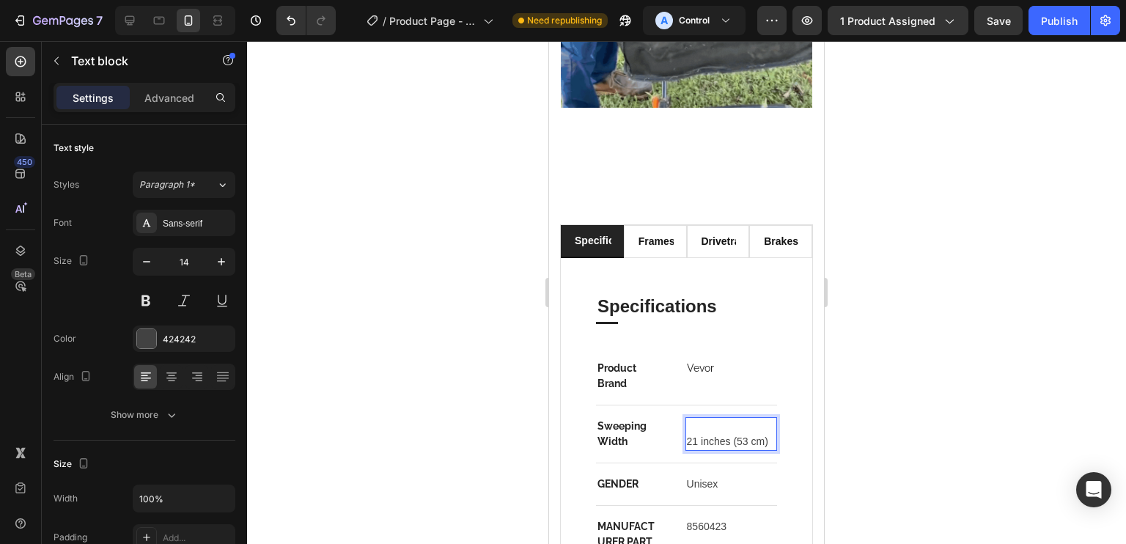
click at [687, 434] on p "21 inches (53 cm)" at bounding box center [731, 441] width 89 height 15
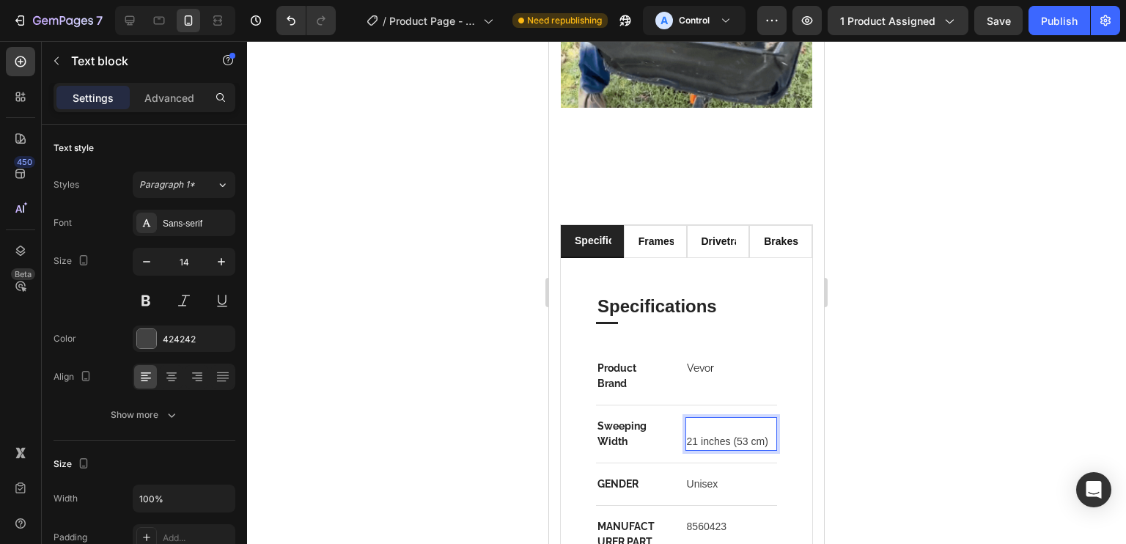
click at [687, 434] on p "21 inches (53 cm)" at bounding box center [731, 441] width 89 height 15
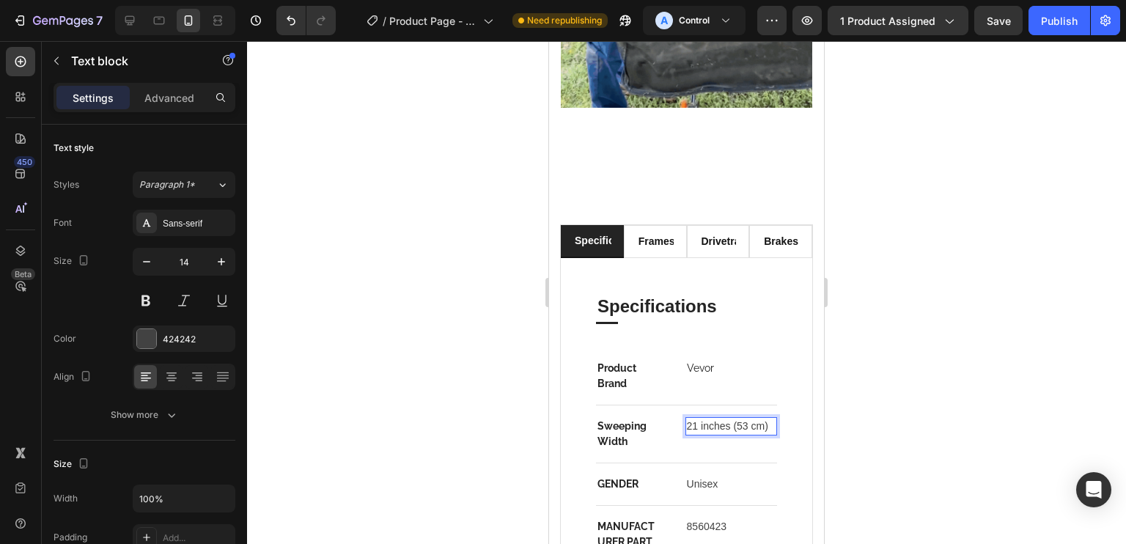
click at [737, 359] on div "Vevor Text block" at bounding box center [731, 376] width 92 height 34
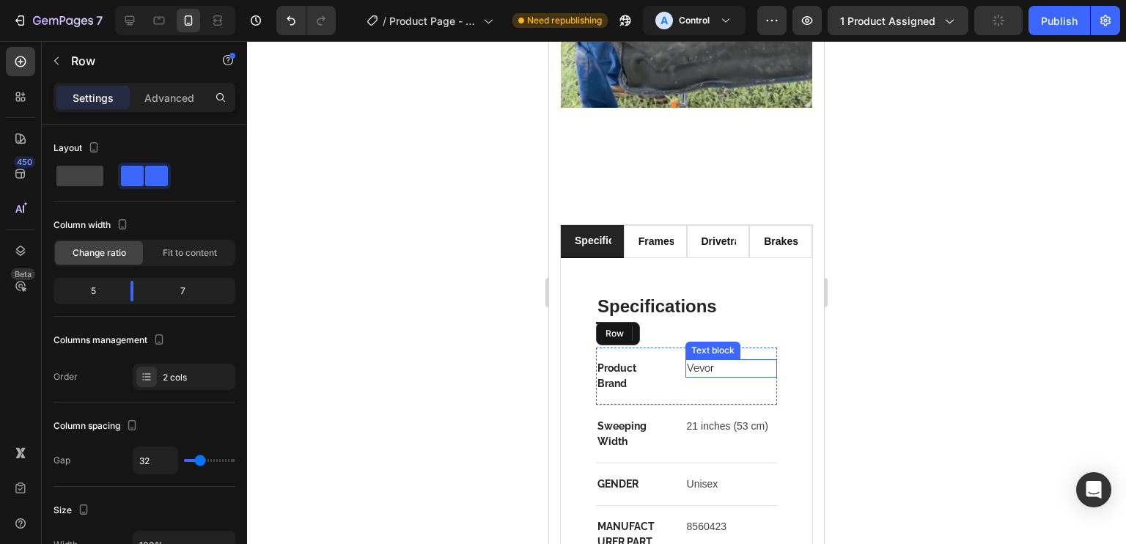
click at [745, 419] on p "21 inches (53 cm)" at bounding box center [731, 426] width 89 height 15
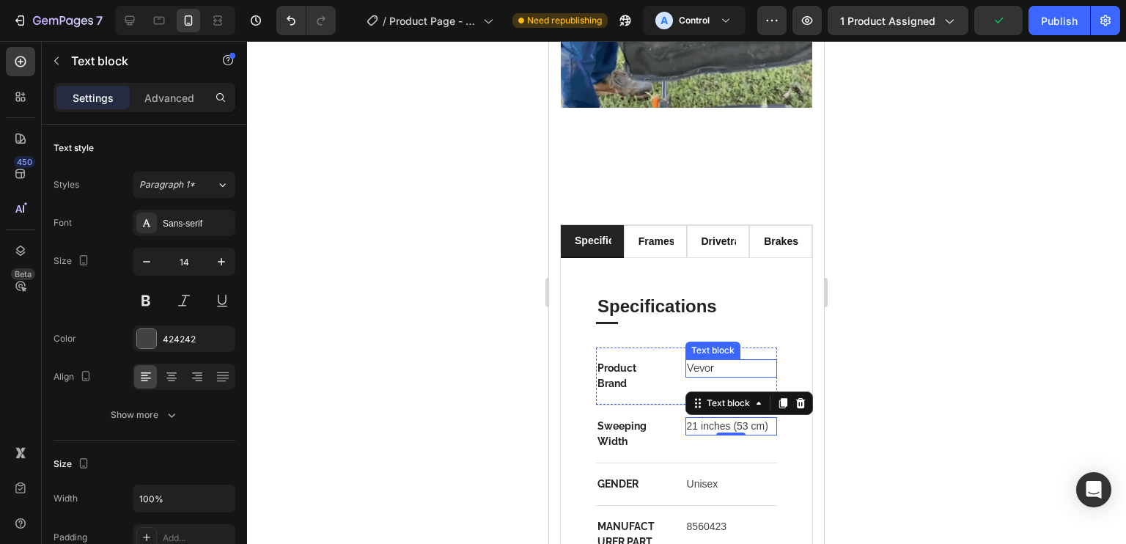
click at [699, 361] on p "Vevor" at bounding box center [731, 368] width 89 height 15
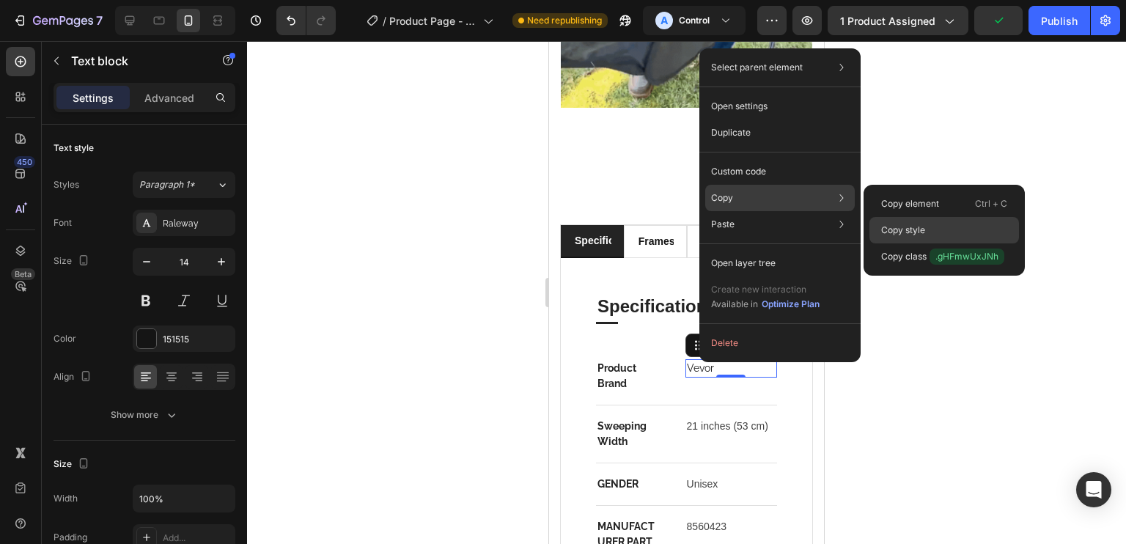
click at [918, 229] on p "Copy style" at bounding box center [903, 230] width 44 height 13
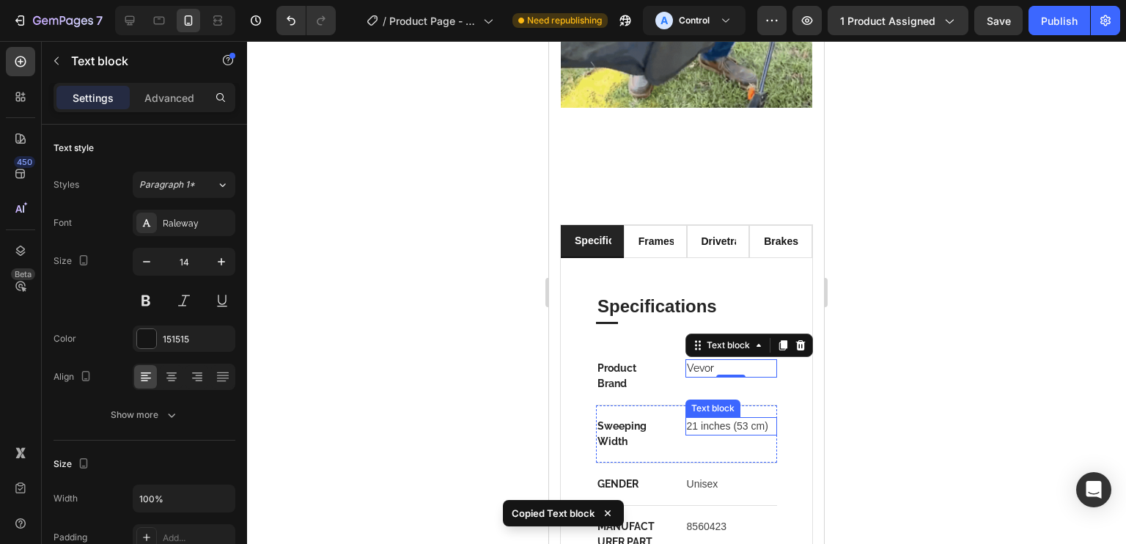
click at [742, 419] on p "21 inches (53 cm)" at bounding box center [731, 426] width 89 height 15
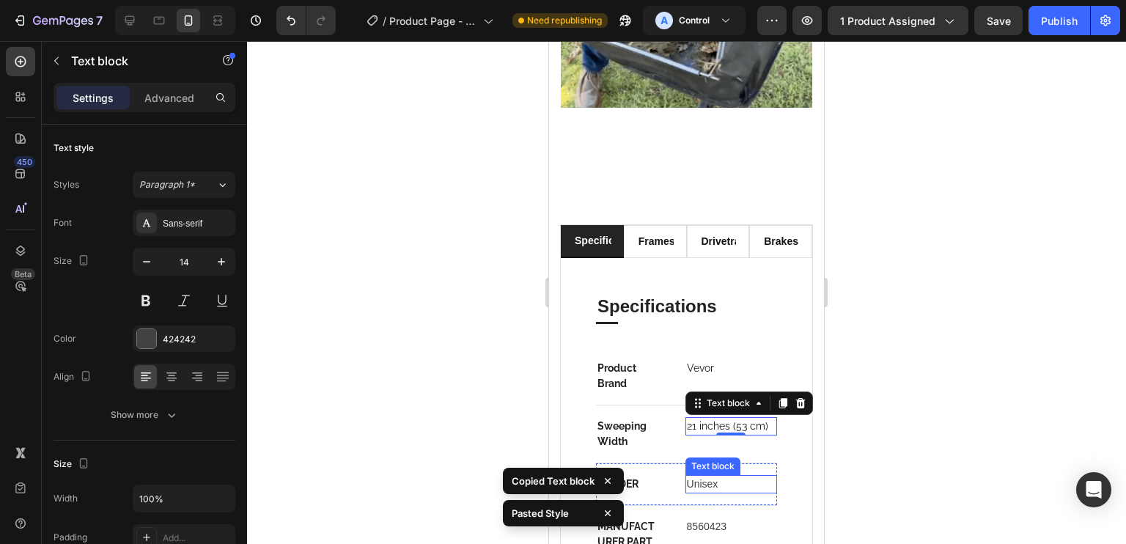
click at [702, 476] on p "Unisex" at bounding box center [731, 483] width 89 height 15
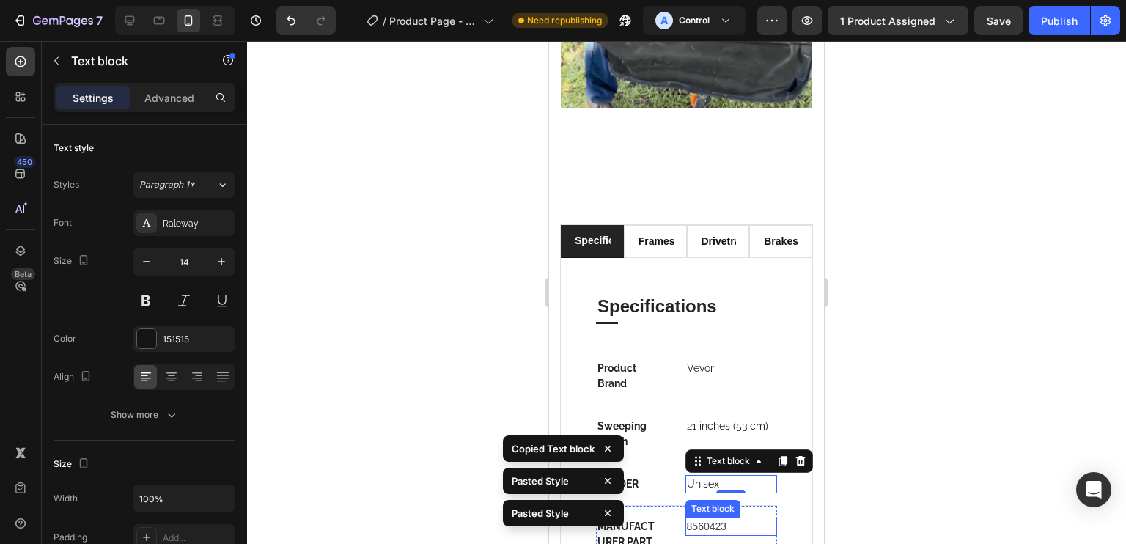
click at [713, 519] on p "8560423" at bounding box center [731, 526] width 89 height 15
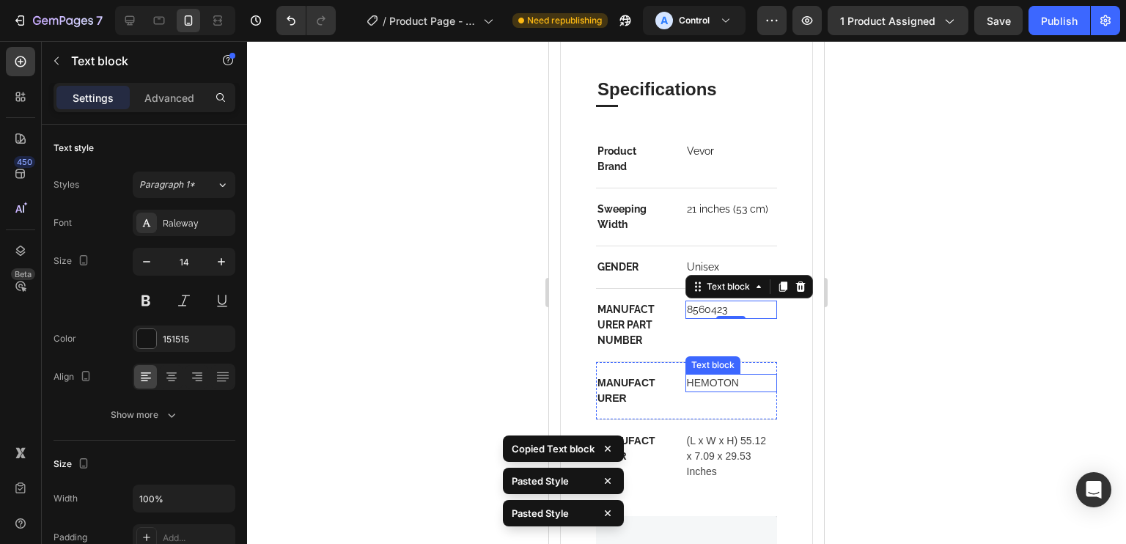
scroll to position [2231, 0]
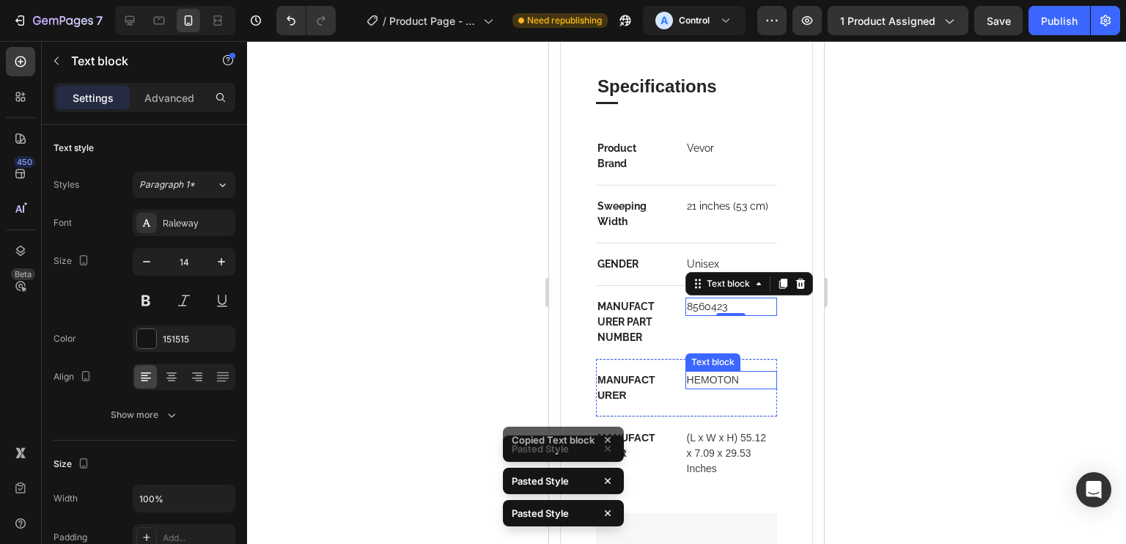
click at [712, 378] on p "HEMOTON" at bounding box center [731, 379] width 89 height 15
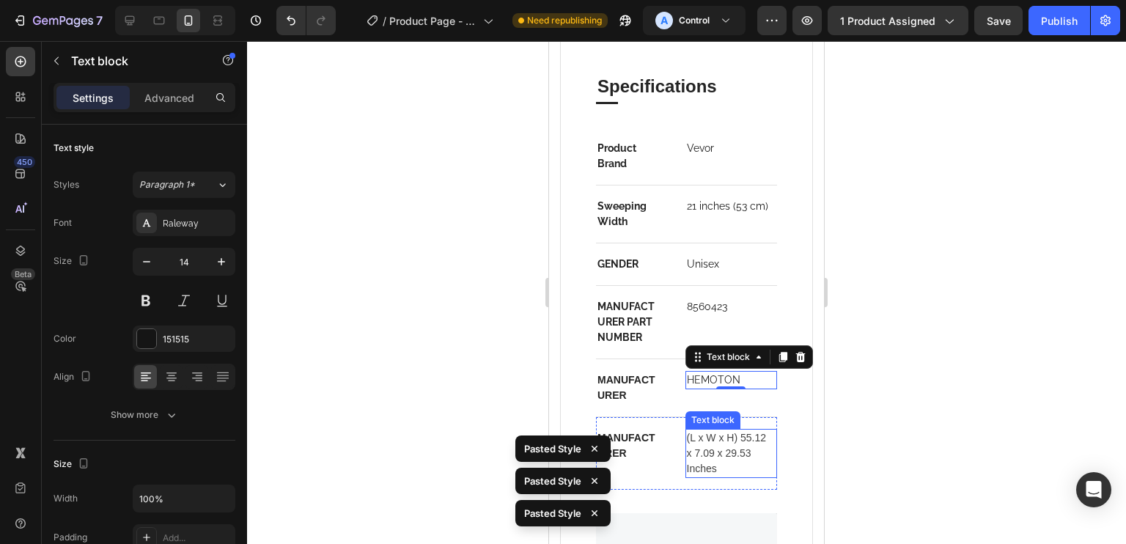
click at [709, 447] on p "(L x W x H) 55.12 x 7.09 x 29.53 Inches" at bounding box center [731, 453] width 89 height 46
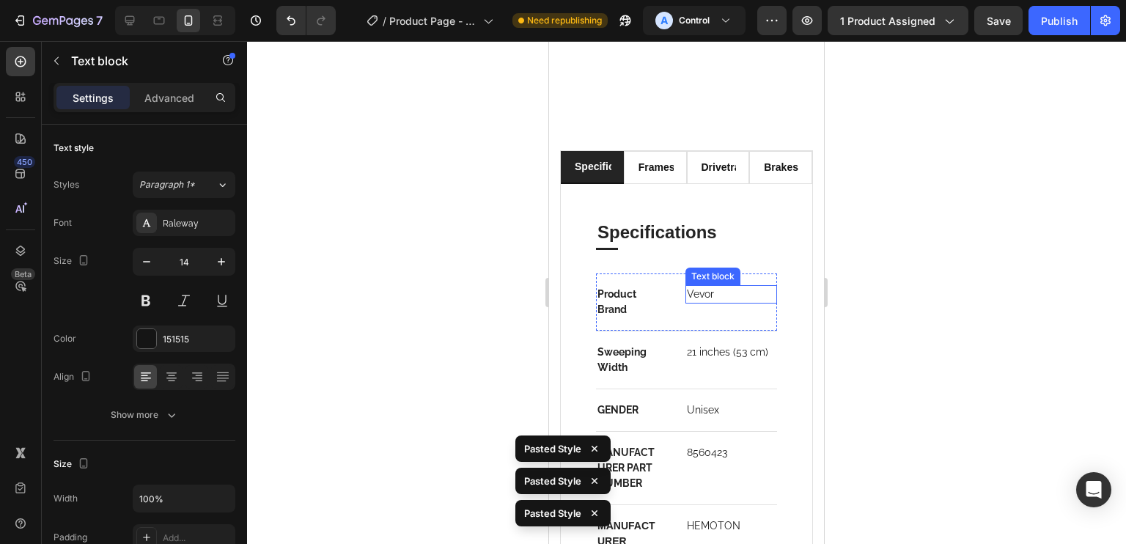
scroll to position [2125, 0]
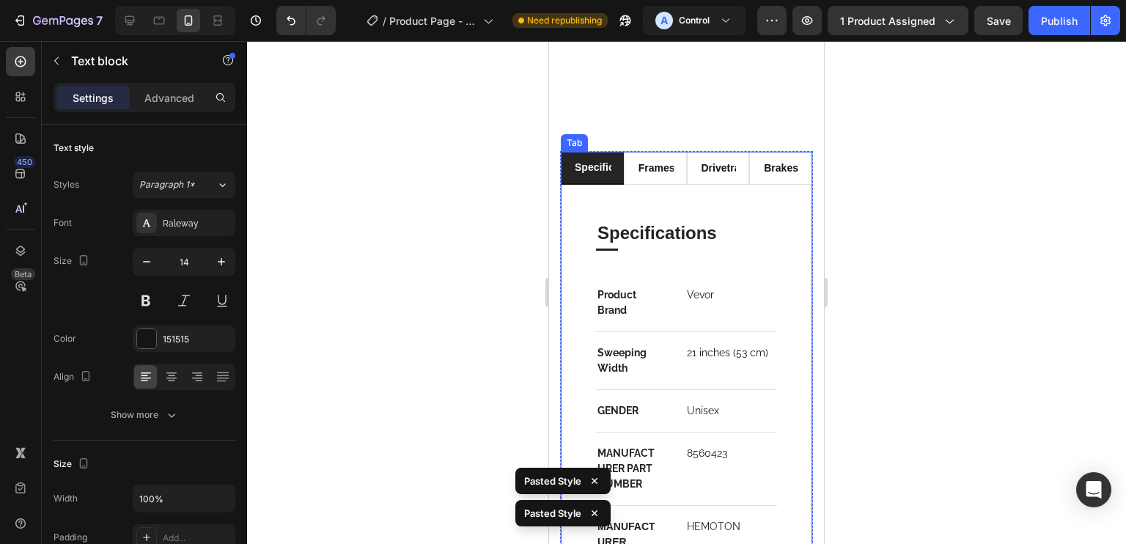
click at [607, 152] on li "specifications" at bounding box center [592, 168] width 63 height 33
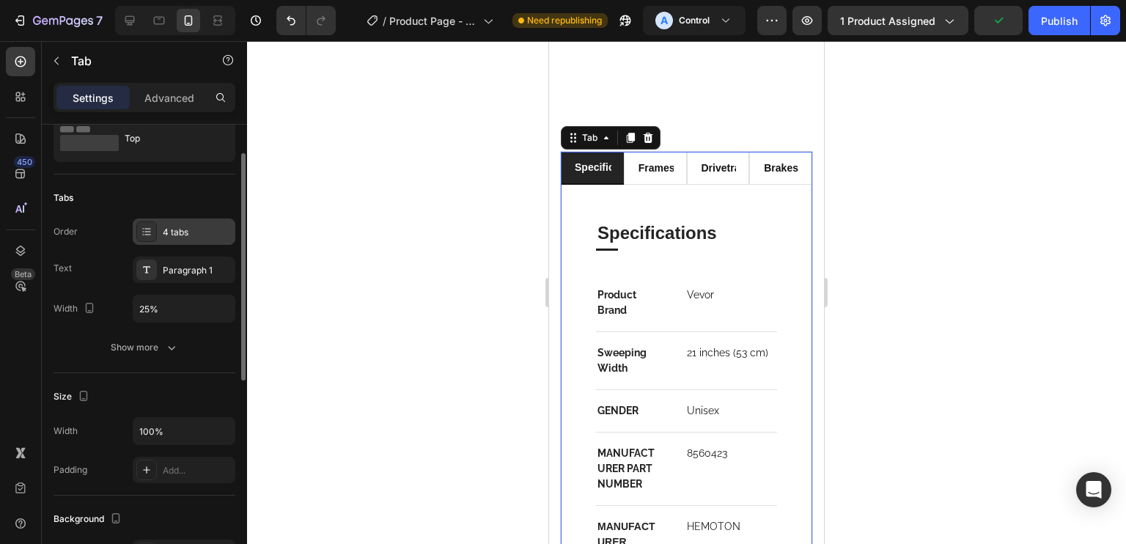
scroll to position [56, 0]
click at [184, 233] on div "4 tabs" at bounding box center [197, 230] width 69 height 13
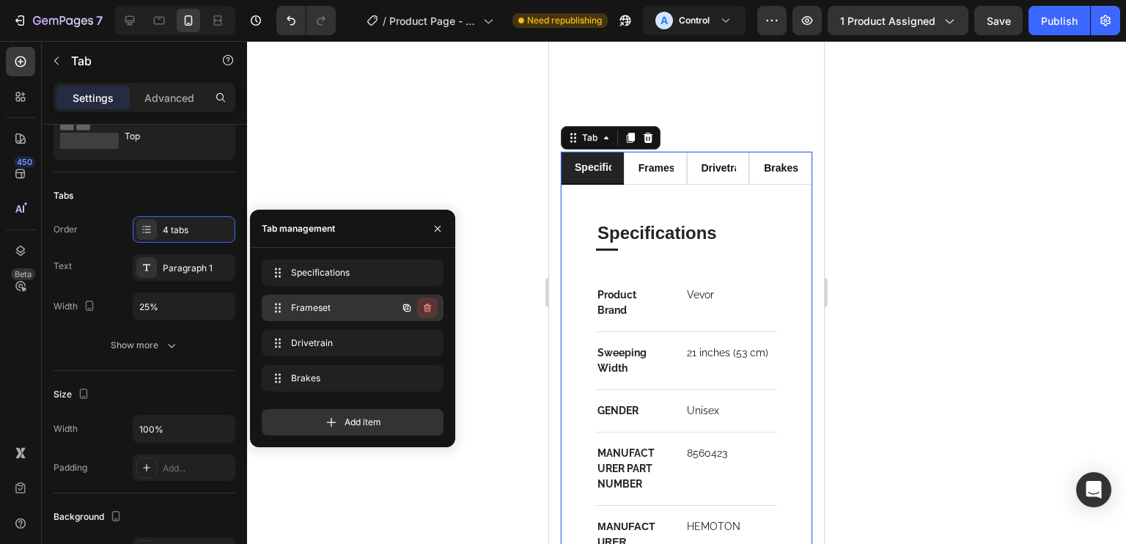
click at [422, 309] on icon "button" at bounding box center [427, 308] width 12 height 12
click at [422, 310] on div "Delete" at bounding box center [417, 307] width 27 height 13
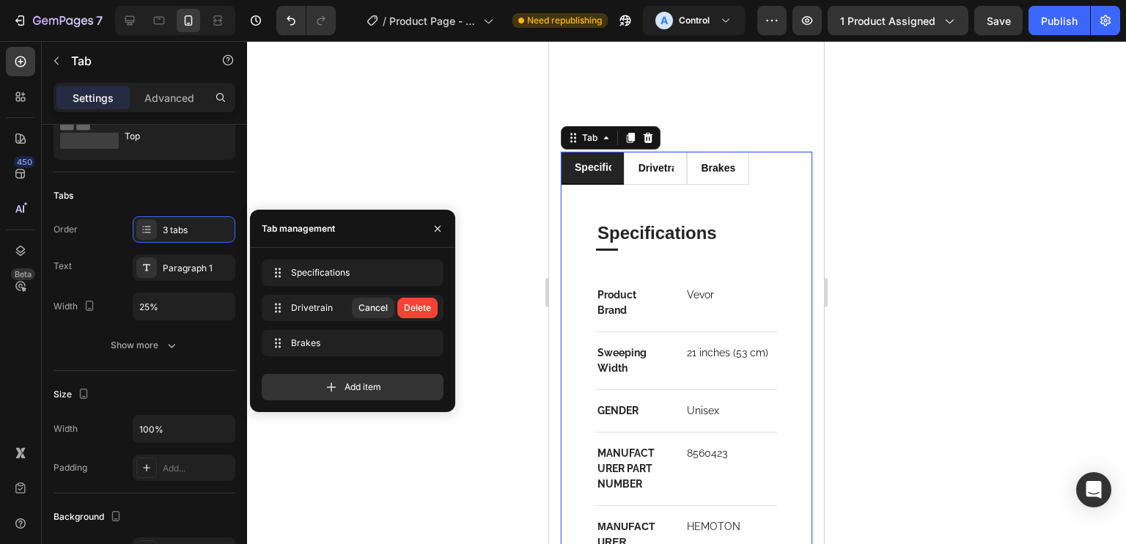
click at [425, 306] on div "Delete" at bounding box center [417, 307] width 27 height 13
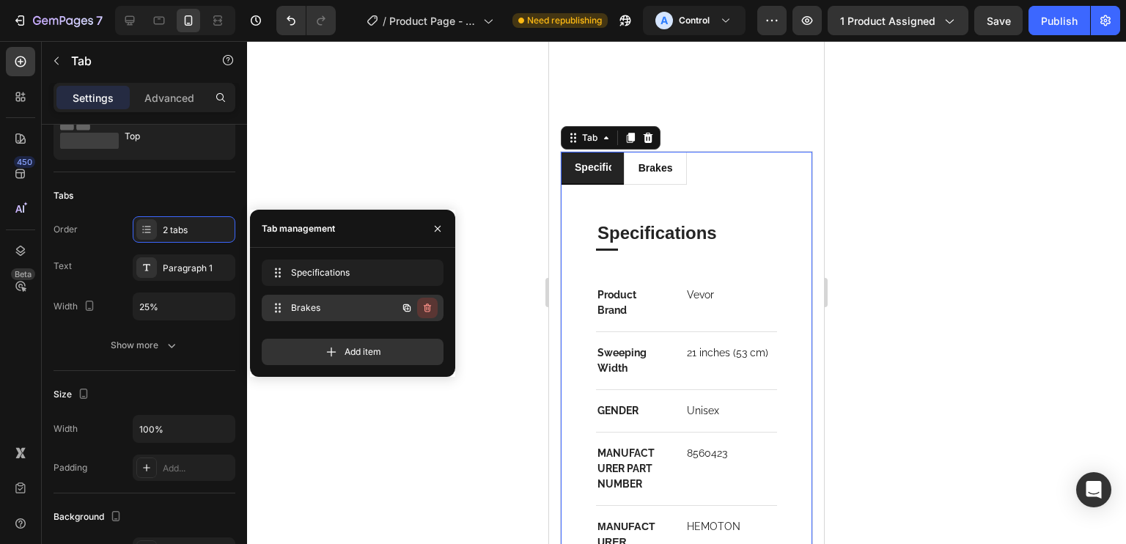
click at [417, 307] on button "button" at bounding box center [427, 308] width 21 height 21
click at [416, 307] on div "Delete" at bounding box center [417, 307] width 27 height 13
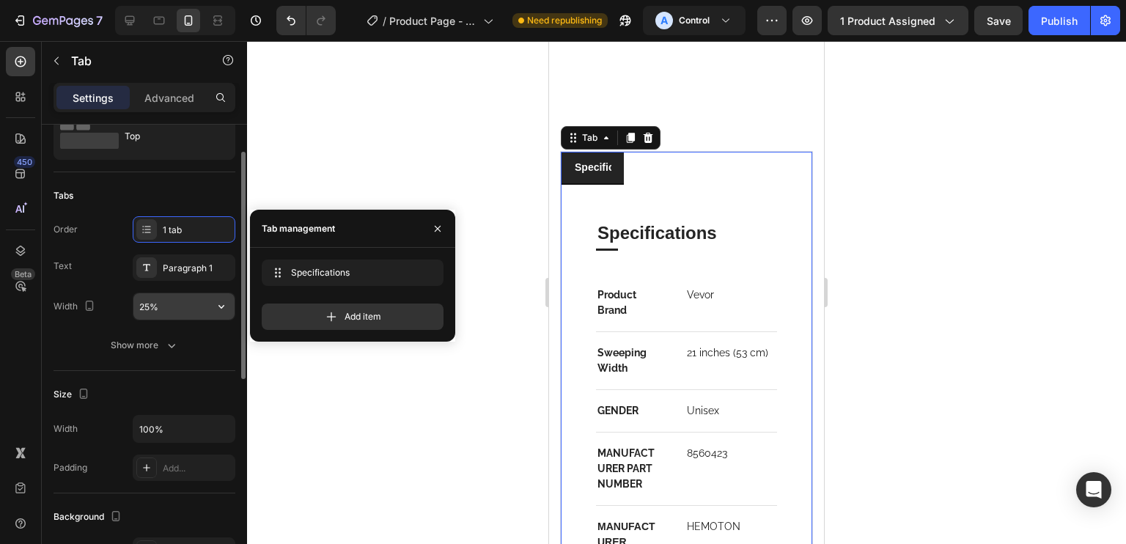
click at [170, 309] on input "25%" at bounding box center [183, 306] width 101 height 26
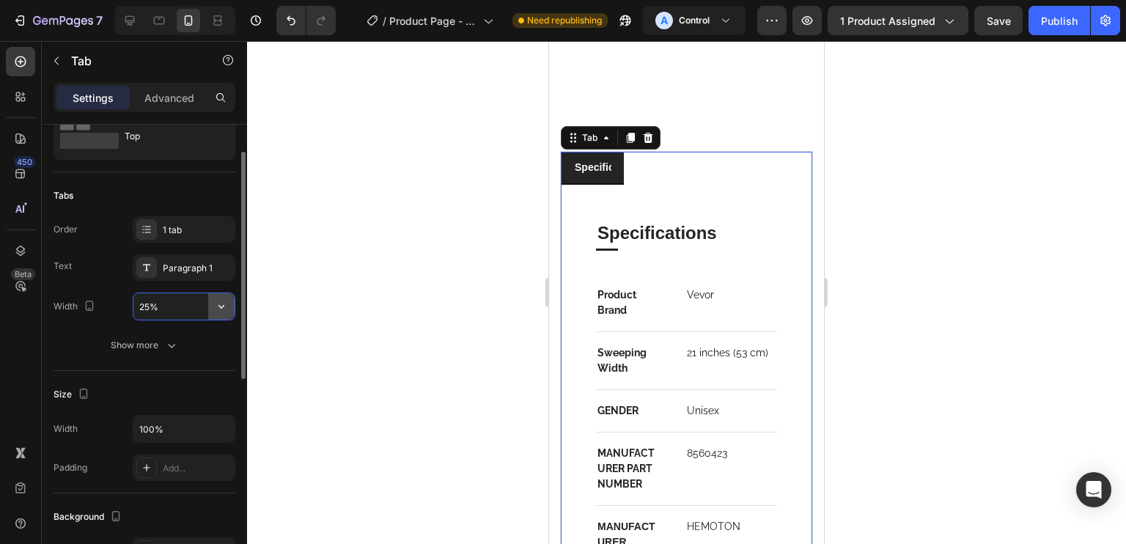
click at [214, 309] on icon "button" at bounding box center [221, 306] width 15 height 15
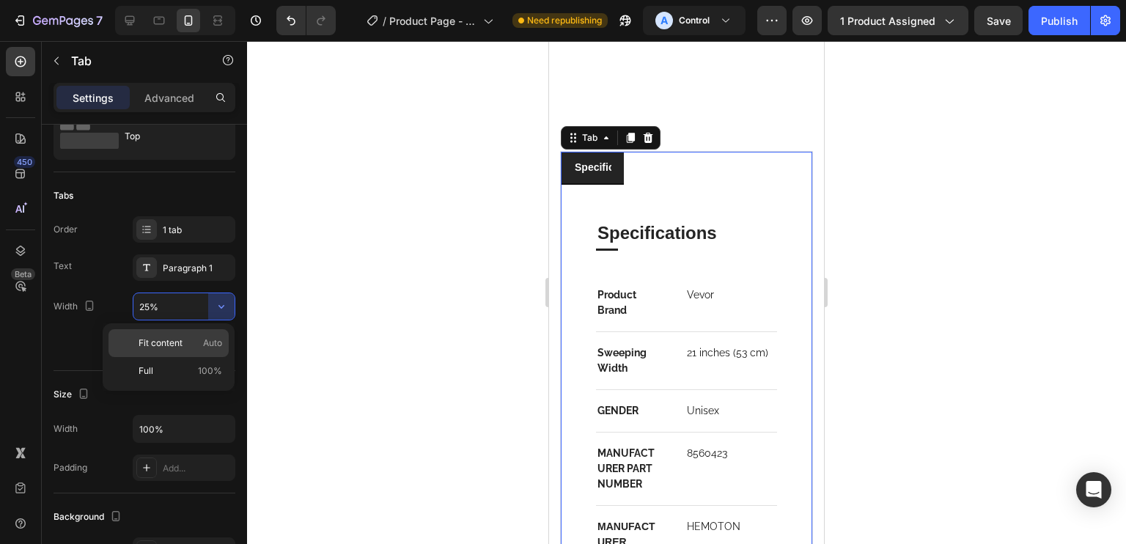
click at [203, 345] on span "Auto" at bounding box center [212, 342] width 19 height 13
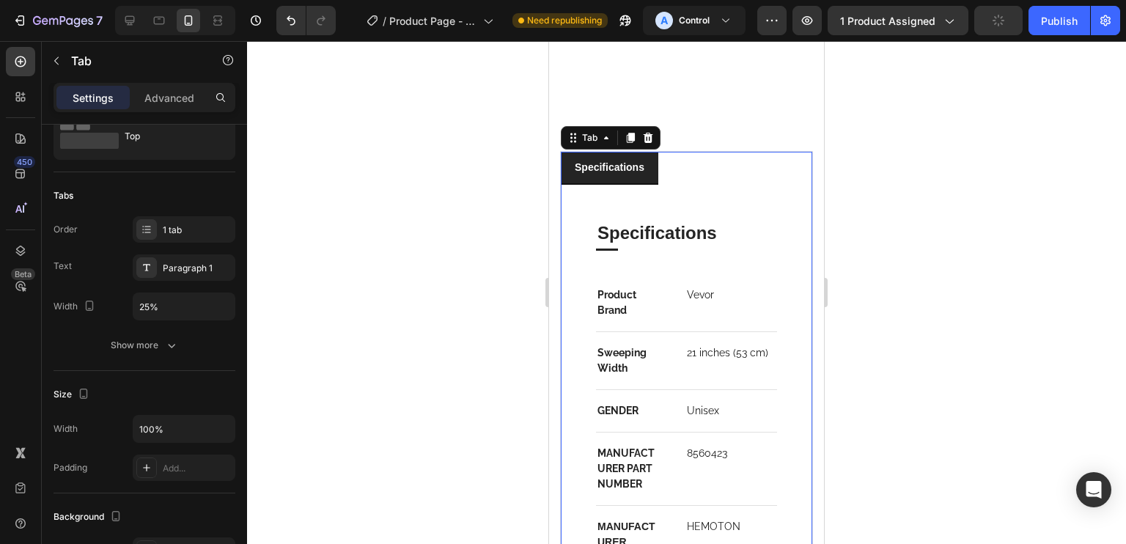
type input "Auto"
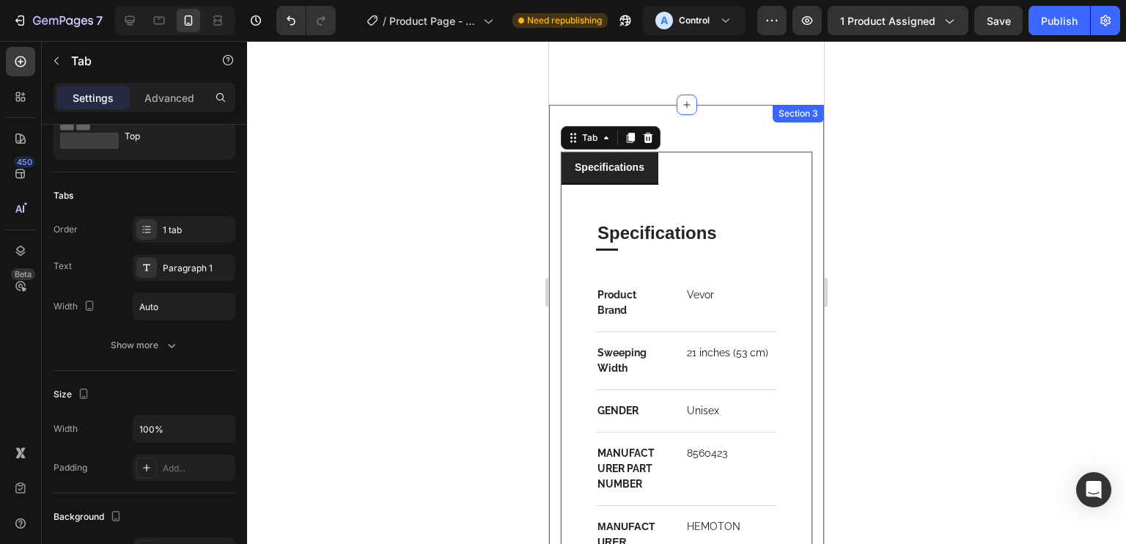
click at [713, 105] on div "specifications Specifications Heading Title Line Product Brand Text block Vevor…" at bounding box center [686, 514] width 275 height 818
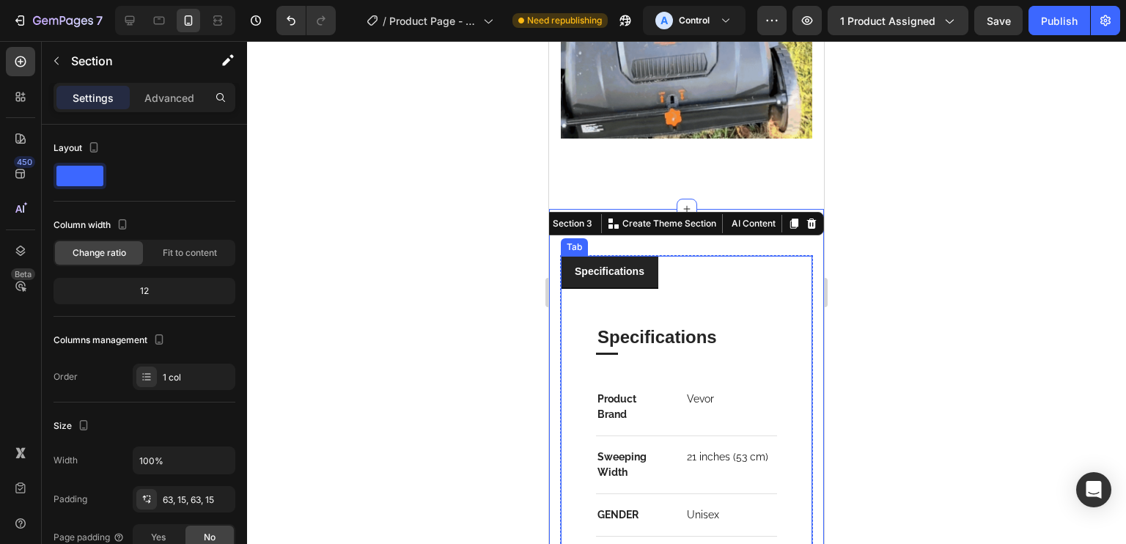
scroll to position [2016, 0]
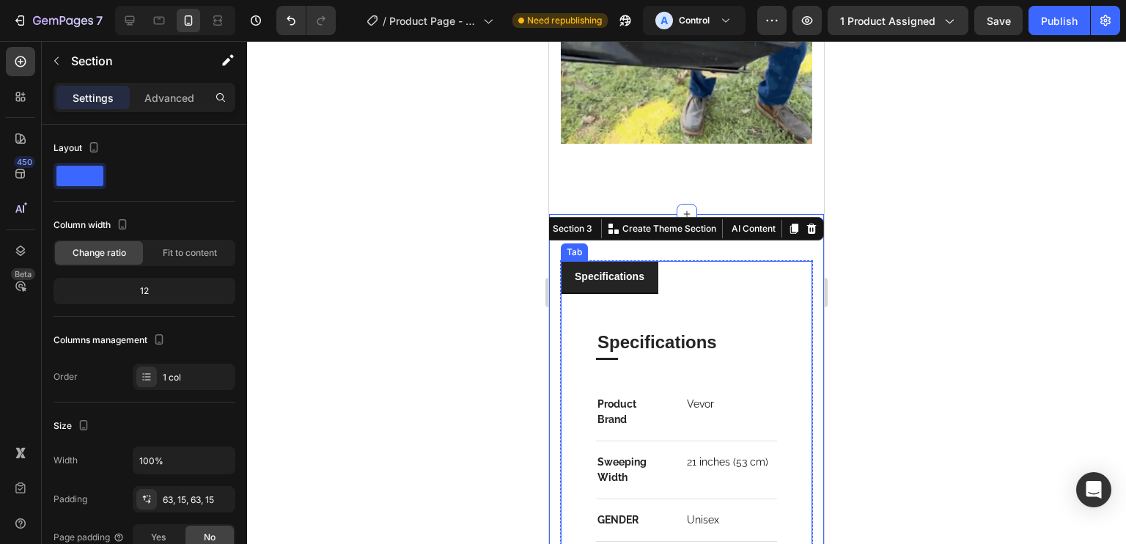
click at [627, 267] on div "specifications" at bounding box center [610, 277] width 74 height 20
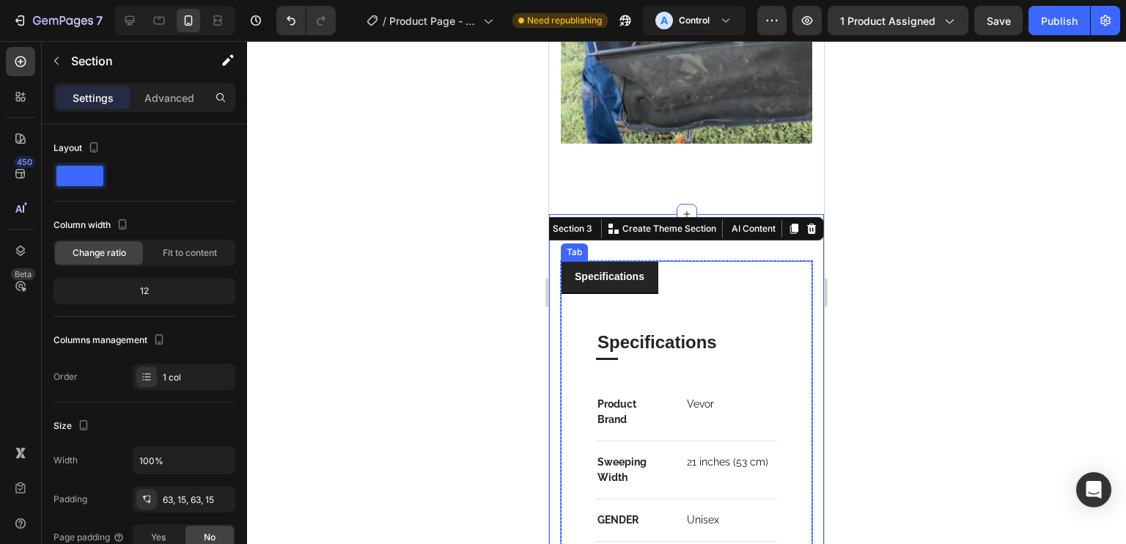
click at [627, 267] on div "specifications" at bounding box center [610, 277] width 74 height 20
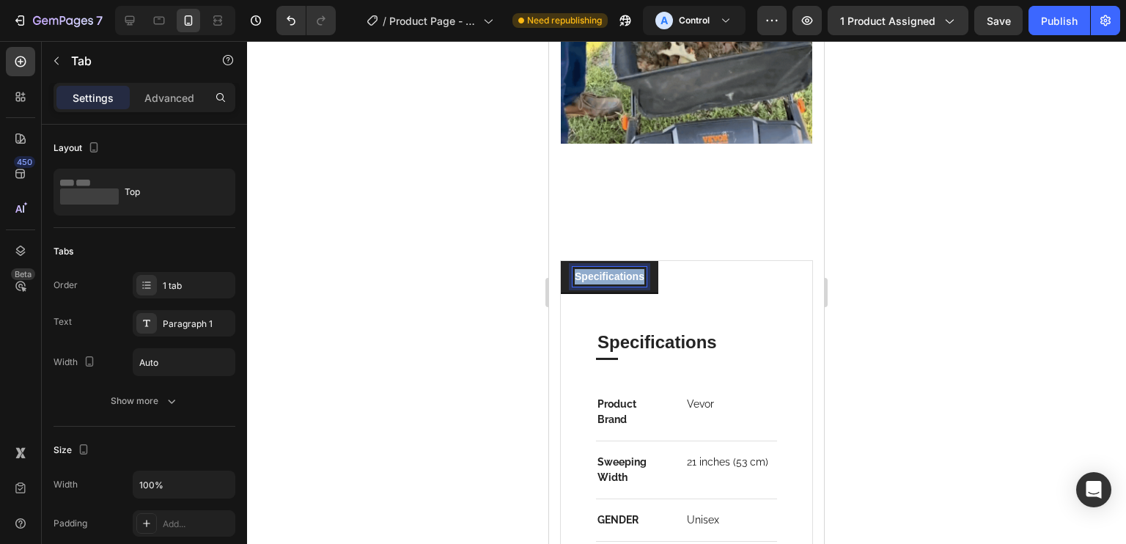
click at [627, 269] on p "specifications" at bounding box center [610, 276] width 70 height 15
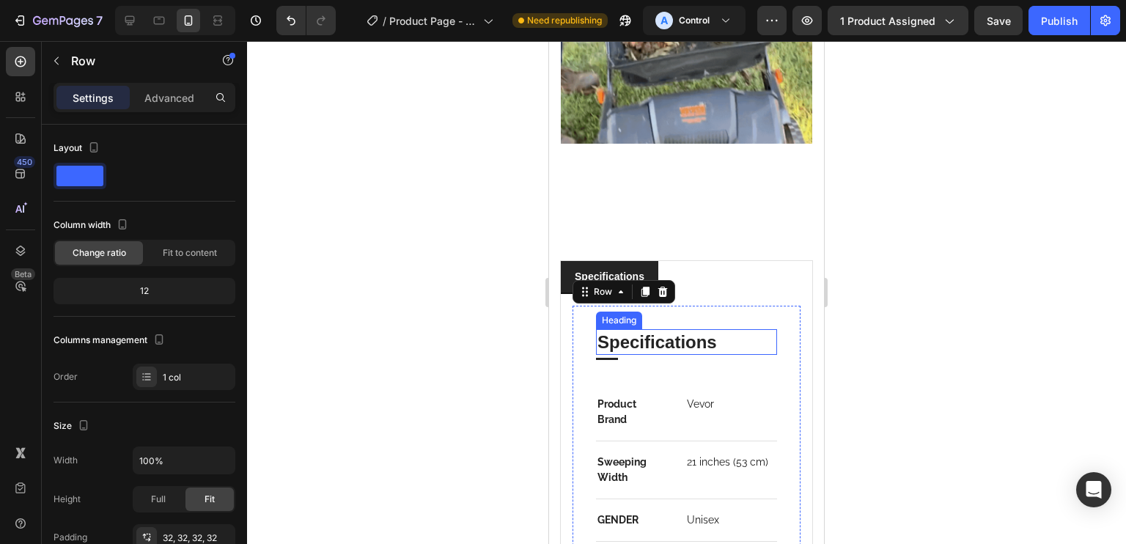
click at [663, 331] on p "Specifications" at bounding box center [686, 342] width 178 height 23
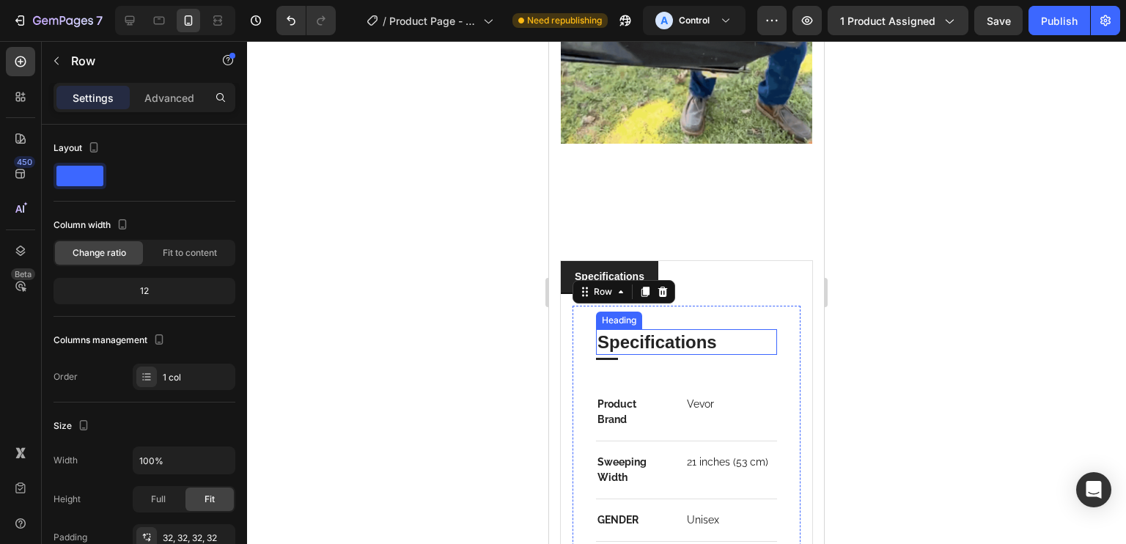
click at [663, 331] on p "Specifications" at bounding box center [686, 342] width 178 height 23
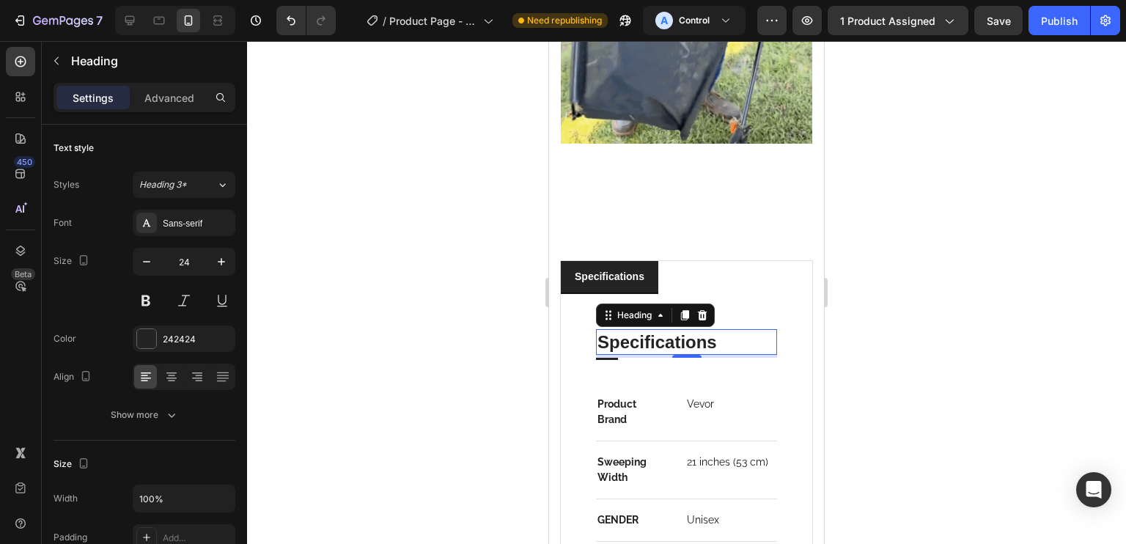
click at [663, 331] on p "Specifications" at bounding box center [686, 342] width 178 height 23
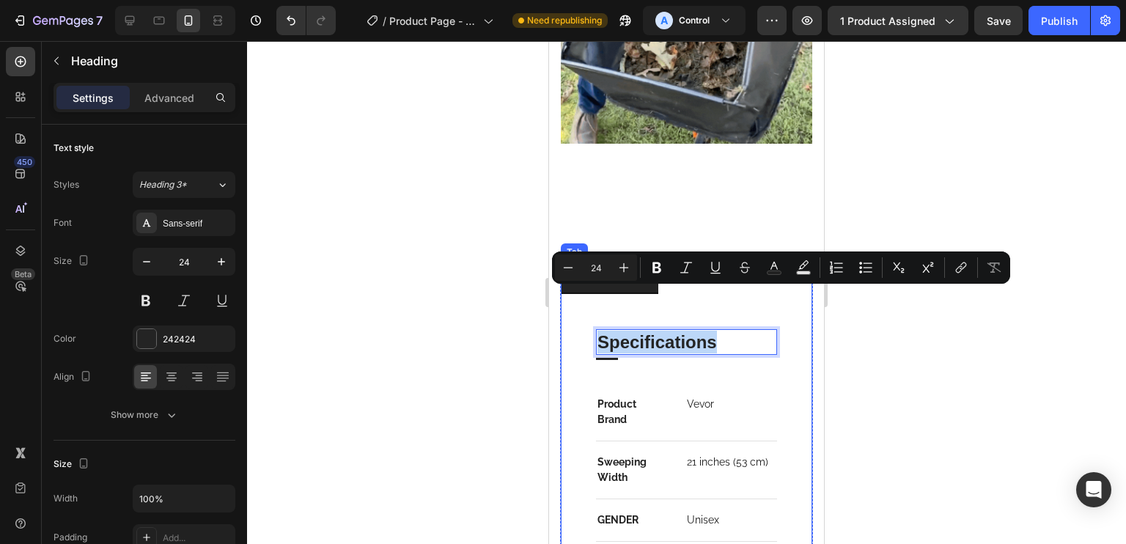
click at [647, 261] on li "specifications" at bounding box center [609, 277] width 97 height 33
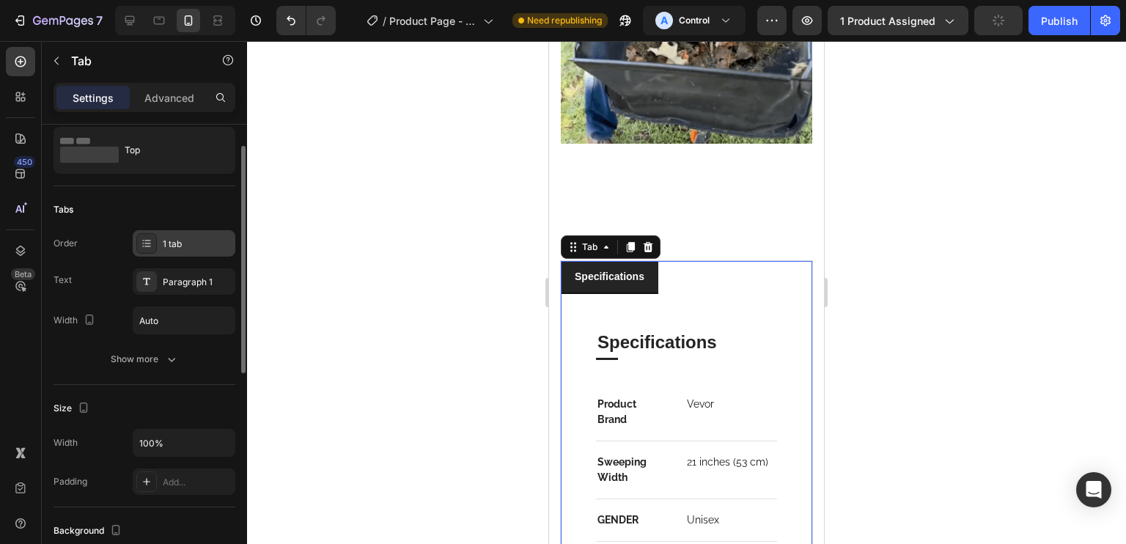
scroll to position [43, 0]
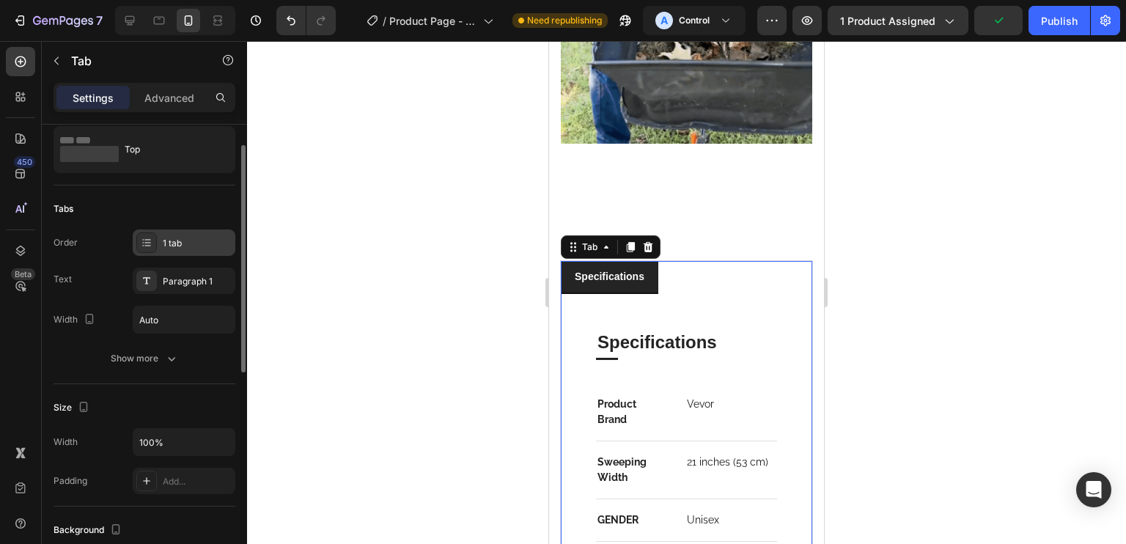
click at [216, 240] on div "1 tab" at bounding box center [197, 243] width 69 height 13
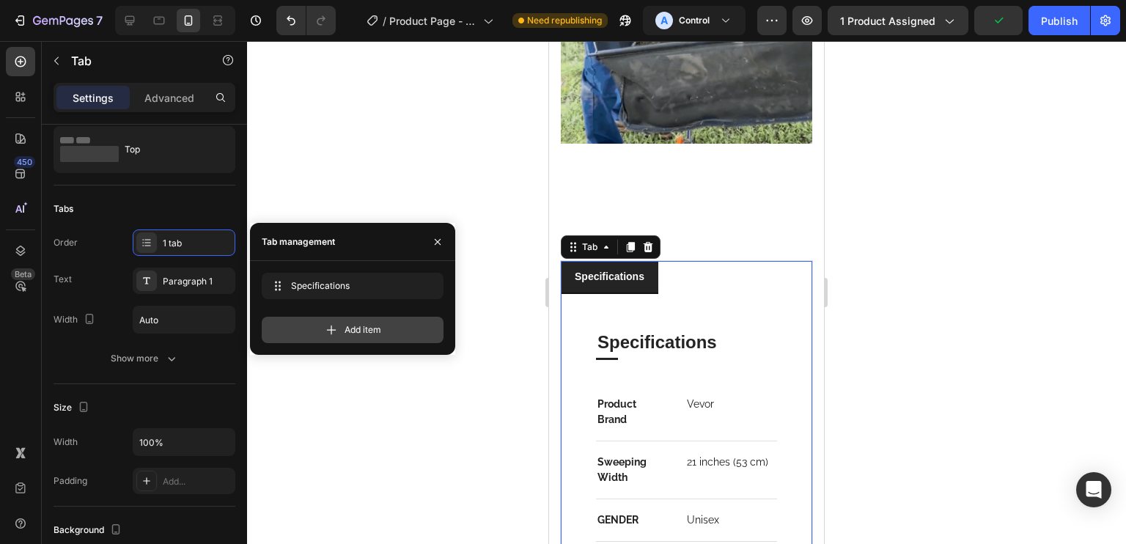
click at [393, 328] on div "Add item" at bounding box center [353, 330] width 182 height 26
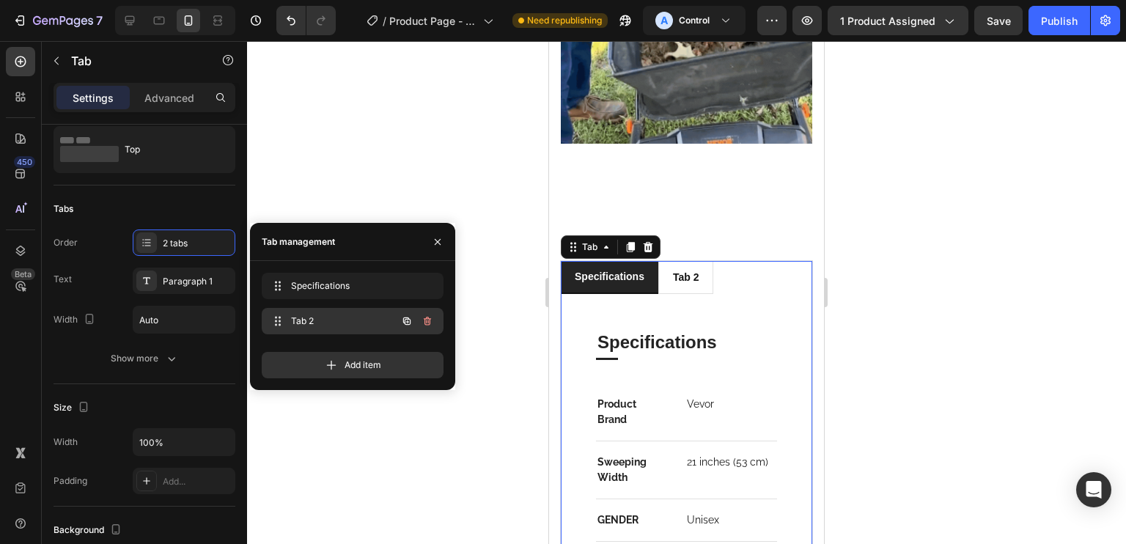
click at [351, 317] on span "Tab 2" at bounding box center [332, 320] width 83 height 13
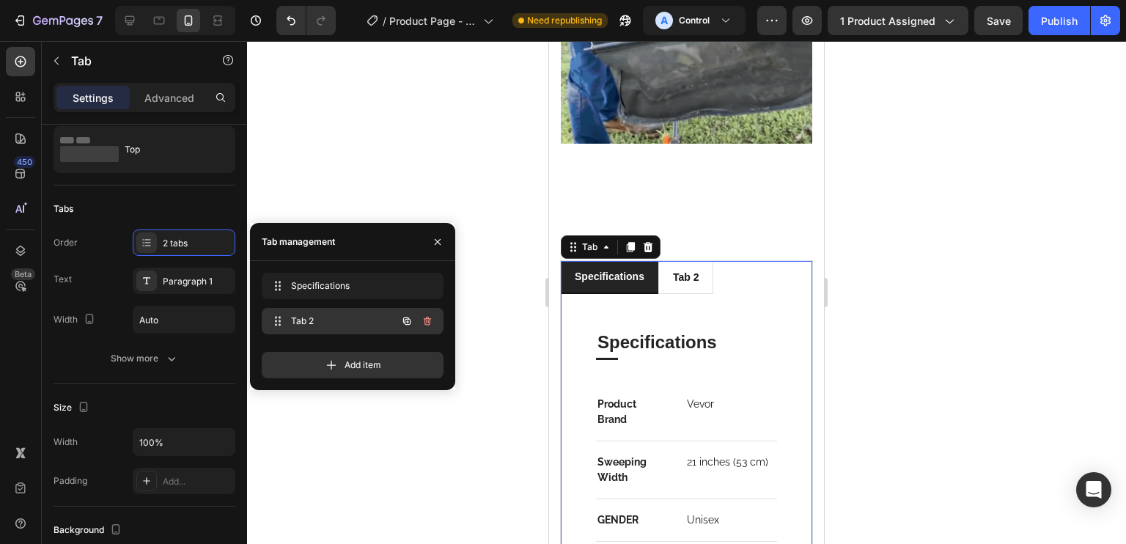
click at [351, 317] on span "Tab 2" at bounding box center [332, 320] width 83 height 13
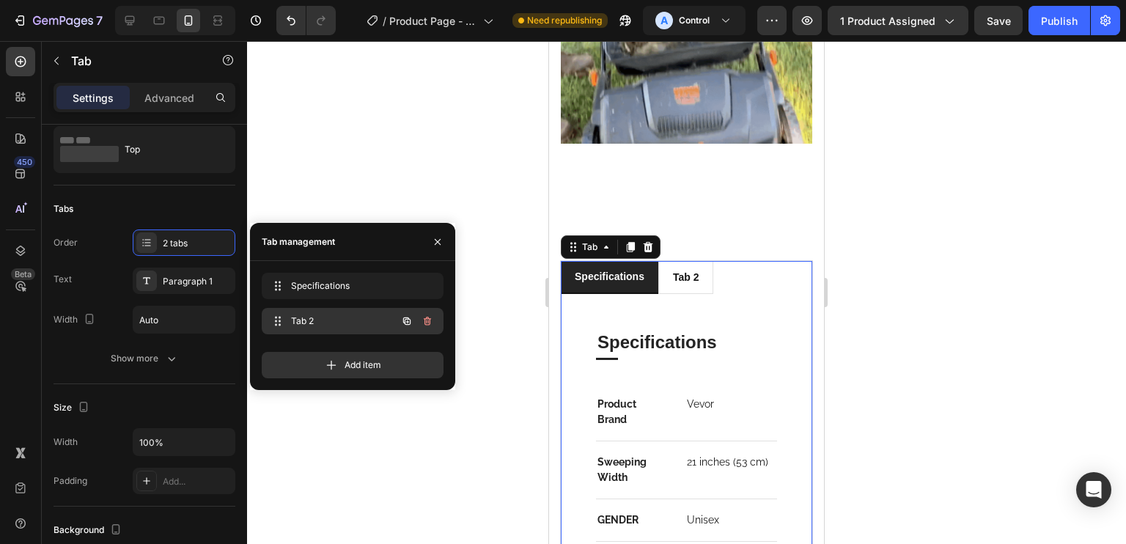
click at [351, 317] on span "Tab 2" at bounding box center [332, 320] width 83 height 13
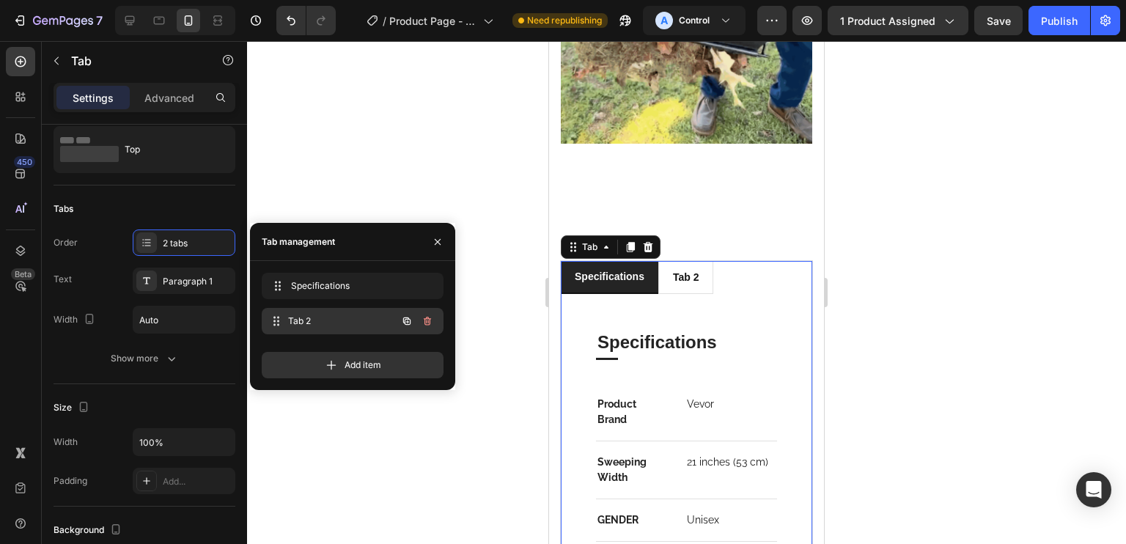
click at [299, 317] on span "Tab 2" at bounding box center [342, 320] width 108 height 13
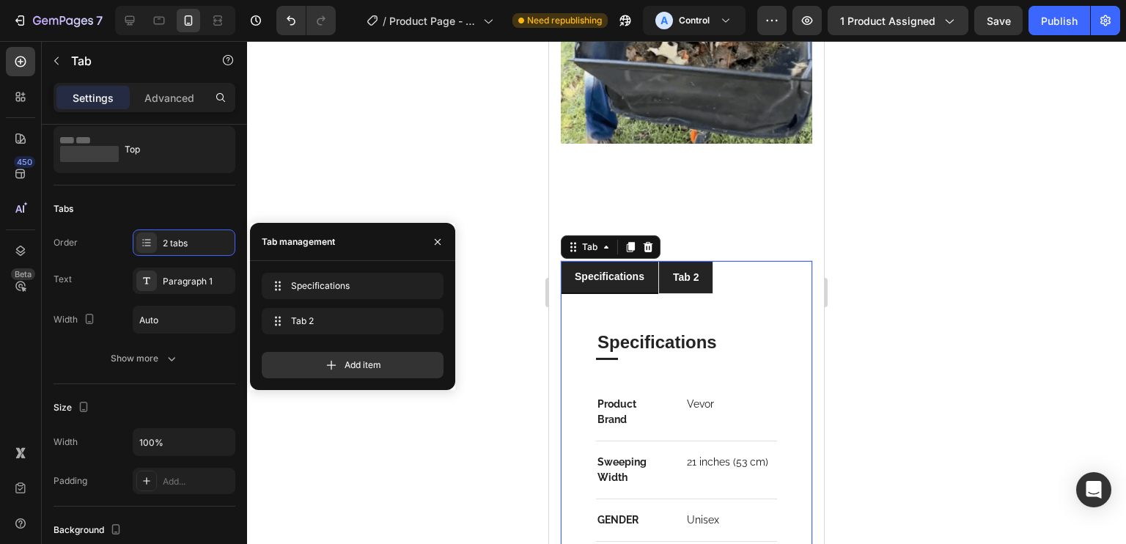
click at [672, 268] on div "tab 2" at bounding box center [686, 278] width 31 height 20
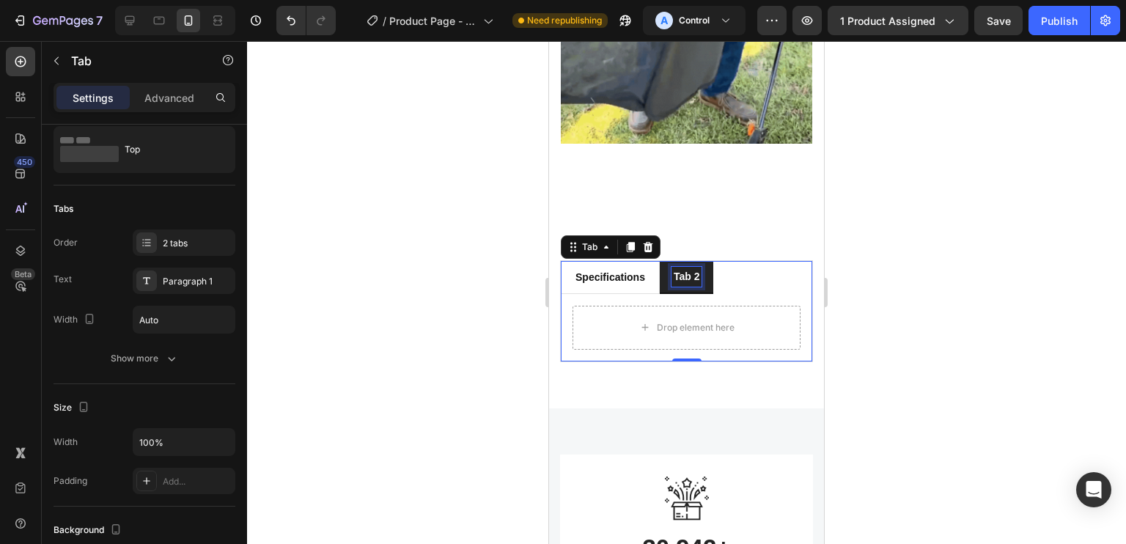
scroll to position [2015, 0]
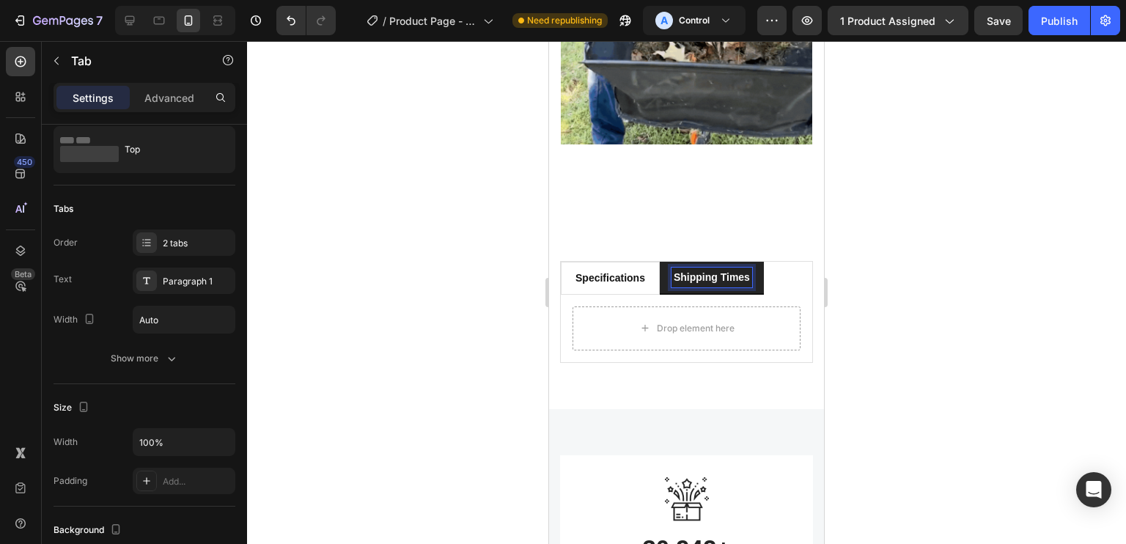
click at [735, 270] on p "Shipping Times" at bounding box center [712, 277] width 76 height 15
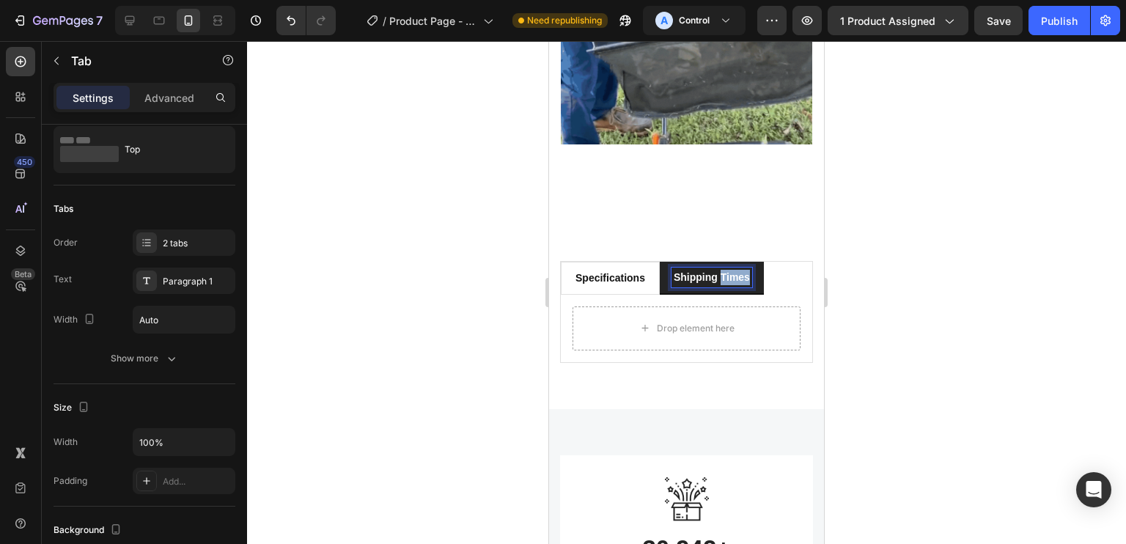
click at [735, 270] on p "Shipping Times" at bounding box center [712, 277] width 76 height 15
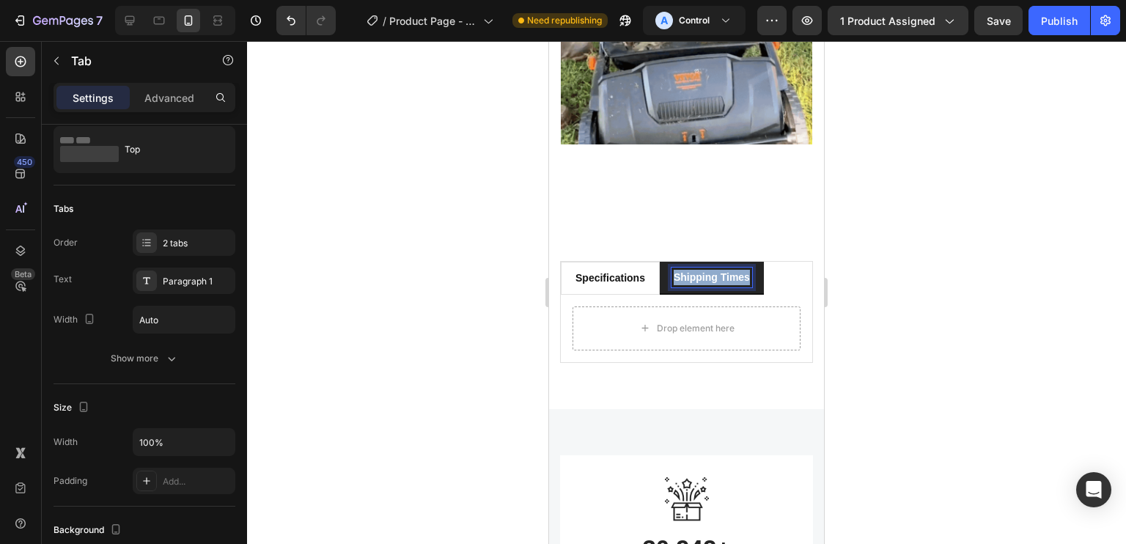
click at [735, 270] on p "Shipping Times" at bounding box center [712, 277] width 76 height 15
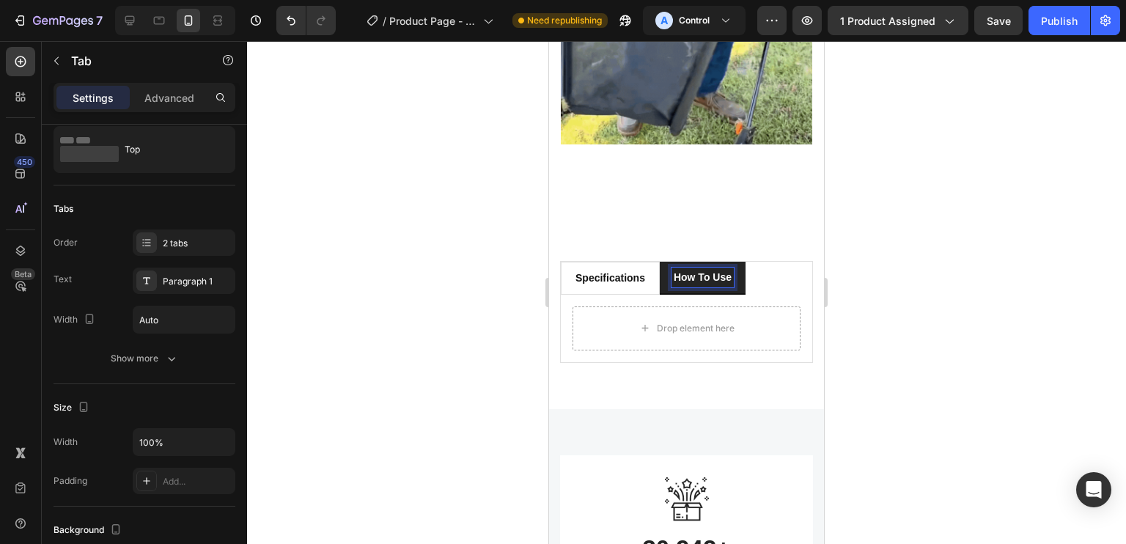
click at [668, 215] on div "specifications How to Use Specifications Heading Title Line Product Brand Text …" at bounding box center [686, 312] width 275 height 194
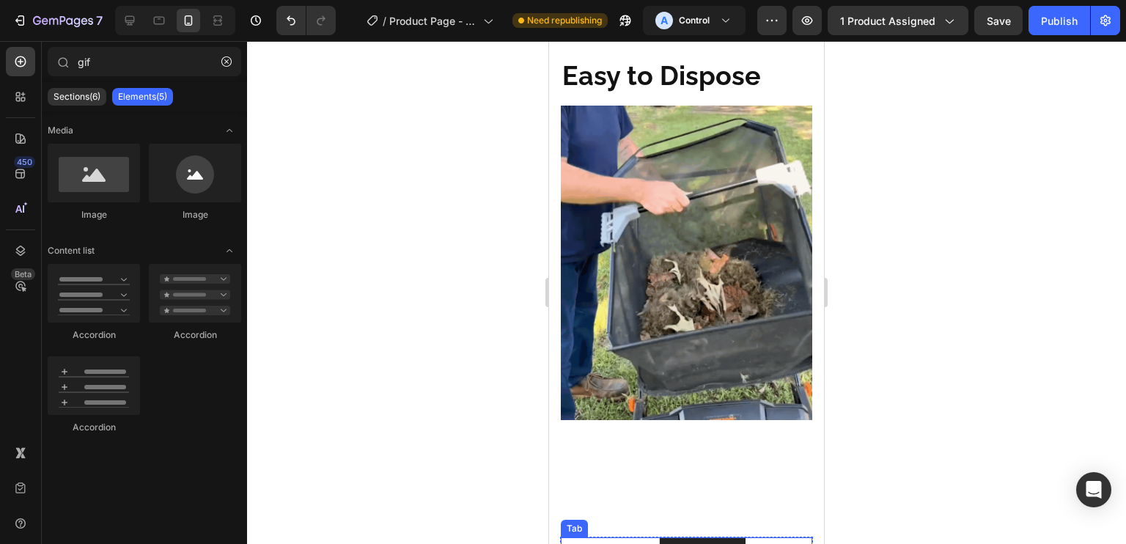
scroll to position [2089, 0]
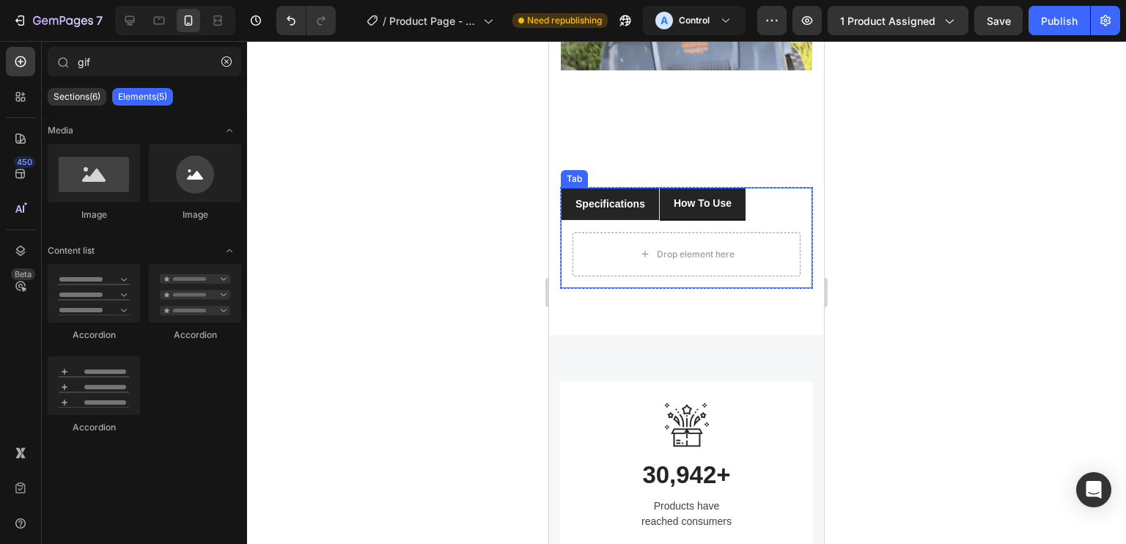
click at [655, 188] on li "specifications" at bounding box center [610, 204] width 99 height 33
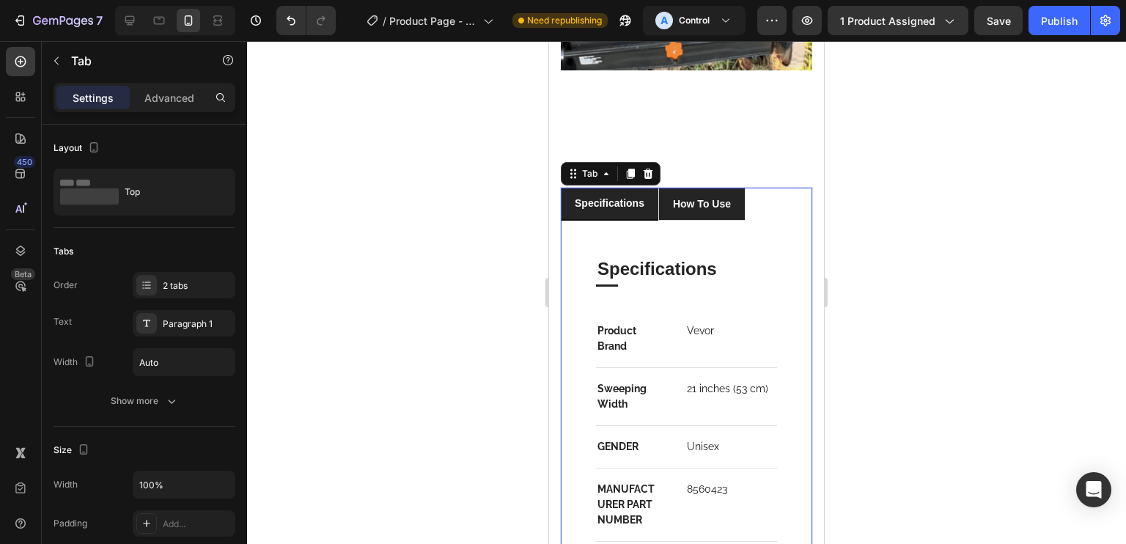
click at [668, 188] on li "How to Use" at bounding box center [701, 204] width 87 height 33
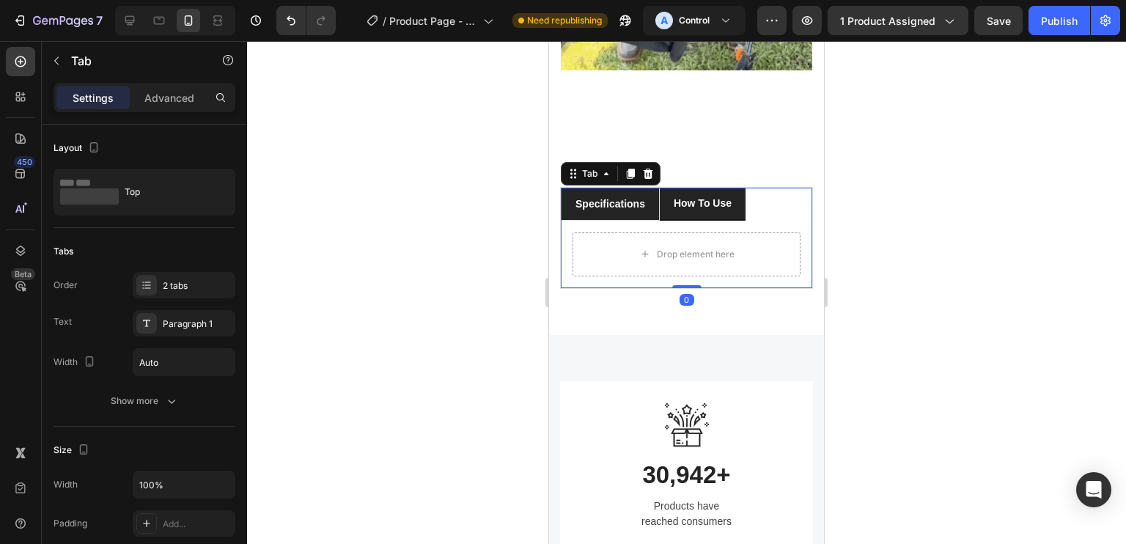
click at [652, 188] on li "specifications" at bounding box center [610, 204] width 99 height 33
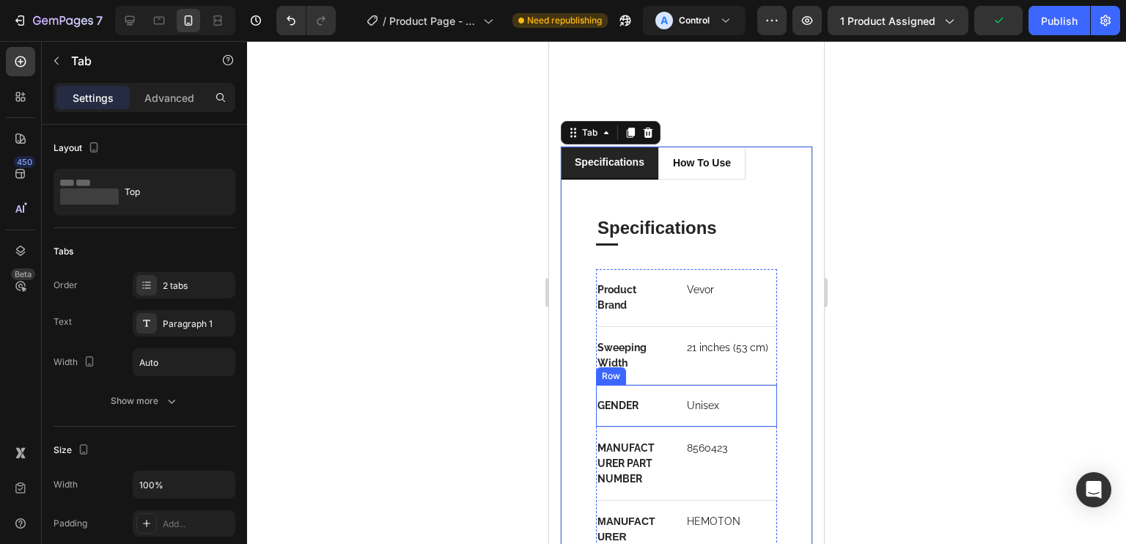
scroll to position [2202, 0]
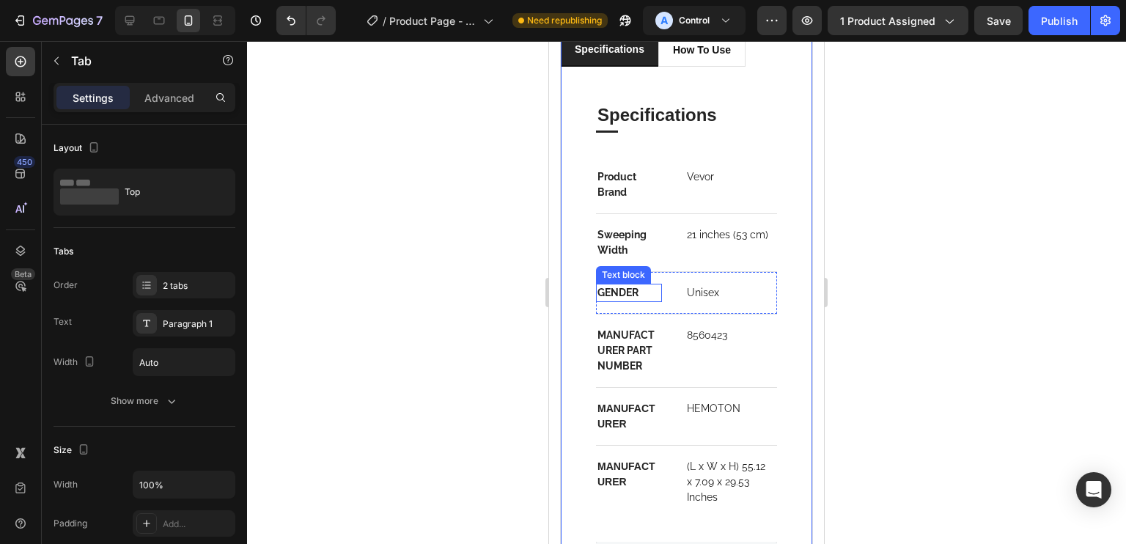
click at [635, 285] on p "GENDER" at bounding box center [628, 292] width 63 height 15
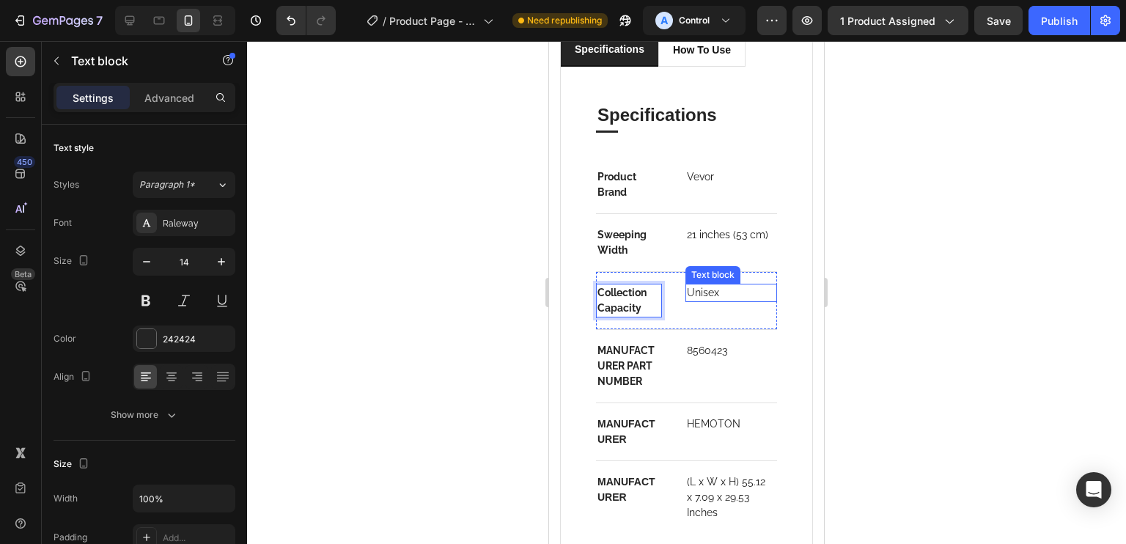
click at [694, 286] on p "Unisex" at bounding box center [731, 292] width 89 height 15
click at [693, 286] on p "Unisex" at bounding box center [731, 292] width 89 height 15
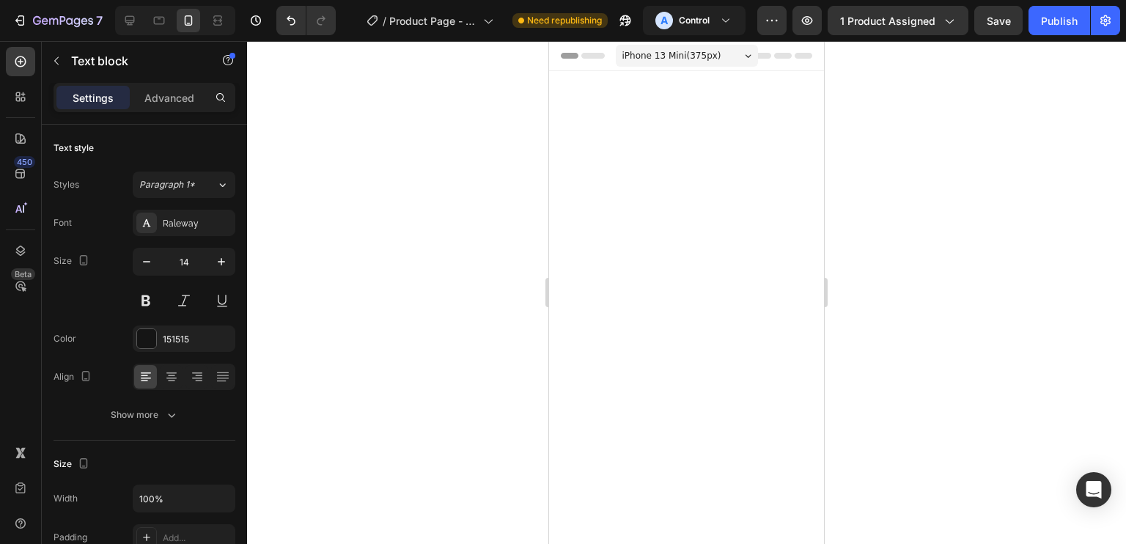
scroll to position [2202, 0]
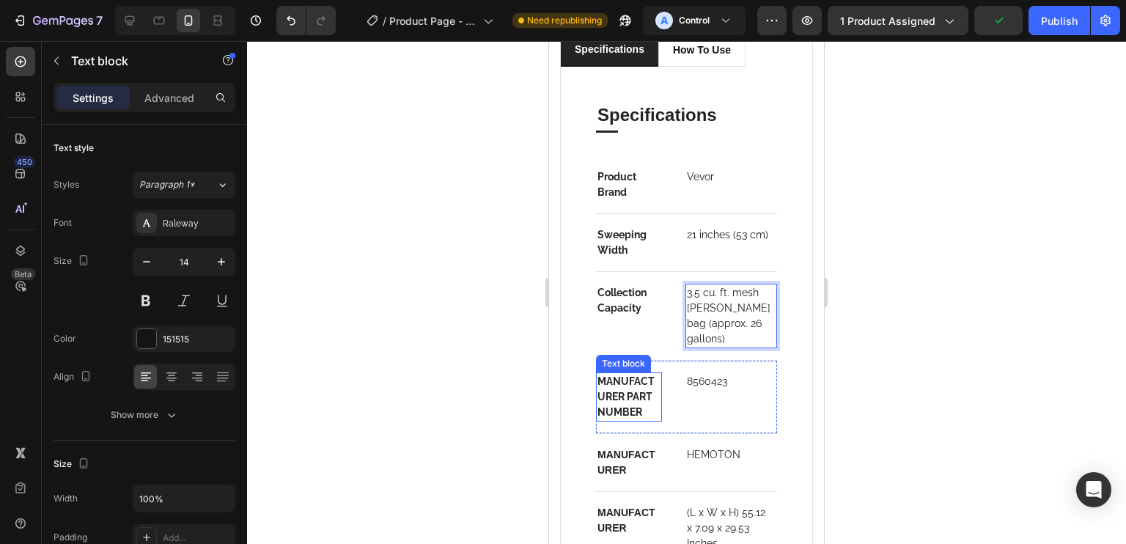
click at [644, 383] on p "MANUFACTURER PART NUMBER" at bounding box center [628, 397] width 63 height 46
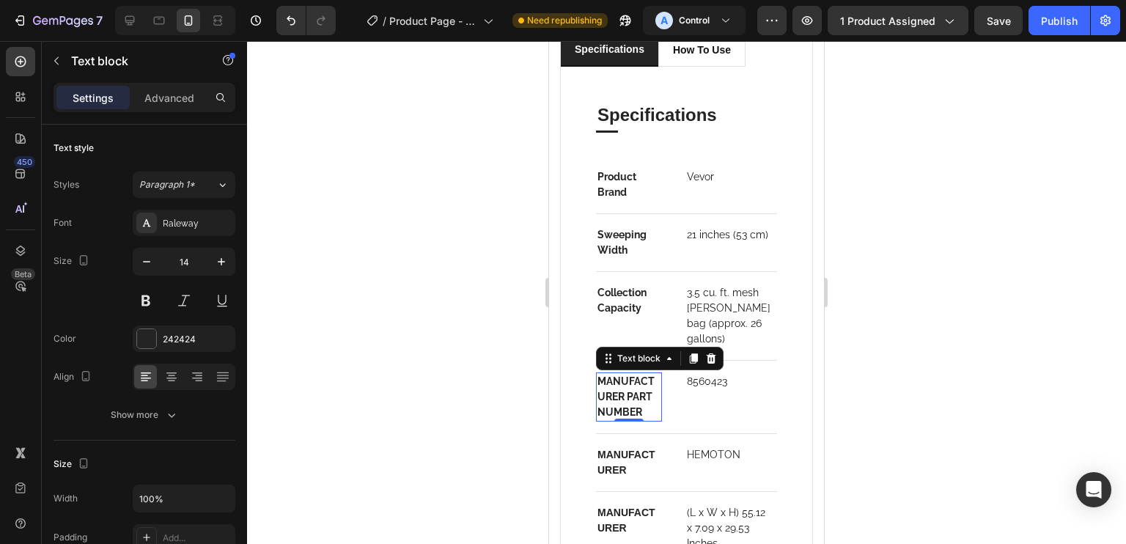
click at [620, 410] on p "MANUFACTURER PART NUMBER" at bounding box center [628, 397] width 63 height 46
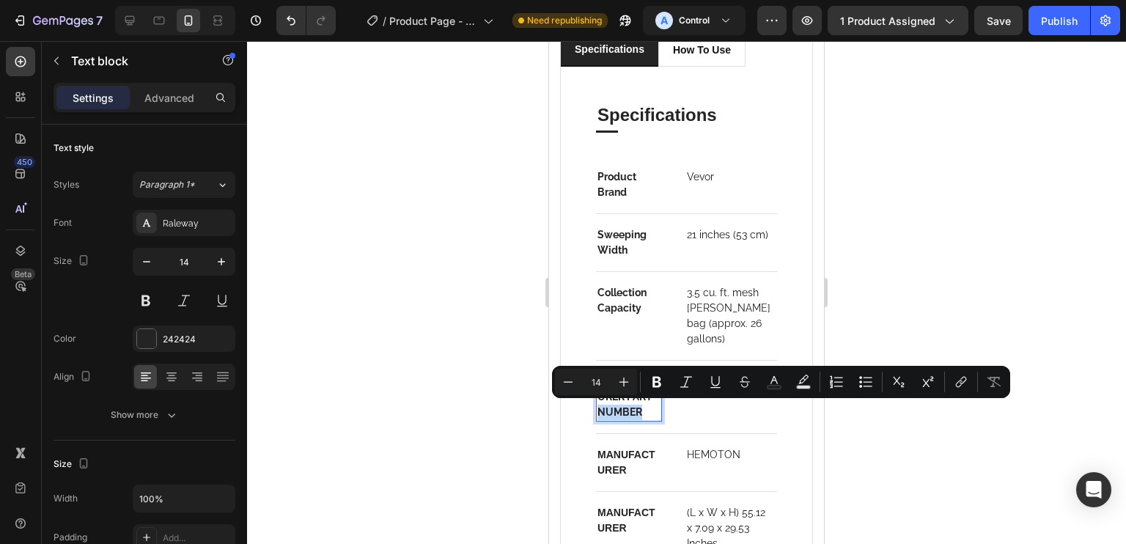
click at [627, 410] on p "MANUFACTURER PART NUMBER" at bounding box center [628, 397] width 63 height 46
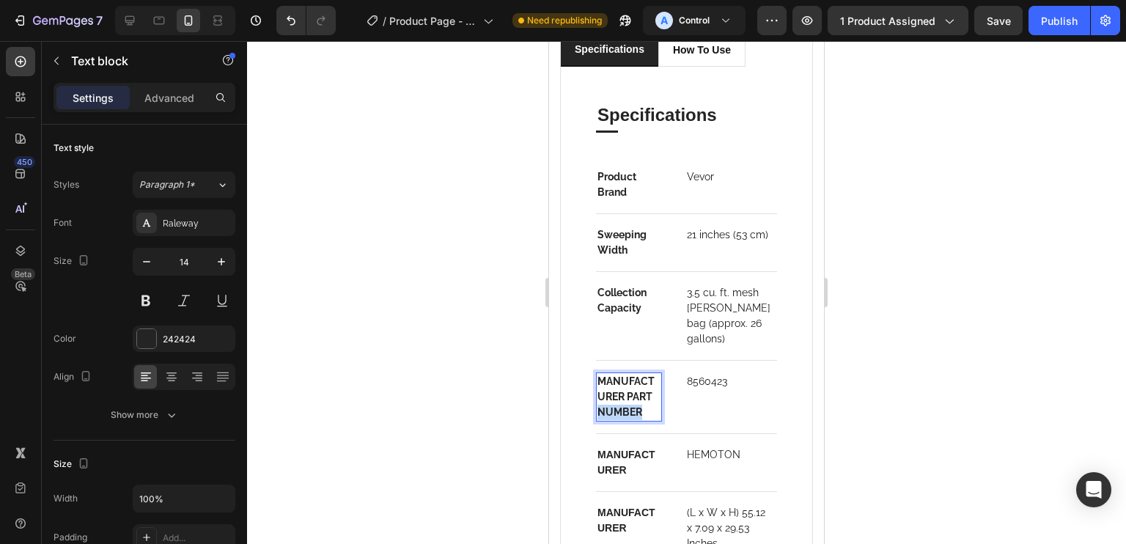
click at [627, 410] on p "MANUFACTURER PART NUMBER" at bounding box center [628, 397] width 63 height 46
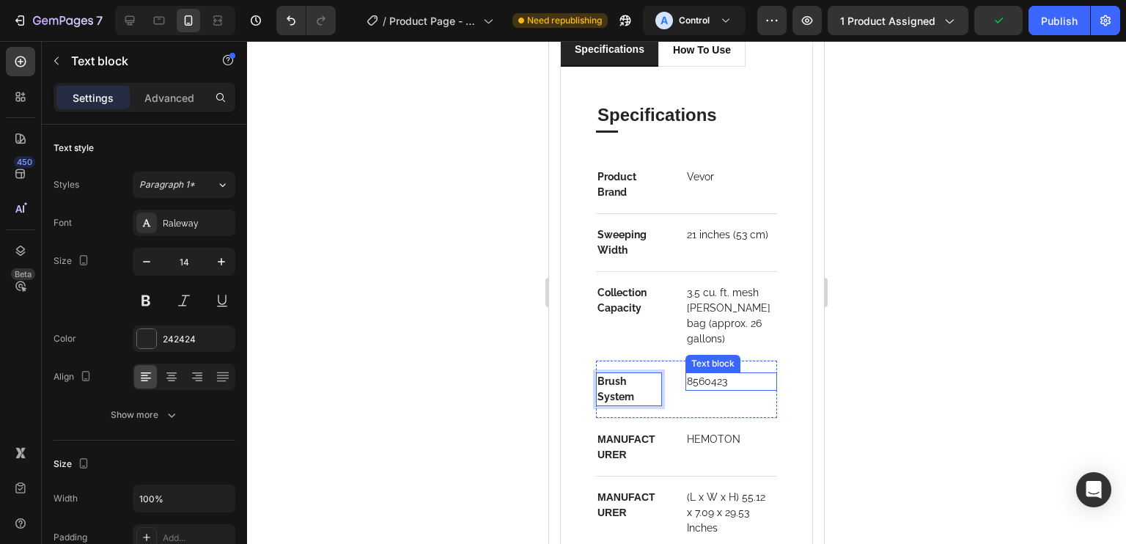
click at [713, 375] on p "8560423" at bounding box center [731, 381] width 89 height 15
click at [717, 378] on p "8560423" at bounding box center [731, 381] width 89 height 15
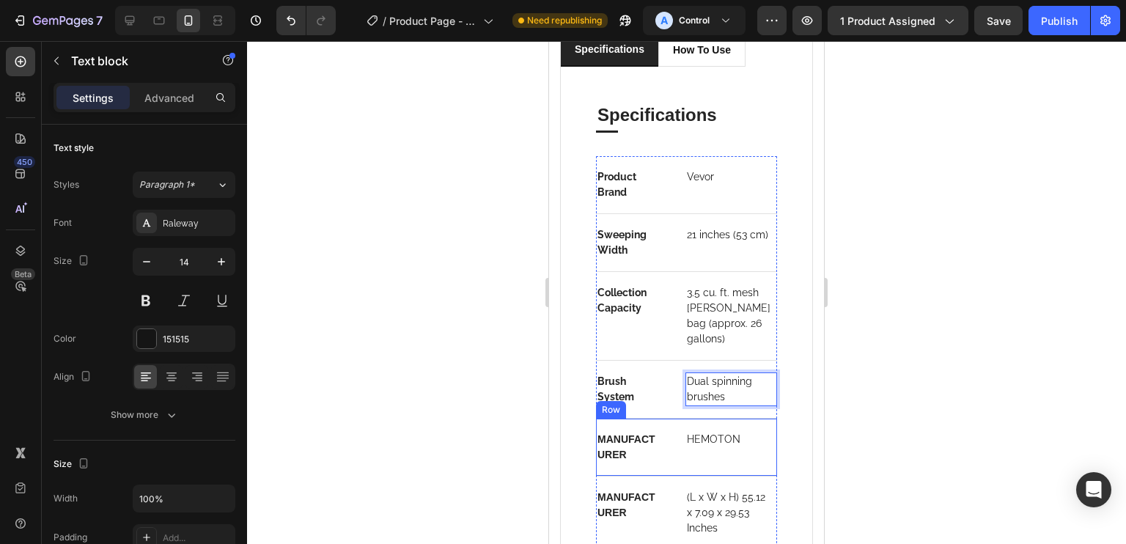
click at [726, 437] on p "HEMOTON" at bounding box center [731, 439] width 89 height 15
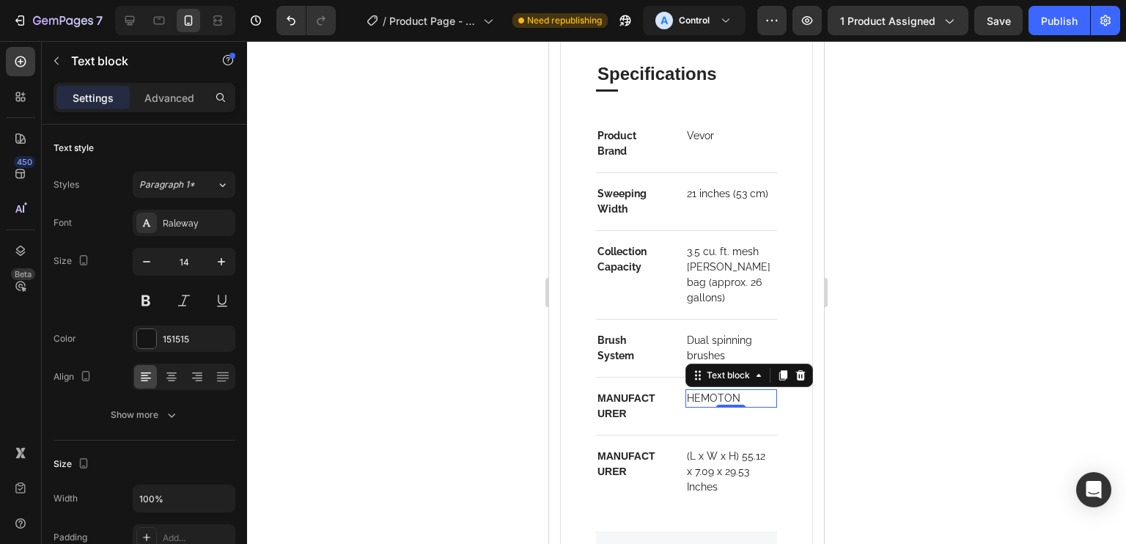
scroll to position [2243, 0]
click at [639, 407] on p "MANUFACTURER" at bounding box center [628, 406] width 63 height 31
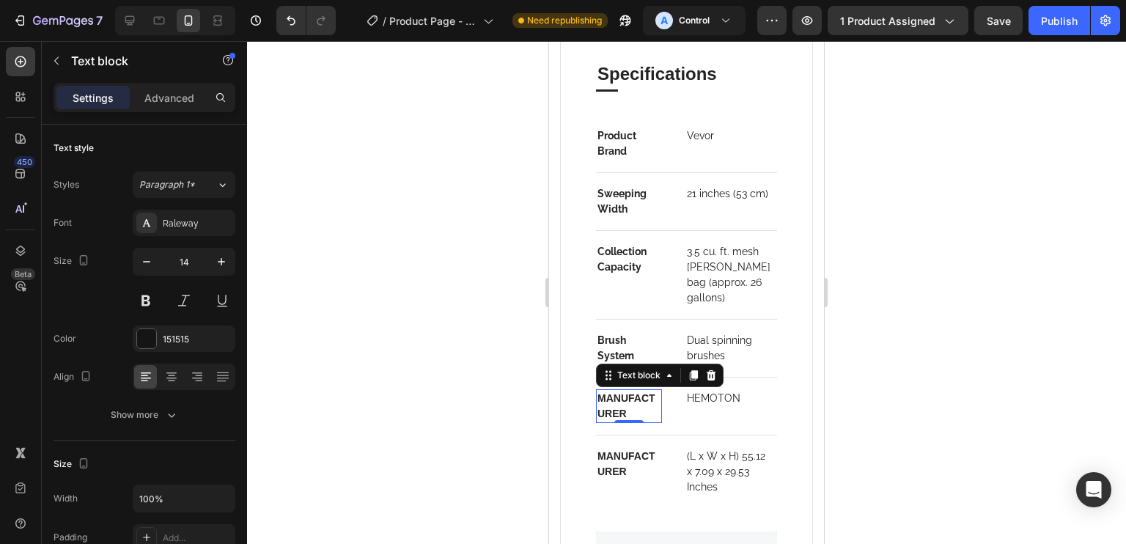
click at [638, 407] on p "MANUFACTURER" at bounding box center [628, 406] width 63 height 31
click at [722, 408] on div "HEMOTON Text block" at bounding box center [731, 406] width 92 height 34
click at [708, 398] on p "HEMOTON" at bounding box center [731, 398] width 89 height 15
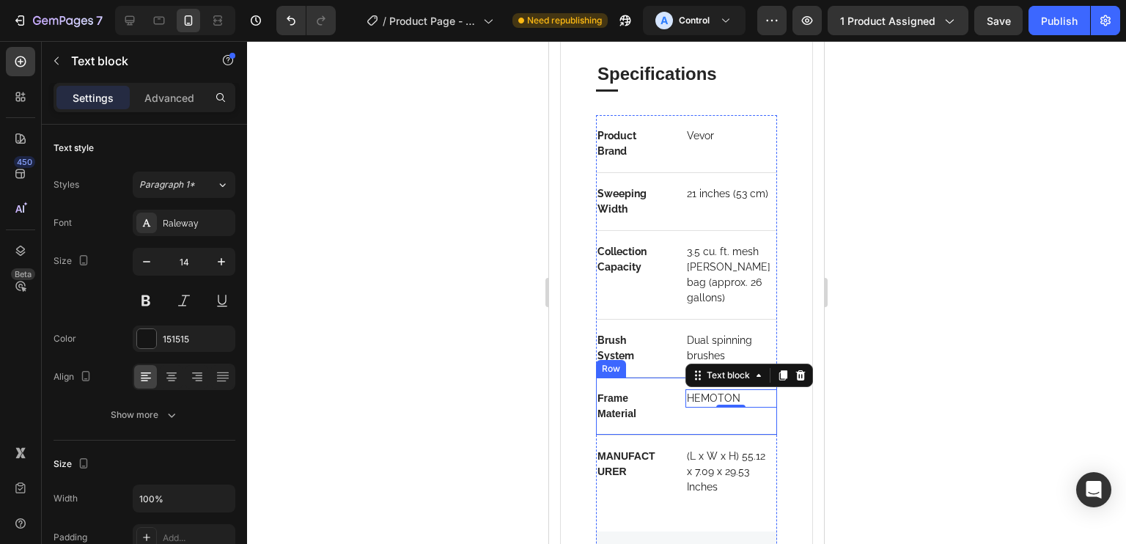
click at [716, 394] on p "HEMOTON" at bounding box center [731, 398] width 89 height 15
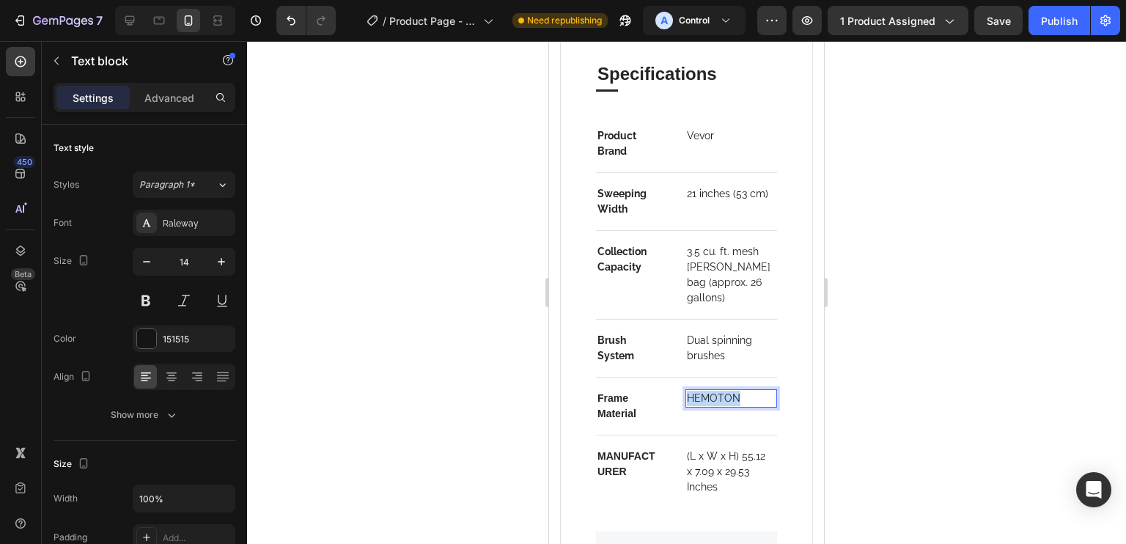
click at [716, 394] on p "HEMOTON" at bounding box center [731, 398] width 89 height 15
click at [727, 447] on div "(L x W x H) 55.12 x 7.09 x 29.53 Inches Text block" at bounding box center [731, 471] width 92 height 49
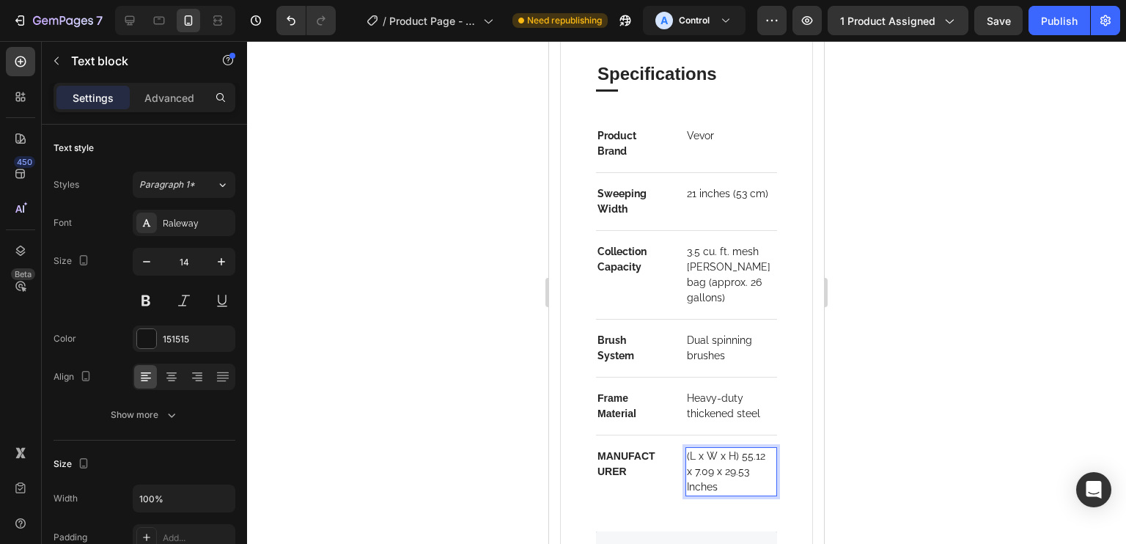
click at [729, 458] on p "(L x W x H) 55.12 x 7.09 x 29.53 Inches" at bounding box center [731, 472] width 89 height 46
click at [640, 447] on div "MANUFACTURER" at bounding box center [629, 464] width 66 height 34
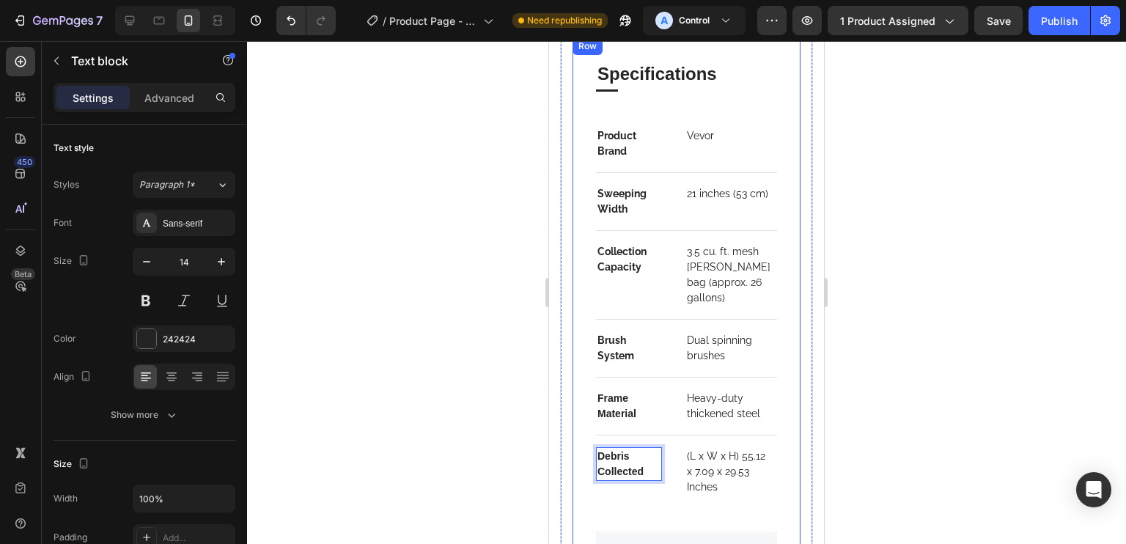
click at [743, 465] on p "(L x W x H) 55.12 x 7.09 x 29.53 Inches" at bounding box center [731, 472] width 89 height 46
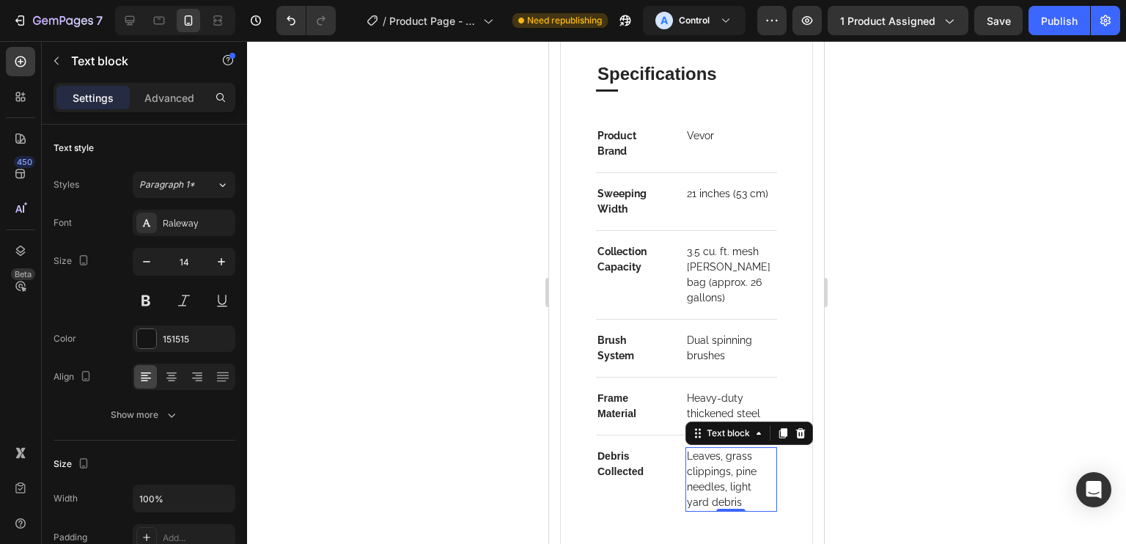
click at [947, 413] on div at bounding box center [686, 292] width 879 height 503
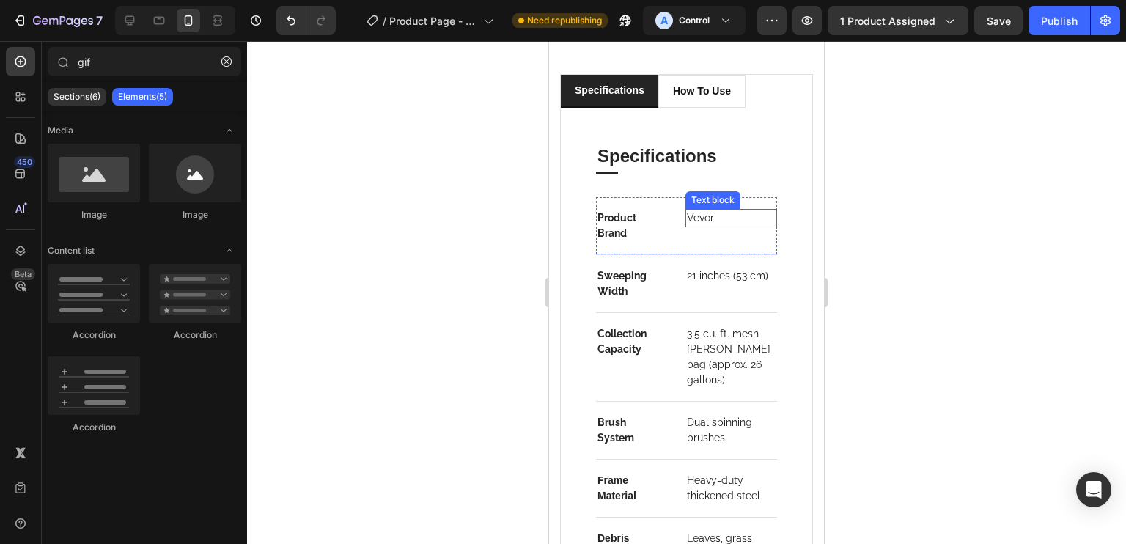
scroll to position [2151, 0]
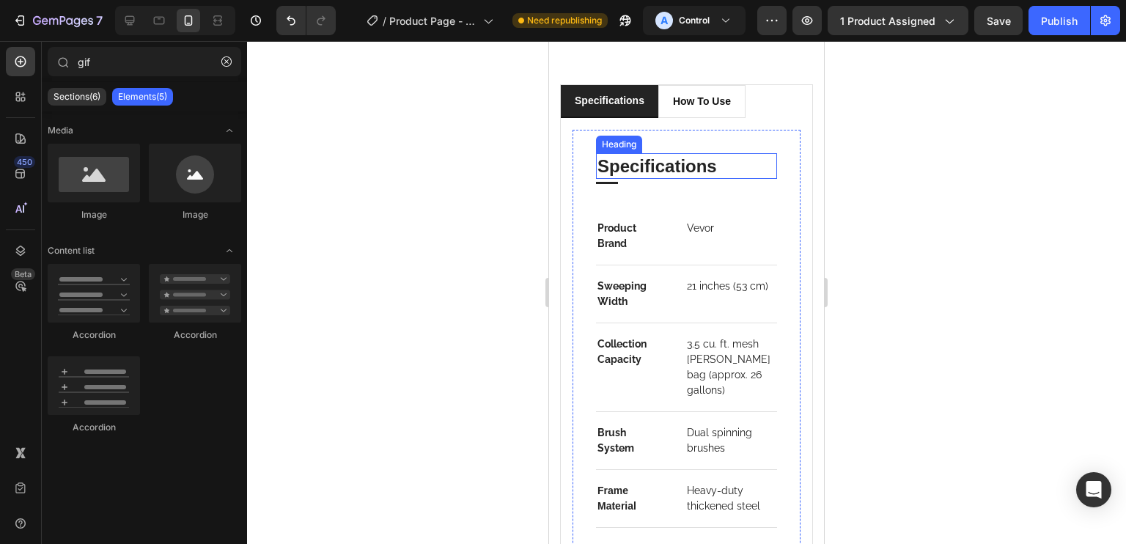
click at [685, 166] on p "Specifications" at bounding box center [686, 166] width 178 height 23
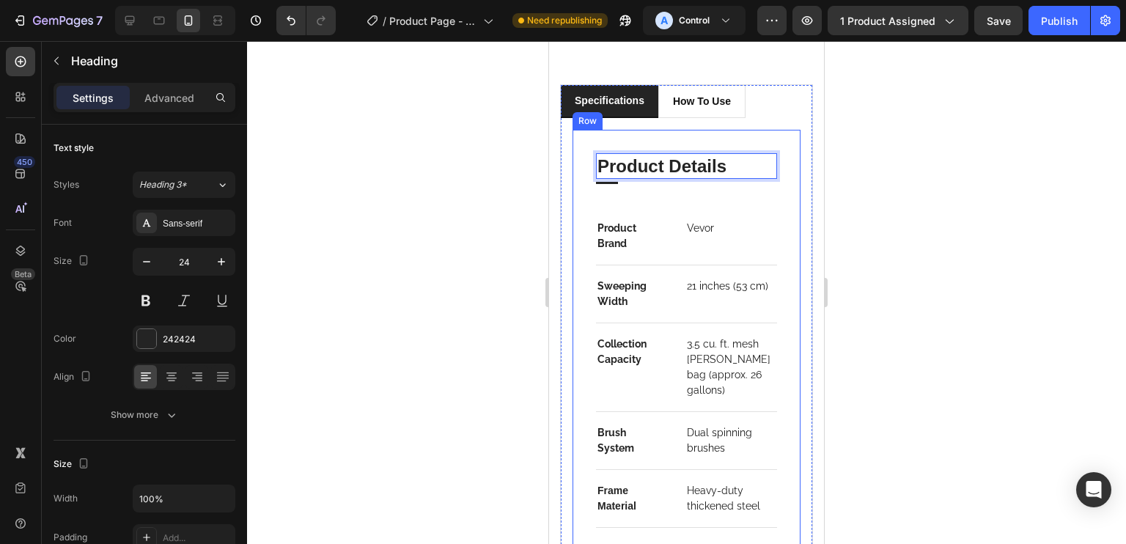
click at [740, 132] on div "Product Details Heading 4 Title Line Product Brand Text block Vevor Text block …" at bounding box center [687, 487] width 228 height 714
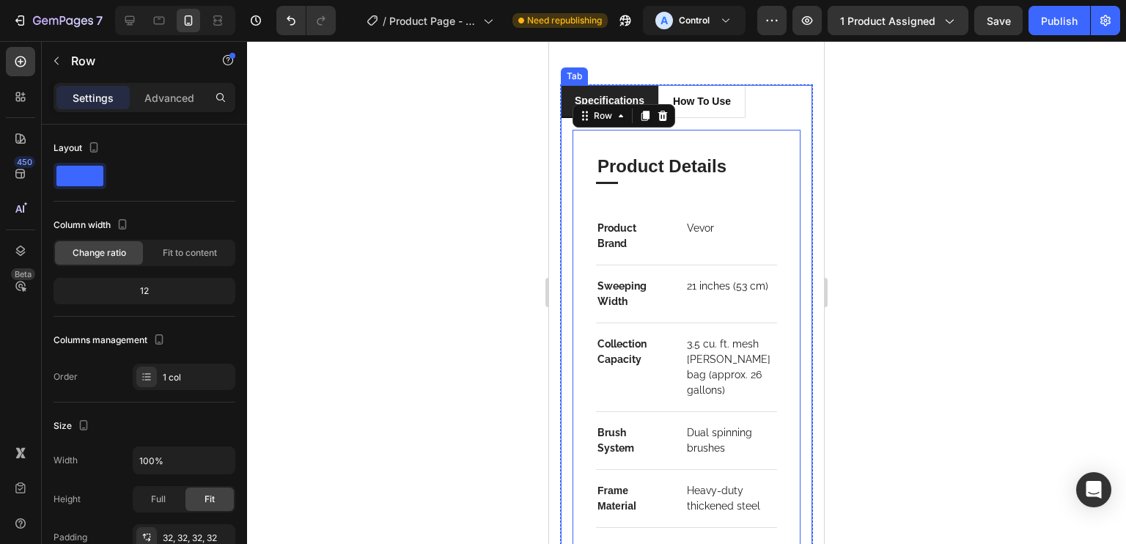
click at [780, 95] on ul "specifications How to Use" at bounding box center [686, 101] width 251 height 33
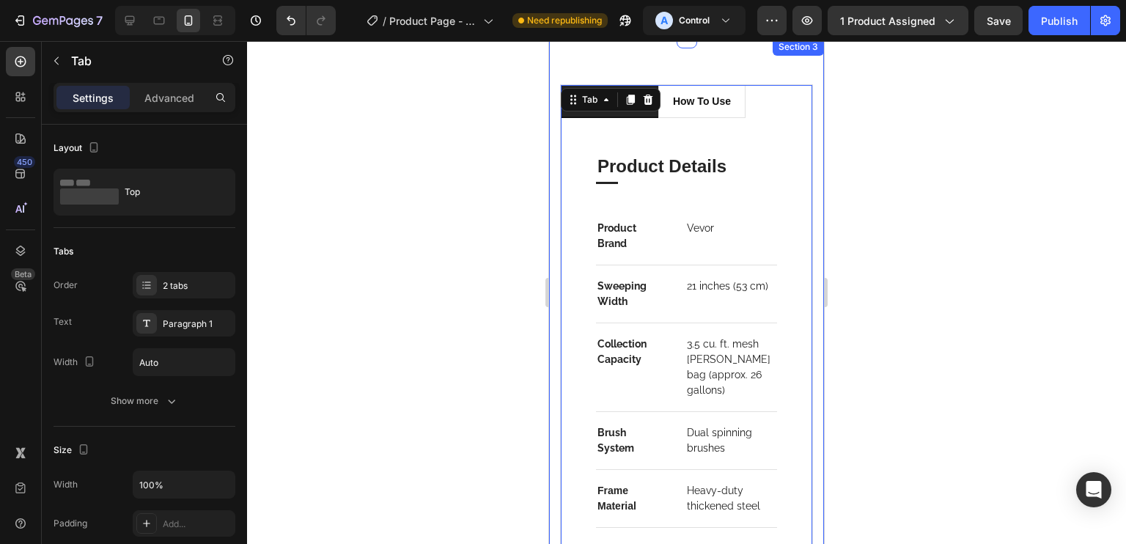
click at [746, 69] on div "specifications How to Use Product Details Heading Title Line Product Brand Text…" at bounding box center [686, 470] width 275 height 864
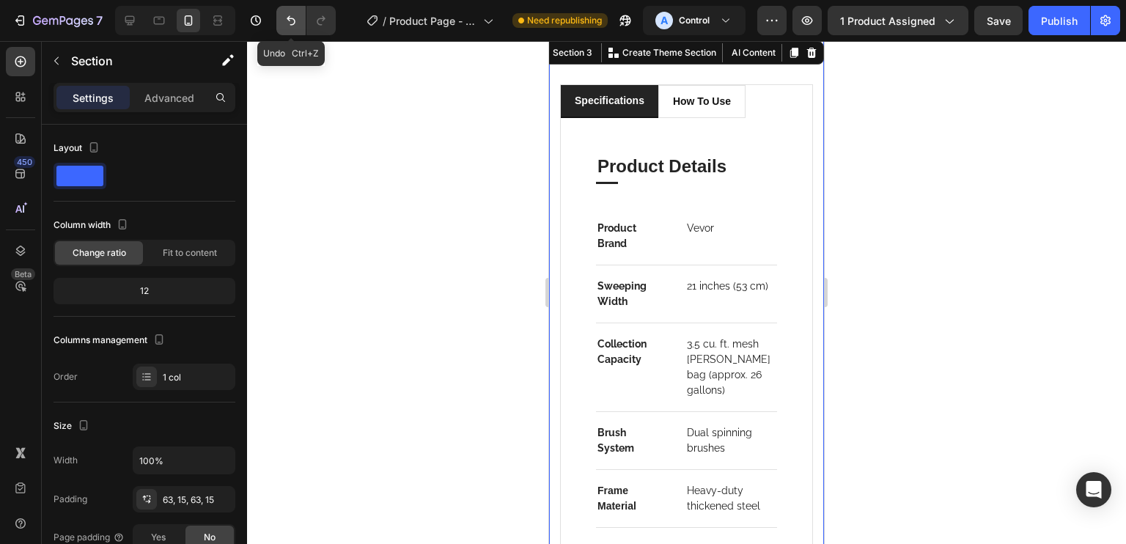
click at [287, 11] on button "Undo/Redo" at bounding box center [290, 20] width 29 height 29
click at [285, 11] on button "Undo/Redo" at bounding box center [290, 20] width 29 height 29
click at [284, 12] on button "Undo/Redo" at bounding box center [290, 20] width 29 height 29
click at [284, 13] on icon "Undo/Redo" at bounding box center [291, 20] width 15 height 15
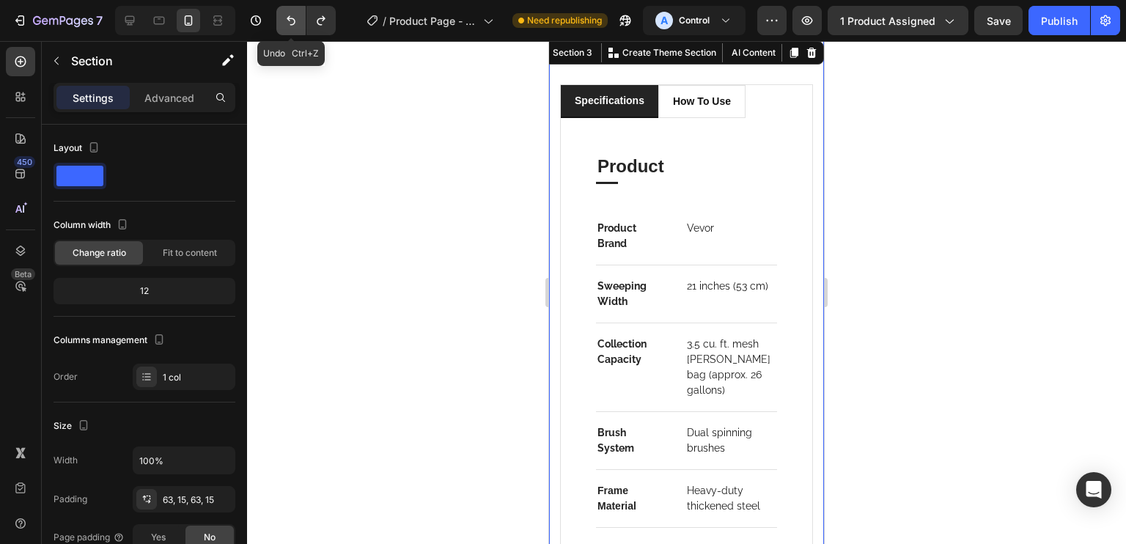
click at [284, 13] on icon "Undo/Redo" at bounding box center [291, 20] width 15 height 15
click at [284, 14] on icon "Undo/Redo" at bounding box center [291, 20] width 15 height 15
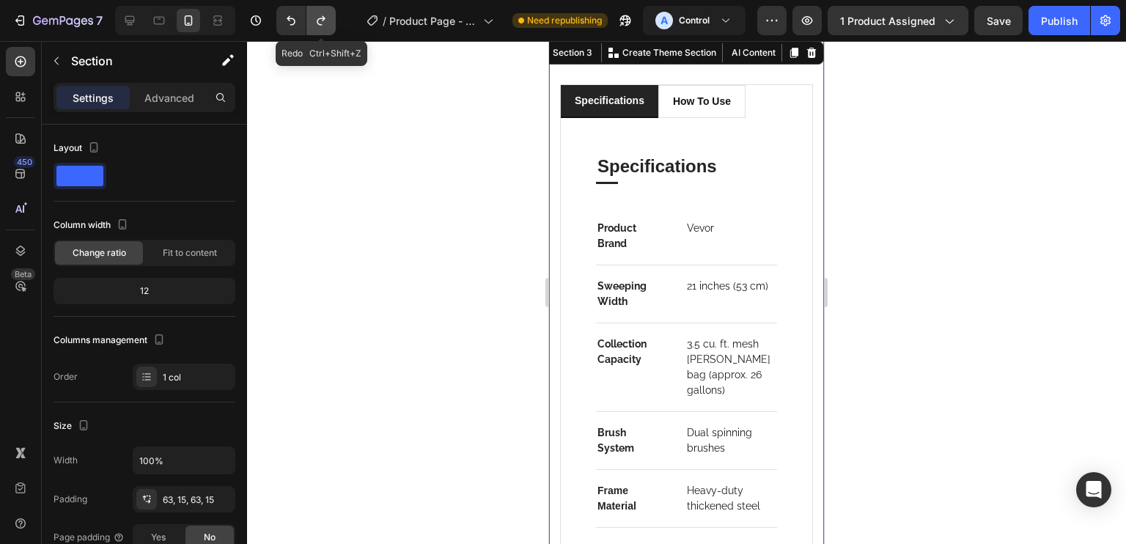
click at [310, 15] on button "Undo/Redo" at bounding box center [320, 20] width 29 height 29
drag, startPoint x: 310, startPoint y: 15, endPoint x: 299, endPoint y: 17, distance: 11.1
click at [310, 16] on button "Undo/Redo" at bounding box center [320, 20] width 29 height 29
click at [308, 20] on button "Undo/Redo" at bounding box center [320, 20] width 29 height 29
click at [279, 19] on button "Undo/Redo" at bounding box center [290, 20] width 29 height 29
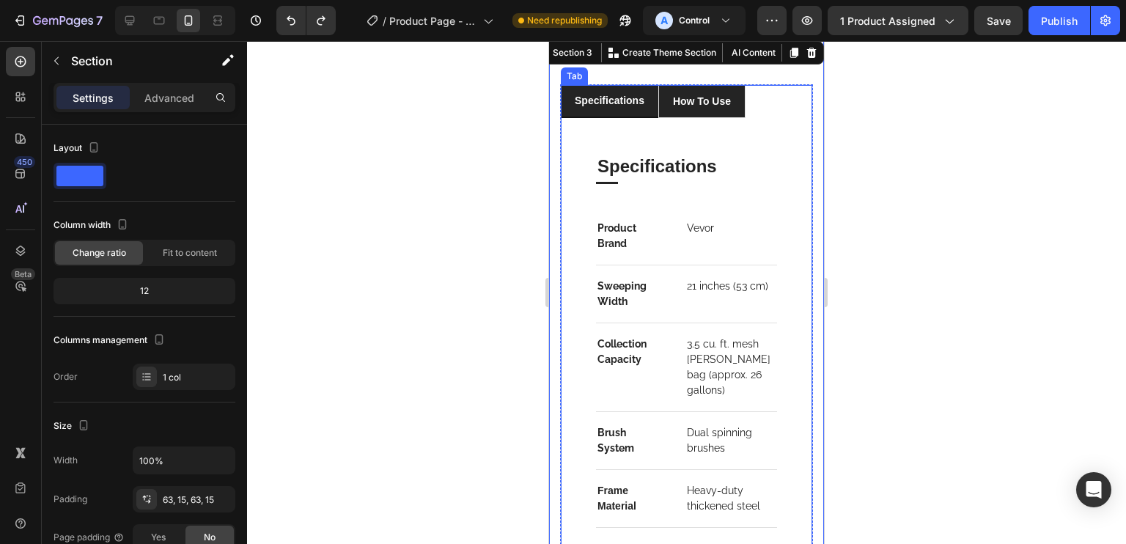
click at [713, 102] on p "How to Use" at bounding box center [702, 101] width 58 height 15
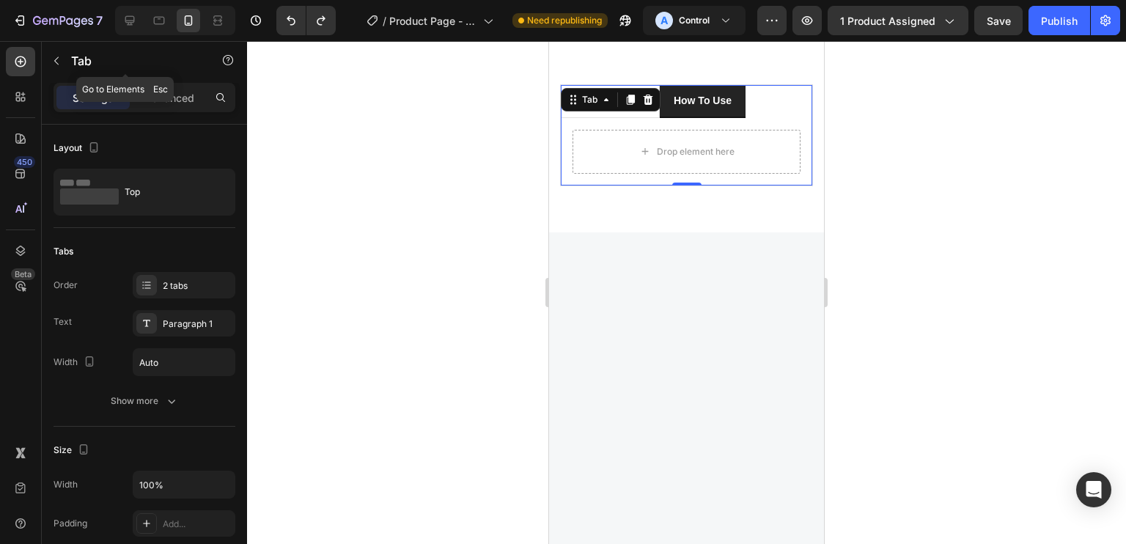
click at [111, 69] on p "Tab" at bounding box center [133, 61] width 125 height 18
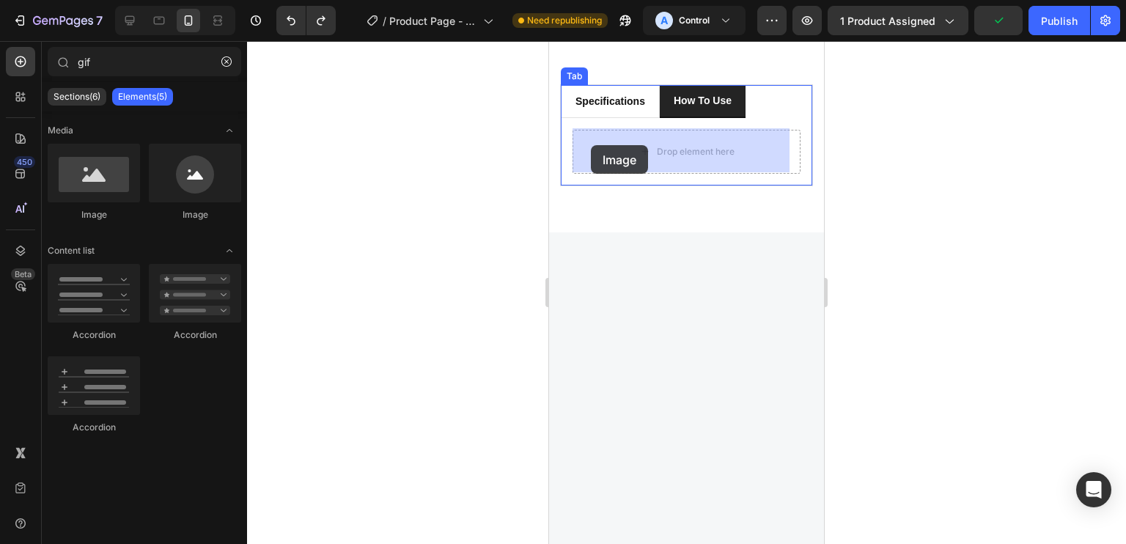
drag, startPoint x: 682, startPoint y: 212, endPoint x: 1002, endPoint y: 190, distance: 321.1
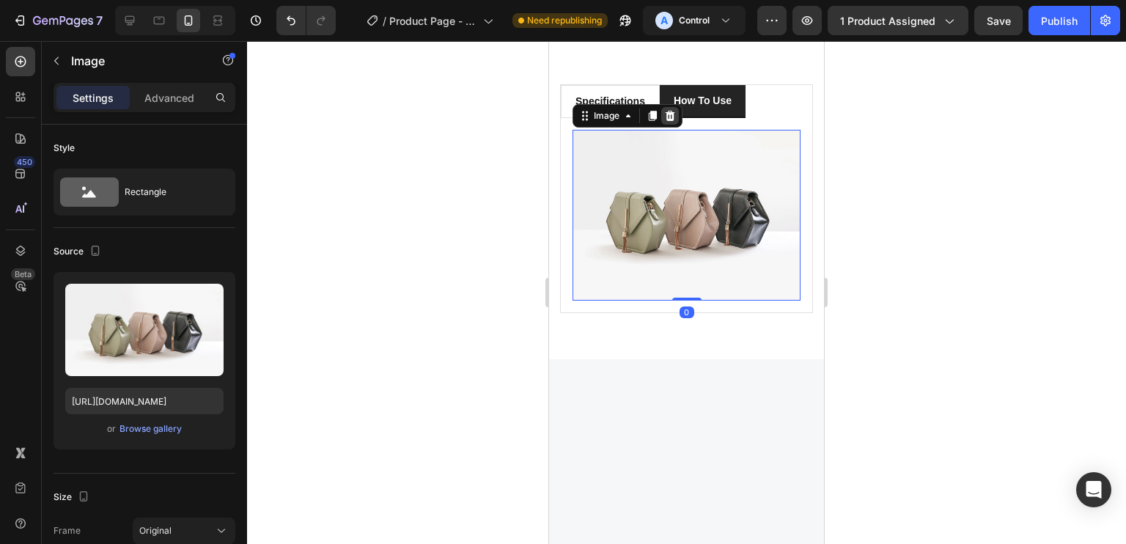
click at [670, 110] on icon at bounding box center [670, 116] width 12 height 12
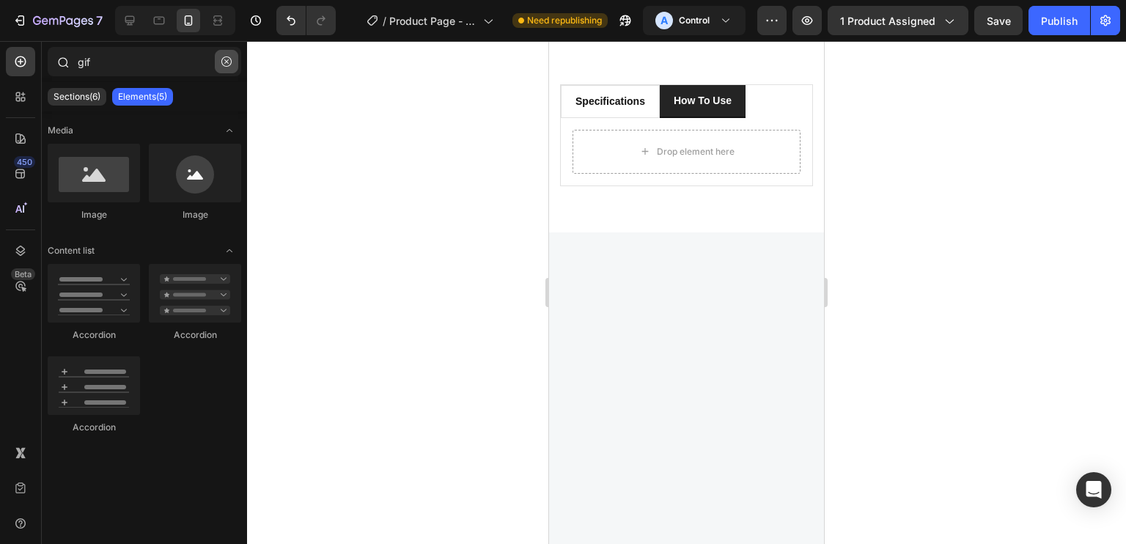
click at [224, 67] on button "button" at bounding box center [226, 61] width 23 height 23
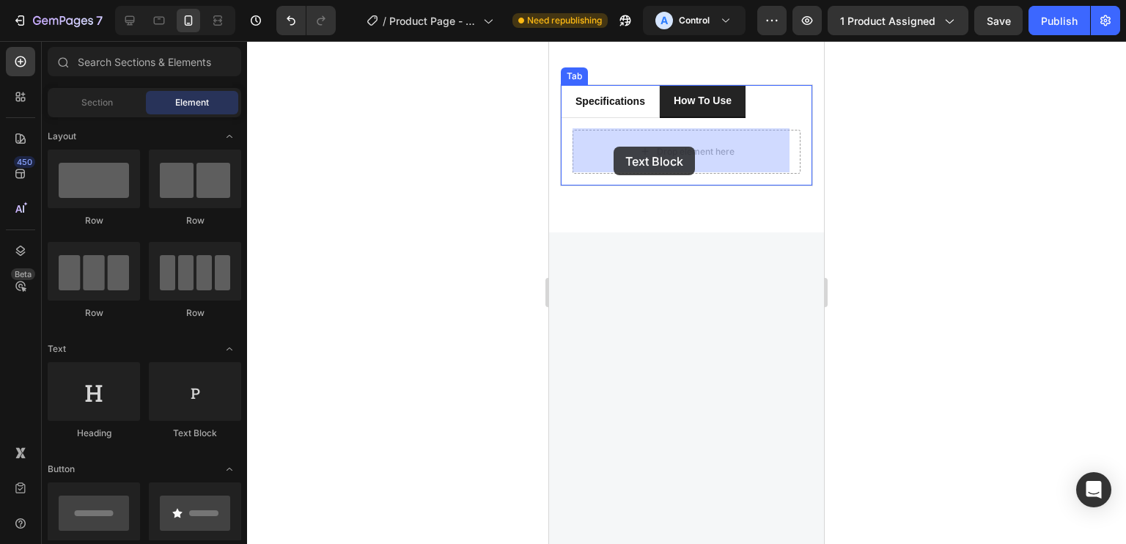
drag, startPoint x: 759, startPoint y: 426, endPoint x: 614, endPoint y: 147, distance: 315.1
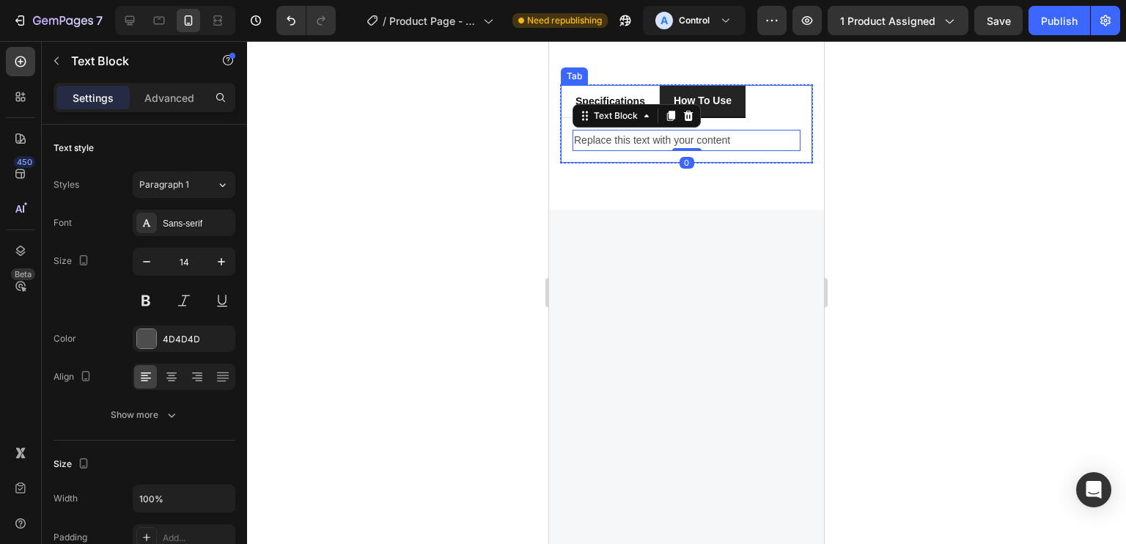
click at [704, 131] on div "Replace this text with your content" at bounding box center [687, 140] width 228 height 21
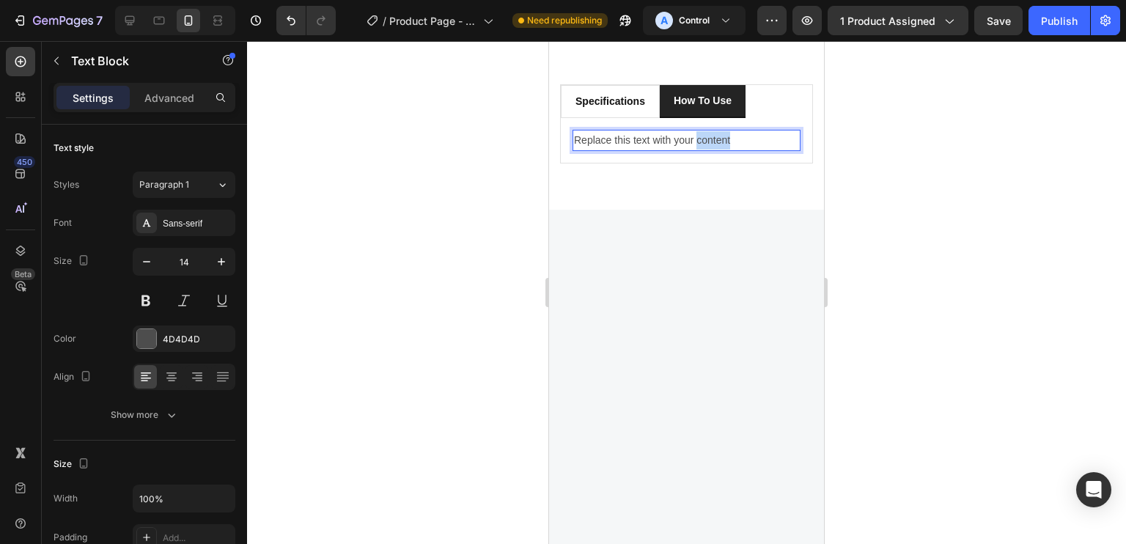
click at [704, 131] on p "Replace this text with your content" at bounding box center [686, 140] width 225 height 18
click at [621, 142] on p "Click HERE to download the instruction manual." at bounding box center [686, 140] width 225 height 18
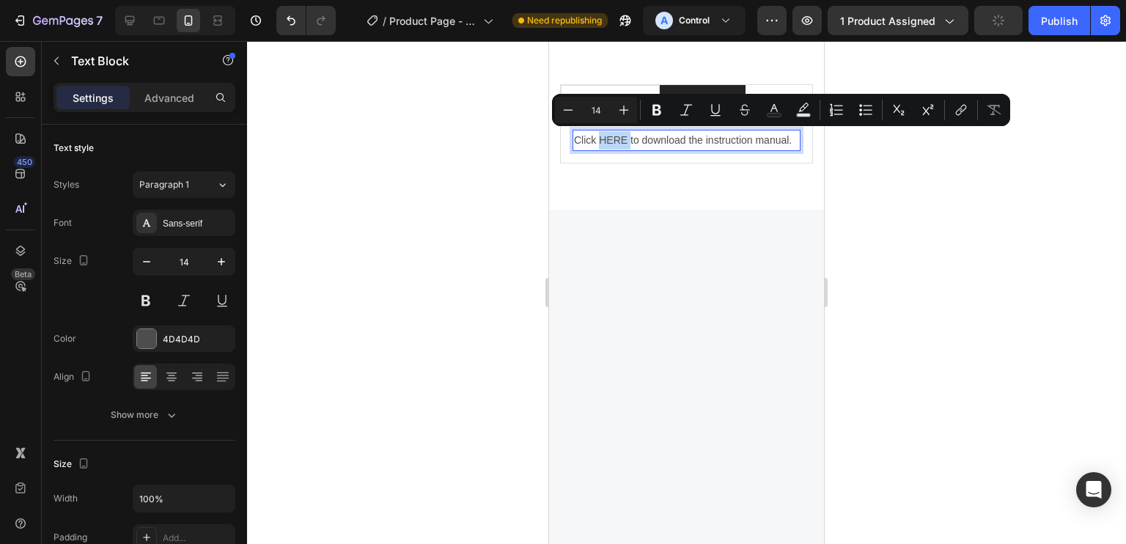
click at [623, 135] on p "Click HERE to download the instruction manual." at bounding box center [686, 140] width 225 height 18
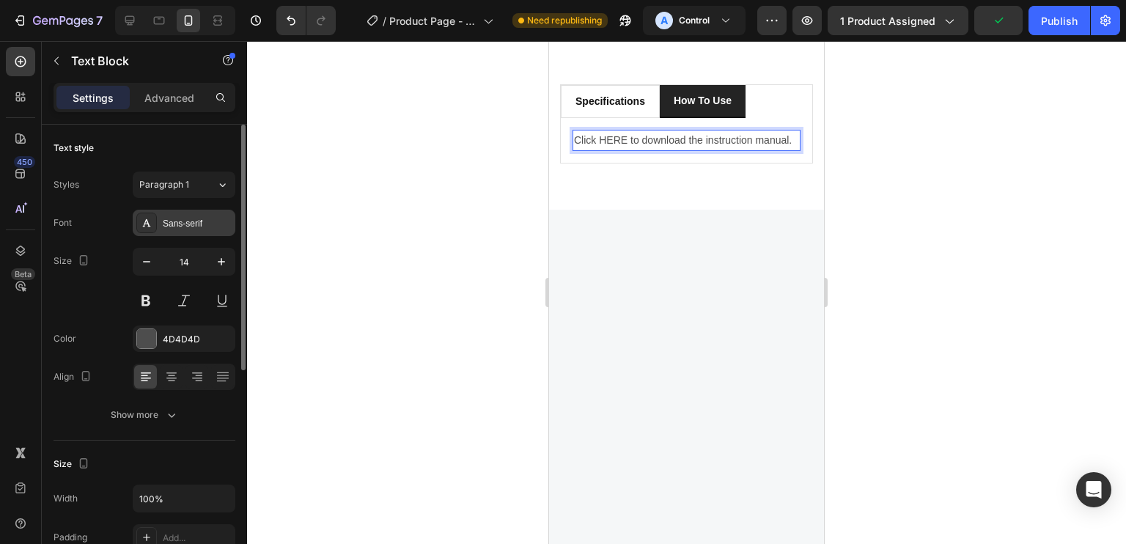
click at [170, 229] on div "Sans-serif" at bounding box center [184, 223] width 103 height 26
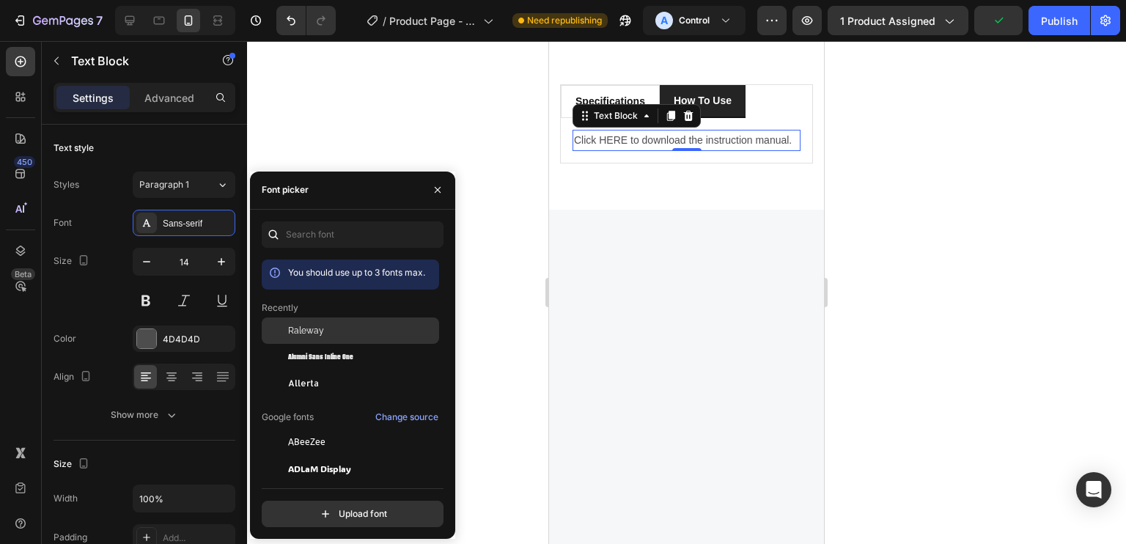
click at [299, 331] on span "Raleway" at bounding box center [306, 330] width 36 height 13
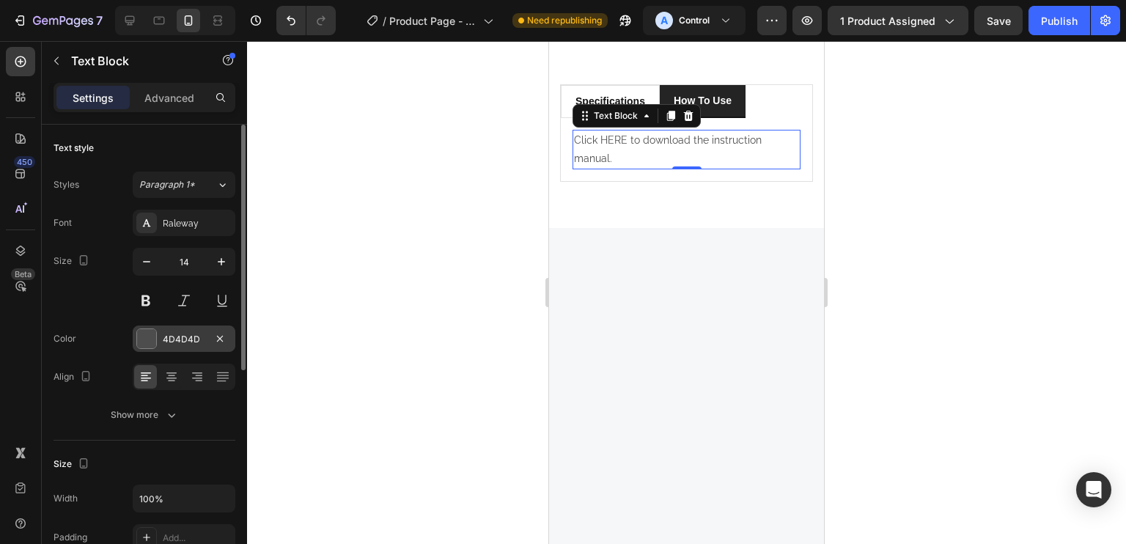
click at [151, 339] on div at bounding box center [146, 338] width 19 height 19
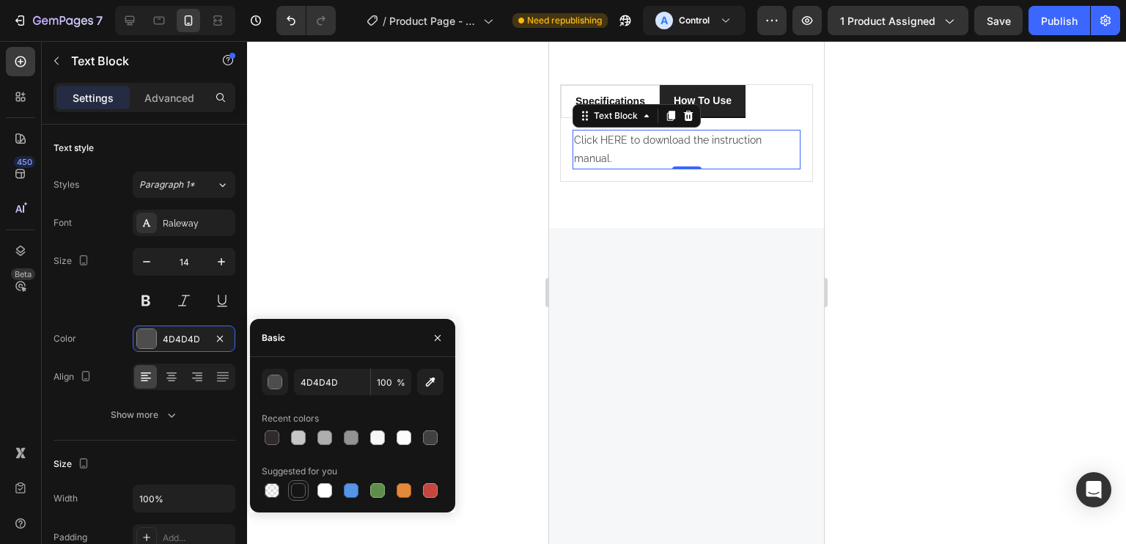
click at [296, 486] on div at bounding box center [298, 490] width 15 height 15
type input "151515"
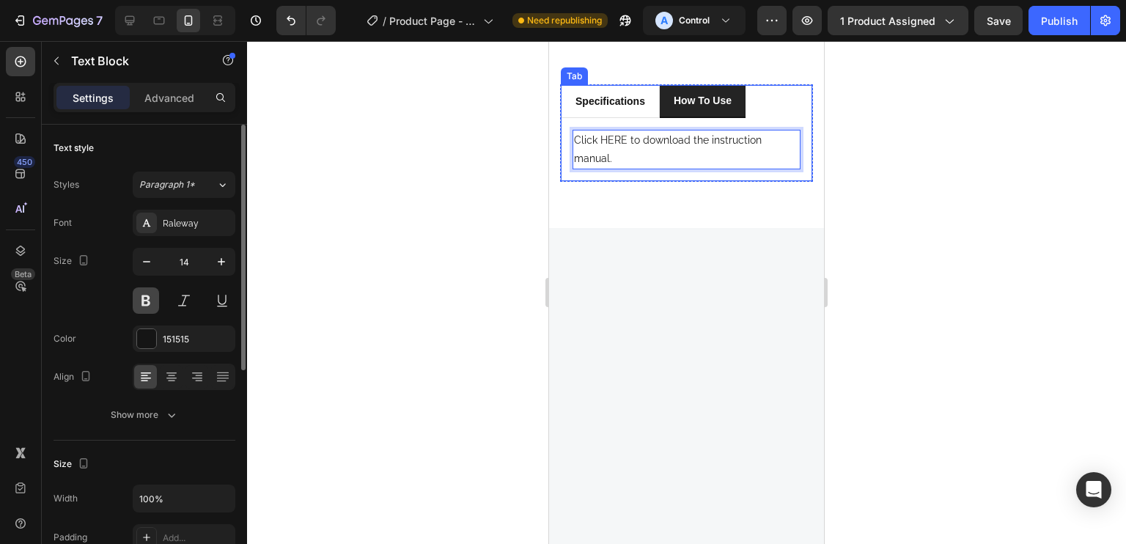
click at [138, 309] on button at bounding box center [146, 300] width 26 height 26
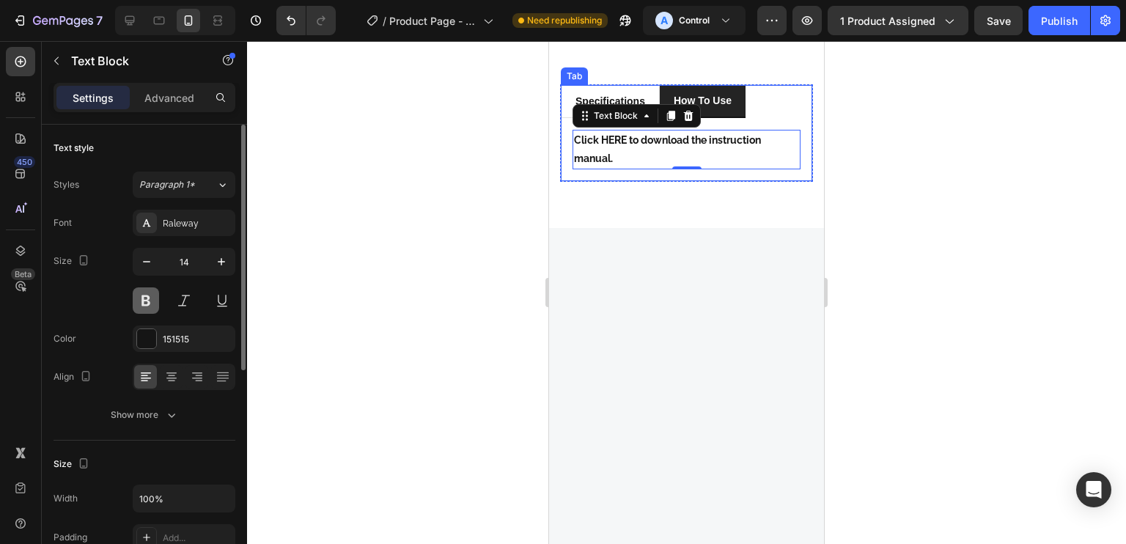
drag, startPoint x: 146, startPoint y: 304, endPoint x: 117, endPoint y: 121, distance: 185.6
click at [146, 304] on button at bounding box center [146, 300] width 26 height 26
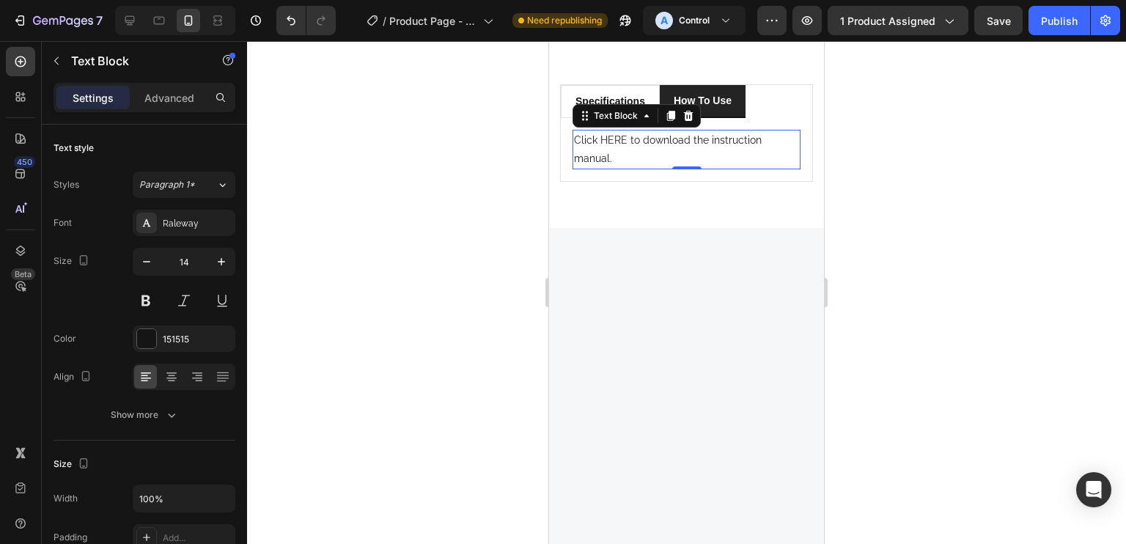
click at [622, 141] on p "Click HERE to download the instruction manual." at bounding box center [686, 149] width 225 height 37
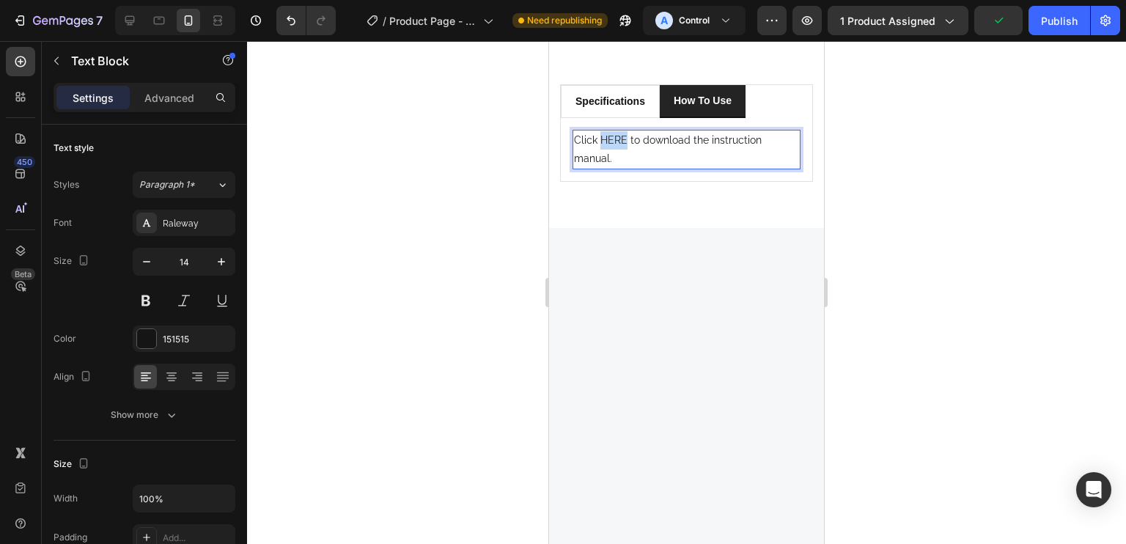
drag, startPoint x: 627, startPoint y: 140, endPoint x: 601, endPoint y: 138, distance: 25.8
click at [601, 138] on p "Click HERE to download the instruction manual." at bounding box center [686, 149] width 225 height 37
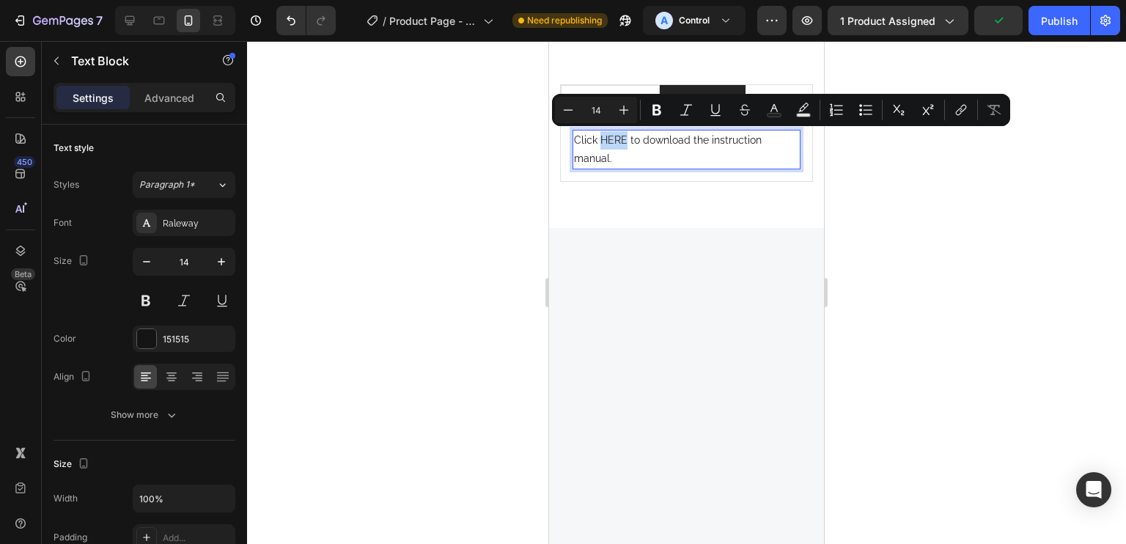
click at [600, 141] on p "Click HERE to download the instruction manual." at bounding box center [686, 149] width 225 height 37
drag, startPoint x: 601, startPoint y: 141, endPoint x: 627, endPoint y: 139, distance: 25.8
click at [627, 139] on p "Click HERE to download the instruction manual." at bounding box center [686, 149] width 225 height 37
click at [665, 108] on button "Bold" at bounding box center [657, 110] width 26 height 26
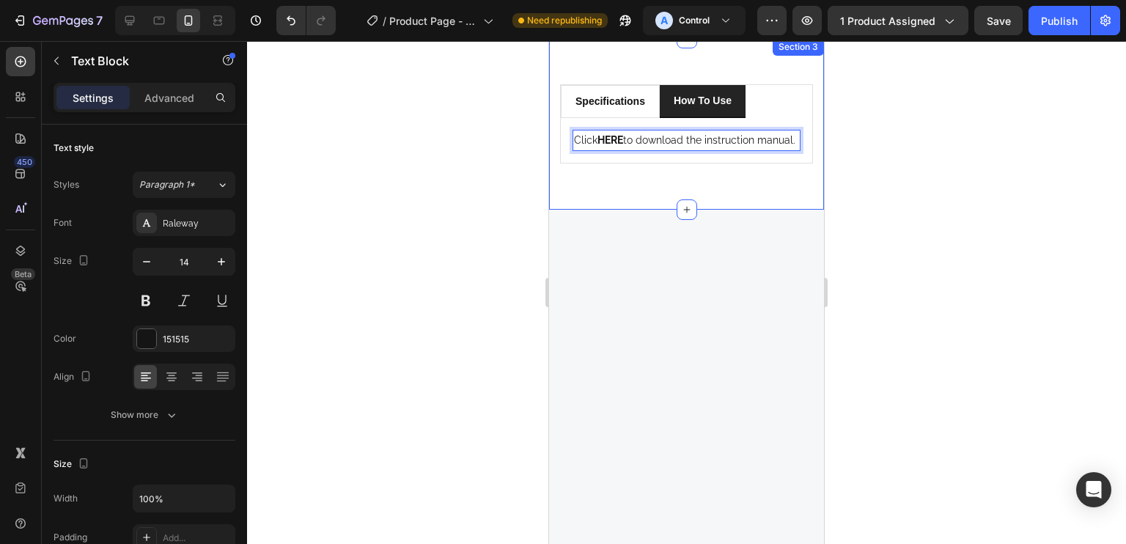
click at [551, 130] on div "specifications How to Use Specifications Heading Title Line Product Brand Text …" at bounding box center [686, 124] width 275 height 172
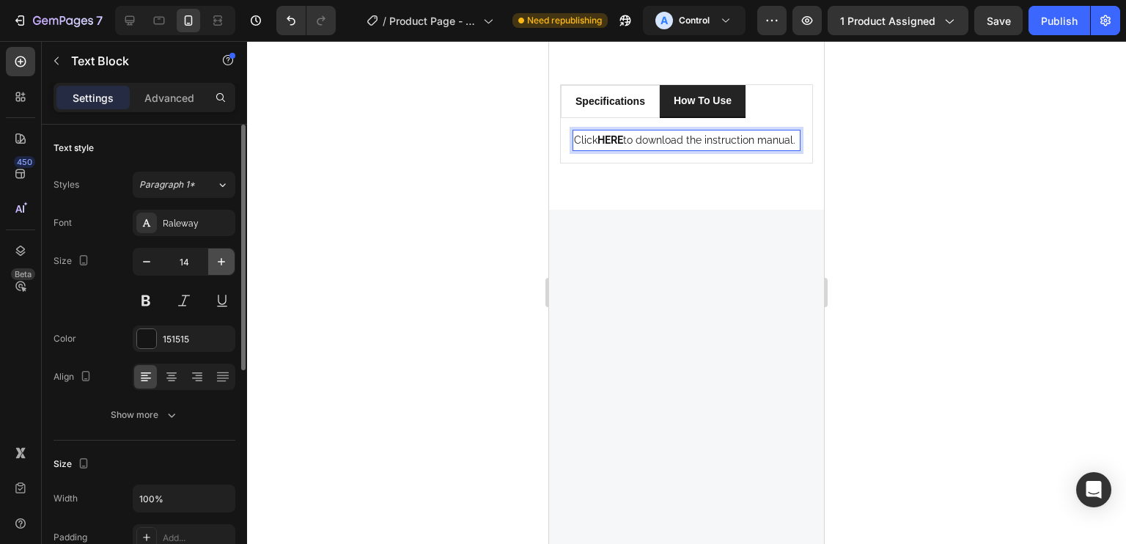
click at [226, 248] on button "button" at bounding box center [221, 261] width 26 height 26
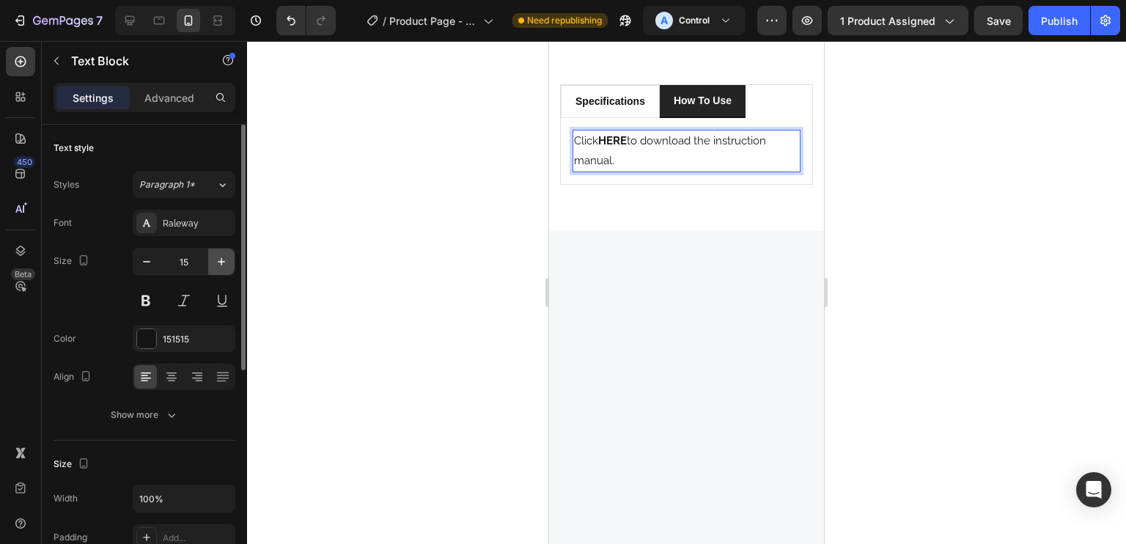
click at [226, 248] on button "button" at bounding box center [221, 261] width 26 height 26
click at [226, 249] on button "button" at bounding box center [221, 261] width 26 height 26
click at [226, 251] on button "button" at bounding box center [221, 261] width 26 height 26
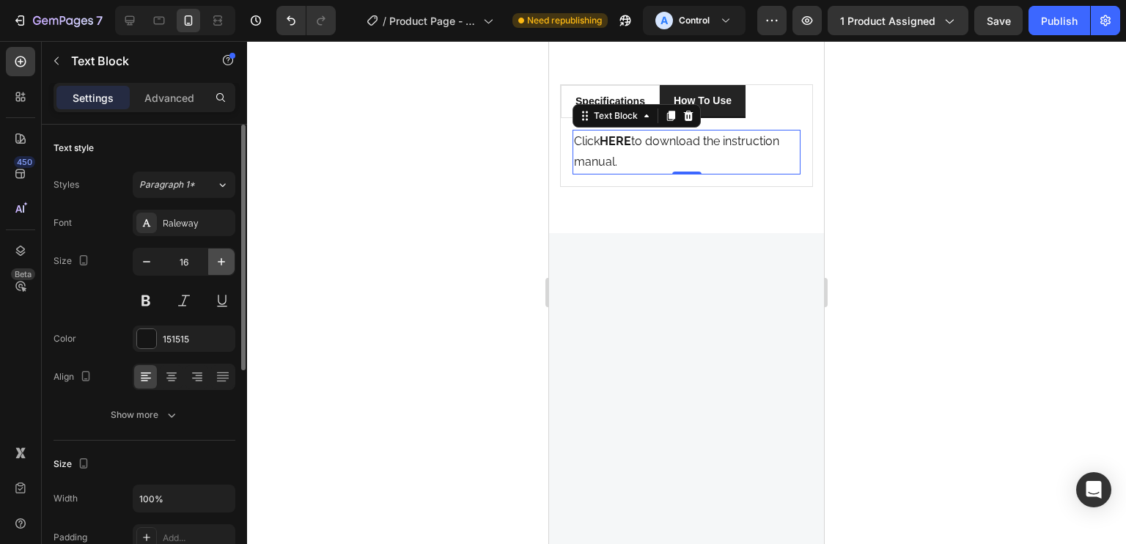
click at [227, 270] on button "button" at bounding box center [221, 261] width 26 height 26
click at [223, 257] on icon "button" at bounding box center [221, 261] width 15 height 15
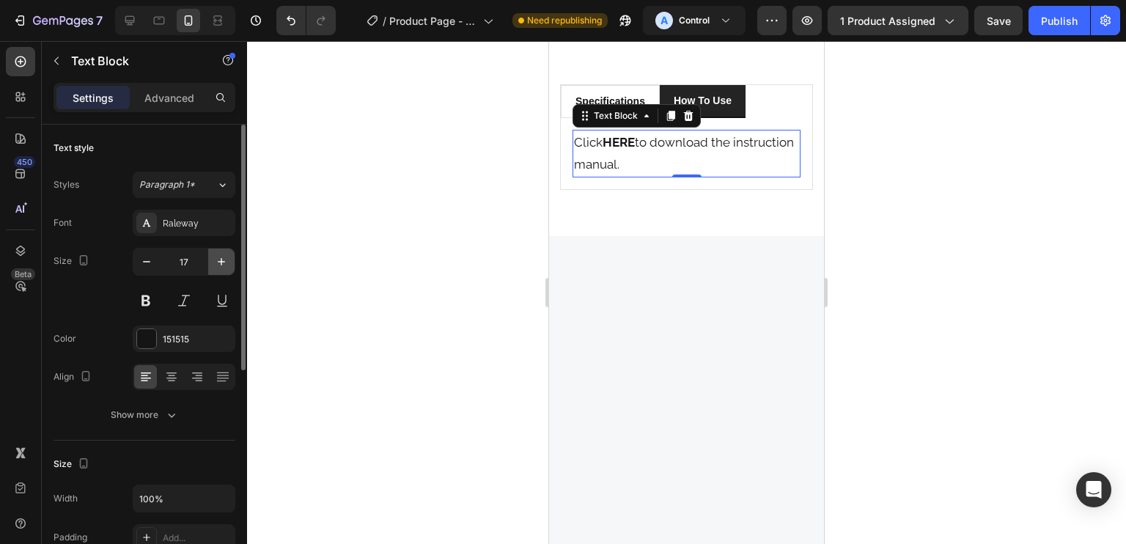
type input "18"
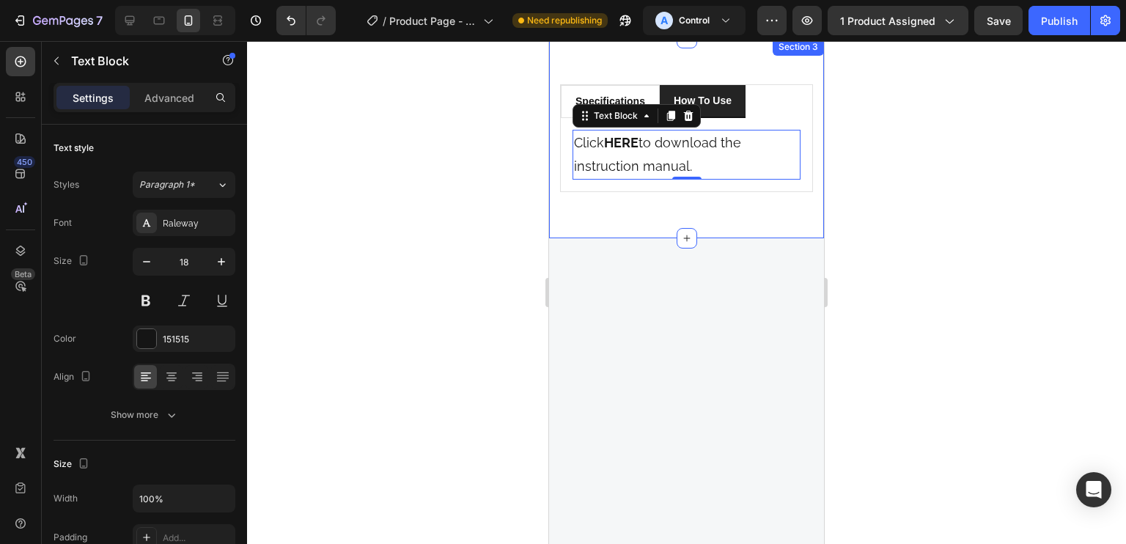
click at [745, 209] on div "specifications How to Use Specifications Heading Title Line Product Brand Text …" at bounding box center [686, 138] width 275 height 201
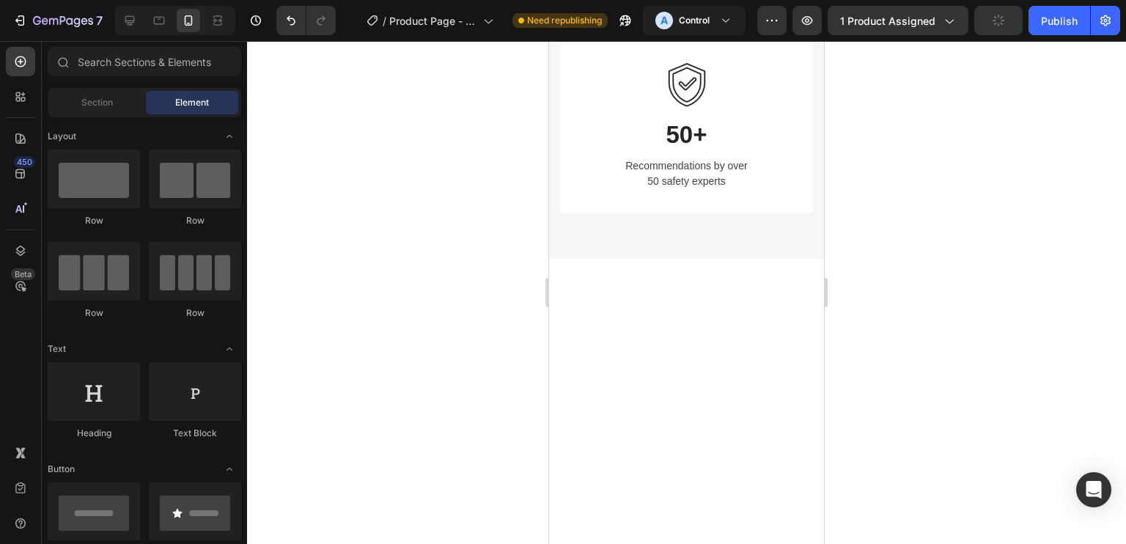
scroll to position [1919, 0]
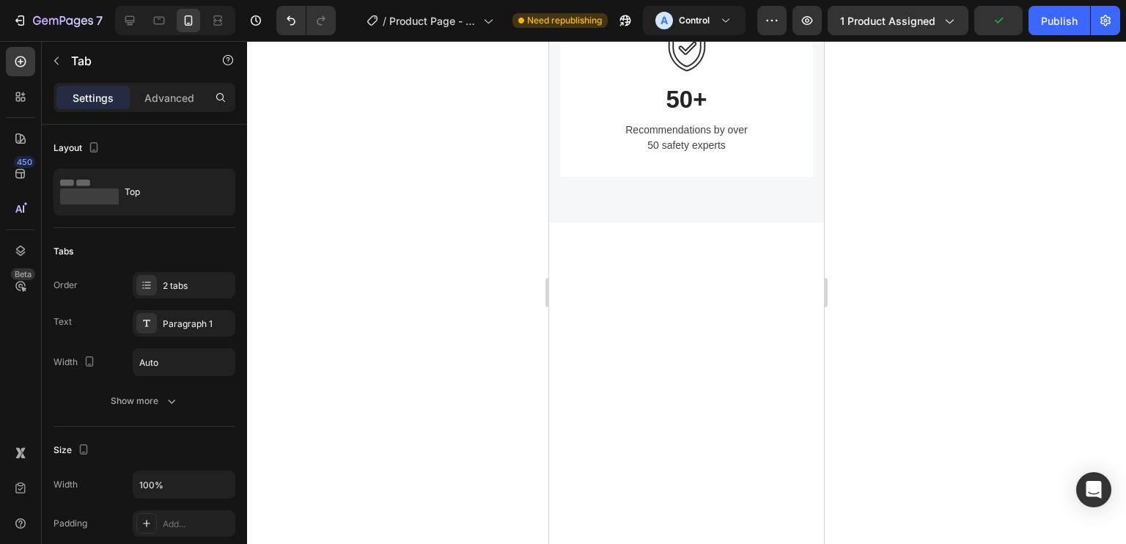
scroll to position [1918, 0]
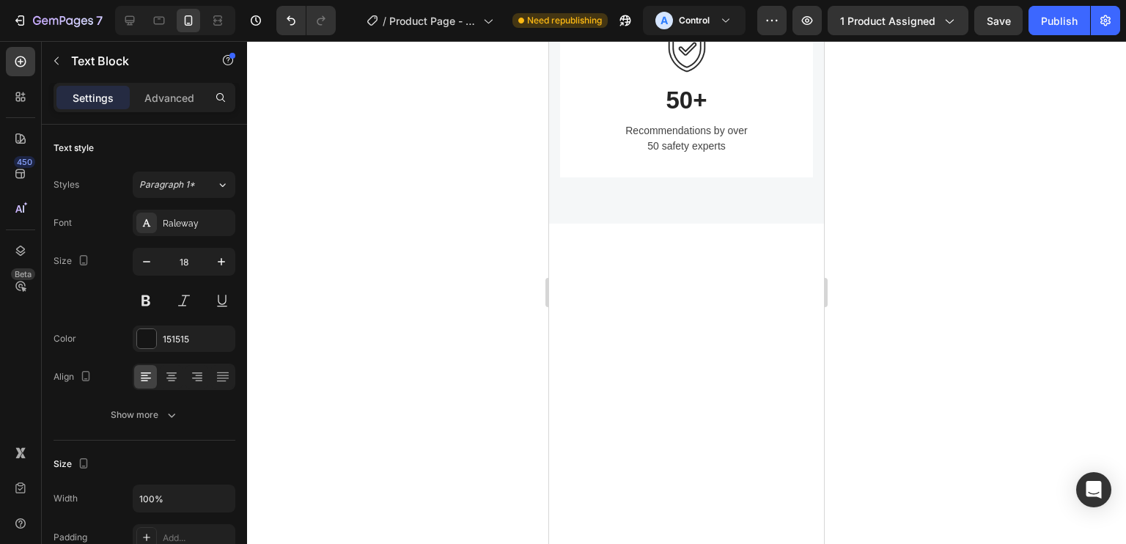
drag, startPoint x: 638, startPoint y: 373, endPoint x: 610, endPoint y: 373, distance: 28.6
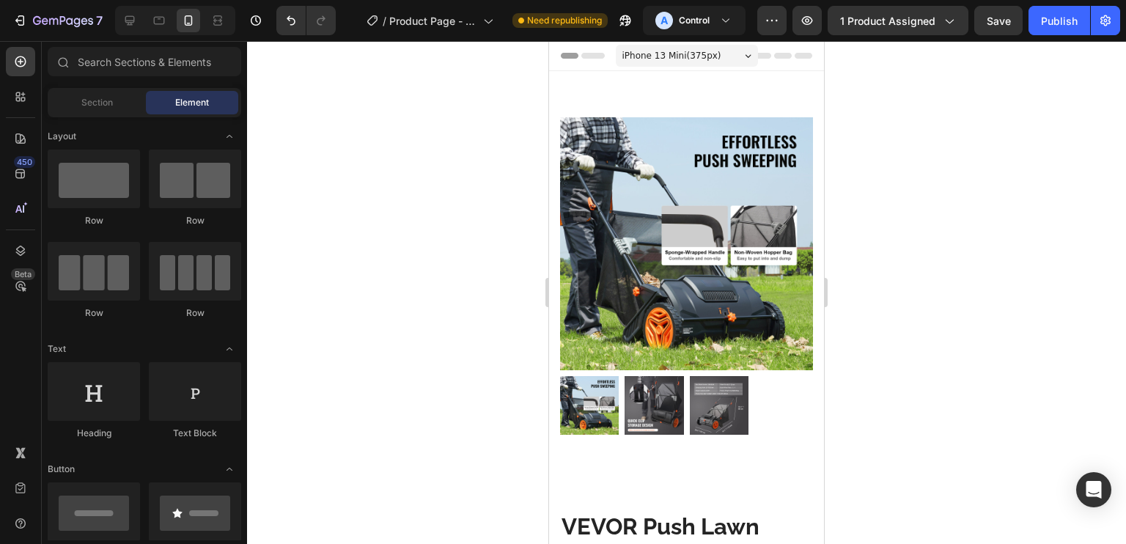
scroll to position [89, 0]
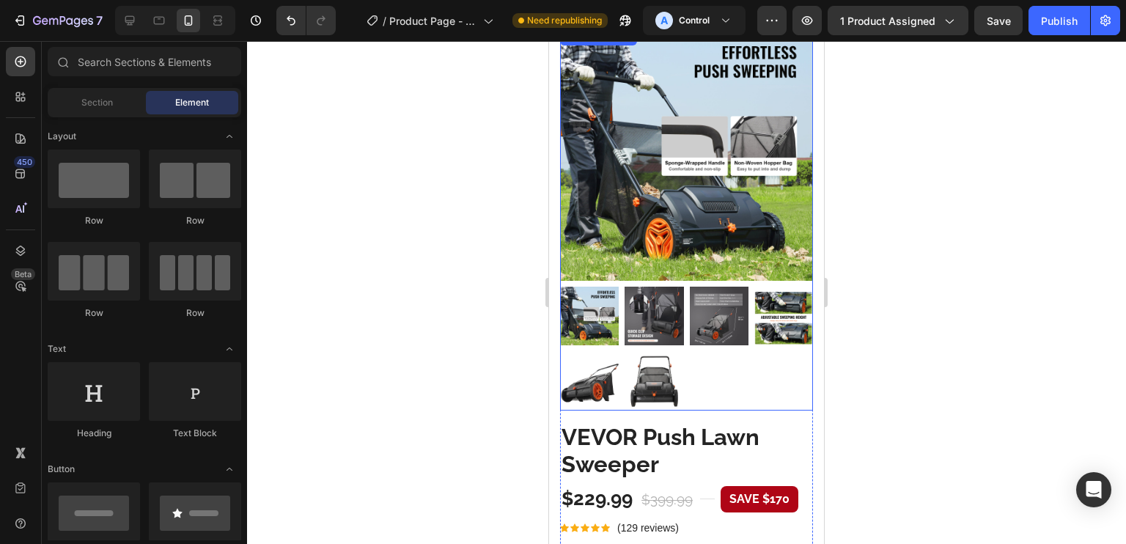
click at [655, 357] on img at bounding box center [654, 380] width 59 height 59
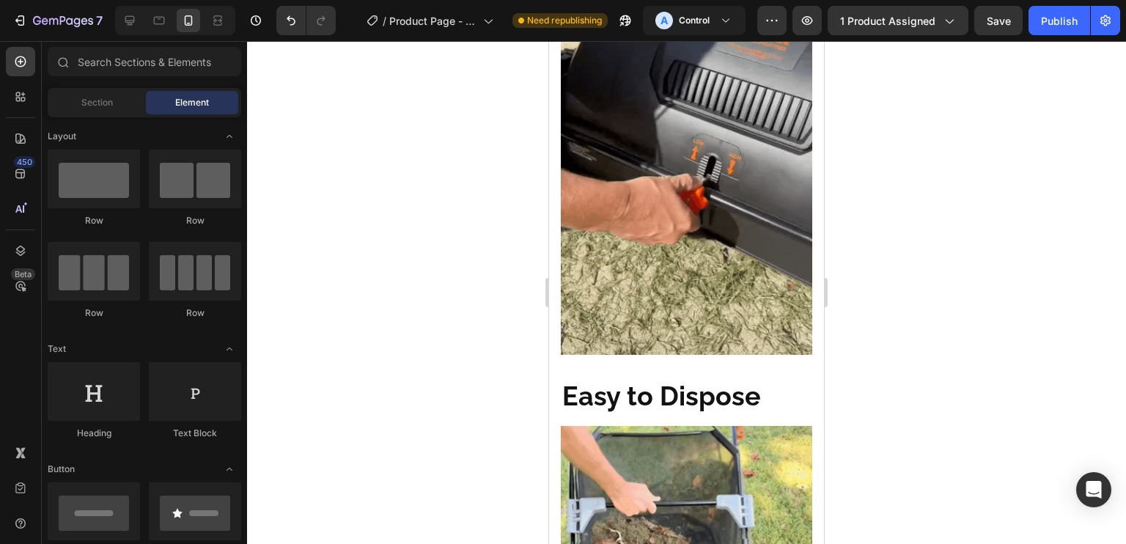
scroll to position [1657, 0]
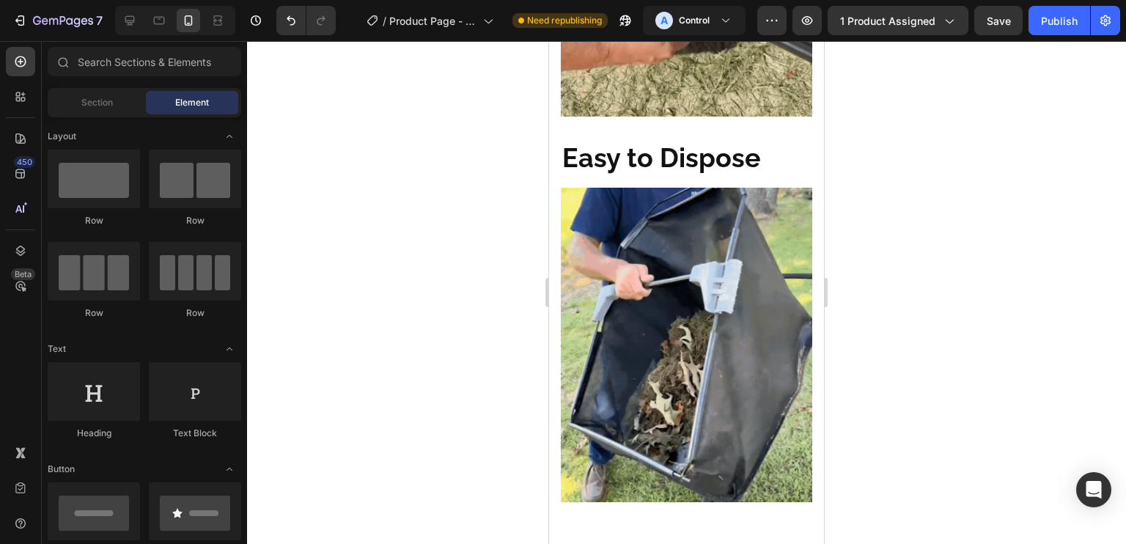
drag, startPoint x: 821, startPoint y: 76, endPoint x: 1573, endPoint y: 47, distance: 752.6
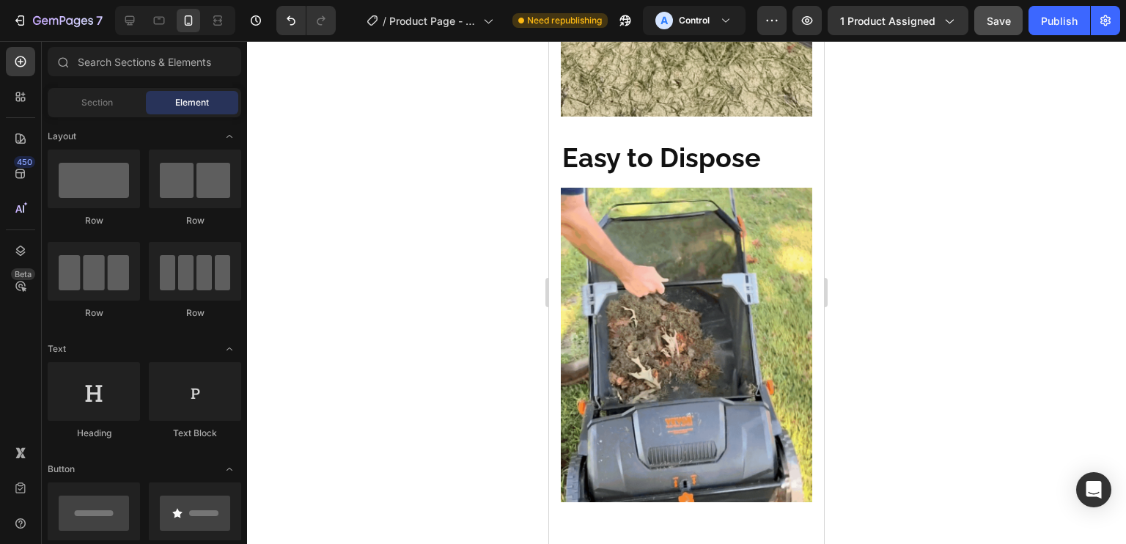
scroll to position [2127, 0]
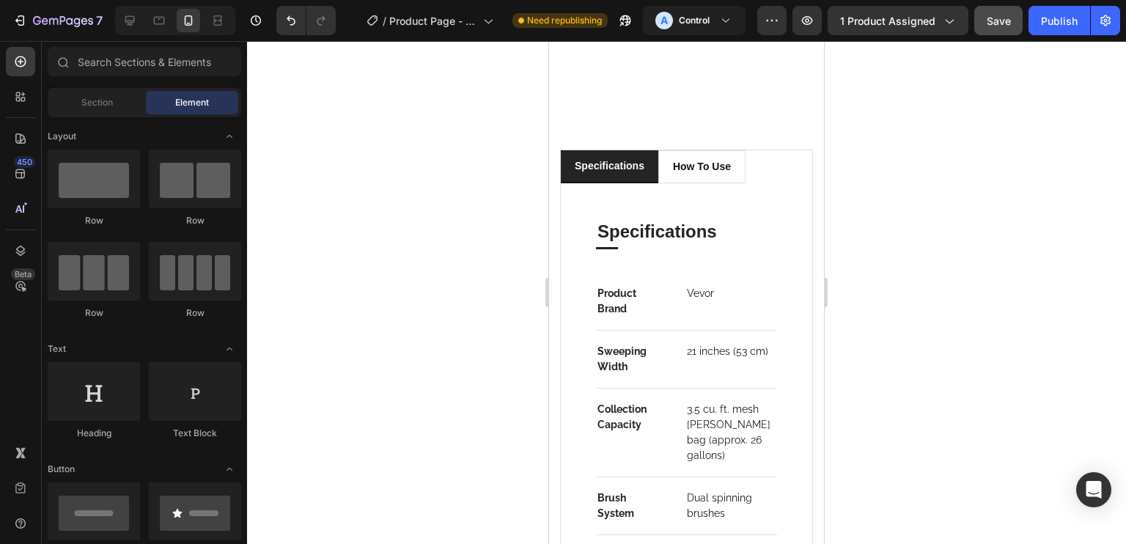
click at [997, 26] on span "Save" at bounding box center [999, 21] width 24 height 12
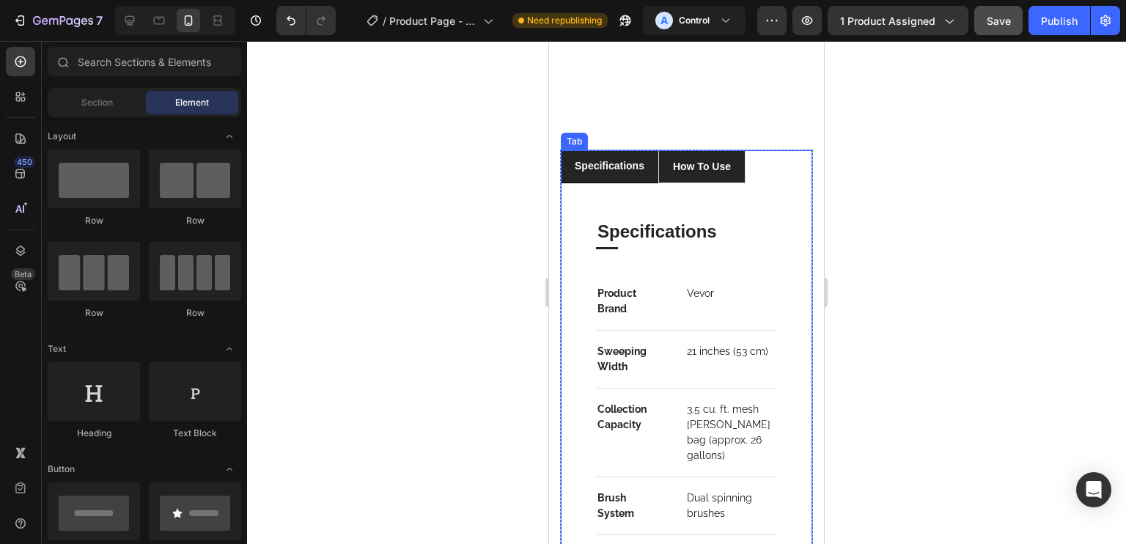
click at [707, 159] on p "how to use" at bounding box center [702, 166] width 58 height 15
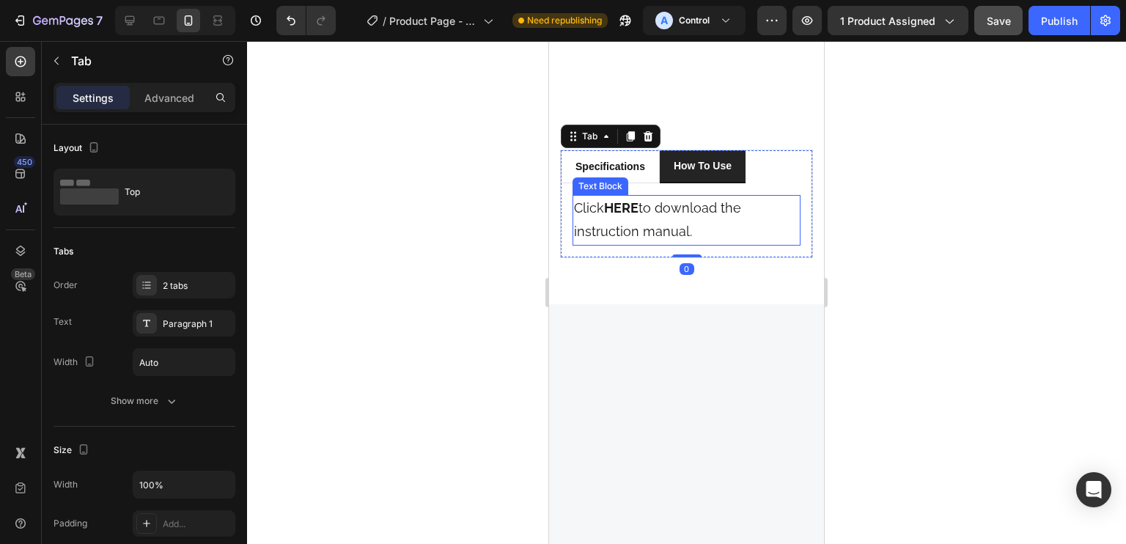
click at [636, 196] on p "Click HERE to download the instruction manual." at bounding box center [686, 220] width 225 height 48
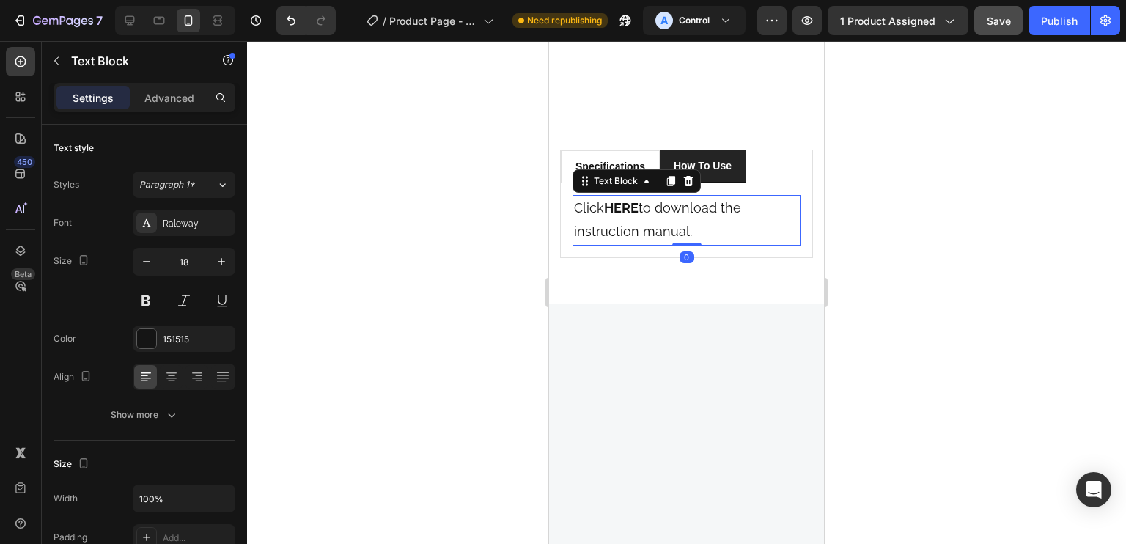
click at [670, 176] on icon at bounding box center [671, 181] width 8 height 10
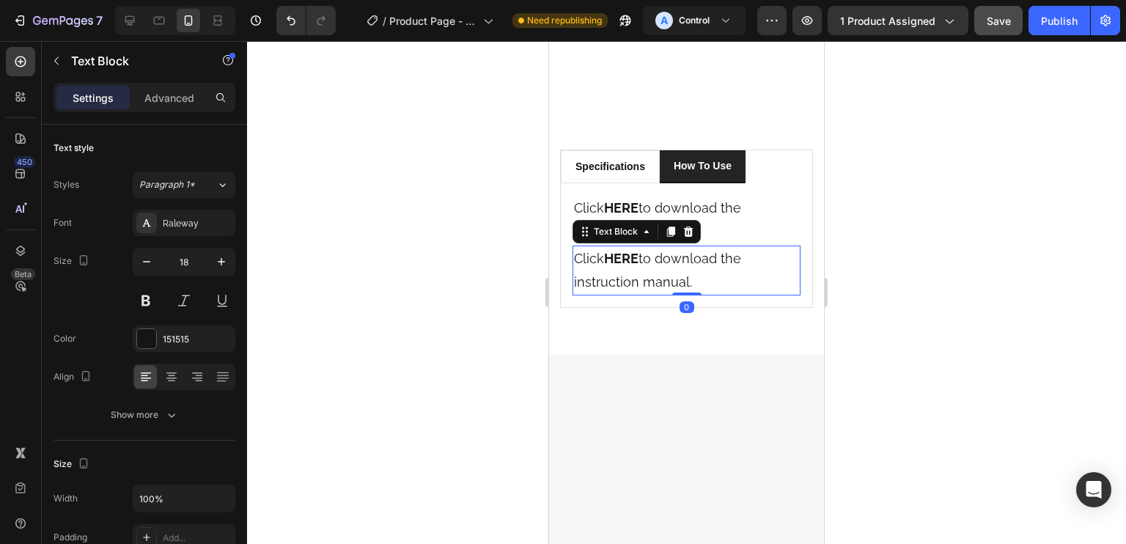
click at [636, 200] on strong "HERE" at bounding box center [621, 207] width 34 height 15
click at [638, 200] on strong "HERE" at bounding box center [621, 207] width 34 height 15
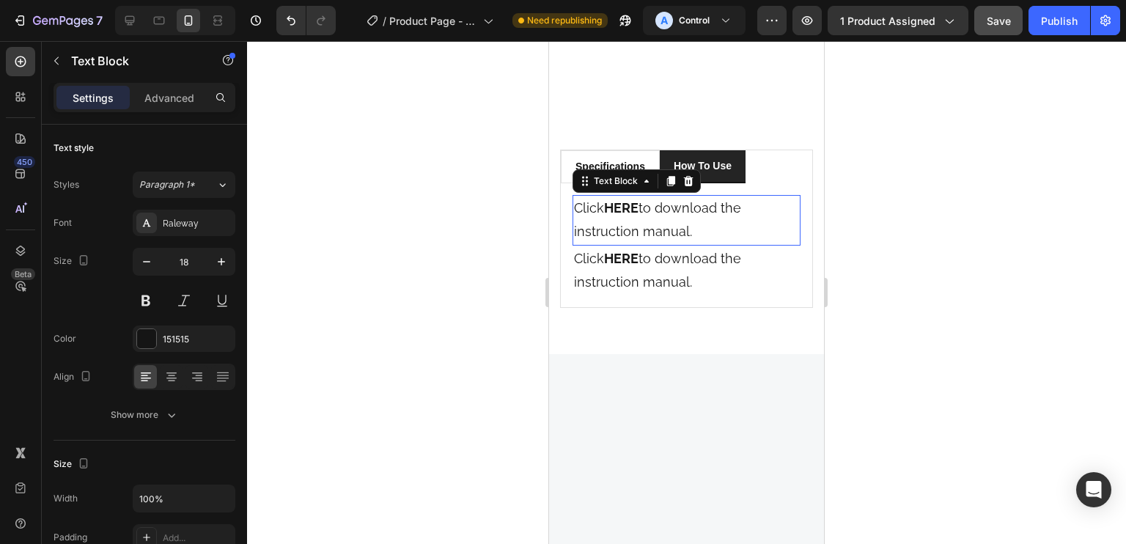
click at [638, 200] on strong "HERE" at bounding box center [621, 207] width 34 height 15
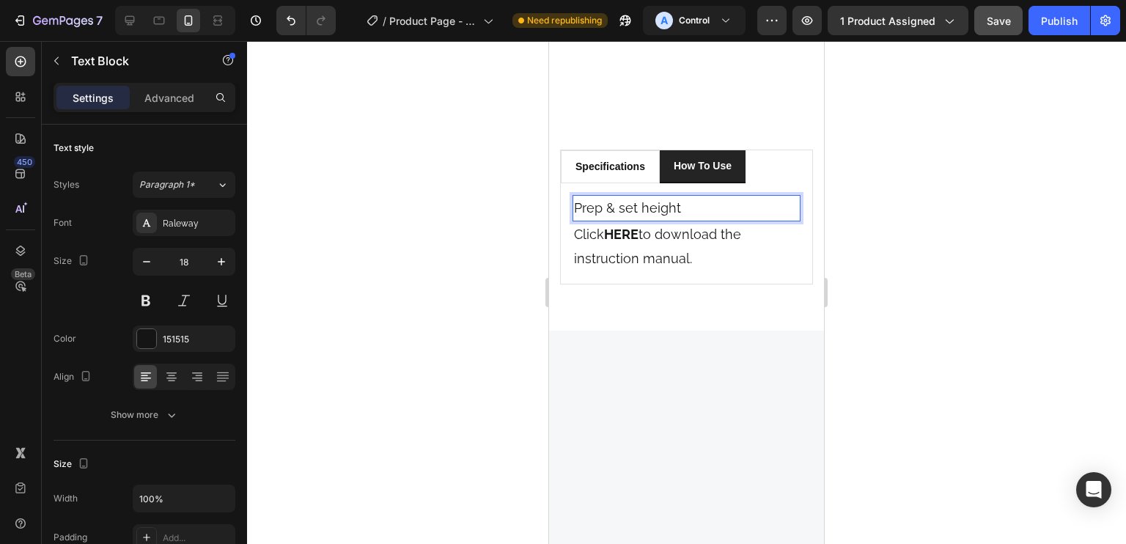
click at [654, 196] on p "Prep & set height" at bounding box center [686, 207] width 225 height 23
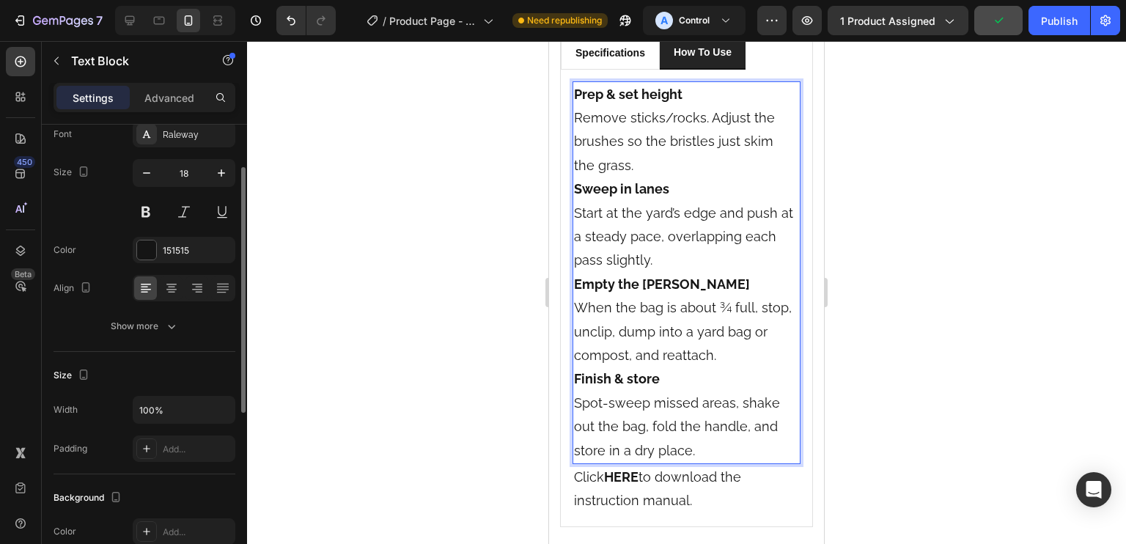
scroll to position [94, 0]
click at [196, 304] on div "Font Raleway Size 18 Color 151515 Align Show more" at bounding box center [145, 225] width 182 height 218
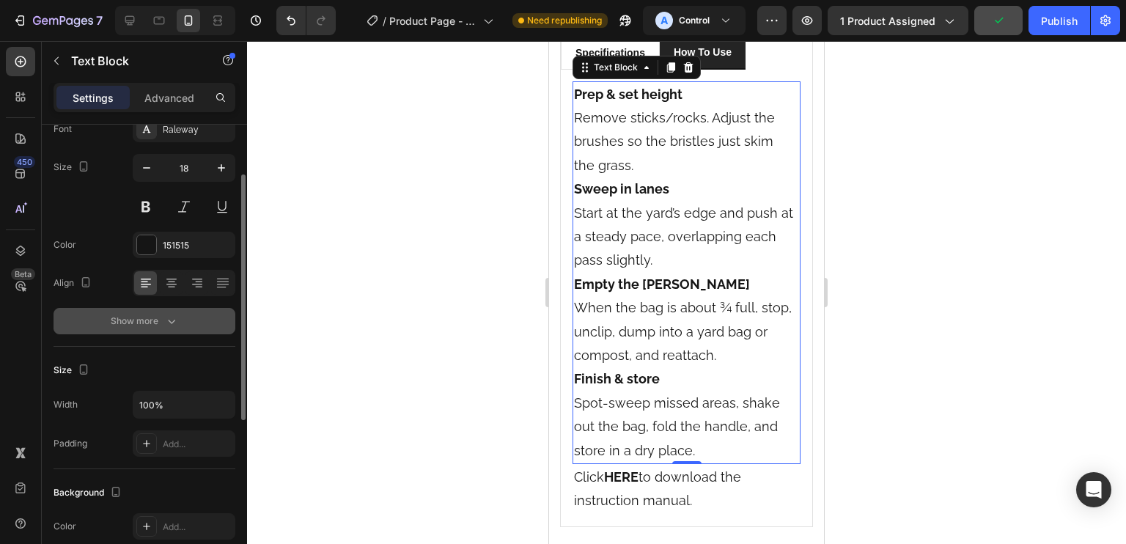
click at [196, 311] on button "Show more" at bounding box center [145, 321] width 182 height 26
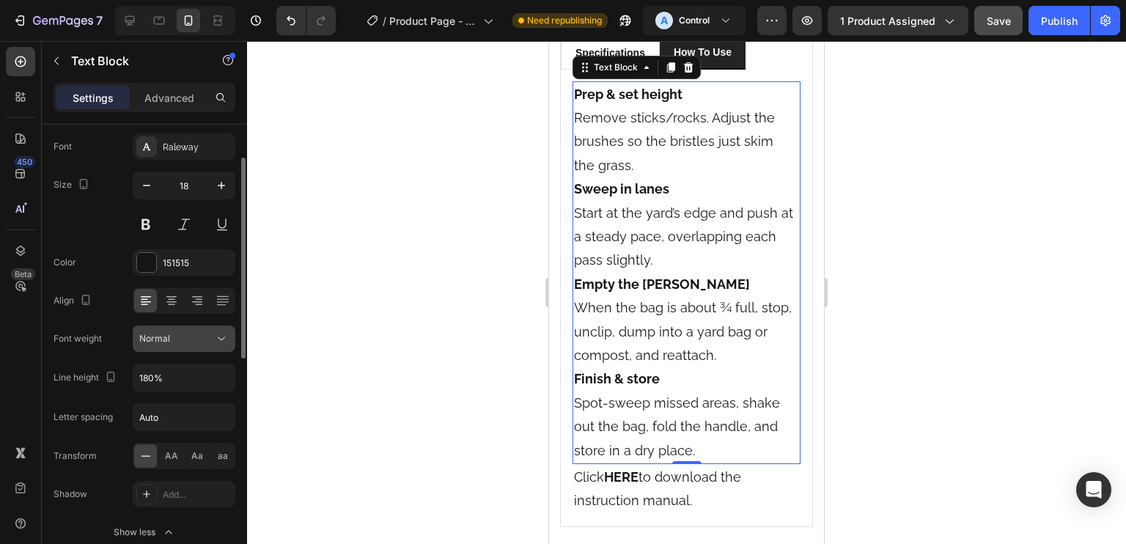
scroll to position [0, 0]
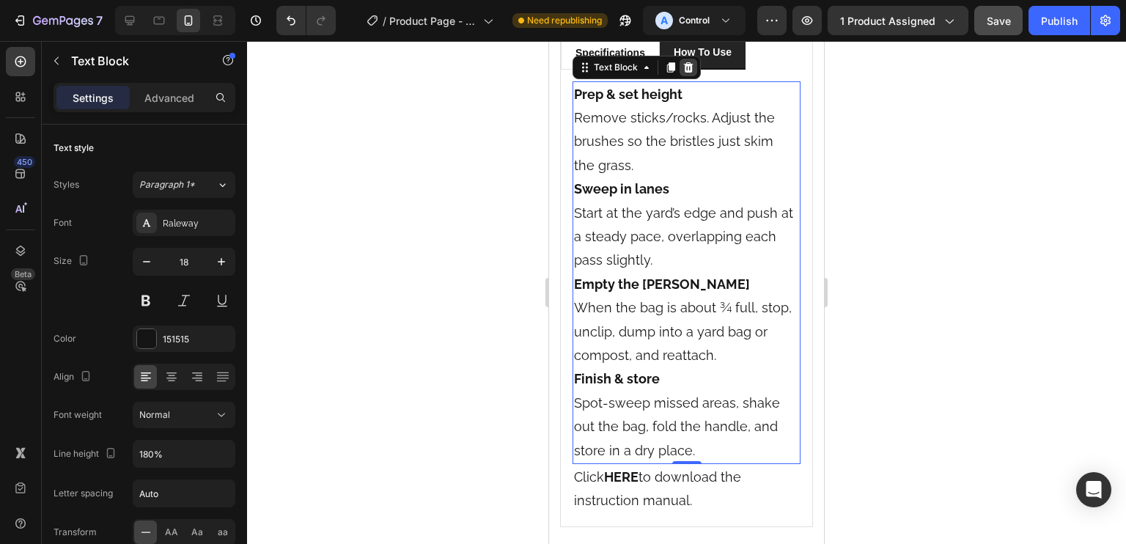
click at [686, 65] on icon at bounding box center [688, 68] width 12 height 12
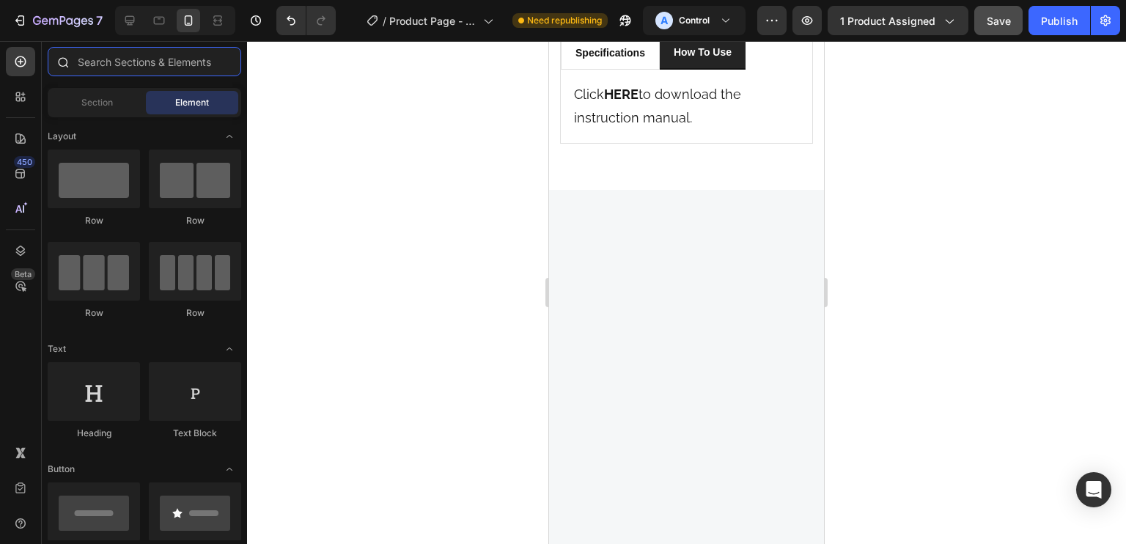
click at [150, 70] on input "text" at bounding box center [145, 61] width 194 height 29
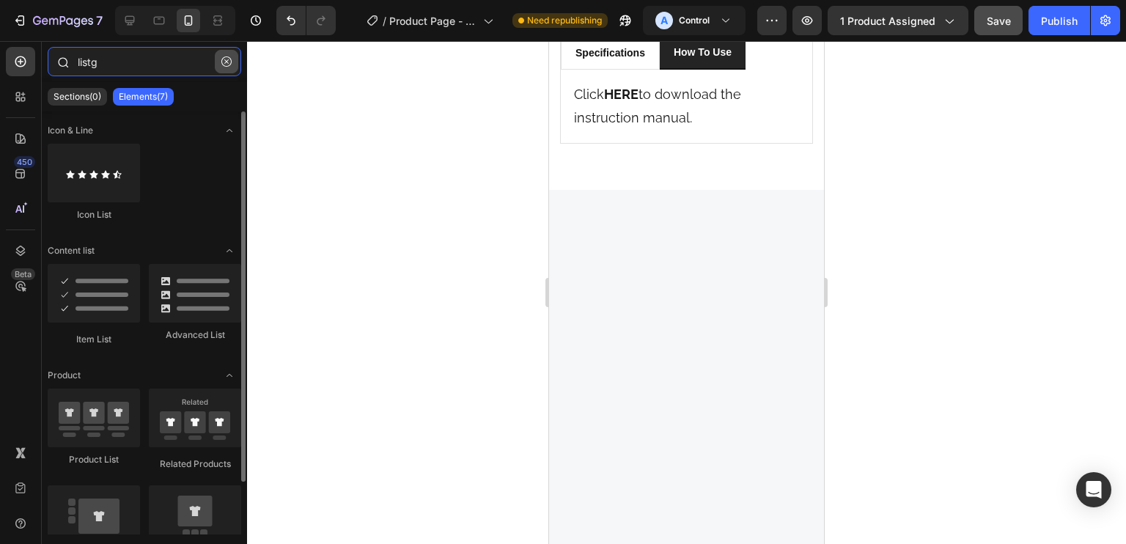
type input "listg"
click at [221, 52] on button "button" at bounding box center [226, 61] width 23 height 23
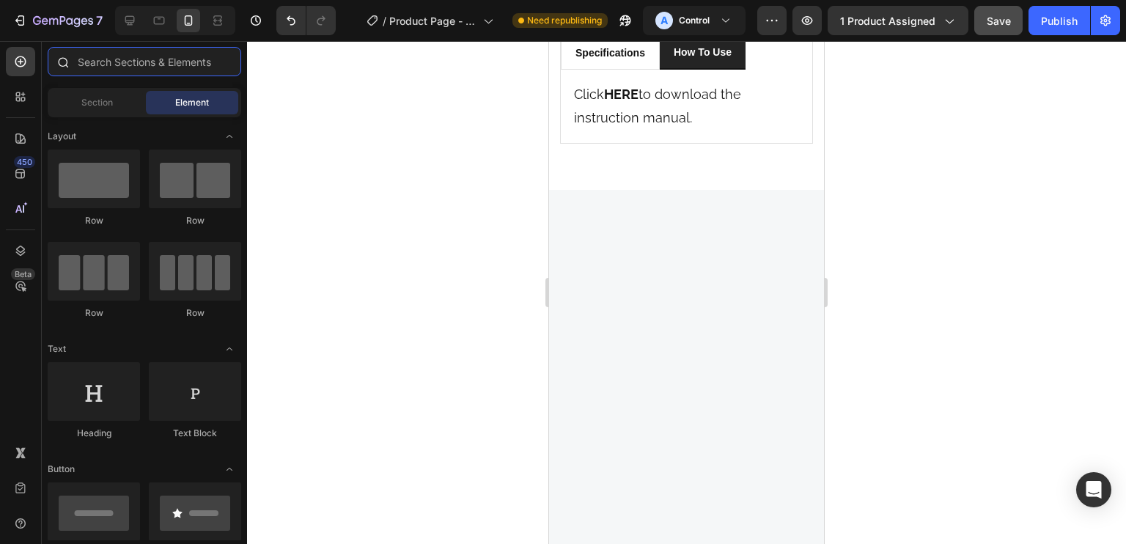
click at [177, 61] on input "text" at bounding box center [145, 61] width 194 height 29
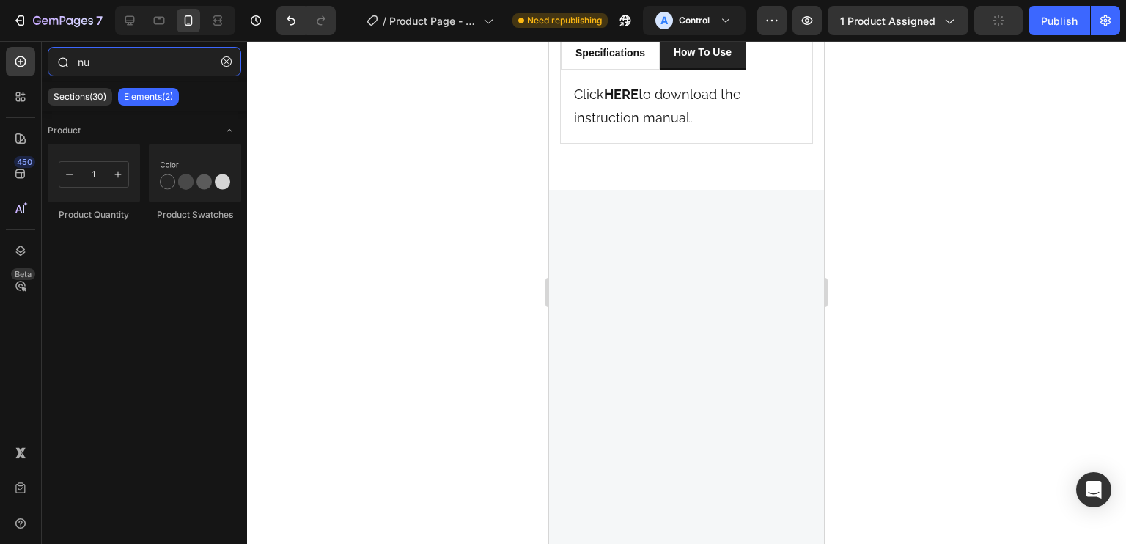
type input "n"
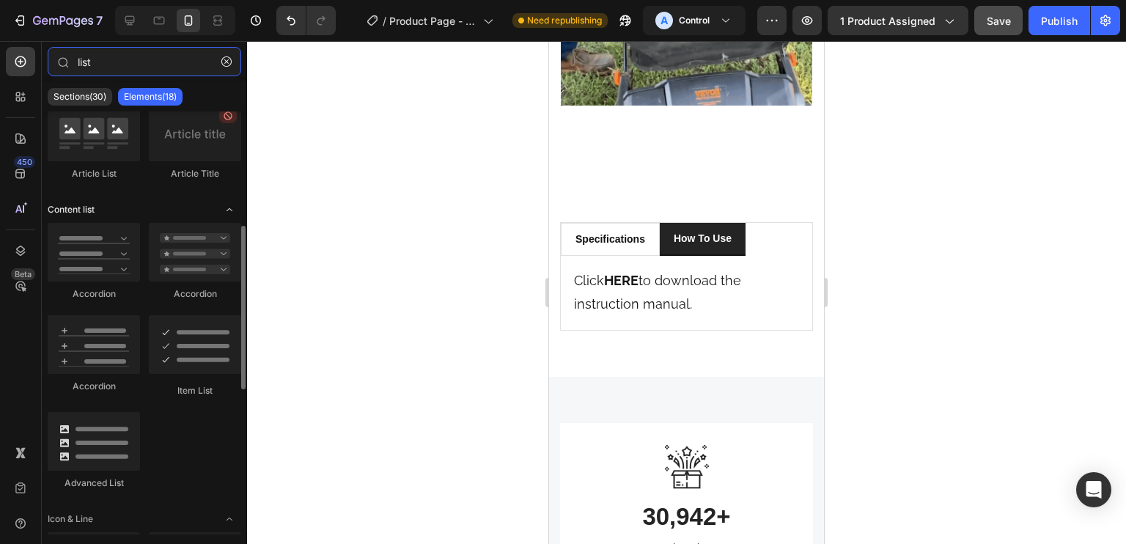
scroll to position [504, 0]
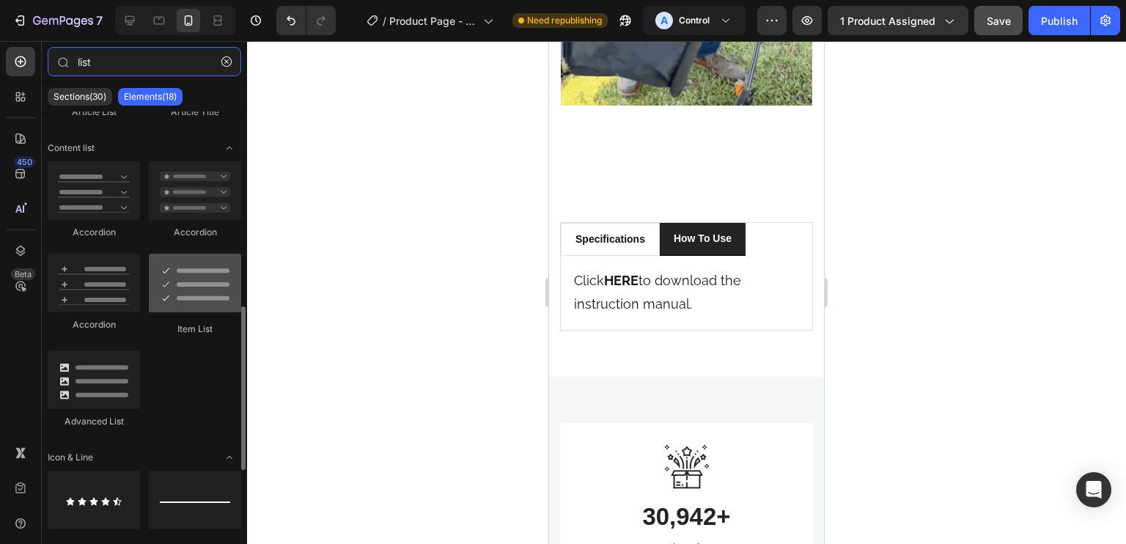
type input "list"
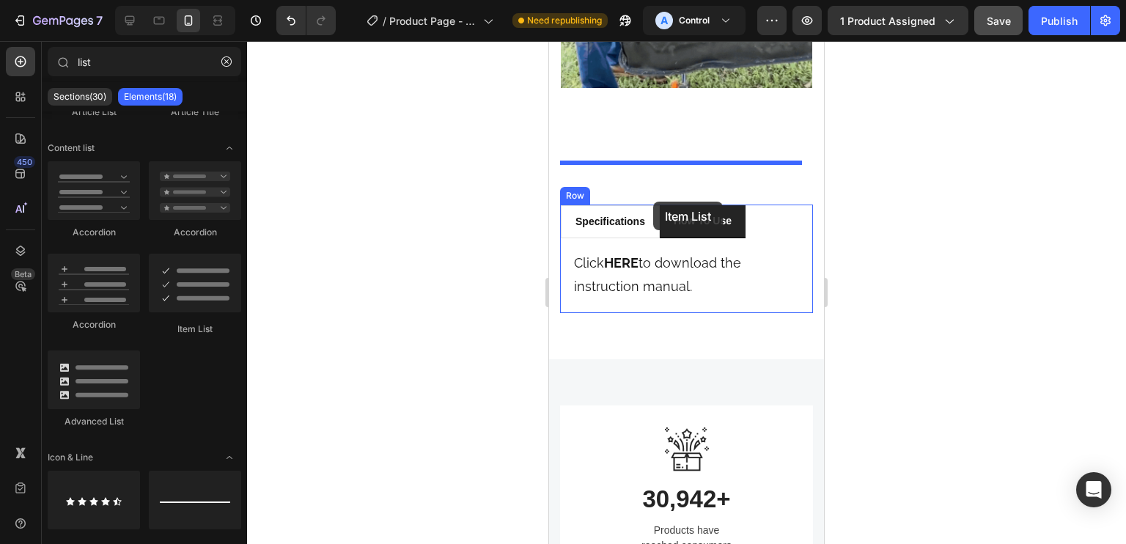
scroll to position [2071, 0]
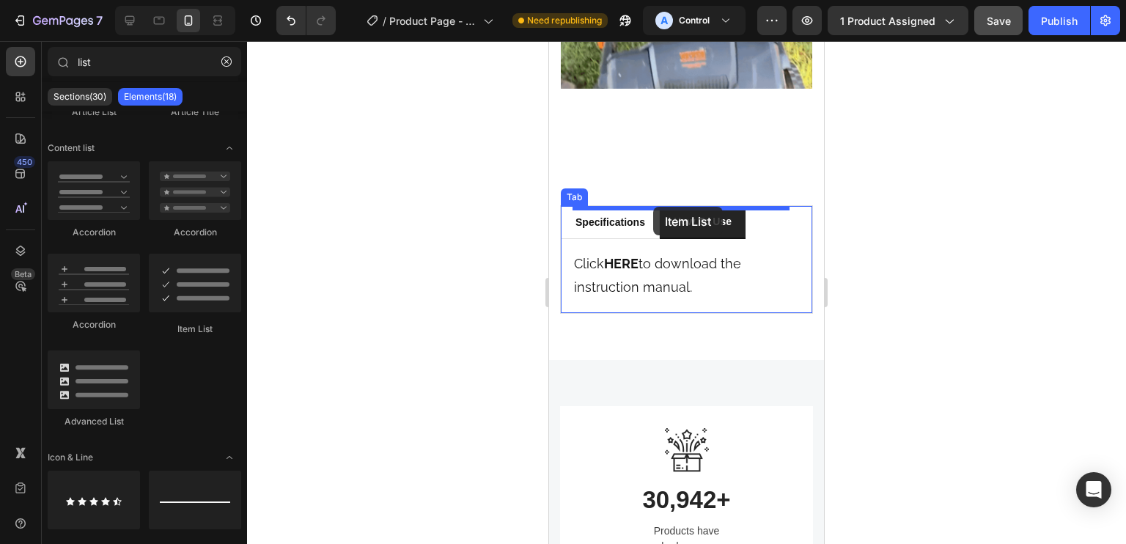
drag, startPoint x: 760, startPoint y: 309, endPoint x: 653, endPoint y: 207, distance: 147.8
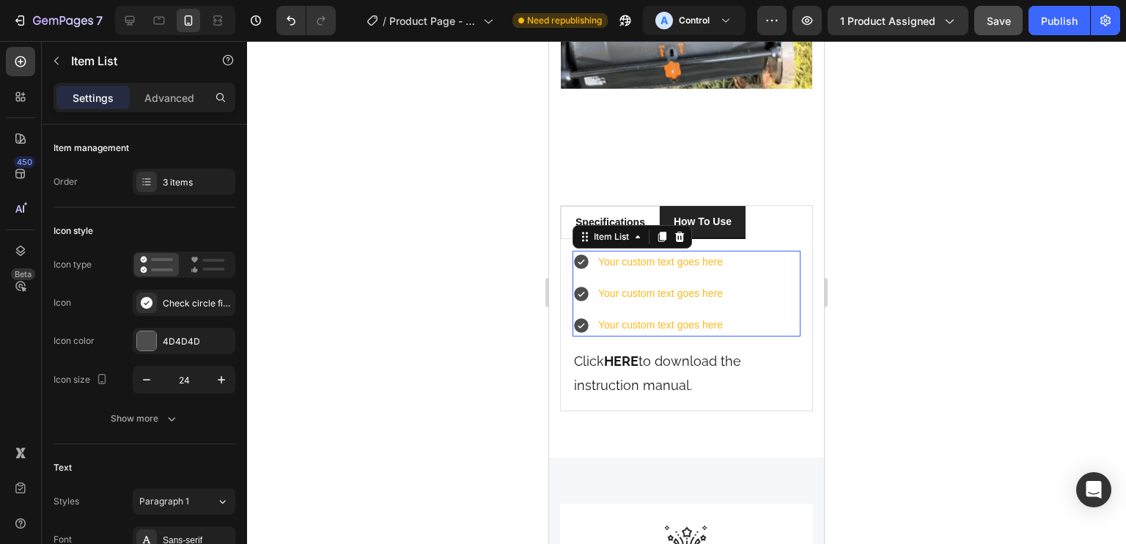
click at [596, 251] on div "Your custom text goes here" at bounding box center [660, 262] width 129 height 23
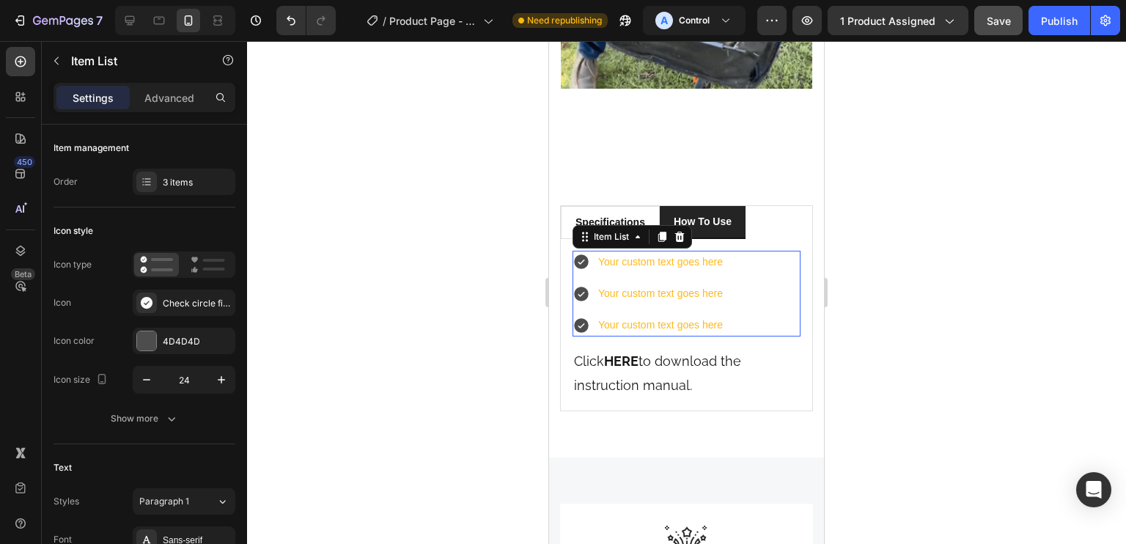
click at [569, 239] on div "Specifications Heading Title Line Product Brand Text block Vevor Text block Row…" at bounding box center [686, 325] width 251 height 172
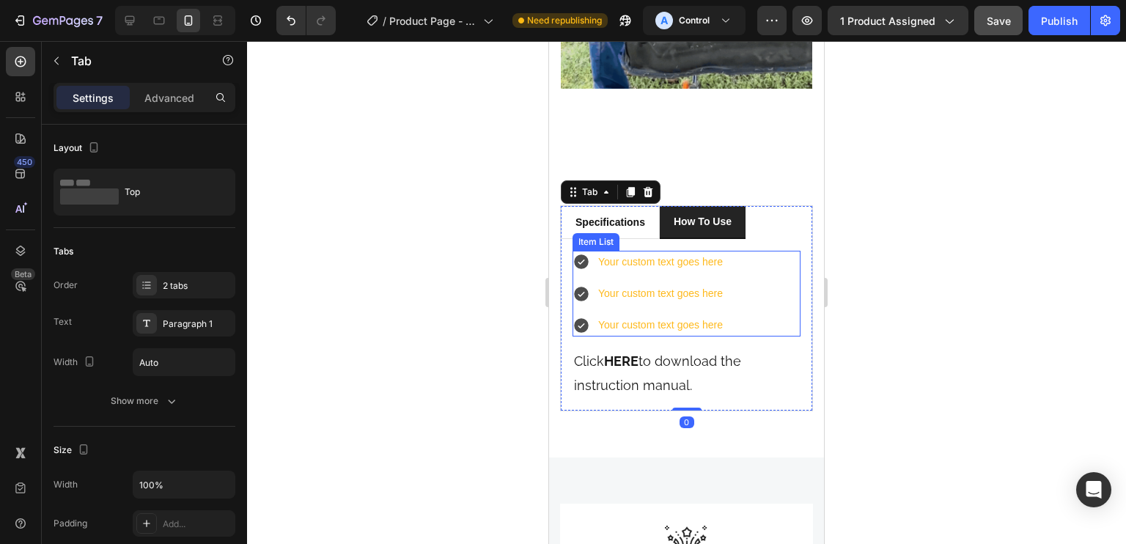
click at [592, 251] on div "Your custom text goes here" at bounding box center [649, 262] width 152 height 23
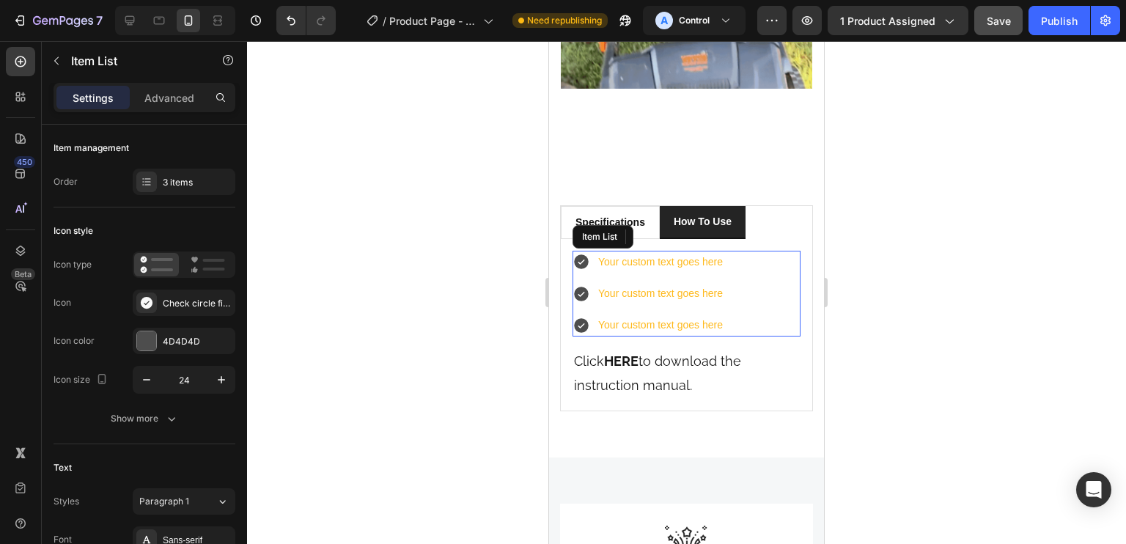
click at [581, 253] on icon at bounding box center [582, 262] width 18 height 18
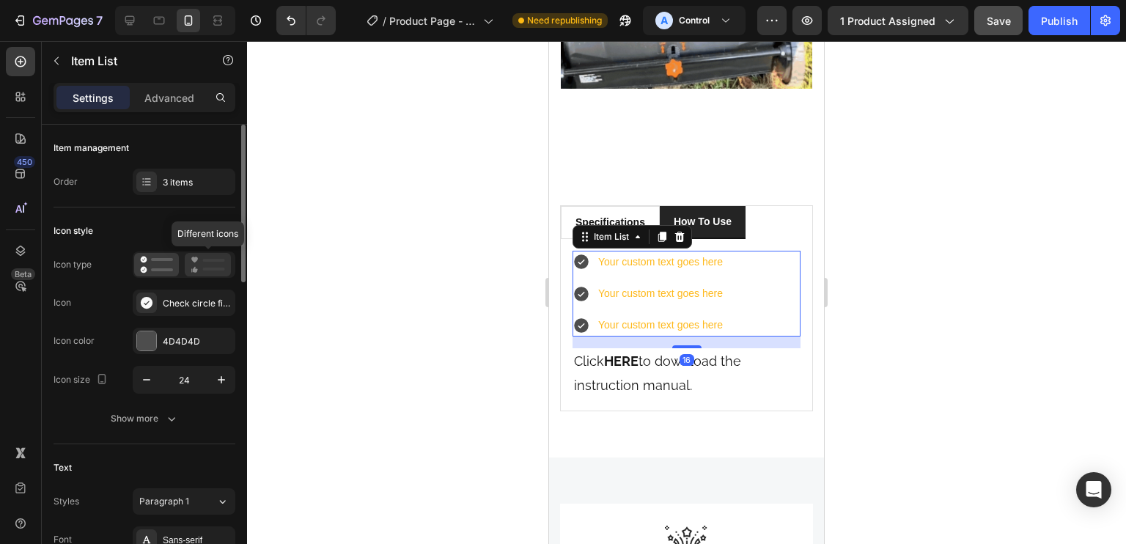
click at [207, 263] on icon at bounding box center [208, 265] width 34 height 18
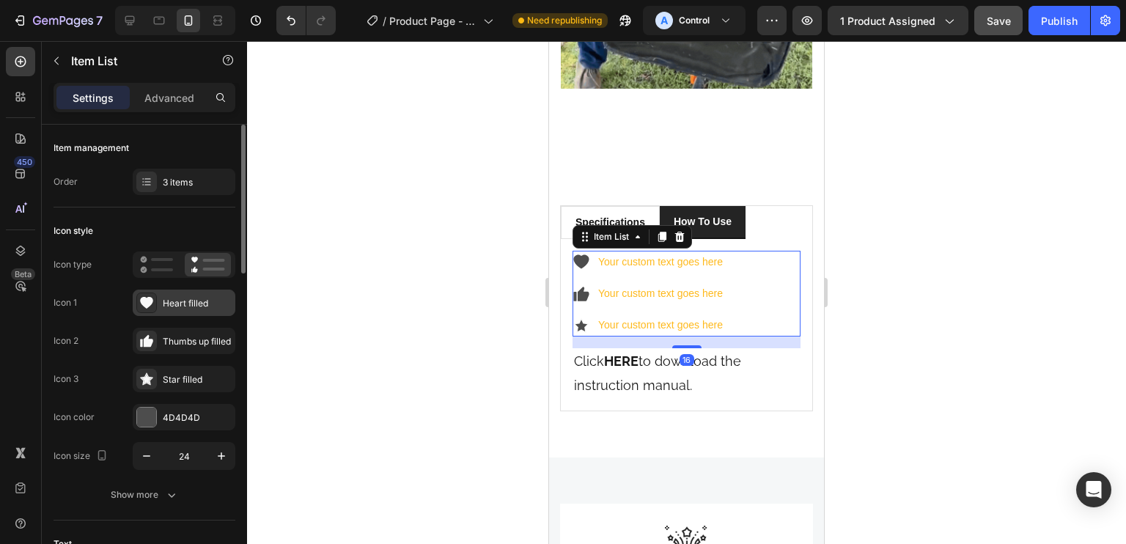
click at [214, 304] on div "Heart filled" at bounding box center [197, 303] width 69 height 13
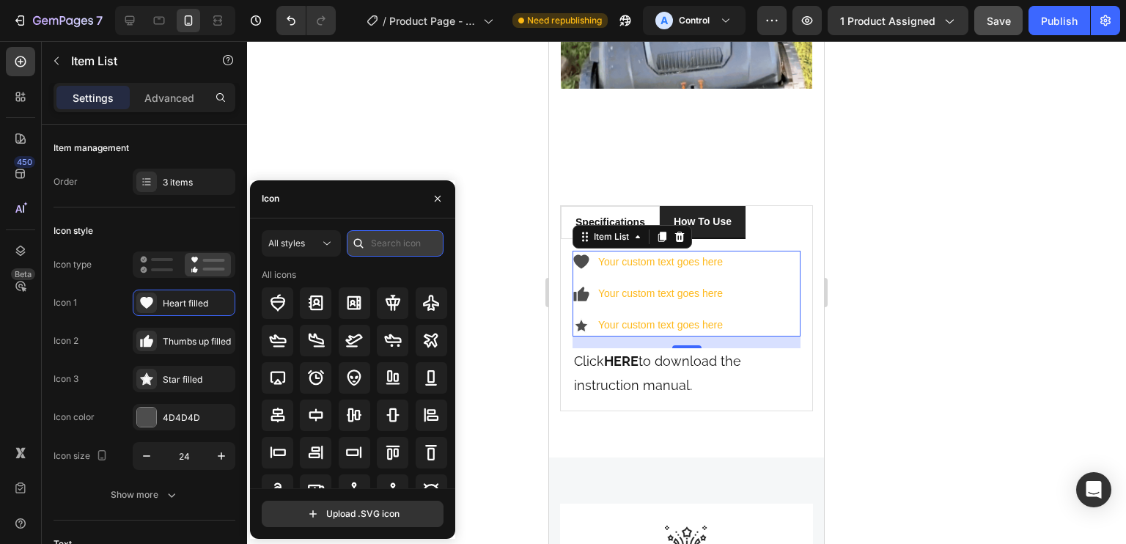
click at [385, 240] on input "text" at bounding box center [395, 243] width 97 height 26
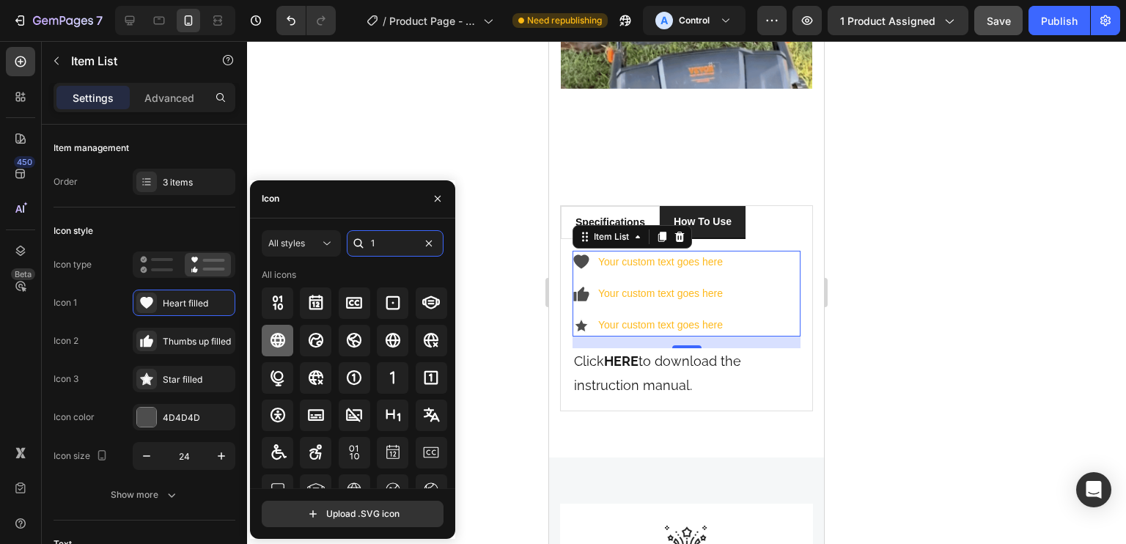
type input "1"
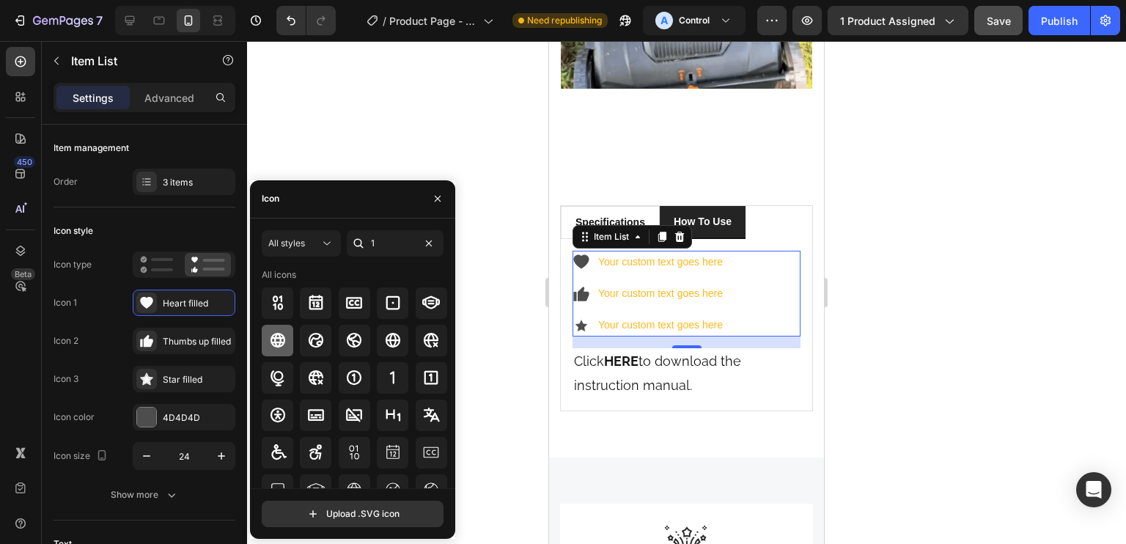
click at [387, 375] on icon at bounding box center [393, 378] width 18 height 18
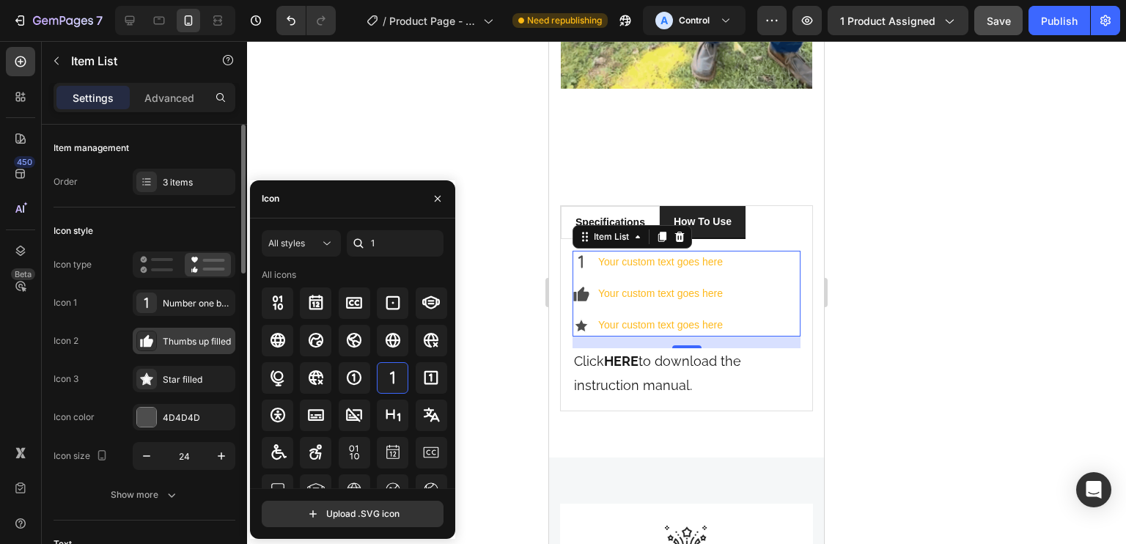
click at [208, 339] on div "Thumbs up filled" at bounding box center [197, 341] width 69 height 13
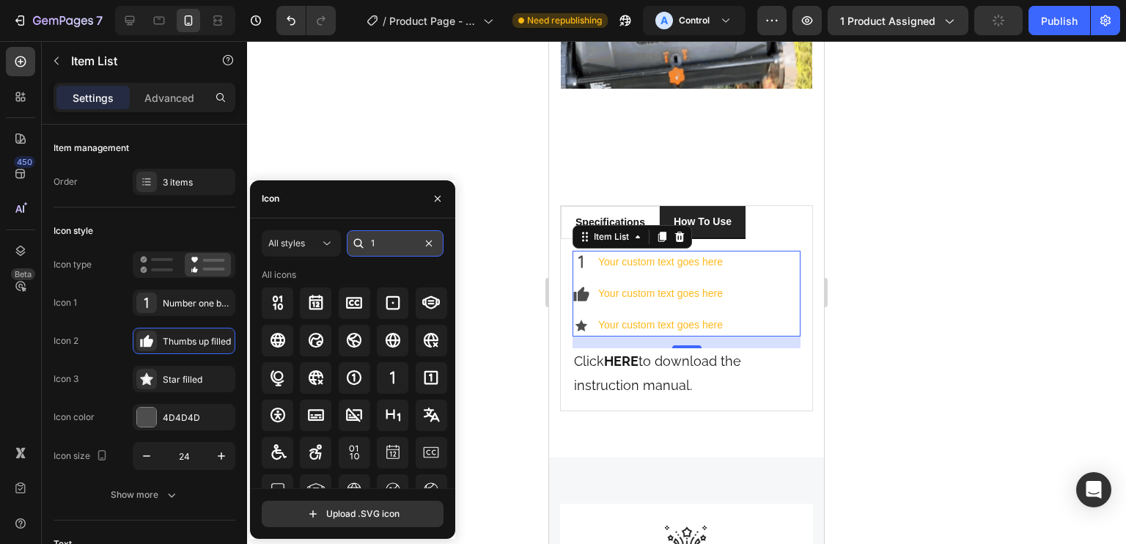
click at [394, 237] on input "1" at bounding box center [395, 243] width 97 height 26
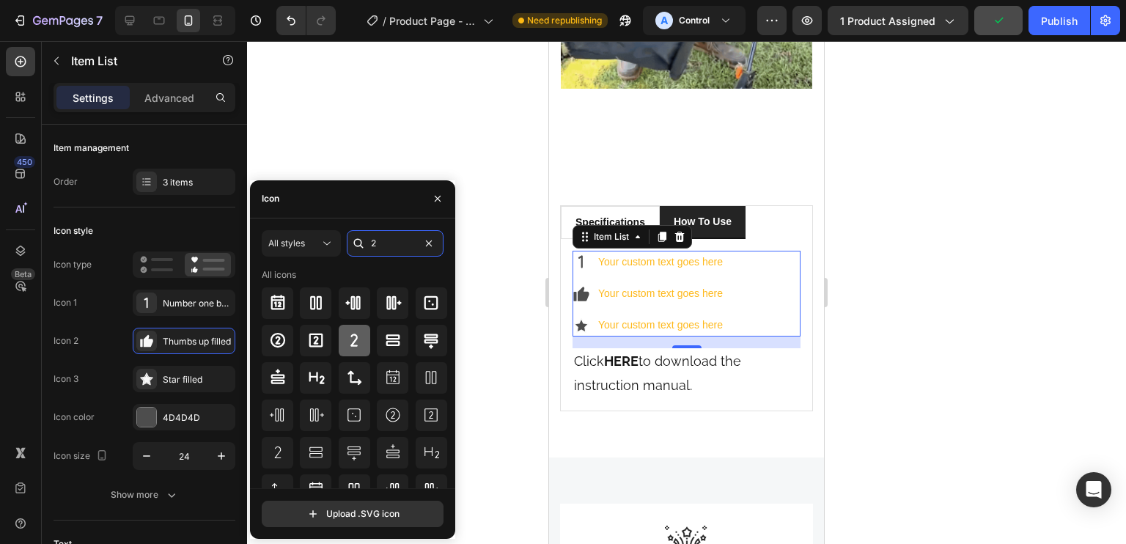
type input "2"
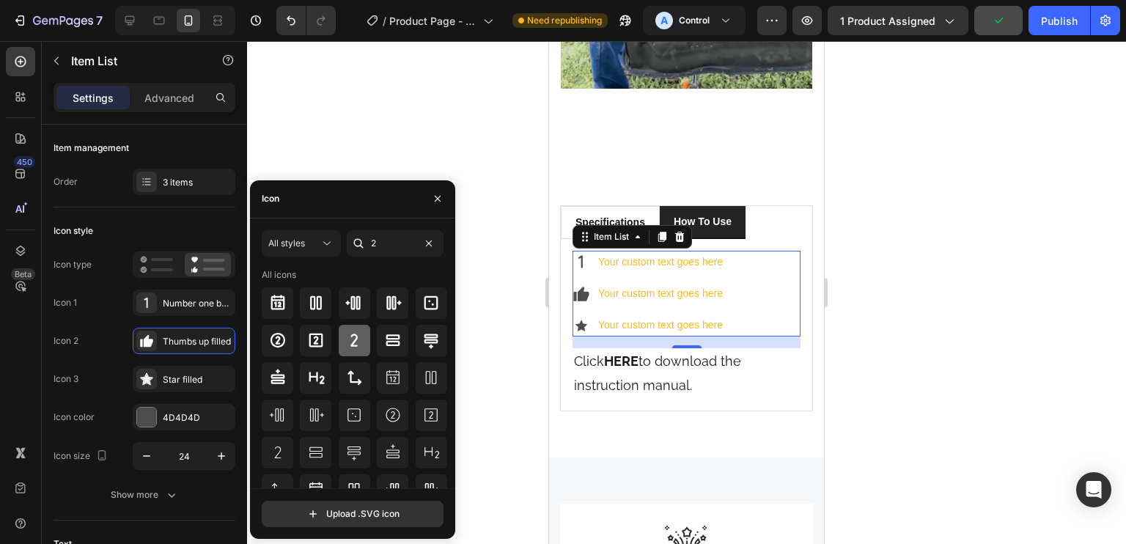
click at [354, 330] on div at bounding box center [355, 341] width 32 height 32
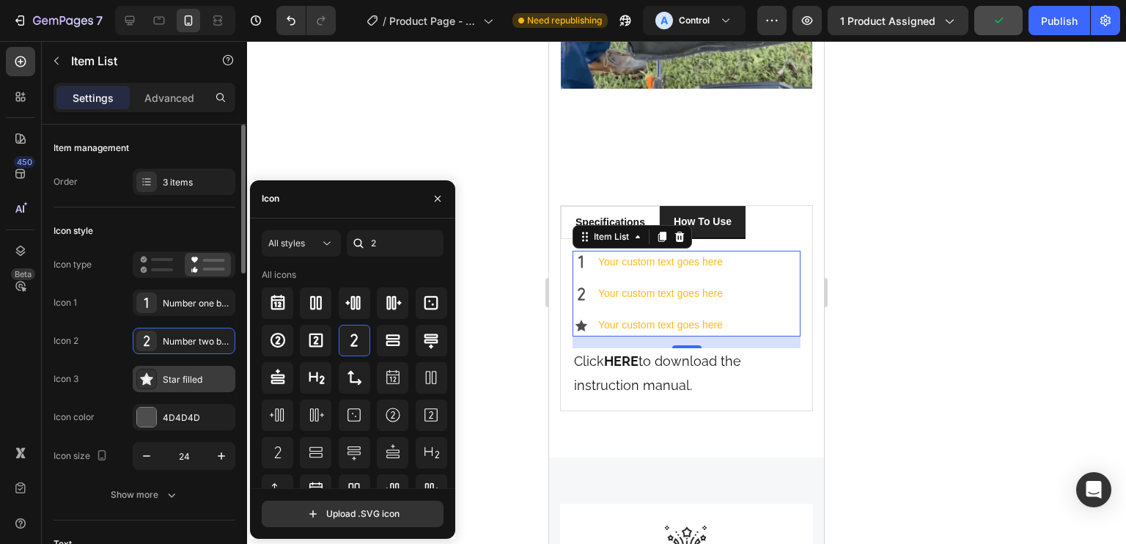
click at [185, 378] on div "Star filled" at bounding box center [197, 379] width 69 height 13
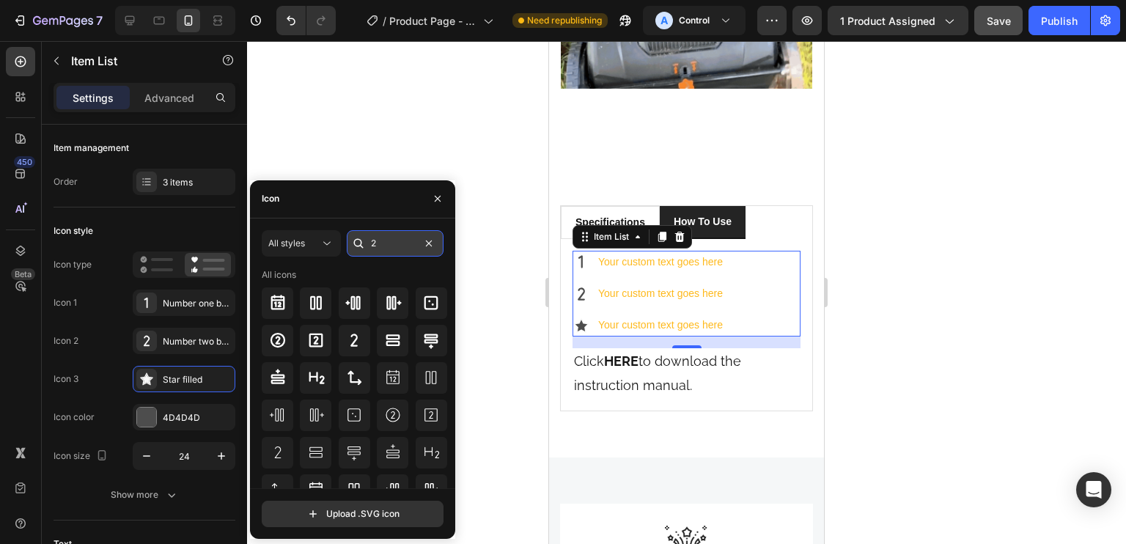
click at [386, 239] on input "2" at bounding box center [395, 243] width 97 height 26
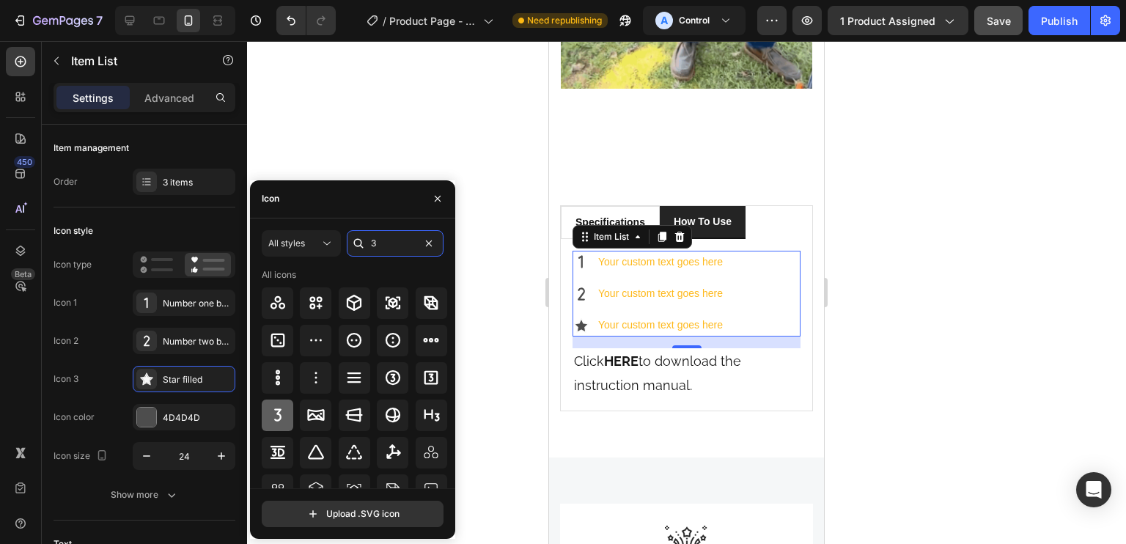
type input "3"
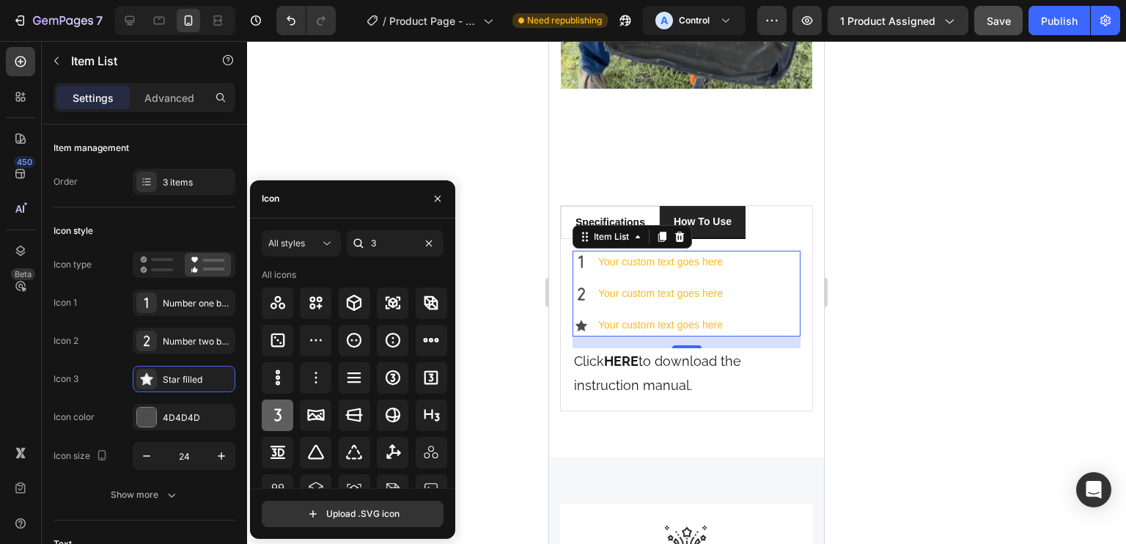
click at [279, 420] on icon at bounding box center [277, 414] width 7 height 12
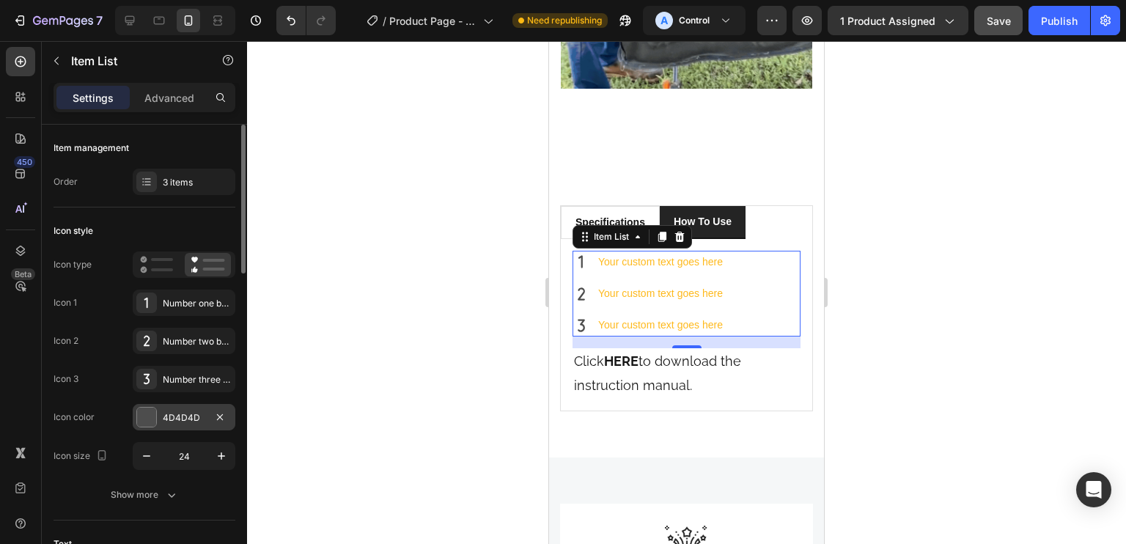
click at [194, 421] on div "4D4D4D" at bounding box center [184, 417] width 43 height 13
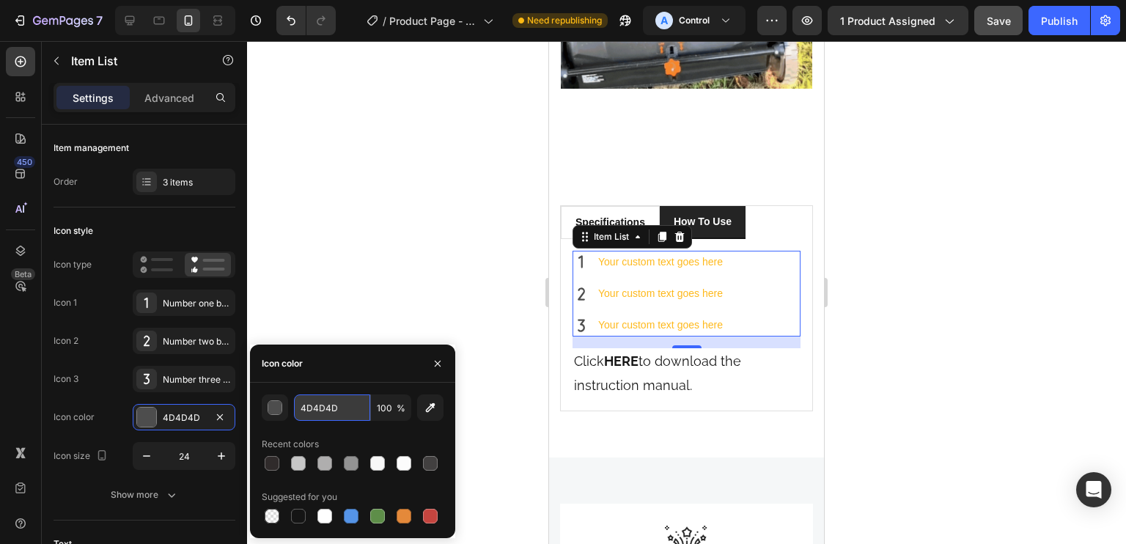
click at [332, 416] on input "4D4D4D" at bounding box center [332, 407] width 76 height 26
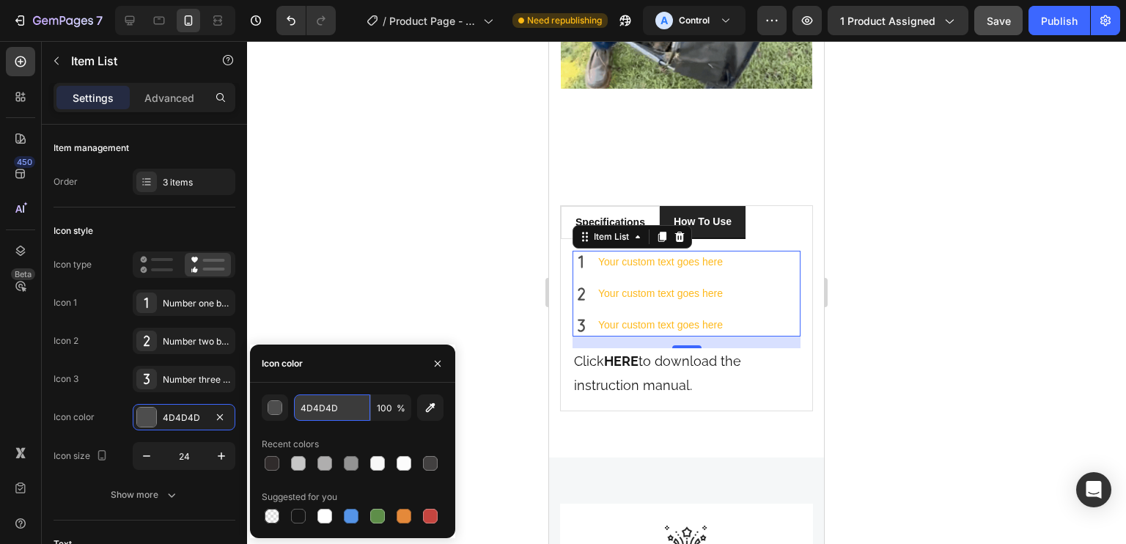
type input "4"
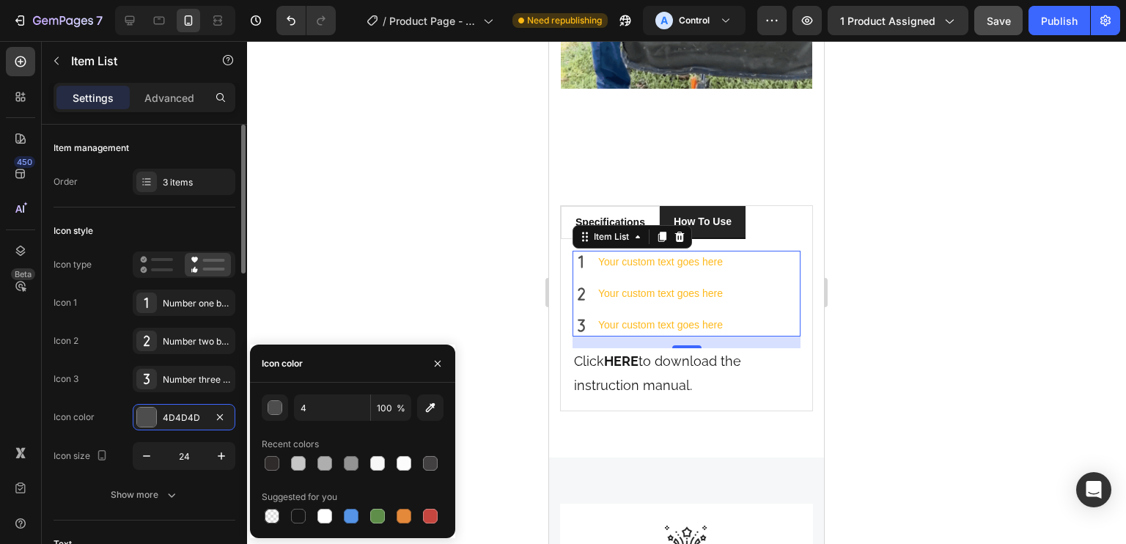
click at [111, 284] on div "Icon type Icon 1 Number one bold Icon 2 Number two bold Icon 3 Number three bol…" at bounding box center [145, 360] width 182 height 218
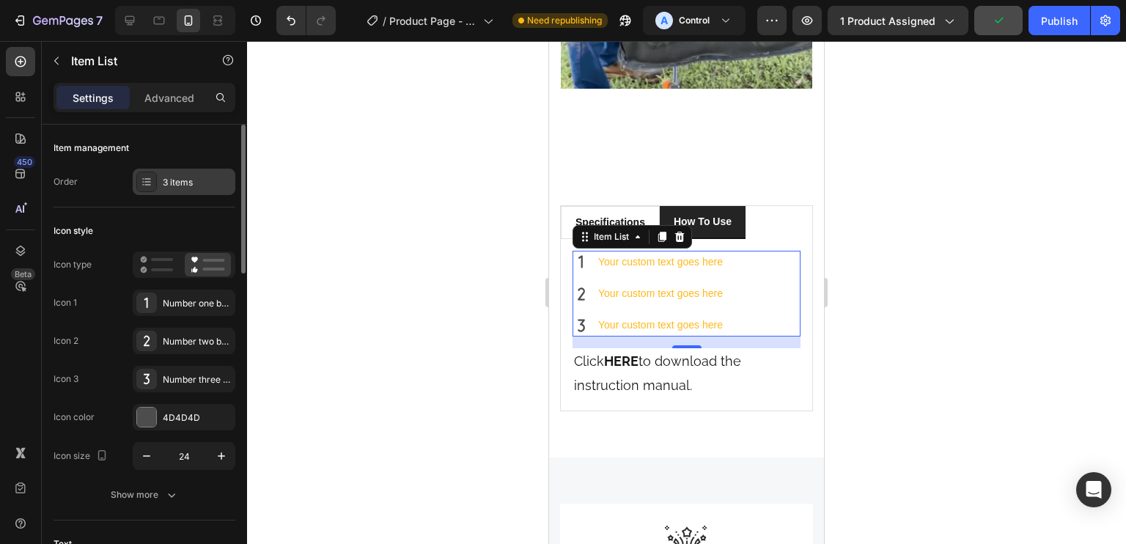
click at [190, 180] on div "3 items" at bounding box center [197, 182] width 69 height 13
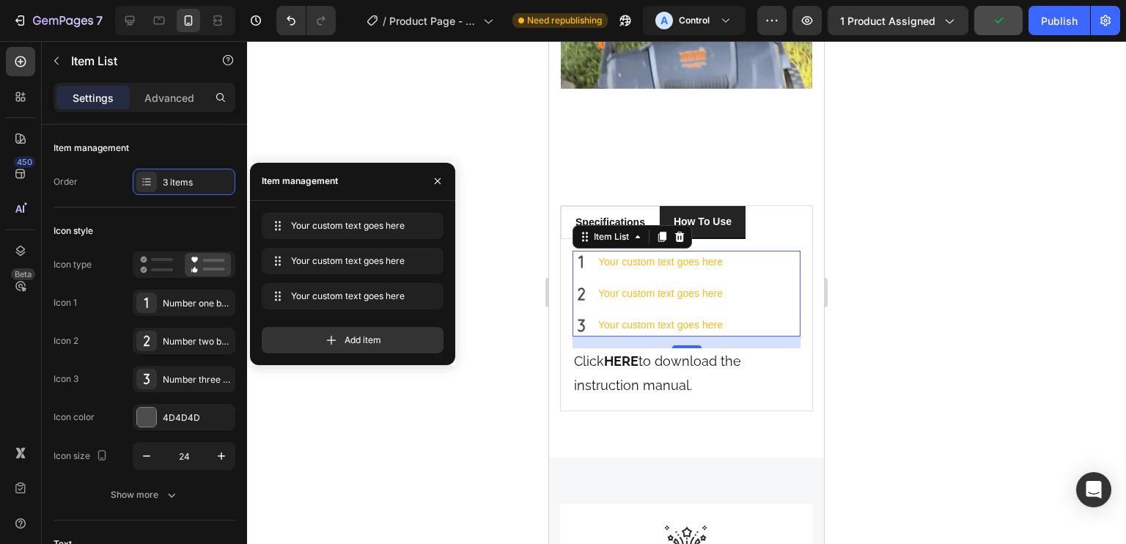
click at [380, 332] on div "Add item" at bounding box center [353, 340] width 182 height 26
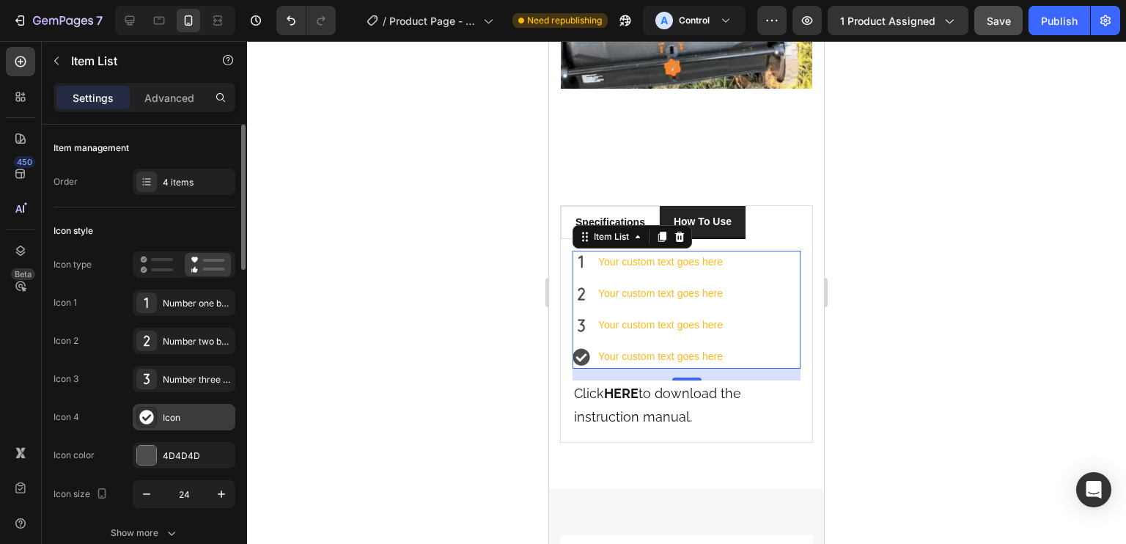
click at [135, 413] on div "Icon" at bounding box center [184, 417] width 103 height 26
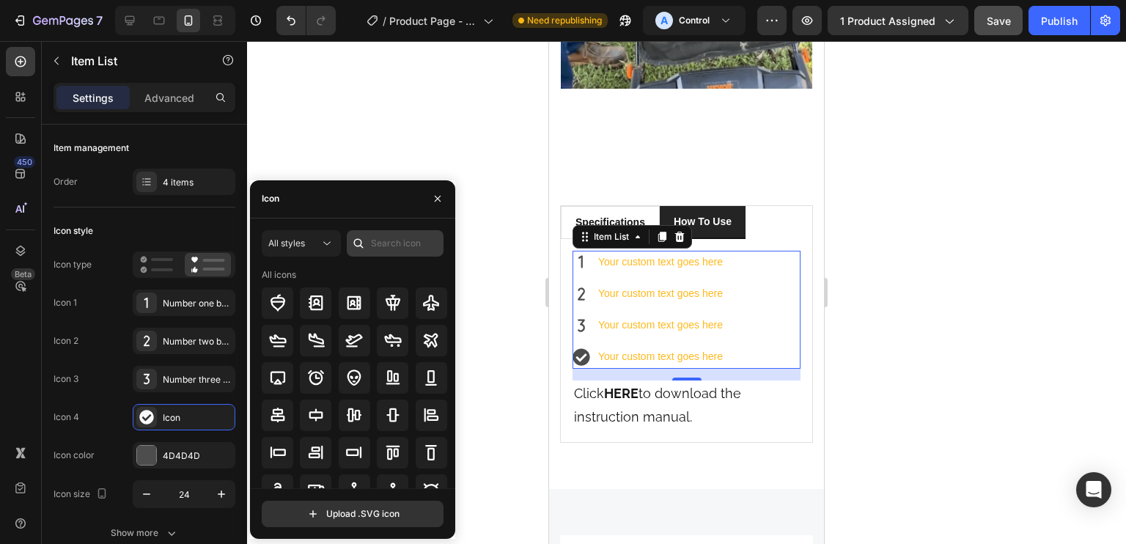
drag, startPoint x: 381, startPoint y: 229, endPoint x: 384, endPoint y: 243, distance: 14.2
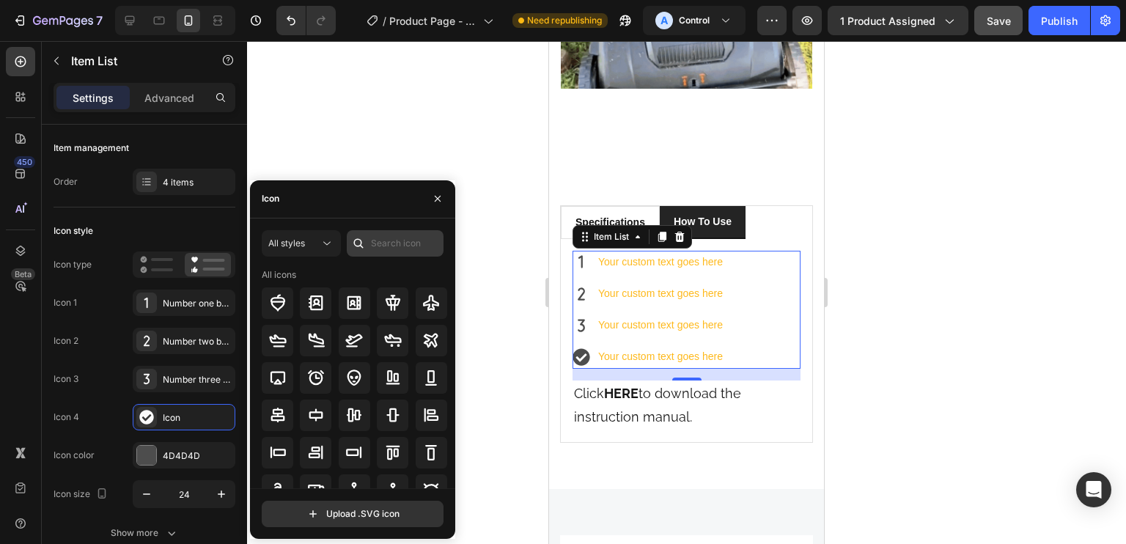
click at [384, 231] on div "All styles All icons Upload .SVG icon" at bounding box center [352, 378] width 205 height 320
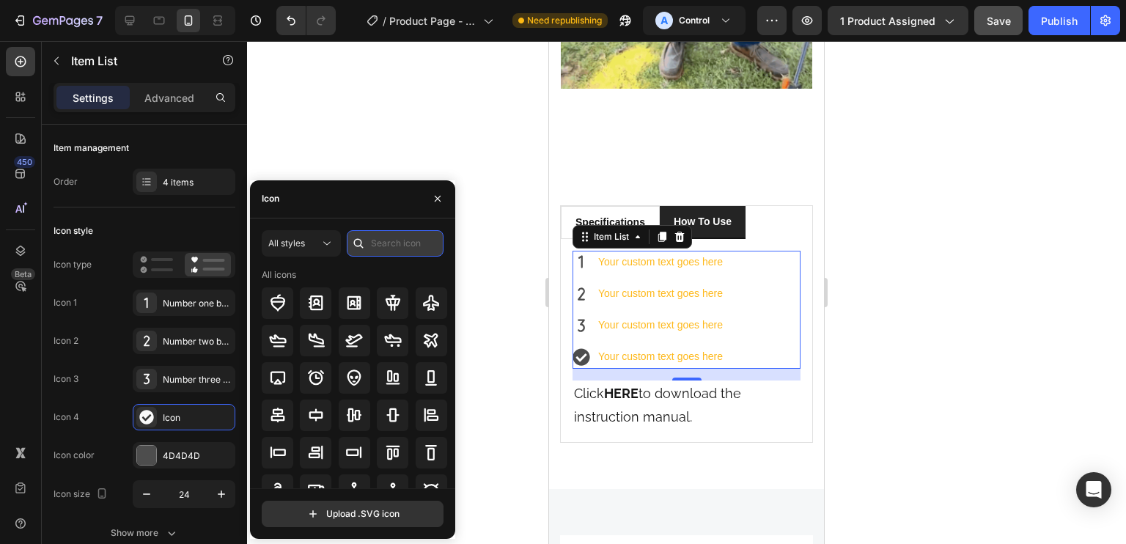
click at [384, 243] on input "text" at bounding box center [395, 243] width 97 height 26
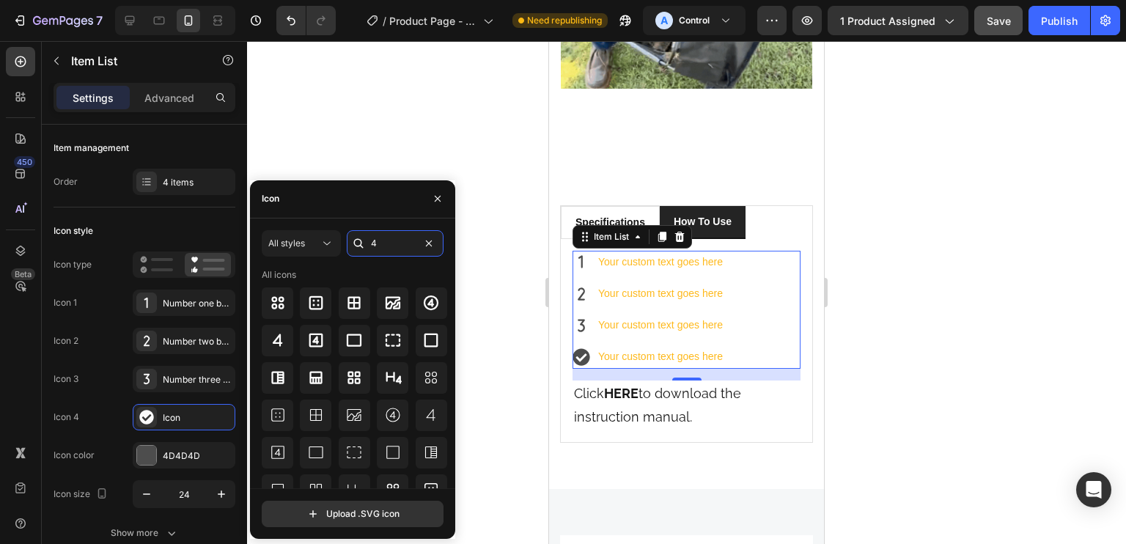
type input "4"
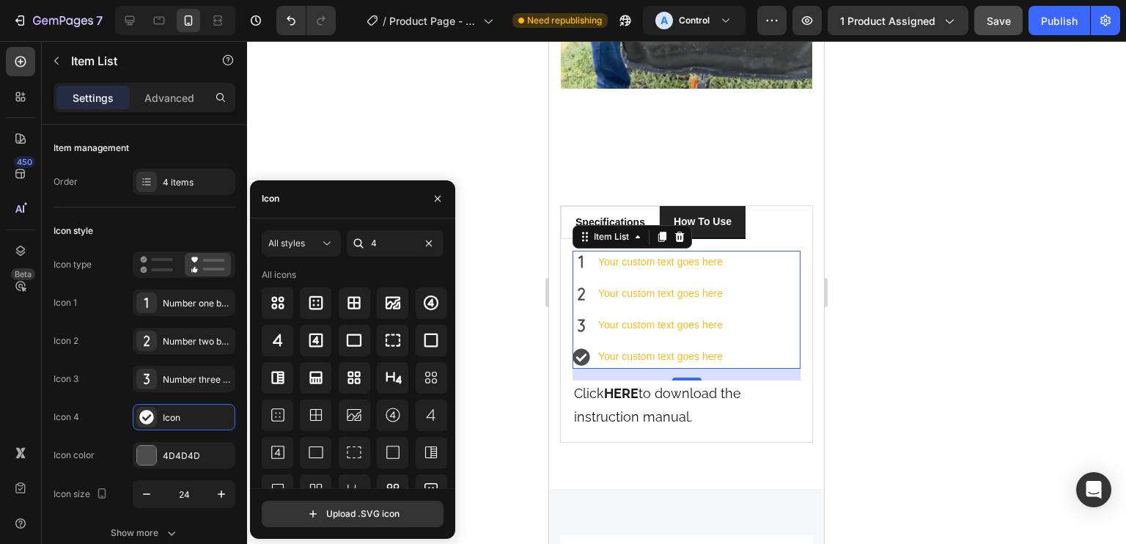
click at [258, 342] on div "All styles 4 All icons Upload .SVG icon" at bounding box center [352, 378] width 205 height 297
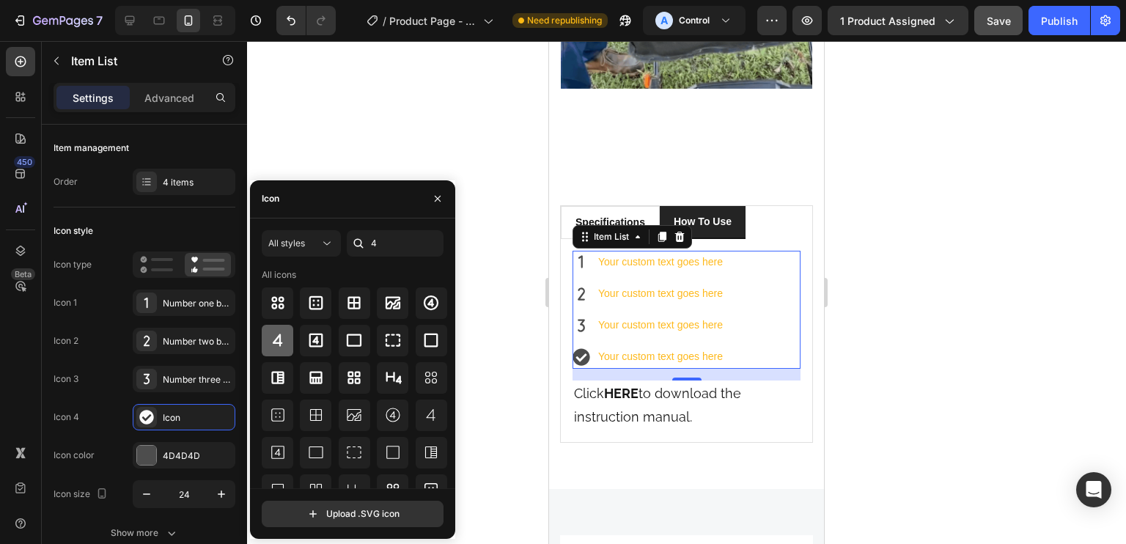
click at [268, 342] on div at bounding box center [278, 341] width 32 height 32
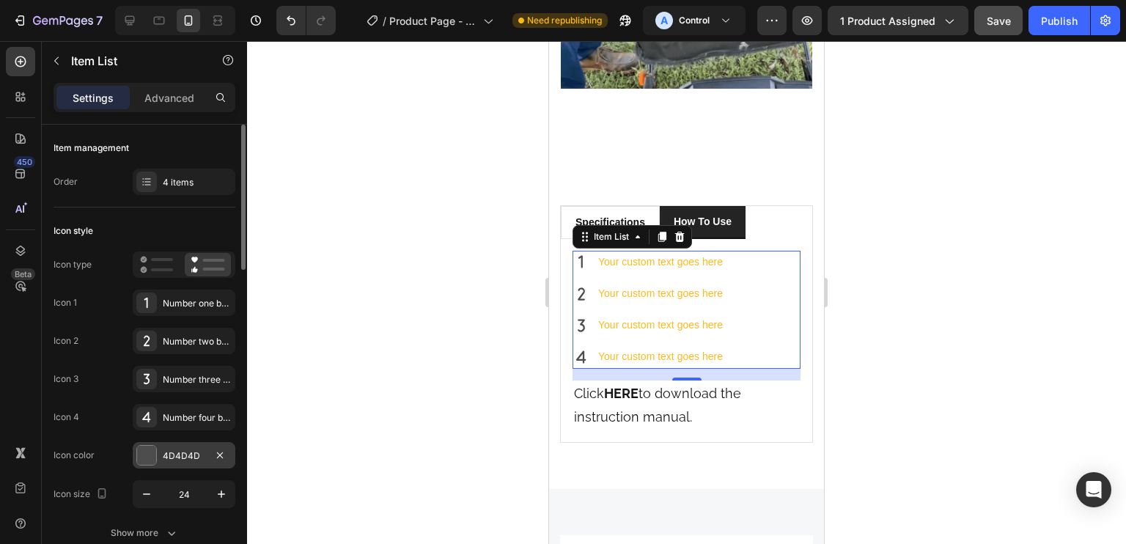
click at [154, 457] on div at bounding box center [146, 455] width 19 height 19
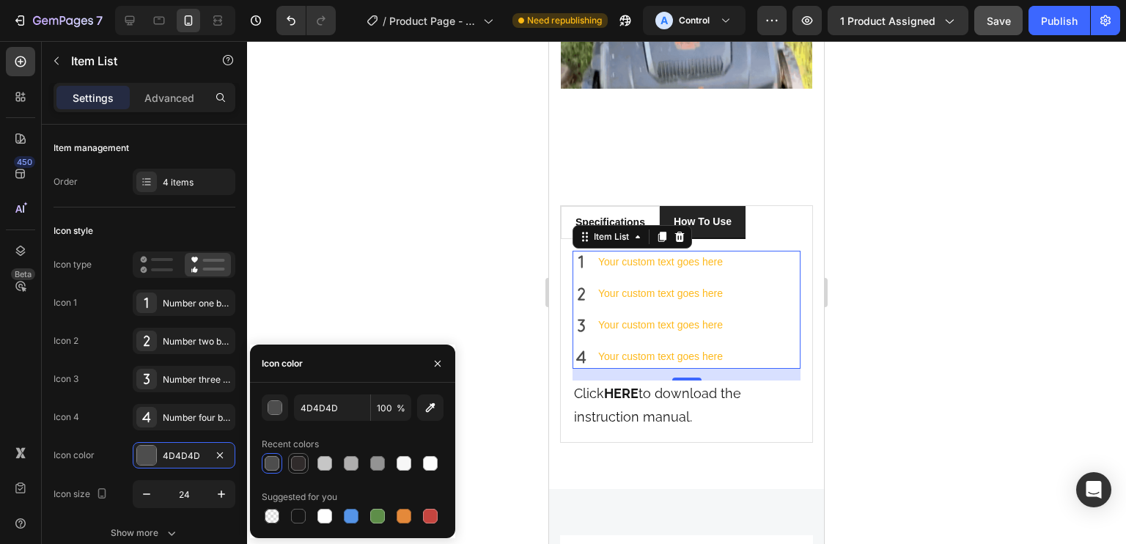
click at [293, 463] on div at bounding box center [298, 463] width 15 height 15
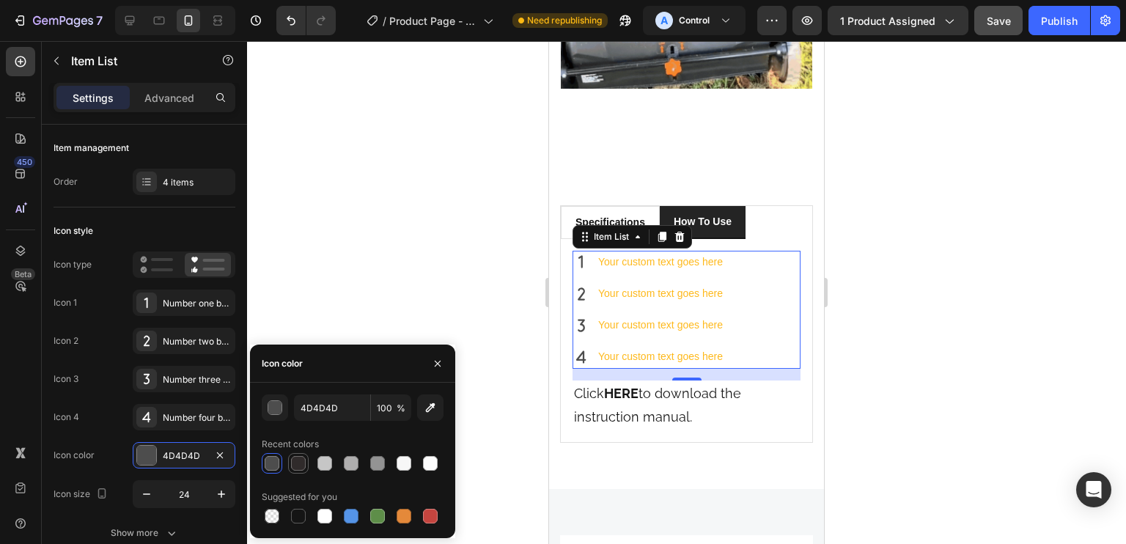
type input "302B2B"
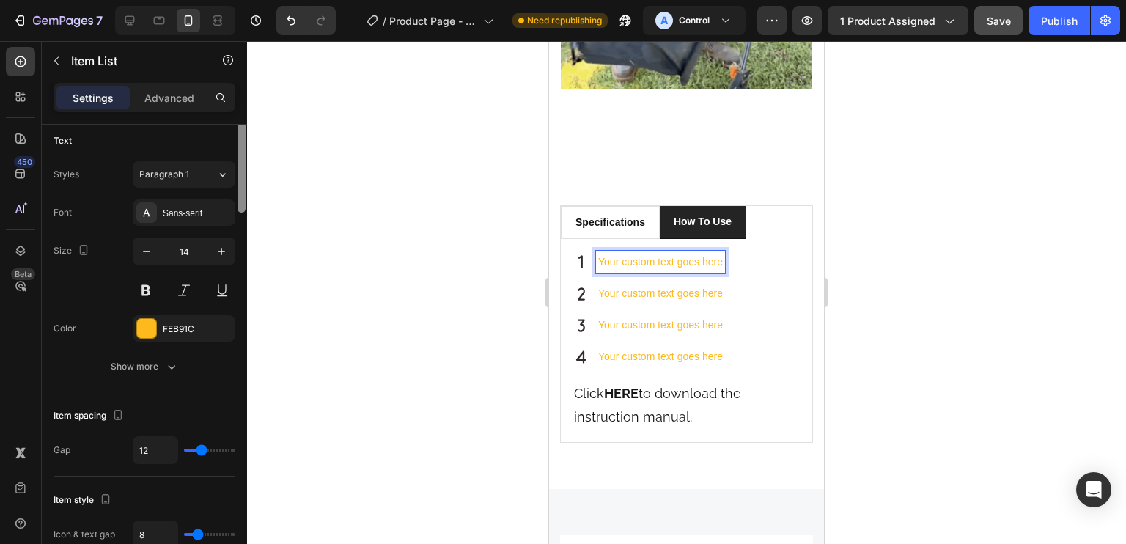
scroll to position [446, 0]
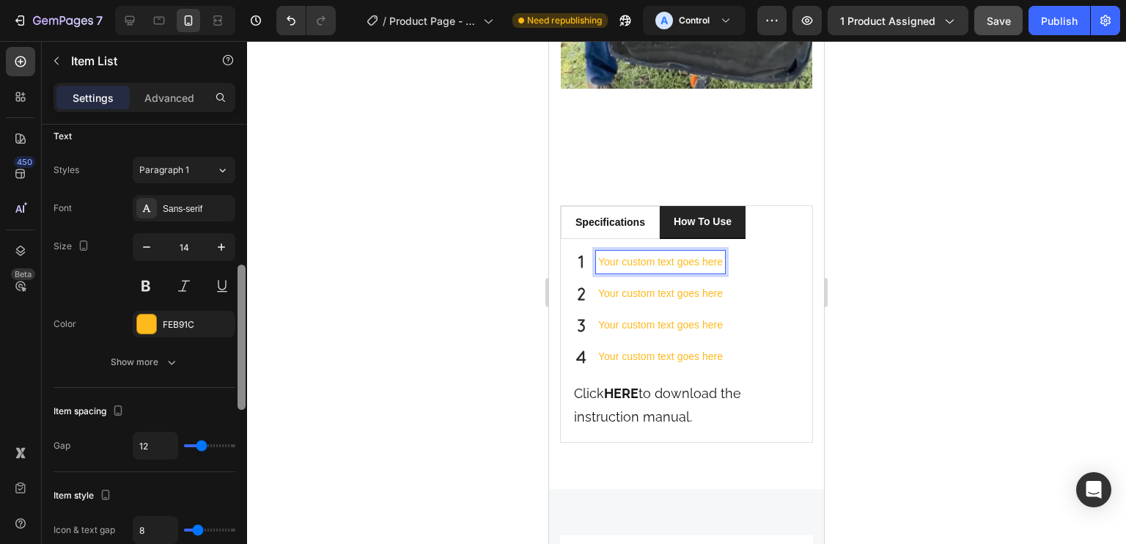
drag, startPoint x: 240, startPoint y: 284, endPoint x: 239, endPoint y: 383, distance: 99.7
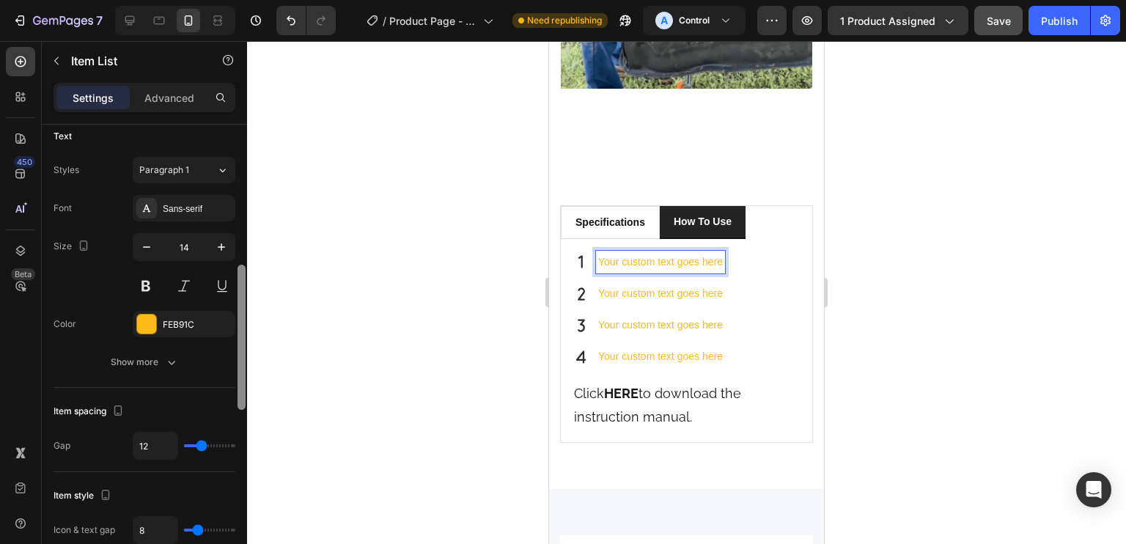
click at [239, 385] on div at bounding box center [242, 337] width 8 height 145
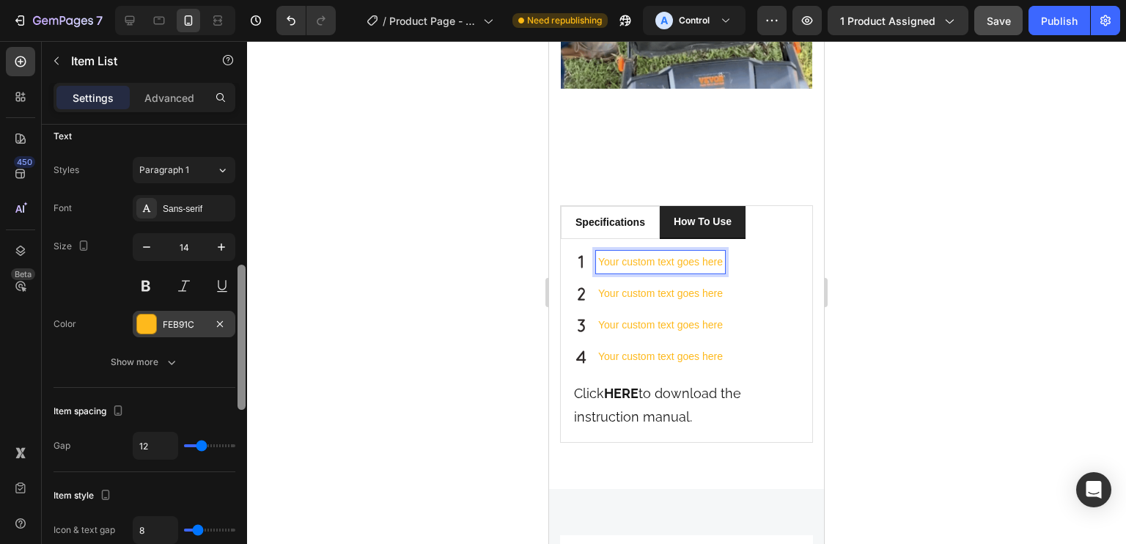
click at [189, 318] on div "FEB91C" at bounding box center [184, 324] width 43 height 13
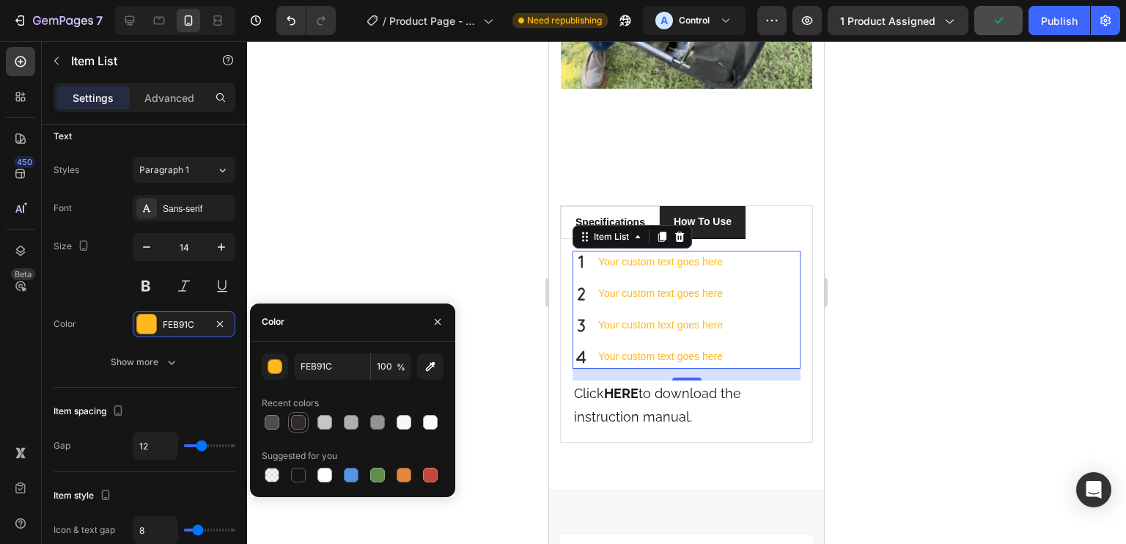
click at [296, 425] on div at bounding box center [298, 422] width 15 height 15
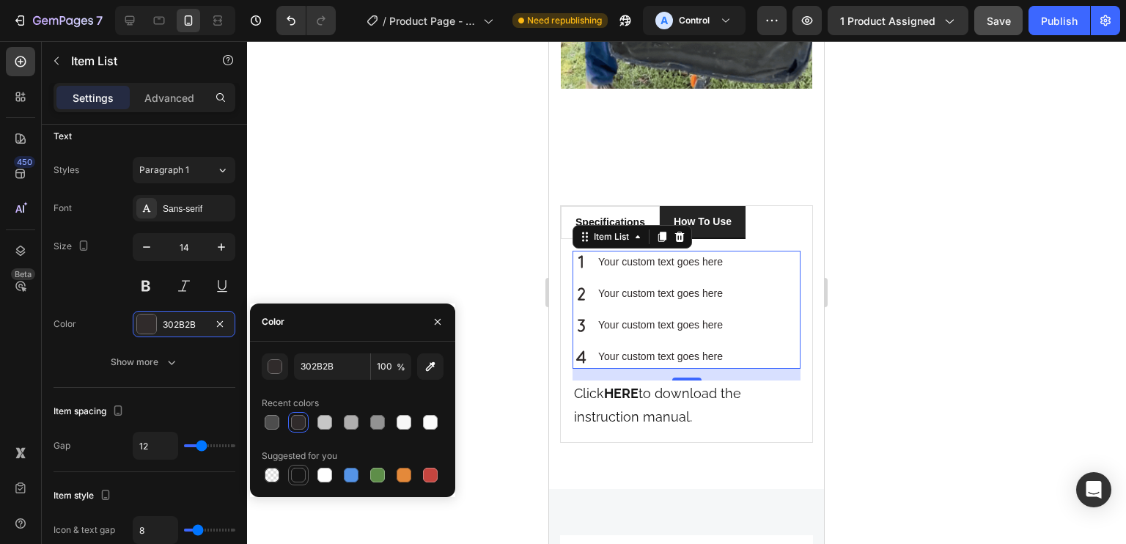
click at [295, 471] on div at bounding box center [298, 475] width 15 height 15
type input "151515"
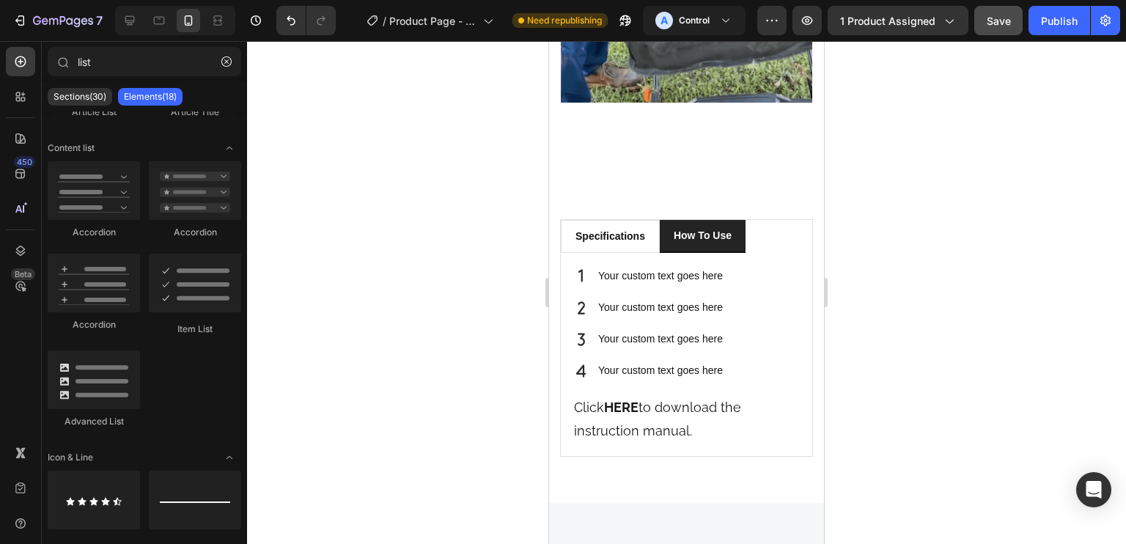
scroll to position [2049, 0]
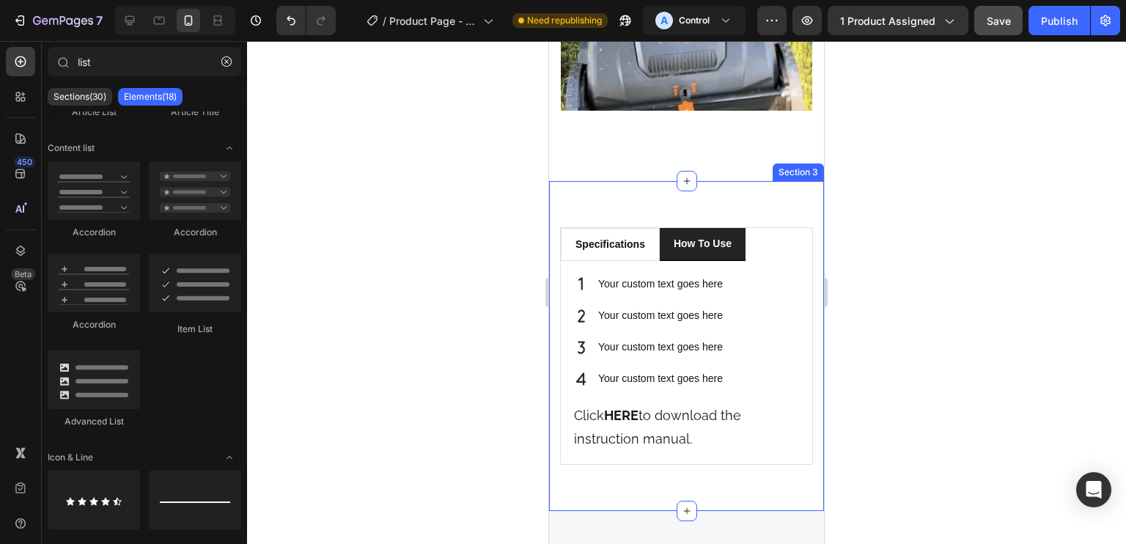
click at [660, 228] on li "how to use" at bounding box center [703, 244] width 86 height 33
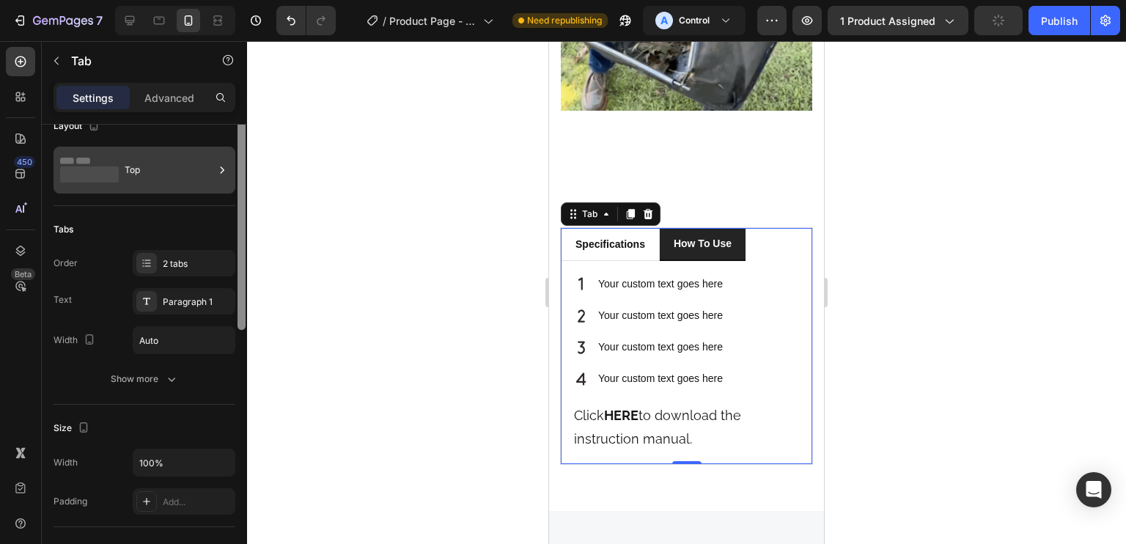
scroll to position [0, 0]
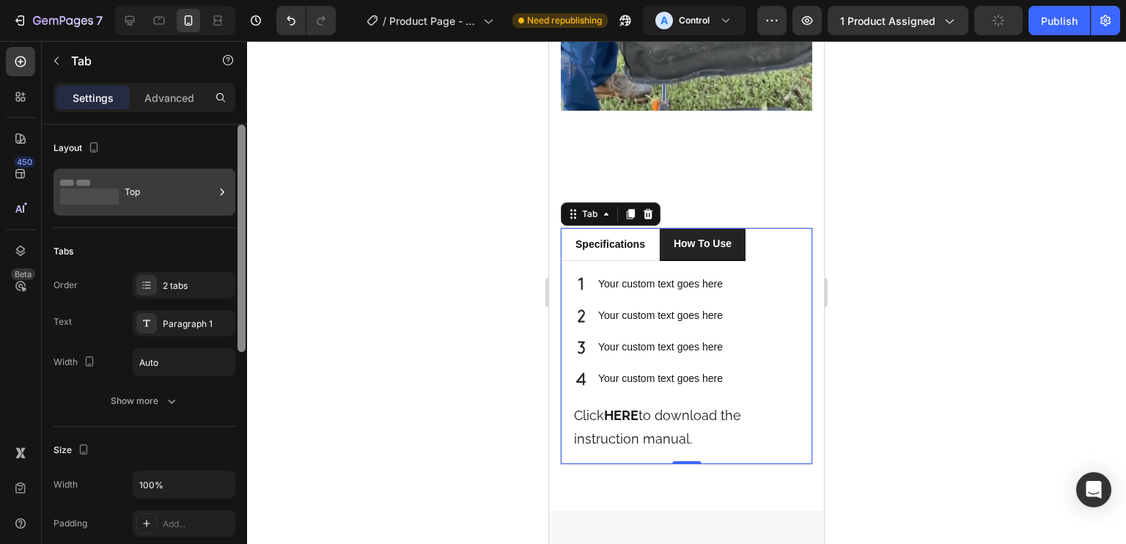
drag, startPoint x: 238, startPoint y: 213, endPoint x: 214, endPoint y: 204, distance: 25.3
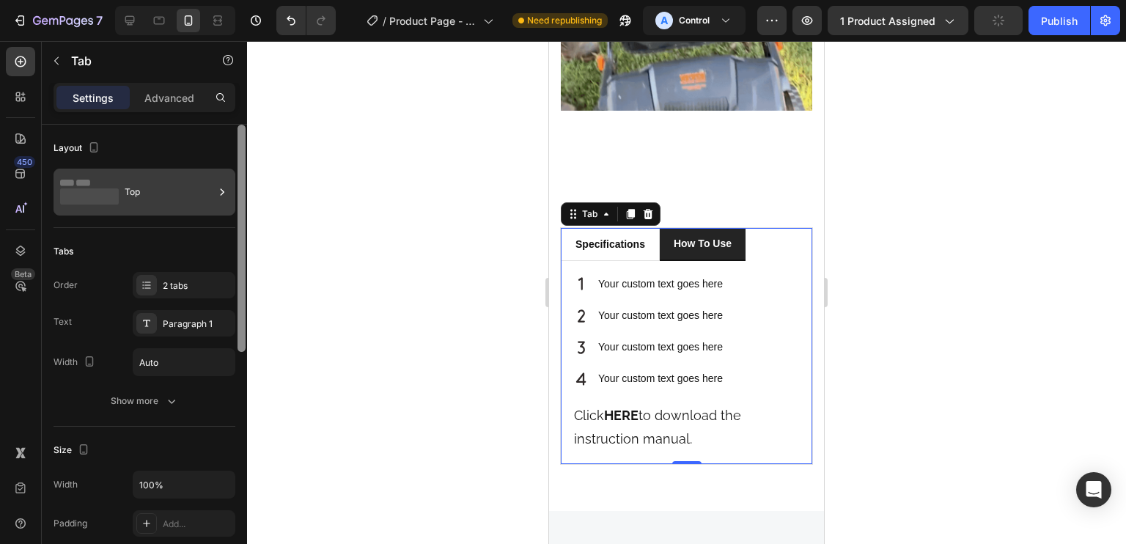
click at [214, 202] on div "Layout Top Tabs Order 2 tabs Text Paragraph 1 Width Auto Show more Size Width 1…" at bounding box center [144, 355] width 205 height 461
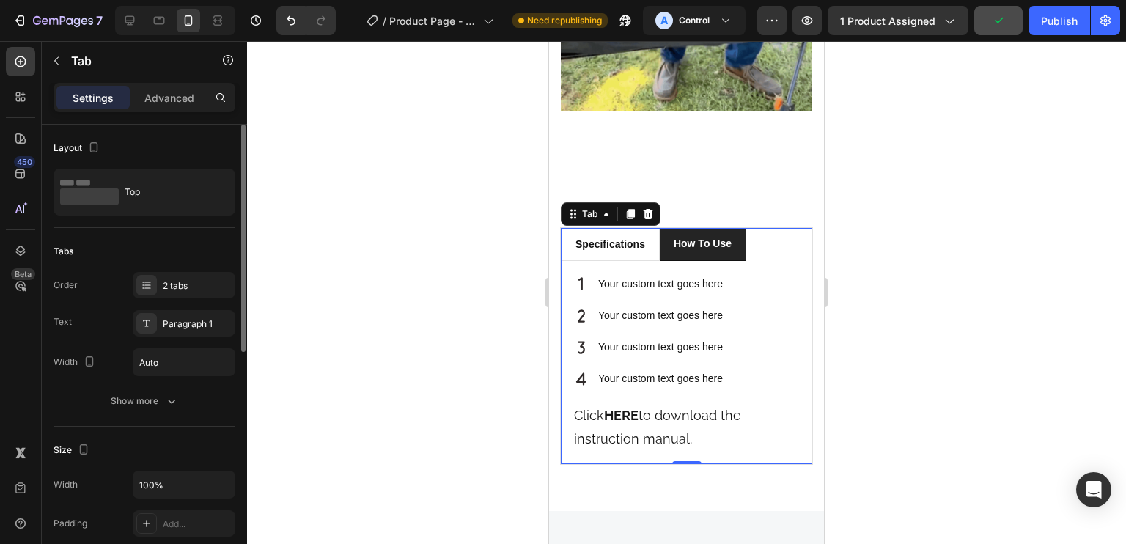
click at [663, 228] on li "how to use" at bounding box center [703, 244] width 86 height 33
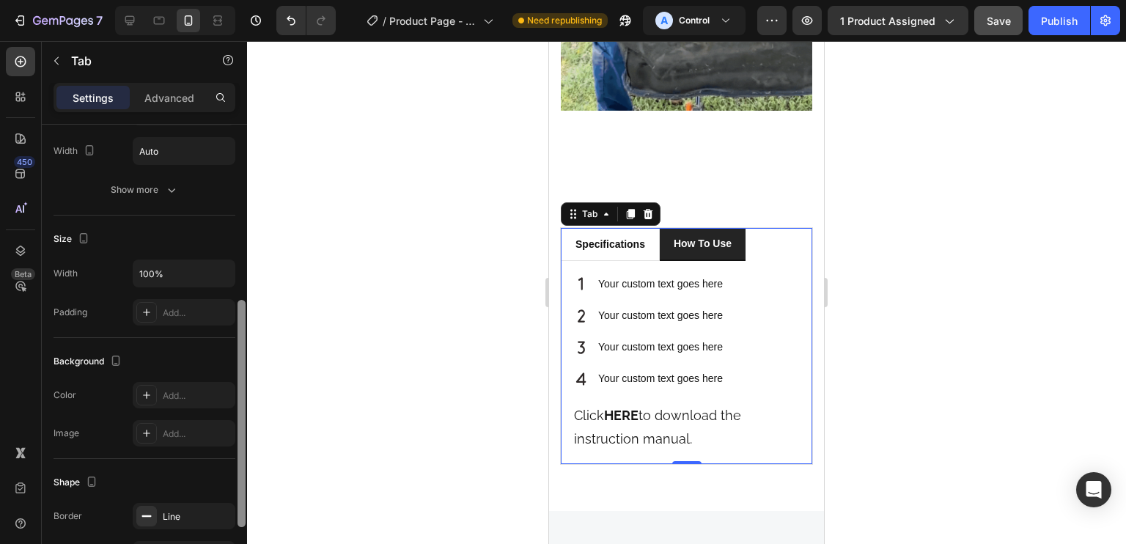
drag, startPoint x: 243, startPoint y: 240, endPoint x: 240, endPoint y: 342, distance: 101.9
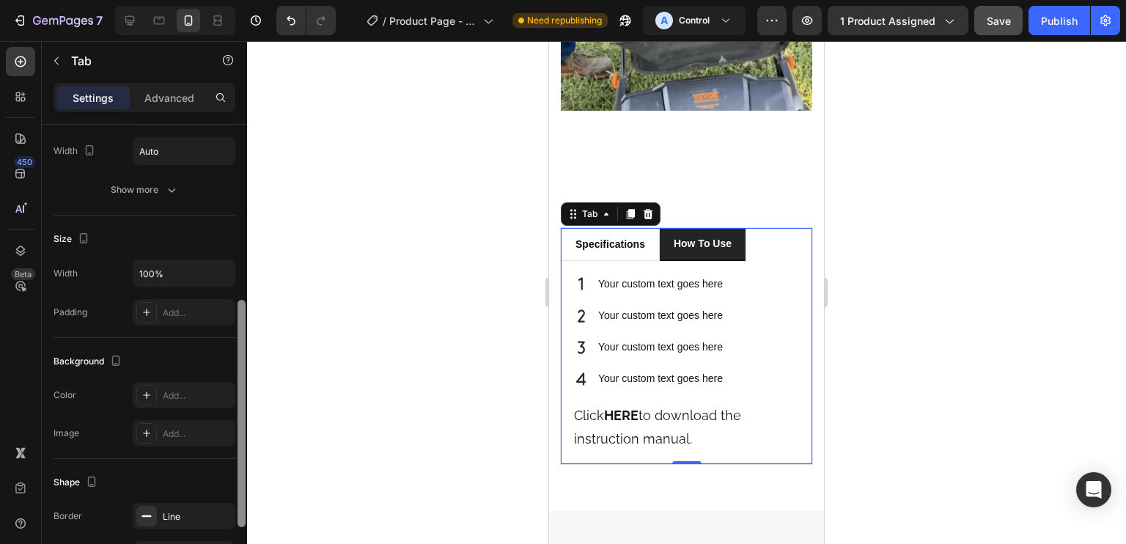
click at [240, 344] on div at bounding box center [242, 413] width 8 height 227
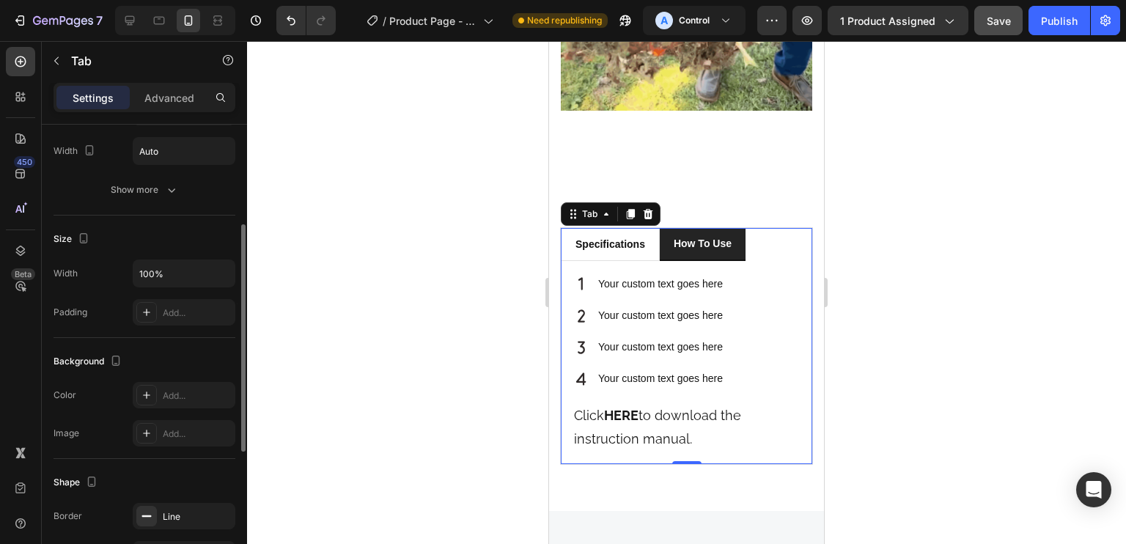
scroll to position [208, 0]
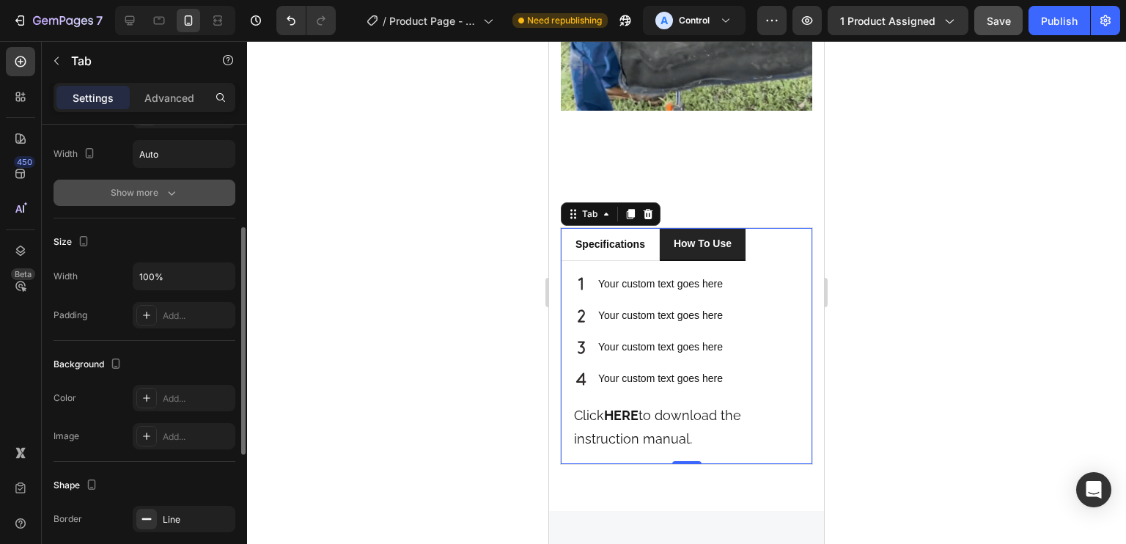
click at [187, 189] on button "Show more" at bounding box center [145, 193] width 182 height 26
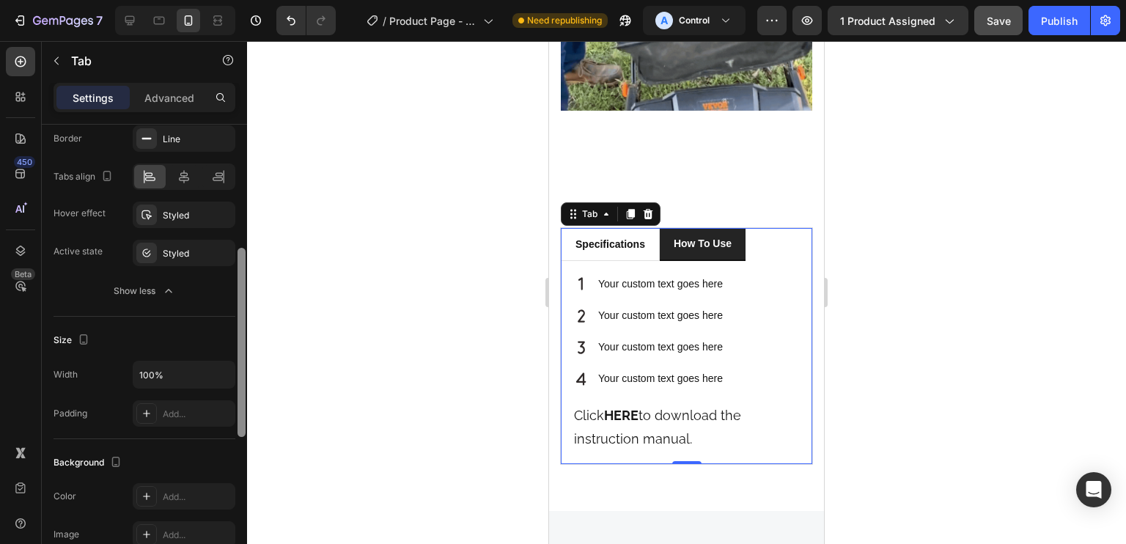
drag, startPoint x: 243, startPoint y: 260, endPoint x: 236, endPoint y: 299, distance: 39.5
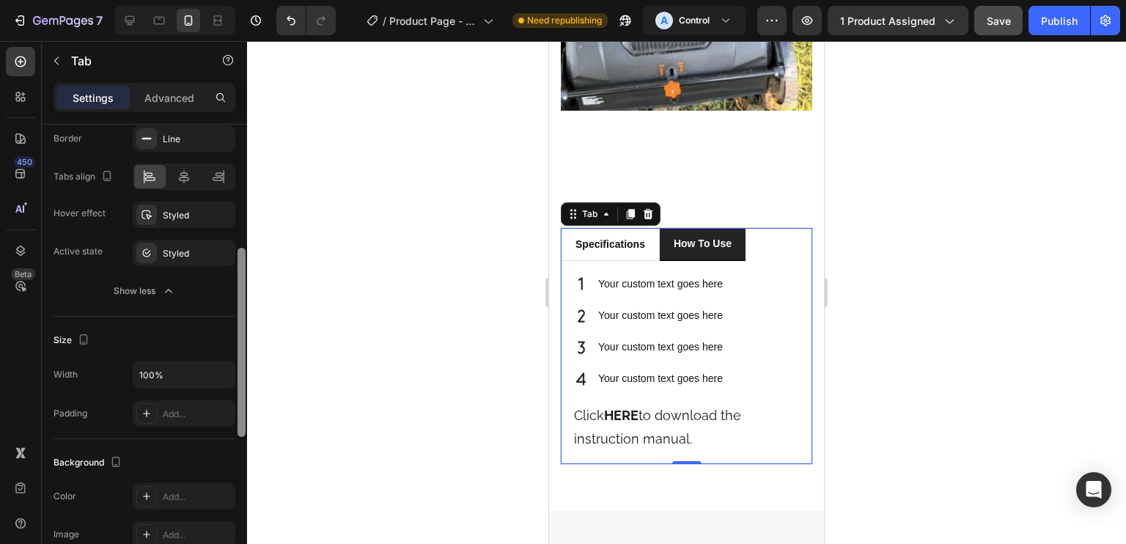
click at [237, 301] on div at bounding box center [241, 356] width 11 height 462
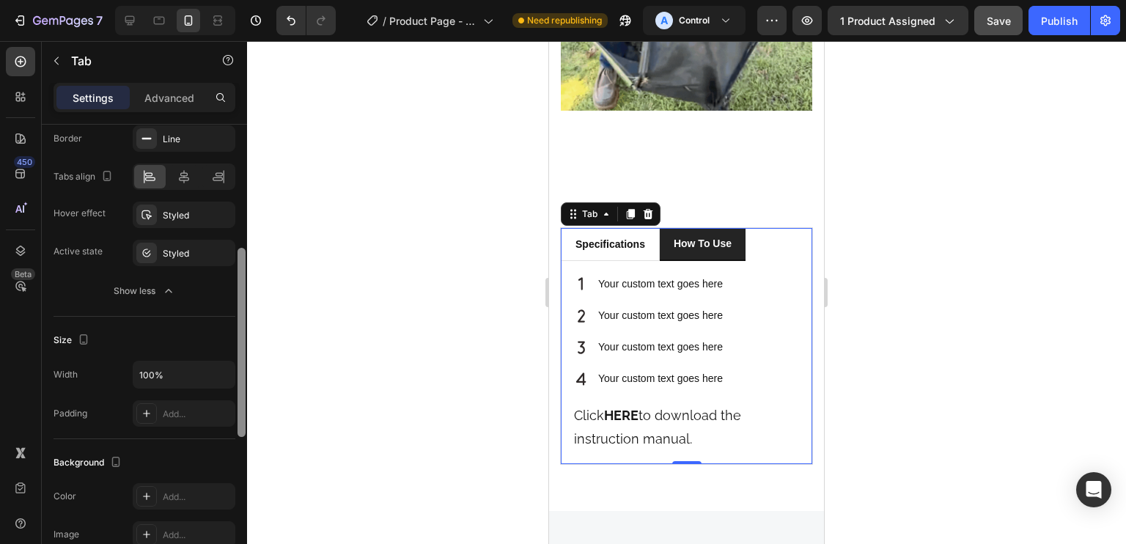
scroll to position [295, 0]
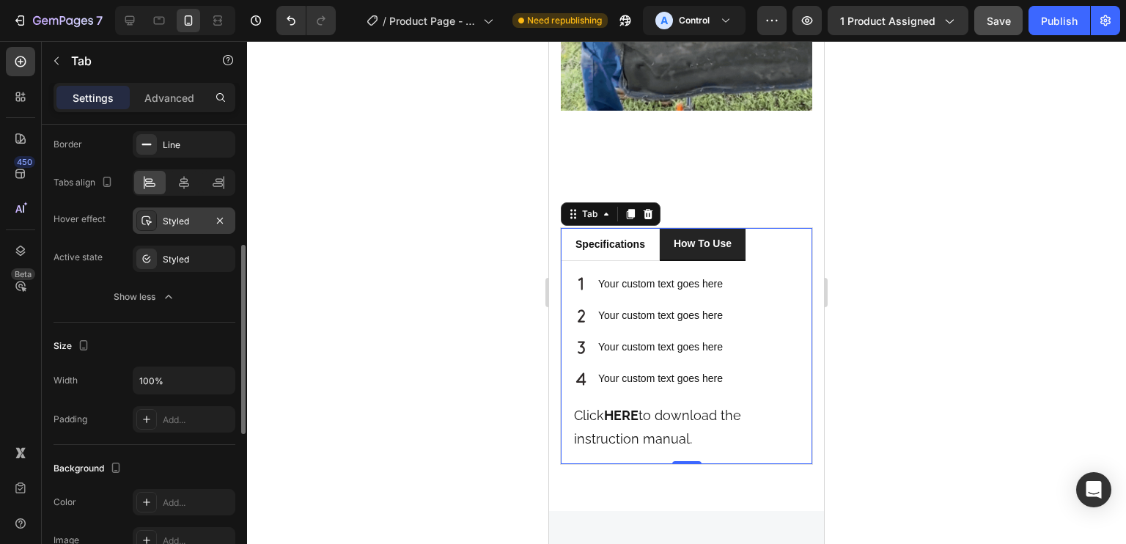
click at [169, 217] on div "Styled" at bounding box center [184, 221] width 43 height 13
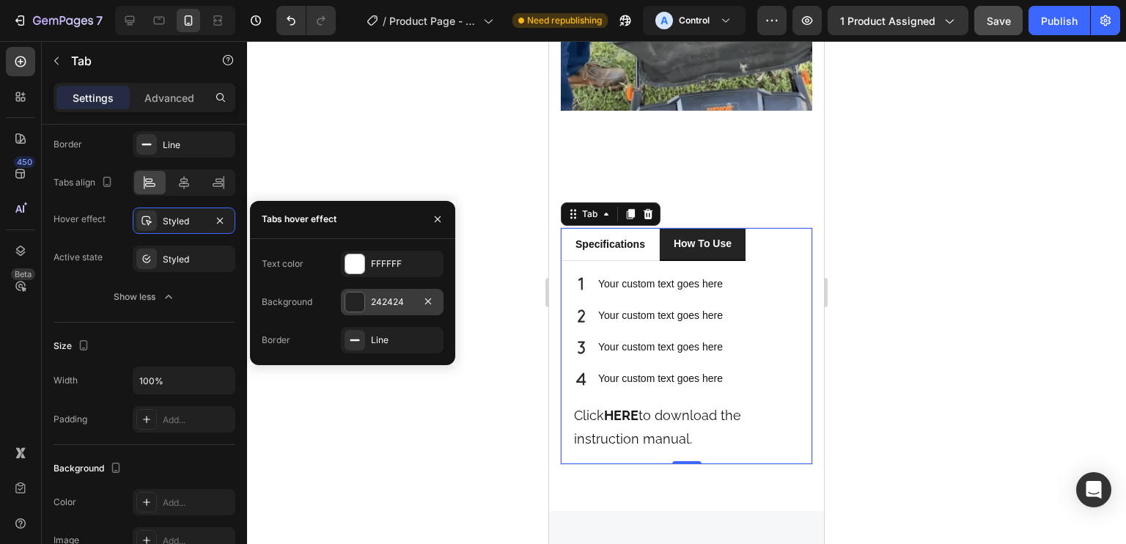
click at [364, 313] on div "242424" at bounding box center [392, 302] width 103 height 26
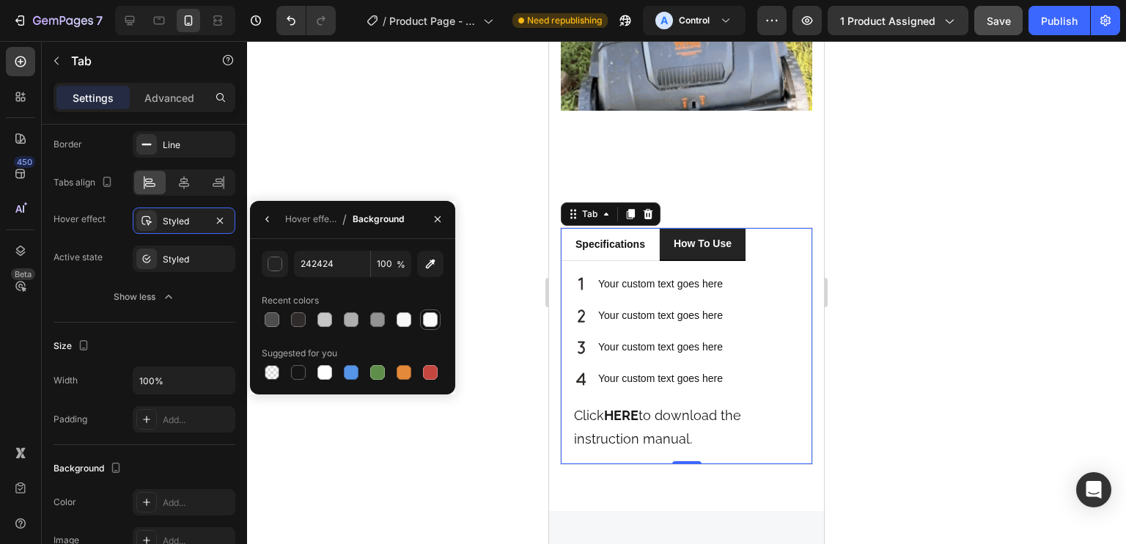
click at [427, 313] on div at bounding box center [430, 319] width 15 height 15
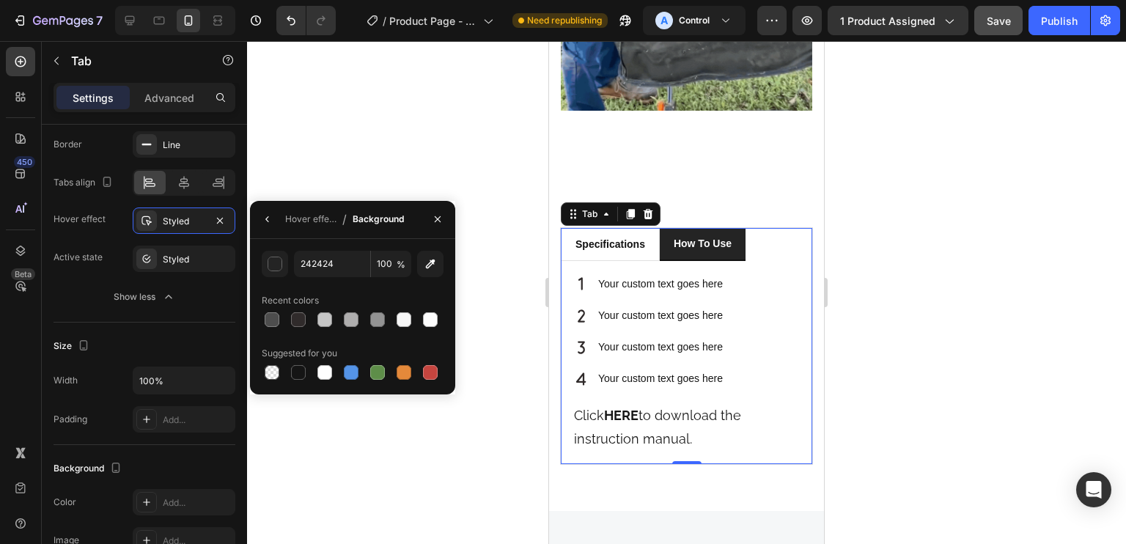
type input "FCFCFC"
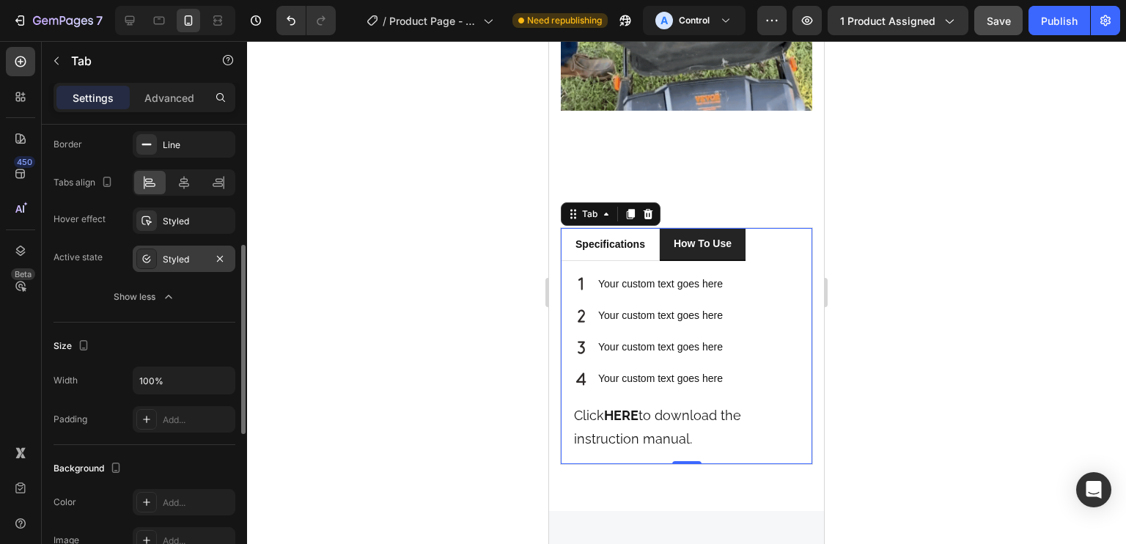
click at [165, 249] on div "Styled" at bounding box center [184, 259] width 103 height 26
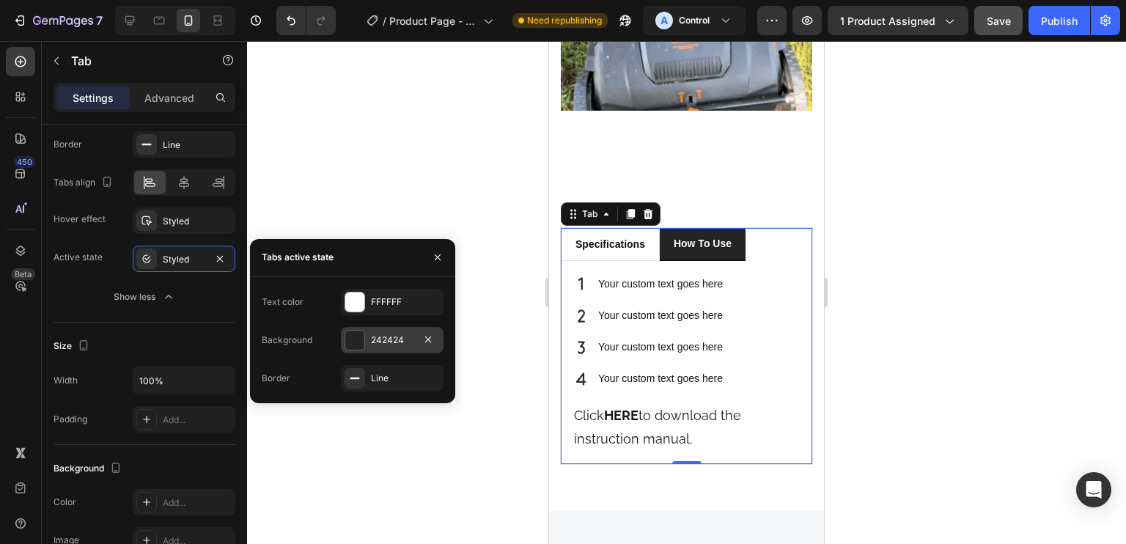
click at [361, 336] on div at bounding box center [354, 340] width 19 height 19
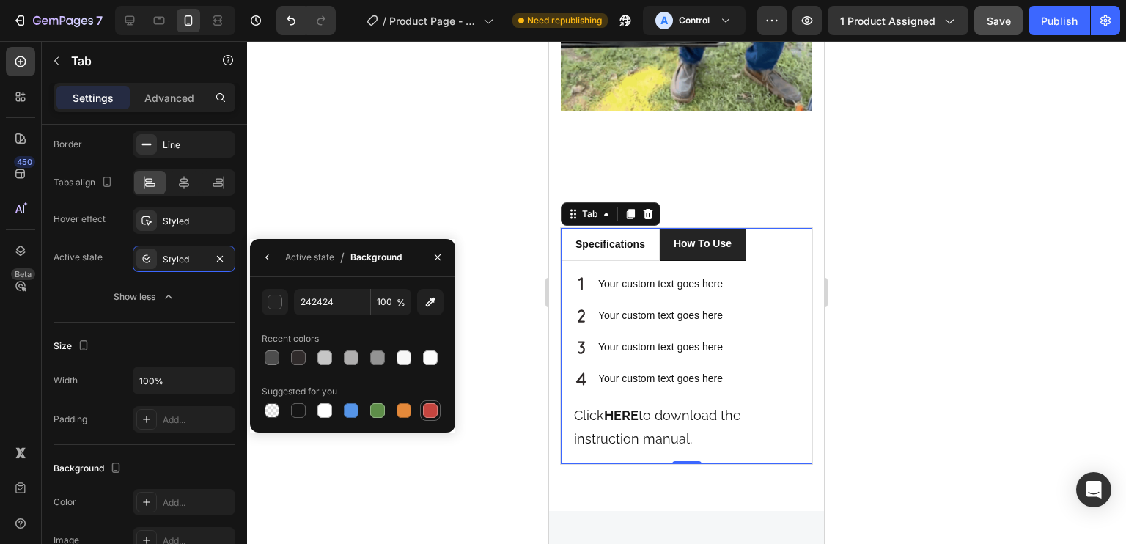
click at [422, 405] on div at bounding box center [430, 411] width 18 height 18
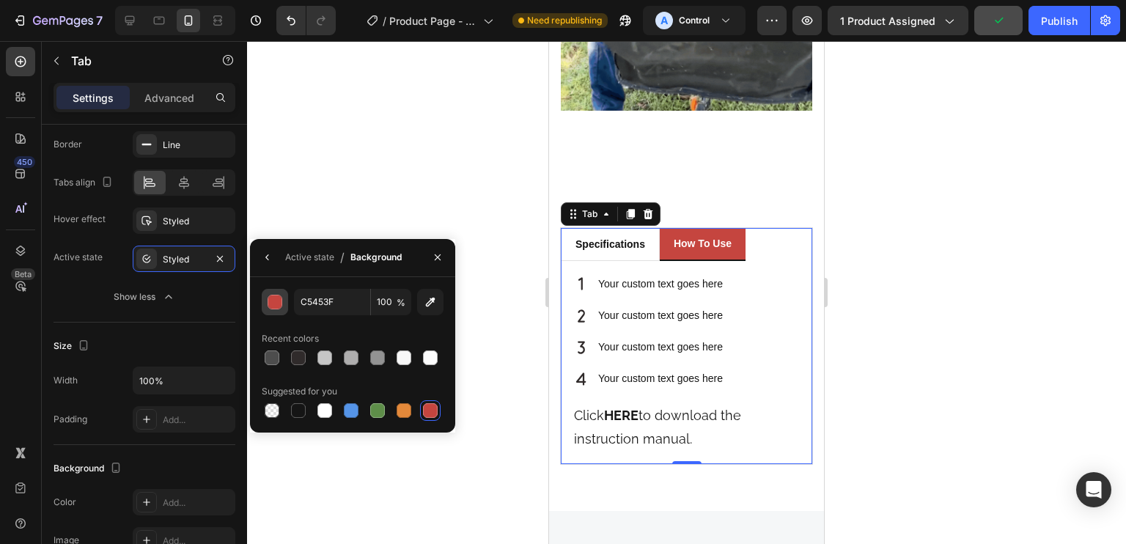
click at [270, 291] on button "button" at bounding box center [275, 302] width 26 height 26
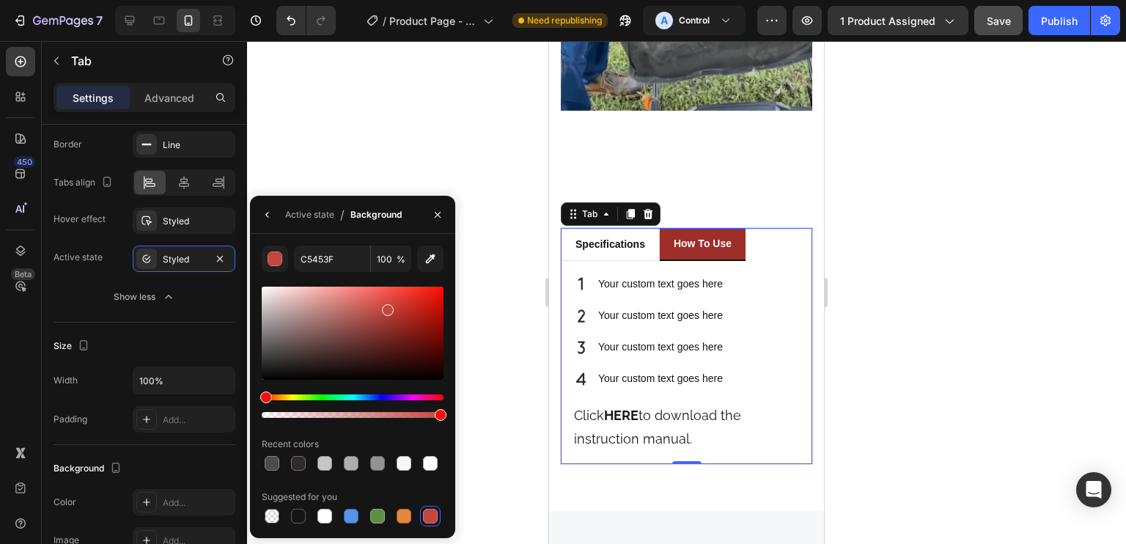
click at [397, 322] on div at bounding box center [353, 333] width 182 height 93
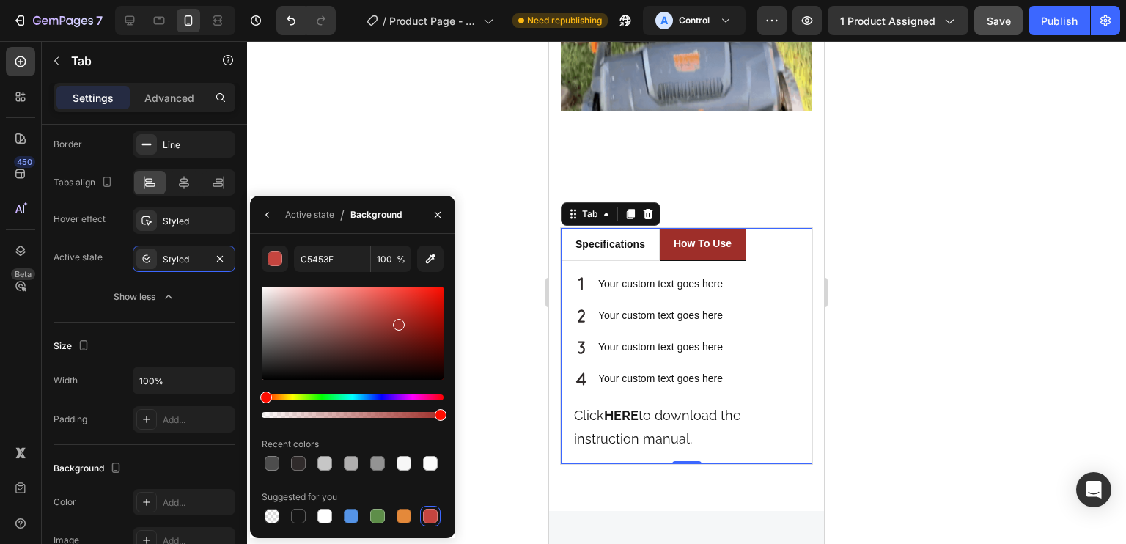
click at [387, 313] on div at bounding box center [353, 333] width 182 height 93
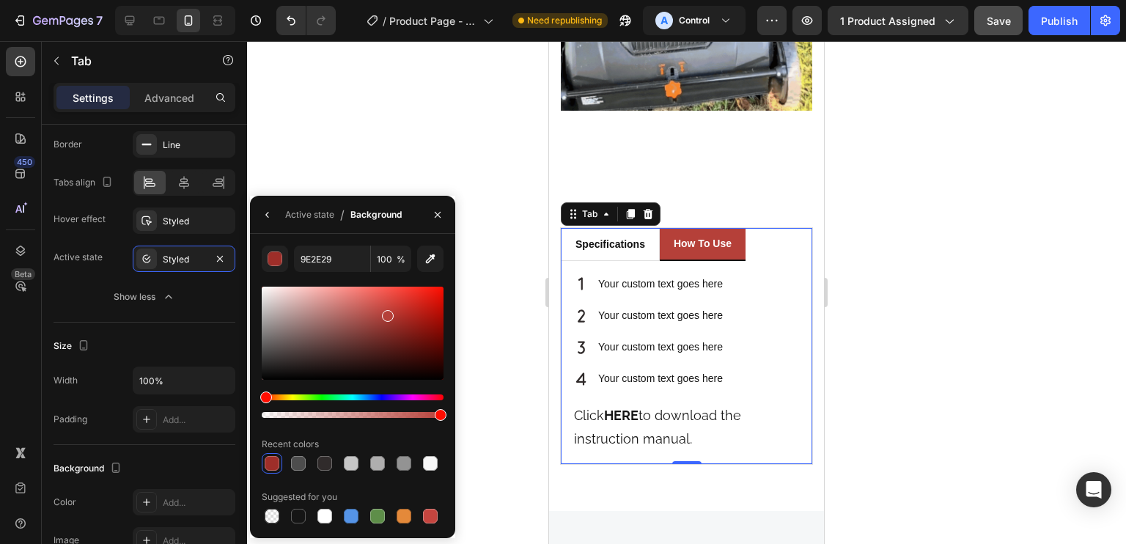
type input "B54039"
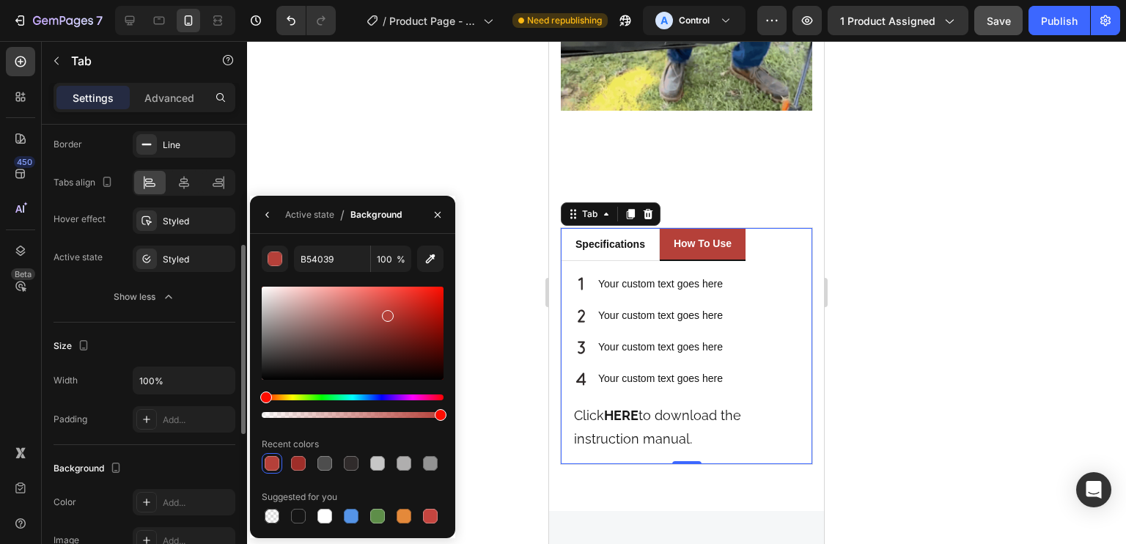
click at [191, 323] on div "Size Width 100% Padding Add..." at bounding box center [145, 384] width 182 height 122
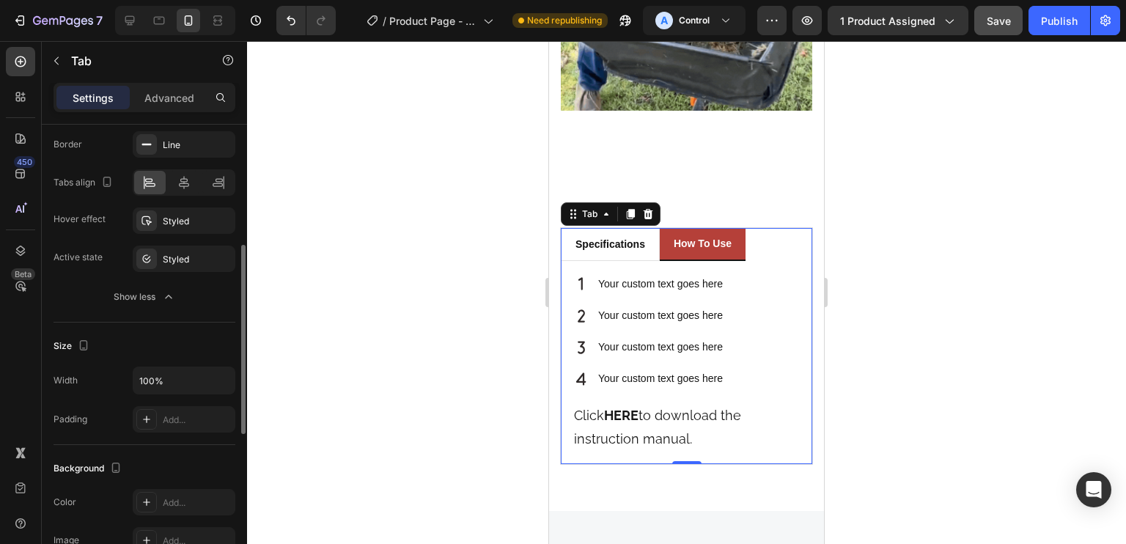
click at [144, 233] on div "Background Add... Border Line Tabs align Hover effect Styled Active state Styled" at bounding box center [145, 182] width 182 height 179
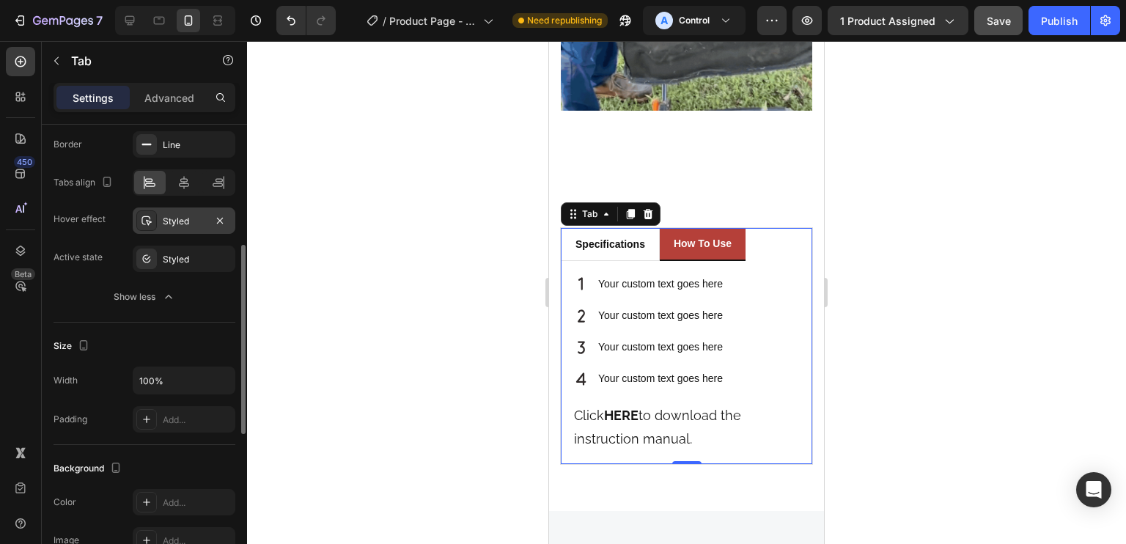
click at [163, 224] on div "Styled" at bounding box center [184, 221] width 43 height 13
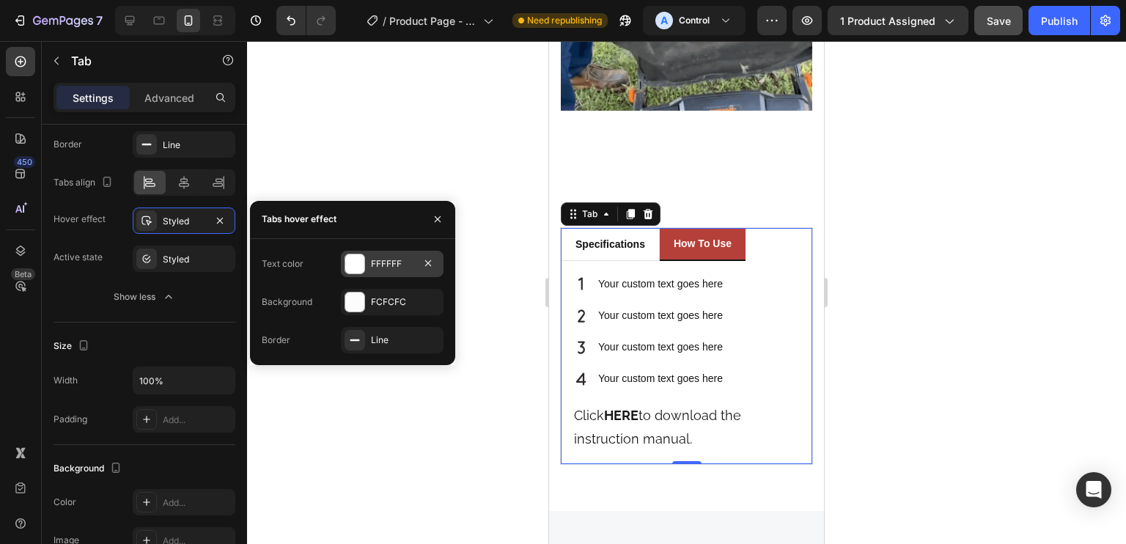
click at [363, 257] on div at bounding box center [354, 263] width 19 height 19
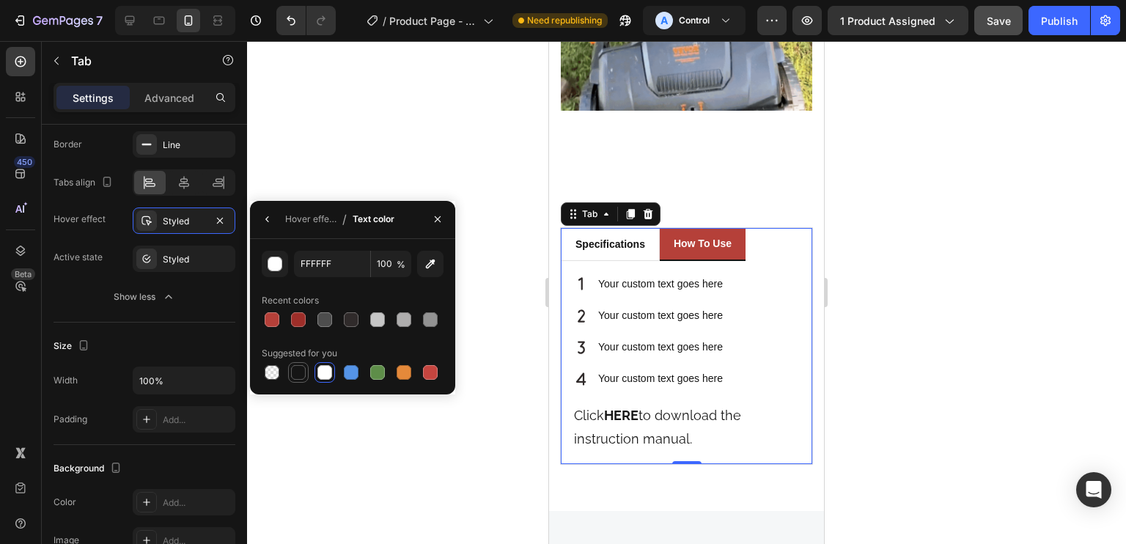
click at [301, 366] on div at bounding box center [298, 372] width 15 height 15
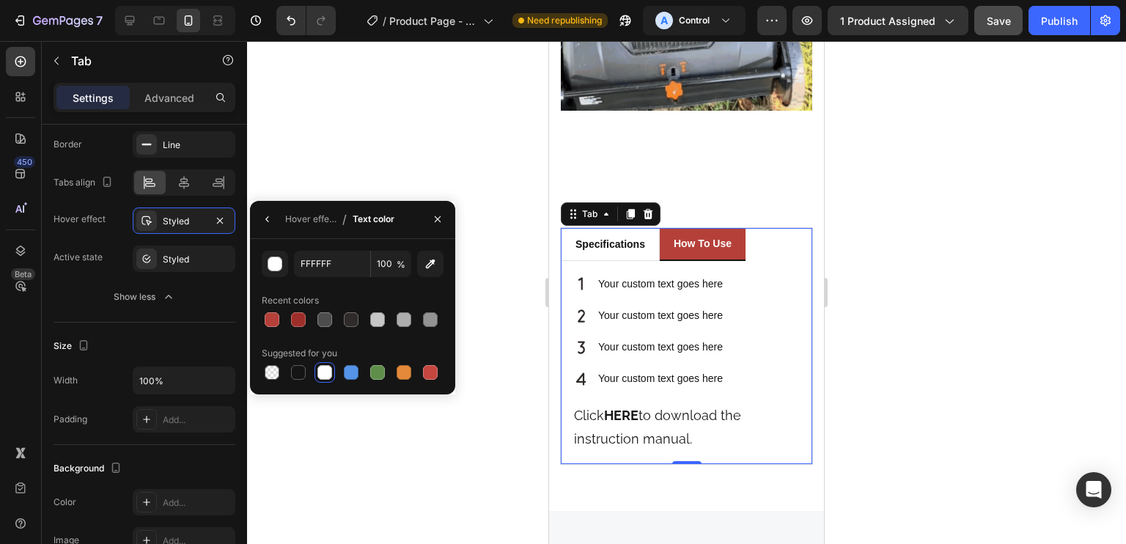
type input "151515"
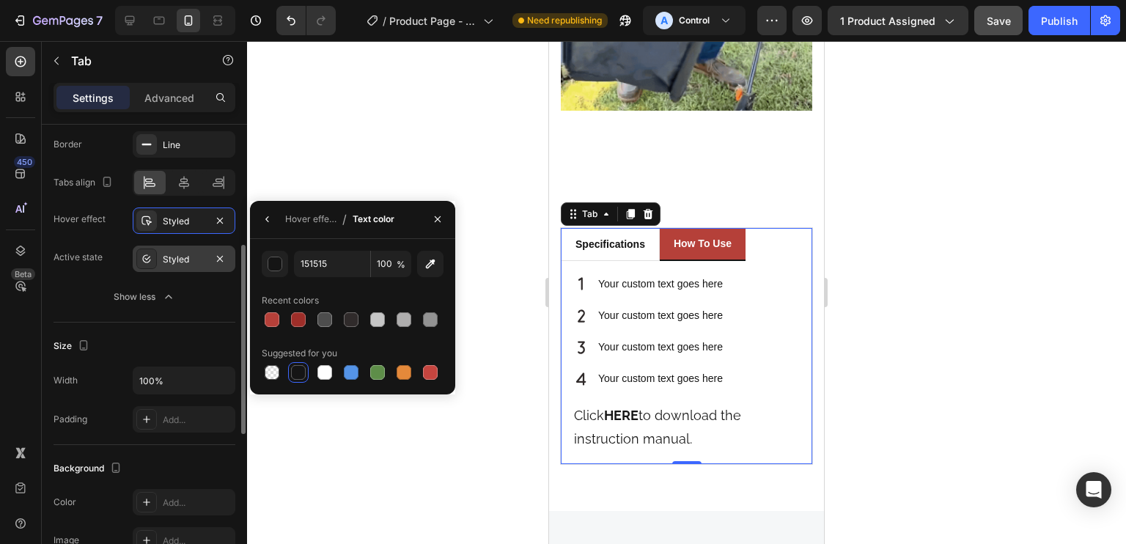
click at [167, 254] on div "Styled" at bounding box center [184, 259] width 43 height 13
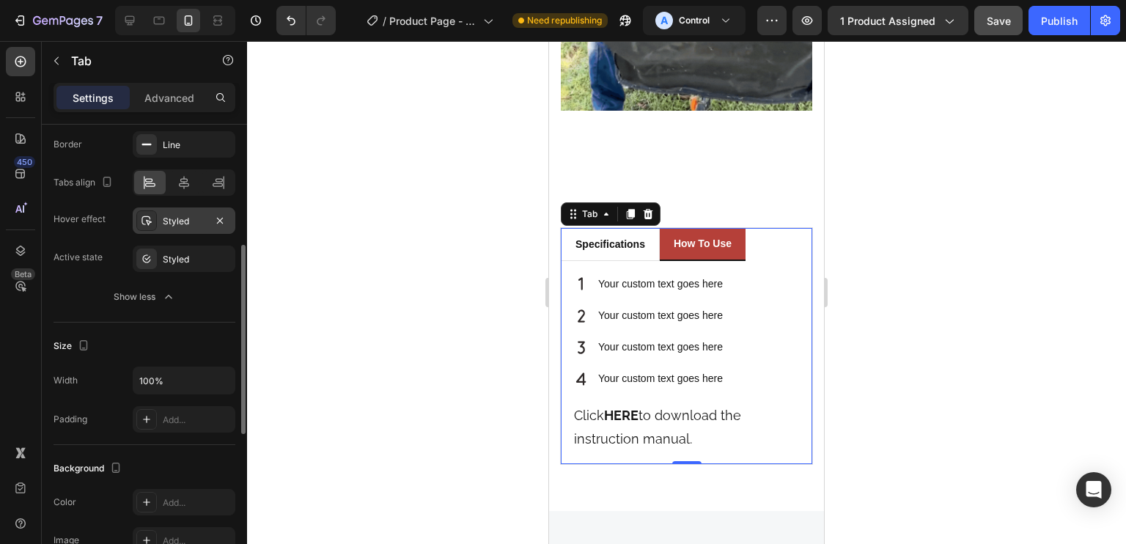
click at [179, 223] on div "Styled" at bounding box center [184, 221] width 43 height 13
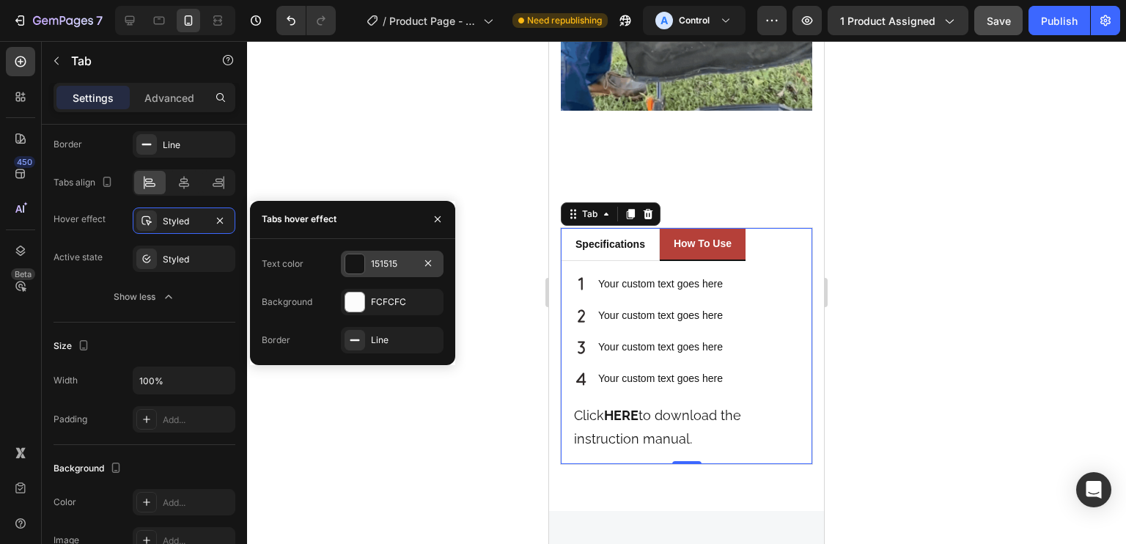
click at [375, 257] on div "151515" at bounding box center [392, 263] width 43 height 13
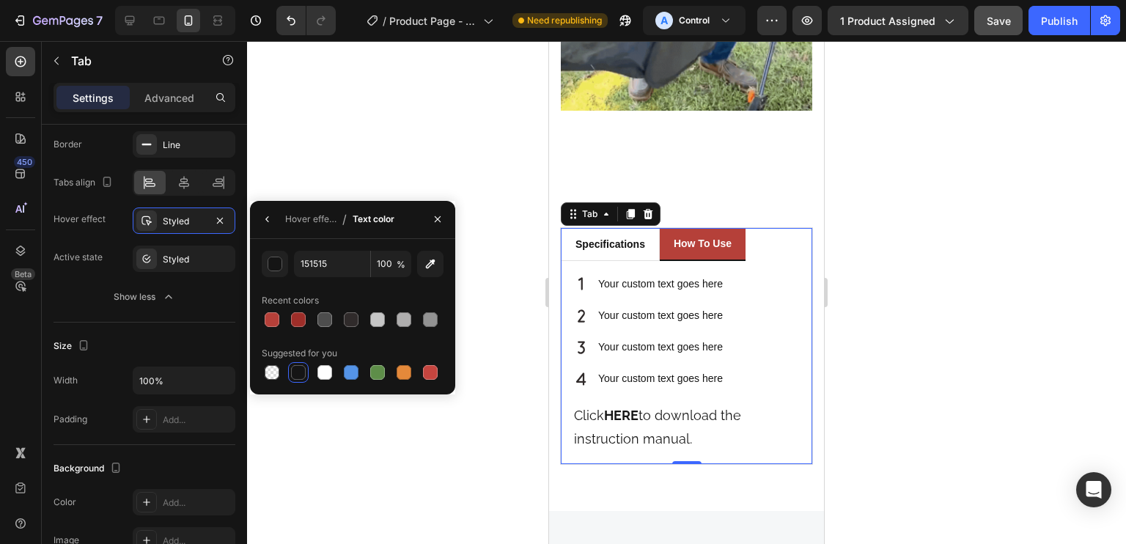
click at [374, 246] on div "151515 100 % Recent colors Suggested for you" at bounding box center [352, 316] width 205 height 155
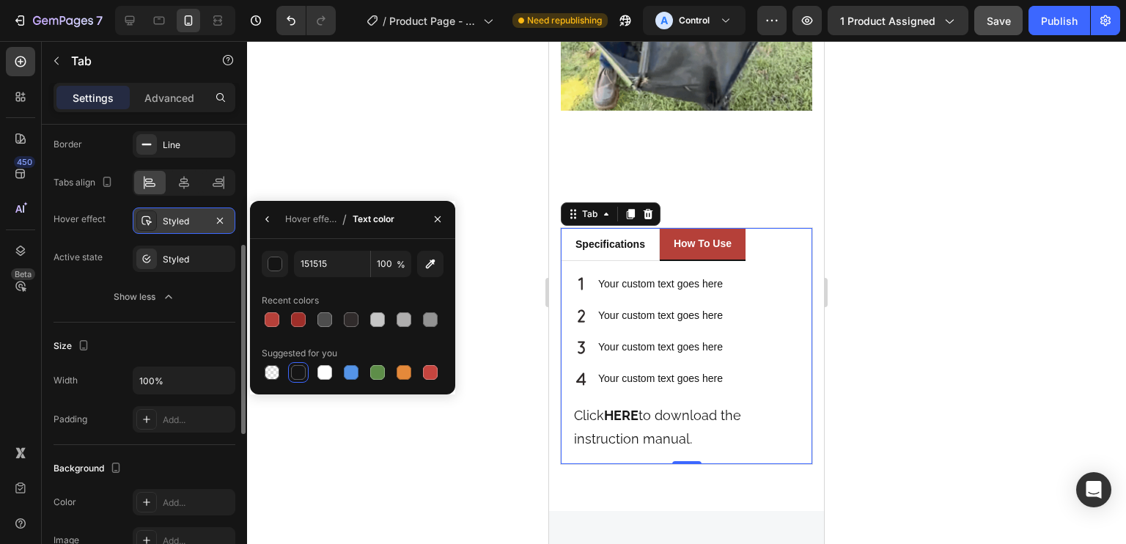
click at [176, 219] on div "Styled" at bounding box center [184, 221] width 43 height 13
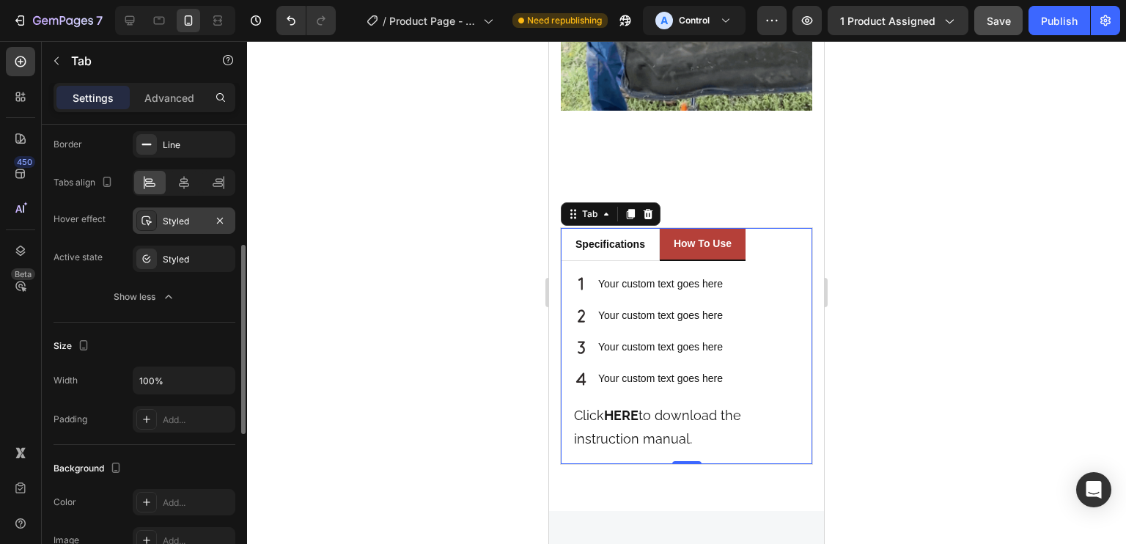
click at [192, 227] on div "Styled" at bounding box center [184, 220] width 103 height 26
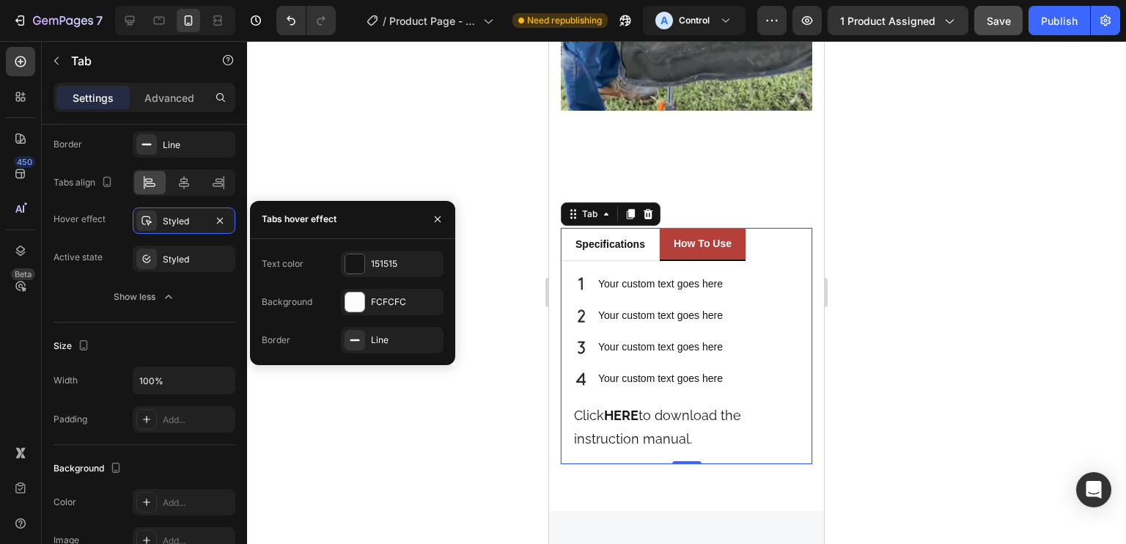
click at [399, 296] on div "FCFCFC" at bounding box center [405, 301] width 69 height 13
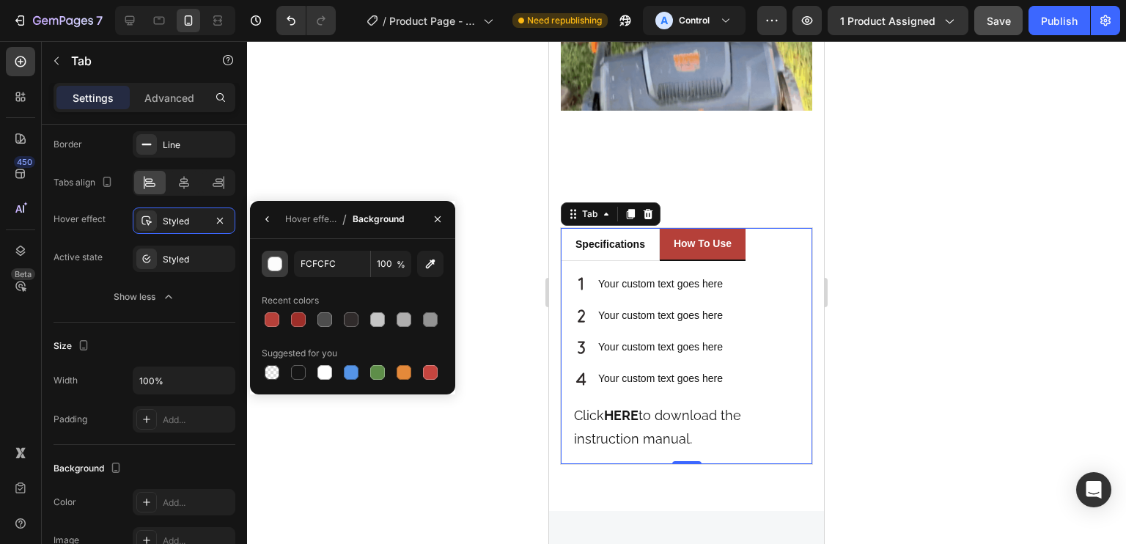
click at [270, 266] on div "button" at bounding box center [275, 264] width 15 height 15
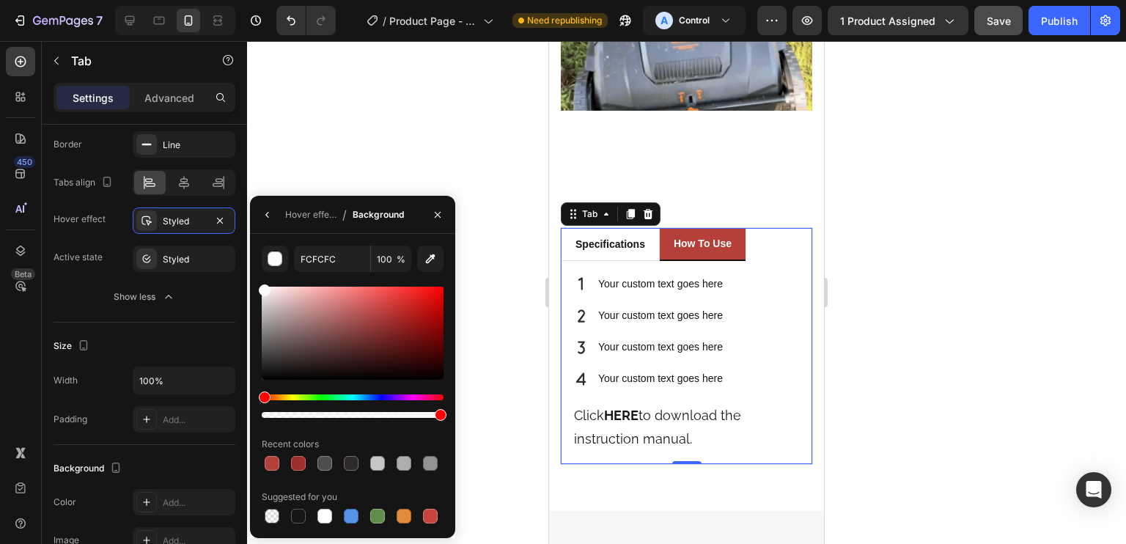
click at [282, 305] on div at bounding box center [353, 333] width 182 height 93
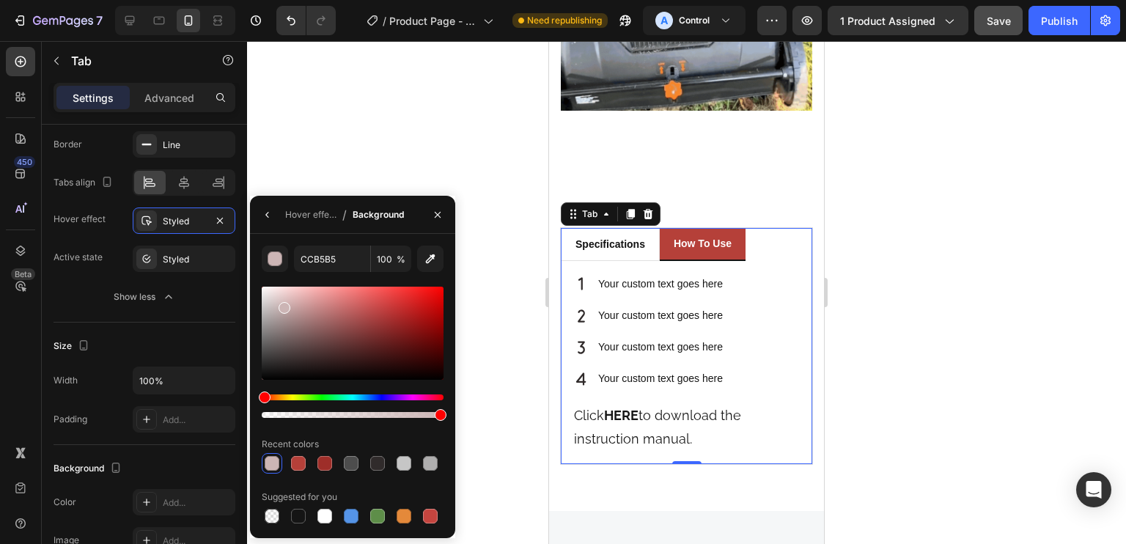
click at [266, 306] on div at bounding box center [353, 333] width 182 height 93
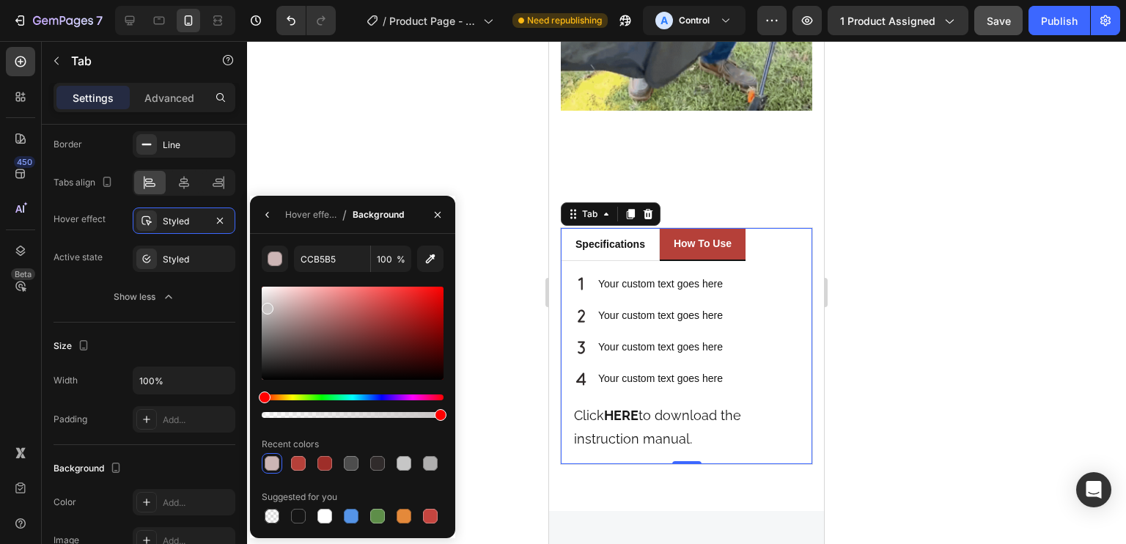
click at [268, 299] on div at bounding box center [353, 333] width 182 height 93
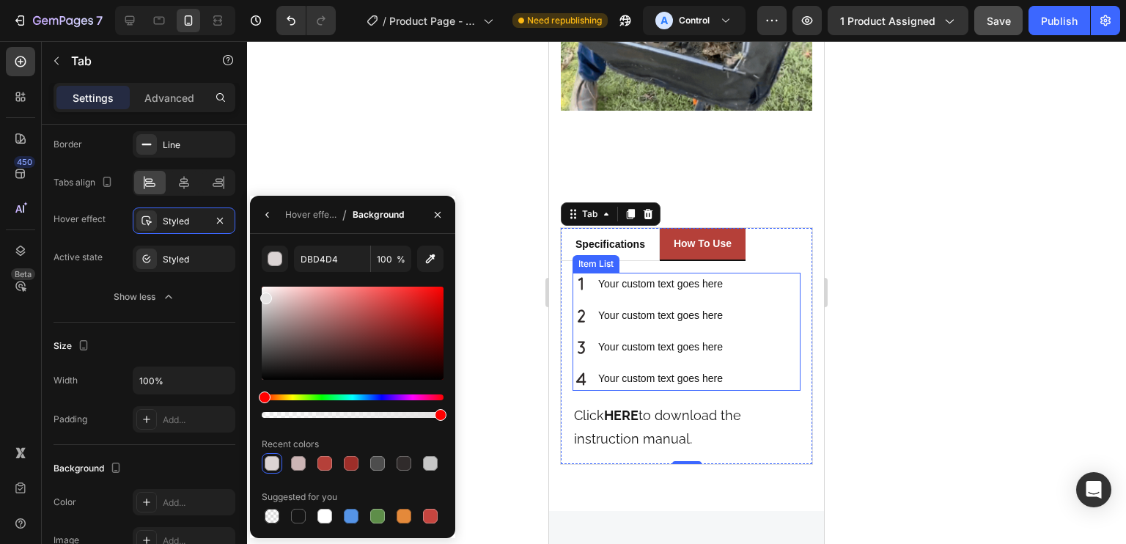
click at [264, 296] on div at bounding box center [266, 298] width 12 height 12
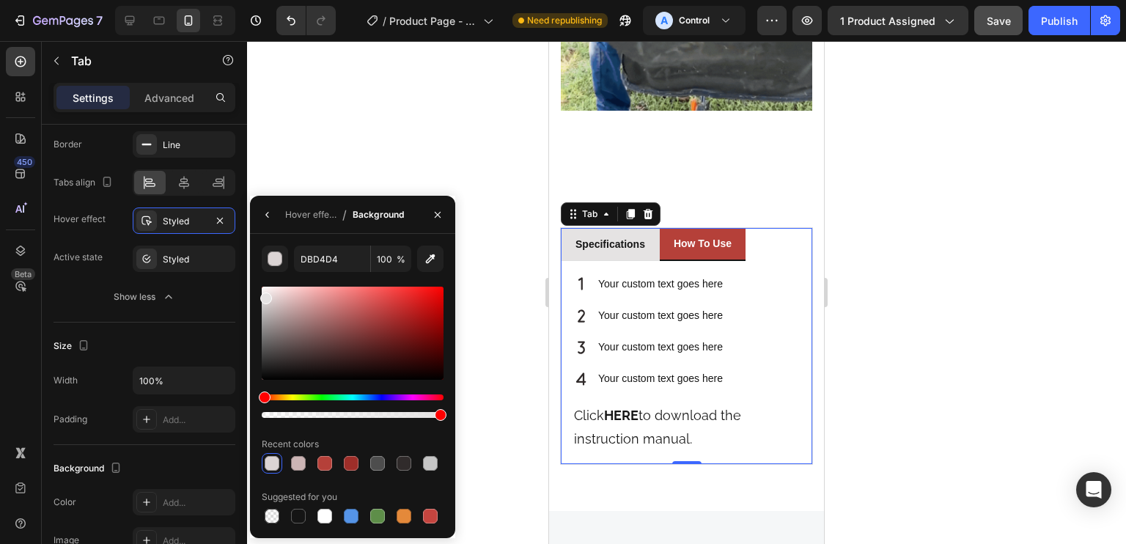
type input "E5E3E3"
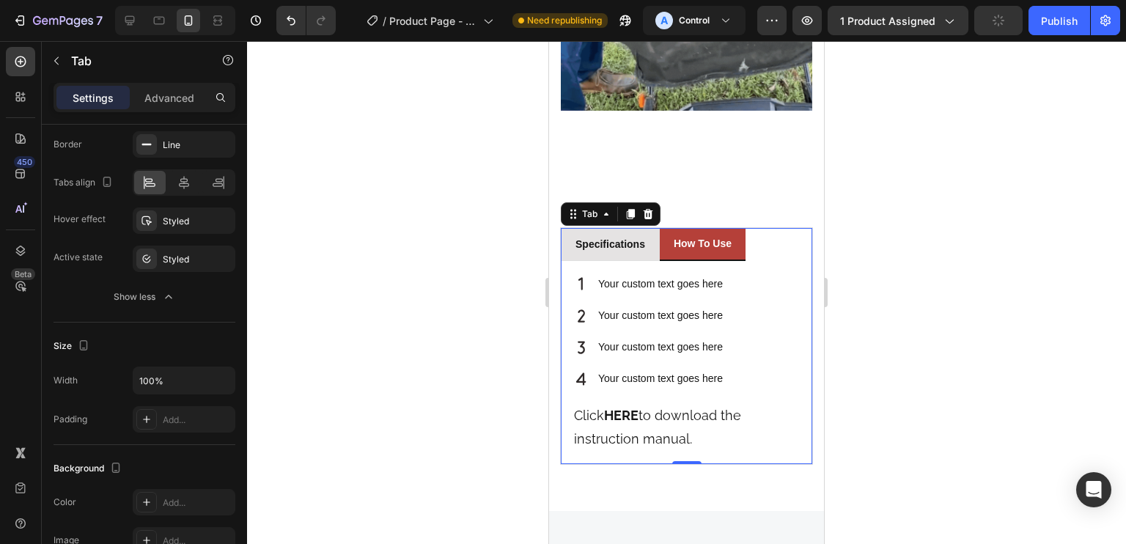
click at [630, 237] on p "specifications" at bounding box center [610, 244] width 70 height 15
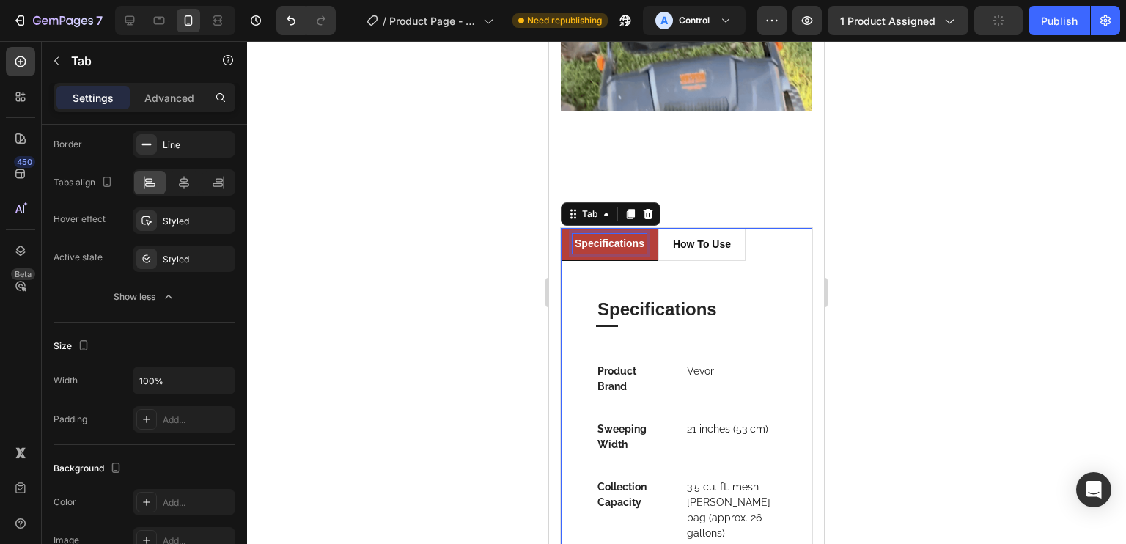
scroll to position [2048, 0]
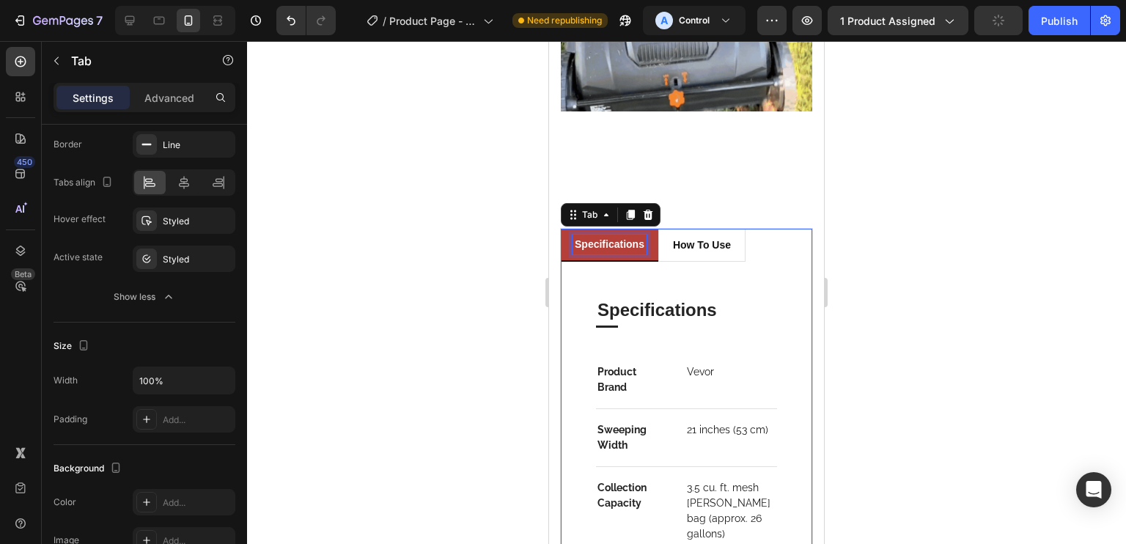
click at [654, 229] on li "specifications" at bounding box center [609, 245] width 97 height 33
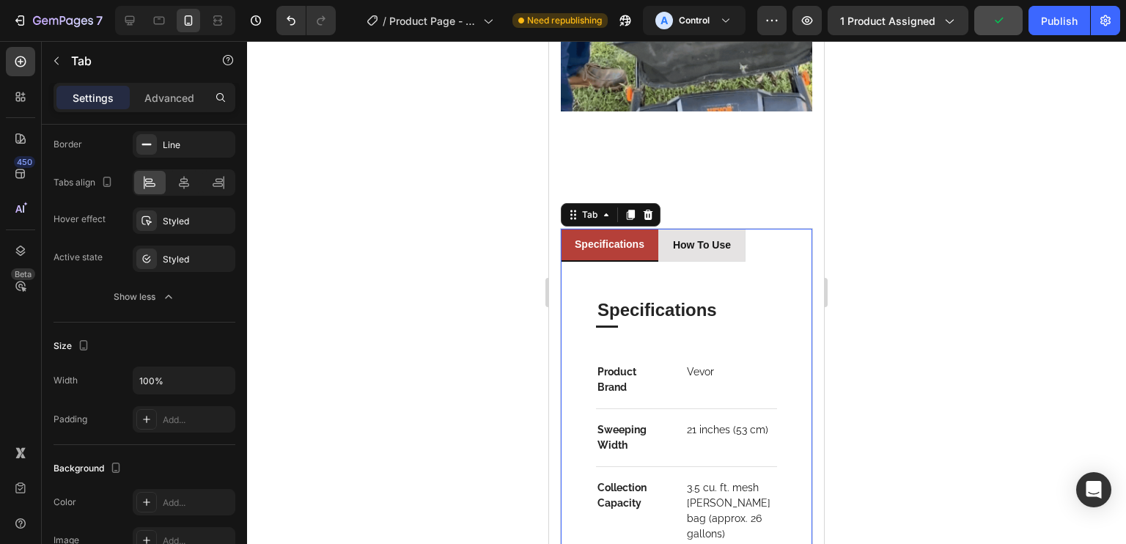
click at [674, 238] on p "how to use" at bounding box center [702, 245] width 58 height 15
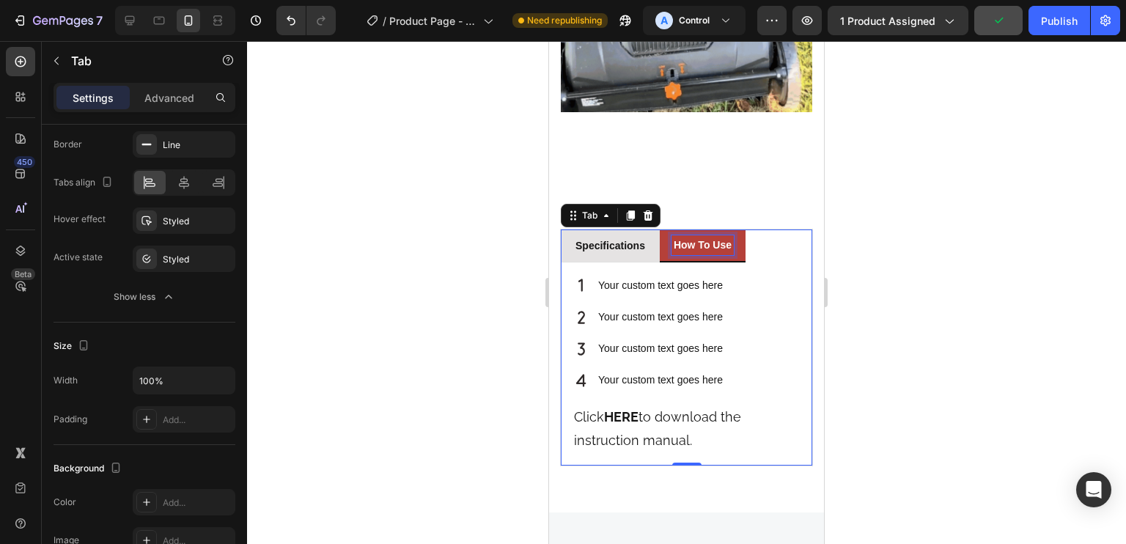
click at [642, 238] on p "specifications" at bounding box center [610, 245] width 70 height 15
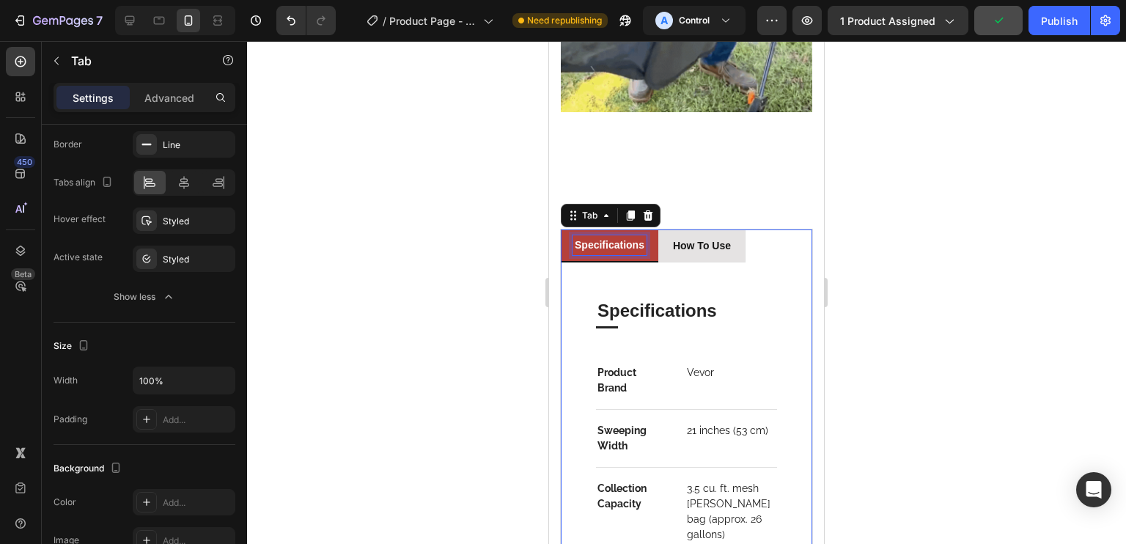
scroll to position [2047, 0]
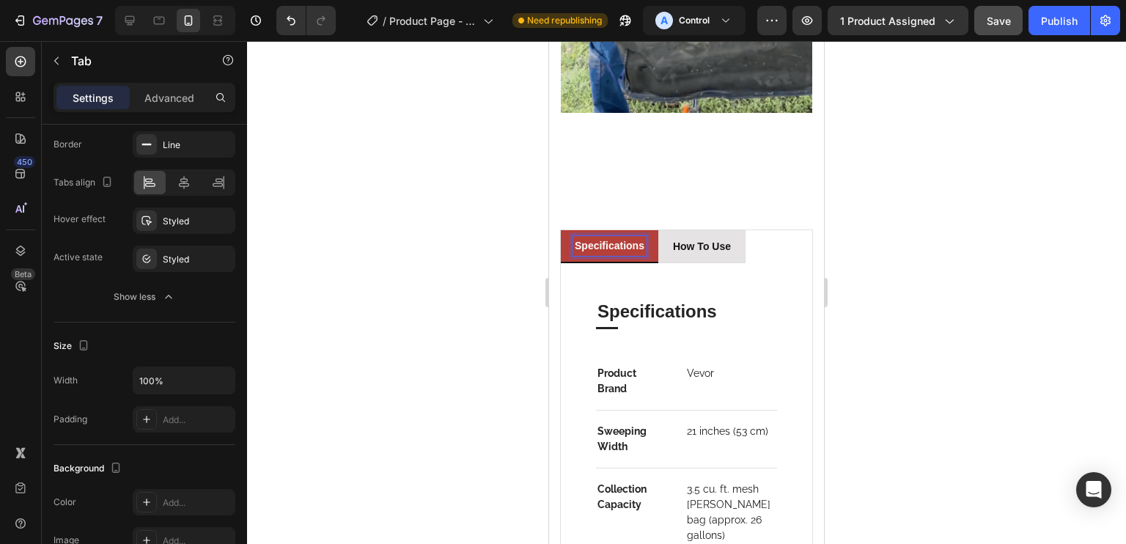
click at [682, 239] on p "how to use" at bounding box center [702, 246] width 58 height 15
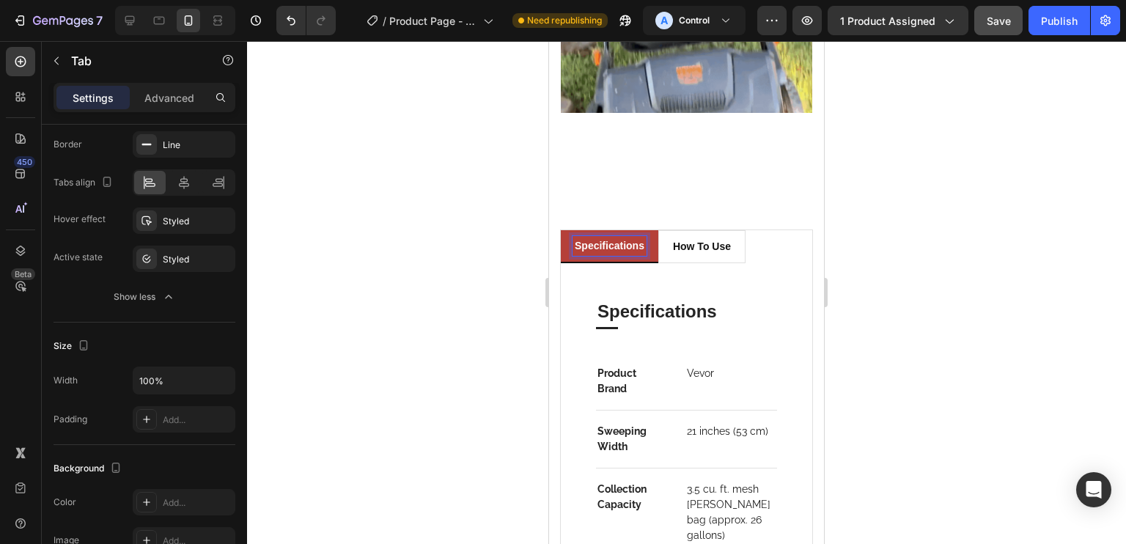
click at [640, 238] on p "specifications" at bounding box center [610, 245] width 70 height 15
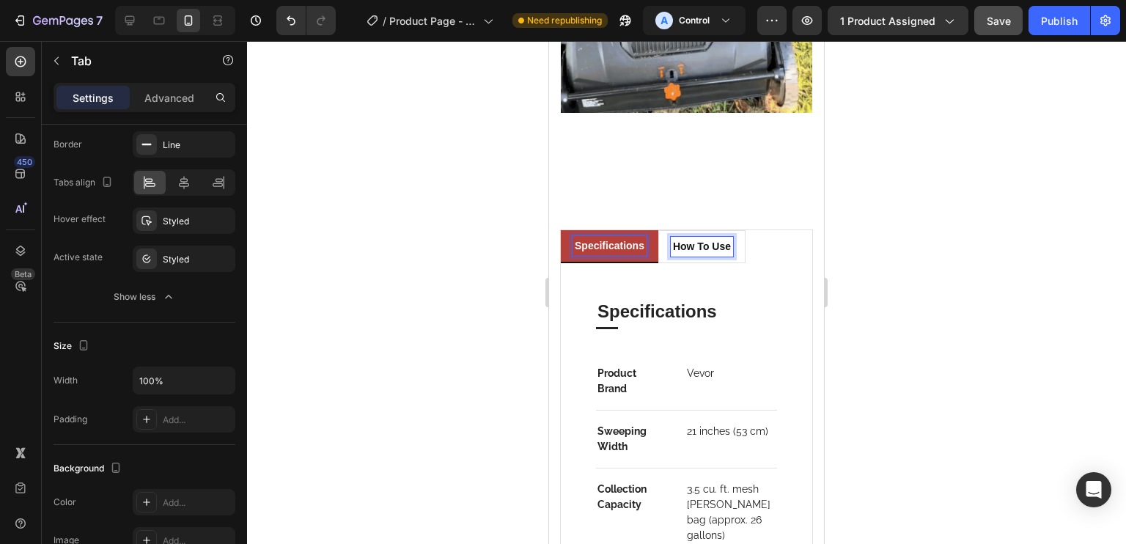
scroll to position [2046, 0]
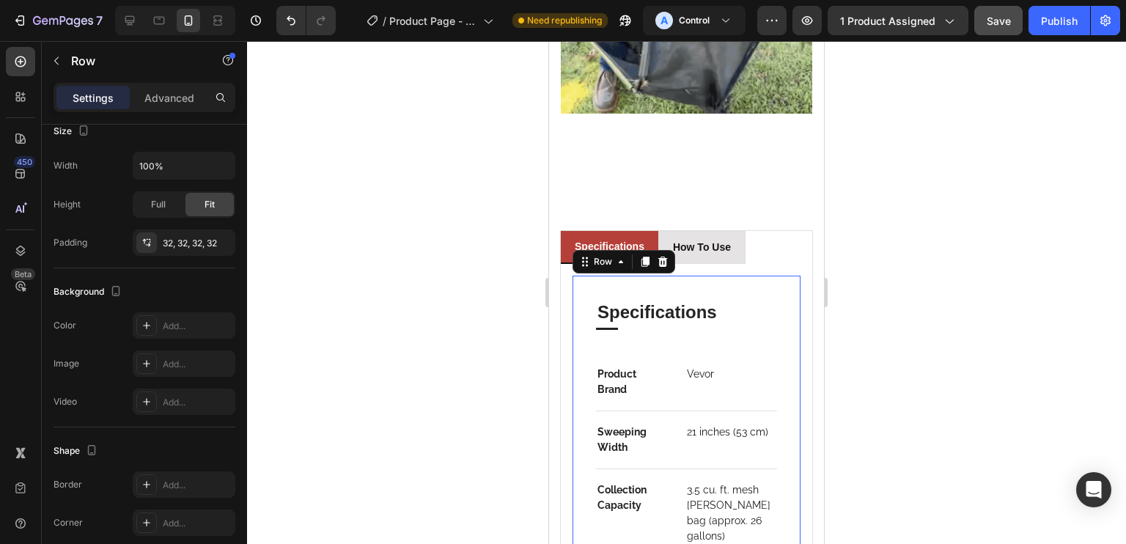
scroll to position [0, 0]
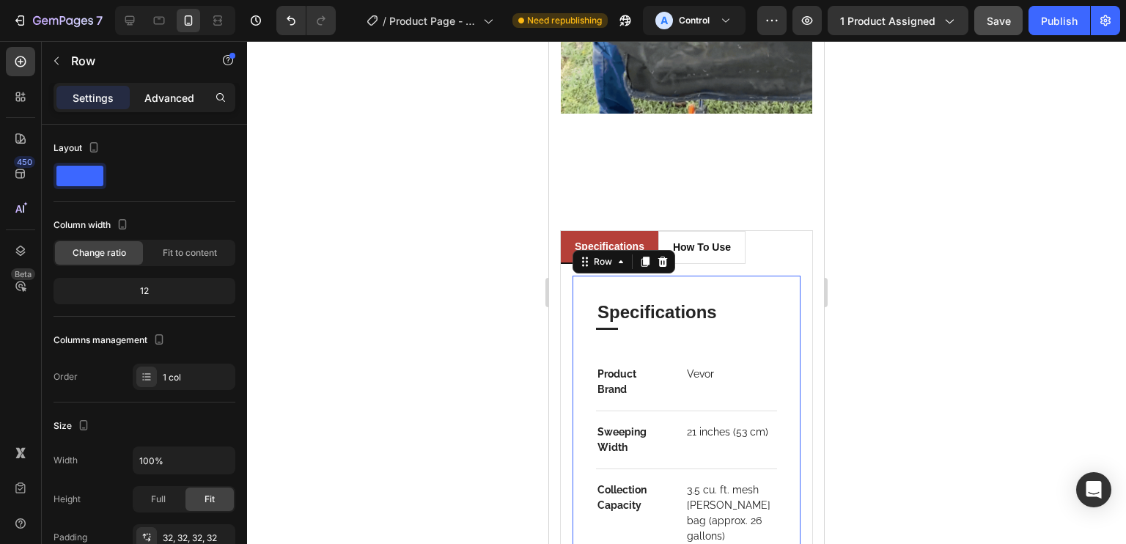
click at [154, 91] on p "Advanced" at bounding box center [169, 97] width 50 height 15
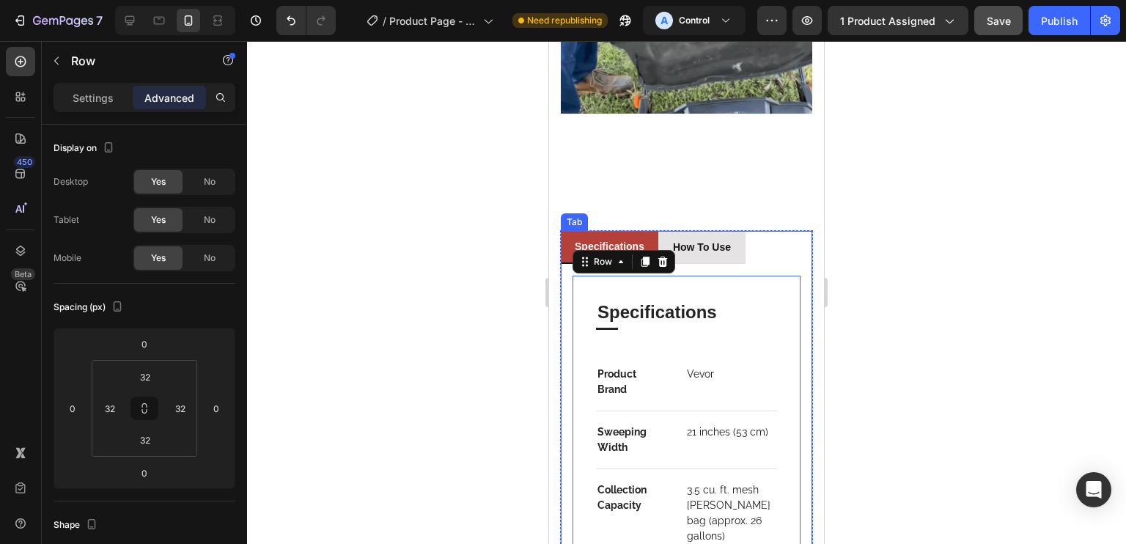
click at [692, 231] on li "how to use" at bounding box center [701, 247] width 87 height 33
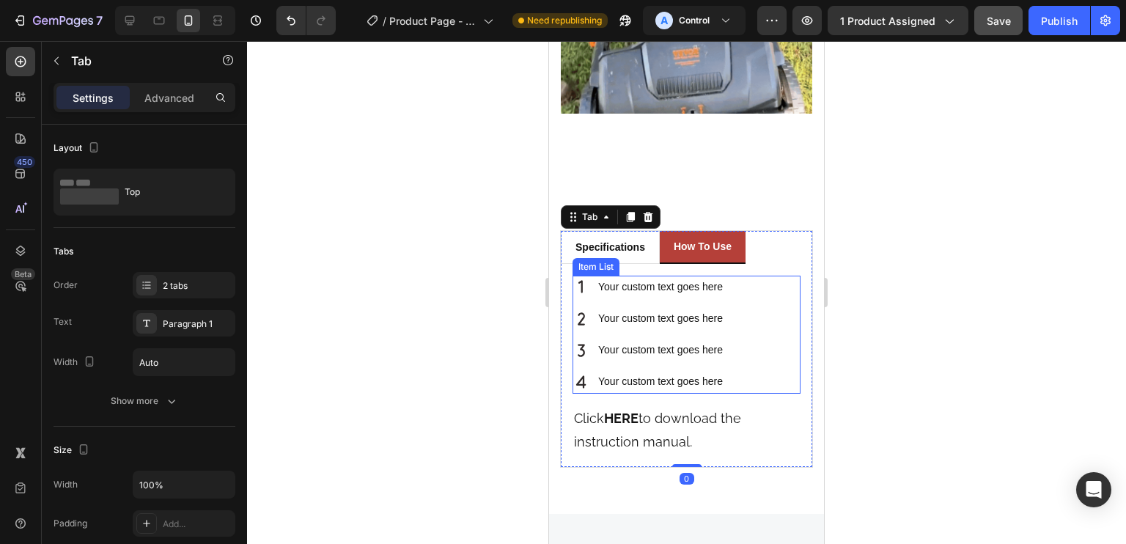
click at [681, 278] on p "Your custom text goes here" at bounding box center [660, 287] width 125 height 18
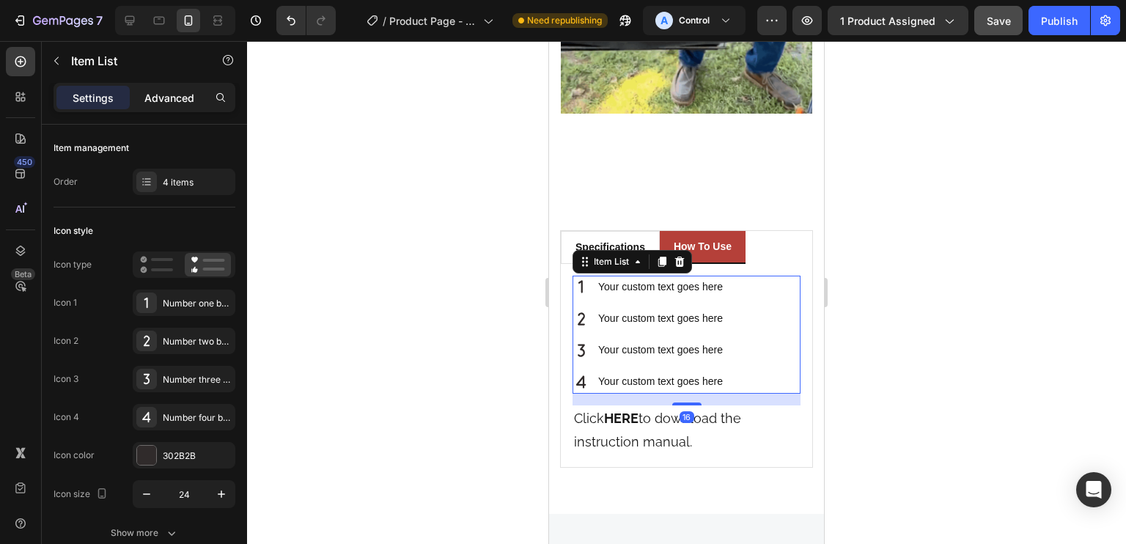
click at [164, 90] on p "Advanced" at bounding box center [169, 97] width 50 height 15
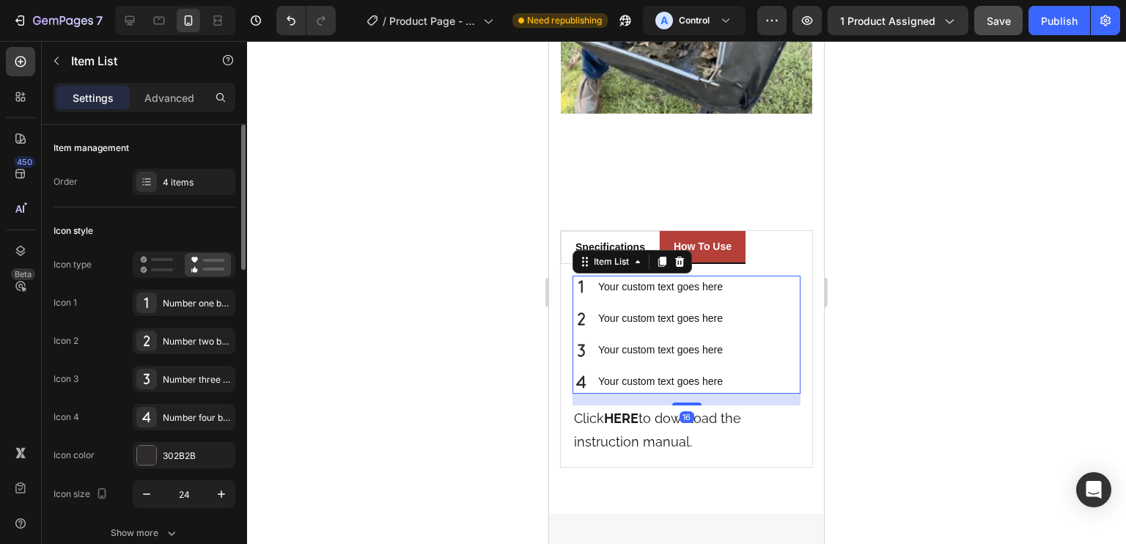
type input "100%"
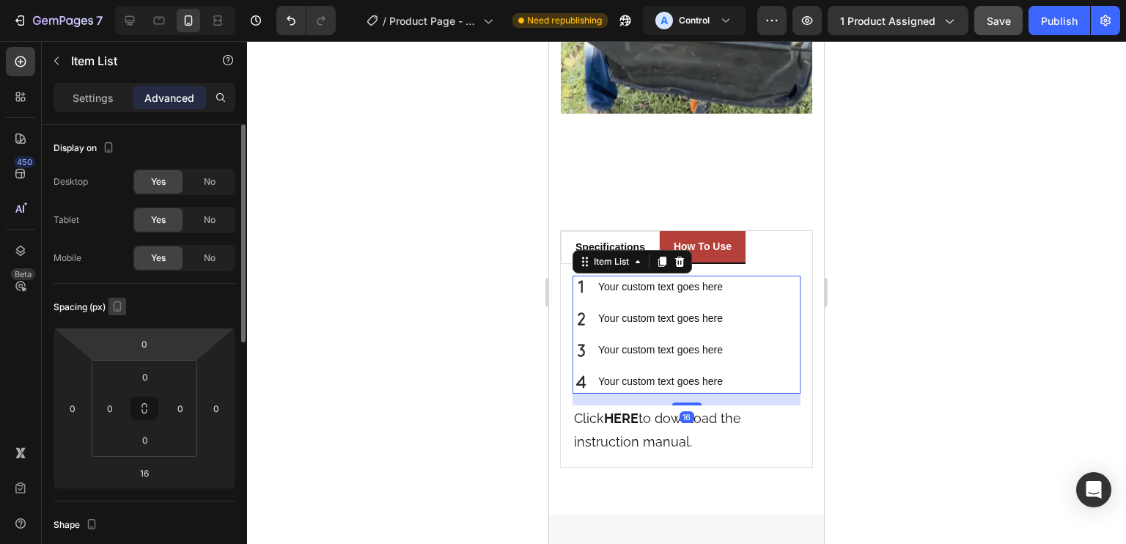
click at [140, 336] on input "0" at bounding box center [144, 344] width 29 height 22
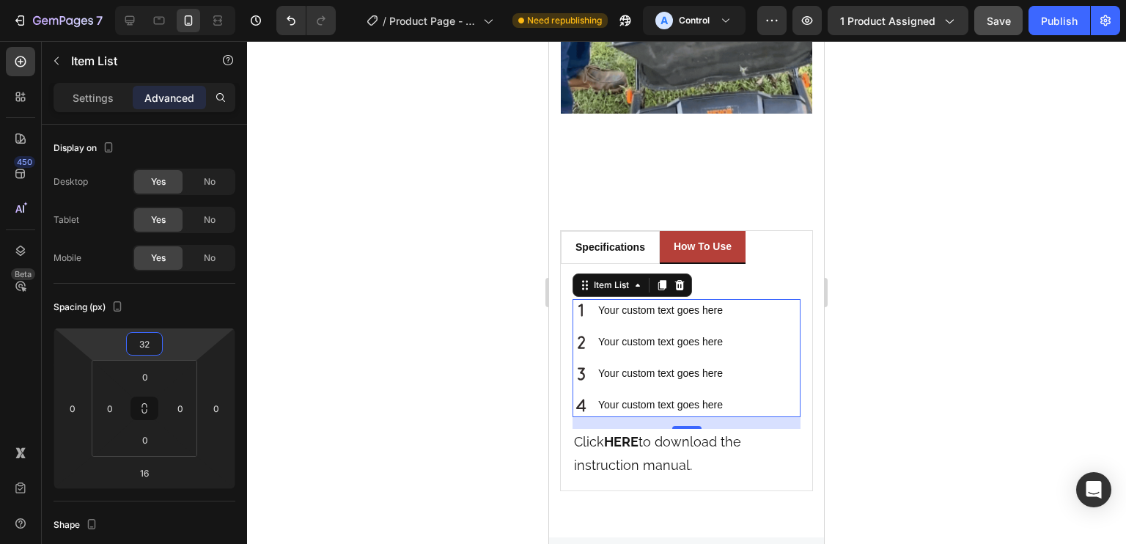
type input "32"
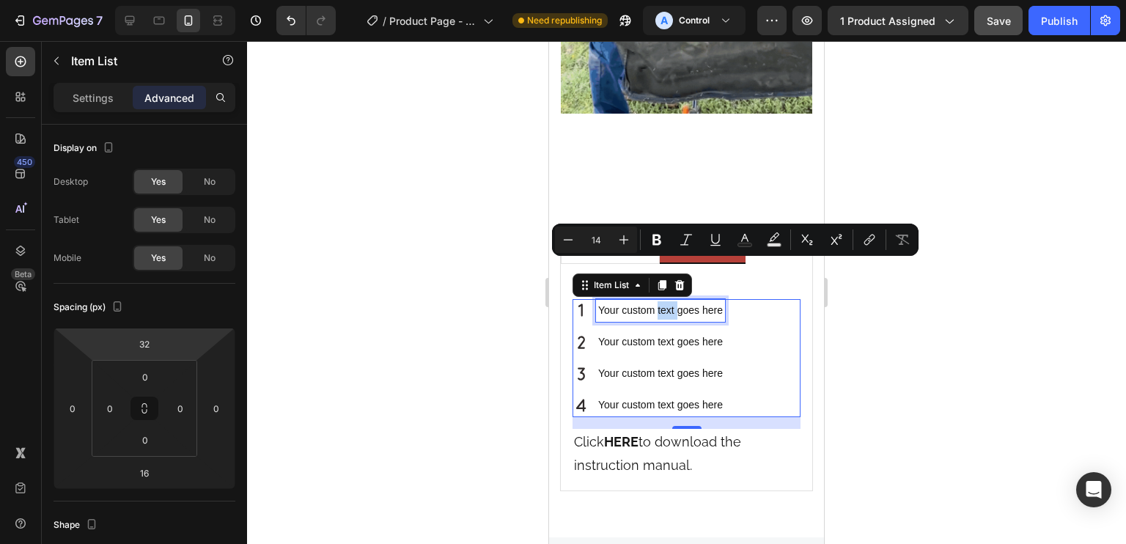
click at [669, 301] on p "Your custom text goes here" at bounding box center [660, 310] width 125 height 18
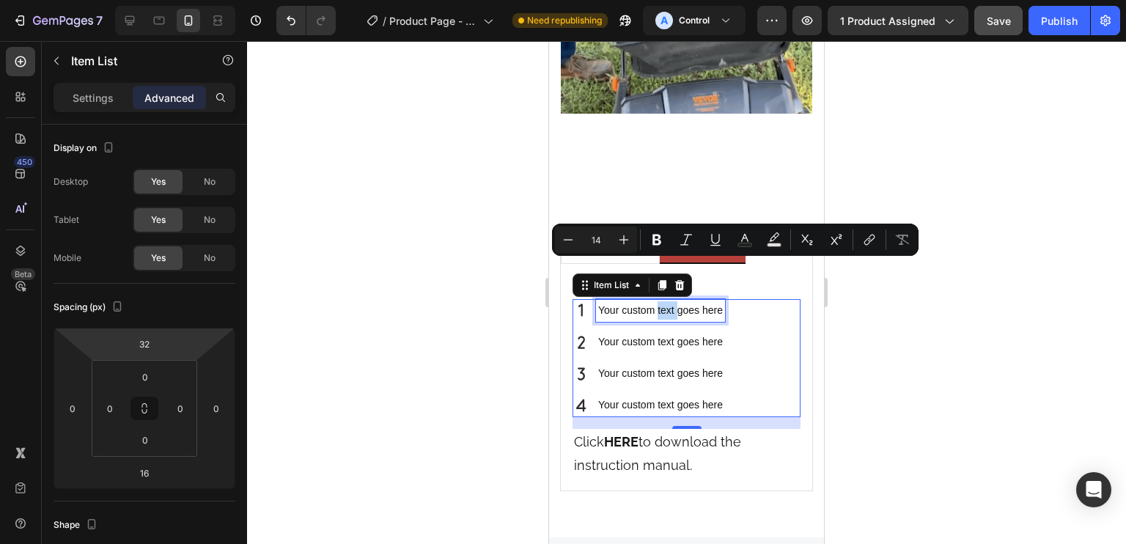
click at [669, 301] on p "Your custom text goes here" at bounding box center [660, 310] width 125 height 18
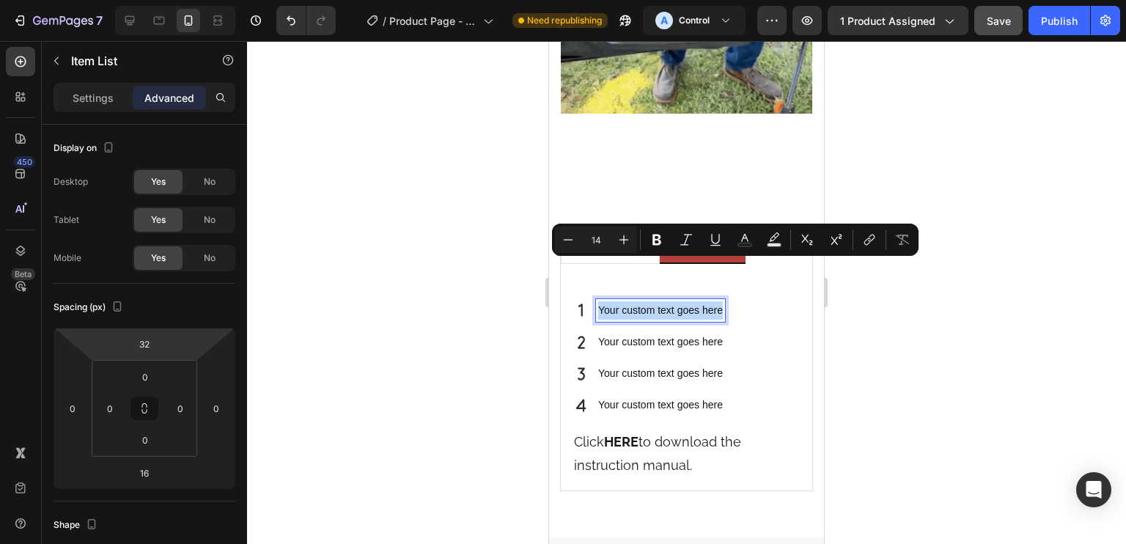
click at [669, 301] on p "Your custom text goes here" at bounding box center [660, 310] width 125 height 18
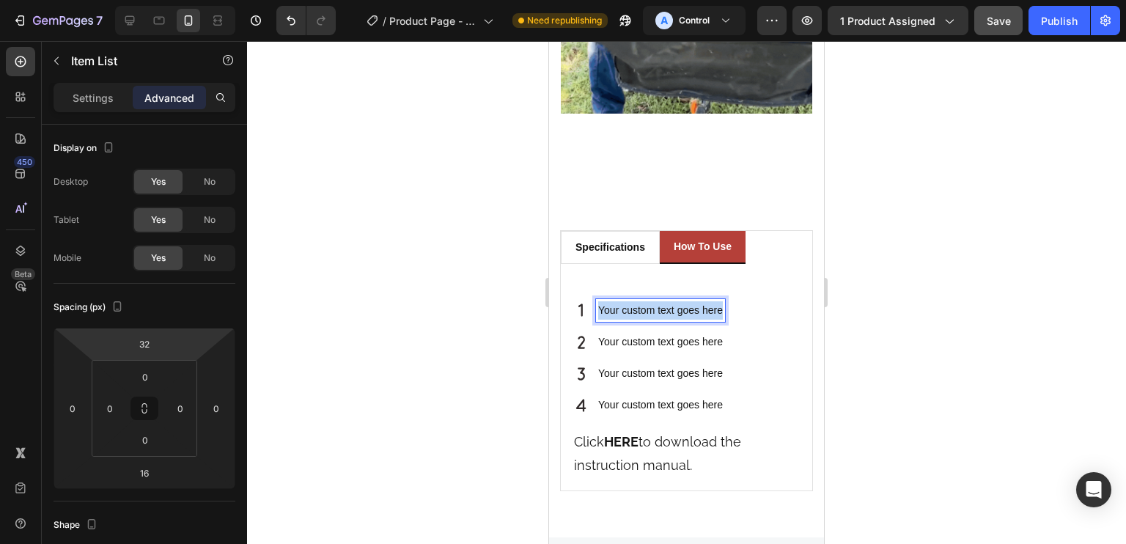
click at [669, 301] on p "Your custom text goes here" at bounding box center [660, 310] width 125 height 18
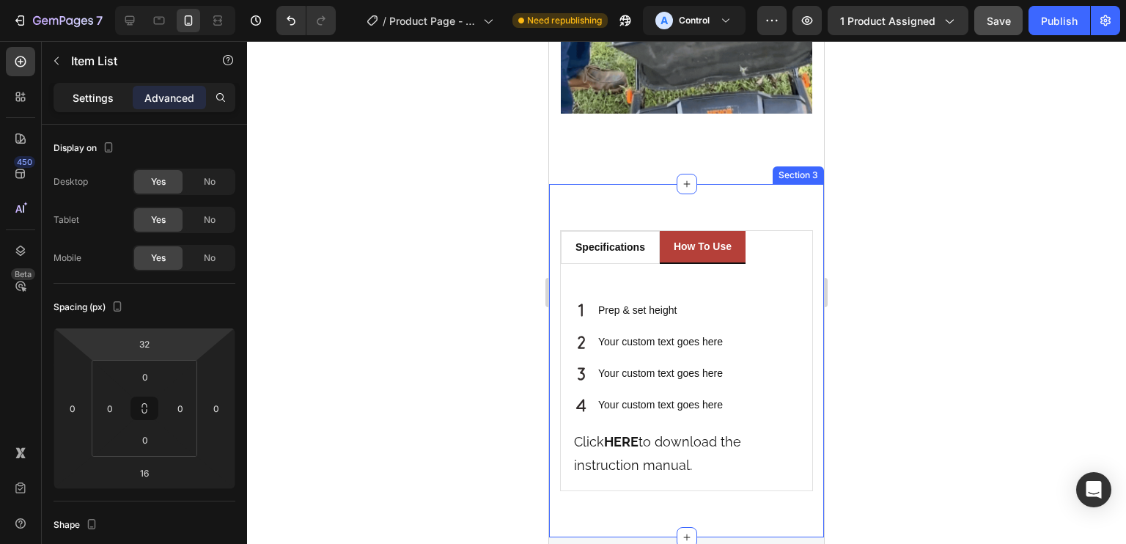
click at [87, 93] on p "Settings" at bounding box center [93, 97] width 41 height 15
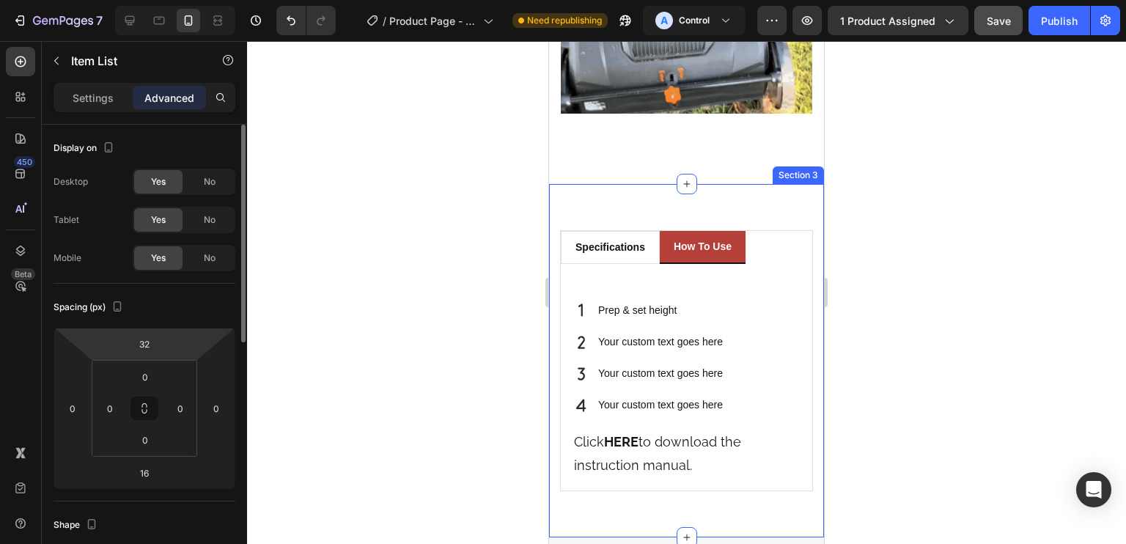
type input "8"
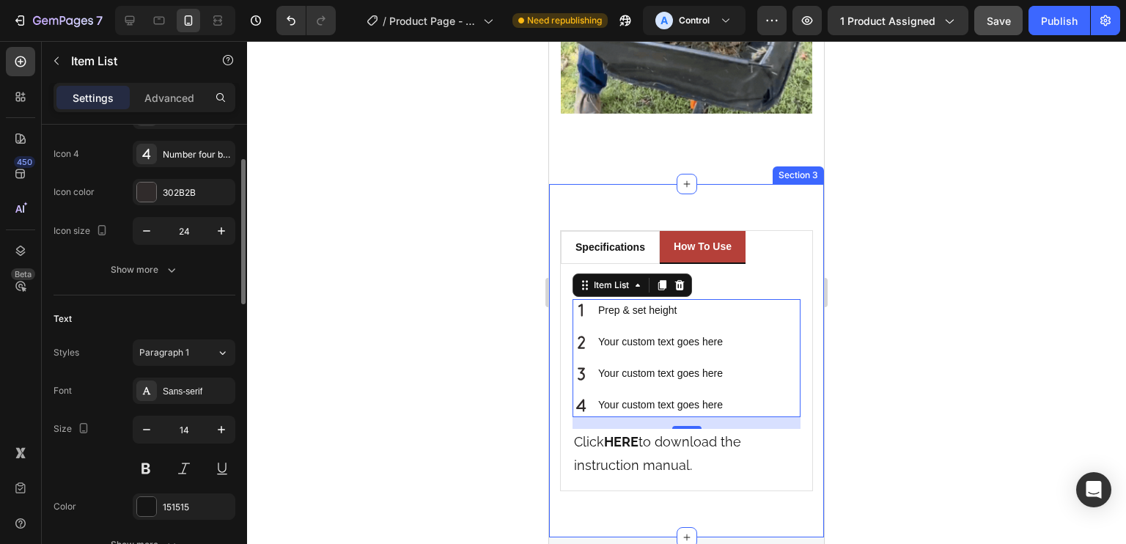
scroll to position [267, 0]
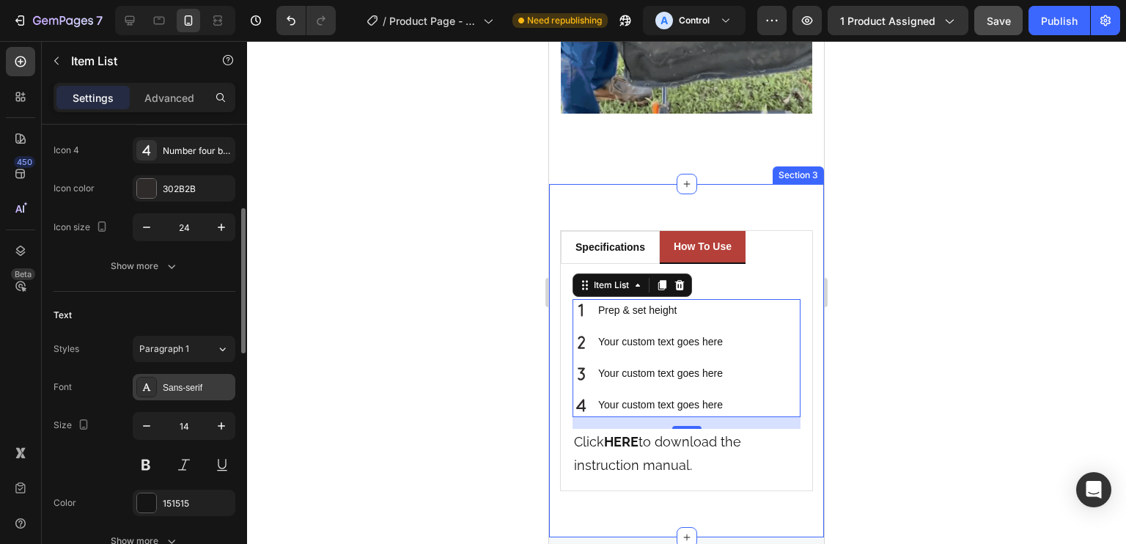
click at [178, 389] on div "Sans-serif" at bounding box center [197, 387] width 69 height 13
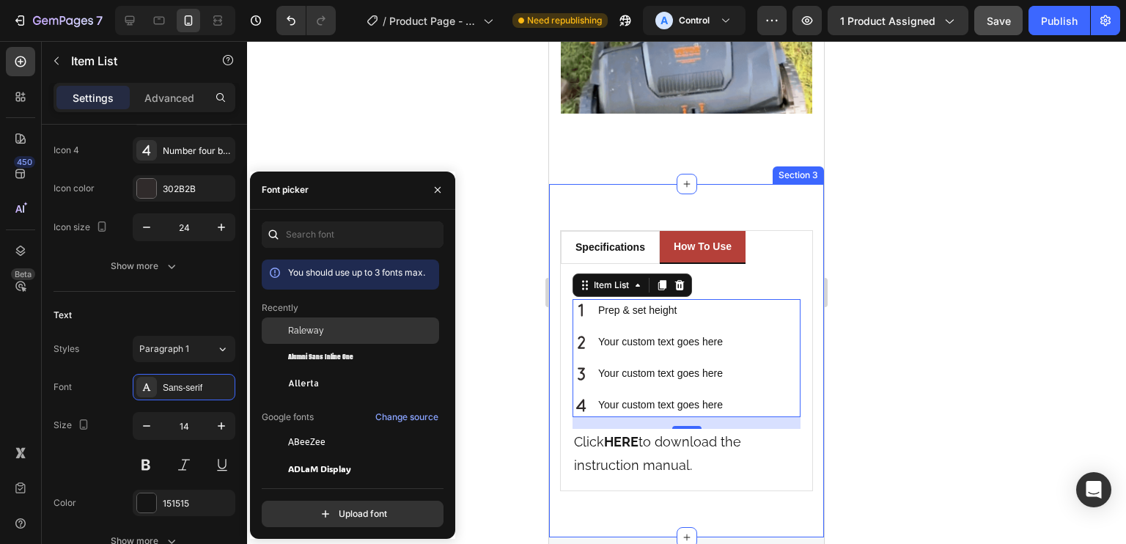
click at [318, 332] on span "Raleway" at bounding box center [306, 330] width 36 height 13
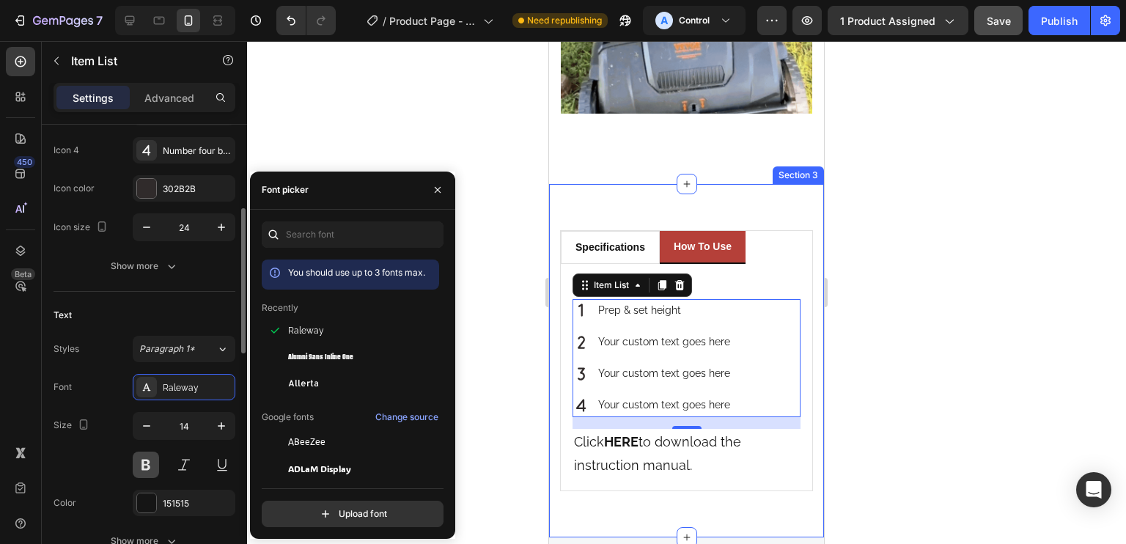
click at [141, 463] on button at bounding box center [146, 465] width 26 height 26
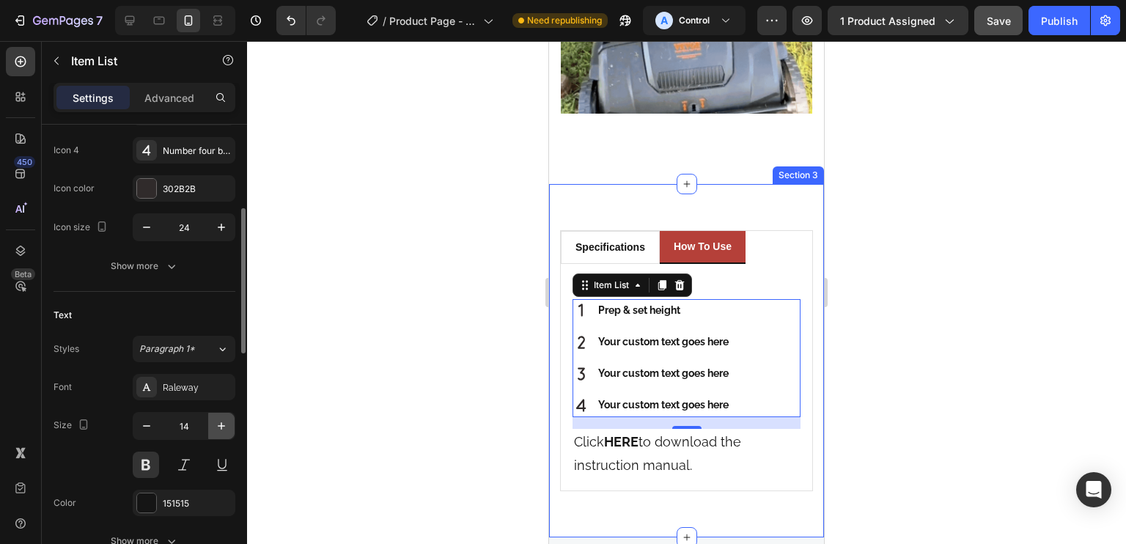
click at [227, 419] on icon "button" at bounding box center [221, 426] width 15 height 15
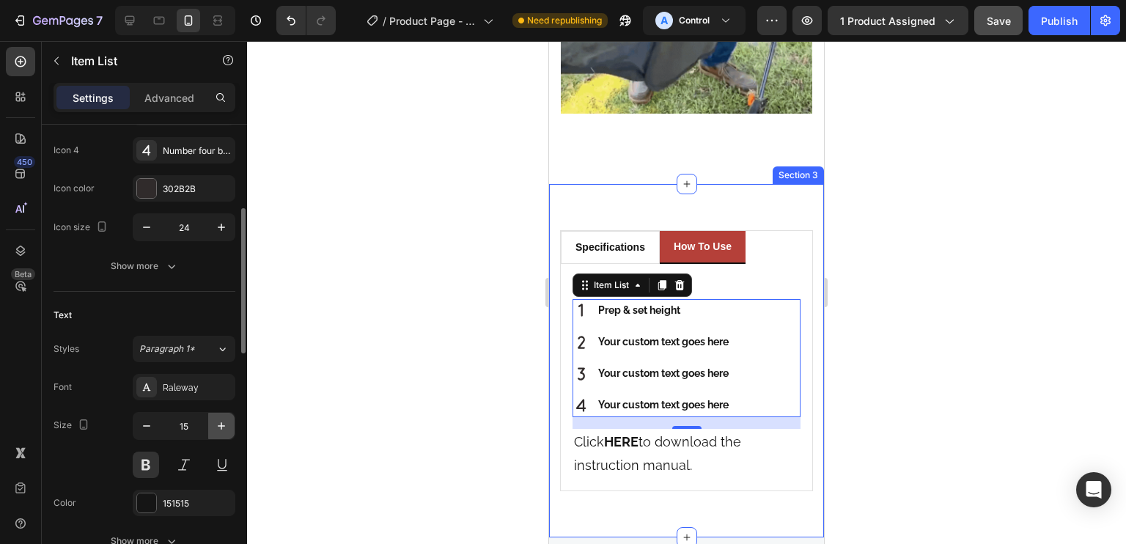
click at [227, 419] on icon "button" at bounding box center [221, 426] width 15 height 15
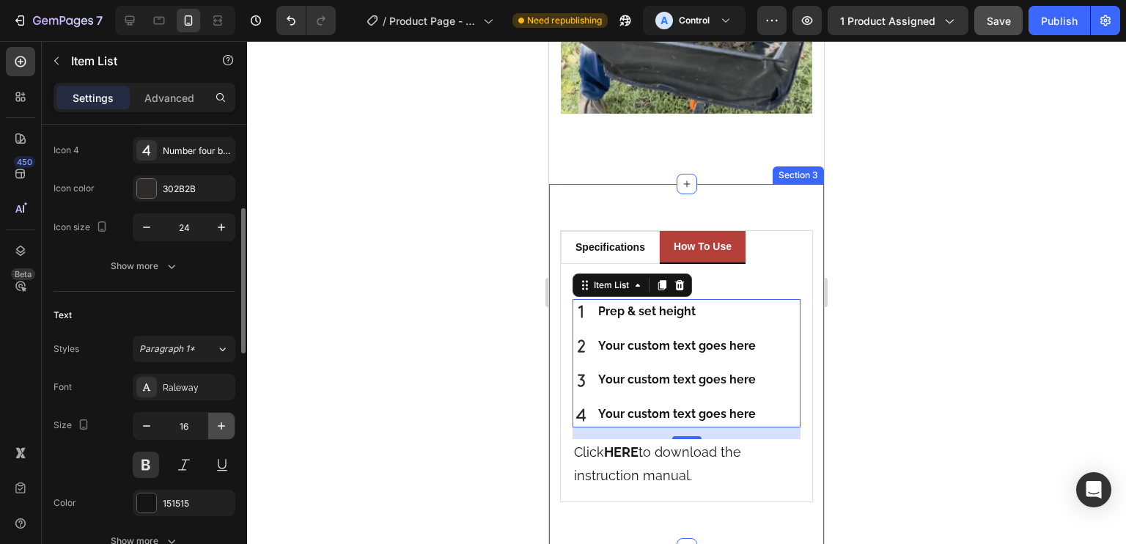
click at [217, 423] on icon "button" at bounding box center [221, 426] width 15 height 15
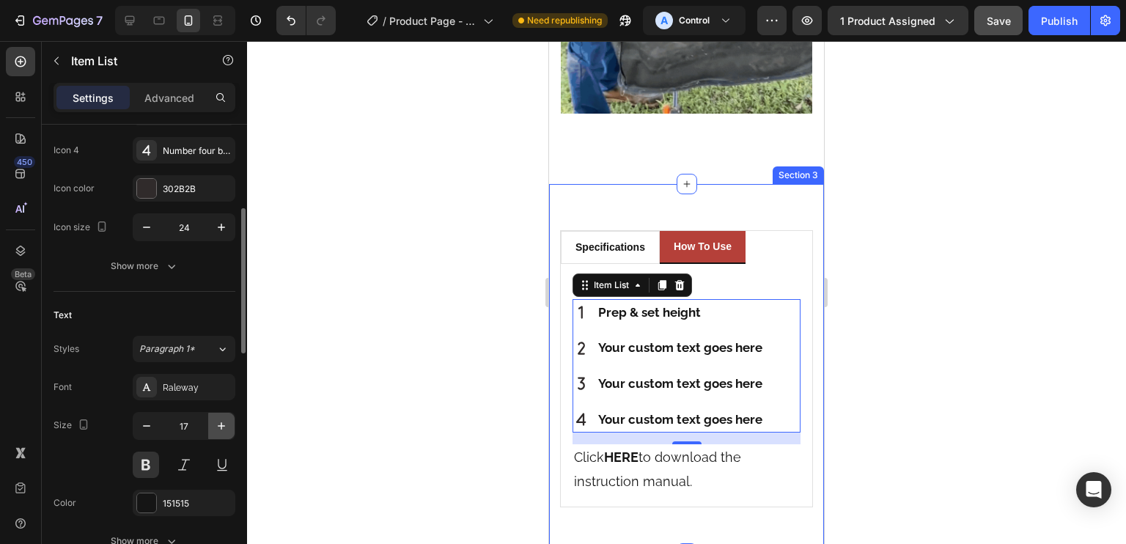
click at [217, 423] on icon "button" at bounding box center [221, 426] width 15 height 15
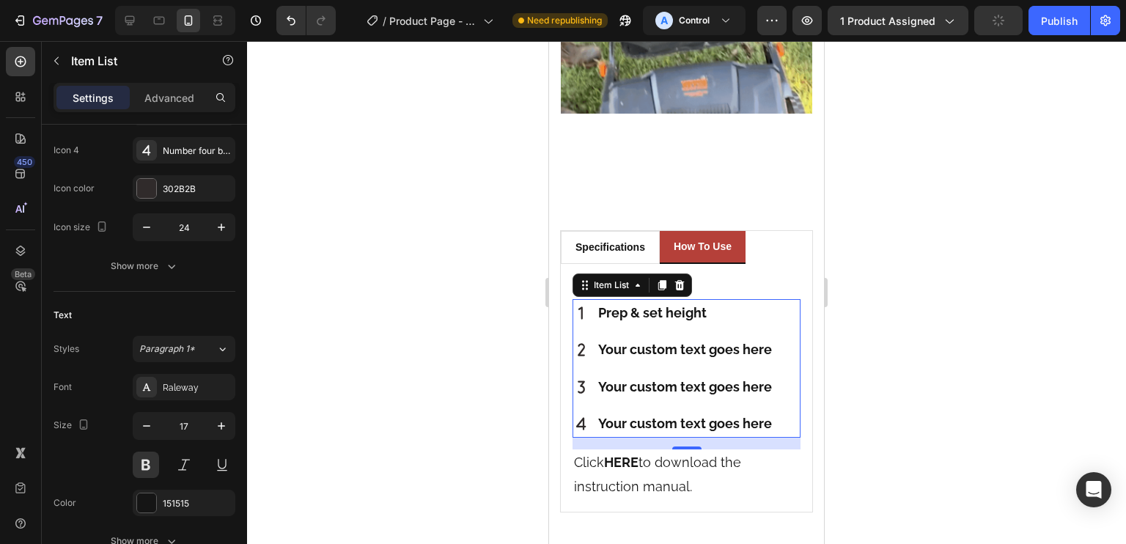
type input "18"
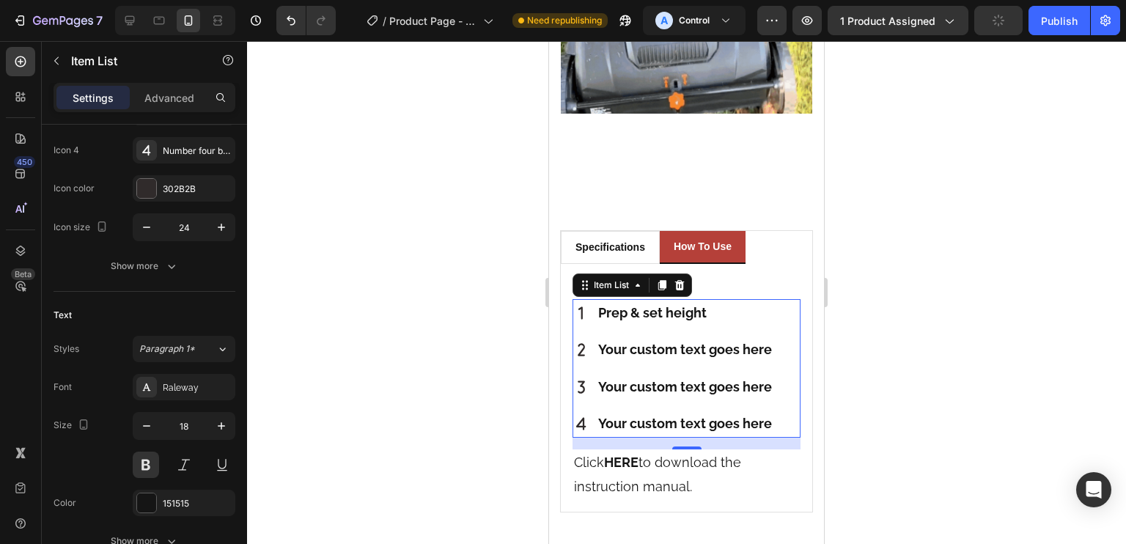
drag, startPoint x: 721, startPoint y: 465, endPoint x: 577, endPoint y: 270, distance: 242.8
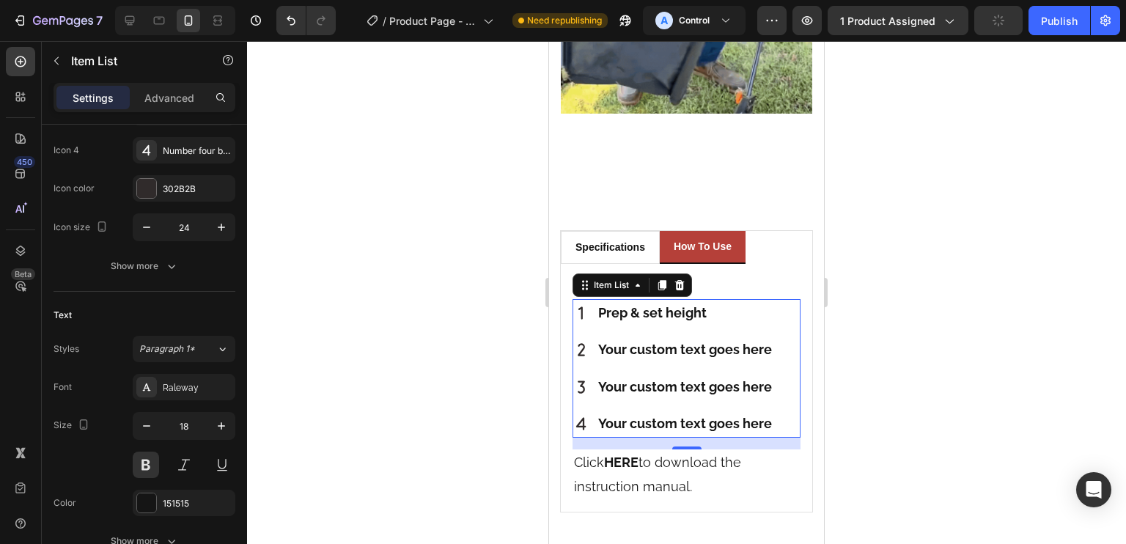
click at [577, 304] on icon at bounding box center [582, 313] width 18 height 18
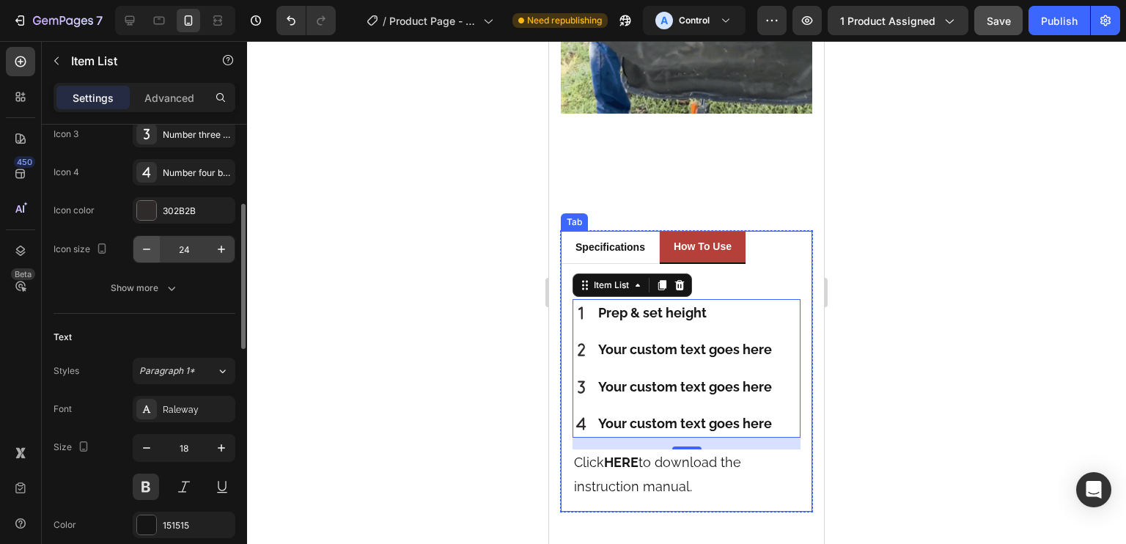
scroll to position [243, 0]
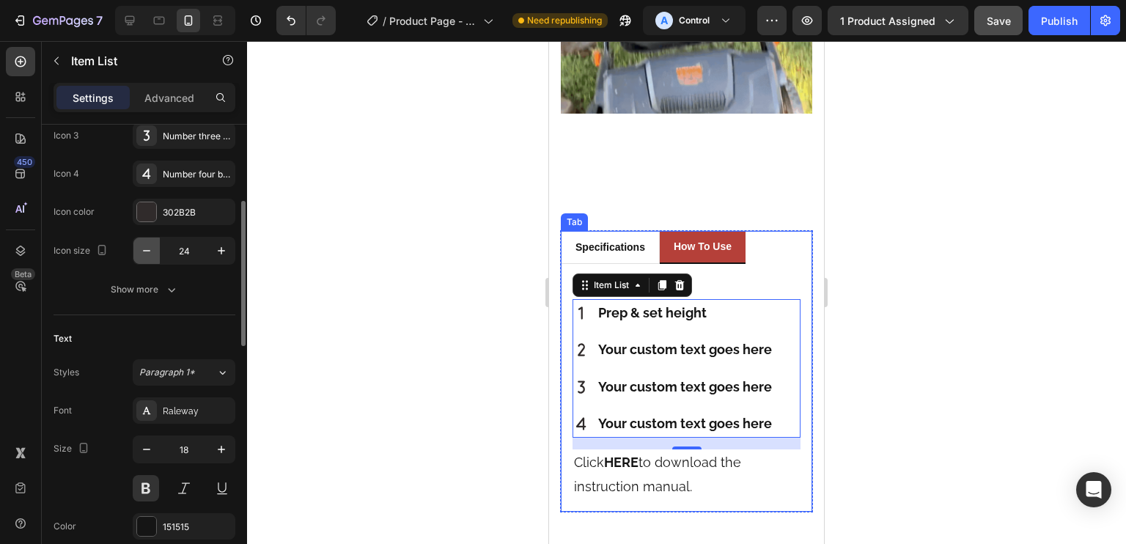
click at [134, 248] on button "button" at bounding box center [146, 251] width 26 height 26
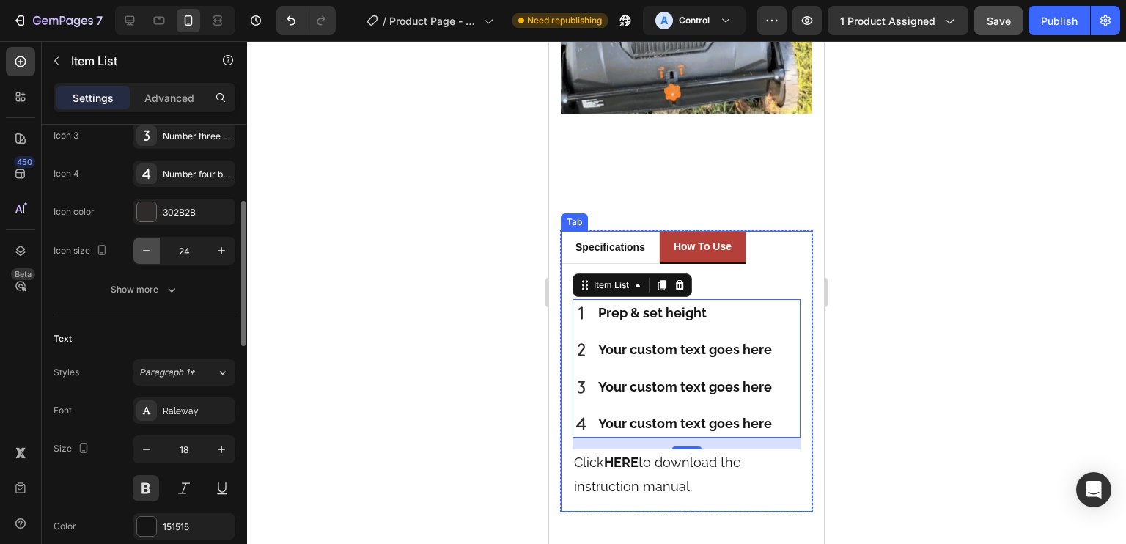
click at [134, 248] on button "button" at bounding box center [146, 251] width 26 height 26
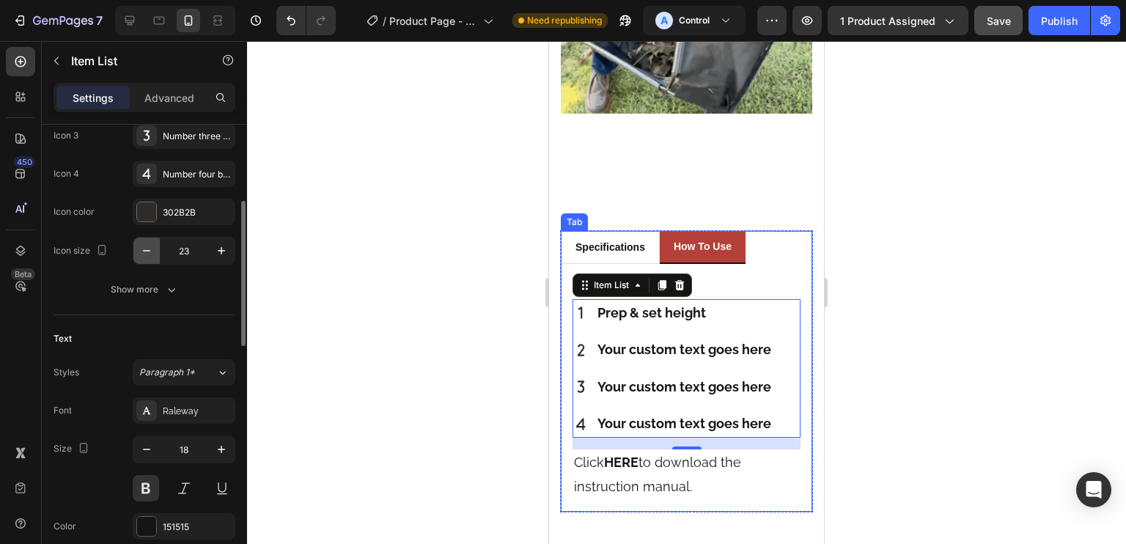
click at [134, 248] on button "button" at bounding box center [146, 251] width 26 height 26
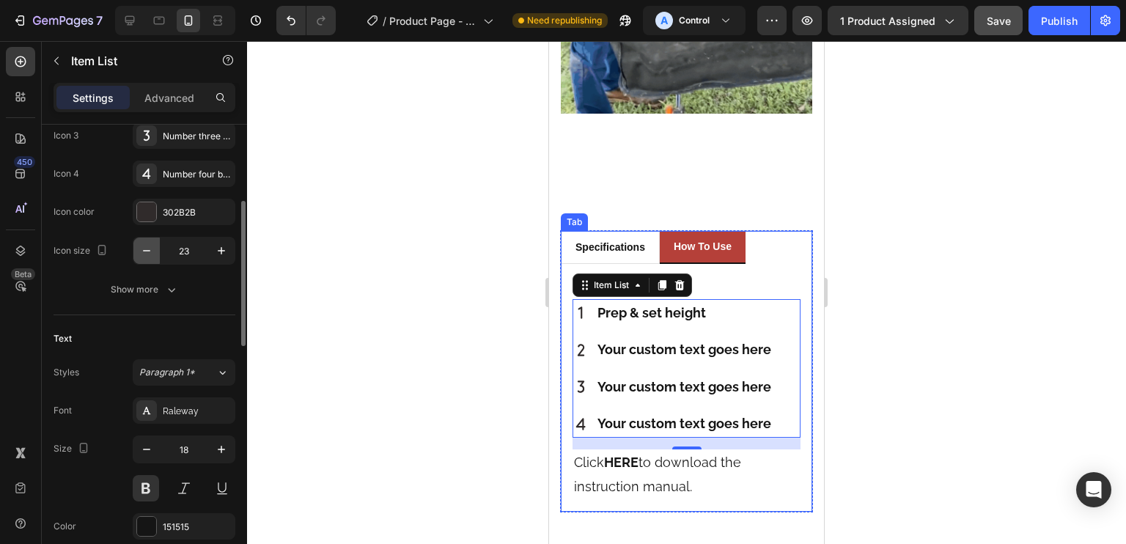
type input "22"
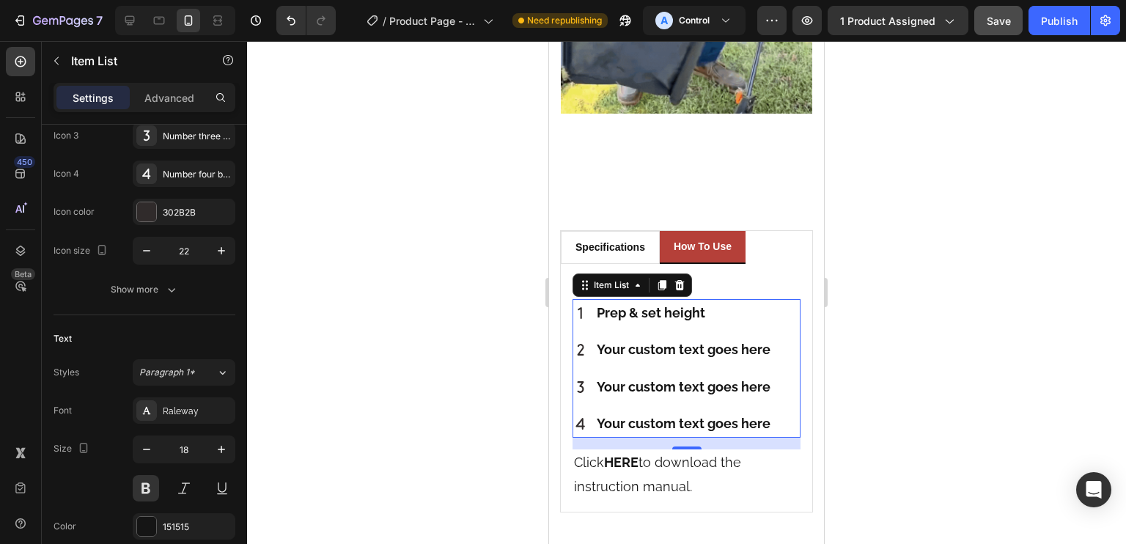
click at [718, 301] on p "Prep & set height" at bounding box center [684, 312] width 174 height 23
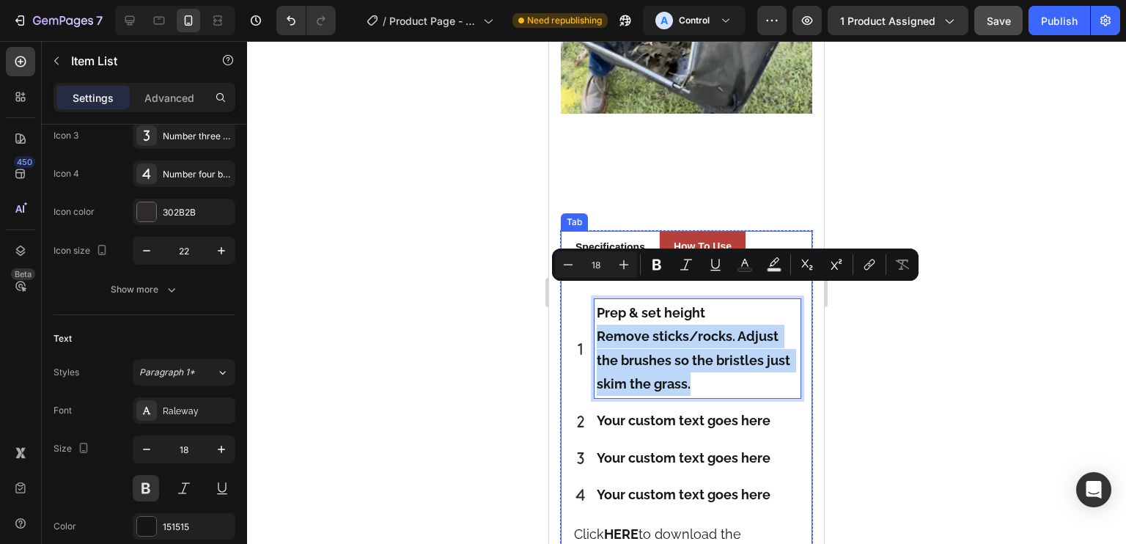
drag, startPoint x: 726, startPoint y: 343, endPoint x: 561, endPoint y: 298, distance: 171.8
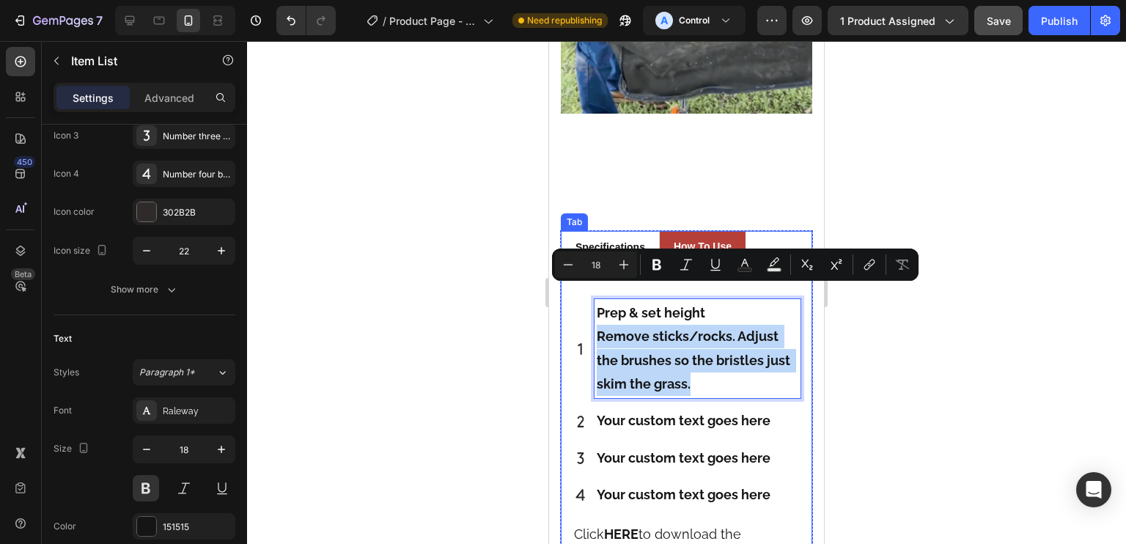
click at [561, 298] on div "Specifications Heading Title Line Product Brand Text block Vevor Text block Row…" at bounding box center [686, 424] width 251 height 320
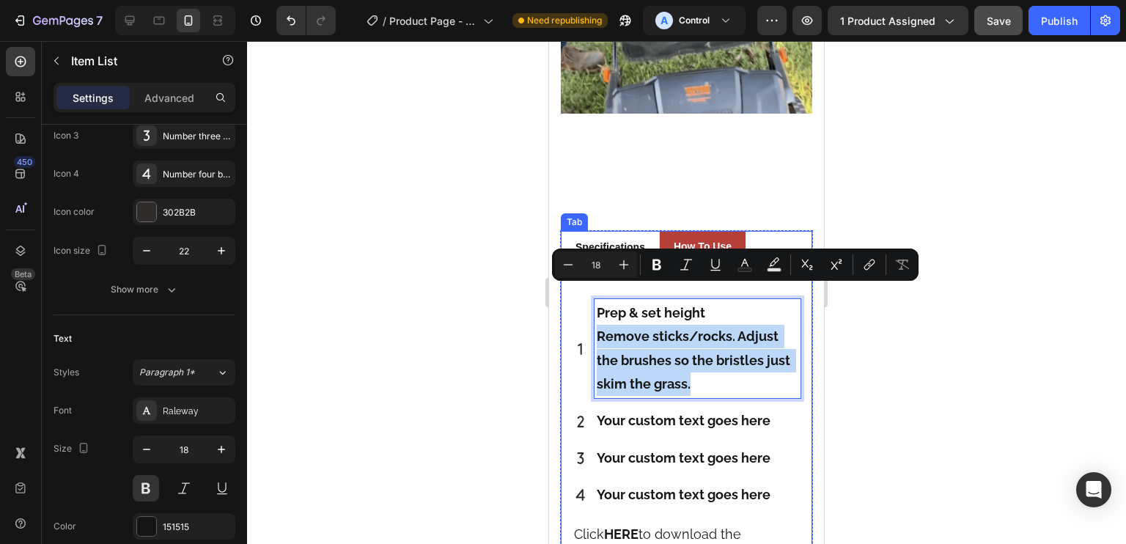
click at [561, 306] on div "Specifications Heading Title Line Product Brand Text block Vevor Text block Row…" at bounding box center [686, 424] width 251 height 320
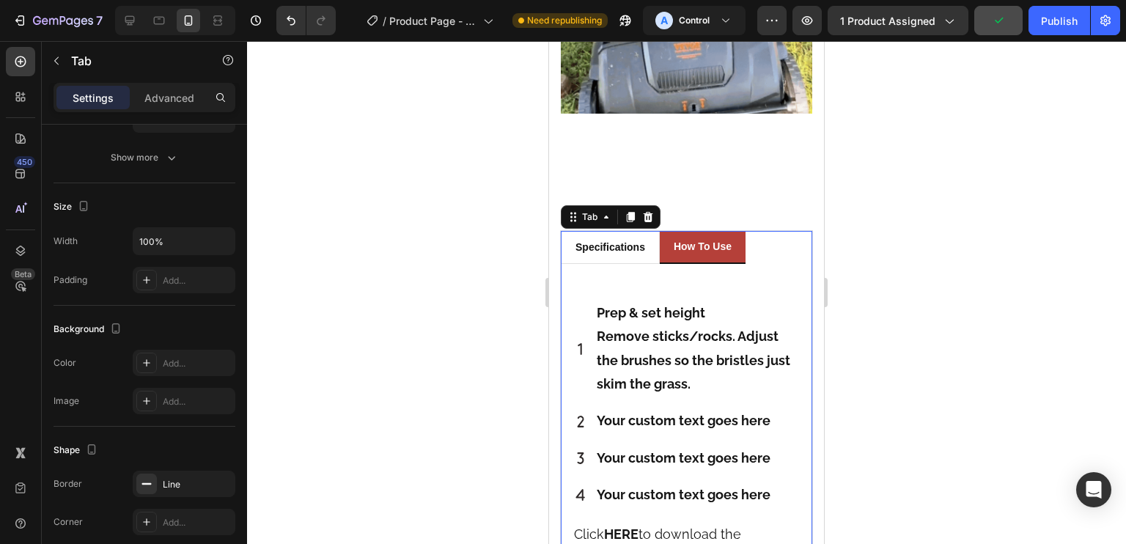
scroll to position [0, 0]
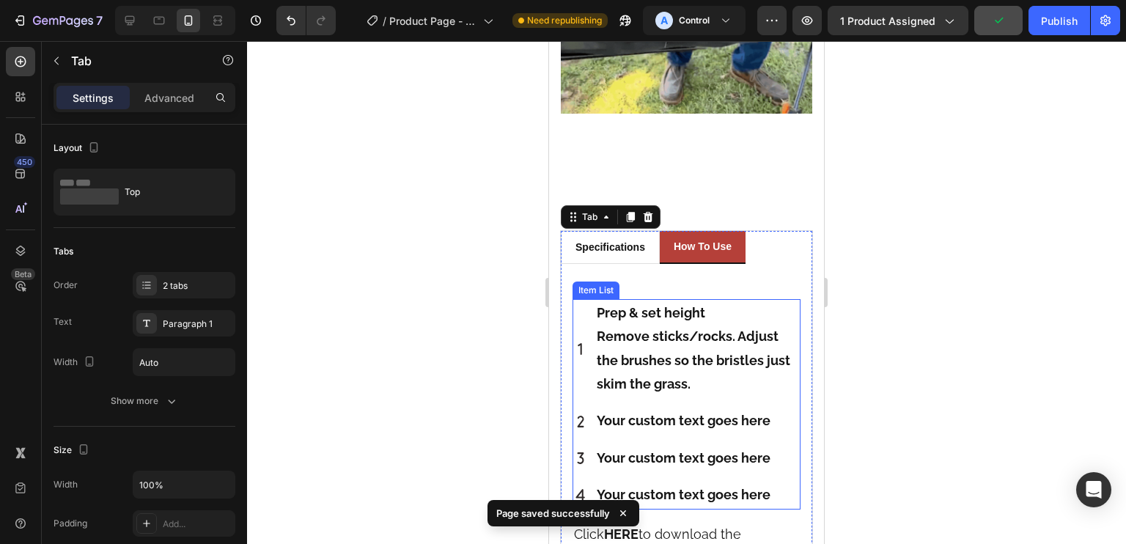
click at [701, 325] on p "Remove sticks/rocks. Adjust the brushes so the bristles just skim the grass." at bounding box center [698, 360] width 202 height 71
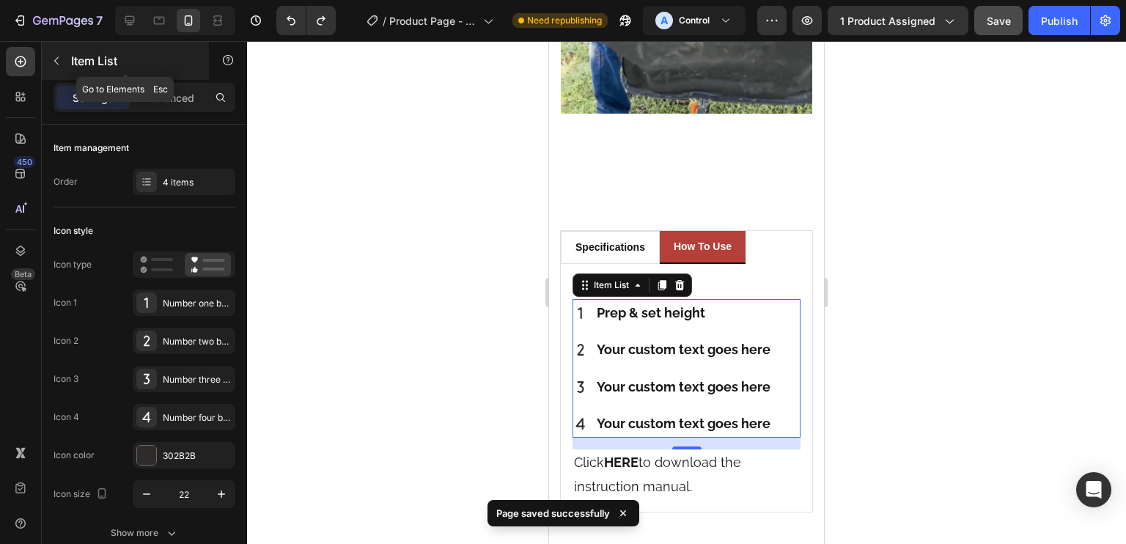
click at [81, 61] on p "Item List" at bounding box center [133, 61] width 125 height 18
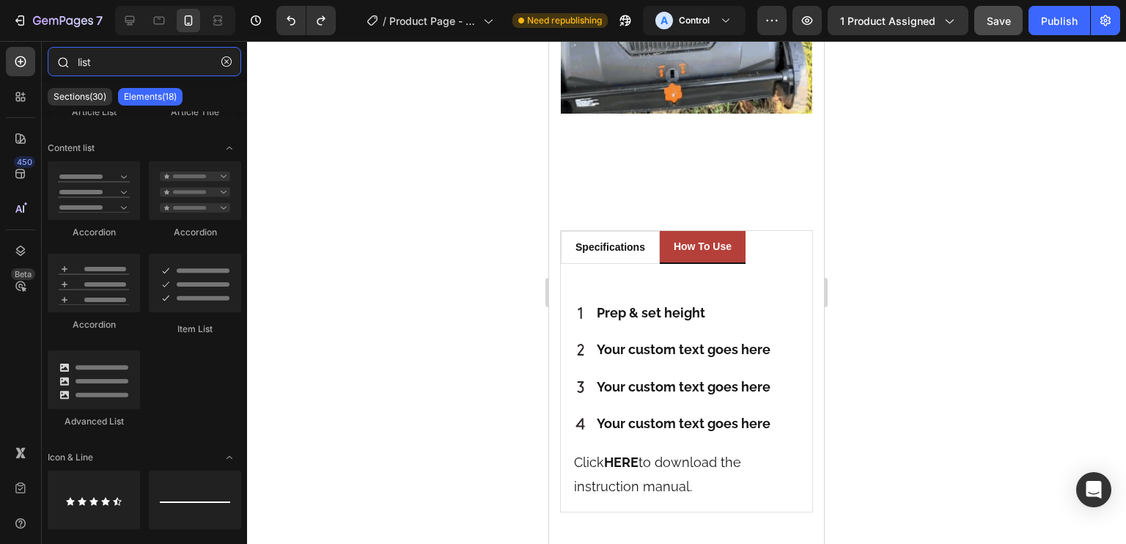
click at [141, 70] on input "list" at bounding box center [145, 61] width 194 height 29
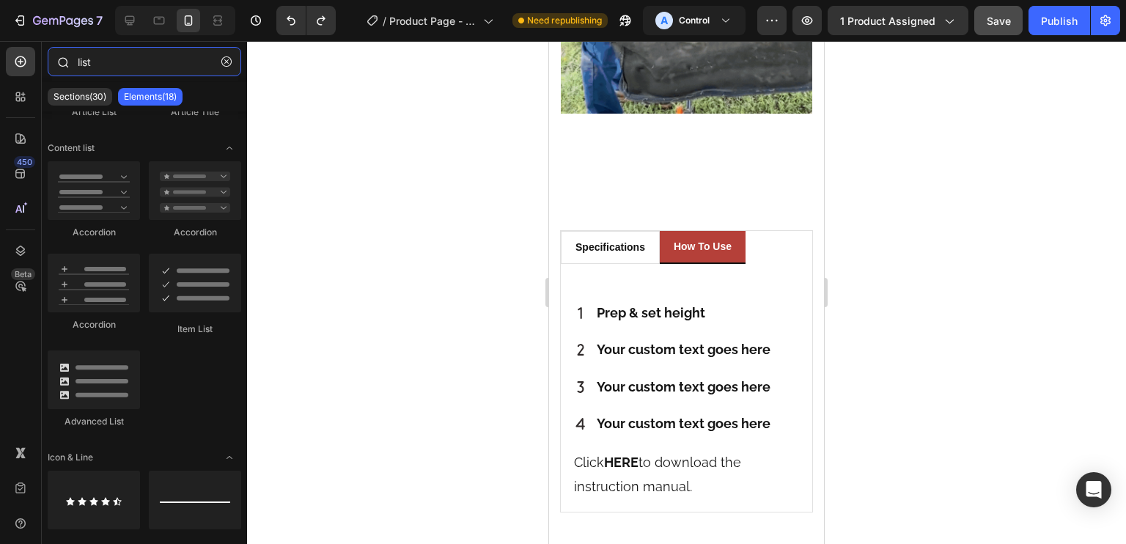
click at [141, 70] on input "list" at bounding box center [145, 61] width 194 height 29
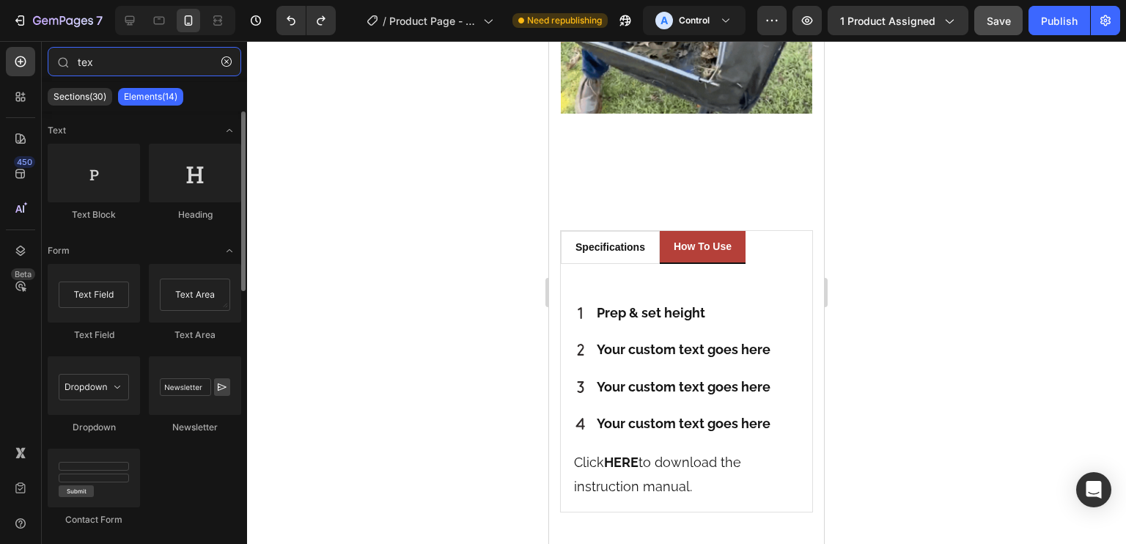
type input "tex"
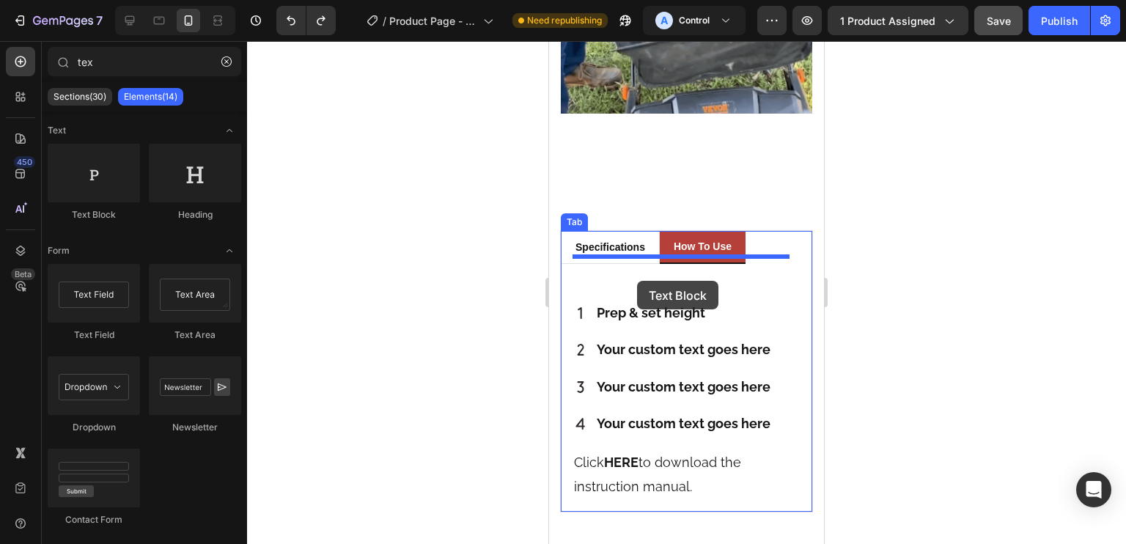
drag, startPoint x: 1009, startPoint y: 275, endPoint x: 636, endPoint y: 260, distance: 373.4
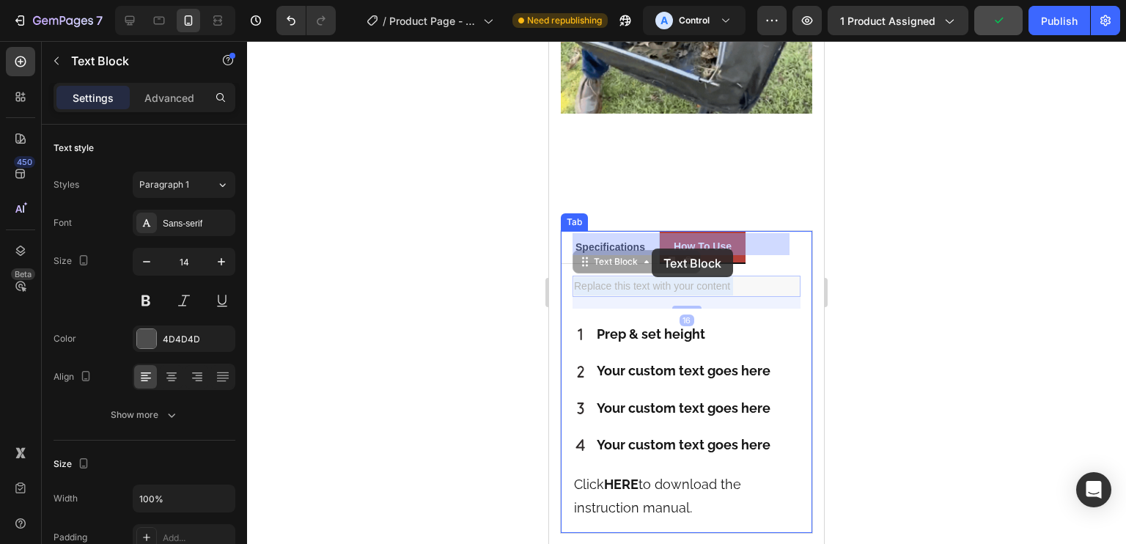
drag, startPoint x: 646, startPoint y: 241, endPoint x: 652, endPoint y: 248, distance: 8.8
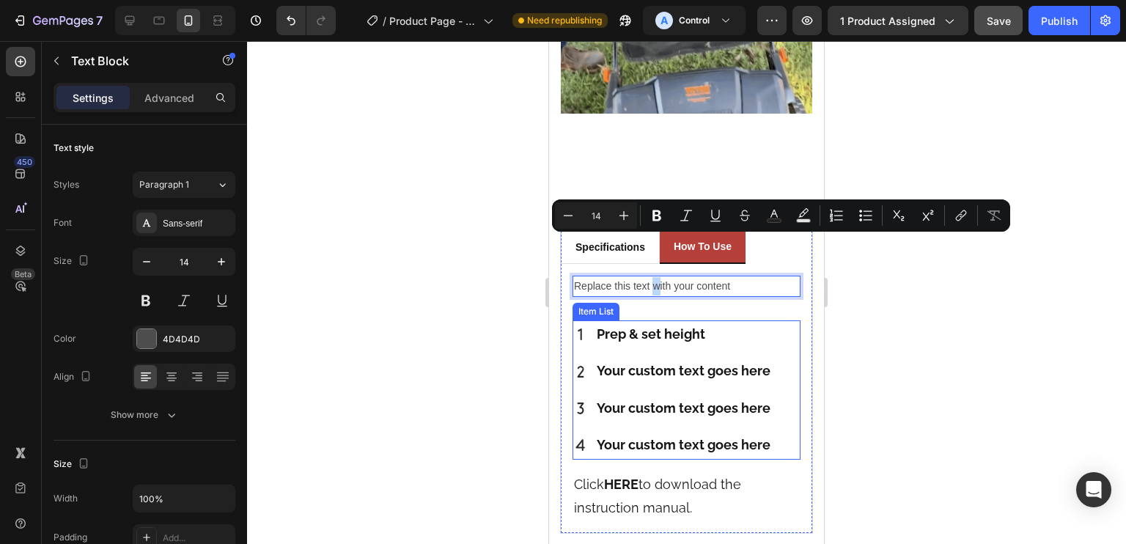
drag, startPoint x: 651, startPoint y: 240, endPoint x: 659, endPoint y: 292, distance: 53.4
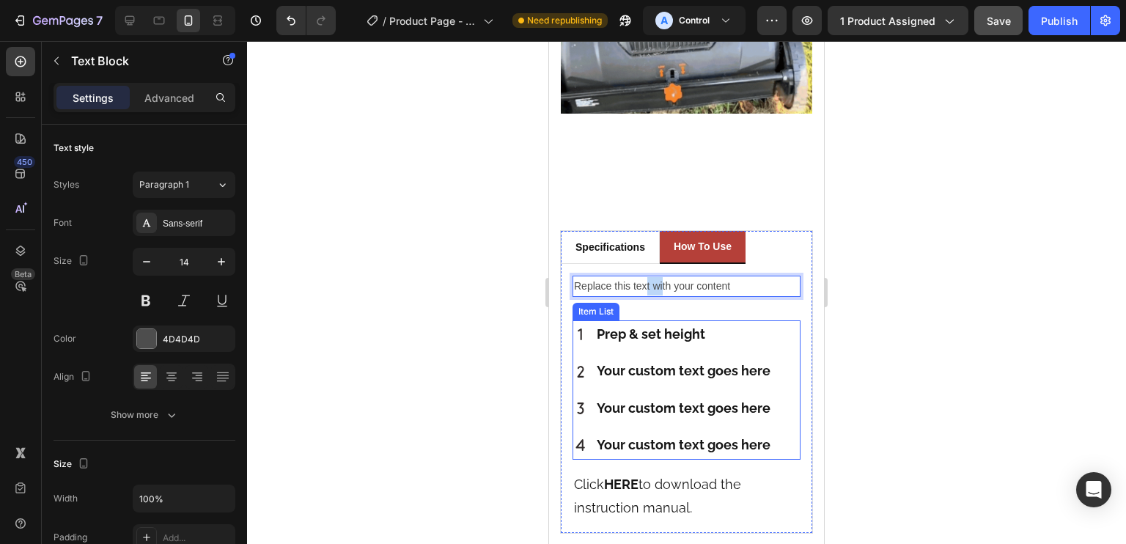
drag, startPoint x: 647, startPoint y: 245, endPoint x: 695, endPoint y: 268, distance: 53.8
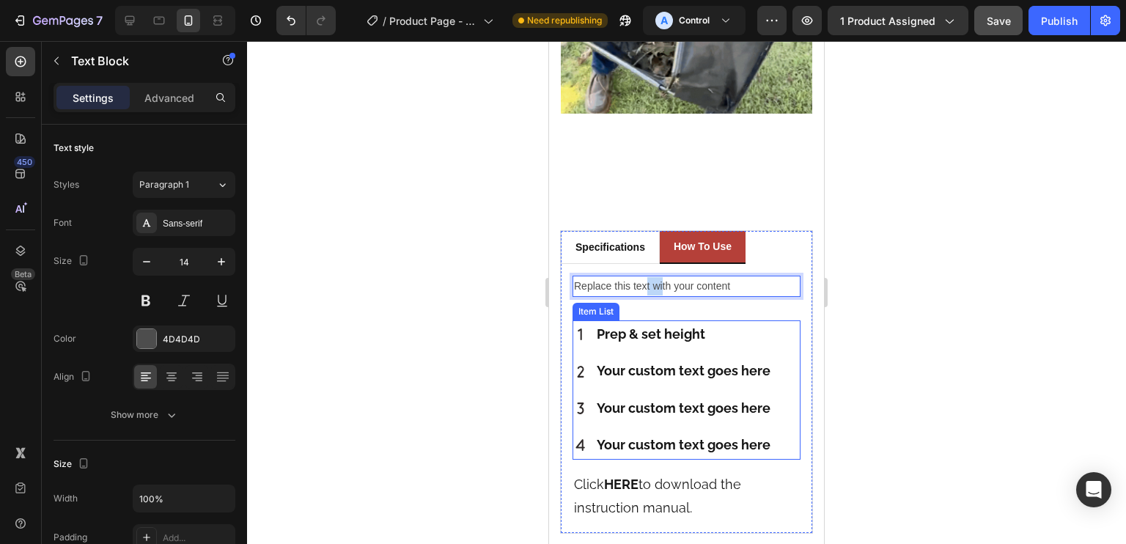
click at [663, 295] on div "Replace this text with your content Text Block 16 Prep & set height Your custom…" at bounding box center [687, 399] width 228 height 246
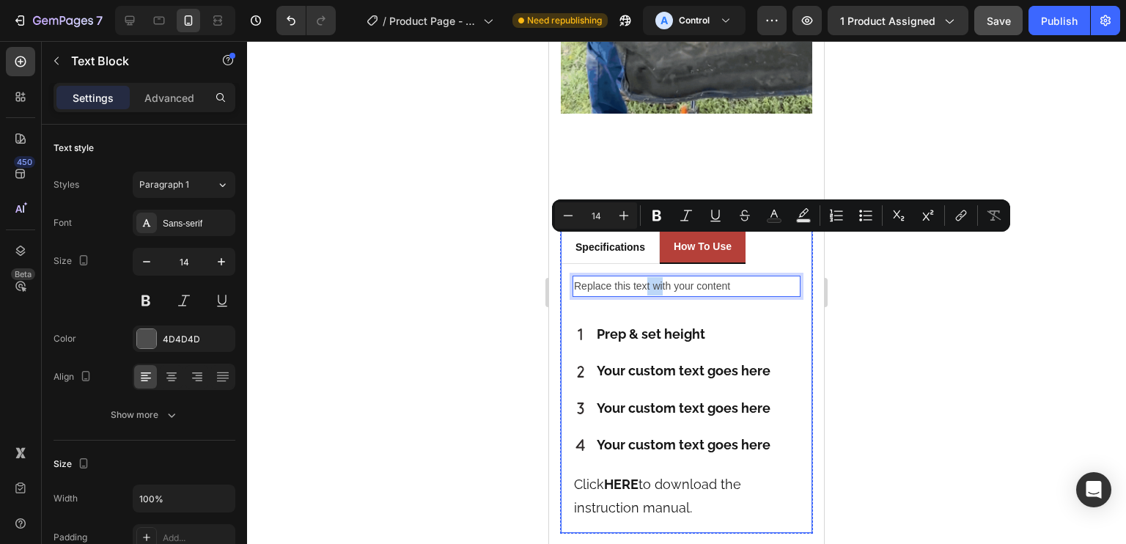
click at [712, 276] on div "Replace this text with your content Text Block 16 Prep & set height Your custom…" at bounding box center [687, 399] width 228 height 246
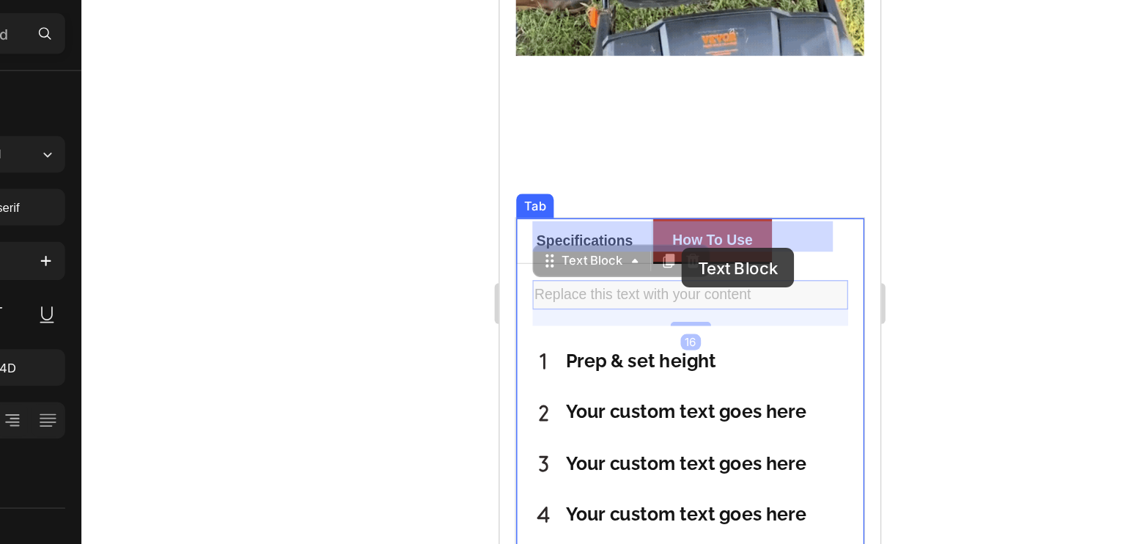
drag, startPoint x: 680, startPoint y: 212, endPoint x: 630, endPoint y: 166, distance: 68.0
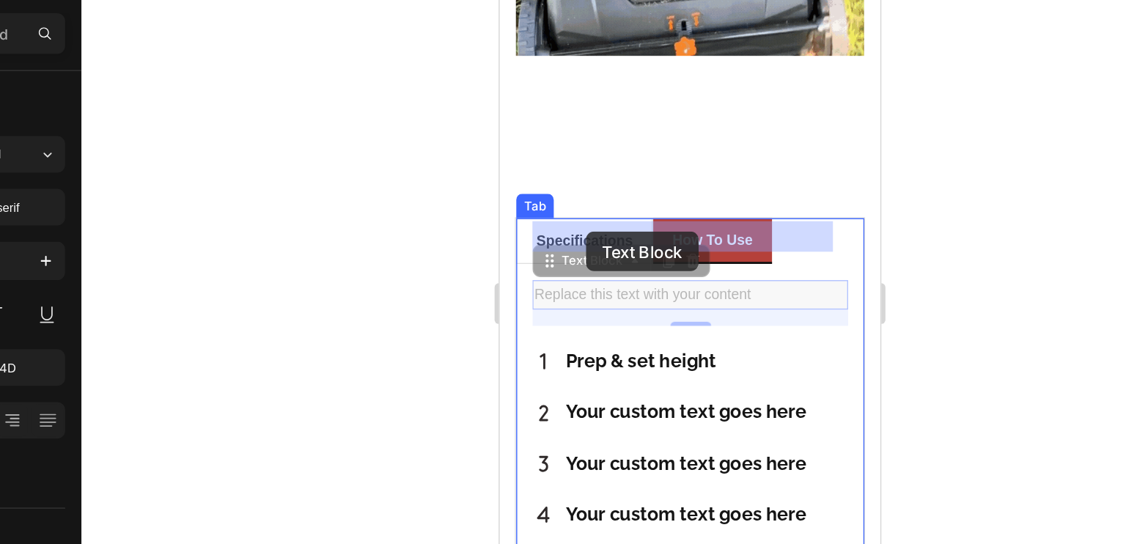
drag, startPoint x: 535, startPoint y: 137, endPoint x: 548, endPoint y: 152, distance: 19.2
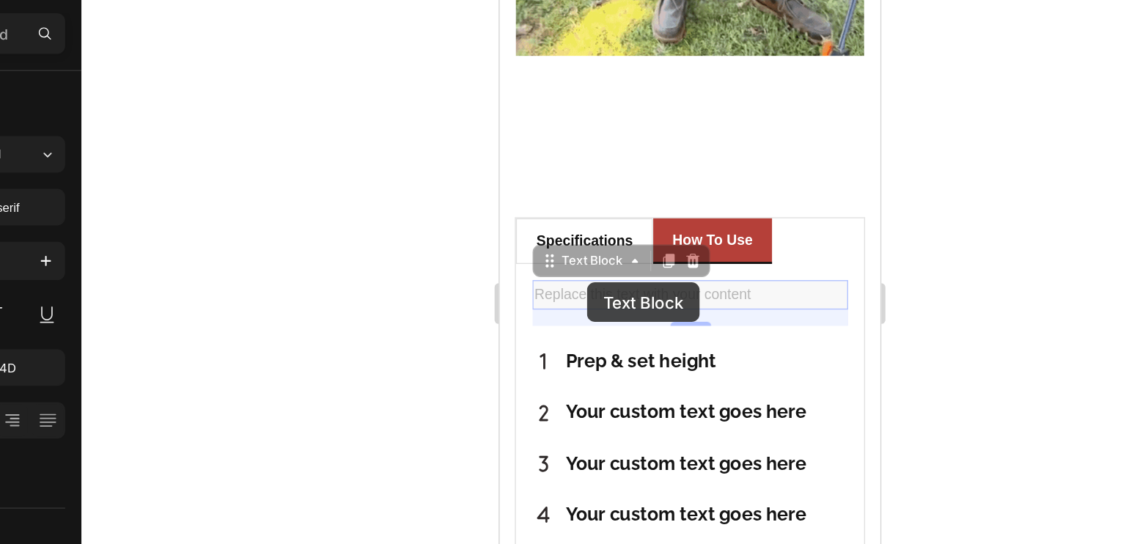
drag, startPoint x: 532, startPoint y: 134, endPoint x: 562, endPoint y: 192, distance: 65.2
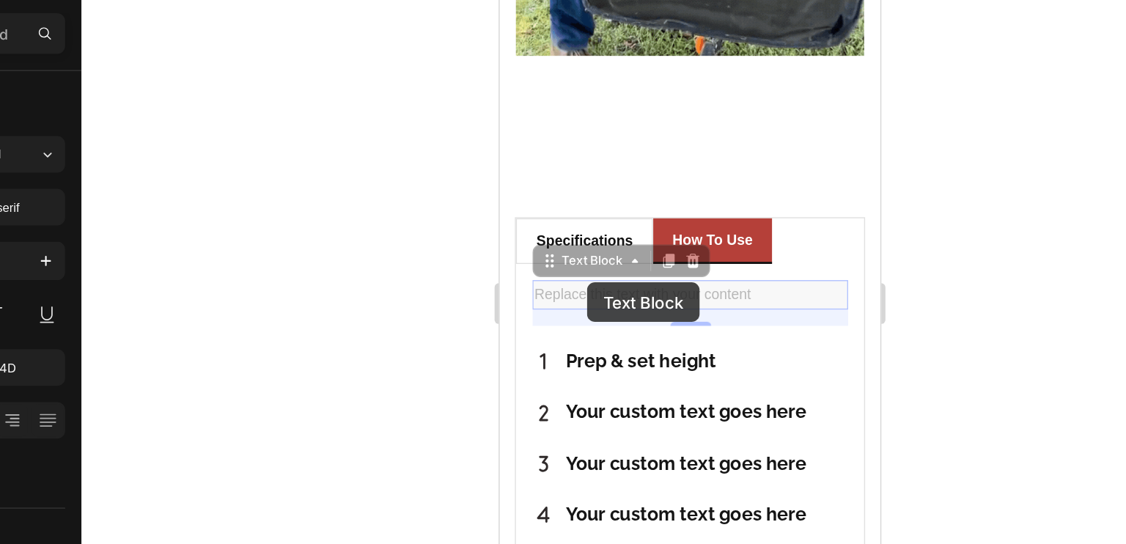
click at [562, 192] on div "Specifications Heading Title Line Product Brand Text block Vevor Text block Row…" at bounding box center [636, 314] width 251 height 270
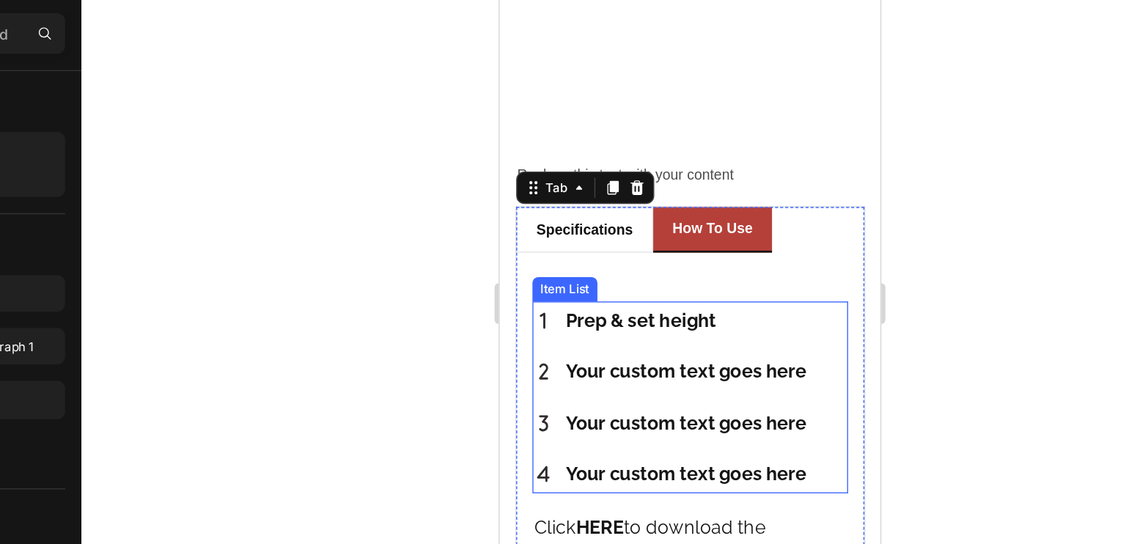
scroll to position [2169, 0]
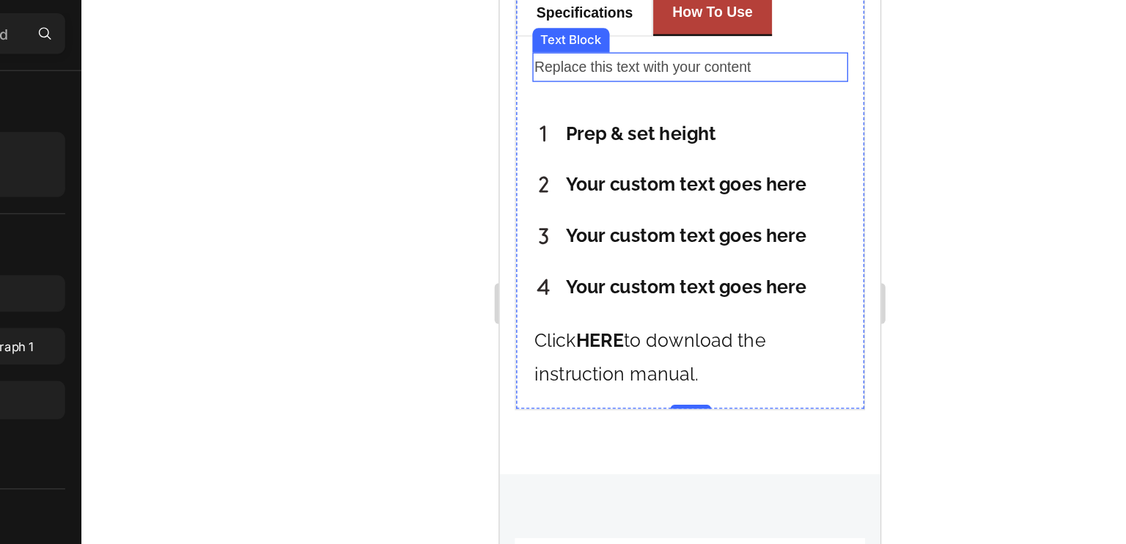
click at [578, 38] on div "Replace this text with your content" at bounding box center [637, 36] width 228 height 21
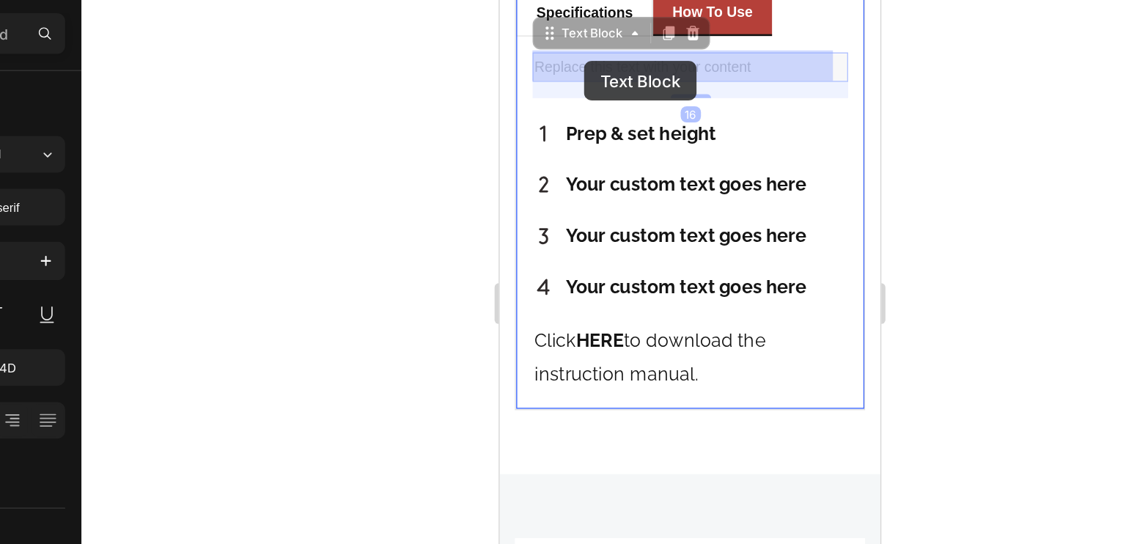
drag, startPoint x: 536, startPoint y: 13, endPoint x: 560, endPoint y: 32, distance: 30.3
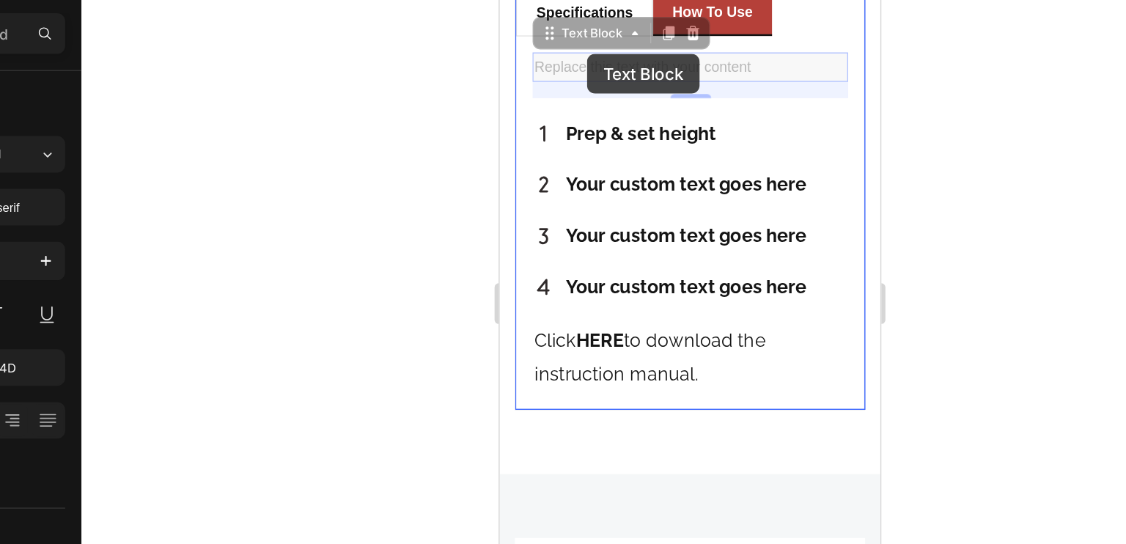
drag, startPoint x: 532, startPoint y: 15, endPoint x: 560, endPoint y: 18, distance: 27.9
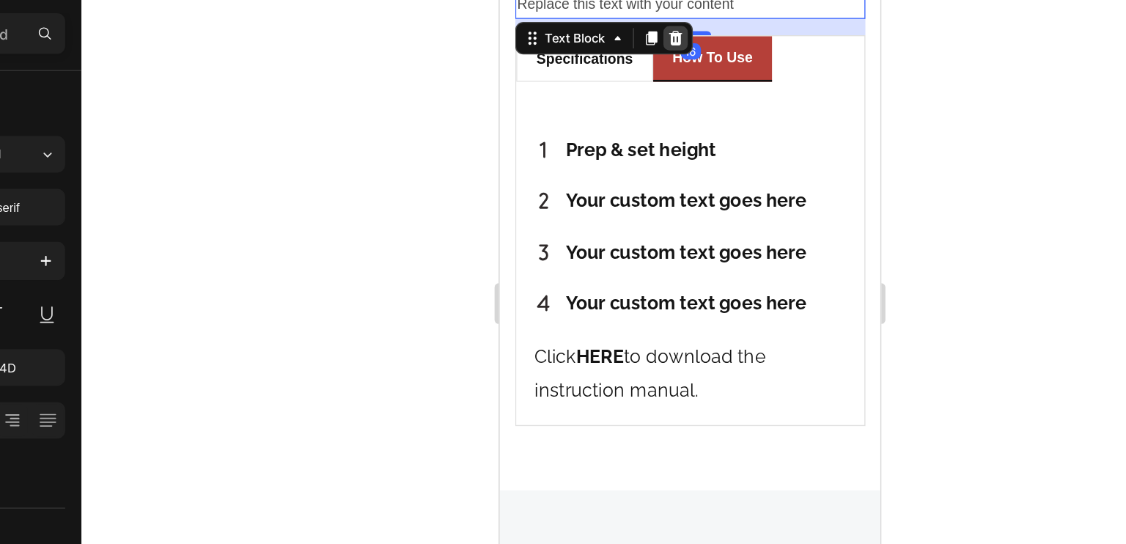
click at [626, 10] on icon at bounding box center [626, 16] width 12 height 12
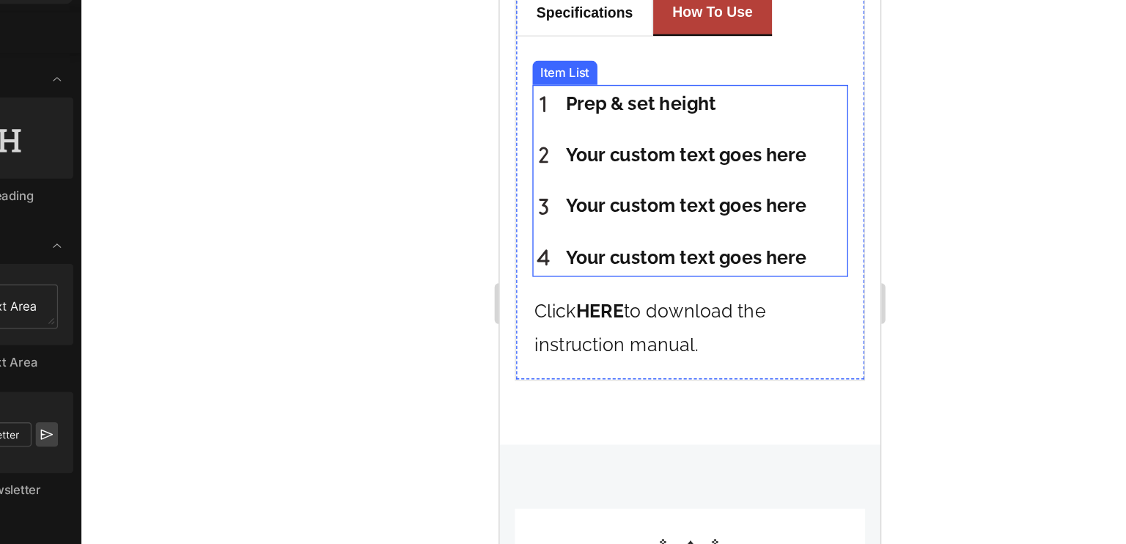
click at [630, 59] on p "Prep & set height" at bounding box center [634, 63] width 174 height 23
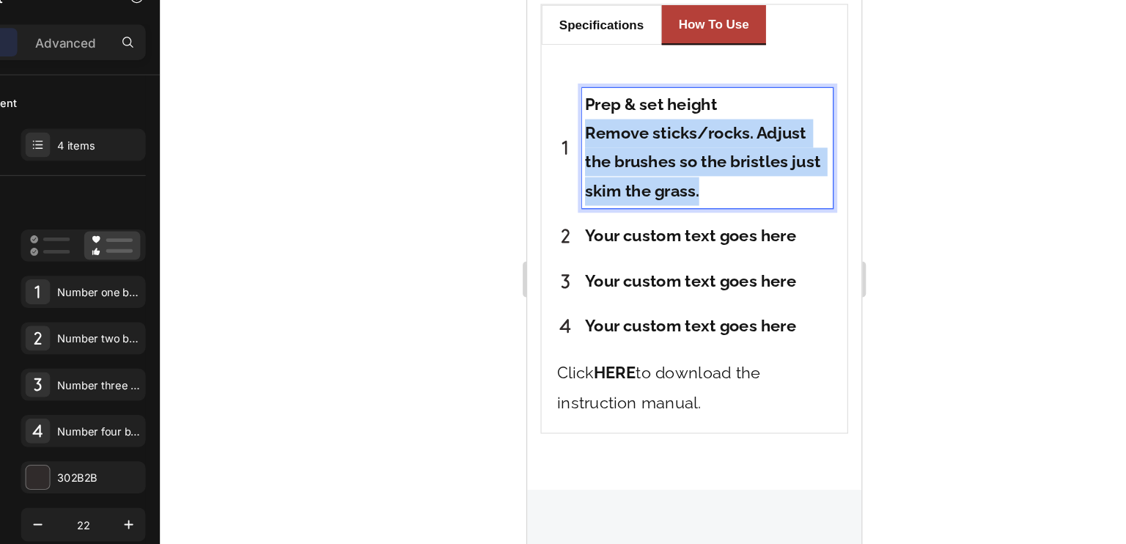
drag, startPoint x: 729, startPoint y: 146, endPoint x: 564, endPoint y: 98, distance: 171.7
click at [562, 100] on div "Prep & set height Remove sticks/rocks. Adjust the brushes so the bristles just …" at bounding box center [665, 117] width 228 height 100
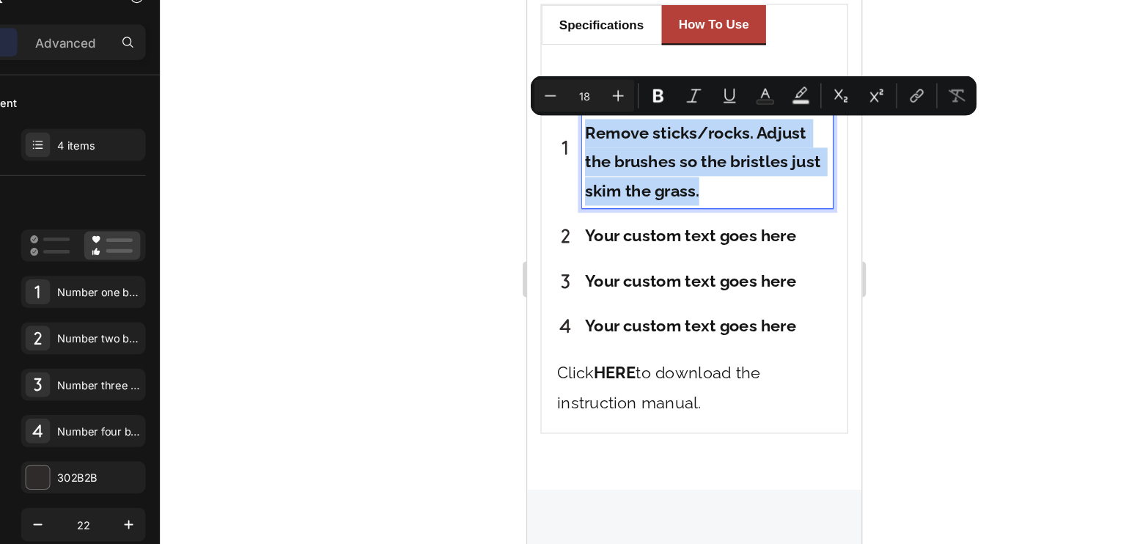
click at [656, 119] on p "Remove sticks/rocks. Adjust the brushes so the bristles just skim the grass." at bounding box center [676, 128] width 202 height 71
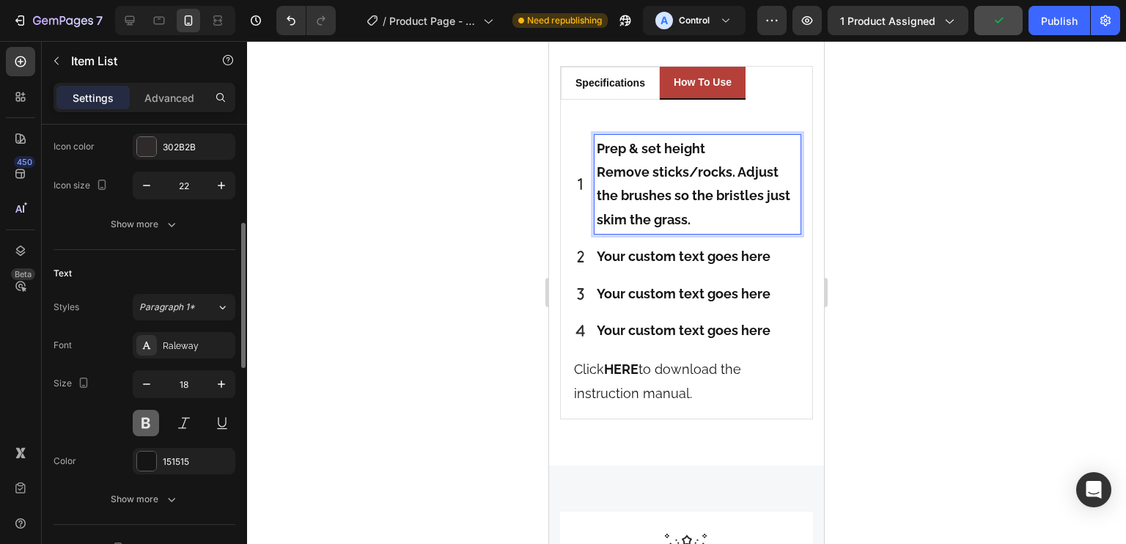
scroll to position [309, 0]
click at [157, 421] on button at bounding box center [146, 422] width 26 height 26
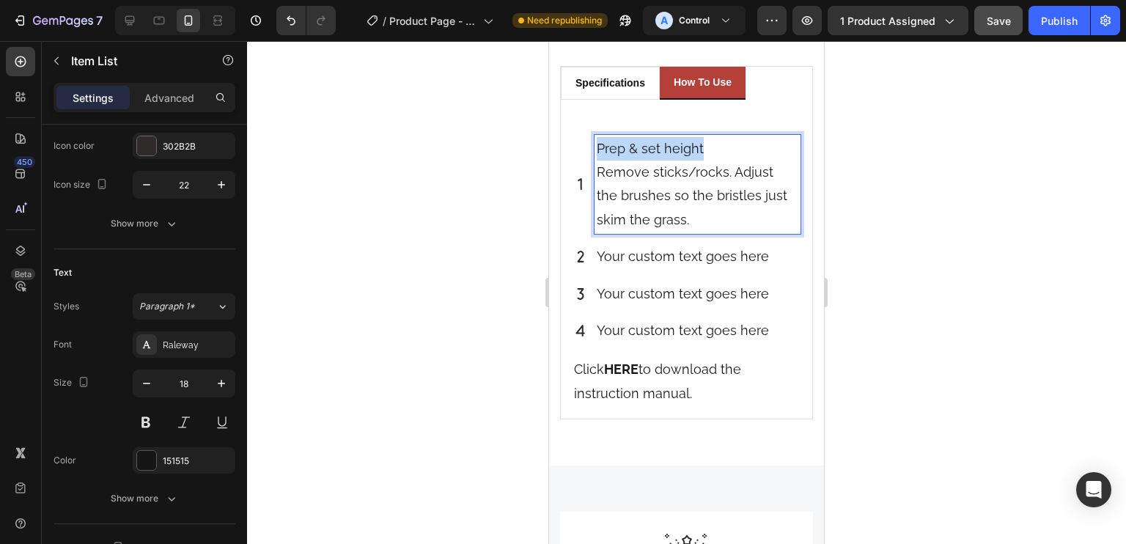
drag, startPoint x: 712, startPoint y: 149, endPoint x: 596, endPoint y: 158, distance: 116.2
click at [597, 158] on p "Prep & set height" at bounding box center [698, 148] width 202 height 23
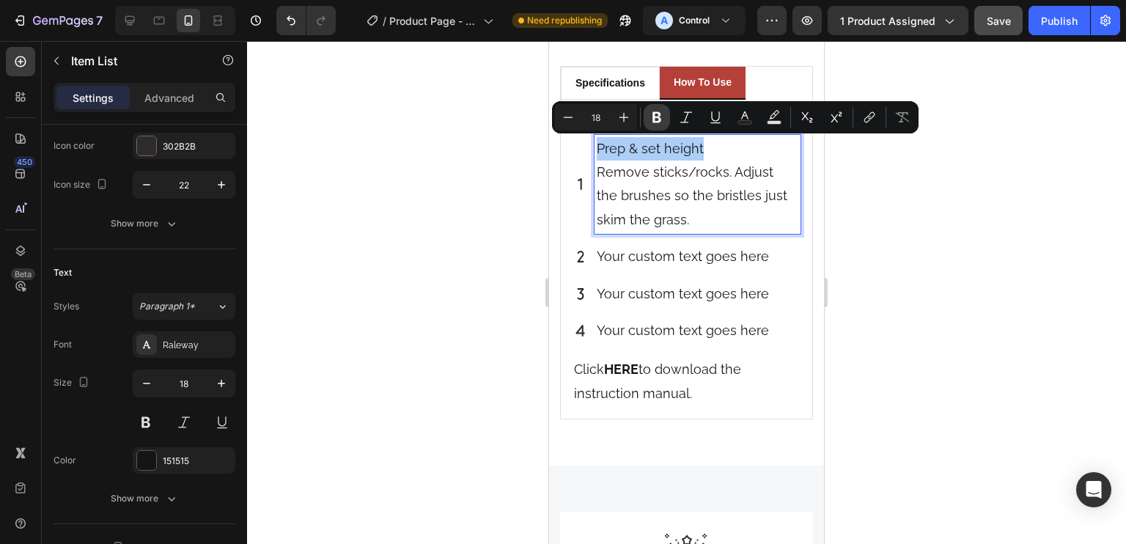
click at [661, 114] on icon "Editor contextual toolbar" at bounding box center [656, 117] width 15 height 15
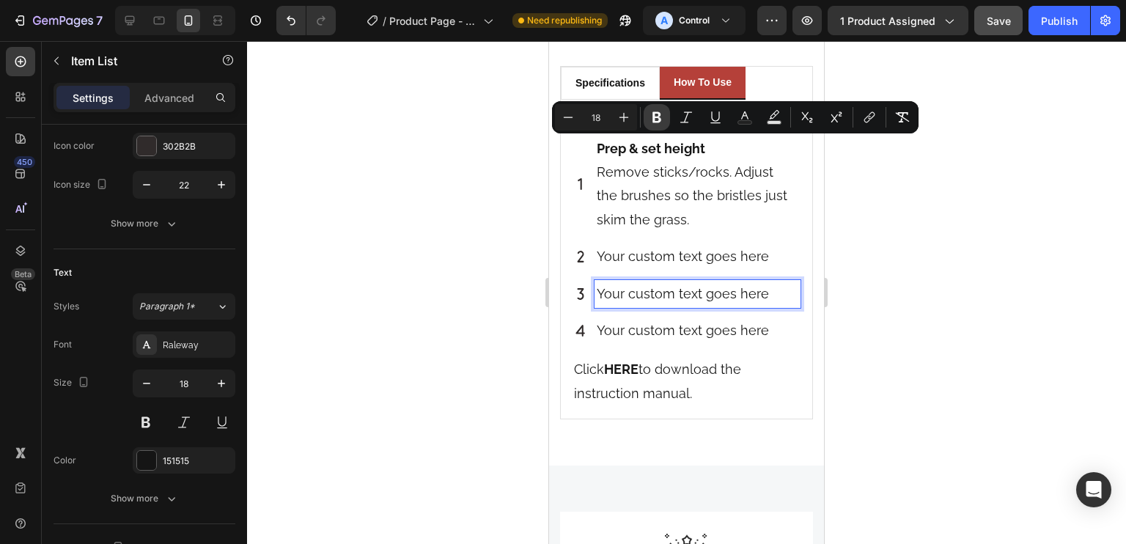
click at [732, 289] on p "Your custom text goes here" at bounding box center [698, 293] width 202 height 23
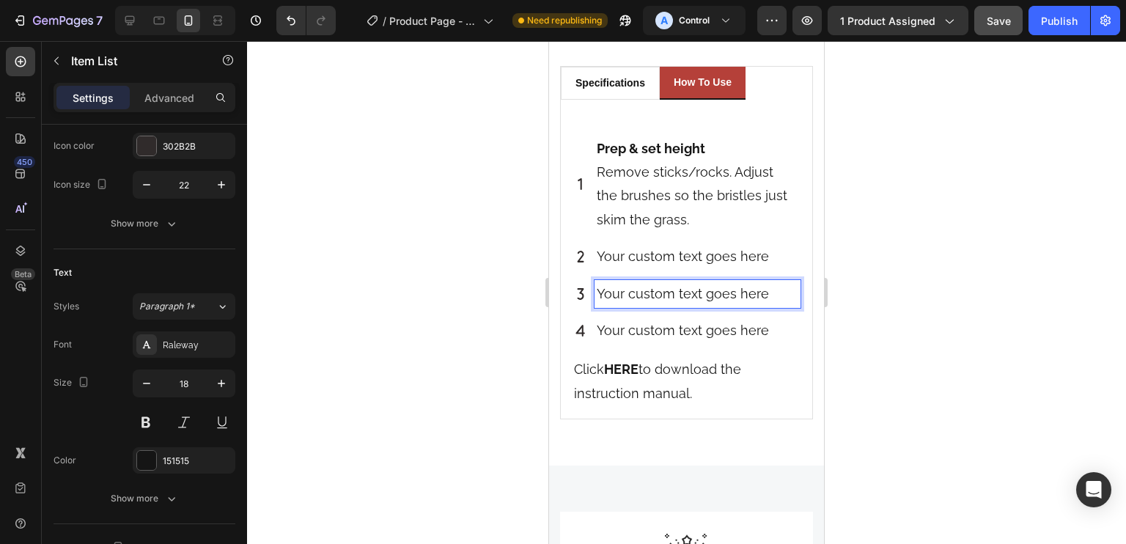
click at [680, 196] on p "Remove sticks/rocks. Adjust the brushes so the bristles just skim the grass." at bounding box center [698, 196] width 202 height 71
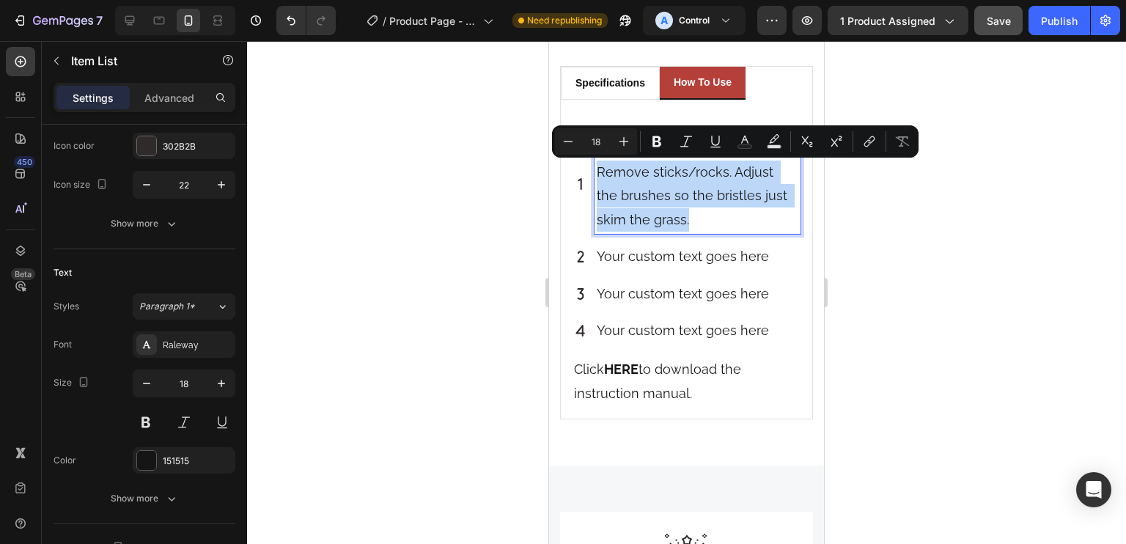
drag, startPoint x: 699, startPoint y: 222, endPoint x: 586, endPoint y: 173, distance: 122.4
click at [586, 173] on div "Prep & set height Remove sticks/rocks. Adjust the brushes so the bristles just …" at bounding box center [687, 185] width 228 height 100
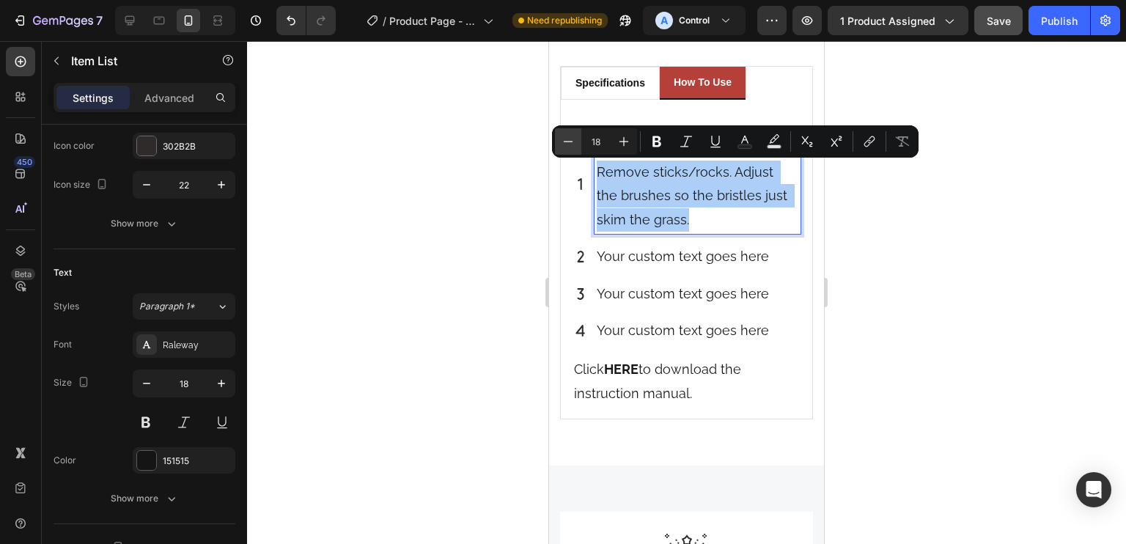
click at [566, 143] on icon "Editor contextual toolbar" at bounding box center [568, 141] width 15 height 15
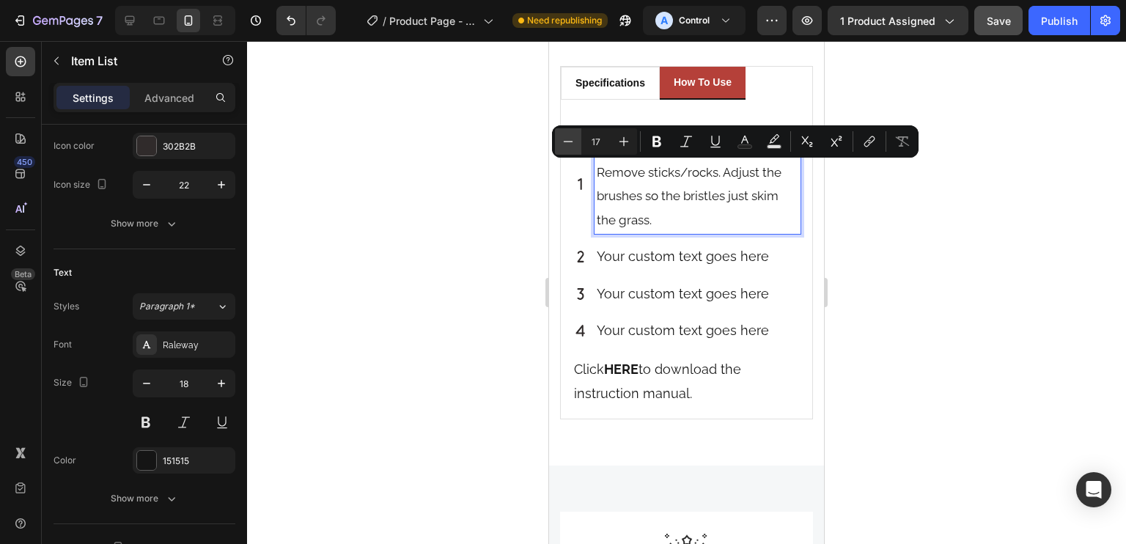
click at [566, 143] on icon "Editor contextual toolbar" at bounding box center [568, 141] width 15 height 15
type input "15"
click at [583, 224] on div "Prep & set height Remove sticks/rocks. Adjust the brushes so the bristles just …" at bounding box center [687, 186] width 228 height 102
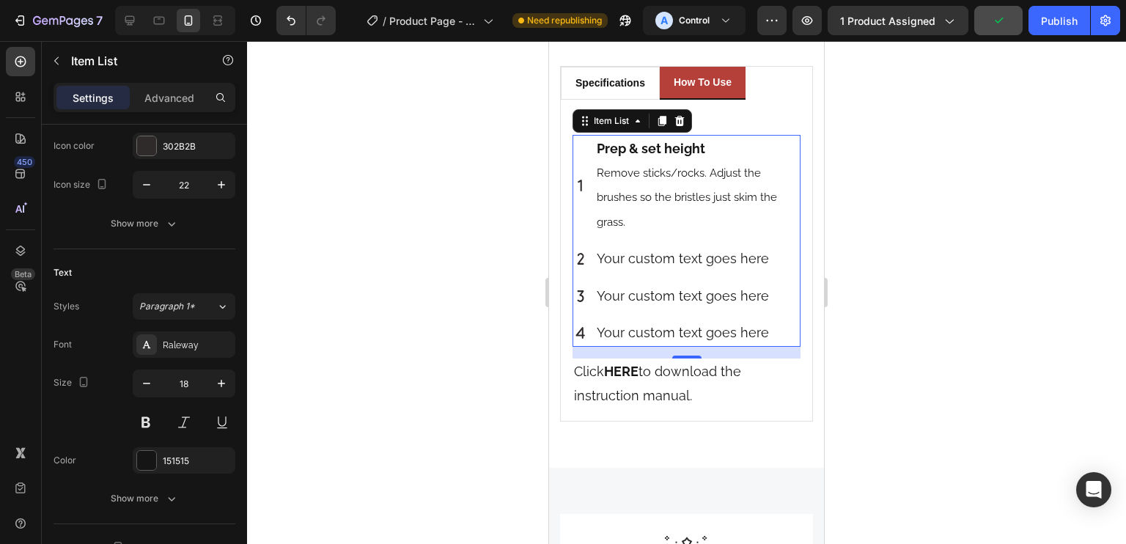
click at [581, 229] on div "Prep & set height Remove sticks/rocks. Adjust the brushes so the bristles just …" at bounding box center [687, 186] width 228 height 102
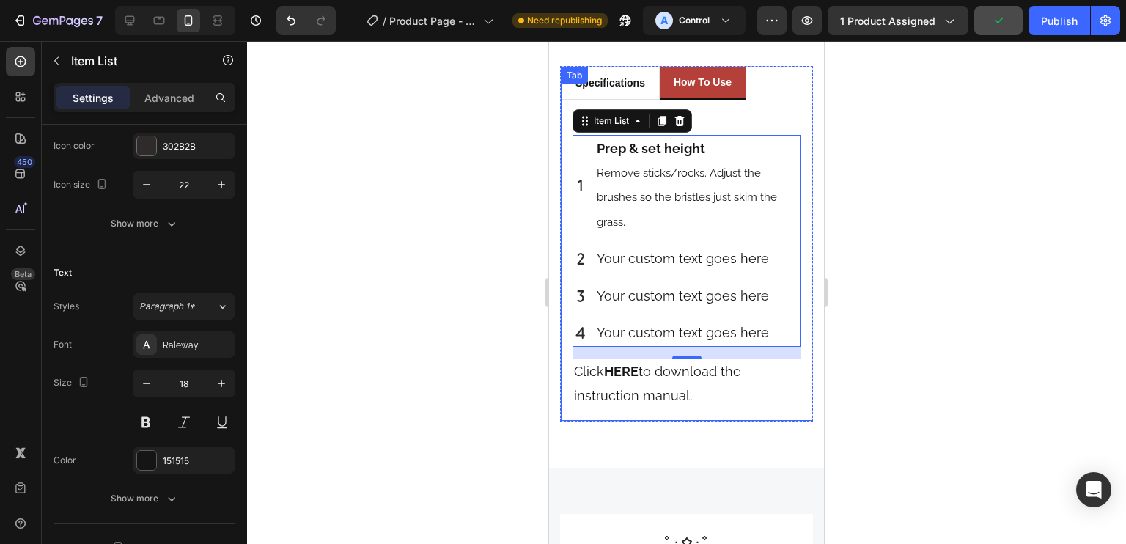
click at [564, 202] on div "Specifications Heading Title Line Product Brand Text block Vevor Text block Row…" at bounding box center [686, 261] width 251 height 322
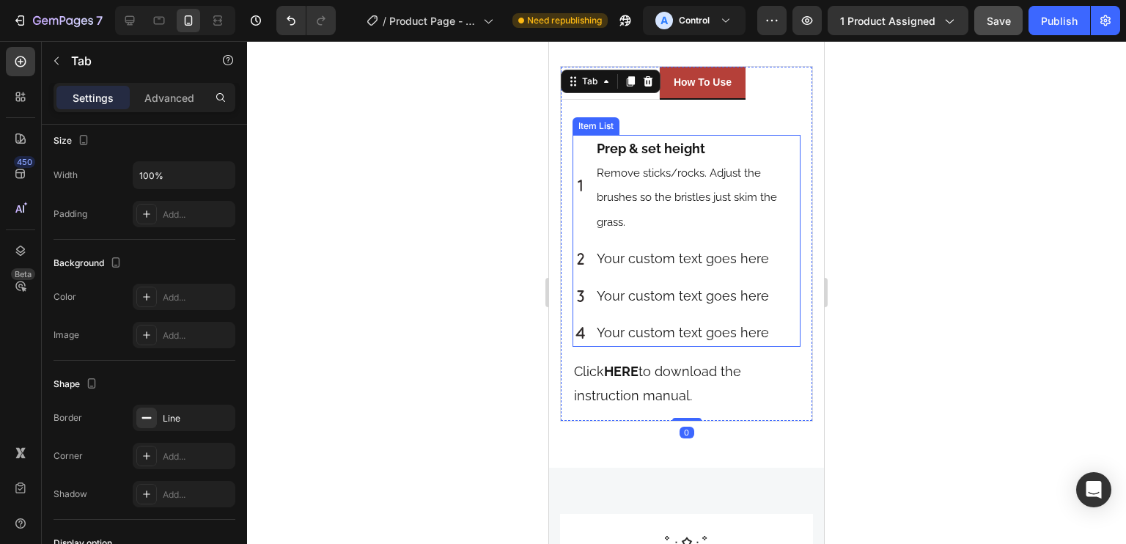
scroll to position [0, 0]
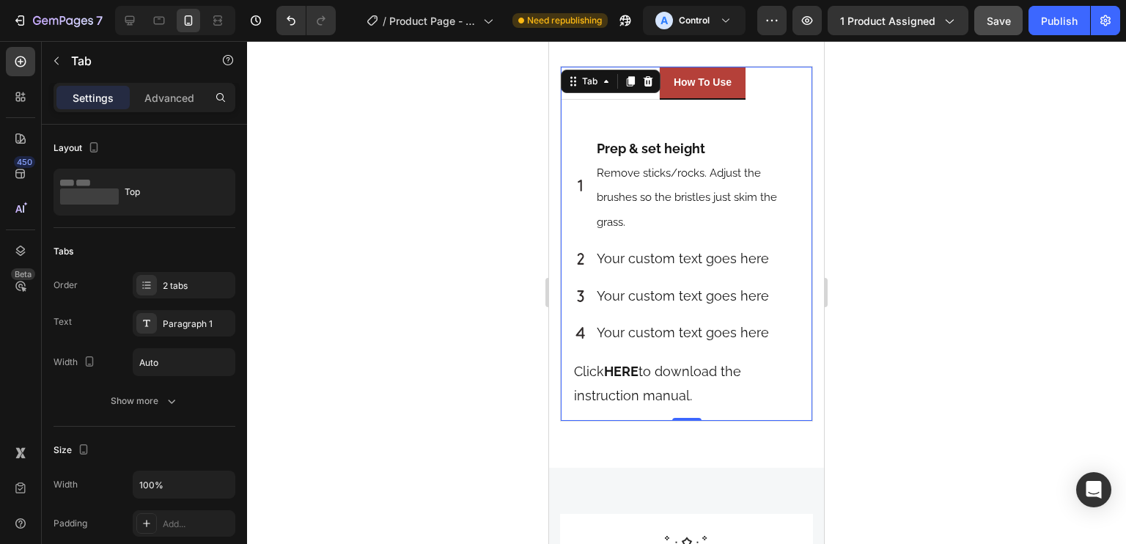
click at [660, 188] on p "Remove sticks/rocks. Adjust the brushes so the bristles just skim the grass." at bounding box center [698, 197] width 202 height 73
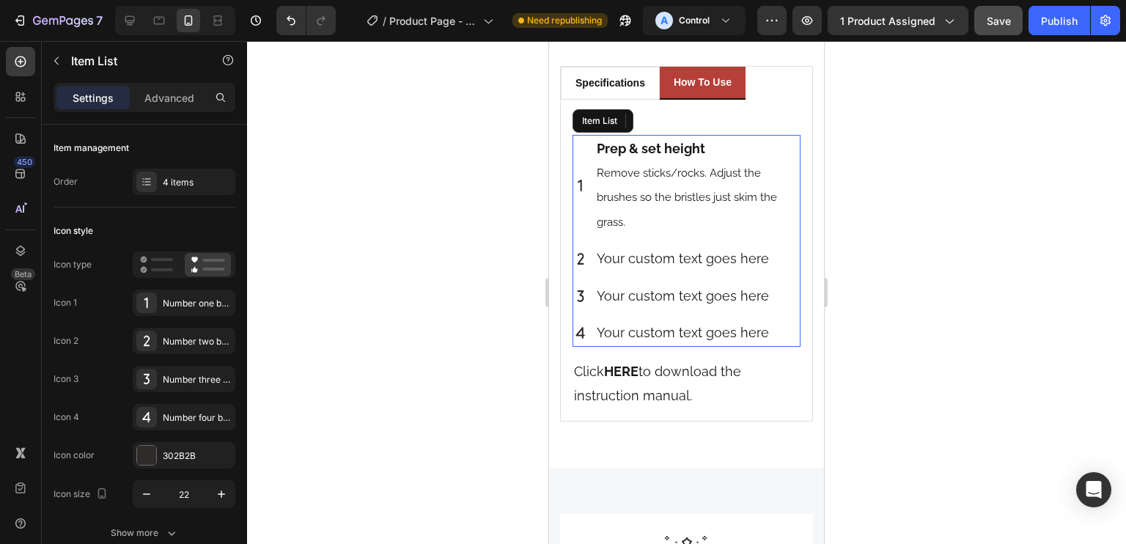
click at [594, 214] on div "Prep & set height Remove sticks/rocks. Adjust the brushes so the bristles just …" at bounding box center [697, 186] width 206 height 102
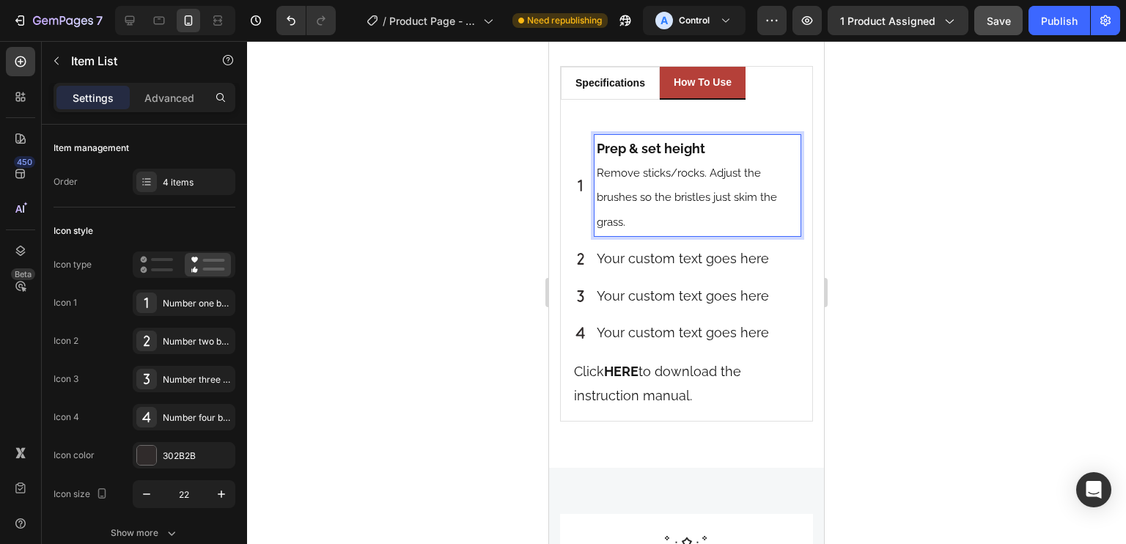
click at [573, 211] on div "Prep & set height Remove sticks/rocks. Adjust the brushes so the bristles just …" at bounding box center [687, 186] width 228 height 102
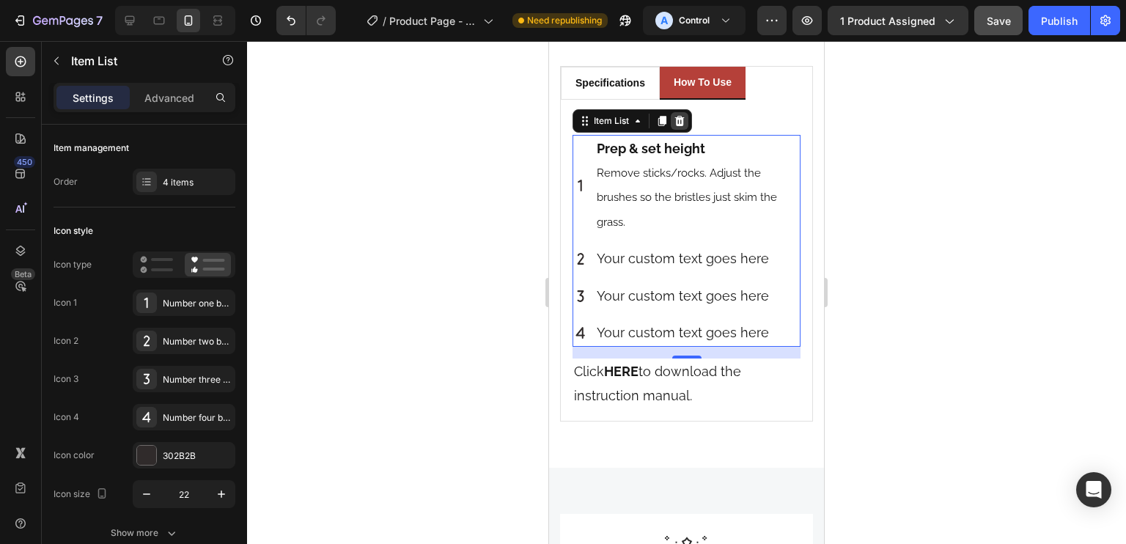
click at [681, 113] on div at bounding box center [680, 121] width 18 height 18
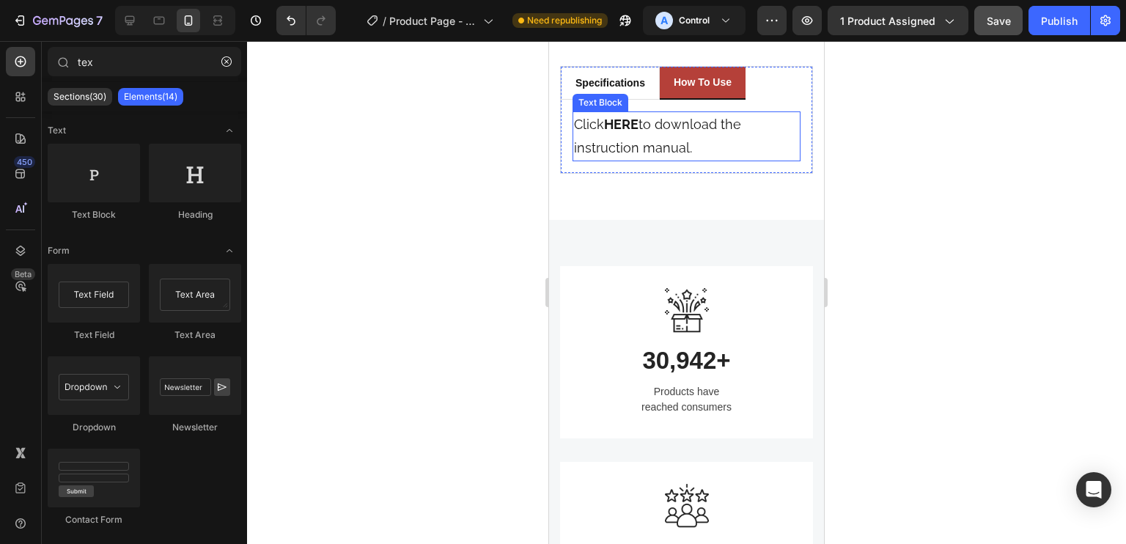
click at [682, 118] on p "Click HERE to download the instruction manual." at bounding box center [686, 137] width 225 height 48
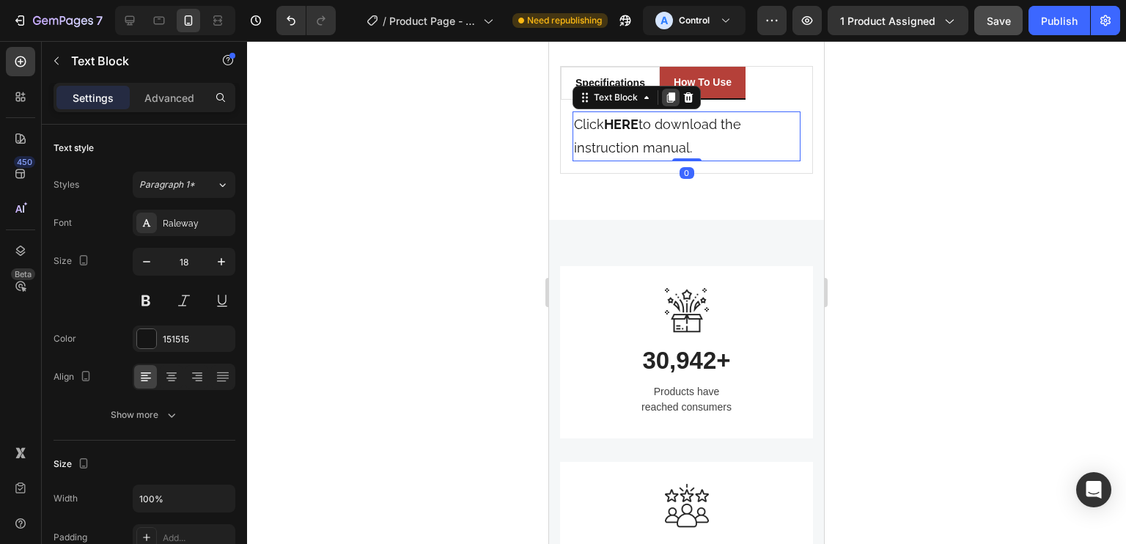
click at [674, 92] on icon at bounding box center [671, 97] width 8 height 10
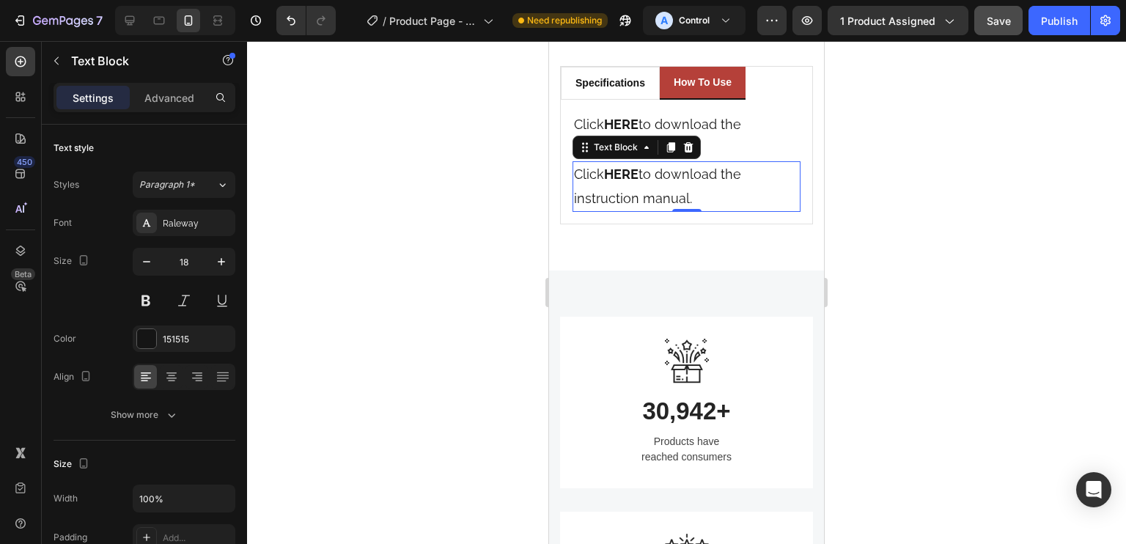
click at [738, 113] on p "Click HERE to download the instruction manual." at bounding box center [686, 137] width 225 height 48
click at [729, 130] on p "Click HERE to download the instruction manual." at bounding box center [686, 137] width 225 height 48
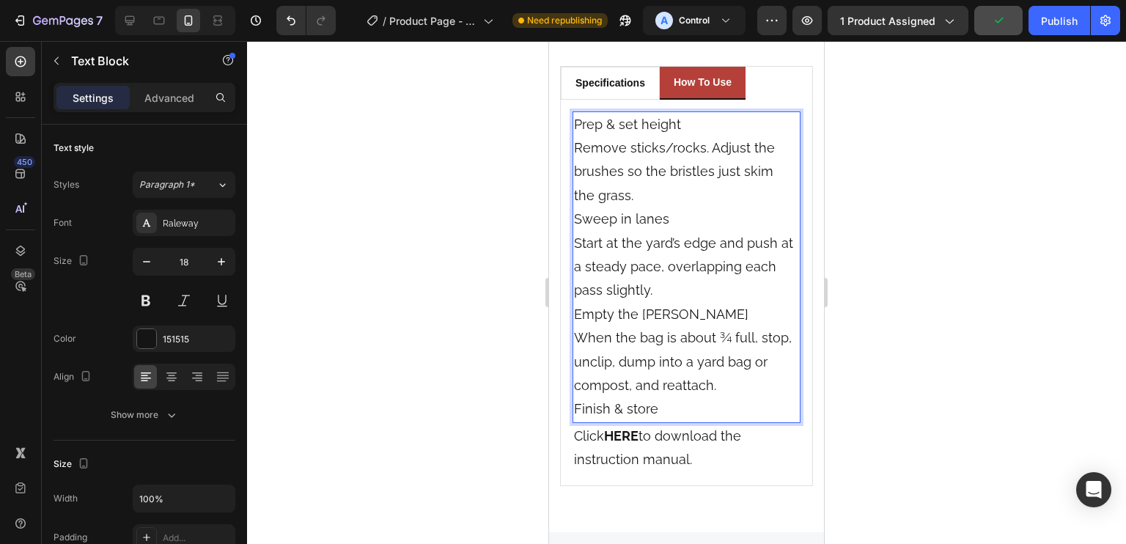
drag, startPoint x: 657, startPoint y: 119, endPoint x: 689, endPoint y: 120, distance: 32.3
click at [689, 120] on p "Prep & set height Remove sticks/rocks. Adjust the brushes so the bristles just …" at bounding box center [686, 160] width 225 height 95
click at [582, 124] on p "Prep & set height Remove sticks/rocks. Adjust the brushes so the bristles just …" at bounding box center [686, 160] width 225 height 95
click at [575, 124] on p "Prep & set height Remove sticks/rocks. Adjust the brushes so the bristles just …" at bounding box center [686, 160] width 225 height 95
click at [574, 137] on p "1. Prep & set height Remove sticks/rocks. Adjust the brushes so the bristles ju…" at bounding box center [686, 160] width 225 height 95
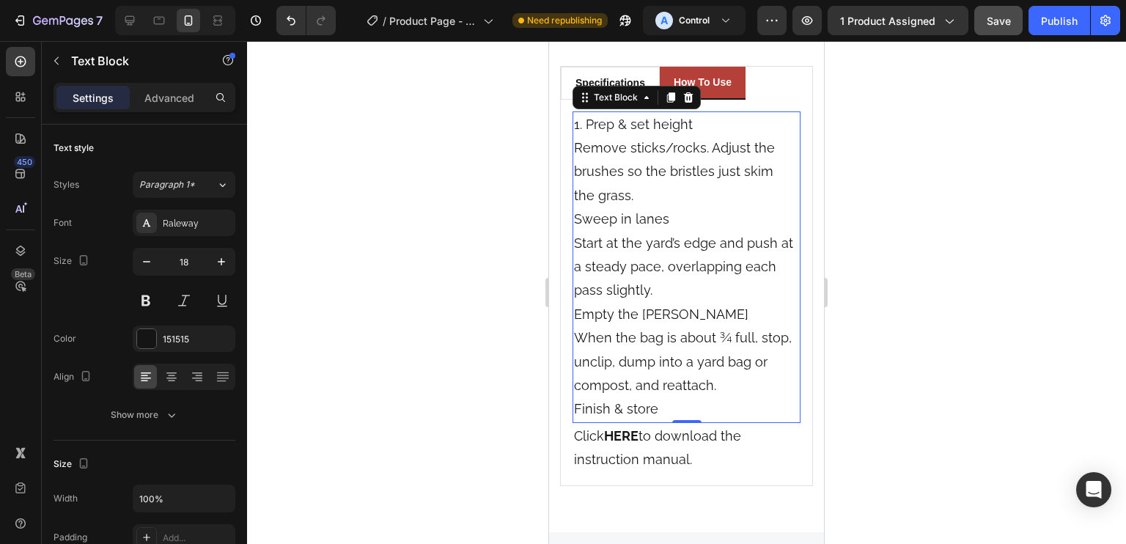
click at [578, 150] on p "1. Prep & set height Remove sticks/rocks. Adjust the brushes so the bristles ju…" at bounding box center [686, 160] width 225 height 95
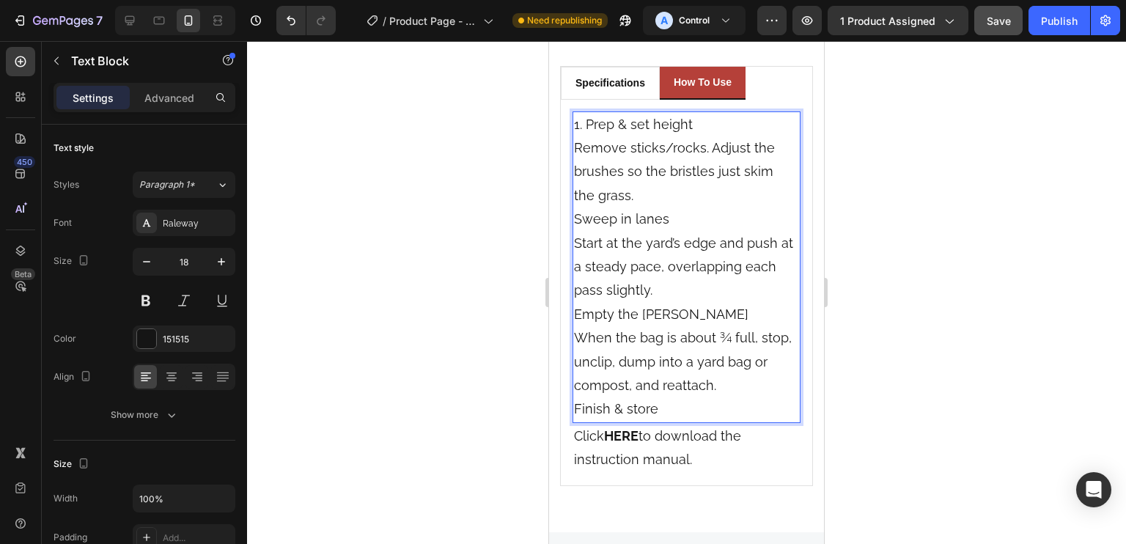
click at [575, 167] on p "1. Prep & set height Remove sticks/rocks. Adjust the brushes so the bristles ju…" at bounding box center [686, 160] width 225 height 95
click at [575, 197] on p "1. Prep & set height Remove sticks/rocks. Adjust the brushes so the bristles ju…" at bounding box center [686, 160] width 225 height 95
drag, startPoint x: 701, startPoint y: 117, endPoint x: 585, endPoint y: 122, distance: 116.0
click at [585, 122] on p "1. Prep & set height Remove sticks/rocks. Adjust the brushes so the bristles ju…" at bounding box center [686, 160] width 225 height 95
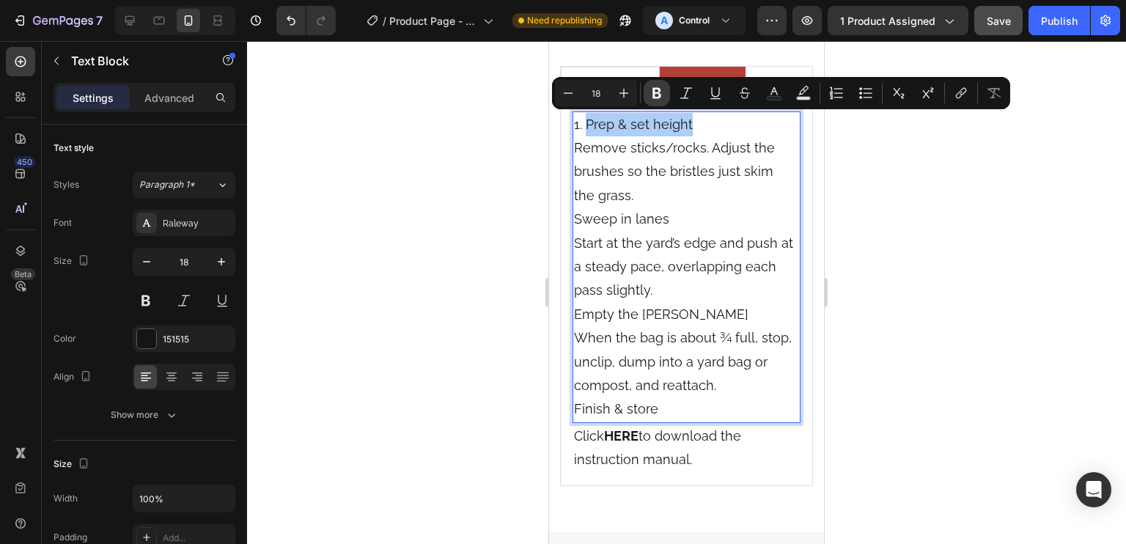
drag, startPoint x: 659, startPoint y: 86, endPoint x: 30, endPoint y: 89, distance: 629.0
click at [659, 86] on icon "Editor contextual toolbar" at bounding box center [656, 93] width 15 height 15
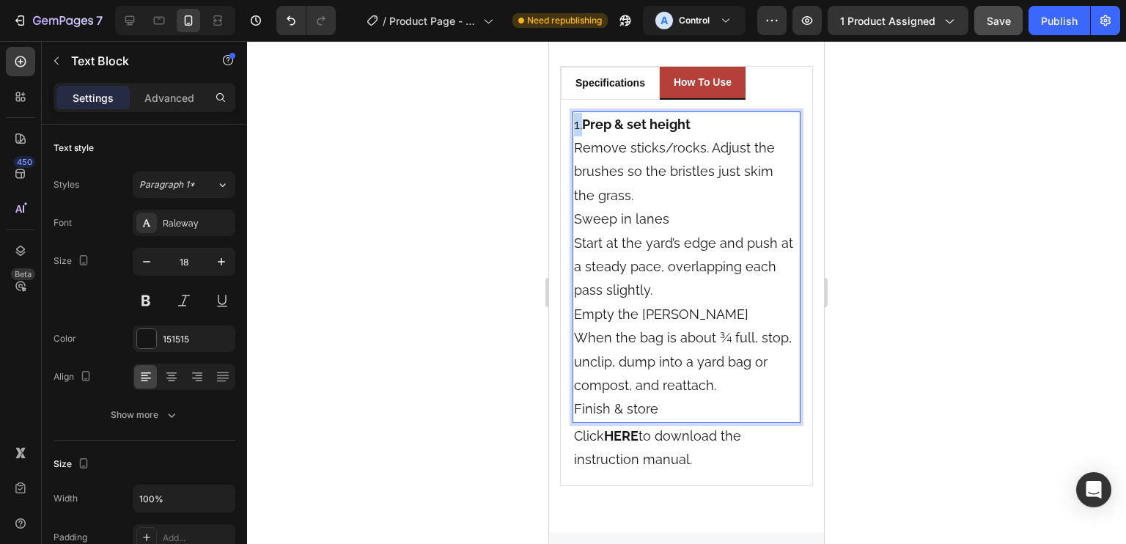
drag, startPoint x: 579, startPoint y: 130, endPoint x: 574, endPoint y: 125, distance: 7.8
click at [574, 125] on p "1. Prep & set height Remove sticks/rocks. Adjust the brushes so the bristles ju…" at bounding box center [686, 160] width 225 height 95
click at [613, 139] on p "1. Prep & set height Remove sticks/rocks. Adjust the brushes so the bristles ju…" at bounding box center [686, 160] width 225 height 95
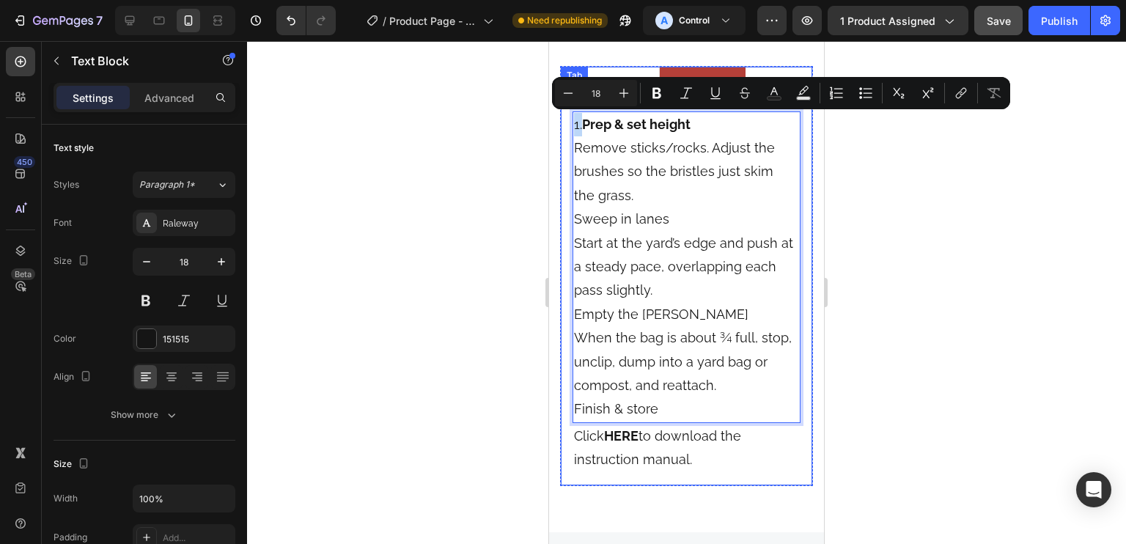
drag, startPoint x: 583, startPoint y: 124, endPoint x: 564, endPoint y: 124, distance: 19.1
click at [564, 124] on div "Specifications Heading Title Line Product Brand Text block Vevor Text block Row…" at bounding box center [686, 293] width 251 height 386
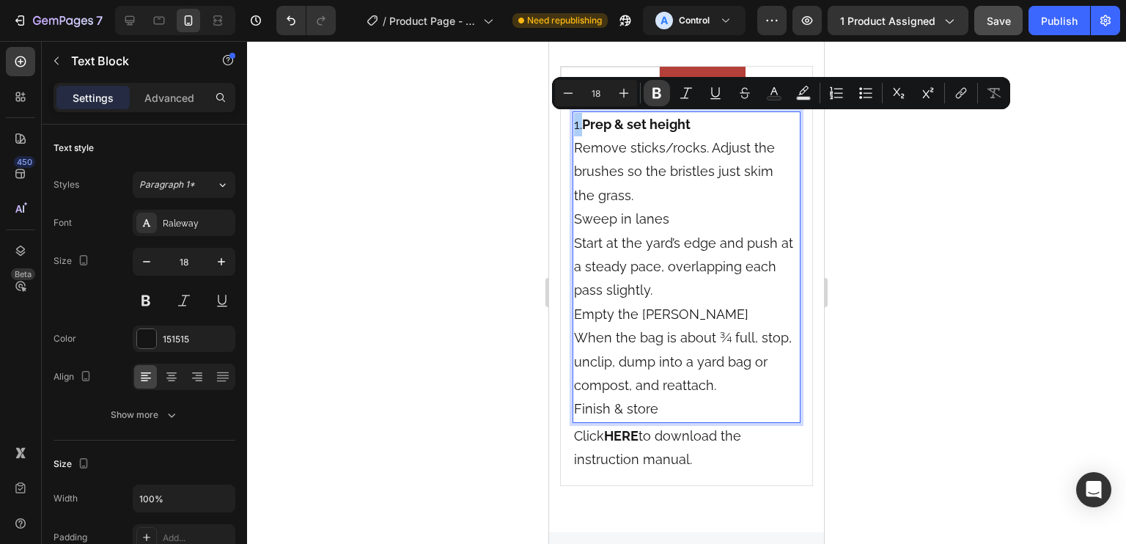
click at [663, 89] on icon "Editor contextual toolbar" at bounding box center [656, 93] width 15 height 15
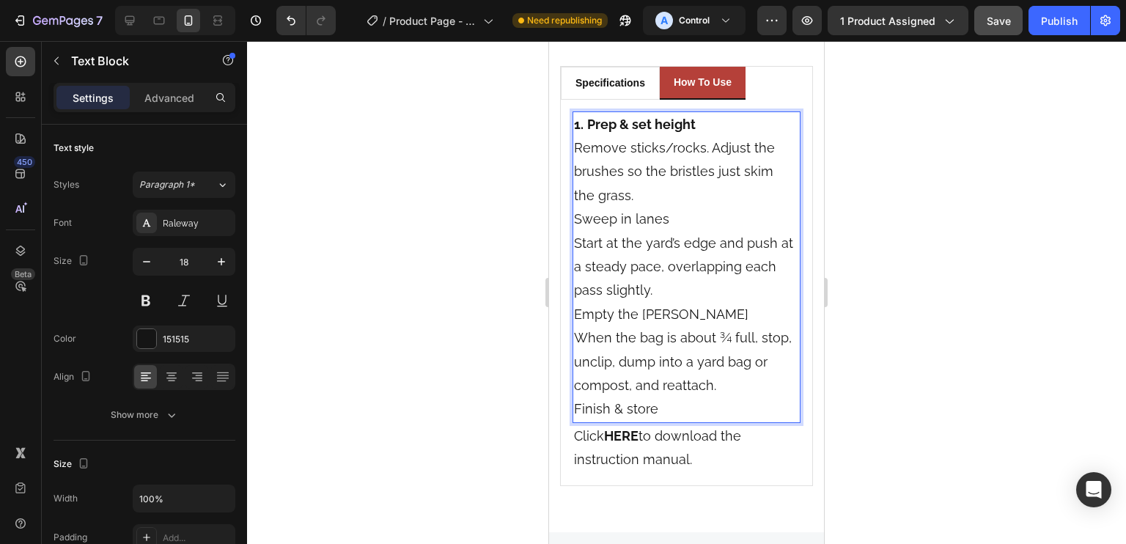
drag, startPoint x: 679, startPoint y: 216, endPoint x: 607, endPoint y: 217, distance: 71.8
click at [671, 219] on p "Sweep in lanes Start at the yard’s edge and push at a steady pace, overlapping …" at bounding box center [686, 254] width 225 height 95
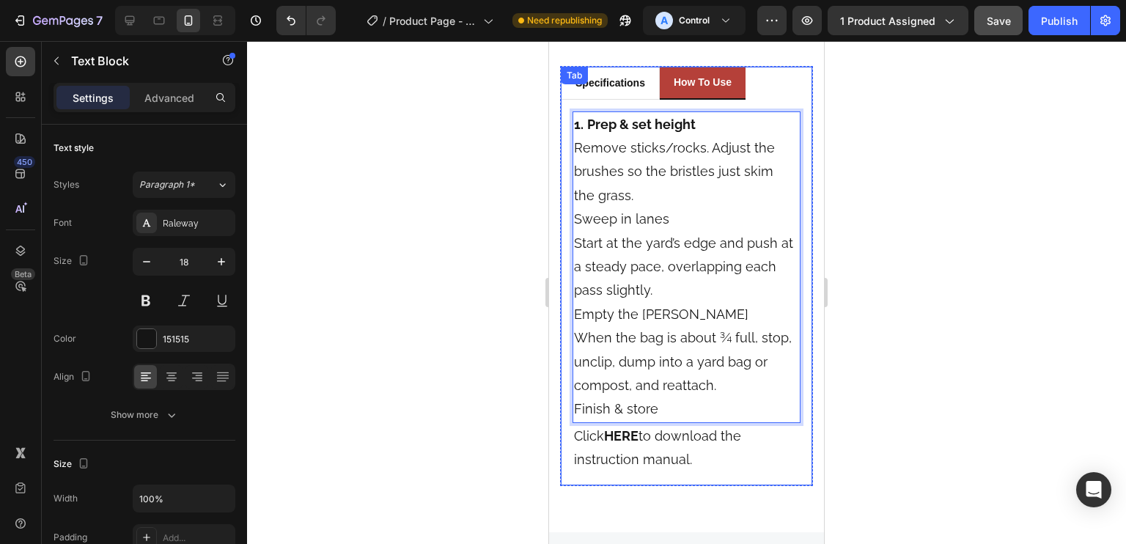
click at [568, 217] on div "Specifications Heading Title Line Product Brand Text block Vevor Text block Row…" at bounding box center [686, 293] width 251 height 386
click at [574, 216] on p "Sweep in lanes Start at the yard’s edge and push at a steady pace, overlapping …" at bounding box center [686, 254] width 225 height 95
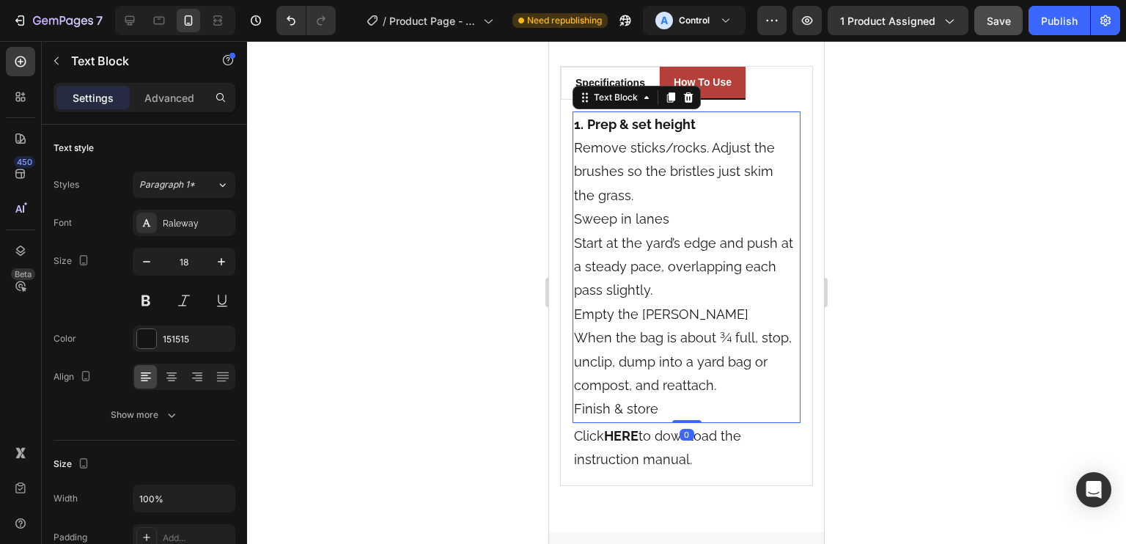
click at [575, 218] on p "Sweep in lanes Start at the yard’s edge and push at a steady pace, overlapping …" at bounding box center [686, 254] width 225 height 95
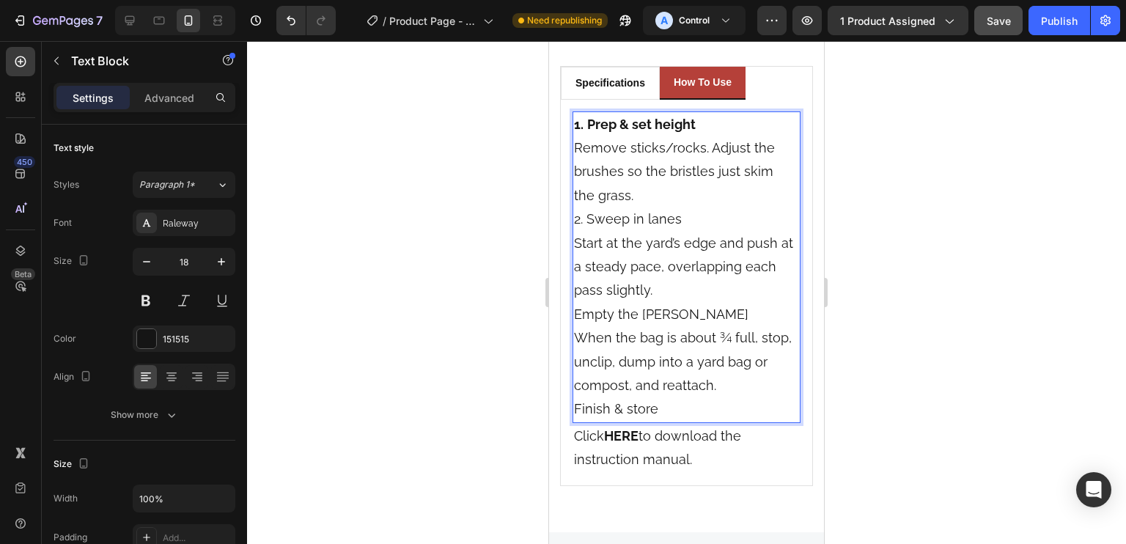
click at [575, 312] on p "Empty the hopper When the bag is about ¾ full, stop, unclip, dump into a yard b…" at bounding box center [686, 350] width 225 height 95
click at [579, 409] on p "Finish & store" at bounding box center [686, 408] width 225 height 23
click at [575, 411] on p "Finish & store" at bounding box center [686, 408] width 225 height 23
drag, startPoint x: 686, startPoint y: 218, endPoint x: 574, endPoint y: 213, distance: 112.2
click at [574, 213] on p "2. Sweep in lanes Start at the yard’s edge and push at a steady pace, overlappi…" at bounding box center [686, 254] width 225 height 95
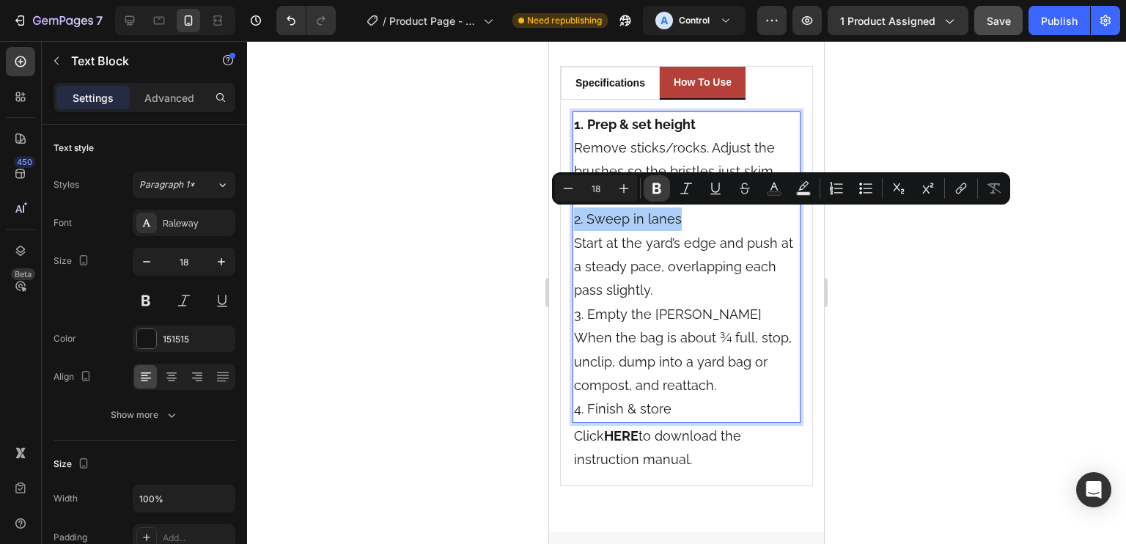
drag, startPoint x: 663, startPoint y: 186, endPoint x: 33, endPoint y: 202, distance: 630.6
click at [663, 186] on icon "Editor contextual toolbar" at bounding box center [656, 188] width 15 height 15
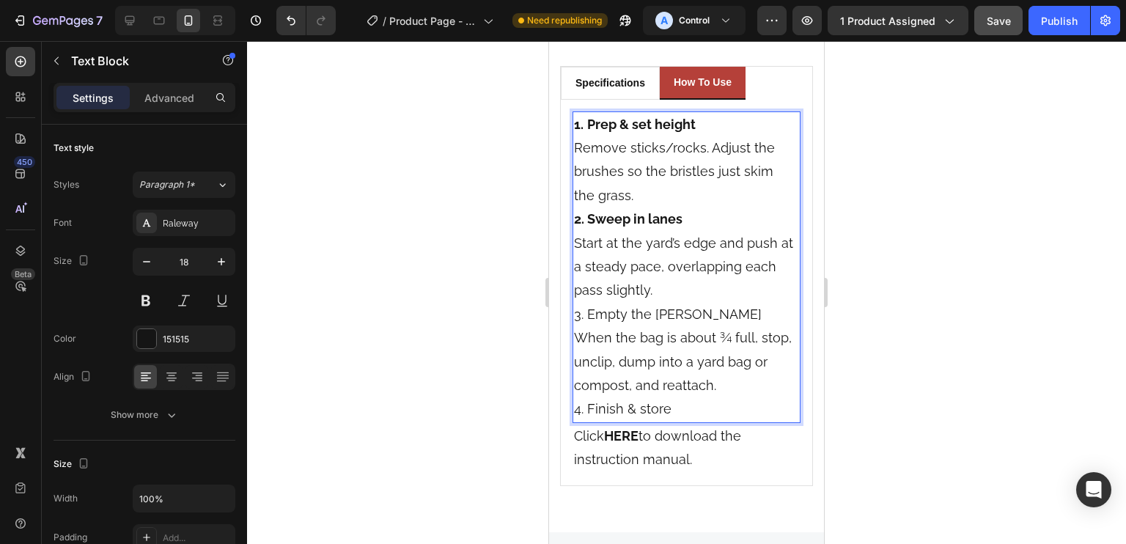
click at [575, 244] on p "2. Sweep in lanes Start at the yard’s edge and push at a steady pace, overlappi…" at bounding box center [686, 254] width 225 height 95
click at [575, 266] on p "2. Sweep in lanes Start at the yard’s edge and push at a steady pace, overlappi…" at bounding box center [686, 254] width 225 height 95
click at [578, 277] on p "2. Sweep in lanes Start at the yard’s edge and push at a steady pace, overlappi…" at bounding box center [686, 254] width 225 height 95
click at [575, 275] on p "2. Sweep in lanes Start at the yard’s edge and push at a steady pace, overlappi…" at bounding box center [686, 254] width 225 height 95
click at [574, 269] on p "2. Sweep in lanes Start at the yard’s edge and push at a steady pace, overlappi…" at bounding box center [686, 254] width 225 height 95
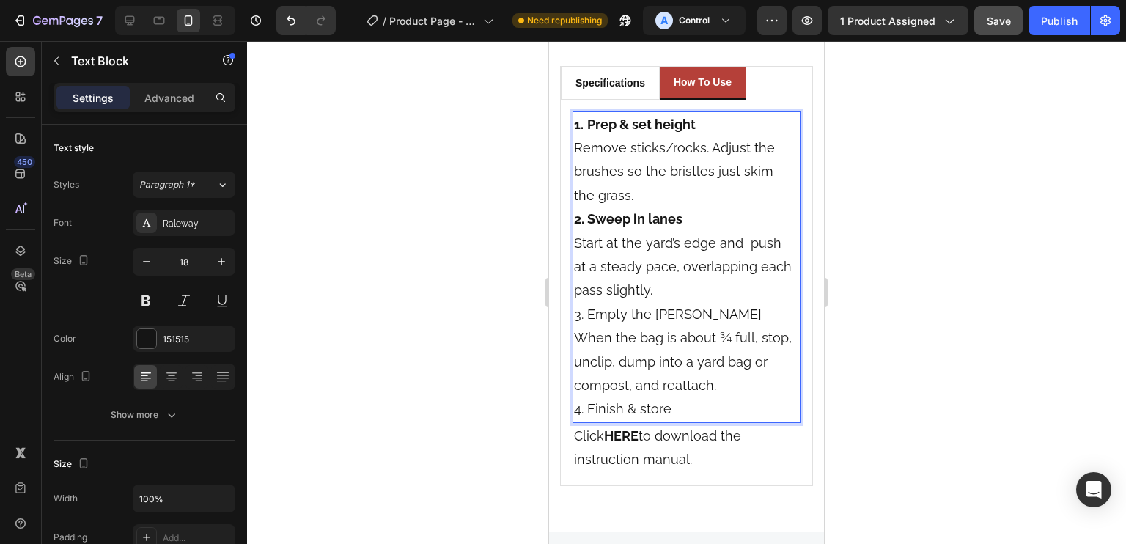
click at [574, 269] on p "2. Sweep in lanes Start at the yard’s edge and push at a steady pace, overlappi…" at bounding box center [686, 254] width 225 height 95
click at [575, 269] on p "2. Sweep in lanes Start at the yard’s edge and push at a steady pace, overlappi…" at bounding box center [686, 254] width 225 height 95
click at [578, 269] on p "2. Sweep in lanes Start at the yard’s edge and push at a steady pace, overlappi…" at bounding box center [686, 254] width 225 height 95
click at [590, 242] on p "2. Sweep in lanes Start at the yard’s edge and push at a steady pace, overlappi…" at bounding box center [686, 254] width 225 height 95
click at [656, 248] on p "2. Sweep in lanes Start at the yard’s edge and push at a steady pace, overlappi…" at bounding box center [686, 254] width 225 height 95
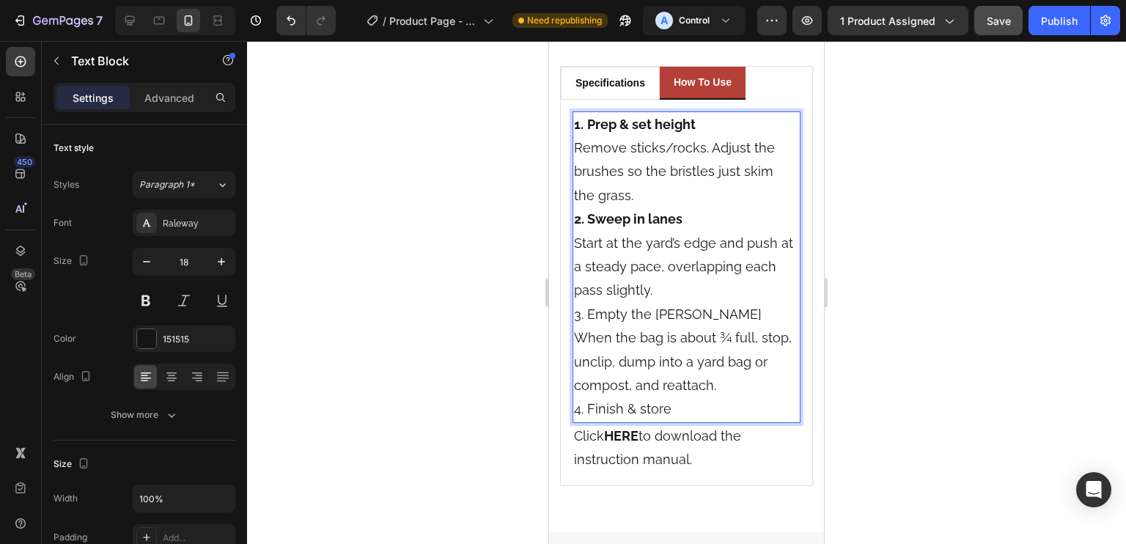
click at [573, 219] on div "1. Prep & set height Remove sticks/rocks. Adjust the brushes so the bristles ju…" at bounding box center [687, 267] width 228 height 312
click at [572, 245] on div "Specifications Heading Title Line Product Brand Text block Vevor Text block Row…" at bounding box center [686, 293] width 251 height 386
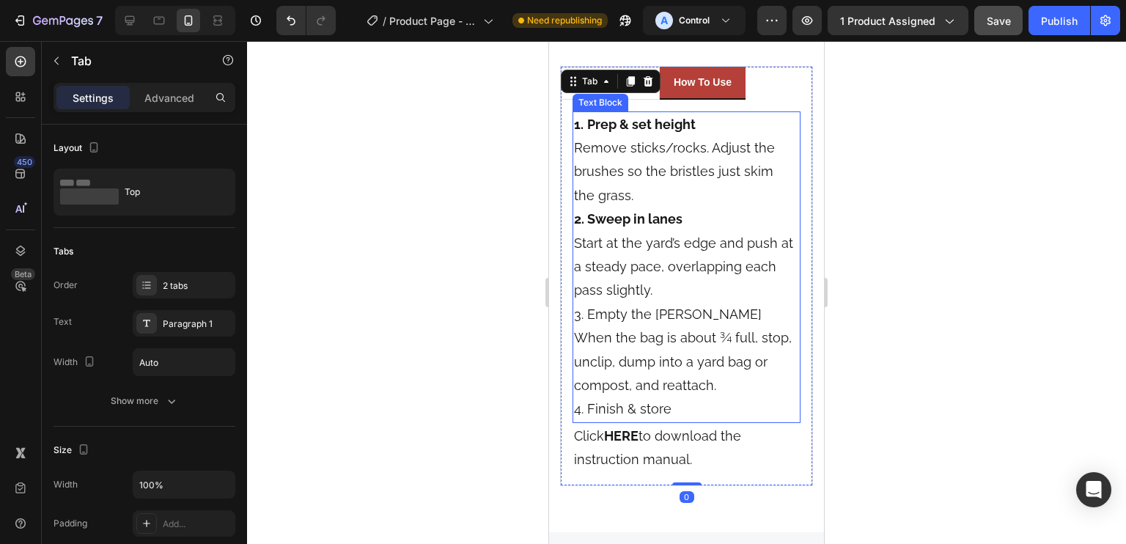
click at [575, 243] on p "2. Sweep in lanes Start at the yard’s edge and push at a steady pace, overlappi…" at bounding box center [686, 254] width 225 height 95
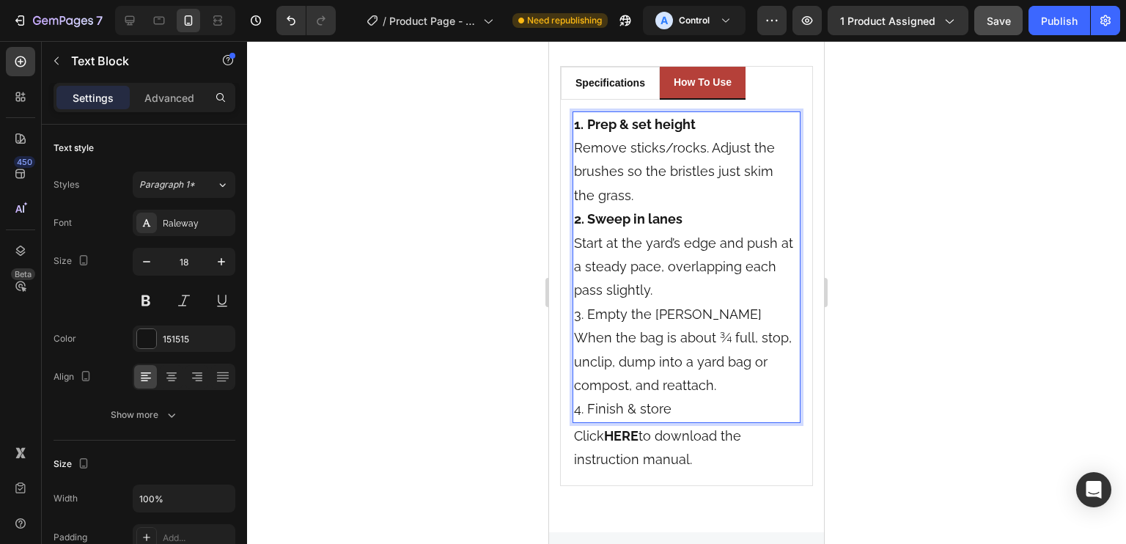
click at [575, 243] on p "2. Sweep in lanes Start at the yard’s edge and push at a steady pace, overlappi…" at bounding box center [686, 254] width 225 height 95
click at [577, 263] on p "2. Sweep in lanes Start at the yard’s edge and push at a steady pace, overlappi…" at bounding box center [686, 254] width 225 height 95
click at [578, 293] on p "2. Sweep in lanes Start at the yard’s edge and push at a steady pace, overlappi…" at bounding box center [686, 254] width 225 height 95
click at [577, 294] on p "2. Sweep in lanes Start at the yard’s edge and push at a steady pace, overlappi…" at bounding box center [686, 254] width 225 height 95
click at [751, 250] on p "2. Sweep in lanes Start at the yard’s edge and push at a steady pace, overlappi…" at bounding box center [686, 254] width 225 height 95
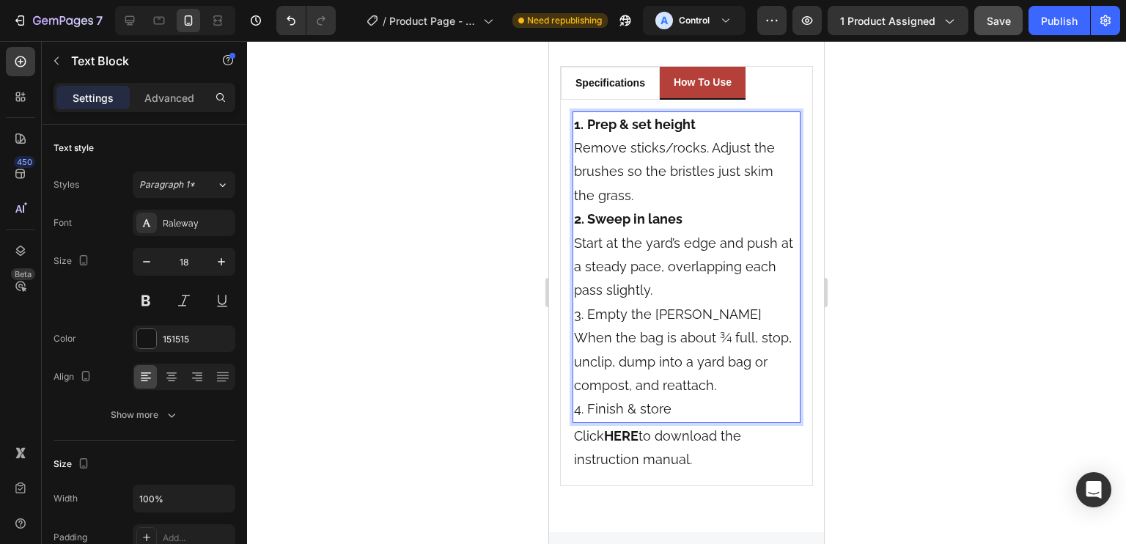
click at [573, 265] on div "1. Prep & set height Remove sticks/rocks. Adjust the brushes so the bristles ju…" at bounding box center [687, 267] width 228 height 312
click at [759, 244] on p "2. Sweep in lanes Start at the yard’s edge and push at a steady pace, overlappi…" at bounding box center [686, 254] width 225 height 95
click at [754, 240] on p "2. Sweep in lanes Start at the yard’s edge and push at a steady pace, overlappi…" at bounding box center [686, 254] width 225 height 95
click at [721, 276] on p "2. Sweep in lanes Start at the yard’s edge and push at a steady pace, overlappi…" at bounding box center [686, 254] width 225 height 95
click at [723, 317] on p "3. Empty the hopper When the bag is about ¾ full, stop, unclip, dump into a yar…" at bounding box center [686, 350] width 225 height 95
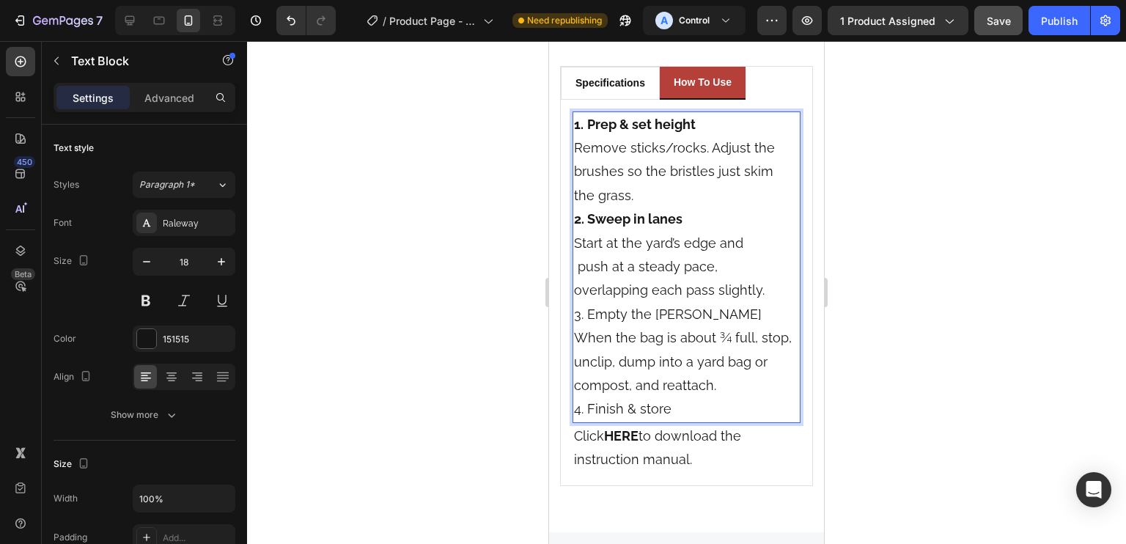
drag, startPoint x: 774, startPoint y: 292, endPoint x: 589, endPoint y: 240, distance: 191.9
click at [589, 240] on p "2. Sweep in lanes Start at the yard’s edge and push at a steady pace, overlappi…" at bounding box center [686, 254] width 225 height 95
click at [669, 161] on p "1. Prep & set height Remove sticks/rocks. Adjust the brushes so the bristles ju…" at bounding box center [686, 160] width 225 height 95
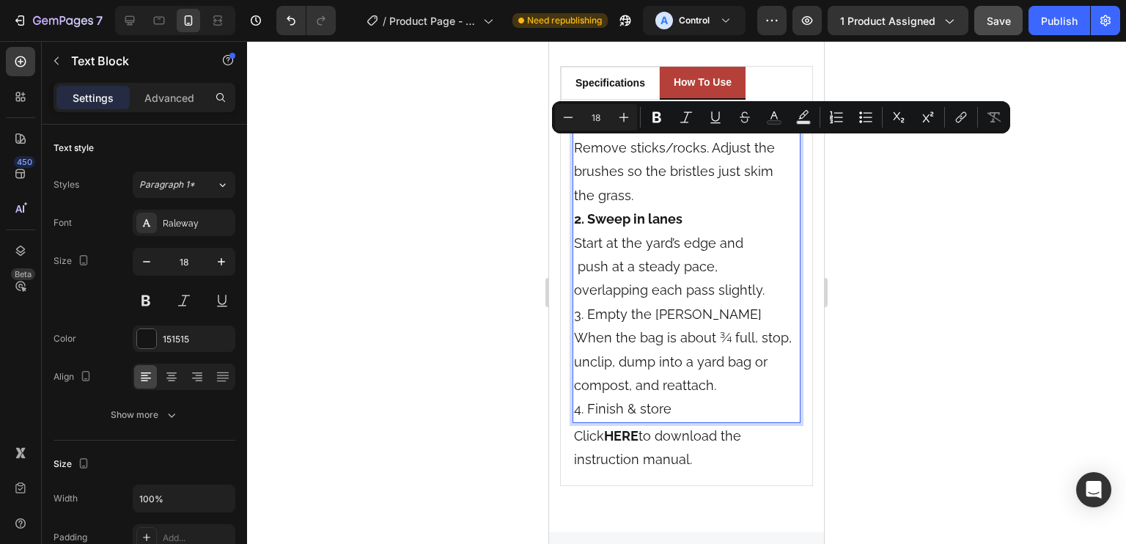
drag, startPoint x: 653, startPoint y: 194, endPoint x: 586, endPoint y: 155, distance: 77.2
click at [586, 155] on p "1. Prep & set height Remove sticks/rocks. Adjust the brushes so the bristles ju…" at bounding box center [686, 160] width 225 height 95
click at [653, 183] on p "1. Prep & set height Remove sticks/rocks. Adjust the brushes so the bristles ju…" at bounding box center [686, 160] width 225 height 95
drag, startPoint x: 674, startPoint y: 196, endPoint x: 1084, endPoint y: 188, distance: 410.6
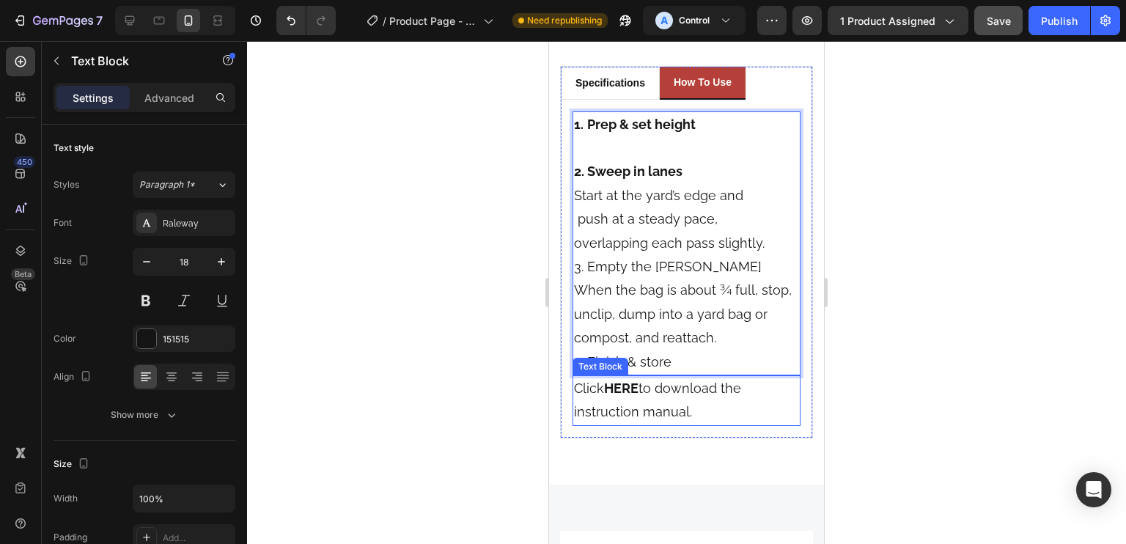
click at [648, 402] on p "Click HERE to download the instruction manual." at bounding box center [686, 401] width 225 height 48
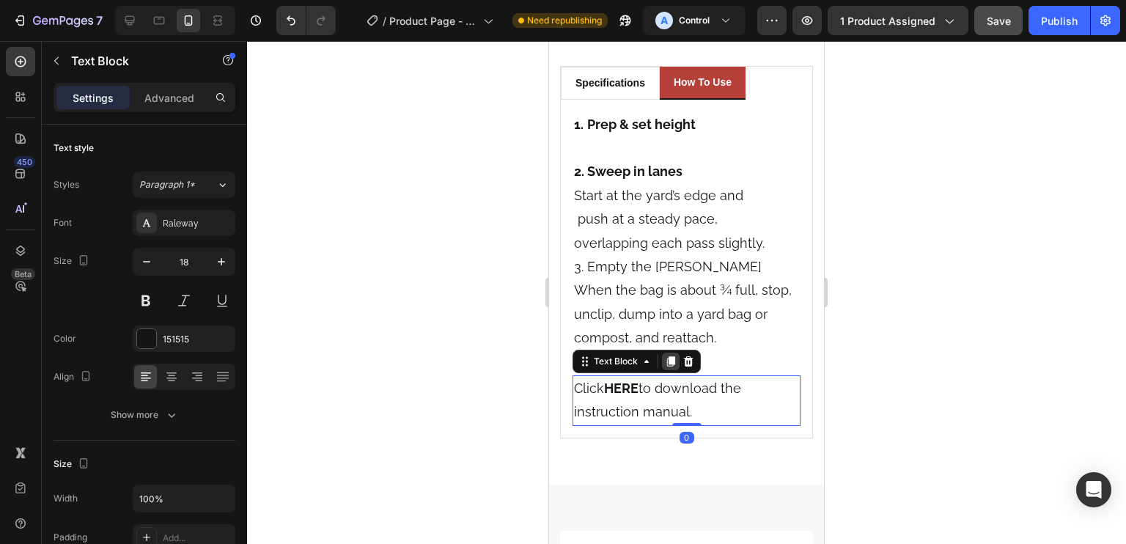
click at [665, 356] on icon at bounding box center [671, 362] width 12 height 12
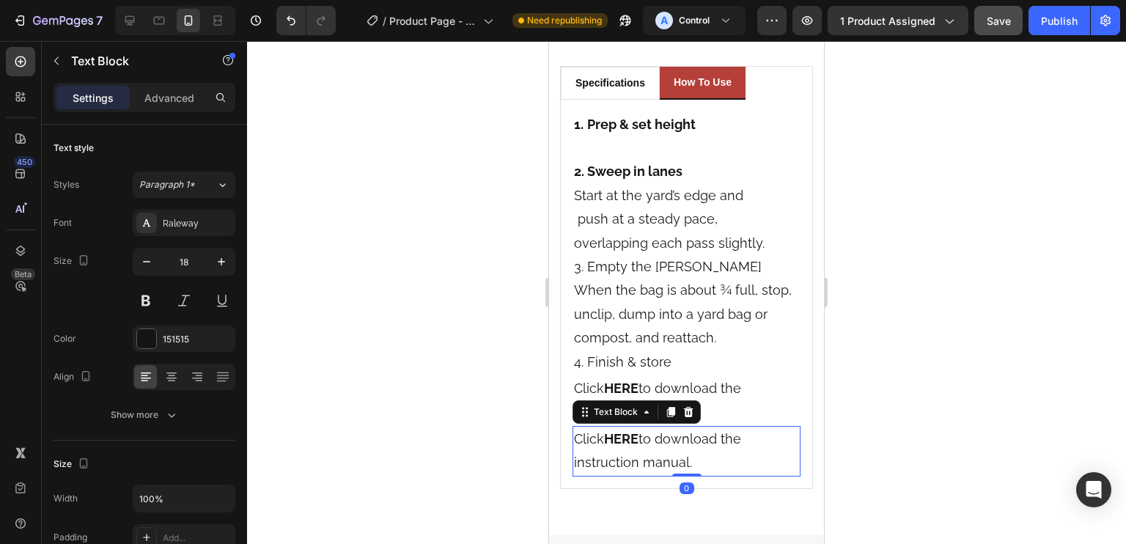
click at [649, 438] on p "Click HERE to download the instruction manual." at bounding box center [686, 451] width 225 height 48
click at [649, 436] on p "Click HERE to download the instruction manual." at bounding box center [686, 451] width 225 height 48
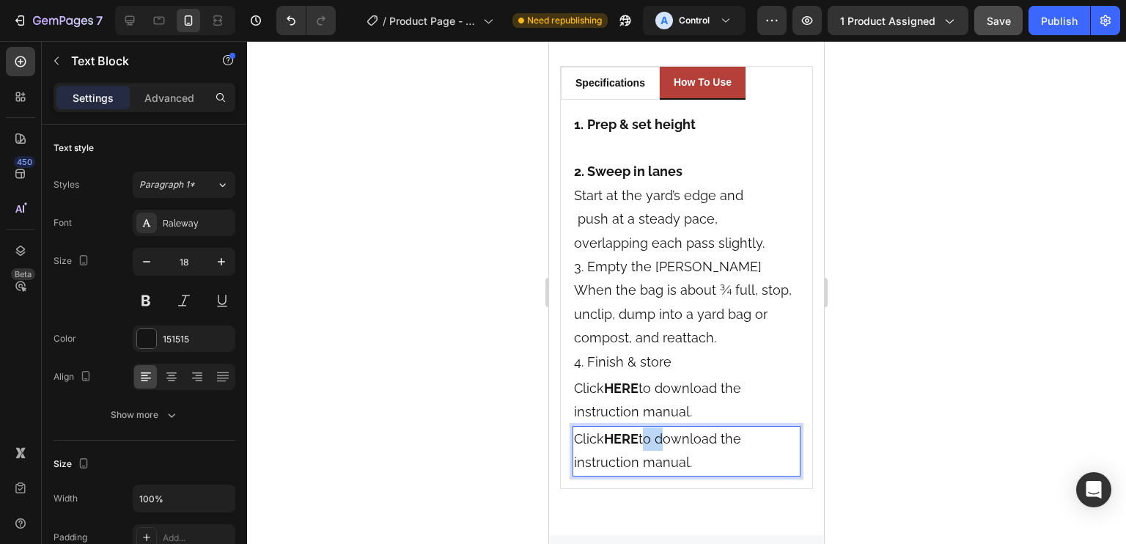
click at [649, 436] on p "Click HERE to download the instruction manual." at bounding box center [686, 451] width 225 height 48
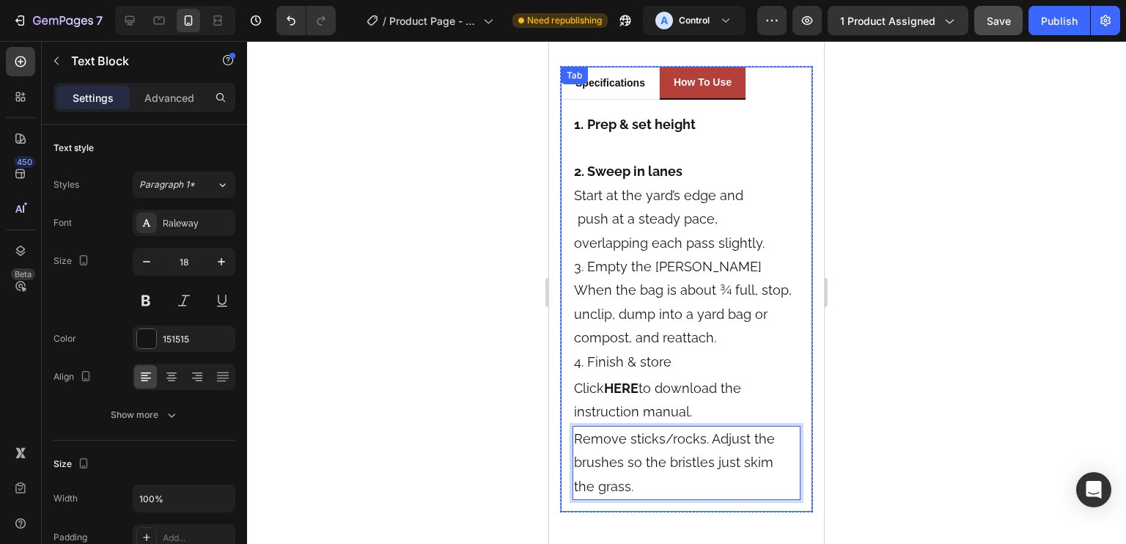
click at [565, 436] on div "Specifications Heading Title Line Product Brand Text block Vevor Text block Row…" at bounding box center [686, 306] width 251 height 413
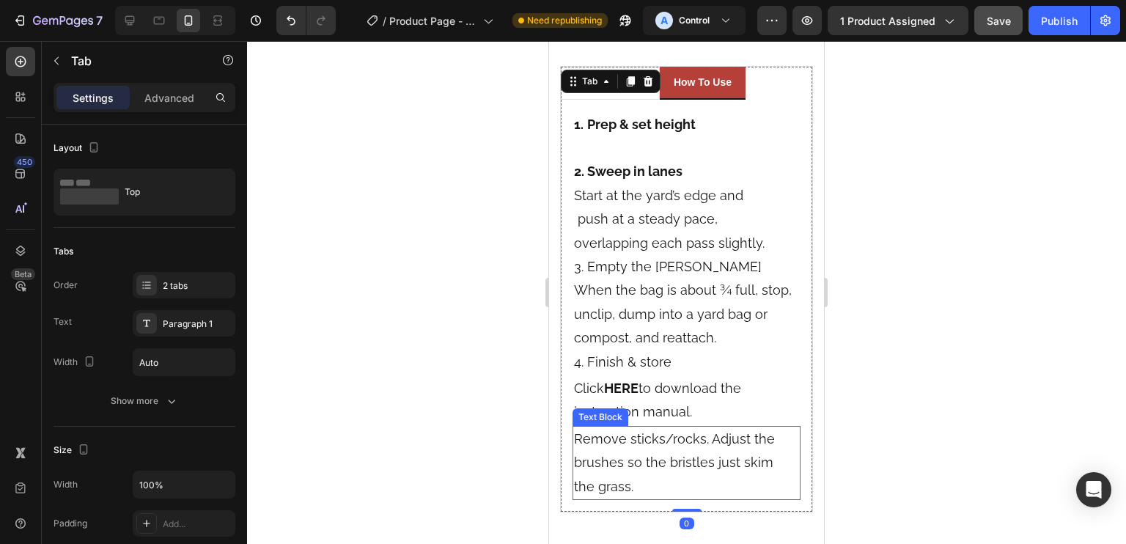
click at [583, 438] on p "Remove sticks/rocks. Adjust the brushes so the bristles just skim the grass." at bounding box center [686, 462] width 225 height 71
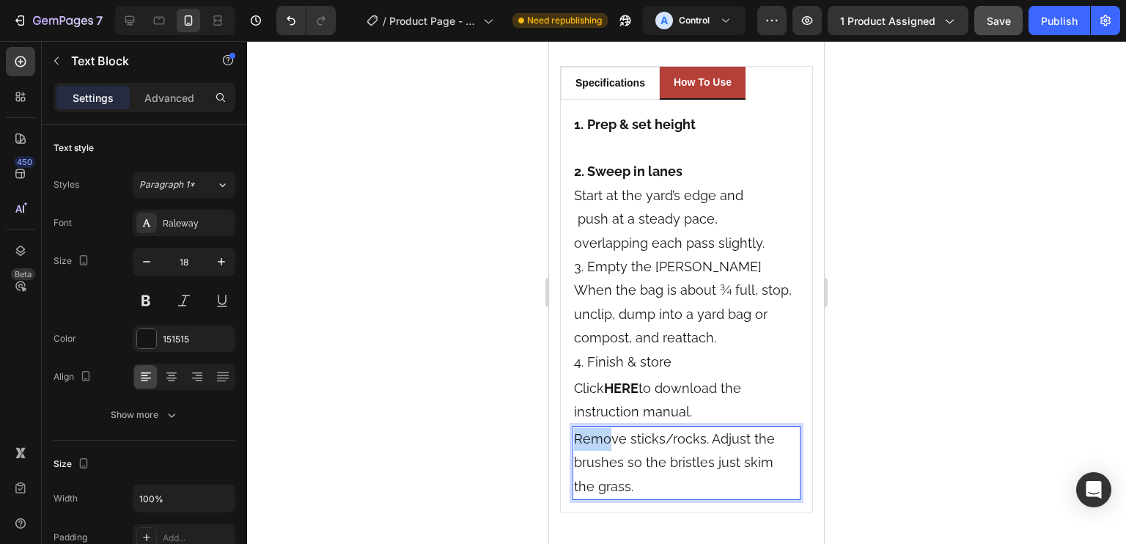
drag, startPoint x: 589, startPoint y: 438, endPoint x: 572, endPoint y: 438, distance: 16.9
click at [573, 438] on div "Remove sticks/rocks. Adjust the brushes so the bristles just skim the grass." at bounding box center [687, 463] width 228 height 74
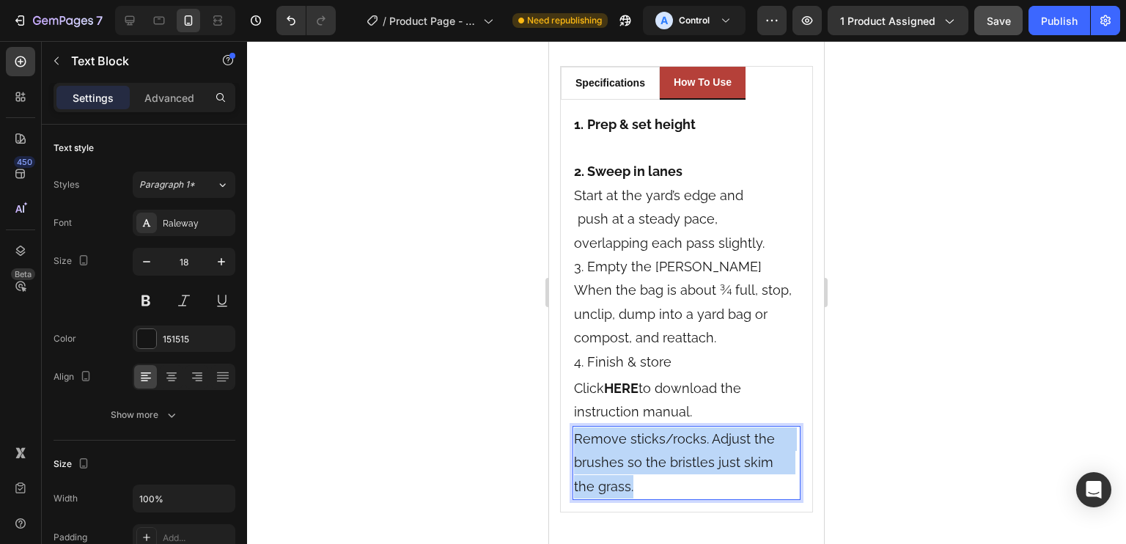
drag, startPoint x: 660, startPoint y: 483, endPoint x: 533, endPoint y: 433, distance: 136.3
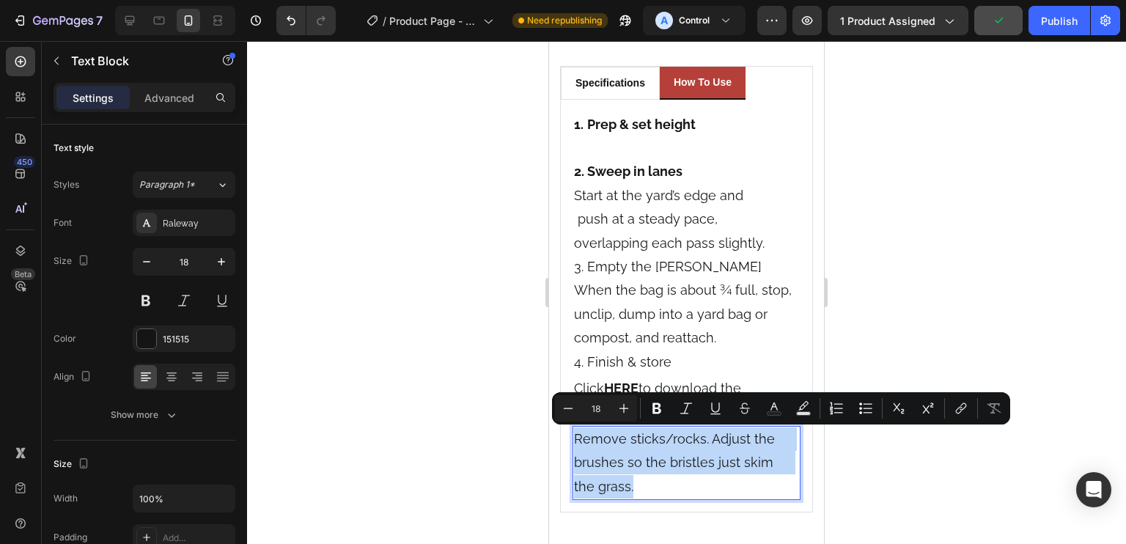
click at [592, 466] on p "Remove sticks/rocks. Adjust the brushes so the bristles just skim the grass." at bounding box center [686, 462] width 225 height 71
click at [651, 494] on p "Remove sticks/rocks. Adjust the brushes so the bristles just skim the grass." at bounding box center [686, 462] width 225 height 71
click at [660, 490] on p "Remove sticks/rocks. Adjust the brushes so the bristles just skim the grass." at bounding box center [686, 462] width 225 height 71
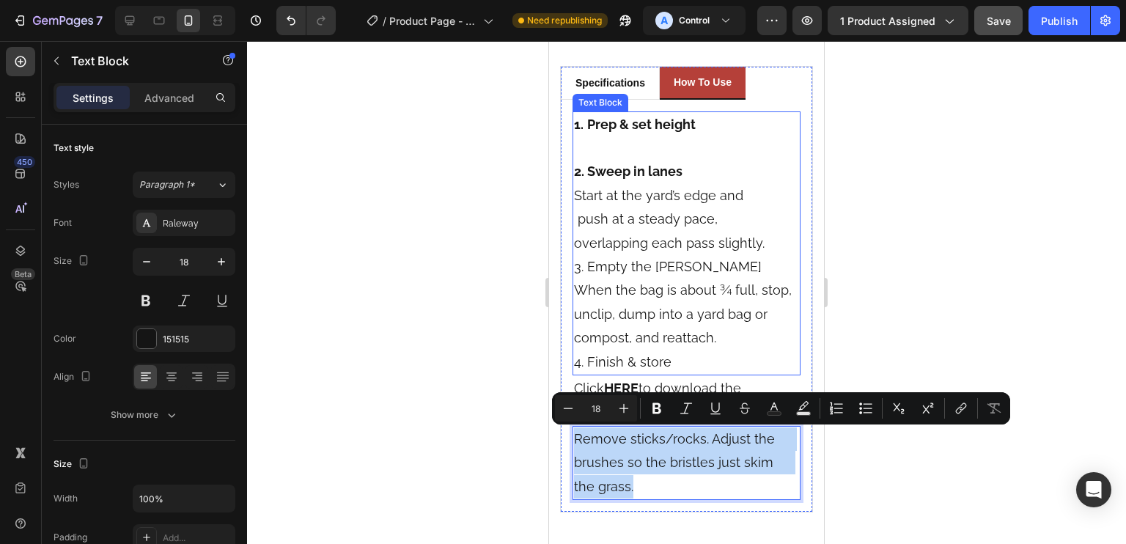
click at [748, 278] on p "3. Empty the hopper When the bag is about ¾ full, stop, unclip, dump into a yar…" at bounding box center [686, 302] width 225 height 95
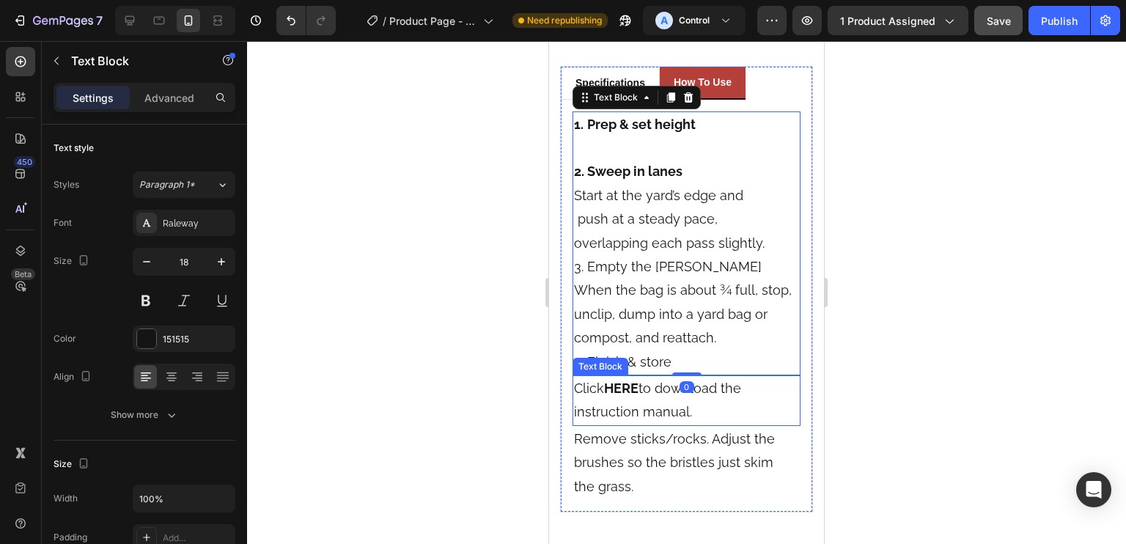
click at [729, 441] on p "Remove sticks/rocks. Adjust the brushes so the bristles just skim the grass." at bounding box center [686, 462] width 225 height 71
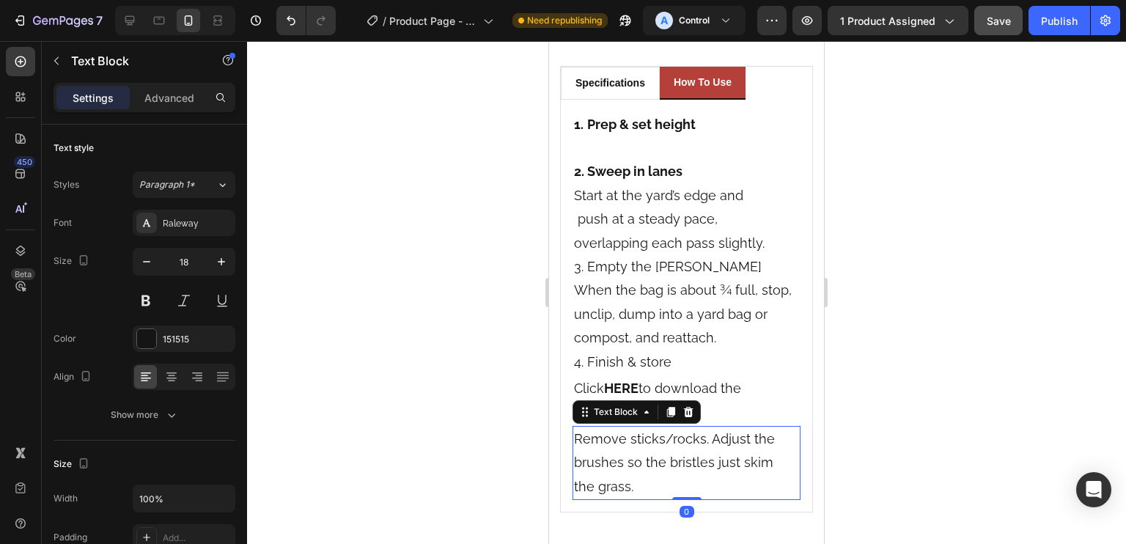
copy p "Remove sticks/rocks. Adjust the brushes so the bristles just skim the grass."
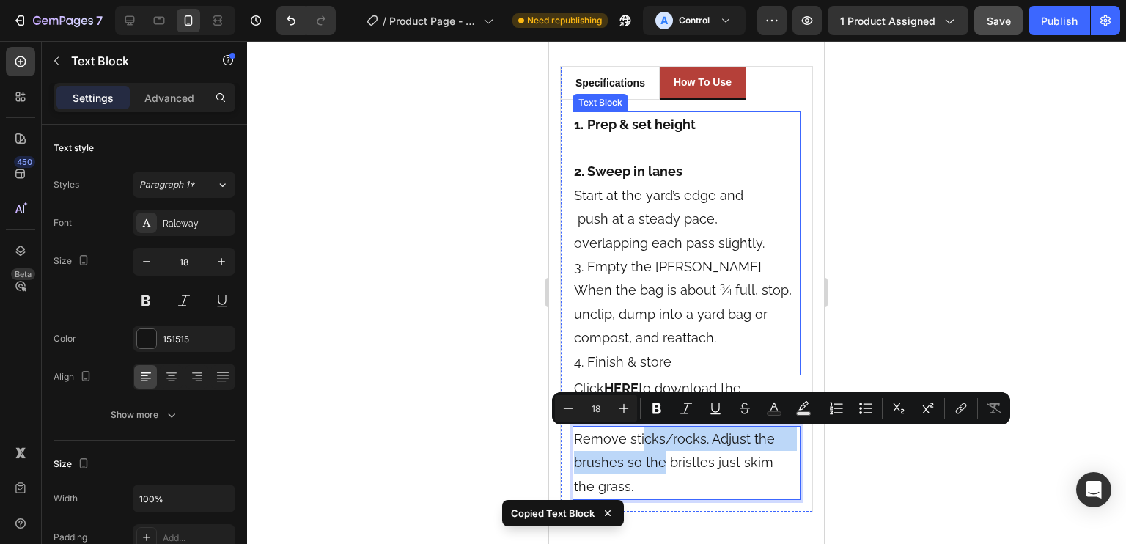
drag, startPoint x: 663, startPoint y: 452, endPoint x: 696, endPoint y: 448, distance: 33.3
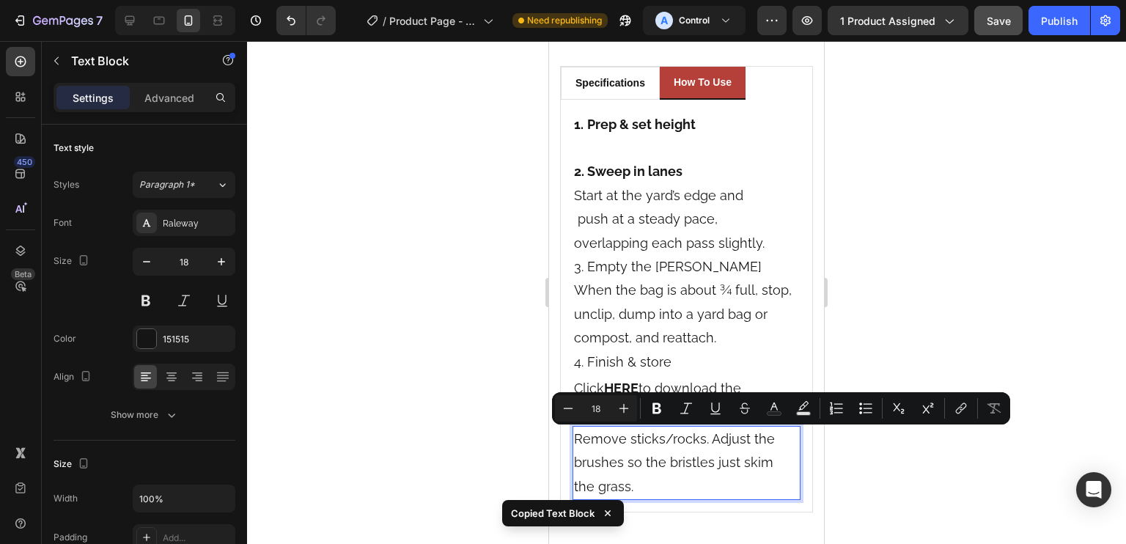
click at [721, 495] on p "Remove sticks/rocks. Adjust the brushes so the bristles just skim the grass." at bounding box center [686, 462] width 225 height 71
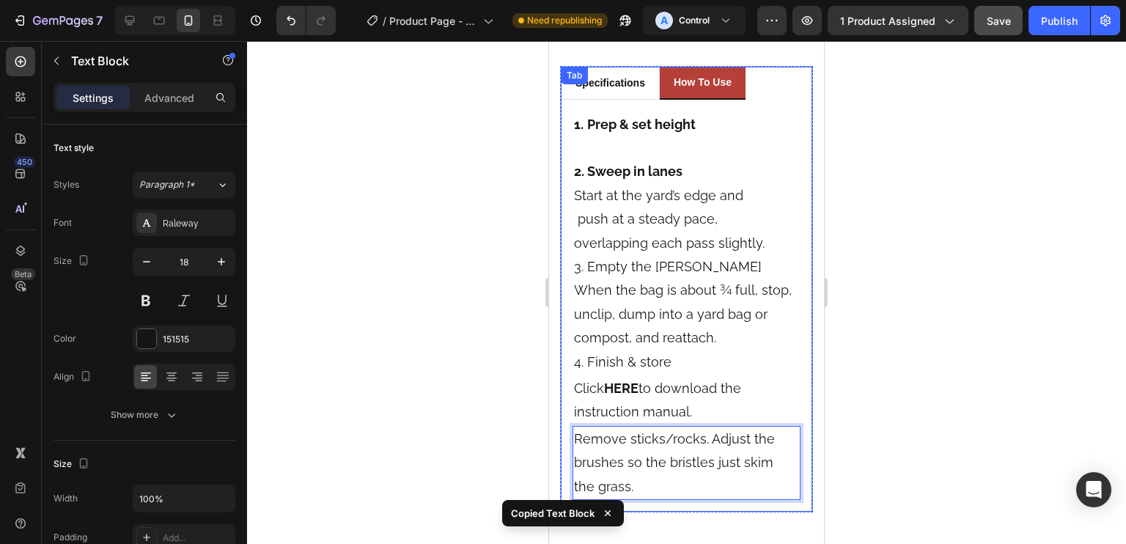
click at [716, 508] on div "Specifications Heading Title Line Product Brand Text block Vevor Text block Row…" at bounding box center [686, 306] width 251 height 413
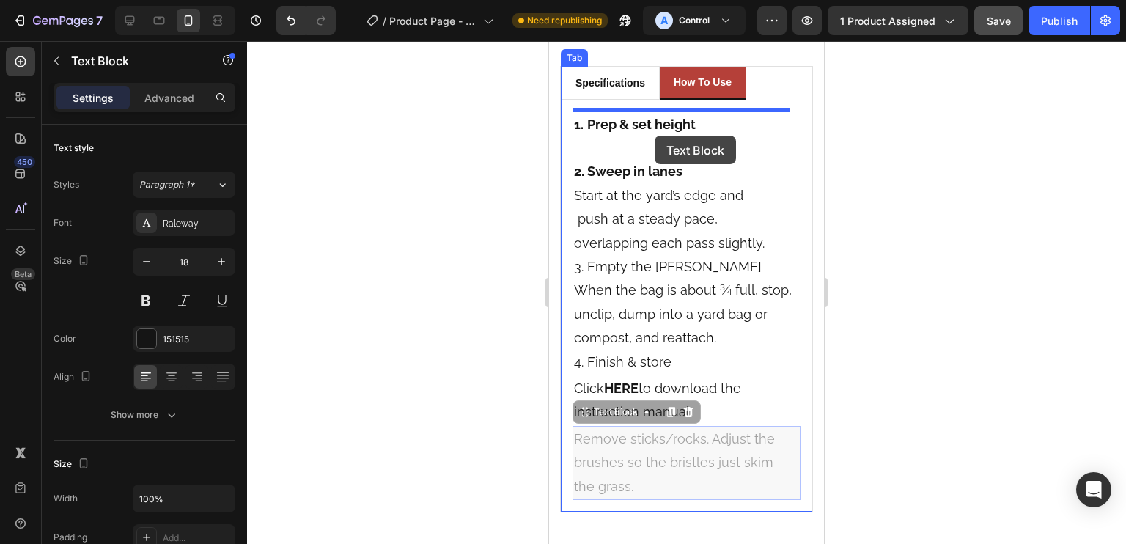
drag, startPoint x: 688, startPoint y: 250, endPoint x: 655, endPoint y: 136, distance: 119.0
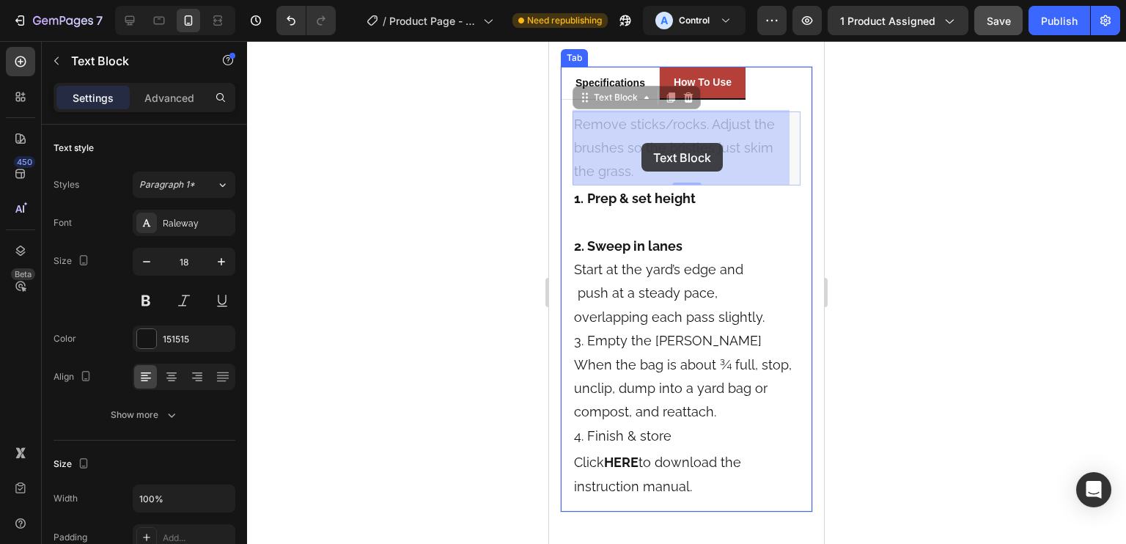
drag, startPoint x: 587, startPoint y: 96, endPoint x: 641, endPoint y: 143, distance: 71.7
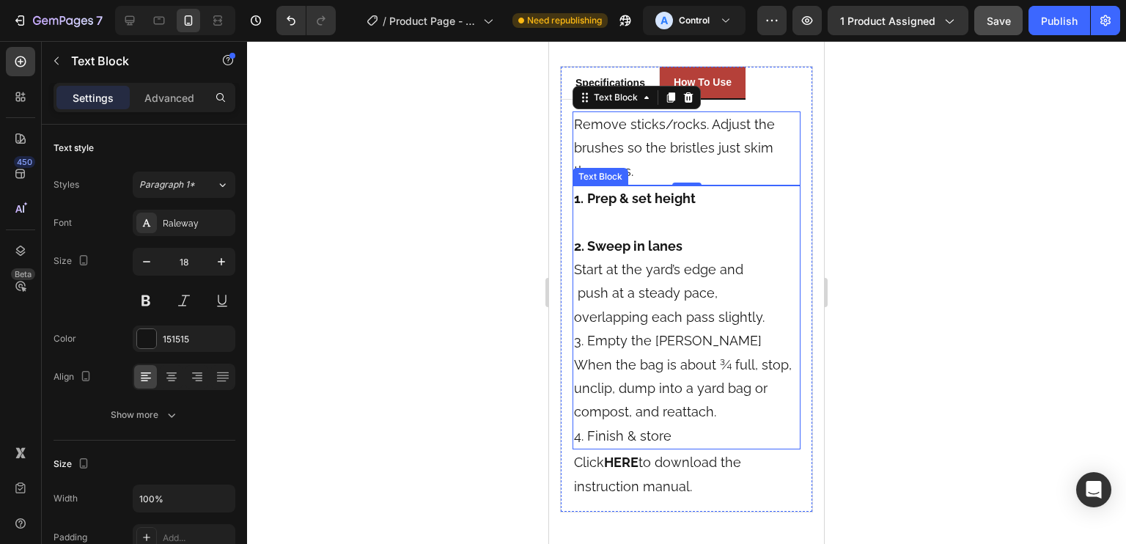
click at [638, 225] on p "1. Prep & set height" at bounding box center [686, 211] width 225 height 48
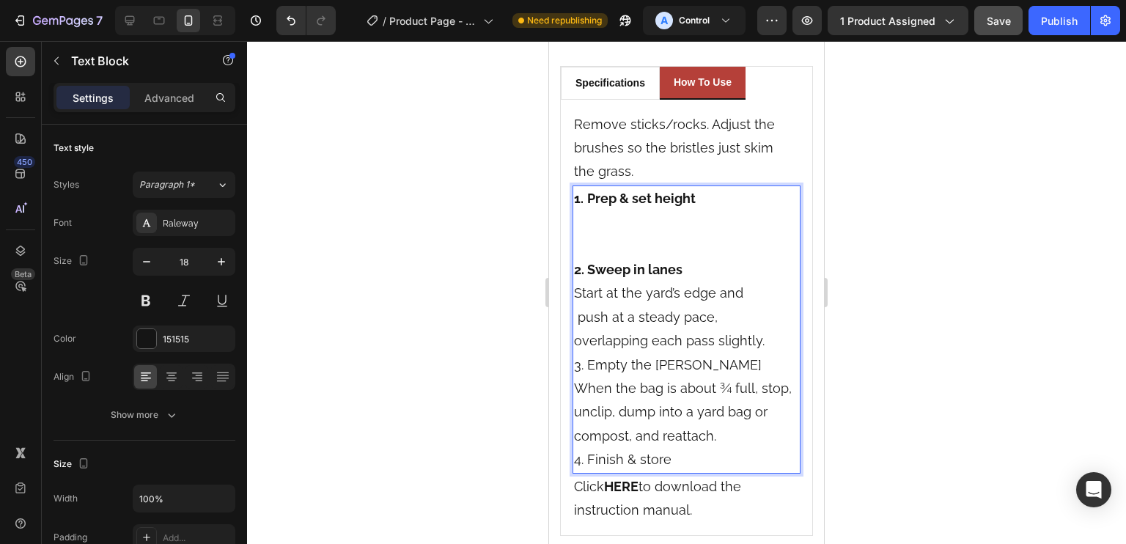
click at [575, 207] on p "1. Prep & set height" at bounding box center [686, 222] width 225 height 71
click at [691, 196] on strong "Prep & set height" at bounding box center [641, 198] width 108 height 15
click at [704, 200] on p "1. Prep & set height" at bounding box center [686, 222] width 225 height 71
click at [578, 210] on p "1. Prep & set height" at bounding box center [686, 222] width 225 height 71
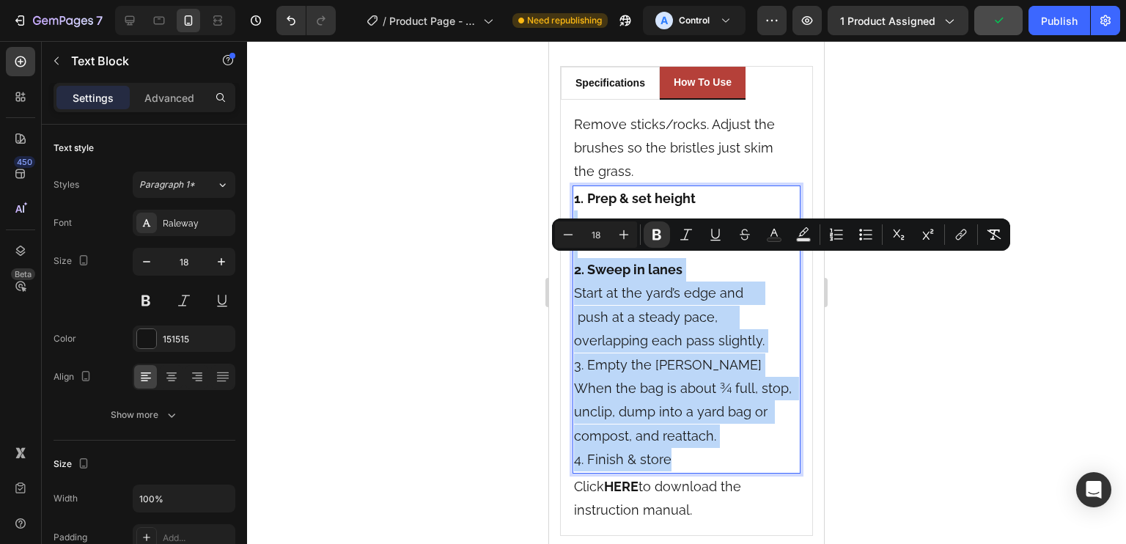
drag, startPoint x: 577, startPoint y: 210, endPoint x: 760, endPoint y: 447, distance: 299.4
click at [760, 447] on div "1. Prep & set height ⁠⁠⁠⁠⁠⁠⁠ 2. Sweep in lanes Start at the yard’s edge and pus…" at bounding box center [687, 329] width 228 height 288
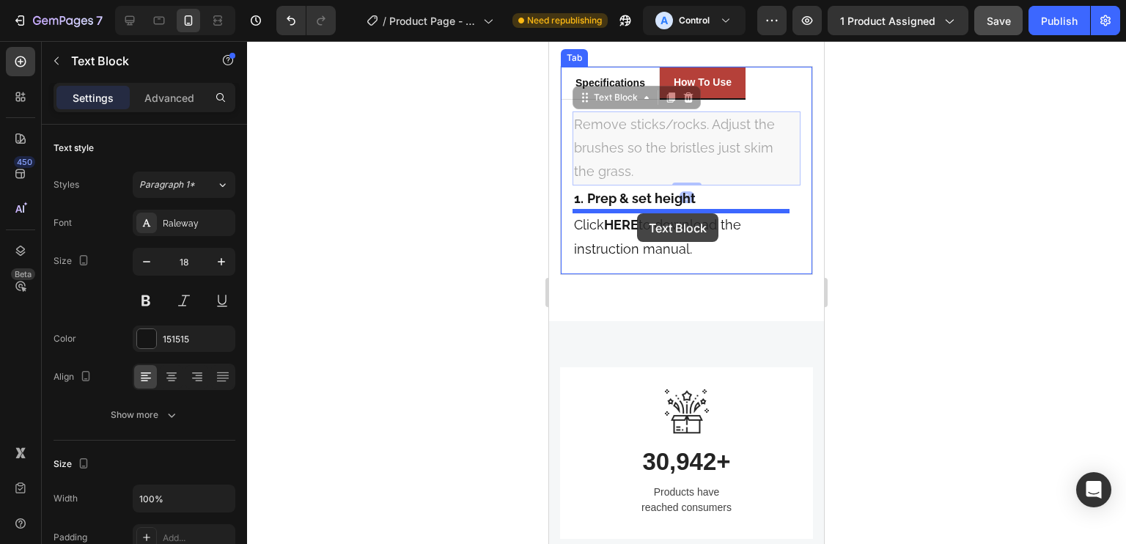
drag, startPoint x: 625, startPoint y: 131, endPoint x: 637, endPoint y: 213, distance: 83.0
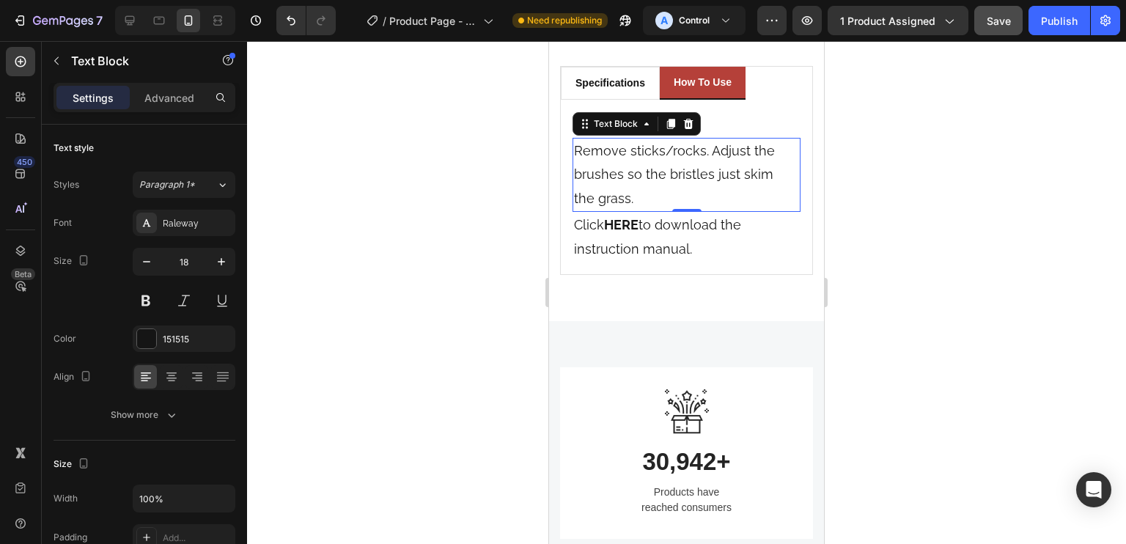
click at [551, 160] on div "specifications how to use Specifications Heading Title Line Product Brand Text …" at bounding box center [686, 170] width 275 height 301
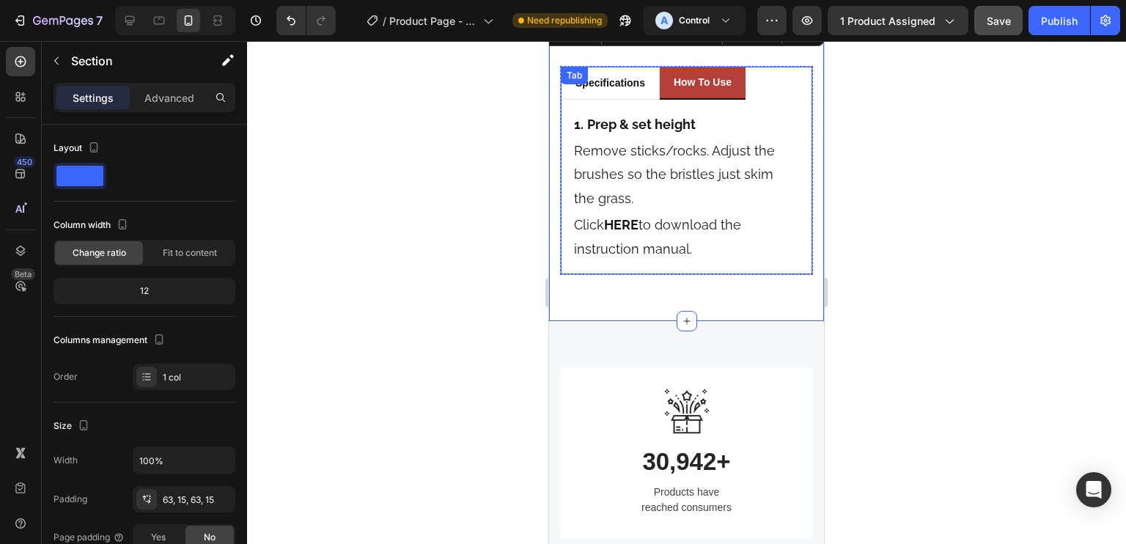
click at [569, 152] on div "Specifications Heading Title Line Product Brand Text block Vevor Text block Row…" at bounding box center [686, 187] width 251 height 174
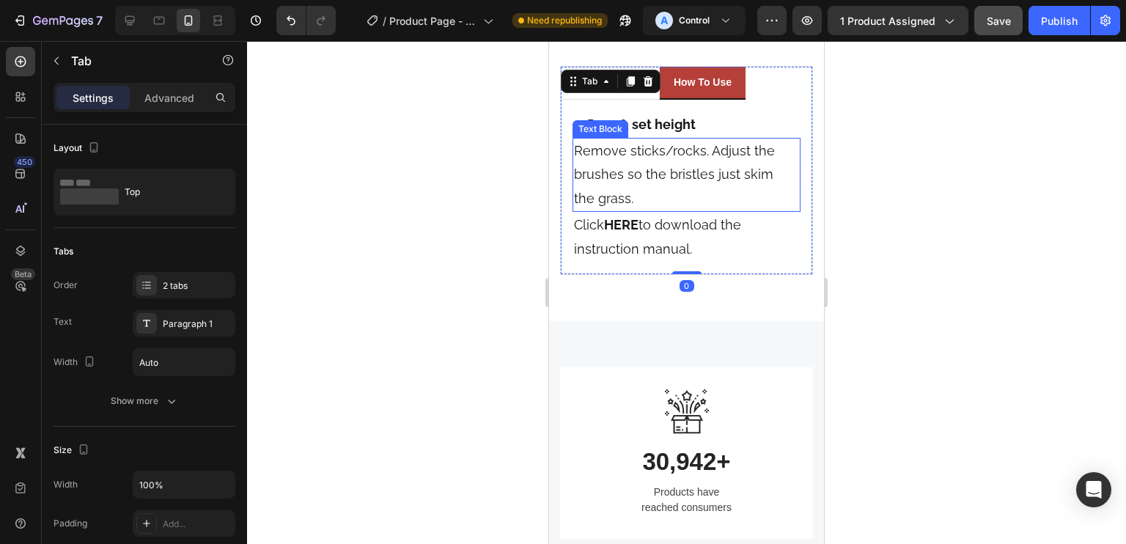
click at [574, 152] on p "Remove sticks/rocks. Adjust the brushes so the bristles just skim the grass." at bounding box center [686, 174] width 225 height 71
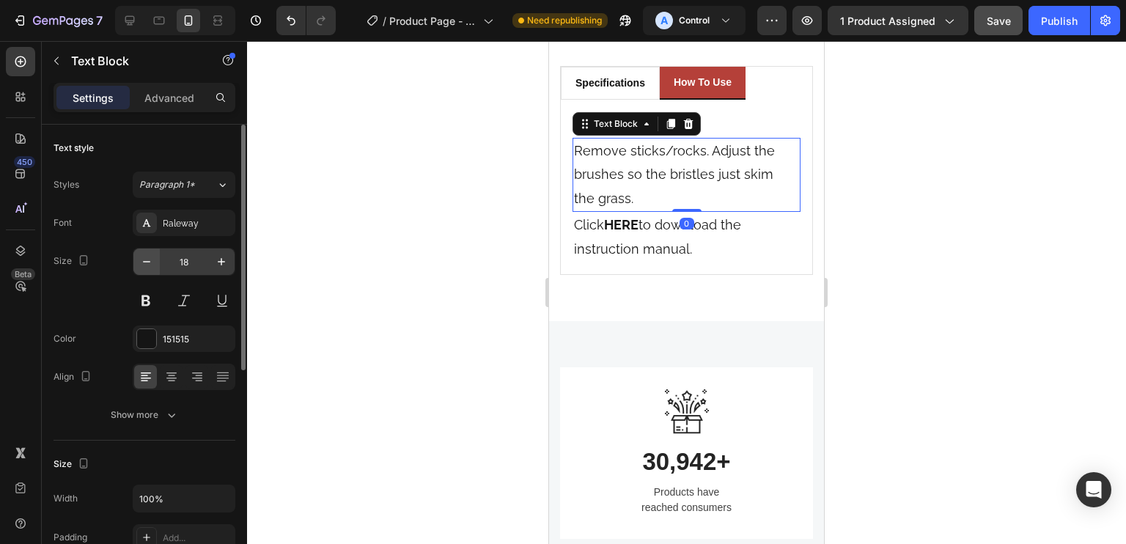
click at [150, 257] on icon "button" at bounding box center [146, 261] width 15 height 15
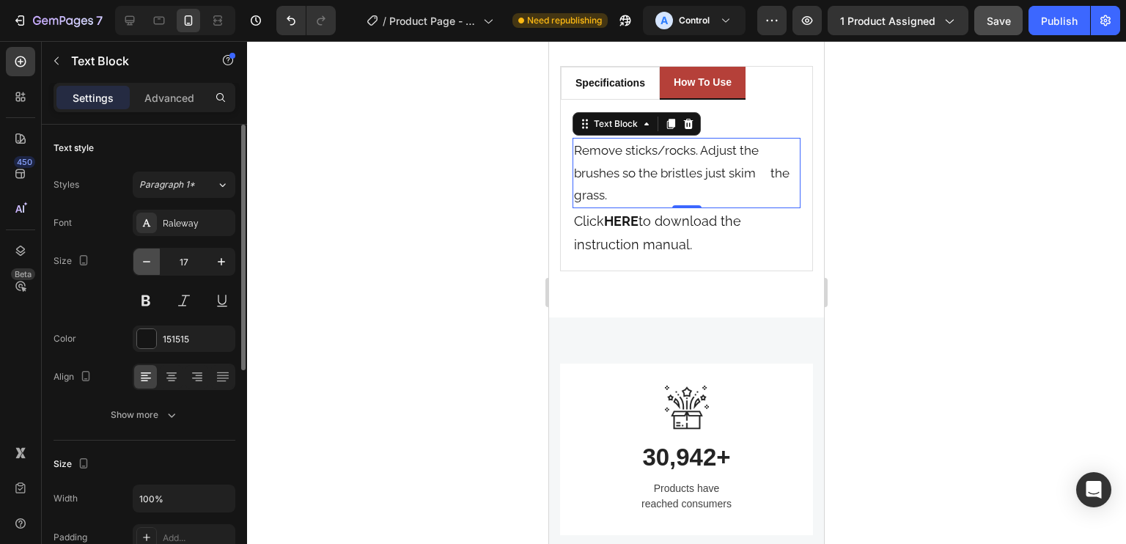
click at [147, 259] on icon "button" at bounding box center [146, 261] width 15 height 15
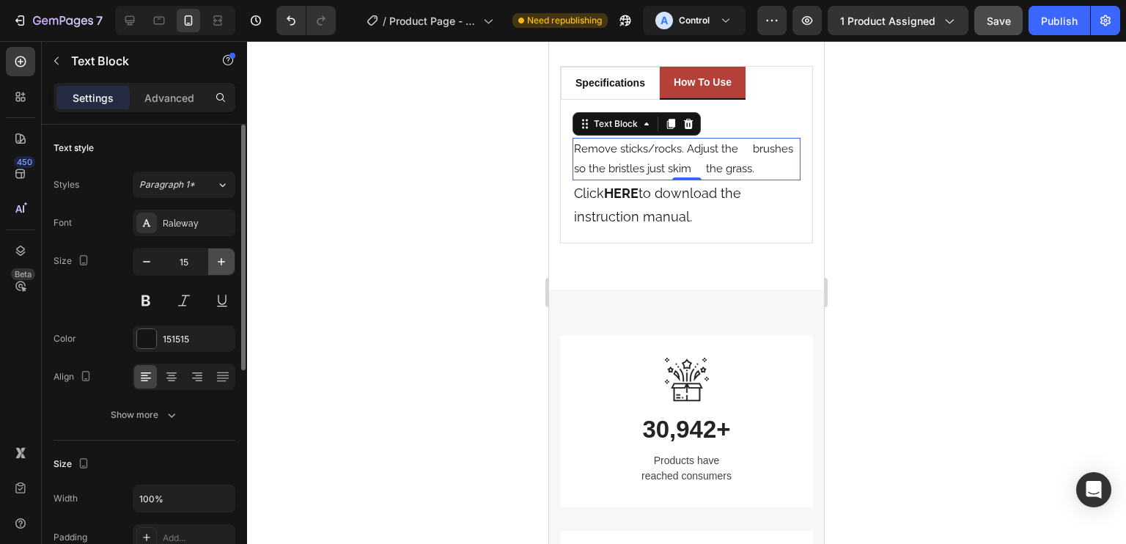
click at [219, 256] on icon "button" at bounding box center [221, 261] width 15 height 15
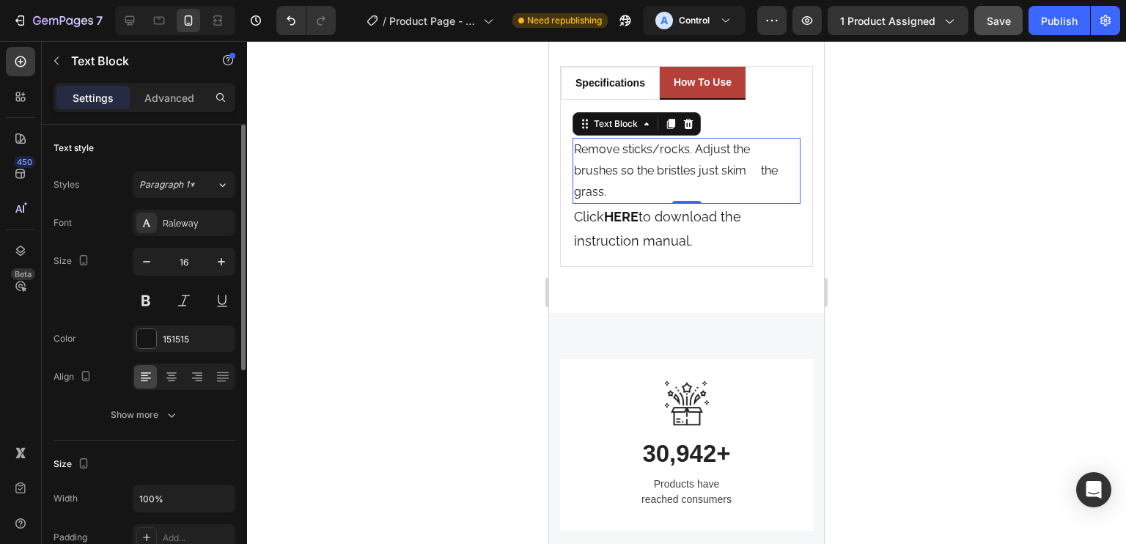
type input "17"
click at [117, 237] on div "Font Raleway Size 17 Color 151515 Align Show more" at bounding box center [145, 319] width 182 height 218
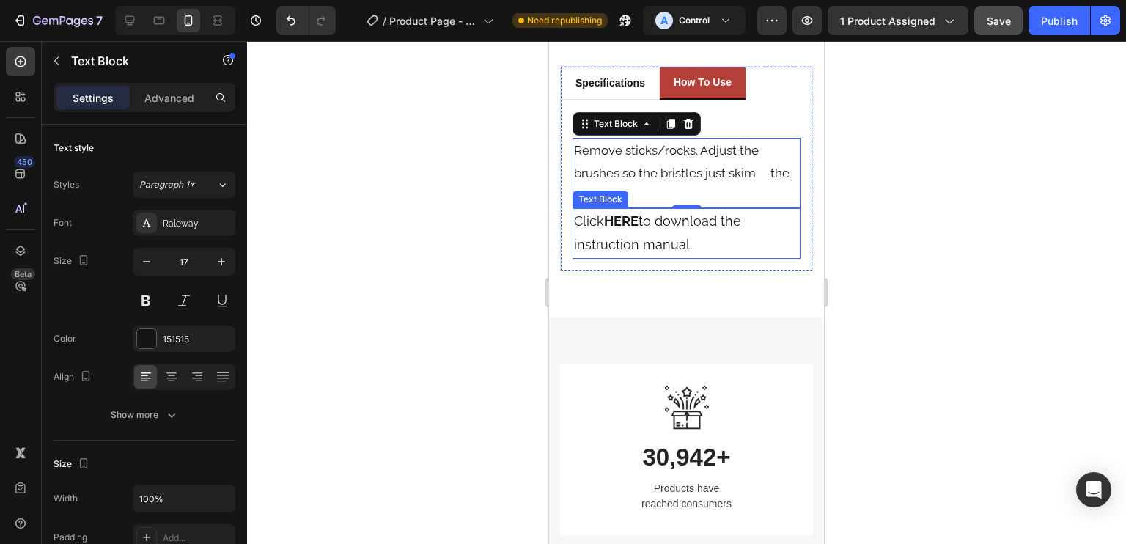
click at [709, 260] on div "Specifications Heading Title Line Product Brand Text block Vevor Text block Row…" at bounding box center [686, 185] width 251 height 171
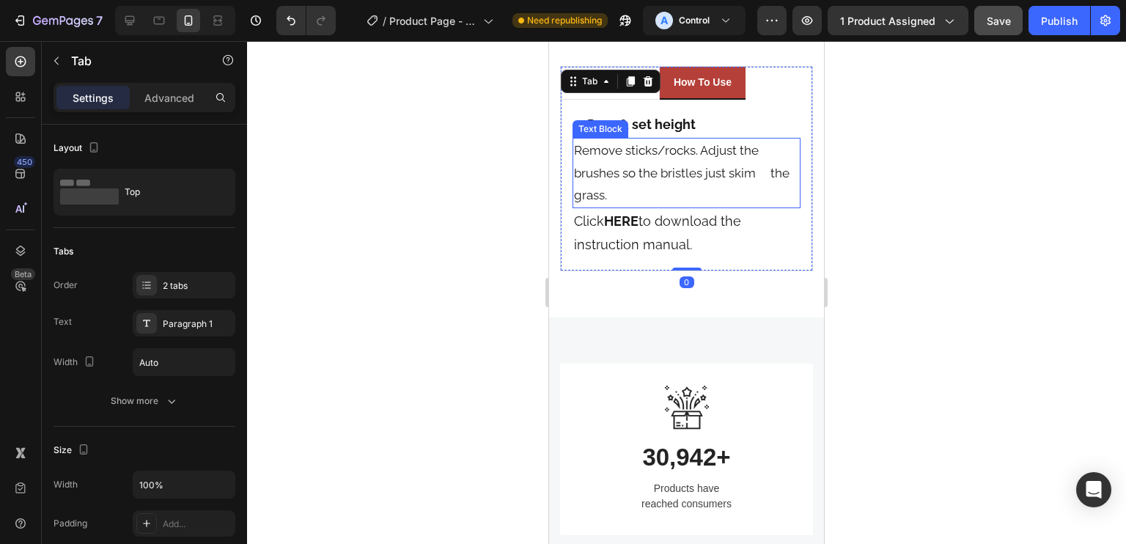
click at [642, 173] on p "Remove sticks/rocks. Adjust the brushes so the bristles just skim the grass." at bounding box center [686, 172] width 225 height 67
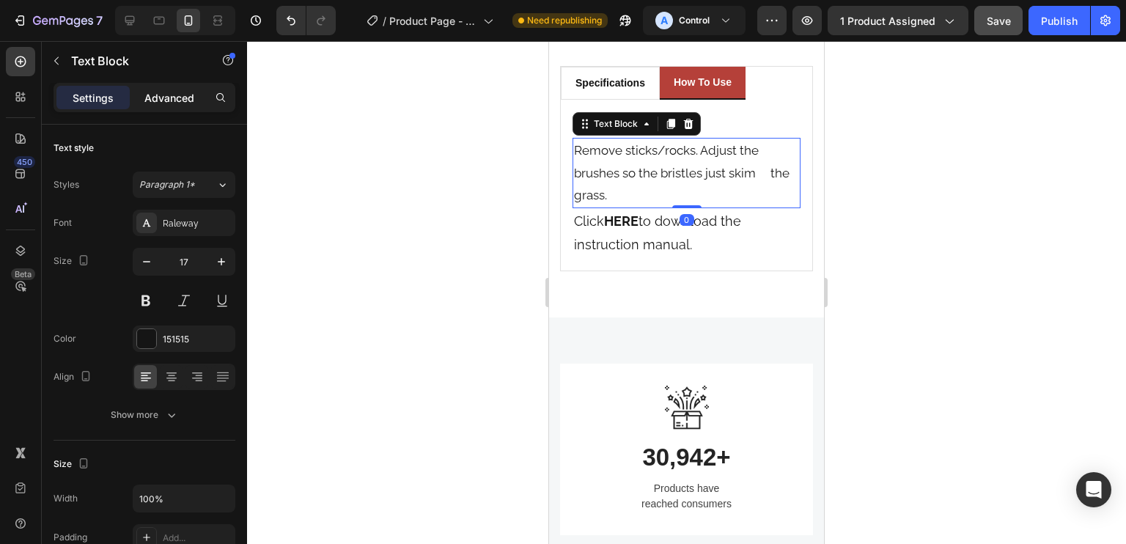
click at [185, 106] on div "Advanced" at bounding box center [169, 97] width 73 height 23
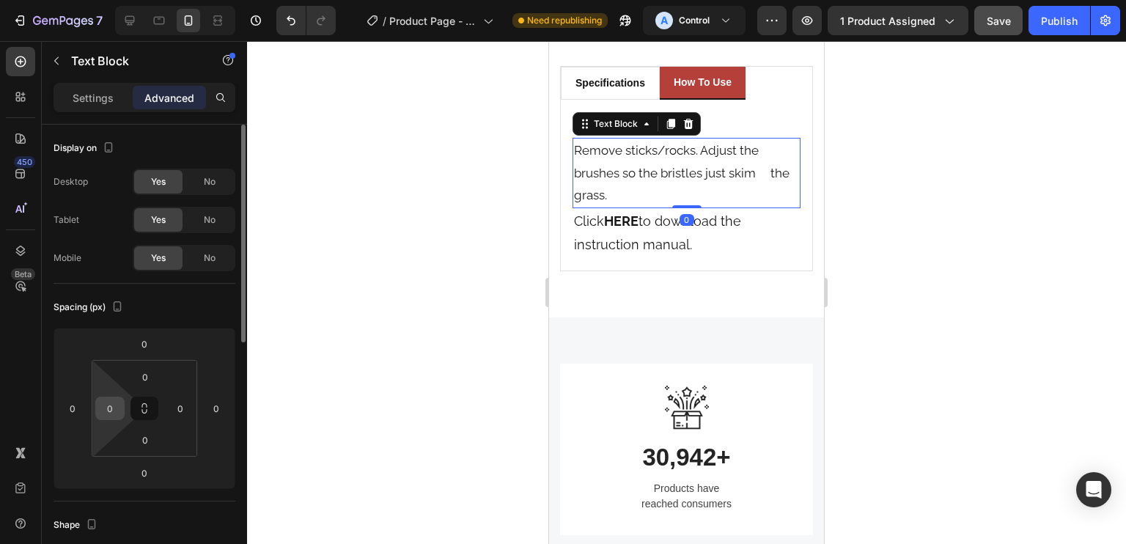
click at [103, 408] on input "0" at bounding box center [110, 408] width 22 height 22
type input "16"
click at [173, 413] on input "0" at bounding box center [180, 408] width 22 height 22
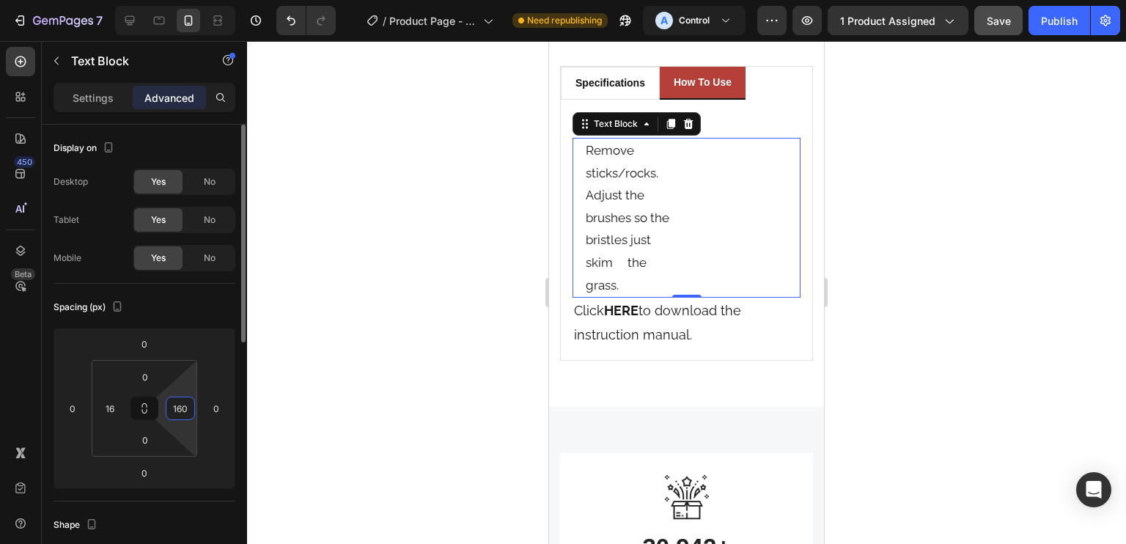
click at [183, 407] on input "160" at bounding box center [180, 408] width 22 height 22
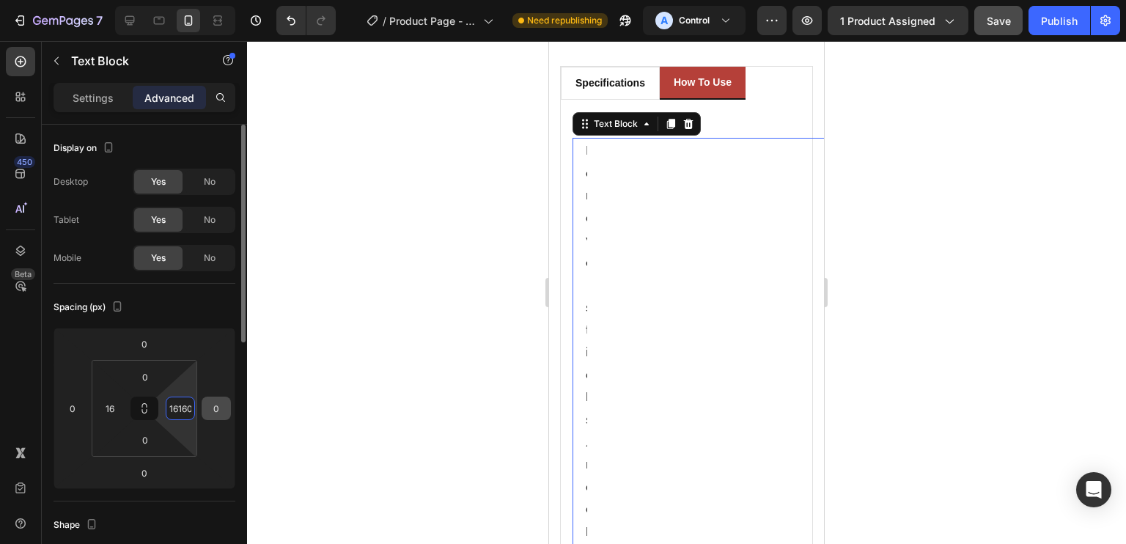
scroll to position [0, 1]
drag, startPoint x: 169, startPoint y: 409, endPoint x: 208, endPoint y: 413, distance: 39.8
click at [208, 413] on div "0 0 0 0 0 16 0 16160" at bounding box center [145, 408] width 182 height 161
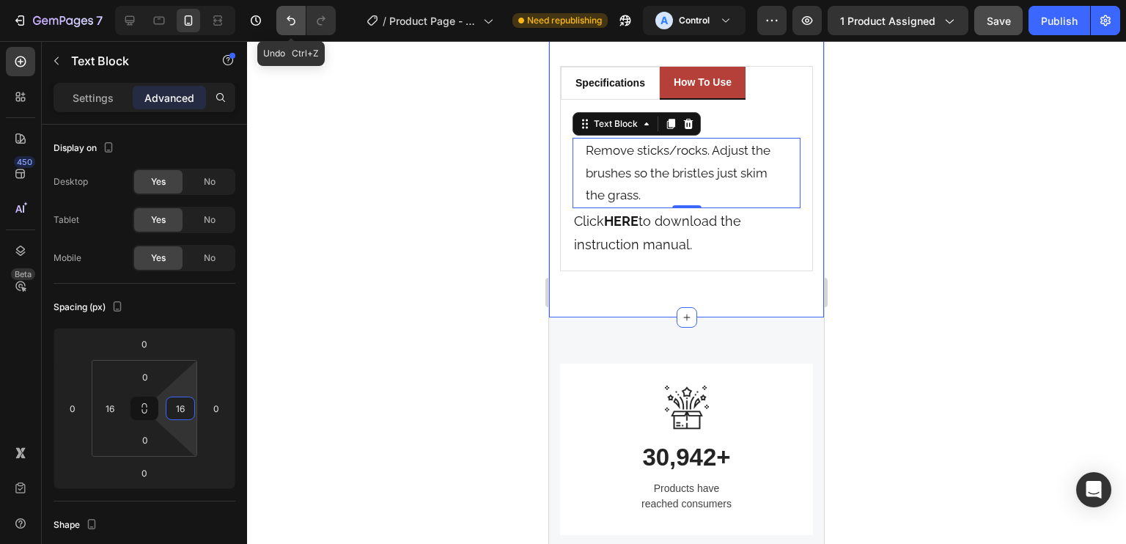
type input "16"
click at [298, 12] on button "Undo/Redo" at bounding box center [290, 20] width 29 height 29
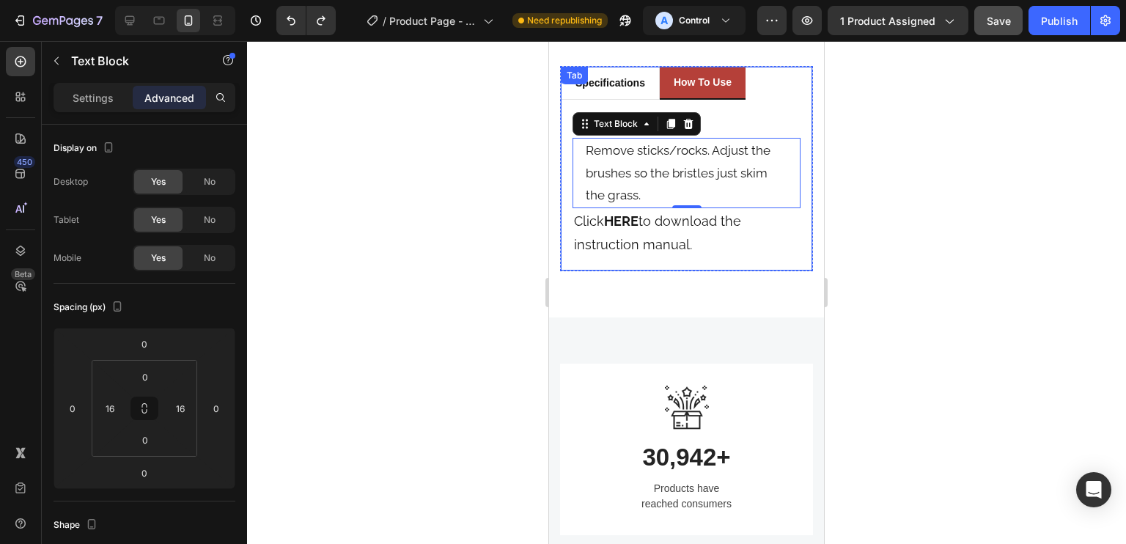
click at [792, 249] on div "Specifications Heading Title Line Product Brand Text block Vevor Text block Row…" at bounding box center [686, 185] width 251 height 171
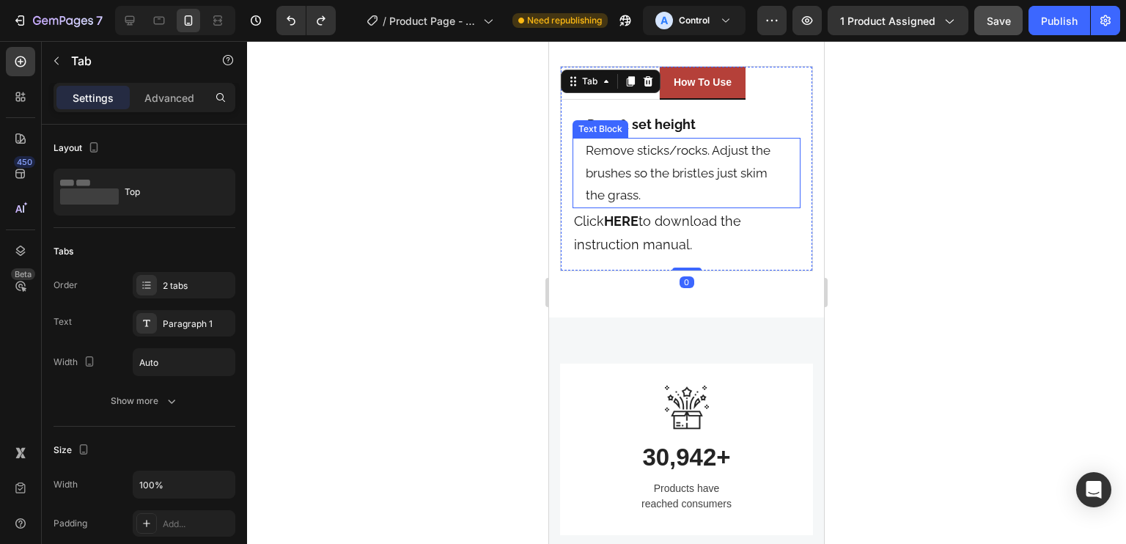
click at [592, 158] on p "Remove sticks/rocks. Adjust the brushes so the bristles just skim the grass." at bounding box center [687, 172] width 202 height 67
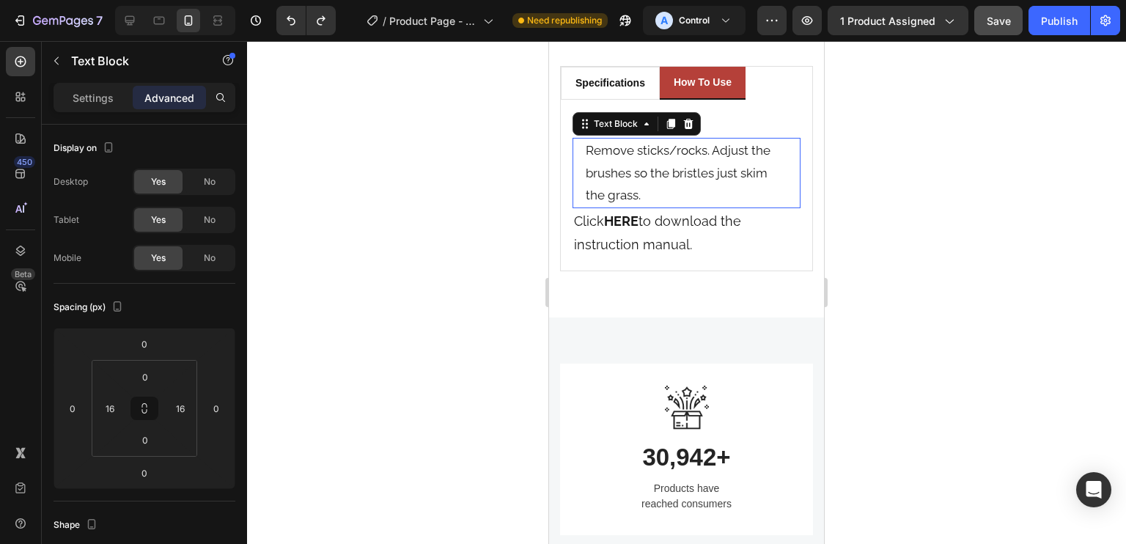
click at [598, 172] on p "Remove sticks/rocks. Adjust the brushes so the bristles just skim the grass." at bounding box center [687, 172] width 202 height 67
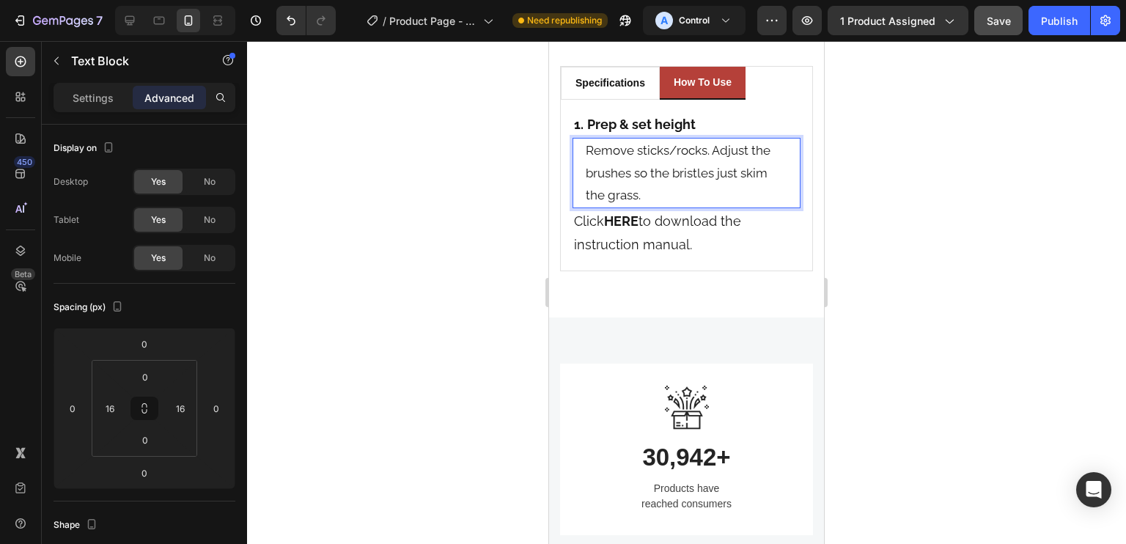
click at [599, 191] on p "Remove sticks/rocks. Adjust the brushes so the bristles just skim the grass." at bounding box center [687, 172] width 202 height 67
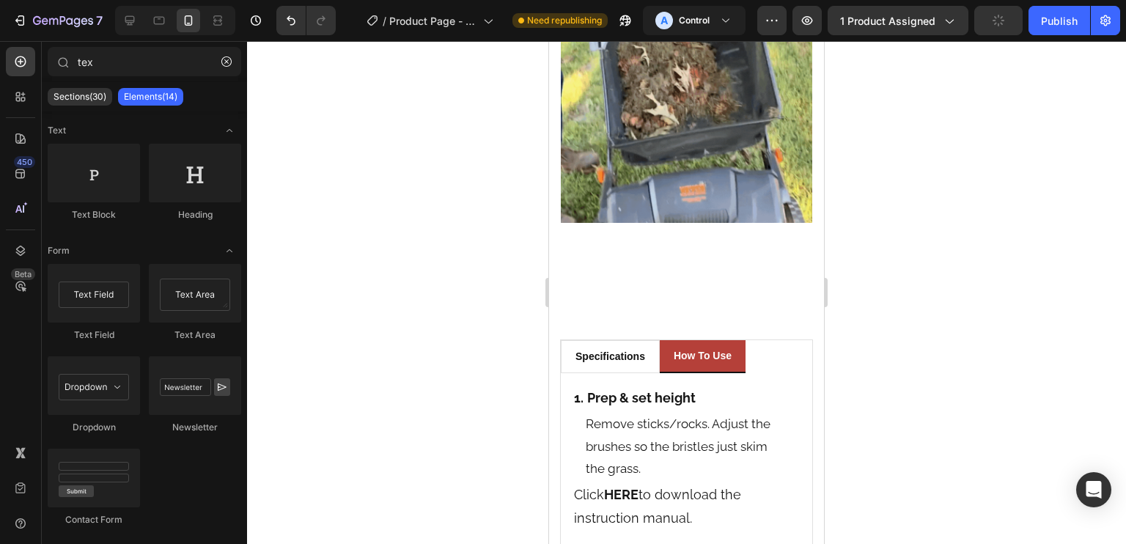
scroll to position [2099, 0]
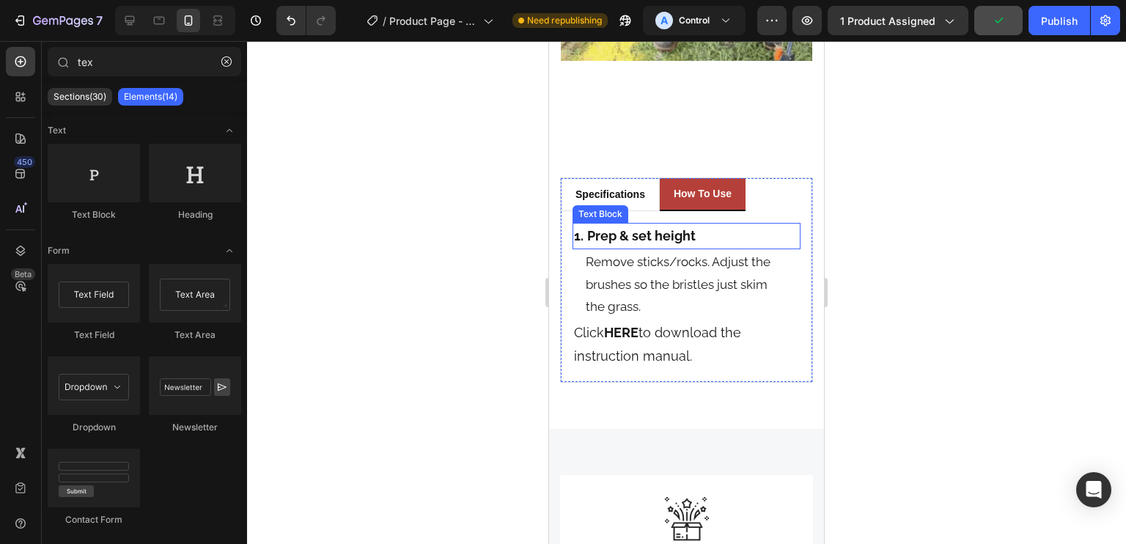
click at [693, 228] on strong "Prep & set height" at bounding box center [641, 235] width 108 height 15
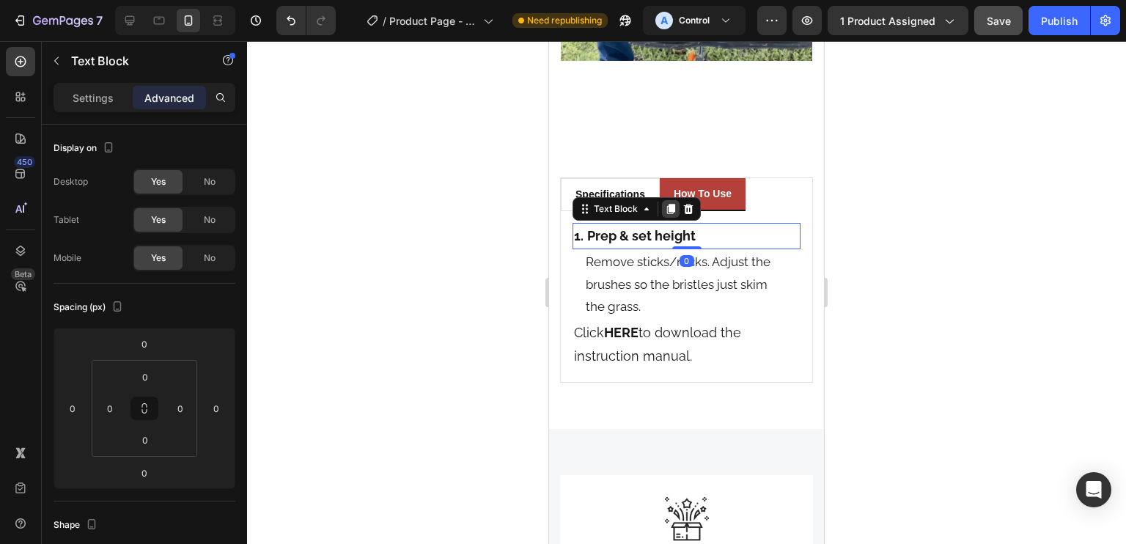
click at [669, 204] on icon at bounding box center [671, 209] width 8 height 10
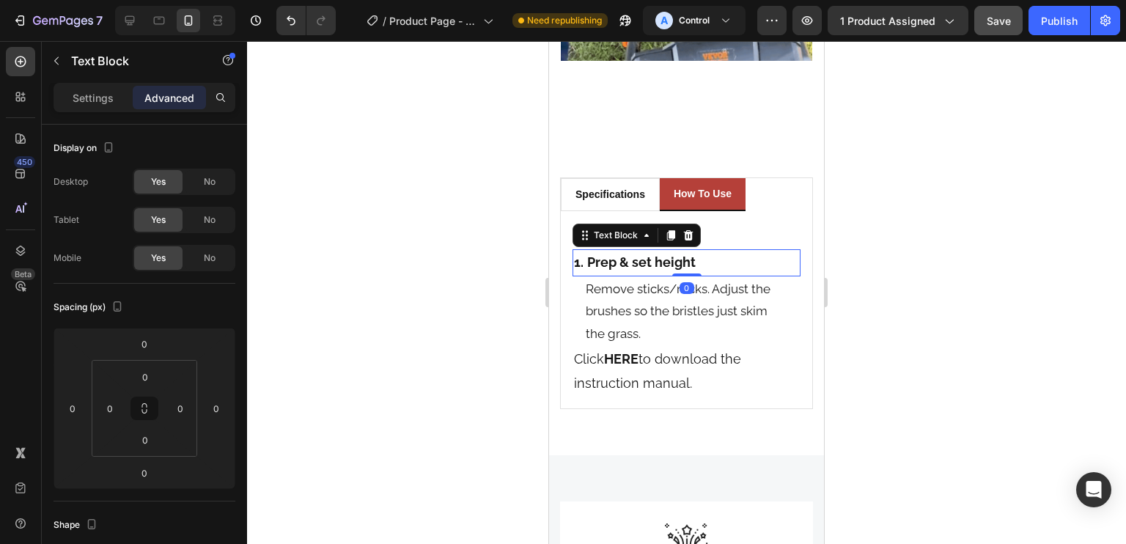
click at [669, 230] on icon at bounding box center [671, 235] width 8 height 10
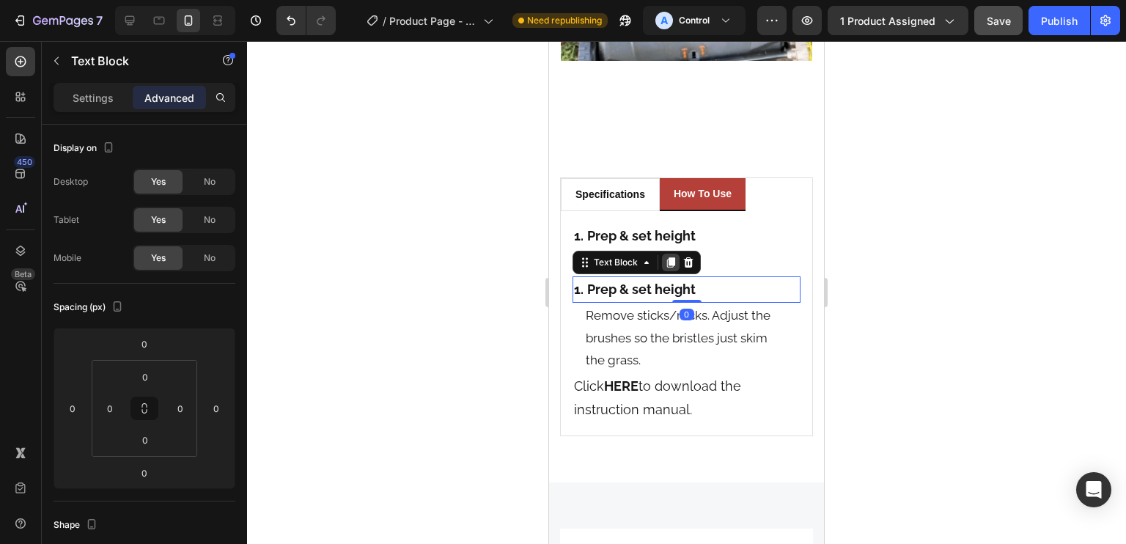
click at [674, 257] on icon at bounding box center [671, 263] width 12 height 12
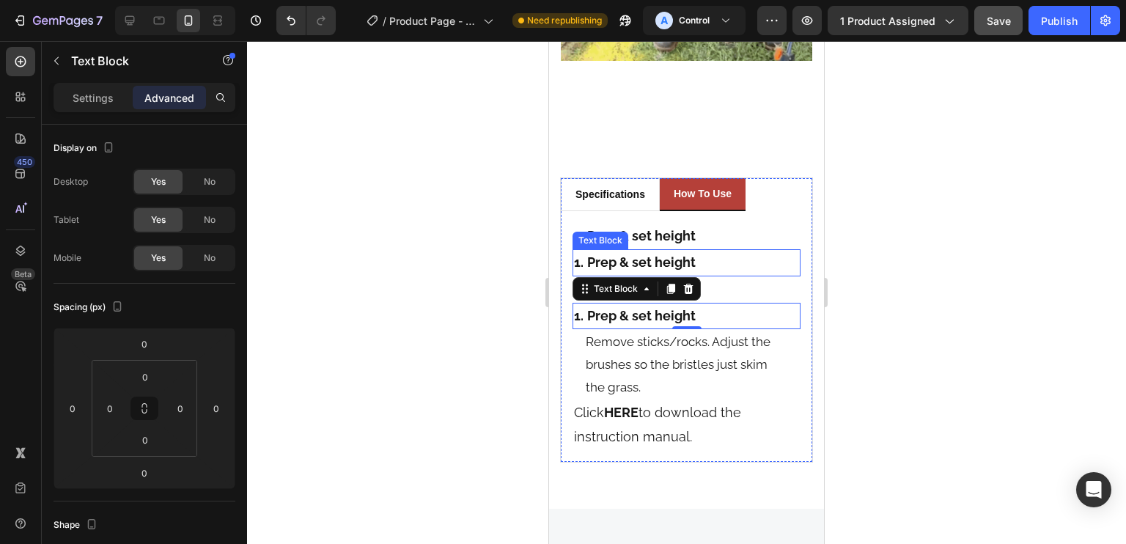
click at [653, 254] on strong "Prep & set height" at bounding box center [641, 261] width 108 height 15
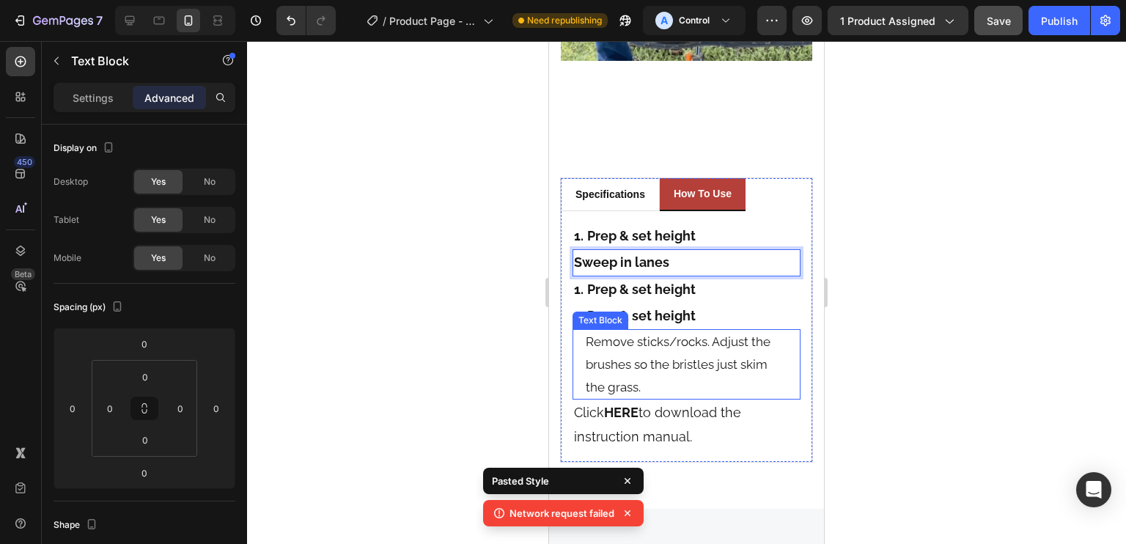
click at [701, 331] on p "Remove sticks/rocks. Adjust the brushes so the bristles just skim the grass." at bounding box center [687, 364] width 202 height 67
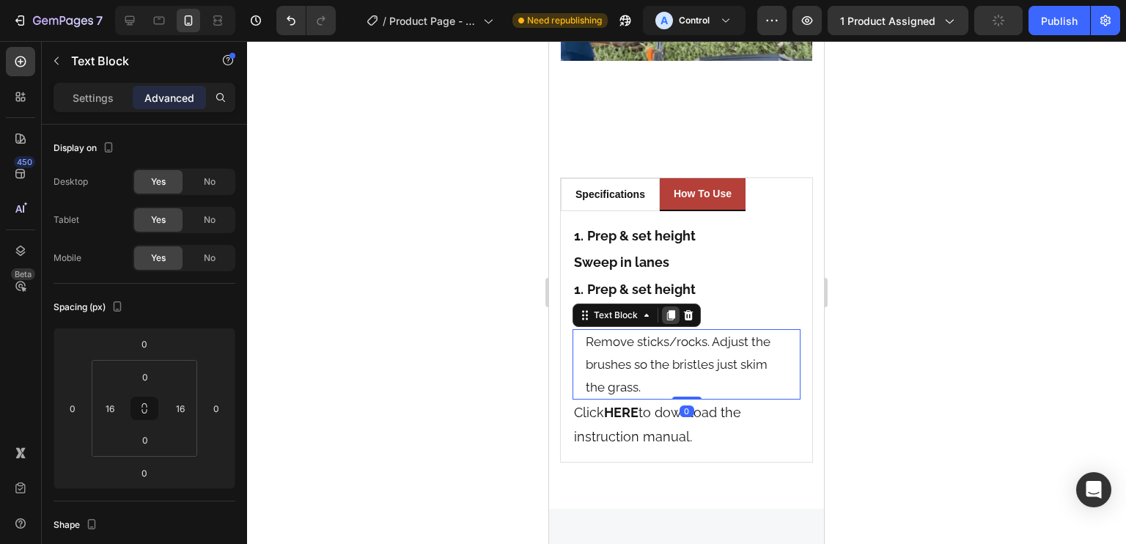
click at [662, 306] on div at bounding box center [671, 315] width 18 height 18
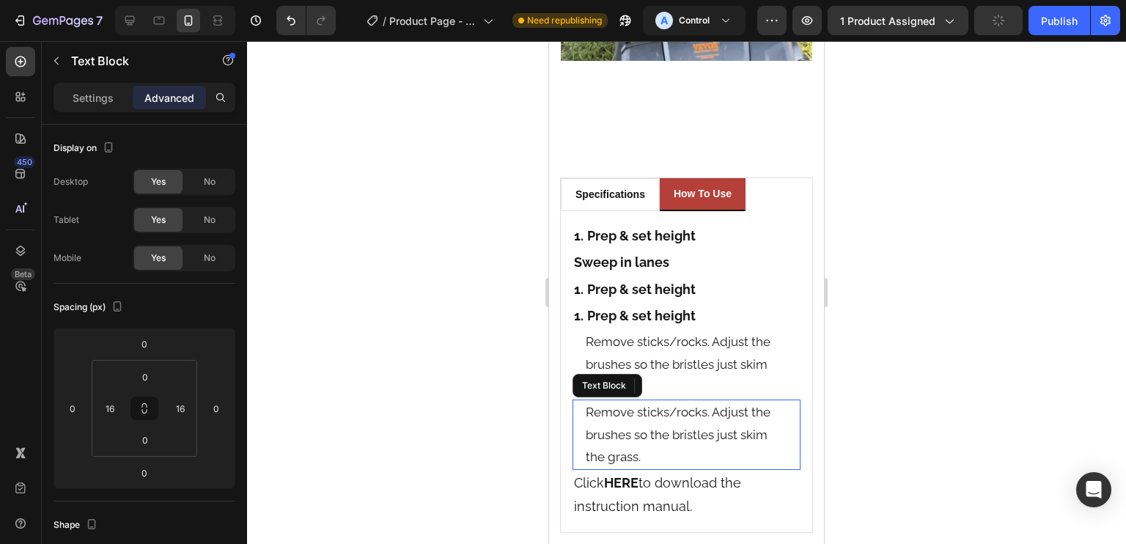
click at [686, 401] on p "Remove sticks/rocks. Adjust the brushes so the bristles just skim the grass." at bounding box center [687, 434] width 202 height 67
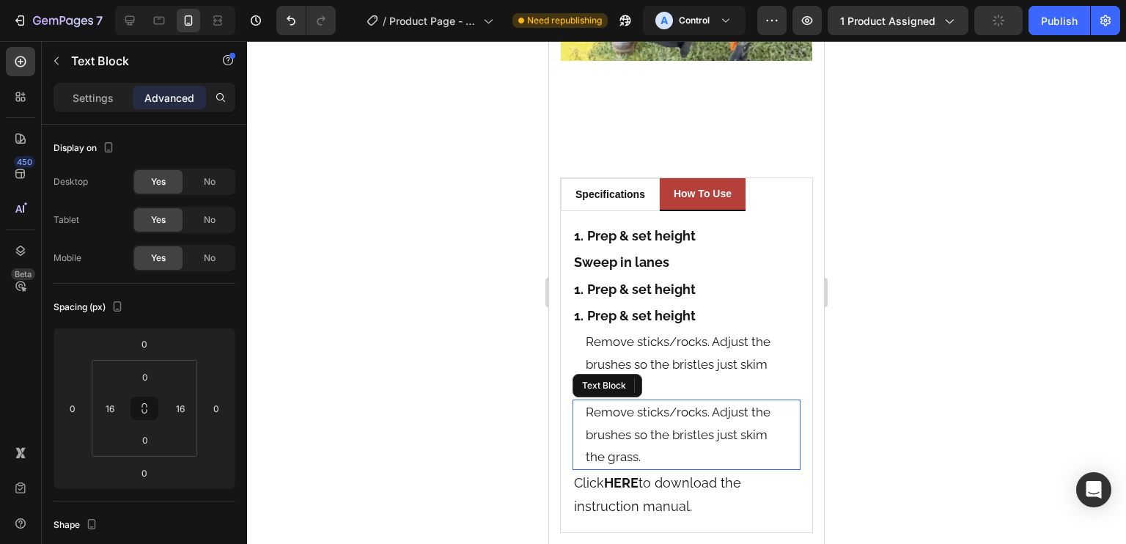
click at [686, 401] on p "Remove sticks/rocks. Adjust the brushes so the bristles just skim the grass." at bounding box center [687, 434] width 202 height 67
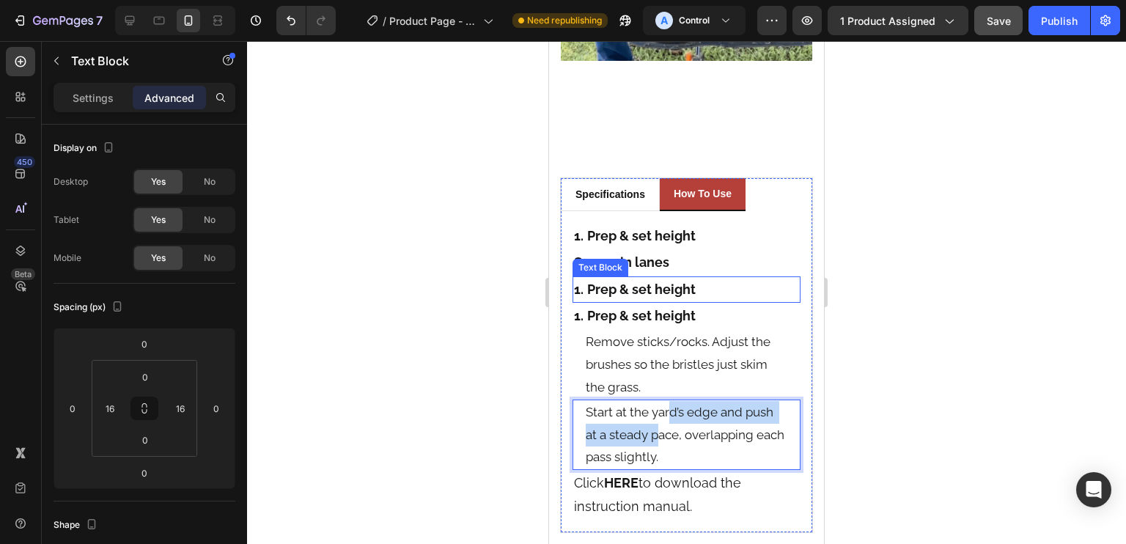
drag, startPoint x: 690, startPoint y: 391, endPoint x: 668, endPoint y: 251, distance: 141.0
click at [668, 249] on div "1. Prep & set height Text Block Sweep in lanes Text Block 1. Prep & set height …" at bounding box center [687, 372] width 228 height 298
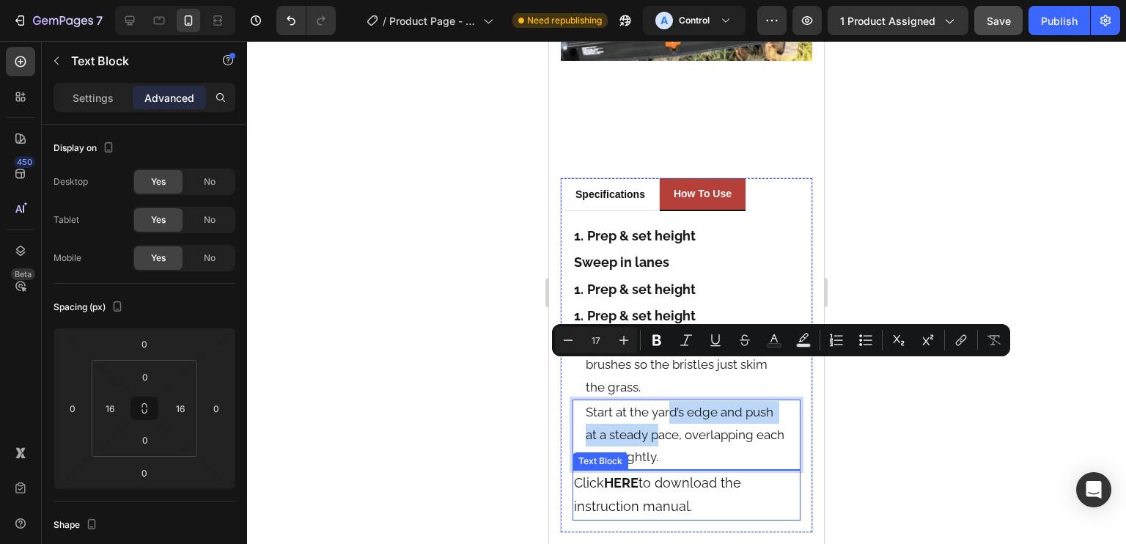
click at [756, 471] on p "Click HERE to download the instruction manual." at bounding box center [686, 495] width 225 height 48
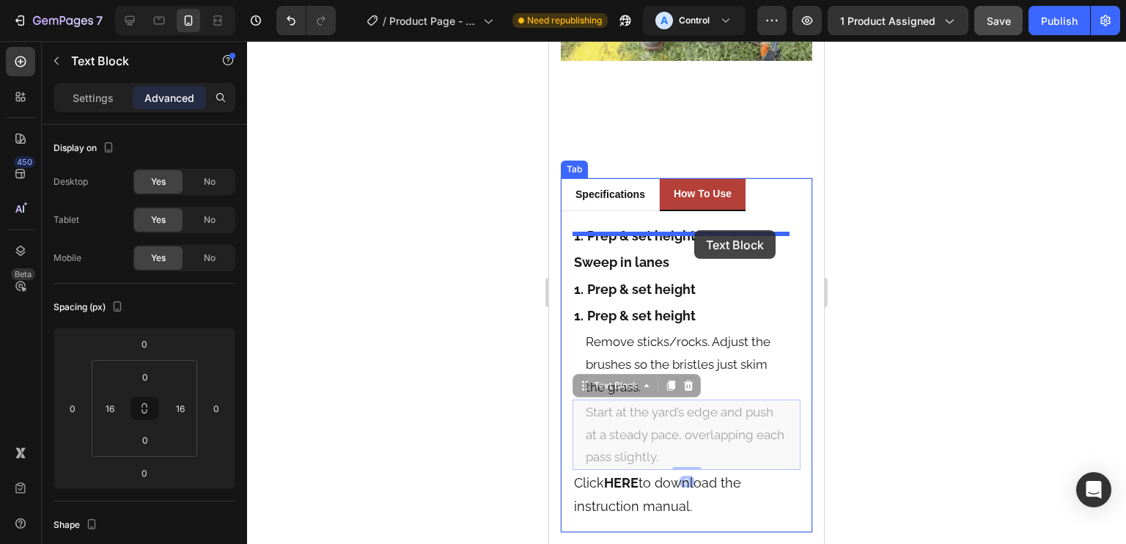
drag, startPoint x: 762, startPoint y: 376, endPoint x: 693, endPoint y: 231, distance: 160.7
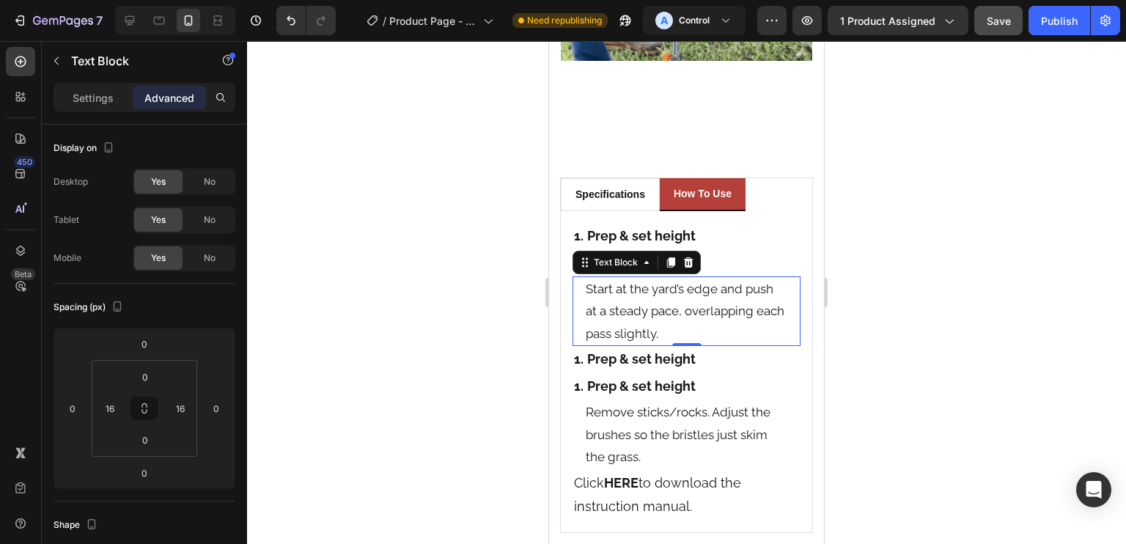
click at [583, 347] on p "1. Prep & set height" at bounding box center [686, 358] width 225 height 23
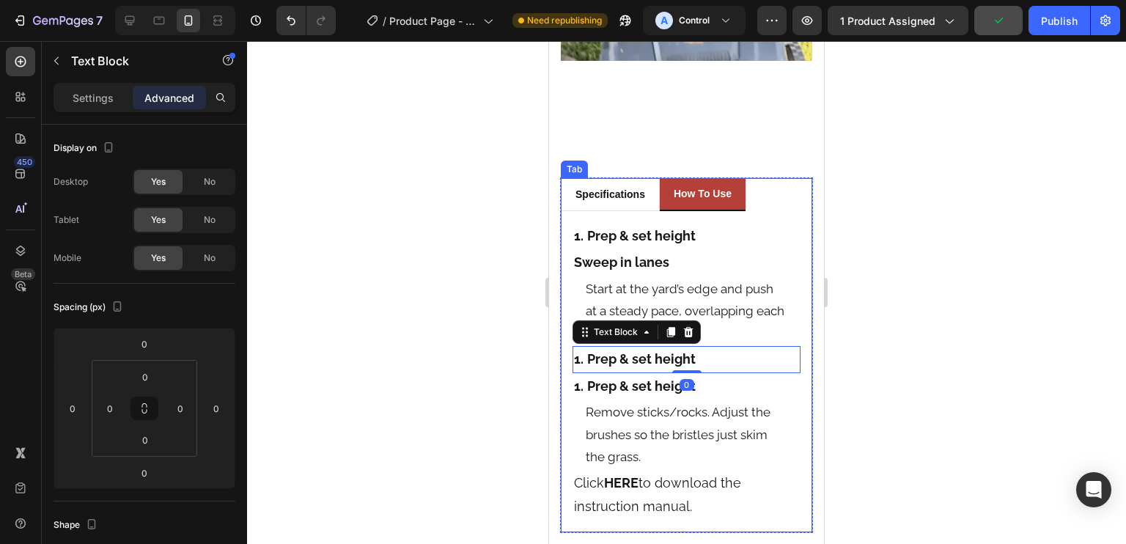
click at [570, 216] on div "Specifications Heading Title Line Product Brand Text block Vevor Text block Row…" at bounding box center [686, 371] width 251 height 321
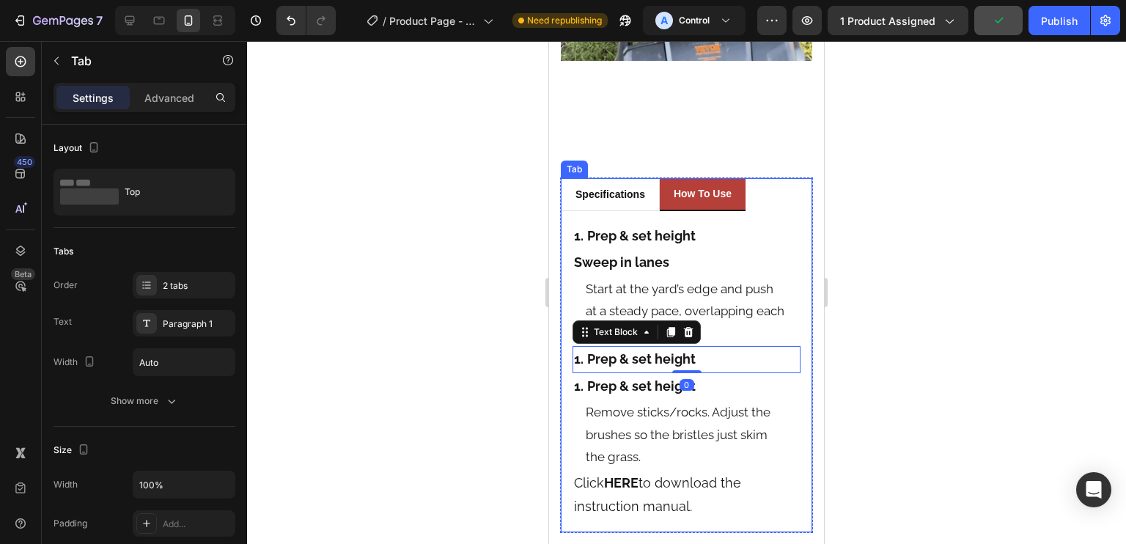
click at [581, 254] on strong "Sweep in lanes" at bounding box center [621, 261] width 95 height 15
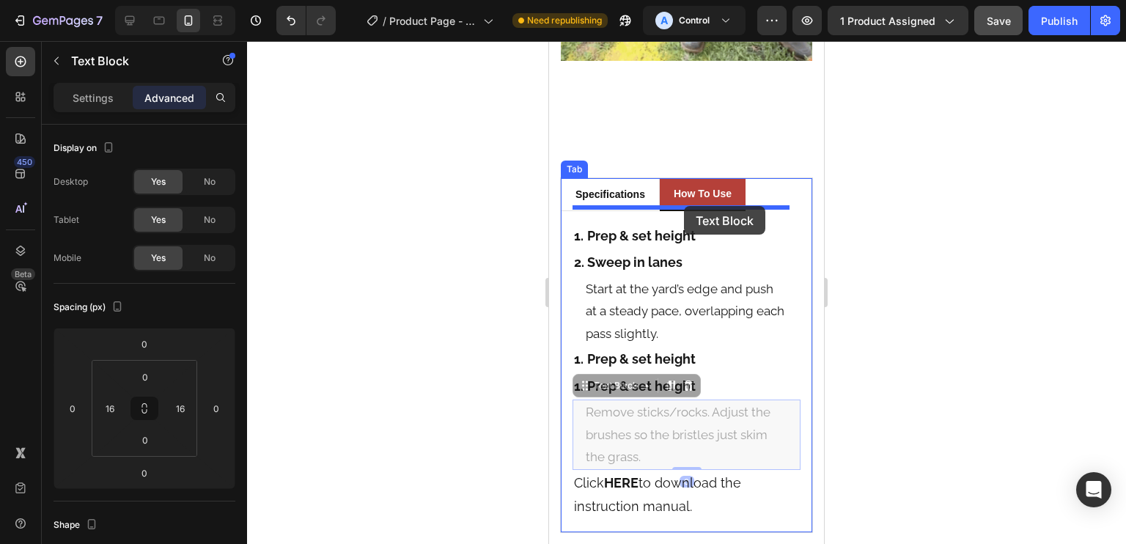
drag, startPoint x: 689, startPoint y: 410, endPoint x: 684, endPoint y: 206, distance: 203.8
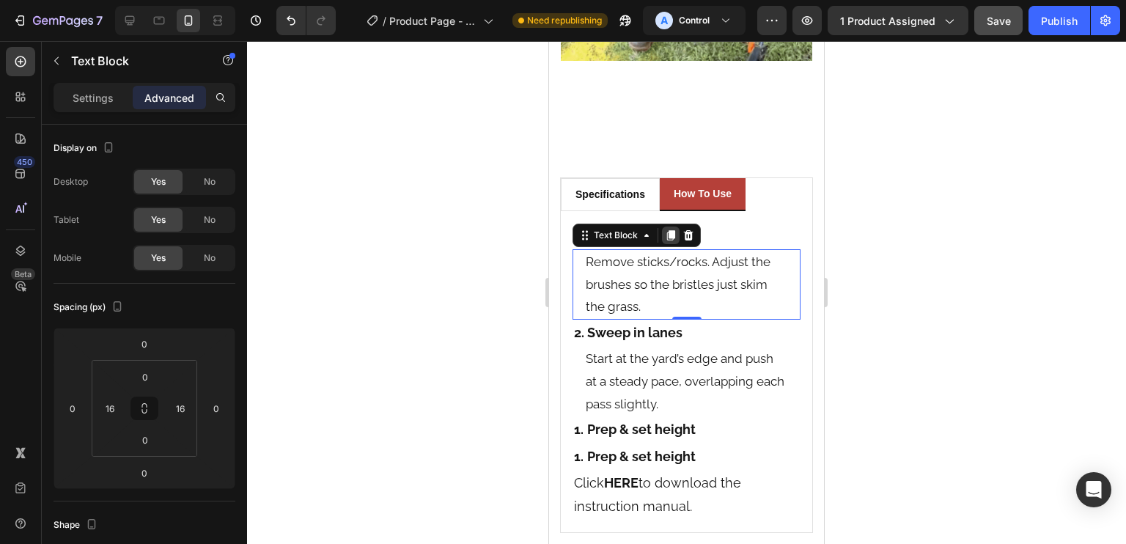
click at [673, 229] on icon at bounding box center [671, 235] width 12 height 12
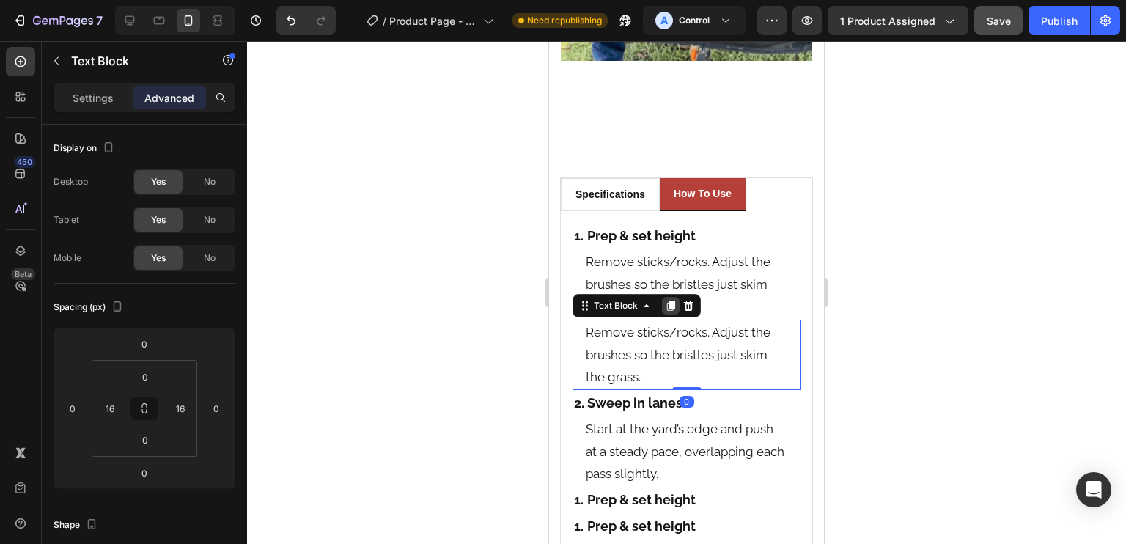
click at [669, 301] on icon at bounding box center [671, 306] width 8 height 10
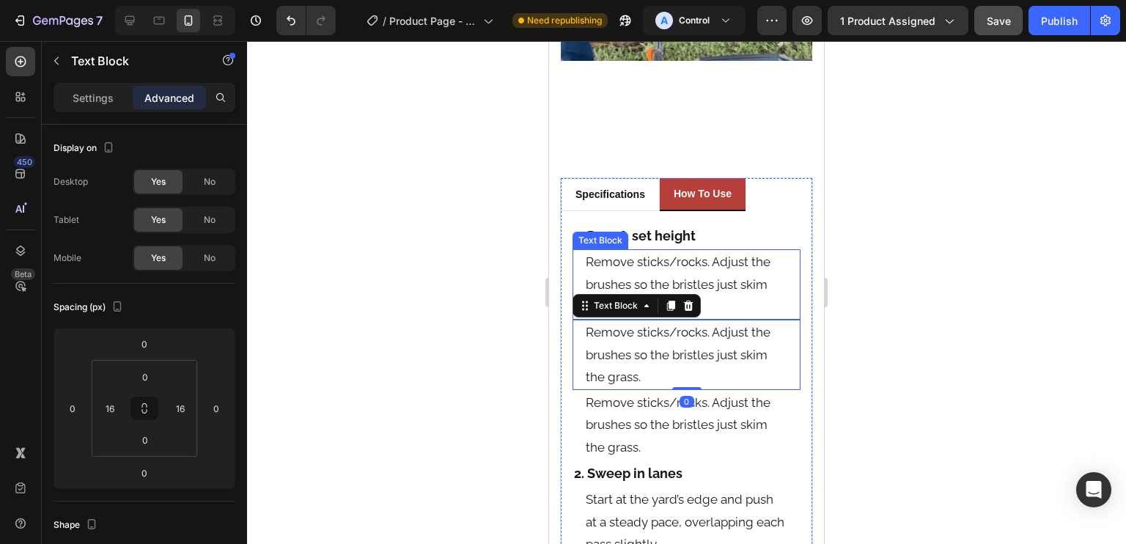
click at [679, 228] on strong "Prep & set height" at bounding box center [641, 235] width 108 height 15
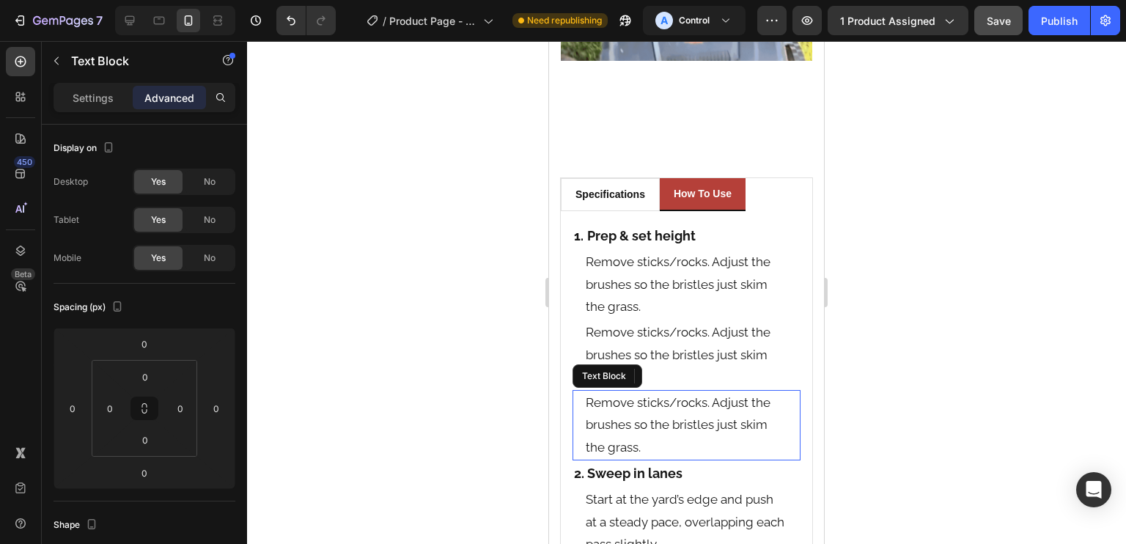
click at [677, 321] on p "Remove sticks/rocks. Adjust the brushes so the bristles just skim the grass." at bounding box center [687, 354] width 202 height 67
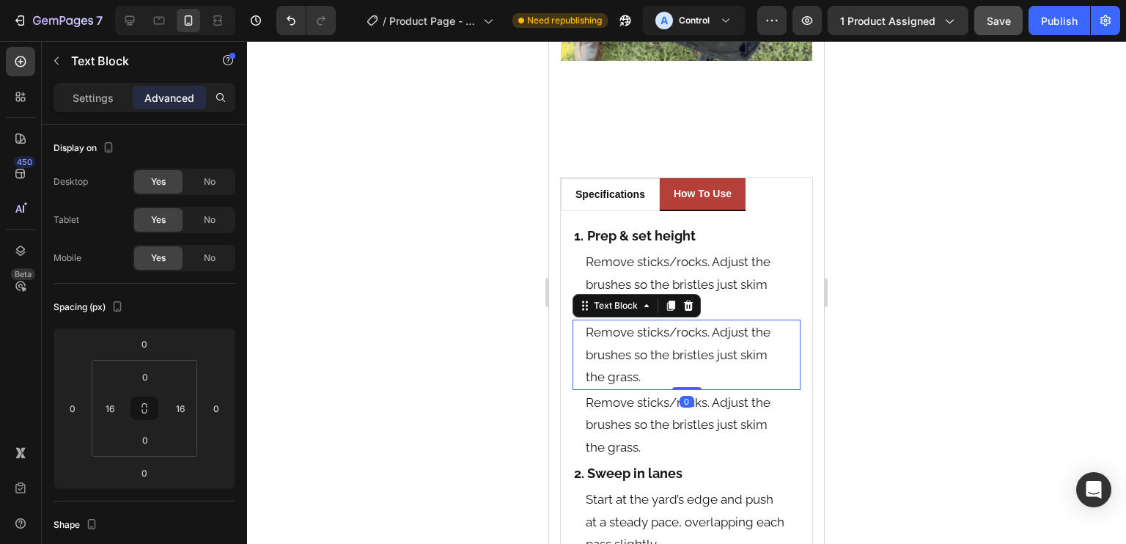
click at [700, 321] on p "Remove sticks/rocks. Adjust the brushes so the bristles just skim the grass." at bounding box center [687, 354] width 202 height 67
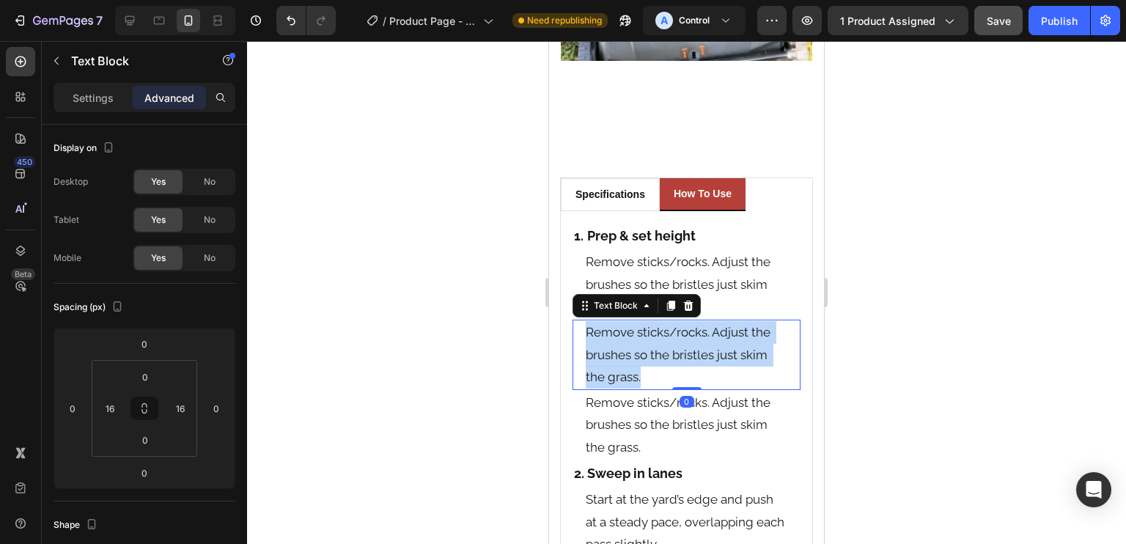
click at [700, 321] on p "Remove sticks/rocks. Adjust the brushes so the bristles just skim the grass." at bounding box center [687, 354] width 202 height 67
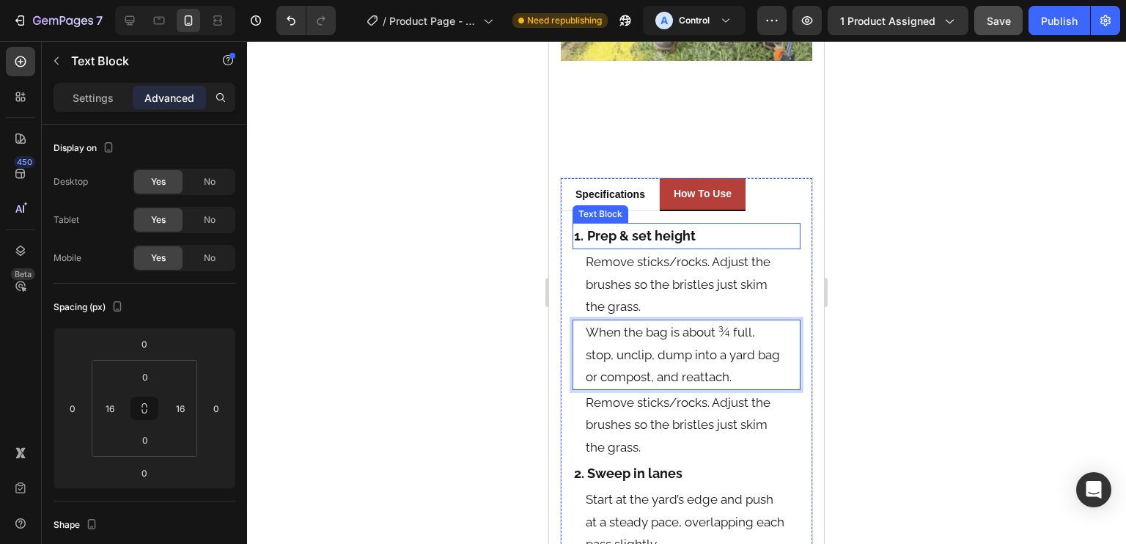
click at [677, 228] on strong "Prep & set height" at bounding box center [641, 235] width 108 height 15
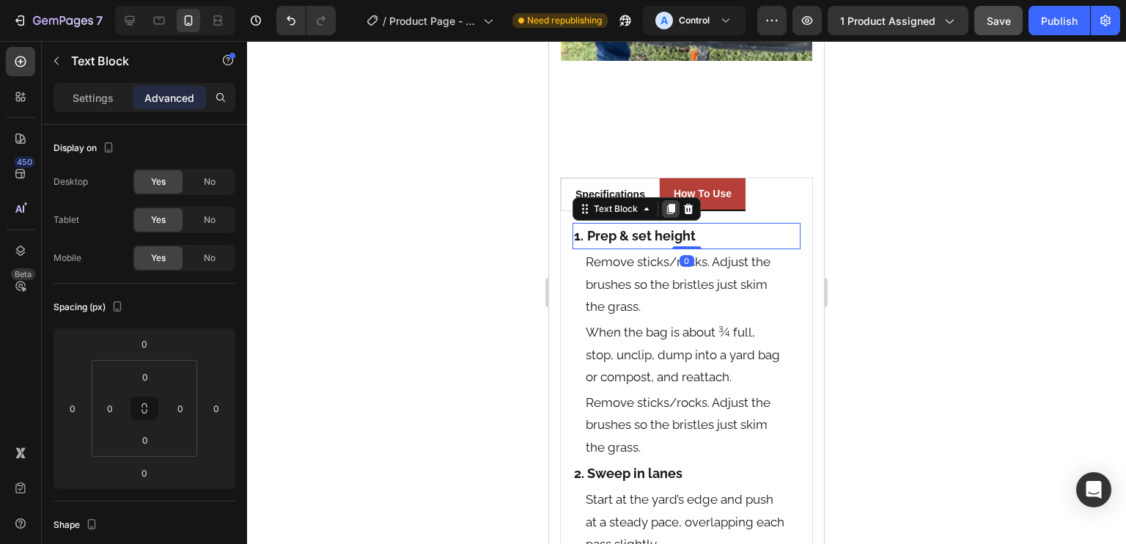
click at [669, 204] on icon at bounding box center [671, 209] width 8 height 10
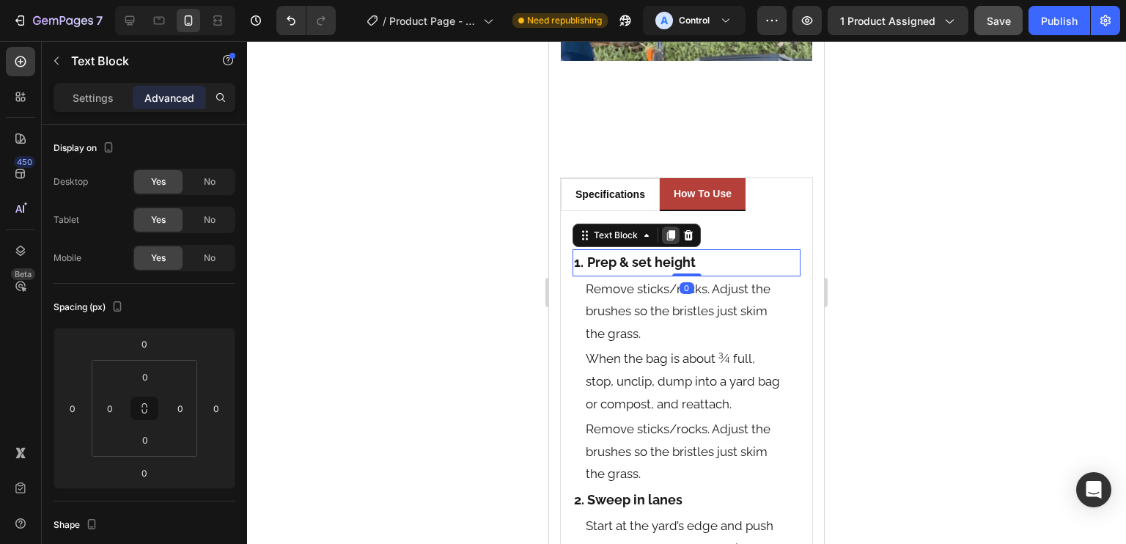
click at [673, 230] on icon at bounding box center [671, 235] width 8 height 10
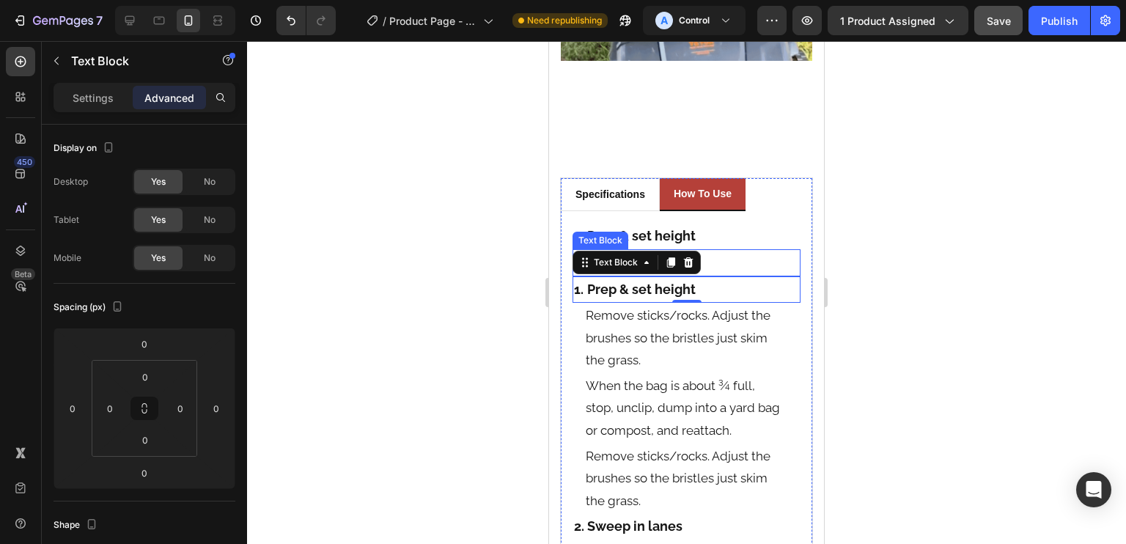
click at [728, 251] on p "1. Prep & set height" at bounding box center [686, 262] width 225 height 23
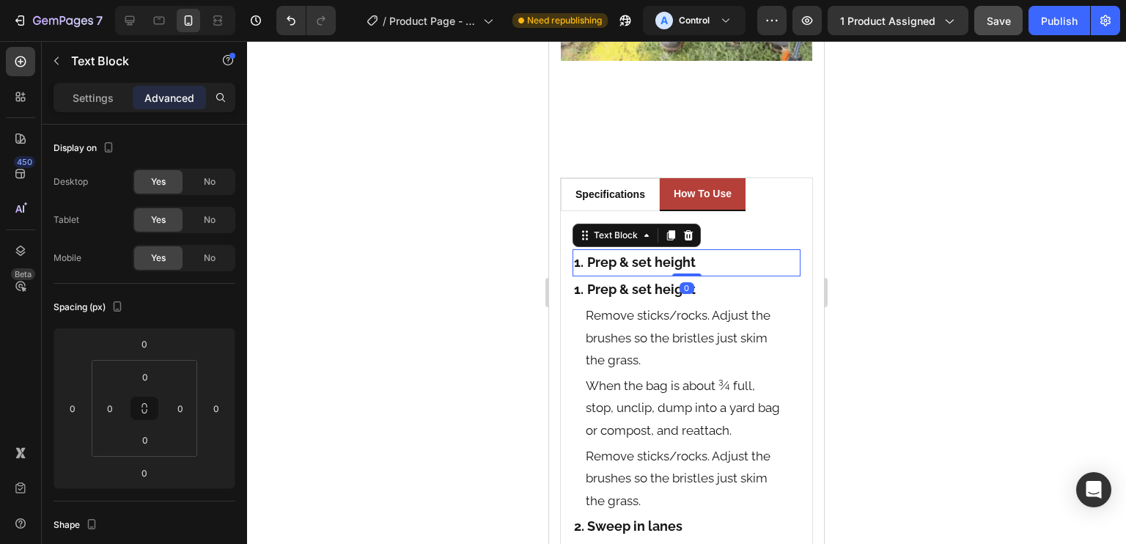
click at [602, 254] on strong "Prep & set height" at bounding box center [641, 261] width 108 height 15
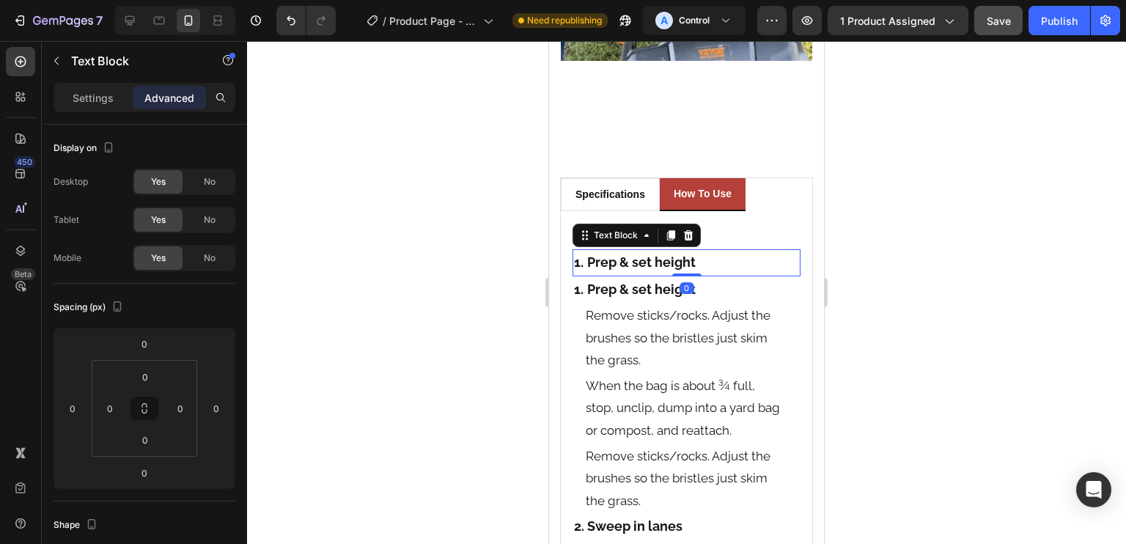
click at [602, 254] on strong "Prep & set height" at bounding box center [641, 261] width 108 height 15
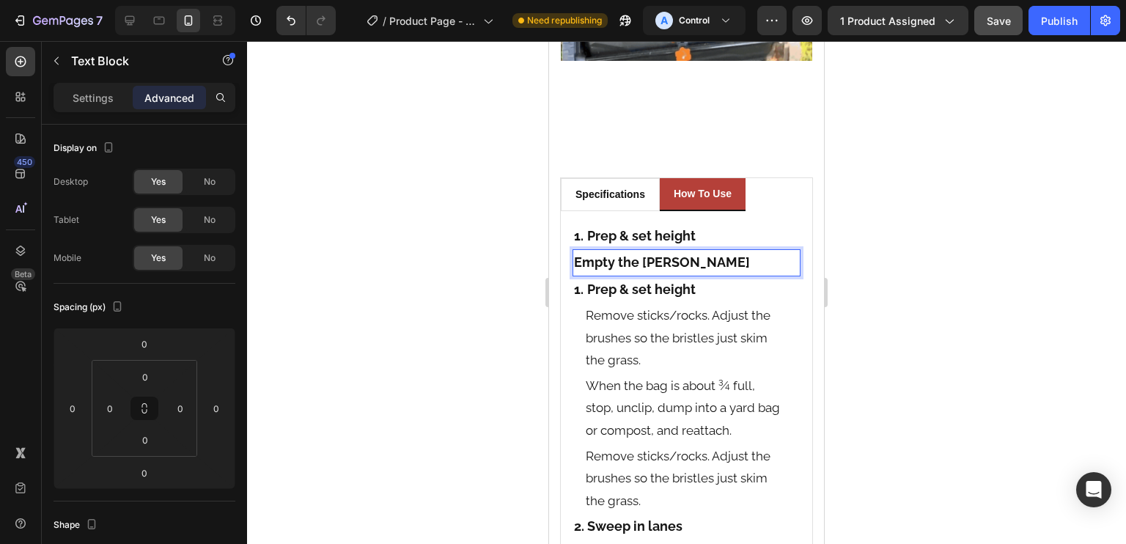
click at [579, 254] on strong "Empty the hopper" at bounding box center [662, 261] width 176 height 15
click at [570, 226] on div "Specifications Heading Title Line Product Brand Text block Vevor Text block Row…" at bounding box center [686, 468] width 251 height 515
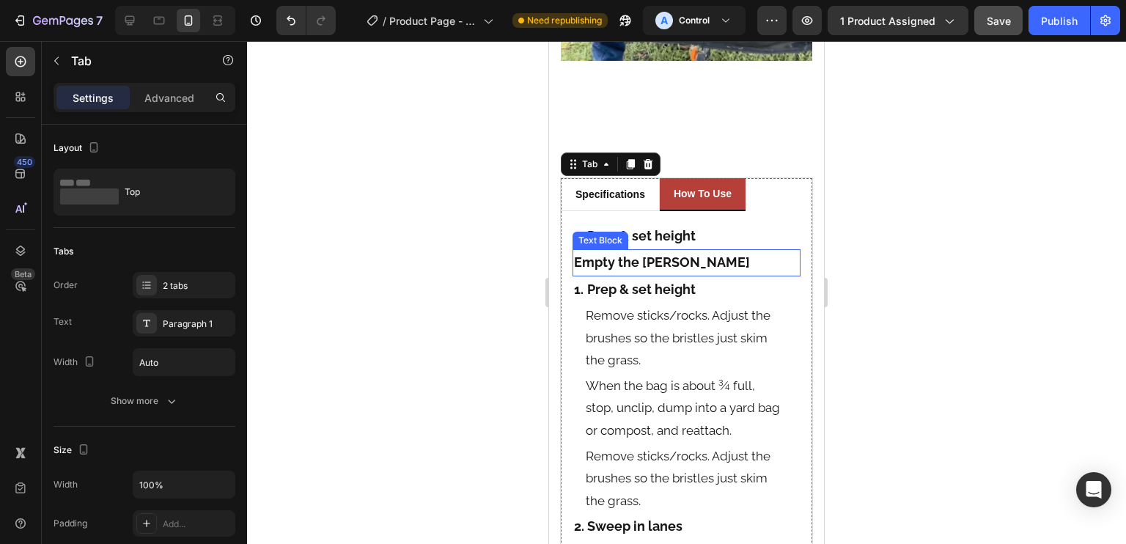
click at [573, 249] on div "Empty the hopper" at bounding box center [687, 262] width 228 height 26
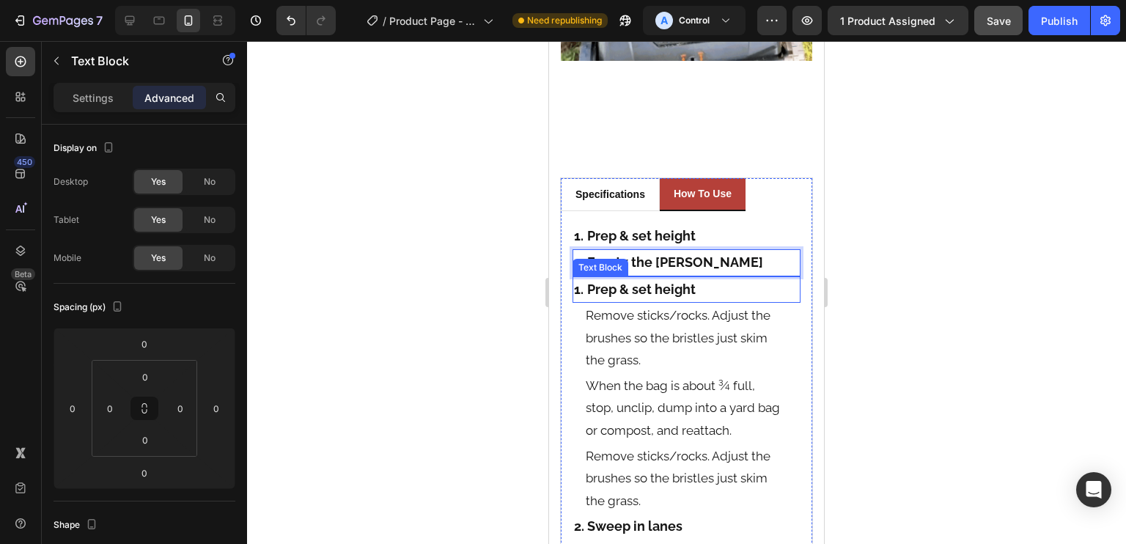
click at [715, 278] on p "1. Prep & set height" at bounding box center [686, 289] width 225 height 23
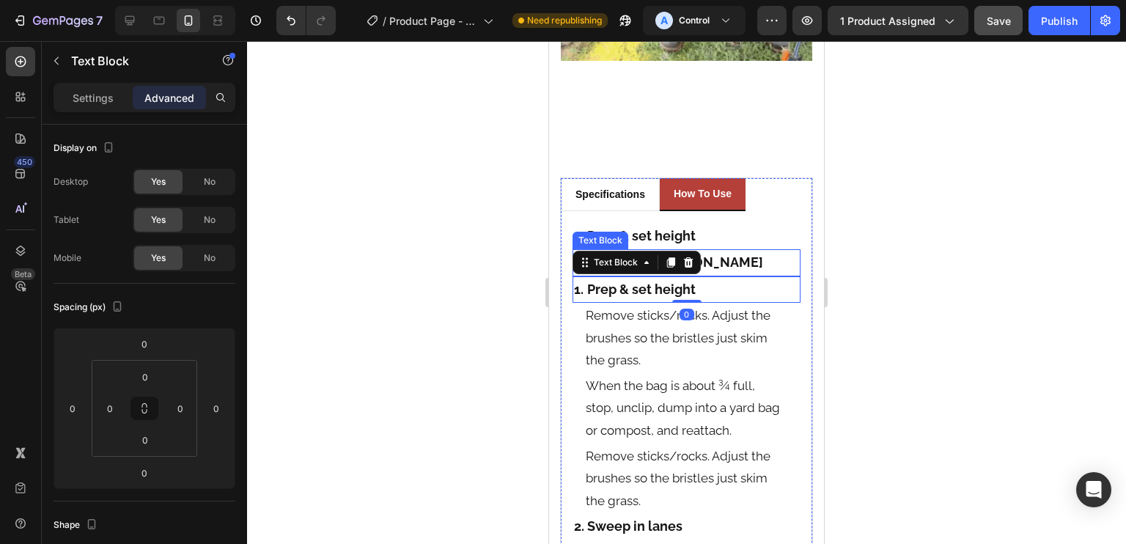
scroll to position [2103, 0]
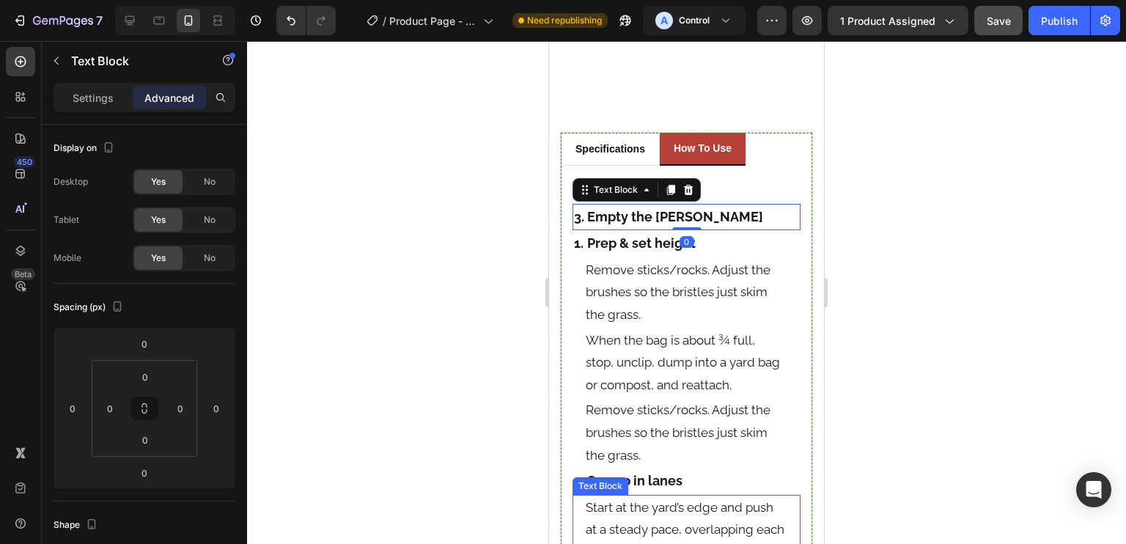
drag, startPoint x: 724, startPoint y: 246, endPoint x: 716, endPoint y: 302, distance: 56.3
click at [713, 342] on div "1. Prep & set height Text Block 3. Empty the hopper Text Block 0 1. Prep & set …" at bounding box center [687, 422] width 228 height 491
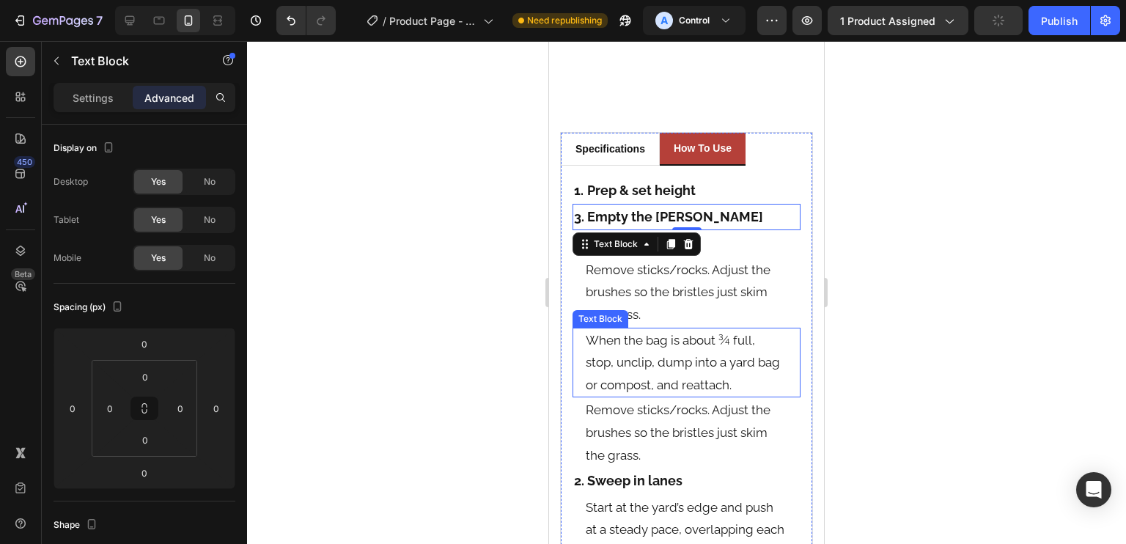
scroll to position [2246, 0]
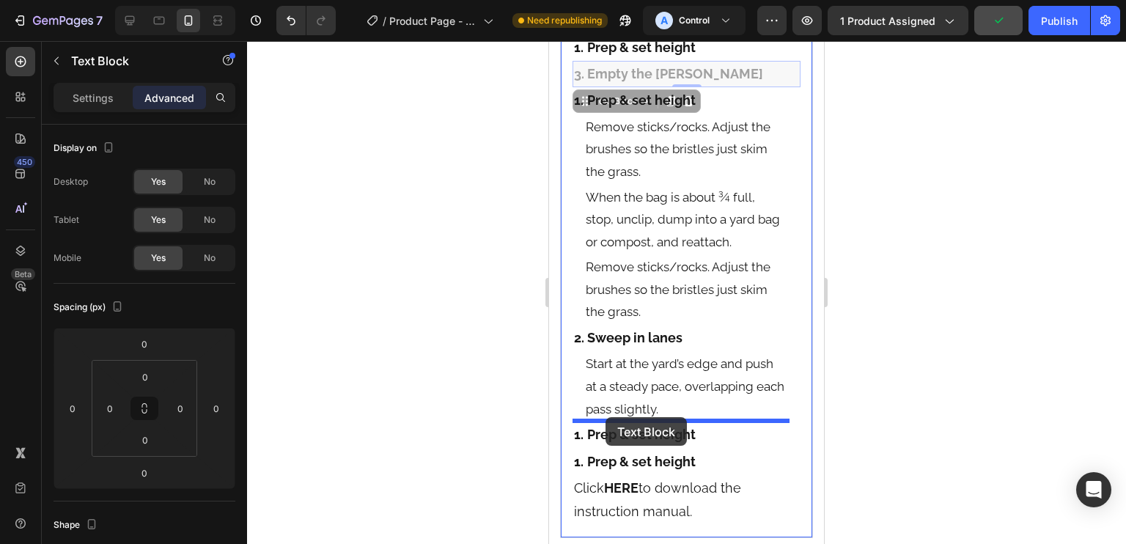
drag, startPoint x: 578, startPoint y: 93, endPoint x: 605, endPoint y: 417, distance: 325.1
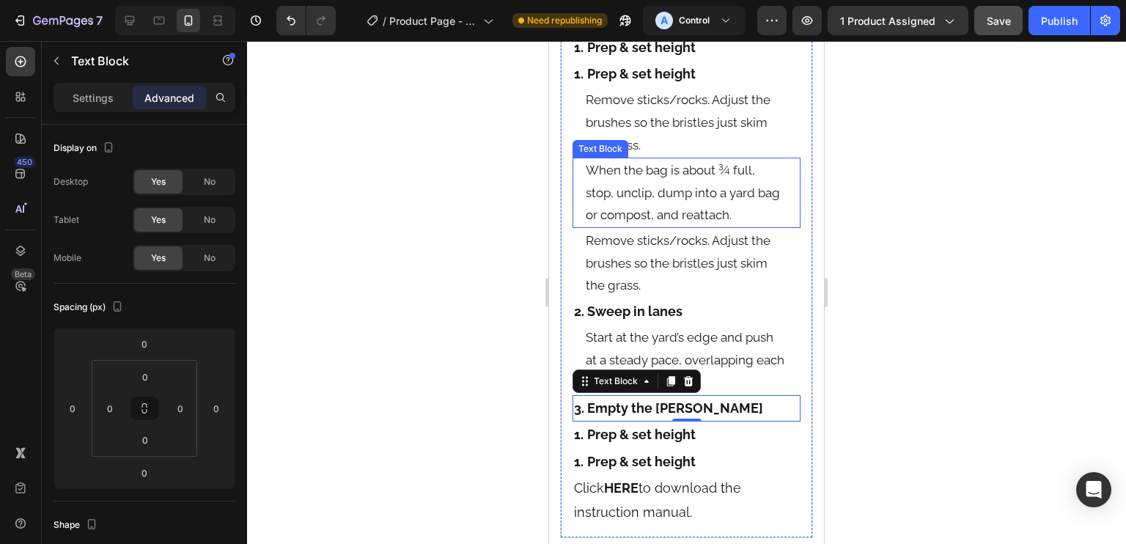
click at [651, 178] on p "When the bag is about ¾ full, stop, unclip, dump into a yard bag or compost, an…" at bounding box center [687, 192] width 202 height 67
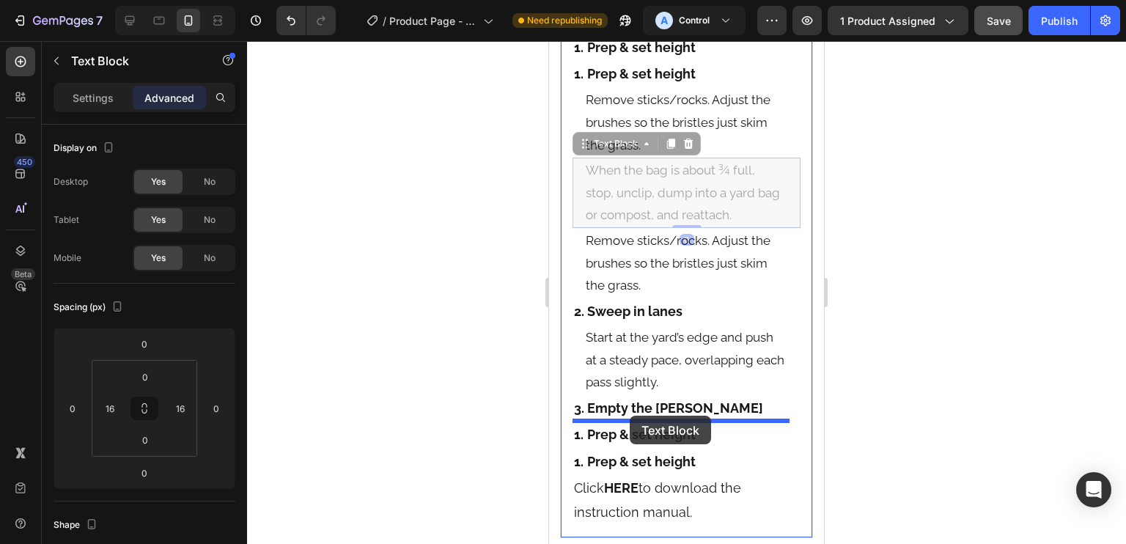
drag, startPoint x: 585, startPoint y: 144, endPoint x: 630, endPoint y: 416, distance: 275.6
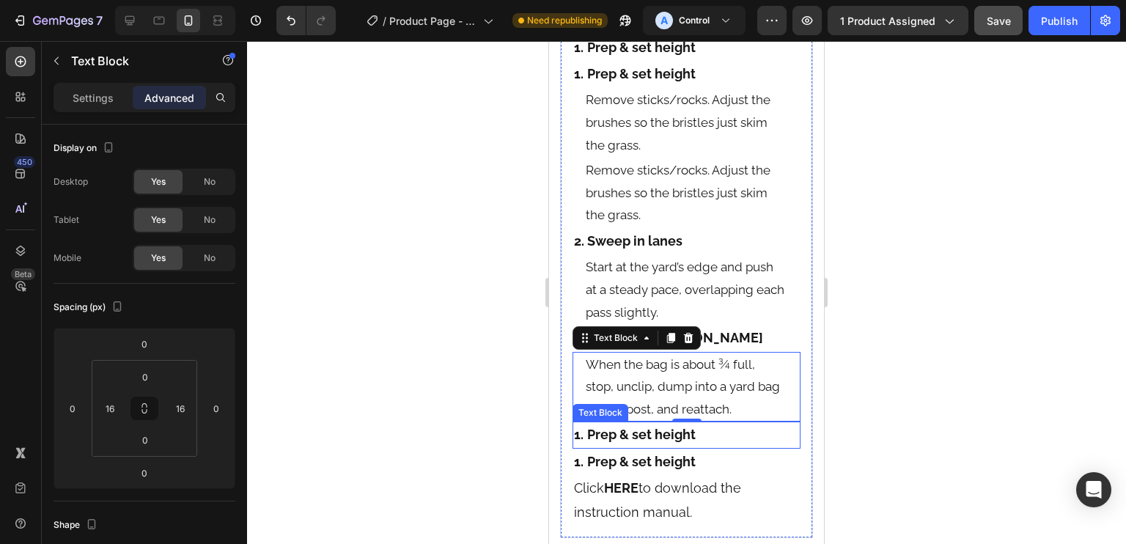
scroll to position [2252, 0]
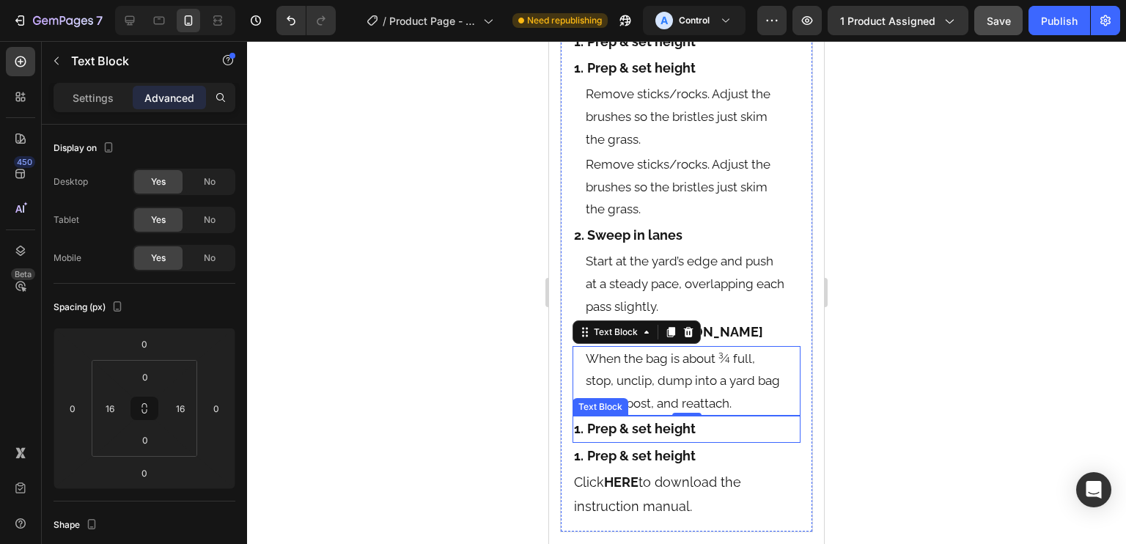
click at [653, 430] on strong "Prep & set height" at bounding box center [641, 428] width 108 height 15
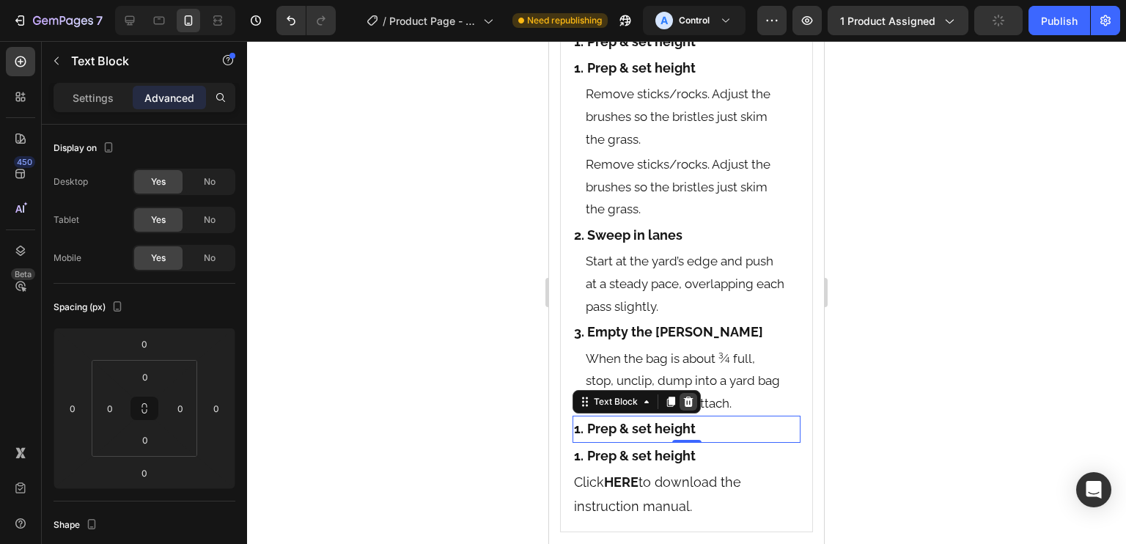
click at [686, 402] on icon at bounding box center [688, 402] width 12 height 12
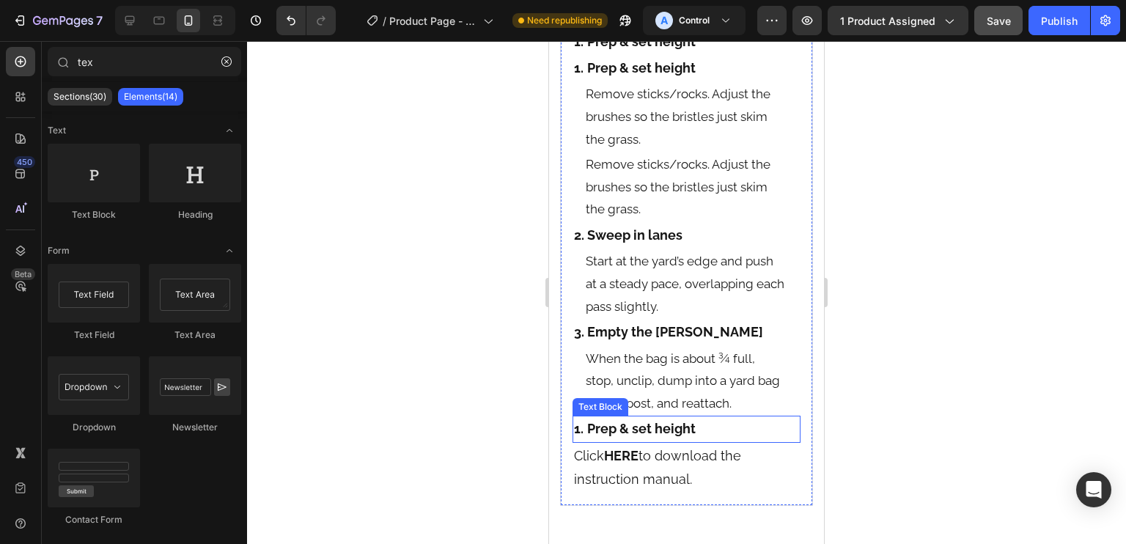
click at [680, 435] on strong "Prep & set height" at bounding box center [641, 428] width 108 height 15
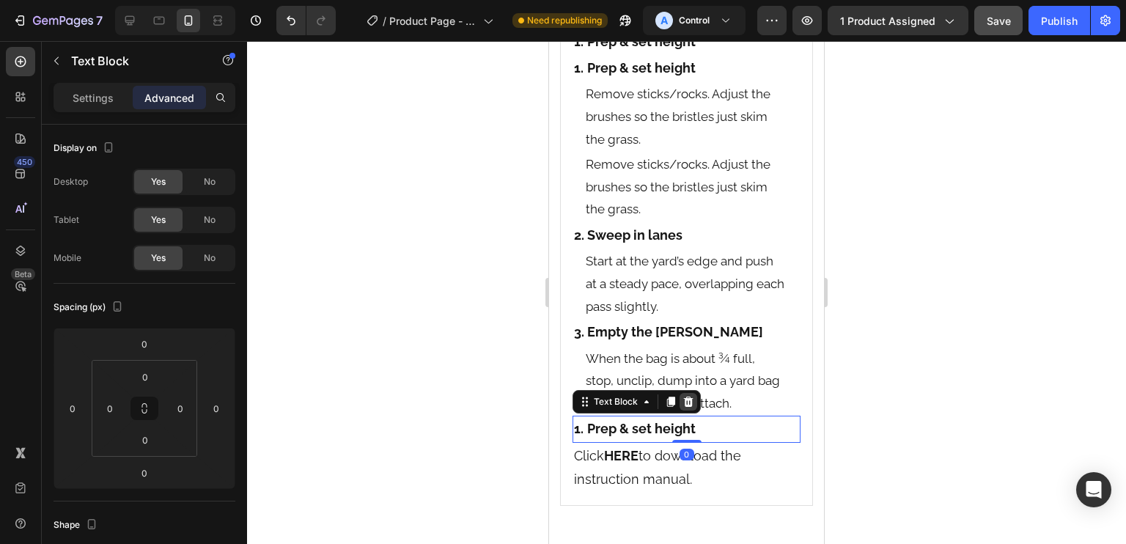
click at [689, 400] on icon at bounding box center [688, 402] width 12 height 12
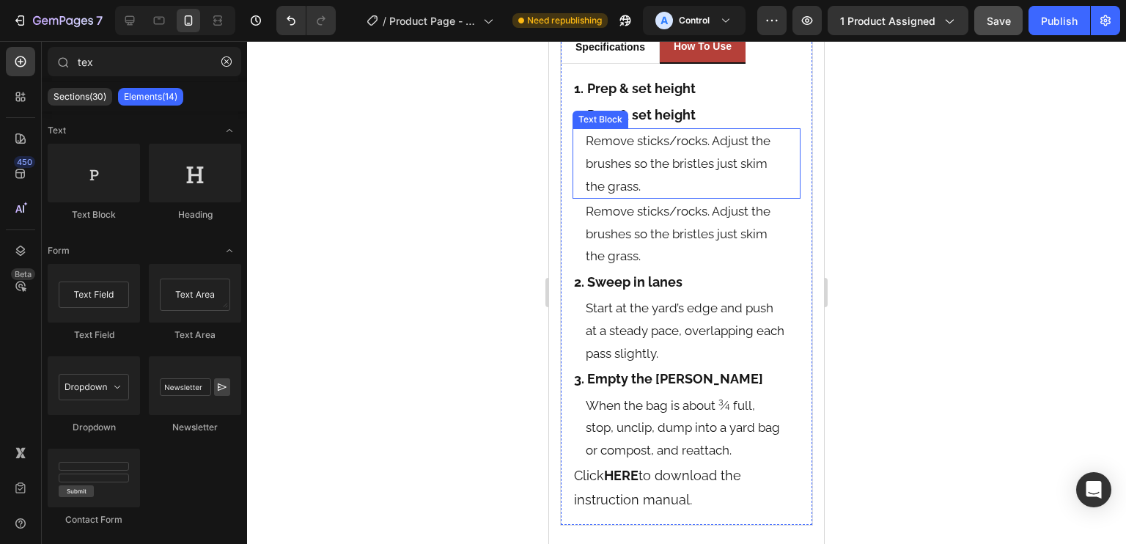
scroll to position [2182, 0]
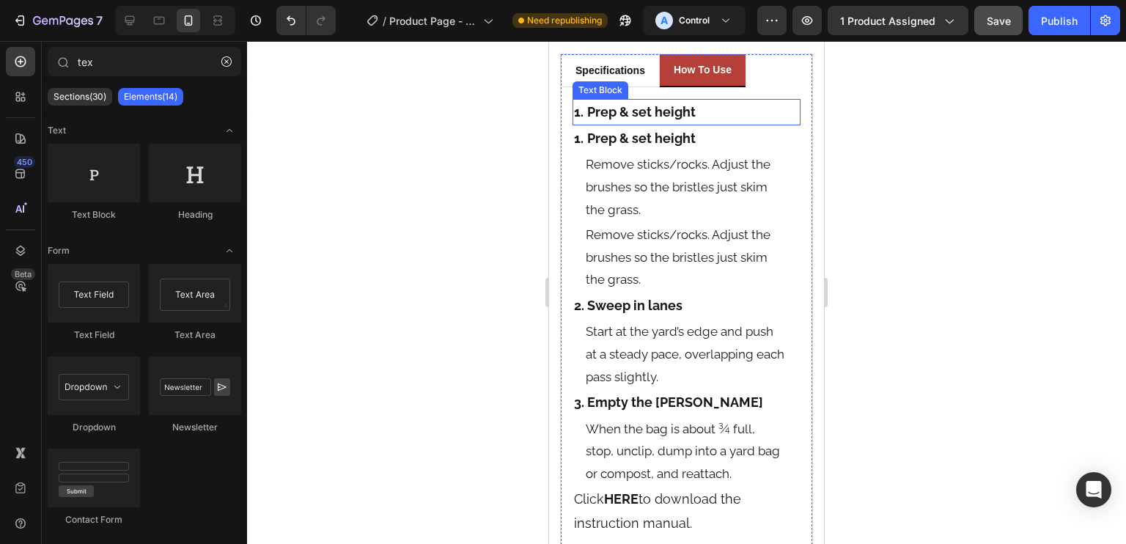
click at [633, 104] on strong "Prep & set height" at bounding box center [641, 111] width 108 height 15
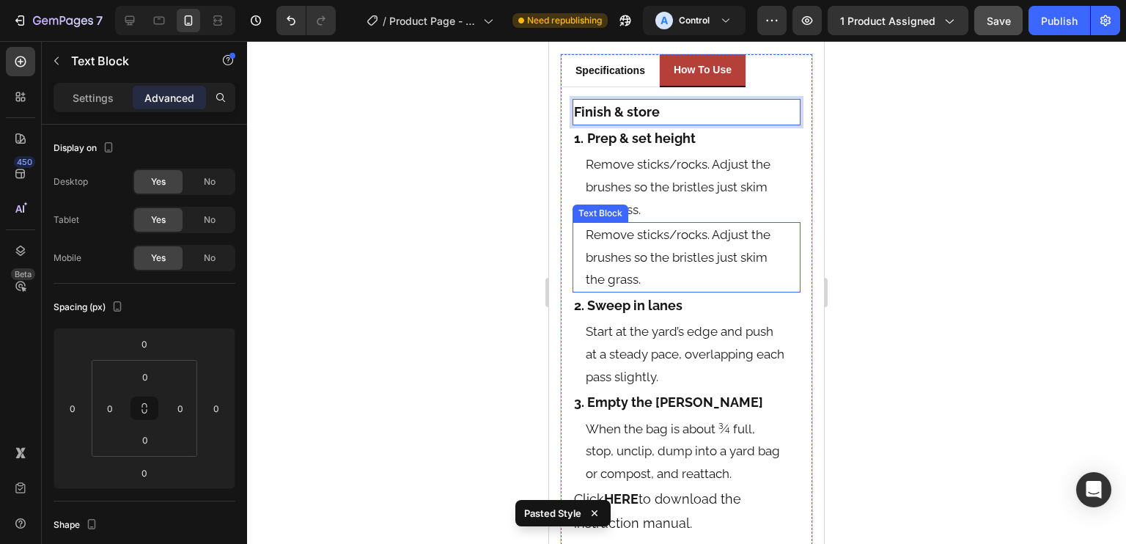
click at [652, 240] on p "Remove sticks/rocks. Adjust the brushes so the bristles just skim the grass." at bounding box center [687, 257] width 202 height 67
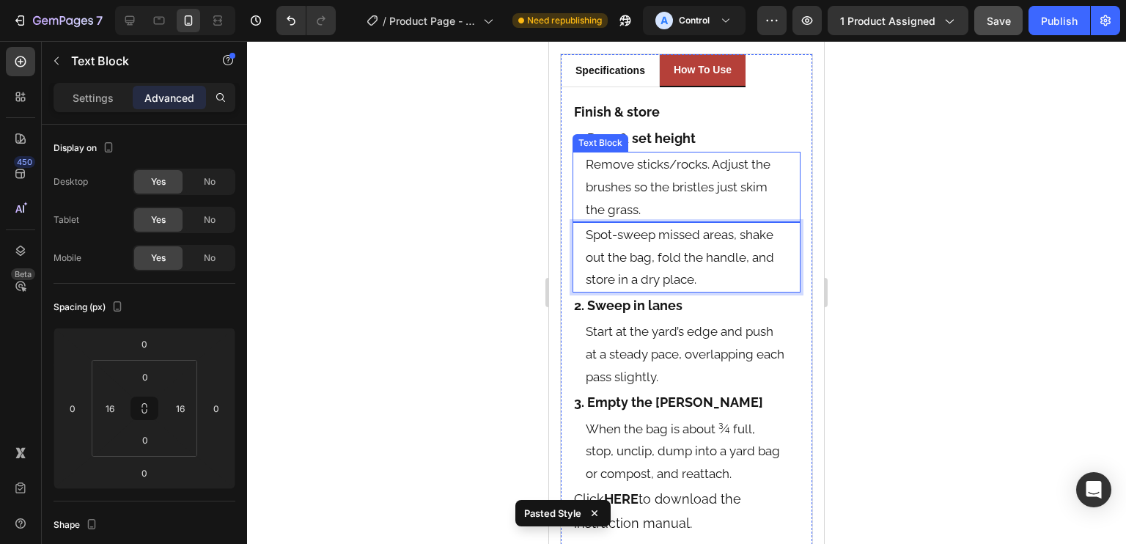
type input "0"
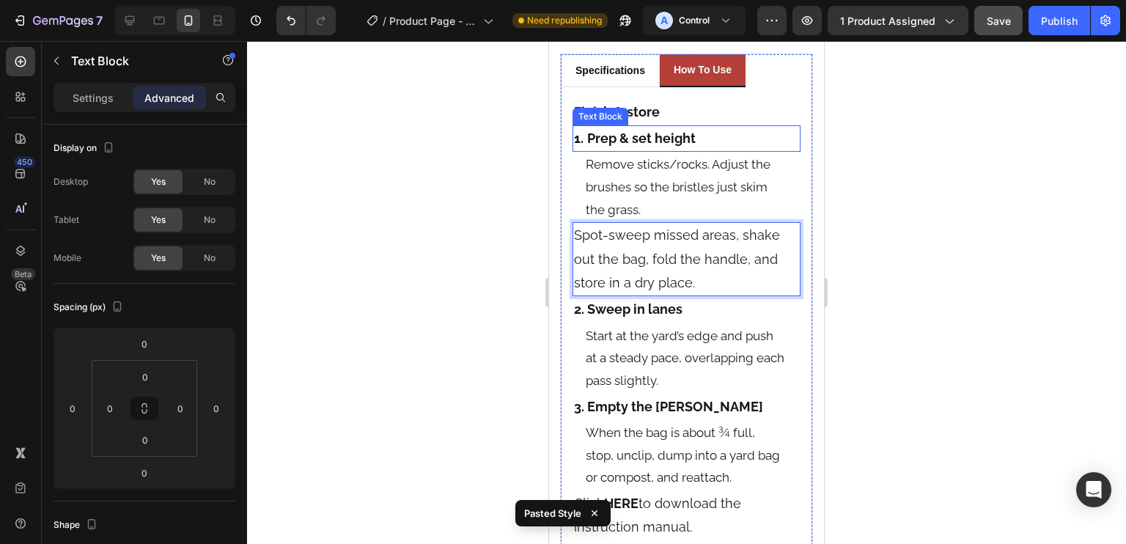
click at [671, 103] on p "Finish & store" at bounding box center [686, 111] width 225 height 23
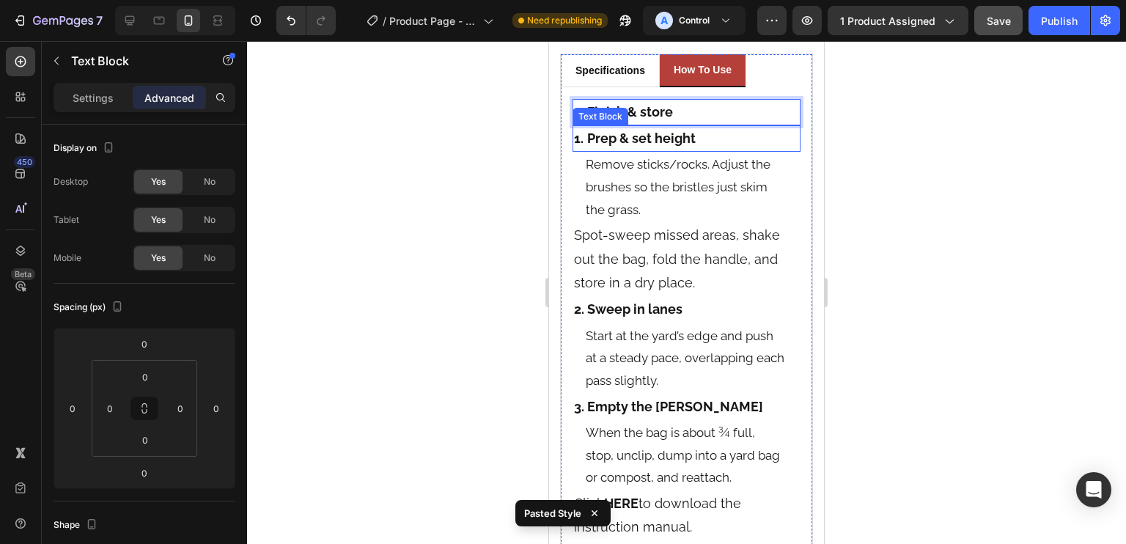
click at [705, 131] on p "1. Prep & set height" at bounding box center [686, 138] width 225 height 23
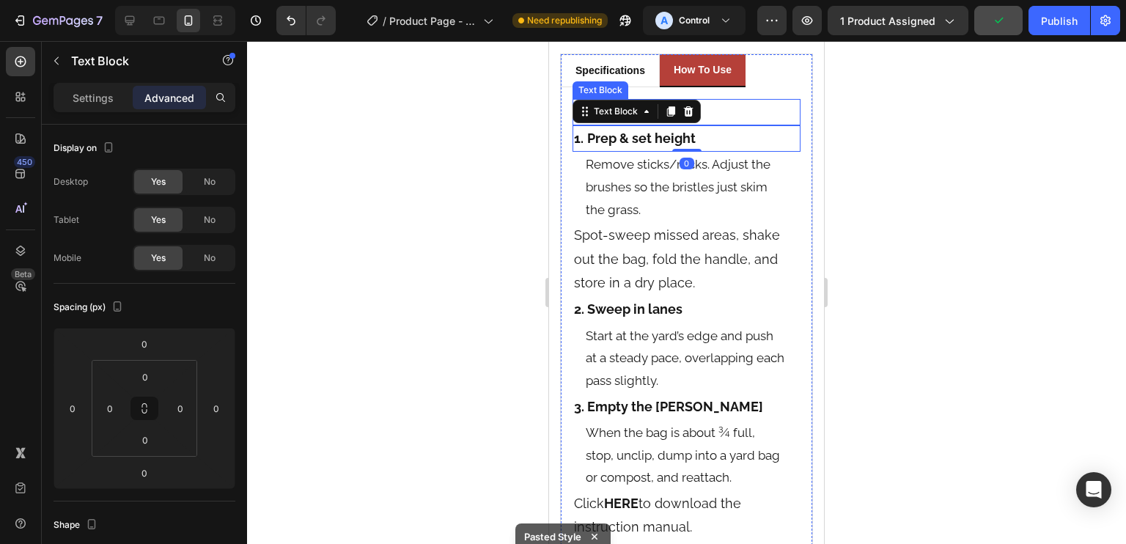
click at [727, 108] on p "4. Finish & store" at bounding box center [686, 111] width 225 height 23
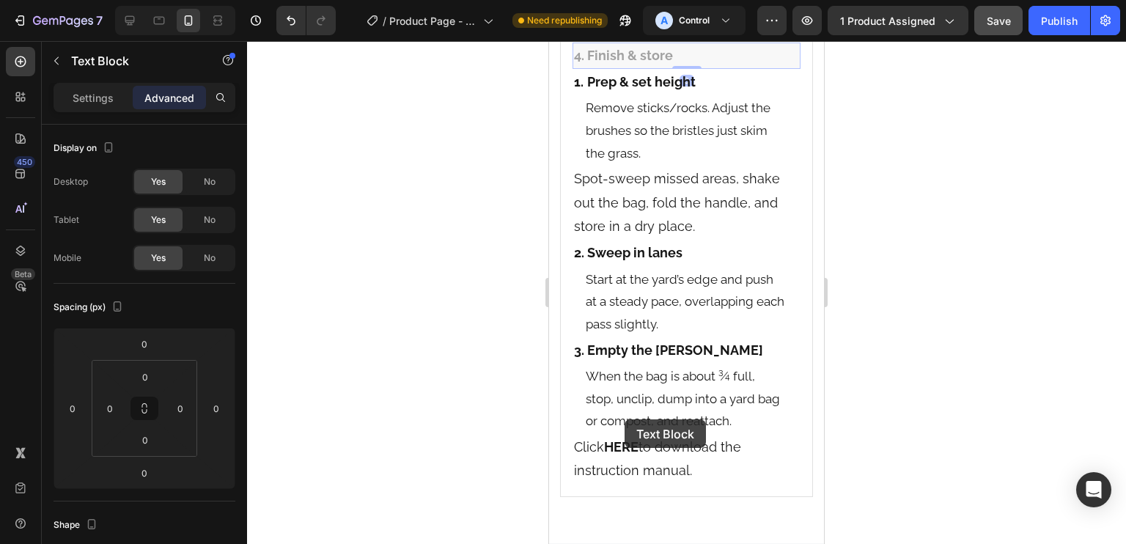
scroll to position [2180, 0]
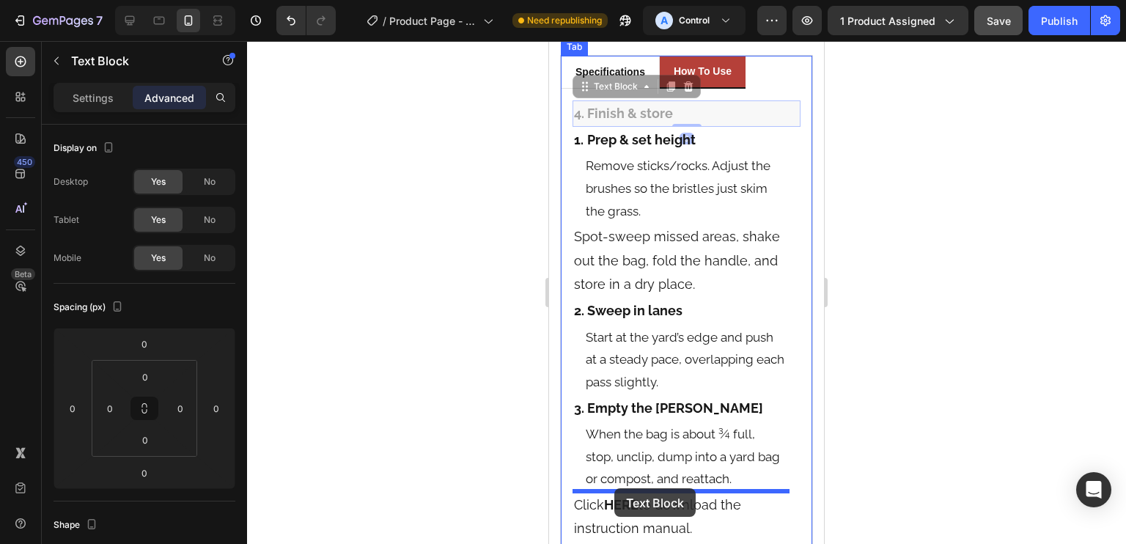
drag, startPoint x: 588, startPoint y: 82, endPoint x: 598, endPoint y: 400, distance: 317.6
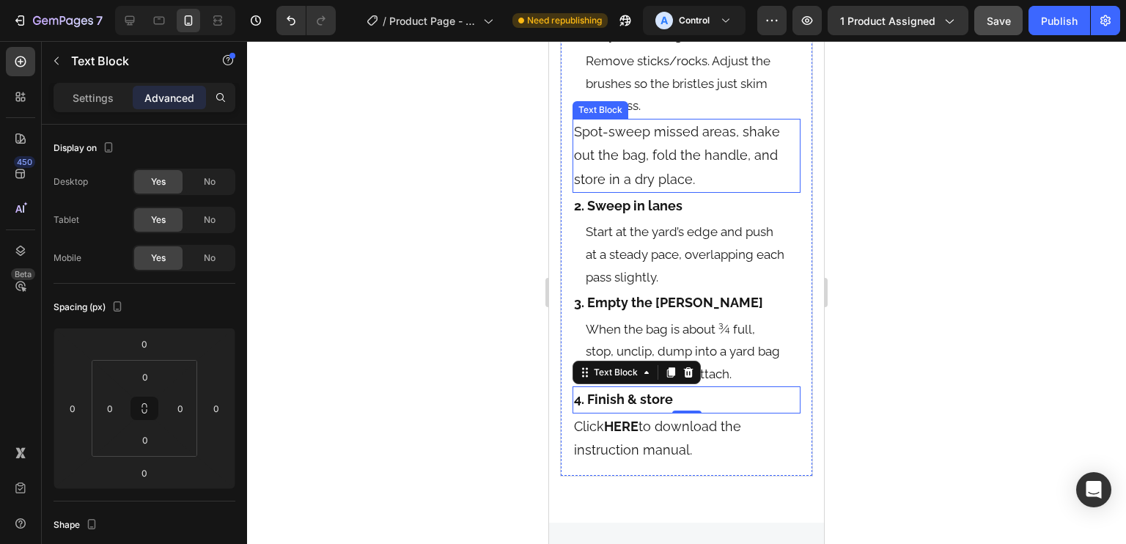
click at [637, 98] on p "Remove sticks/rocks. Adjust the brushes so the bristles just skim the grass." at bounding box center [687, 83] width 202 height 67
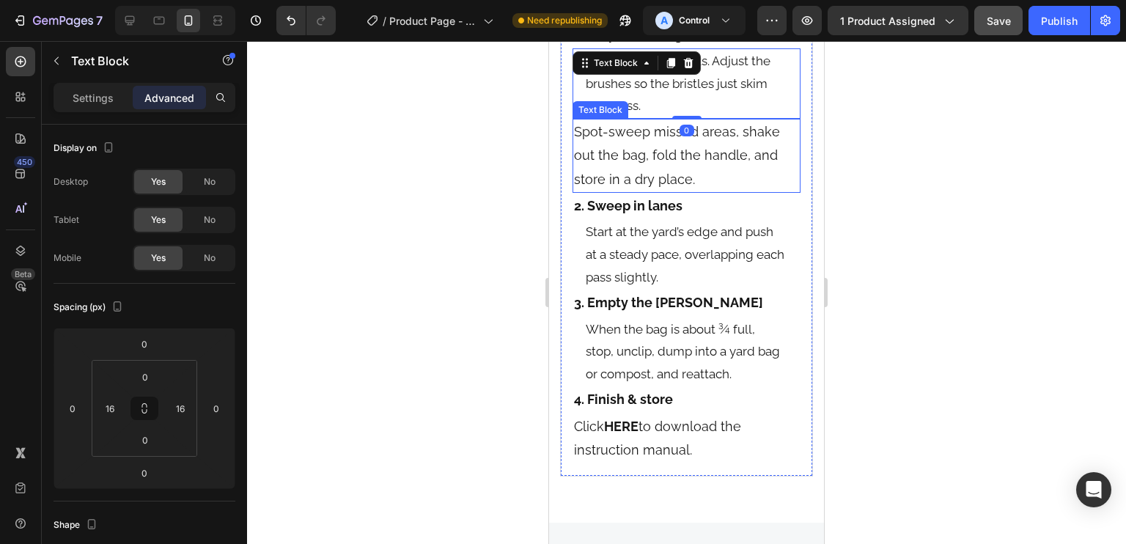
click at [632, 147] on p "Spot-sweep missed areas, shake out the bag, fold the handle, and store in a dry…" at bounding box center [686, 155] width 225 height 71
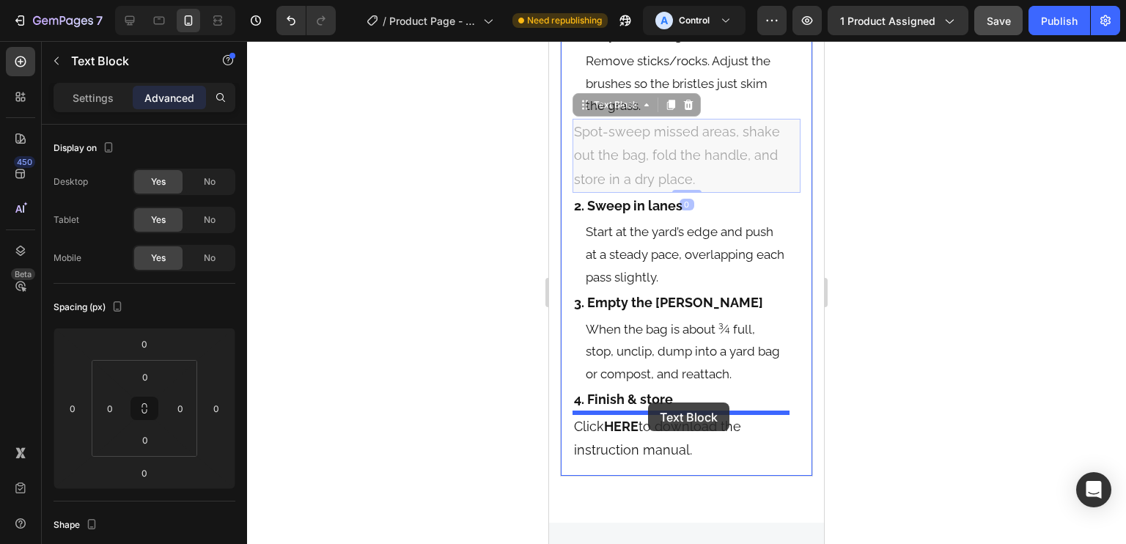
drag, startPoint x: 582, startPoint y: 104, endPoint x: 648, endPoint y: 402, distance: 305.6
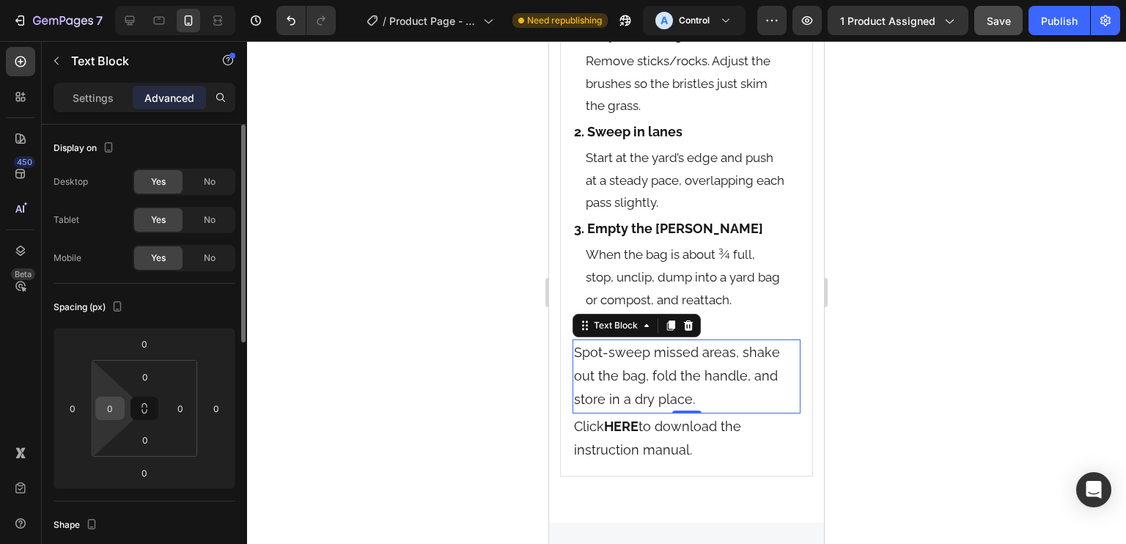
click at [118, 406] on input "0" at bounding box center [110, 408] width 22 height 22
type input "16"
click at [193, 402] on div "0" at bounding box center [180, 408] width 29 height 23
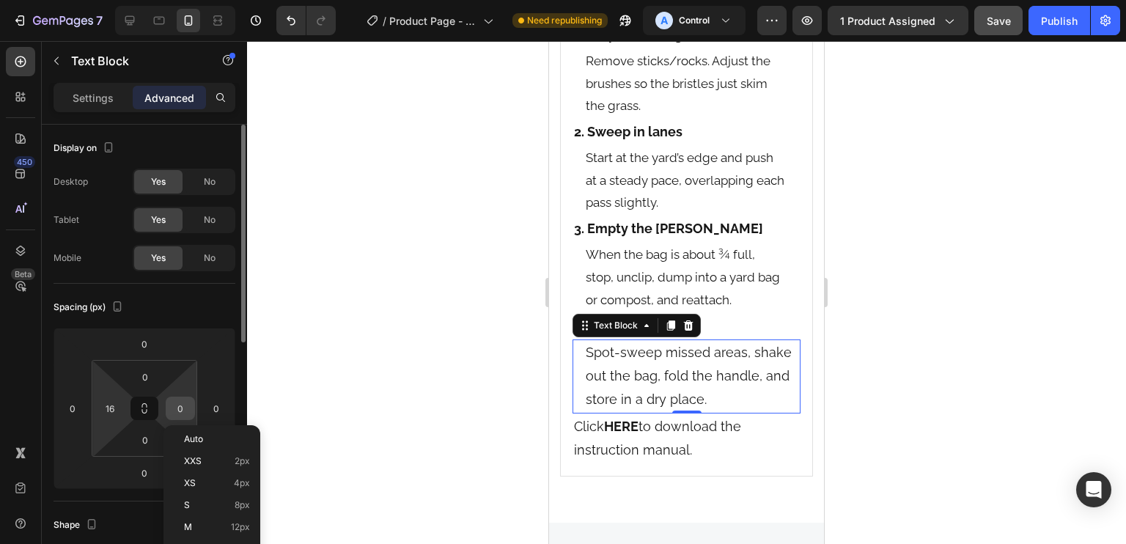
click at [186, 406] on input "0" at bounding box center [180, 408] width 22 height 22
type input "16"
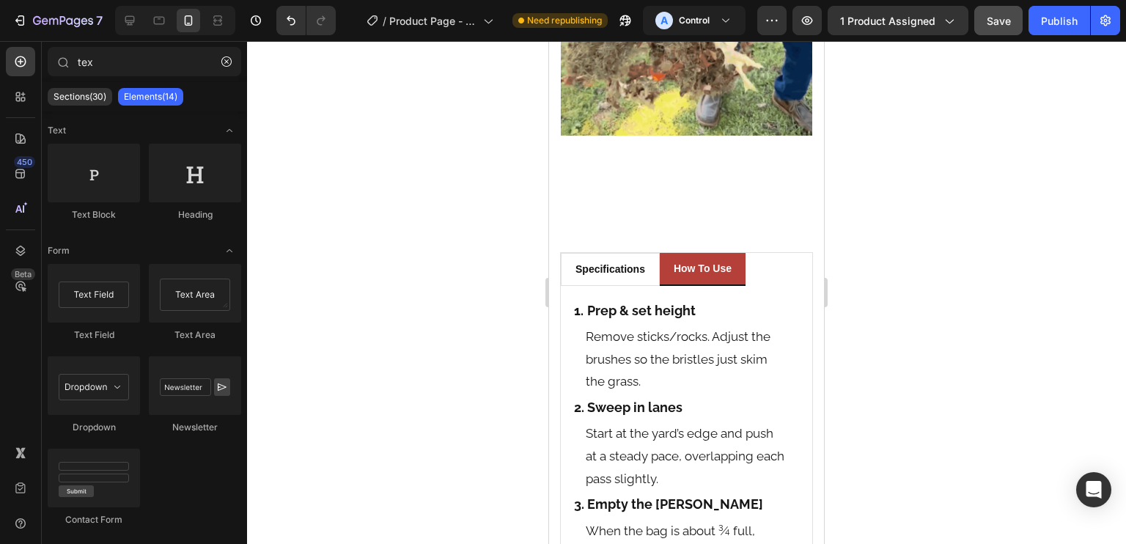
scroll to position [2108, 0]
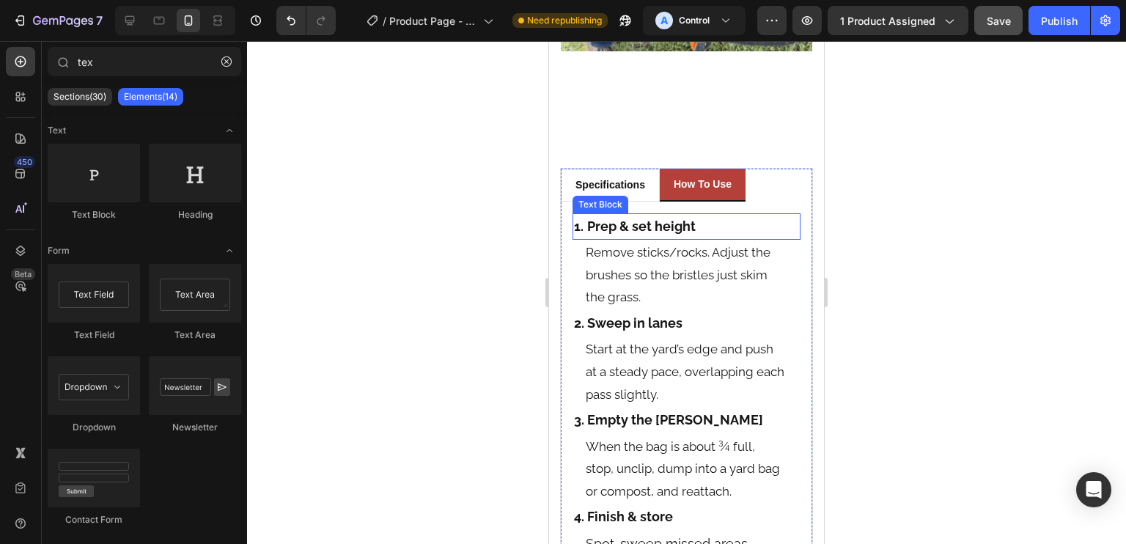
click at [767, 213] on div "1. Prep & set height" at bounding box center [687, 226] width 228 height 26
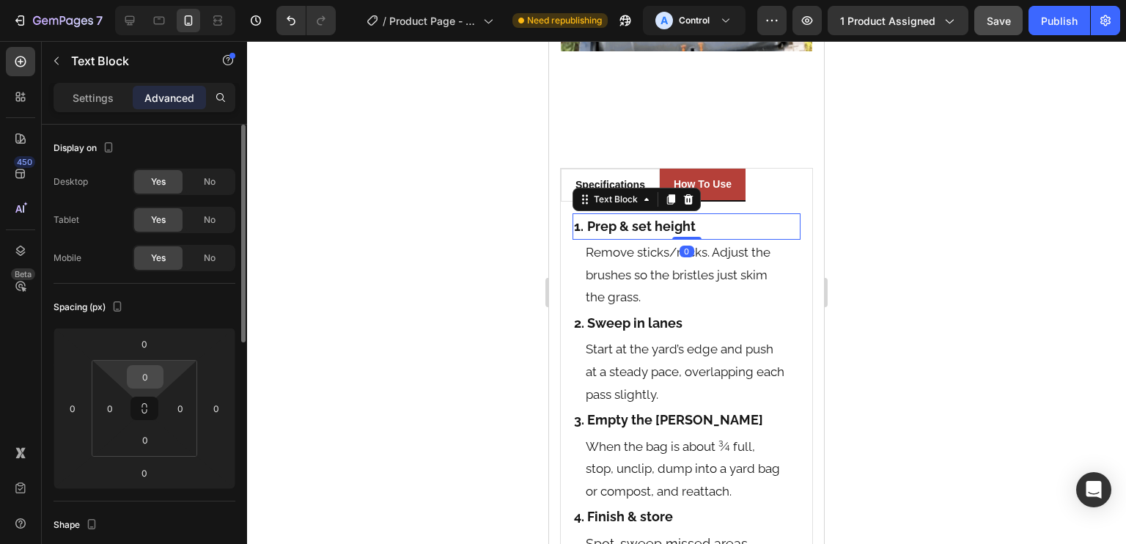
click at [145, 369] on input "0" at bounding box center [144, 377] width 29 height 22
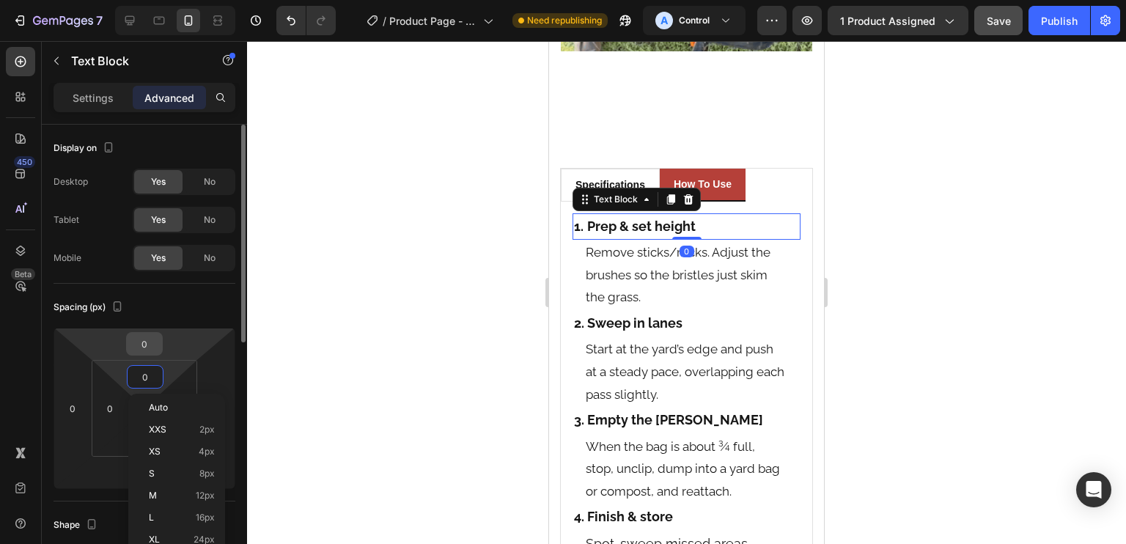
click at [144, 344] on input "0" at bounding box center [144, 344] width 29 height 22
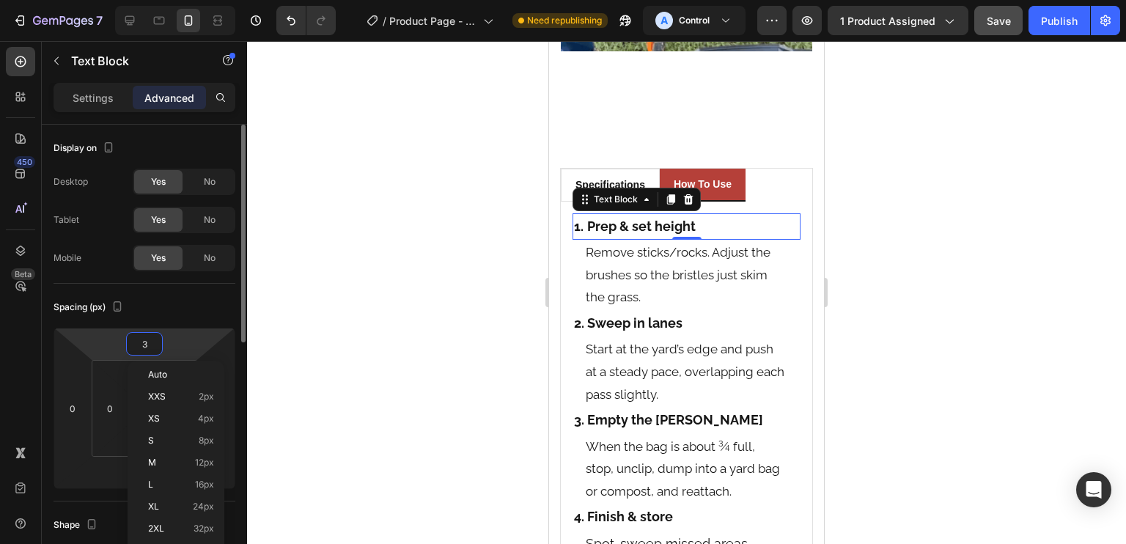
type input "32"
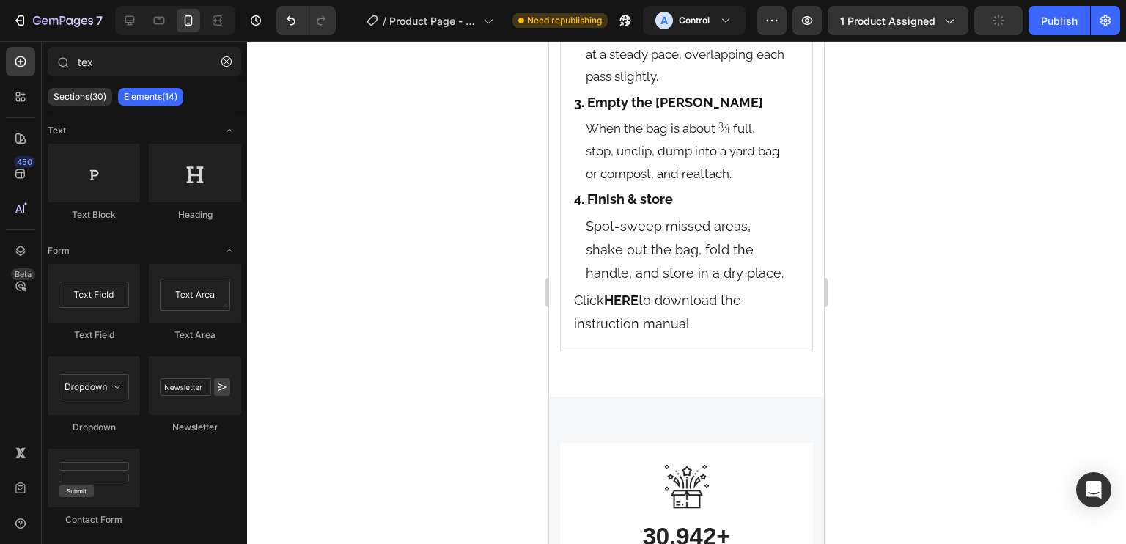
scroll to position [2399, 0]
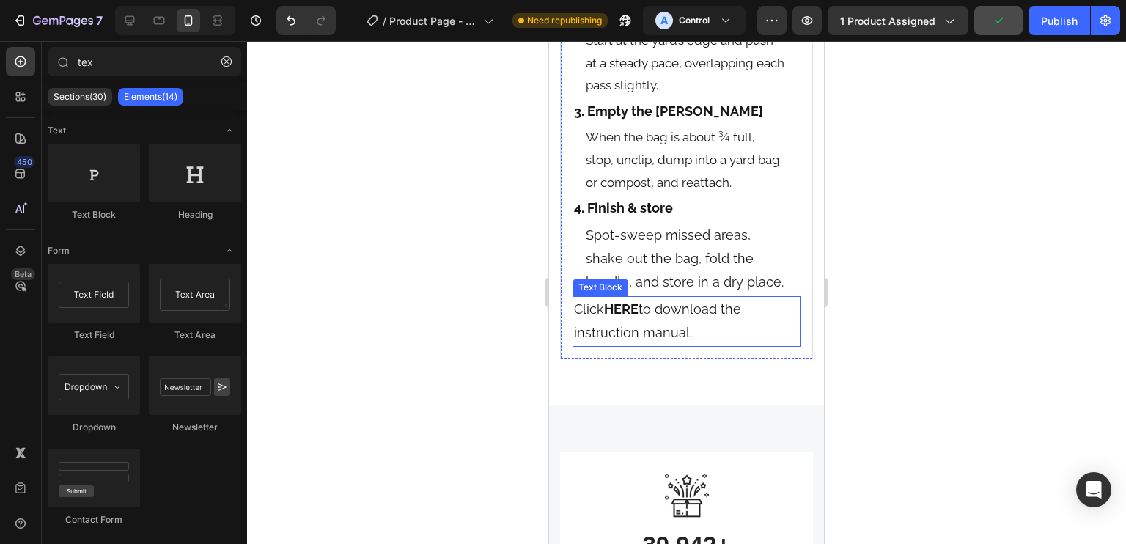
click at [748, 329] on p "Click HERE to download the instruction manual." at bounding box center [686, 322] width 225 height 48
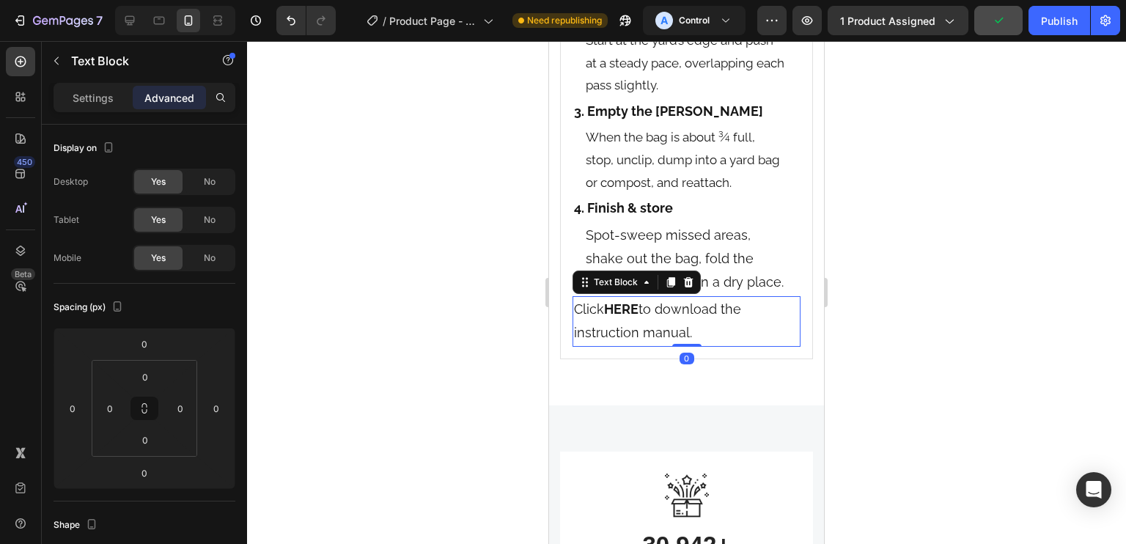
click at [750, 331] on p "Click HERE to download the instruction manual." at bounding box center [686, 322] width 225 height 48
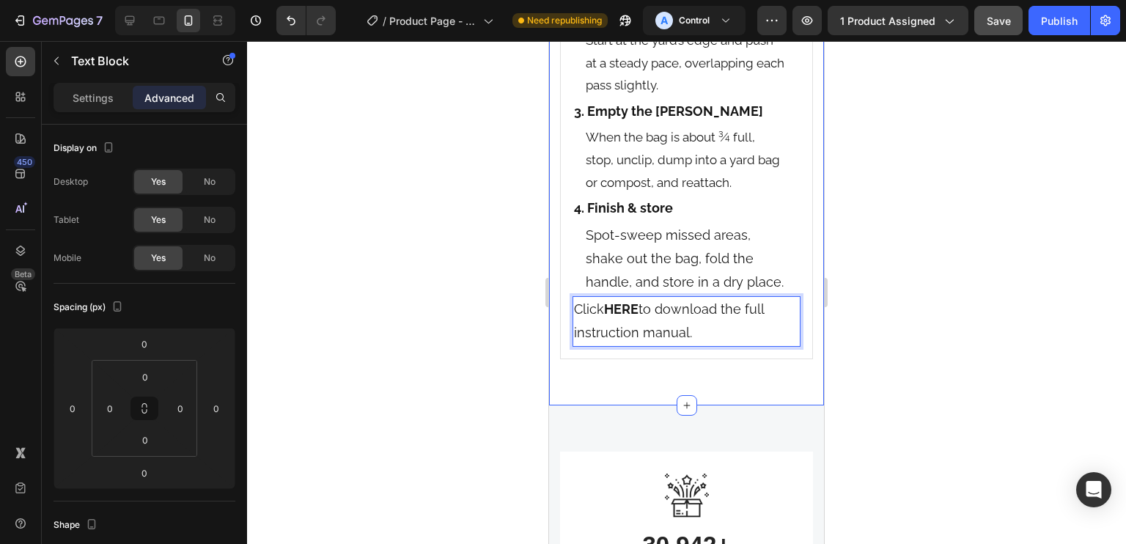
click at [769, 405] on div "specifications how to use Specifications Heading Title Line Product Brand Text …" at bounding box center [686, 98] width 275 height 616
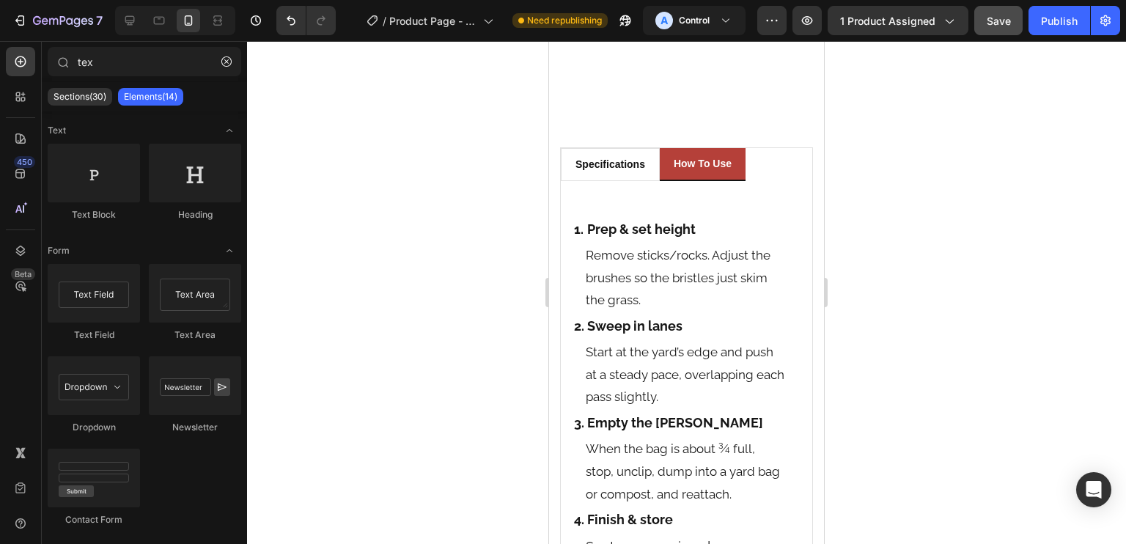
scroll to position [2520, 0]
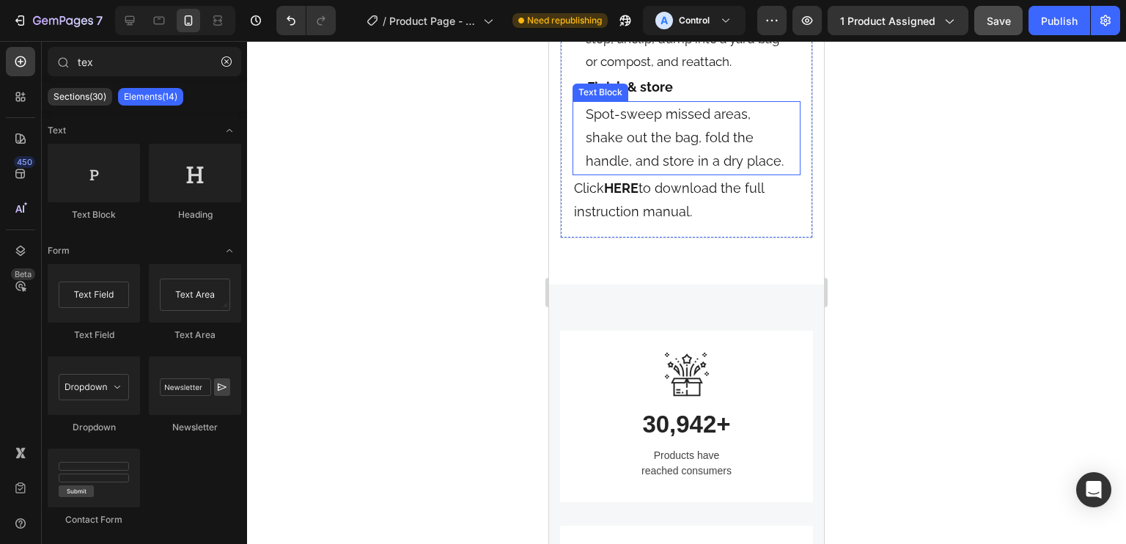
click at [763, 174] on p "Spot-sweep missed areas, shake out the bag, fold the handle, and store in a dry…" at bounding box center [687, 138] width 202 height 71
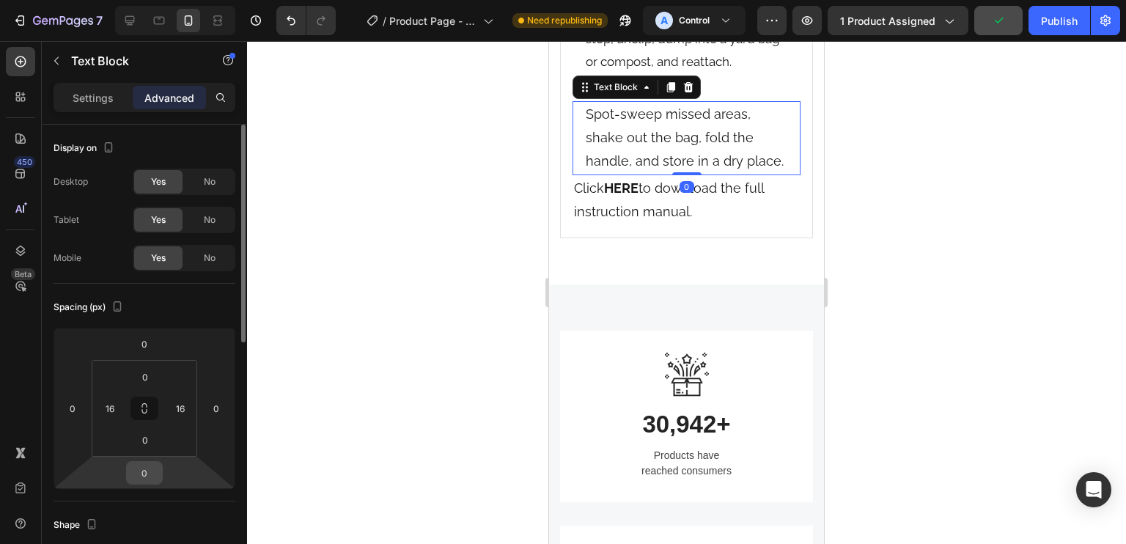
click at [150, 478] on input "0" at bounding box center [144, 473] width 29 height 22
type input "32"
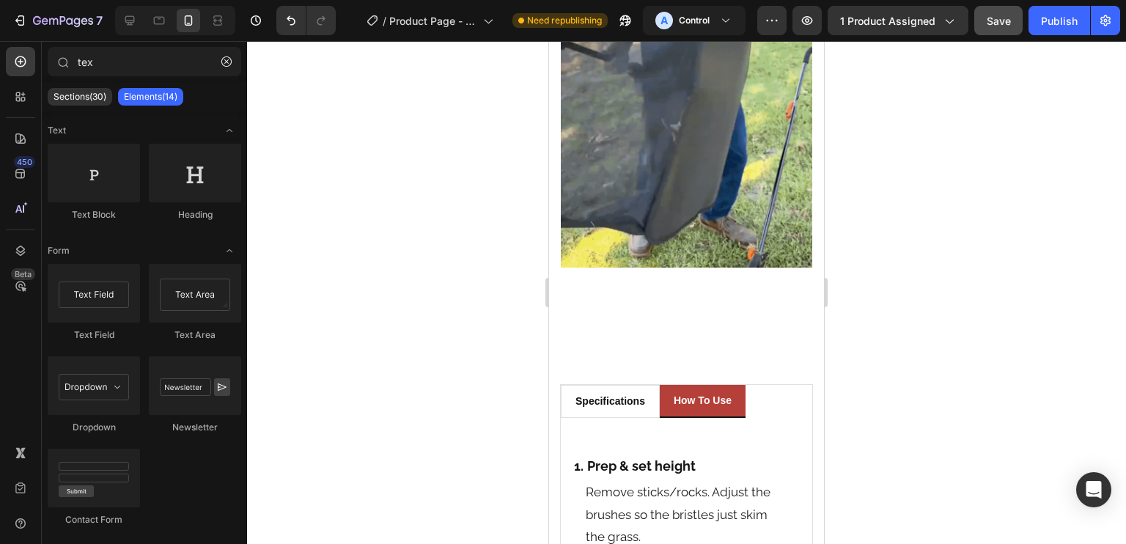
scroll to position [1937, 0]
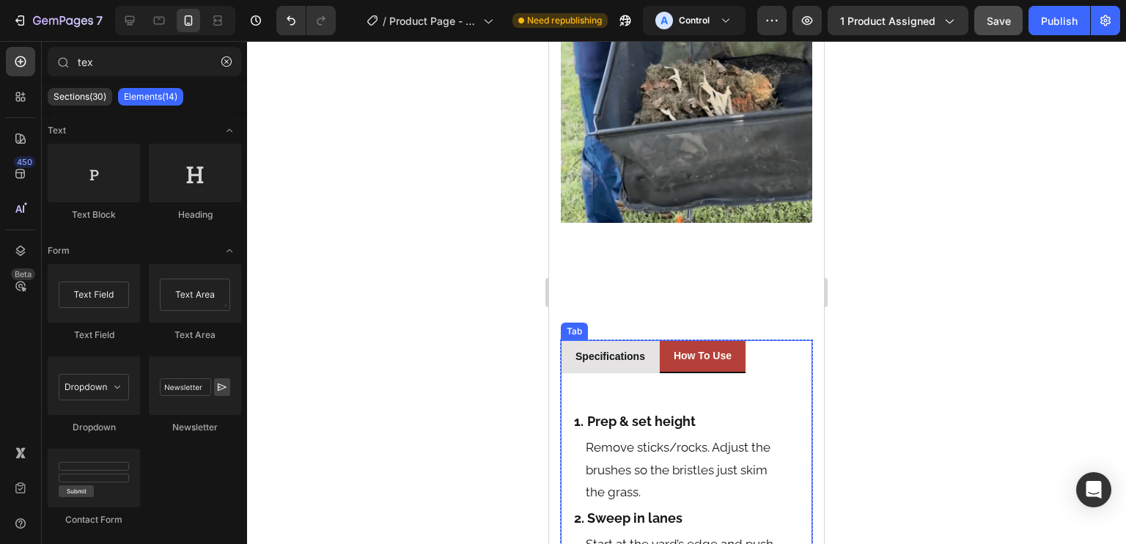
click at [635, 349] on p "specifications" at bounding box center [610, 356] width 70 height 15
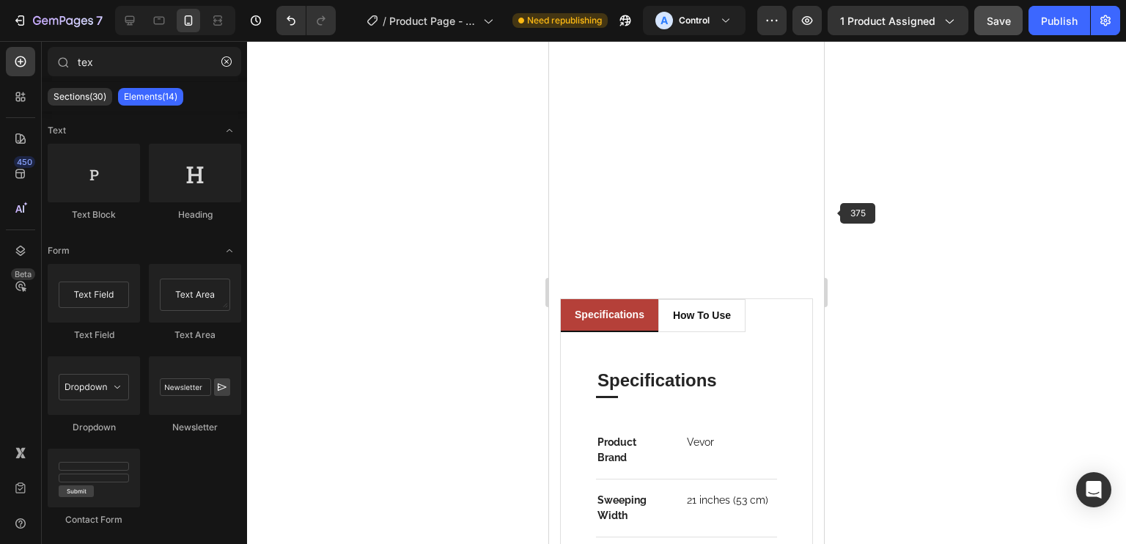
scroll to position [2341, 0]
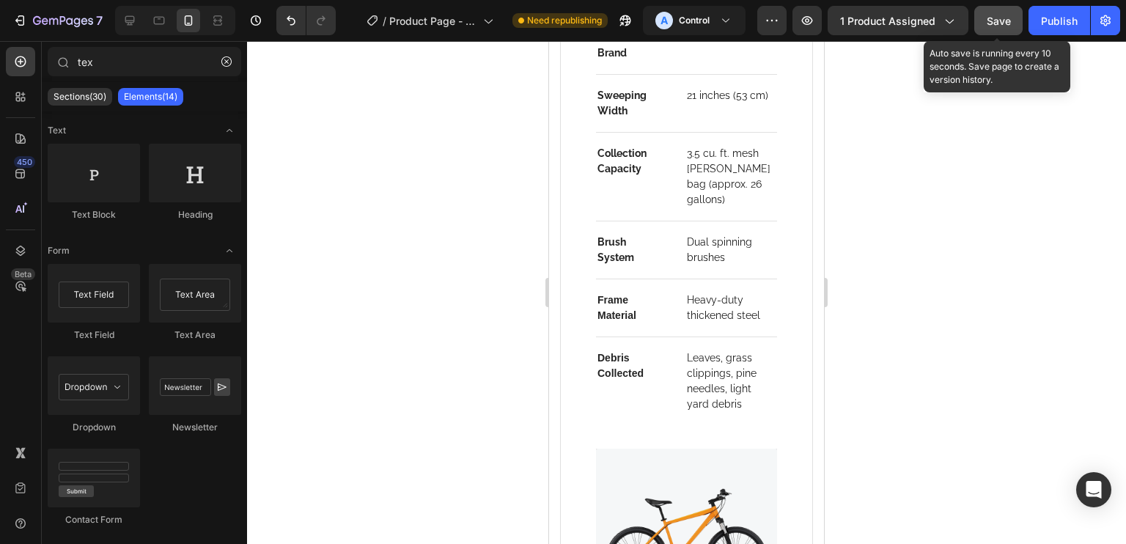
click at [994, 21] on span "Save" at bounding box center [999, 21] width 24 height 12
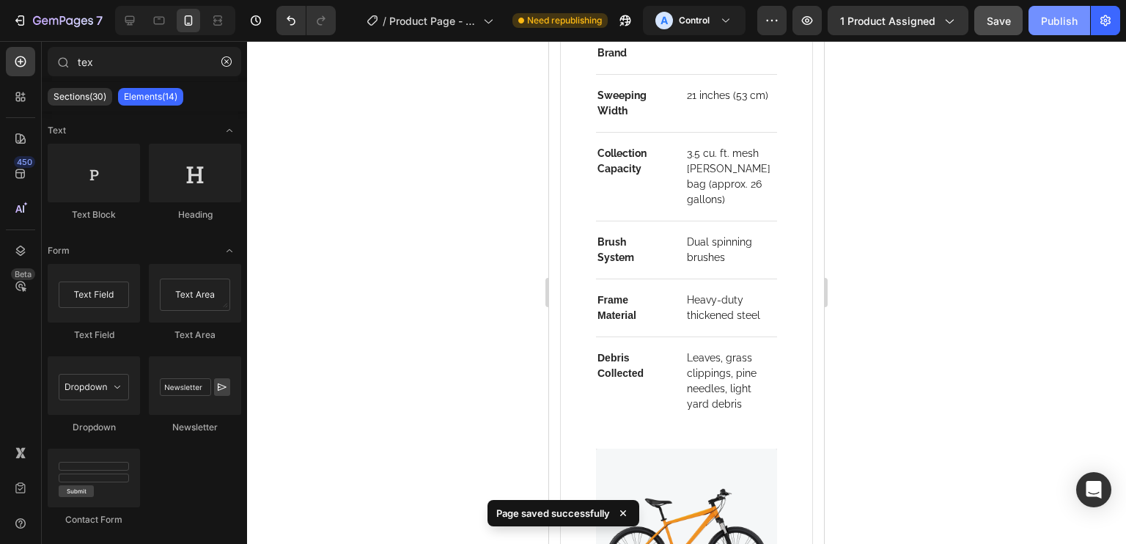
click at [1053, 34] on button "Publish" at bounding box center [1059, 20] width 62 height 29
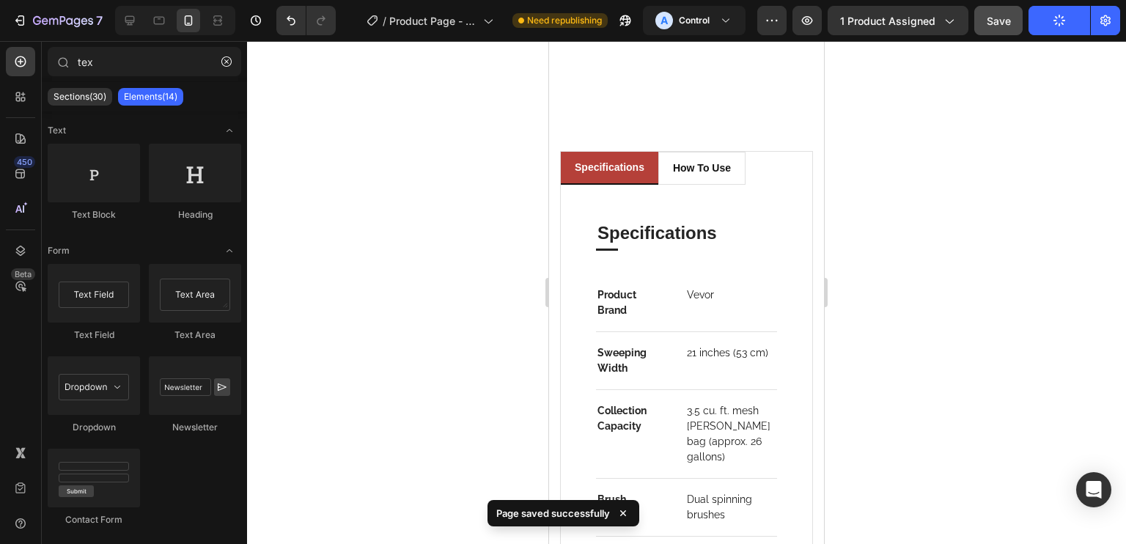
scroll to position [1827, 0]
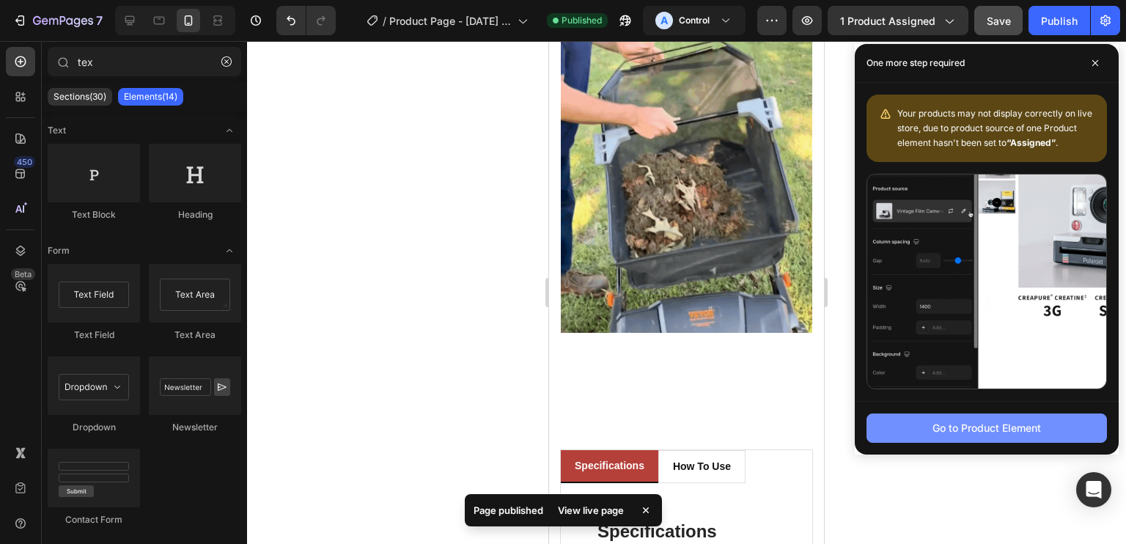
click at [1031, 430] on div "Go to Product Element" at bounding box center [986, 427] width 108 height 15
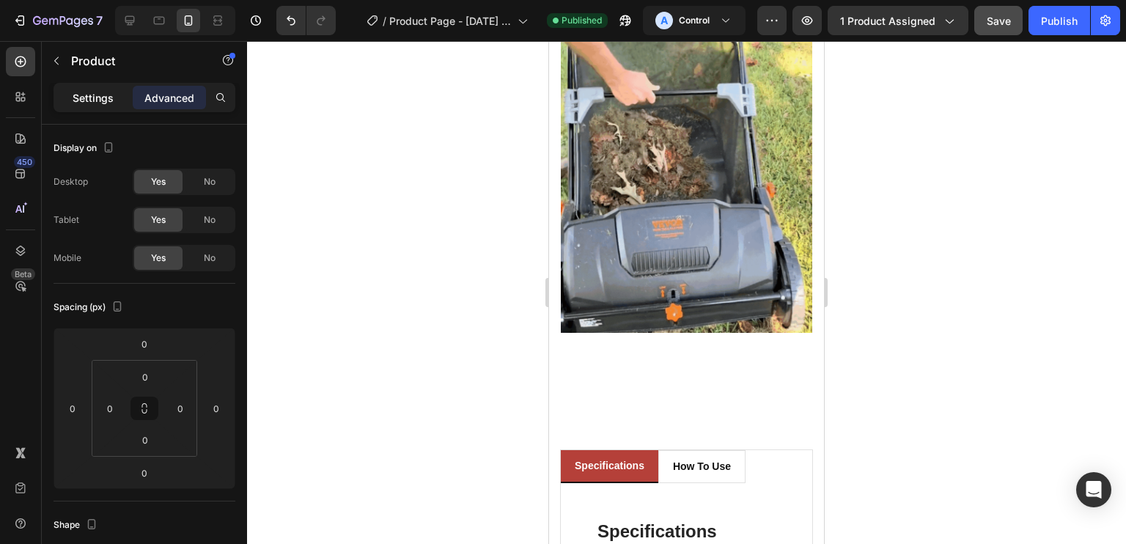
click at [114, 105] on div "Settings" at bounding box center [92, 97] width 73 height 23
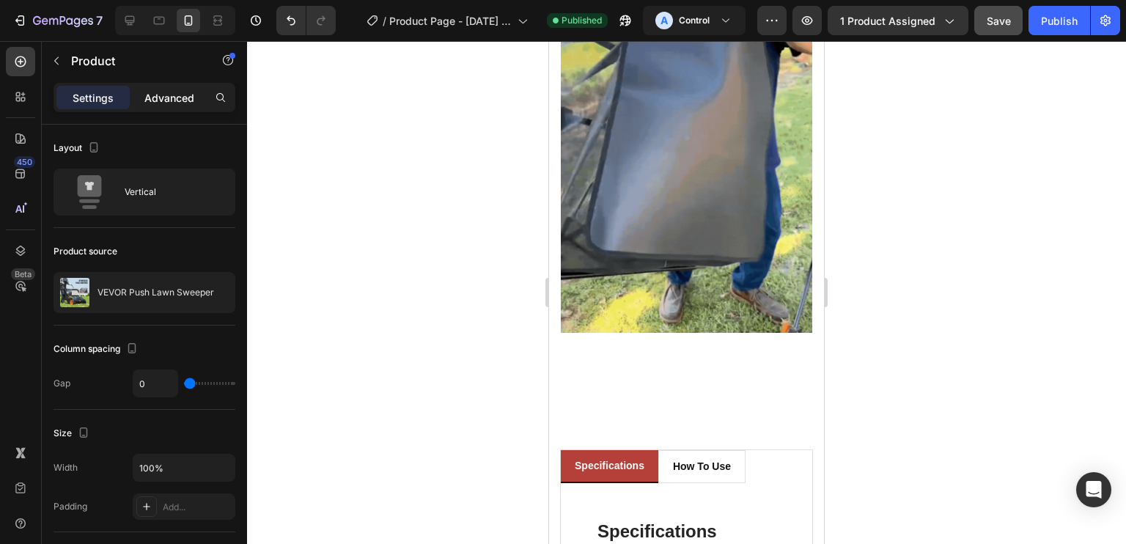
click at [173, 103] on p "Advanced" at bounding box center [169, 97] width 50 height 15
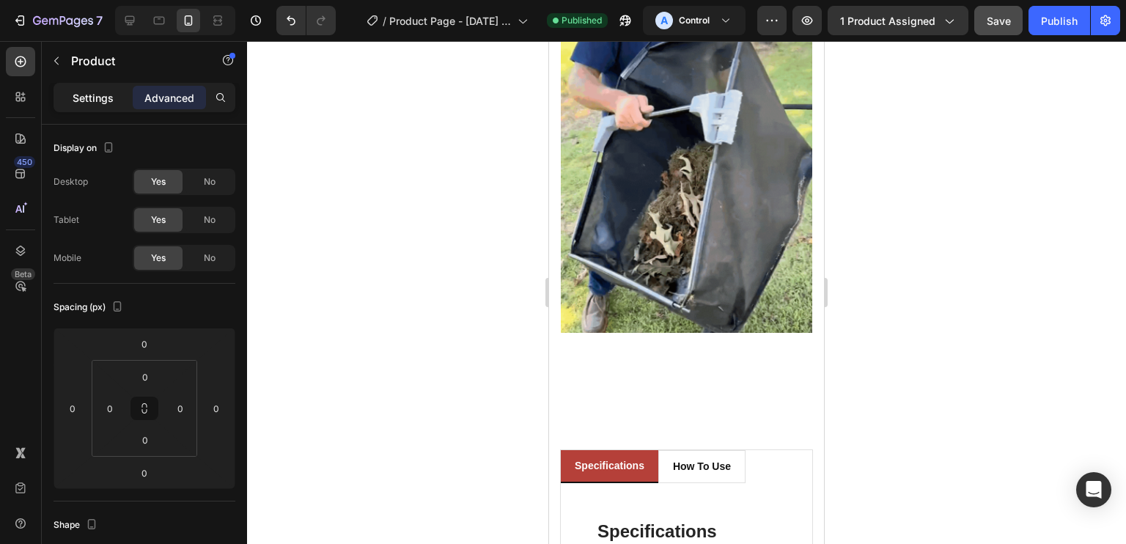
click at [97, 95] on p "Settings" at bounding box center [93, 97] width 41 height 15
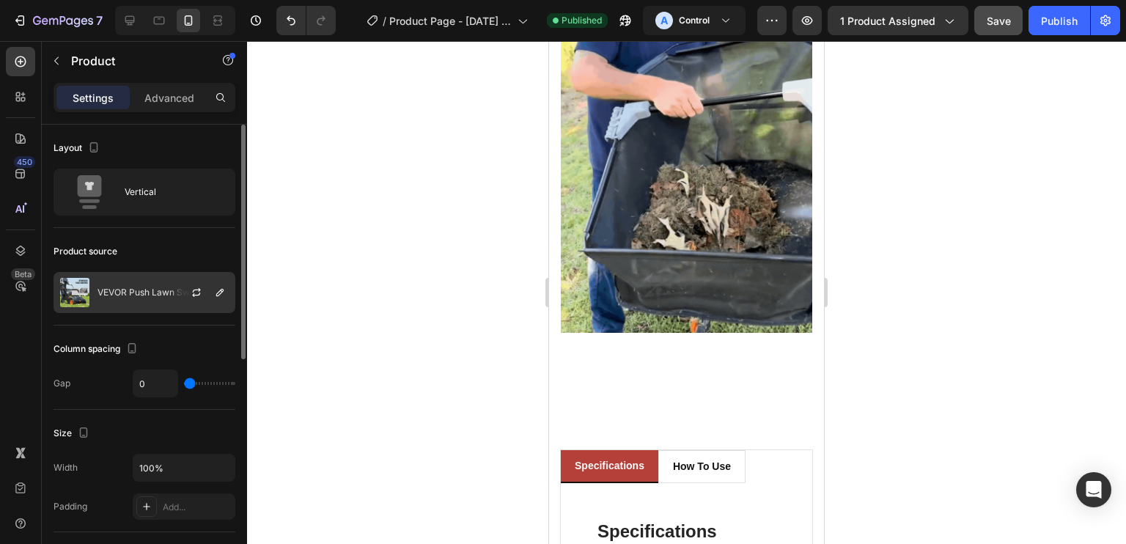
click at [164, 309] on div "VEVOR Push Lawn Sweeper" at bounding box center [145, 292] width 182 height 41
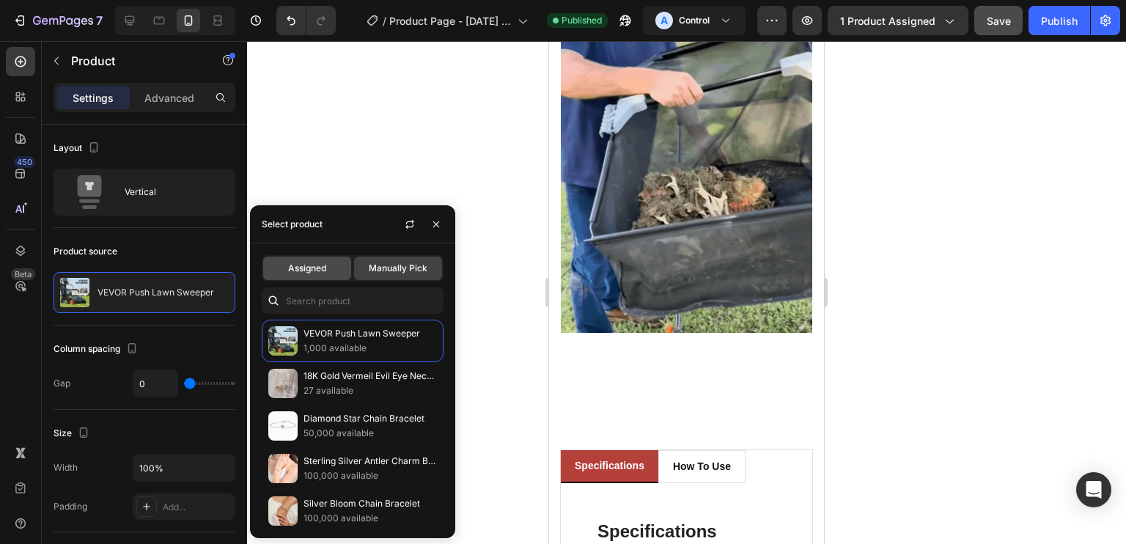
click at [331, 273] on div "Assigned" at bounding box center [307, 268] width 88 height 23
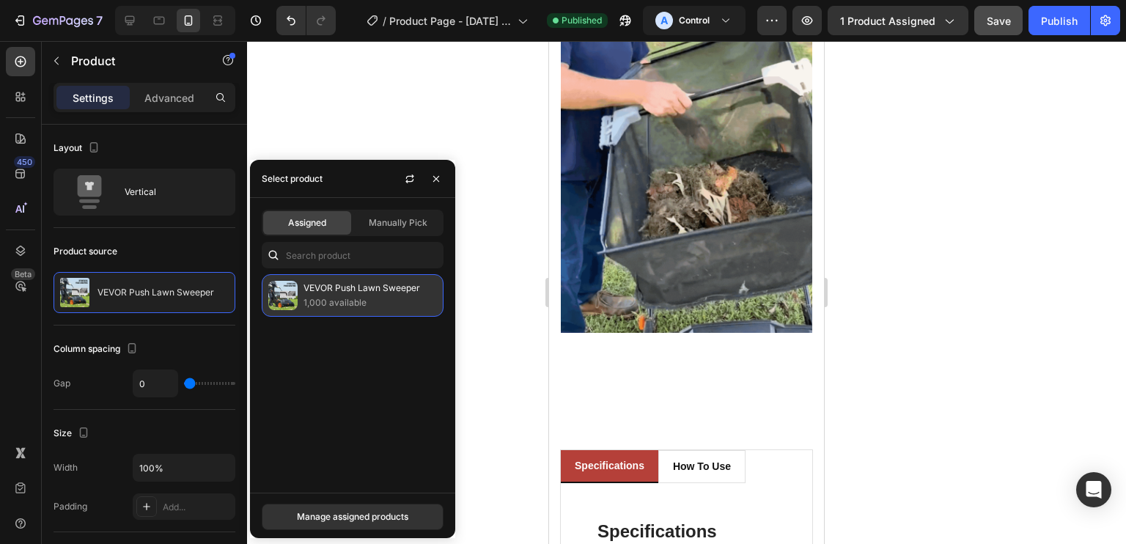
click at [346, 301] on p "1,000 available" at bounding box center [369, 302] width 133 height 15
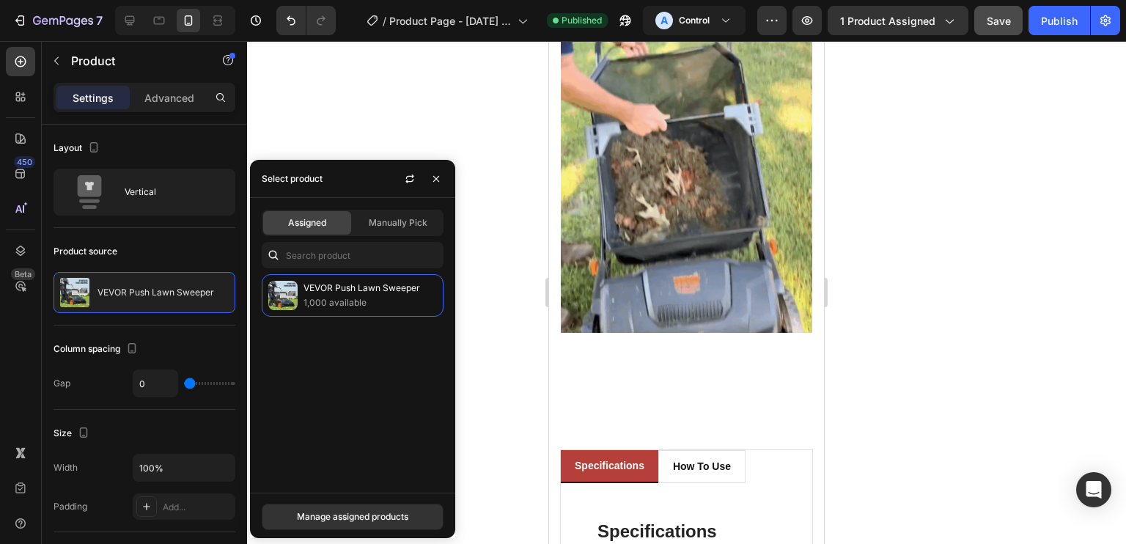
click at [997, 172] on div at bounding box center [686, 292] width 879 height 503
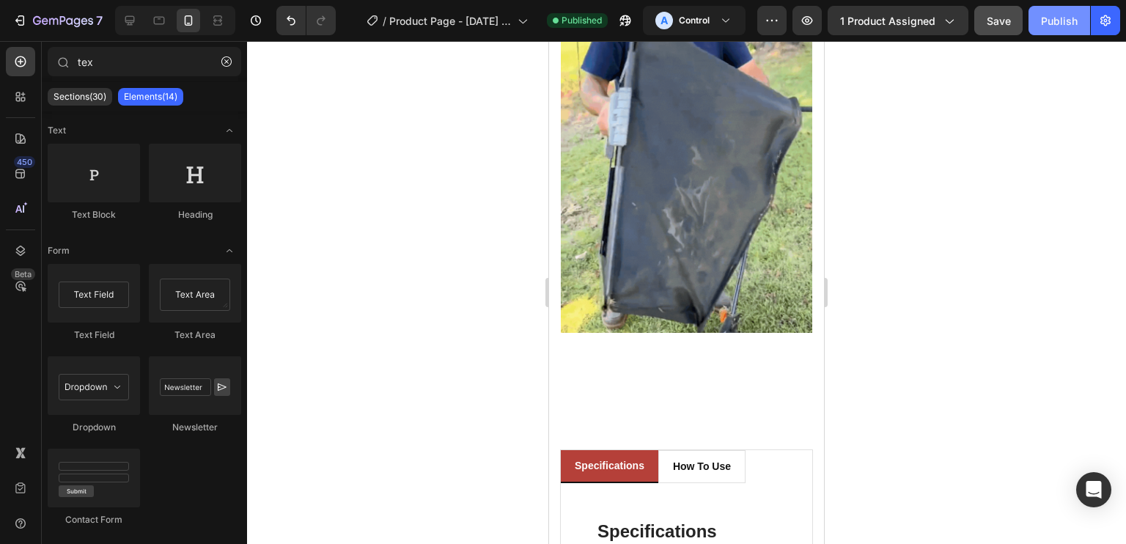
click at [1067, 14] on div "Publish" at bounding box center [1059, 20] width 37 height 15
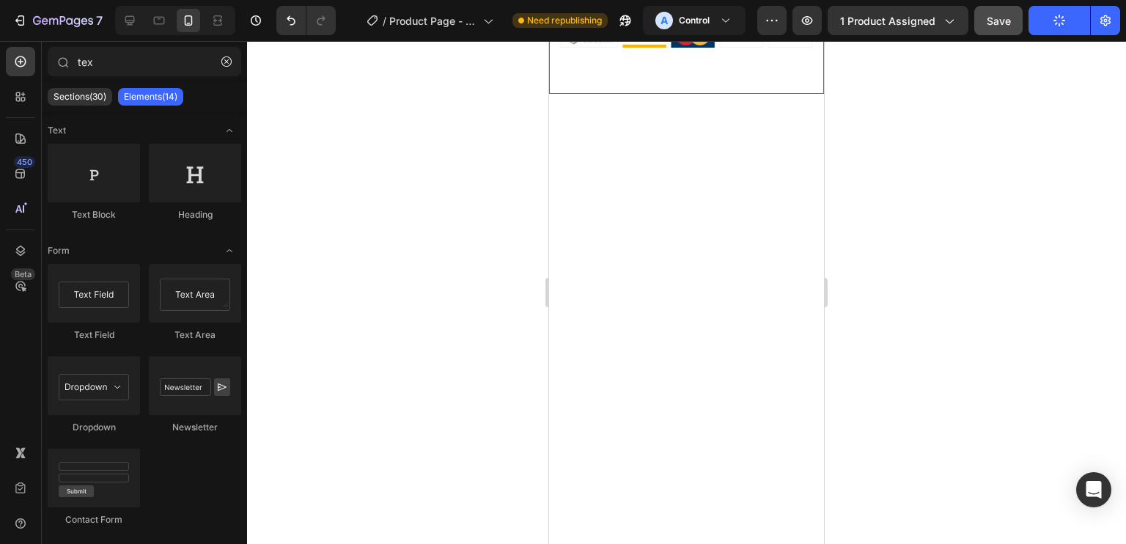
scroll to position [0, 0]
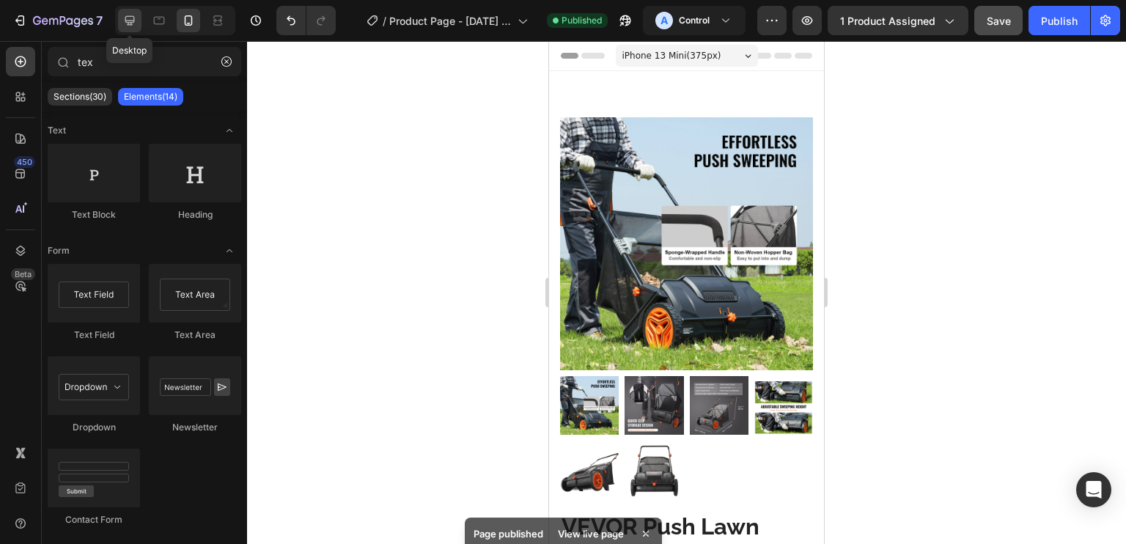
click at [129, 22] on icon at bounding box center [130, 21] width 10 height 10
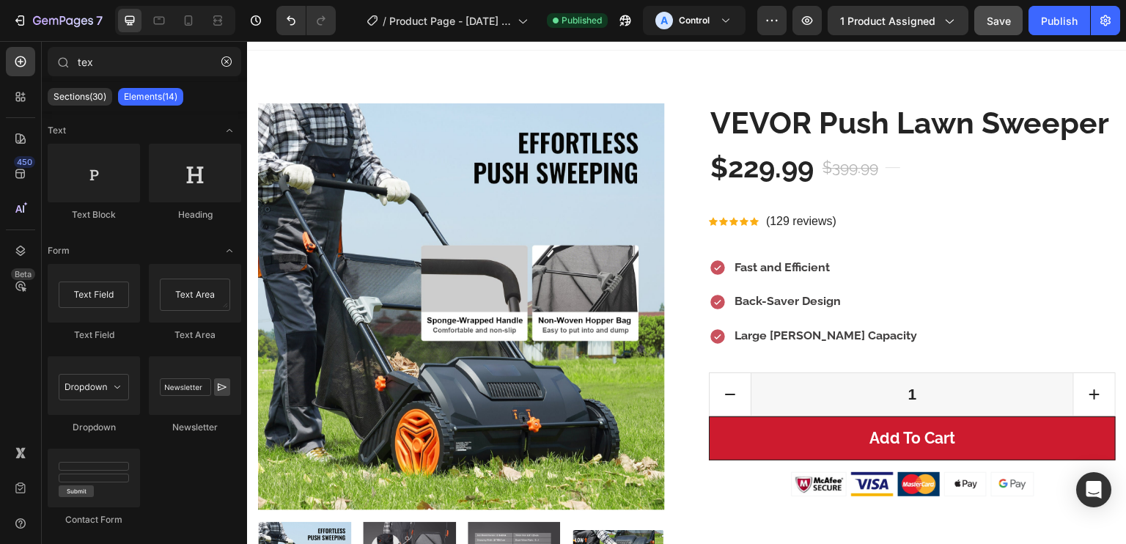
scroll to position [78, 0]
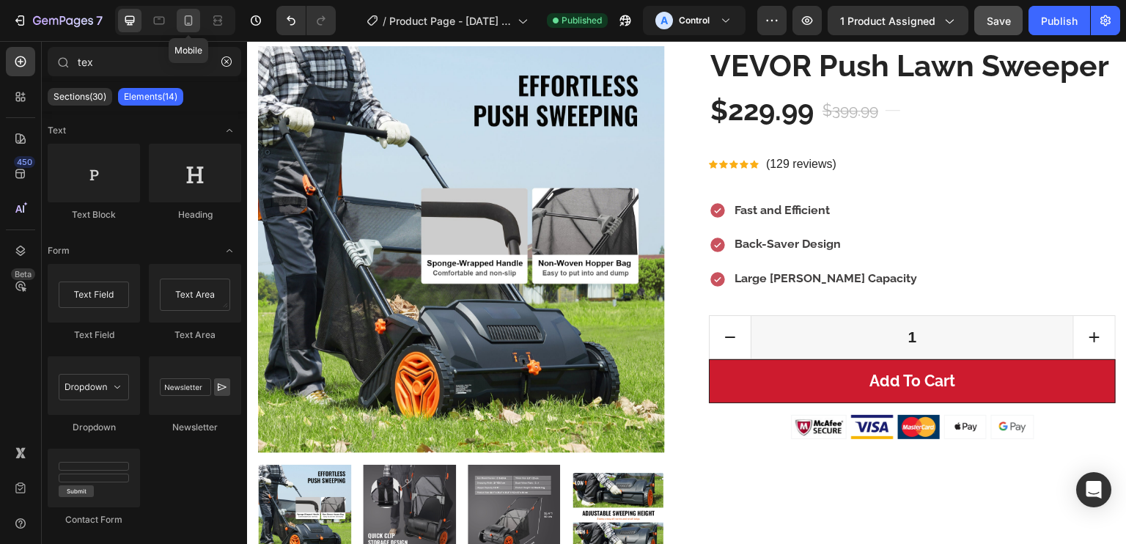
click at [187, 23] on icon at bounding box center [189, 20] width 8 height 10
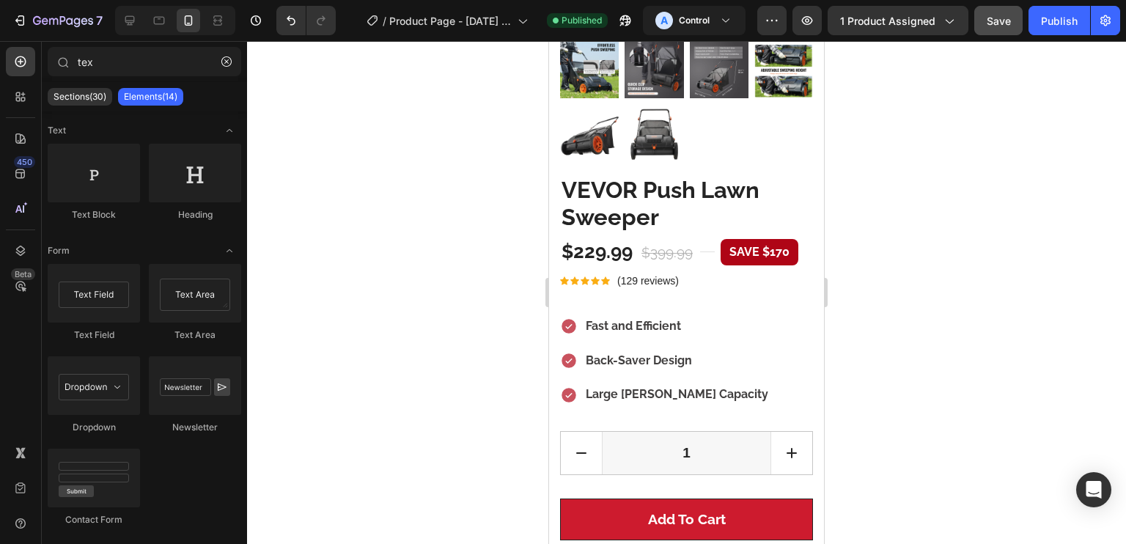
scroll to position [298, 0]
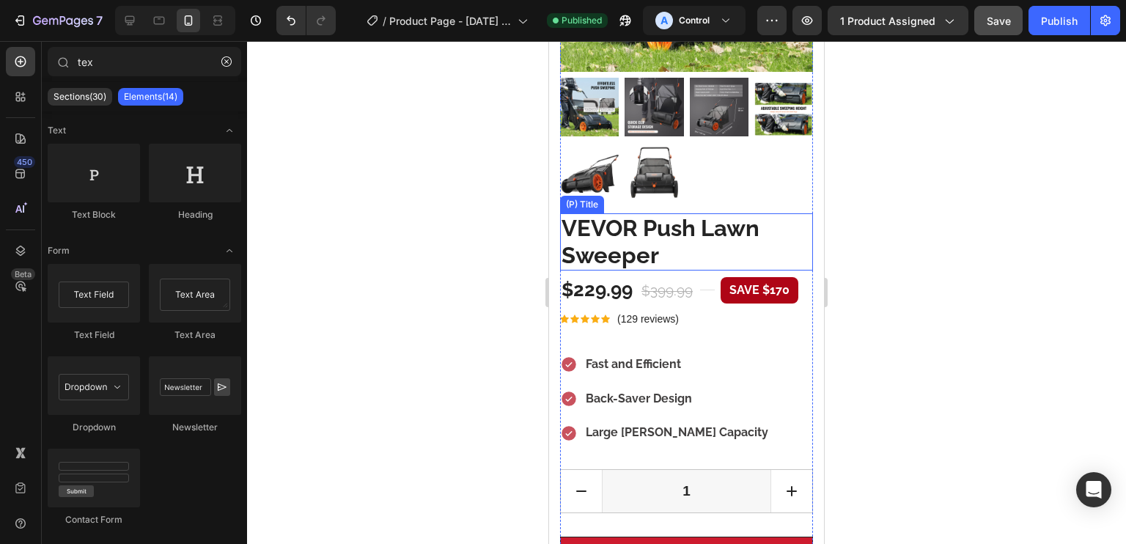
click at [734, 234] on h2 "VEVOR Push Lawn Sweeper" at bounding box center [686, 241] width 253 height 57
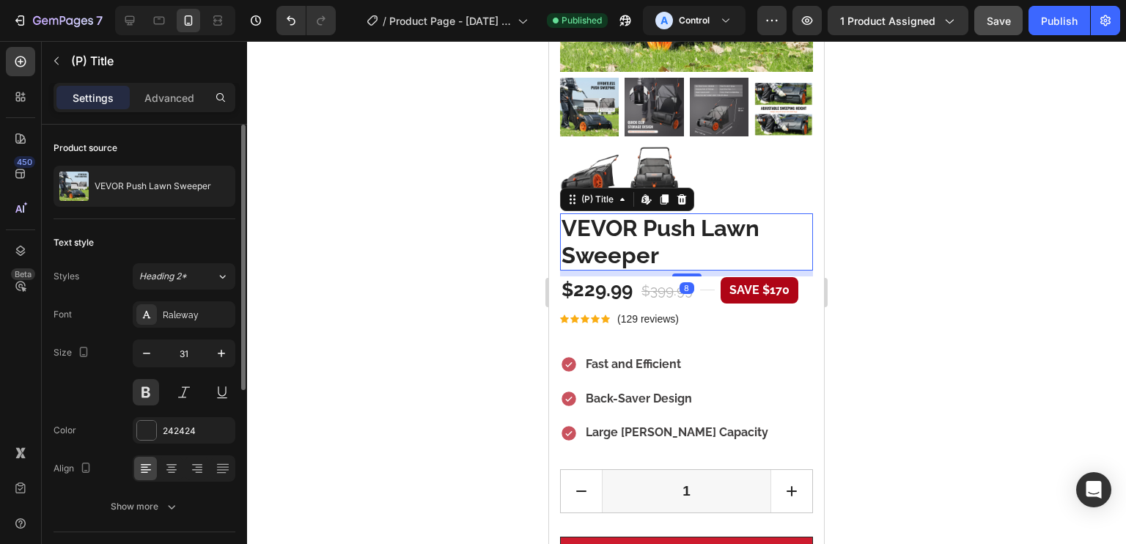
click at [180, 92] on p "Advanced" at bounding box center [169, 97] width 50 height 15
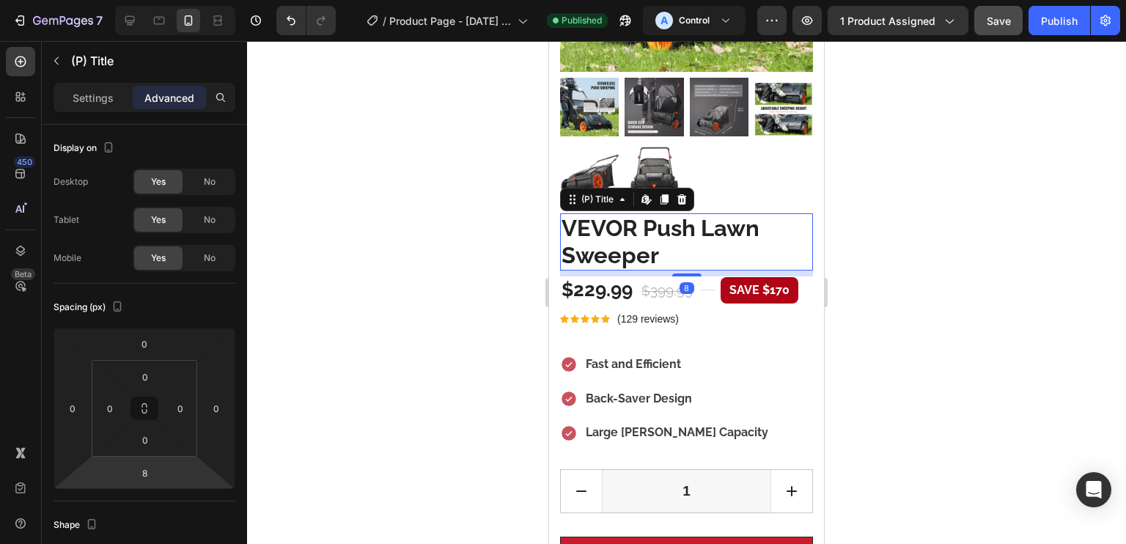
click at [153, 477] on input "8" at bounding box center [144, 473] width 29 height 22
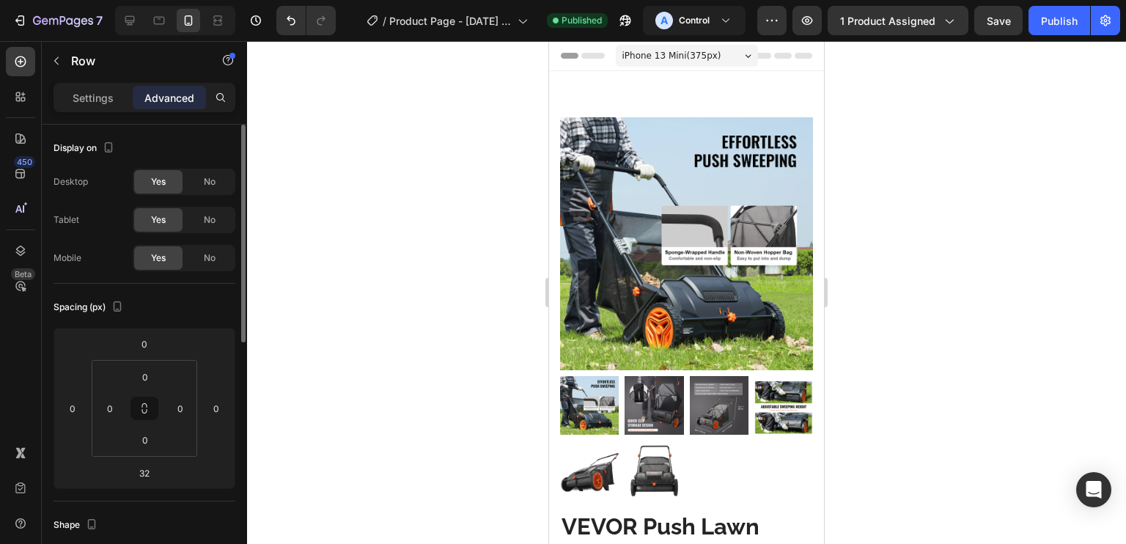
scroll to position [298, 0]
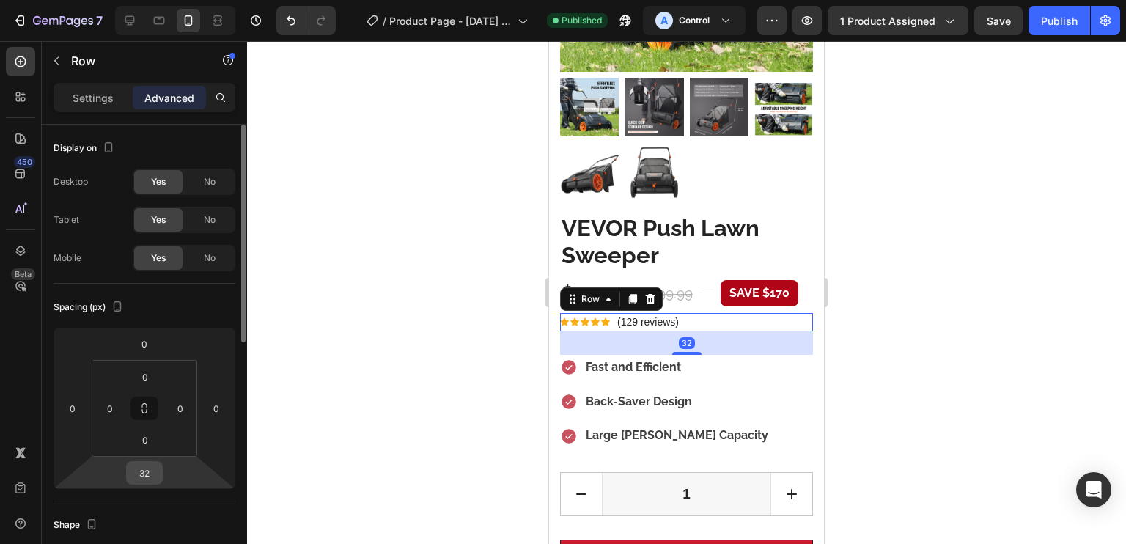
click at [147, 473] on input "32" at bounding box center [144, 473] width 29 height 22
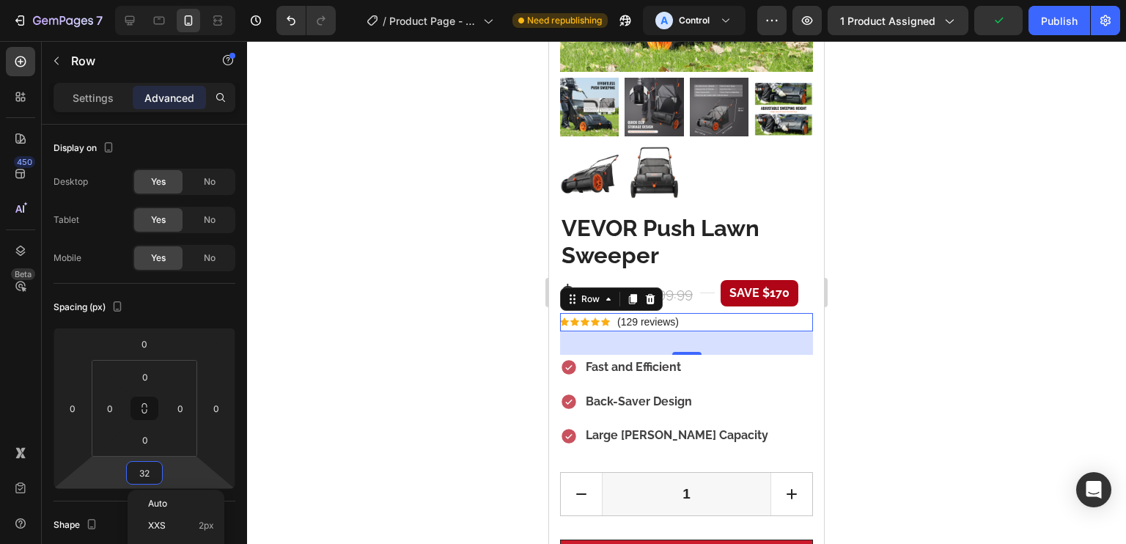
click at [94, 102] on p "Settings" at bounding box center [93, 97] width 41 height 15
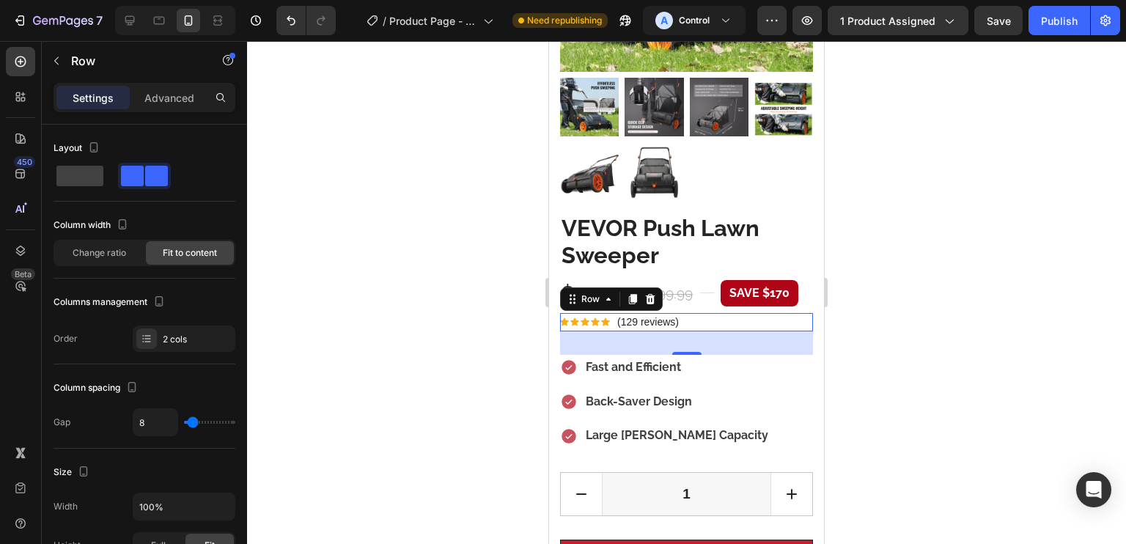
scroll to position [462, 0]
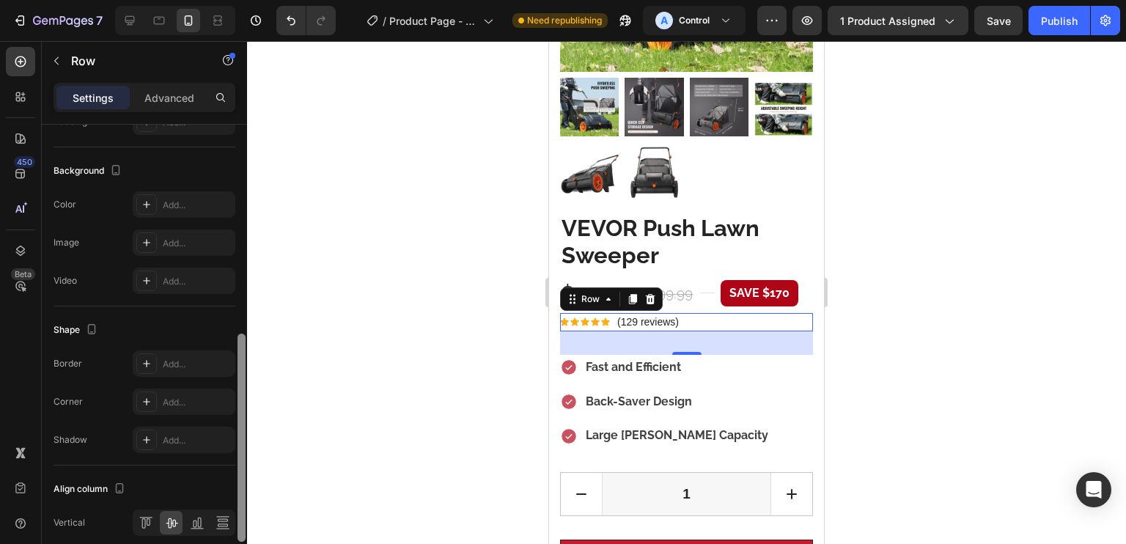
drag, startPoint x: 237, startPoint y: 238, endPoint x: 244, endPoint y: 339, distance: 101.4
click at [244, 339] on div at bounding box center [241, 356] width 11 height 462
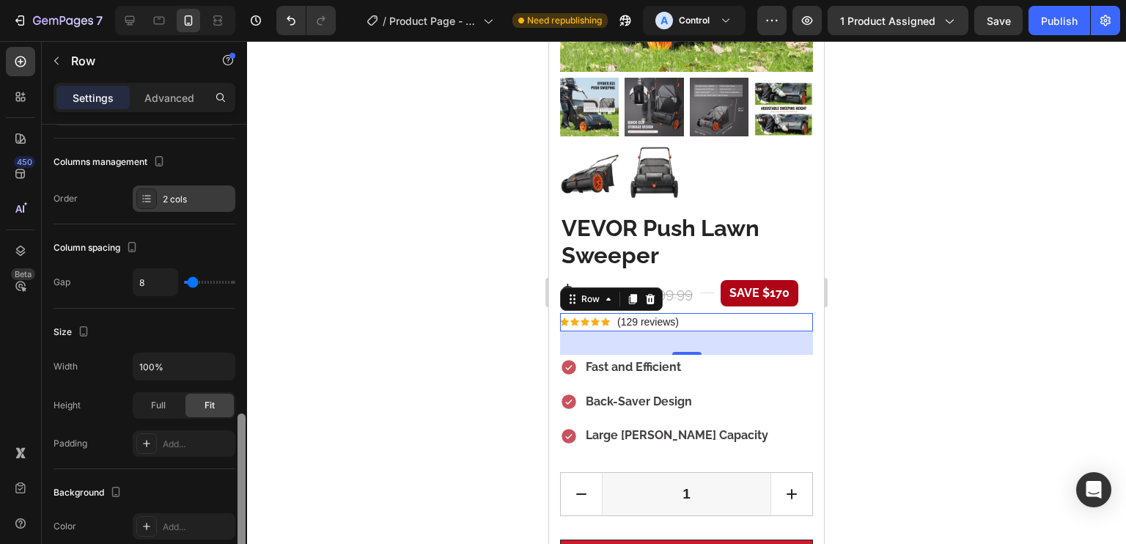
scroll to position [136, 0]
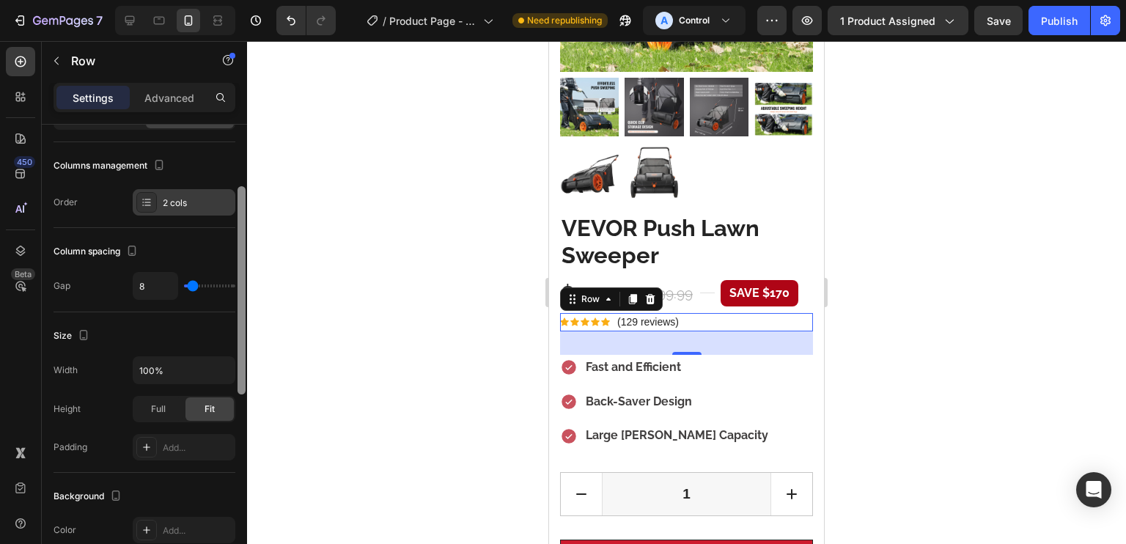
drag, startPoint x: 241, startPoint y: 356, endPoint x: 224, endPoint y: 208, distance: 148.4
click at [224, 208] on div "Layout Column width Change ratio Fit to content Columns management Order 2 cols…" at bounding box center [144, 355] width 205 height 461
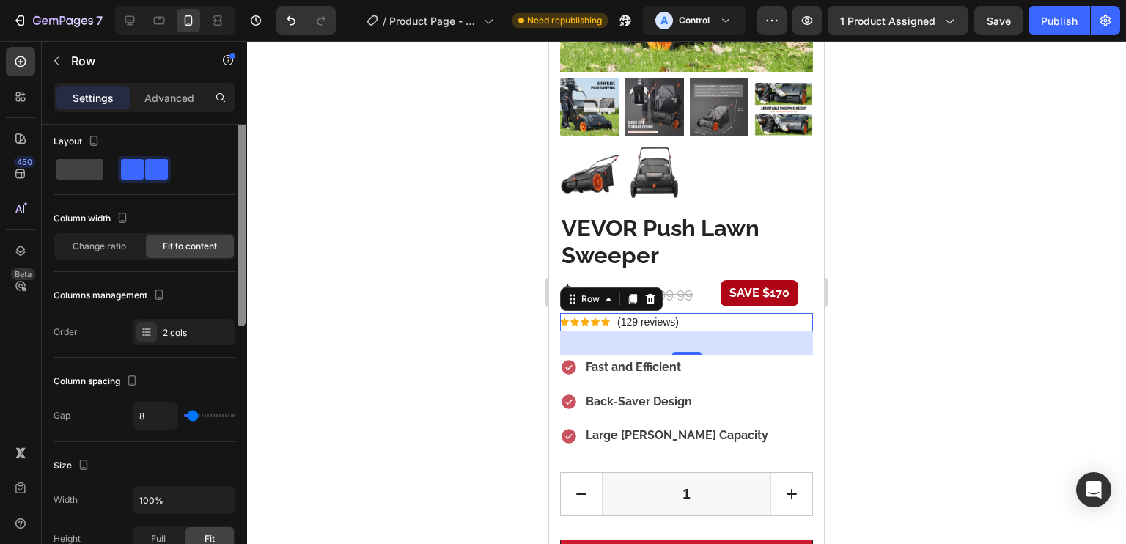
scroll to position [0, 0]
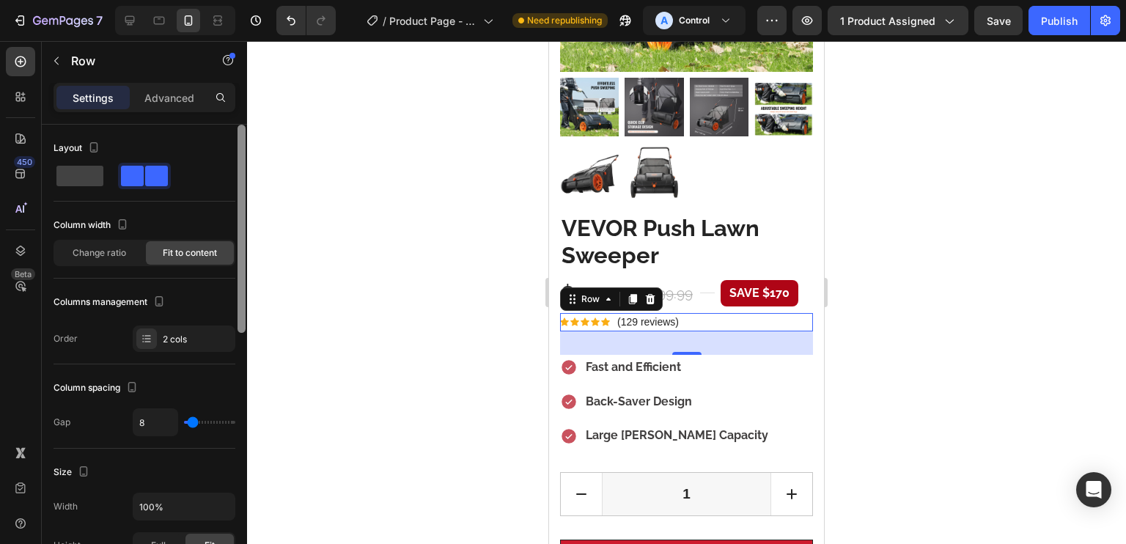
drag, startPoint x: 240, startPoint y: 216, endPoint x: 263, endPoint y: 165, distance: 55.8
click at [236, 147] on div at bounding box center [241, 356] width 11 height 462
click at [653, 314] on p "(129 reviews)" at bounding box center [648, 321] width 62 height 15
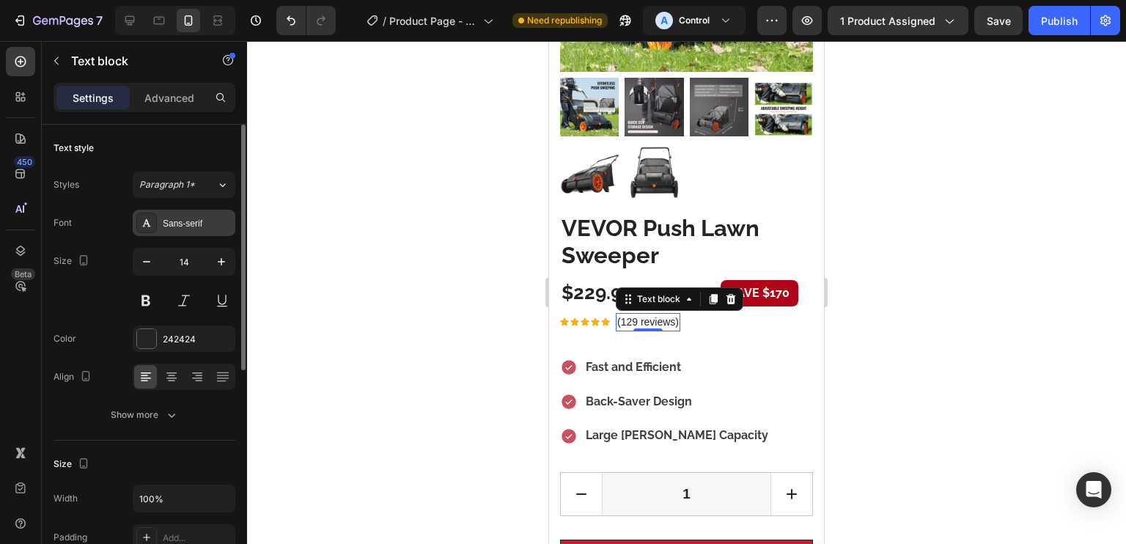
click at [199, 226] on div "Sans-serif" at bounding box center [197, 223] width 69 height 13
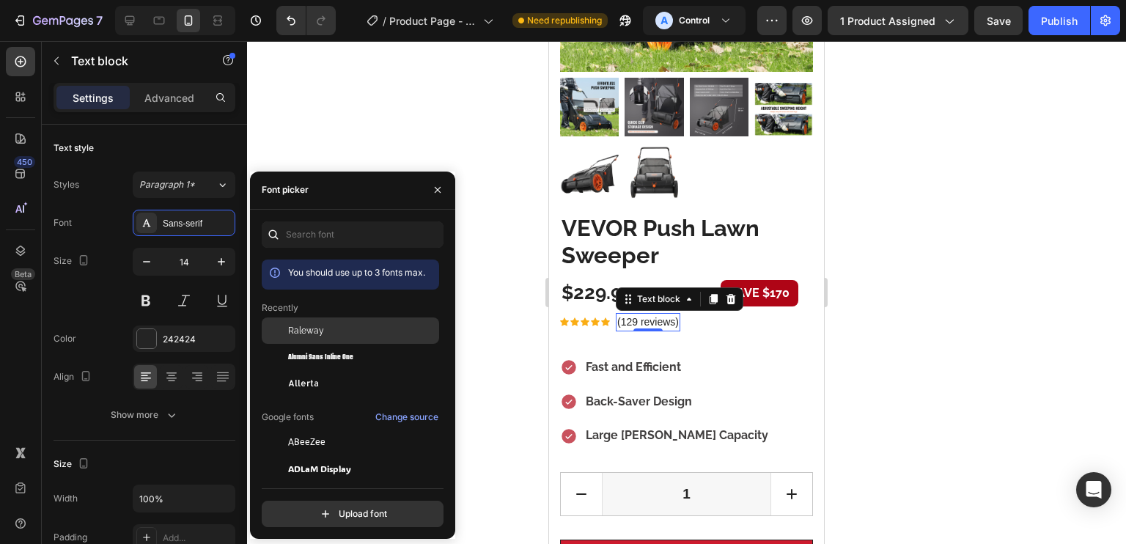
click at [290, 327] on span "Raleway" at bounding box center [306, 330] width 36 height 13
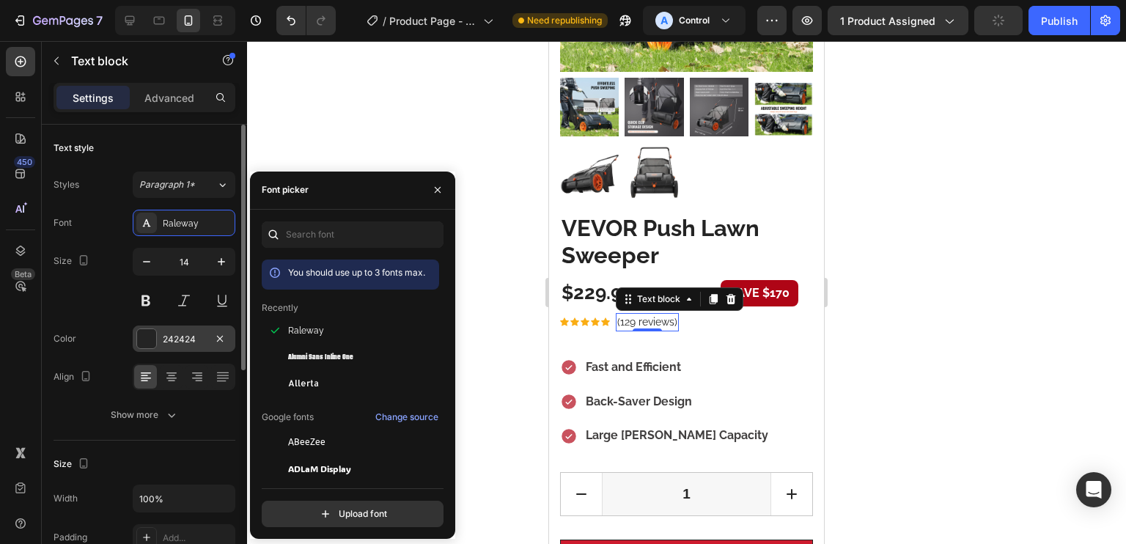
click at [152, 345] on div at bounding box center [146, 338] width 19 height 19
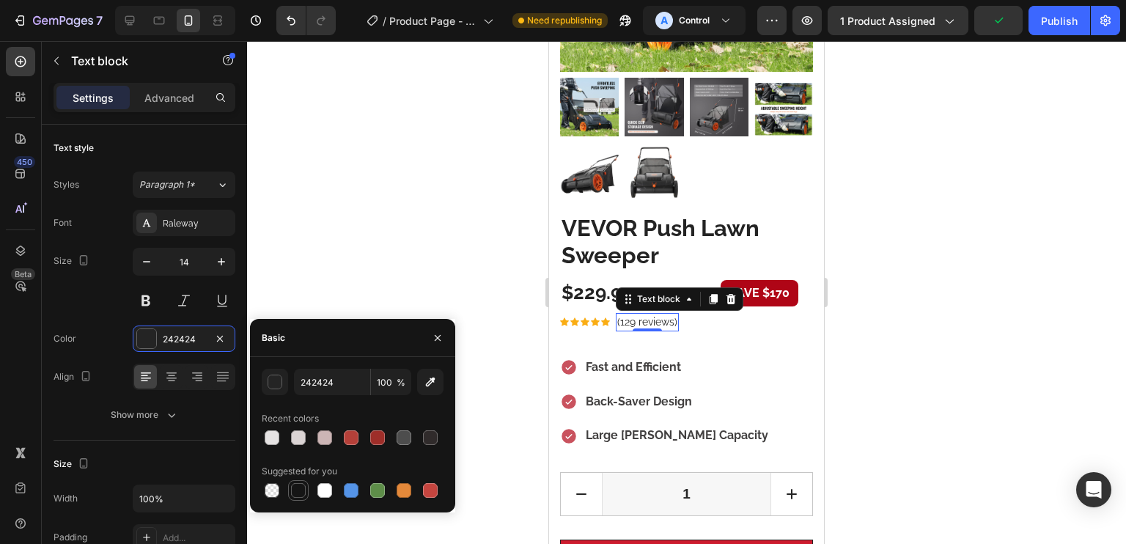
click at [304, 493] on div at bounding box center [298, 490] width 15 height 15
type input "151515"
click at [147, 297] on button at bounding box center [146, 300] width 26 height 26
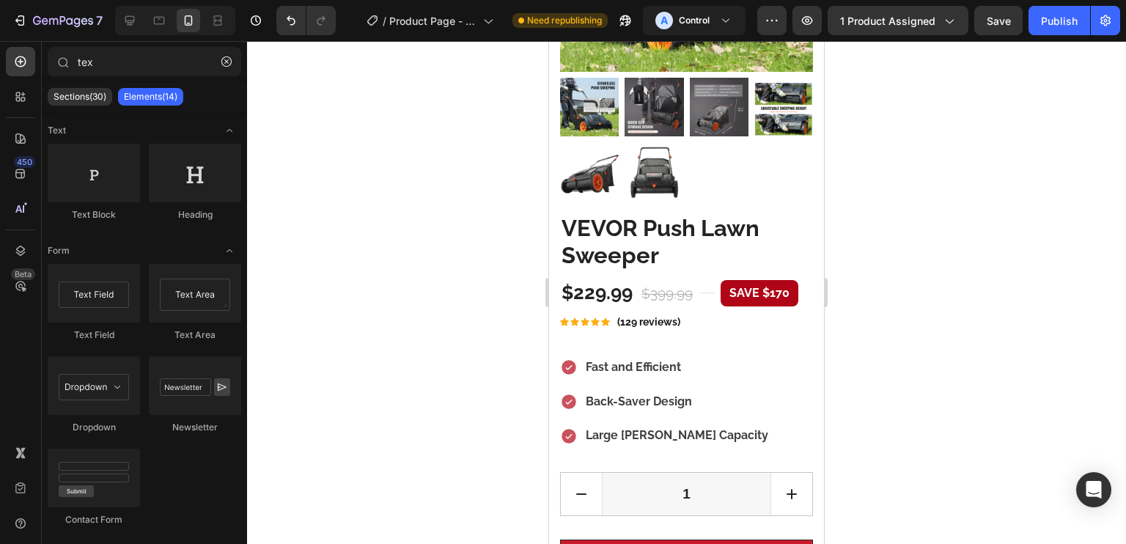
scroll to position [281, 0]
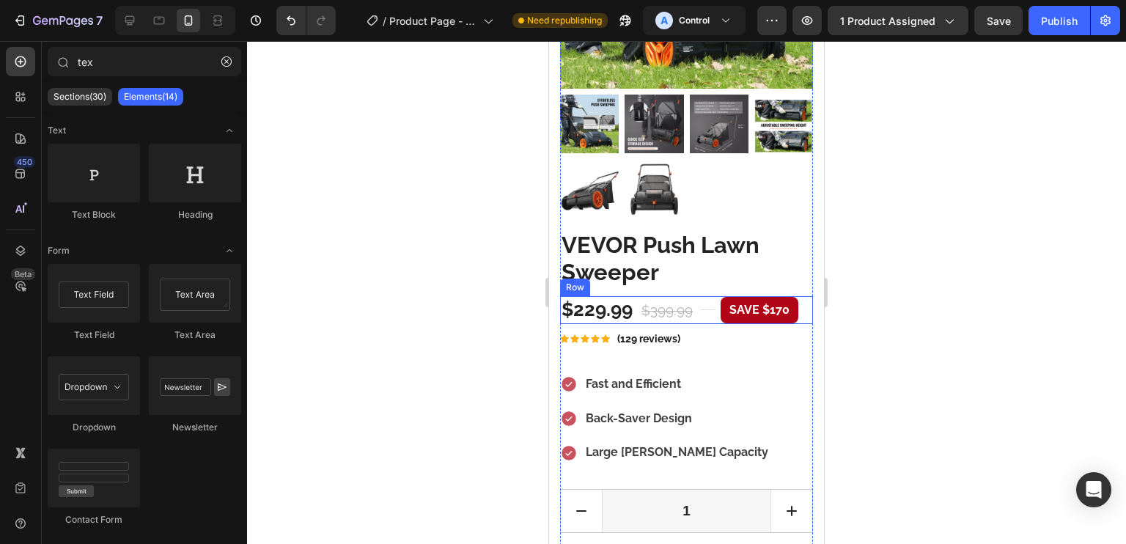
click at [657, 298] on div "$399.99" at bounding box center [667, 310] width 54 height 24
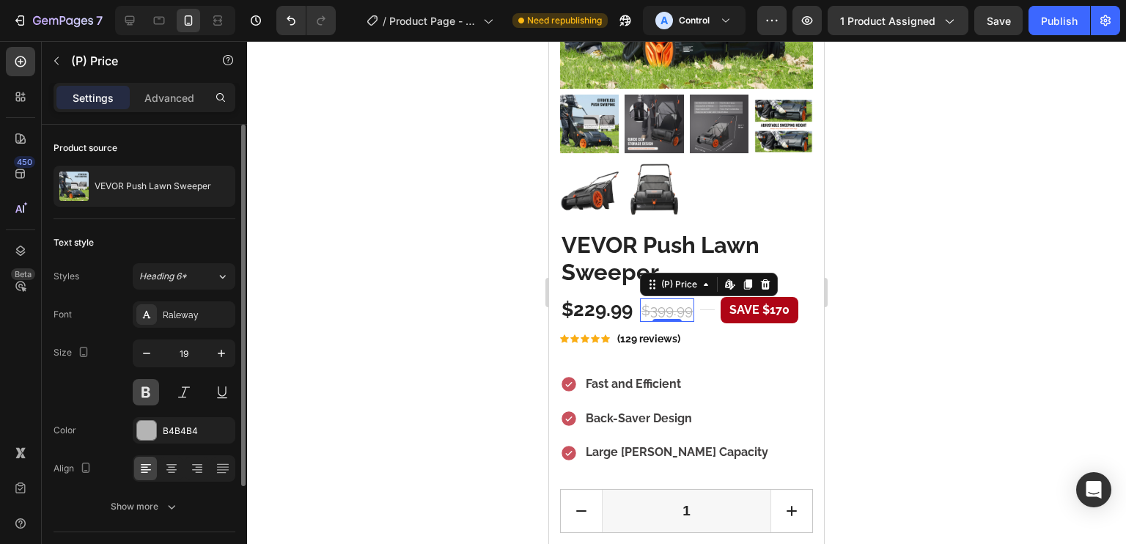
click at [144, 386] on button at bounding box center [146, 392] width 26 height 26
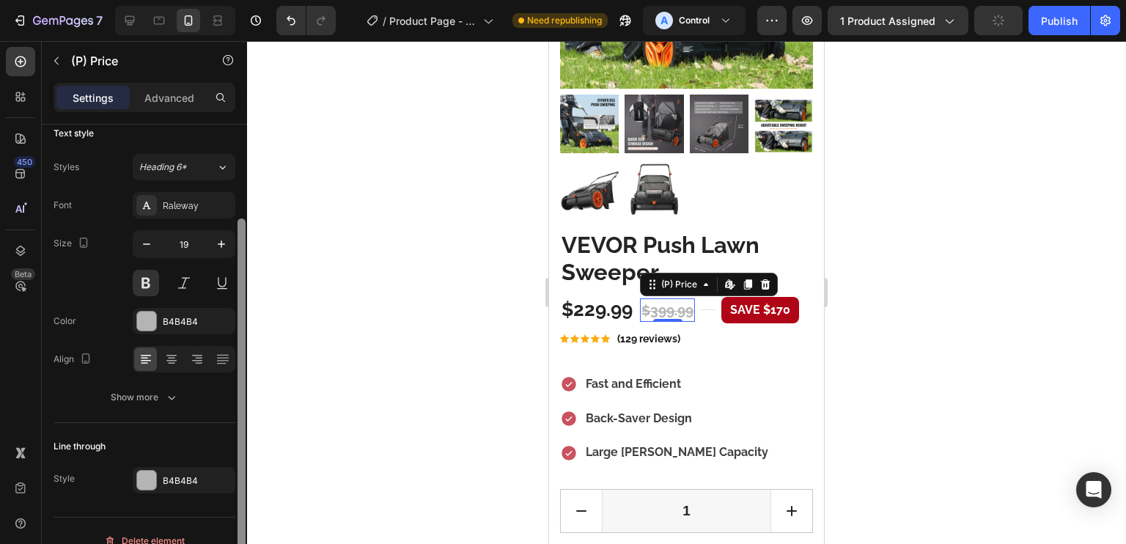
scroll to position [128, 0]
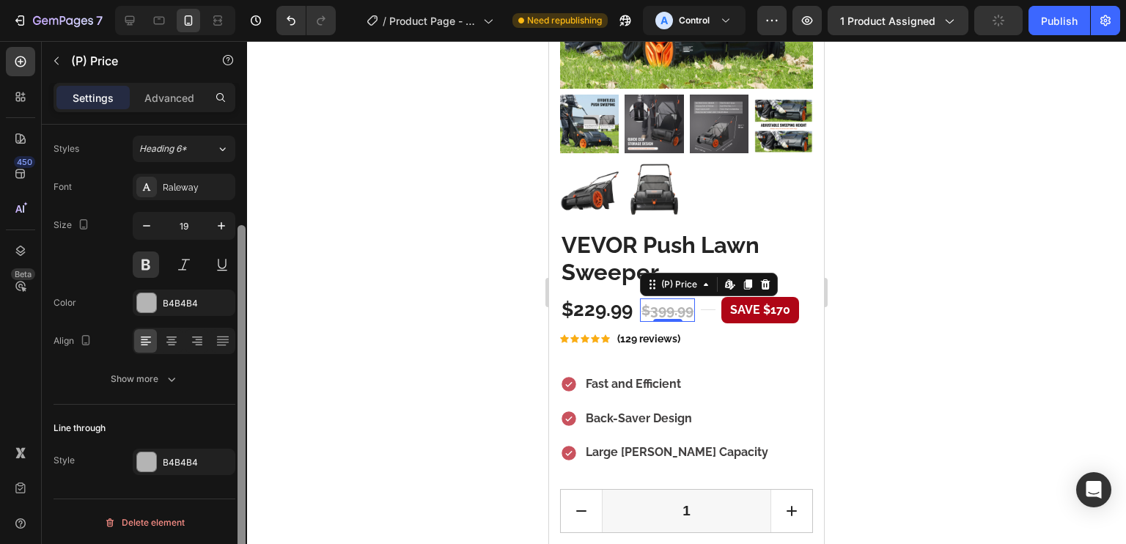
drag, startPoint x: 238, startPoint y: 270, endPoint x: 244, endPoint y: 389, distance: 118.9
click at [244, 389] on div at bounding box center [242, 405] width 8 height 361
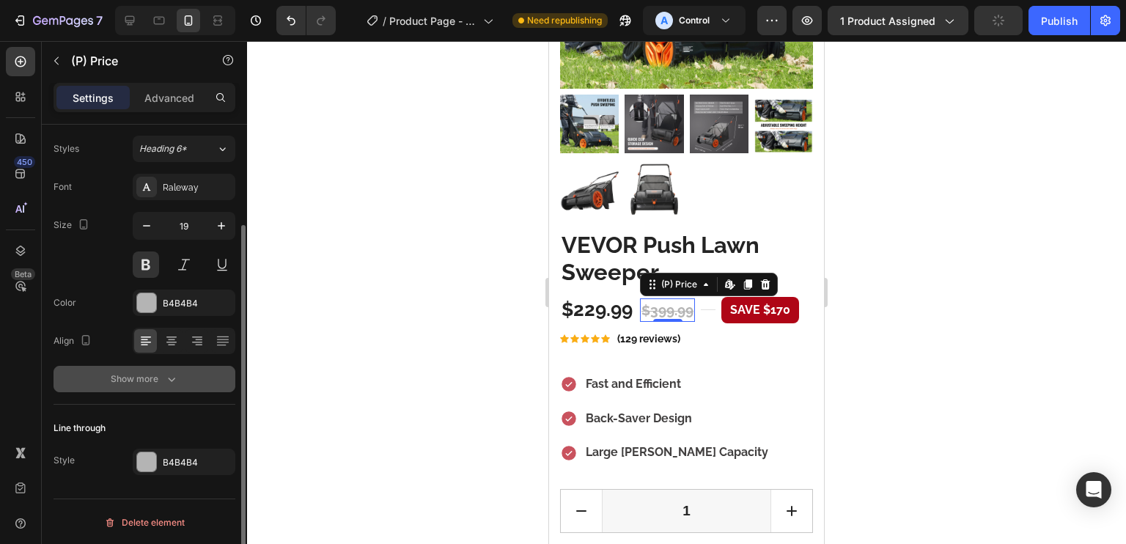
click at [155, 372] on div "Show more" at bounding box center [145, 379] width 68 height 15
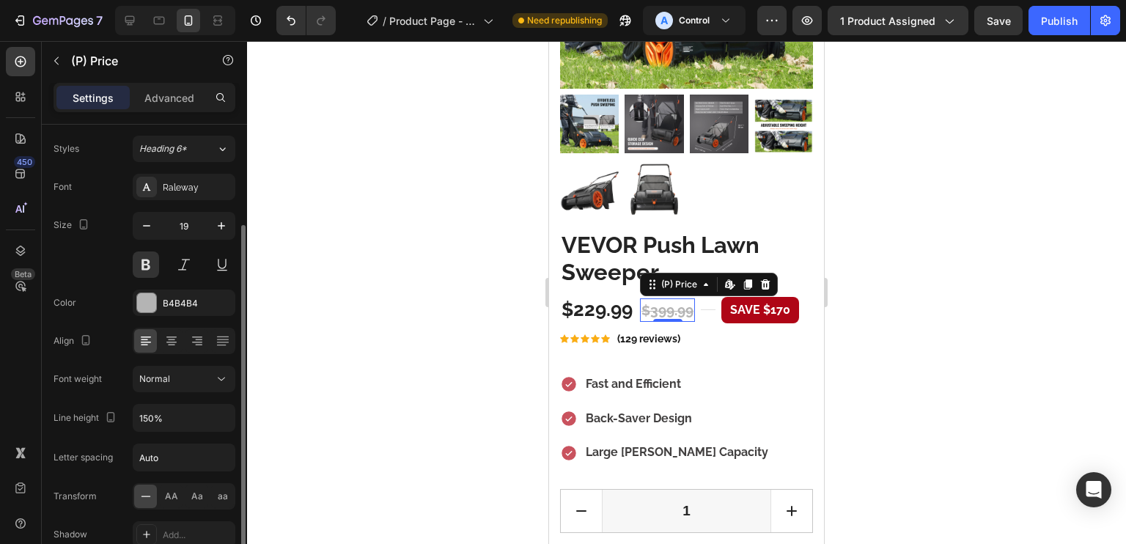
click at [152, 498] on div at bounding box center [145, 496] width 23 height 23
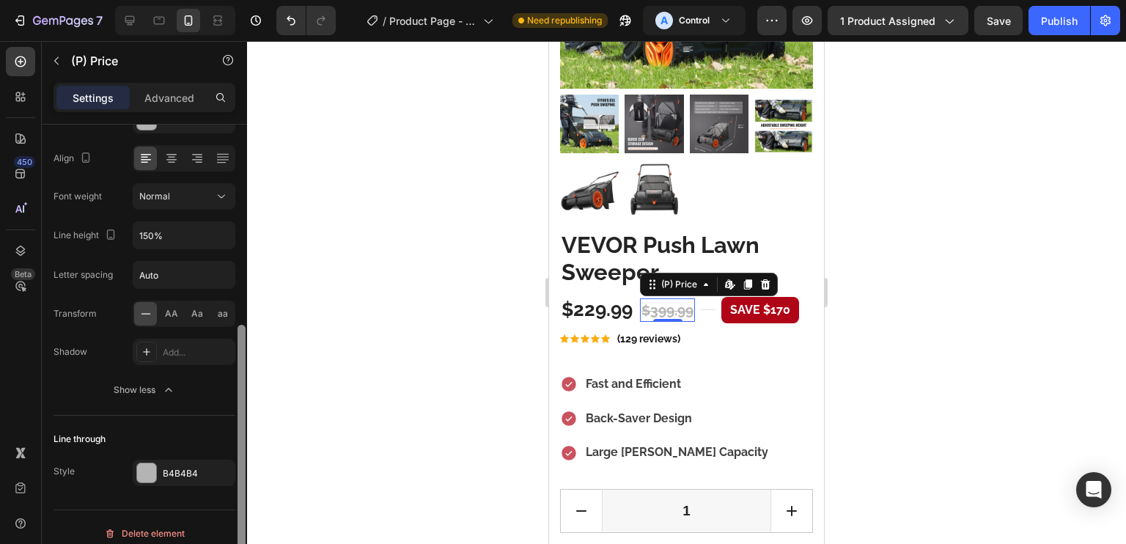
scroll to position [320, 0]
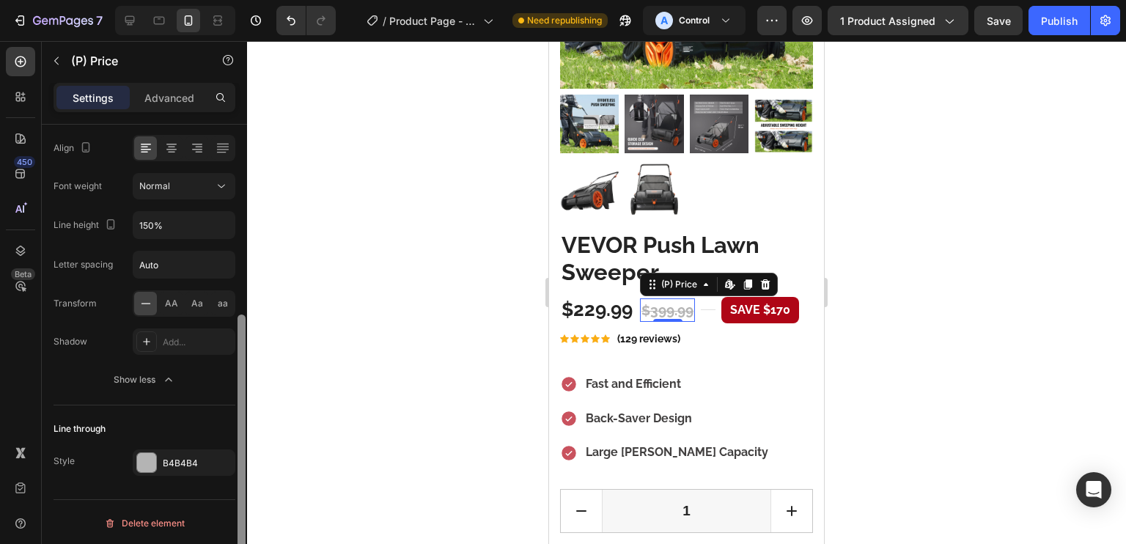
drag, startPoint x: 240, startPoint y: 384, endPoint x: 206, endPoint y: 544, distance: 163.5
click at [206, 543] on div "Product source VEVOR Push Lawn Sweeper Text style Styles Heading 6* Font Ralewa…" at bounding box center [144, 355] width 205 height 461
click at [177, 465] on div "B4B4B4" at bounding box center [184, 463] width 43 height 13
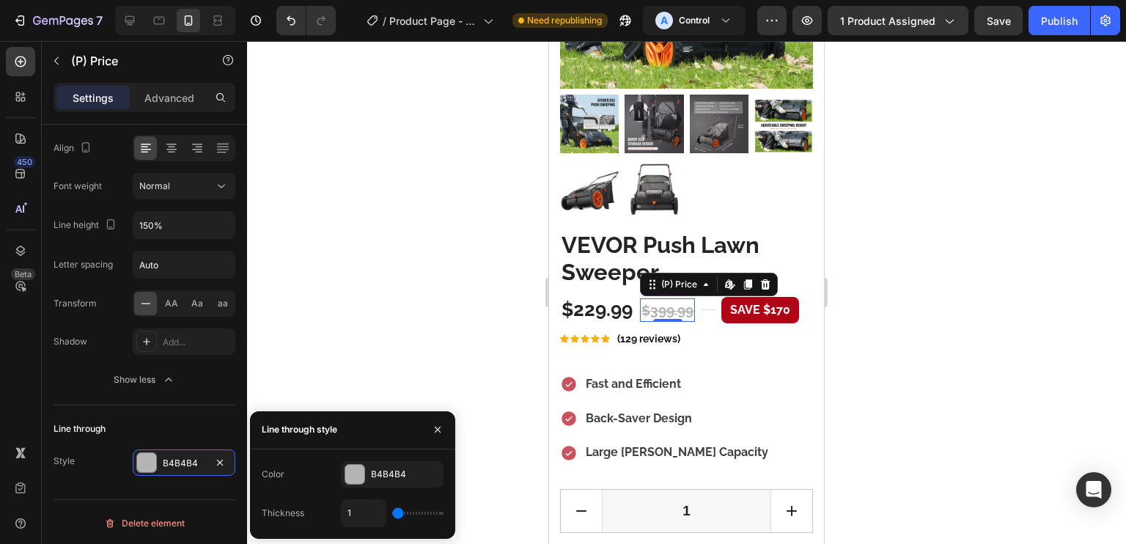
click at [401, 521] on div "1" at bounding box center [392, 513] width 103 height 28
type input "2"
click at [402, 513] on input "range" at bounding box center [417, 513] width 51 height 3
drag, startPoint x: 754, startPoint y: 162, endPoint x: 815, endPoint y: 122, distance: 73.2
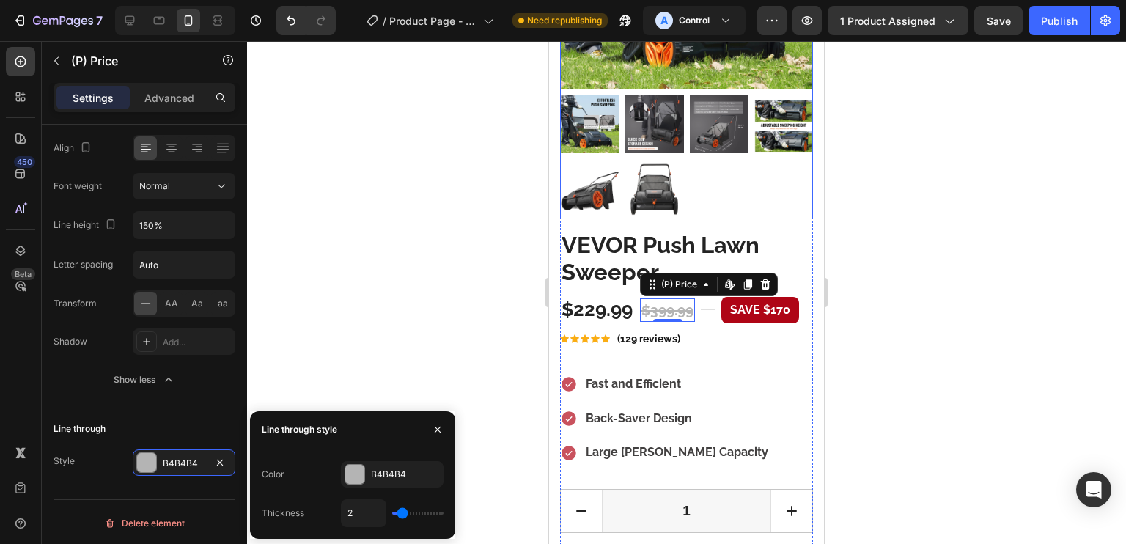
click at [754, 163] on div at bounding box center [686, 157] width 253 height 124
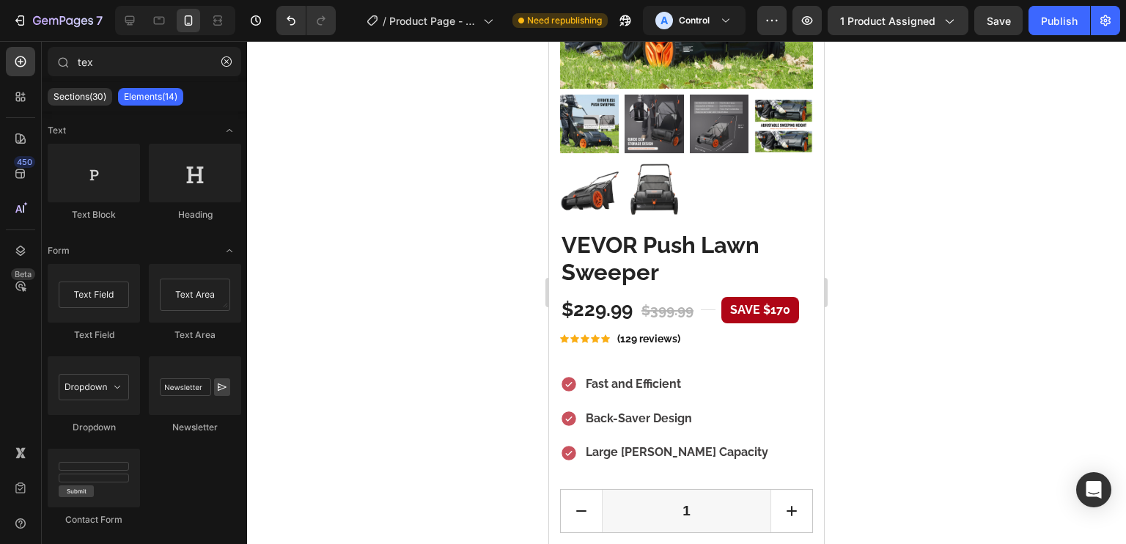
scroll to position [312, 0]
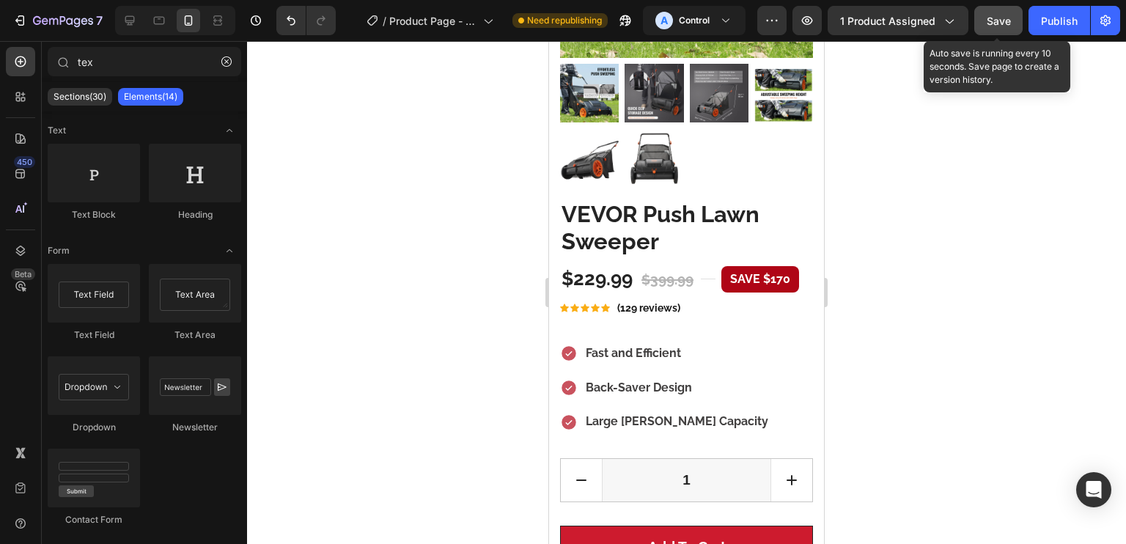
click at [1006, 15] on span "Save" at bounding box center [999, 21] width 24 height 12
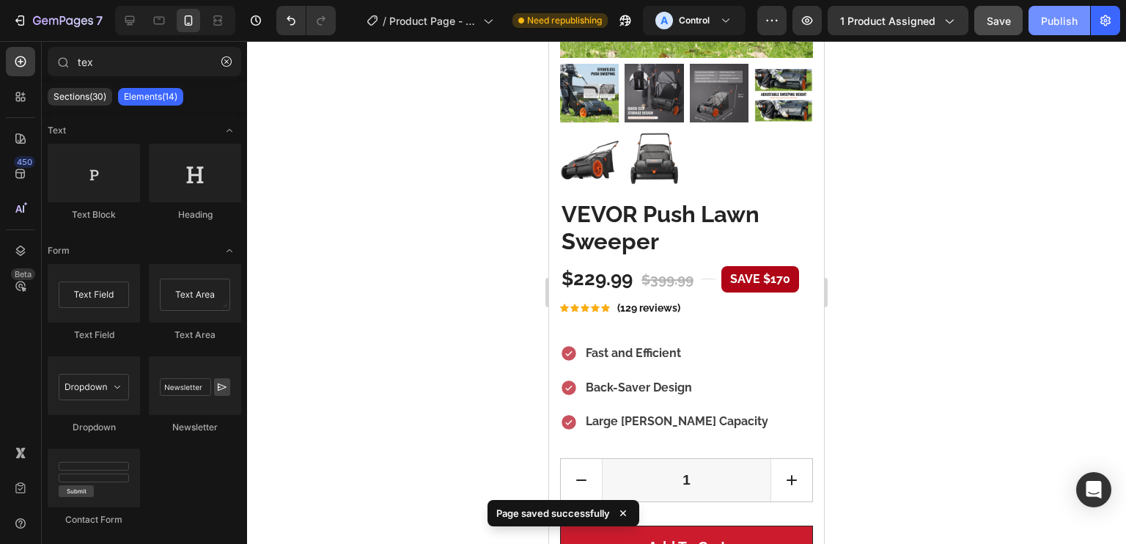
click at [1072, 11] on button "Publish" at bounding box center [1059, 20] width 62 height 29
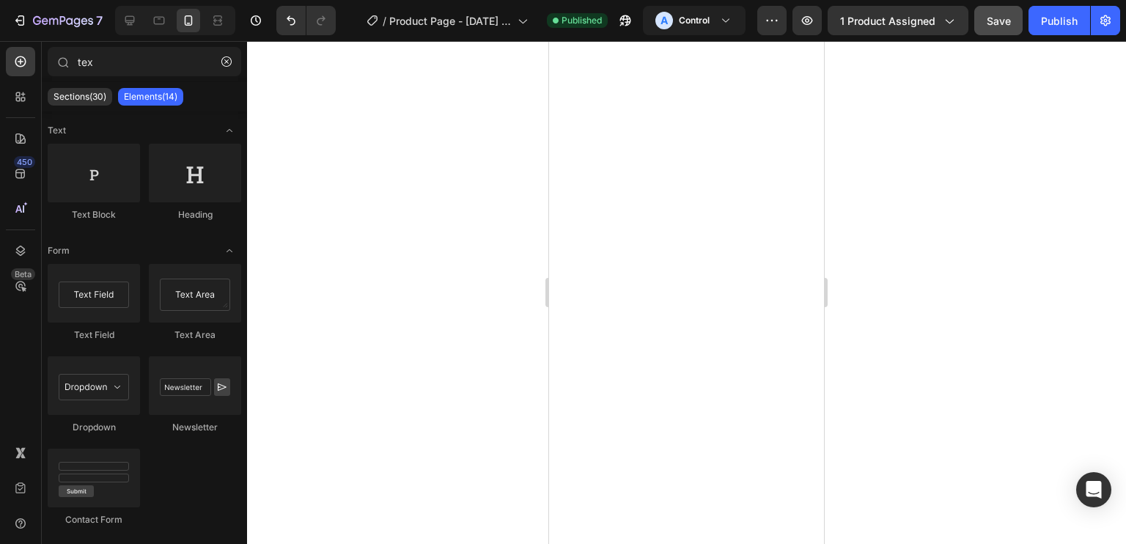
scroll to position [205, 0]
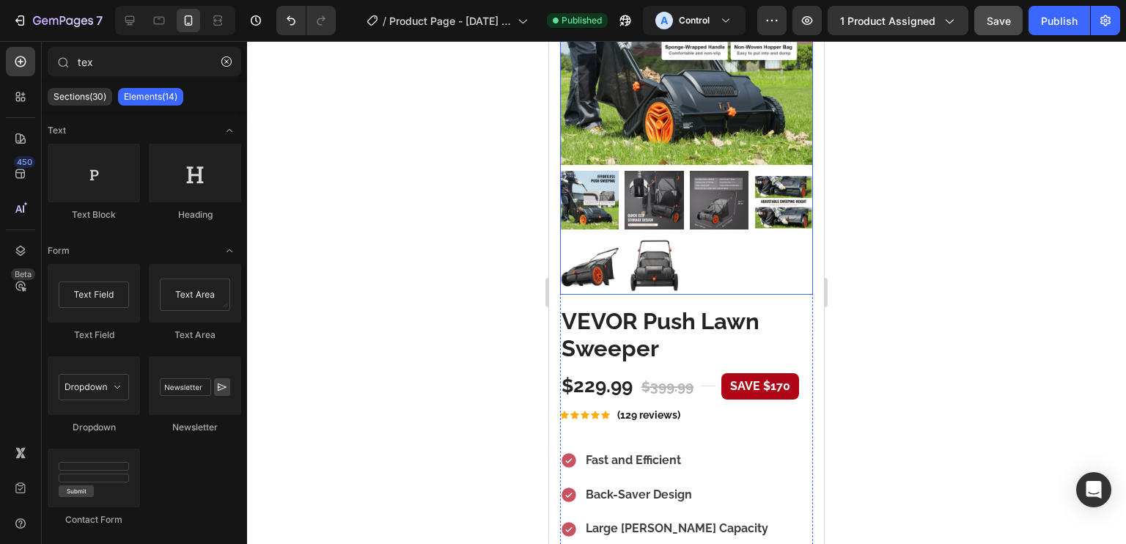
click at [784, 246] on div at bounding box center [686, 233] width 253 height 124
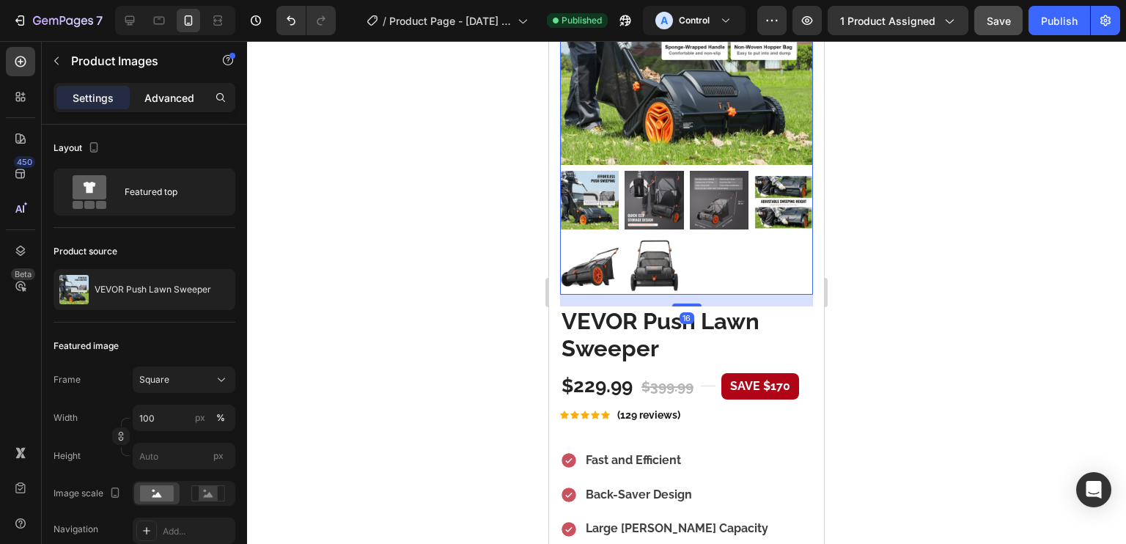
click at [163, 102] on p "Advanced" at bounding box center [169, 97] width 50 height 15
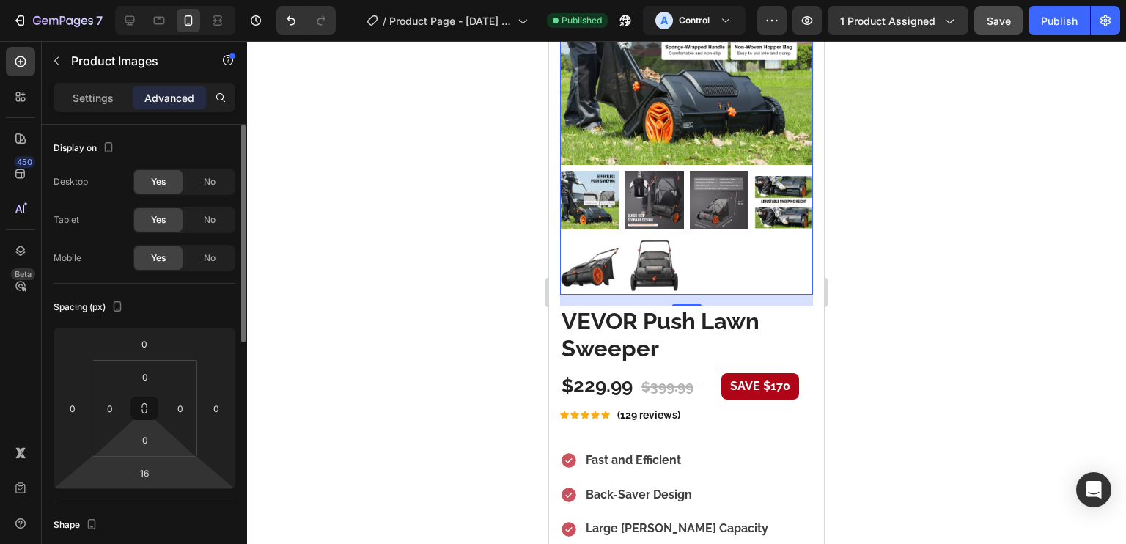
click at [158, 468] on input "16" at bounding box center [144, 473] width 29 height 22
type input "24"
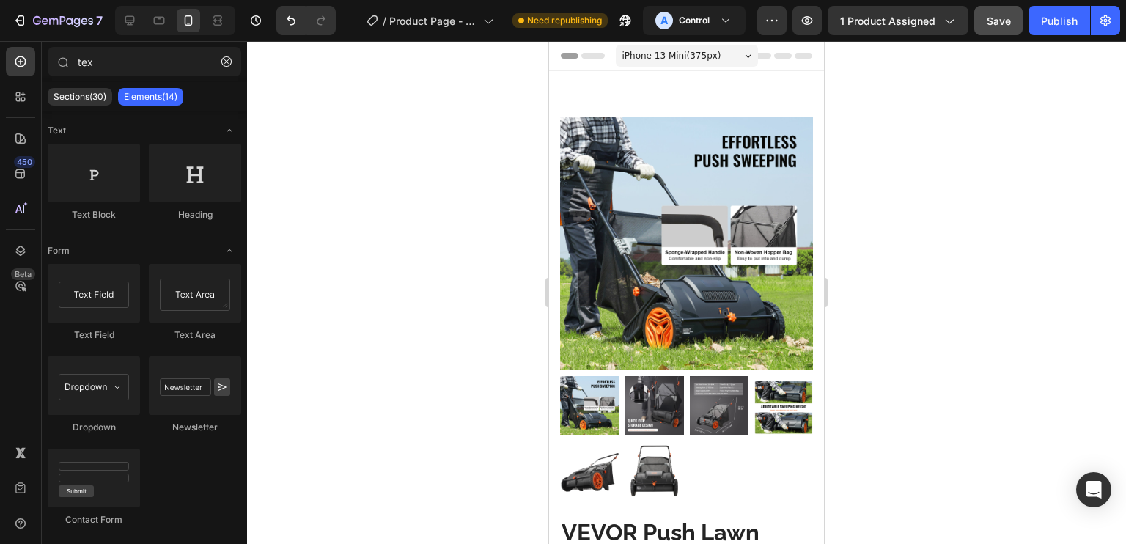
scroll to position [149, 0]
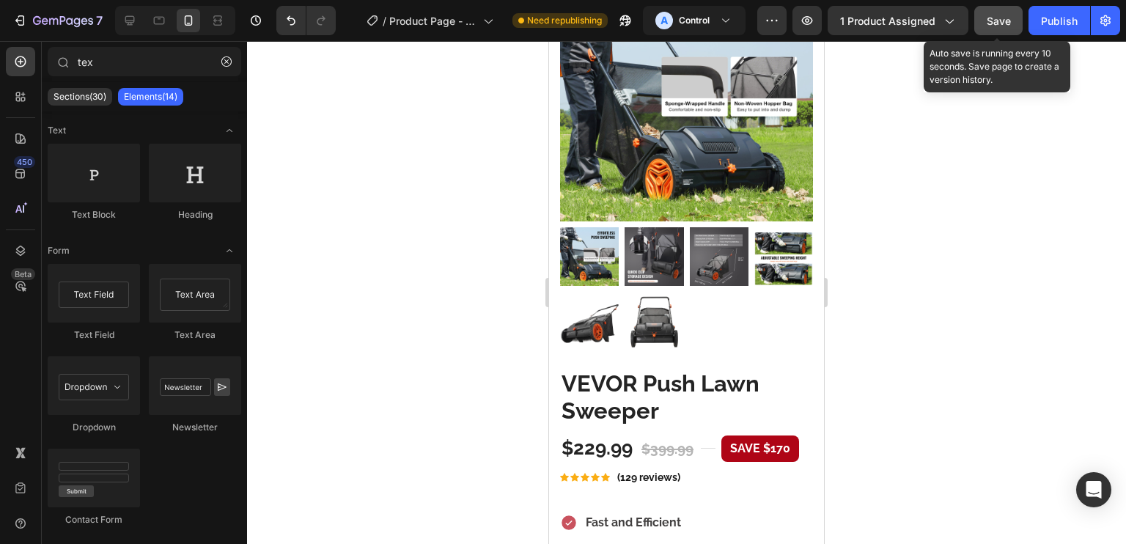
click at [1000, 32] on button "Save" at bounding box center [998, 20] width 48 height 29
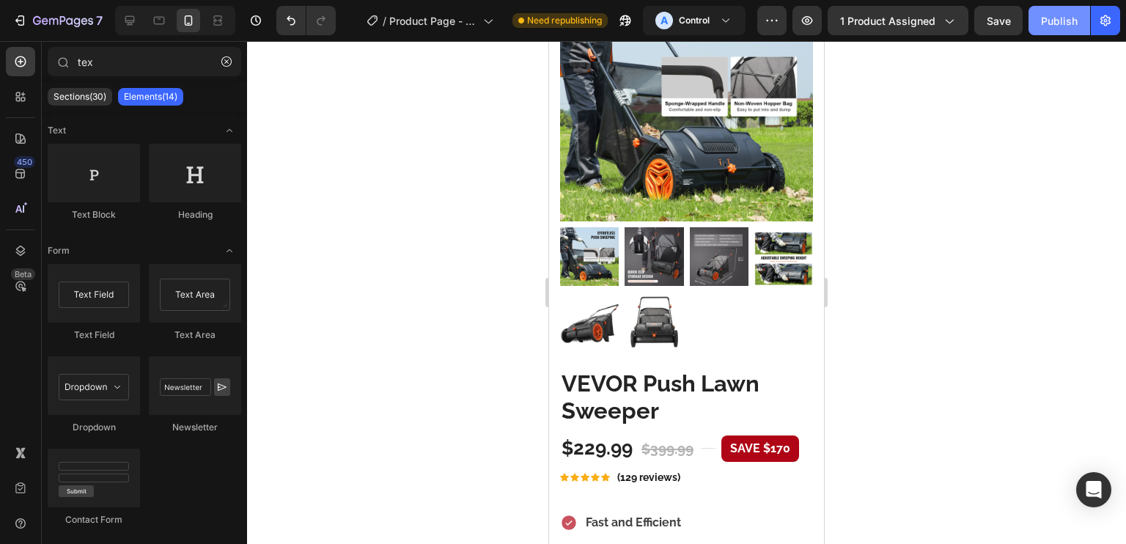
click at [1039, 15] on button "Publish" at bounding box center [1059, 20] width 62 height 29
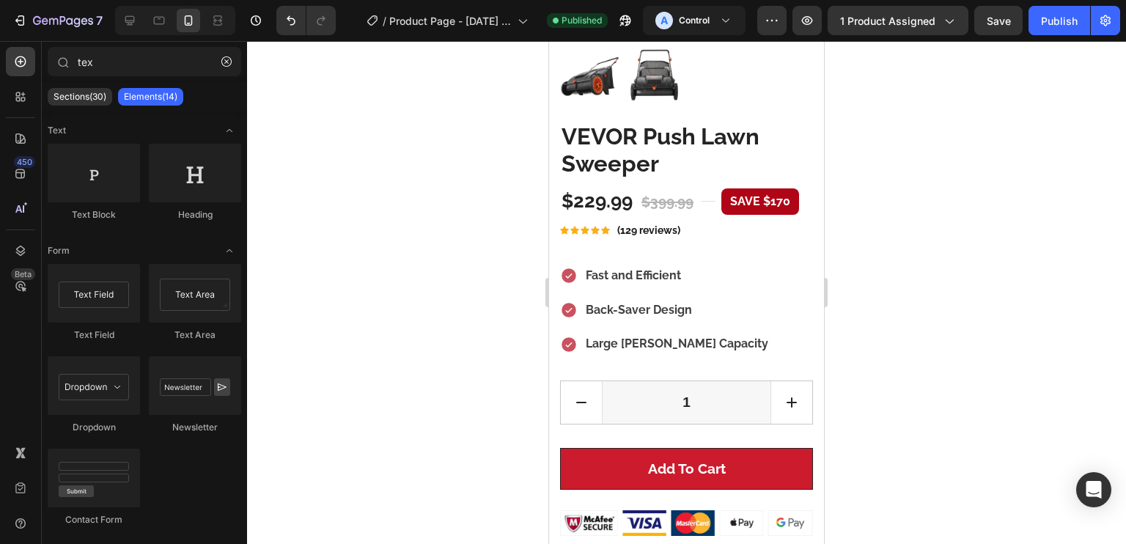
scroll to position [344, 0]
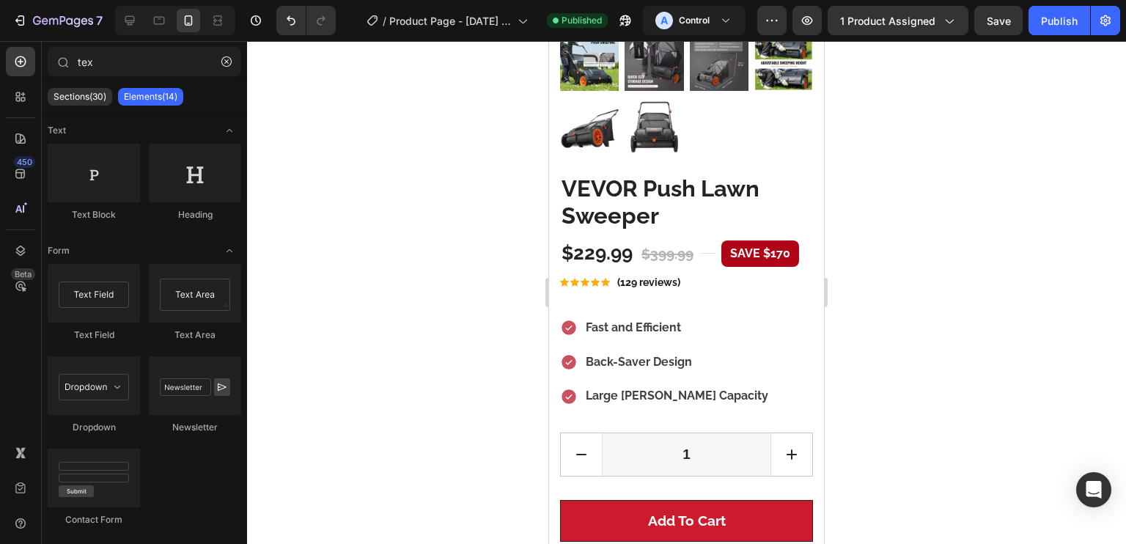
drag, startPoint x: 817, startPoint y: 62, endPoint x: 1350, endPoint y: 43, distance: 533.3
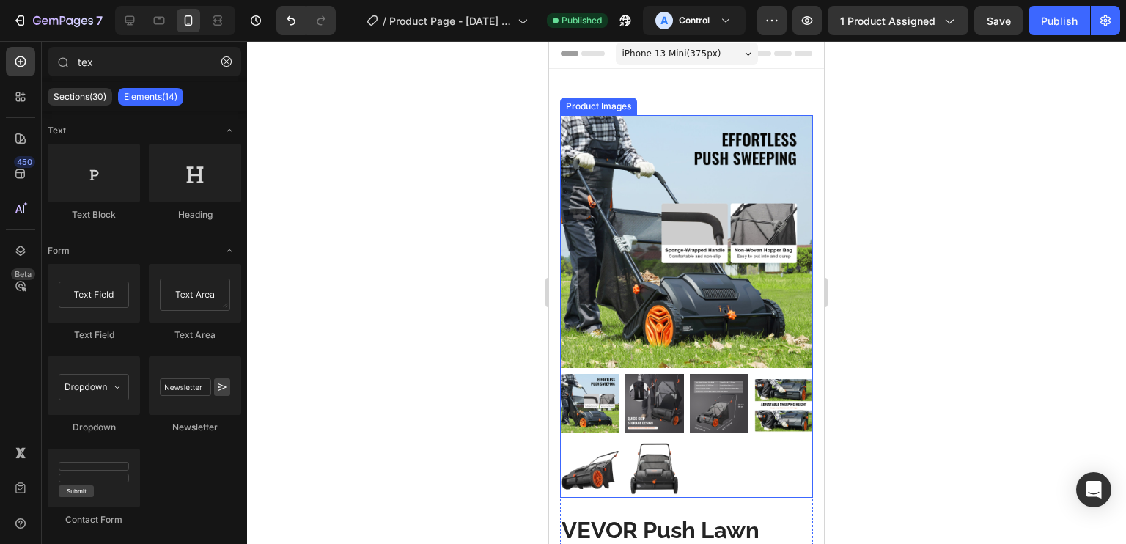
click at [685, 200] on img at bounding box center [686, 241] width 253 height 253
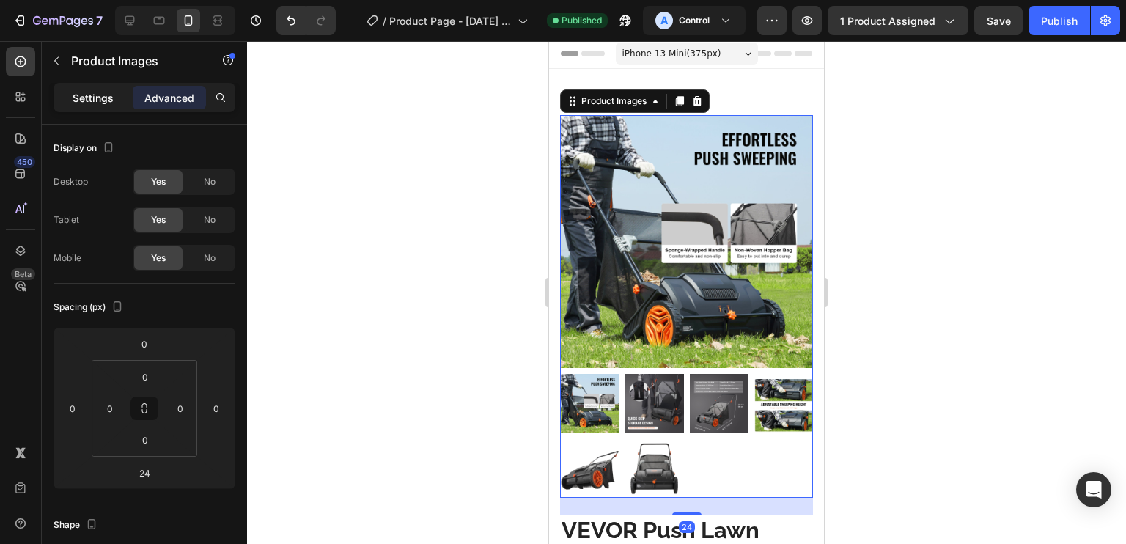
click at [90, 93] on p "Settings" at bounding box center [93, 97] width 41 height 15
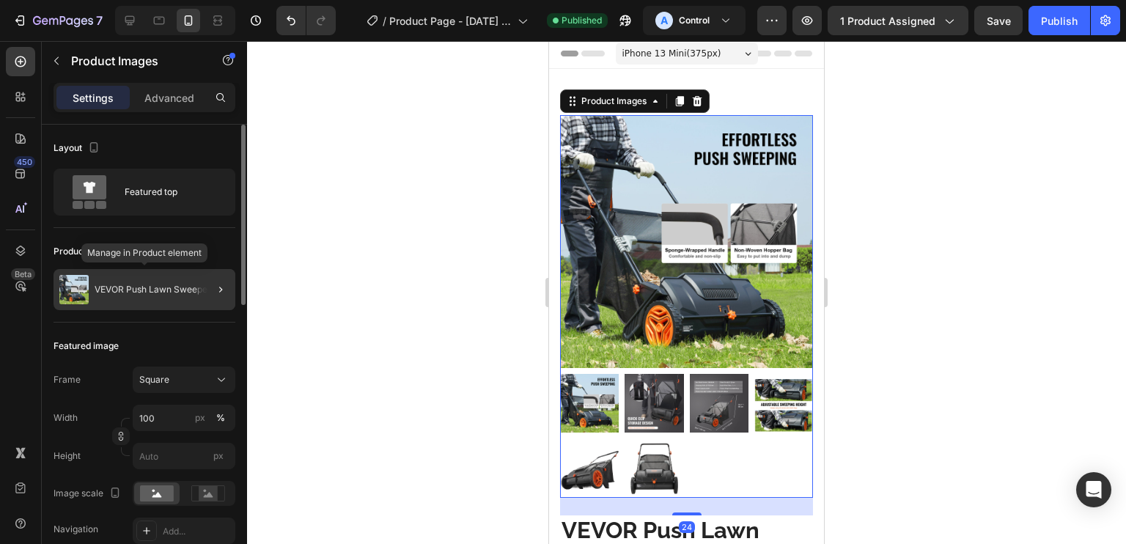
click at [169, 293] on p "VEVOR Push Lawn Sweeper" at bounding box center [153, 289] width 117 height 10
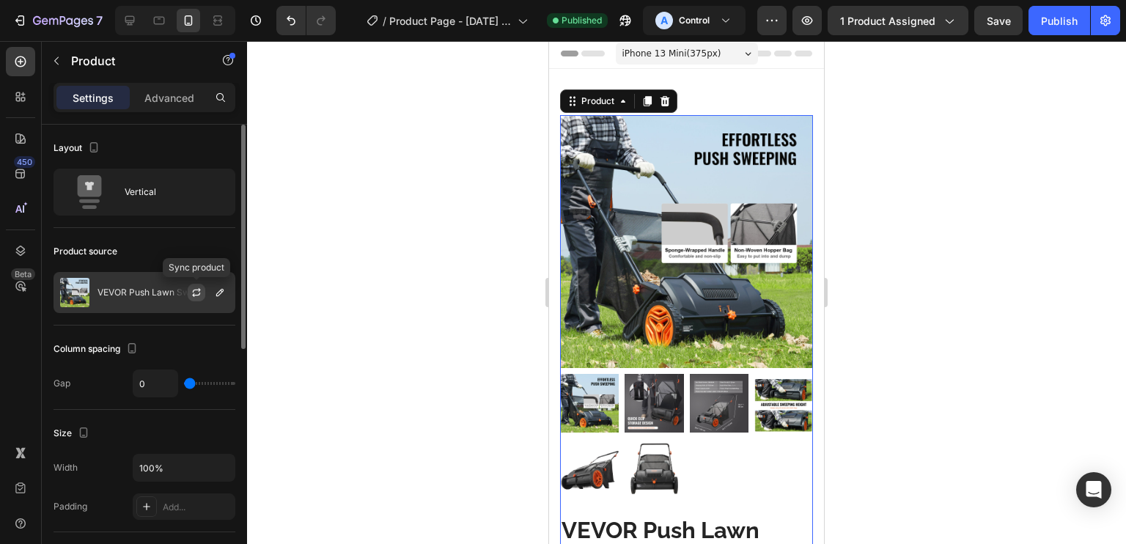
click at [191, 287] on icon "button" at bounding box center [197, 293] width 12 height 12
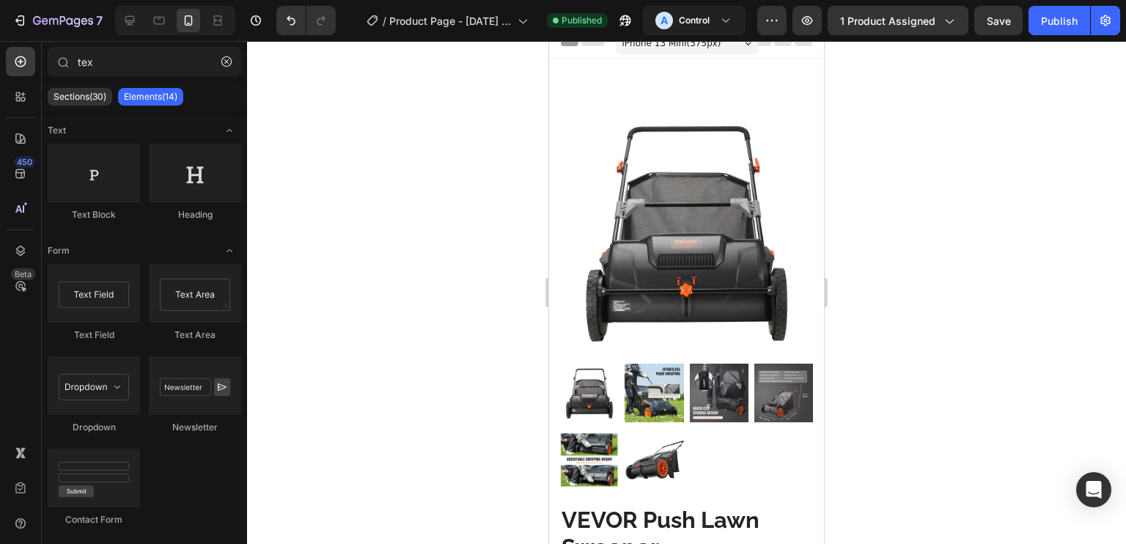
scroll to position [0, 0]
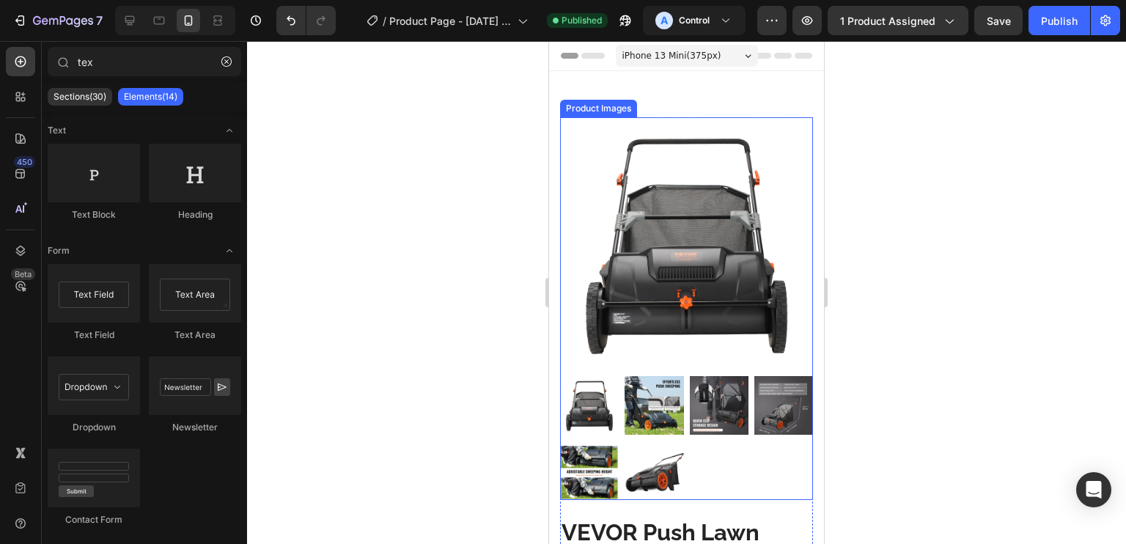
click at [638, 468] on img at bounding box center [654, 470] width 59 height 59
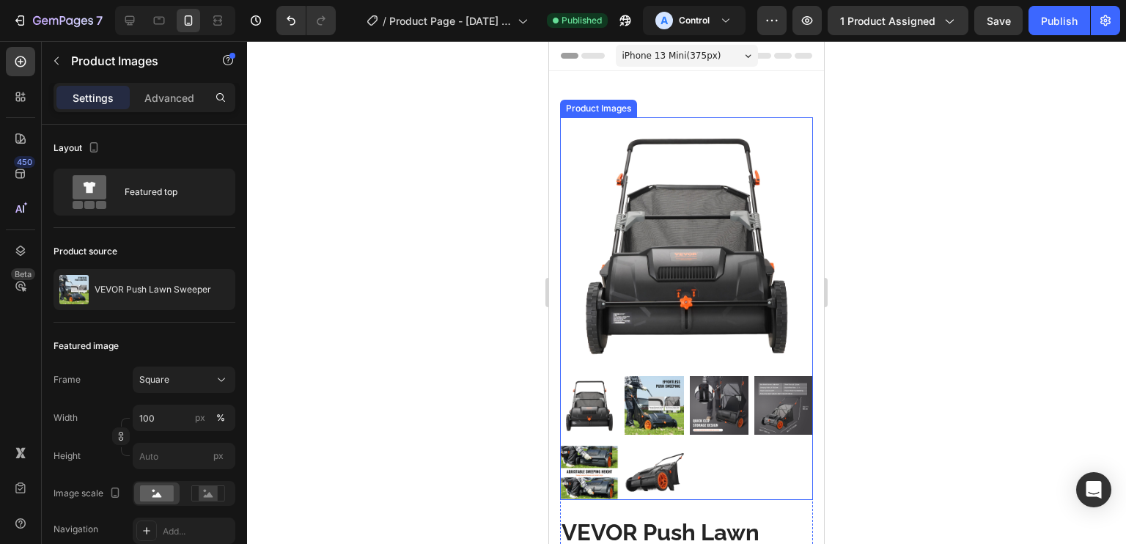
click at [642, 460] on img at bounding box center [654, 470] width 59 height 59
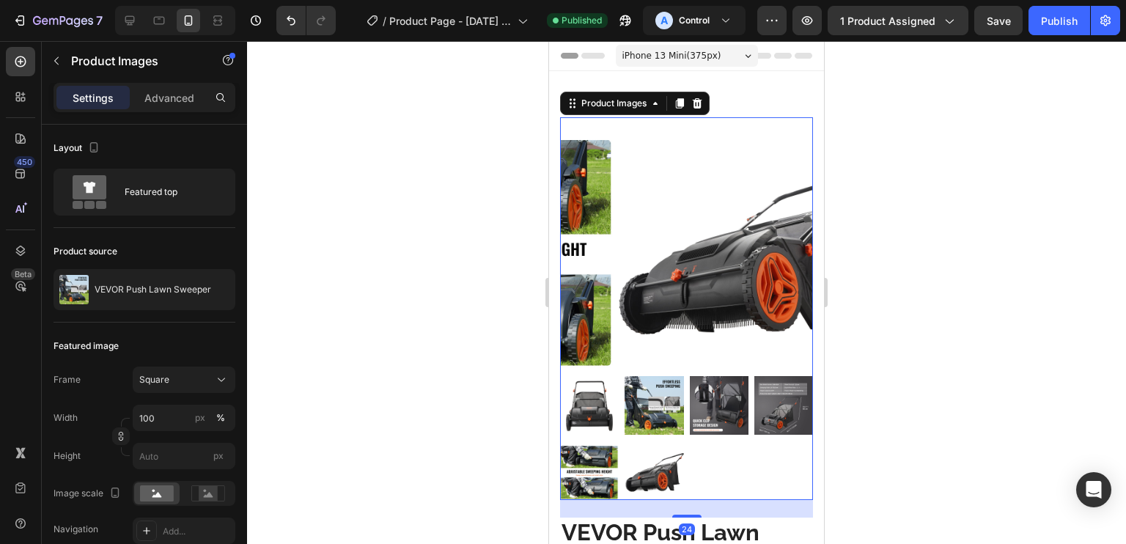
click at [601, 392] on img at bounding box center [589, 405] width 59 height 59
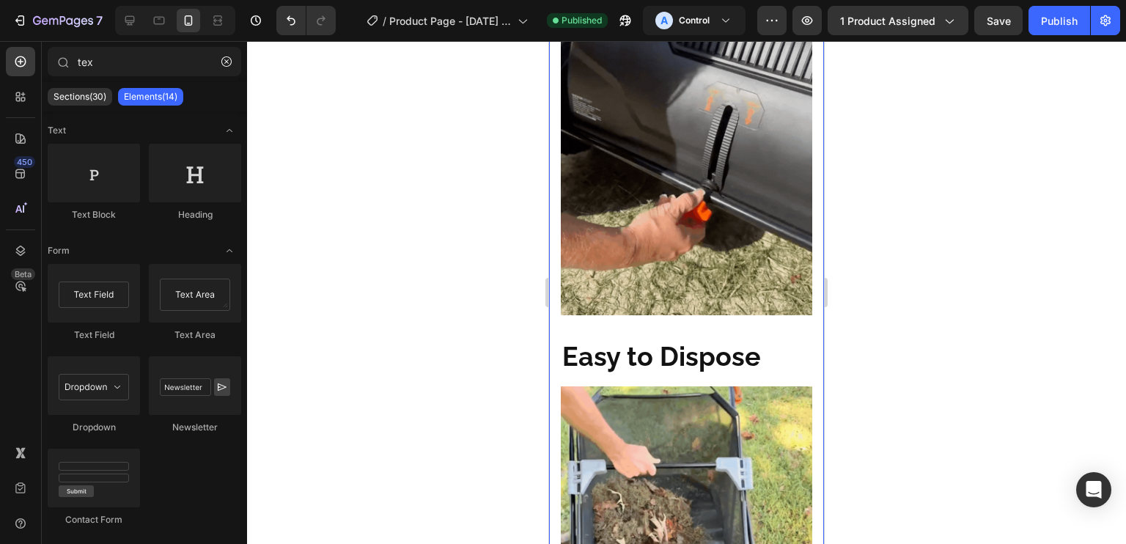
scroll to position [3629, 0]
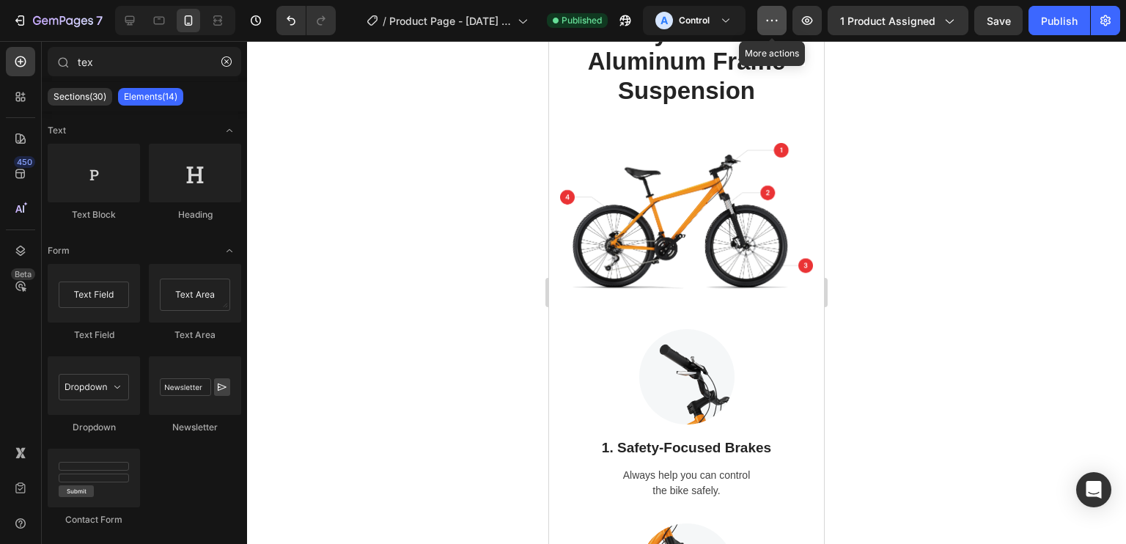
click at [776, 19] on icon "button" at bounding box center [772, 20] width 15 height 15
click at [1083, 15] on button "Publish" at bounding box center [1059, 20] width 62 height 29
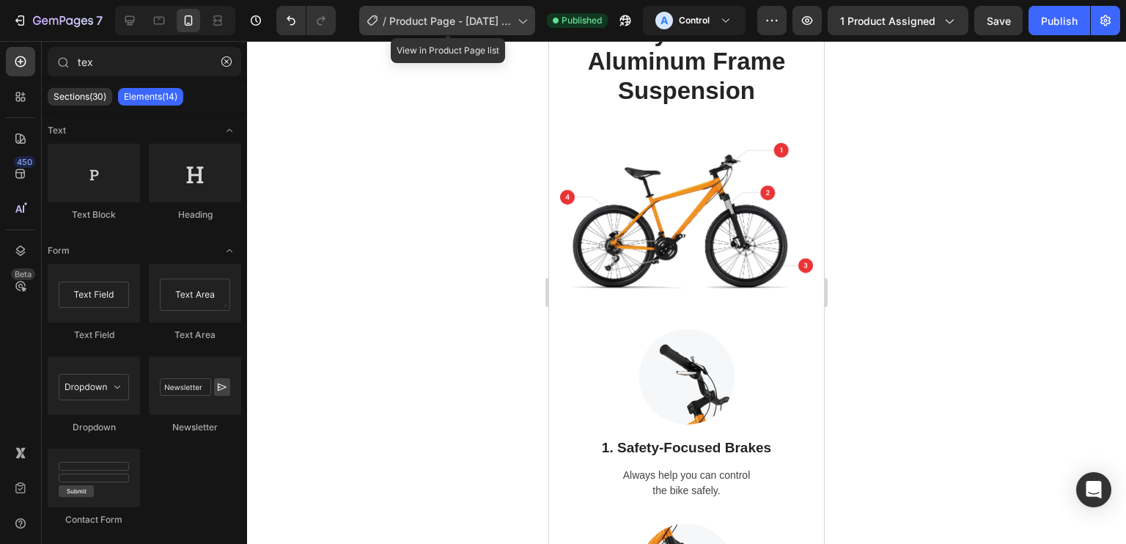
click at [482, 14] on span "Product Page - [DATE] 22:25:44" at bounding box center [450, 20] width 122 height 15
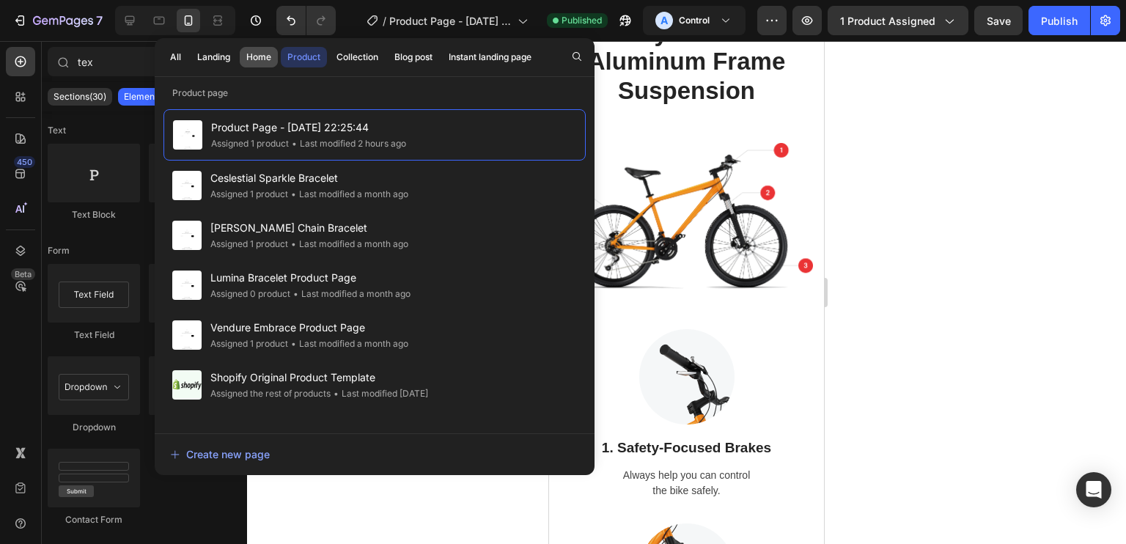
click at [268, 54] on div "Home" at bounding box center [258, 57] width 25 height 13
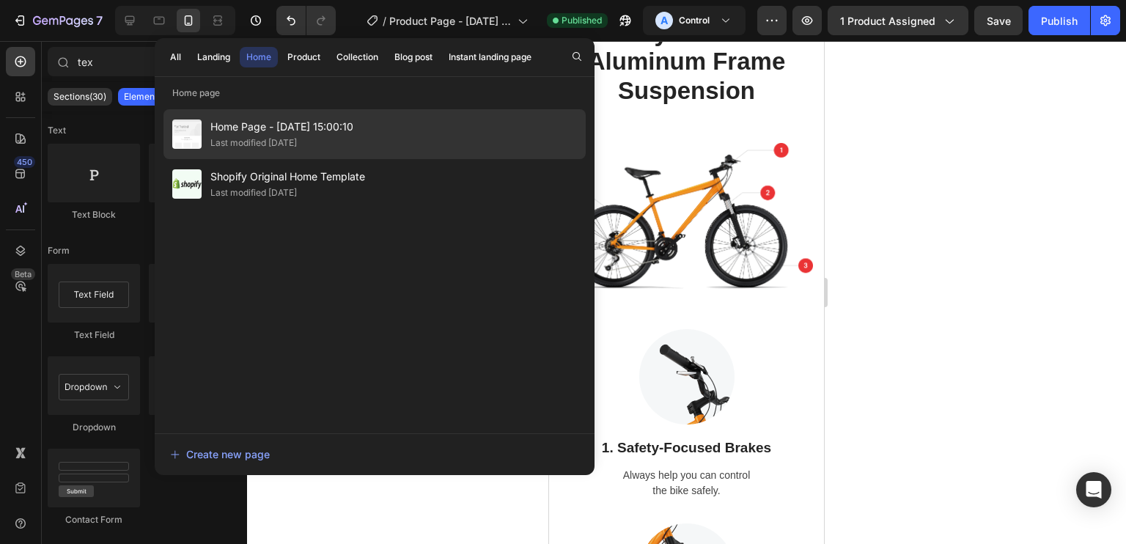
click at [275, 159] on div "Home Page - [DATE] 15:00:10 Last modified [DATE]" at bounding box center [374, 184] width 422 height 50
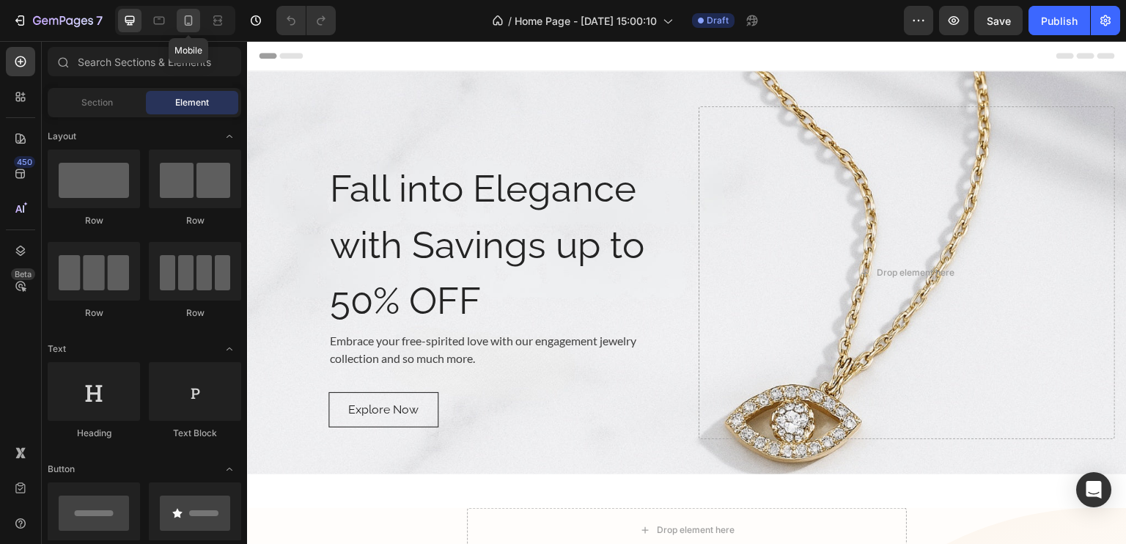
click at [182, 16] on icon at bounding box center [188, 20] width 15 height 15
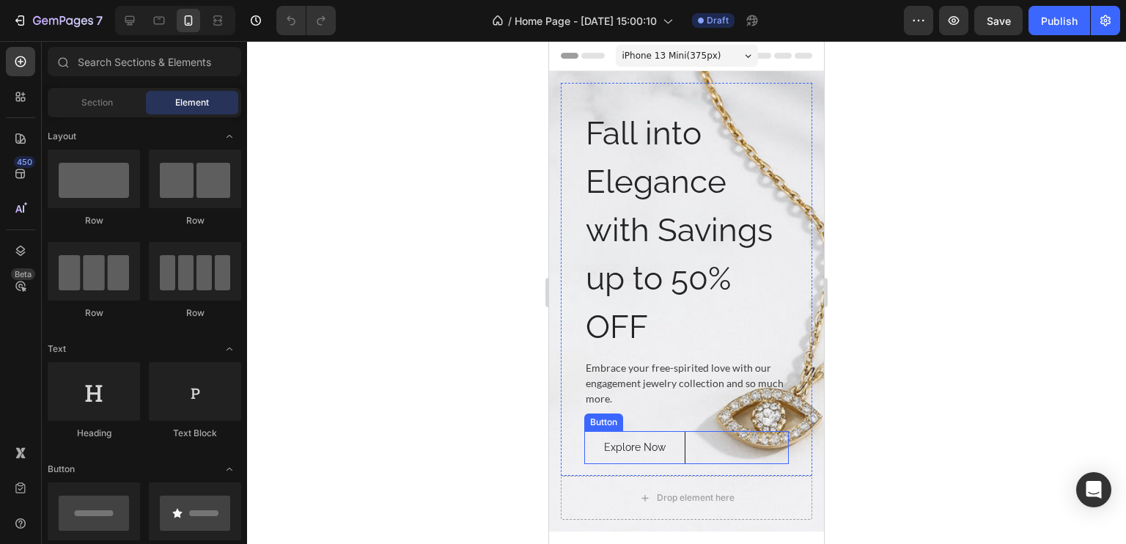
click at [631, 457] on link "Explore Now" at bounding box center [634, 447] width 101 height 33
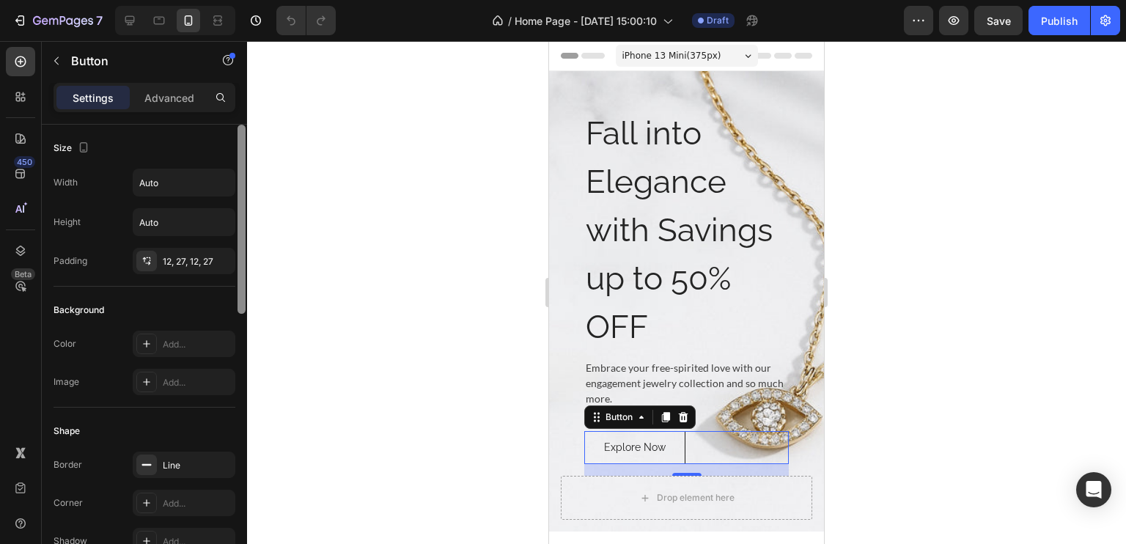
drag, startPoint x: 244, startPoint y: 166, endPoint x: 218, endPoint y: 124, distance: 49.4
click at [229, 156] on div "Size Width Auto Height Auto Padding 12, 27, 12, 27 Background Color Add... Imag…" at bounding box center [144, 355] width 205 height 461
click at [184, 88] on div "Advanced" at bounding box center [169, 97] width 73 height 23
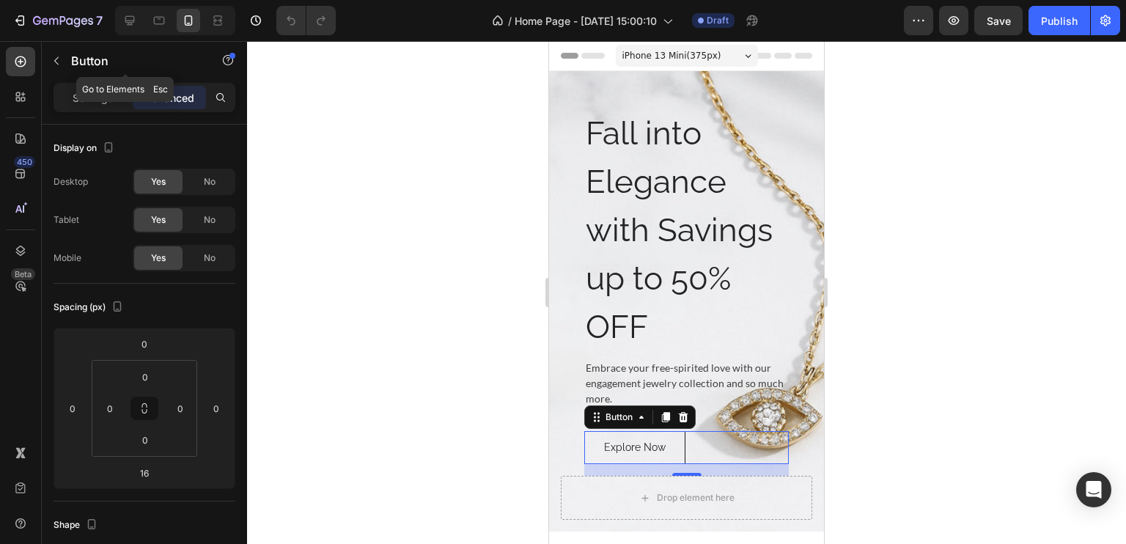
click at [71, 58] on p "Button" at bounding box center [133, 61] width 125 height 18
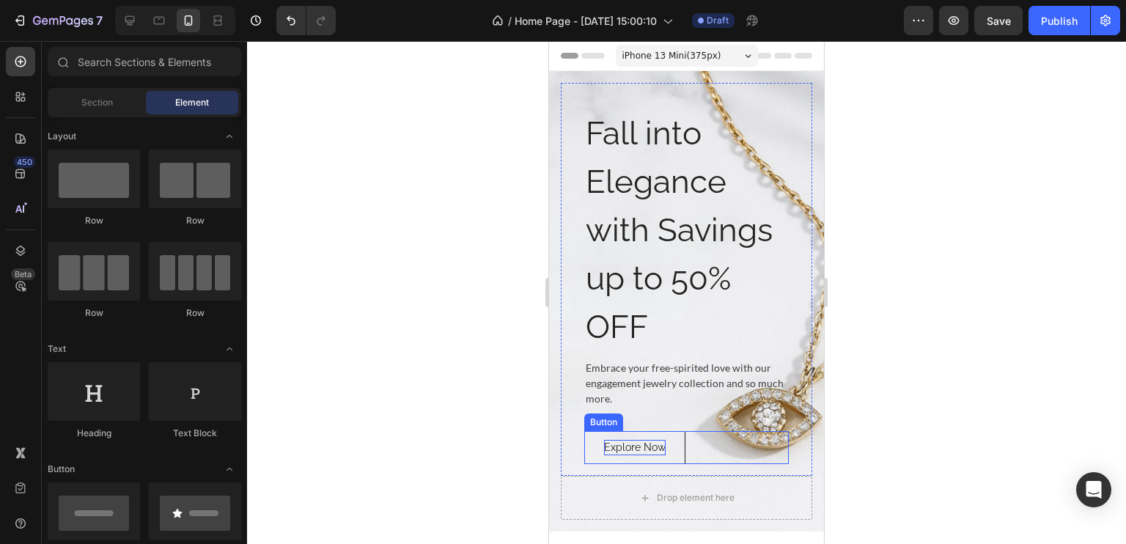
click at [624, 441] on p "Explore Now" at bounding box center [635, 447] width 62 height 15
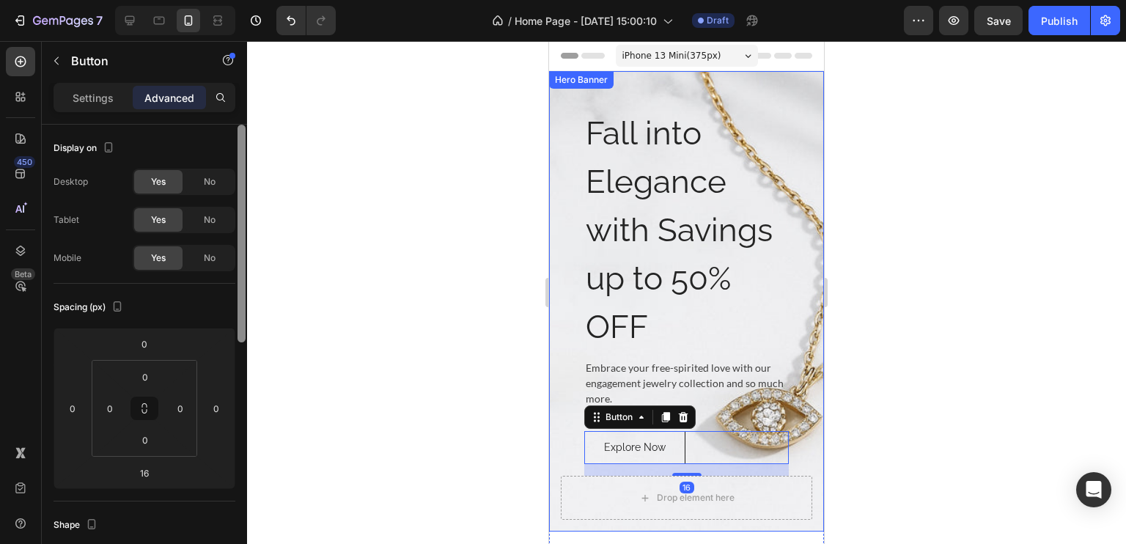
scroll to position [462, 0]
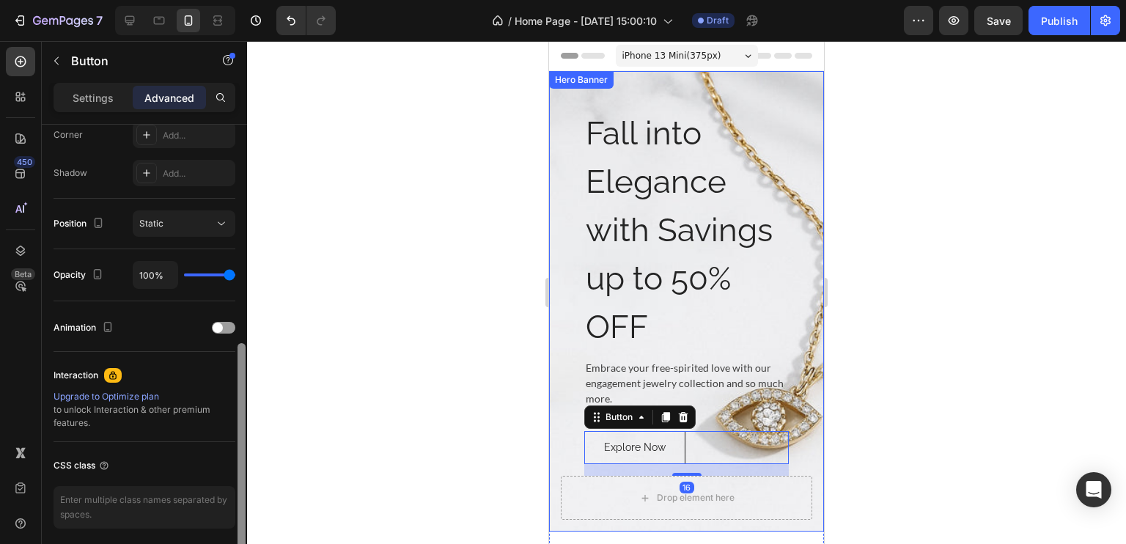
click at [241, 177] on div at bounding box center [241, 356] width 11 height 462
click at [125, 103] on div "Settings" at bounding box center [92, 97] width 73 height 23
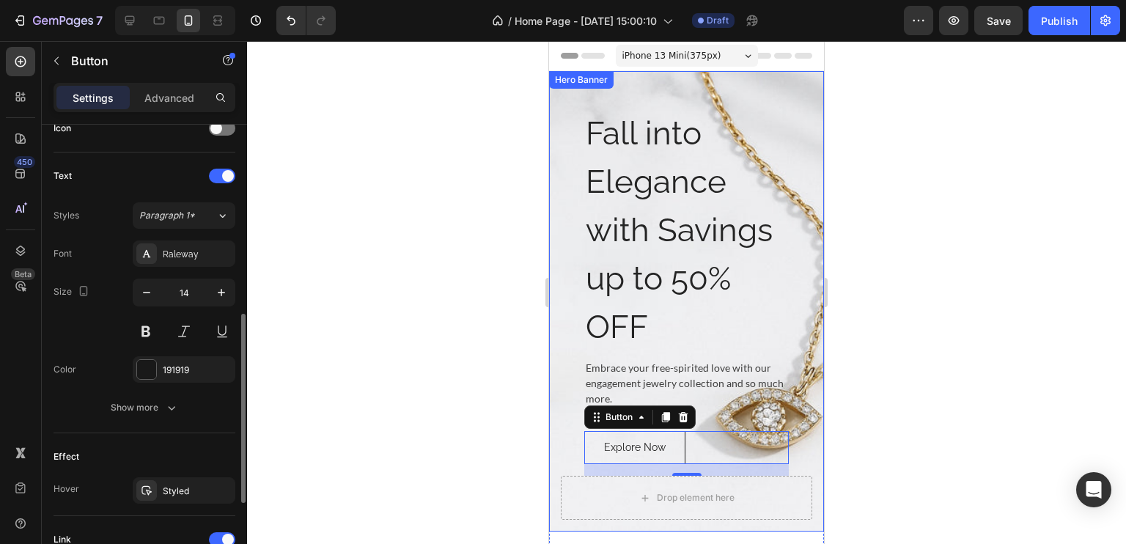
click at [109, 99] on p "Settings" at bounding box center [93, 97] width 41 height 15
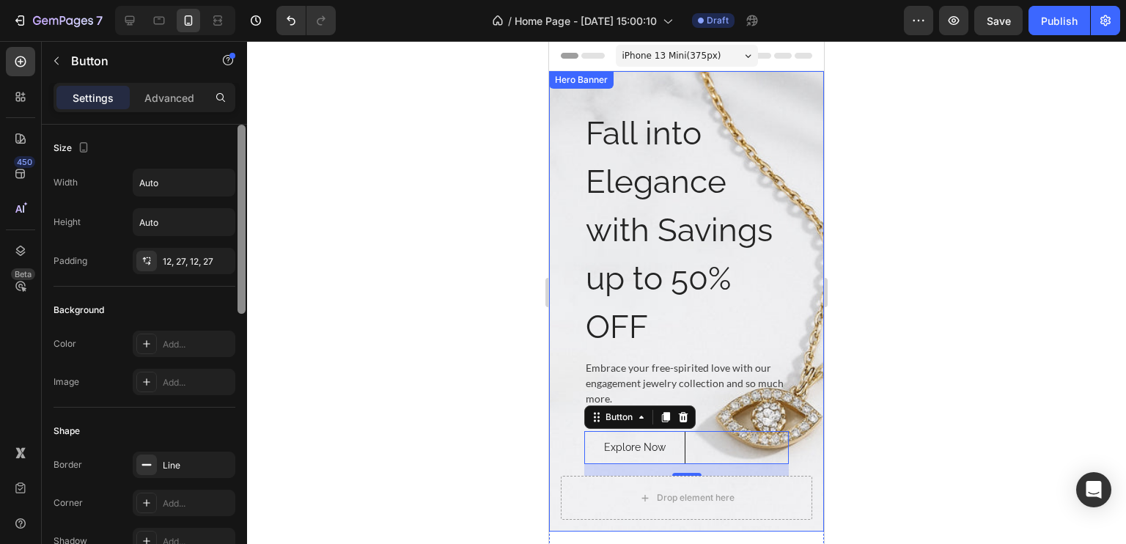
click at [246, 229] on div at bounding box center [241, 356] width 11 height 462
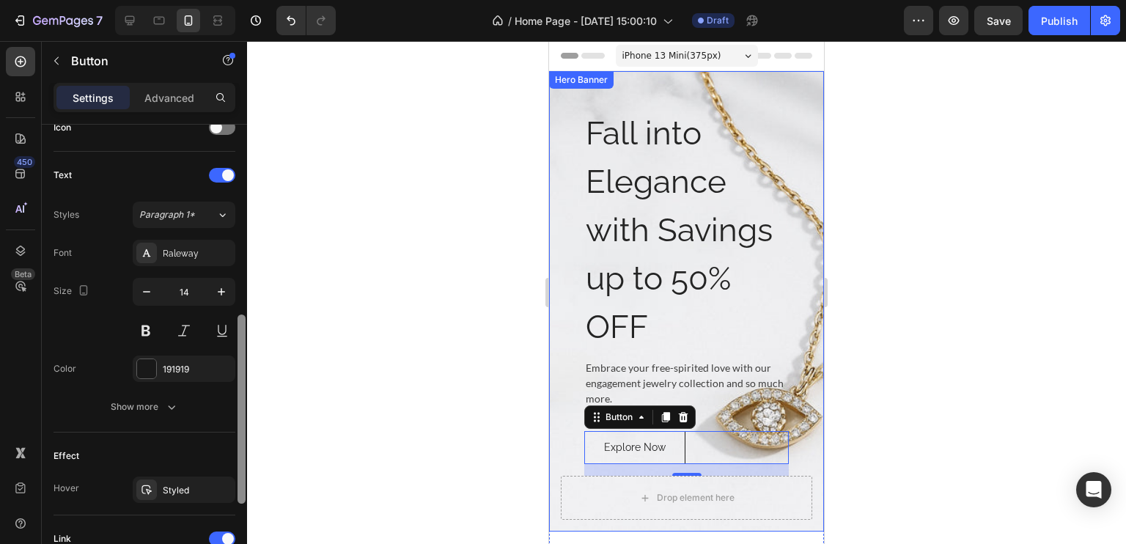
drag, startPoint x: 246, startPoint y: 229, endPoint x: 240, endPoint y: 243, distance: 14.8
click at [240, 243] on div at bounding box center [241, 356] width 11 height 462
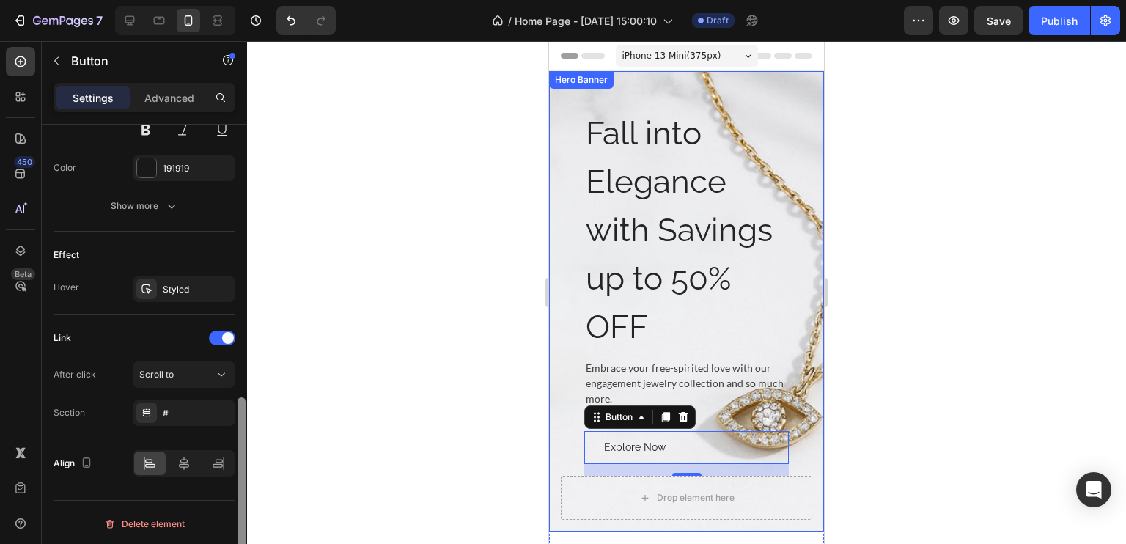
drag, startPoint x: 246, startPoint y: 343, endPoint x: 238, endPoint y: 254, distance: 89.0
click at [238, 254] on div at bounding box center [241, 356] width 11 height 462
drag, startPoint x: 240, startPoint y: 421, endPoint x: 199, endPoint y: 492, distance: 81.1
click at [199, 492] on div "Size Width Auto Height Auto Padding 12, 27, 12, 27 Background Color Add... Imag…" at bounding box center [144, 355] width 205 height 461
click at [147, 362] on button "Scroll to" at bounding box center [184, 374] width 103 height 26
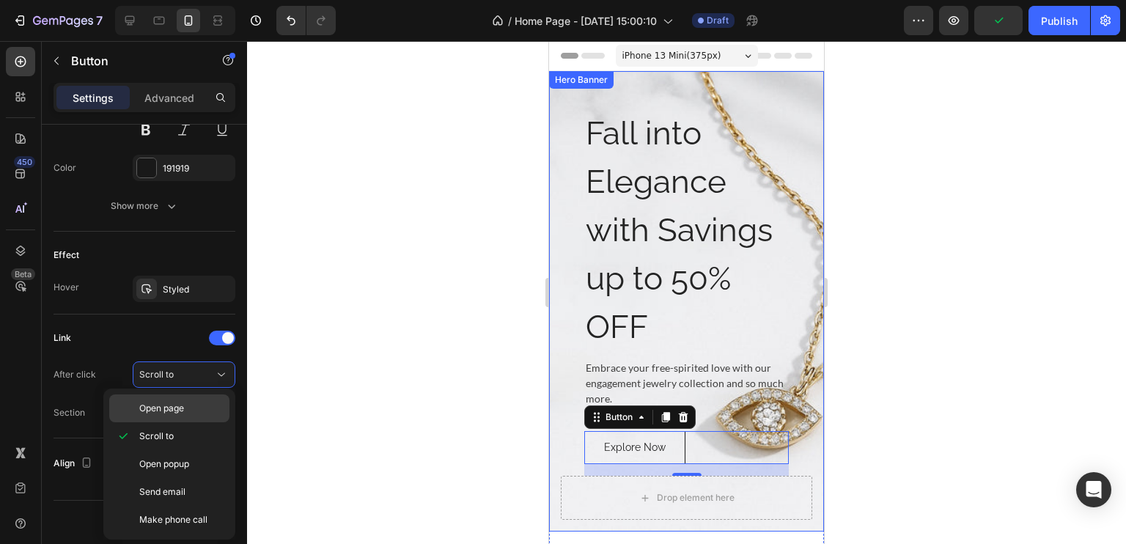
click at [171, 413] on span "Open page" at bounding box center [161, 408] width 45 height 13
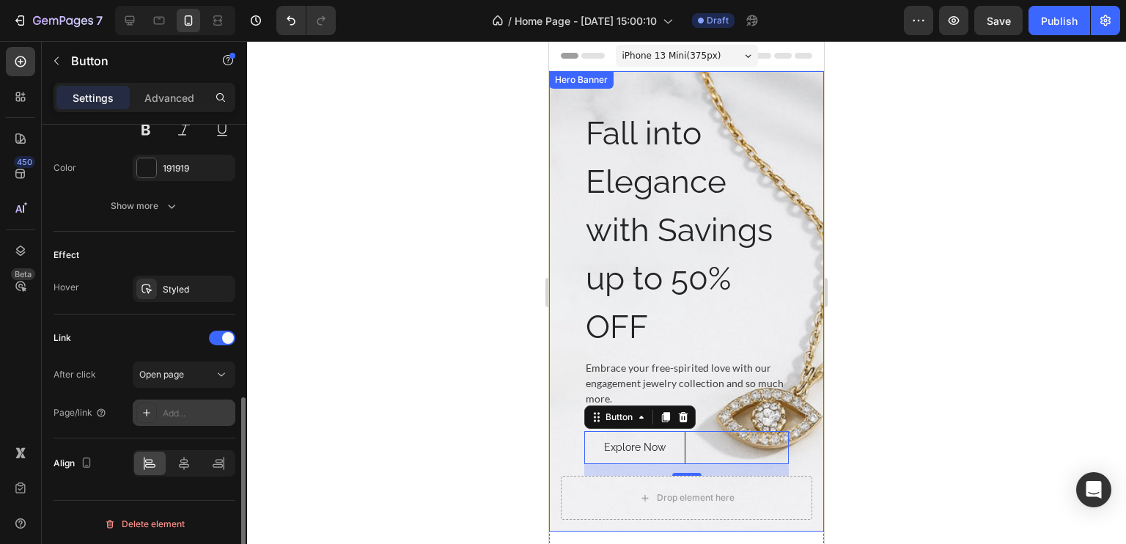
click at [179, 407] on div "Add..." at bounding box center [197, 413] width 69 height 13
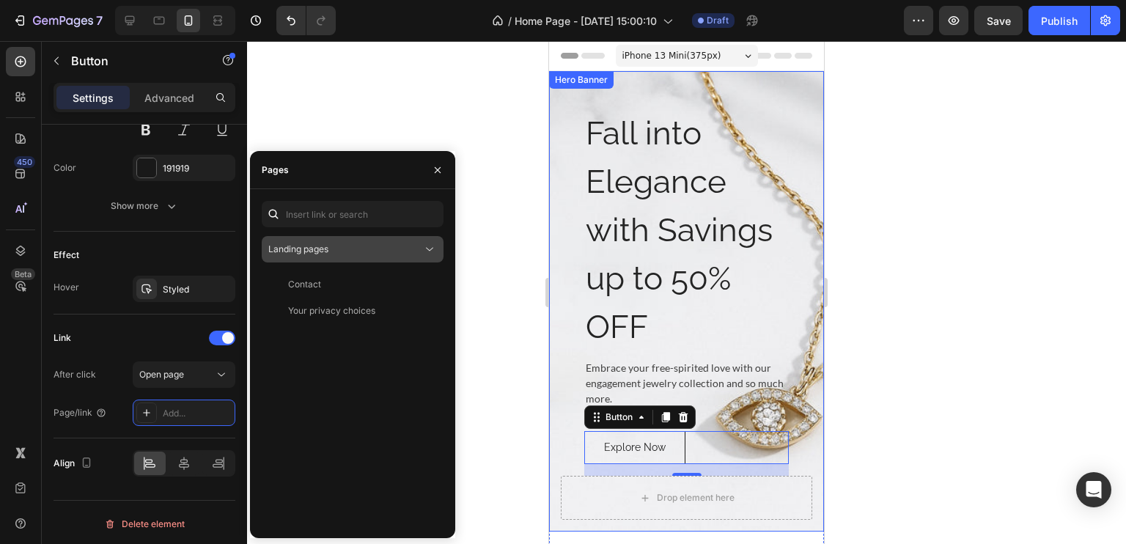
click at [339, 248] on div "Landing pages" at bounding box center [345, 249] width 154 height 13
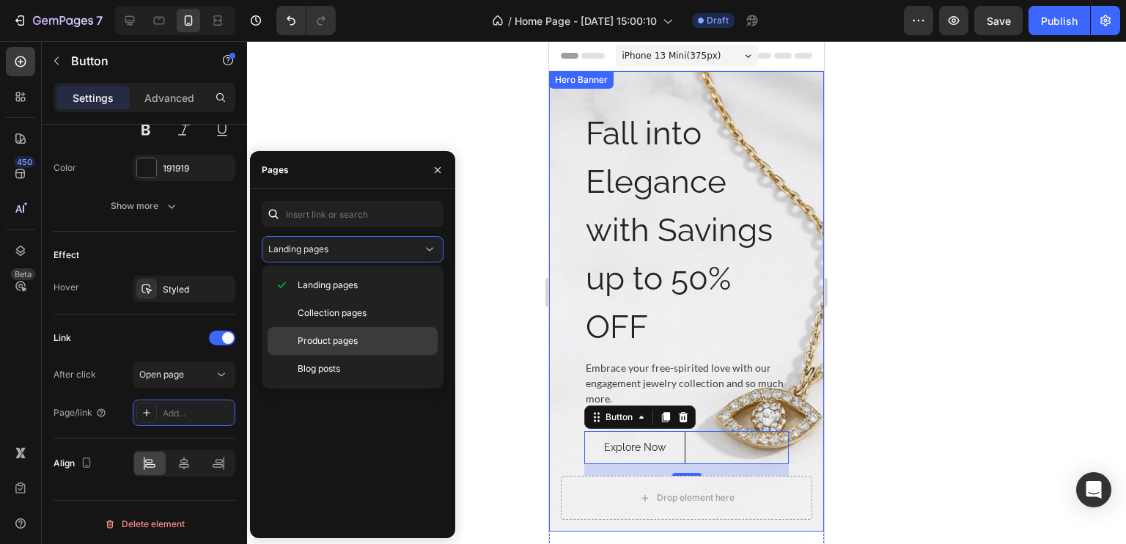
click at [337, 339] on span "Product pages" at bounding box center [328, 340] width 60 height 13
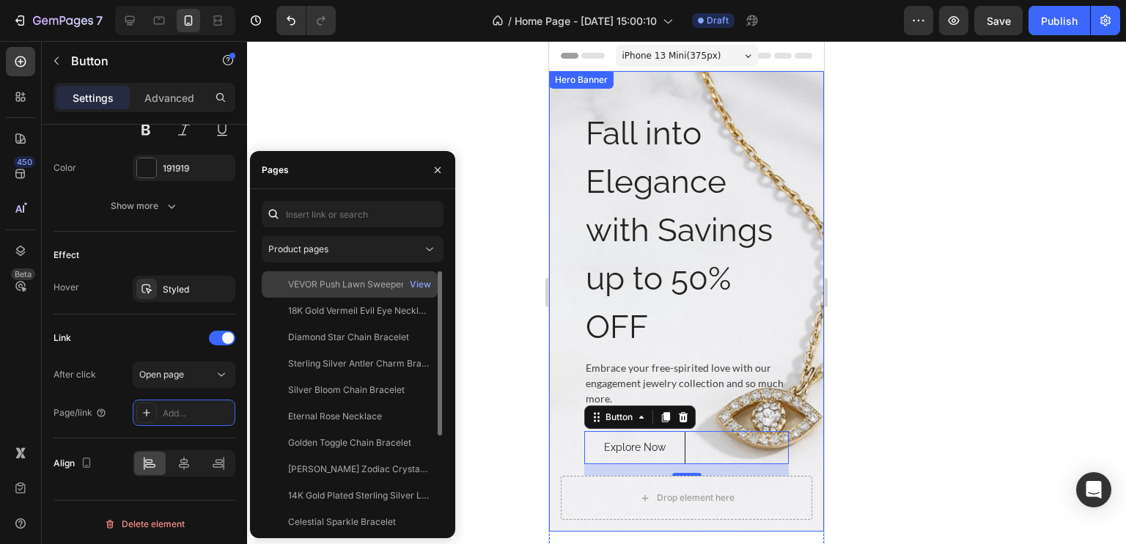
click at [378, 281] on div "VEVOR Push Lawn Sweeper" at bounding box center [346, 284] width 117 height 13
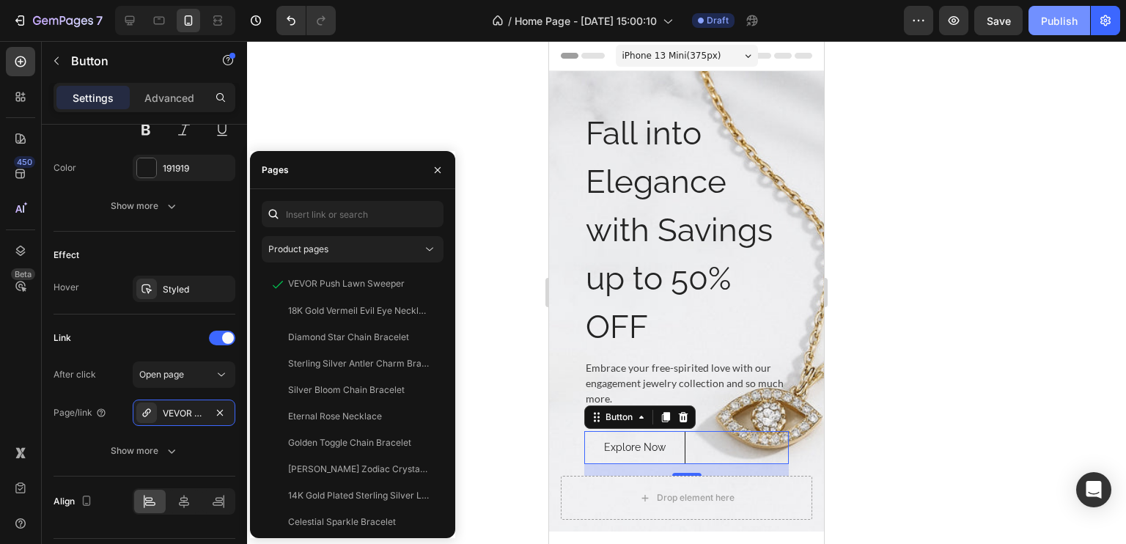
click at [1048, 26] on div "Publish" at bounding box center [1059, 20] width 37 height 15
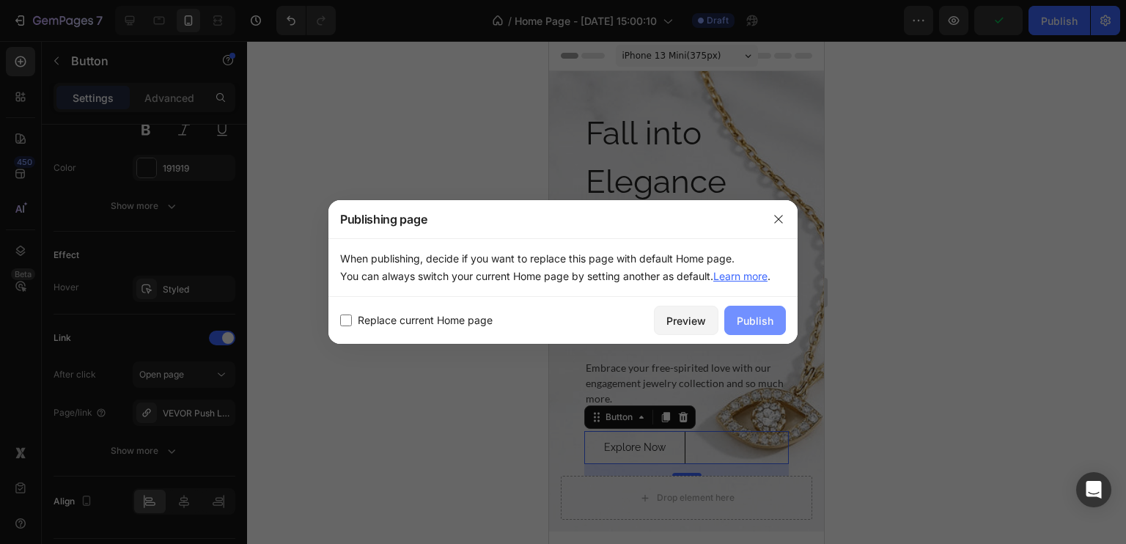
click at [758, 325] on div "Publish" at bounding box center [755, 320] width 37 height 15
